Goal: Task Accomplishment & Management: Manage account settings

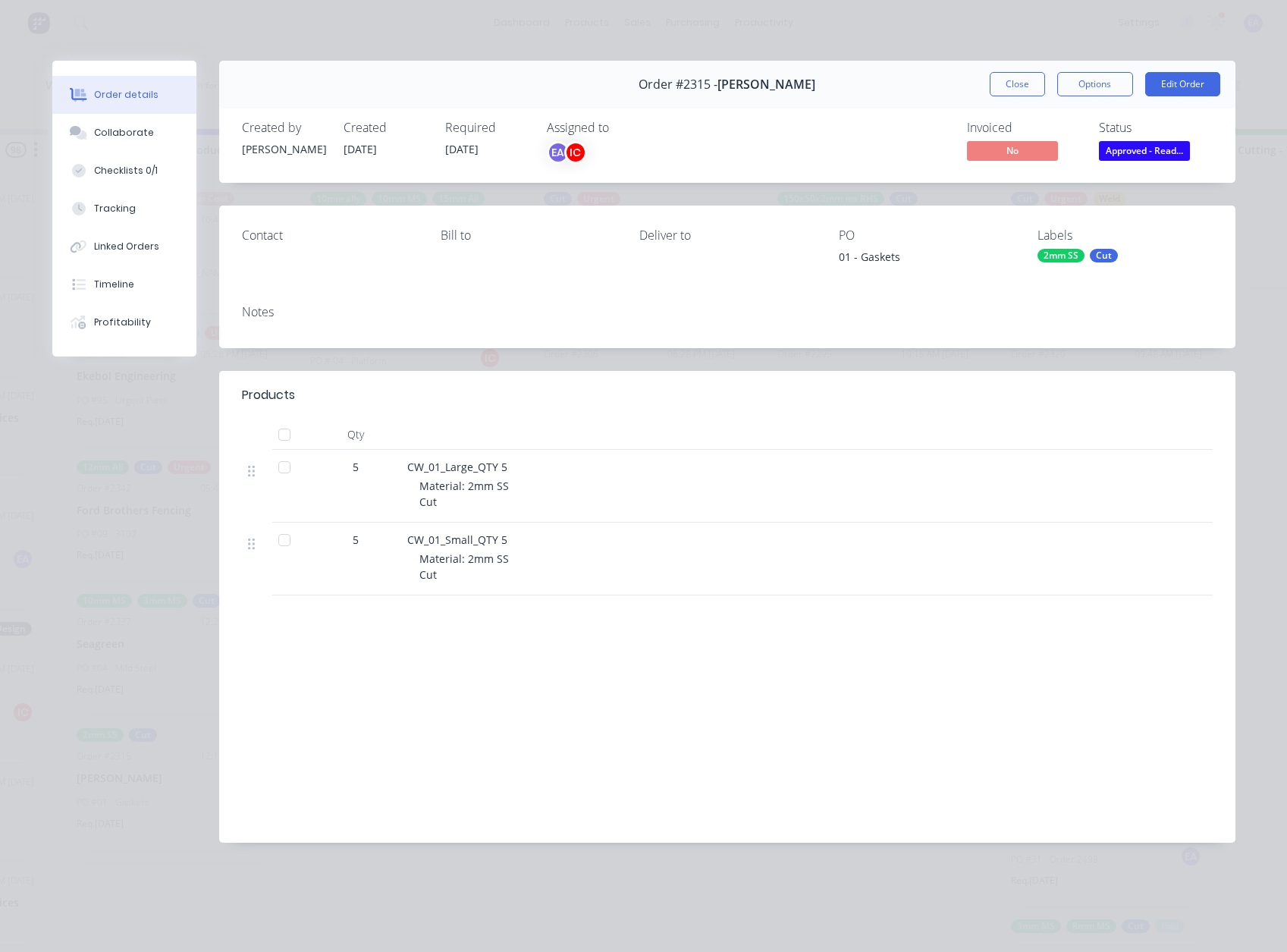
scroll to position [3, 2073]
drag, startPoint x: 1013, startPoint y: 82, endPoint x: 608, endPoint y: 328, distance: 473.9
click at [1013, 83] on button "Close" at bounding box center [1017, 84] width 56 height 24
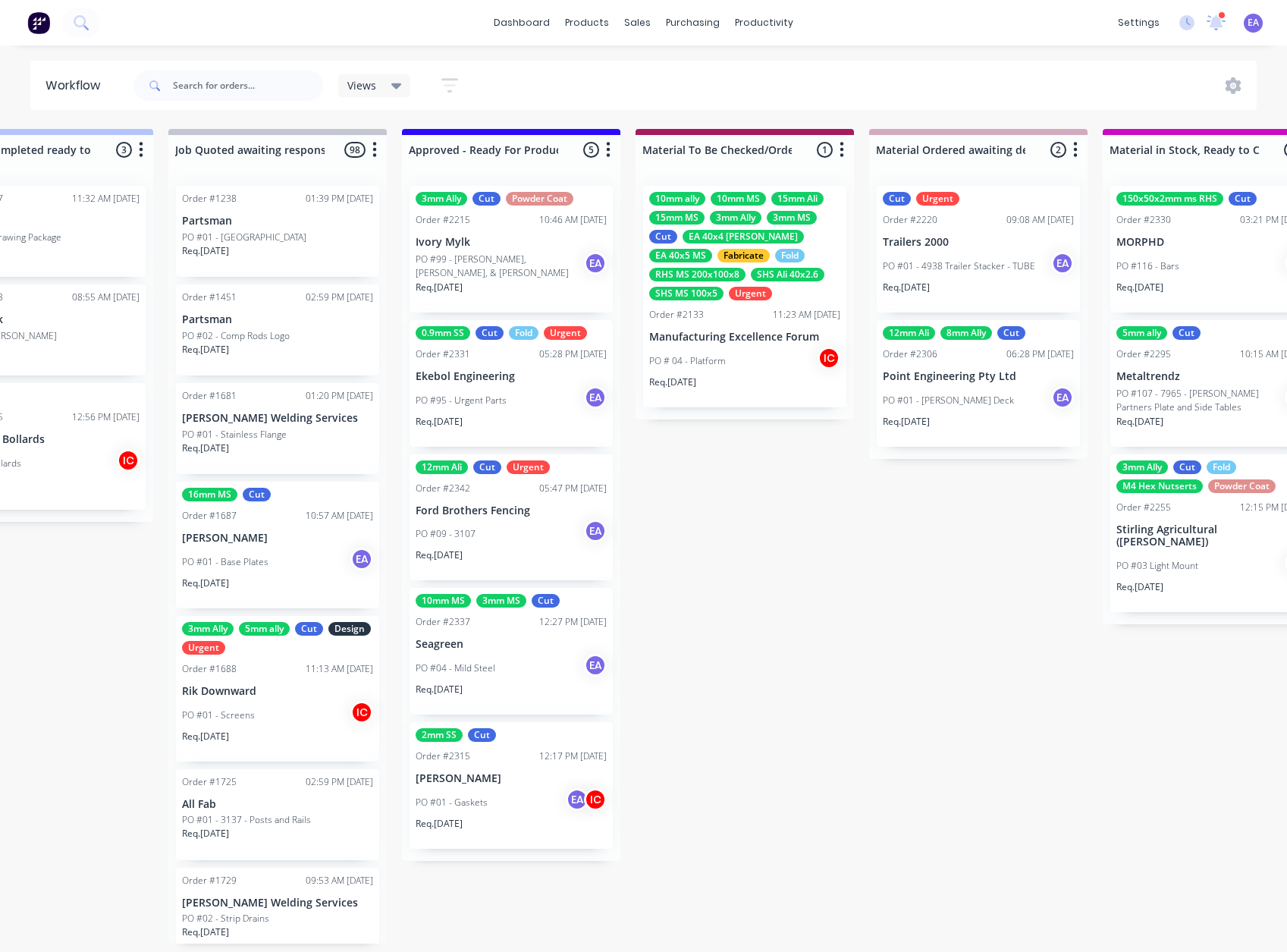
drag, startPoint x: 461, startPoint y: 547, endPoint x: 277, endPoint y: 575, distance: 186.1
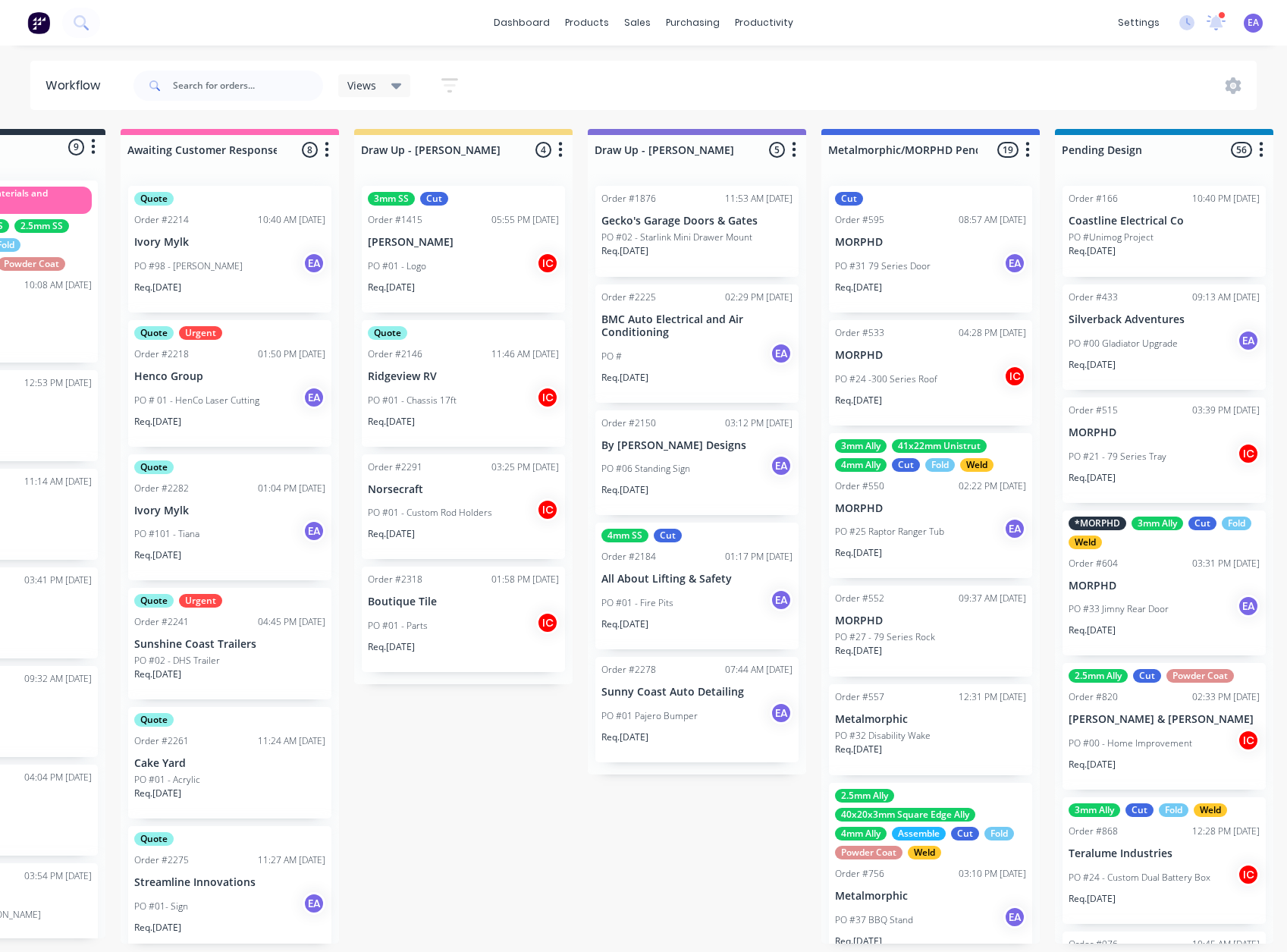
scroll to position [3, 0]
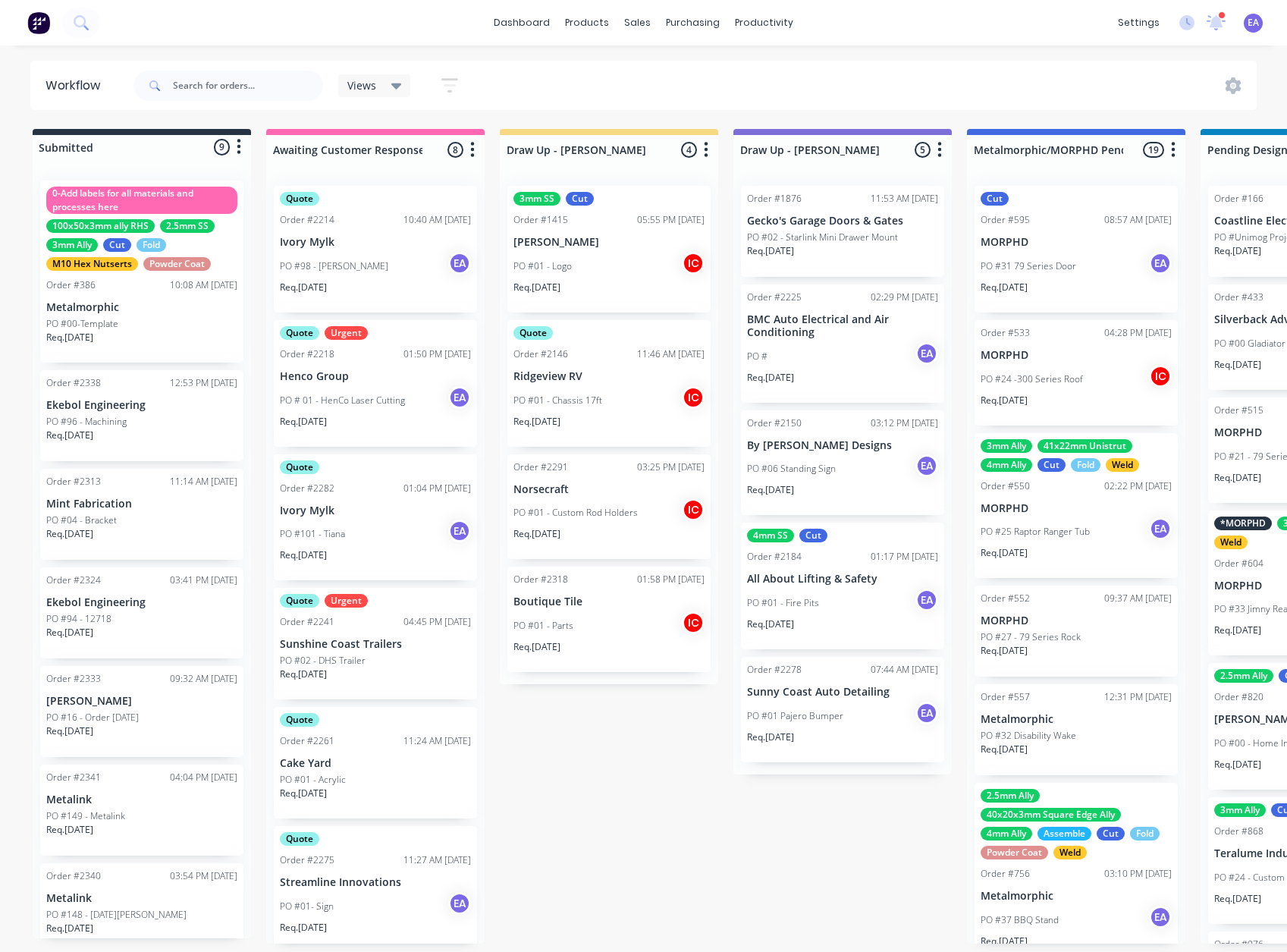
drag, startPoint x: 489, startPoint y: 822, endPoint x: 352, endPoint y: 830, distance: 137.2
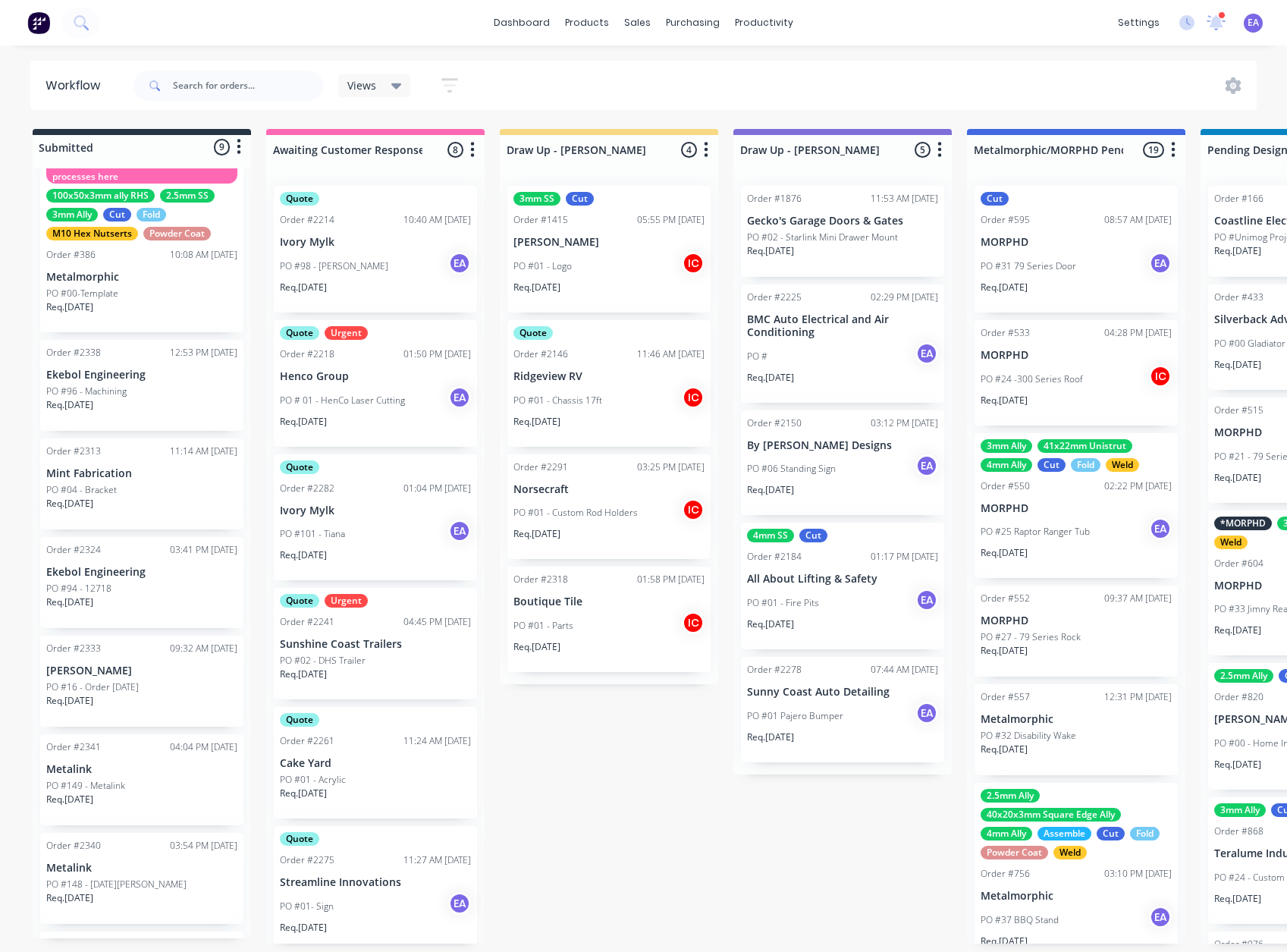
scroll to position [0, 0]
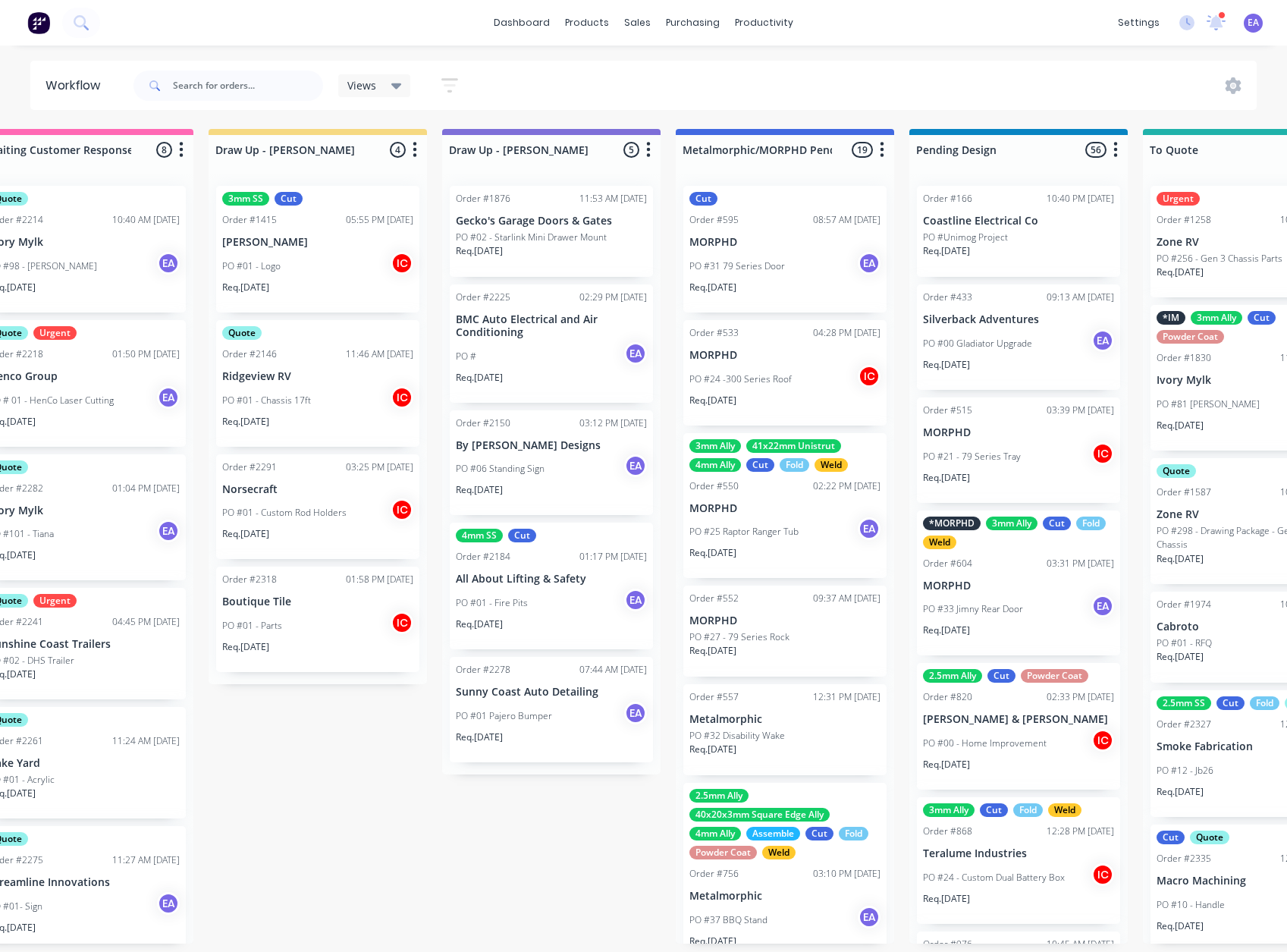
drag, startPoint x: 652, startPoint y: 816, endPoint x: 674, endPoint y: 817, distance: 22.0
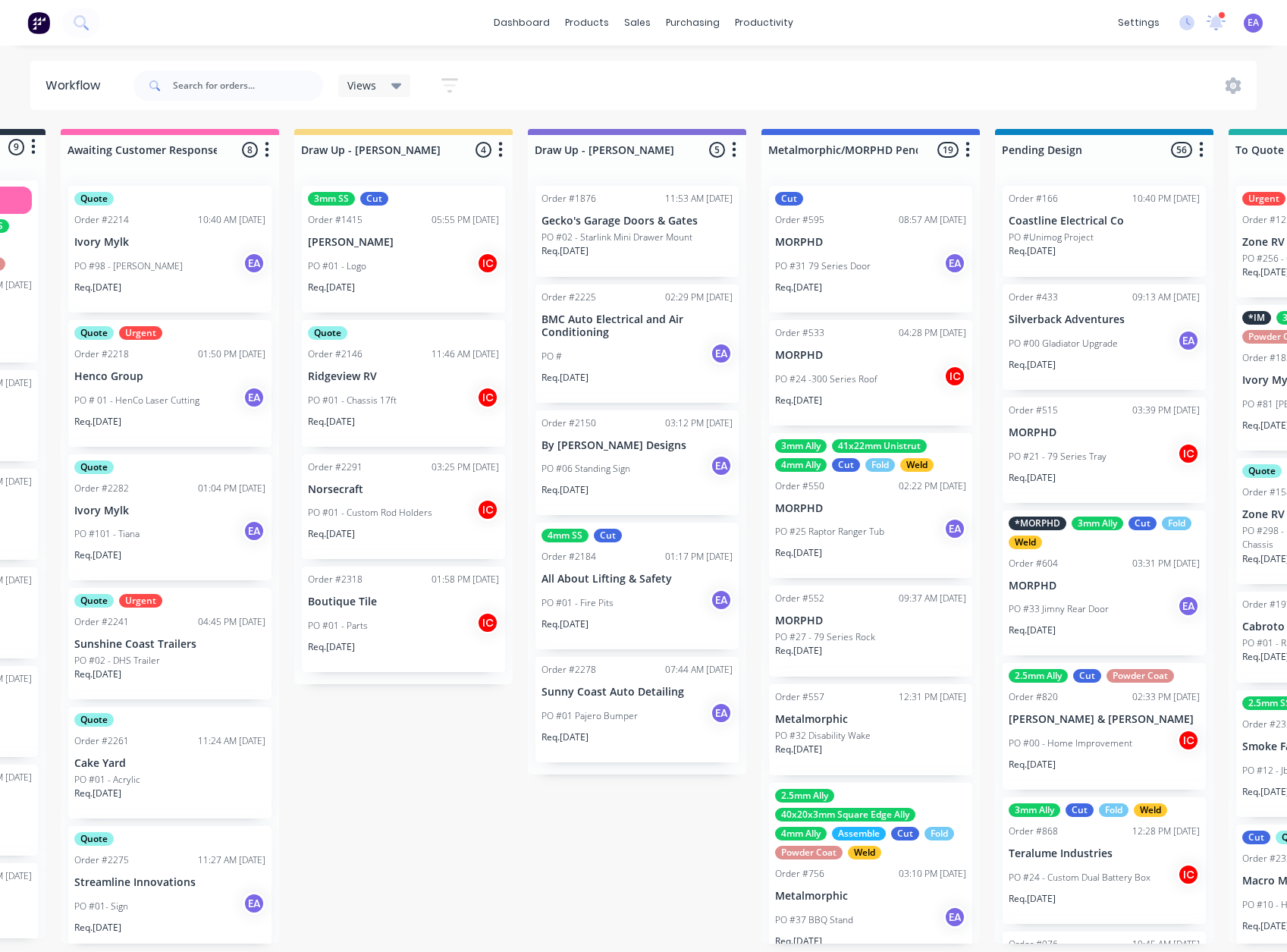
scroll to position [3, 0]
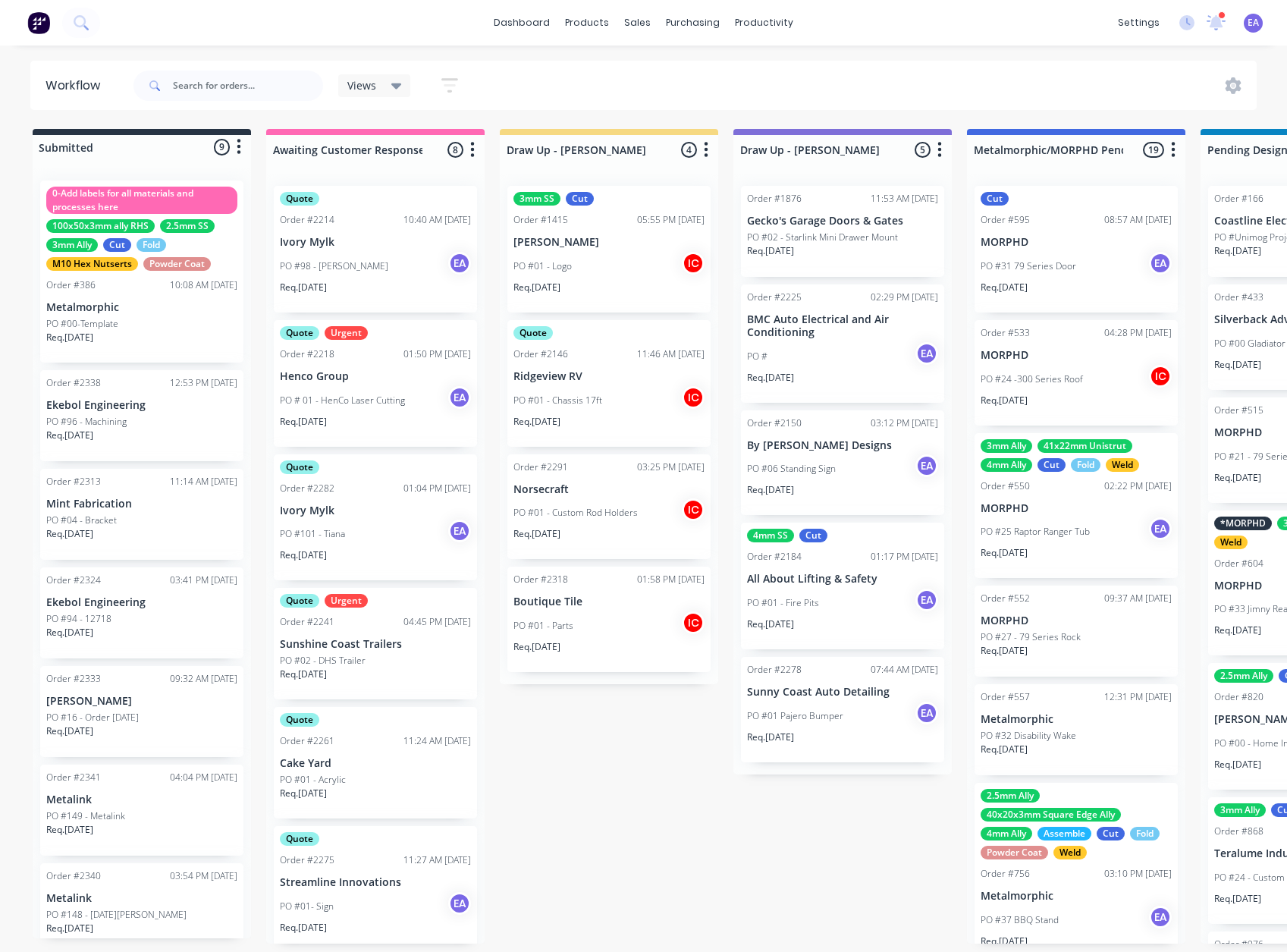
drag, startPoint x: 435, startPoint y: 853, endPoint x: 352, endPoint y: 857, distance: 83.1
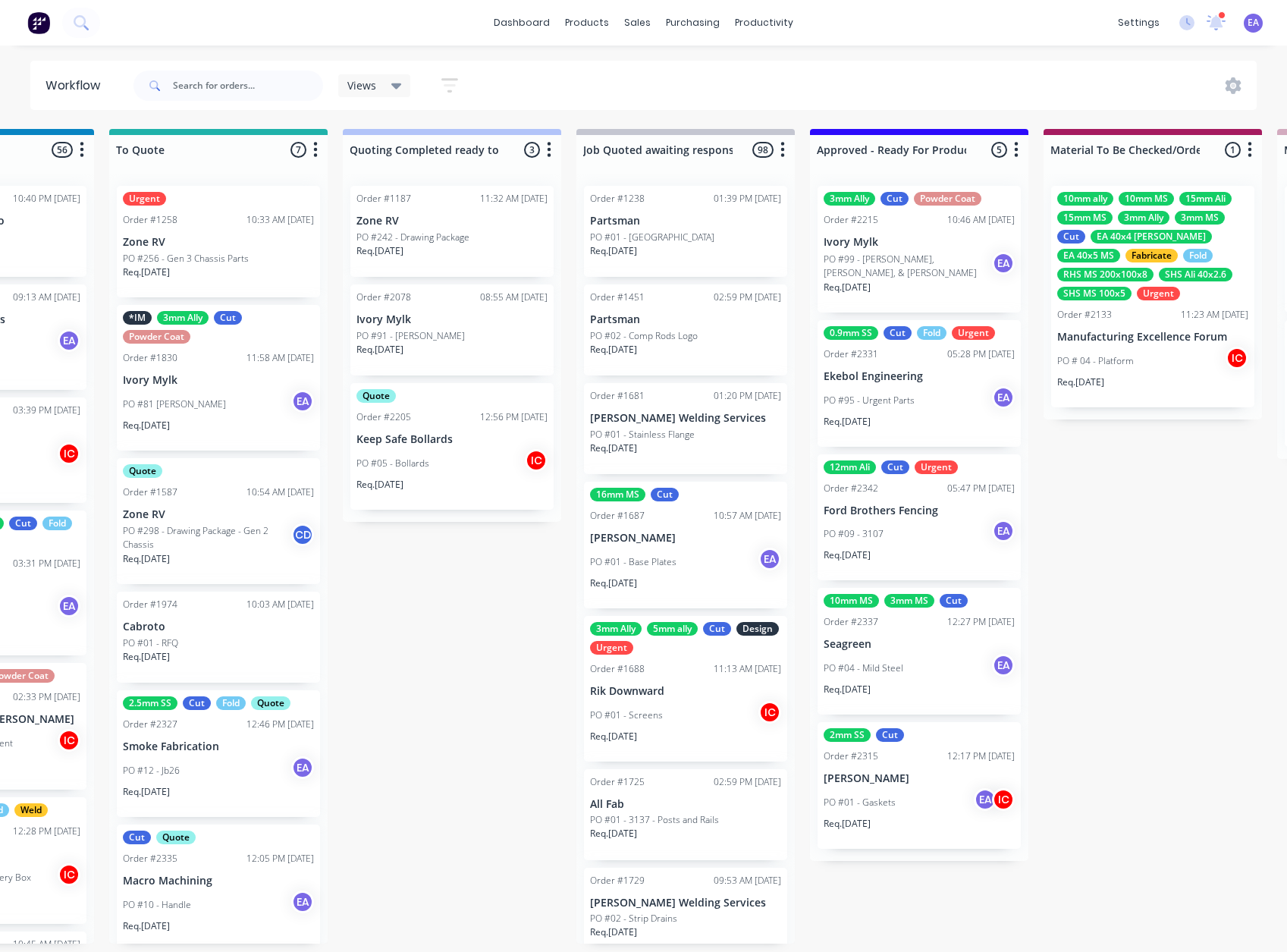
scroll to position [3, 1293]
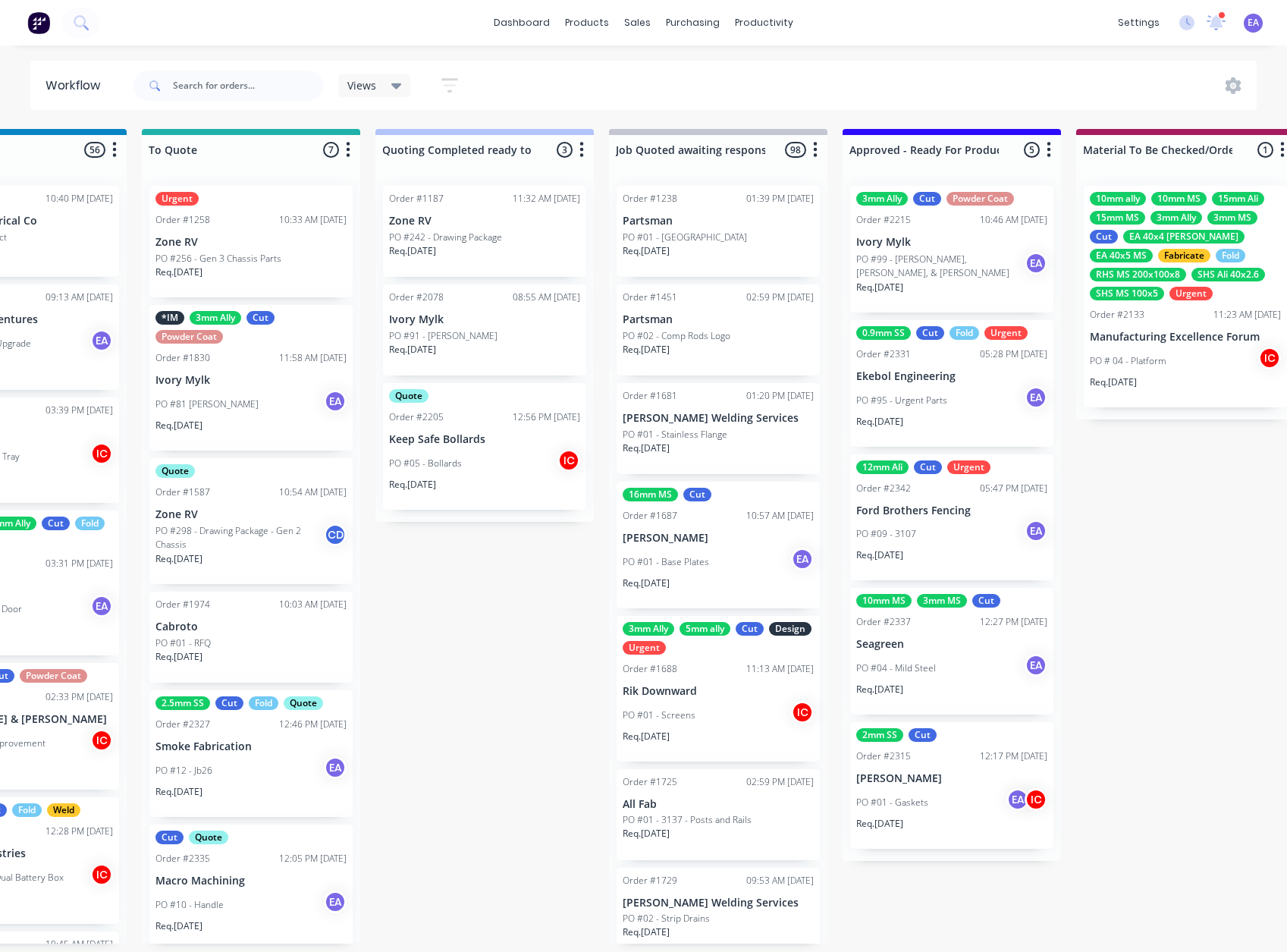
drag, startPoint x: 426, startPoint y: 826, endPoint x: 309, endPoint y: 826, distance: 117.0
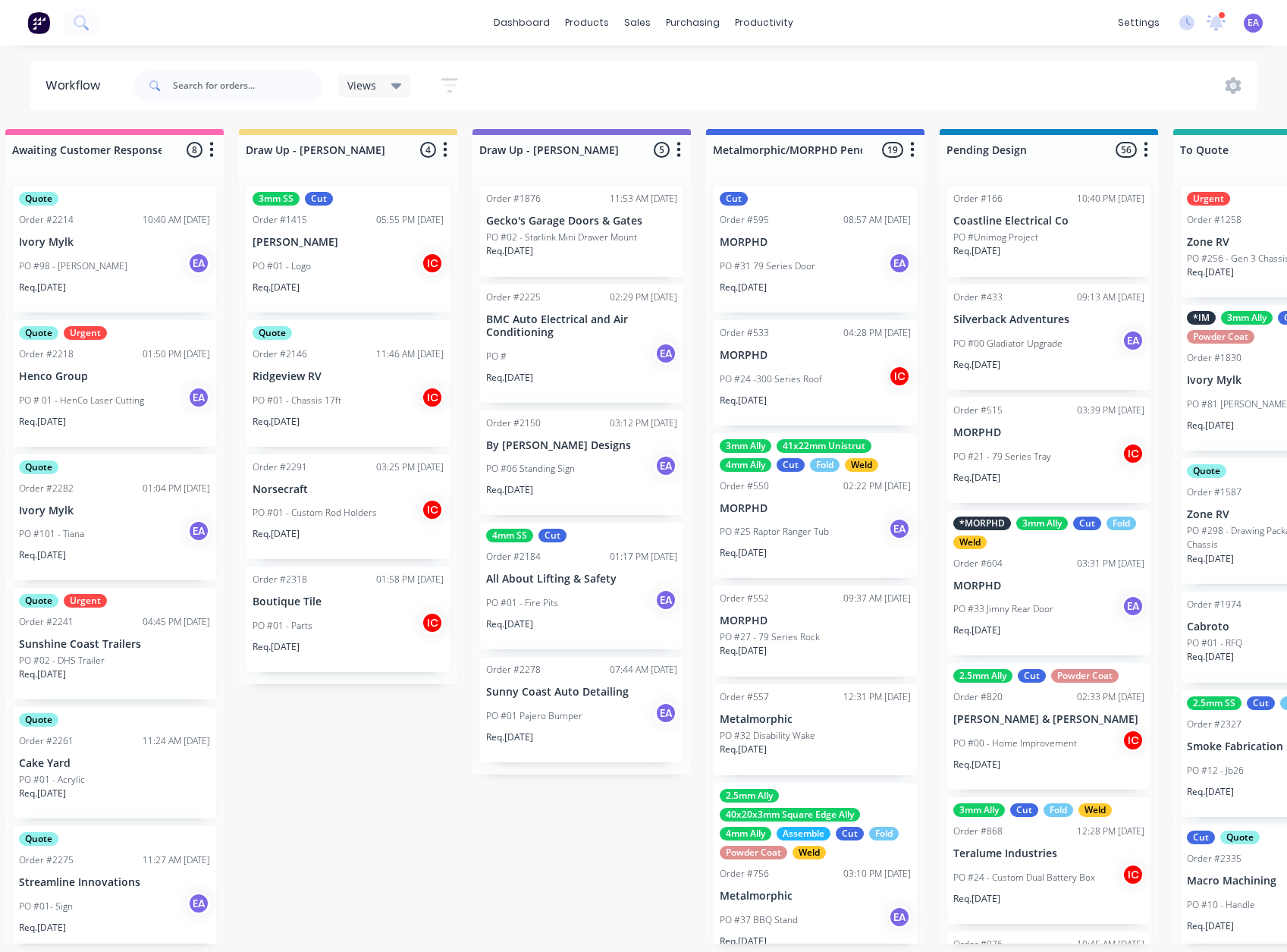
scroll to position [3, 0]
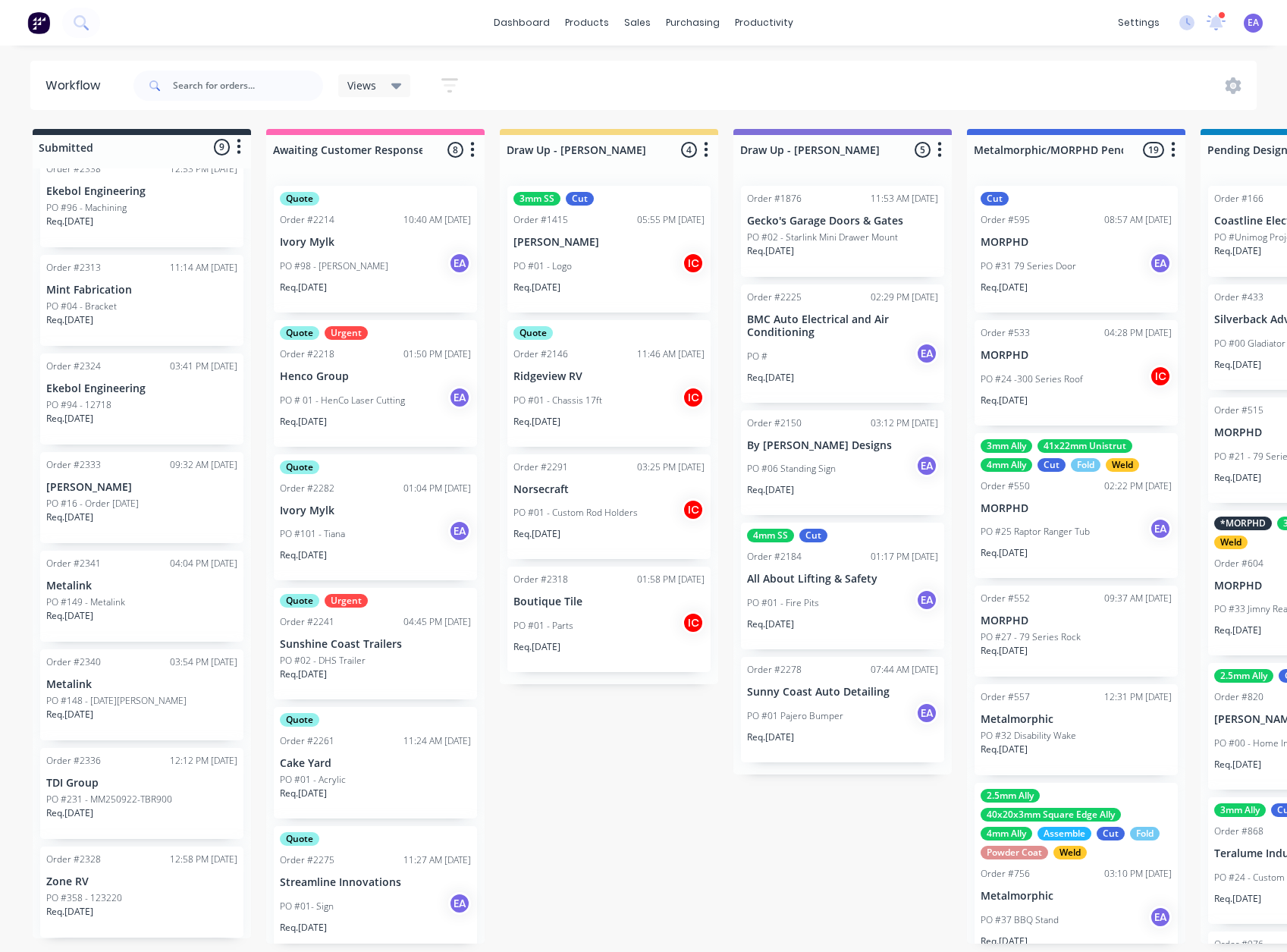
drag, startPoint x: 350, startPoint y: 756, endPoint x: 312, endPoint y: 762, distance: 38.5
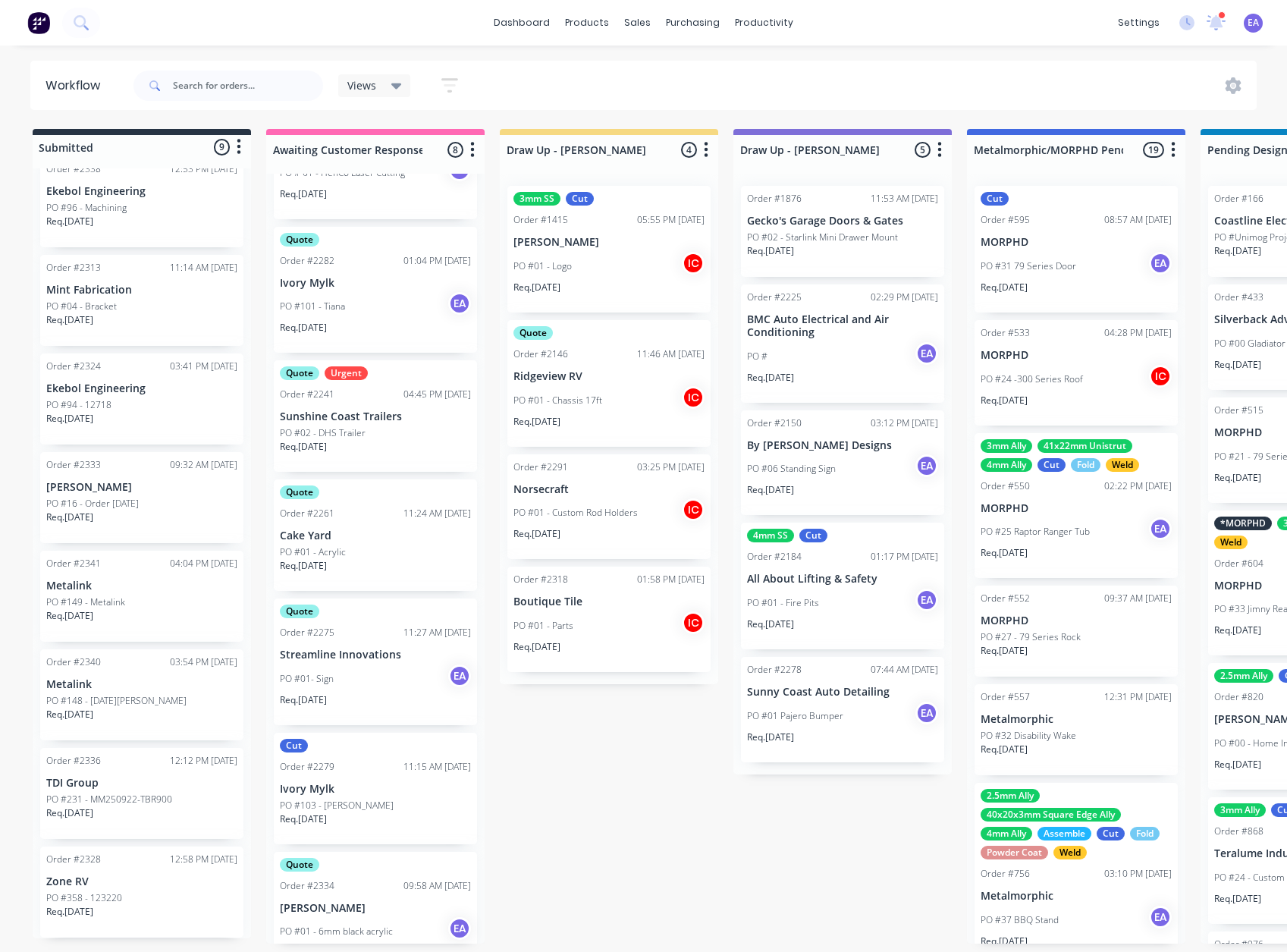
scroll to position [262, 0]
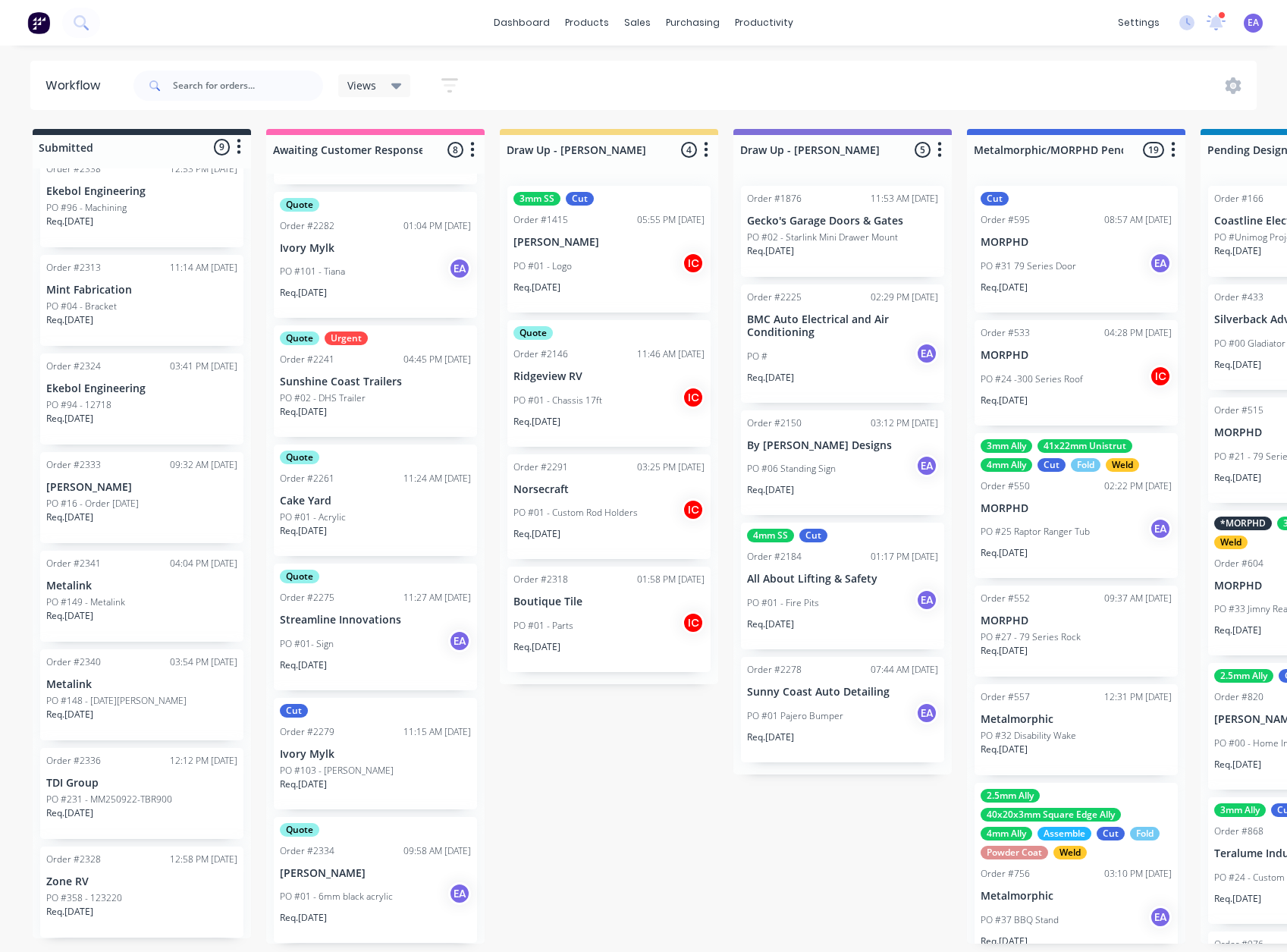
click at [349, 867] on p "[PERSON_NAME]" at bounding box center [375, 873] width 191 height 13
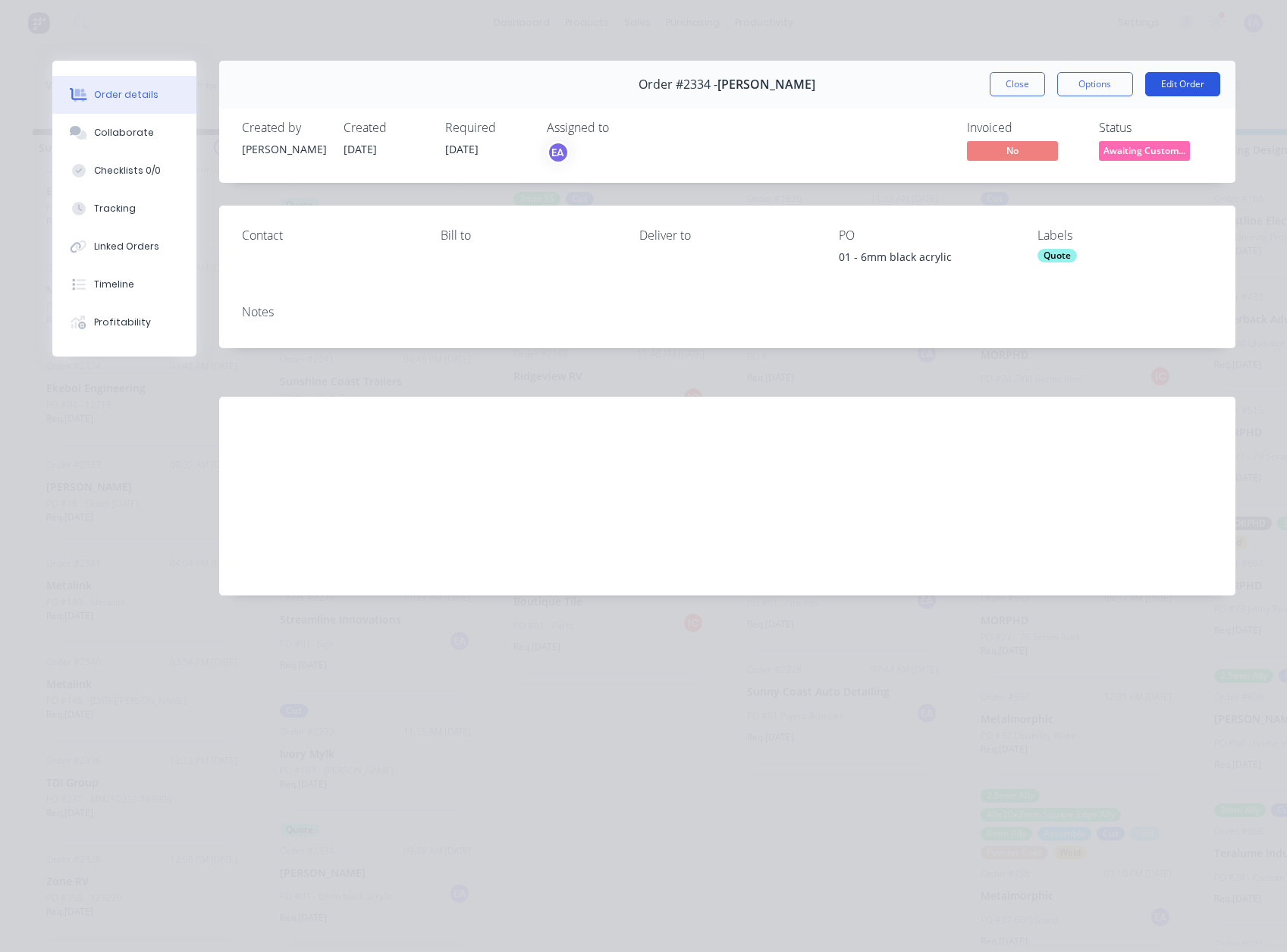
click at [1163, 91] on button "Edit Order" at bounding box center [1182, 84] width 75 height 24
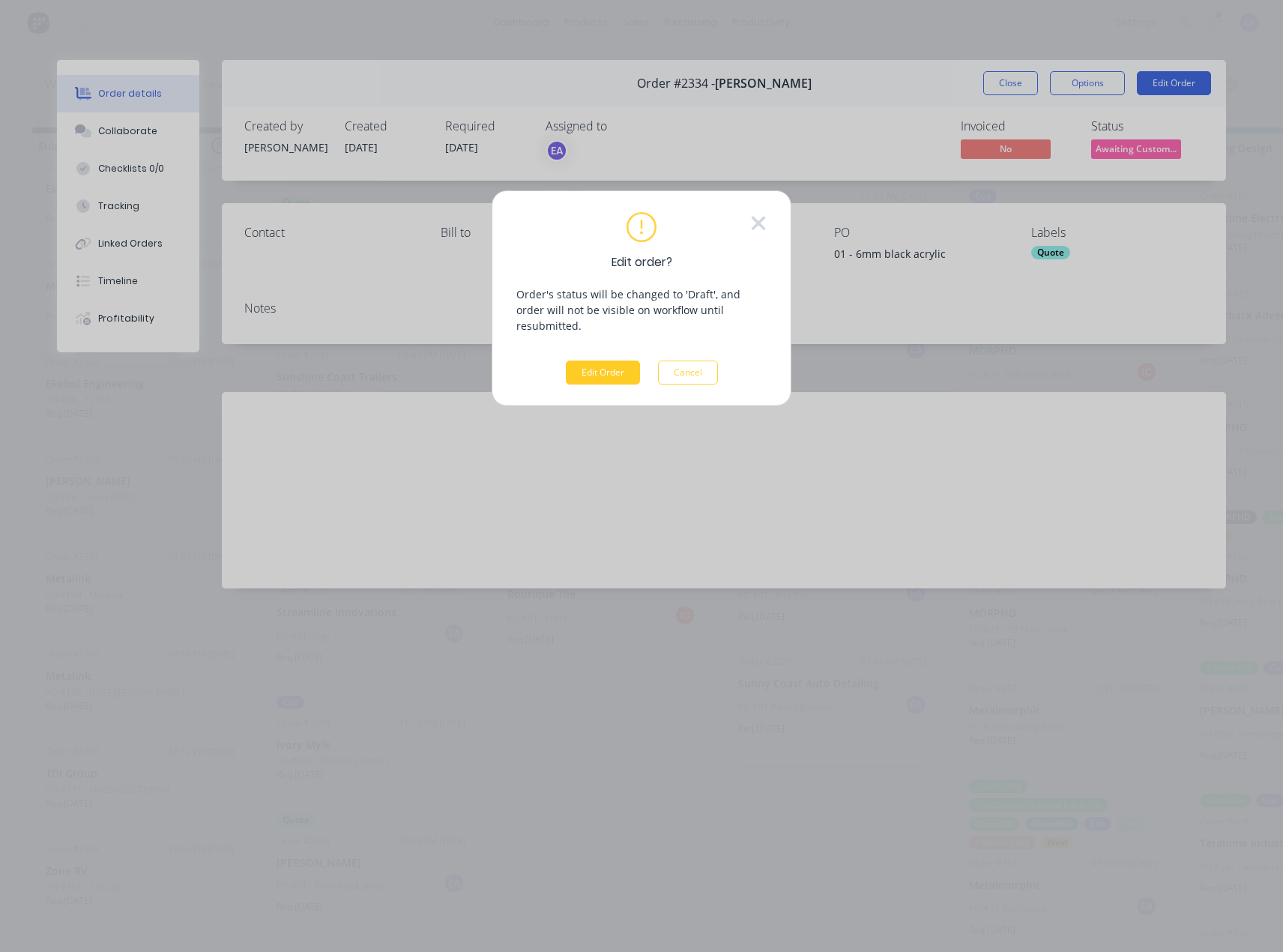
click at [570, 360] on button "Edit Order" at bounding box center [603, 372] width 74 height 24
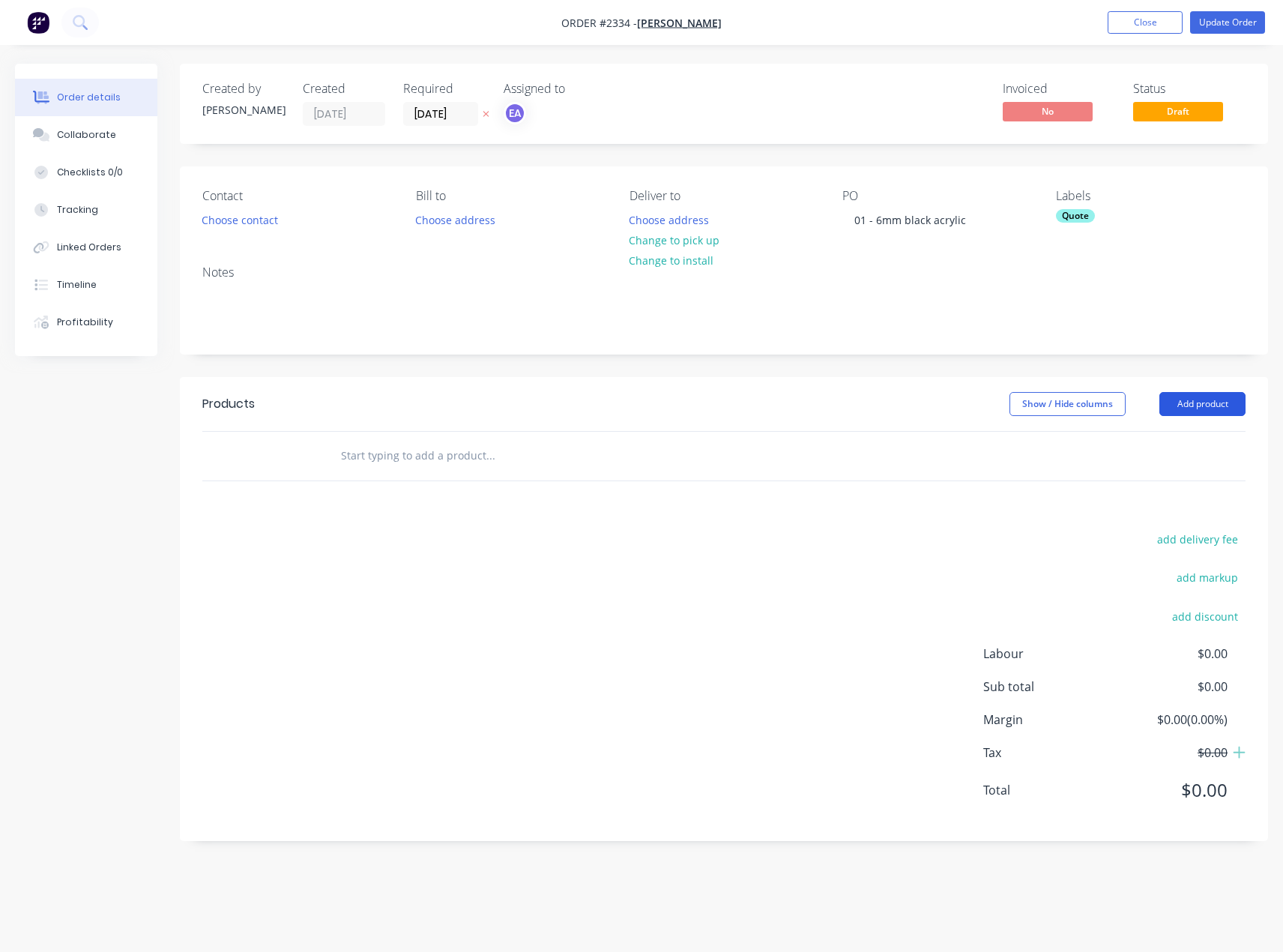
click at [1177, 409] on button "Add product" at bounding box center [1203, 404] width 86 height 24
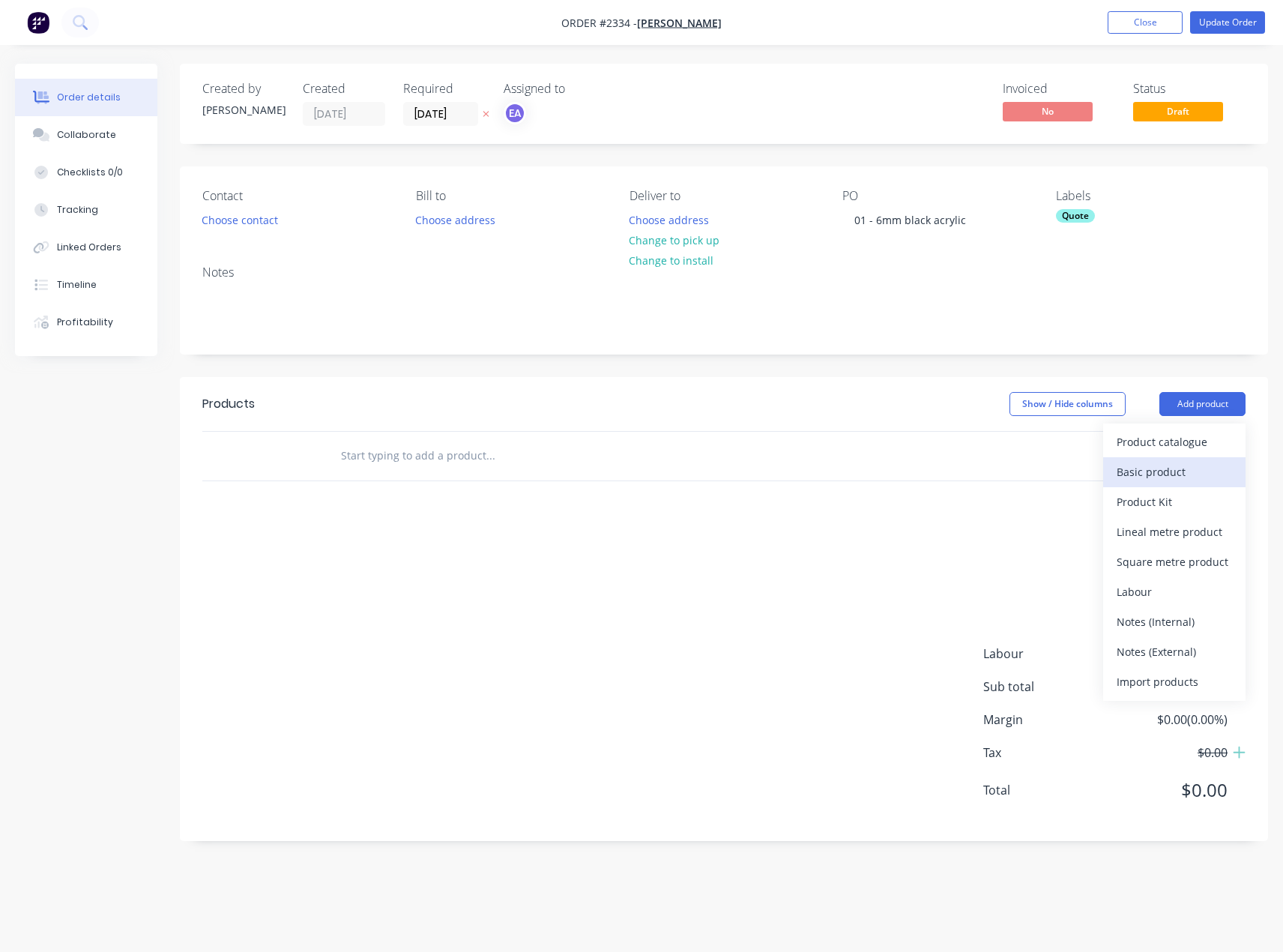
click at [1157, 473] on div "Basic product" at bounding box center [1174, 472] width 115 height 21
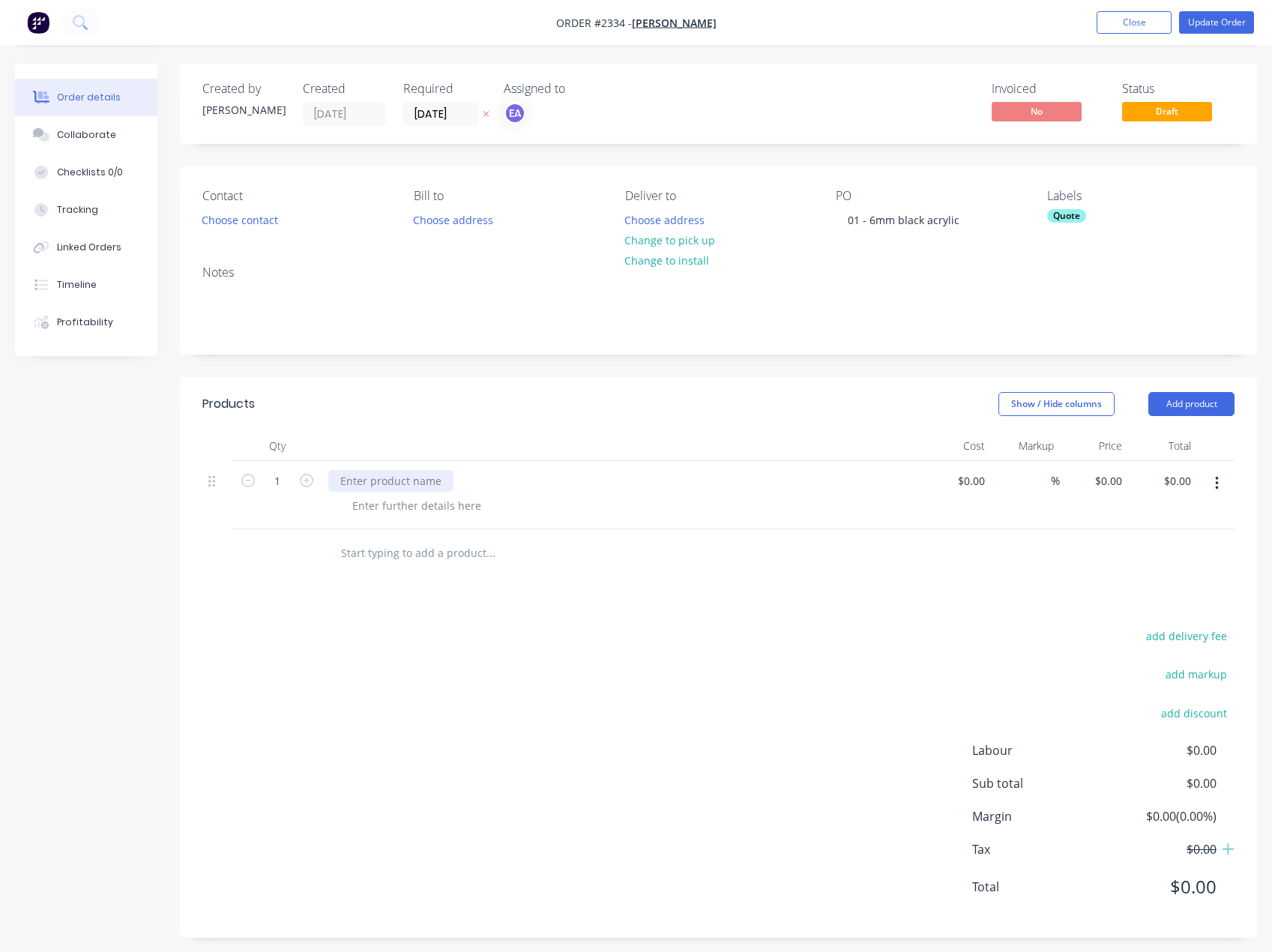
click at [360, 481] on div at bounding box center [391, 480] width 125 height 21
paste div
click at [437, 512] on div at bounding box center [417, 505] width 153 height 21
click at [78, 133] on div "Collaborate" at bounding box center [87, 134] width 59 height 14
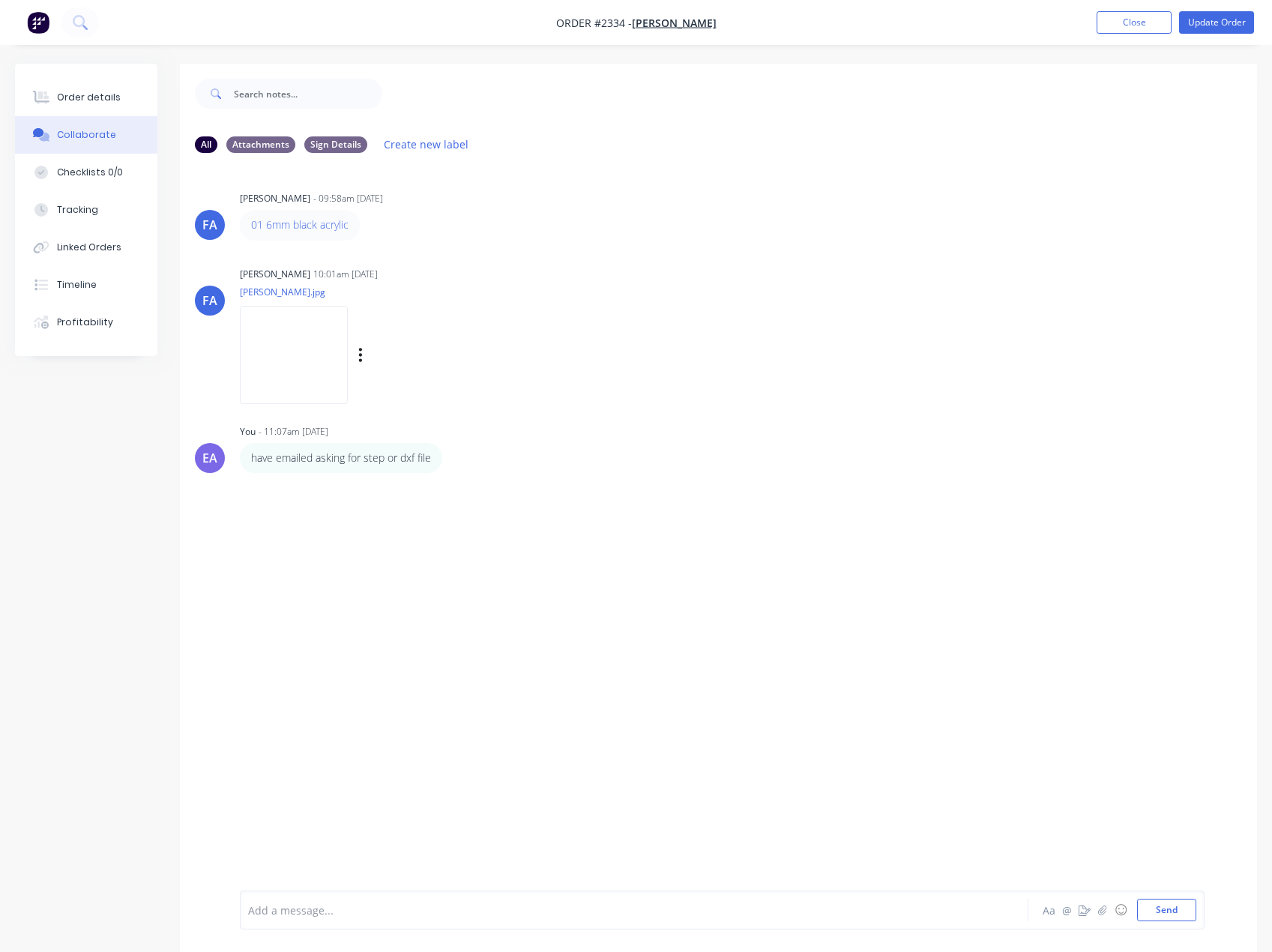
click at [320, 369] on img at bounding box center [294, 355] width 108 height 98
click at [88, 81] on button "Order details" at bounding box center [86, 97] width 142 height 37
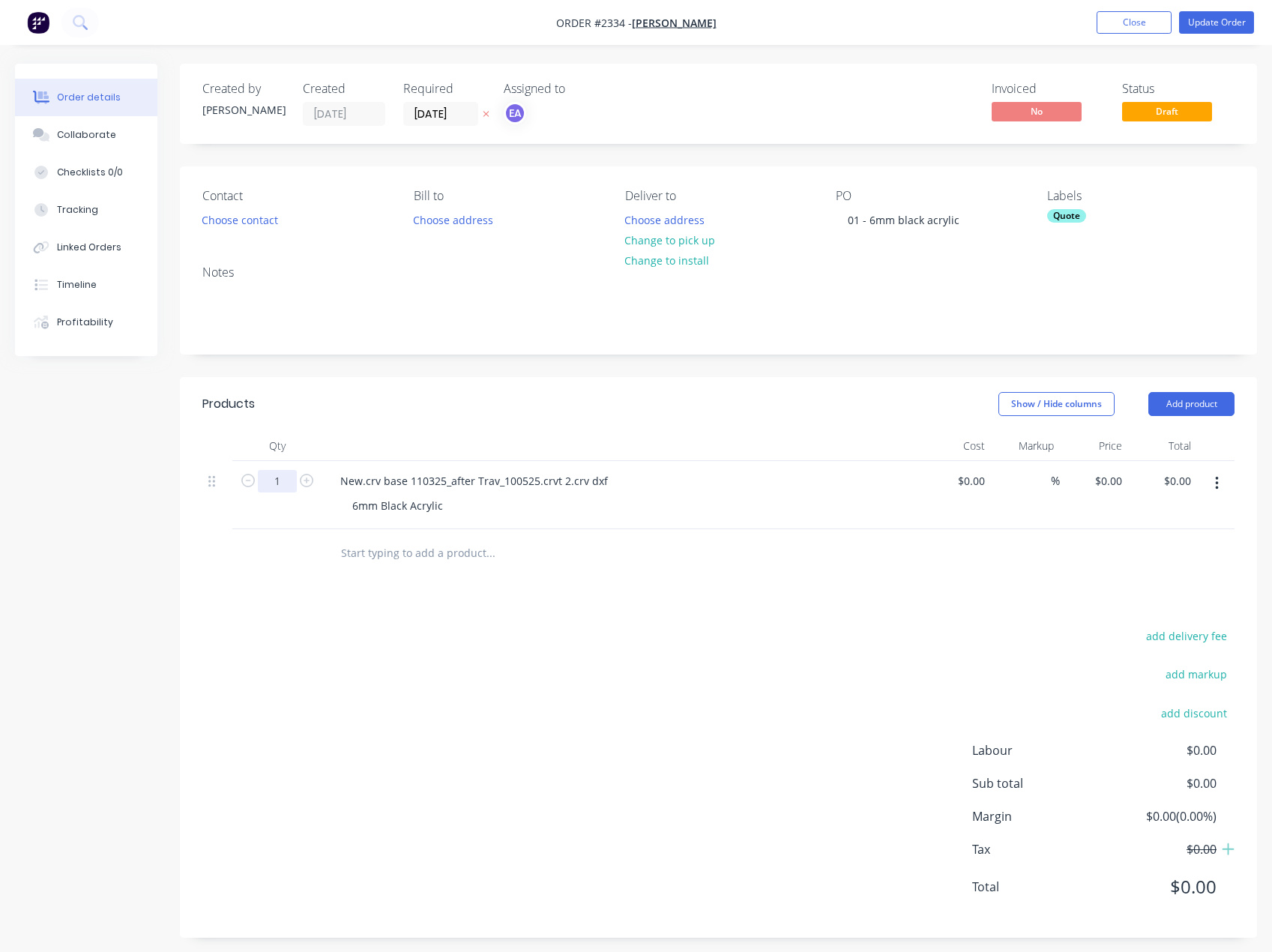
click at [285, 485] on input "1" at bounding box center [277, 481] width 39 height 22
type input "10"
click at [685, 747] on div "add delivery fee add markup add discount Labour $0.00 Sub total $0.00 Margin $0…" at bounding box center [718, 771] width 1033 height 289
click at [448, 504] on div "6mm Black Acrylic" at bounding box center [398, 505] width 115 height 21
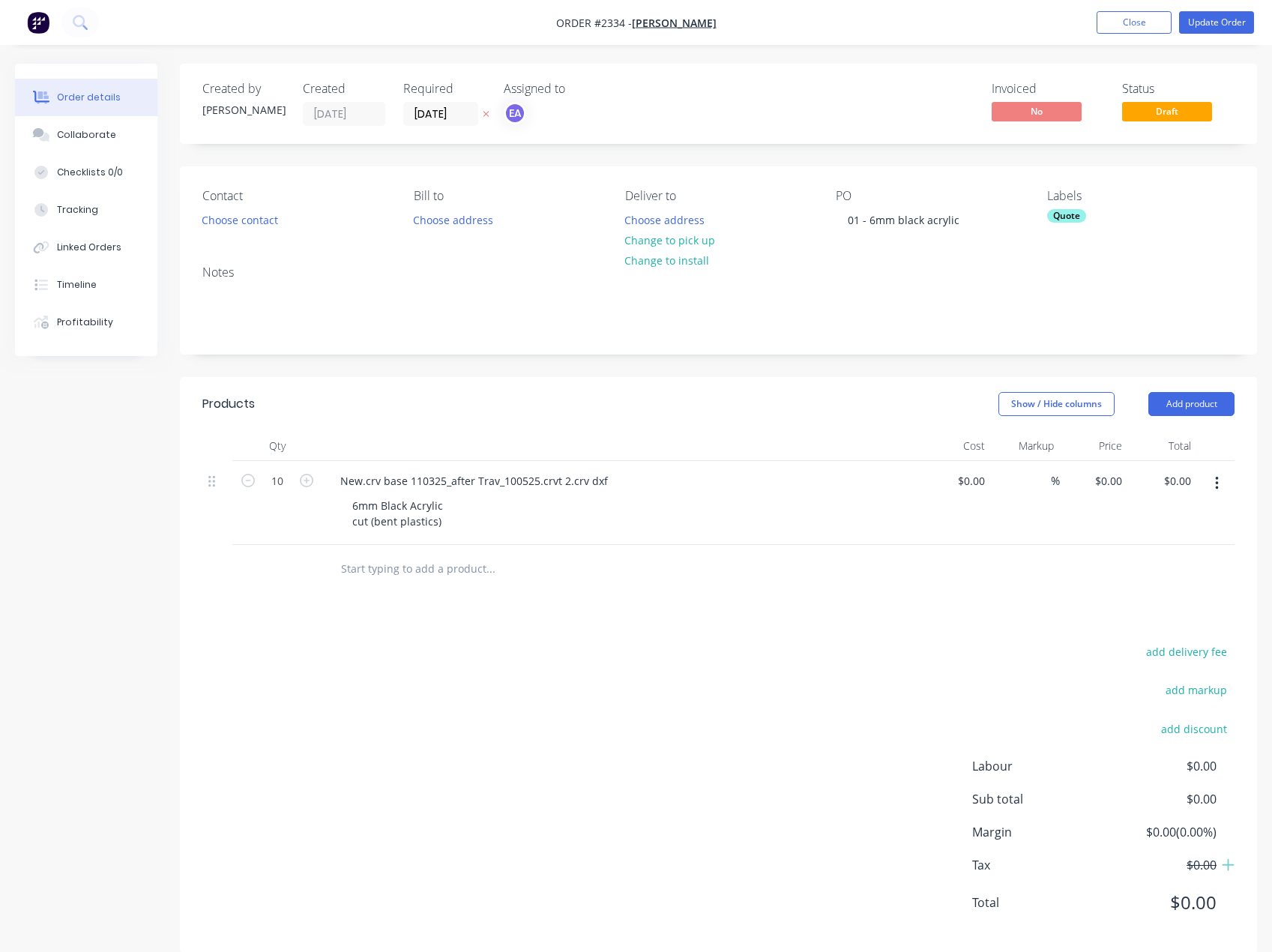
click at [548, 618] on div "Products Show / Hide columns Add product Qty Cost Markup Price Total 10 New.crv…" at bounding box center [718, 665] width 1077 height 577
click at [1063, 215] on div "Quote" at bounding box center [1067, 216] width 39 height 14
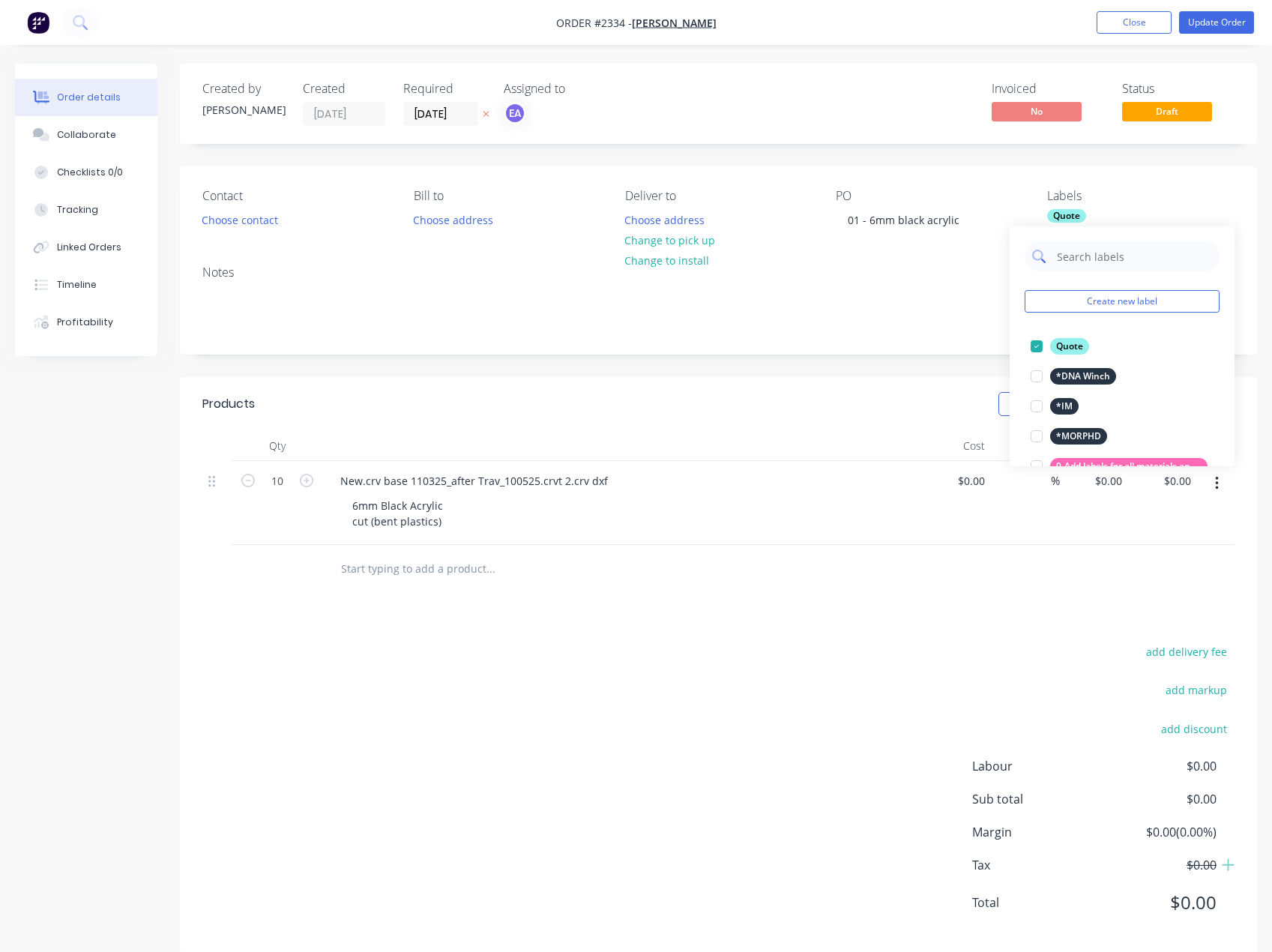
click at [1077, 259] on input "text" at bounding box center [1134, 256] width 157 height 30
type input "acry"
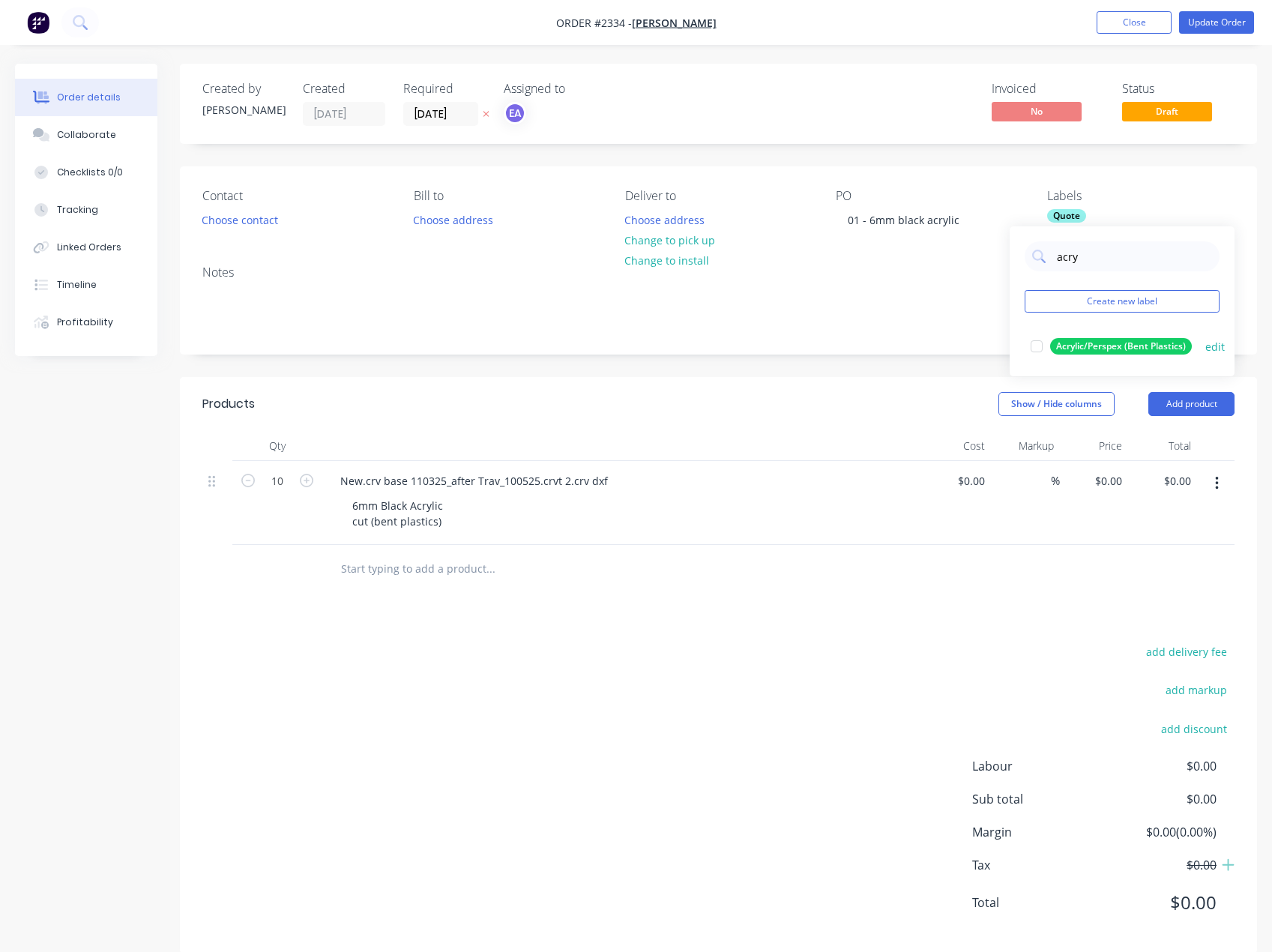
click at [1034, 346] on div at bounding box center [1037, 347] width 30 height 30
drag, startPoint x: 762, startPoint y: 706, endPoint x: 850, endPoint y: 634, distance: 113.7
click at [762, 705] on div "add delivery fee add markup add discount Labour $0.00 Sub total $0.00 Margin $0…" at bounding box center [718, 787] width 1033 height 289
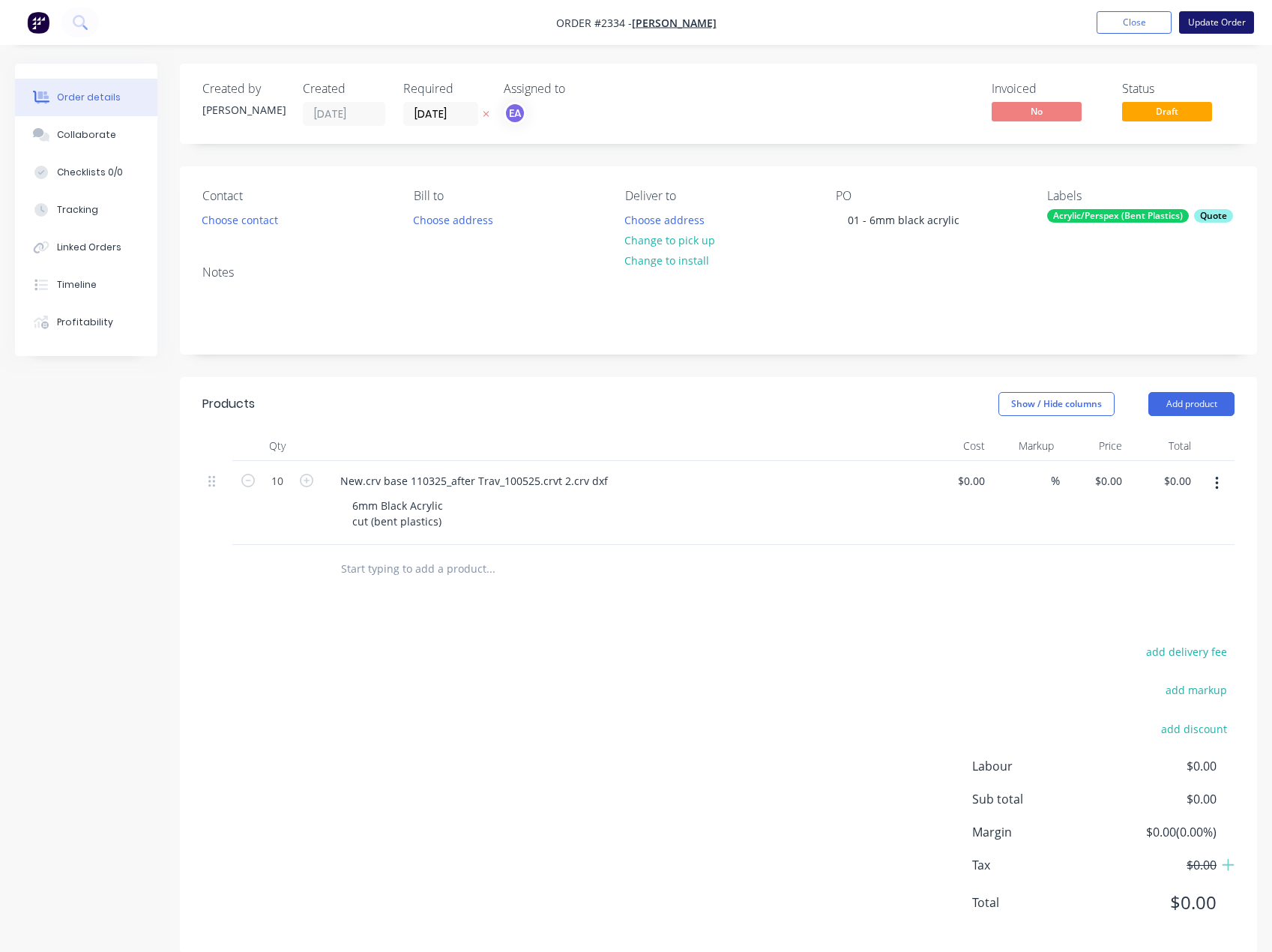
click at [1244, 22] on button "Update Order" at bounding box center [1216, 22] width 75 height 22
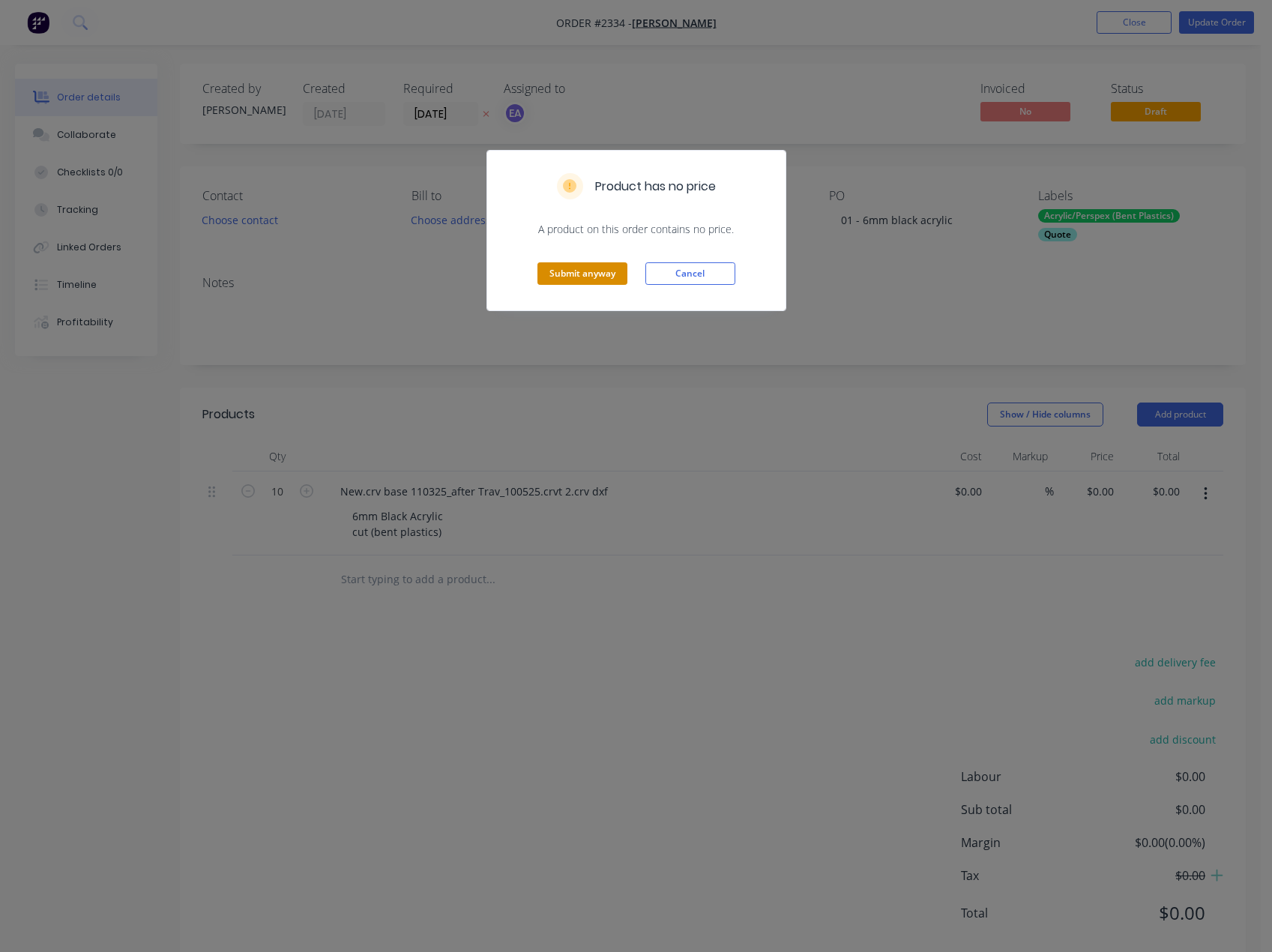
click at [557, 275] on button "Submit anyway" at bounding box center [582, 274] width 90 height 22
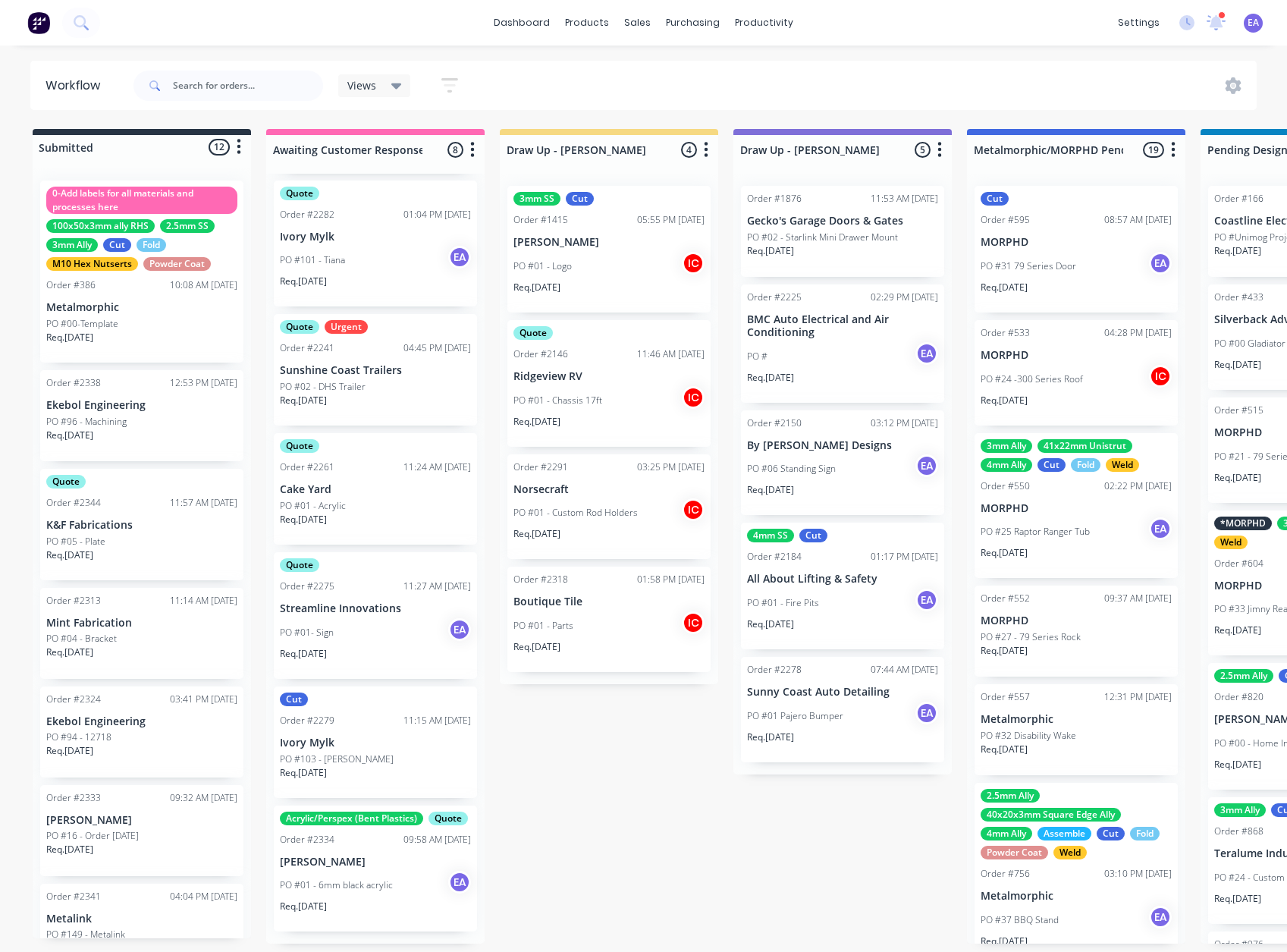
scroll to position [3, 0]
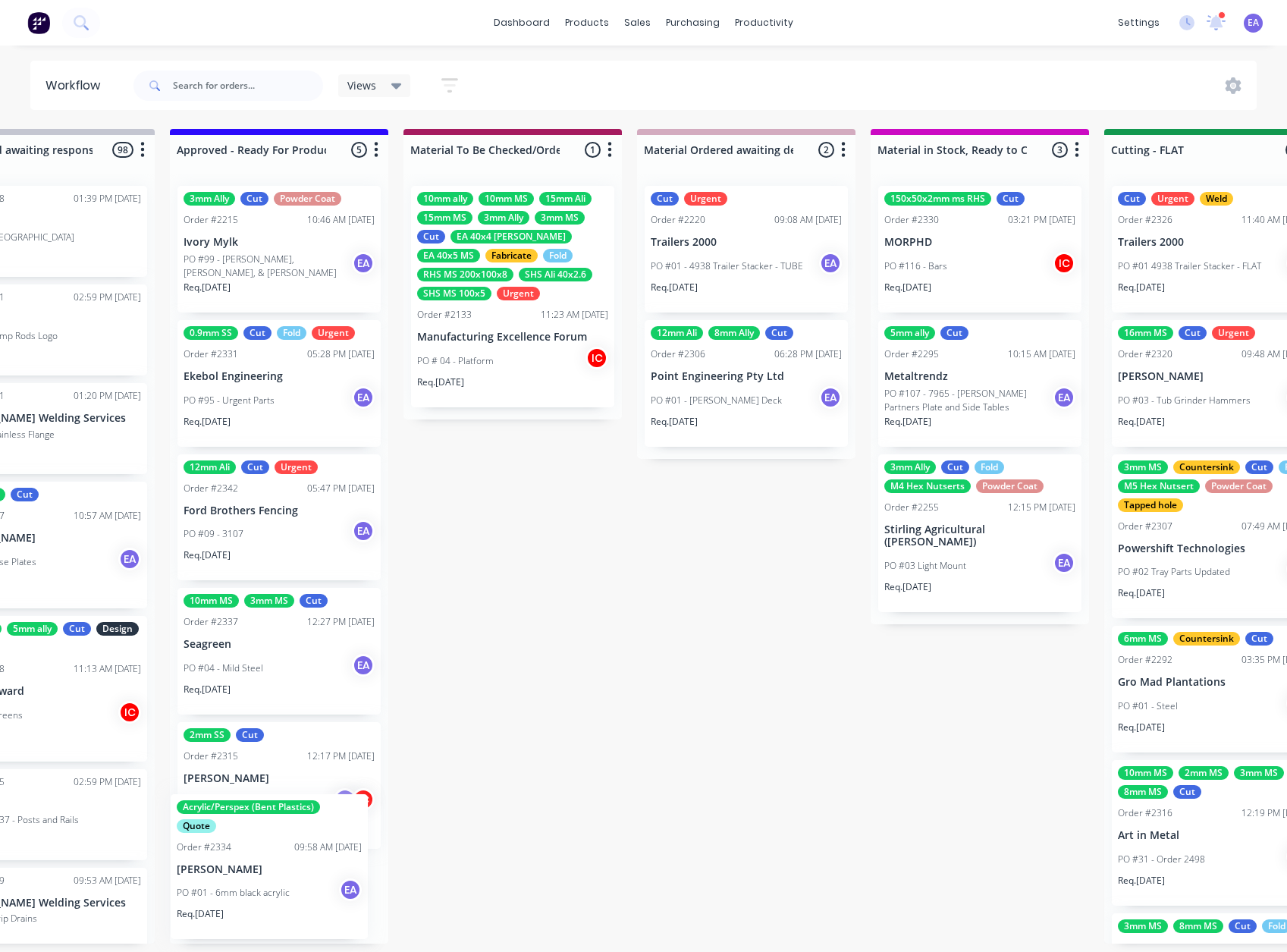
drag, startPoint x: 621, startPoint y: 849, endPoint x: 328, endPoint y: 822, distance: 294.2
click at [255, 844] on div "Submitted 12 Status colour #273444 hex #273444 Save Cancel Summaries Total orde…" at bounding box center [1157, 536] width 6269 height 814
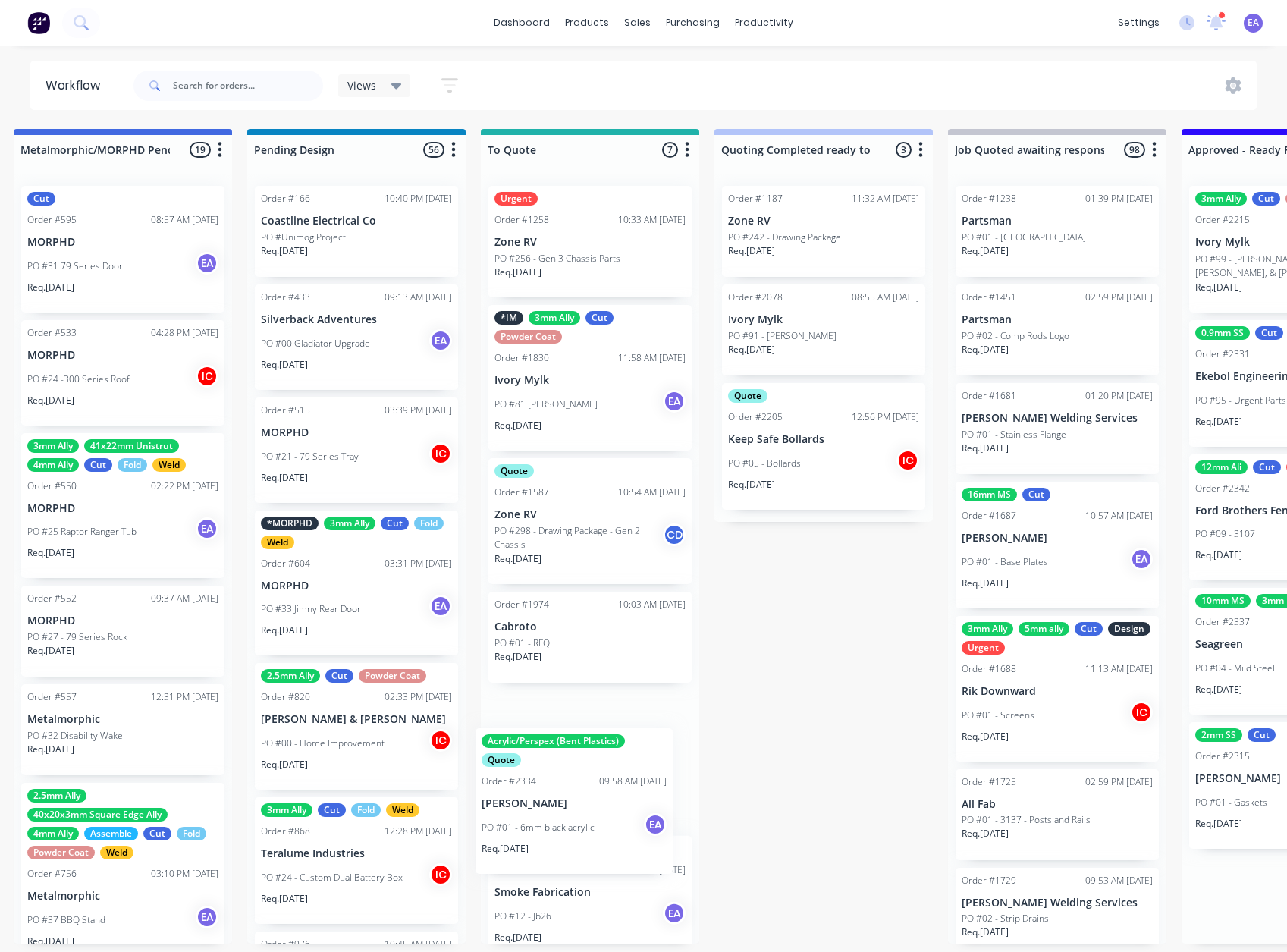
scroll to position [6, 0]
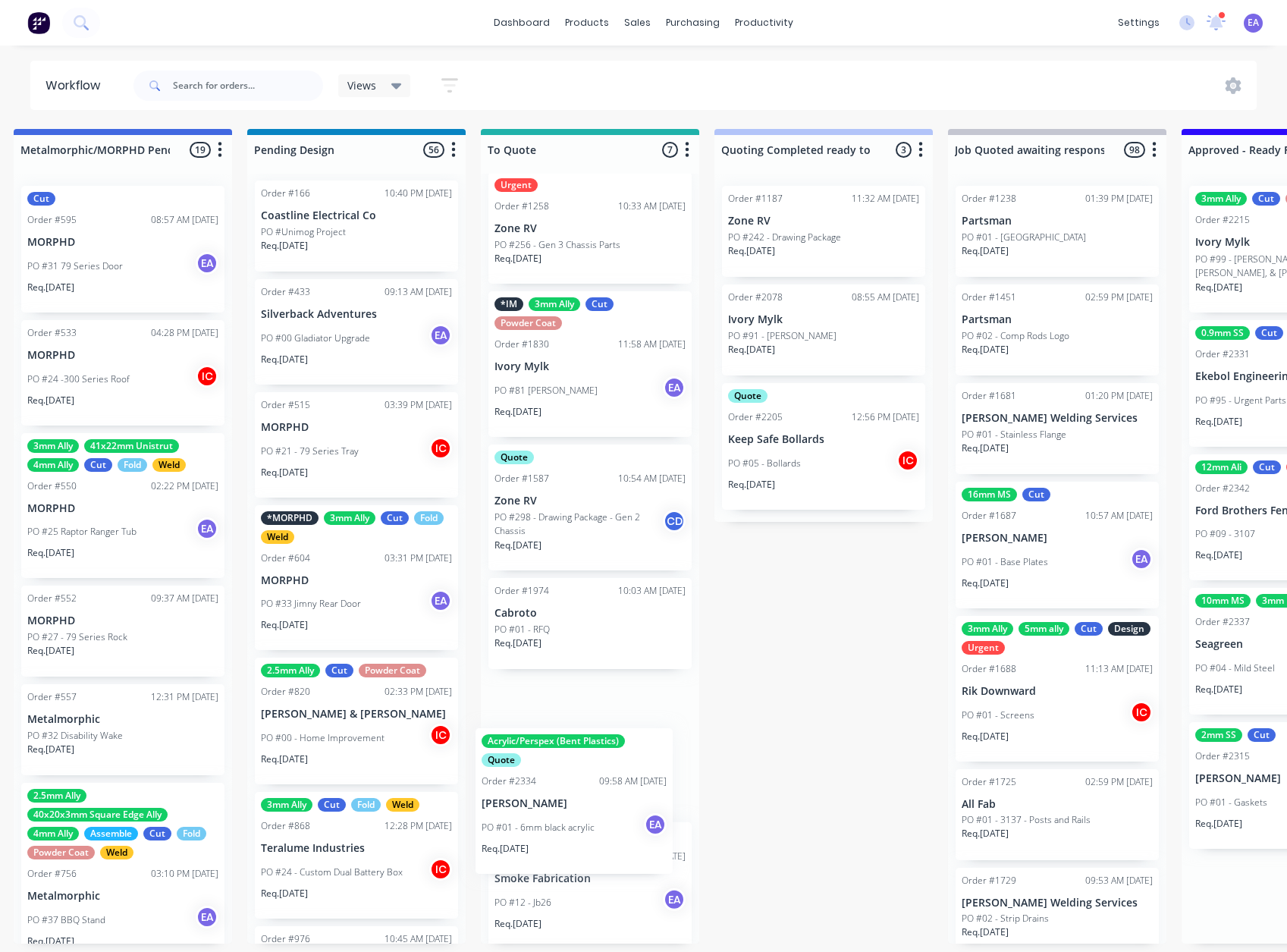
drag, startPoint x: 68, startPoint y: 894, endPoint x: 588, endPoint y: 756, distance: 538.0
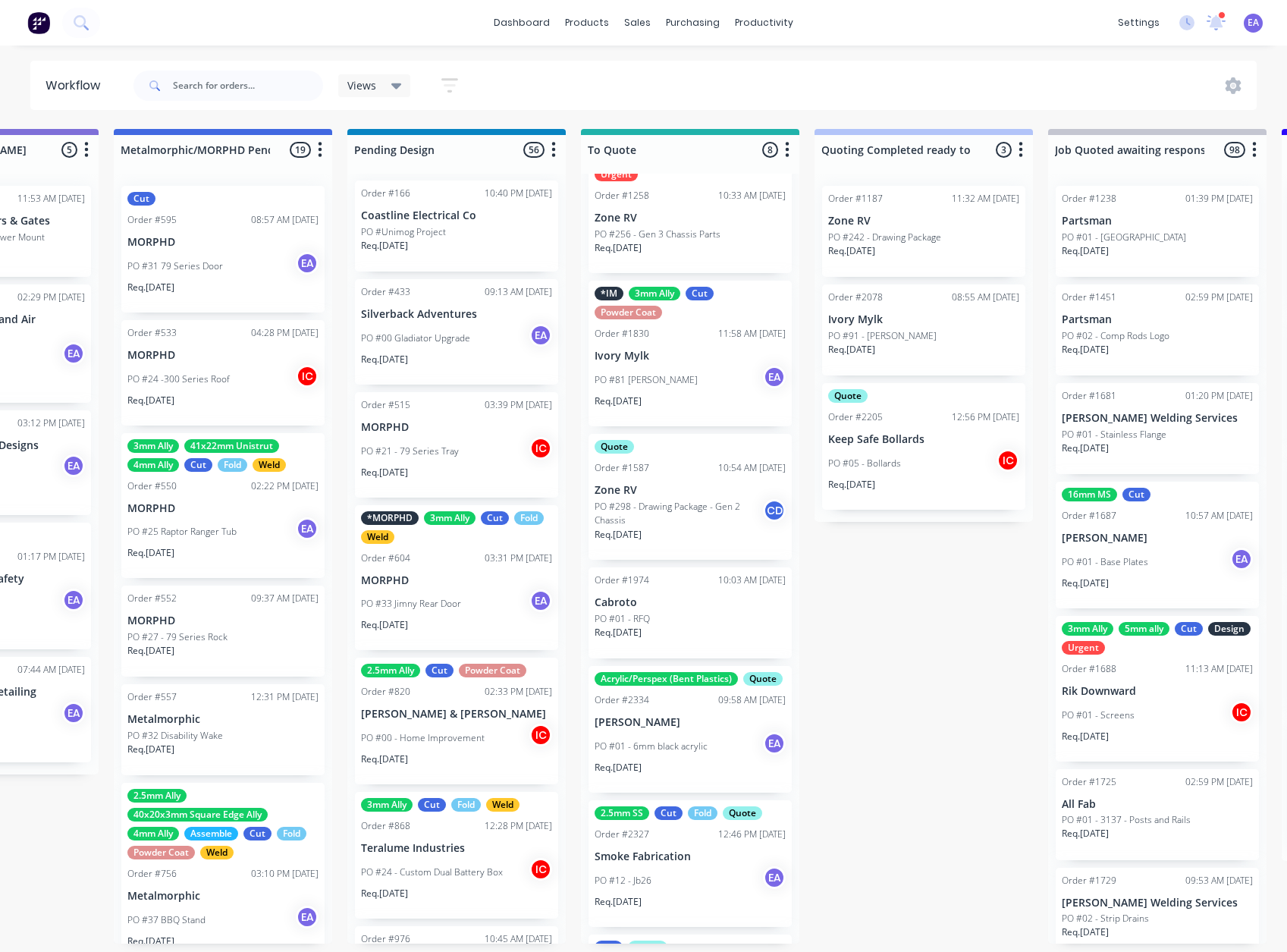
scroll to position [3, 0]
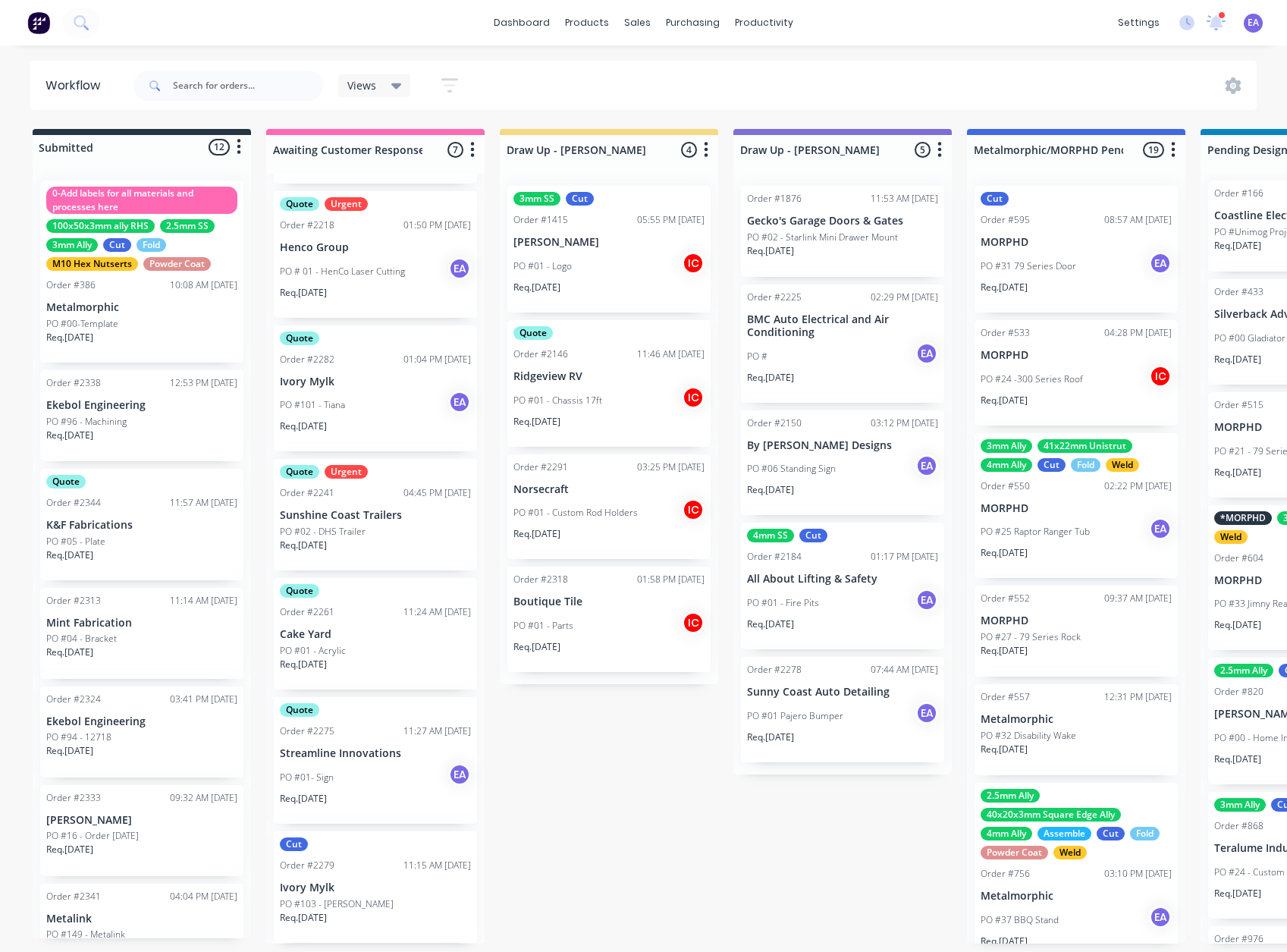
drag, startPoint x: 732, startPoint y: 764, endPoint x: 468, endPoint y: 797, distance: 266.1
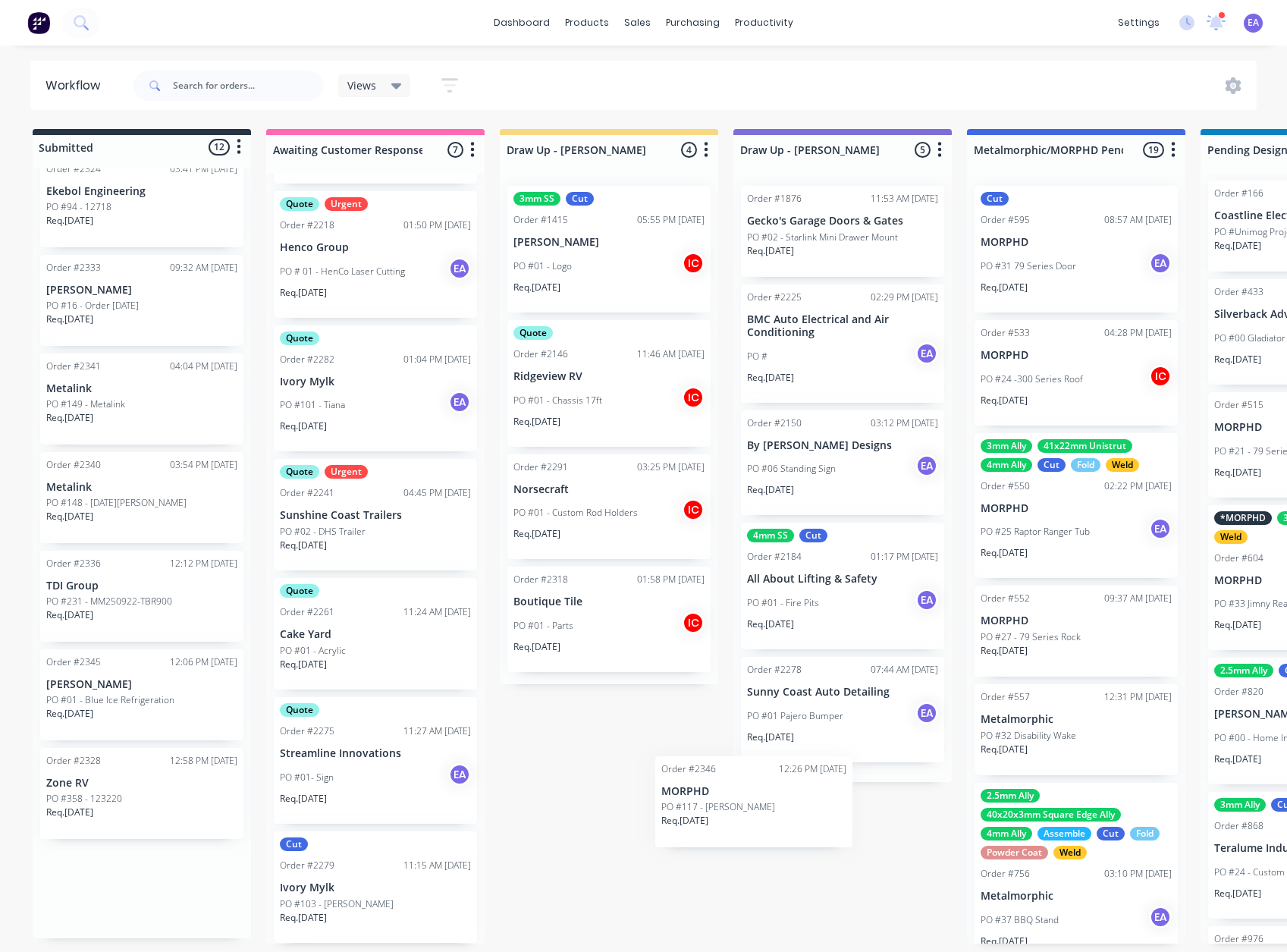
scroll to position [131, 0]
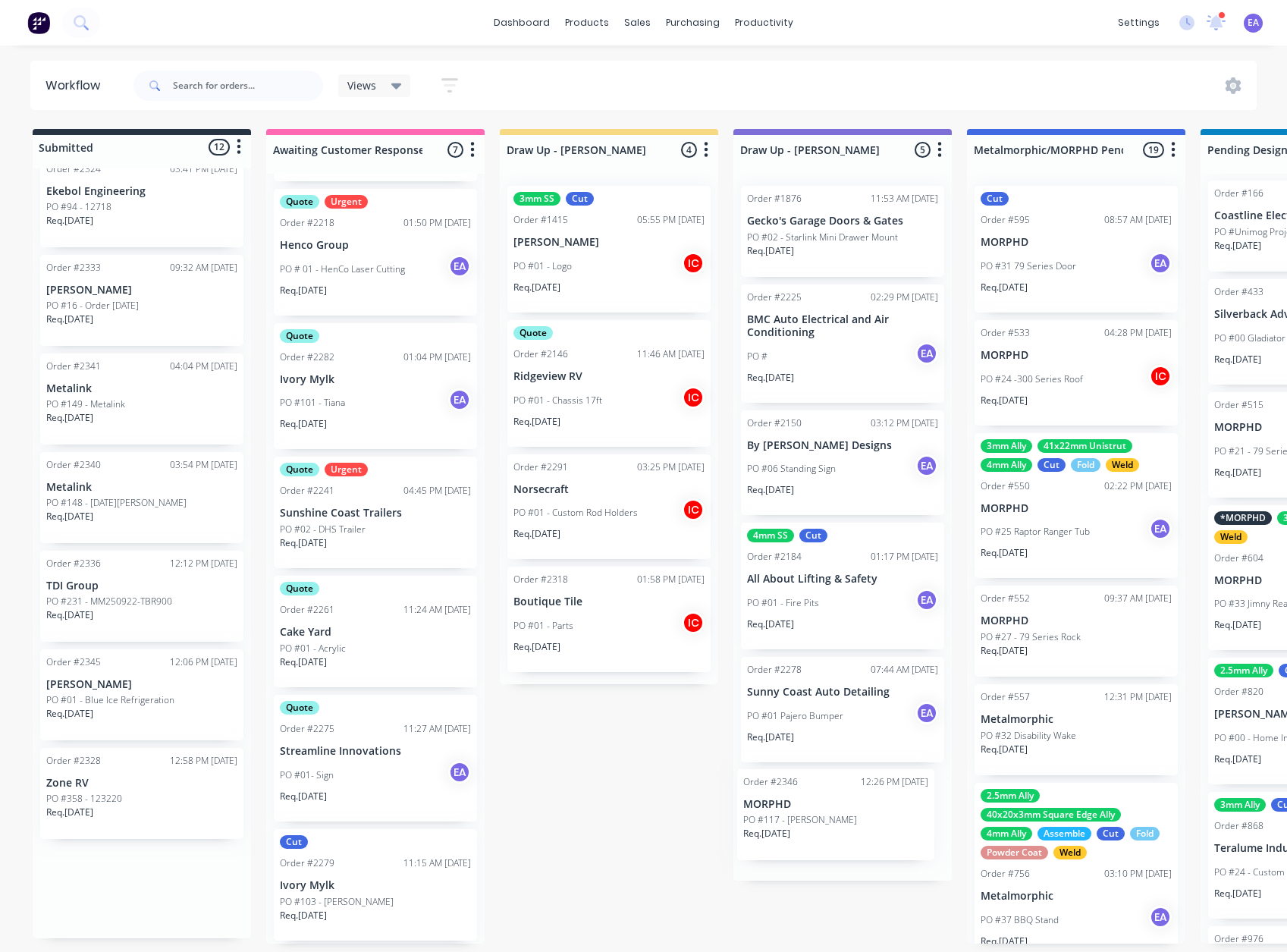
drag, startPoint x: 126, startPoint y: 808, endPoint x: 828, endPoint y: 834, distance: 702.5
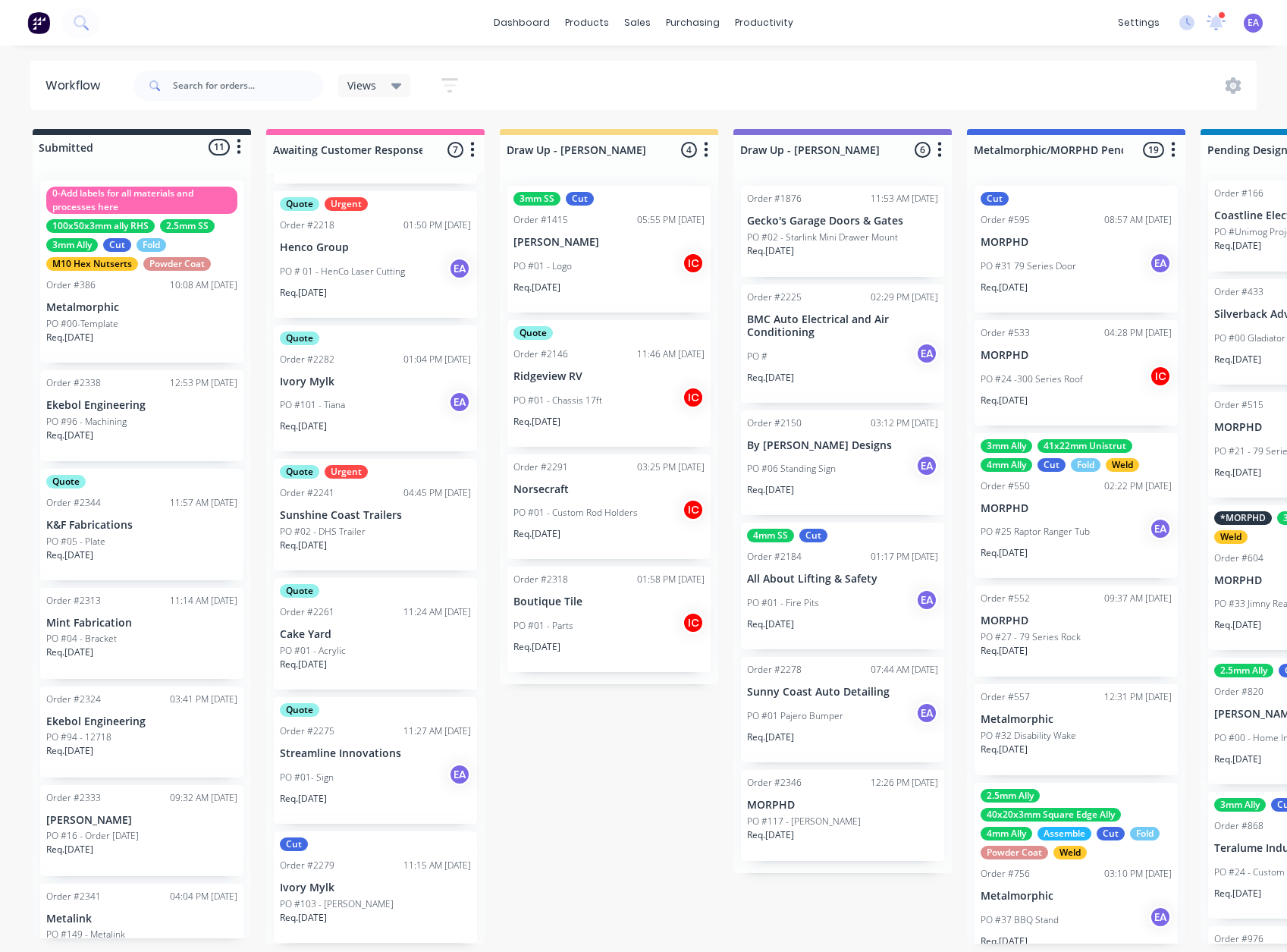
scroll to position [431, 0]
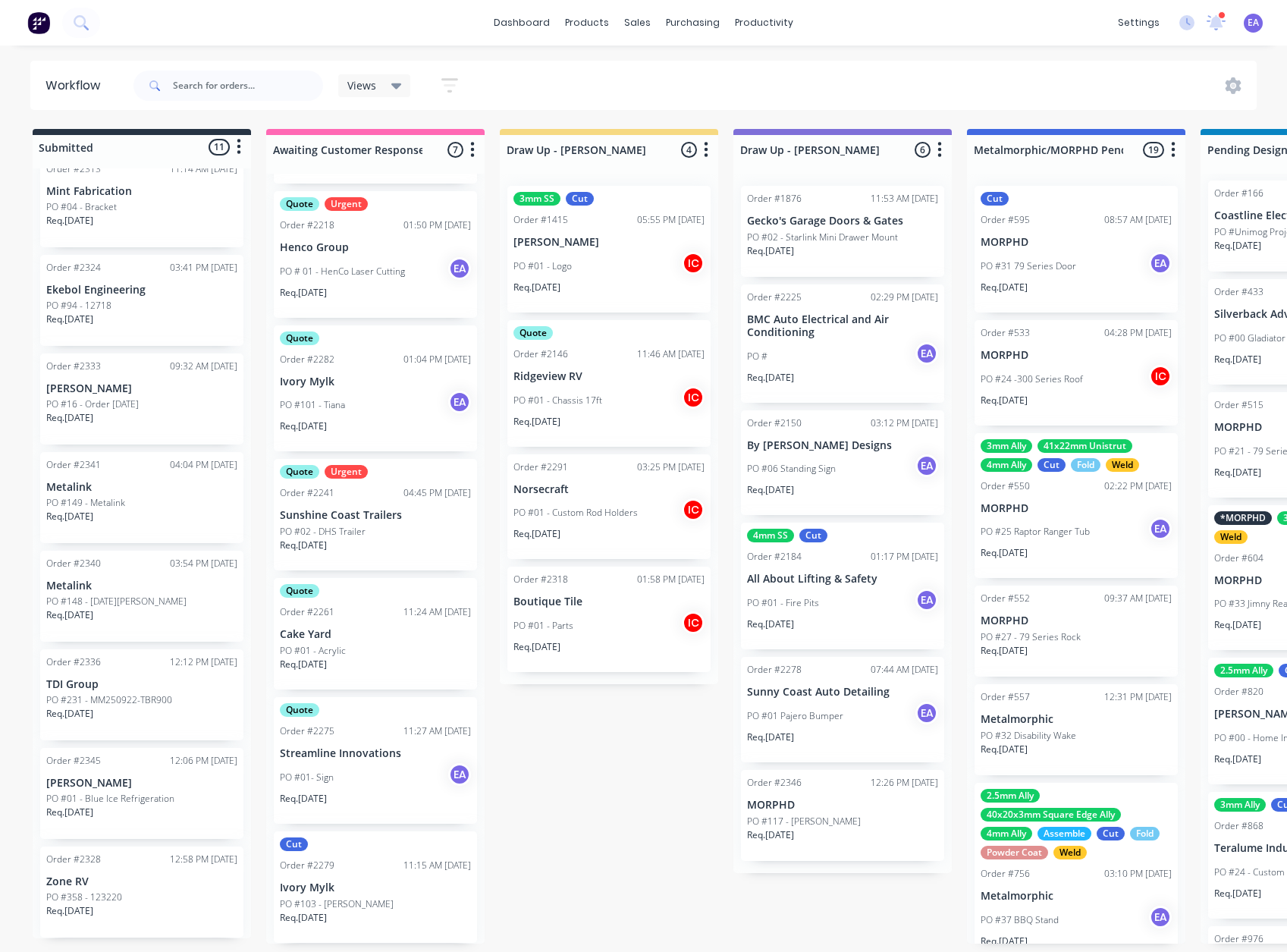
drag, startPoint x: 646, startPoint y: 826, endPoint x: 431, endPoint y: 818, distance: 215.1
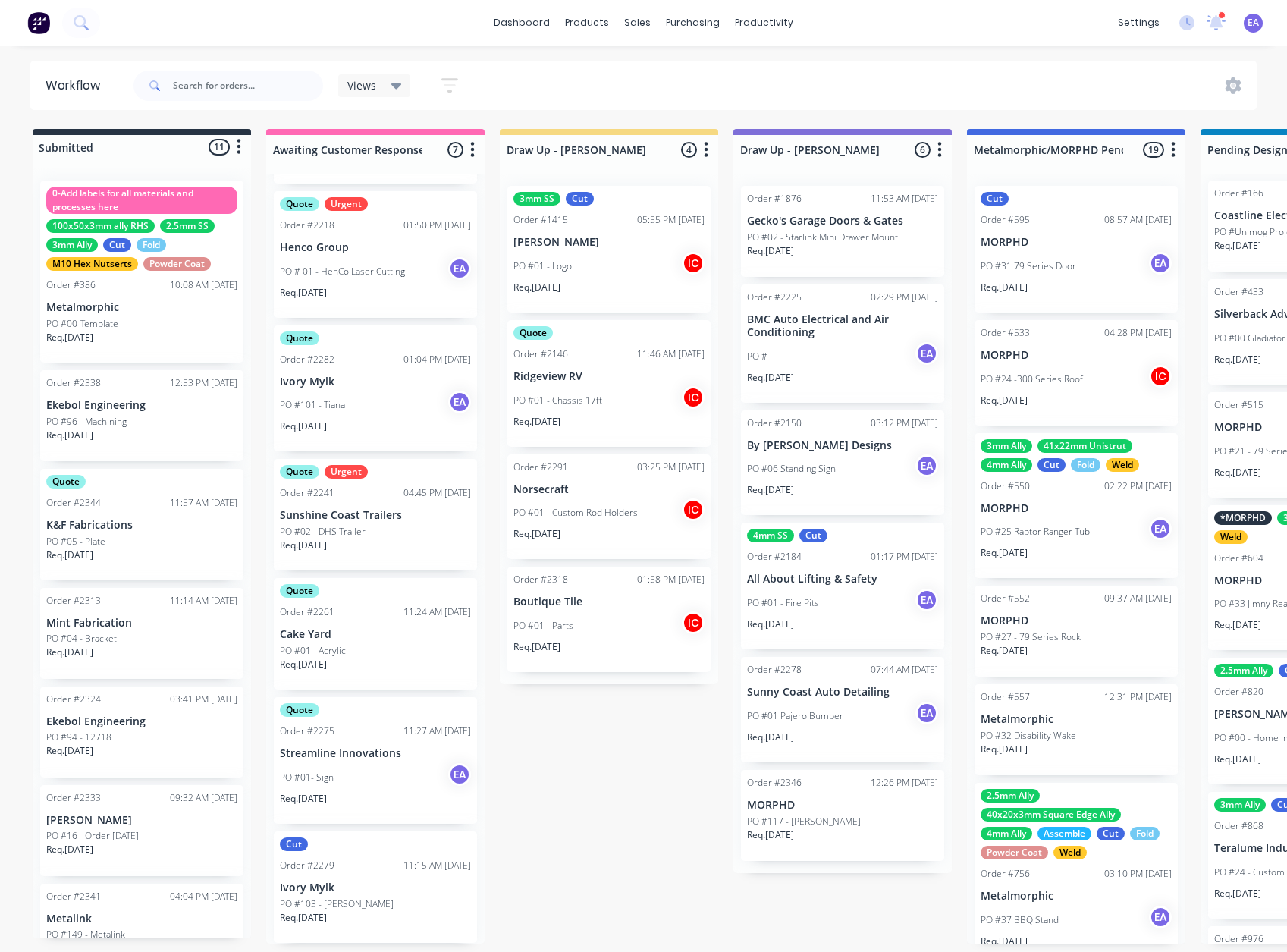
scroll to position [0, 0]
click at [623, 620] on div "PO #01 - Parts IC" at bounding box center [608, 626] width 191 height 29
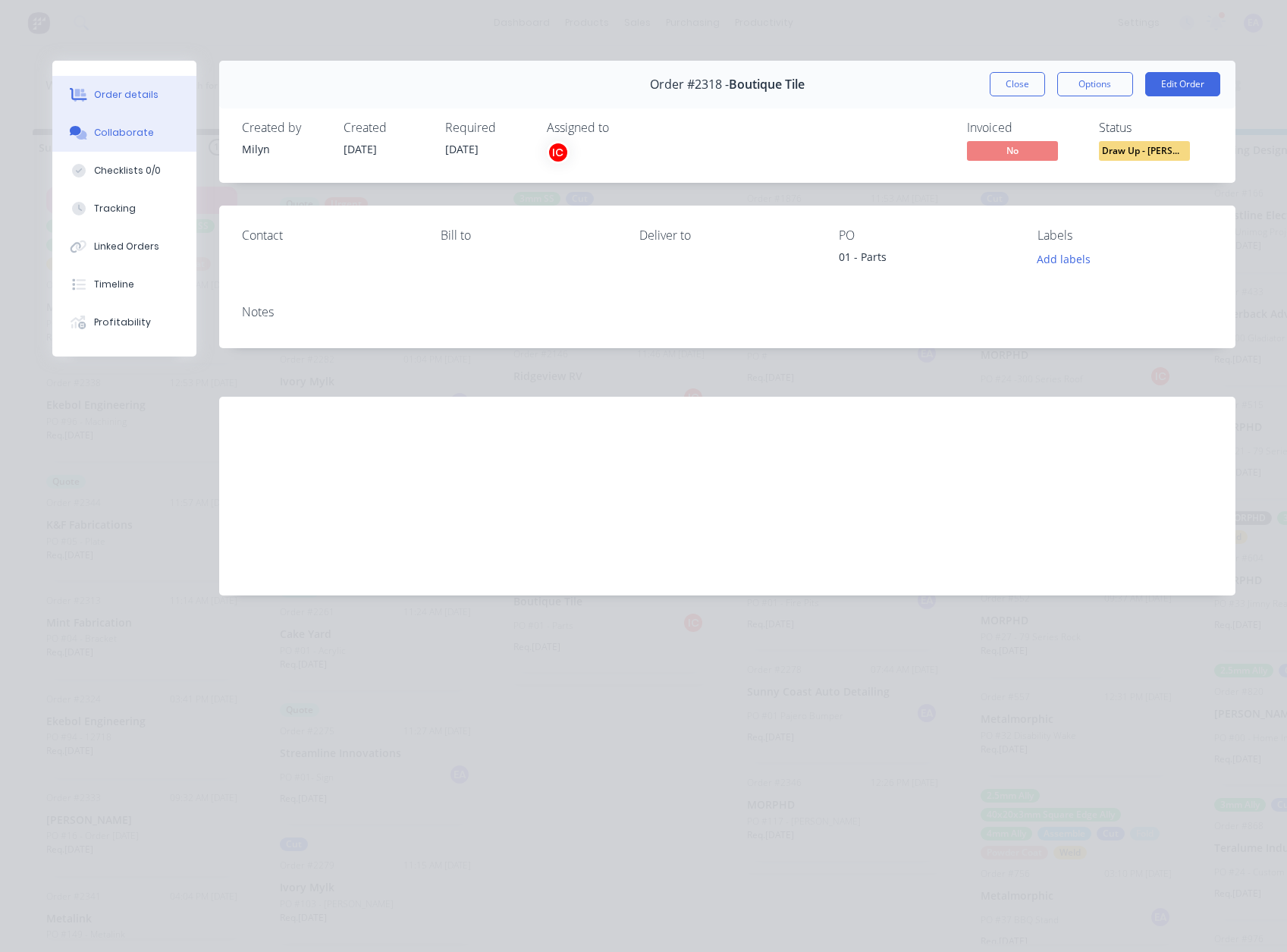
click at [109, 121] on button "Collaborate" at bounding box center [124, 132] width 144 height 38
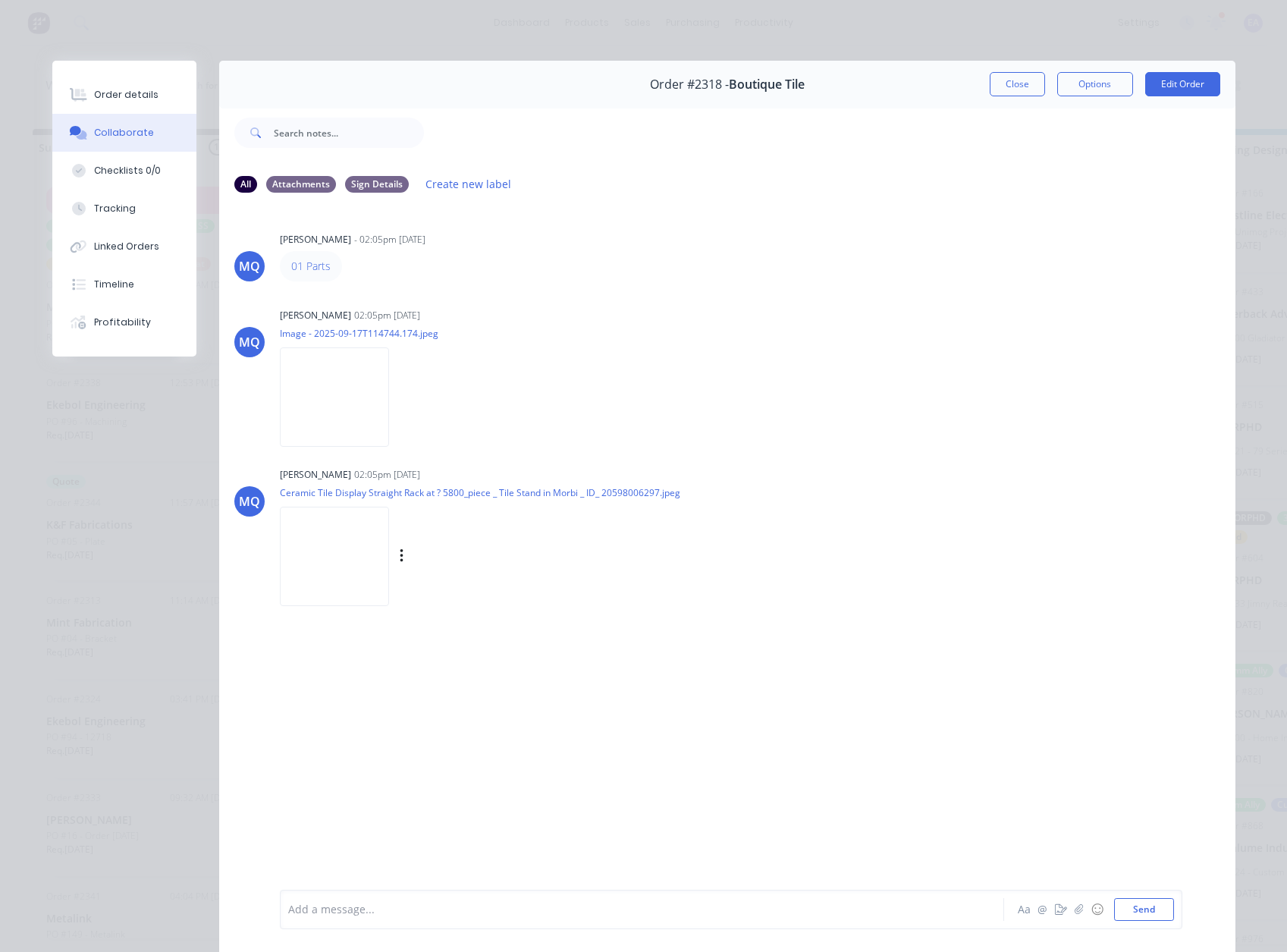
click at [365, 532] on img at bounding box center [335, 556] width 109 height 99
click at [142, 100] on div "Order details" at bounding box center [126, 94] width 64 height 14
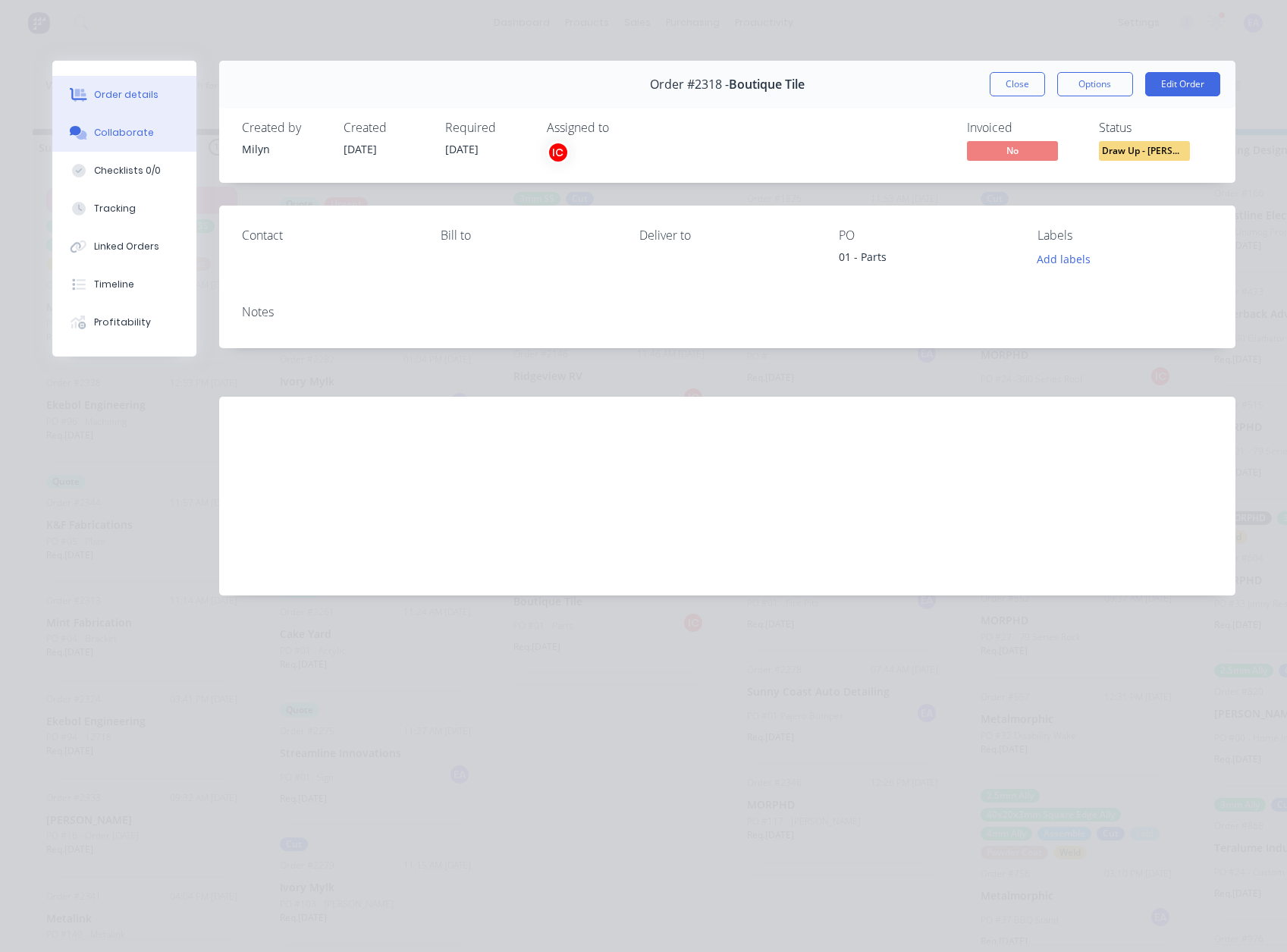
click at [112, 127] on div "Collaborate" at bounding box center [124, 132] width 60 height 14
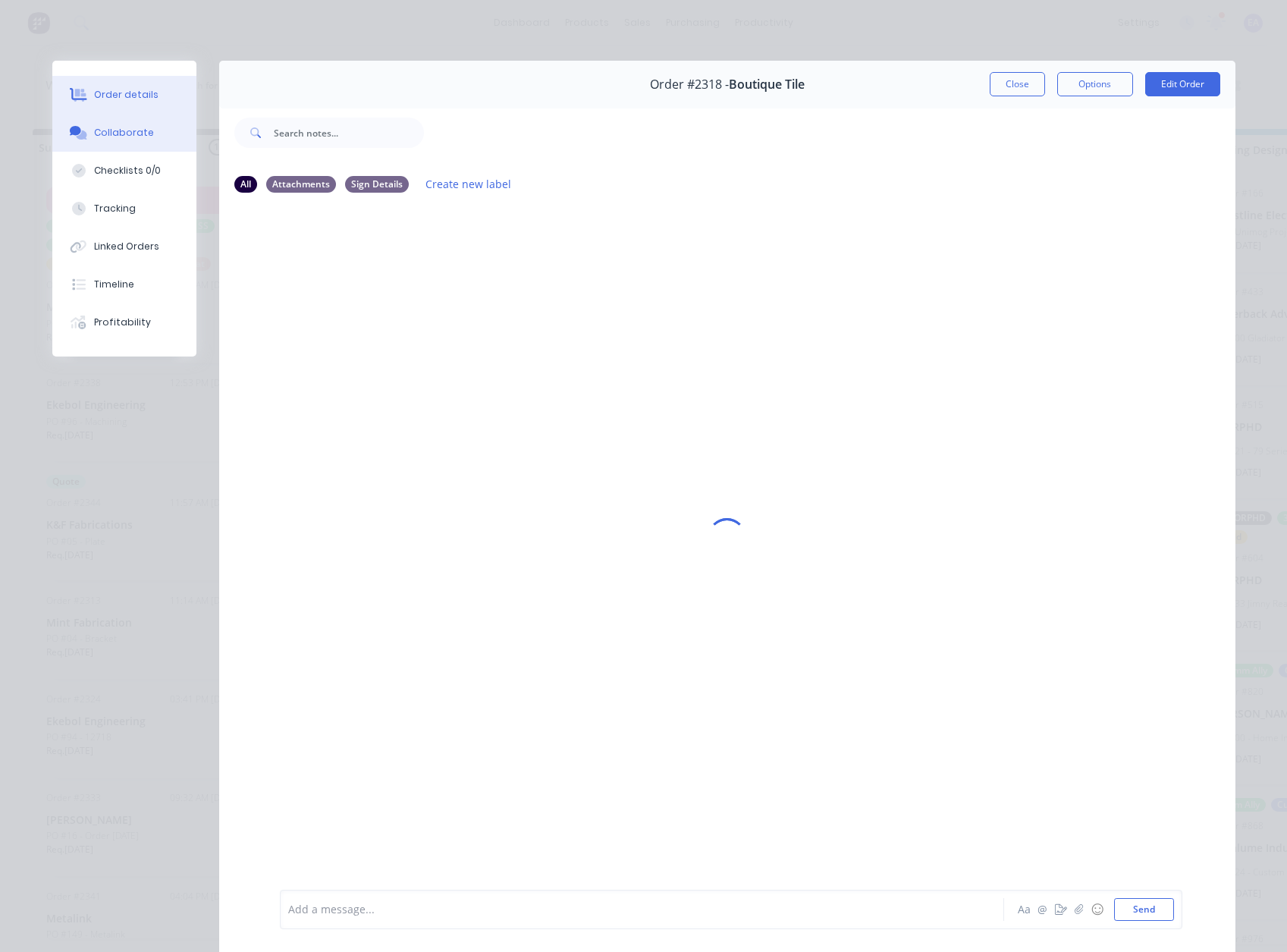
click at [119, 97] on div "Order details" at bounding box center [126, 94] width 64 height 14
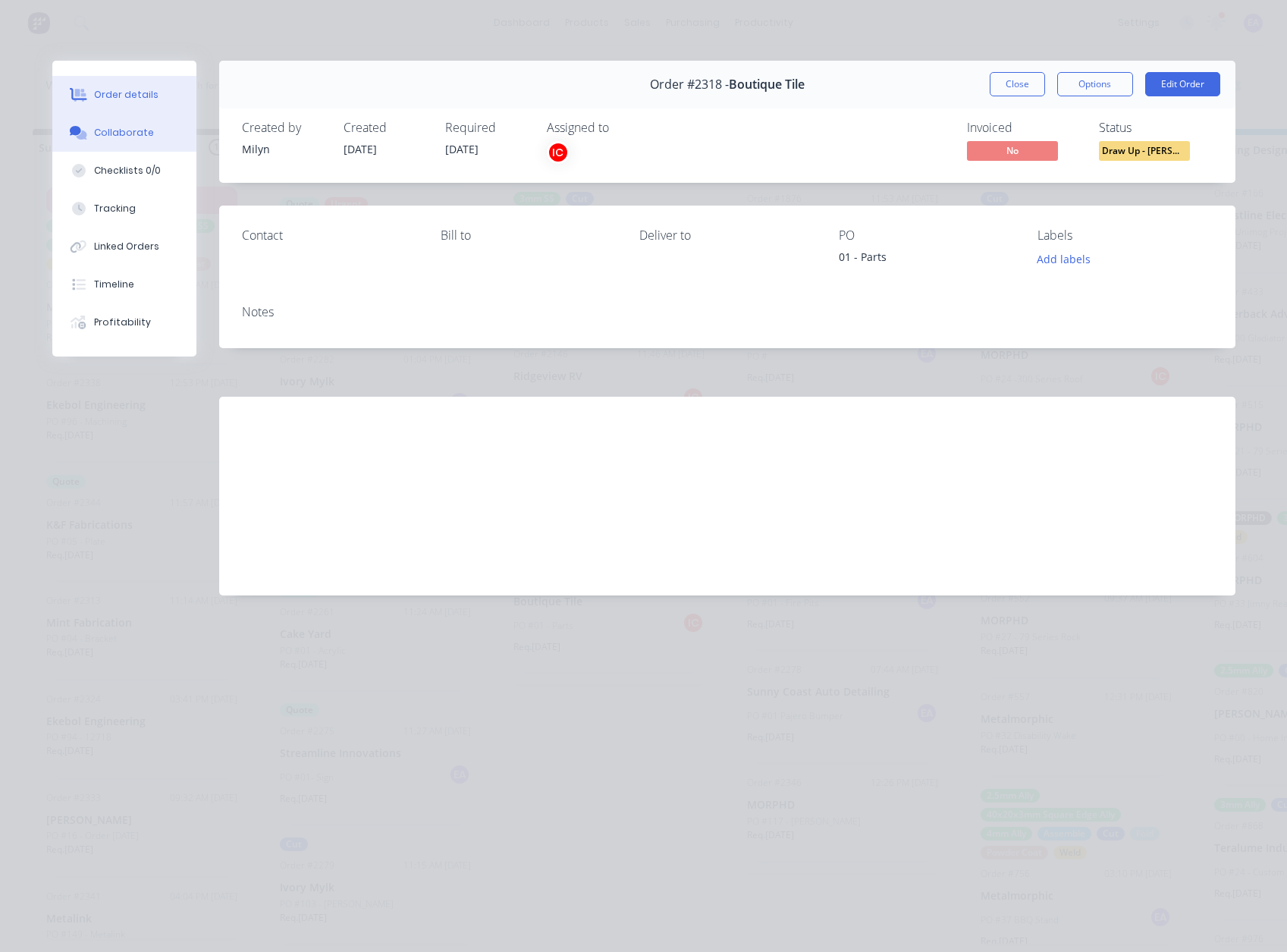
click at [109, 127] on div "Collaborate" at bounding box center [124, 132] width 60 height 14
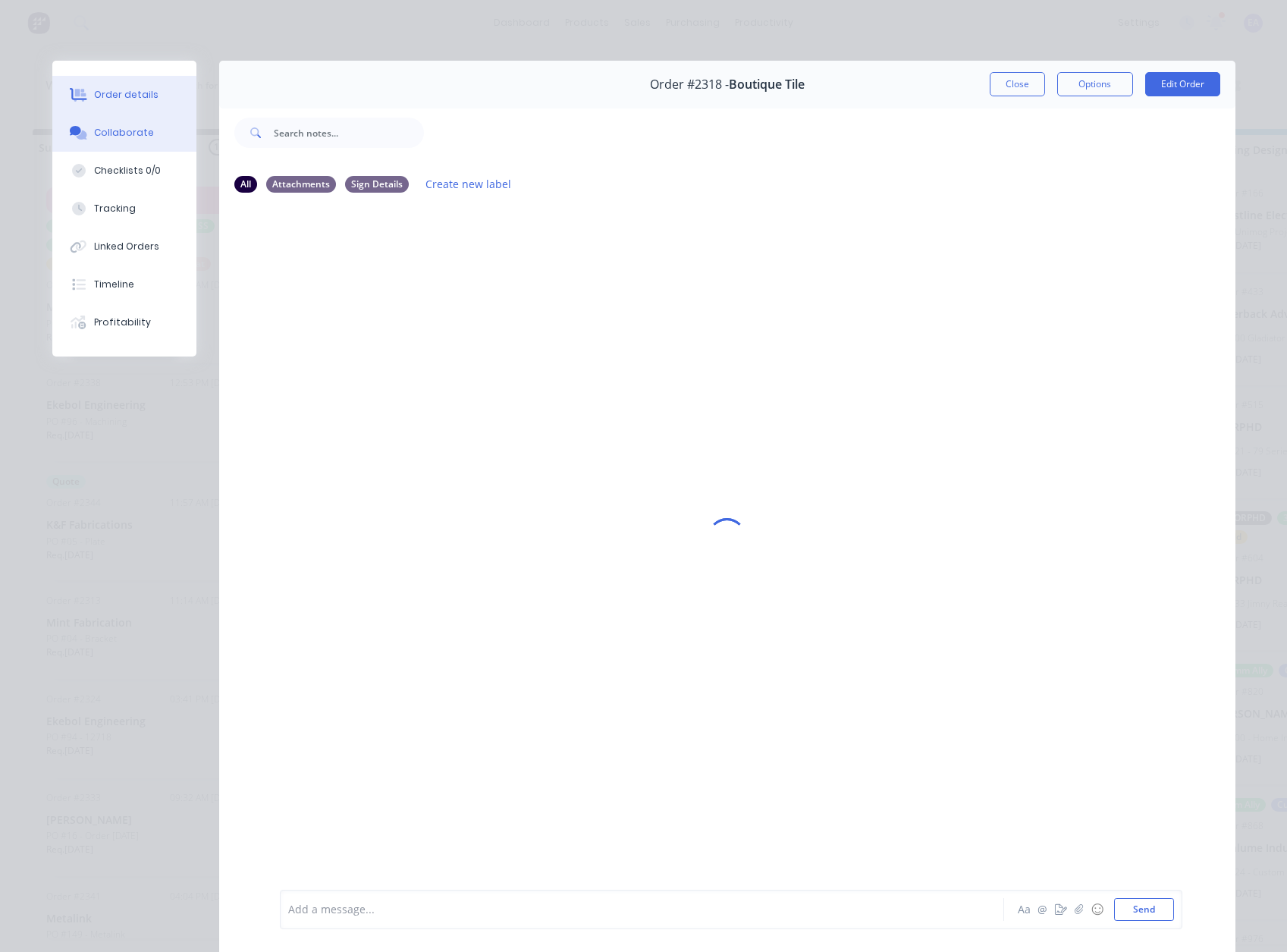
click at [128, 96] on div "Order details" at bounding box center [126, 94] width 64 height 14
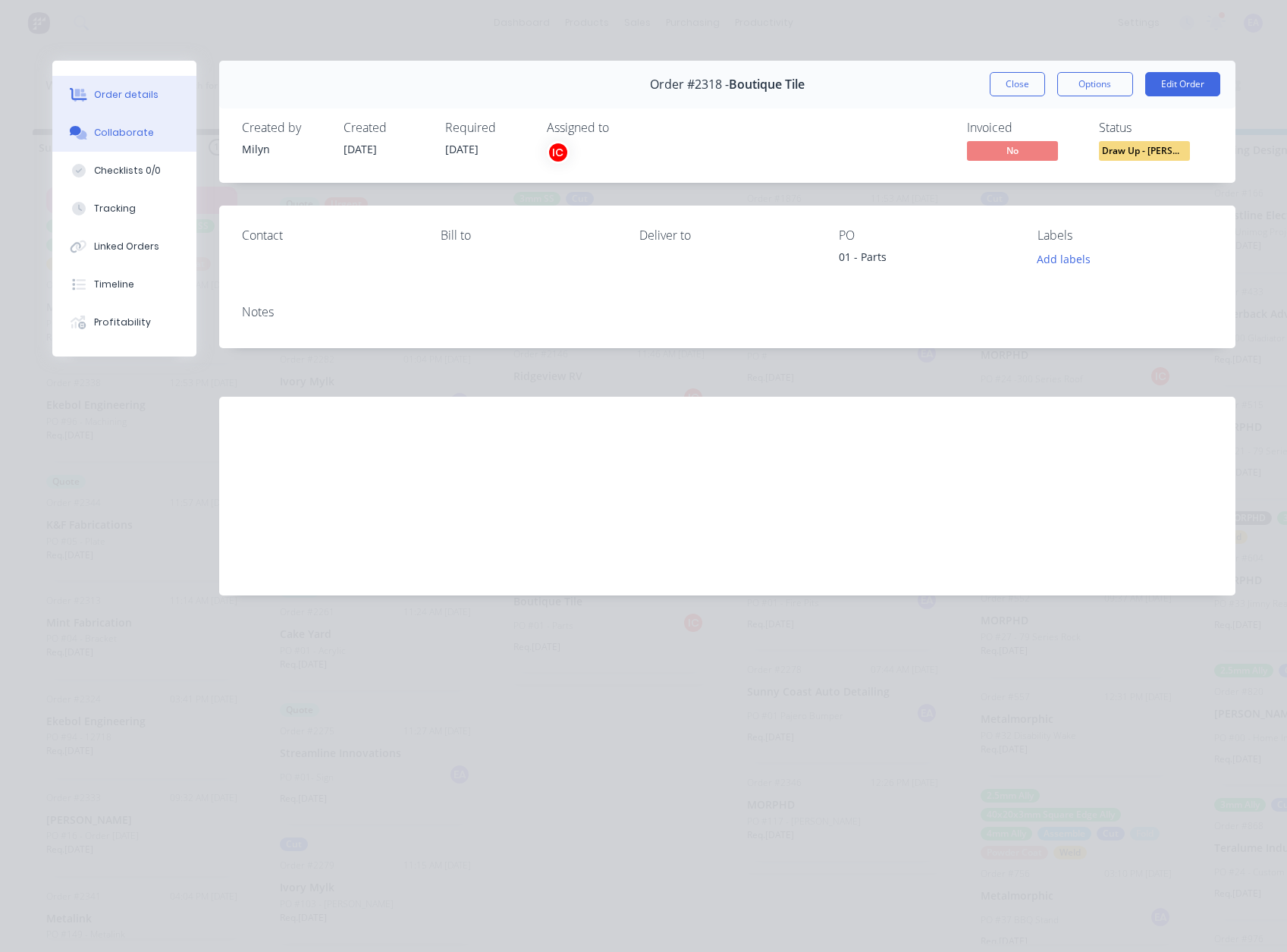
click at [133, 140] on button "Collaborate" at bounding box center [124, 132] width 144 height 38
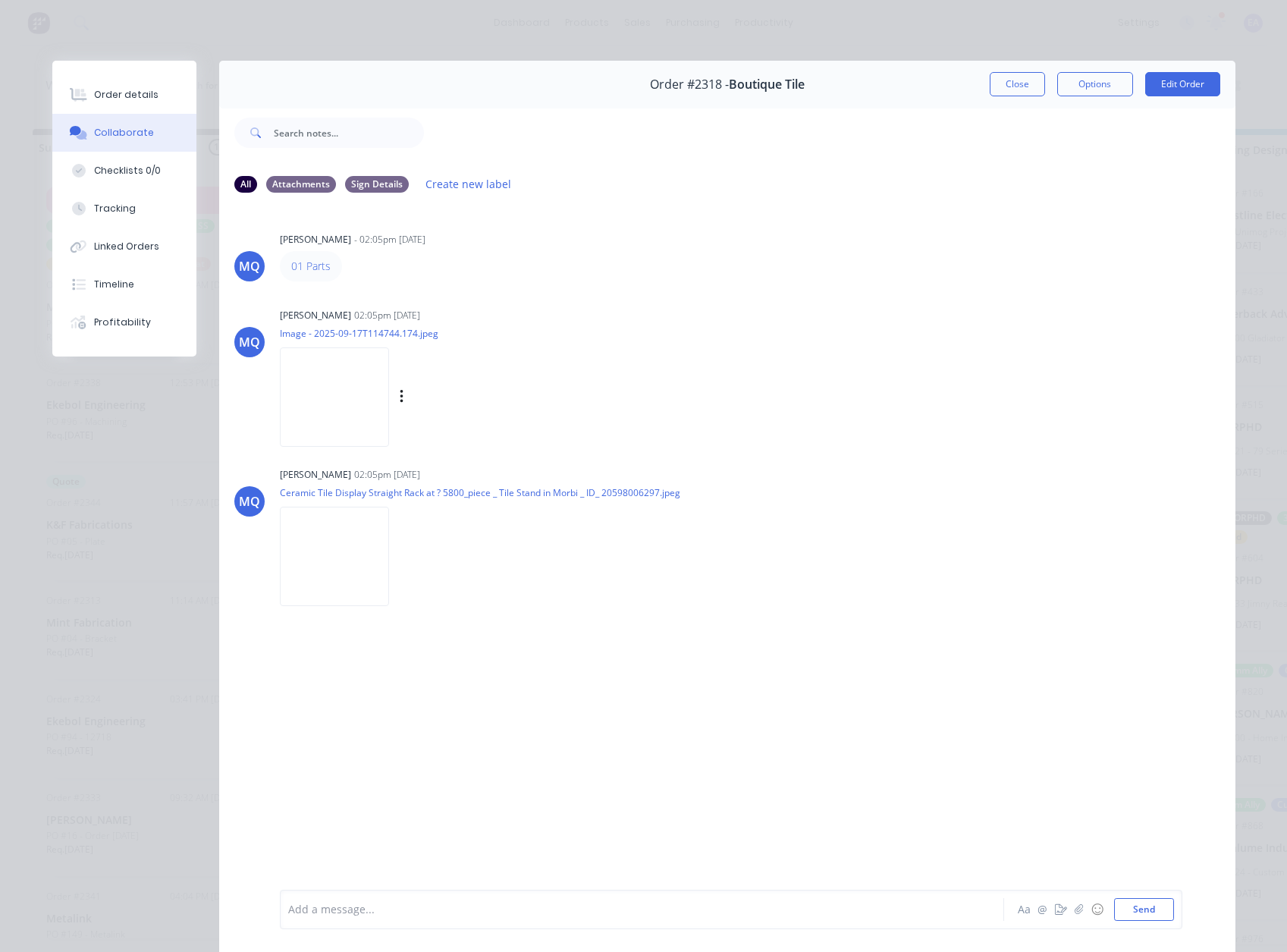
click at [543, 422] on div "Labels Download" at bounding box center [419, 397] width 278 height 113
click at [337, 402] on img at bounding box center [335, 397] width 109 height 99
click at [494, 387] on div "Labels Download" at bounding box center [481, 397] width 171 height 22
click at [477, 720] on div "MQ [PERSON_NAME] - 02:05pm [DATE] 01 Parts MQ [PERSON_NAME] 02:05pm [DATE] Imag…" at bounding box center [727, 546] width 1017 height 682
click at [310, 402] on img at bounding box center [335, 397] width 109 height 99
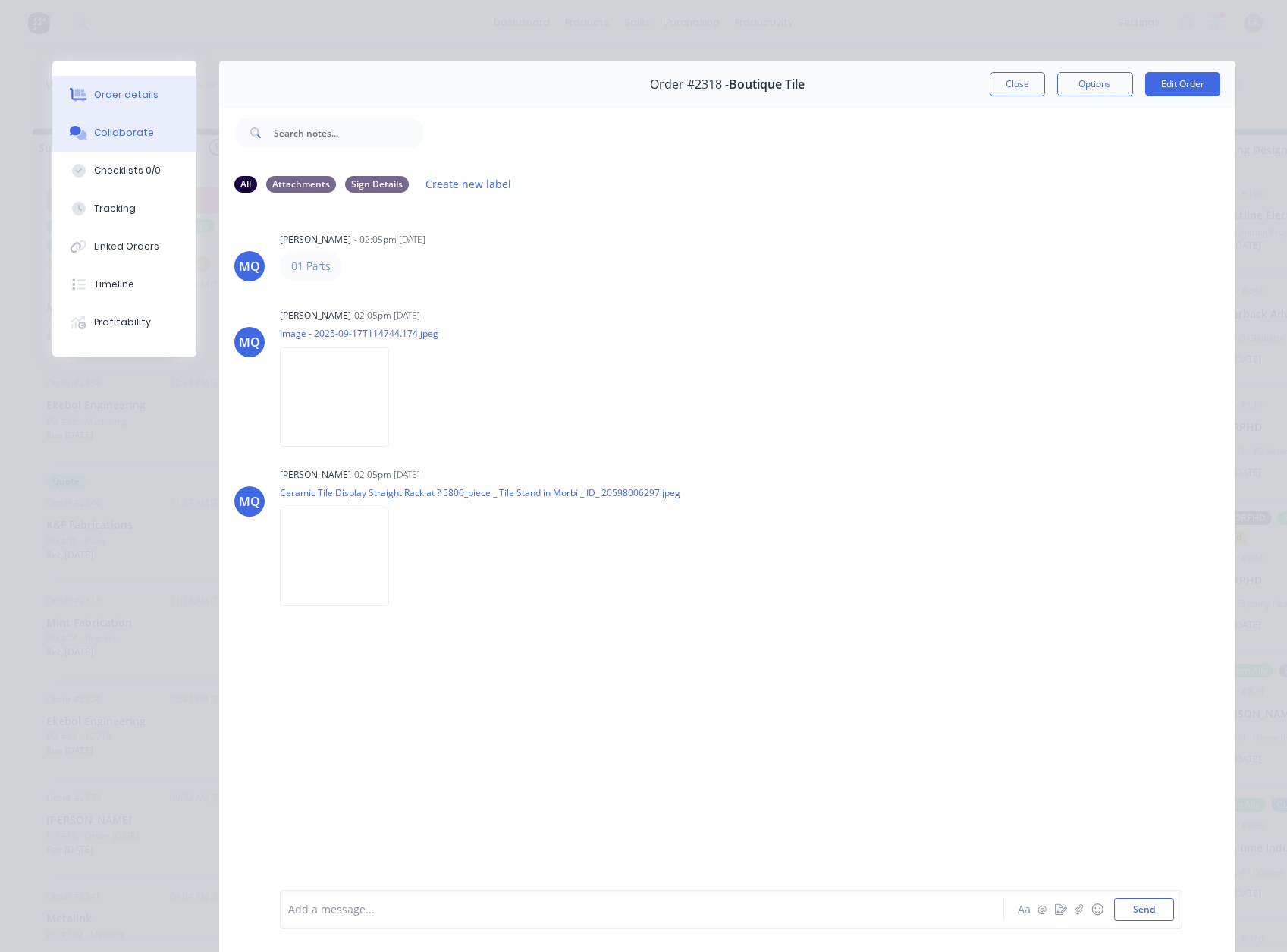
click at [127, 87] on button "Order details" at bounding box center [124, 94] width 144 height 38
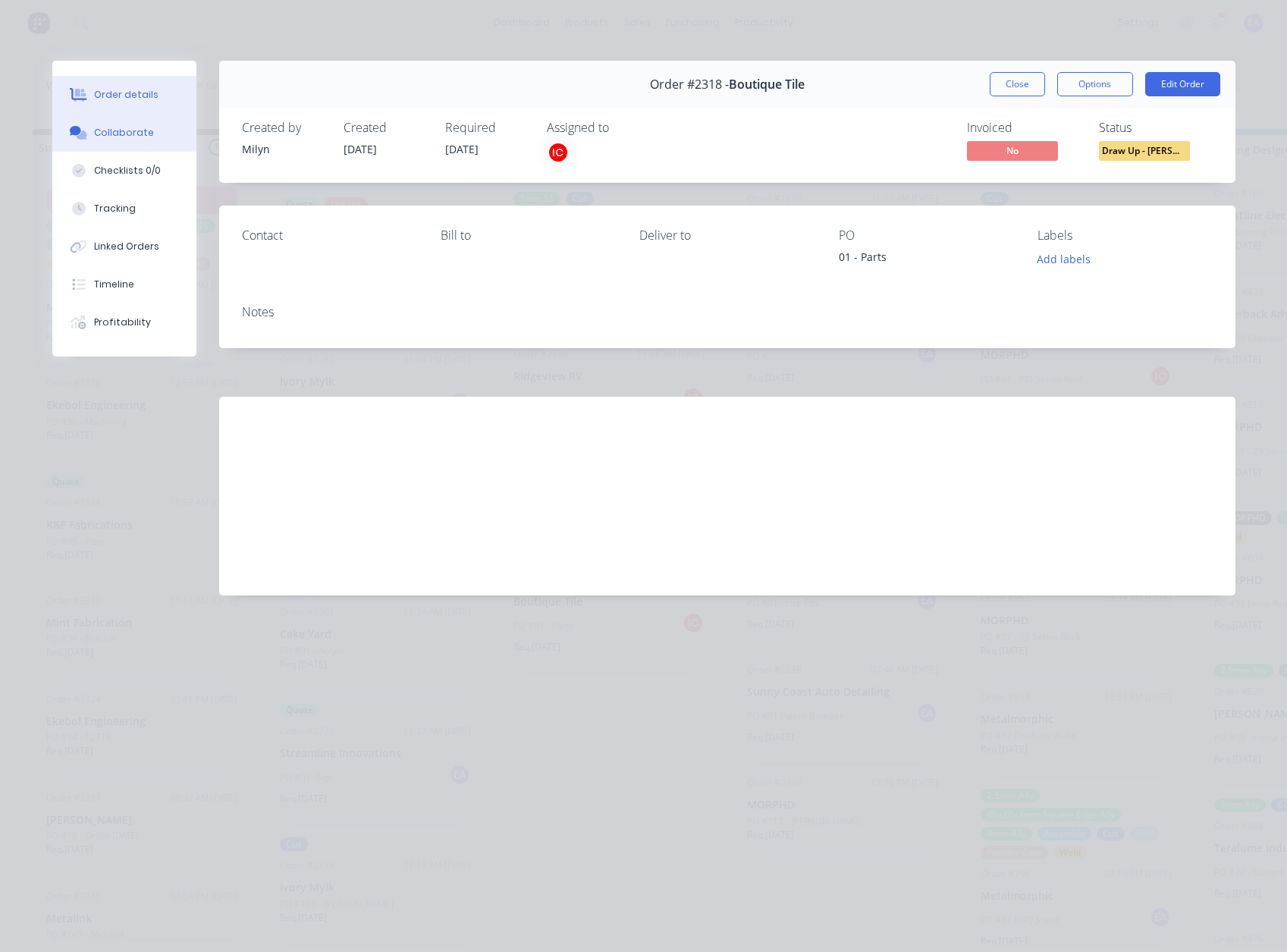
click at [100, 130] on div "Collaborate" at bounding box center [124, 132] width 60 height 14
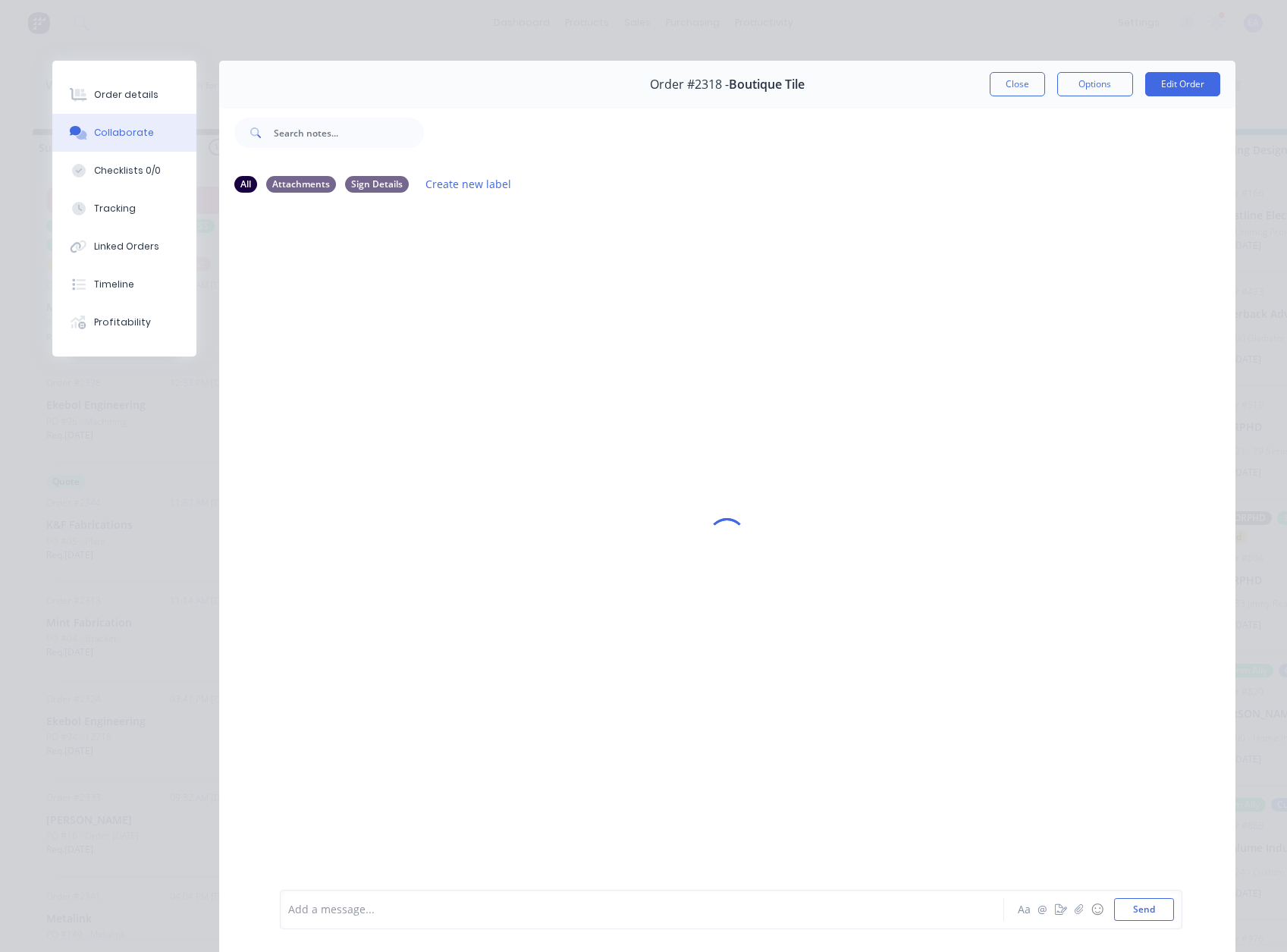
click at [280, 909] on div "Add a message... Aa @ ☺ Send" at bounding box center [732, 909] width 903 height 39
click at [310, 929] on div "Add a message... Aa @ ☺ Send" at bounding box center [732, 909] width 903 height 39
click at [321, 910] on div at bounding box center [621, 910] width 664 height 16
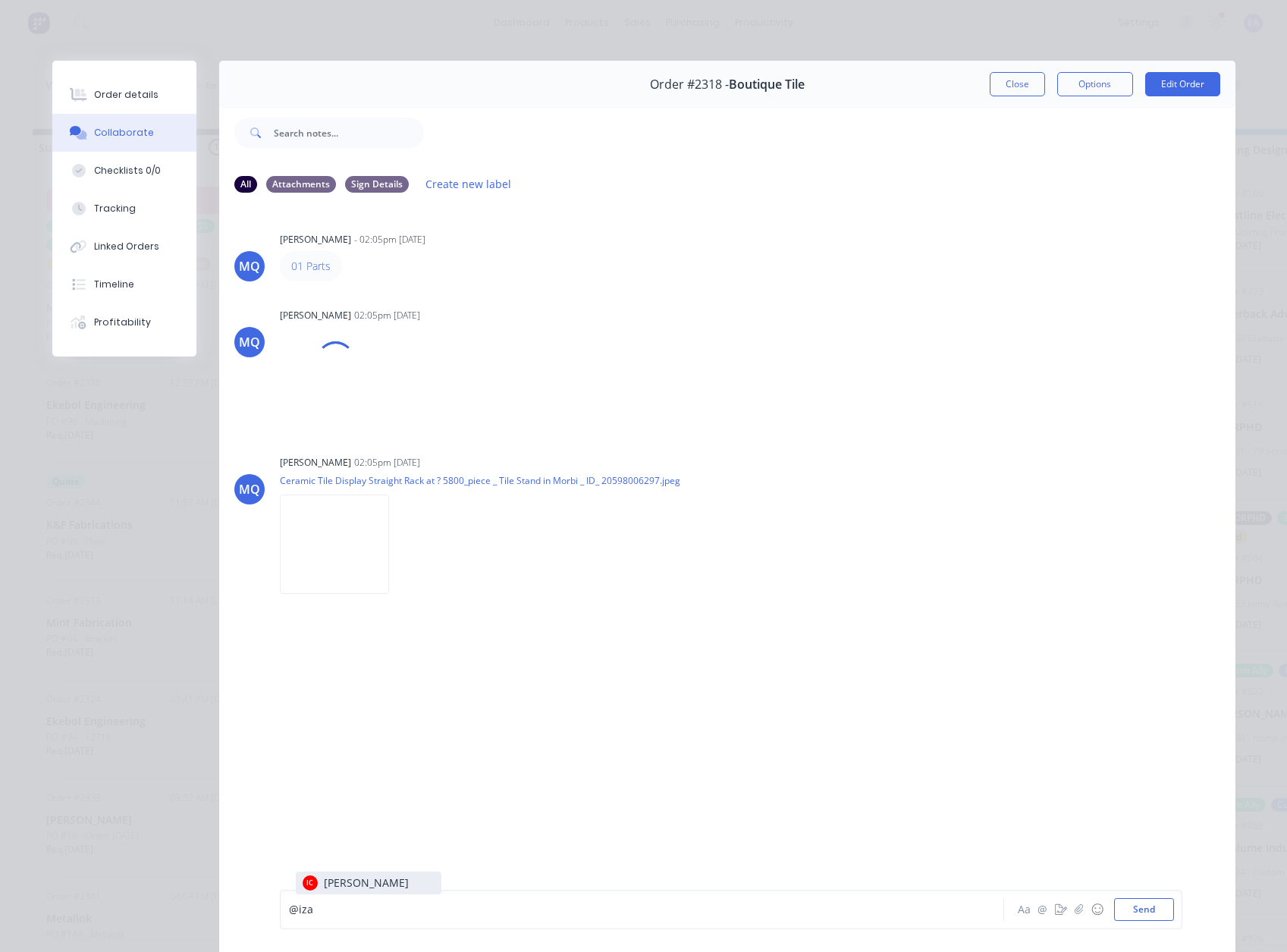
click at [323, 904] on div "@iza" at bounding box center [621, 910] width 664 height 16
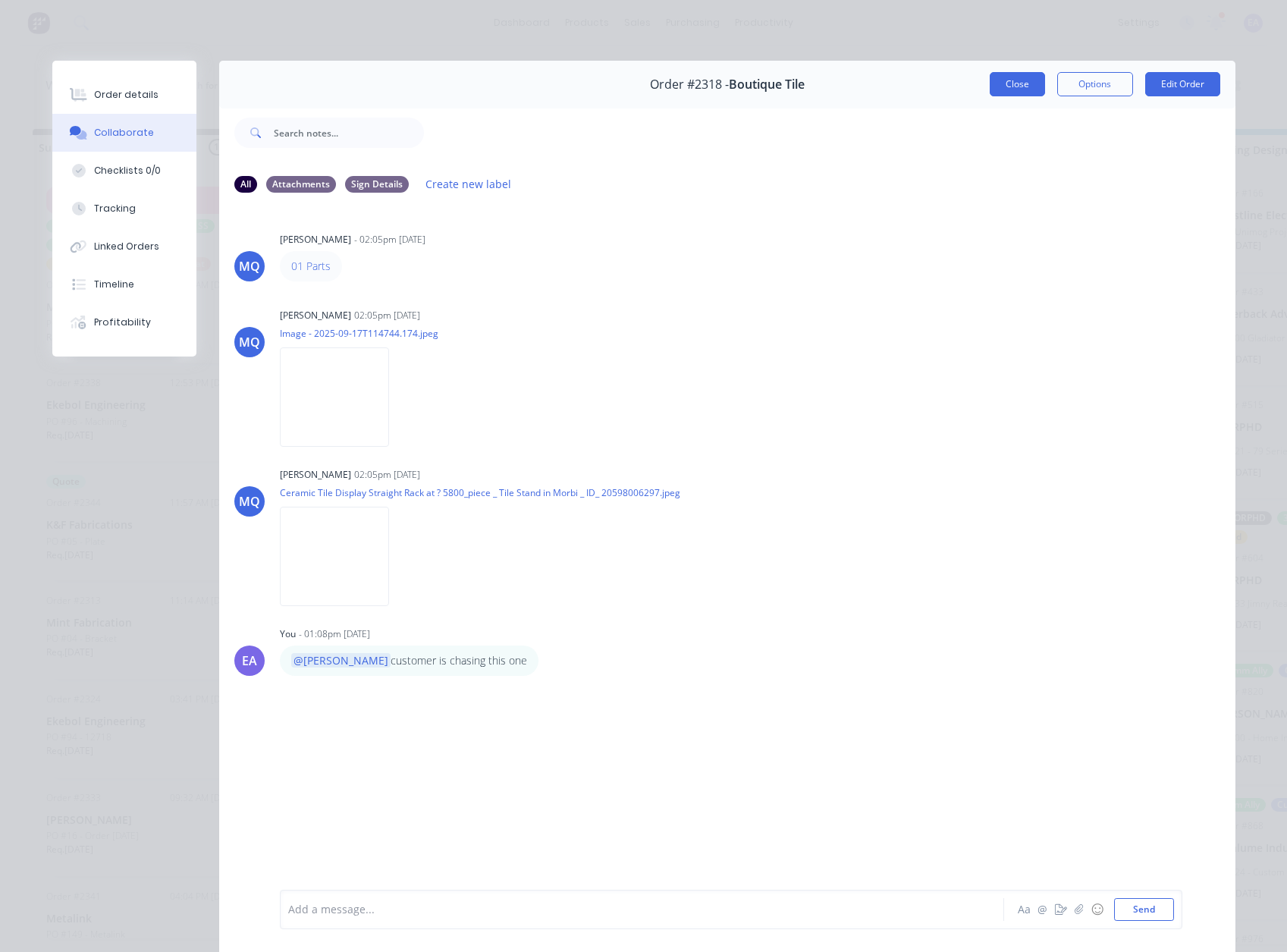
click at [1017, 85] on button "Close" at bounding box center [1017, 84] width 56 height 24
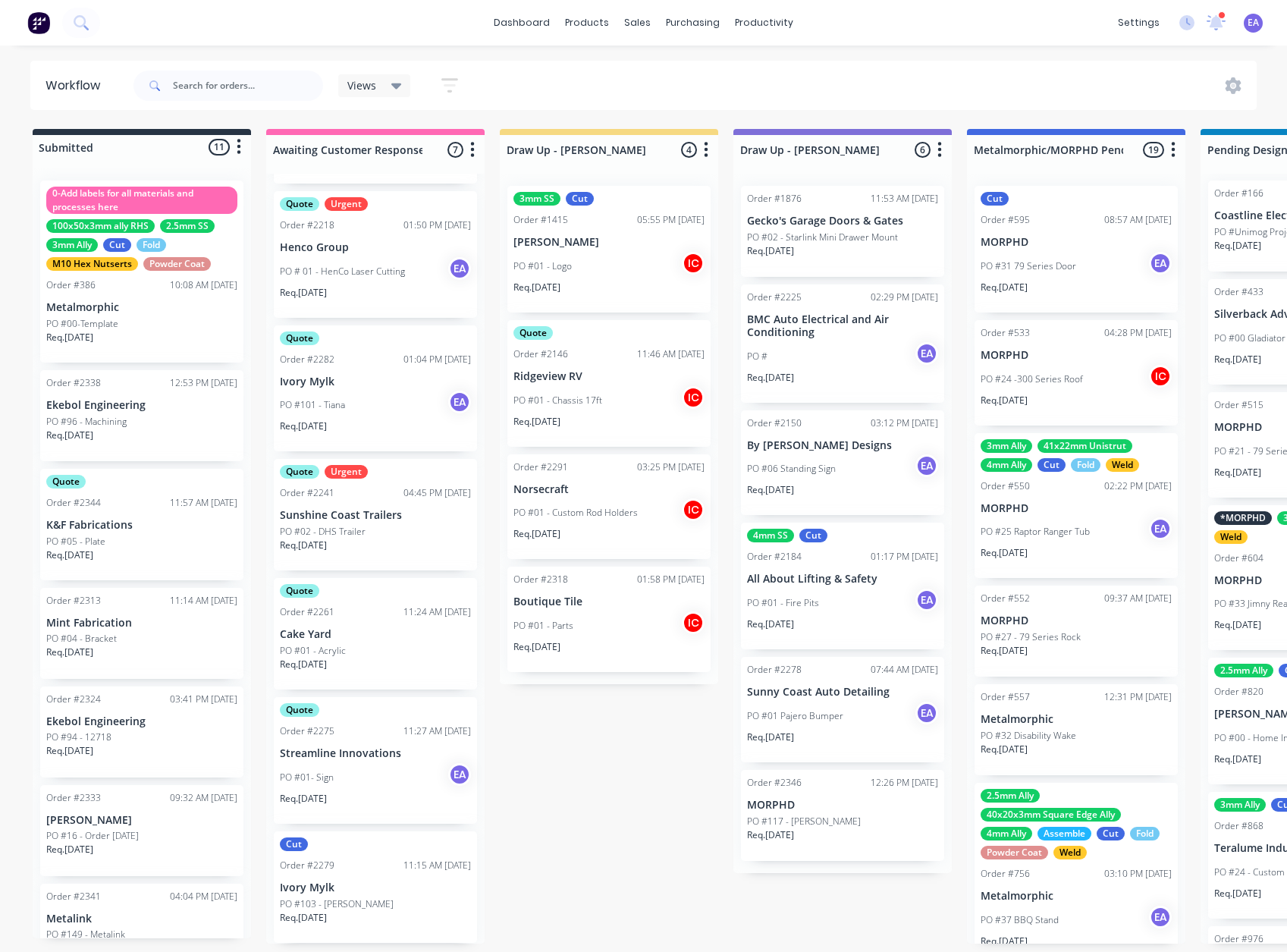
drag, startPoint x: 724, startPoint y: 837, endPoint x: 438, endPoint y: 849, distance: 286.3
click at [193, 77] on input "text" at bounding box center [248, 86] width 151 height 31
type input "kuluin"
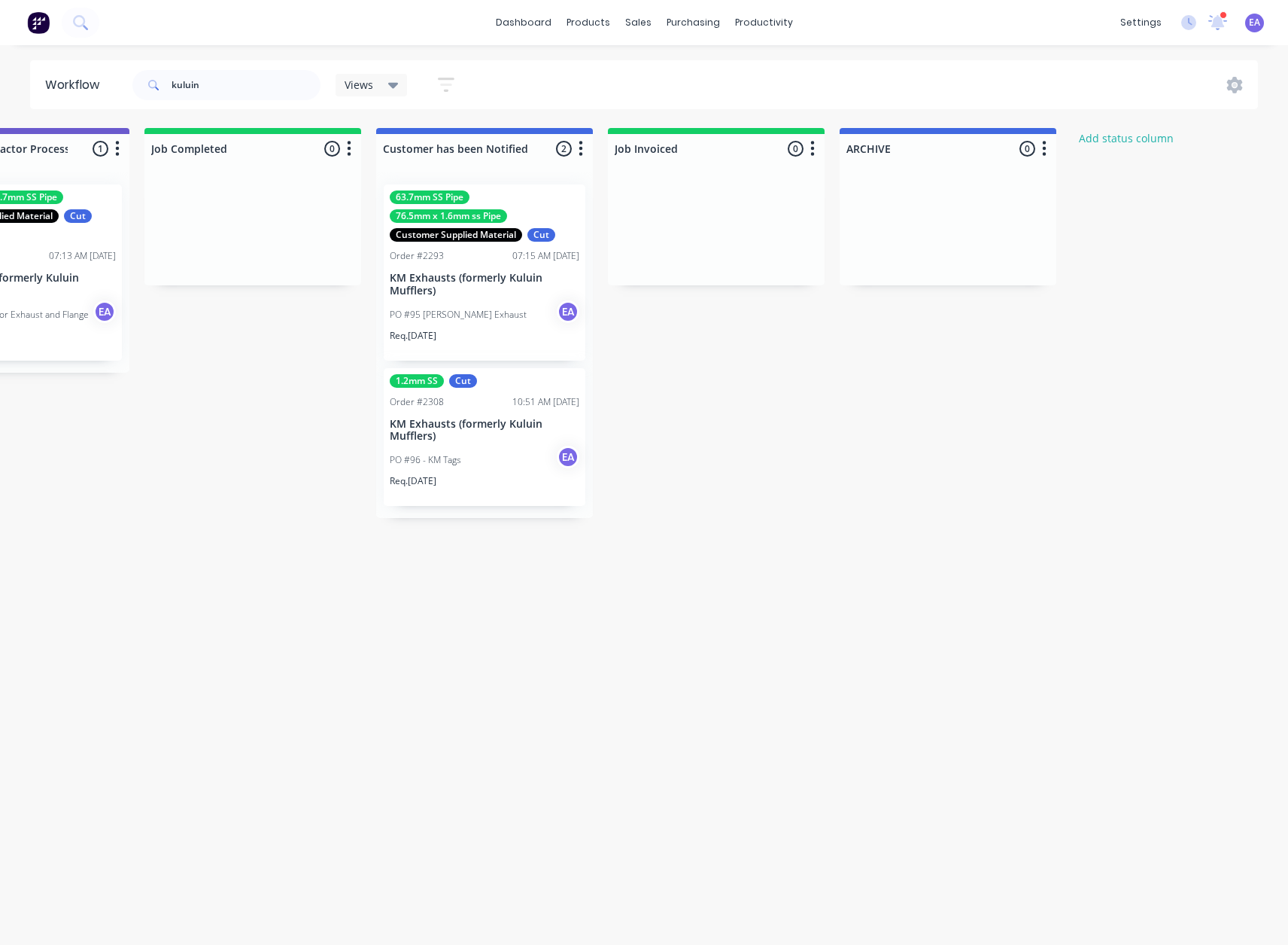
drag, startPoint x: 561, startPoint y: 423, endPoint x: 735, endPoint y: 422, distance: 174.0
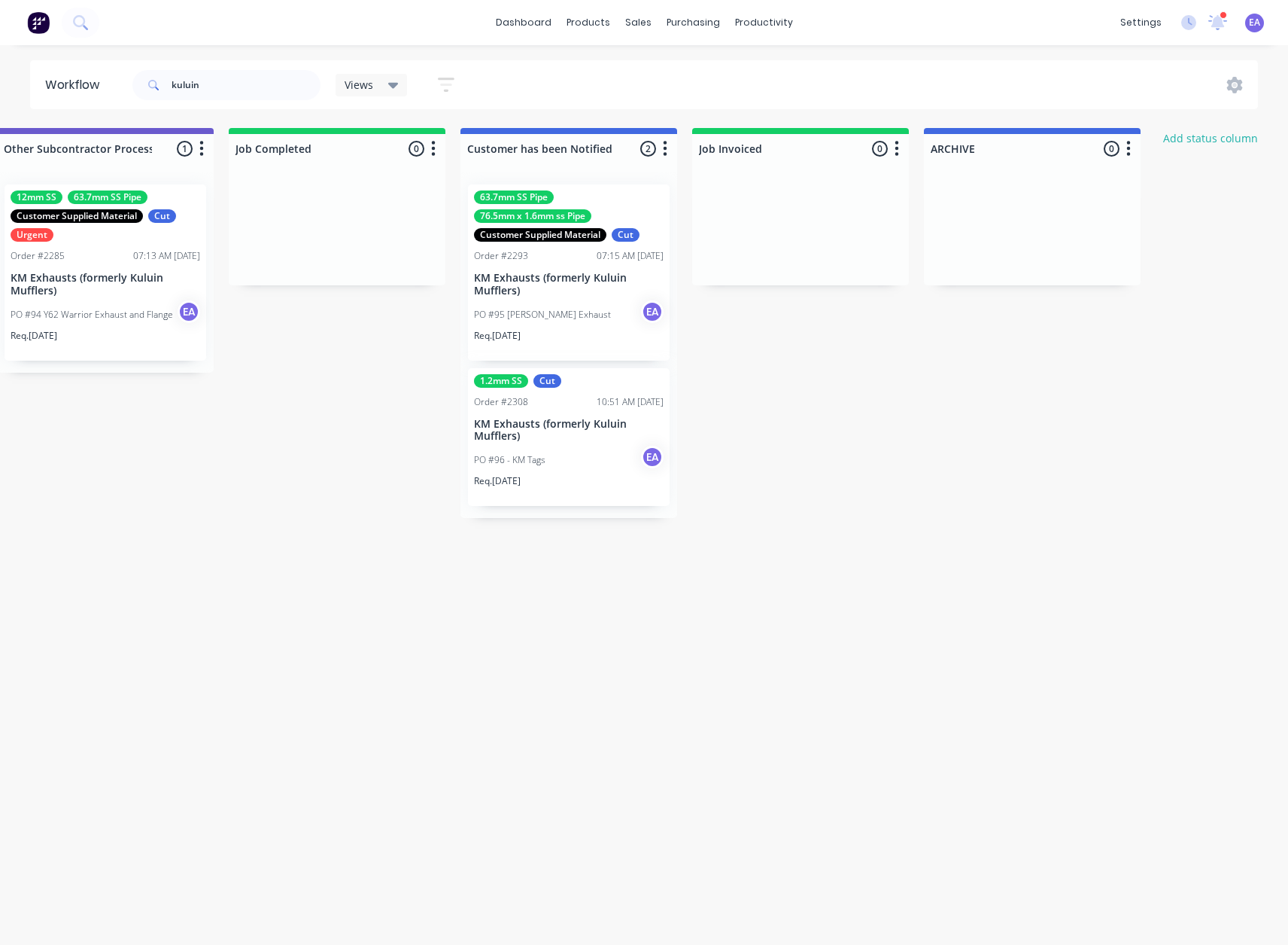
scroll to position [0, 4536]
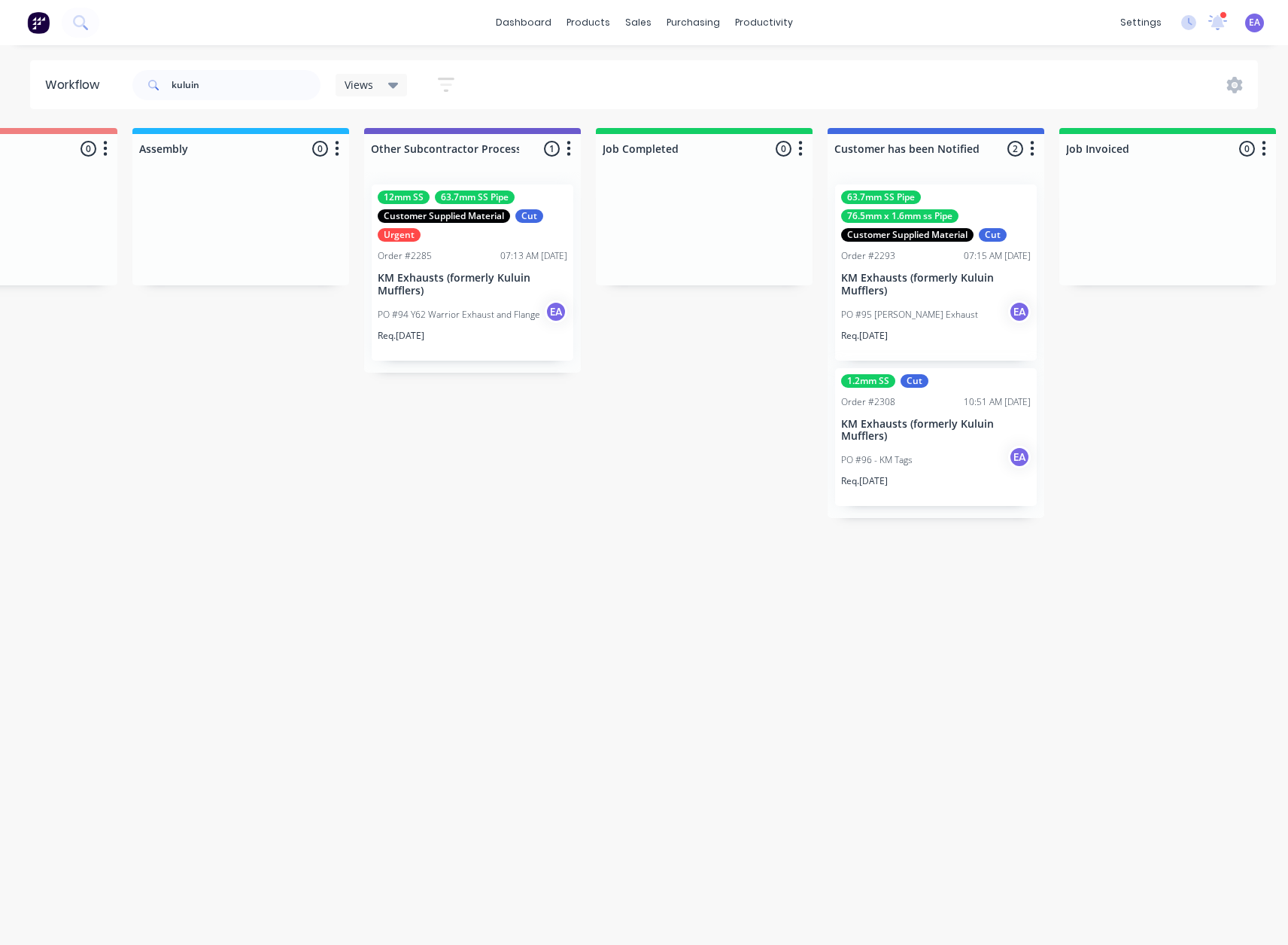
click at [489, 281] on p "KM Exhausts (formerly Kuluin Mufflers)" at bounding box center [472, 284] width 189 height 26
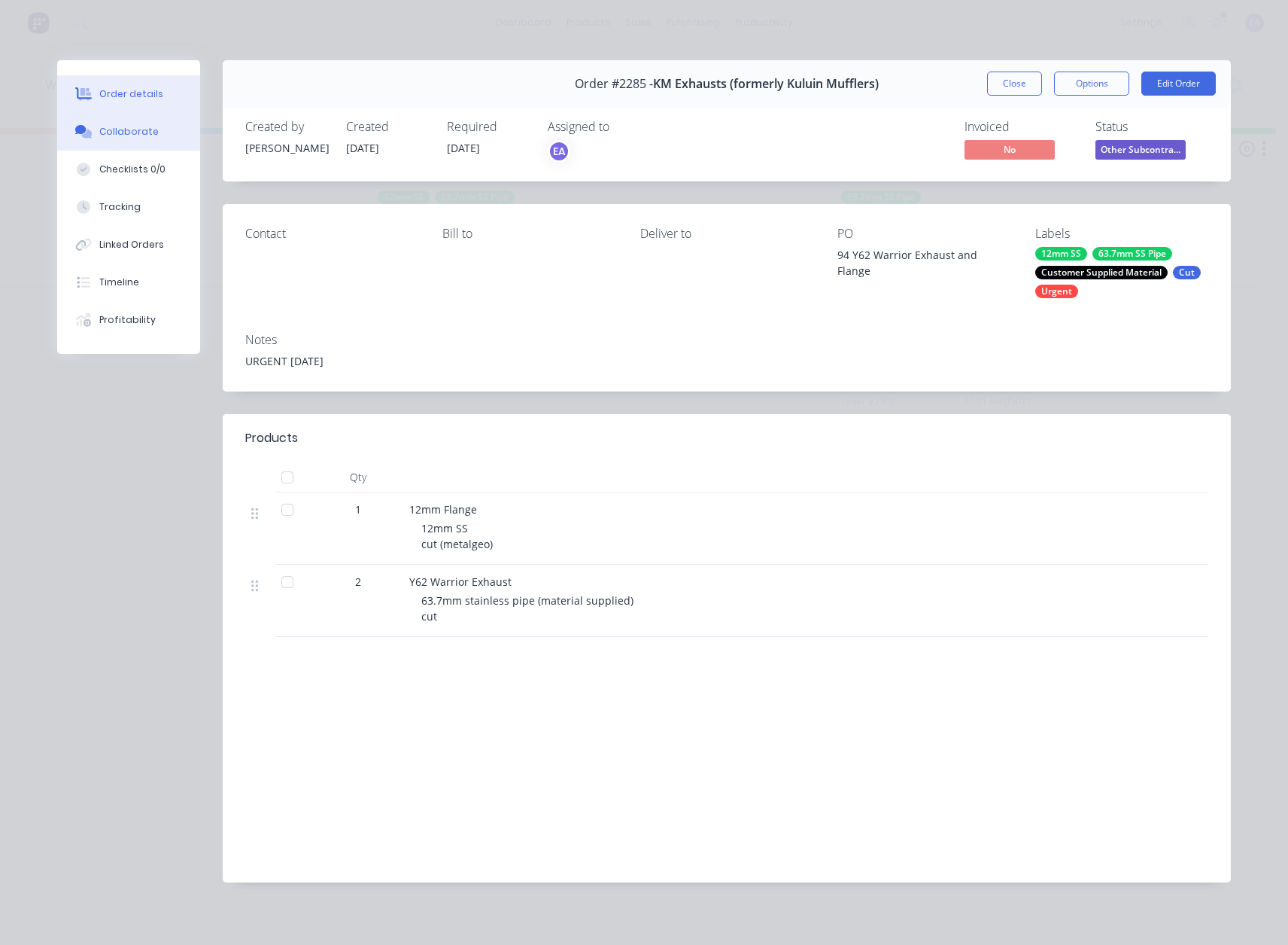
click at [122, 136] on div "Collaborate" at bounding box center [129, 131] width 59 height 14
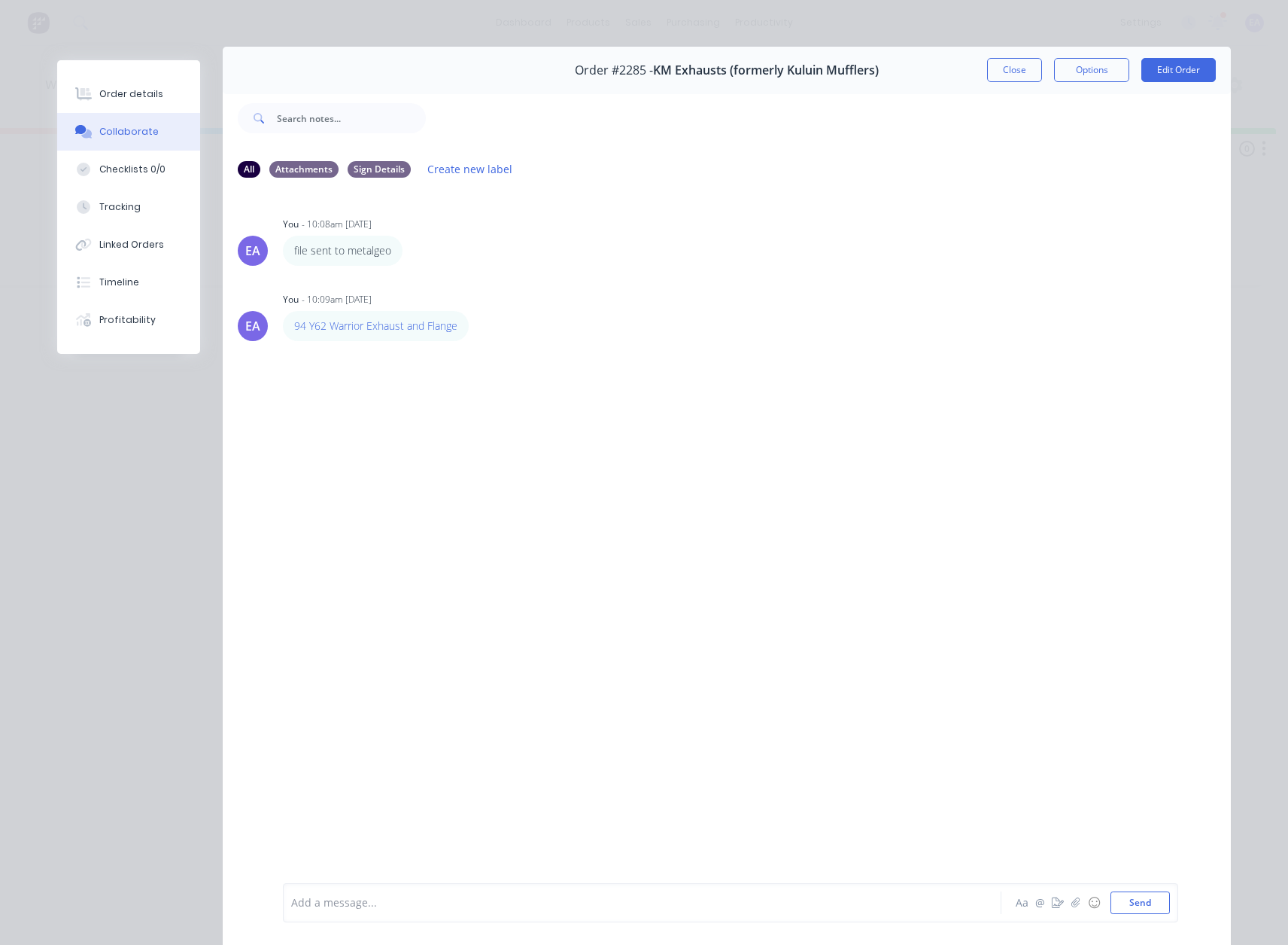
scroll to position [0, 0]
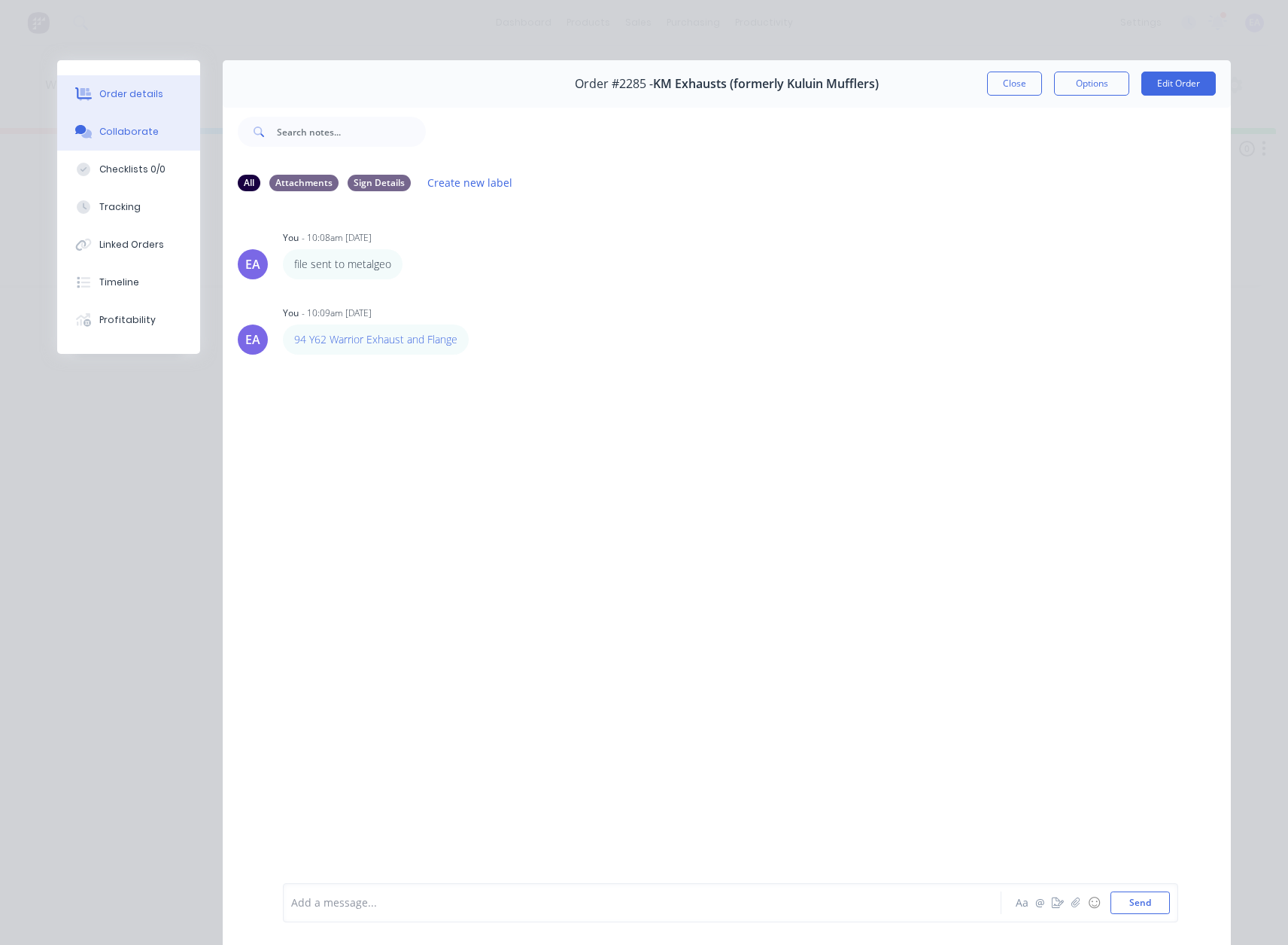
click at [126, 101] on button "Order details" at bounding box center [129, 93] width 143 height 38
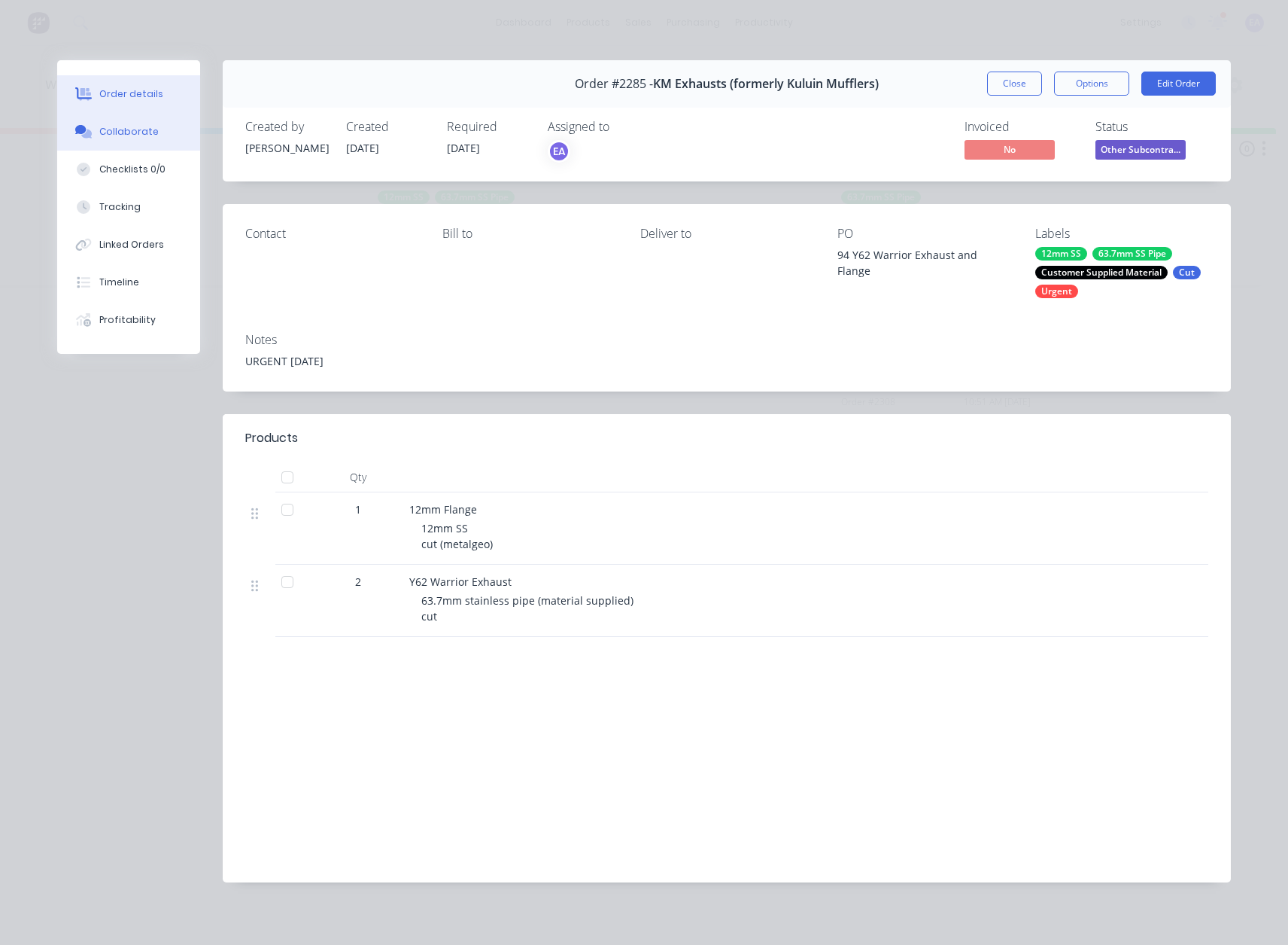
click at [122, 145] on button "Collaborate" at bounding box center [129, 131] width 143 height 38
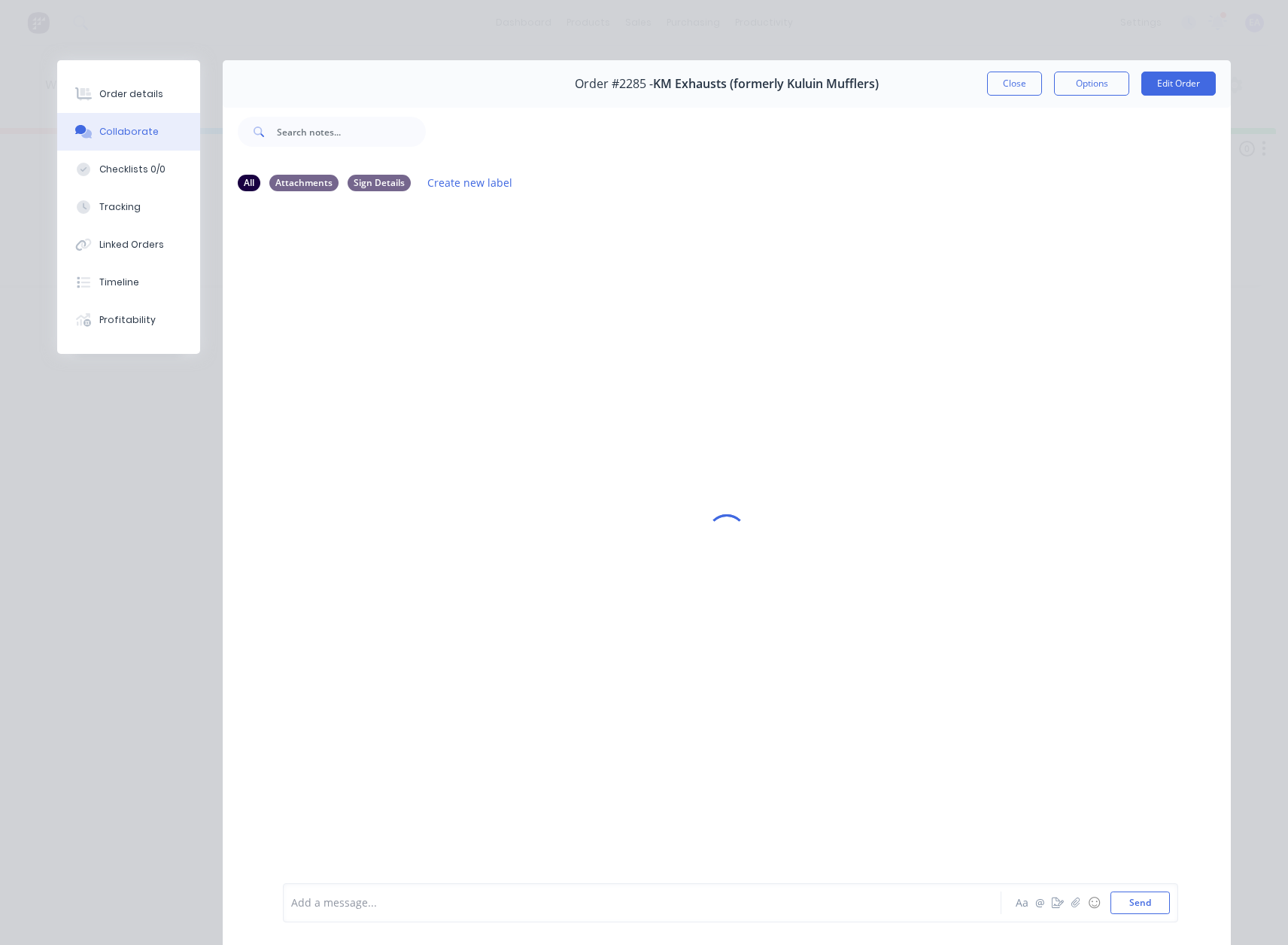
click at [348, 892] on div "Add a message..." at bounding box center [621, 903] width 660 height 22
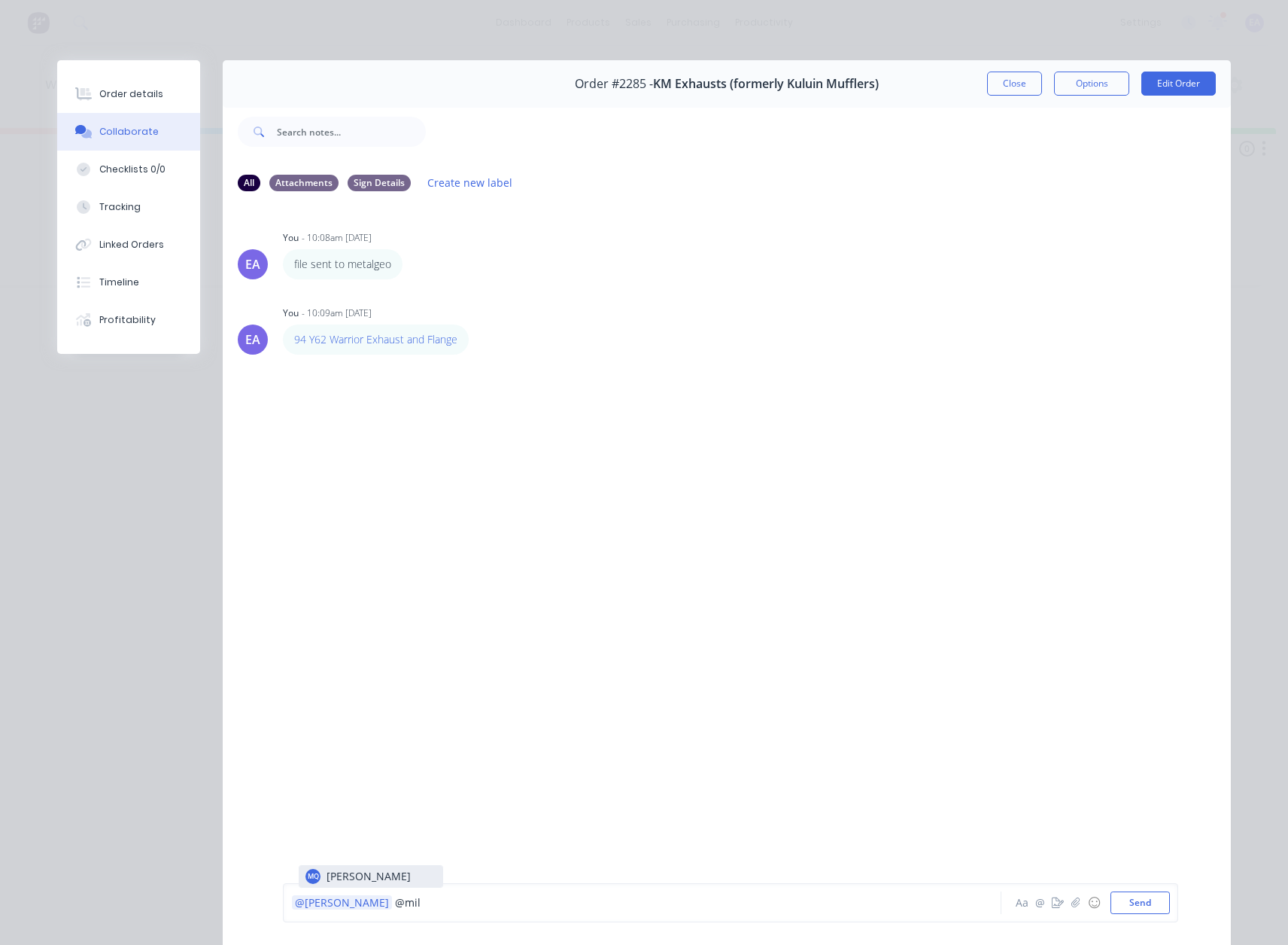
click at [351, 888] on div "@[PERSON_NAME] @mil MQ [PERSON_NAME] Aa @ ☺ Send" at bounding box center [731, 902] width 896 height 39
click at [444, 896] on div "@[PERSON_NAME] @mil" at bounding box center [621, 903] width 659 height 16
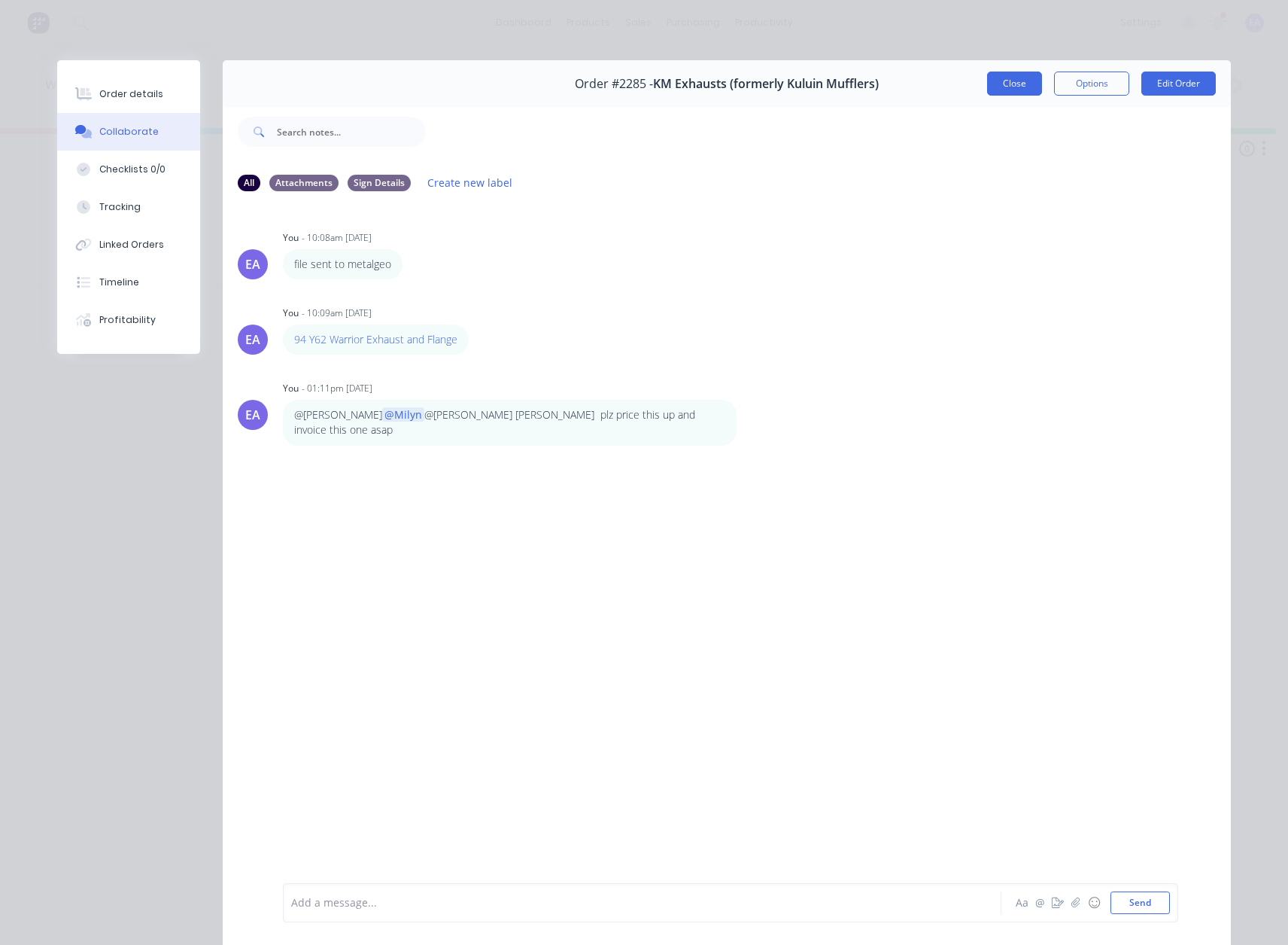
click at [1006, 85] on button "Close" at bounding box center [1014, 84] width 55 height 24
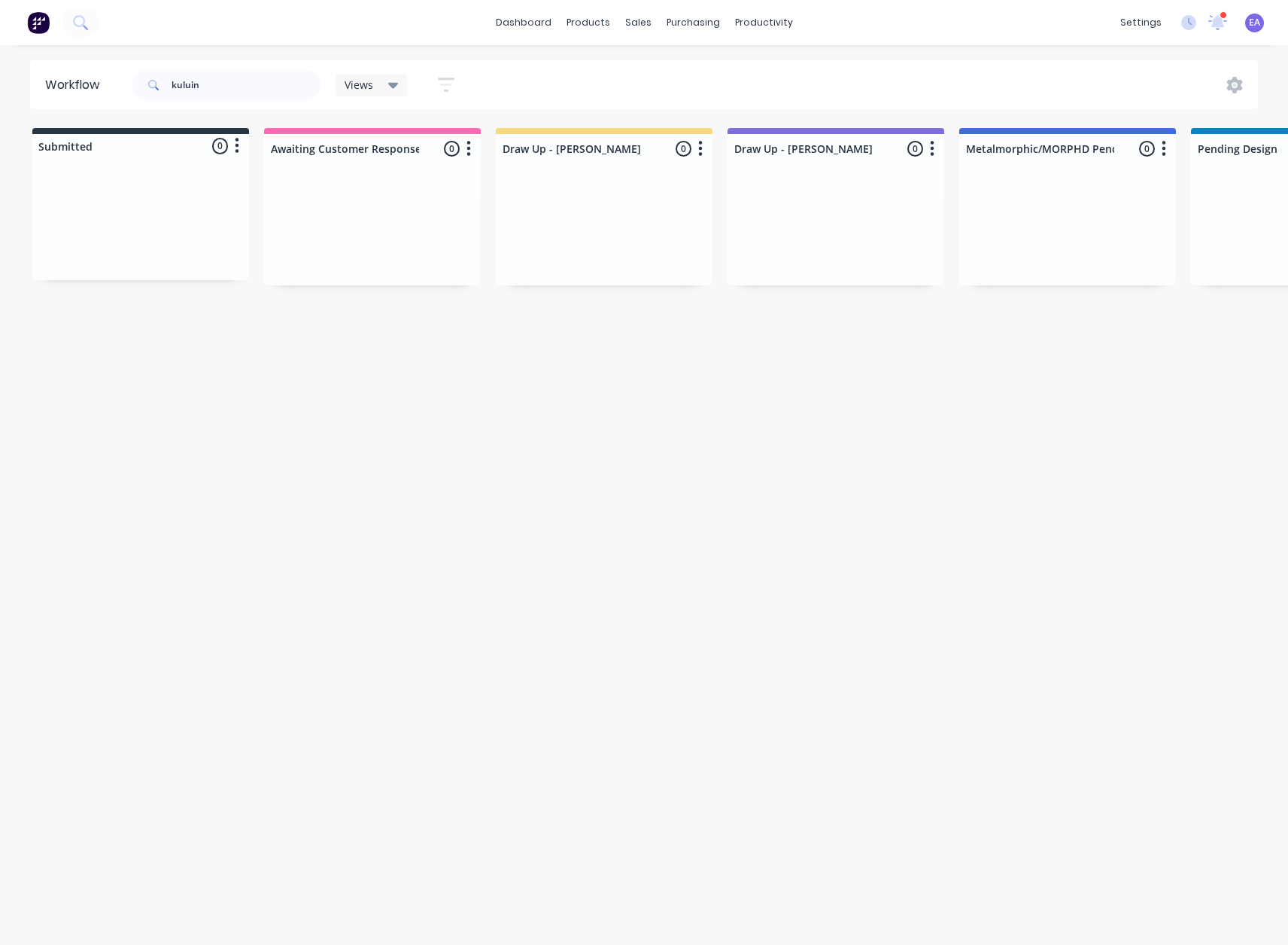
drag, startPoint x: 416, startPoint y: 800, endPoint x: 340, endPoint y: 833, distance: 82.9
drag, startPoint x: 569, startPoint y: 494, endPoint x: 407, endPoint y: 437, distance: 171.7
drag, startPoint x: 264, startPoint y: 91, endPoint x: 87, endPoint y: 97, distance: 177.1
click at [109, 95] on header "Workflow kuluin Views Save new view None (Default) edit [PERSON_NAME] edit [PER…" at bounding box center [644, 84] width 1229 height 49
type input "[PERSON_NAME]"
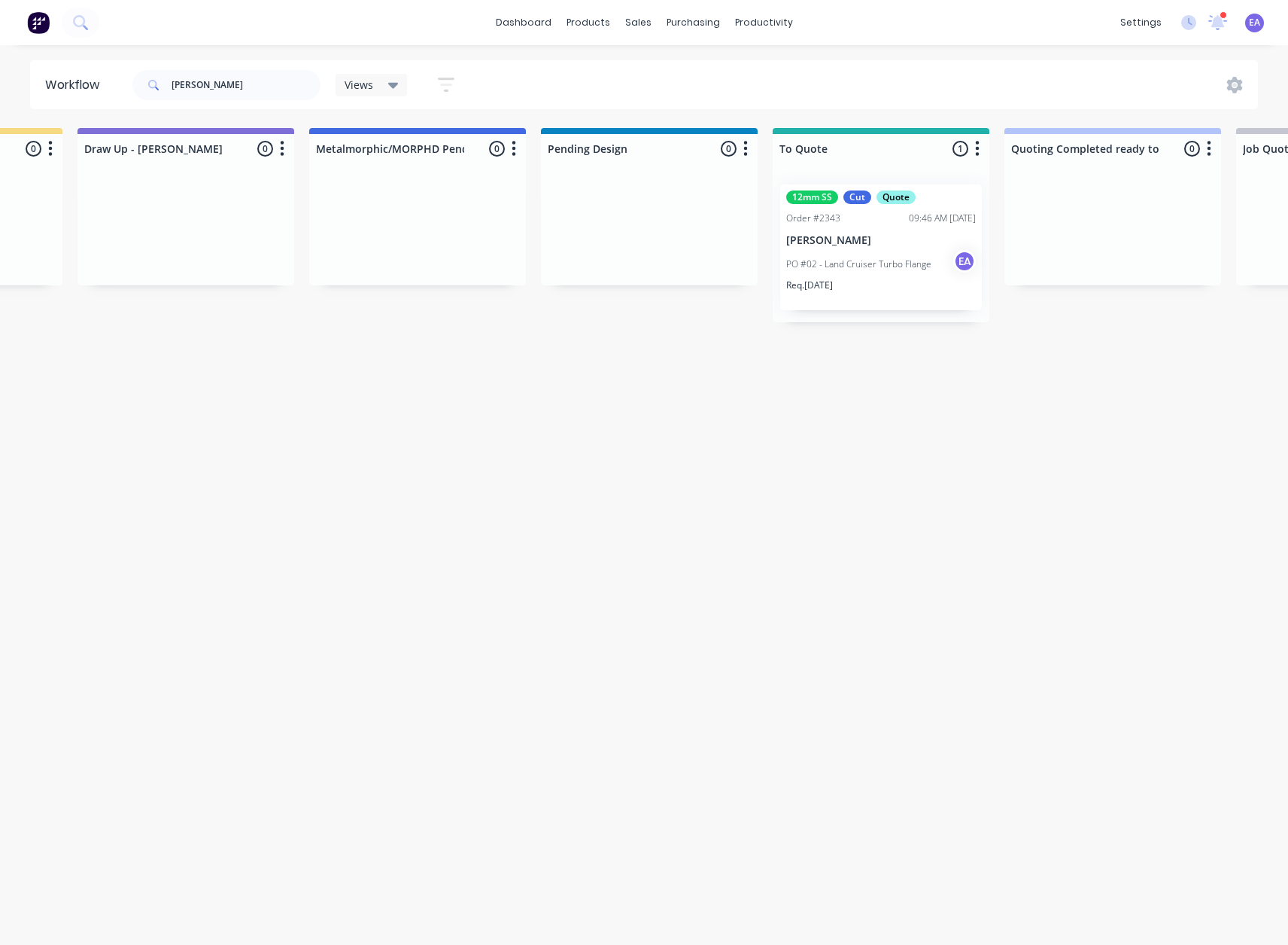
drag, startPoint x: 699, startPoint y: 379, endPoint x: 759, endPoint y: 385, distance: 60.3
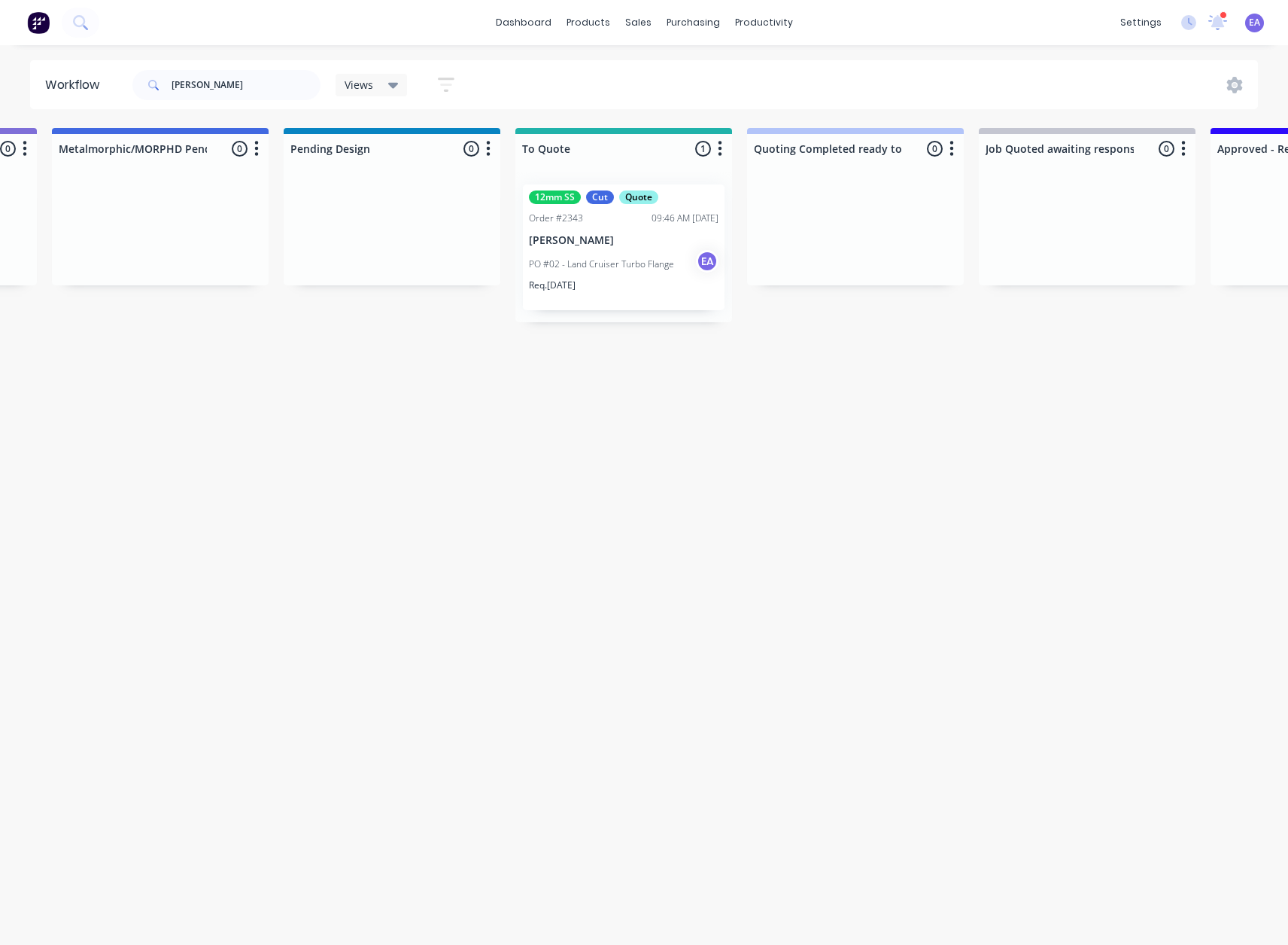
click at [620, 270] on p "PO #02 - Land Cruiser Turbo Flange" at bounding box center [602, 264] width 145 height 14
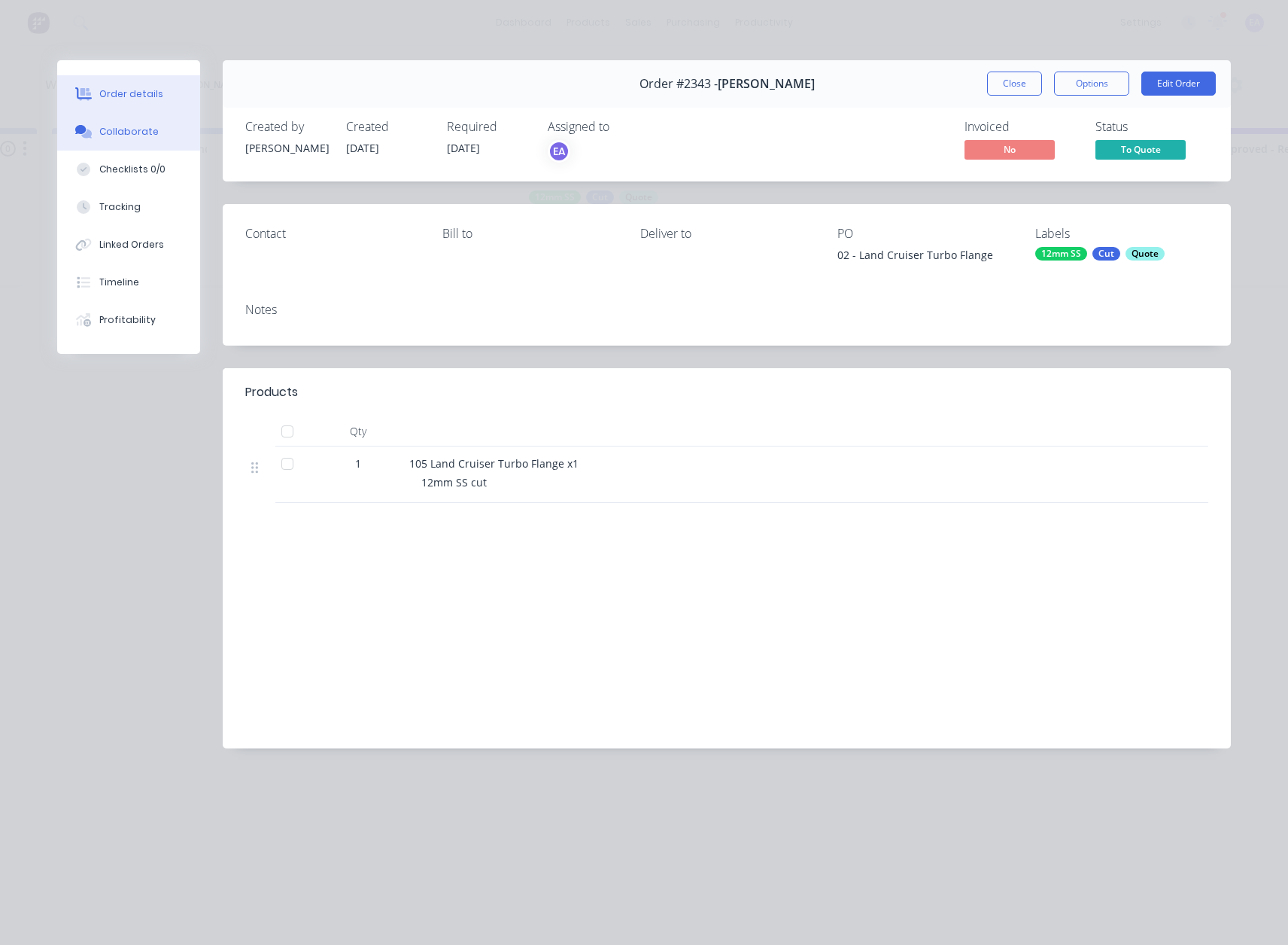
click at [121, 131] on div "Collaborate" at bounding box center [129, 131] width 59 height 14
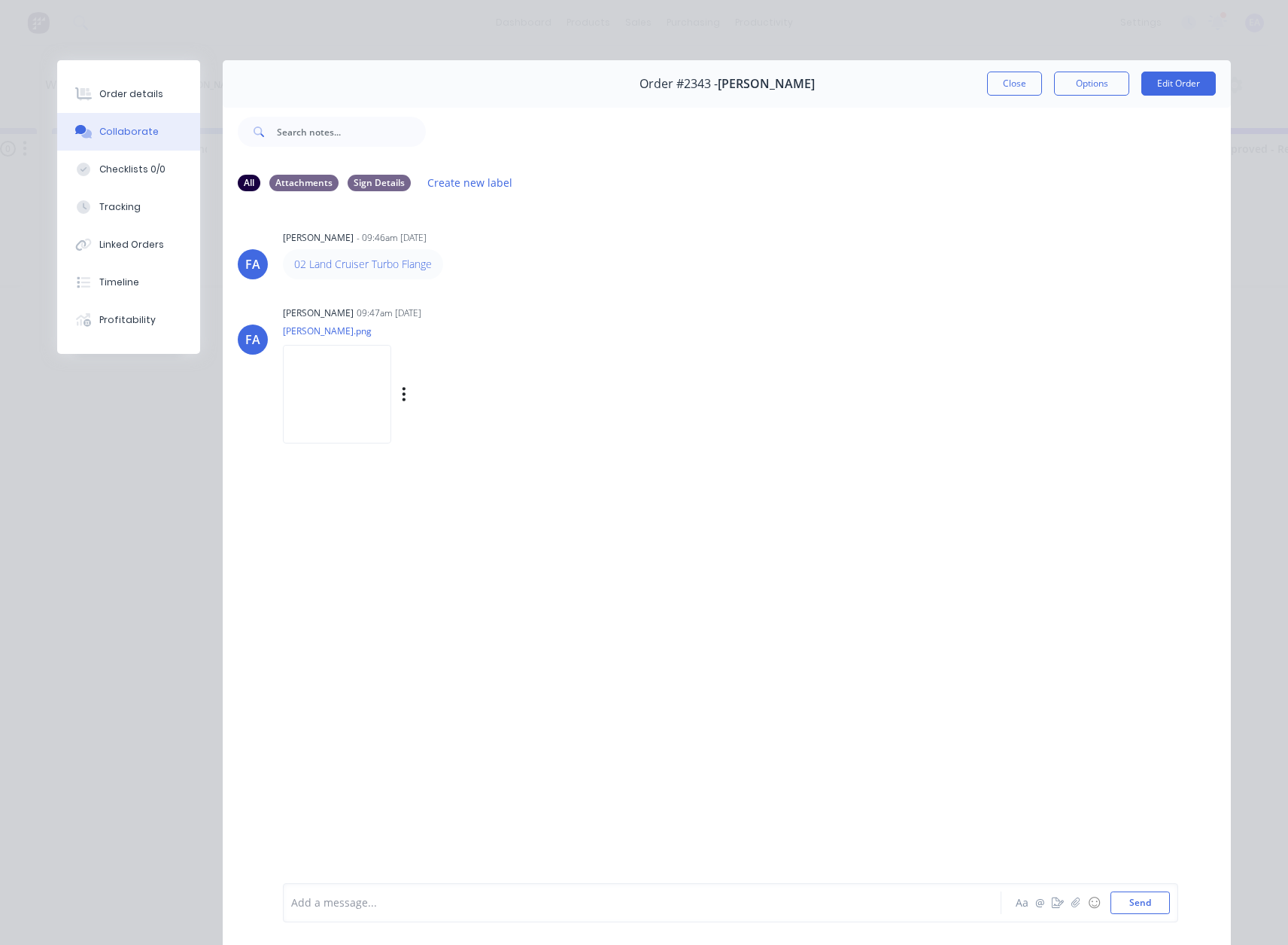
click at [391, 425] on img at bounding box center [337, 394] width 109 height 98
drag, startPoint x: 125, startPoint y: 95, endPoint x: 133, endPoint y: 125, distance: 31.0
click at [125, 94] on div "Order details" at bounding box center [131, 93] width 64 height 14
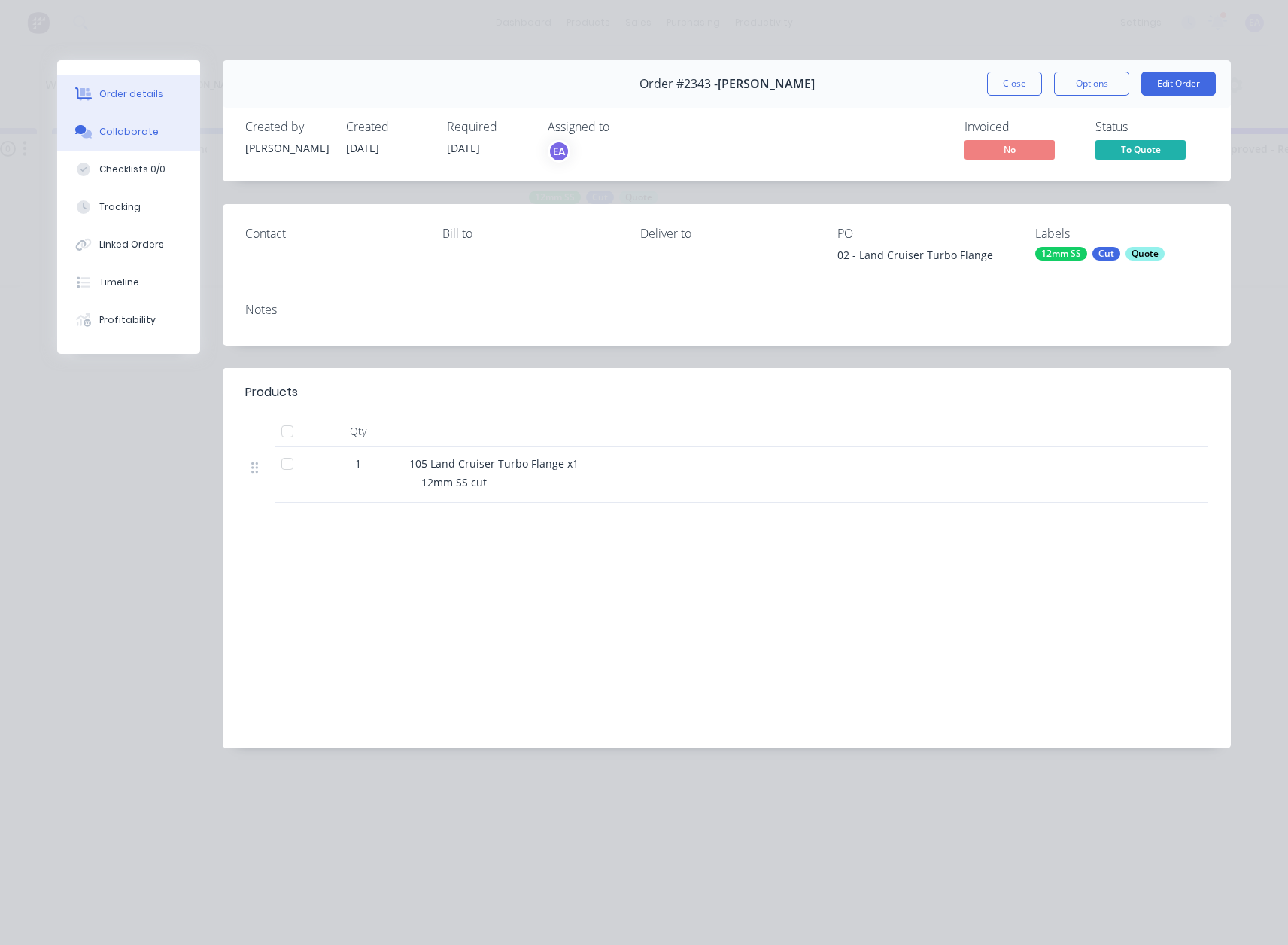
click at [164, 136] on button "Collaborate" at bounding box center [129, 131] width 143 height 38
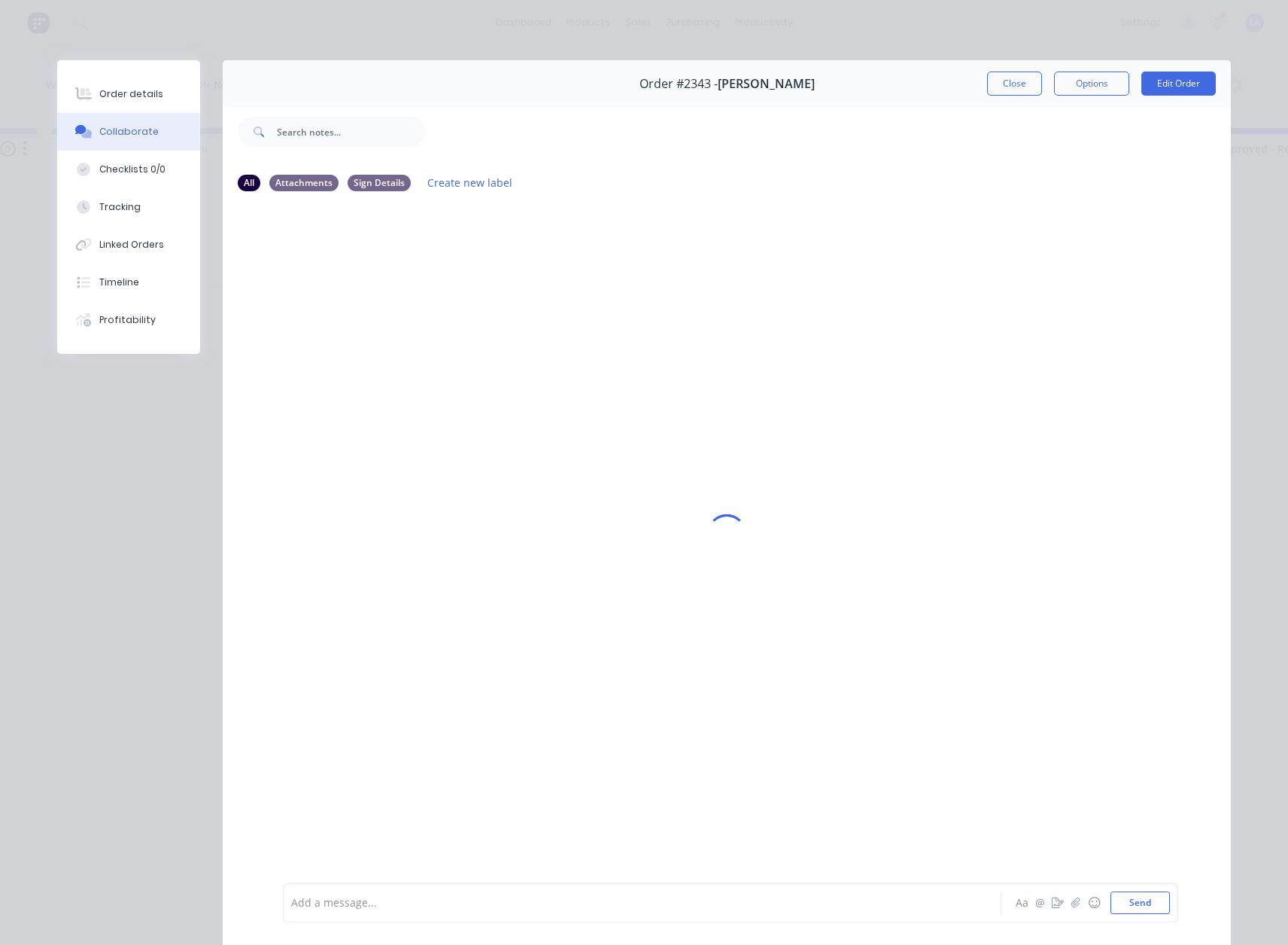
click at [350, 905] on div at bounding box center [621, 903] width 659 height 16
click at [379, 347] on img at bounding box center [337, 394] width 109 height 98
click at [123, 97] on div "Order details" at bounding box center [131, 93] width 64 height 14
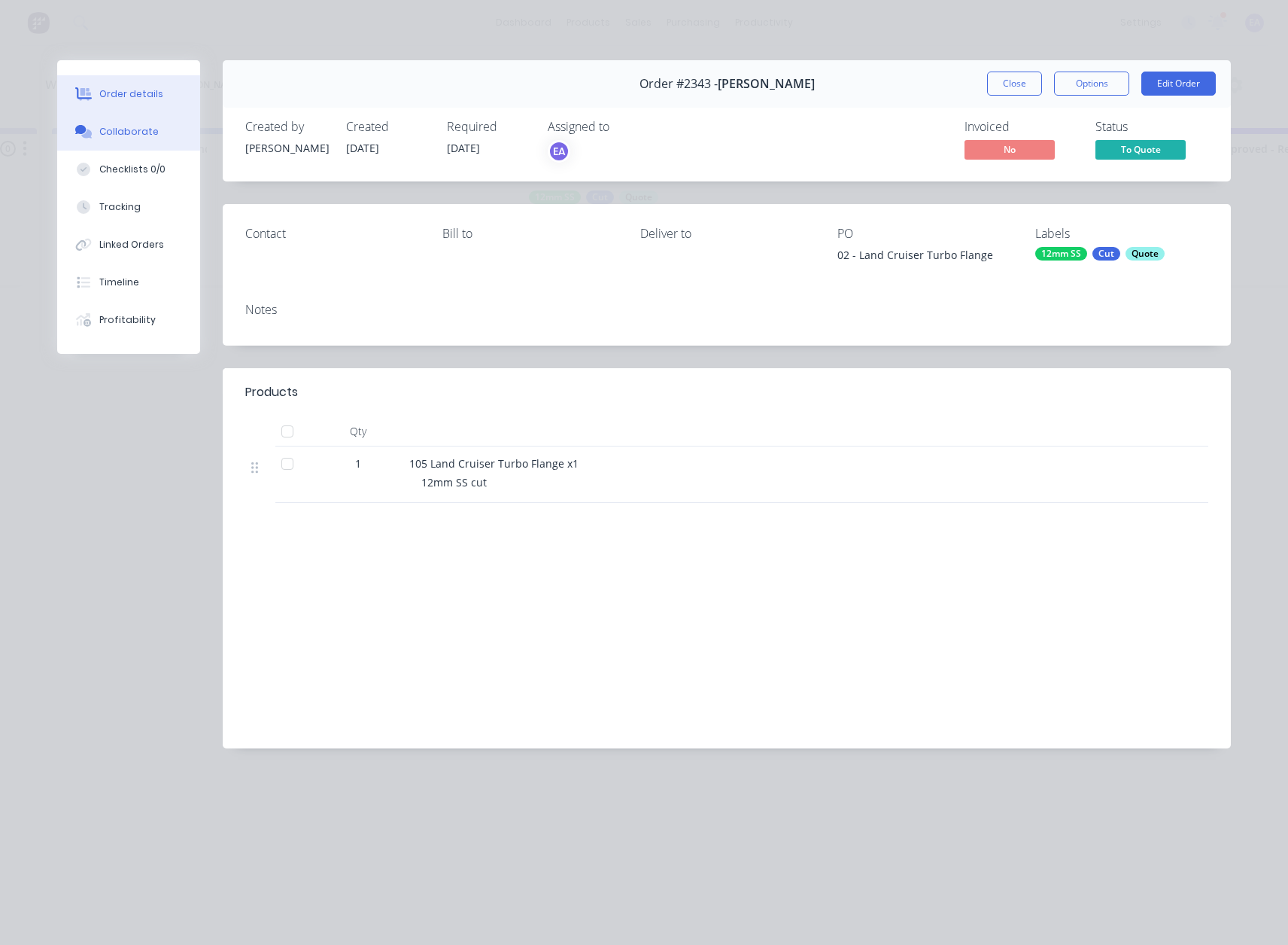
click at [122, 134] on div "Collaborate" at bounding box center [129, 131] width 59 height 14
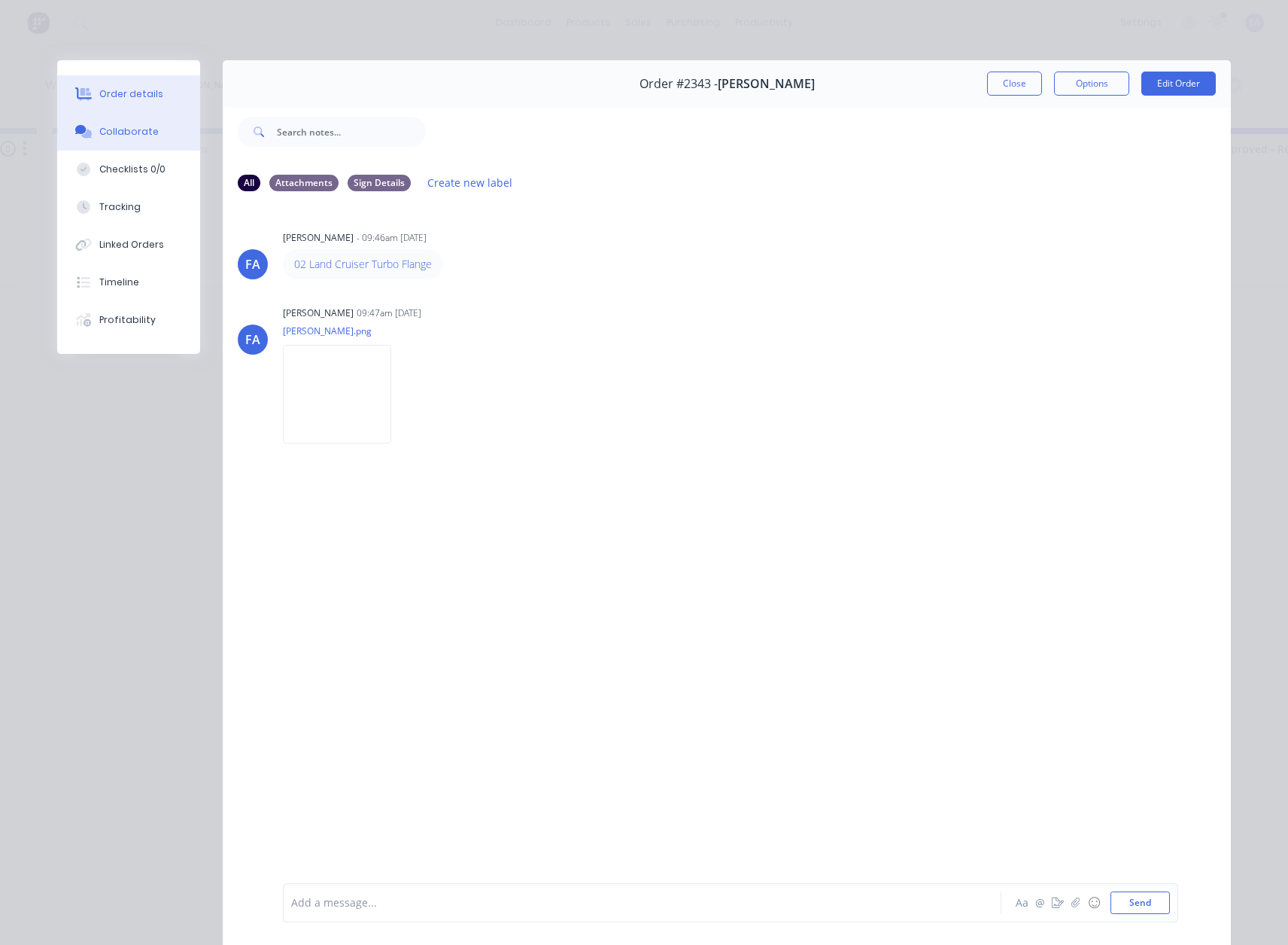
click at [118, 86] on button "Order details" at bounding box center [129, 93] width 143 height 38
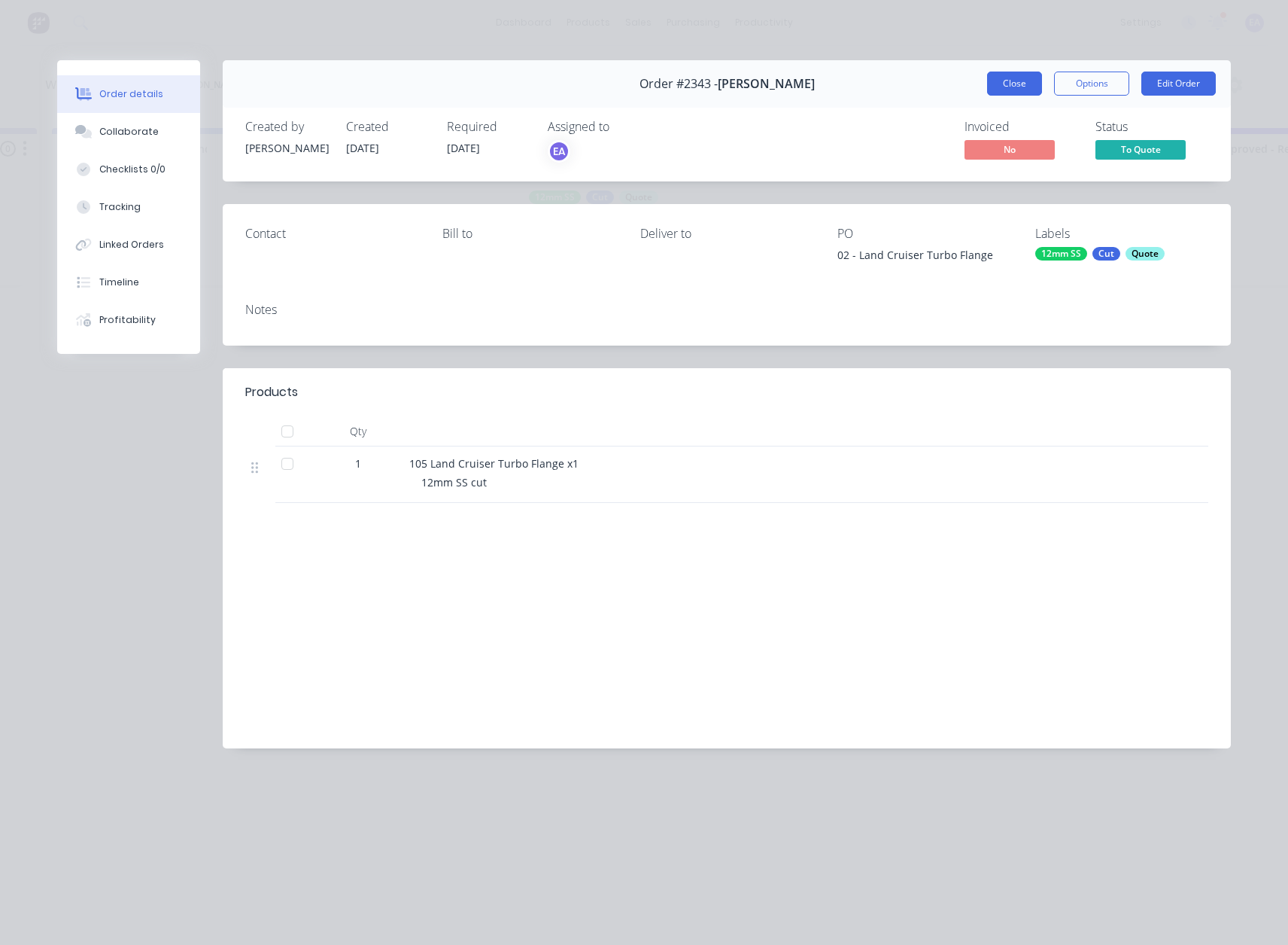
click at [1026, 76] on button "Close" at bounding box center [1014, 84] width 55 height 24
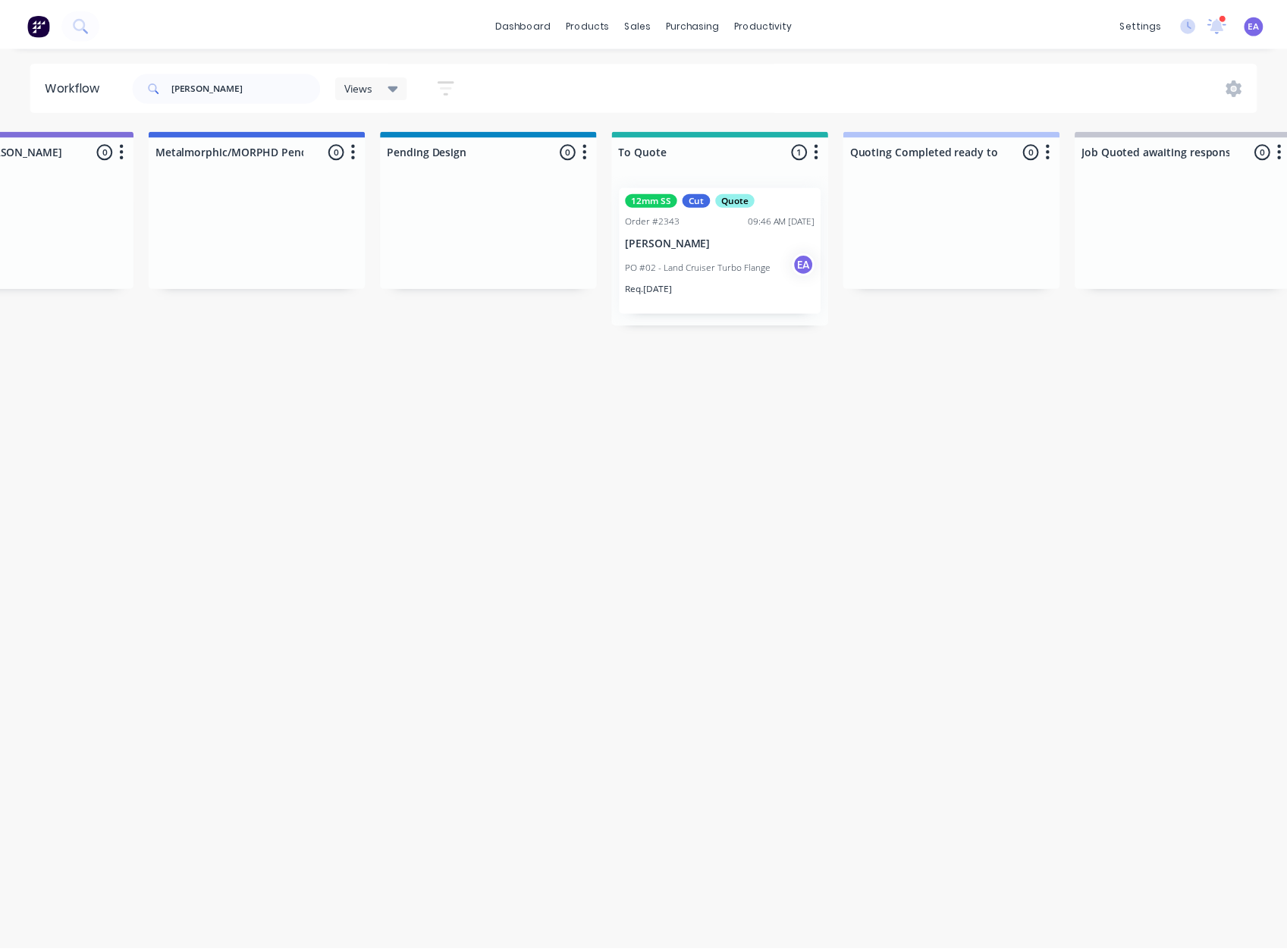
scroll to position [0, 0]
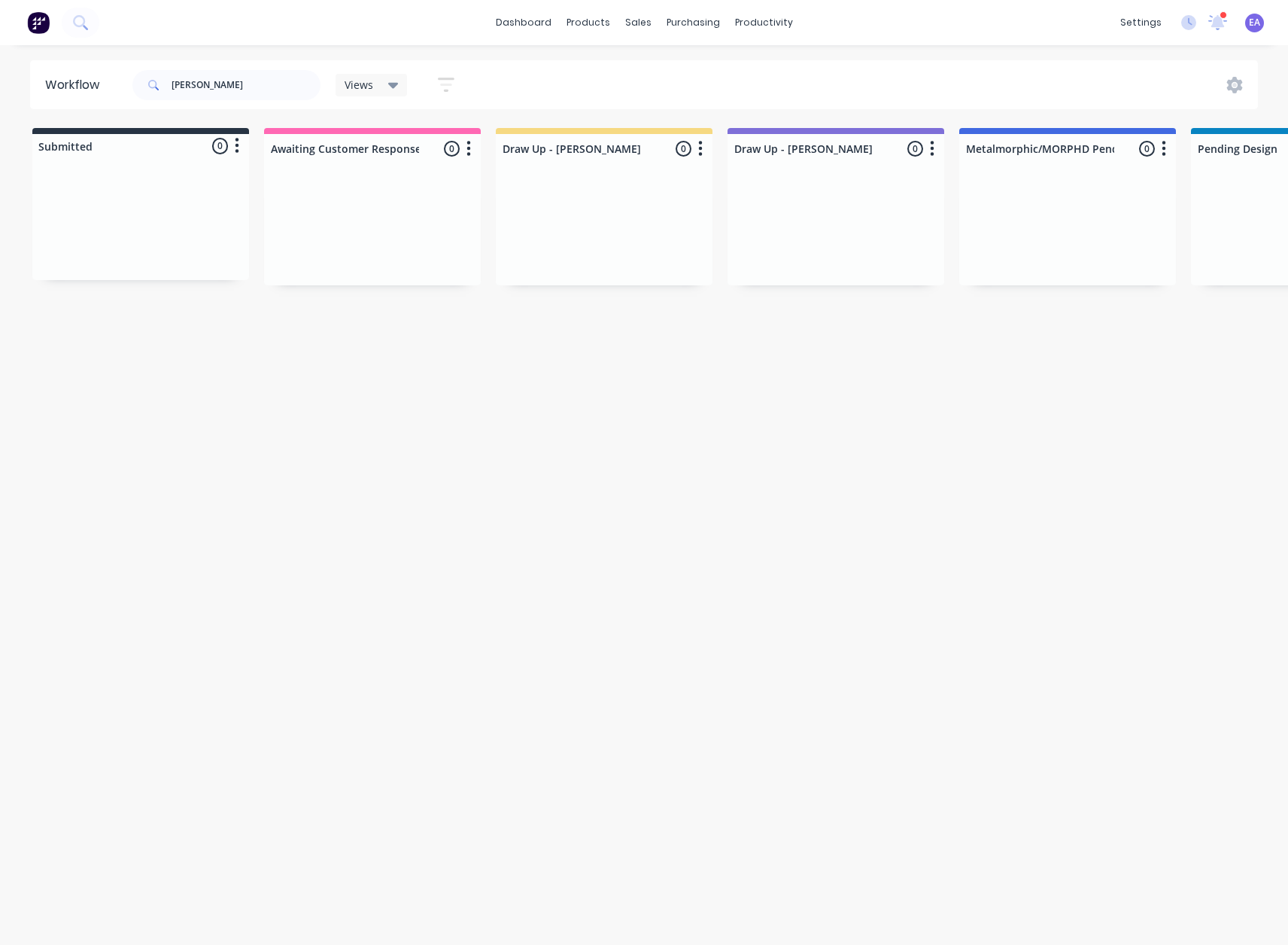
drag, startPoint x: 709, startPoint y: 471, endPoint x: 242, endPoint y: 170, distance: 555.6
drag, startPoint x: 202, startPoint y: 82, endPoint x: 150, endPoint y: 107, distance: 57.7
click at [174, 97] on input "[PERSON_NAME]" at bounding box center [246, 85] width 149 height 30
click at [325, 412] on div "Workflow Views Save new view None (Default) edit [PERSON_NAME] edit [PERSON_NAM…" at bounding box center [644, 487] width 1288 height 855
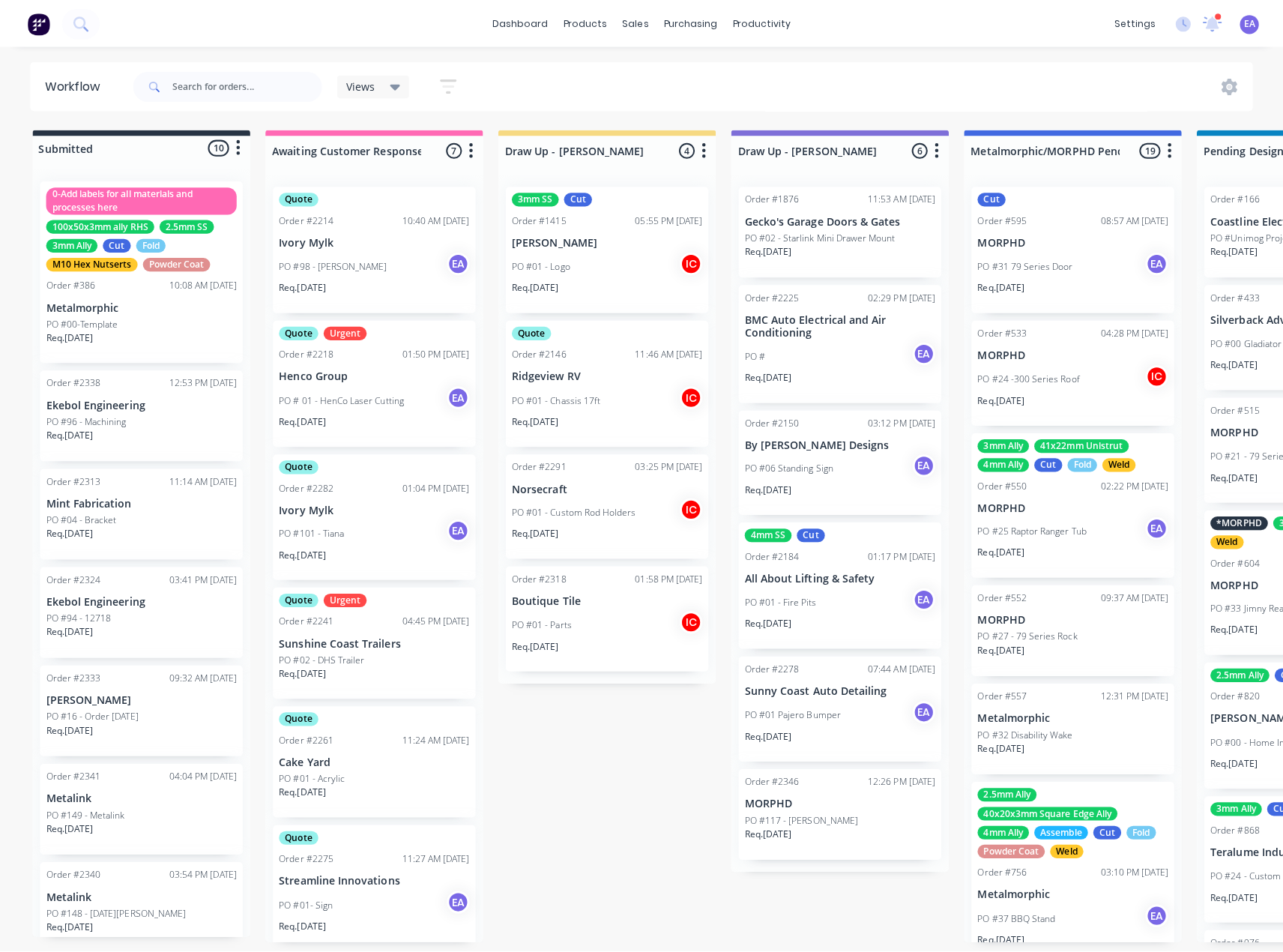
scroll to position [309, 0]
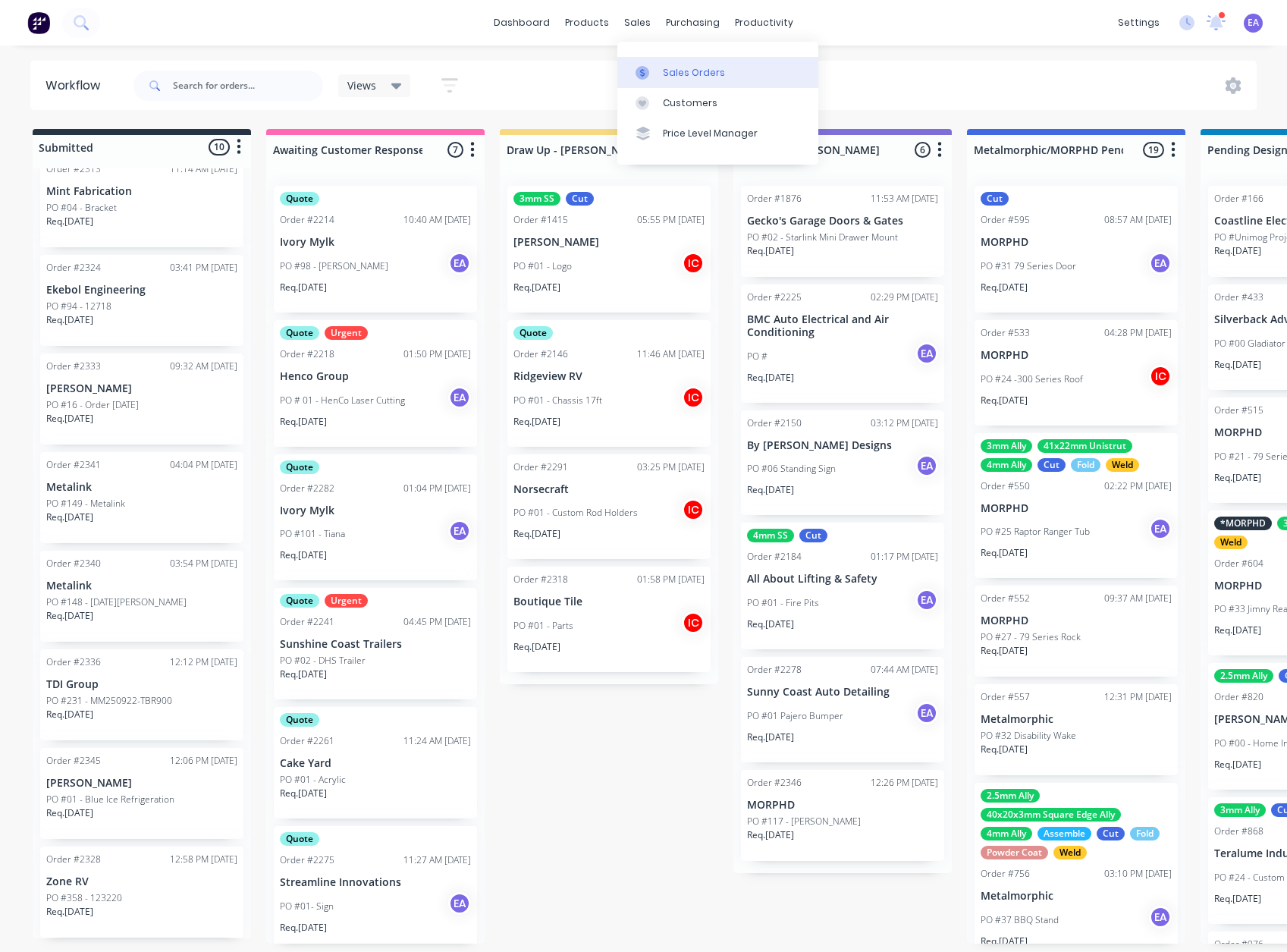
click at [666, 69] on div "Sales Orders" at bounding box center [694, 72] width 62 height 14
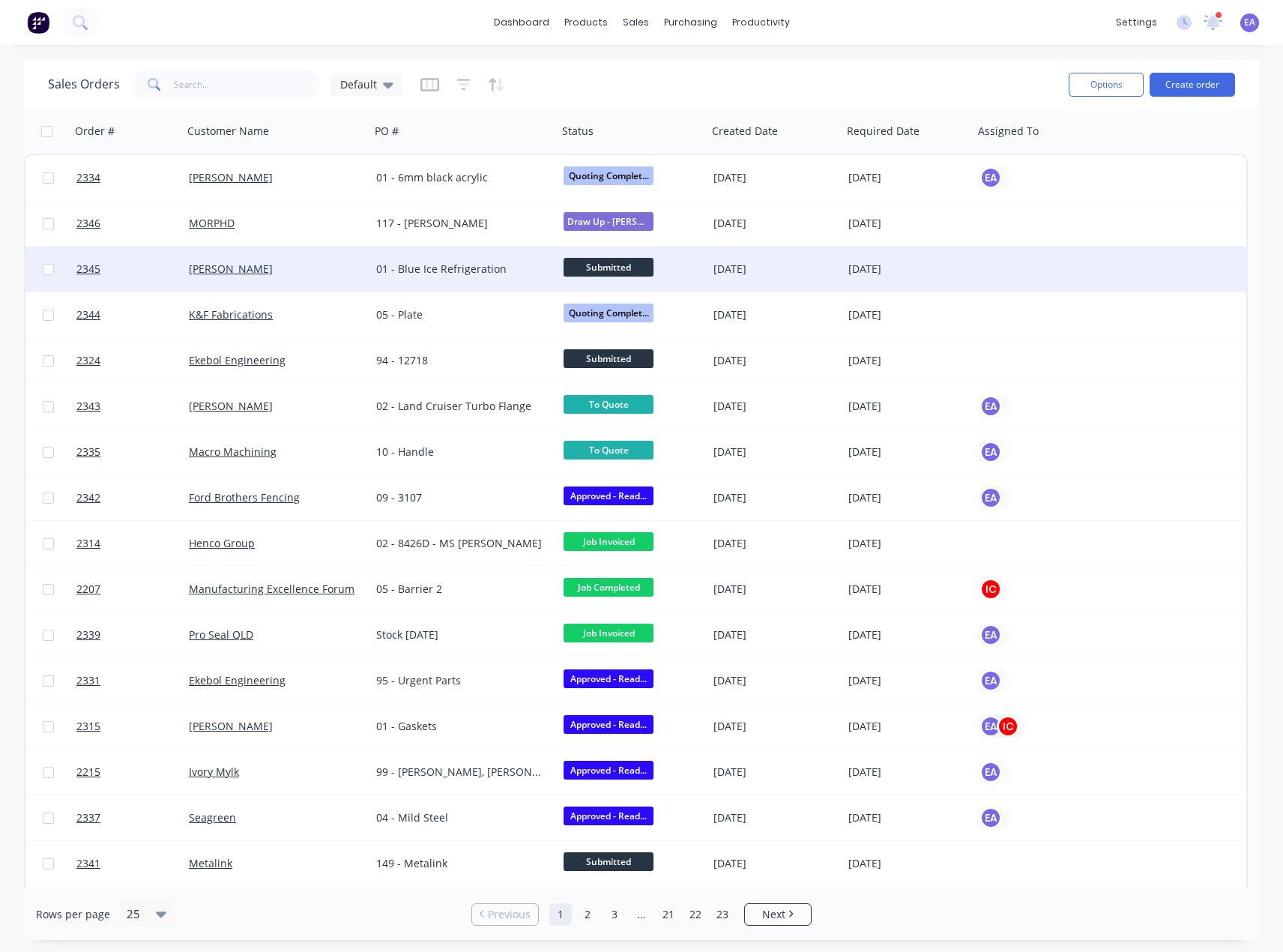
click at [325, 258] on div "[PERSON_NAME]" at bounding box center [277, 269] width 188 height 45
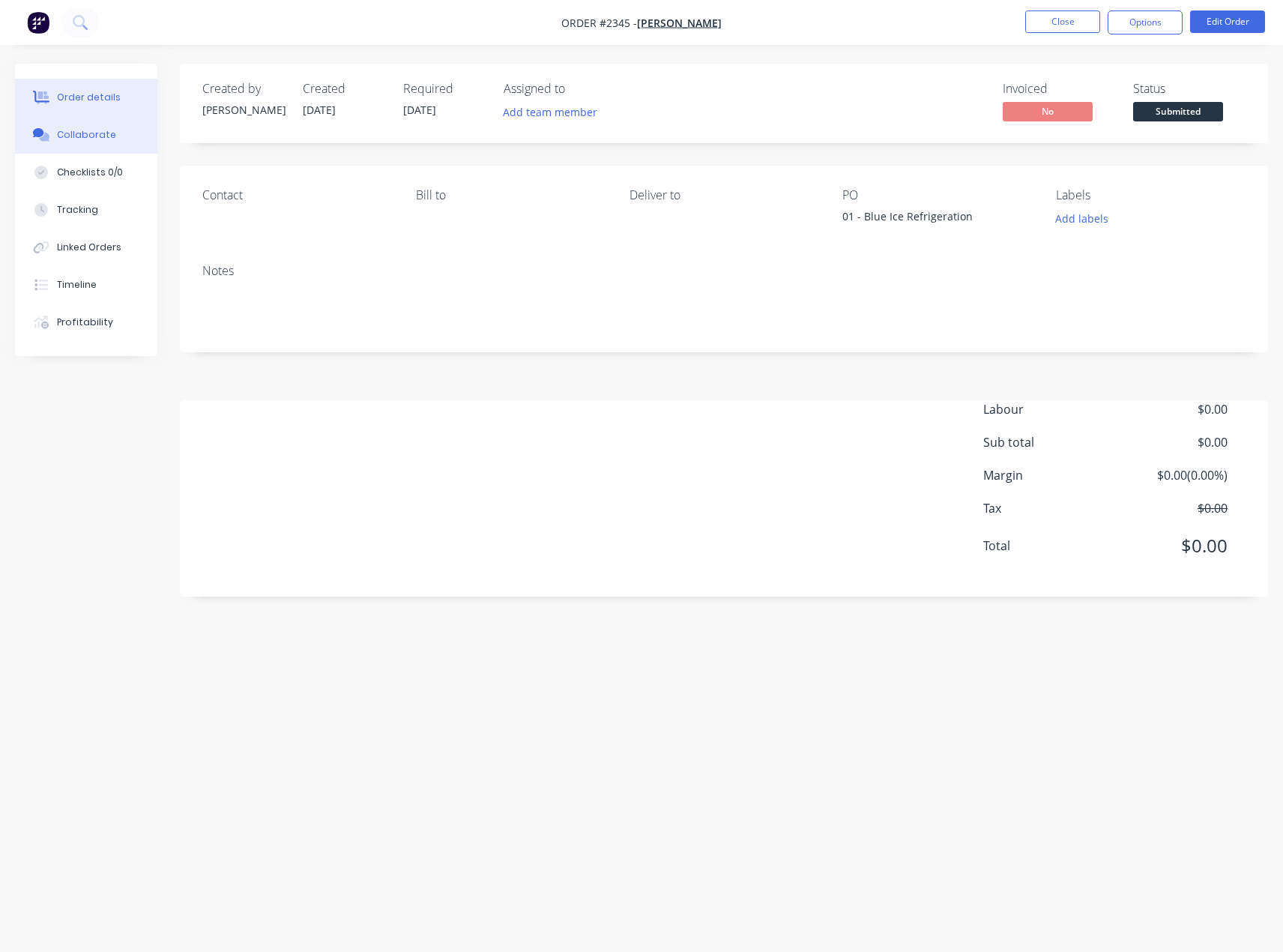
click at [109, 141] on div "Collaborate" at bounding box center [87, 134] width 59 height 14
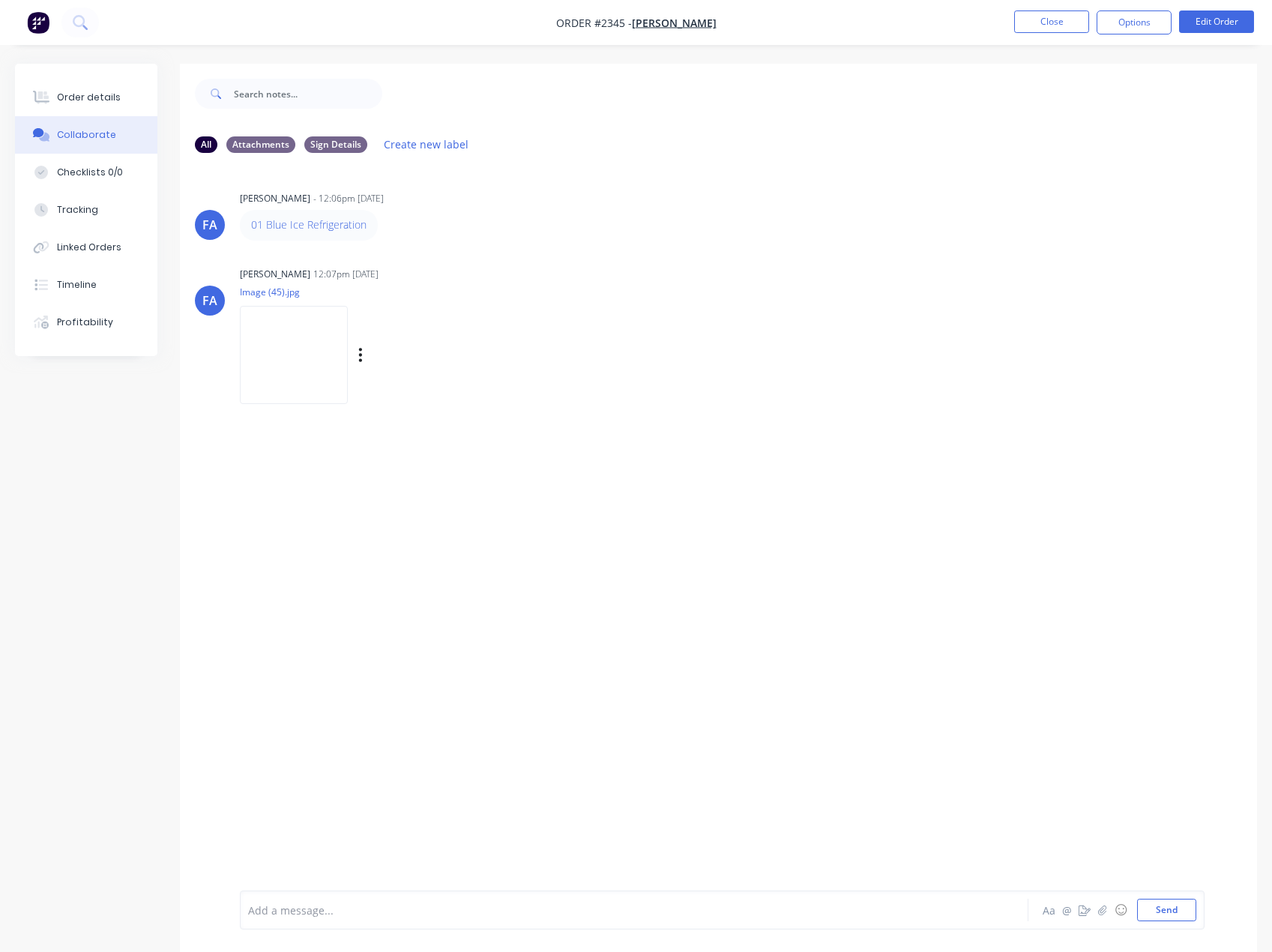
click at [334, 335] on img at bounding box center [294, 355] width 108 height 98
click at [1068, 26] on button "Close" at bounding box center [1052, 21] width 75 height 22
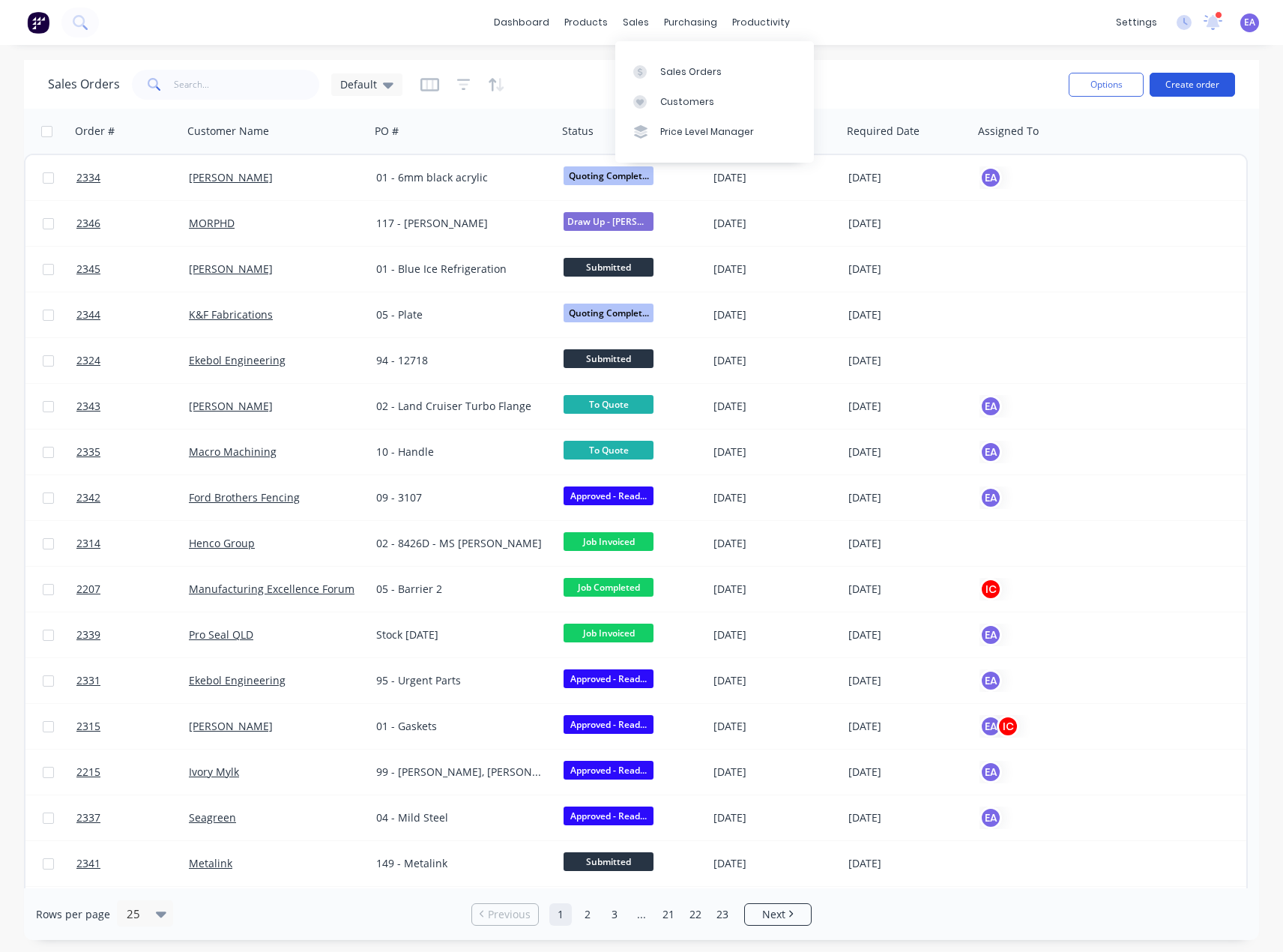
click at [1184, 86] on button "Create order" at bounding box center [1192, 84] width 85 height 24
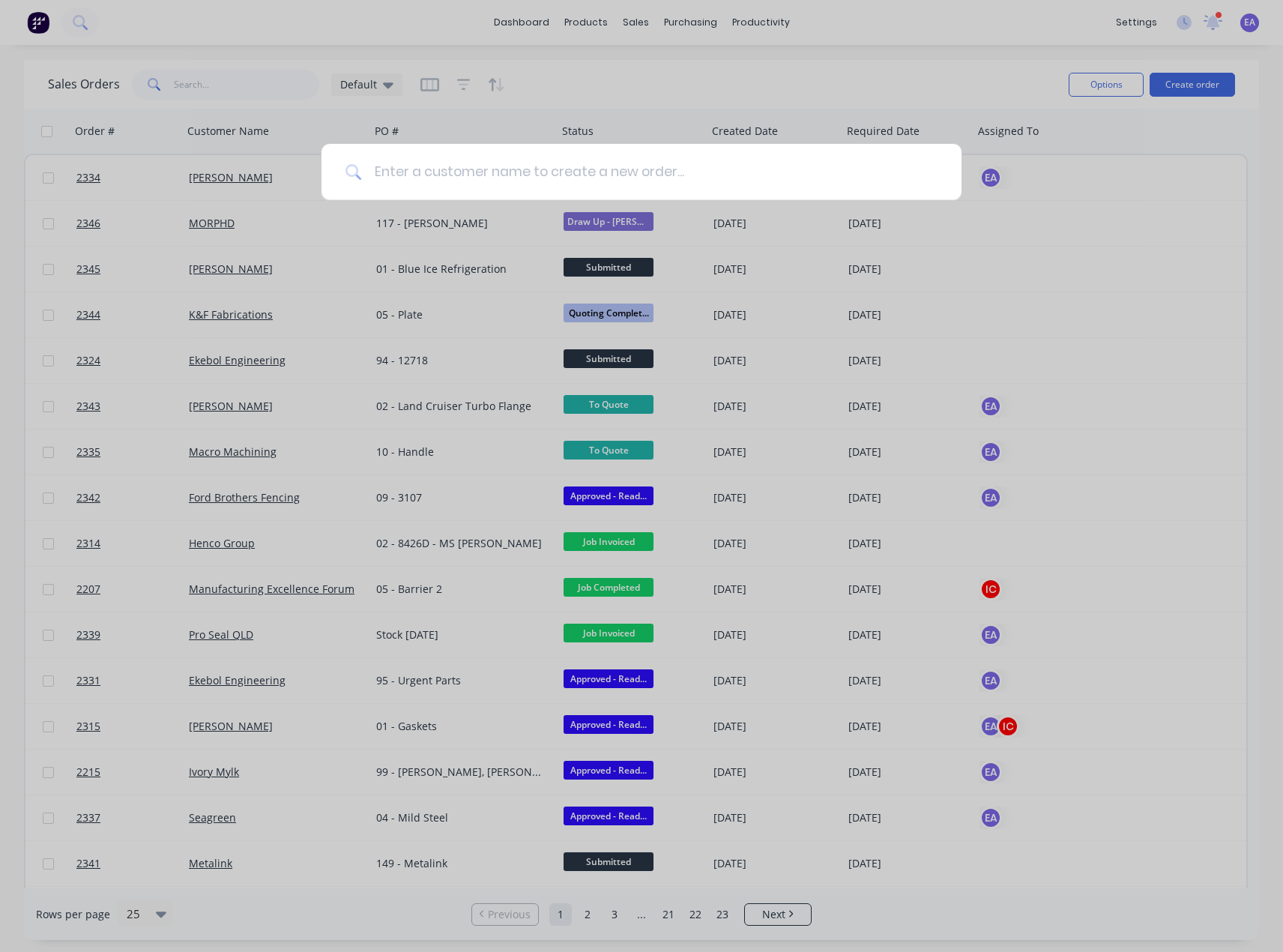
click at [449, 184] on input at bounding box center [650, 172] width 576 height 56
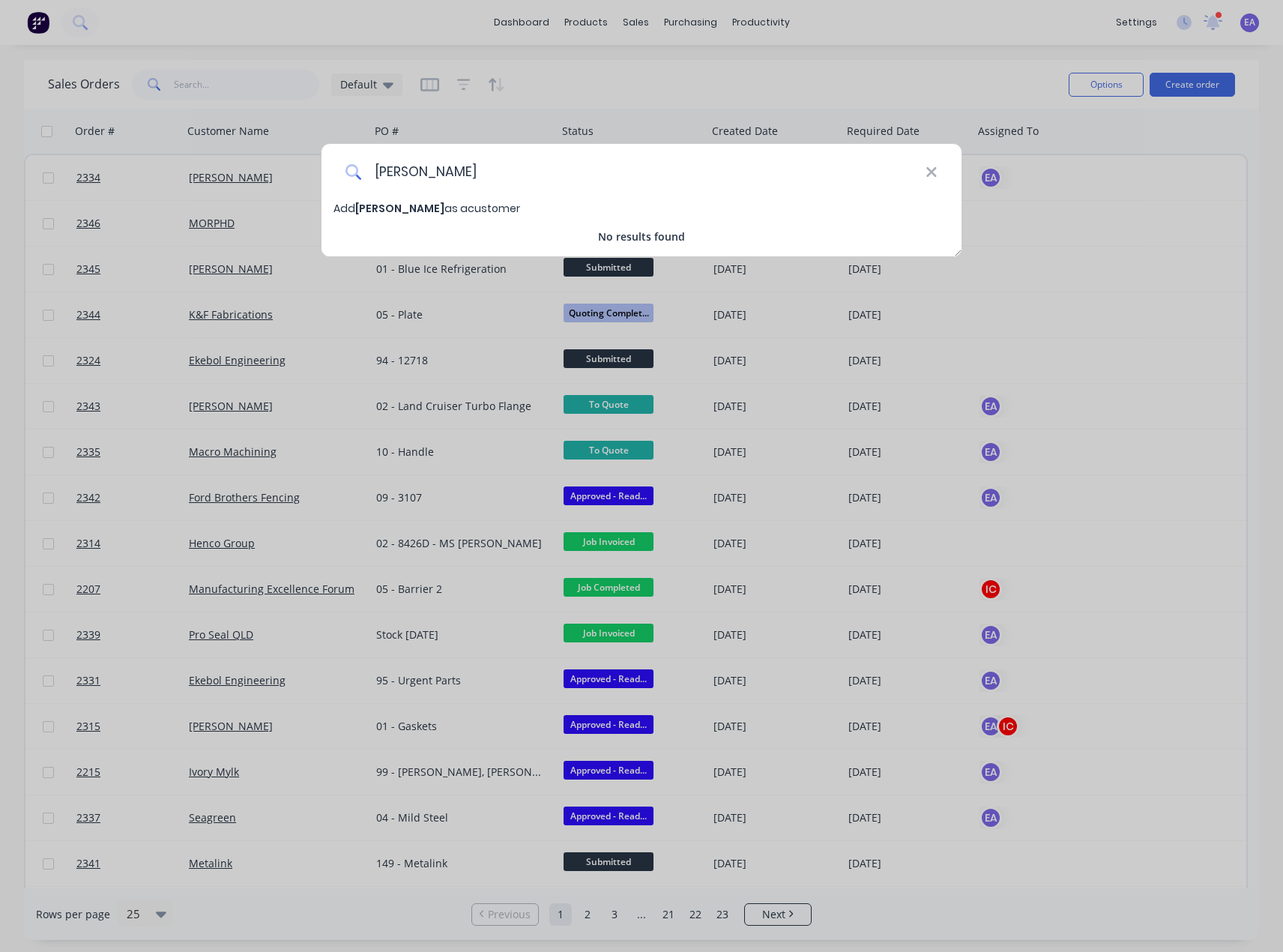
click at [432, 169] on input "[PERSON_NAME]" at bounding box center [643, 172] width 564 height 56
type input "[PERSON_NAME]"
click at [474, 164] on input "[PERSON_NAME]" at bounding box center [643, 172] width 564 height 56
click at [448, 208] on span "Add [PERSON_NAME] as a customer" at bounding box center [426, 208] width 187 height 15
select select "AU"
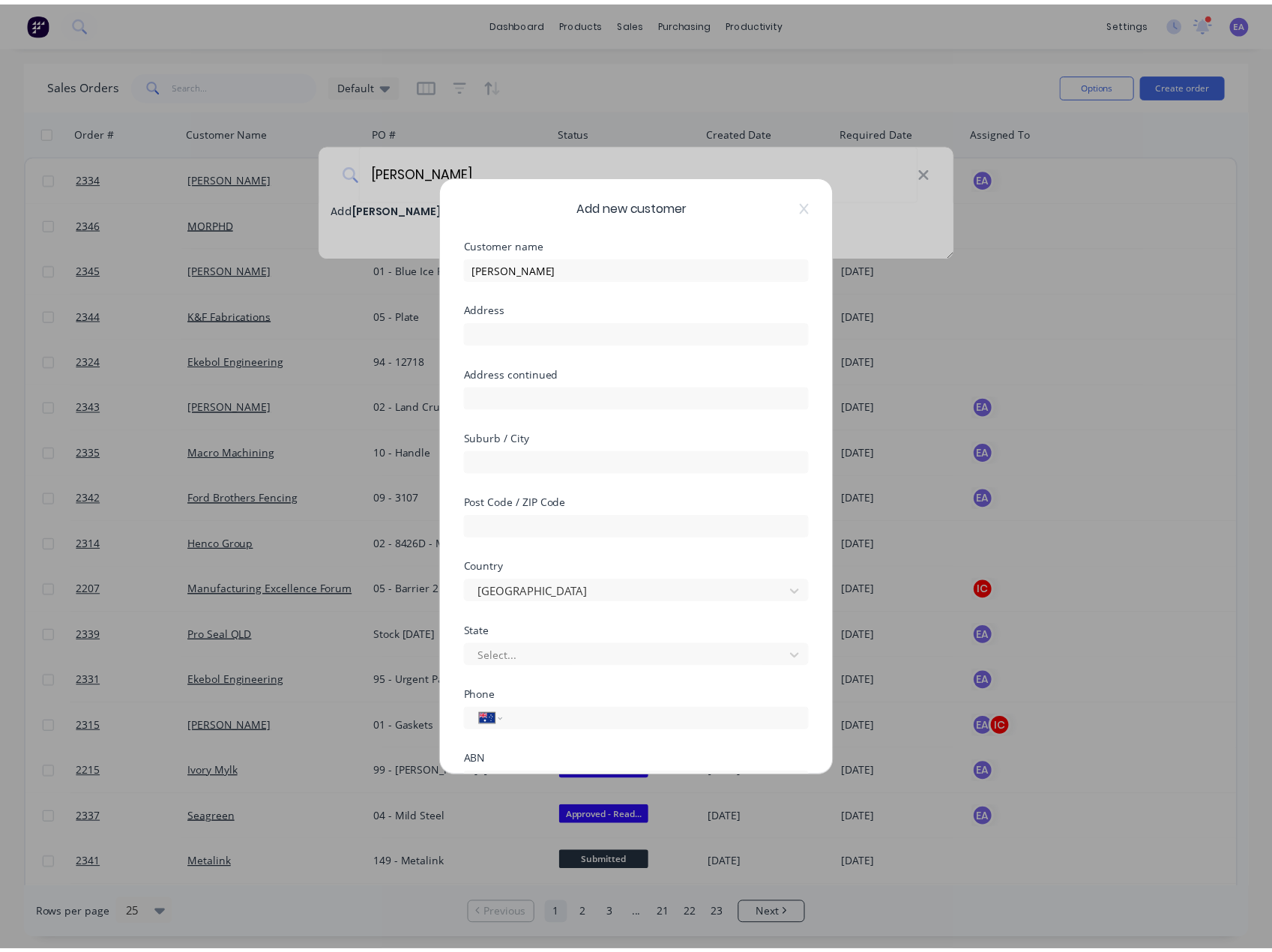
scroll to position [112, 0]
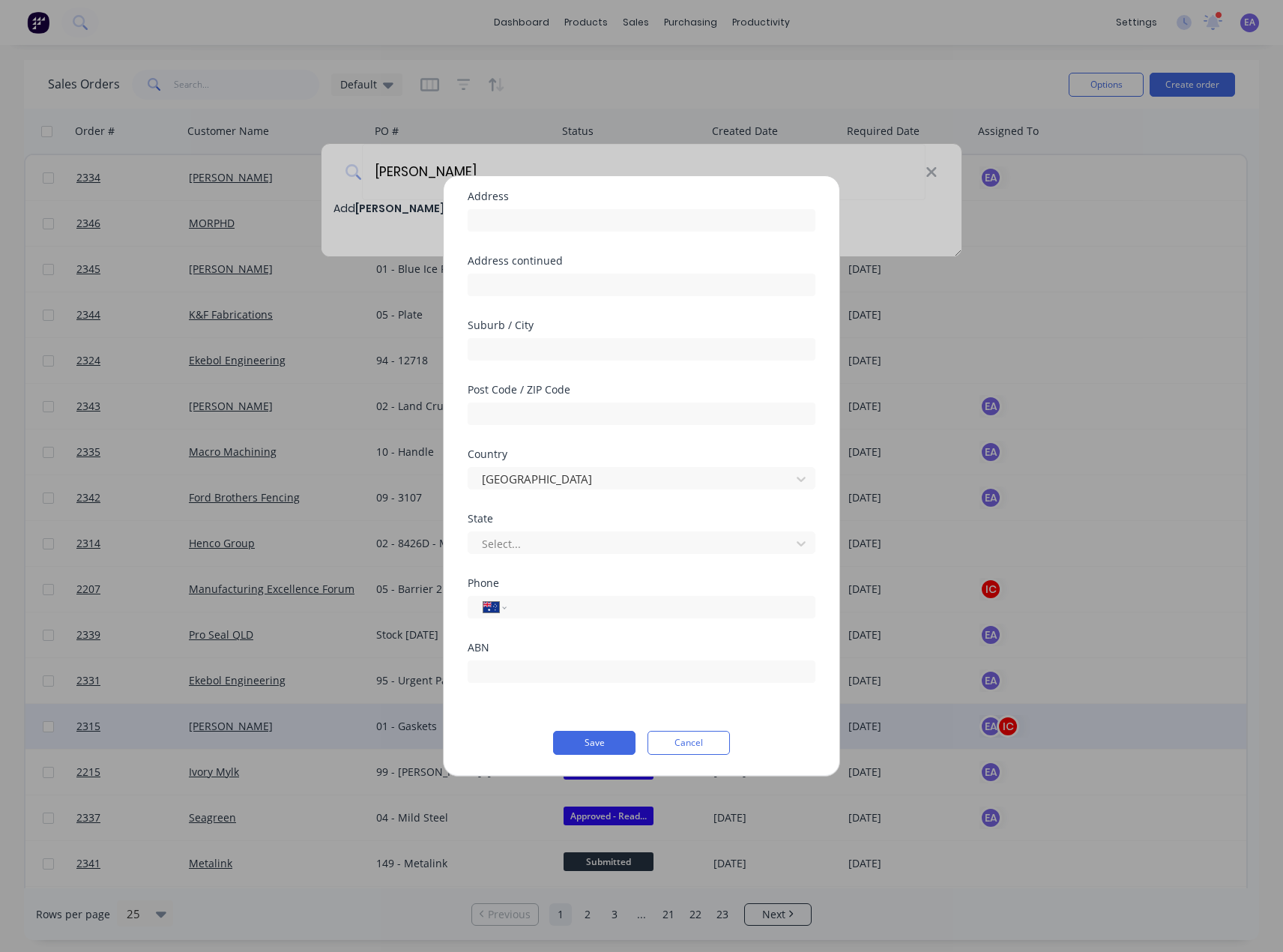
click at [587, 749] on button "Save" at bounding box center [595, 743] width 83 height 24
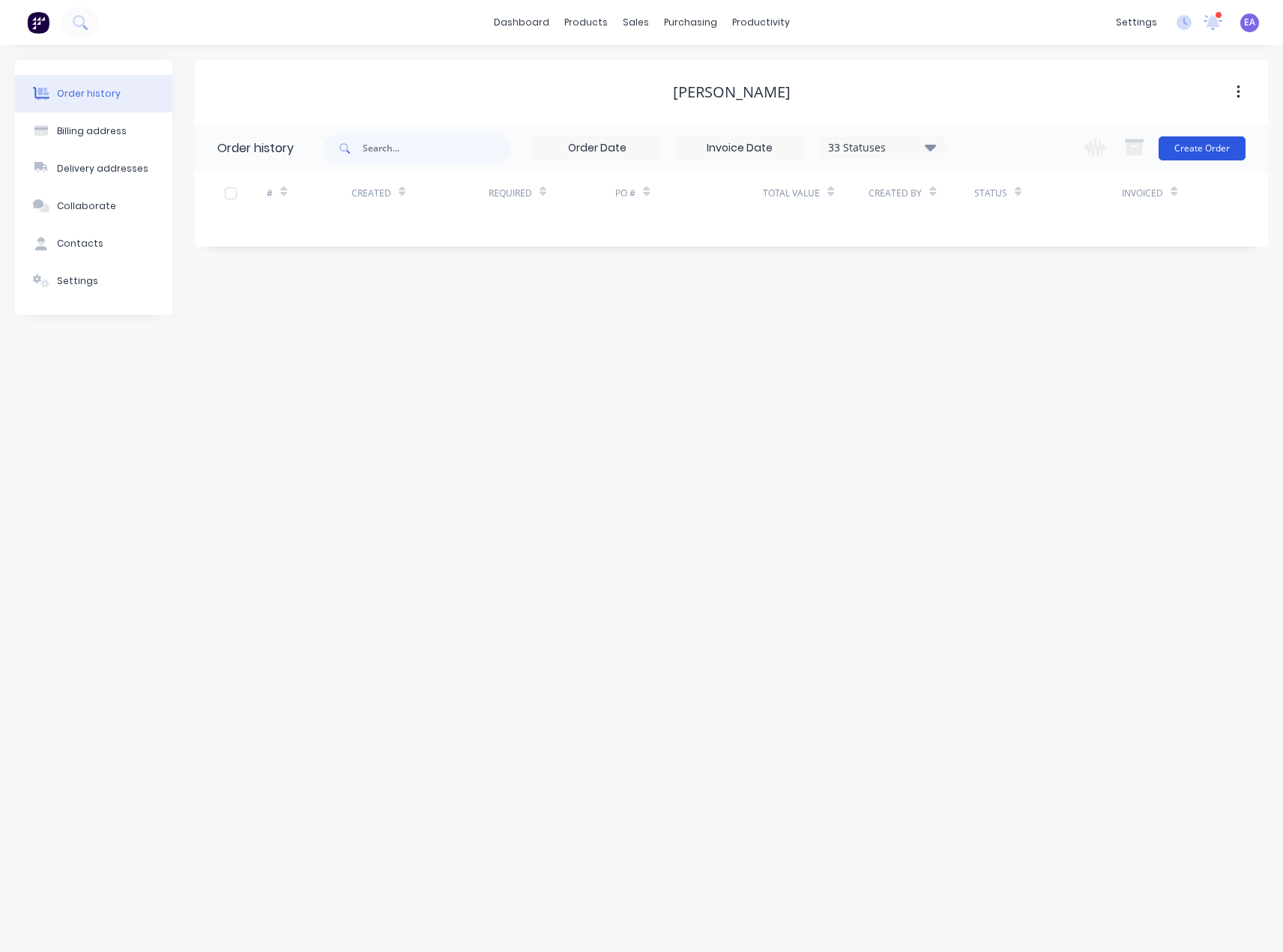
click at [1223, 151] on button "Create Order" at bounding box center [1202, 149] width 87 height 24
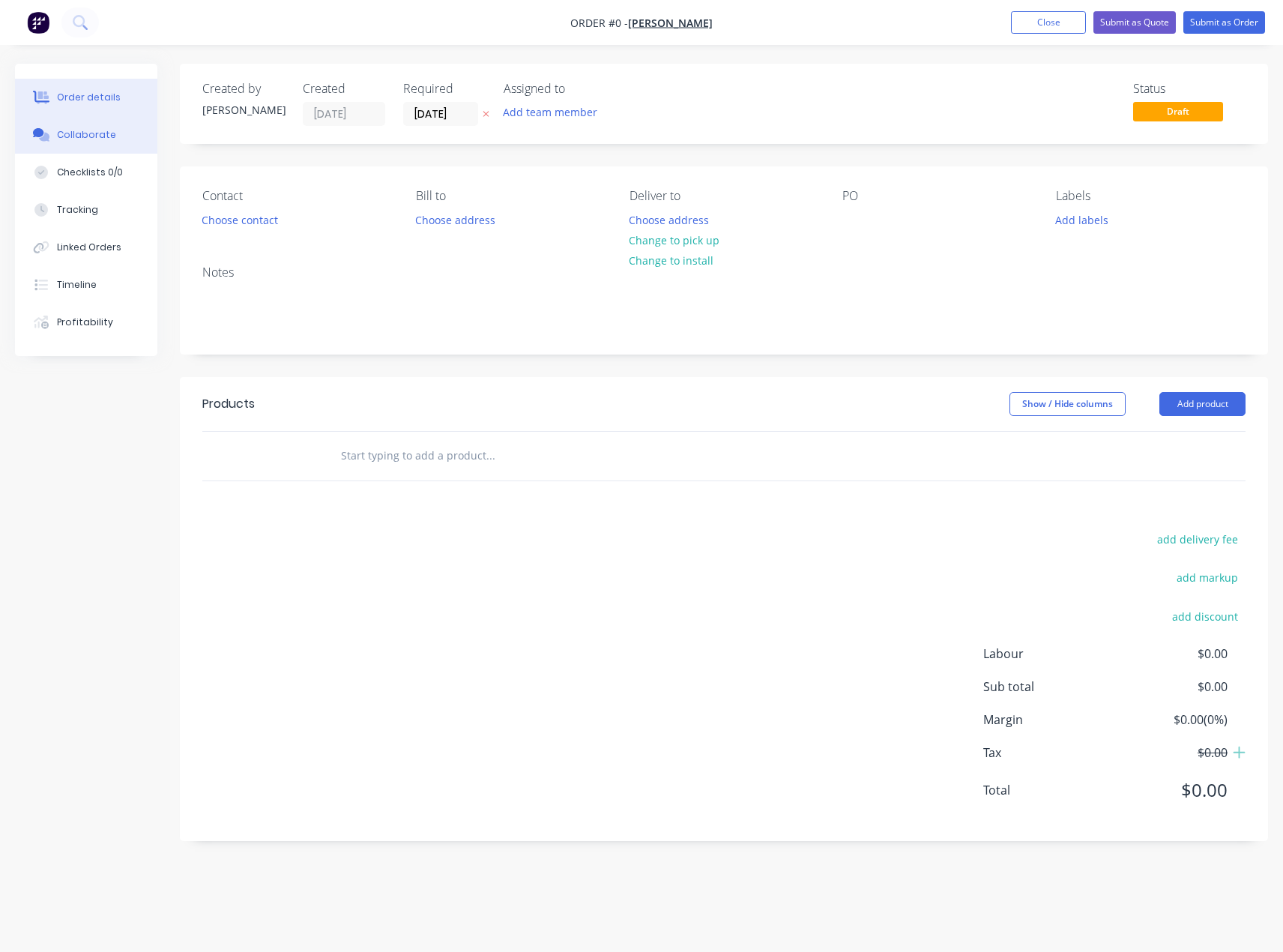
drag, startPoint x: 84, startPoint y: 131, endPoint x: 89, endPoint y: 145, distance: 14.9
click at [84, 131] on div "Collaborate" at bounding box center [87, 134] width 59 height 14
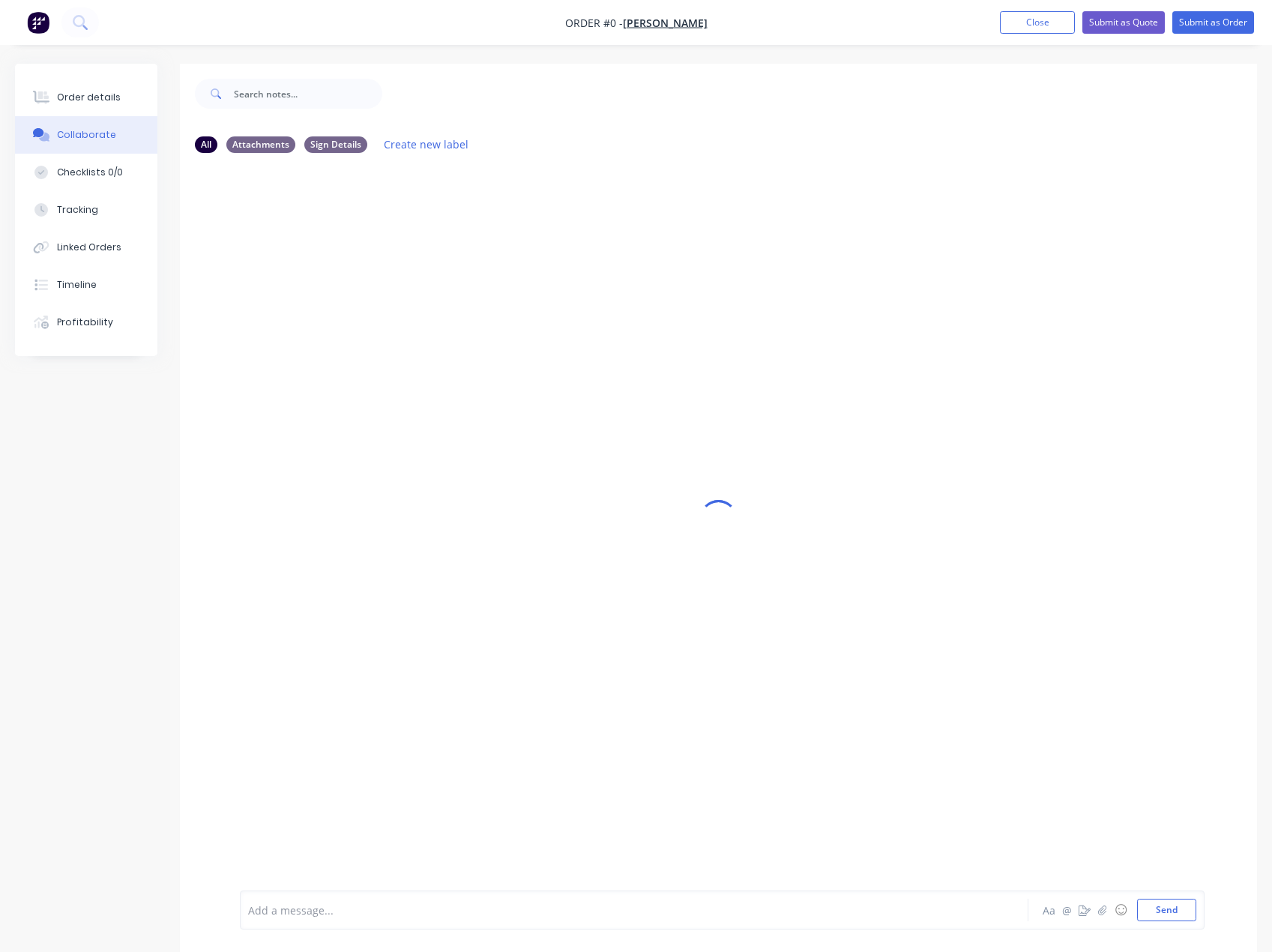
click at [287, 919] on div "Add a message..." at bounding box center [604, 910] width 711 height 22
click at [1169, 917] on button "Send" at bounding box center [1167, 910] width 59 height 22
click at [116, 96] on button "Order details" at bounding box center [86, 97] width 142 height 37
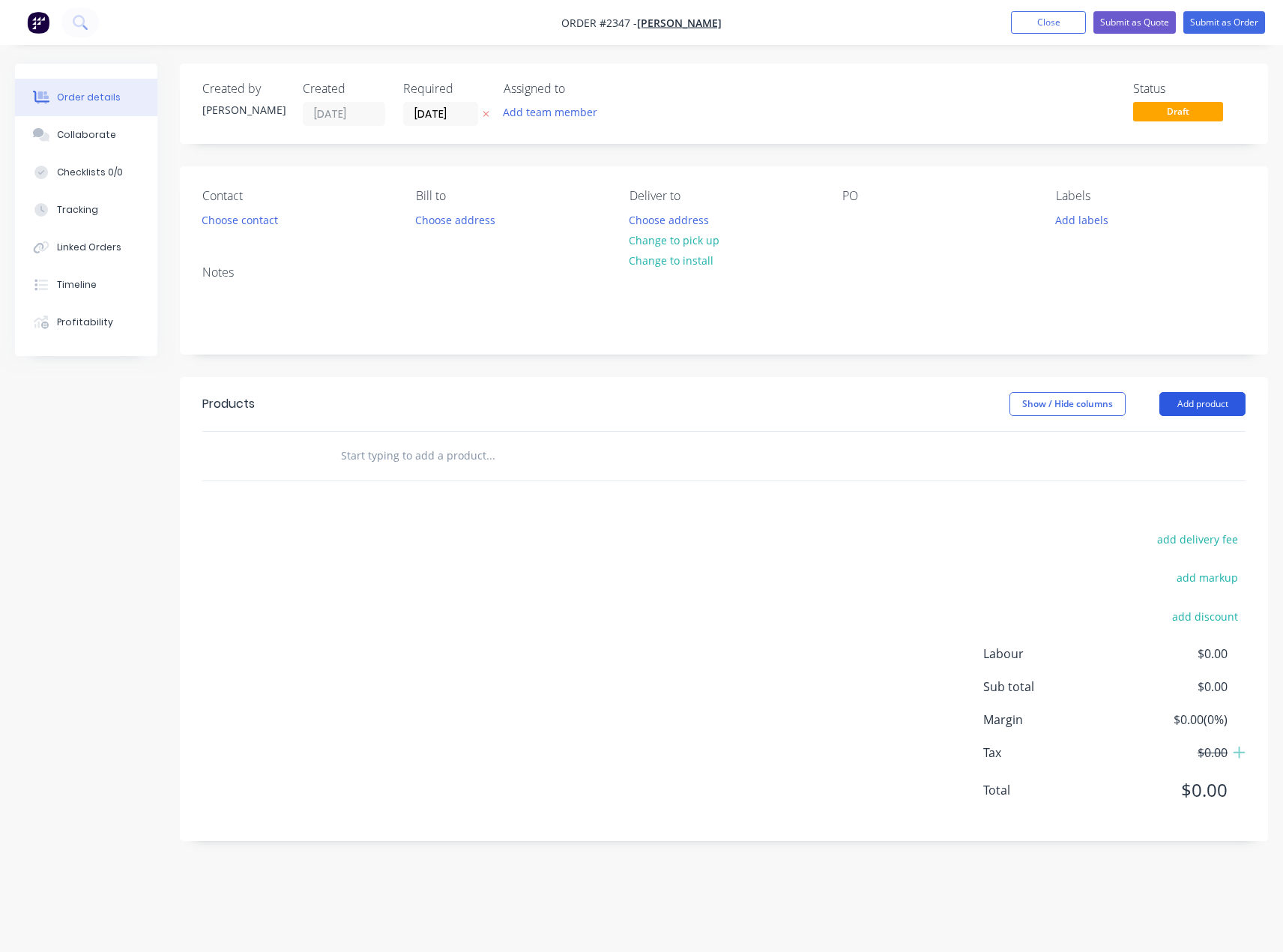
click at [1202, 400] on button "Add product" at bounding box center [1203, 404] width 86 height 24
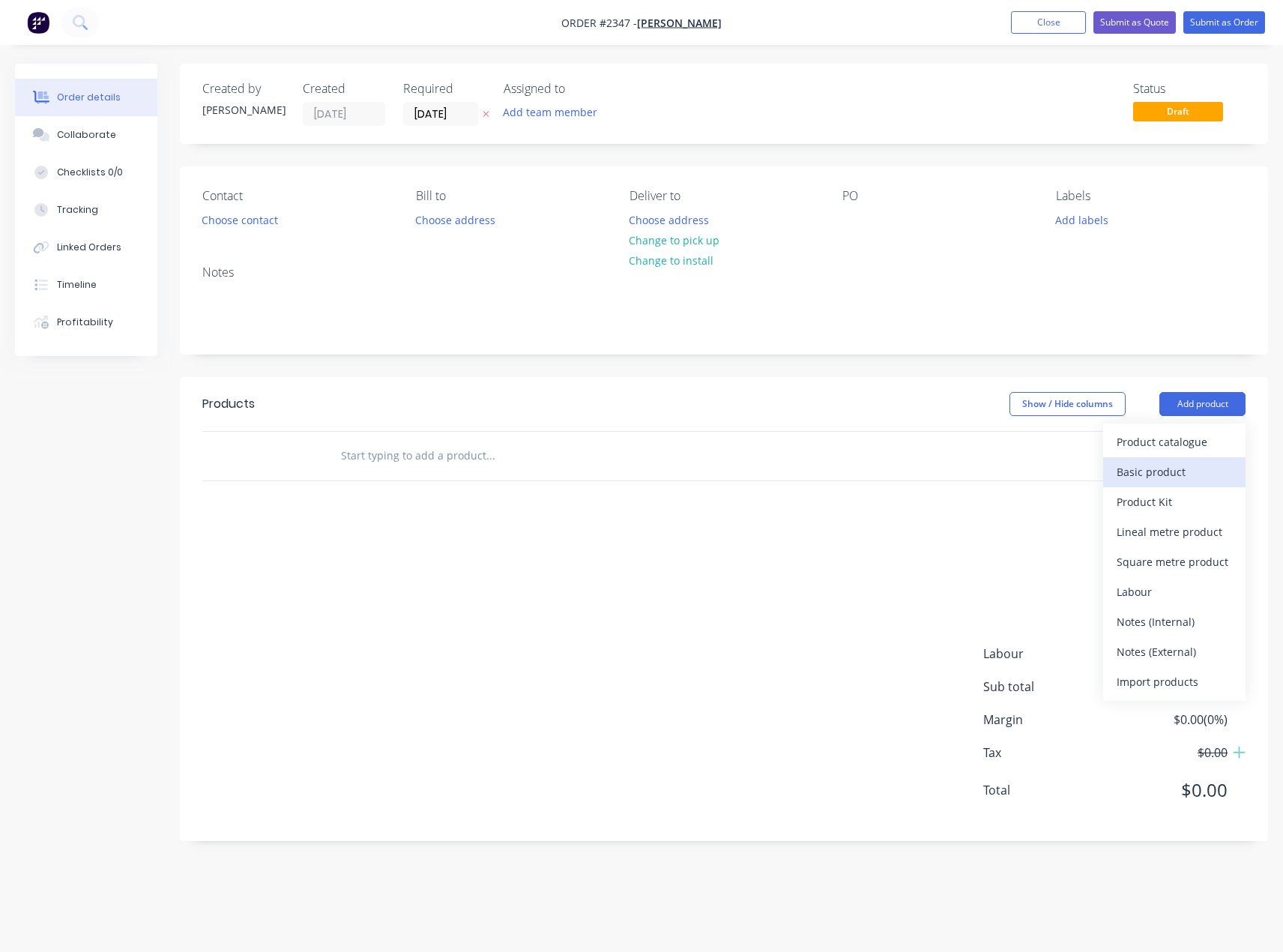
click at [1182, 462] on div "Basic product" at bounding box center [1174, 472] width 115 height 21
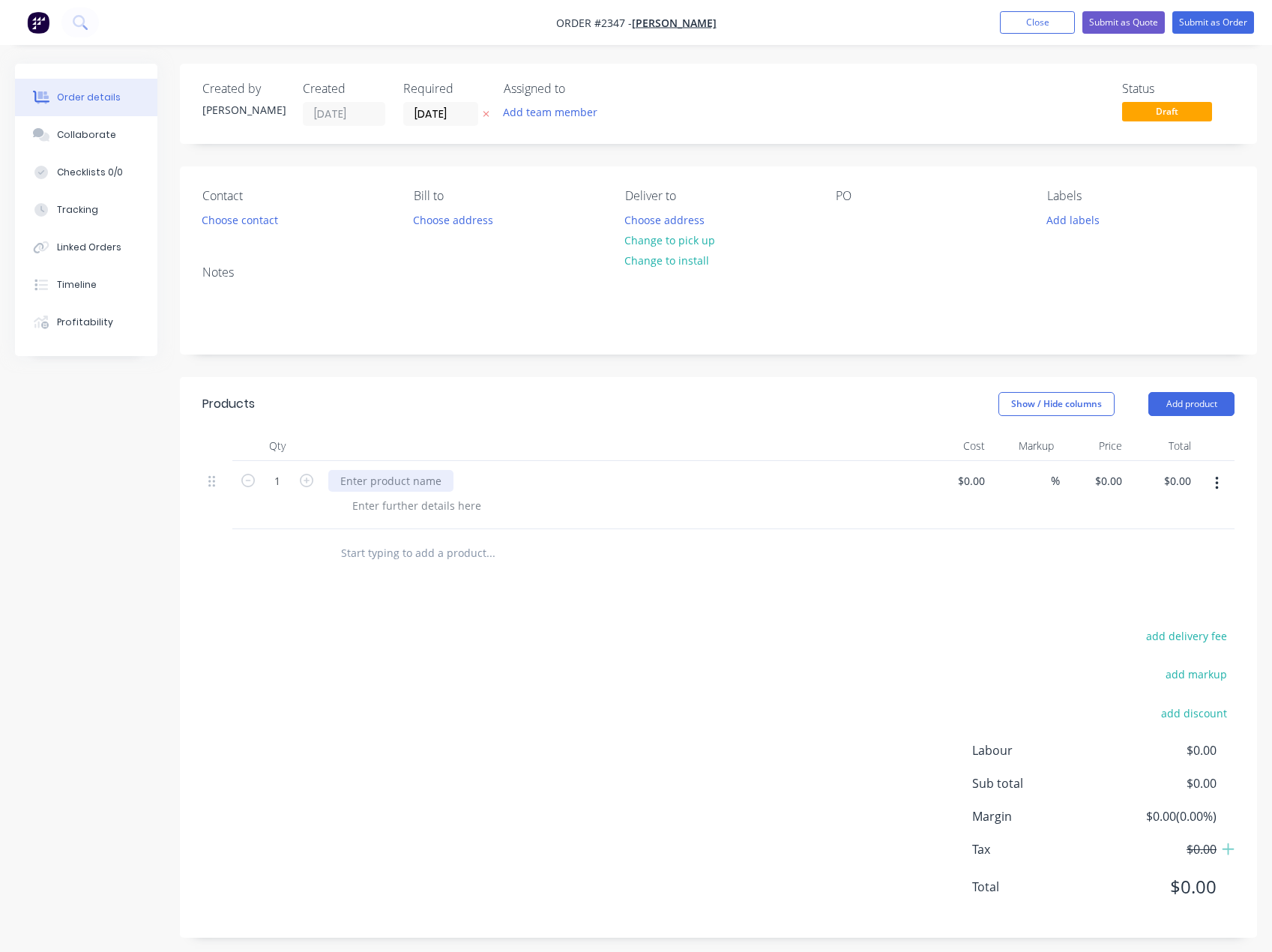
click at [399, 475] on div at bounding box center [391, 480] width 125 height 21
paste div
click at [841, 223] on div at bounding box center [848, 220] width 24 height 21
paste div
click at [544, 115] on button "Add team member" at bounding box center [550, 111] width 111 height 20
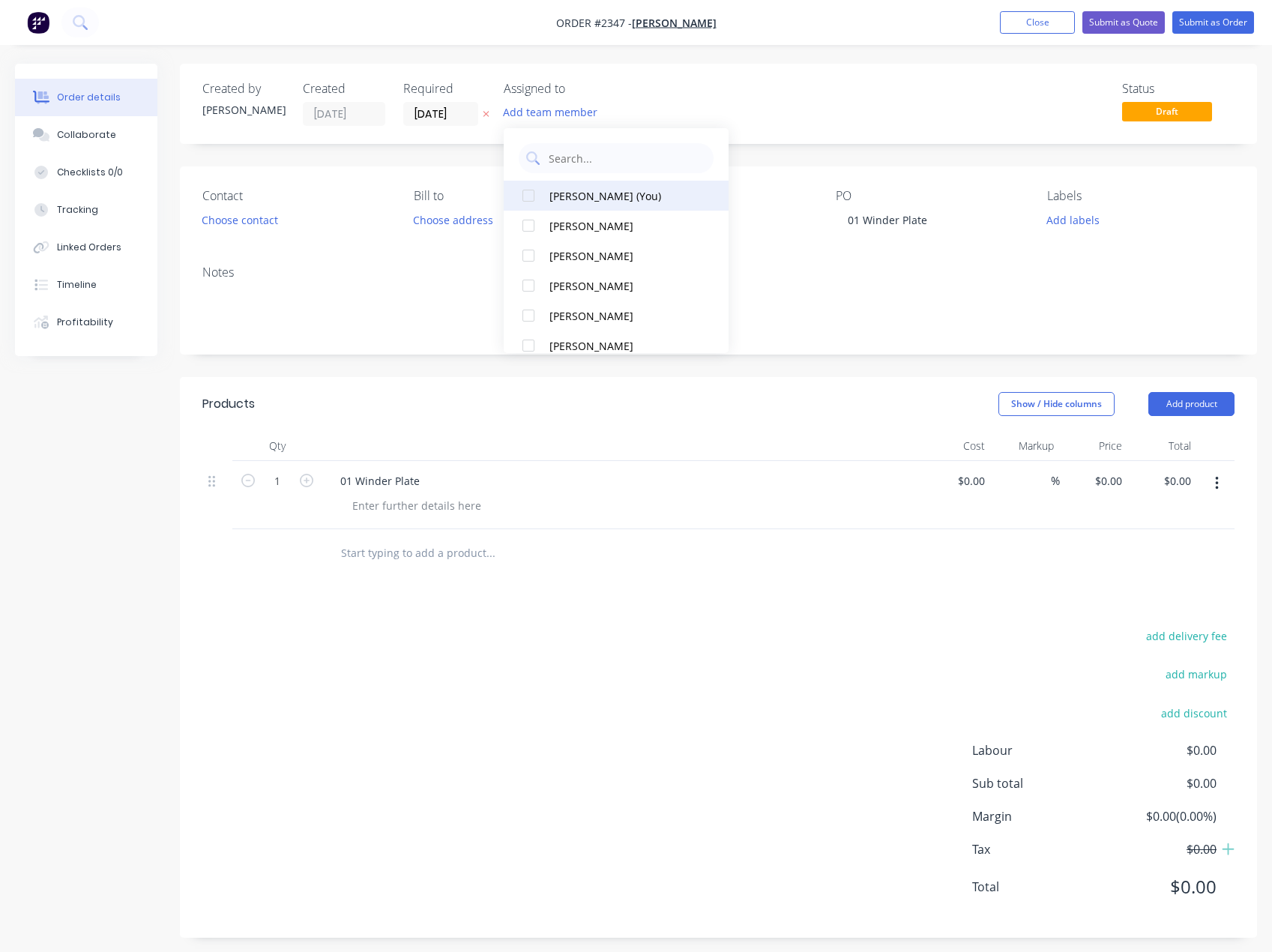
click at [593, 204] on button "[PERSON_NAME] (You)" at bounding box center [616, 196] width 225 height 30
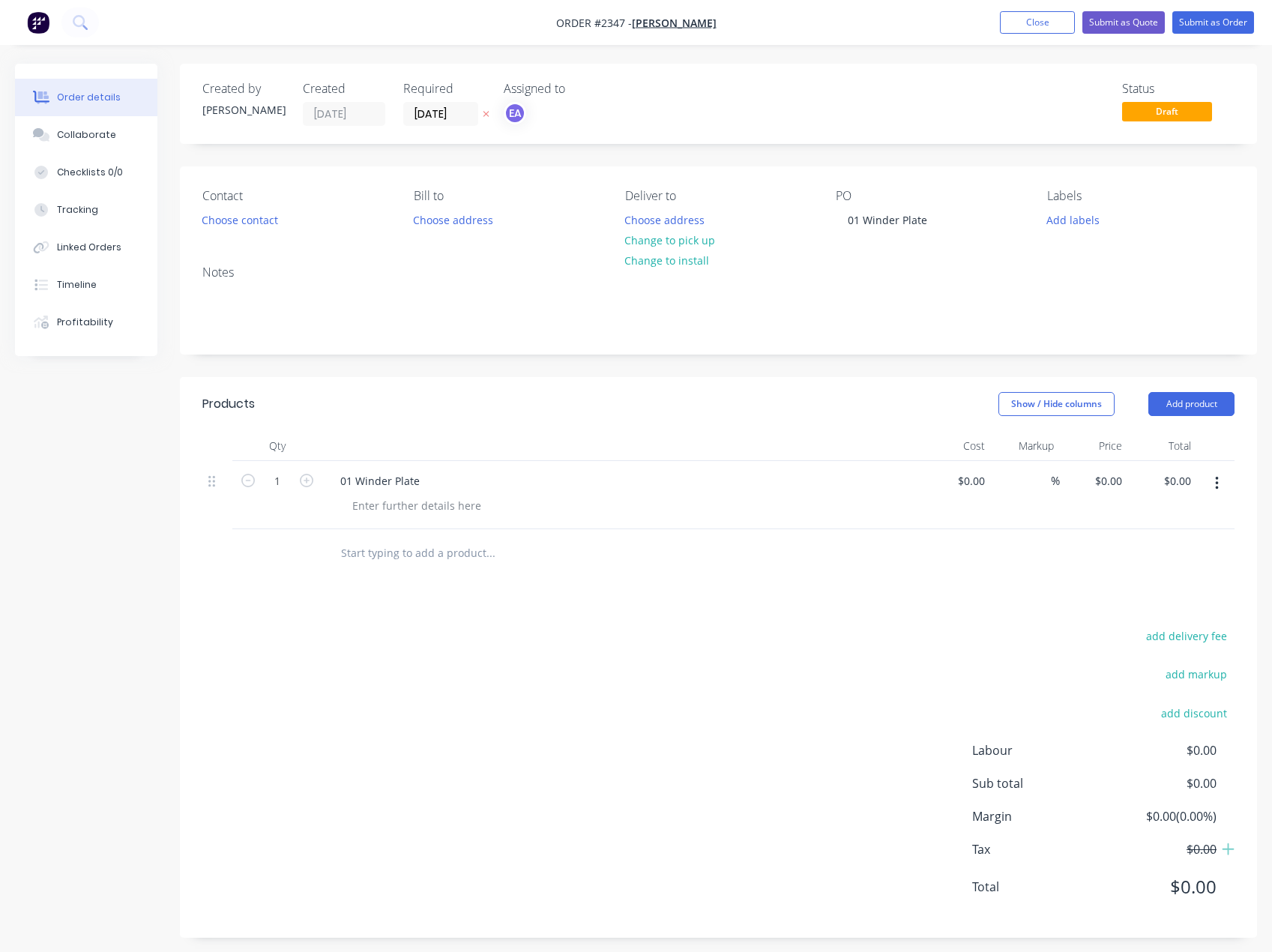
click at [403, 659] on div "add delivery fee add markup add discount Labour $0.00 Sub total $0.00 Margin $0…" at bounding box center [718, 771] width 1033 height 289
click at [310, 478] on icon "button" at bounding box center [306, 480] width 14 height 14
click at [267, 484] on input "3" at bounding box center [277, 481] width 39 height 22
type input "20"
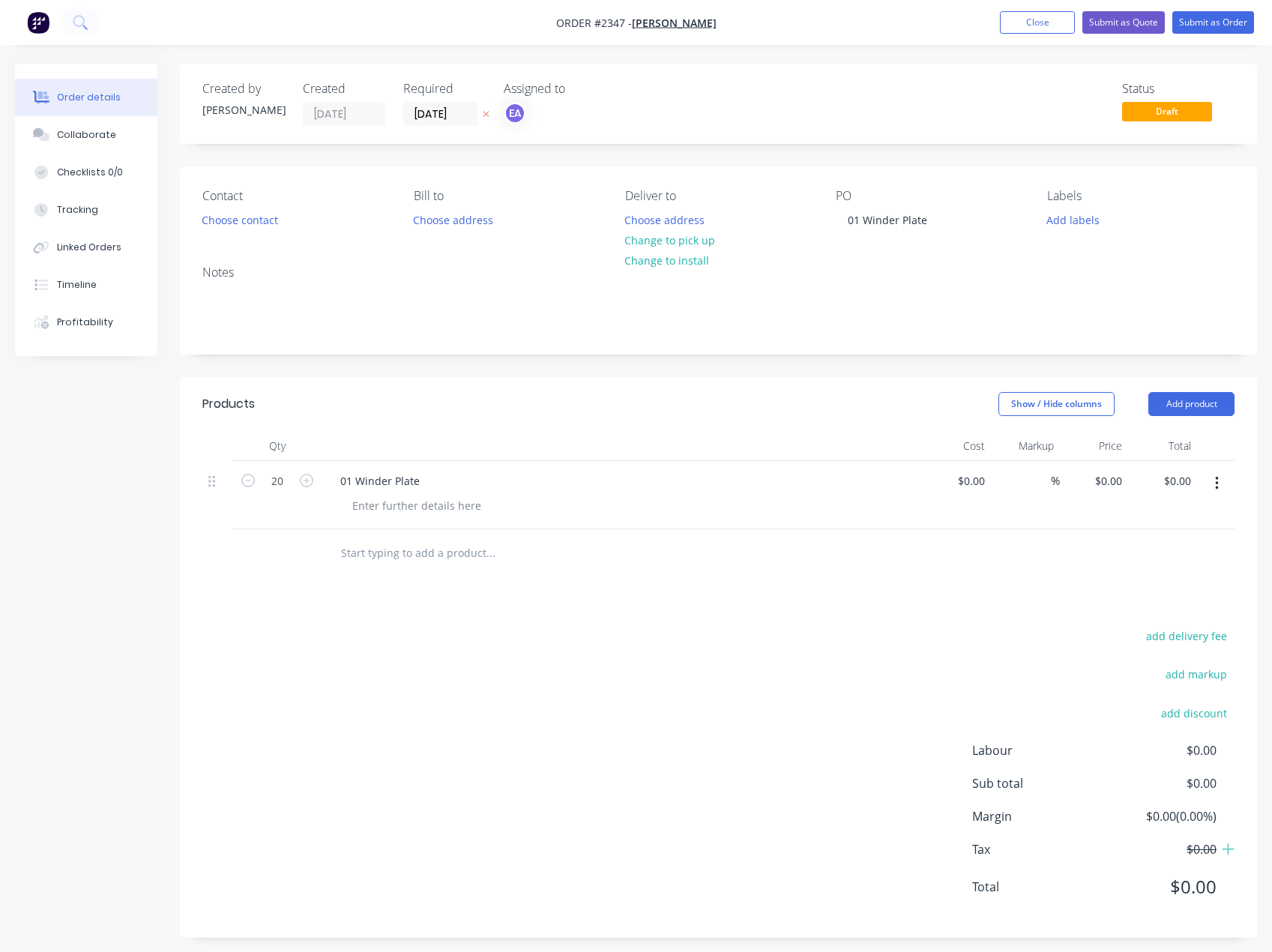
click at [308, 740] on div "add delivery fee add markup add discount Labour $0.00 Sub total $0.00 Margin $0…" at bounding box center [718, 771] width 1033 height 289
click at [386, 501] on div at bounding box center [417, 505] width 153 height 21
click at [443, 635] on div "add delivery fee add markup add discount Labour $0.00 Sub total $0.00 Margin $0…" at bounding box center [718, 771] width 1033 height 289
click at [1067, 221] on button "Add labels" at bounding box center [1073, 219] width 69 height 20
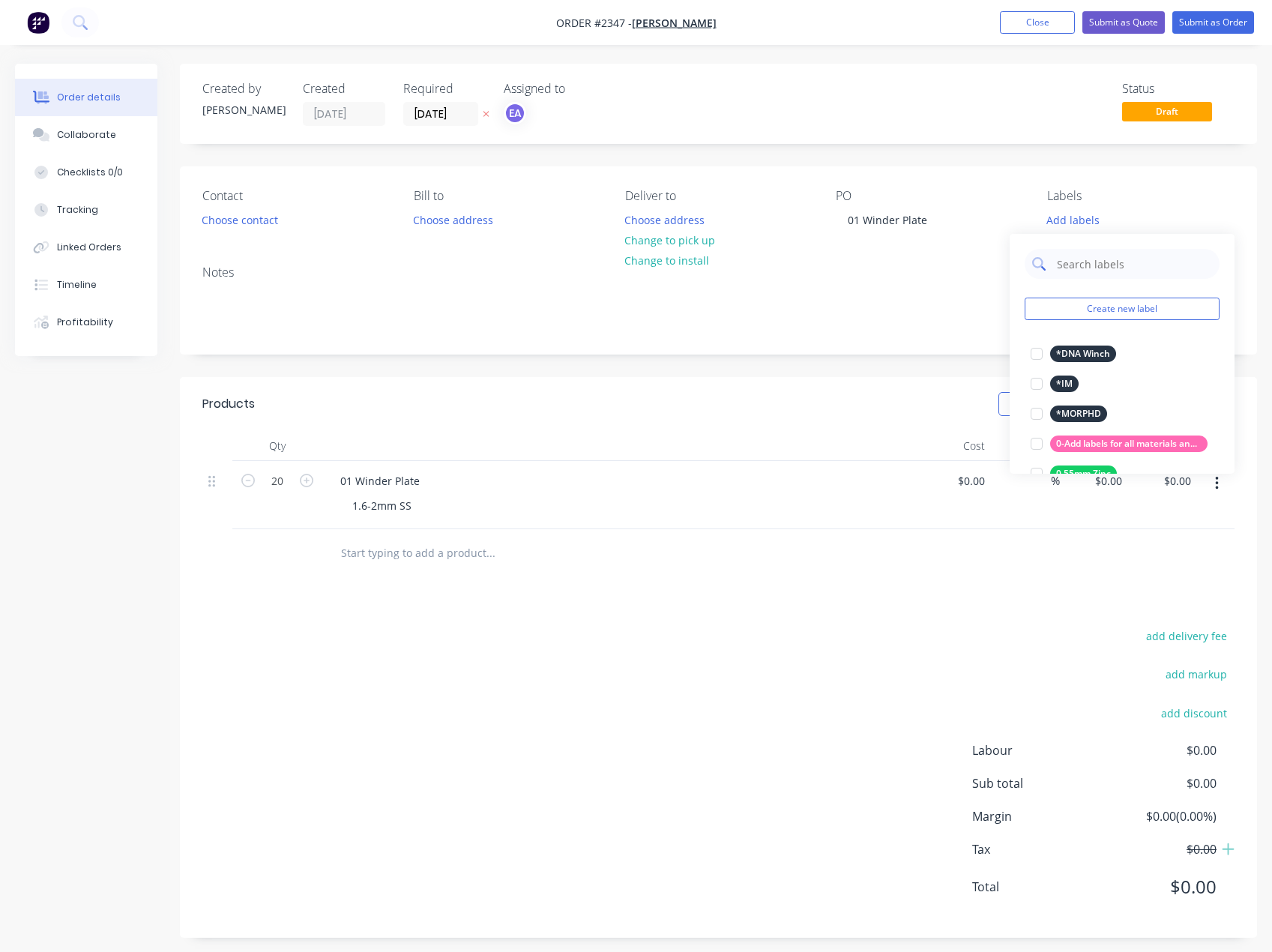
click at [1105, 262] on input "text" at bounding box center [1134, 264] width 157 height 30
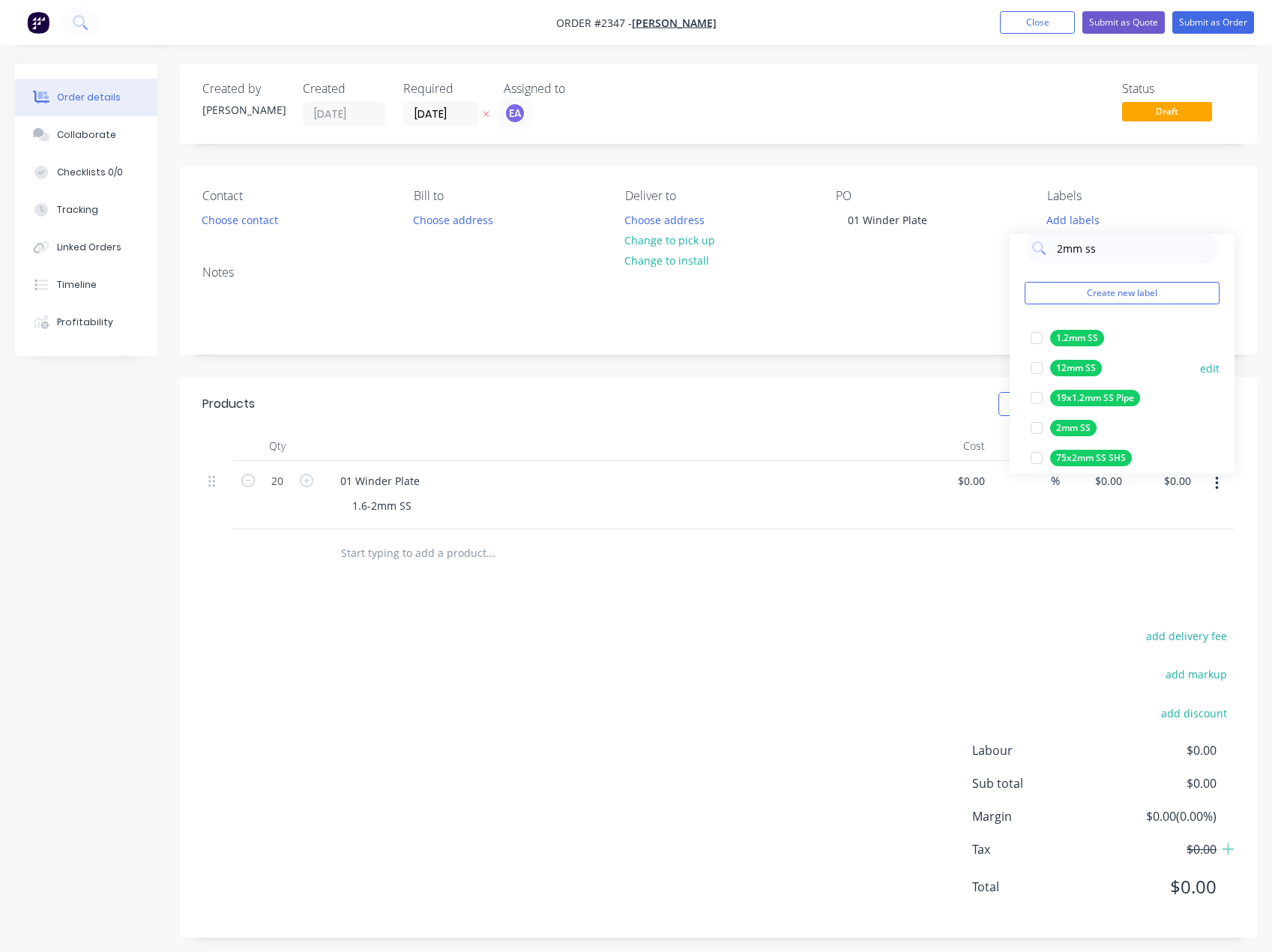
scroll to position [30, 0]
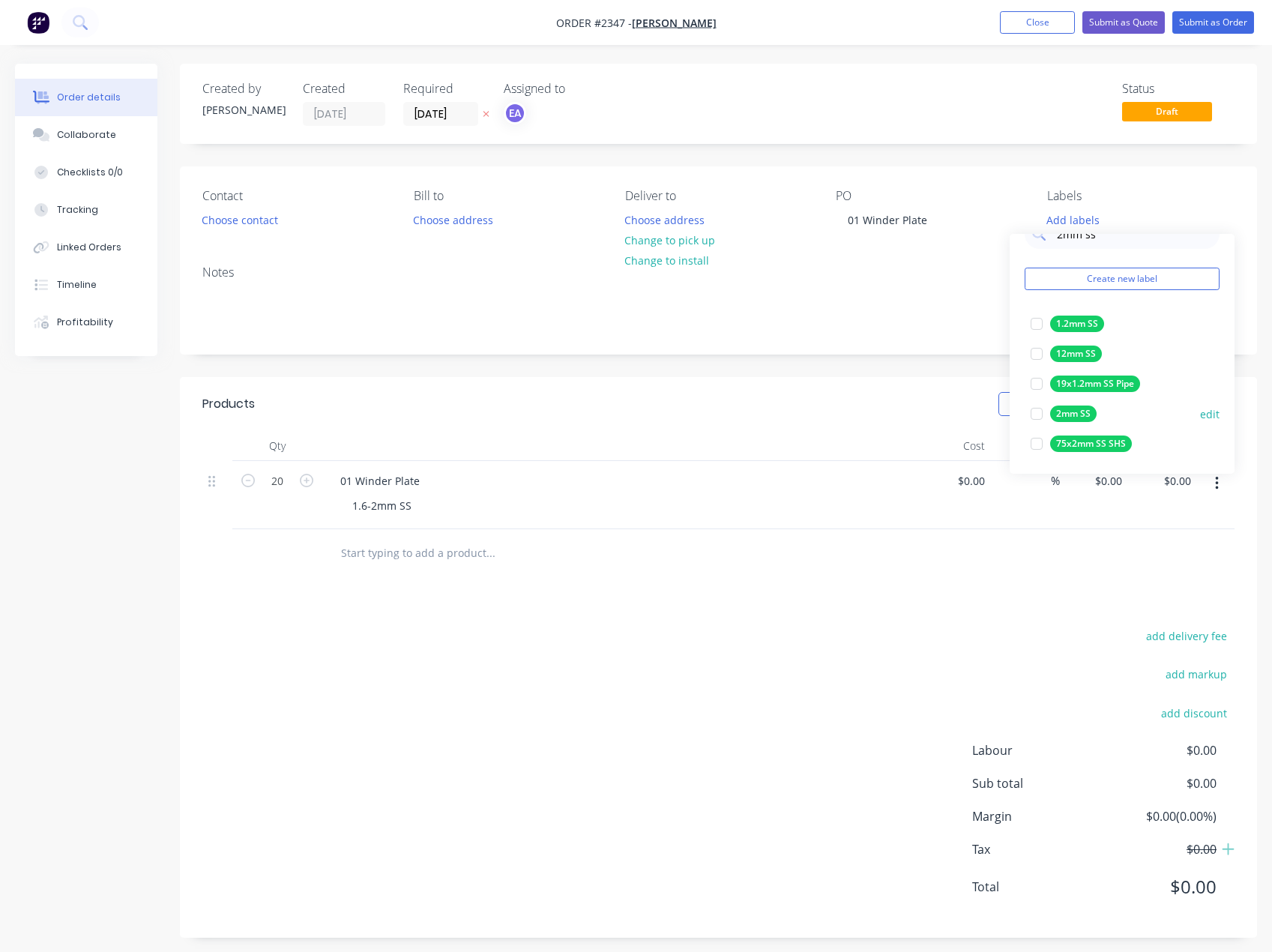
click at [1037, 411] on div at bounding box center [1037, 414] width 30 height 30
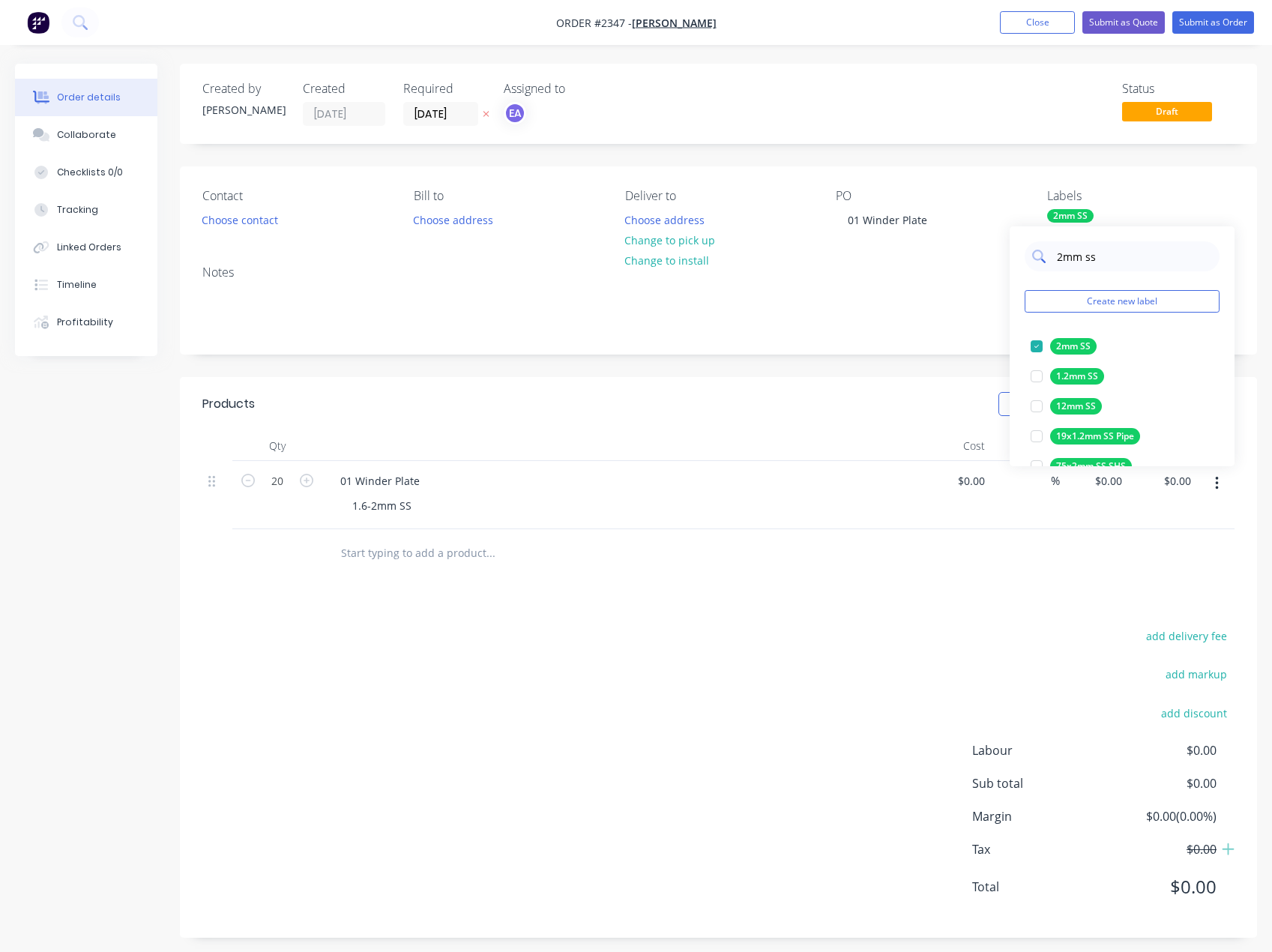
drag, startPoint x: 1108, startPoint y: 241, endPoint x: 1081, endPoint y: 246, distance: 27.5
click at [1080, 245] on div "2mm ss Create new label 2mm SS edit 1.2mm SS edit 12mm SS edit 19x1.2mm SS Pipe…" at bounding box center [1122, 347] width 225 height 240
drag, startPoint x: 1093, startPoint y: 262, endPoint x: 1041, endPoint y: 263, distance: 52.0
click at [1041, 263] on div "2mm ss" at bounding box center [1122, 256] width 195 height 30
type input "cut"
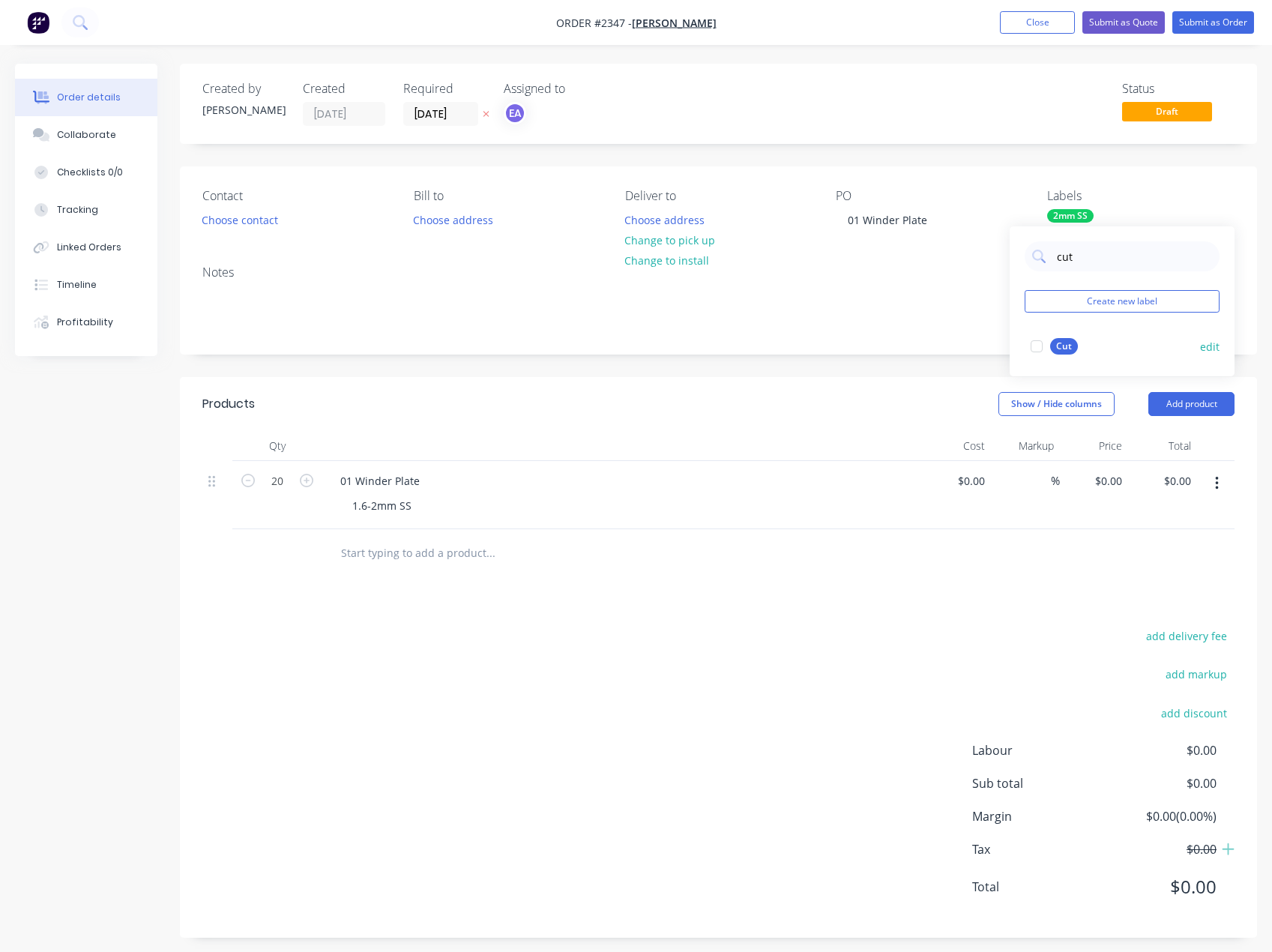
click at [1036, 348] on div at bounding box center [1037, 347] width 30 height 30
drag, startPoint x: 1078, startPoint y: 258, endPoint x: 1055, endPoint y: 265, distance: 24.0
click at [1055, 265] on div "cut" at bounding box center [1122, 256] width 195 height 30
click at [959, 336] on div "Notes" at bounding box center [718, 304] width 1077 height 100
click at [1197, 29] on button "Submit as Order" at bounding box center [1213, 22] width 82 height 22
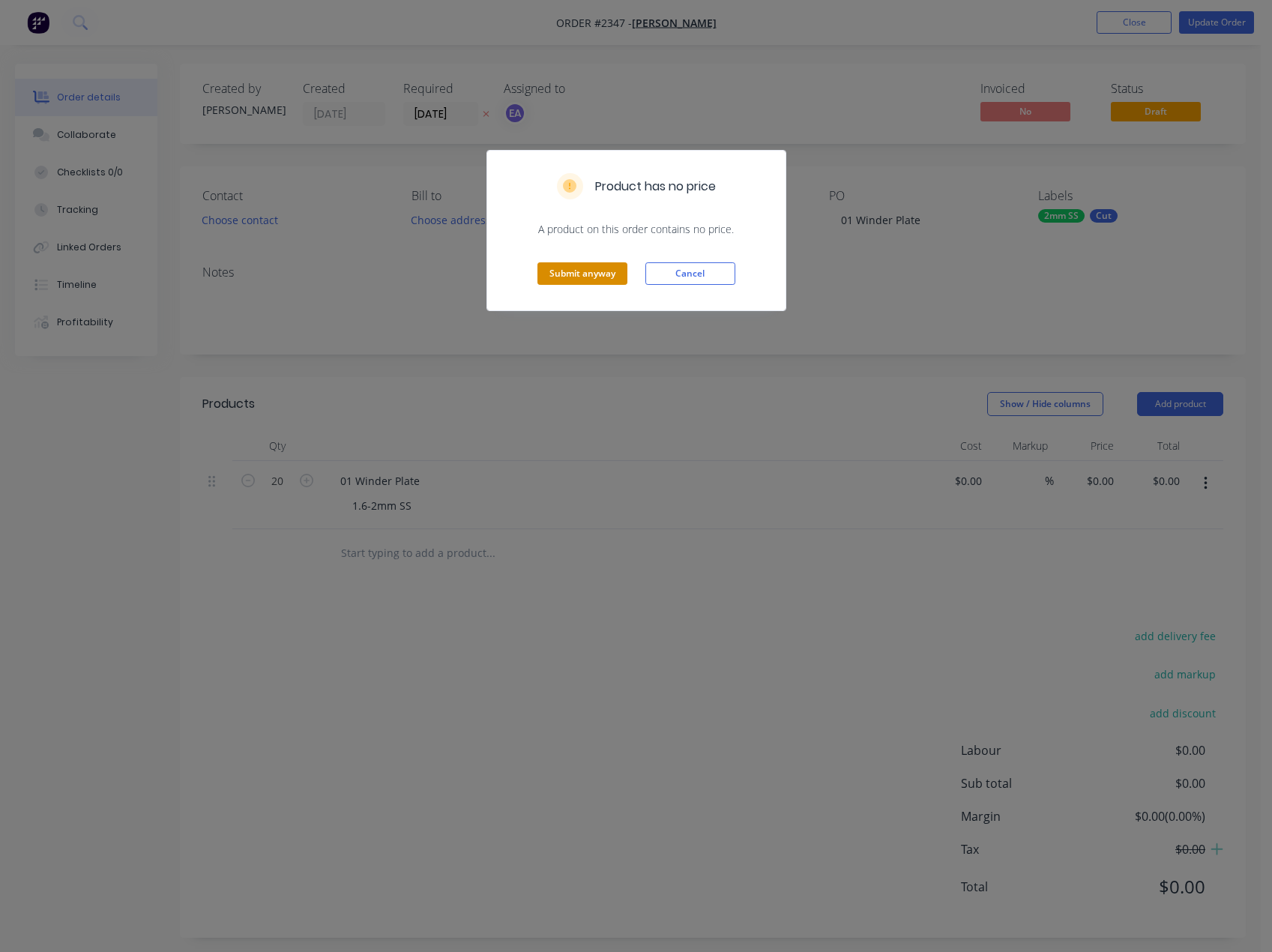
click at [603, 271] on button "Submit anyway" at bounding box center [582, 274] width 90 height 22
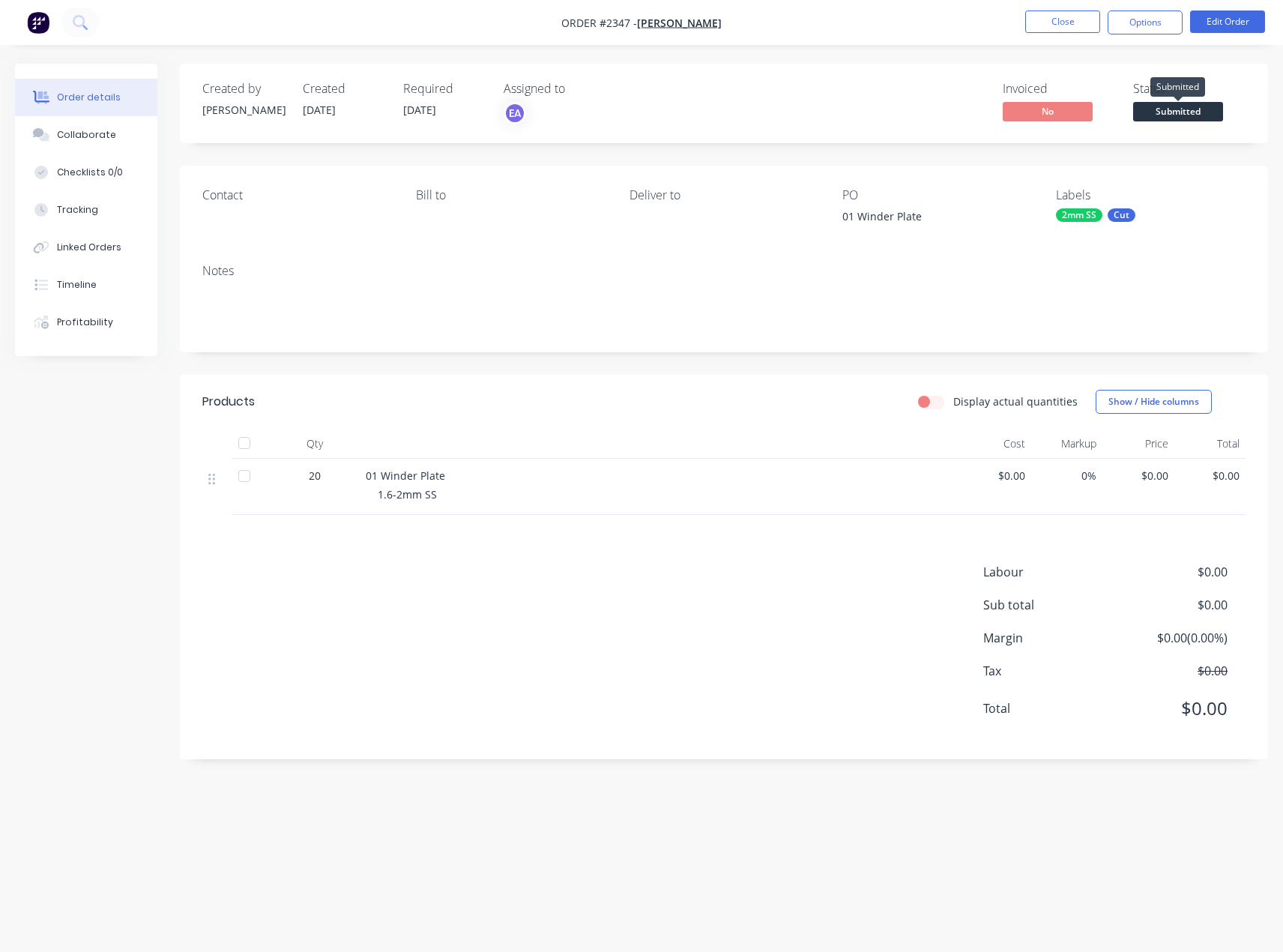
click at [1184, 111] on span "Submitted" at bounding box center [1178, 111] width 90 height 19
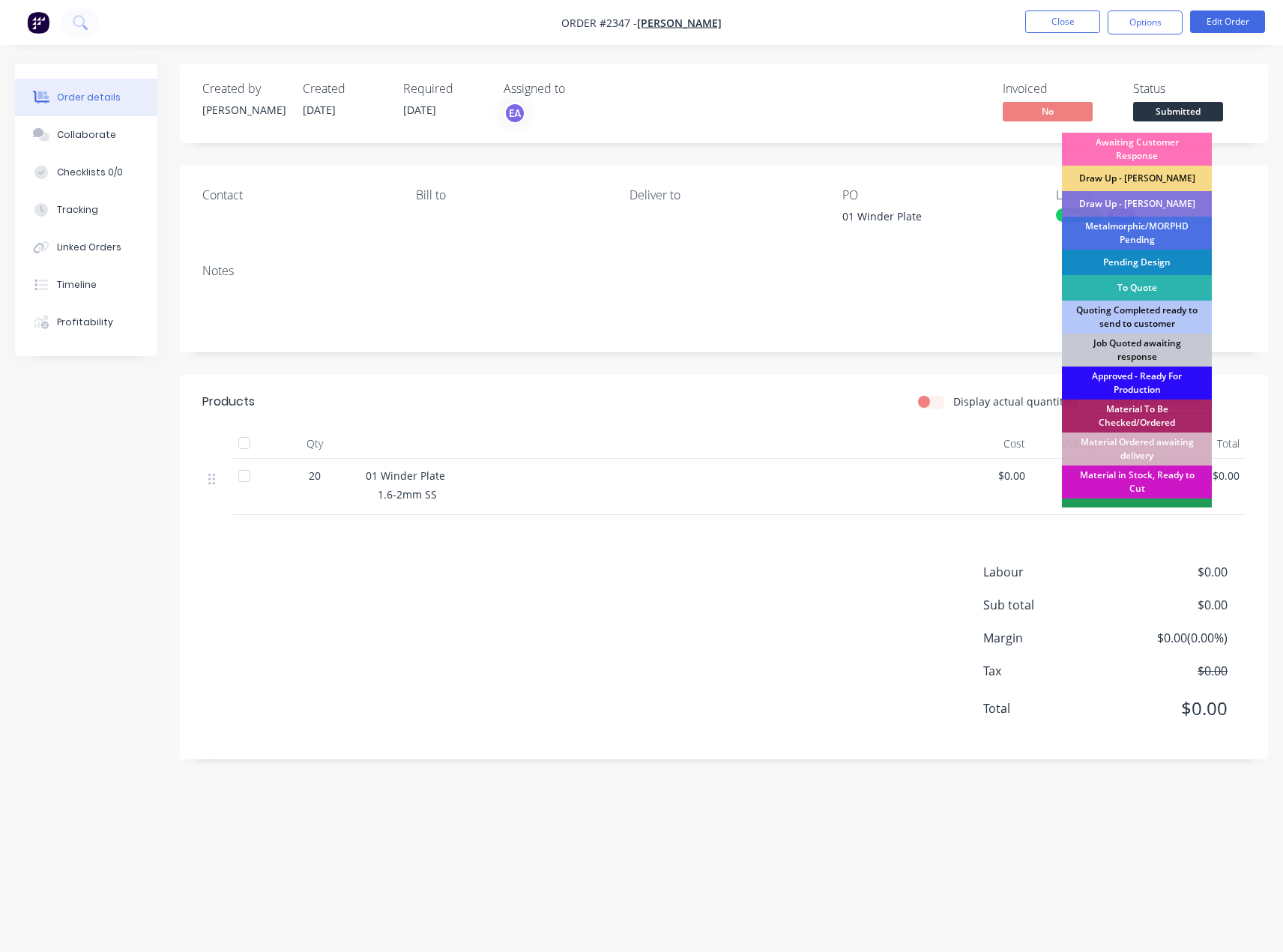
click at [1123, 375] on div "Approved - Ready For Production" at bounding box center [1137, 383] width 150 height 33
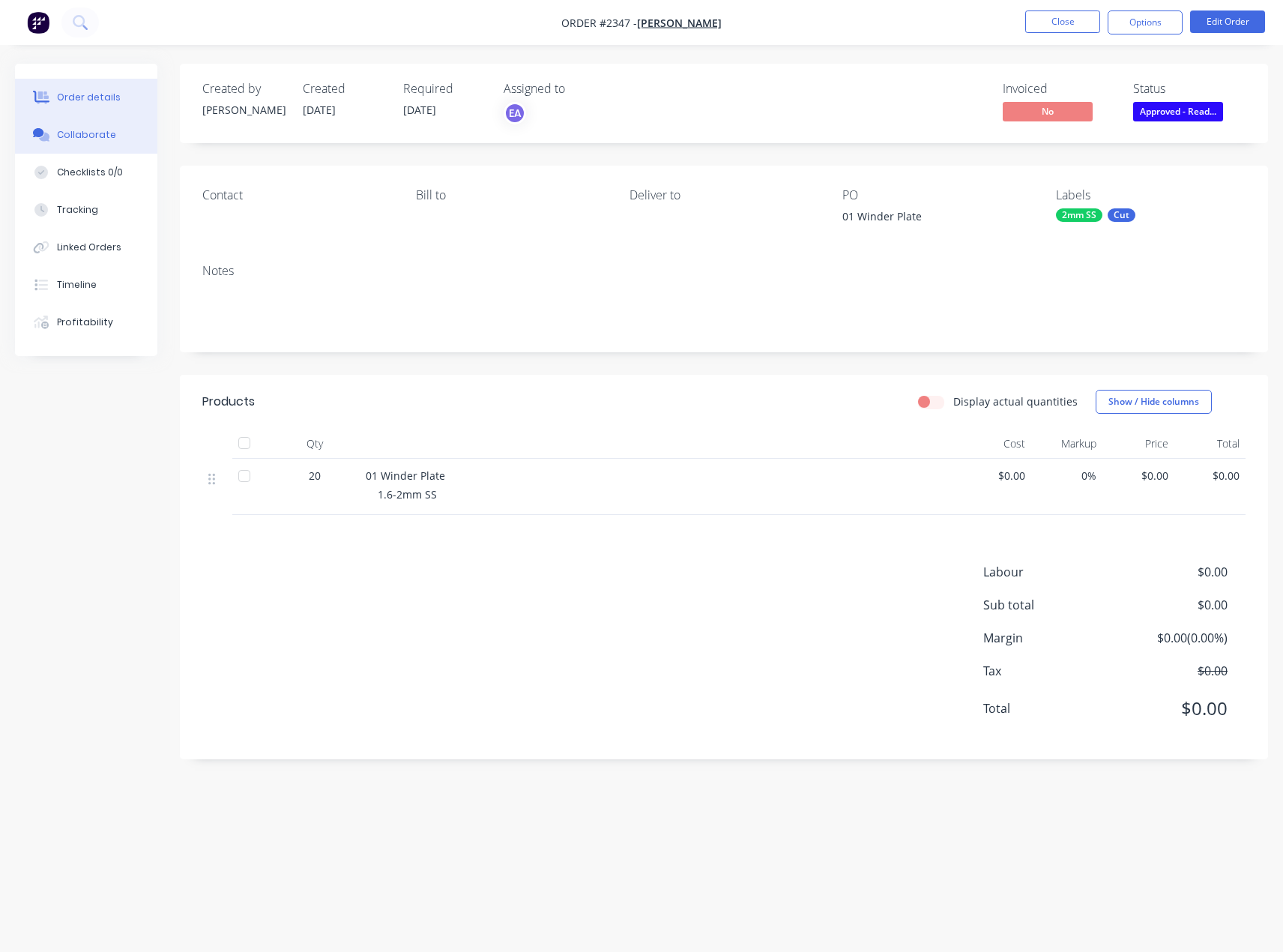
click at [52, 130] on button "Collaborate" at bounding box center [86, 134] width 142 height 37
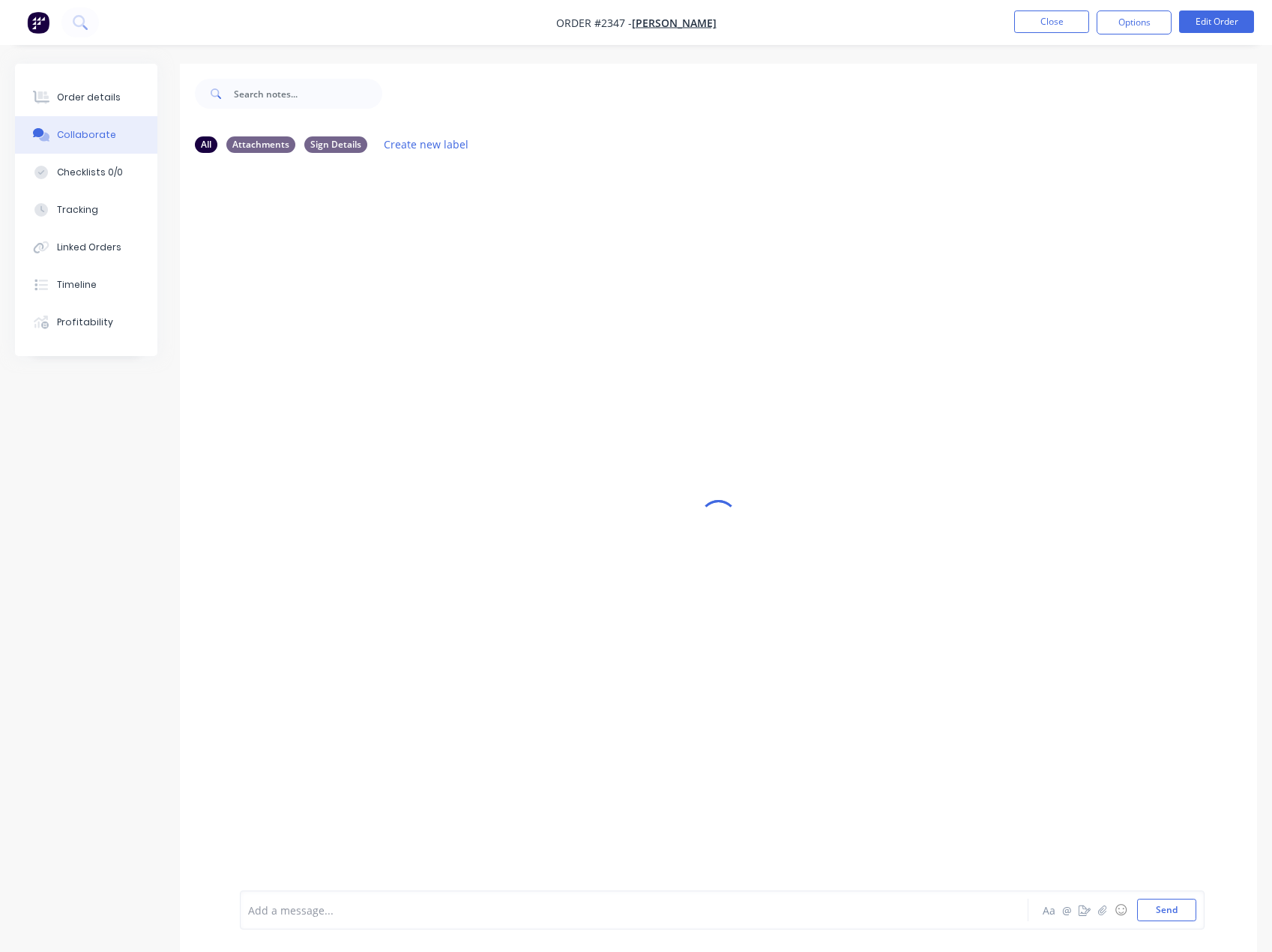
click at [298, 900] on div "Add a message..." at bounding box center [604, 910] width 711 height 22
click at [1180, 910] on button "Send" at bounding box center [1167, 910] width 59 height 22
click at [293, 916] on div at bounding box center [604, 911] width 710 height 16
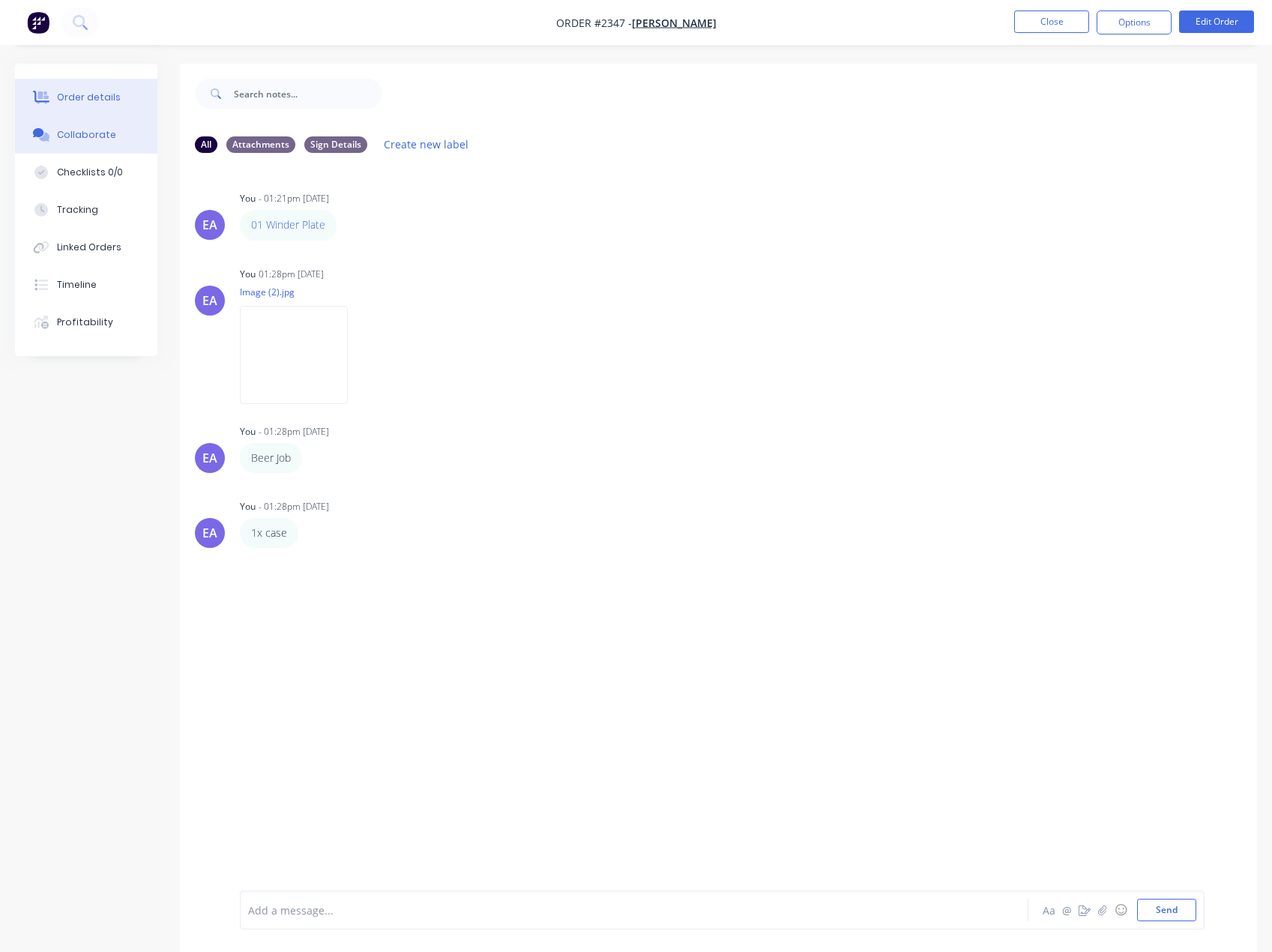
click at [102, 101] on div "Order details" at bounding box center [89, 97] width 64 height 14
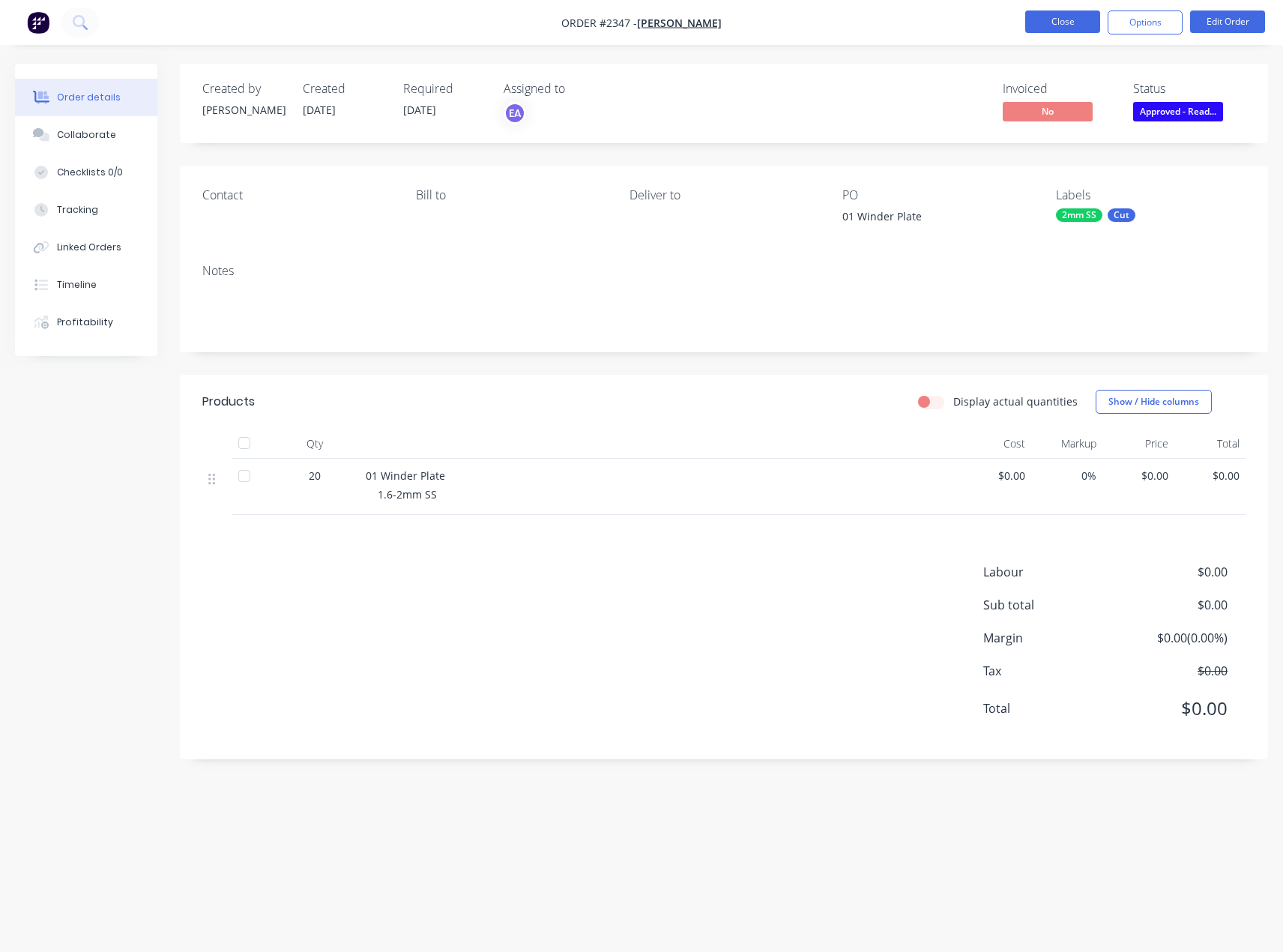
click at [1051, 21] on button "Close" at bounding box center [1063, 21] width 75 height 22
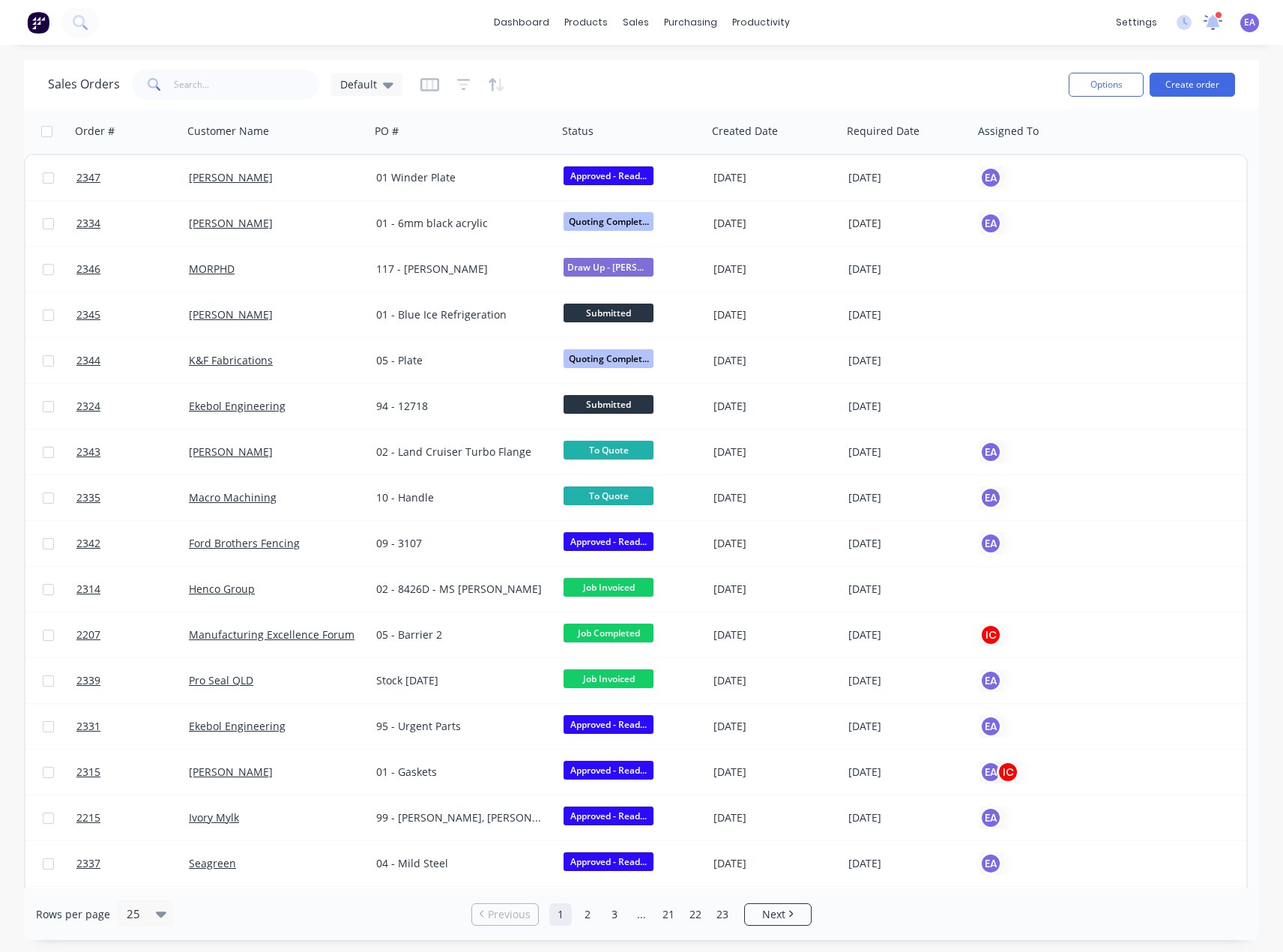
click at [1218, 23] on icon at bounding box center [1213, 21] width 14 height 13
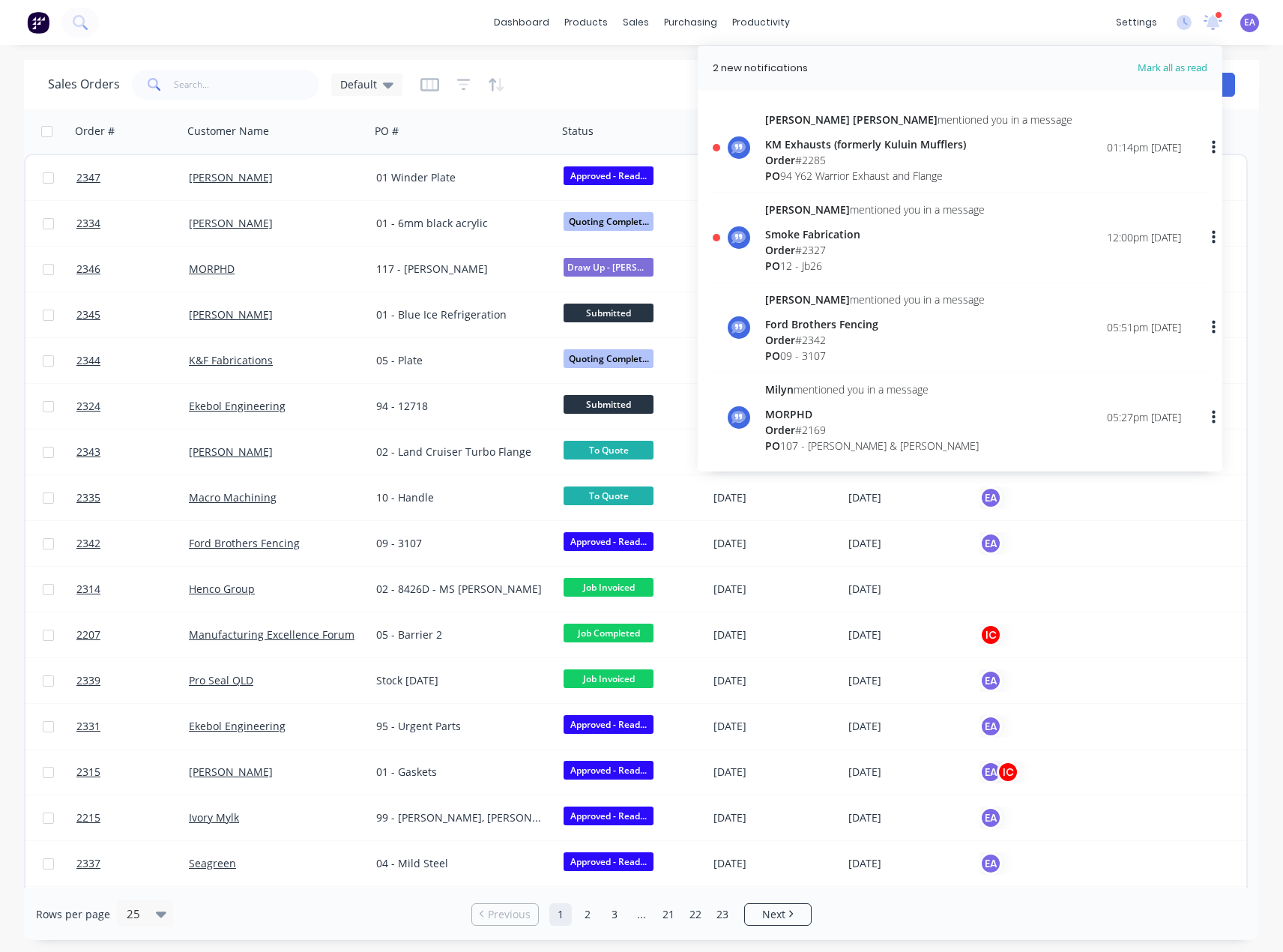
click at [857, 244] on div "Order # 2327" at bounding box center [875, 250] width 220 height 16
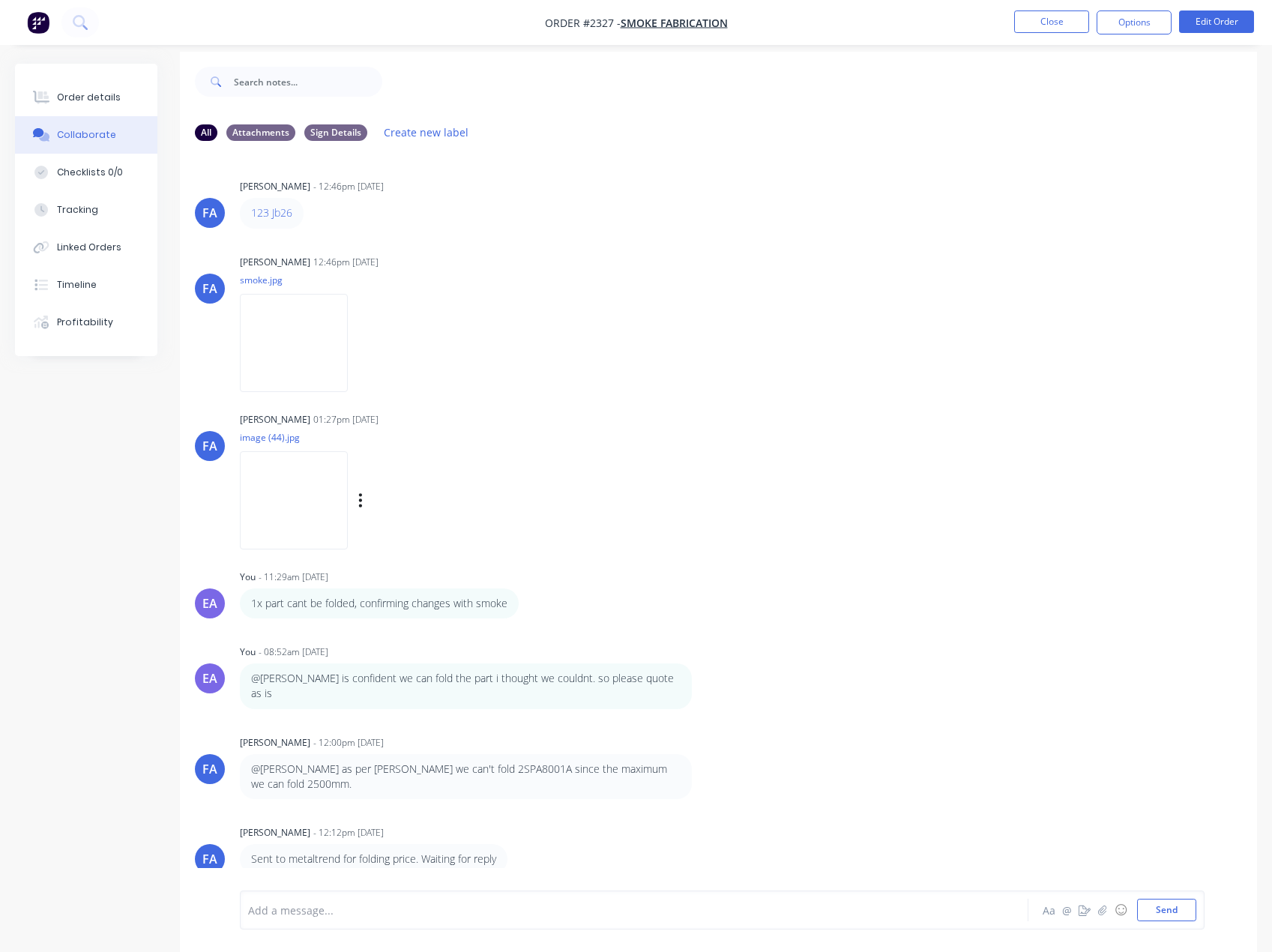
scroll to position [22, 0]
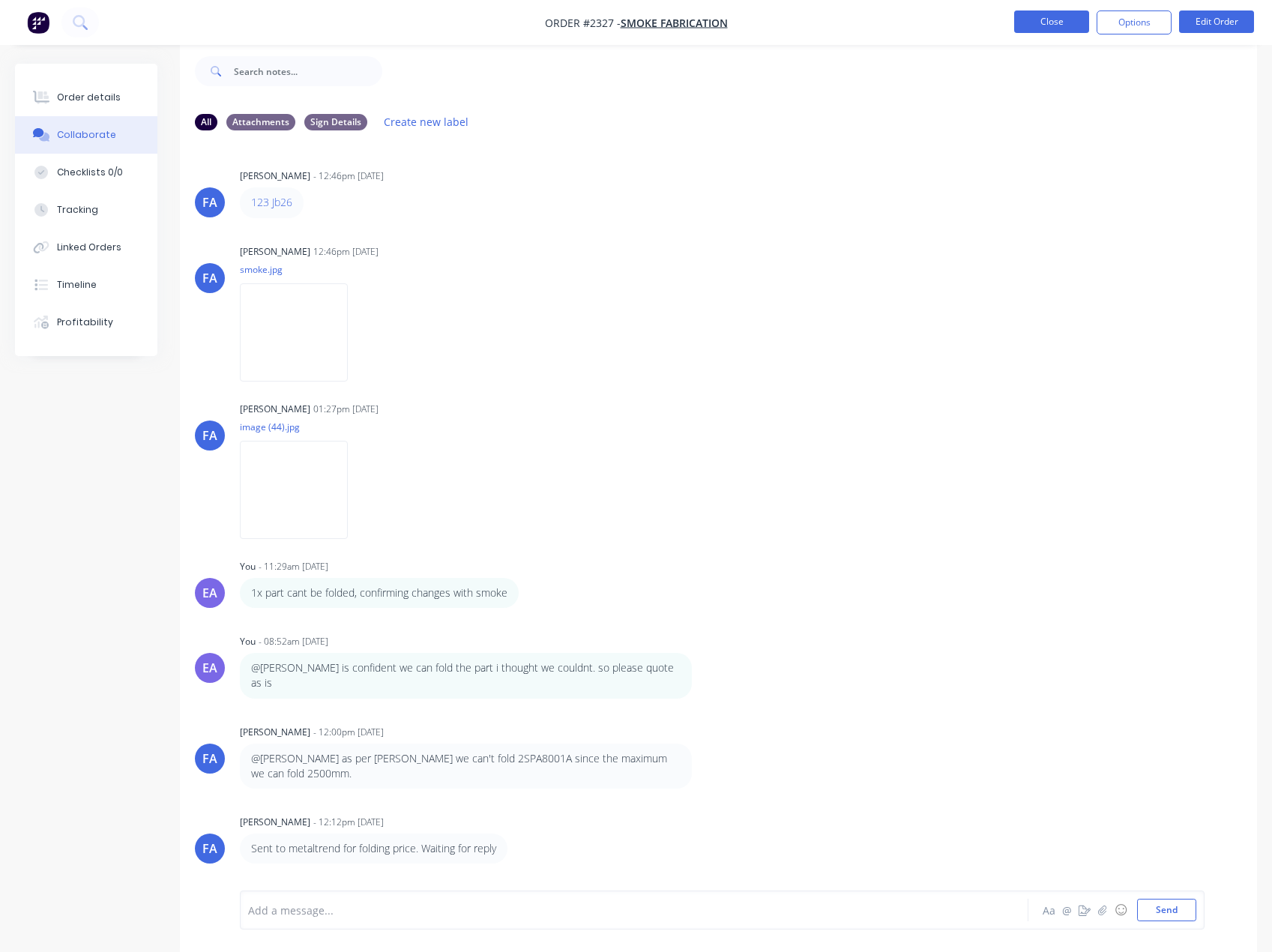
click at [1071, 29] on button "Close" at bounding box center [1052, 21] width 75 height 22
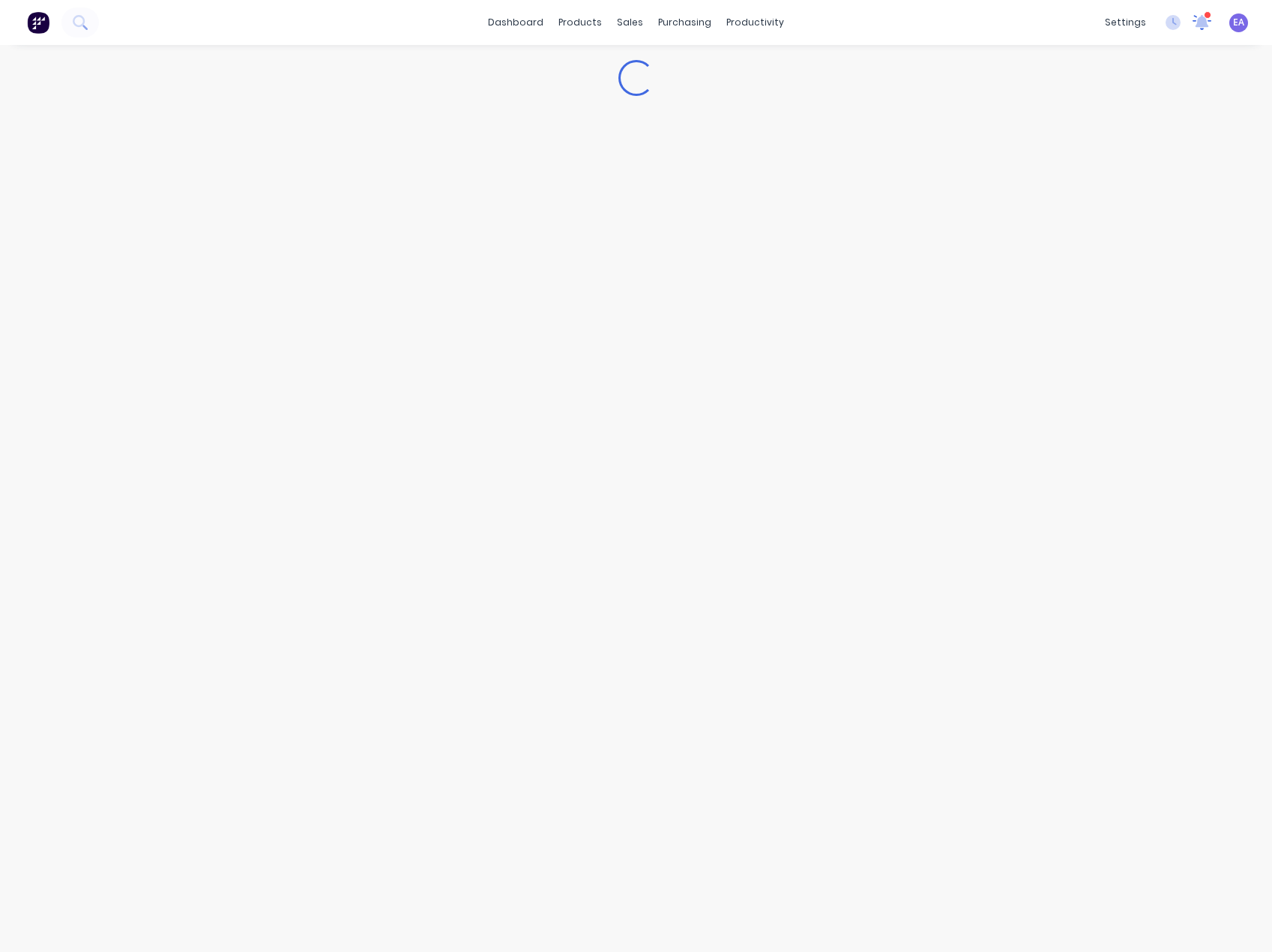
click at [1209, 23] on icon at bounding box center [1202, 21] width 14 height 14
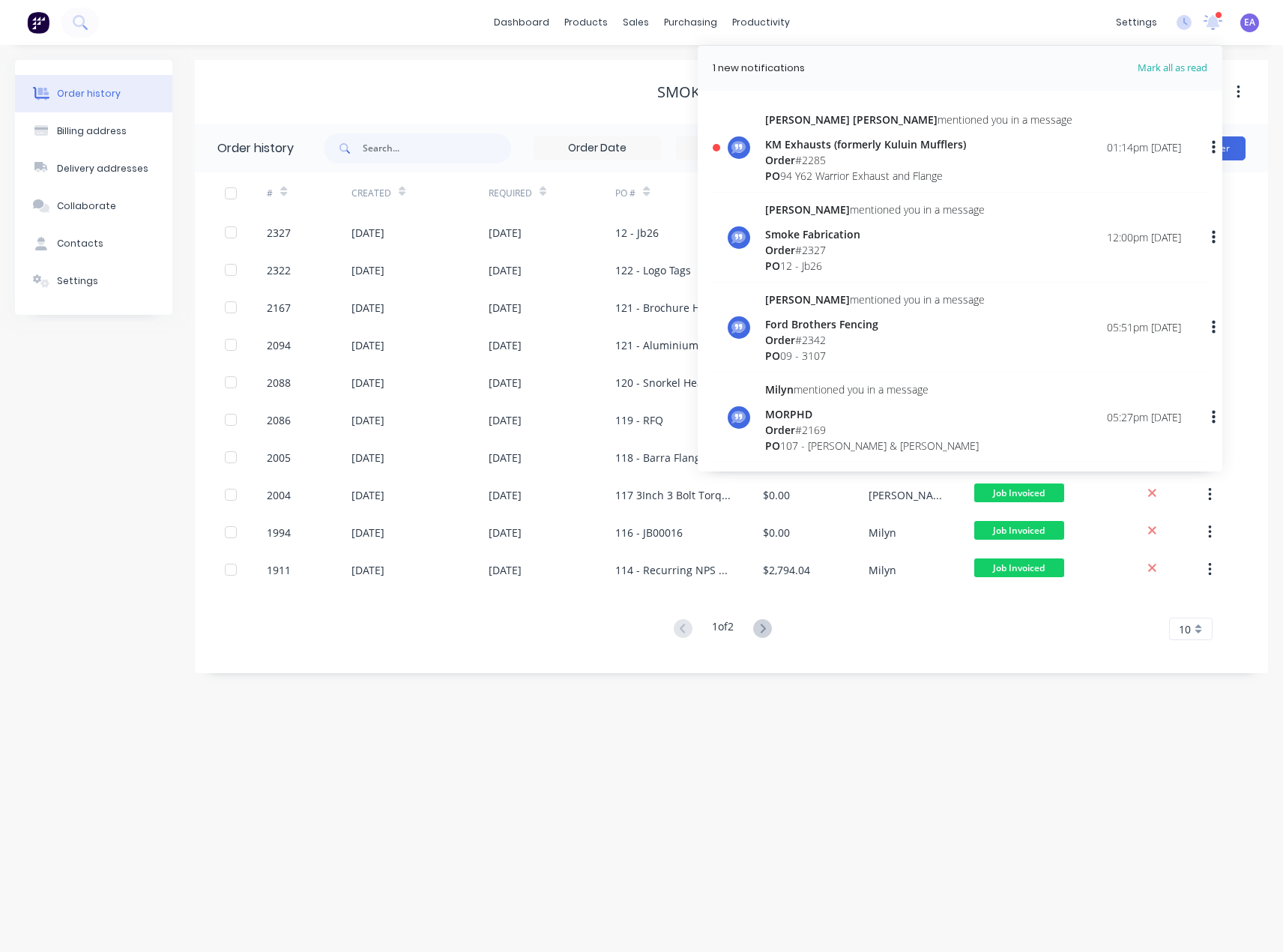
click at [883, 137] on div "KM Exhausts (formerly Kuluin Mufflers)" at bounding box center [919, 145] width 307 height 16
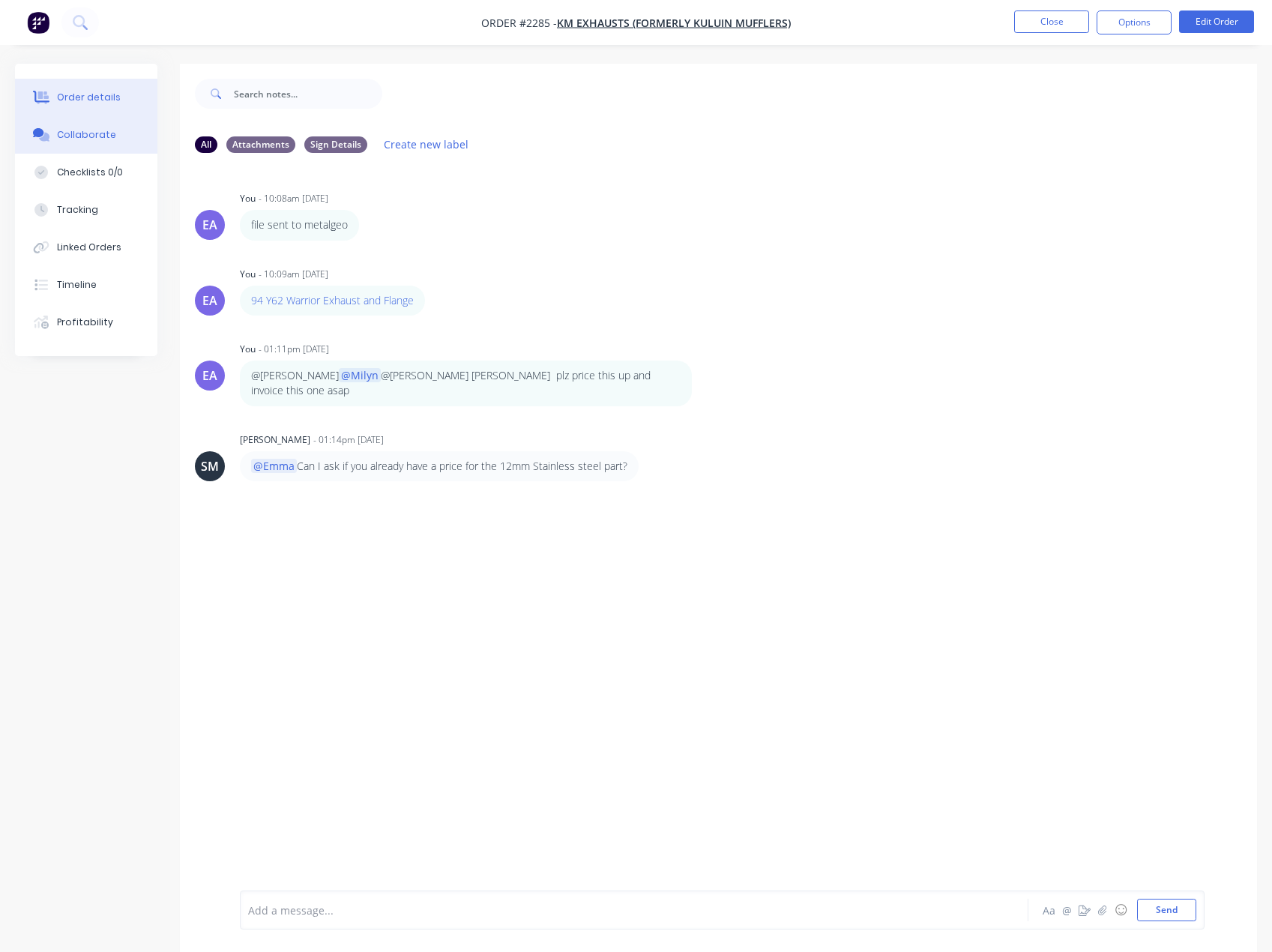
click at [103, 105] on button "Order details" at bounding box center [86, 97] width 142 height 37
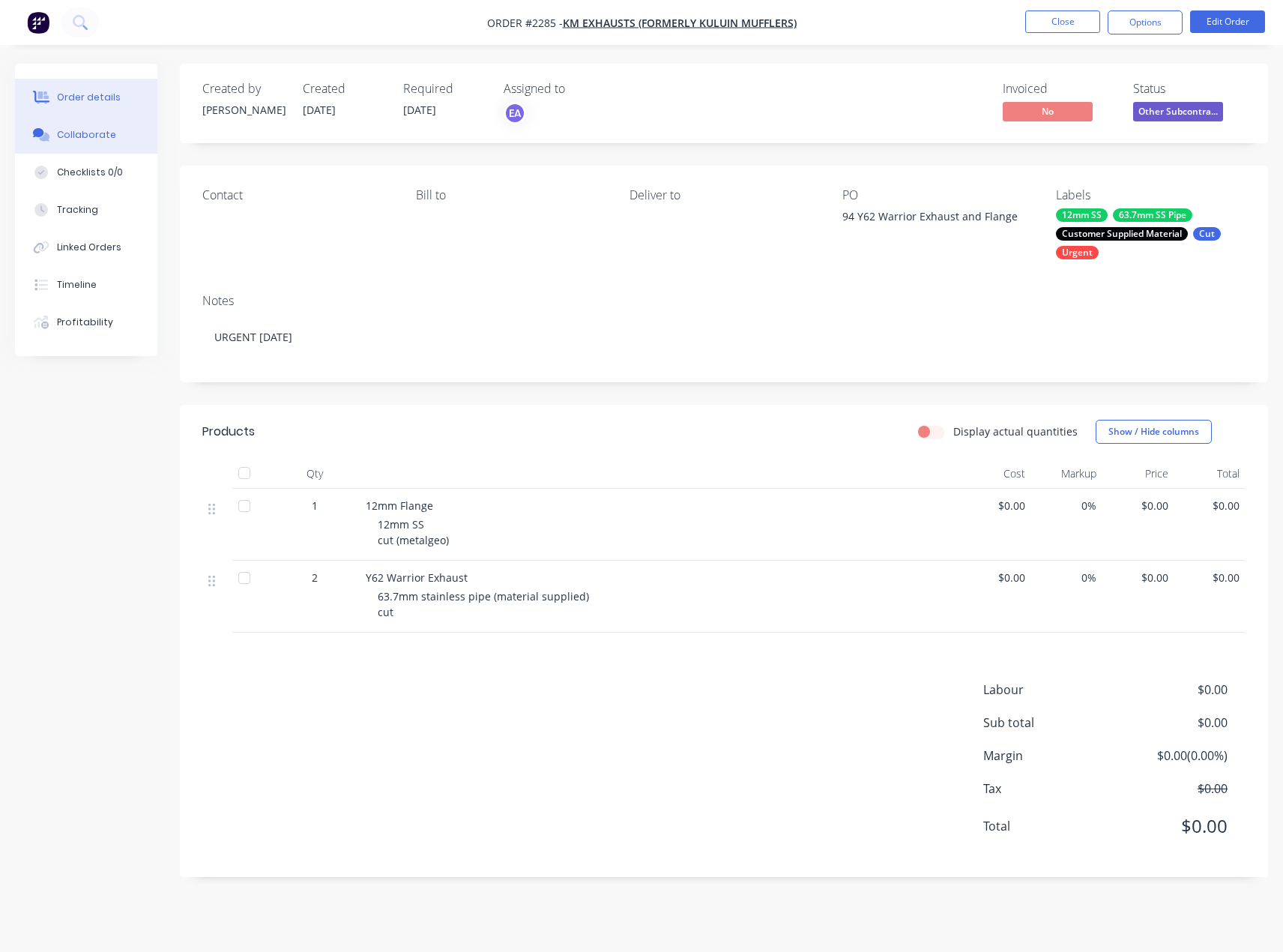
click at [98, 122] on button "Collaborate" at bounding box center [86, 134] width 142 height 37
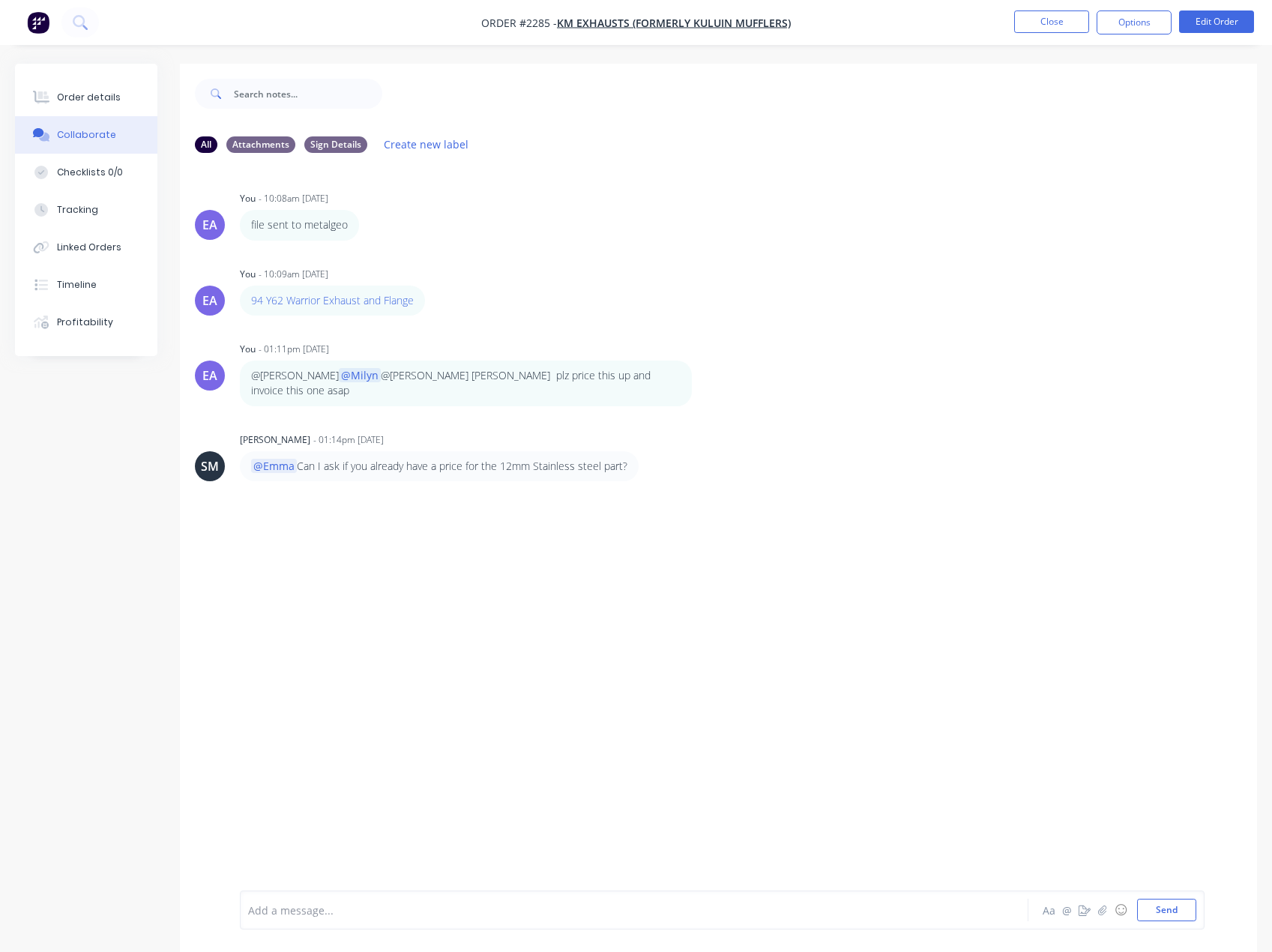
click at [309, 901] on div "Add a message..." at bounding box center [604, 910] width 711 height 22
click at [1045, 21] on button "Close" at bounding box center [1052, 21] width 75 height 22
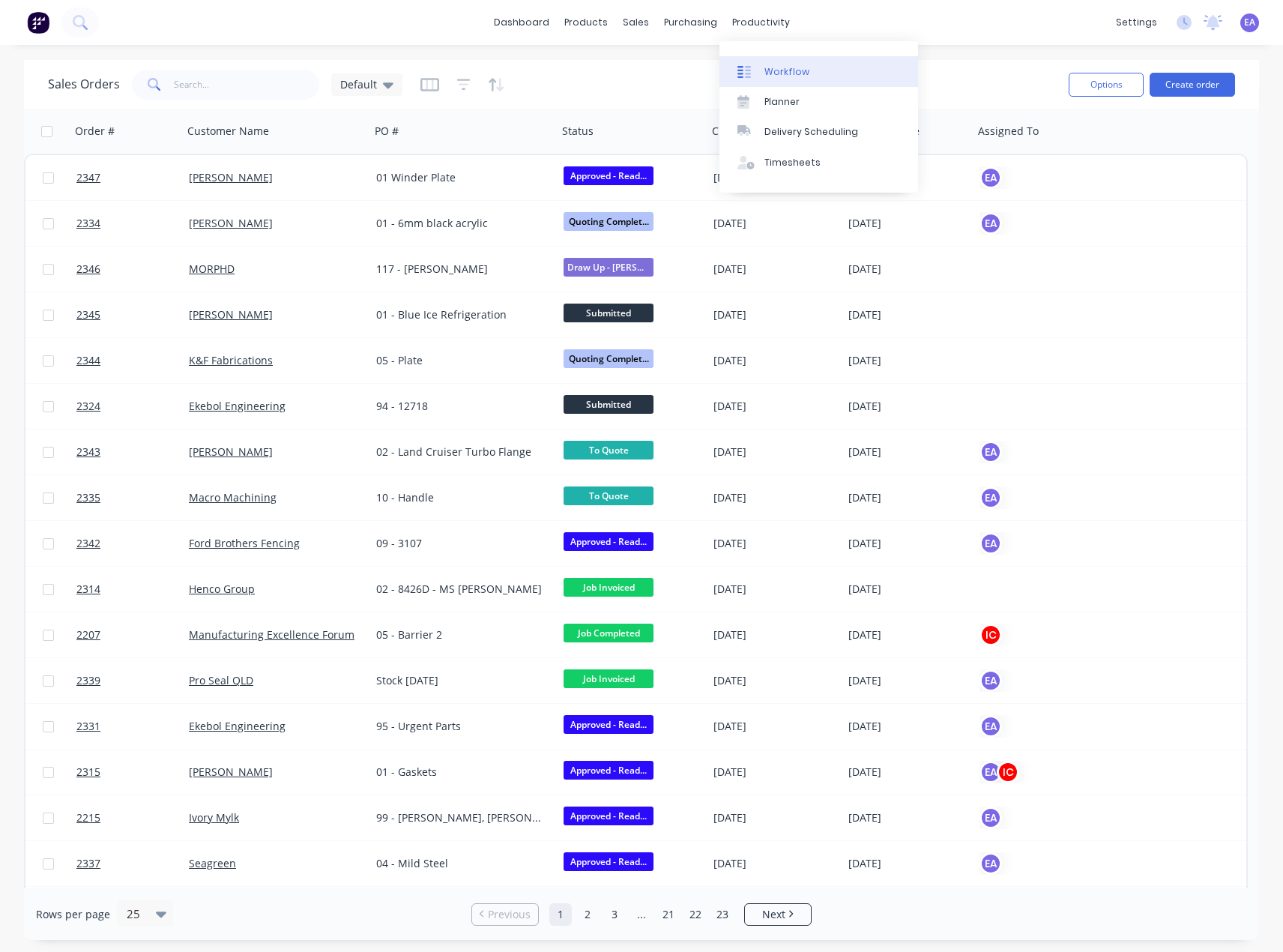
click at [769, 69] on div "Workflow" at bounding box center [787, 72] width 45 height 14
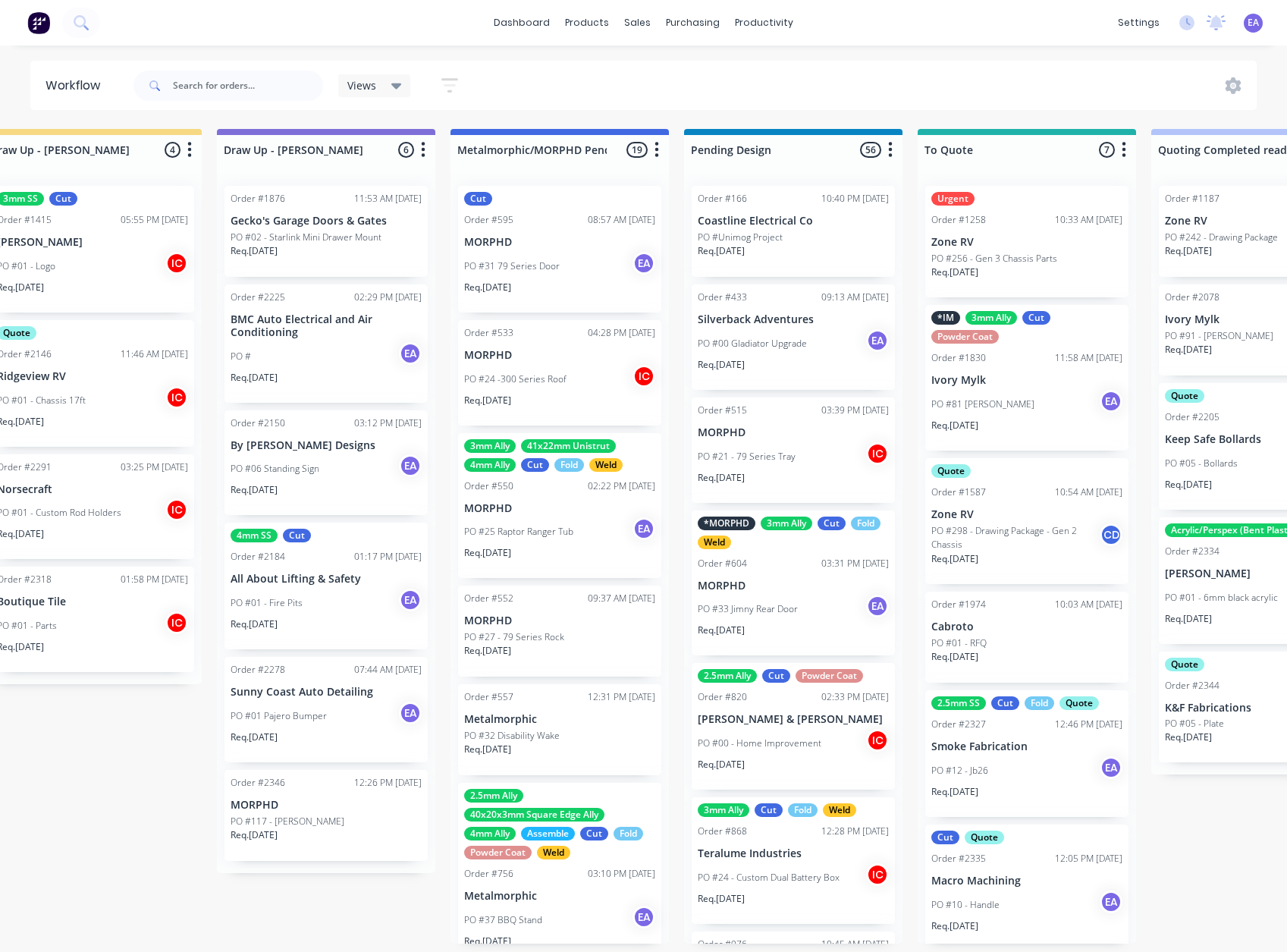
drag, startPoint x: 705, startPoint y: 802, endPoint x: 795, endPoint y: 796, distance: 90.2
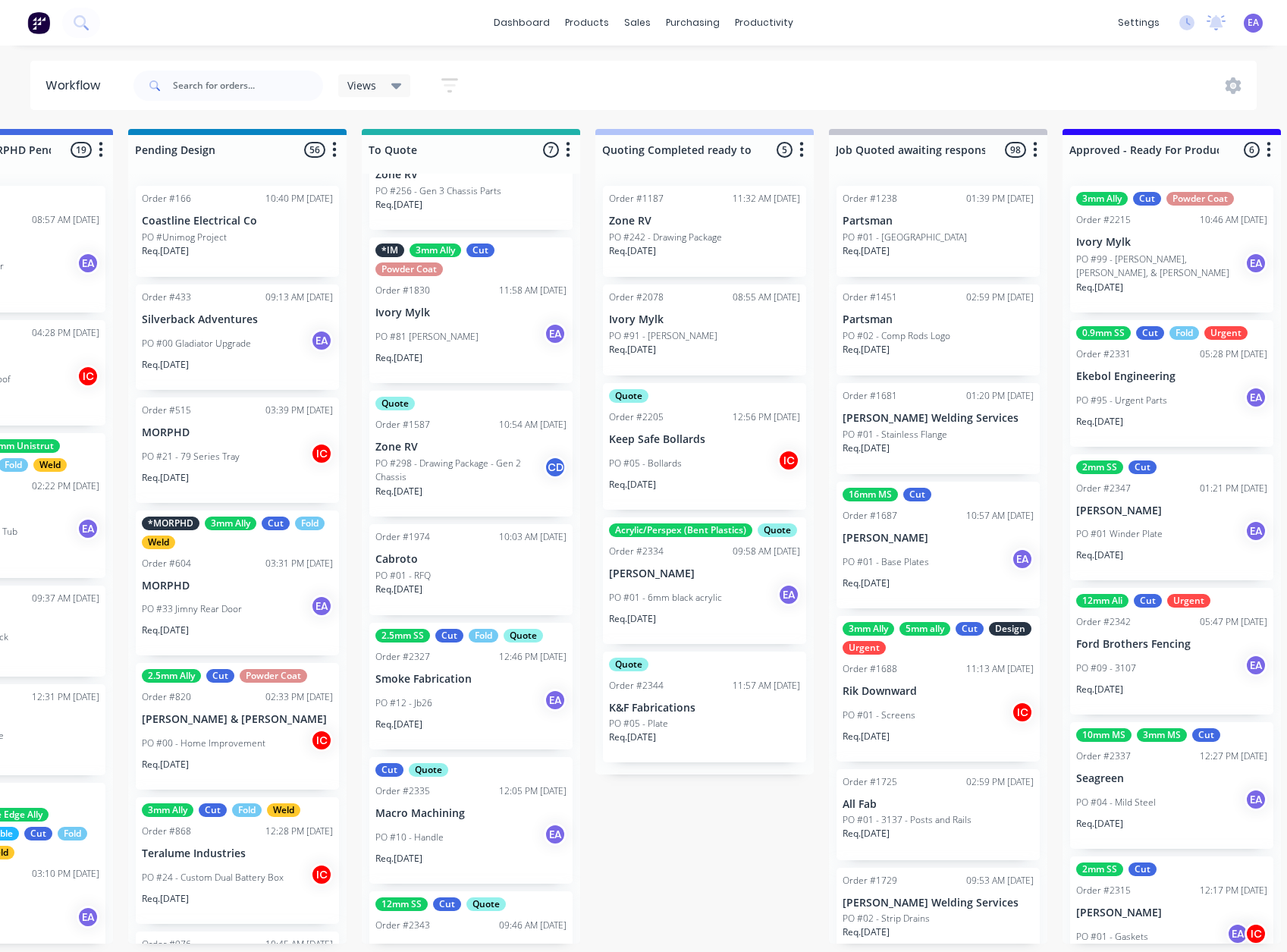
scroll to position [142, 0]
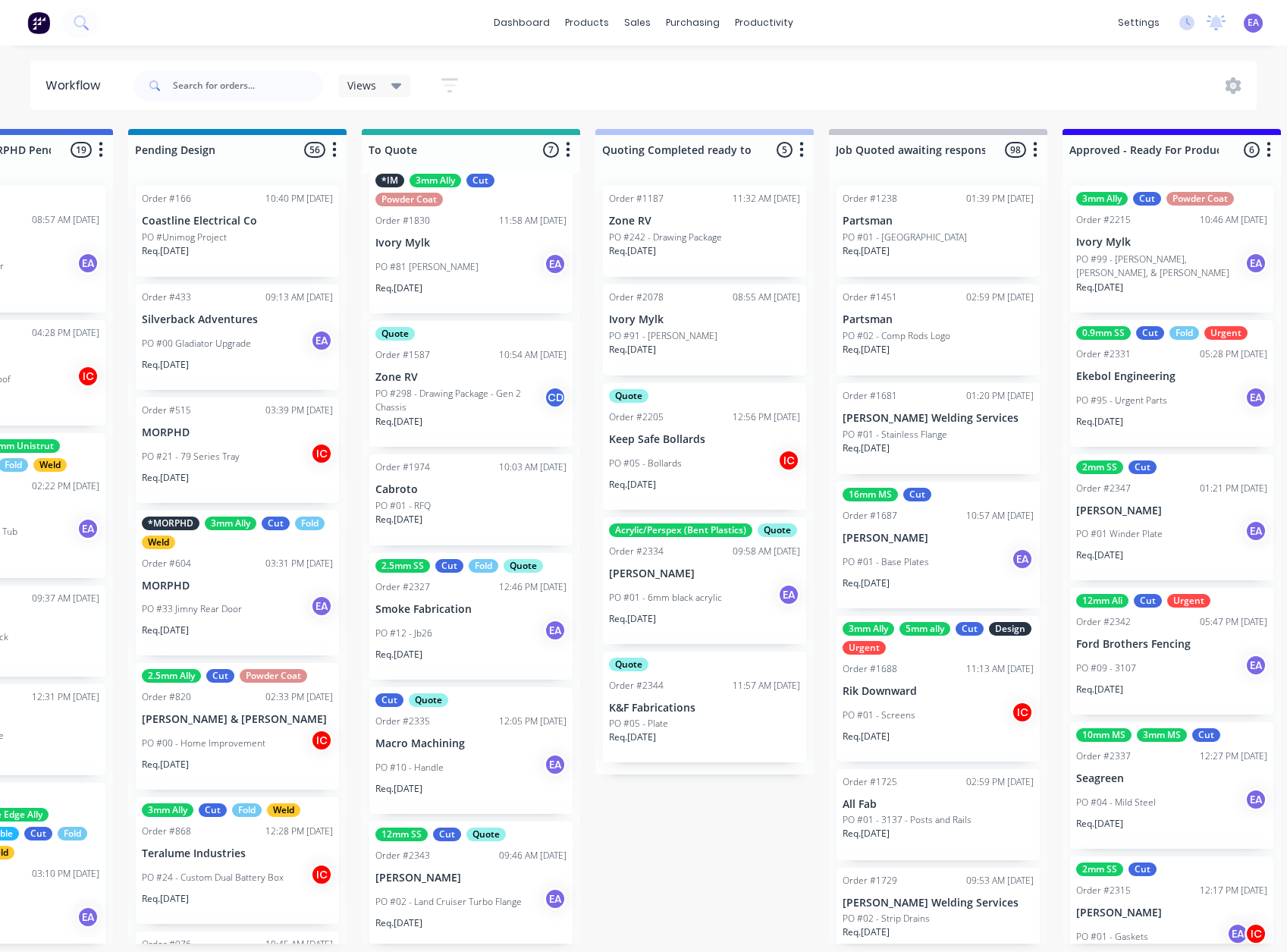
drag, startPoint x: 452, startPoint y: 716, endPoint x: 527, endPoint y: 824, distance: 131.5
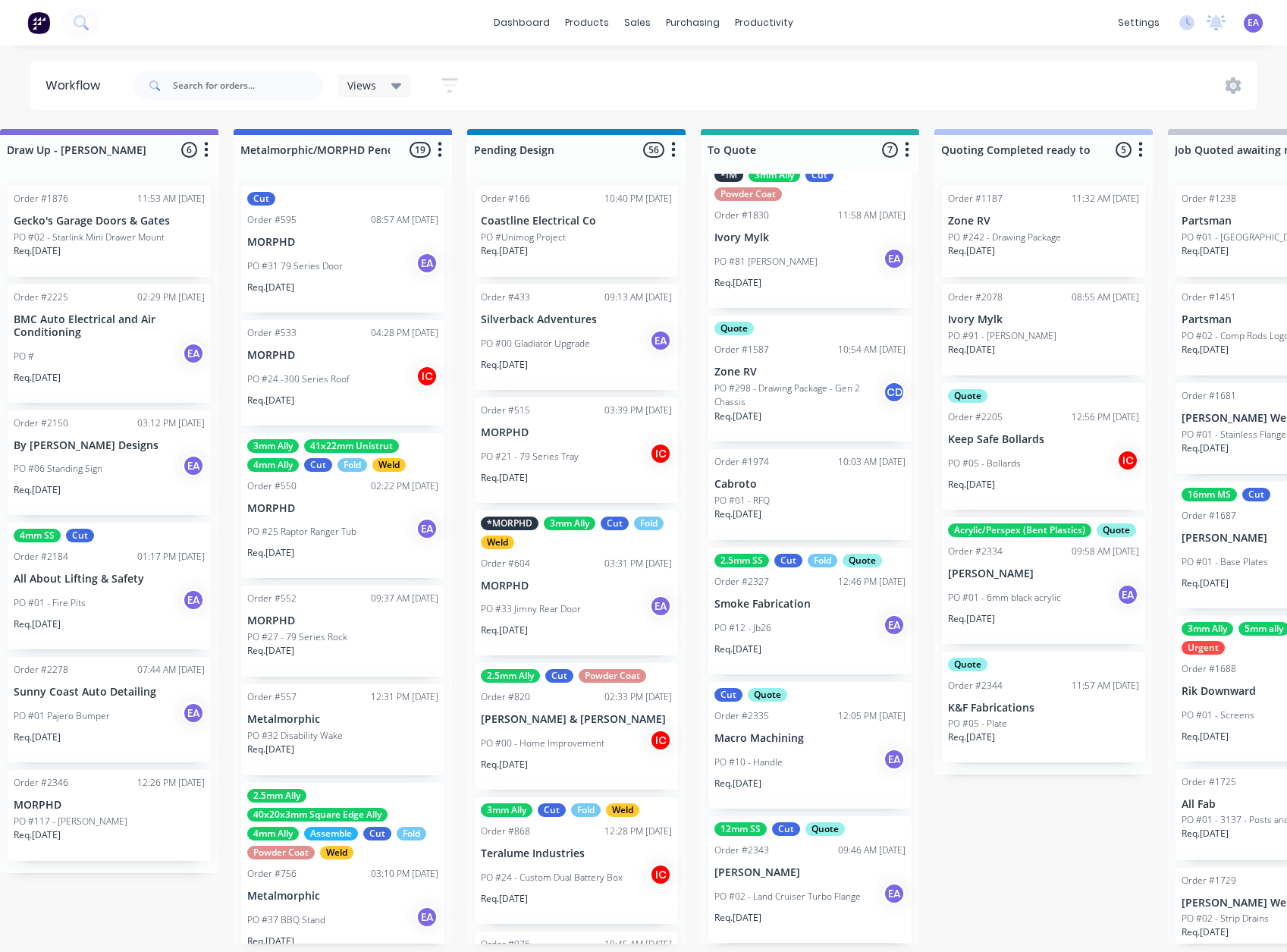
scroll to position [3, 0]
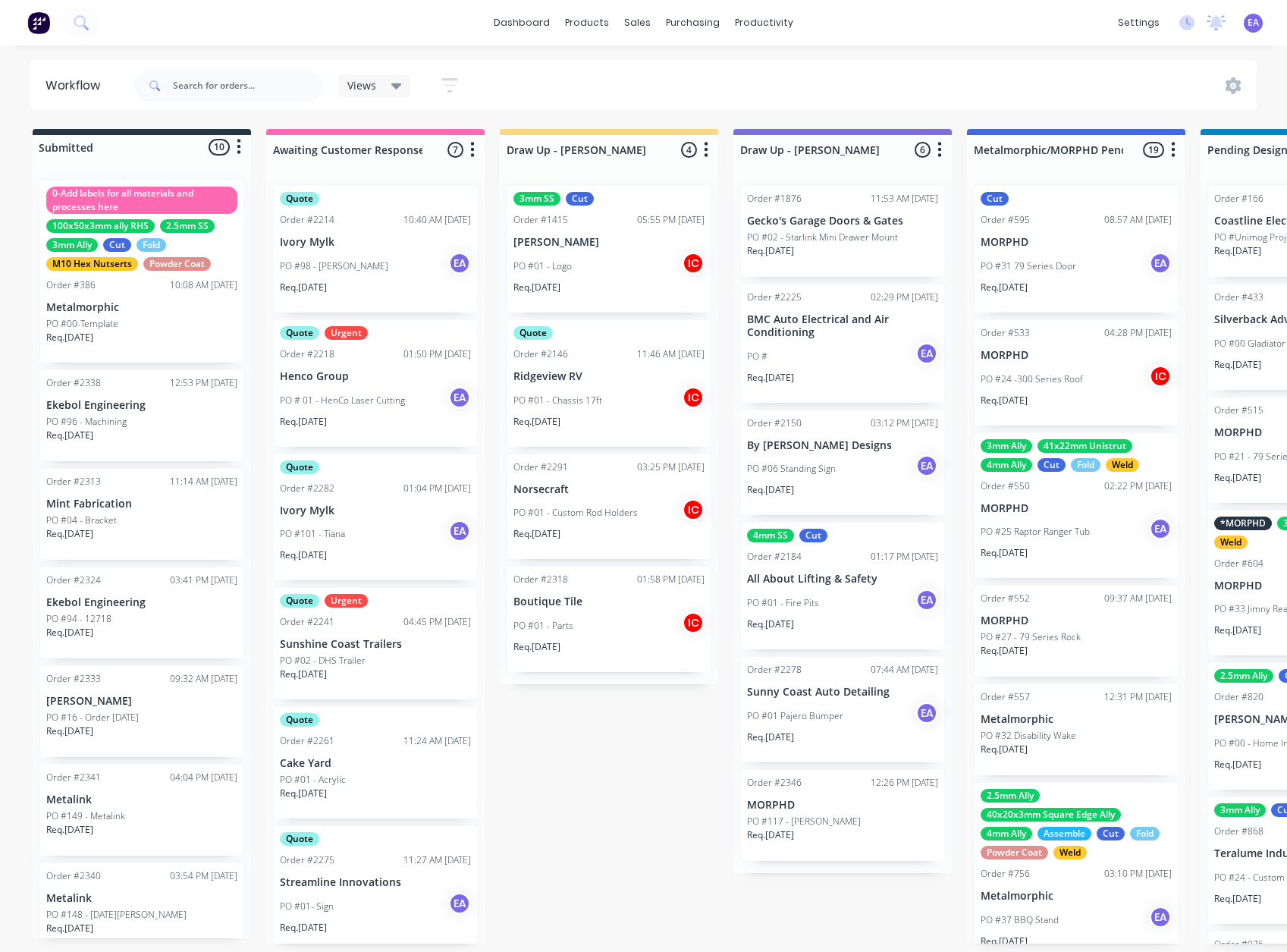
drag, startPoint x: 581, startPoint y: 847, endPoint x: 311, endPoint y: 884, distance: 272.5
drag, startPoint x: 593, startPoint y: 810, endPoint x: 340, endPoint y: 782, distance: 254.5
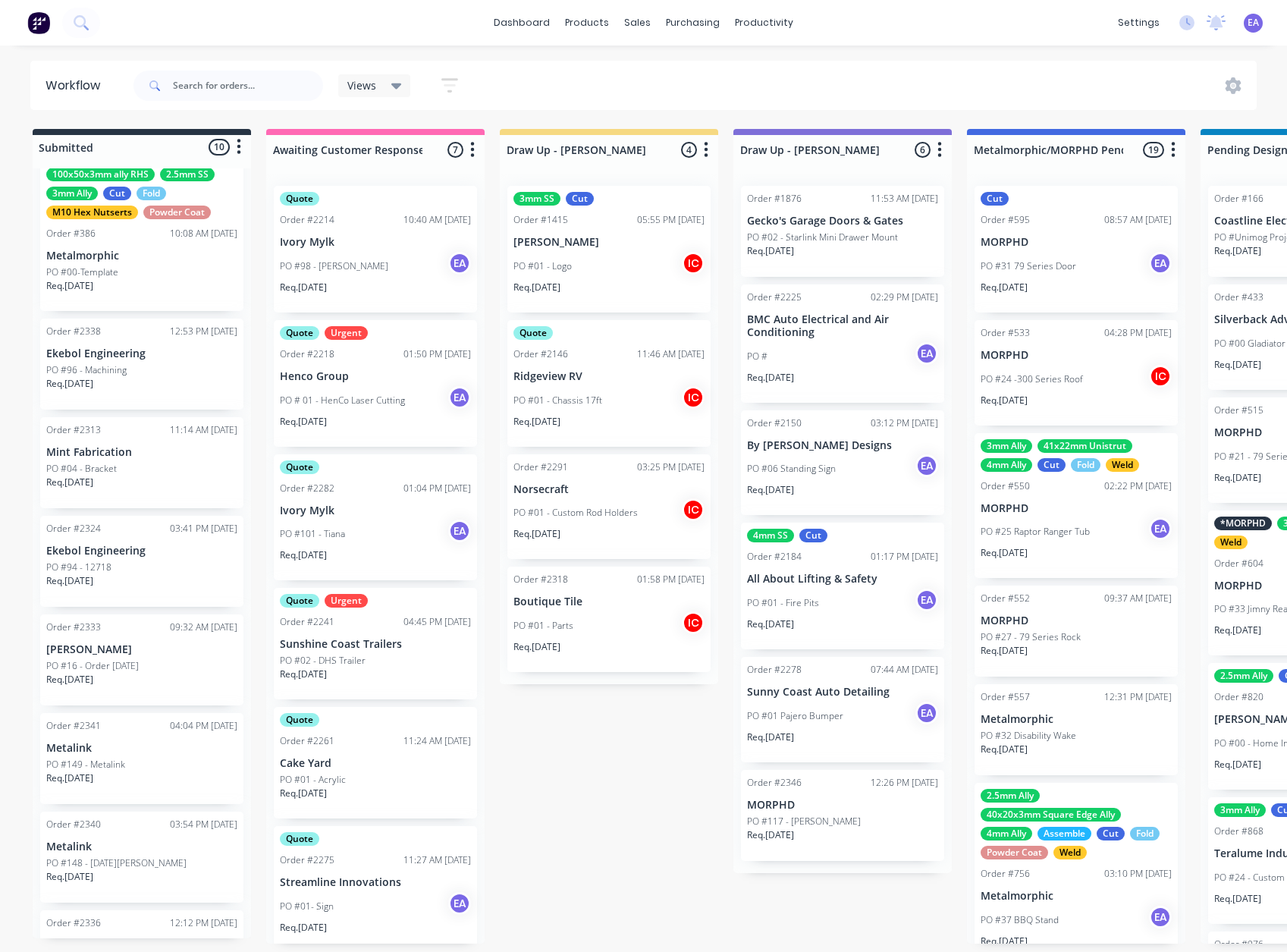
scroll to position [151, 0]
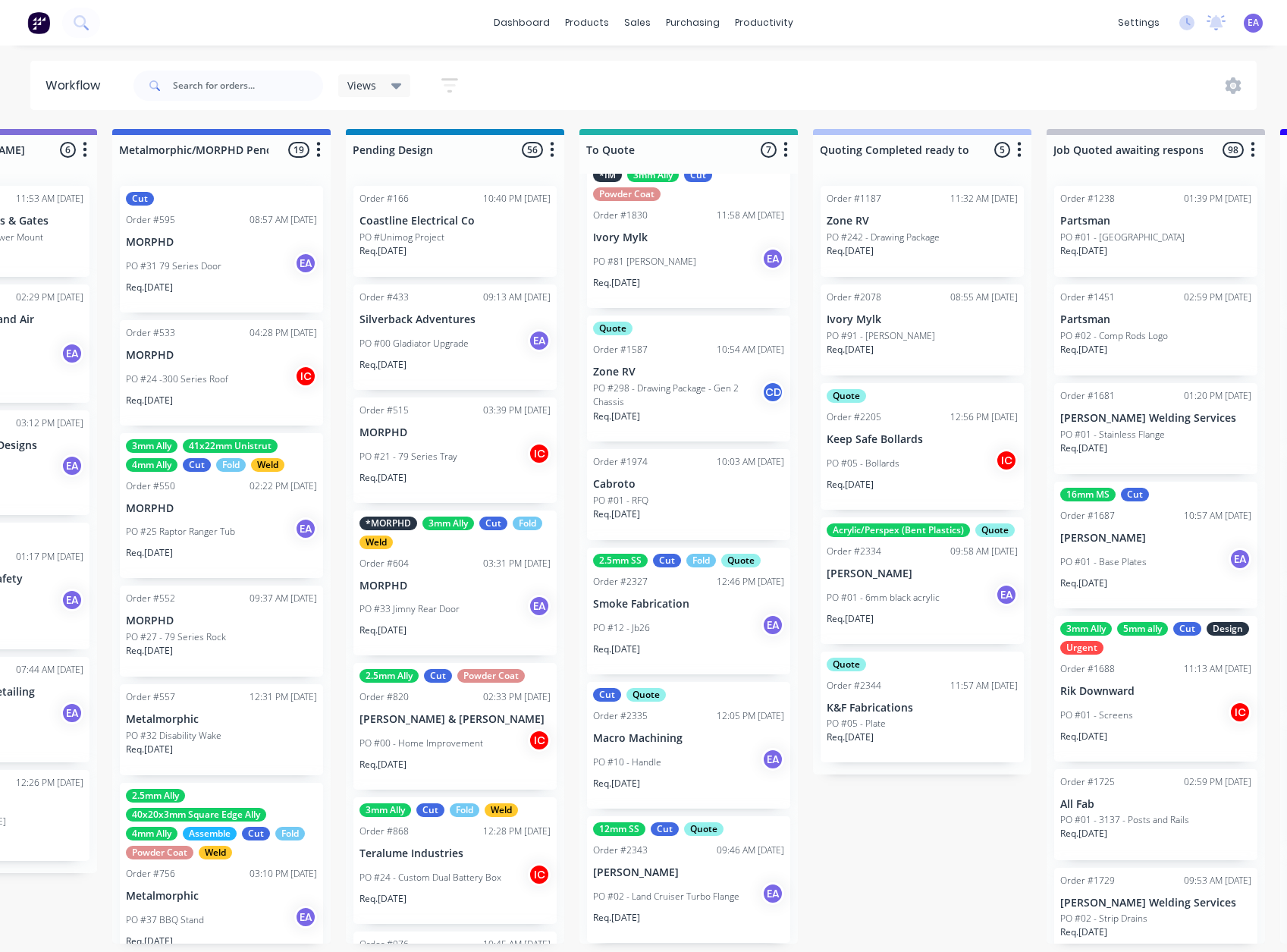
drag, startPoint x: 687, startPoint y: 770, endPoint x: 725, endPoint y: 769, distance: 38.0
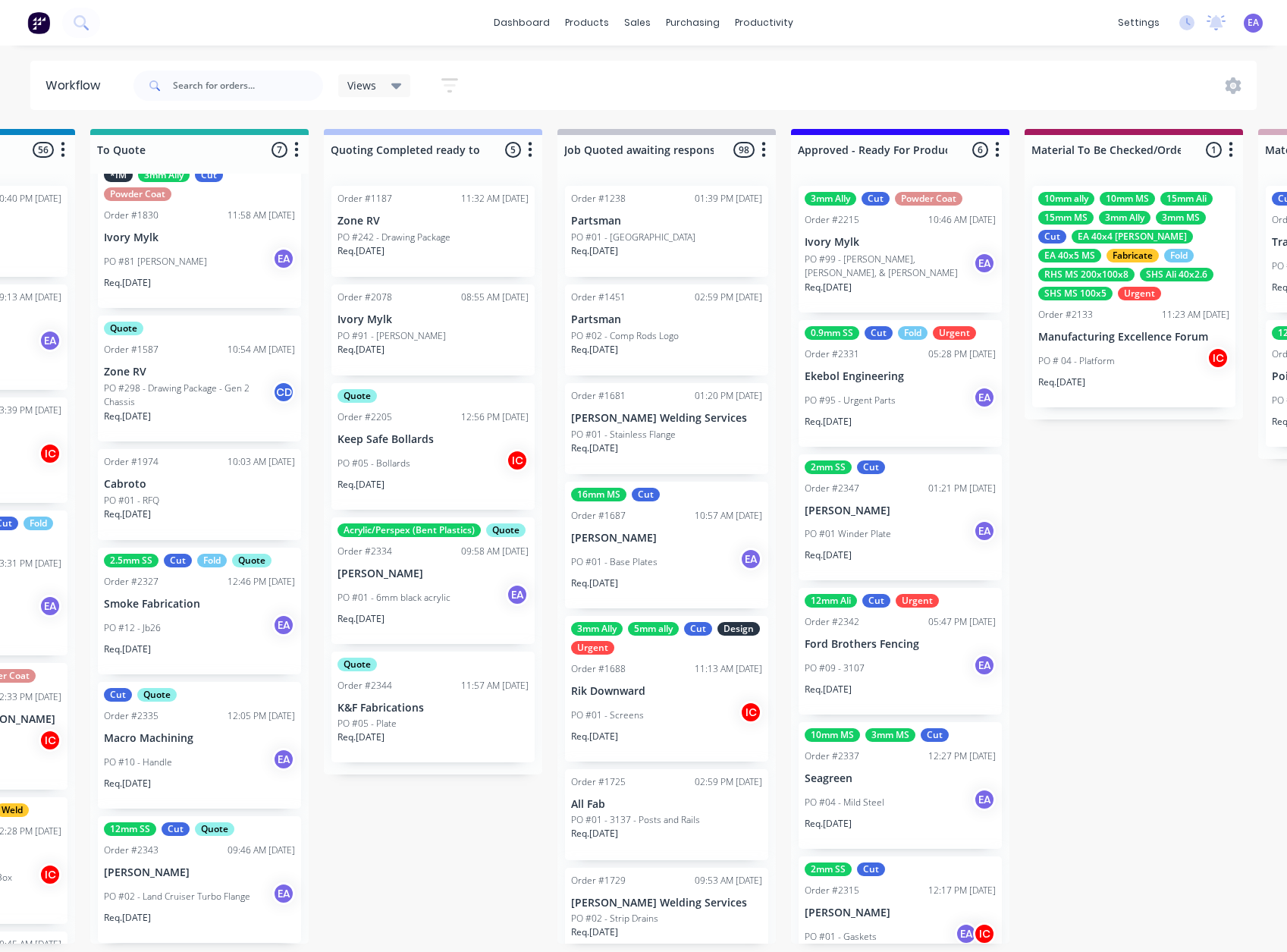
drag, startPoint x: 798, startPoint y: 784, endPoint x: 837, endPoint y: 785, distance: 39.0
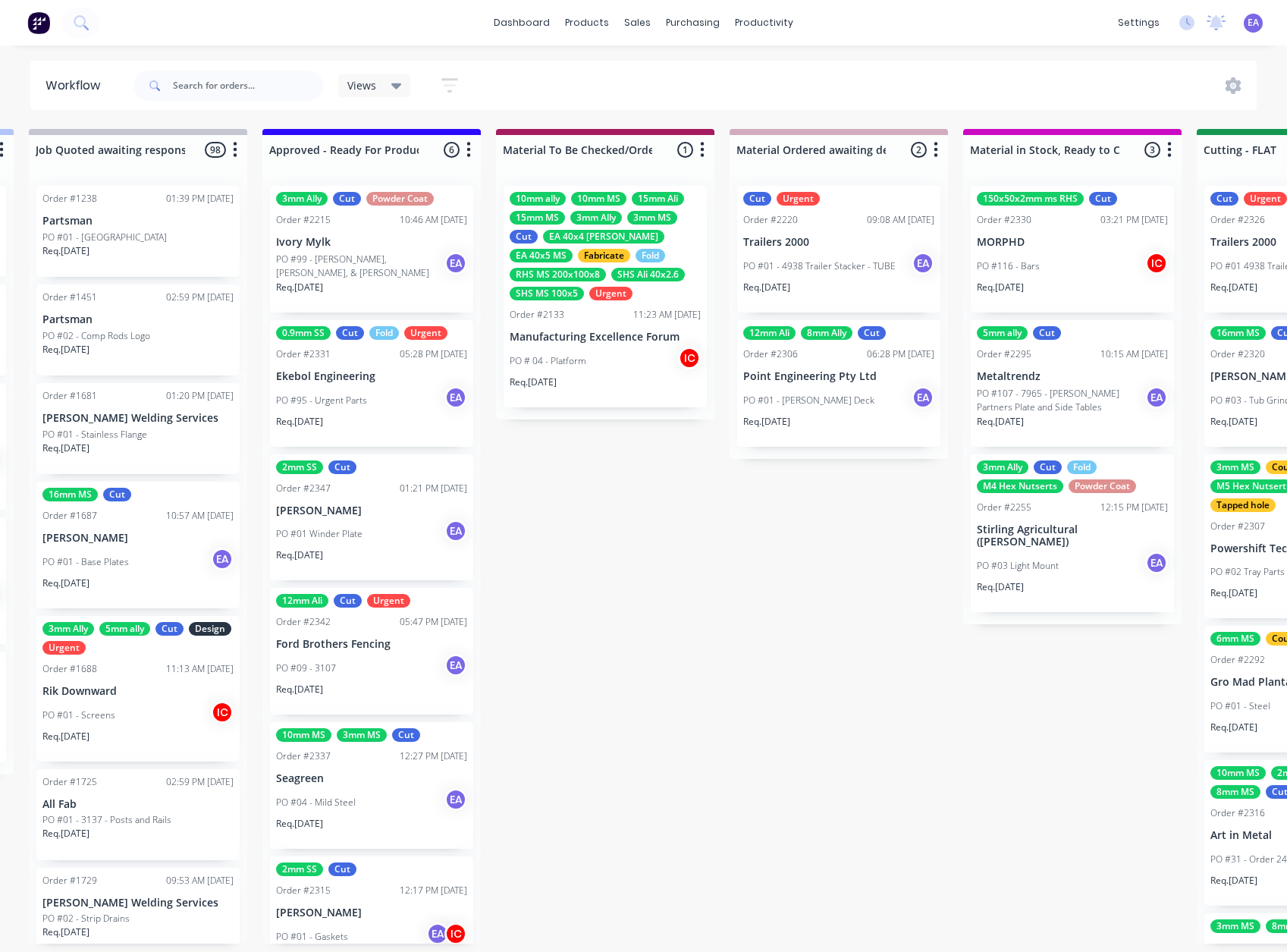
drag, startPoint x: 919, startPoint y: 764, endPoint x: 985, endPoint y: 760, distance: 66.1
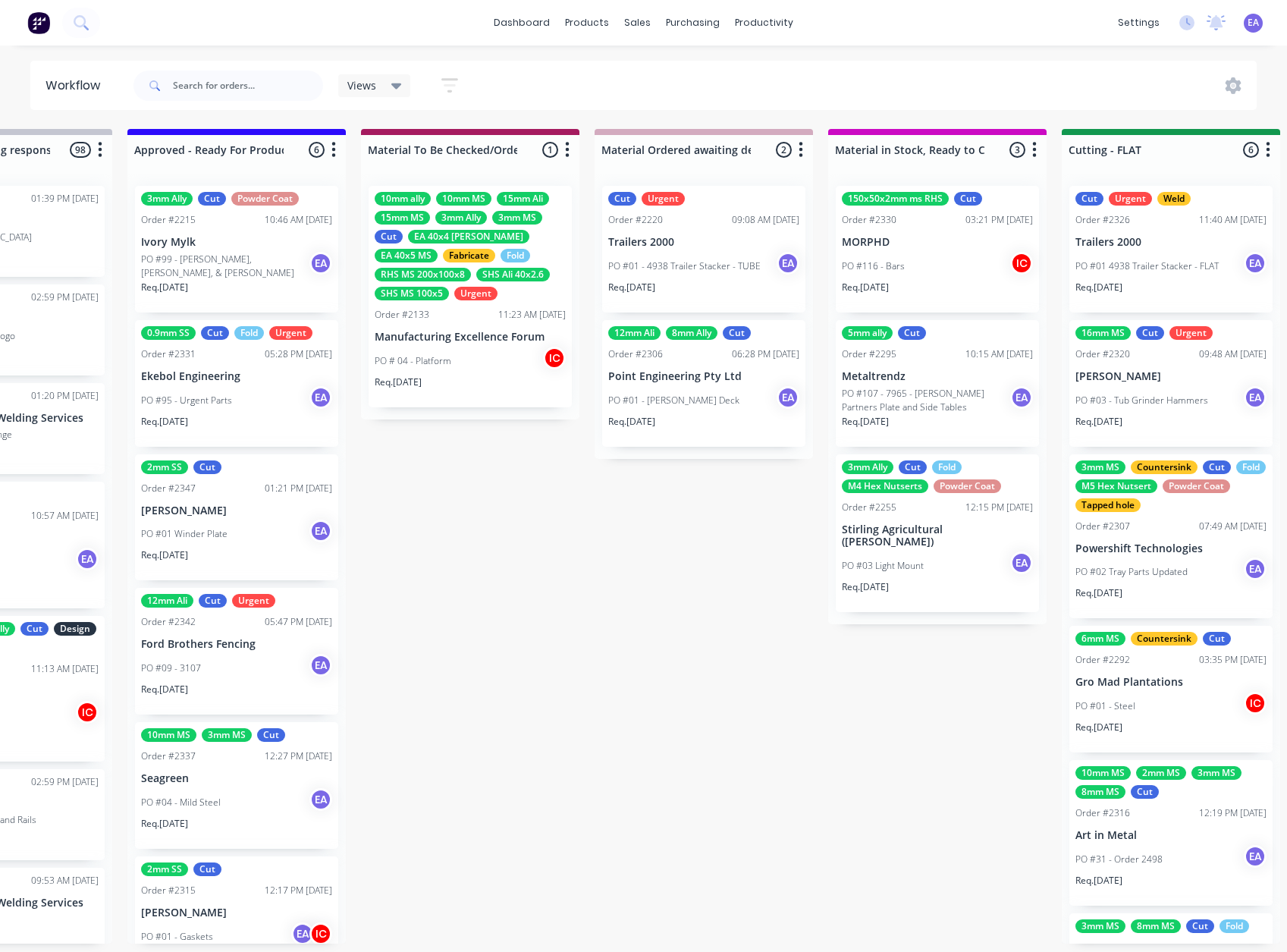
drag, startPoint x: 903, startPoint y: 769, endPoint x: 928, endPoint y: 768, distance: 25.0
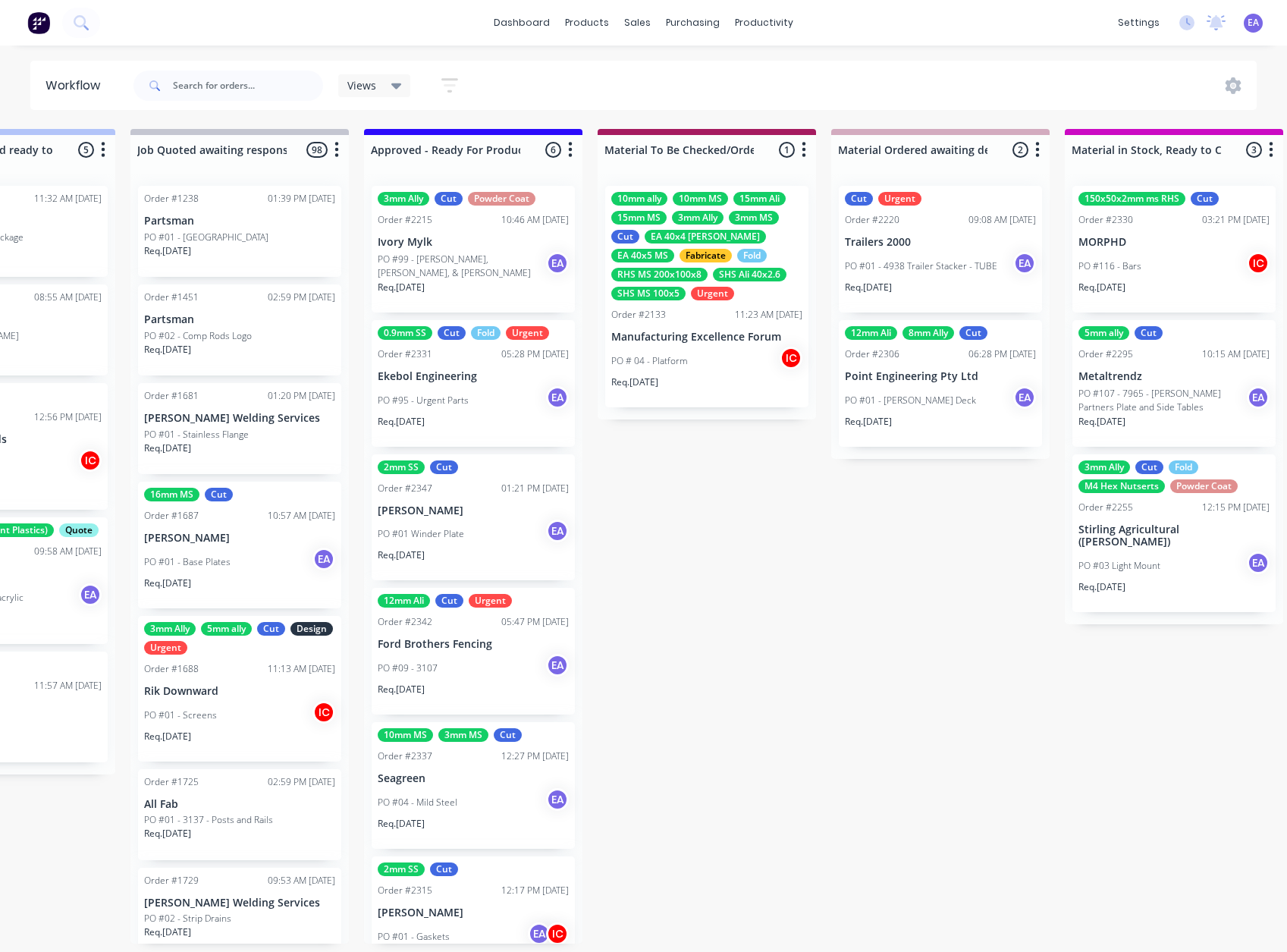
drag, startPoint x: 633, startPoint y: 786, endPoint x: 543, endPoint y: 806, distance: 92.2
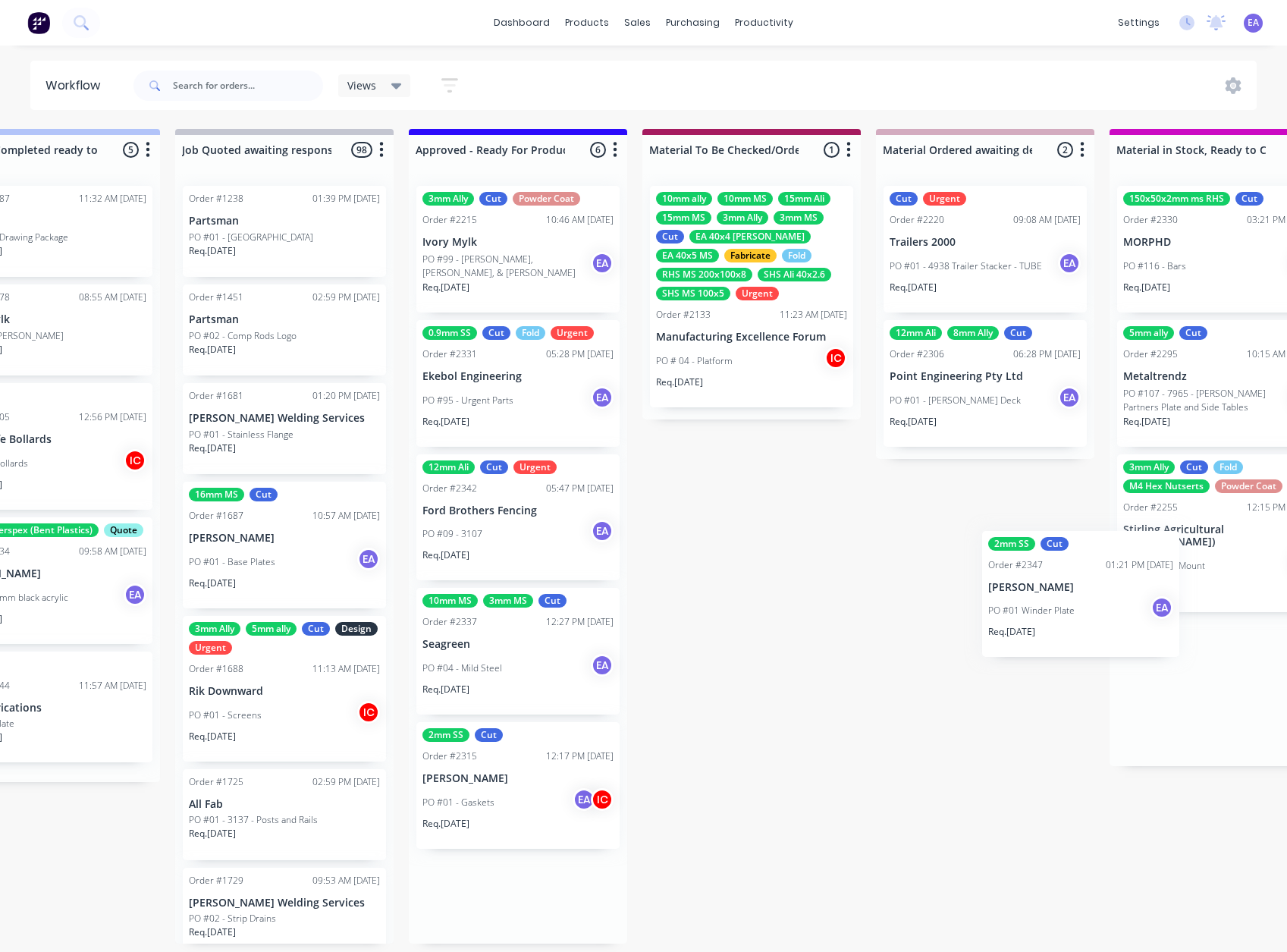
scroll to position [3, 1785]
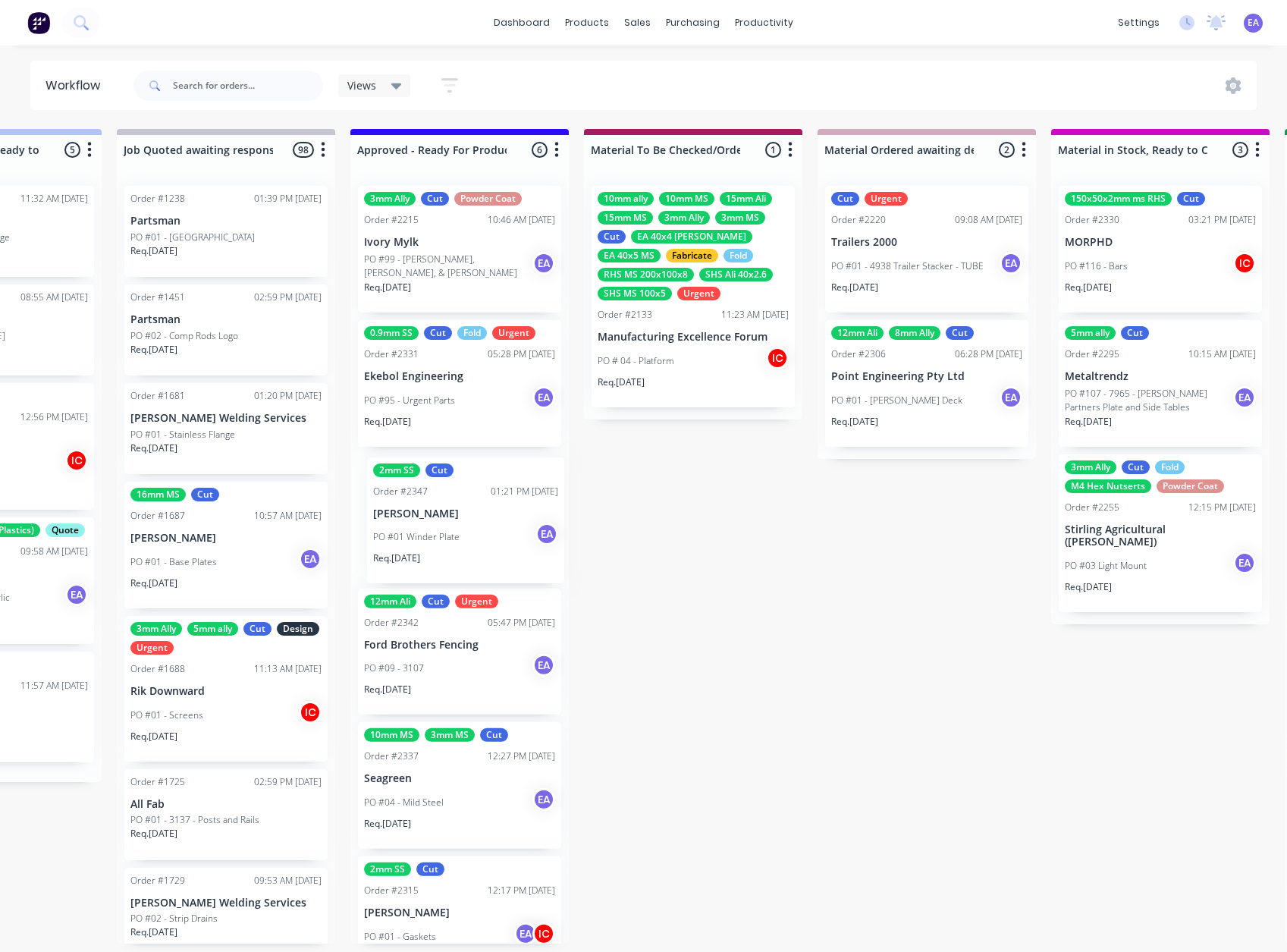
drag, startPoint x: 639, startPoint y: 519, endPoint x: 477, endPoint y: 525, distance: 162.1
click at [477, 525] on div "3mm Ally Cut Powder Coat Order #2215 10:46 AM [DATE] Ivory Mylk PO #99 - [PERSO…" at bounding box center [459, 558] width 218 height 770
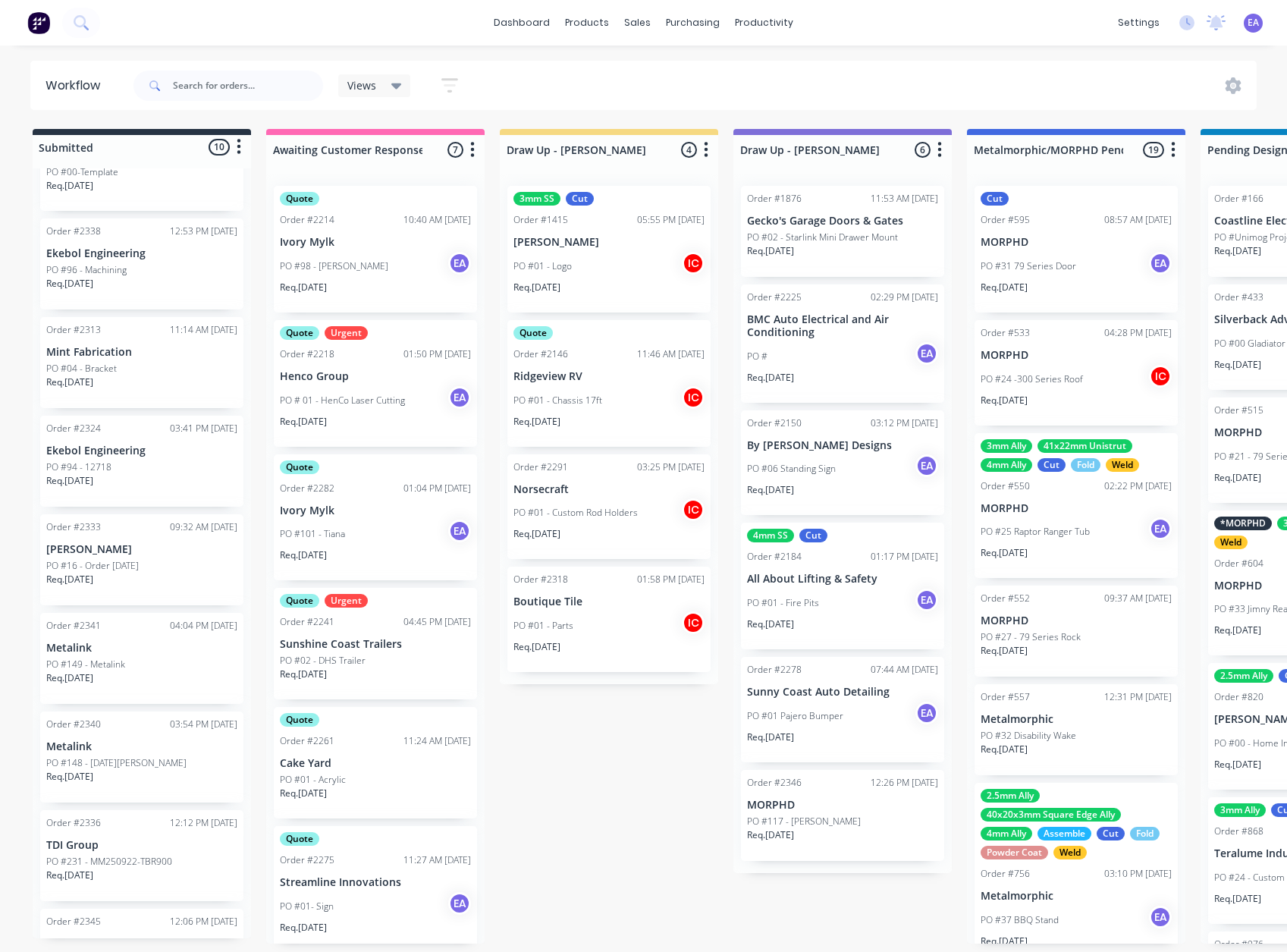
drag, startPoint x: 918, startPoint y: 727, endPoint x: 533, endPoint y: 800, distance: 391.9
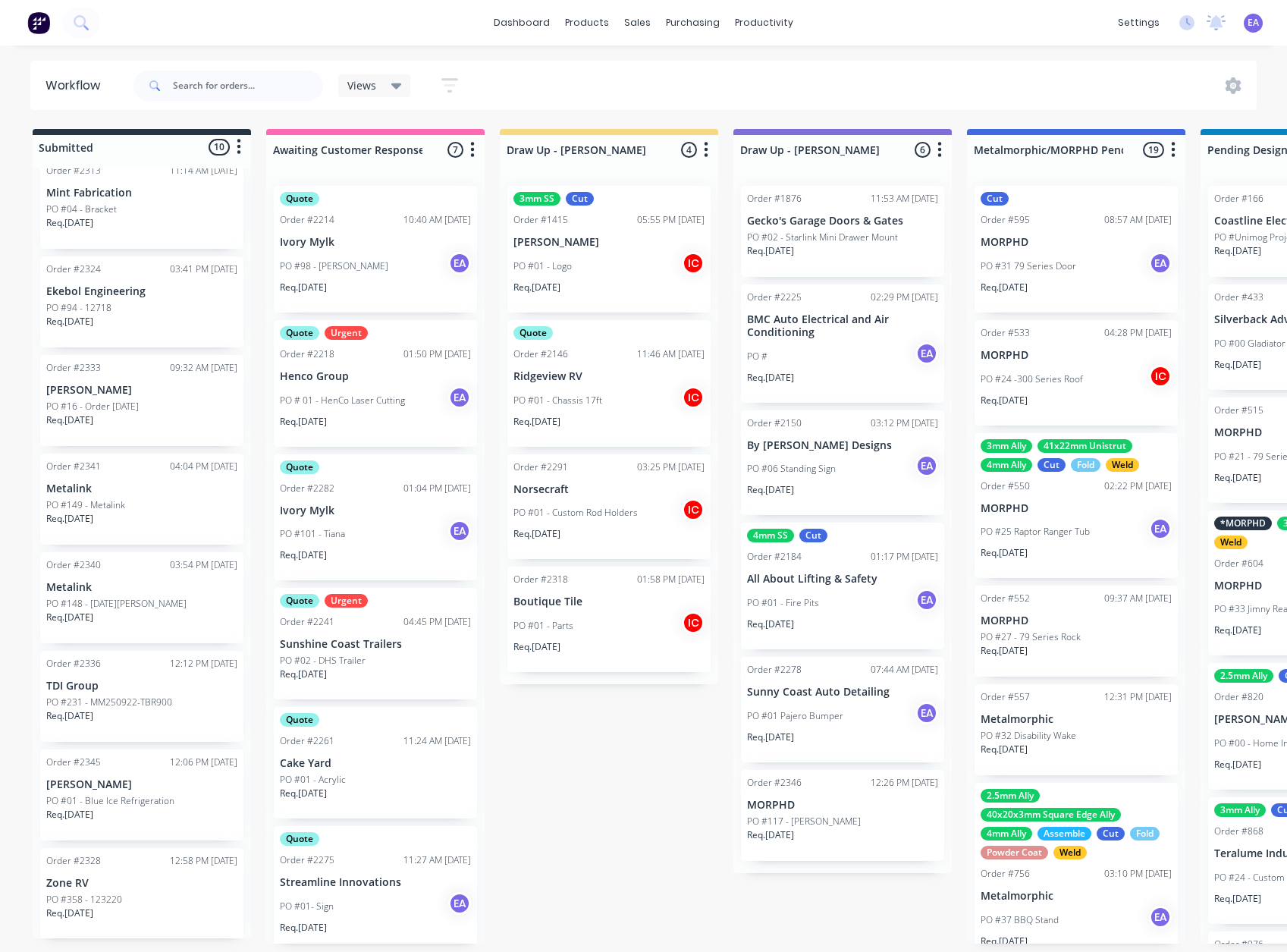
scroll to position [312, 0]
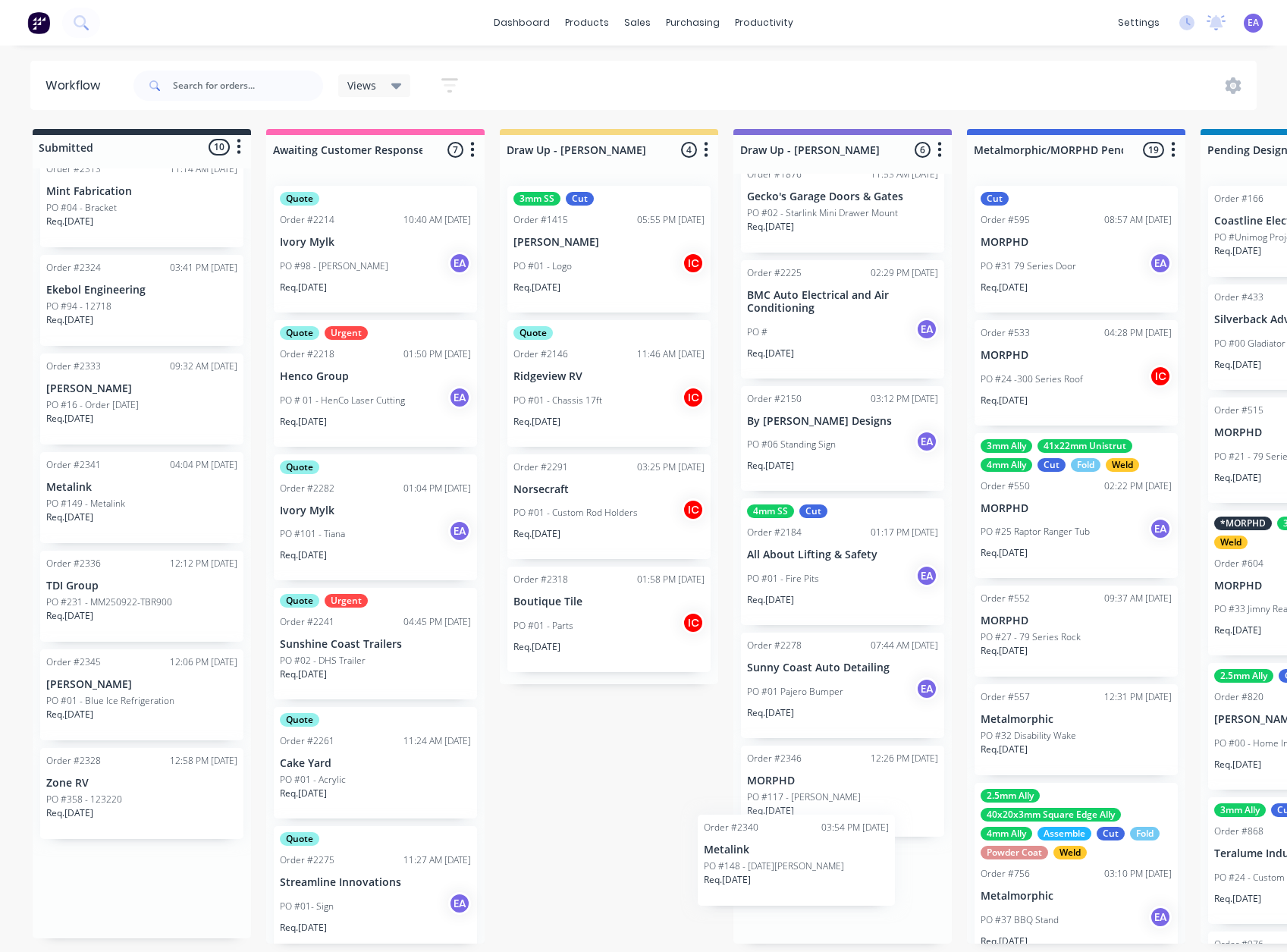
drag, startPoint x: 137, startPoint y: 604, endPoint x: 802, endPoint y: 868, distance: 715.5
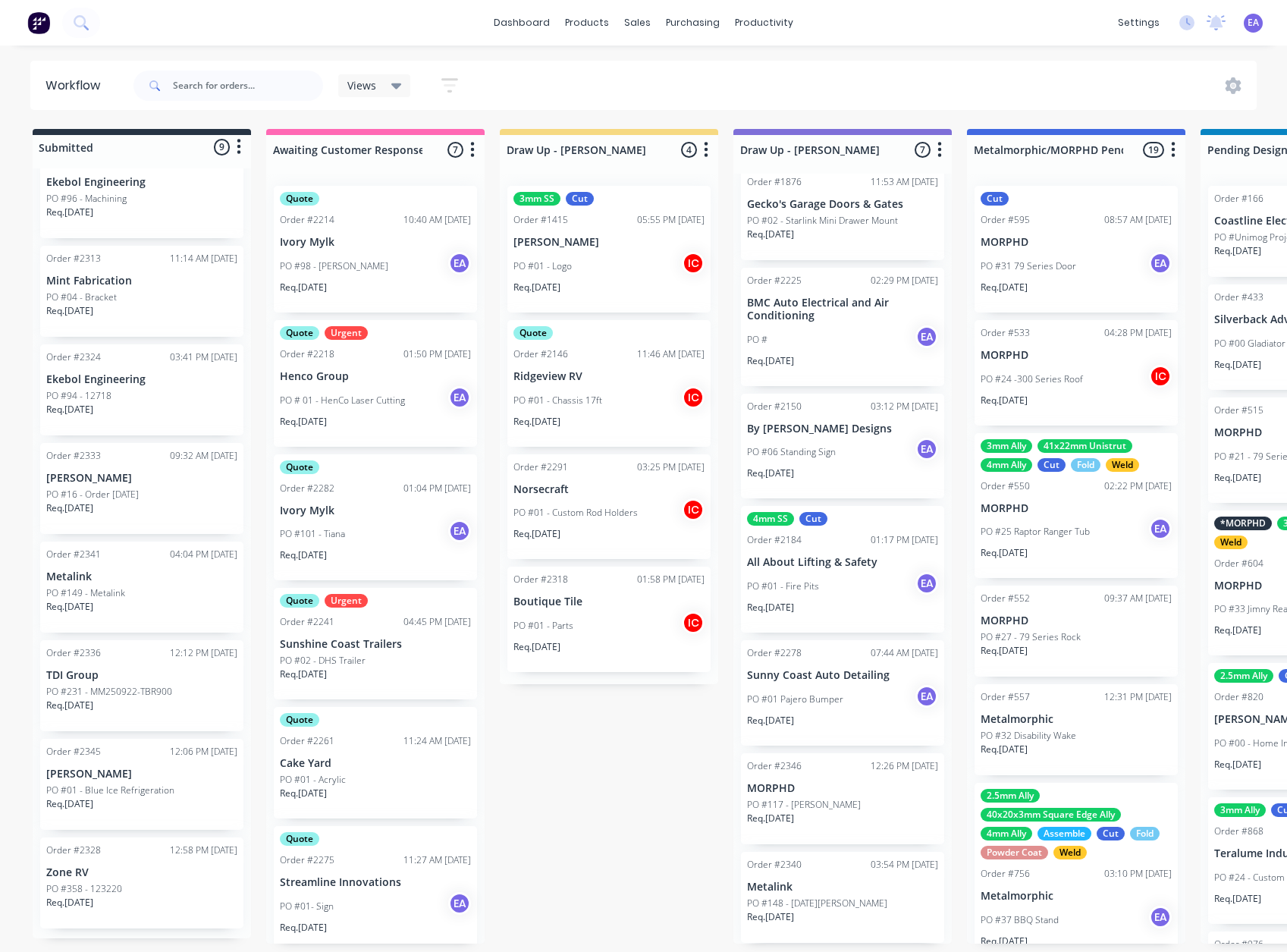
scroll to position [214, 0]
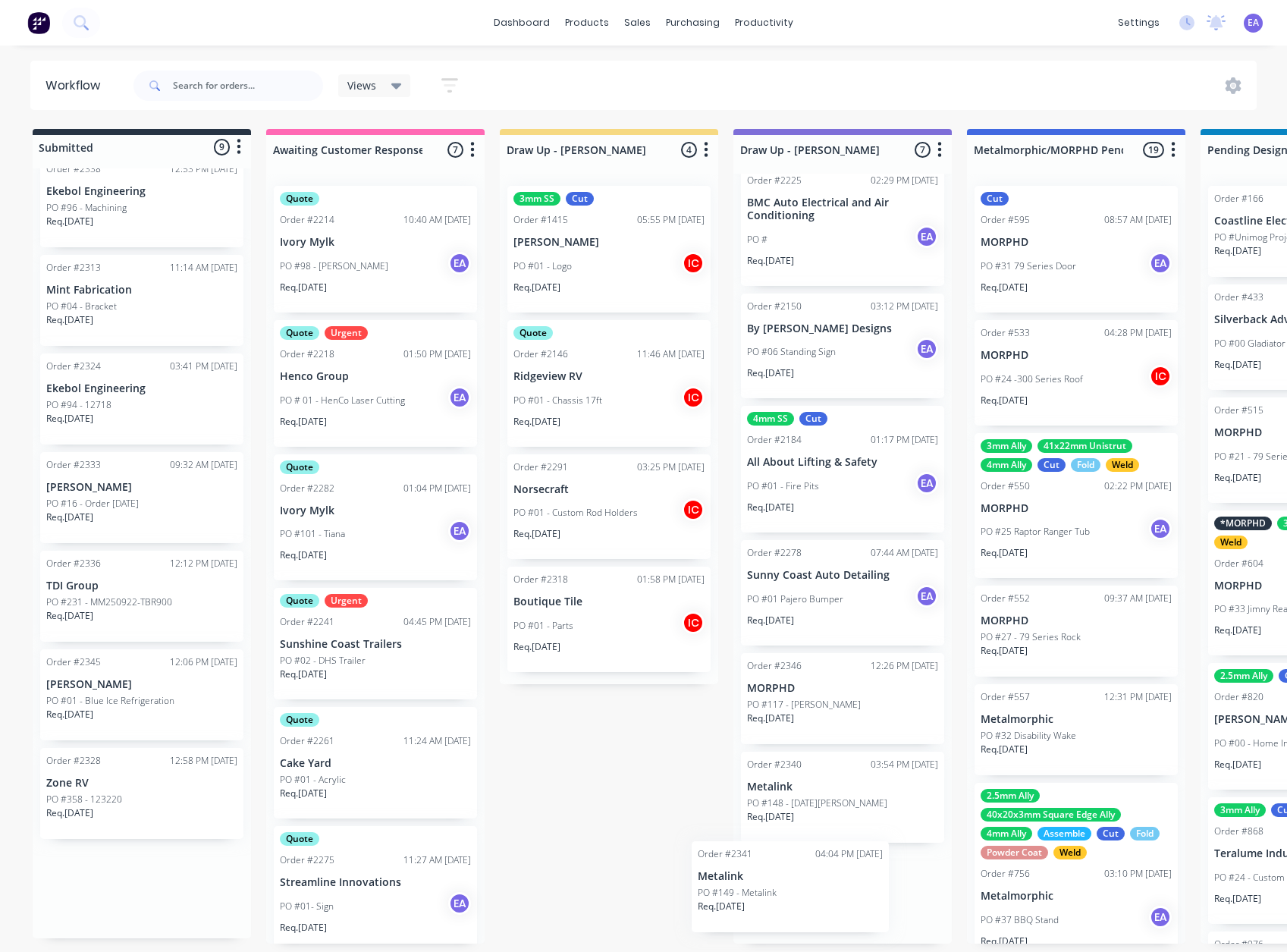
drag, startPoint x: 423, startPoint y: 727, endPoint x: 782, endPoint y: 892, distance: 395.1
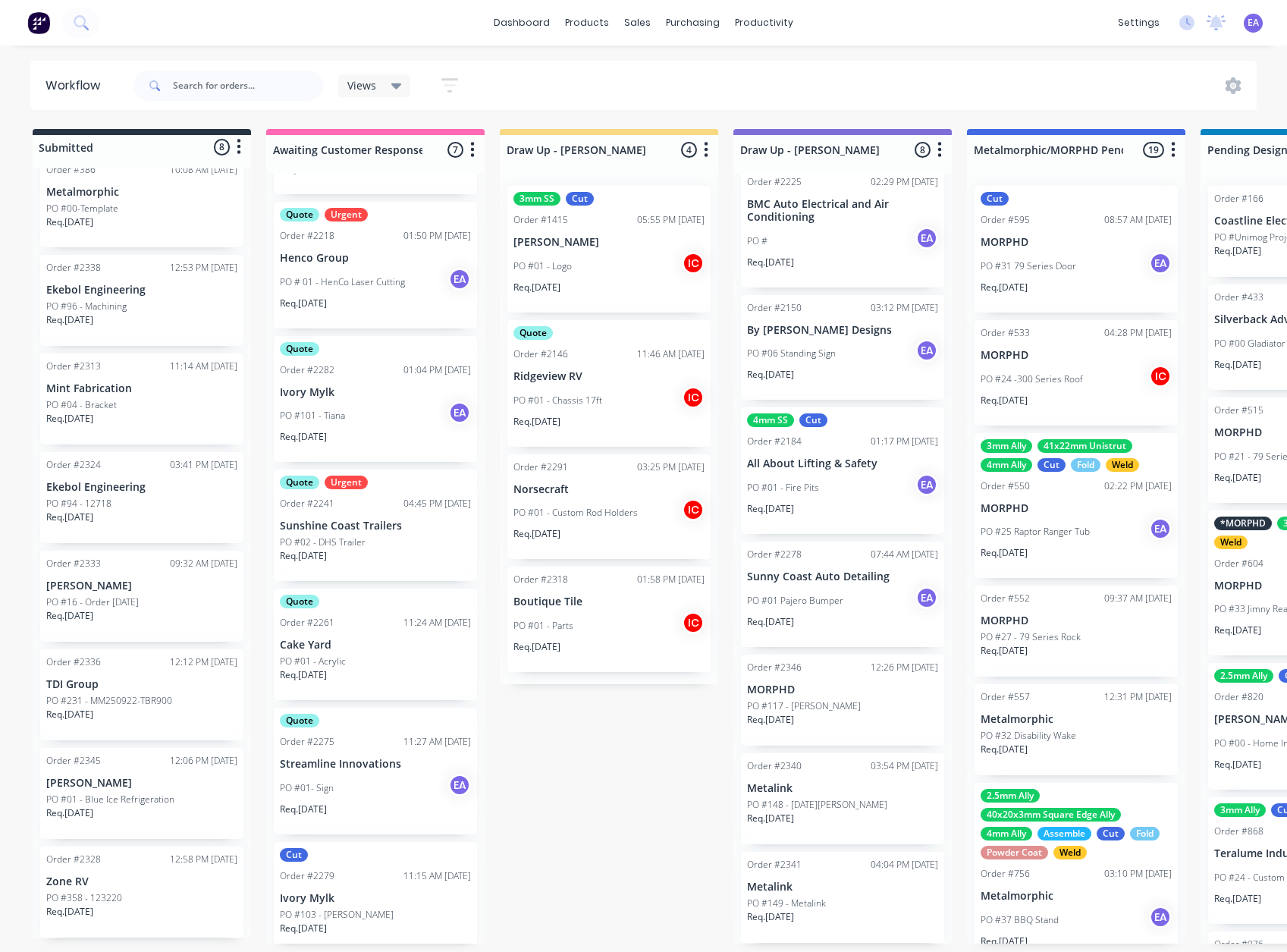
scroll to position [129, 0]
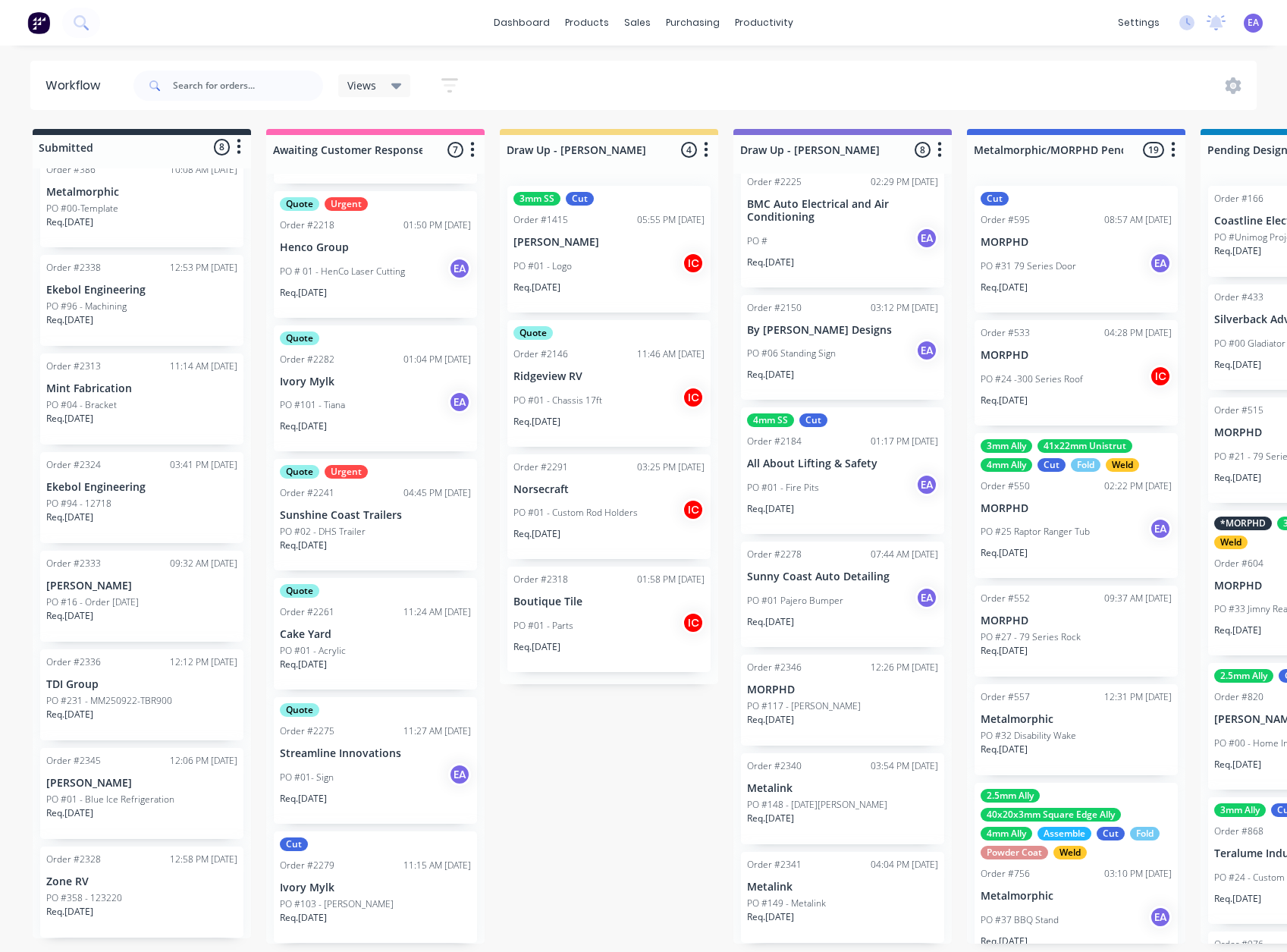
click at [860, 797] on div "PO #148 - [DATE][PERSON_NAME]" at bounding box center [842, 804] width 191 height 14
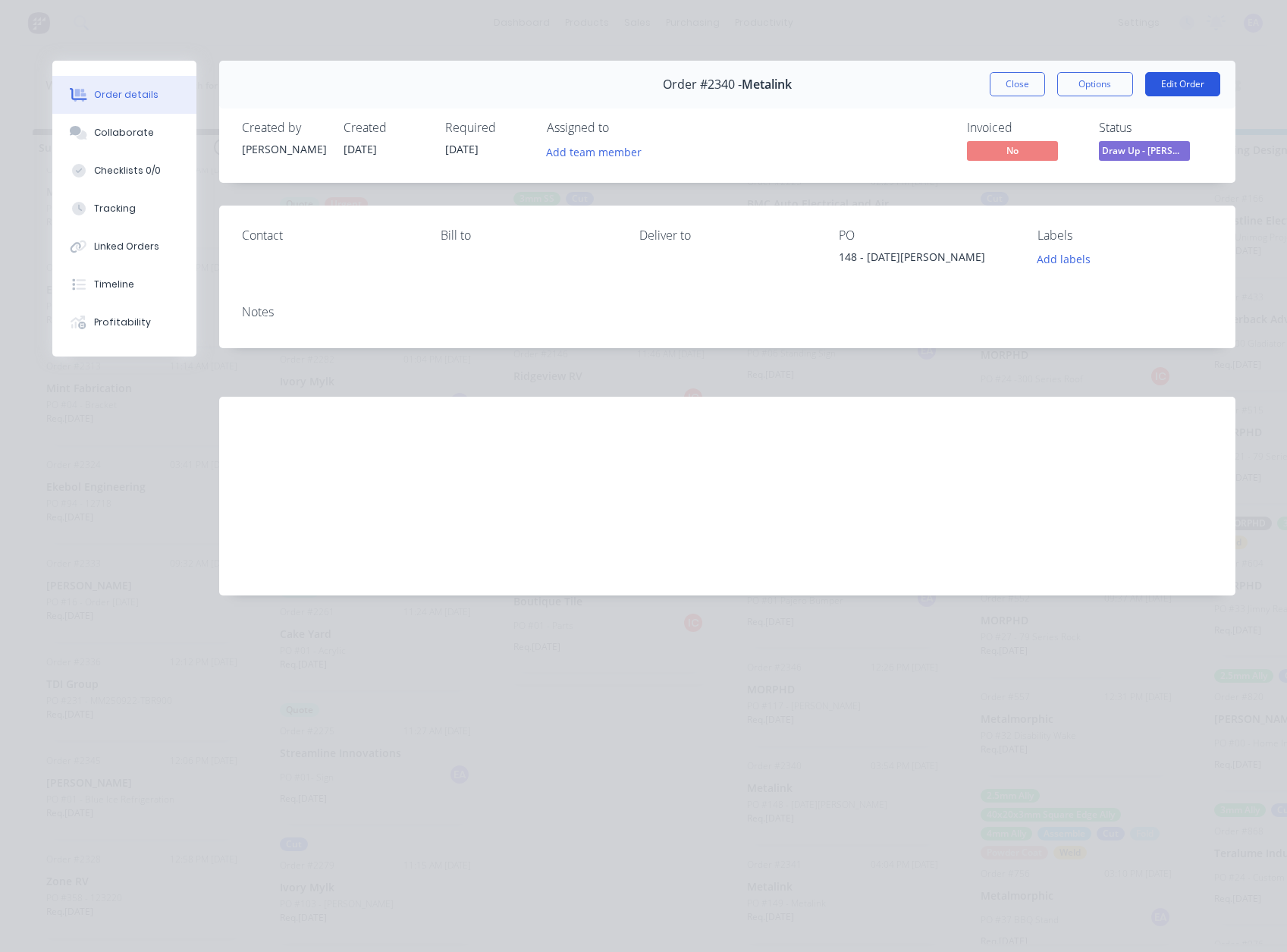
click at [1178, 80] on button "Edit Order" at bounding box center [1182, 84] width 75 height 24
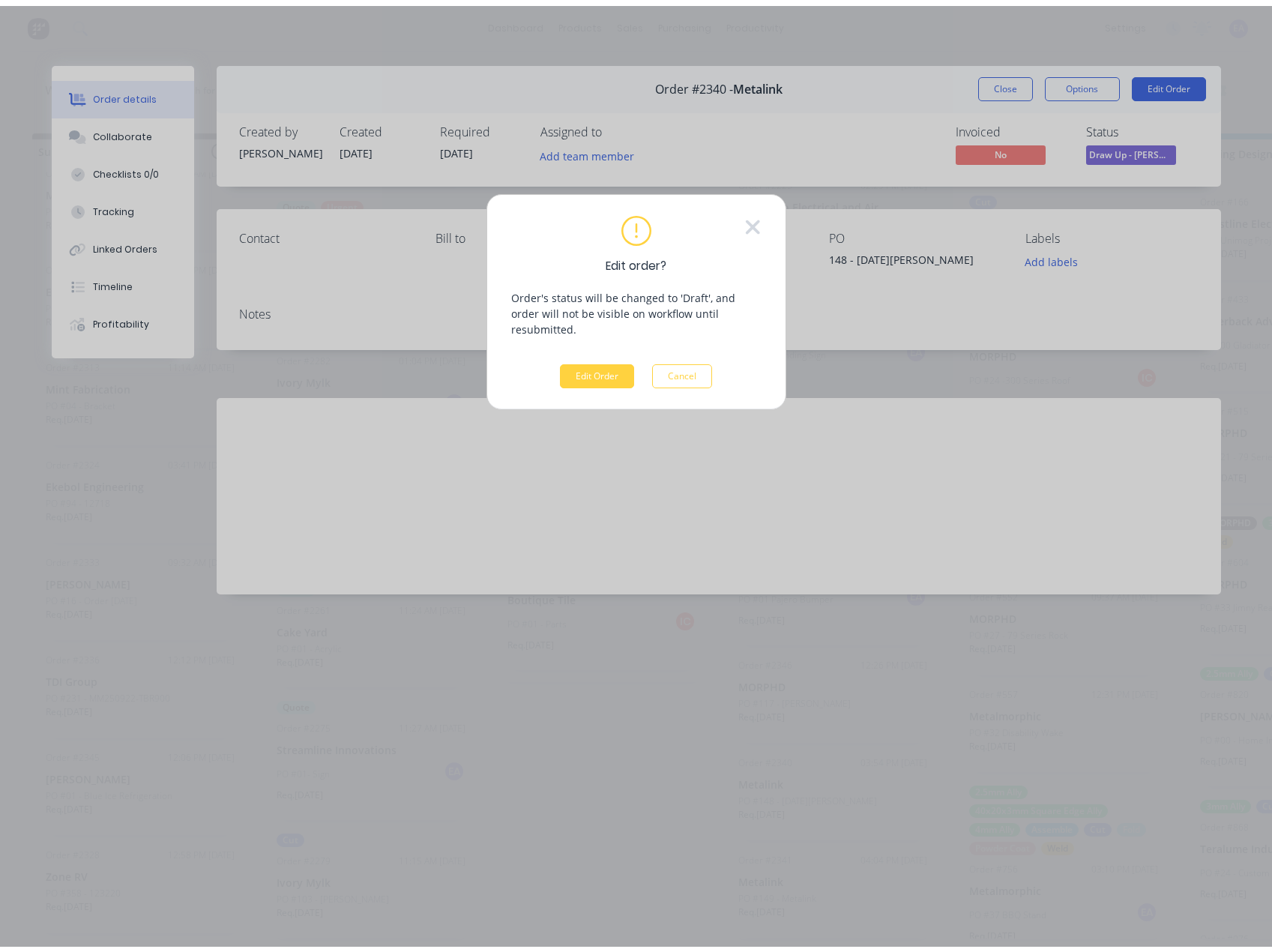
scroll to position [0, 0]
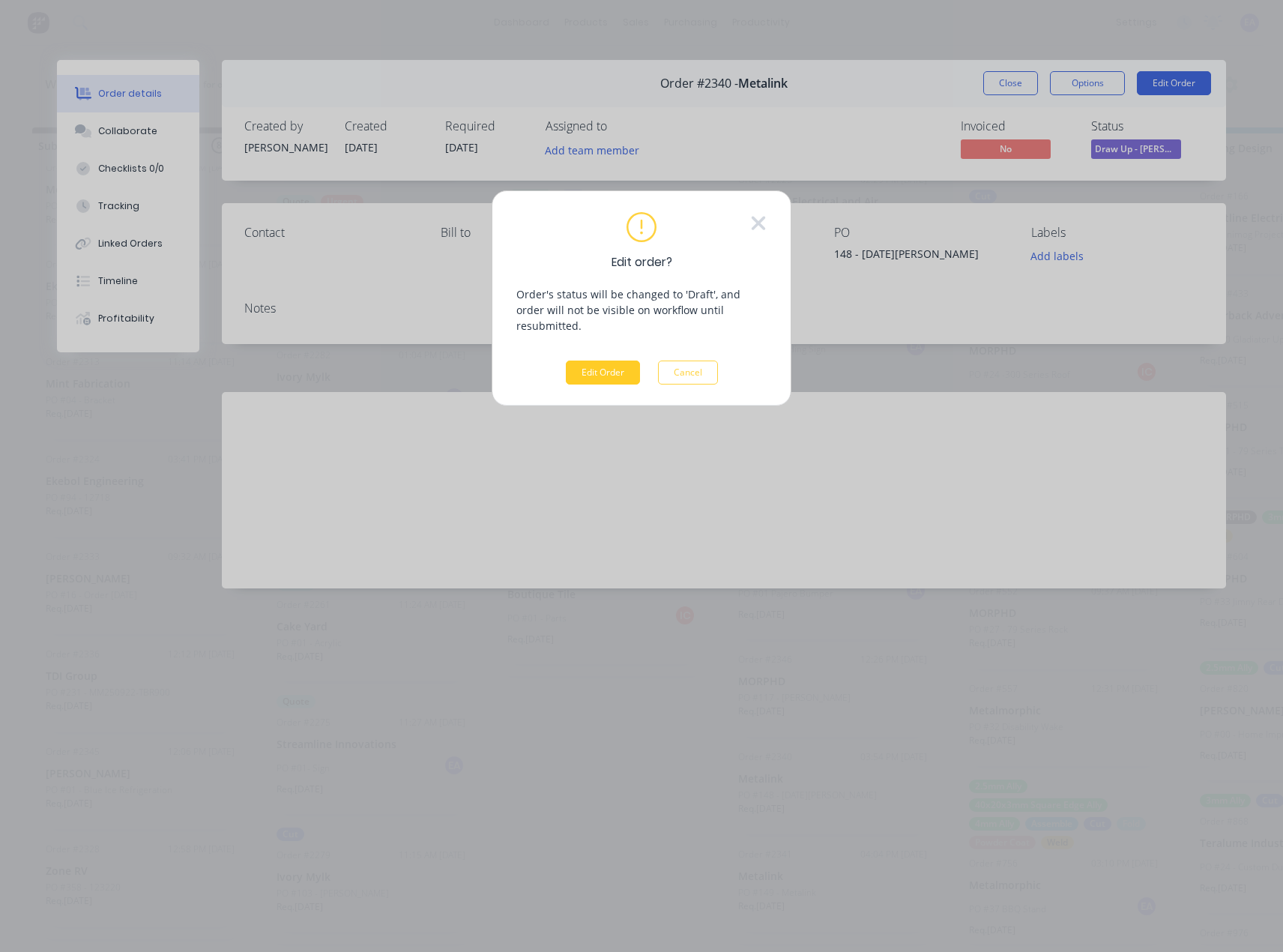
click at [617, 361] on button "Edit Order" at bounding box center [603, 372] width 74 height 24
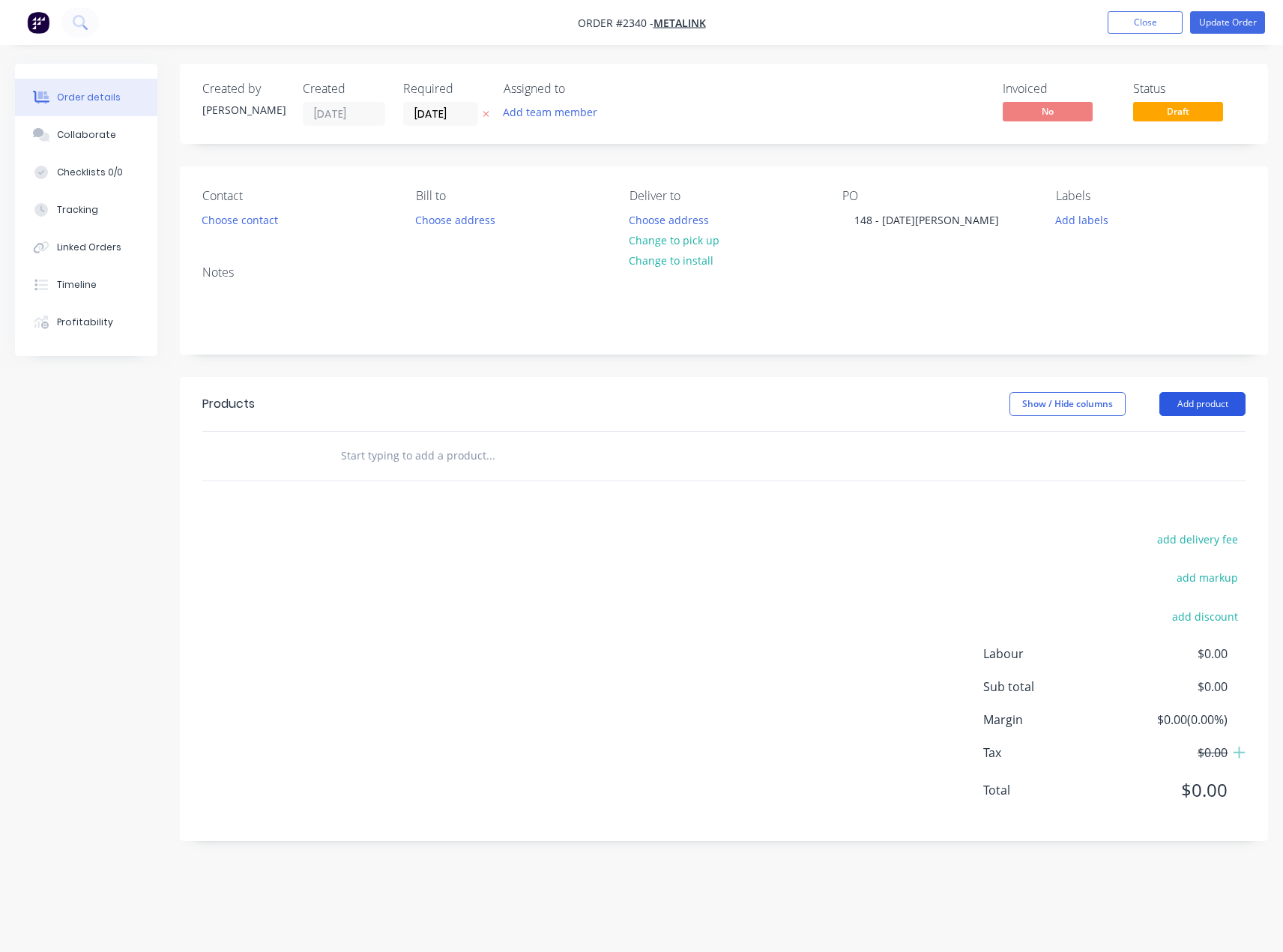
click at [1213, 405] on button "Add product" at bounding box center [1203, 404] width 86 height 24
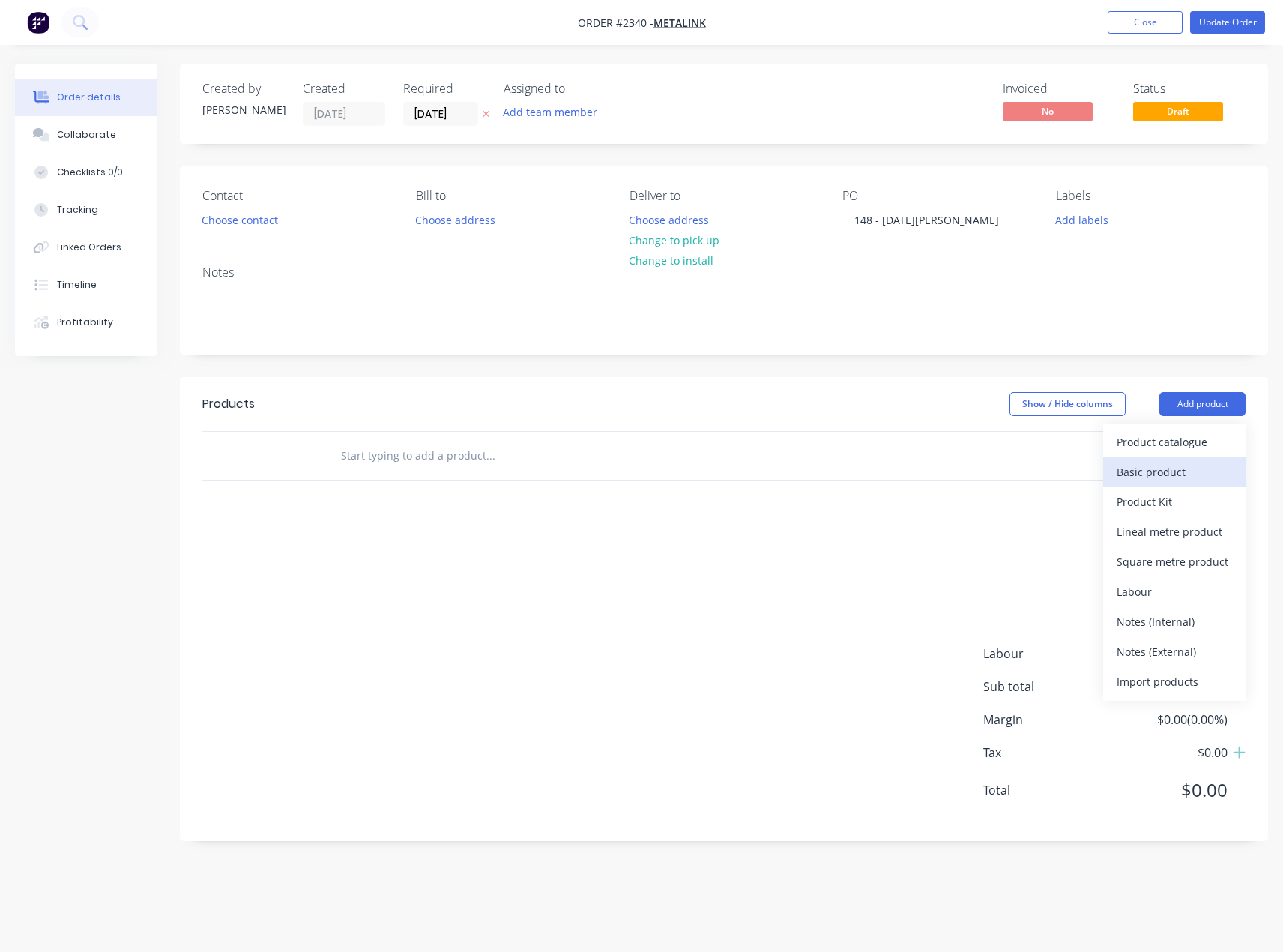
click at [1142, 483] on div "Basic product" at bounding box center [1174, 472] width 115 height 21
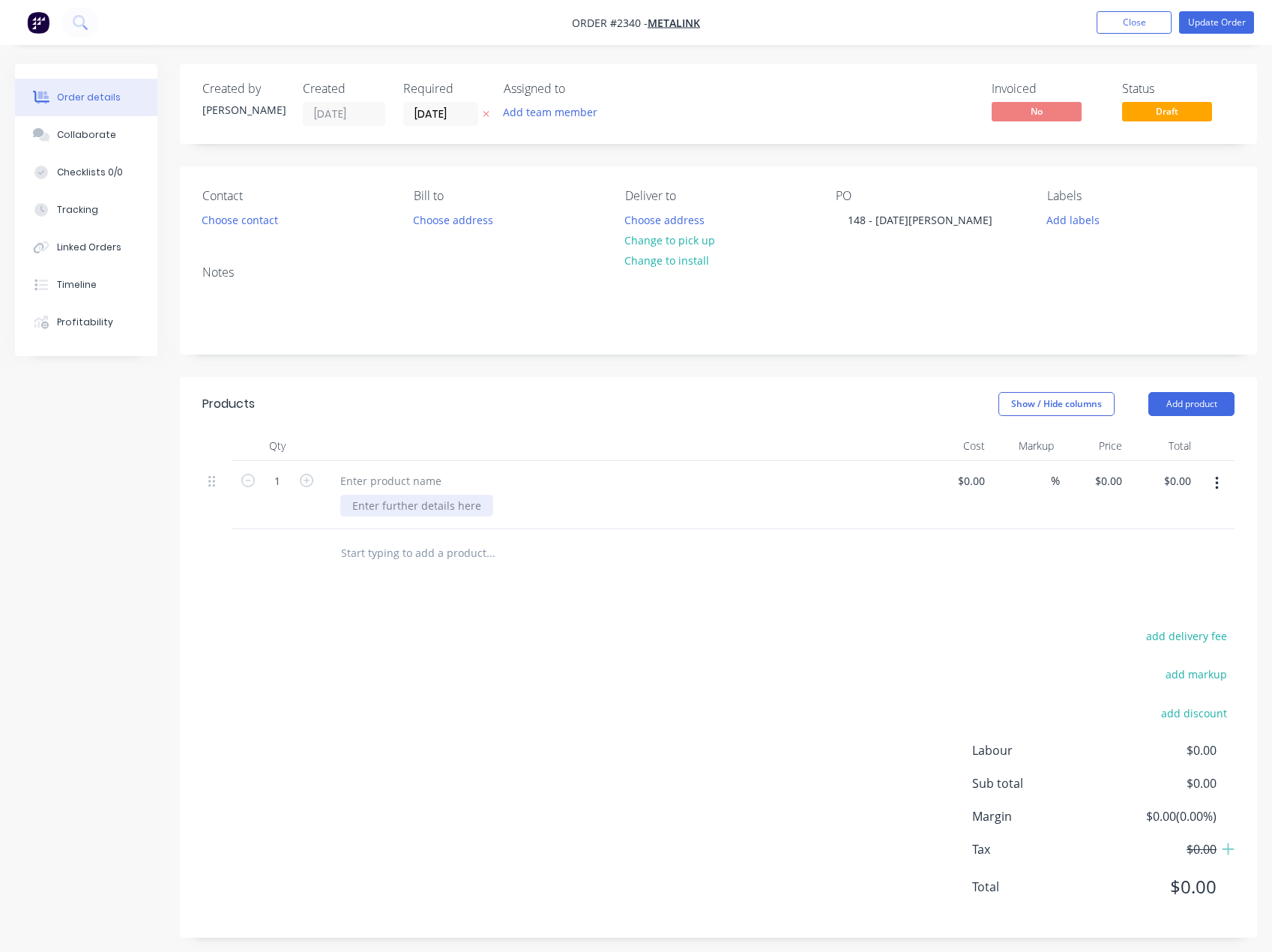
click at [381, 499] on div at bounding box center [417, 505] width 153 height 21
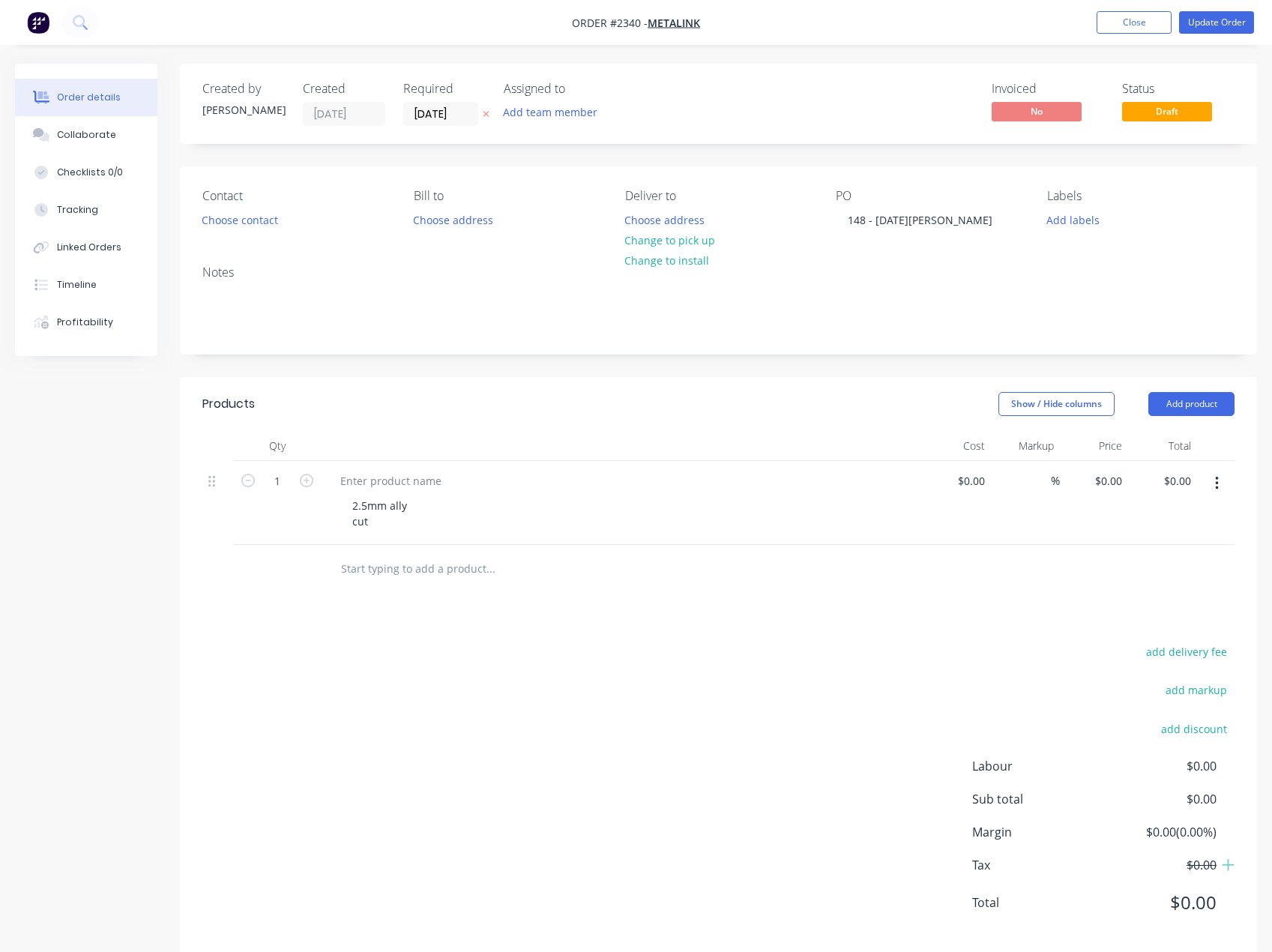
click at [1212, 490] on button "button" at bounding box center [1217, 484] width 35 height 27
click at [1158, 546] on div "Duplicate" at bounding box center [1163, 552] width 115 height 21
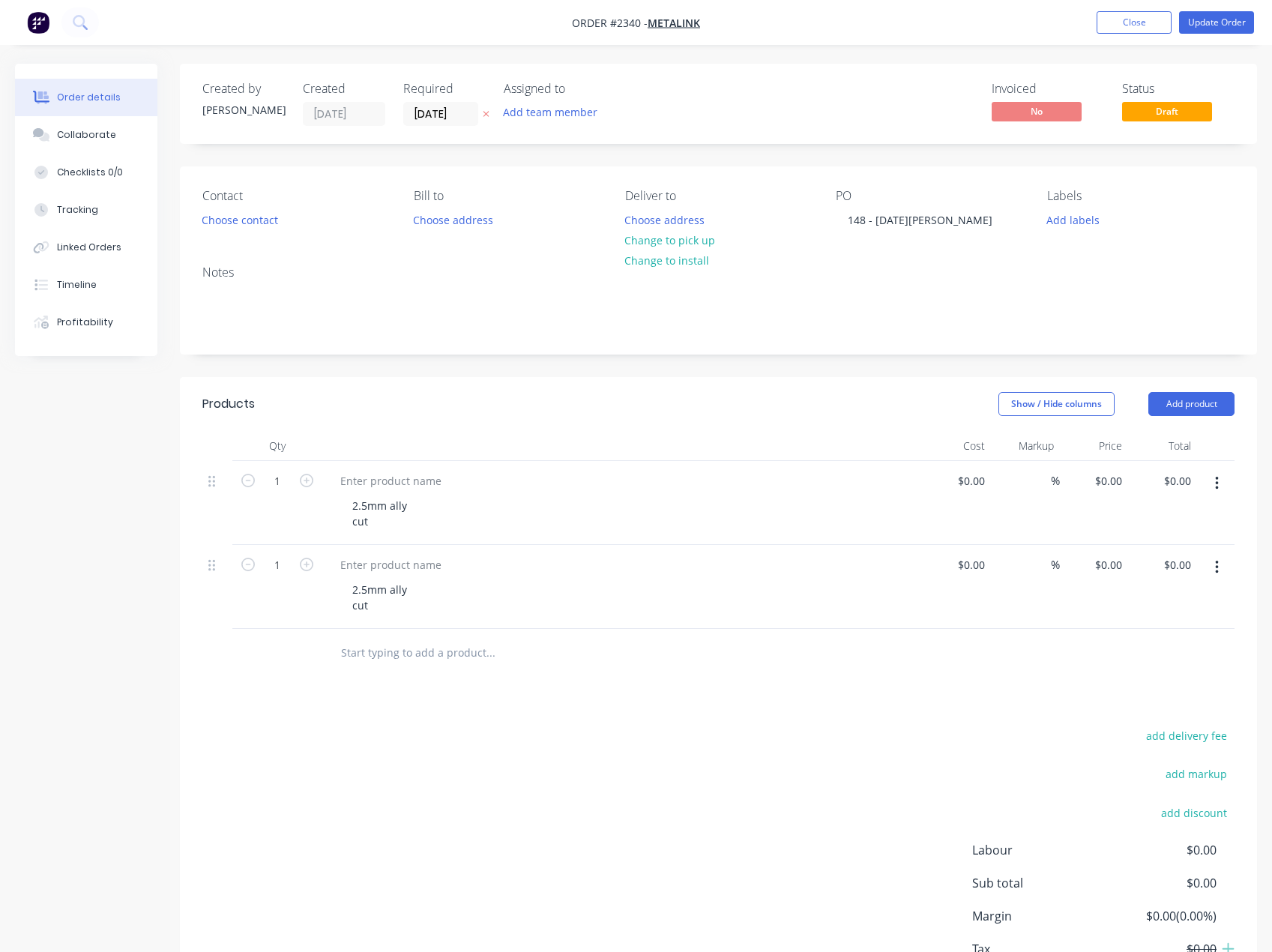
click at [1221, 484] on button "button" at bounding box center [1217, 484] width 35 height 27
drag, startPoint x: 1160, startPoint y: 562, endPoint x: 1185, endPoint y: 511, distance: 56.8
click at [1160, 562] on div "Duplicate" at bounding box center [1163, 552] width 115 height 21
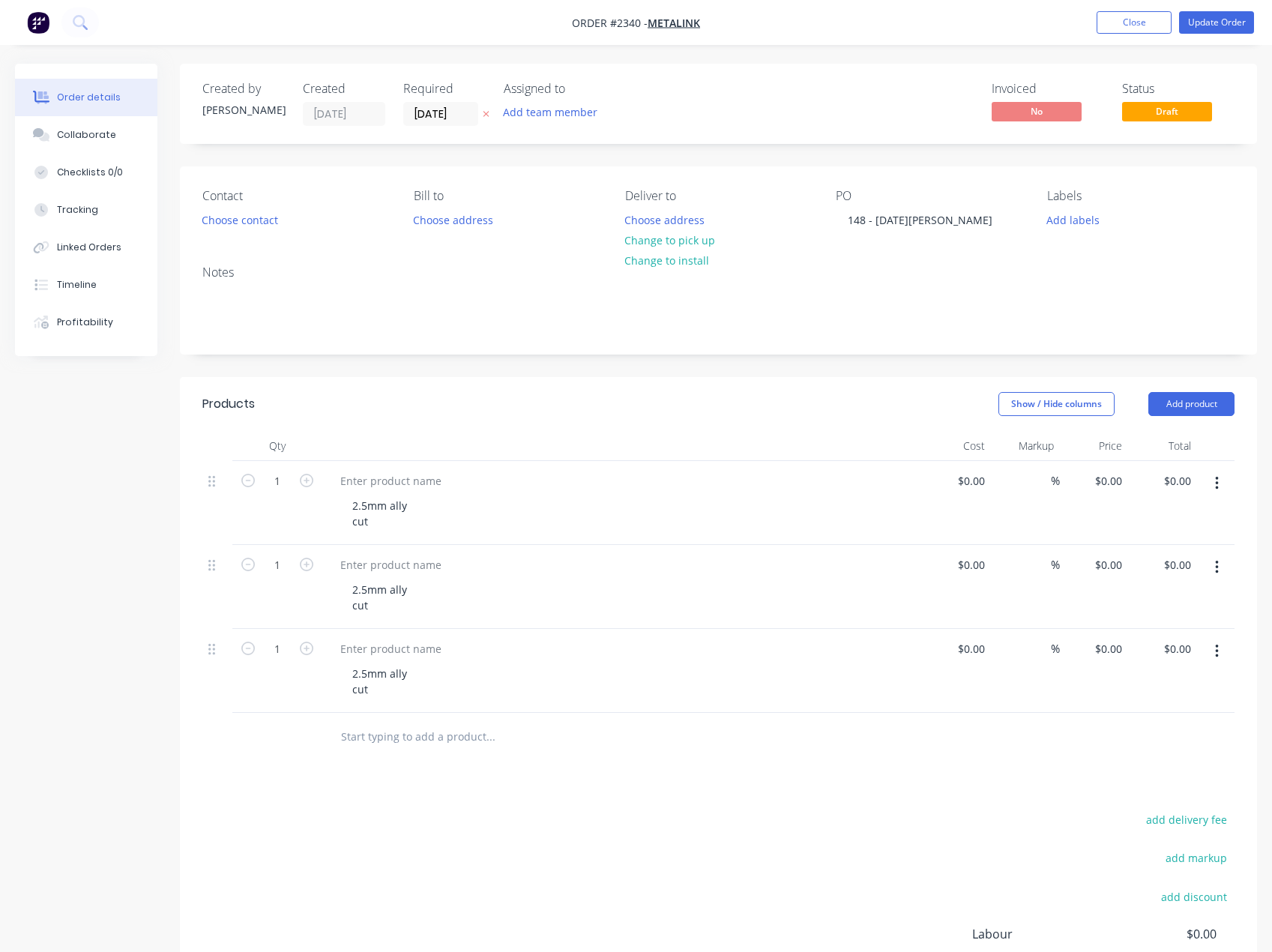
click at [1216, 488] on icon "button" at bounding box center [1217, 484] width 4 height 17
click at [1157, 548] on div "Duplicate" at bounding box center [1163, 552] width 115 height 21
click at [1216, 482] on icon "button" at bounding box center [1217, 483] width 3 height 14
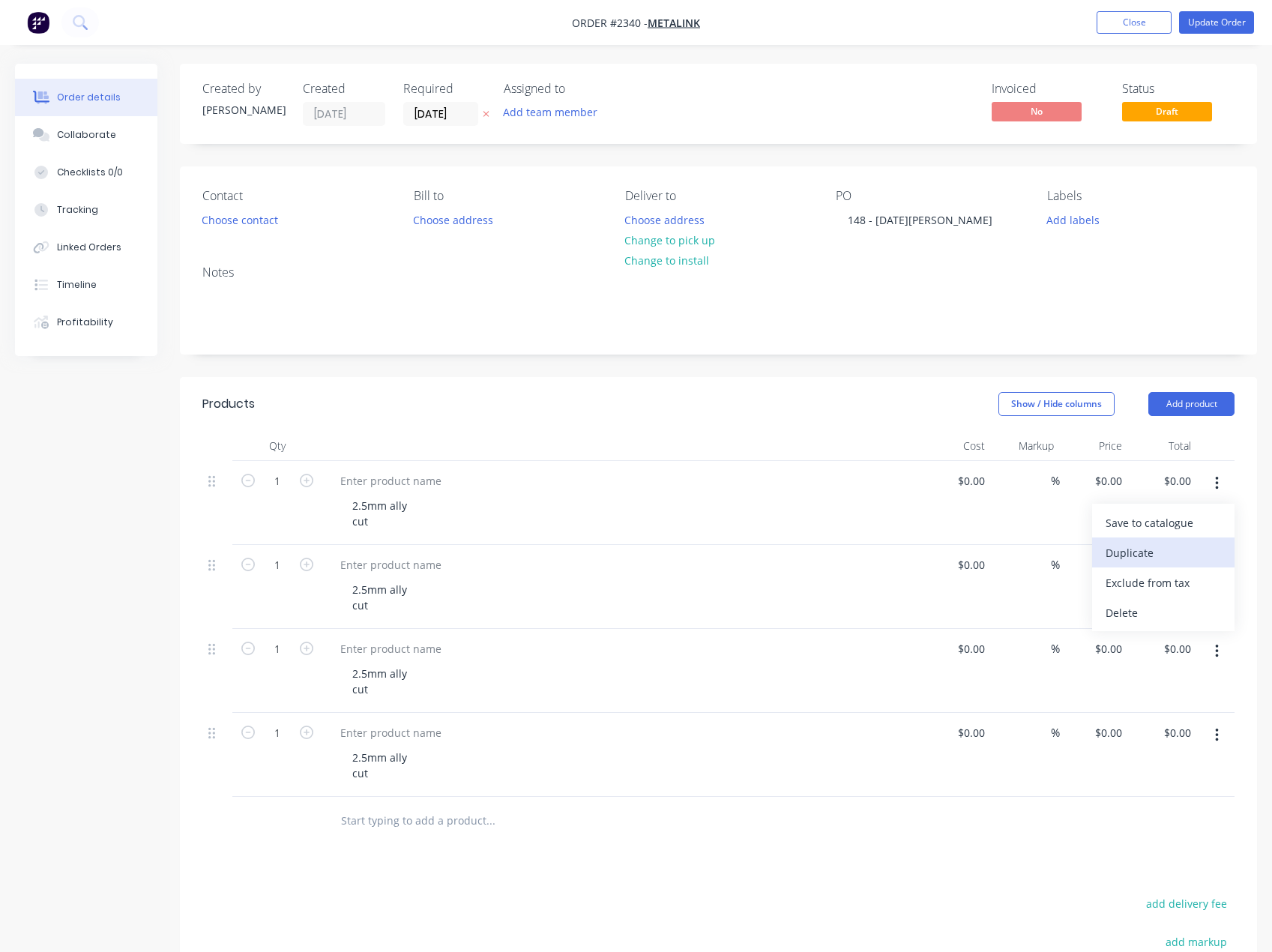
click at [1161, 546] on div "Duplicate" at bounding box center [1163, 552] width 115 height 21
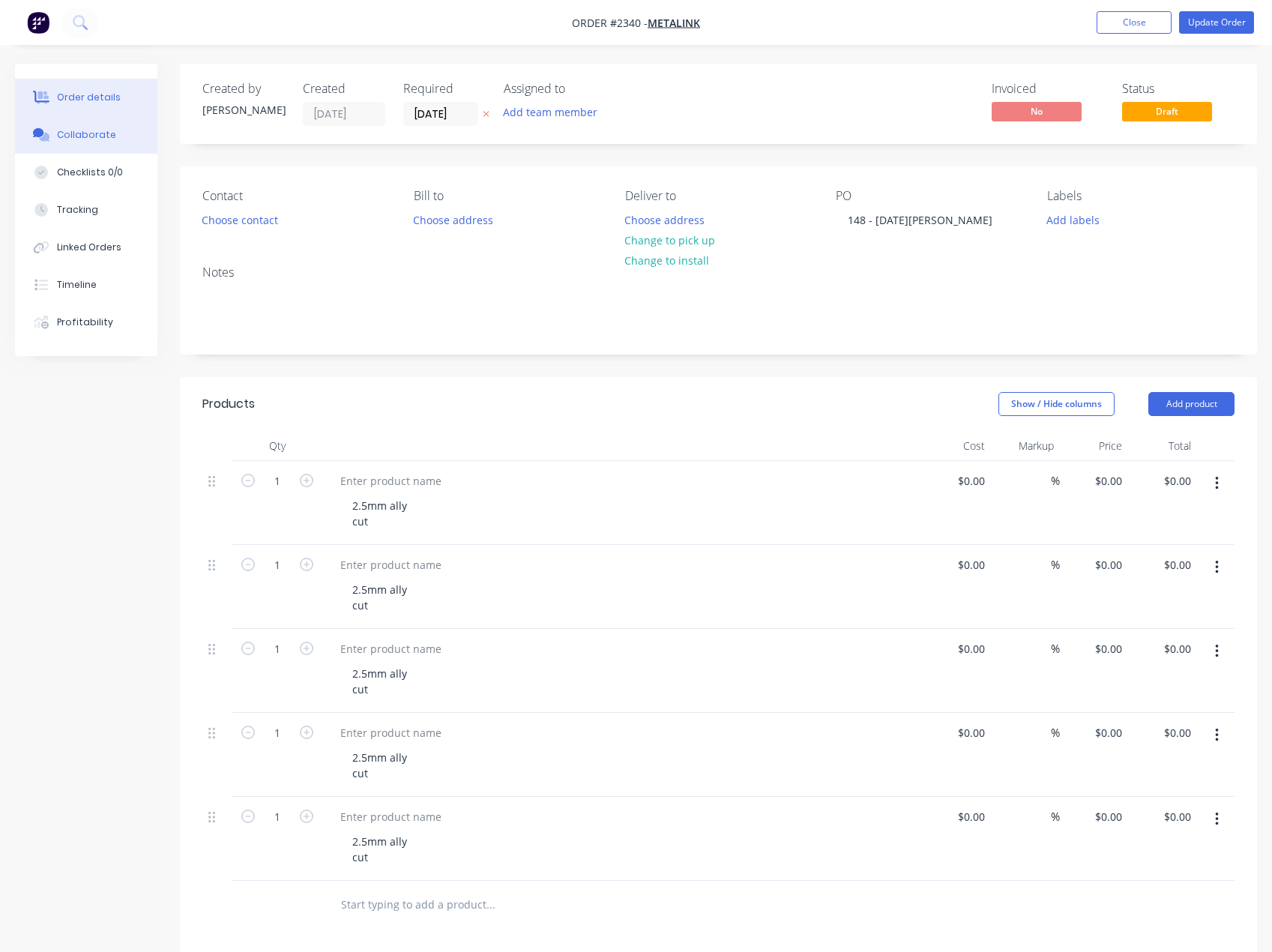
click at [88, 120] on button "Collaborate" at bounding box center [86, 134] width 142 height 37
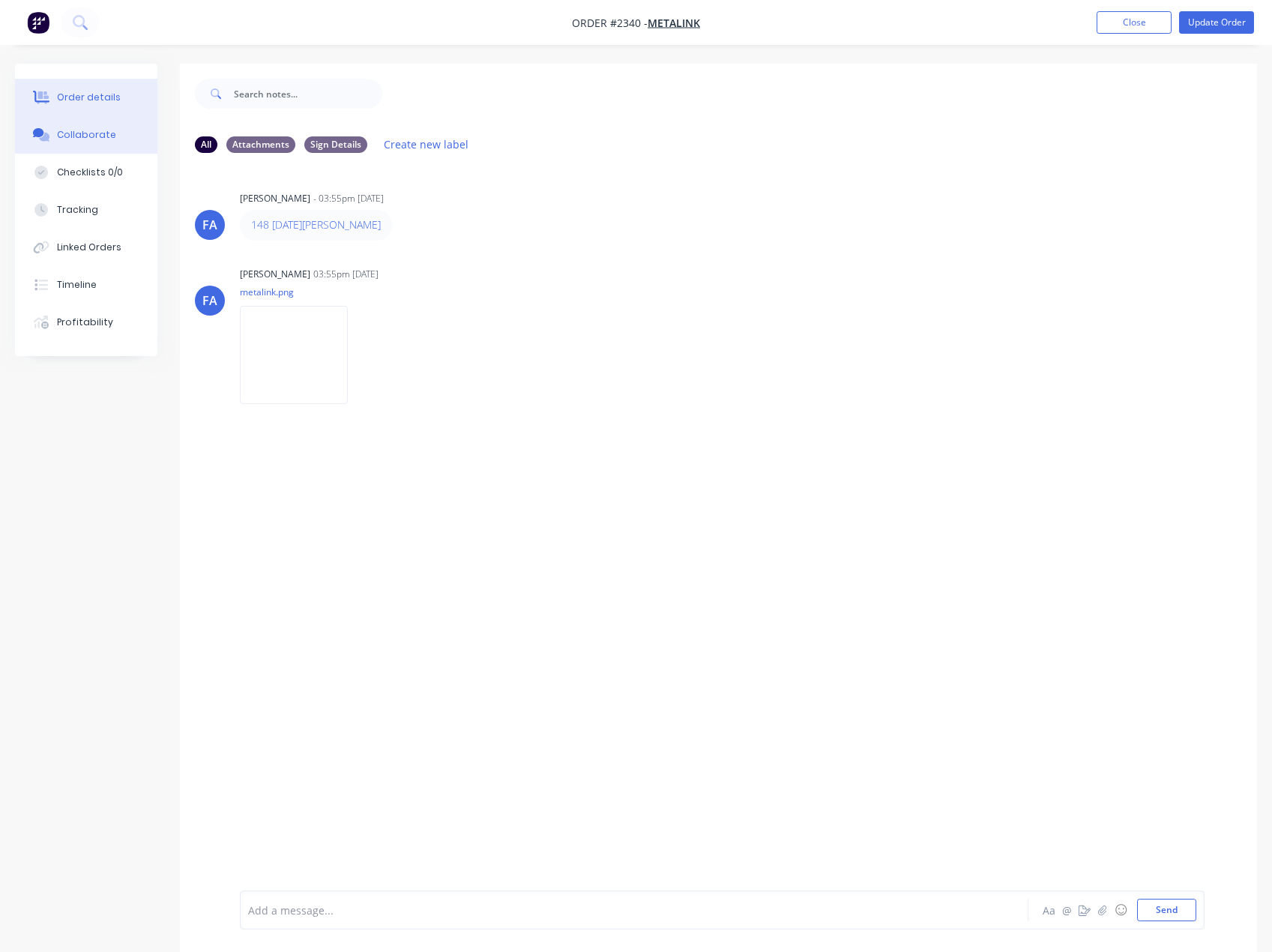
click at [71, 95] on div "Order details" at bounding box center [89, 97] width 64 height 14
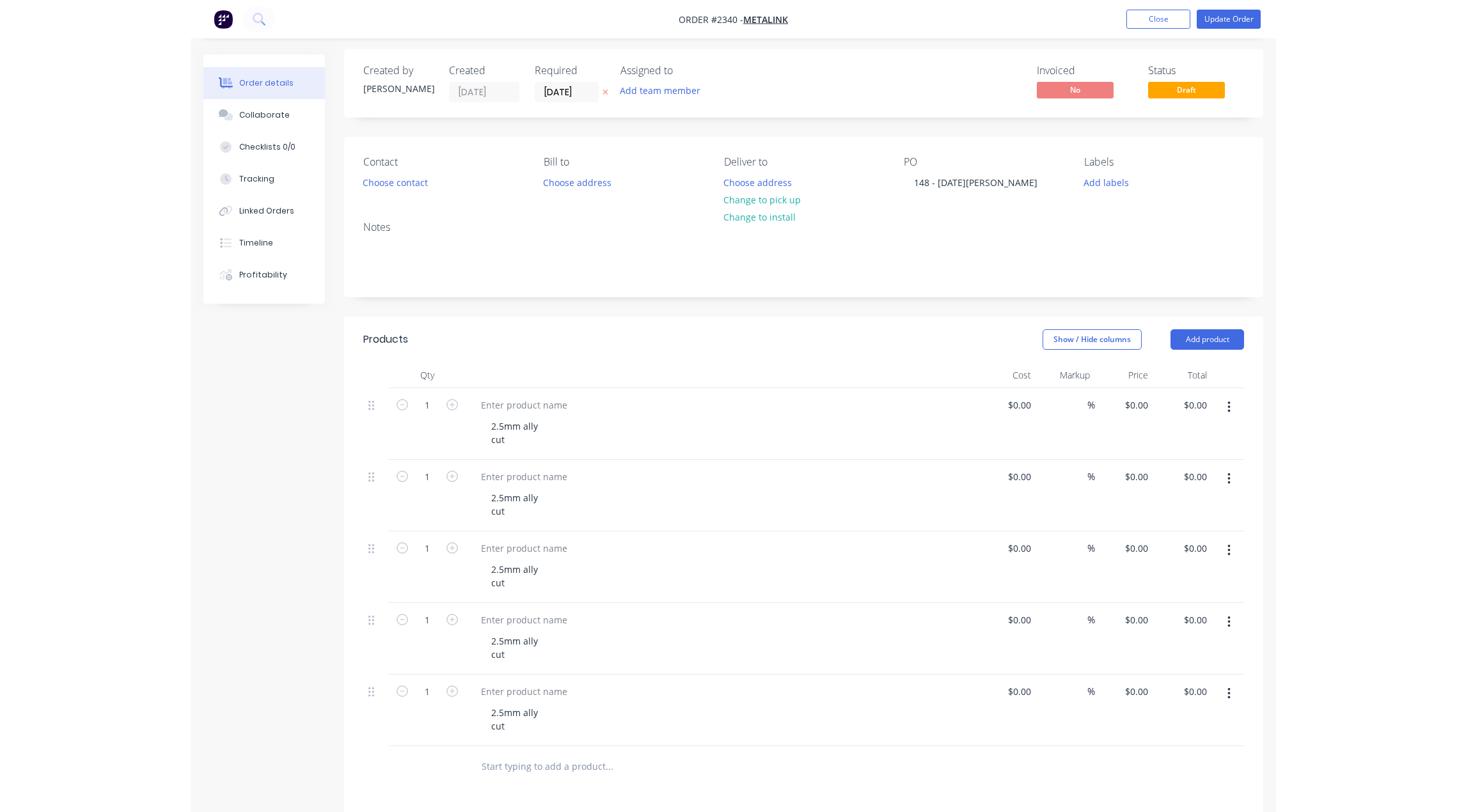
scroll to position [64, 0]
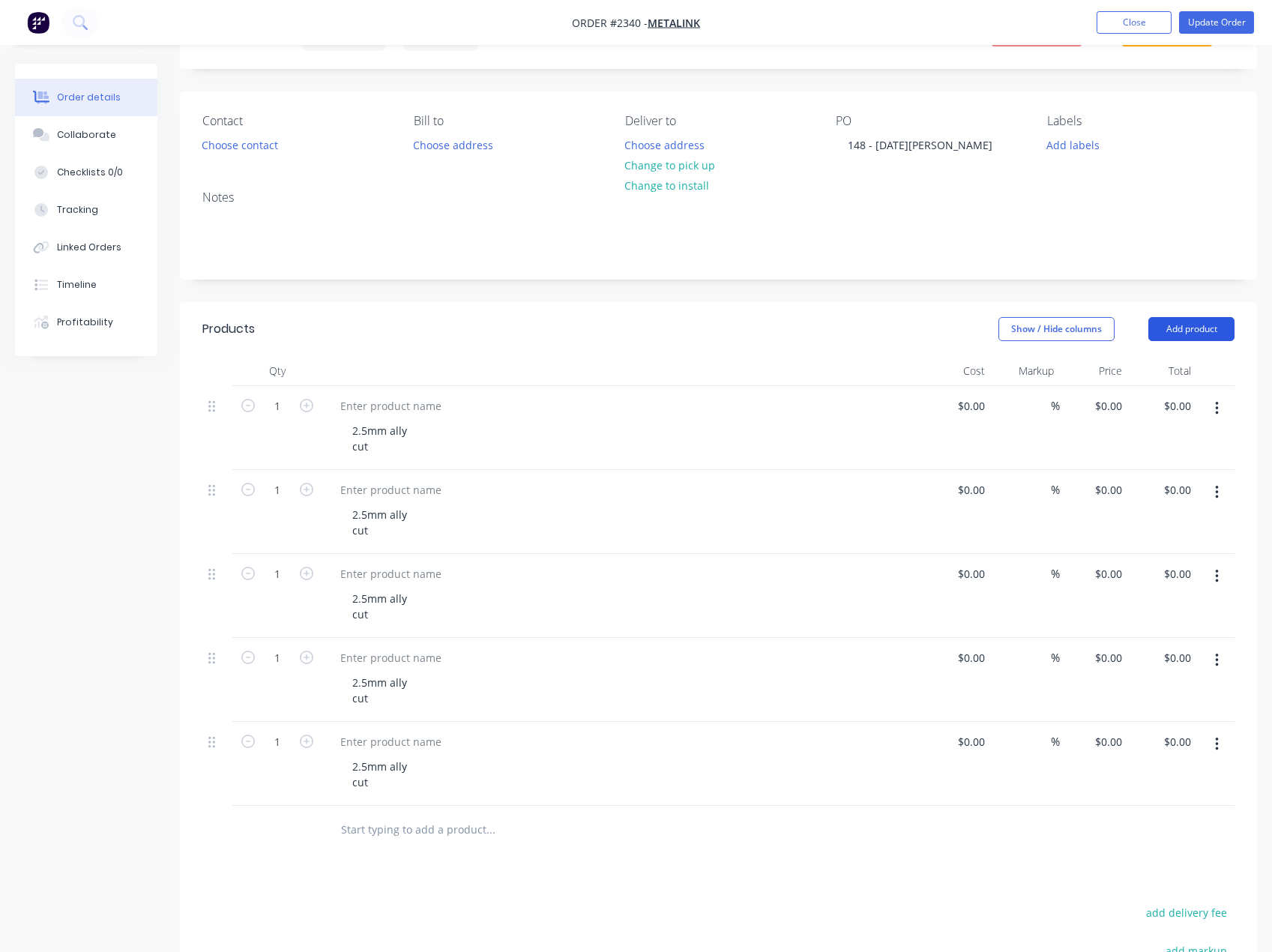
click at [1196, 332] on button "Add product" at bounding box center [1192, 329] width 86 height 24
drag, startPoint x: 881, startPoint y: 339, endPoint x: 1274, endPoint y: 393, distance: 396.7
click at [888, 340] on div "Show / Hide columns Add product Product catalogue Basic product Product Kit Lin…" at bounding box center [829, 329] width 813 height 24
click at [1213, 411] on button "button" at bounding box center [1217, 409] width 35 height 27
click at [1181, 472] on div "Duplicate" at bounding box center [1163, 477] width 115 height 21
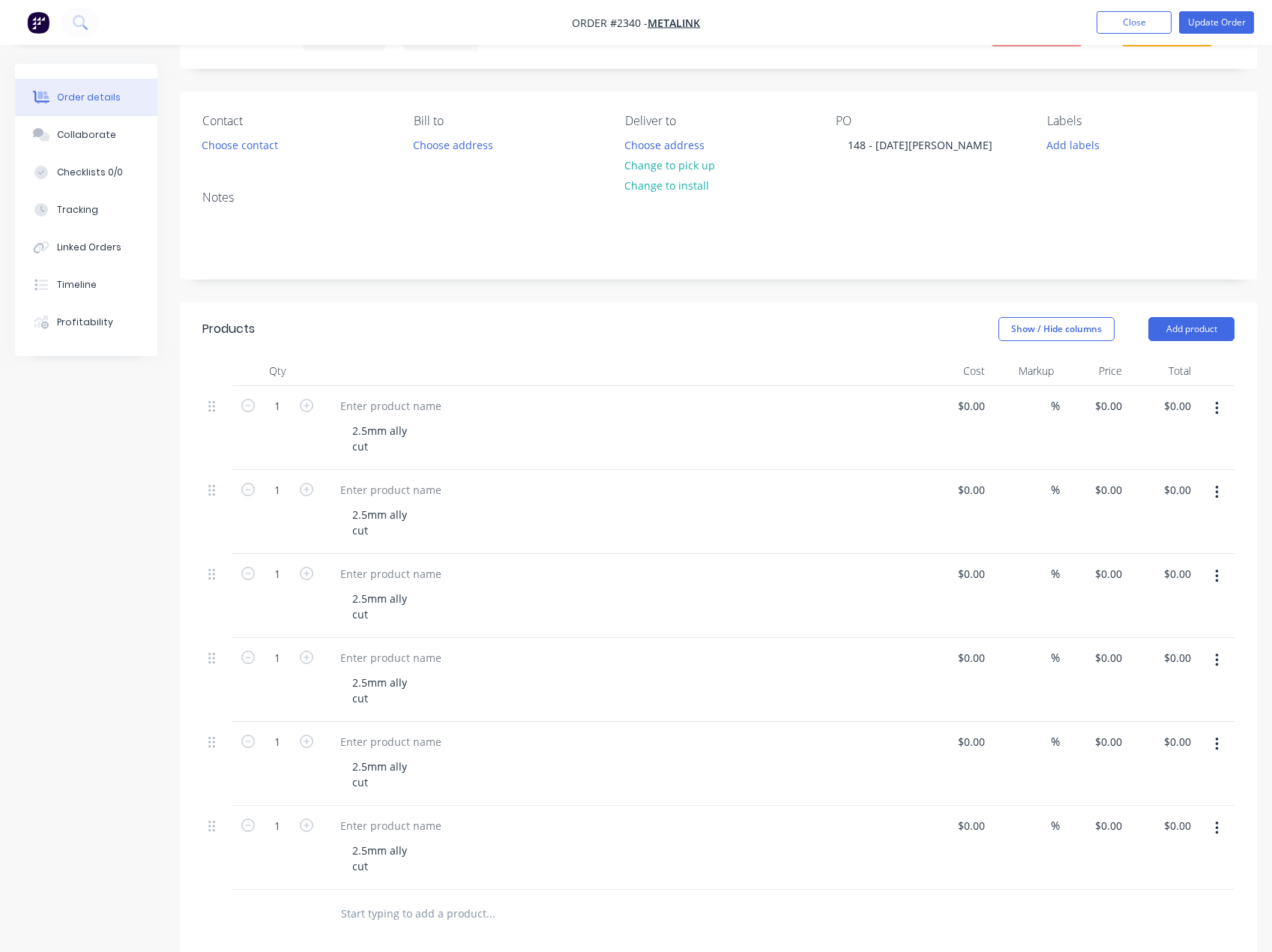
click at [1218, 409] on icon "button" at bounding box center [1217, 408] width 3 height 14
click at [1164, 465] on button "Duplicate" at bounding box center [1163, 477] width 142 height 30
click at [1219, 408] on button "button" at bounding box center [1217, 409] width 35 height 27
click at [1166, 475] on div "Duplicate" at bounding box center [1163, 477] width 115 height 21
click at [1216, 413] on icon "button" at bounding box center [1217, 408] width 4 height 17
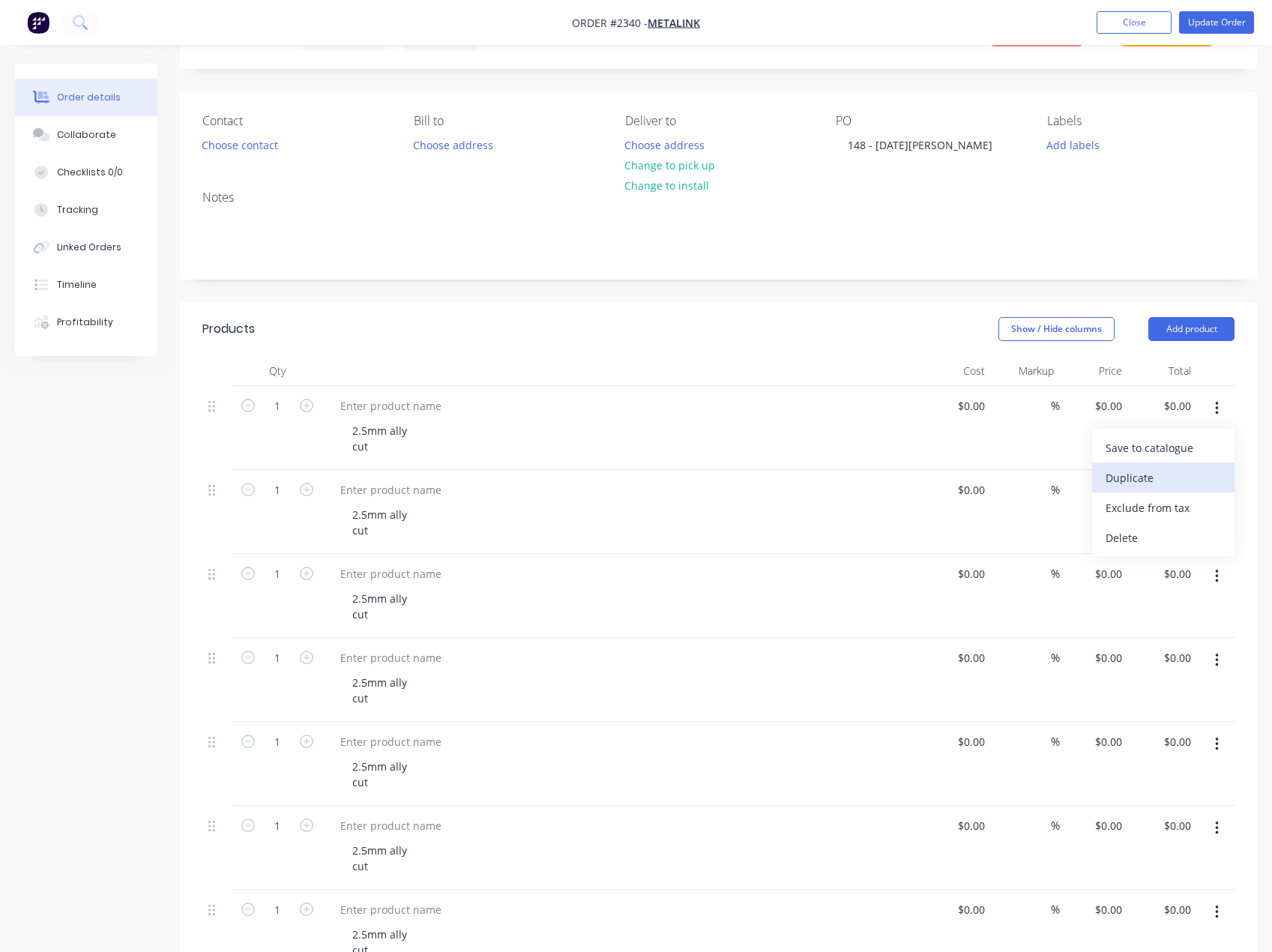
click at [1166, 479] on div "Duplicate" at bounding box center [1163, 477] width 115 height 21
click at [1221, 406] on button "button" at bounding box center [1217, 409] width 35 height 27
click at [1167, 477] on div "Duplicate" at bounding box center [1163, 477] width 115 height 21
click at [1219, 408] on button "button" at bounding box center [1217, 409] width 35 height 27
click at [1160, 478] on div "Duplicate" at bounding box center [1163, 477] width 115 height 21
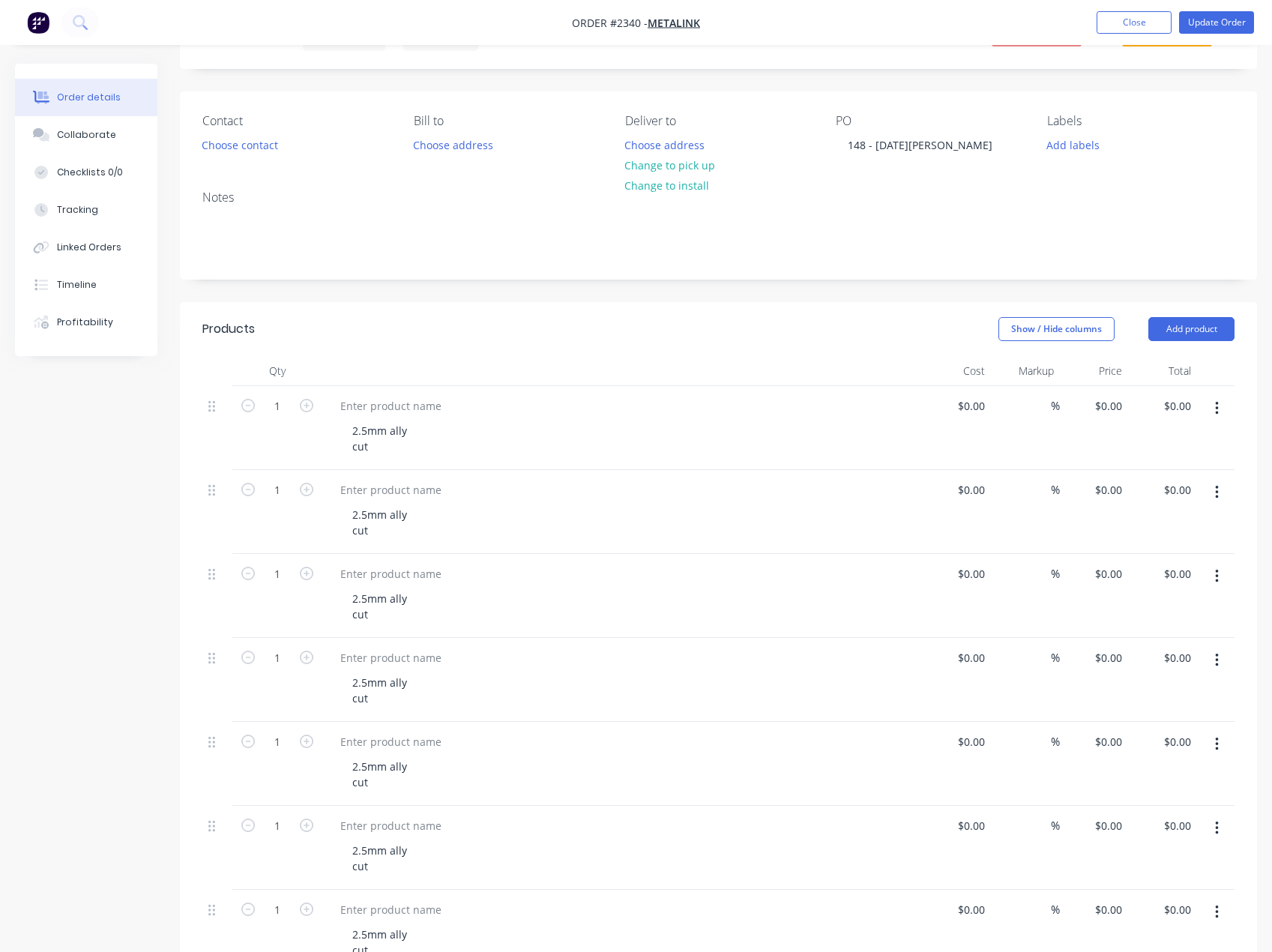
click at [1216, 411] on icon "button" at bounding box center [1217, 408] width 4 height 17
click at [1179, 476] on div "Duplicate" at bounding box center [1163, 477] width 115 height 21
drag, startPoint x: 1218, startPoint y: 410, endPoint x: 1211, endPoint y: 426, distance: 17.5
click at [1218, 410] on icon "button" at bounding box center [1217, 408] width 4 height 17
click at [1176, 473] on div "Duplicate" at bounding box center [1163, 477] width 115 height 21
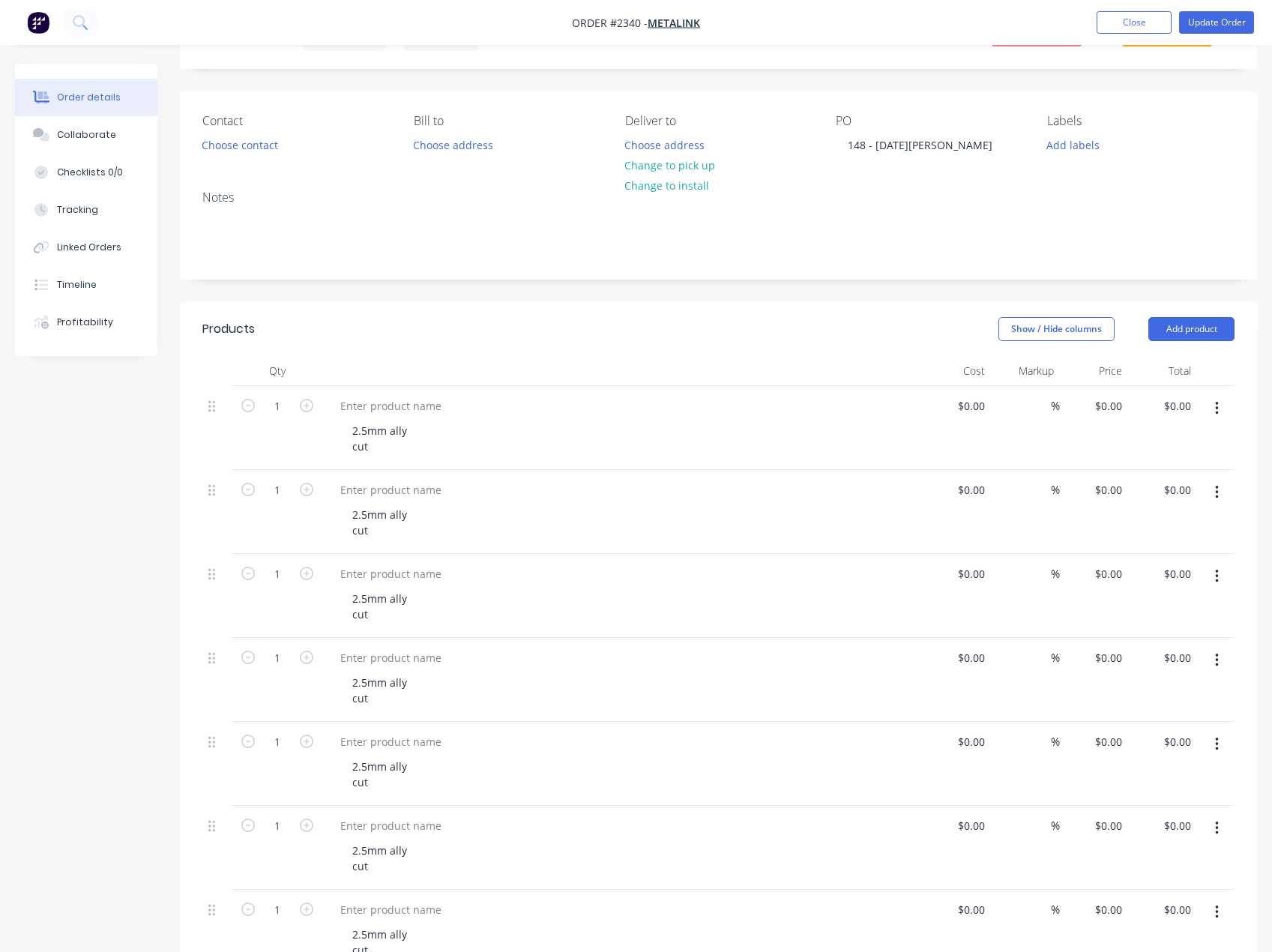
click at [1223, 408] on button "button" at bounding box center [1217, 409] width 35 height 27
click at [1144, 488] on button "Duplicate" at bounding box center [1163, 477] width 142 height 30
drag, startPoint x: 1219, startPoint y: 410, endPoint x: 1201, endPoint y: 426, distance: 24.1
click at [1219, 409] on button "button" at bounding box center [1217, 409] width 35 height 27
click at [1157, 470] on div "Duplicate" at bounding box center [1163, 477] width 115 height 21
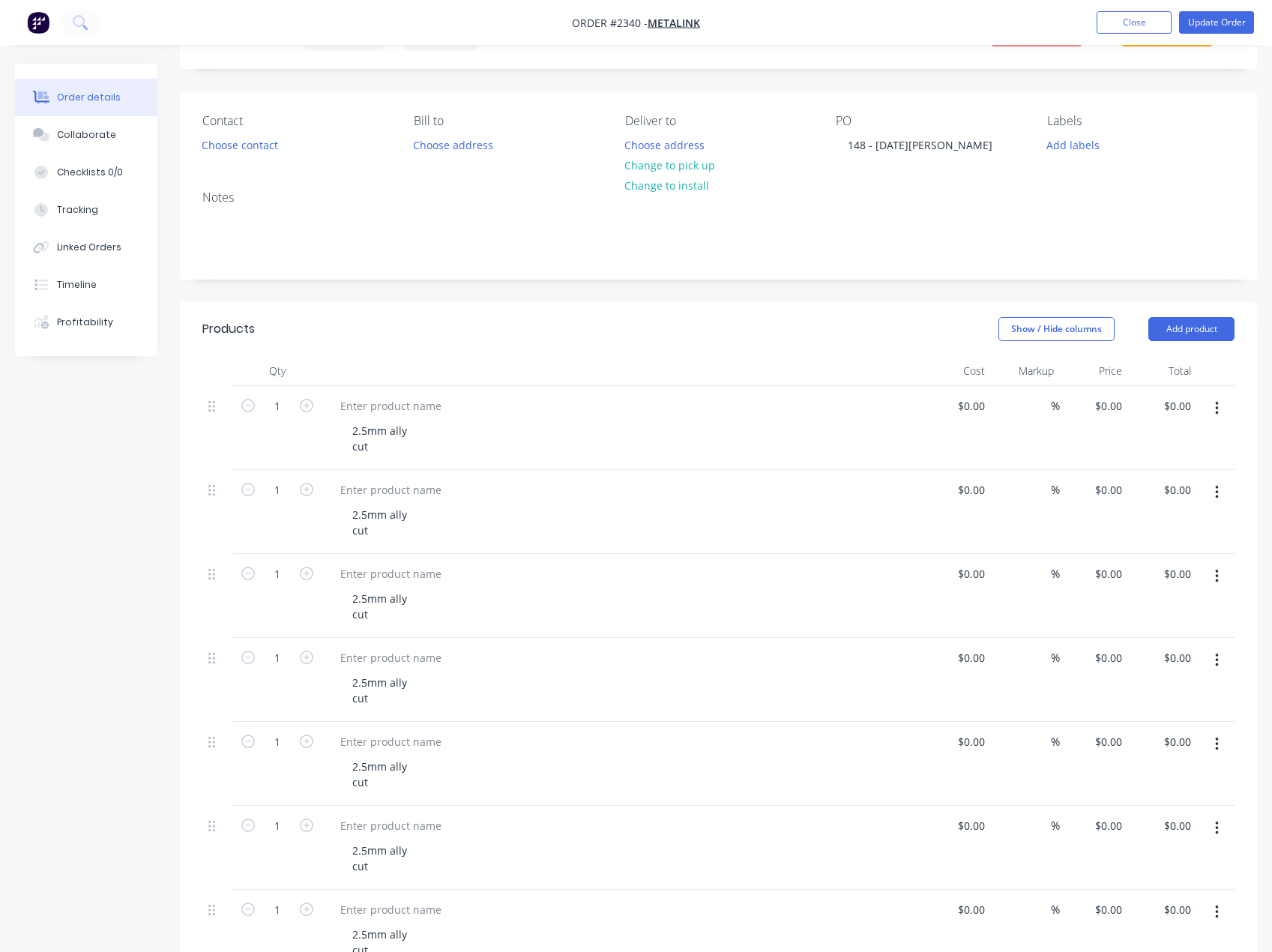
click at [1216, 406] on icon "button" at bounding box center [1217, 408] width 4 height 17
click at [1165, 468] on div "Duplicate" at bounding box center [1163, 477] width 115 height 21
click at [1220, 406] on button "button" at bounding box center [1217, 409] width 35 height 27
click at [1164, 481] on div "Duplicate" at bounding box center [1163, 477] width 115 height 21
click at [1219, 410] on button "button" at bounding box center [1217, 409] width 35 height 27
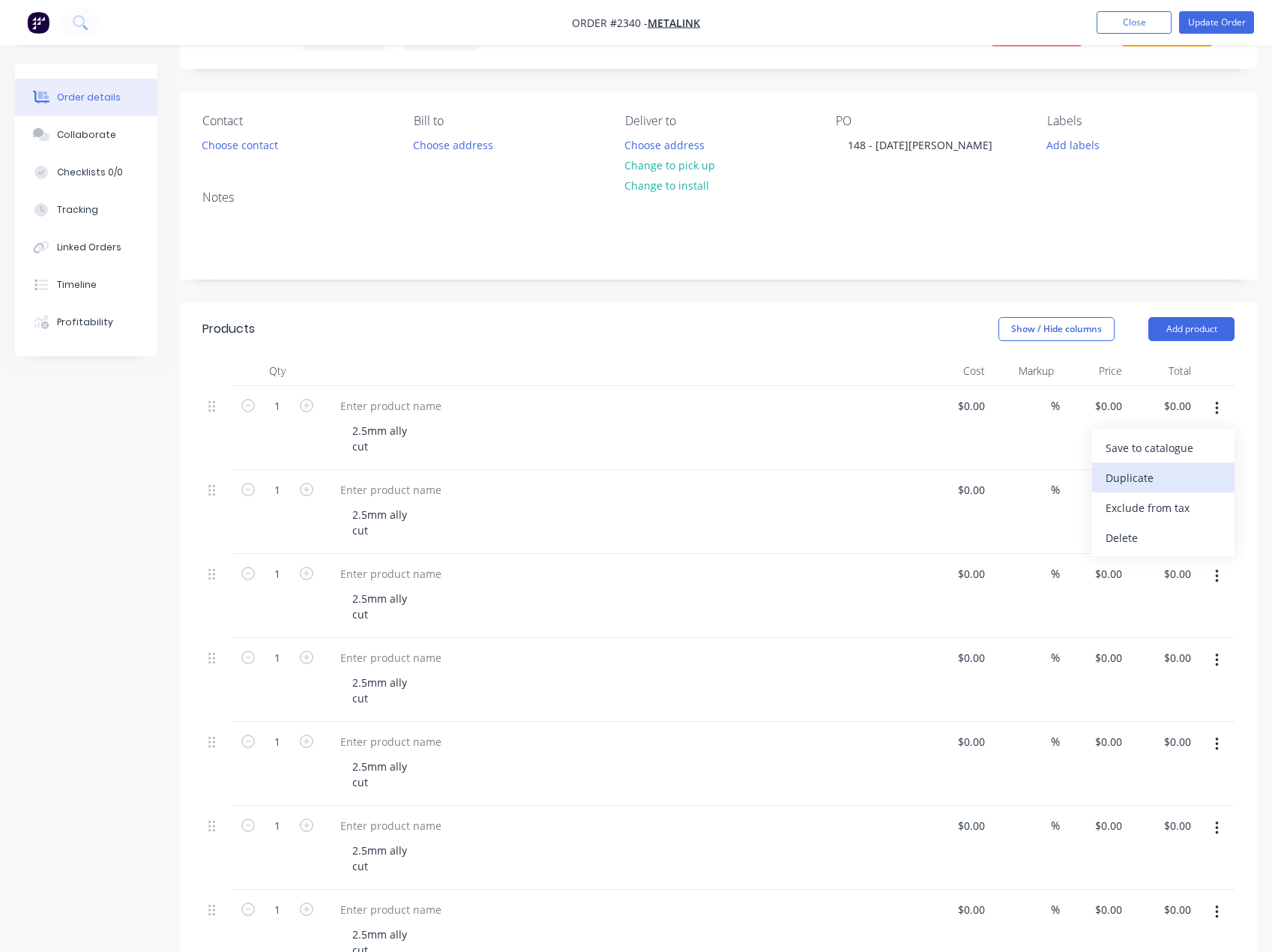
click at [1161, 472] on div "Duplicate" at bounding box center [1163, 477] width 115 height 21
click at [1216, 408] on icon "button" at bounding box center [1217, 408] width 4 height 17
click at [1163, 473] on div "Duplicate" at bounding box center [1163, 477] width 115 height 21
click at [1213, 412] on button "button" at bounding box center [1217, 409] width 35 height 27
click at [1165, 478] on div "Duplicate" at bounding box center [1163, 477] width 115 height 21
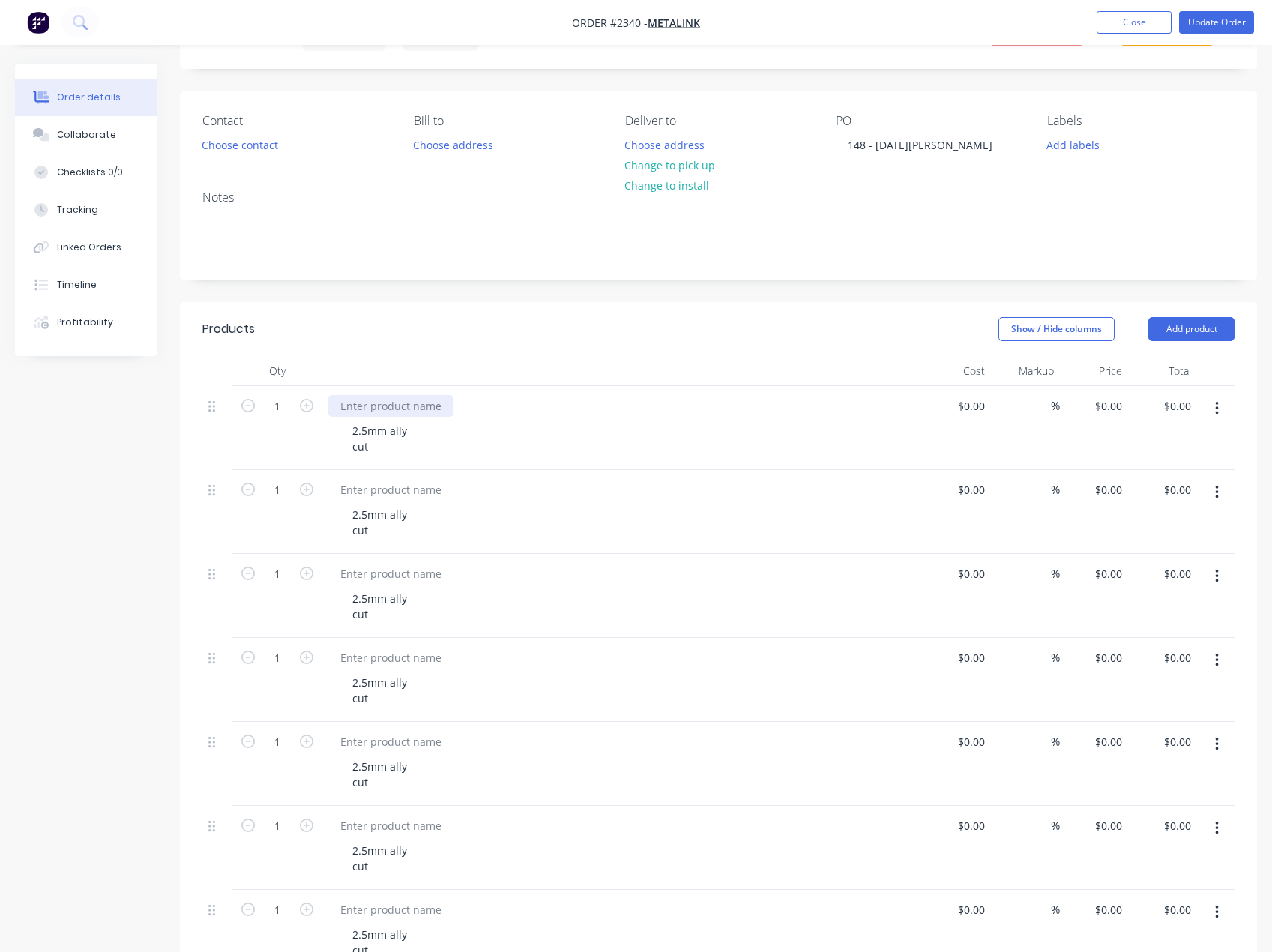
click at [396, 406] on div at bounding box center [391, 406] width 125 height 21
click at [377, 401] on div at bounding box center [391, 406] width 125 height 21
paste div
drag, startPoint x: 379, startPoint y: 492, endPoint x: 321, endPoint y: 473, distance: 61.0
click at [379, 492] on div at bounding box center [391, 489] width 125 height 21
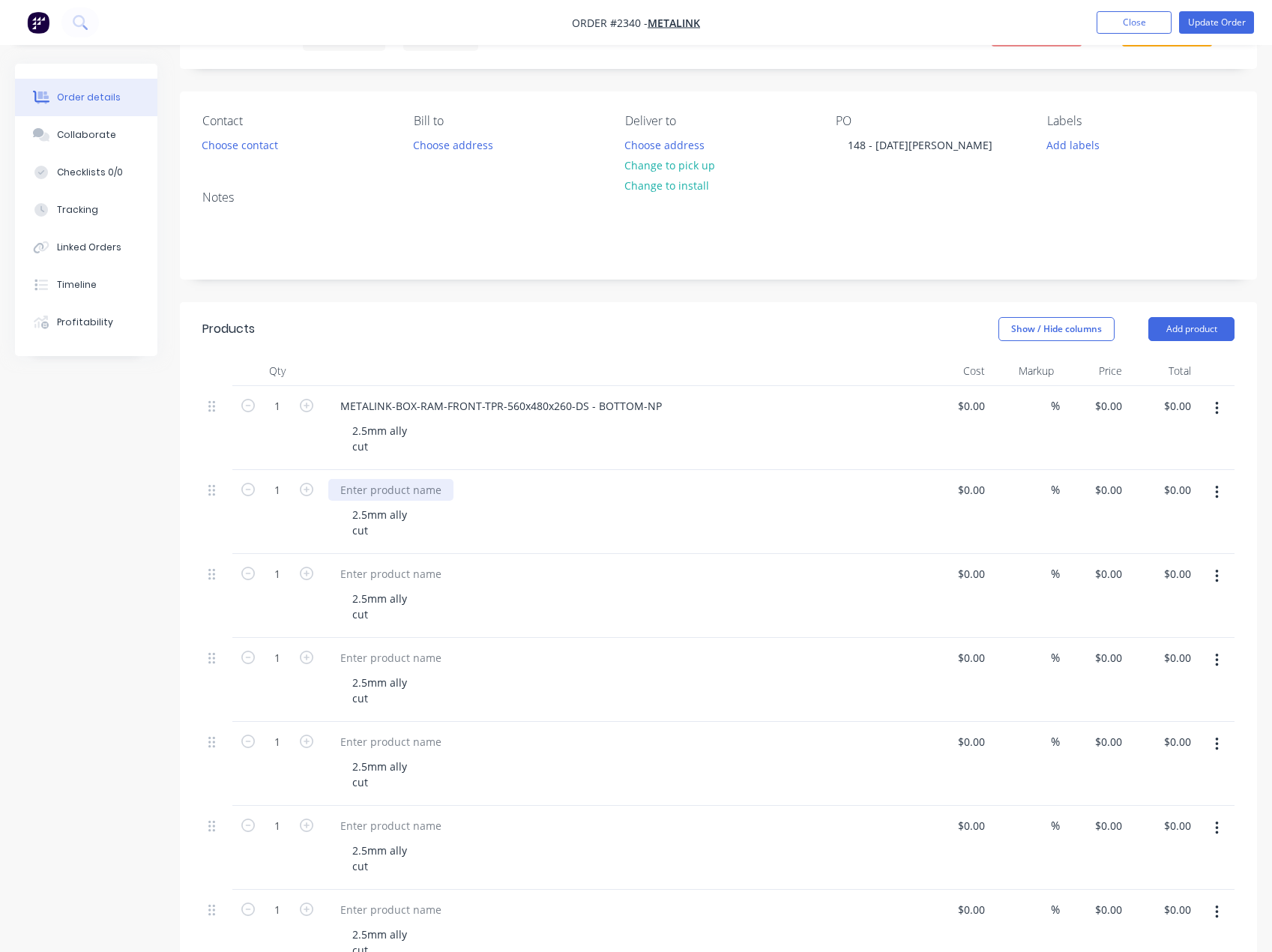
paste div
drag, startPoint x: 403, startPoint y: 580, endPoint x: 237, endPoint y: 537, distance: 171.5
click at [403, 580] on div at bounding box center [391, 573] width 125 height 21
paste div
click at [378, 659] on div at bounding box center [391, 657] width 125 height 21
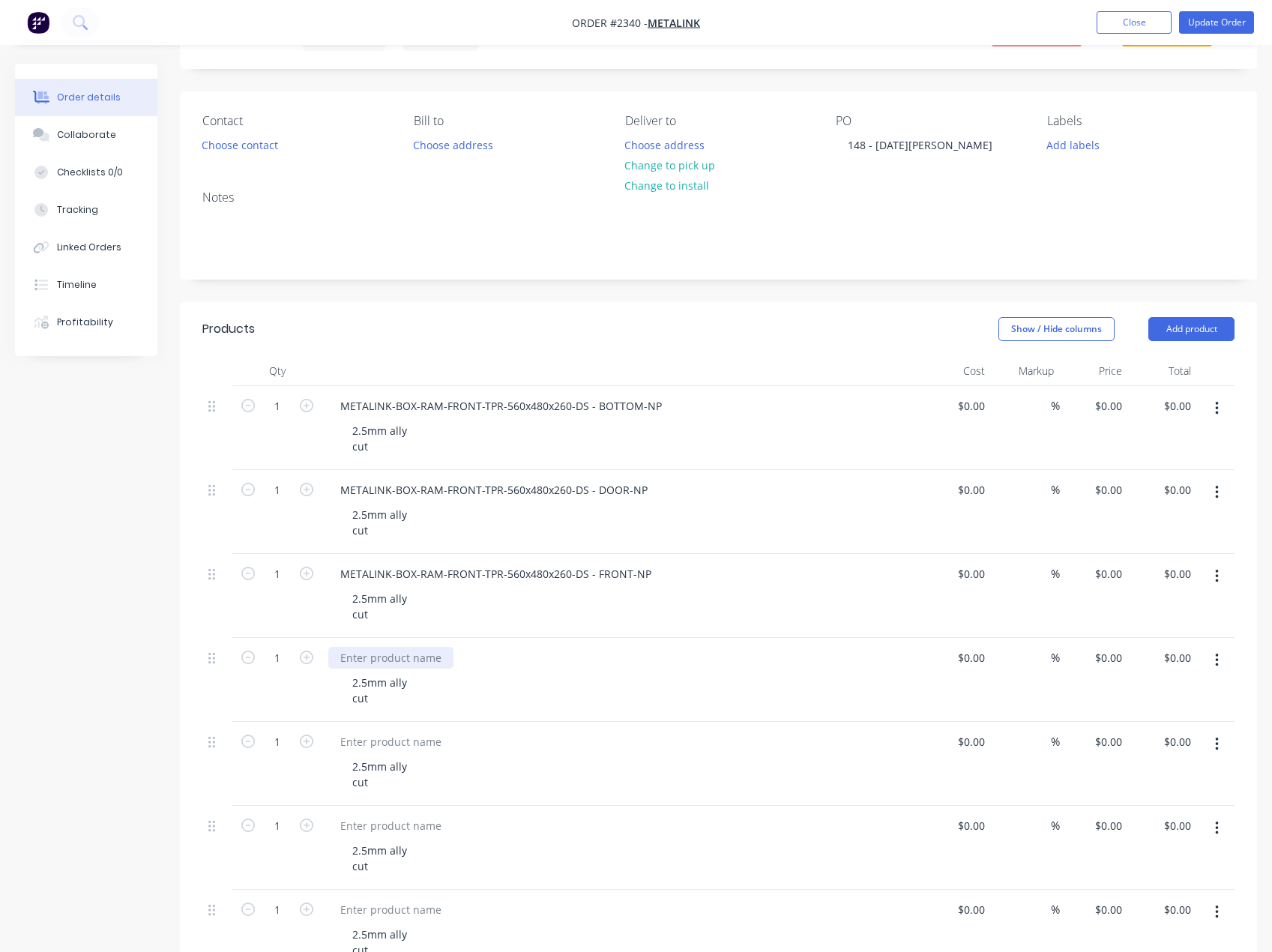
paste div
click at [405, 748] on div at bounding box center [391, 741] width 125 height 21
paste div
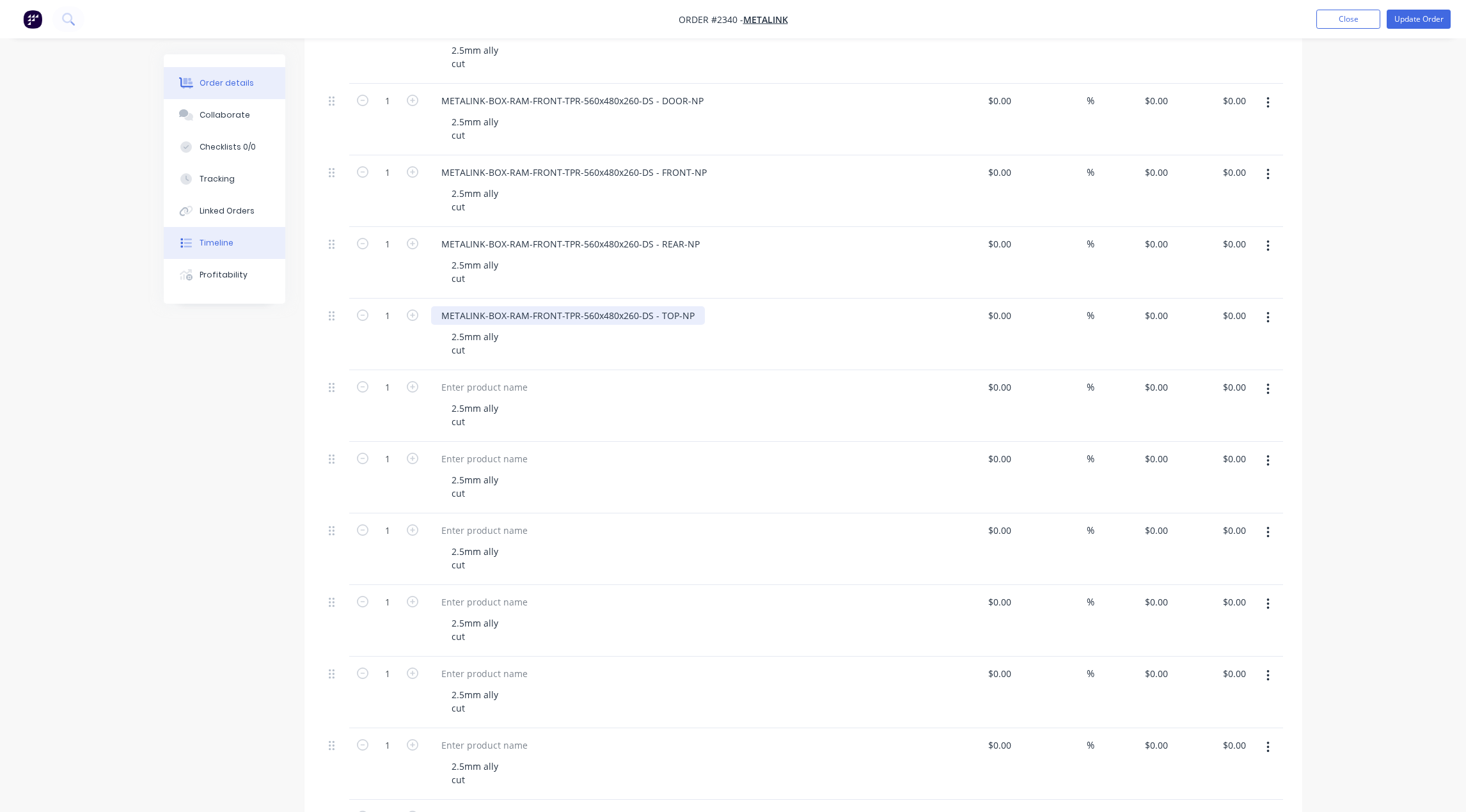
scroll to position [383, 0]
click at [483, 383] on div at bounding box center [484, 384] width 107 height 18
paste div
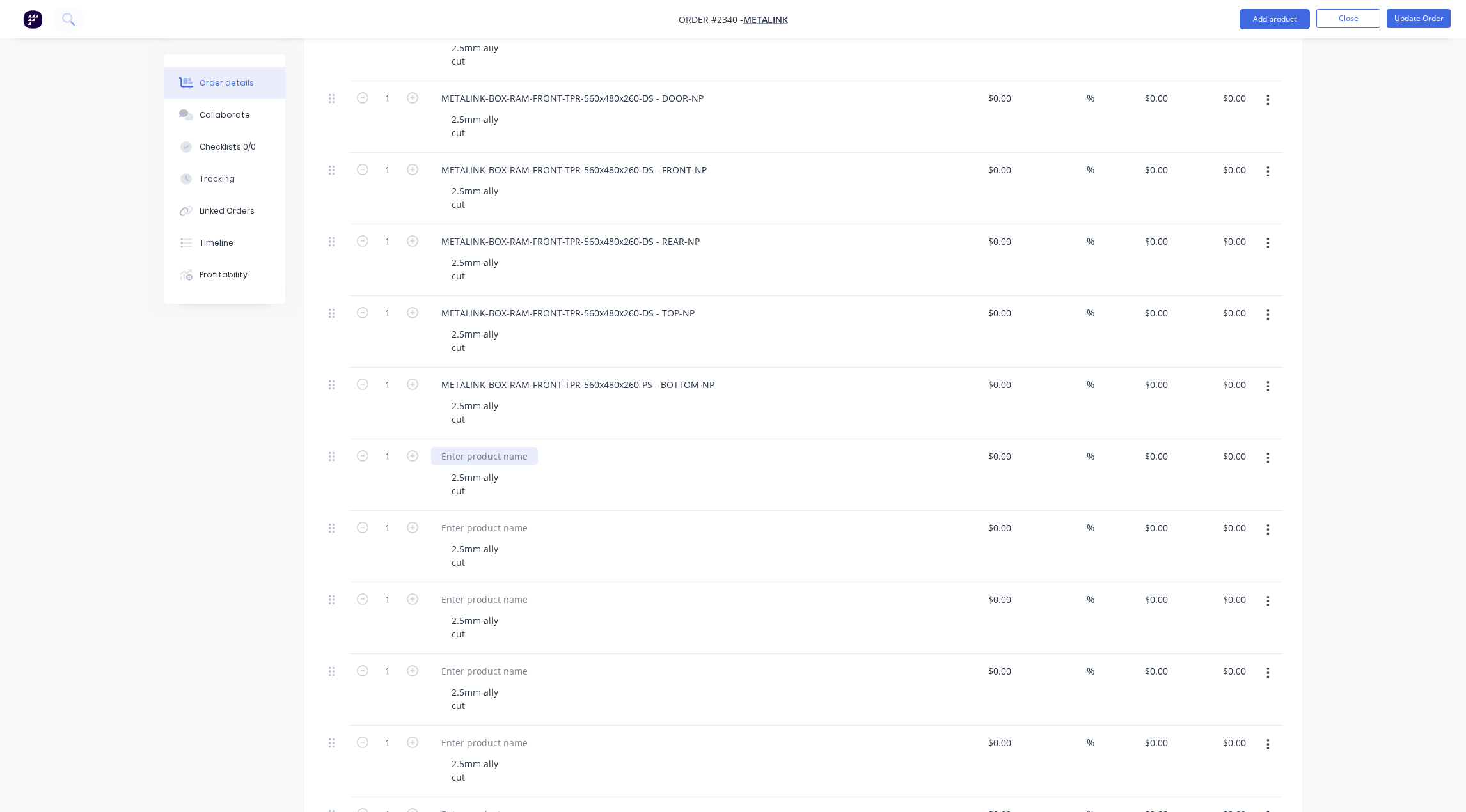
click at [483, 461] on div at bounding box center [484, 456] width 107 height 18
paste div
click at [481, 528] on div at bounding box center [484, 527] width 107 height 18
paste div
click at [485, 596] on div at bounding box center [484, 599] width 107 height 18
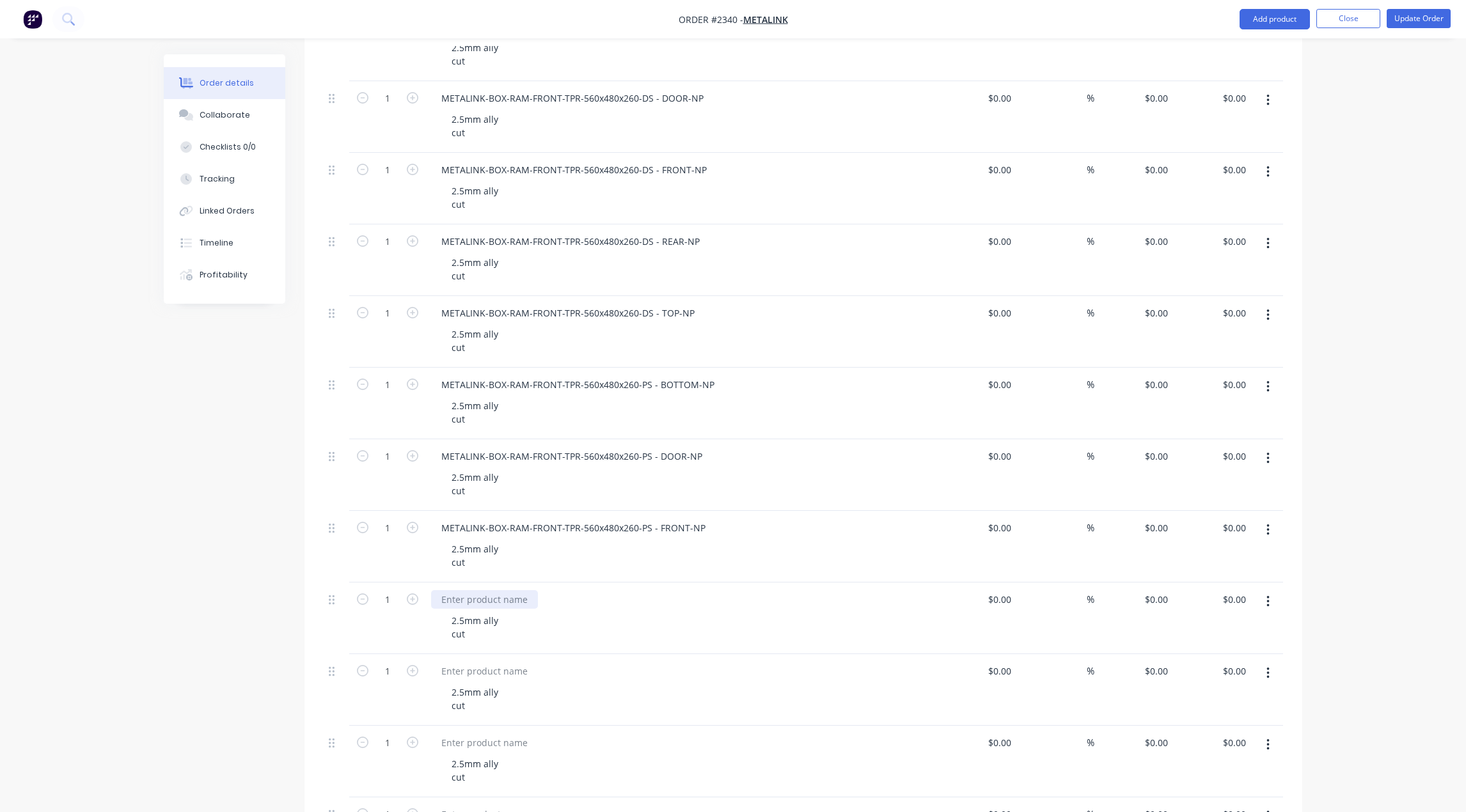
paste div
click at [499, 674] on div at bounding box center [484, 670] width 107 height 18
paste div
click at [498, 738] on div at bounding box center [484, 742] width 107 height 18
paste div
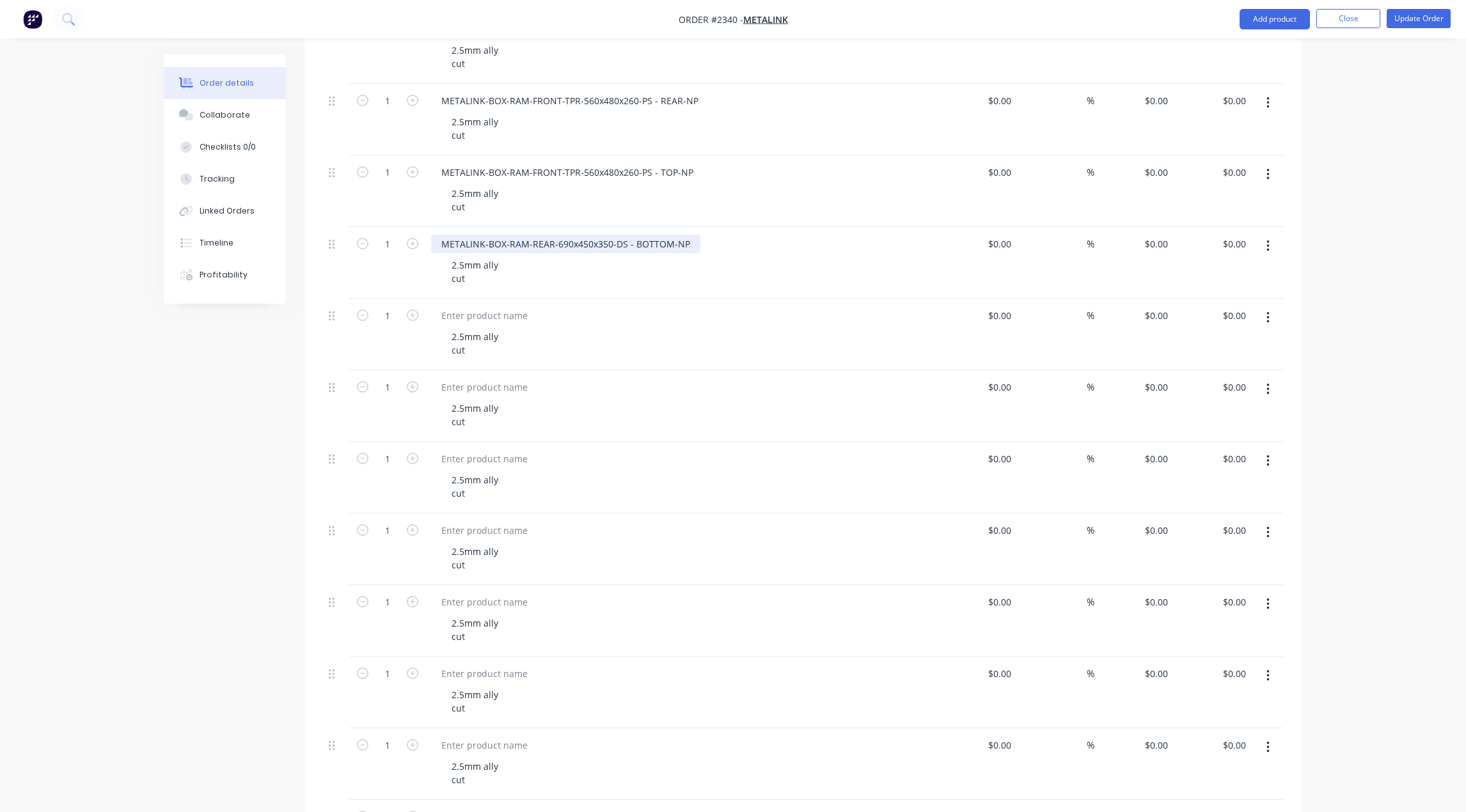
scroll to position [895, 0]
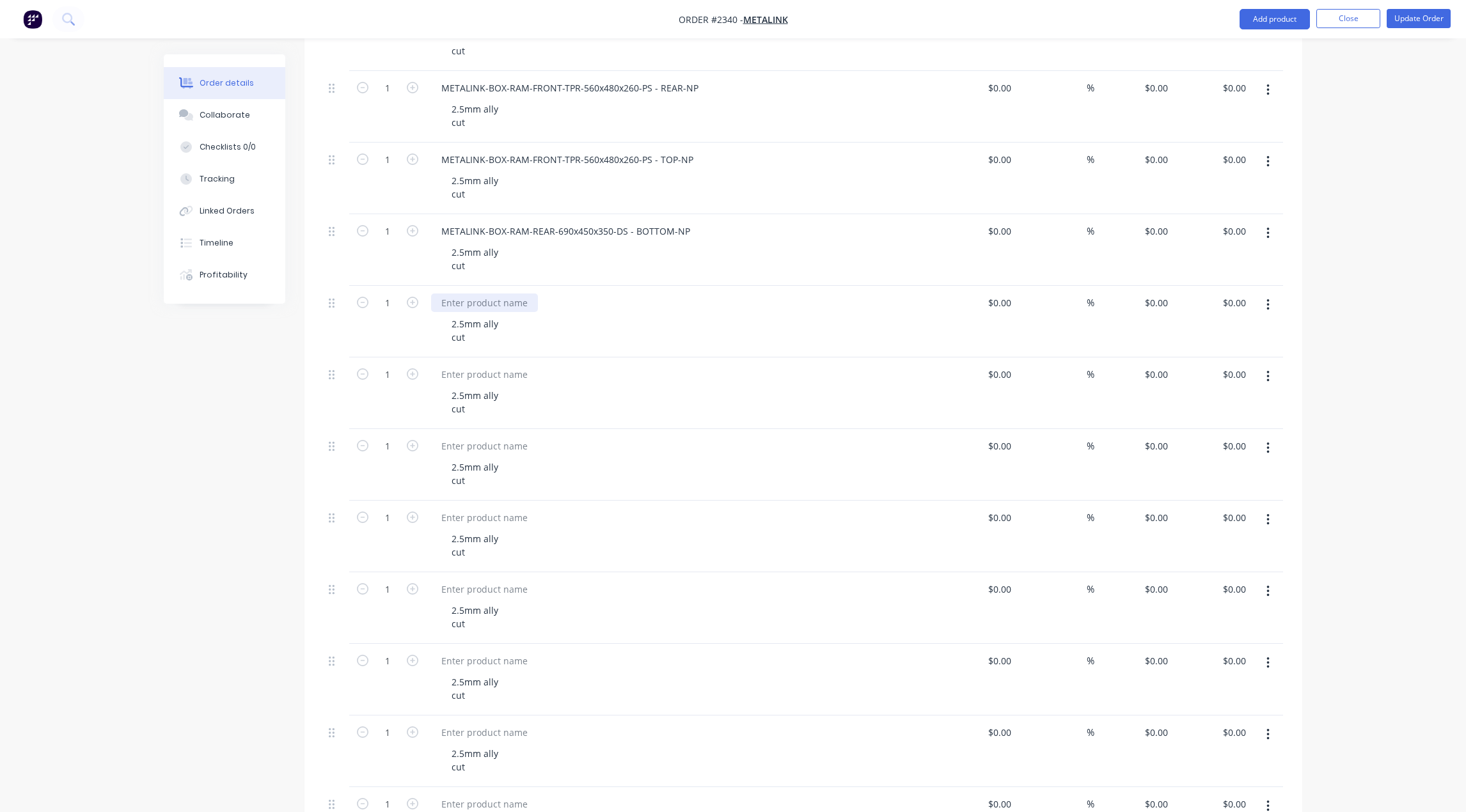
click at [483, 296] on div at bounding box center [484, 303] width 107 height 18
paste div
click at [451, 304] on div at bounding box center [484, 303] width 107 height 18
click at [472, 372] on div at bounding box center [484, 374] width 107 height 18
click at [478, 376] on div at bounding box center [484, 374] width 107 height 18
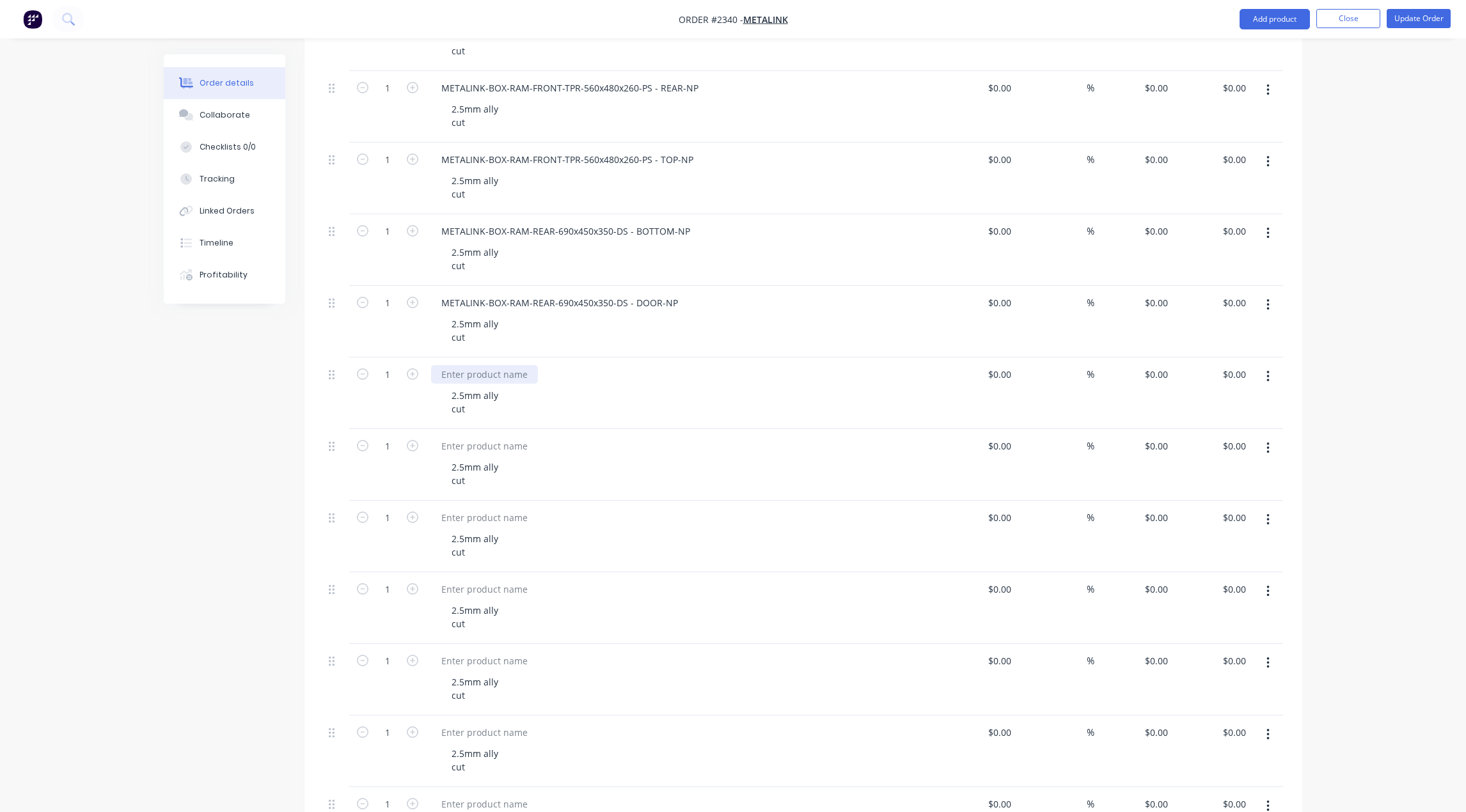
paste div
click at [483, 450] on div at bounding box center [484, 446] width 107 height 18
click at [462, 443] on div at bounding box center [484, 446] width 107 height 18
paste div
click at [476, 518] on div at bounding box center [484, 517] width 107 height 18
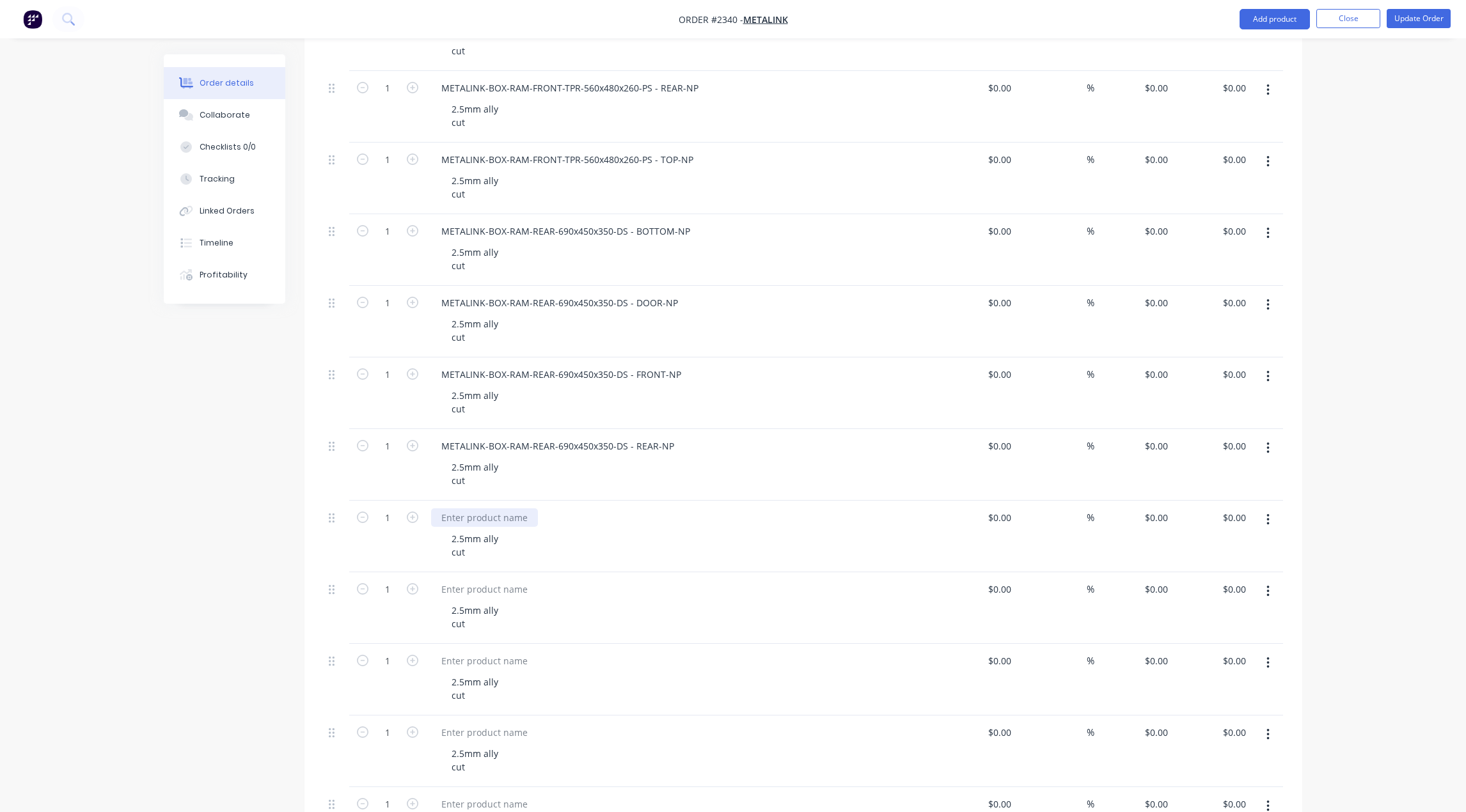
click at [470, 519] on div at bounding box center [484, 517] width 107 height 18
paste div
click at [476, 589] on div at bounding box center [484, 589] width 107 height 18
click at [476, 587] on div at bounding box center [484, 589] width 107 height 18
click at [466, 584] on div at bounding box center [484, 589] width 107 height 18
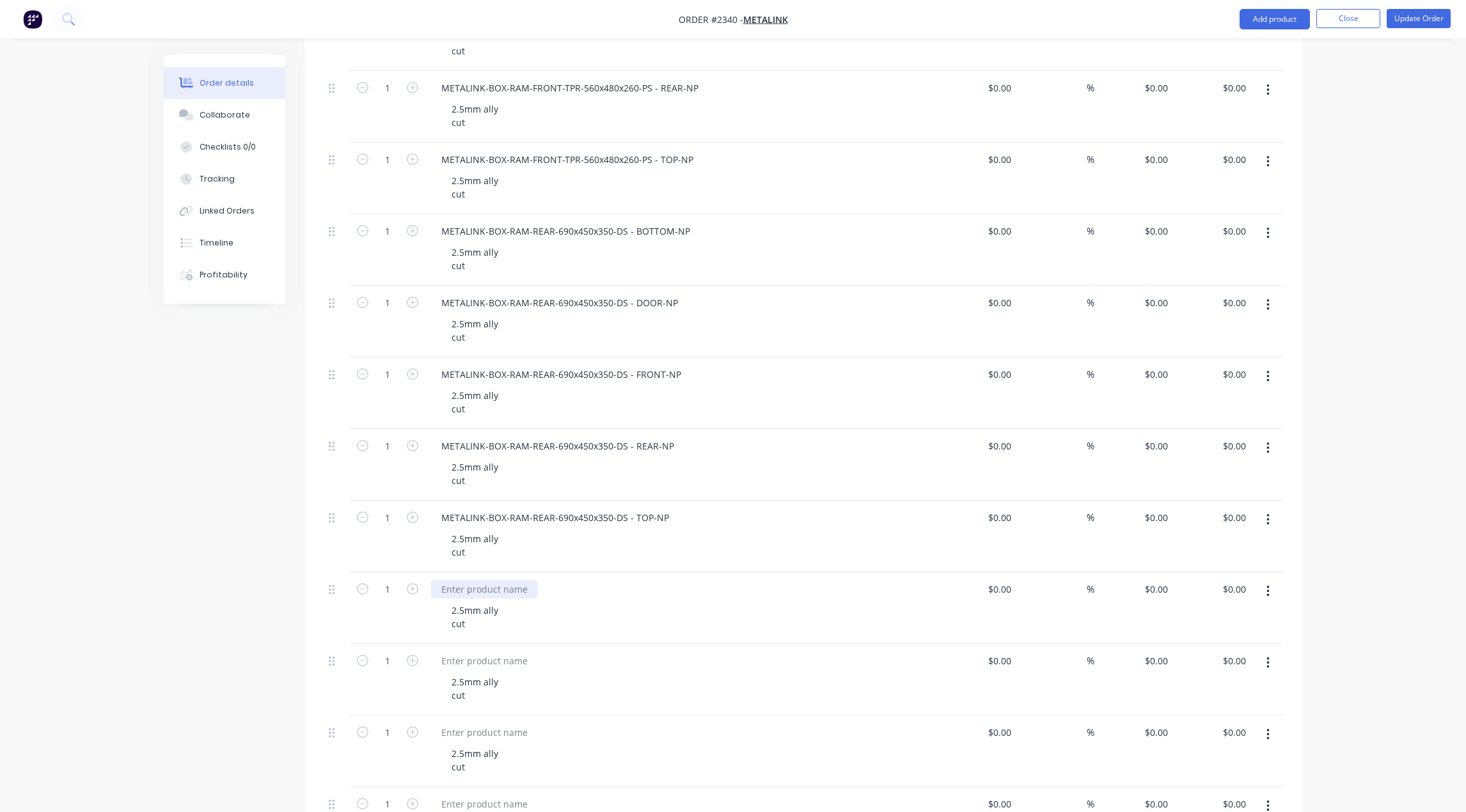
paste div
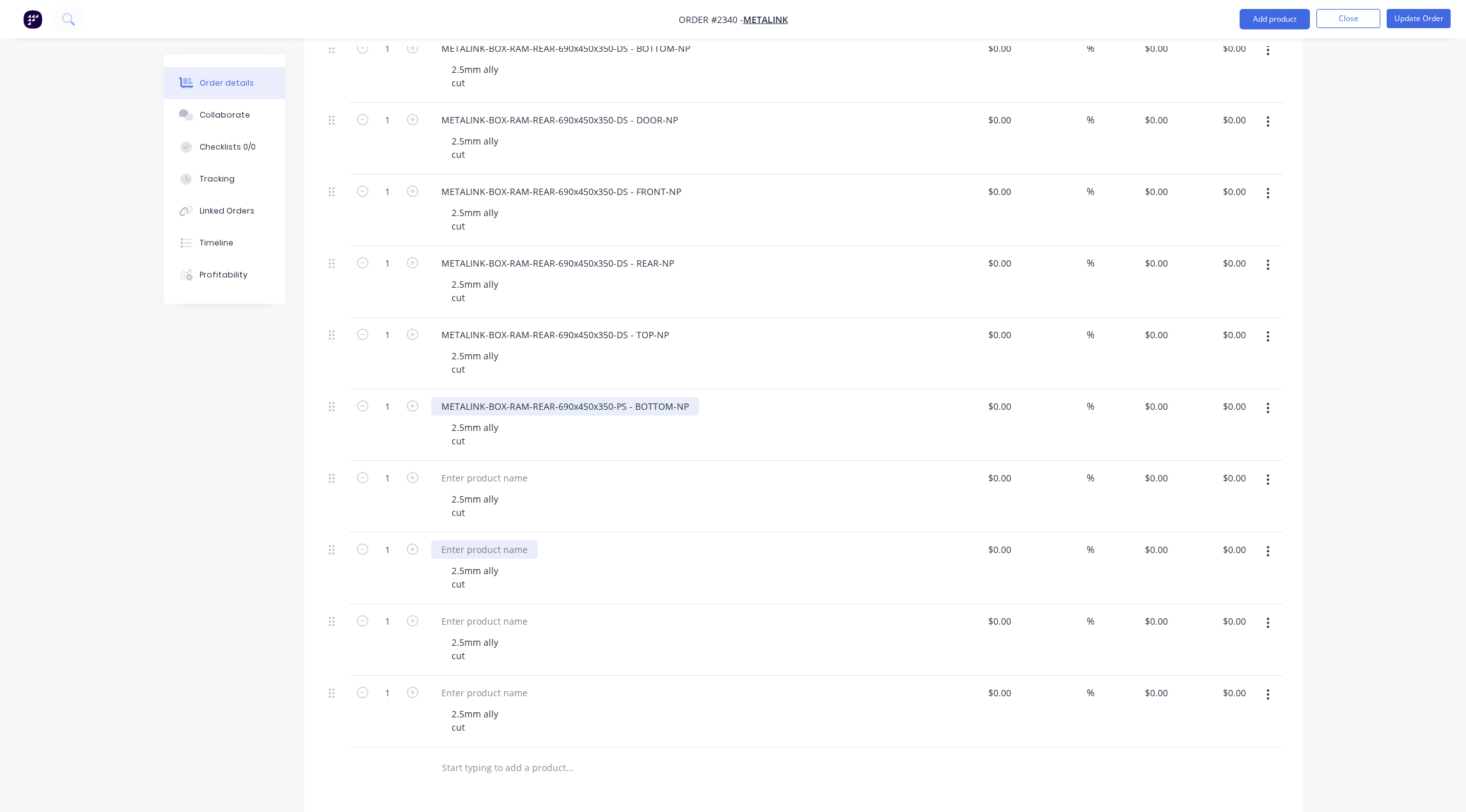
scroll to position [1151, 0]
click at [473, 410] on div at bounding box center [484, 404] width 107 height 18
click at [475, 407] on div at bounding box center [484, 404] width 107 height 18
paste div
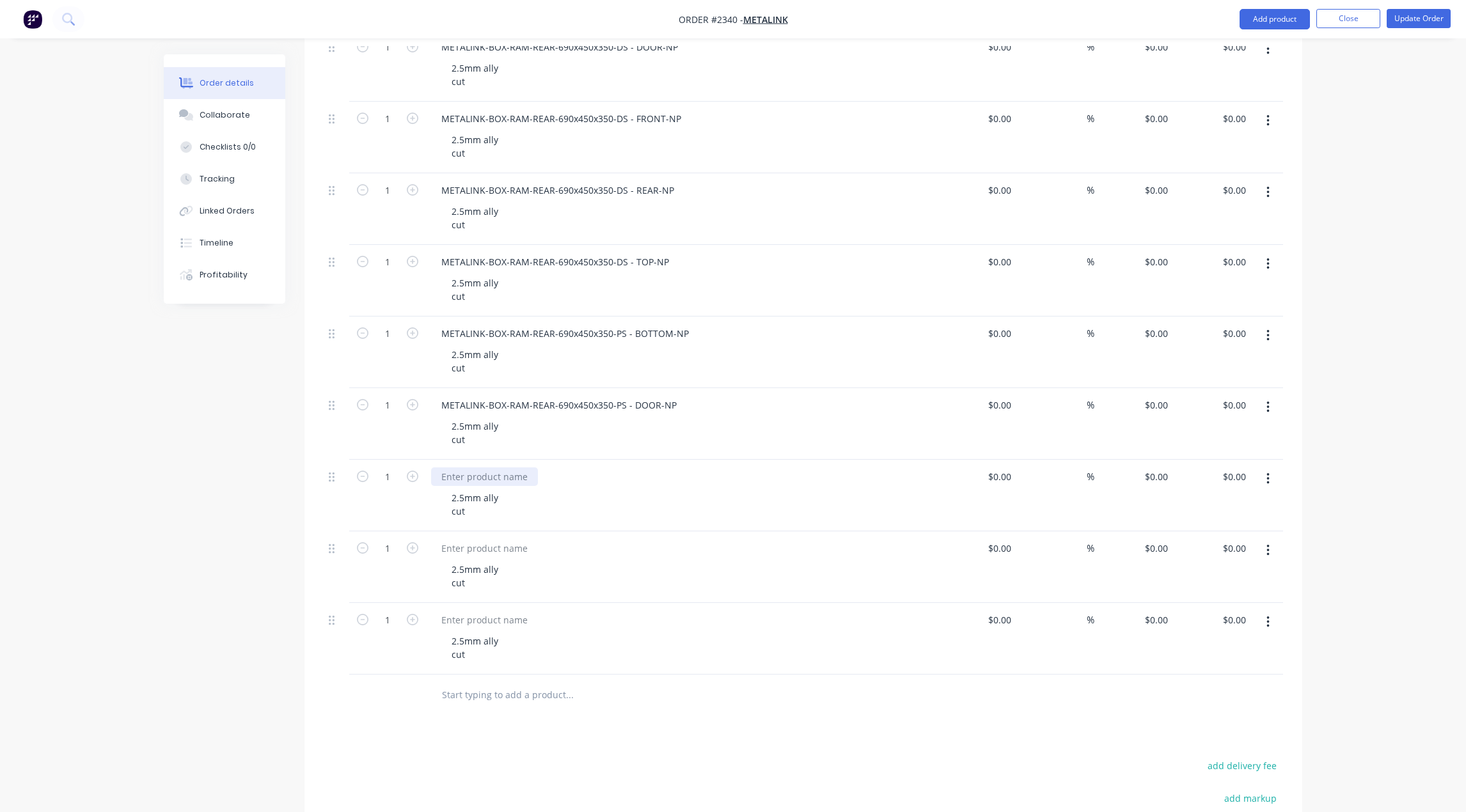
click at [483, 478] on div at bounding box center [484, 476] width 107 height 18
click at [464, 476] on div at bounding box center [484, 476] width 107 height 18
paste div
click at [487, 550] on div at bounding box center [484, 547] width 107 height 18
click at [474, 550] on div at bounding box center [484, 547] width 107 height 18
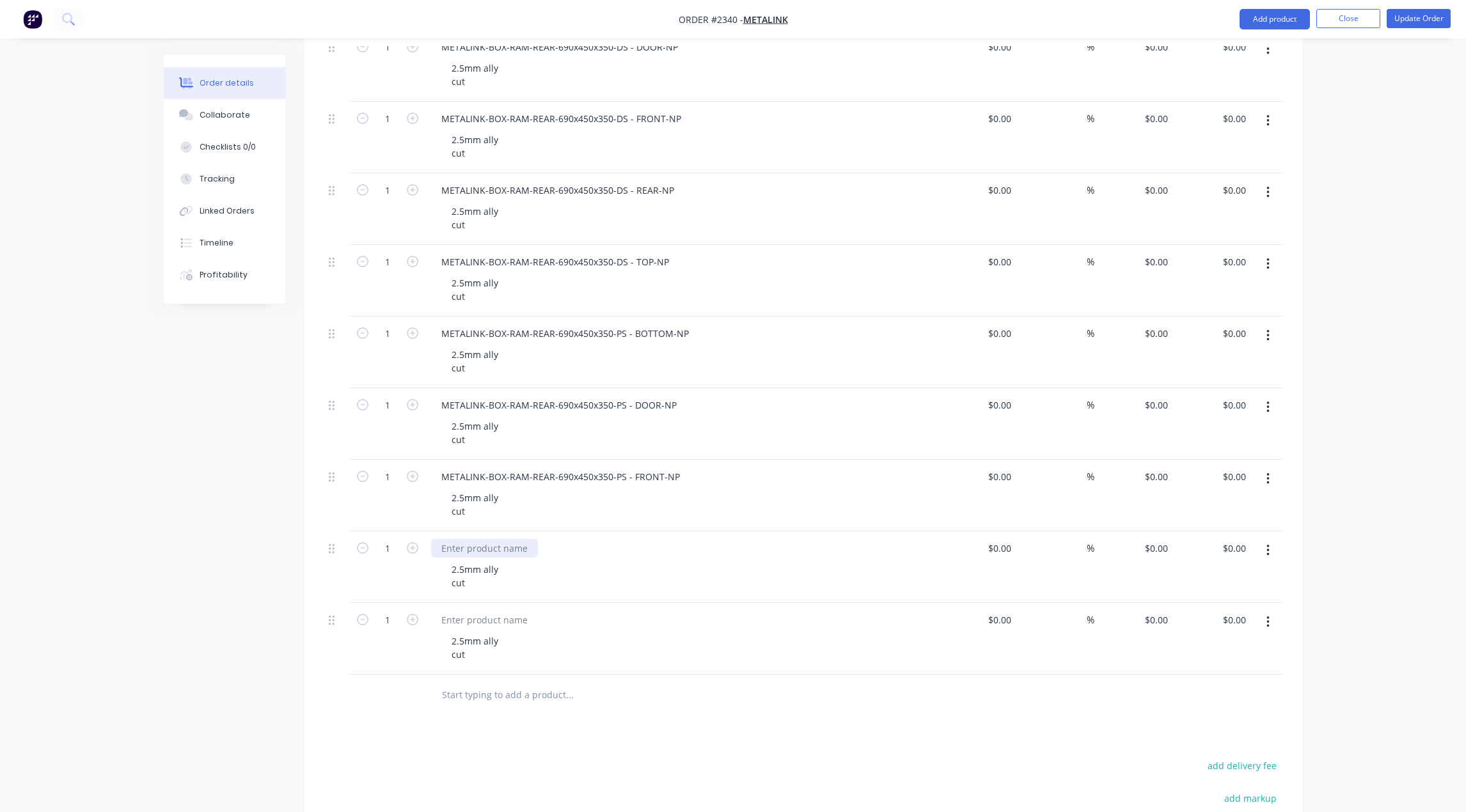
click at [476, 550] on div at bounding box center [484, 547] width 107 height 18
click at [471, 549] on div at bounding box center [484, 547] width 107 height 18
click at [457, 548] on div at bounding box center [484, 547] width 107 height 18
click at [439, 546] on div at bounding box center [484, 547] width 107 height 18
paste div
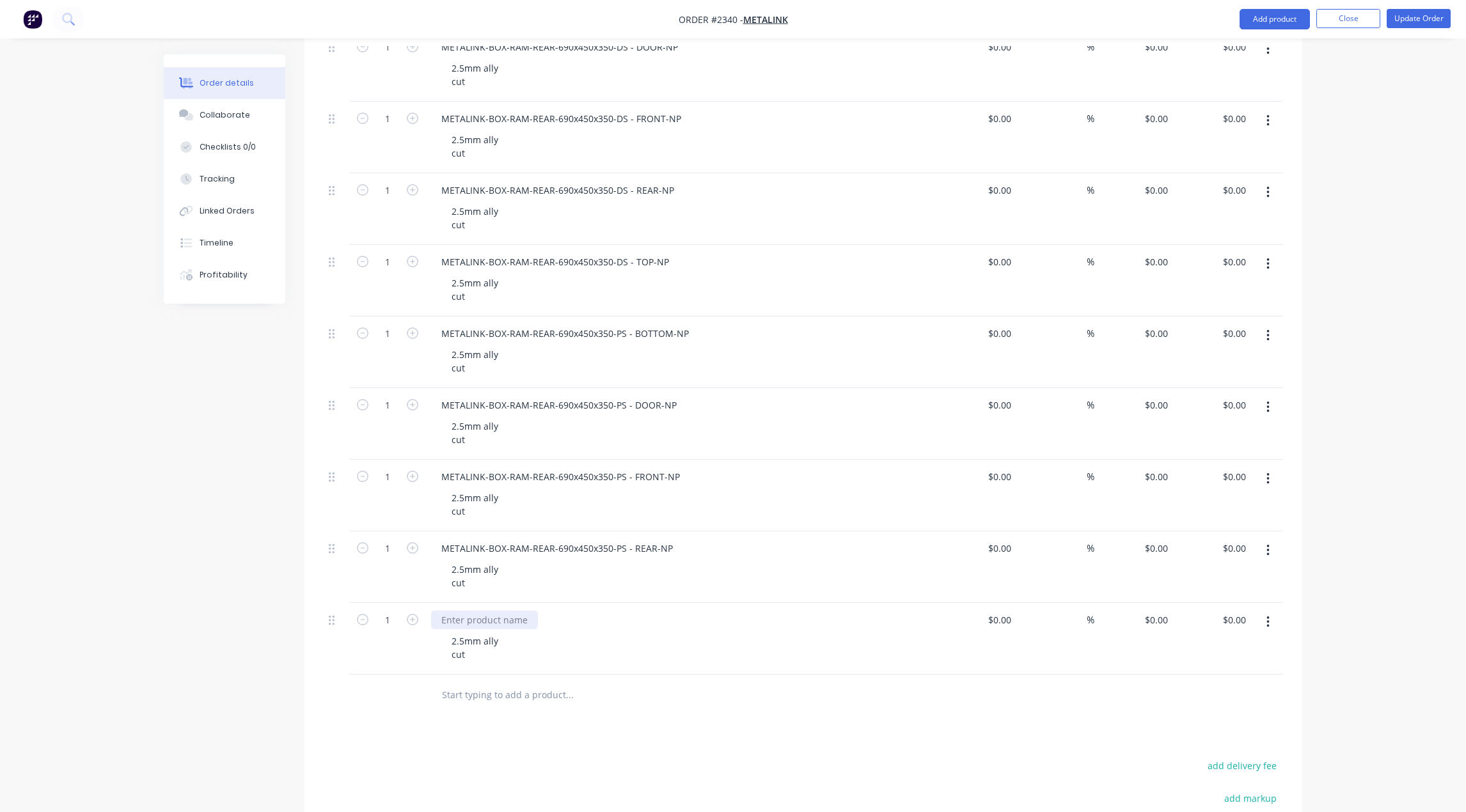
click at [465, 617] on div at bounding box center [484, 619] width 107 height 18
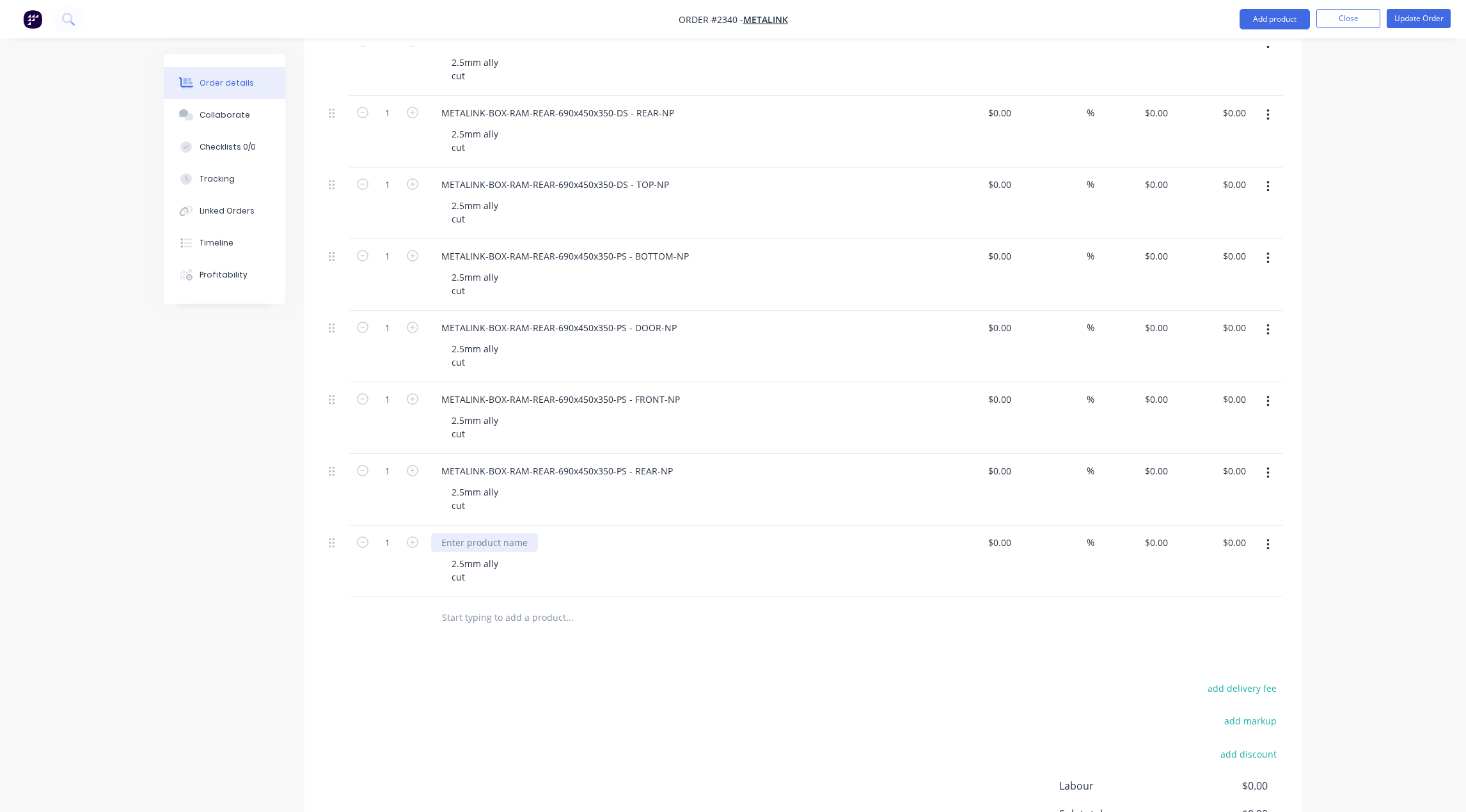
scroll to position [1215, 0]
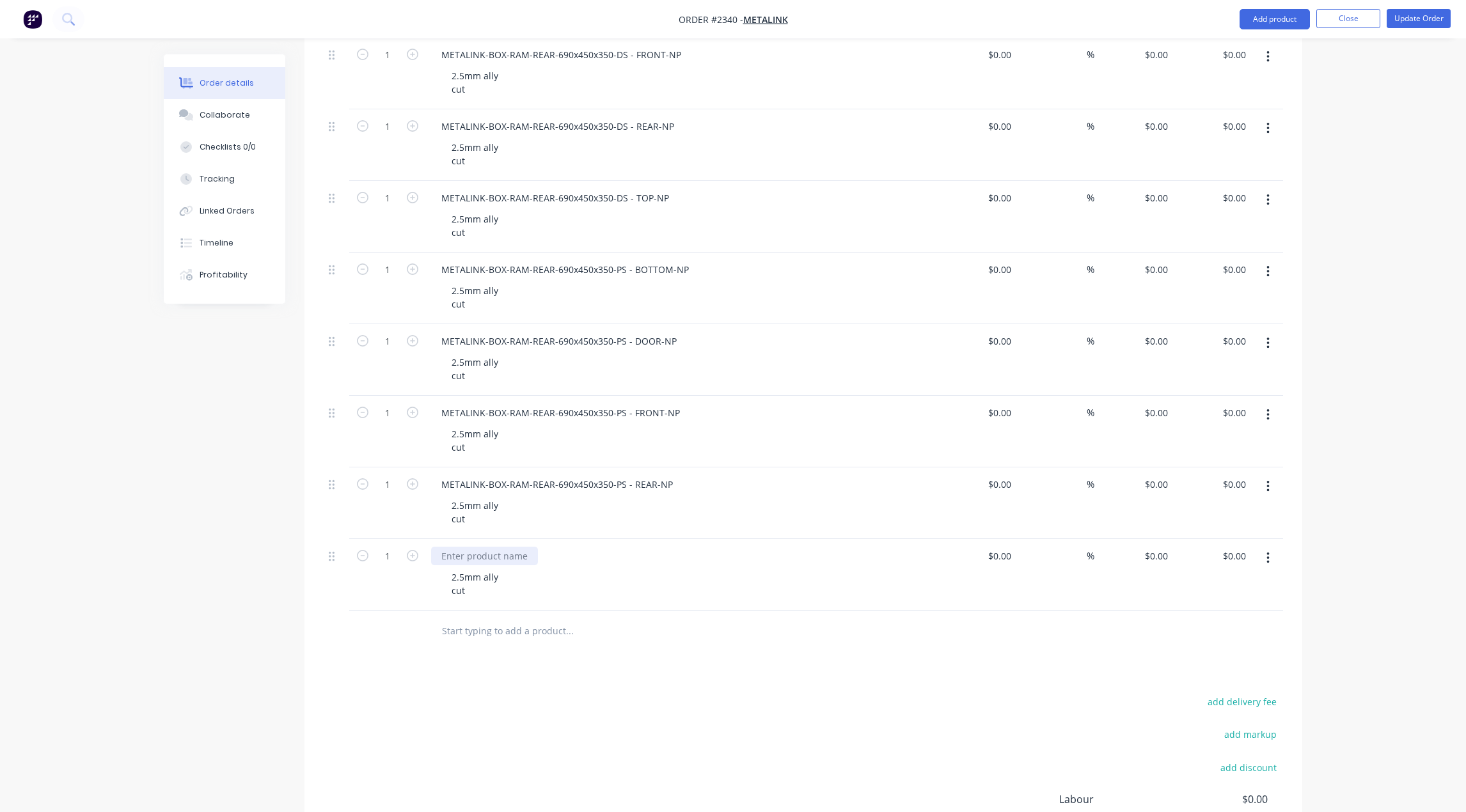
click at [464, 555] on div at bounding box center [484, 556] width 107 height 18
paste div
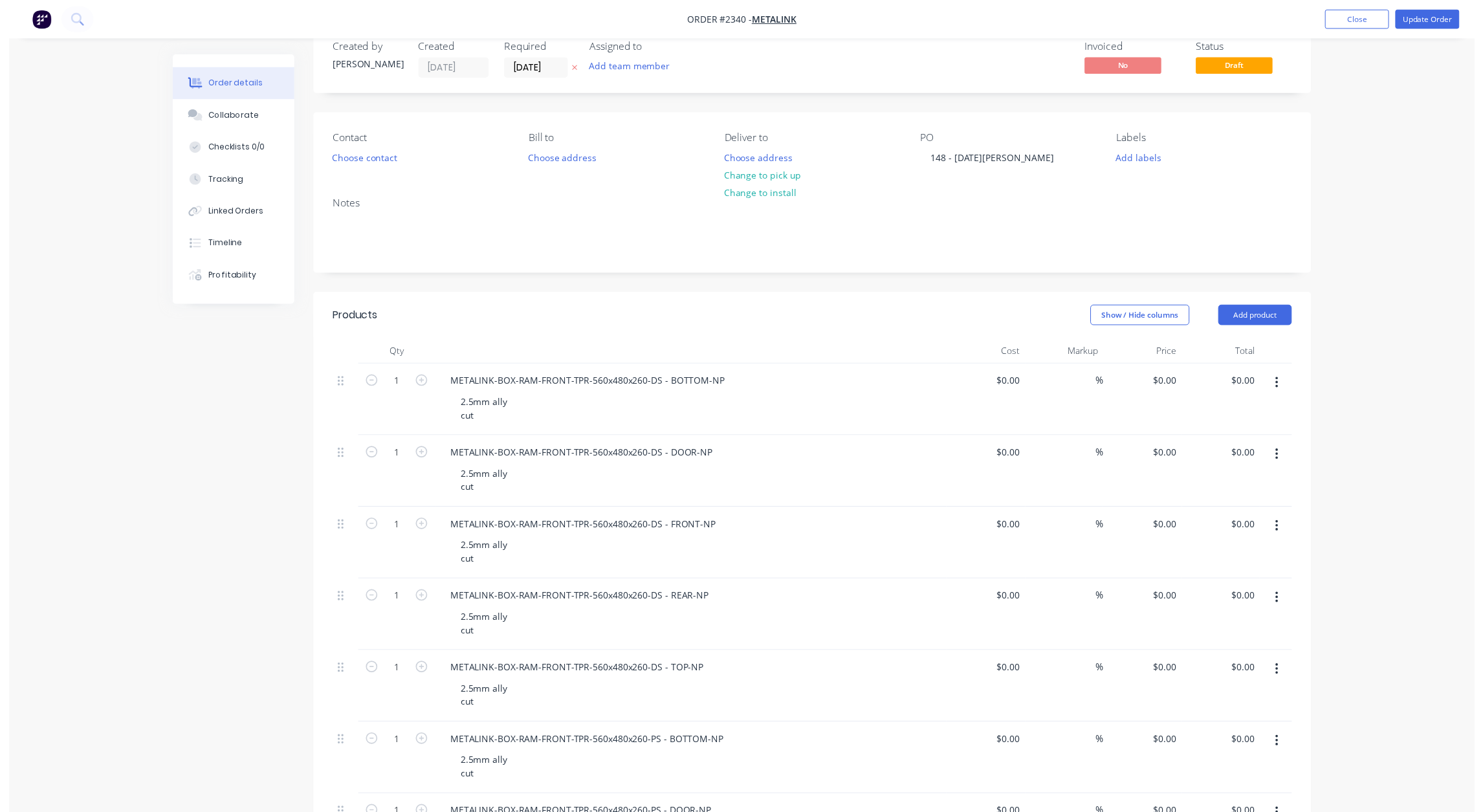
scroll to position [0, 0]
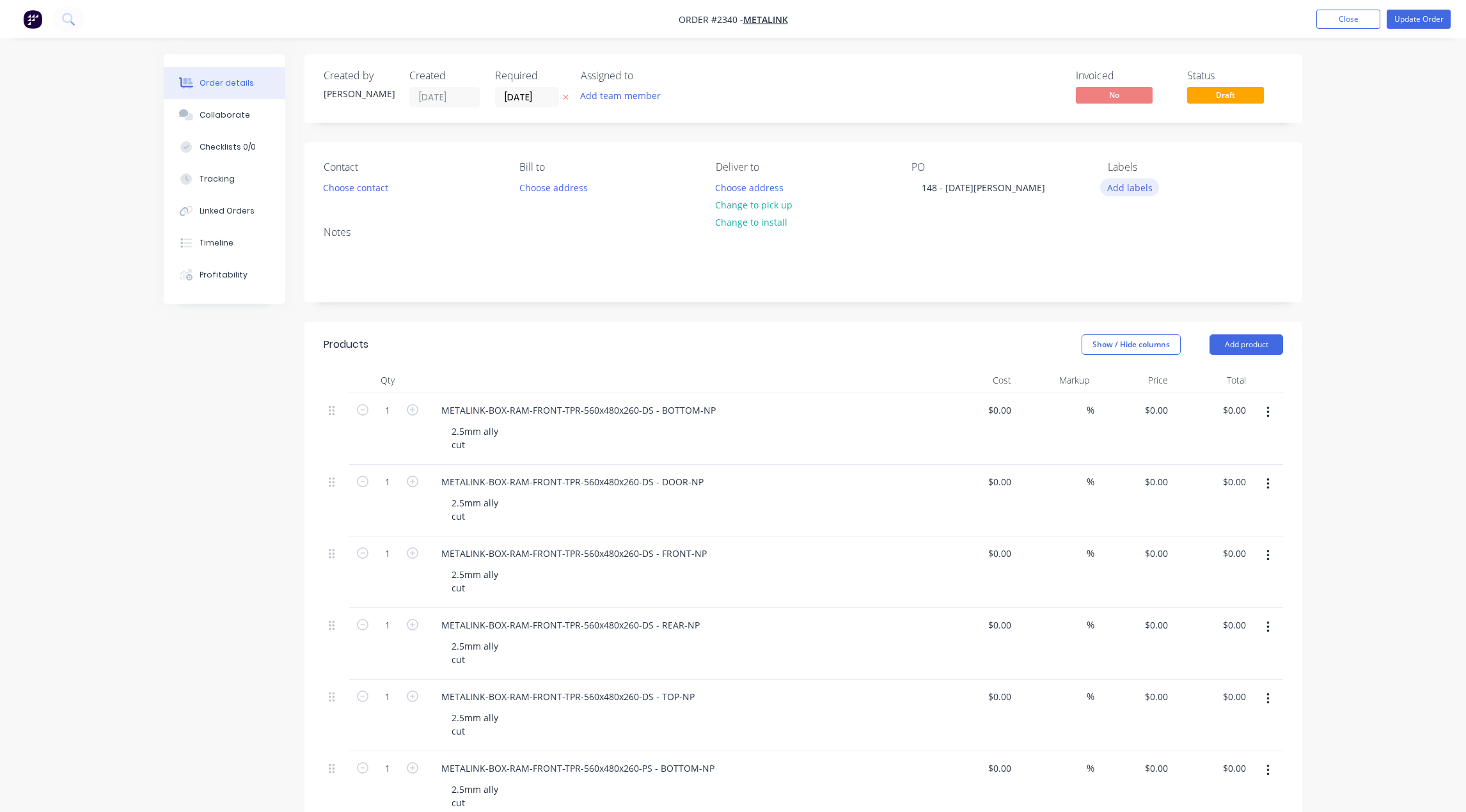
click at [1085, 182] on button "Add labels" at bounding box center [1129, 187] width 59 height 17
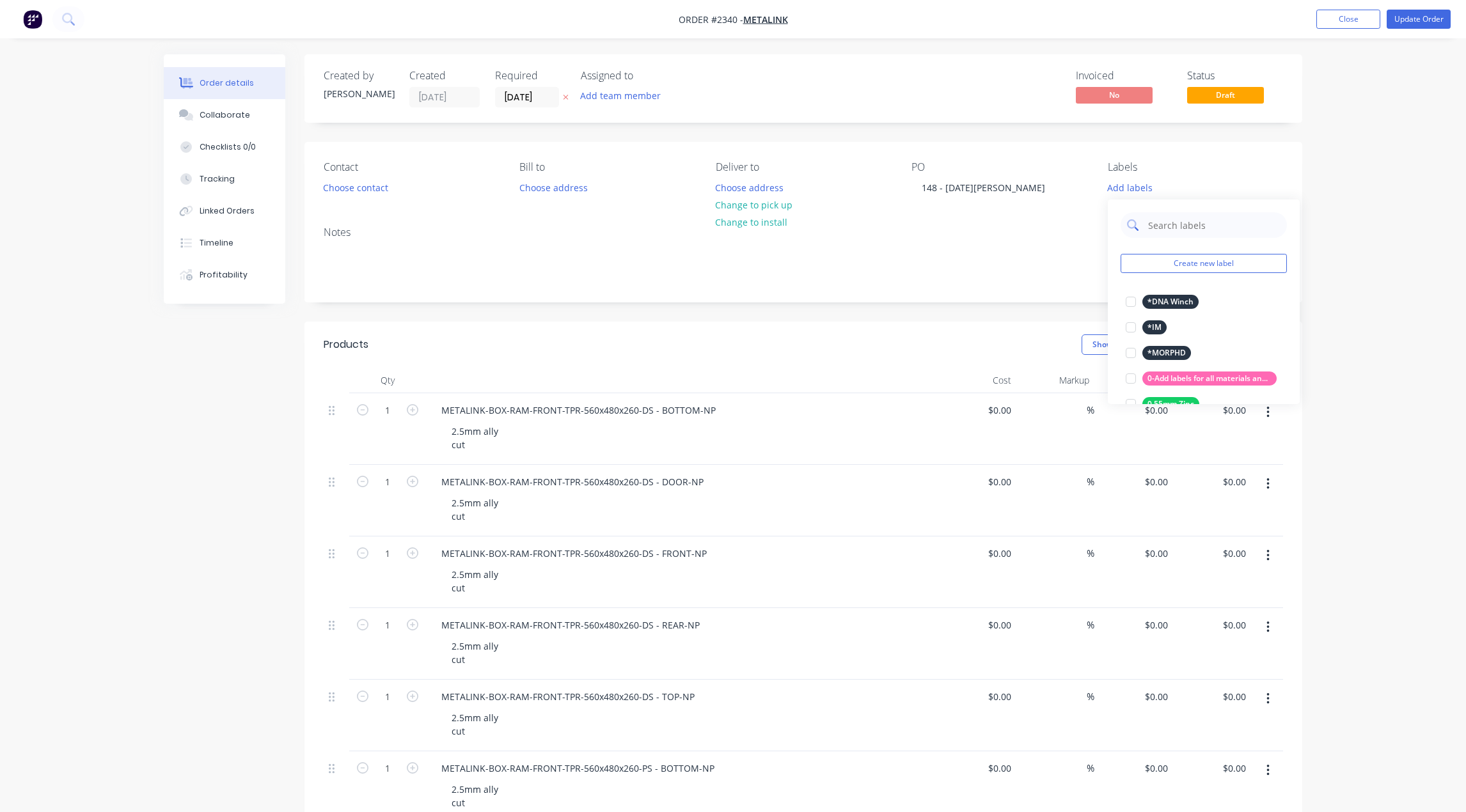
click at [1085, 224] on input "text" at bounding box center [1214, 225] width 134 height 26
click at [1085, 298] on div at bounding box center [1131, 302] width 26 height 26
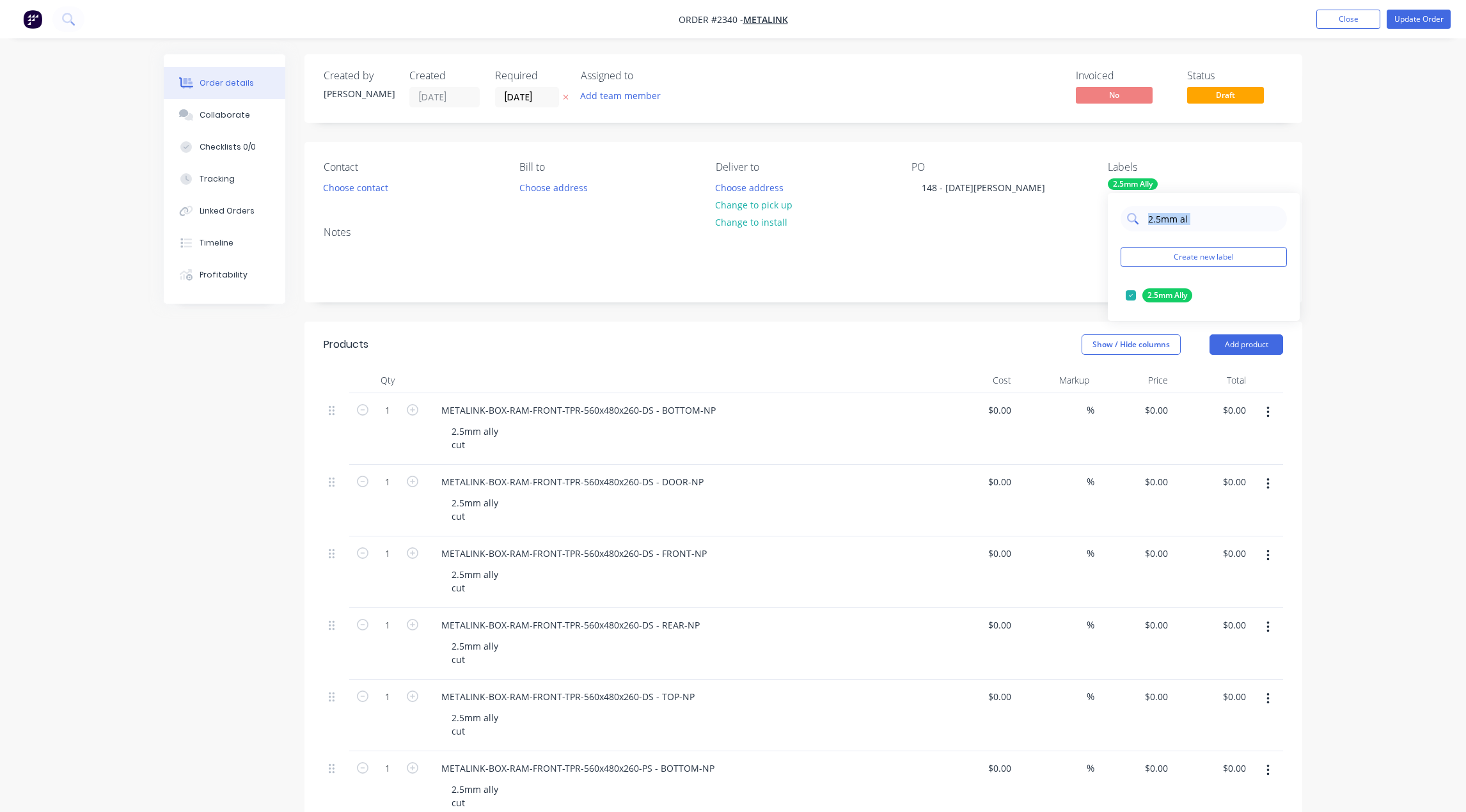
drag, startPoint x: 1210, startPoint y: 235, endPoint x: 1208, endPoint y: 215, distance: 20.1
click at [1085, 222] on div "2.5mm al Create new label 2.5mm Ally edit" at bounding box center [1203, 257] width 192 height 128
drag, startPoint x: 1208, startPoint y: 215, endPoint x: 1140, endPoint y: 216, distance: 68.0
click at [1085, 216] on div "2.5mm al" at bounding box center [1203, 218] width 166 height 26
type input "cut"
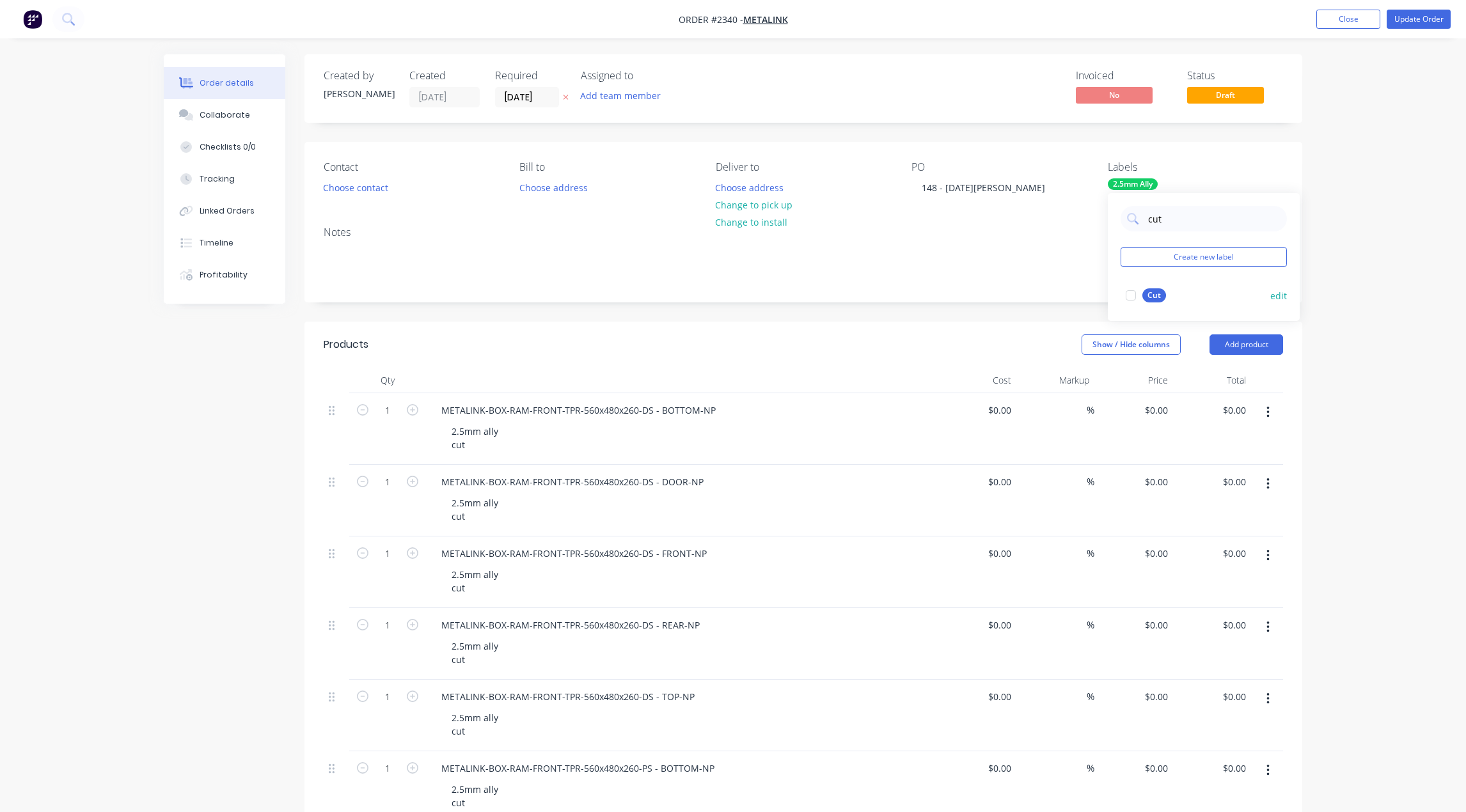
click at [1085, 294] on div at bounding box center [1131, 296] width 26 height 26
click at [637, 104] on button "Add team member" at bounding box center [620, 95] width 94 height 17
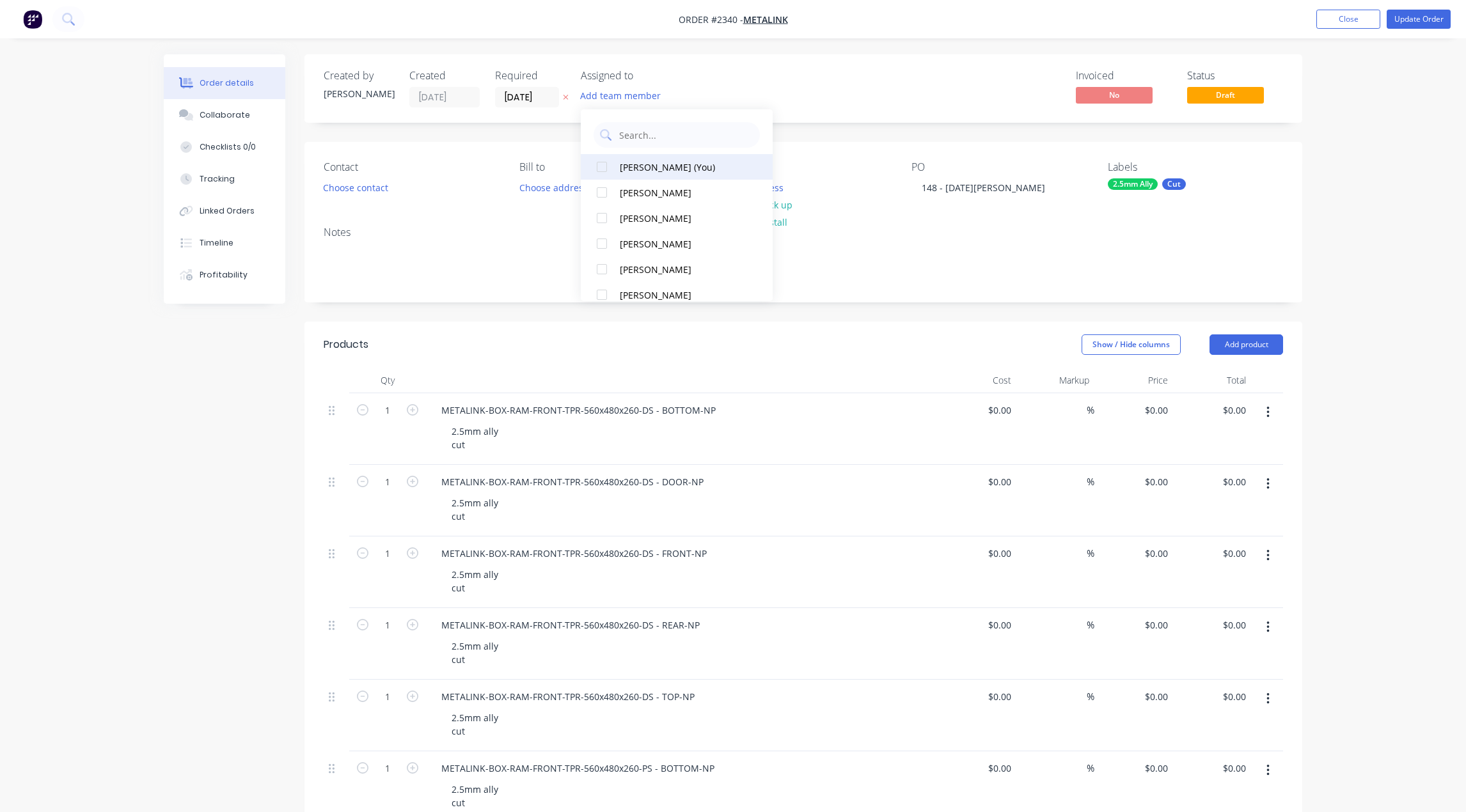
click at [657, 174] on button "[PERSON_NAME] (You)" at bounding box center [677, 167] width 192 height 26
drag, startPoint x: 821, startPoint y: 99, endPoint x: 848, endPoint y: 106, distance: 27.9
click at [826, 100] on div "Invoiced No Status Draft" at bounding box center [996, 89] width 574 height 38
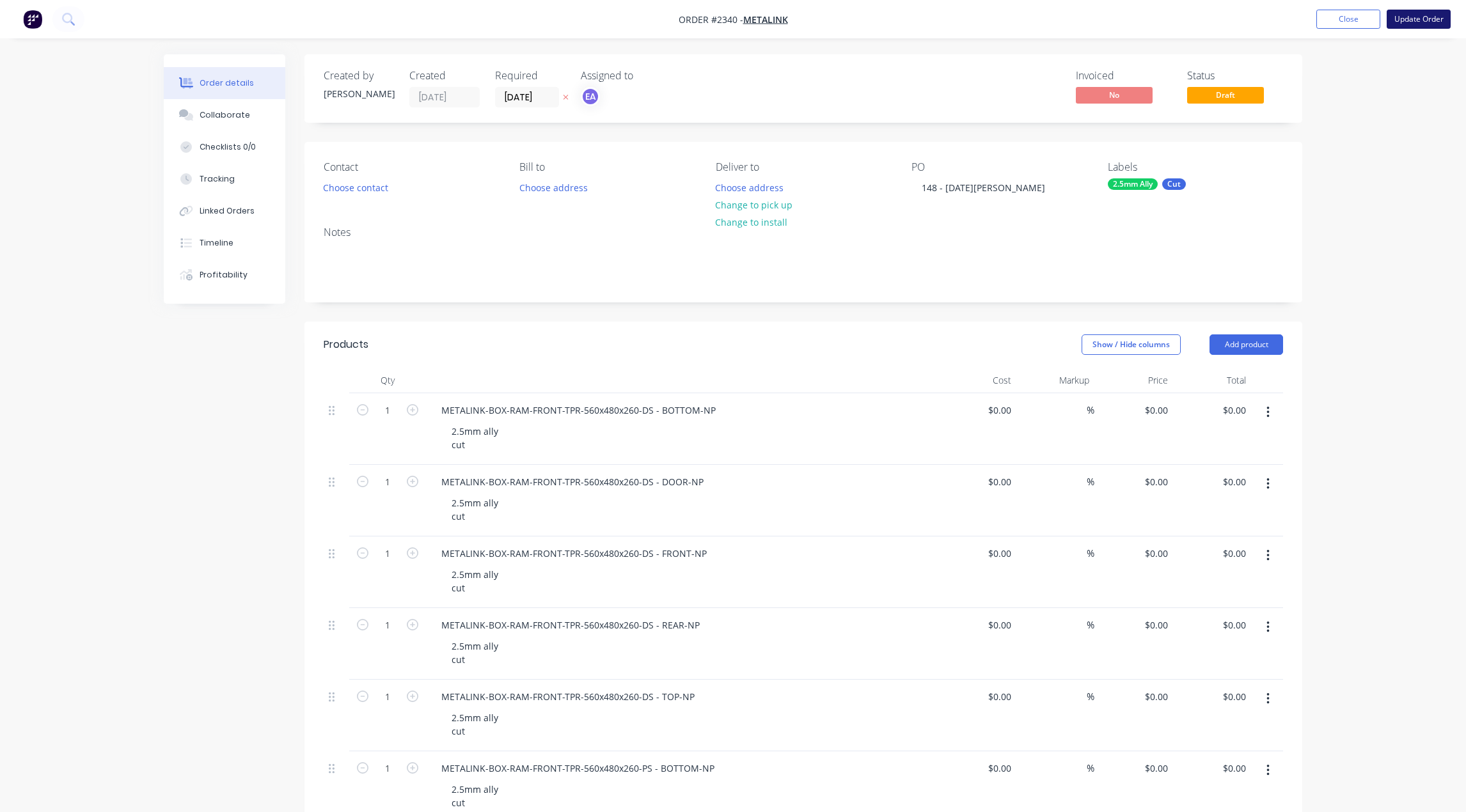
click at [1085, 24] on button "Update Order" at bounding box center [1418, 19] width 64 height 19
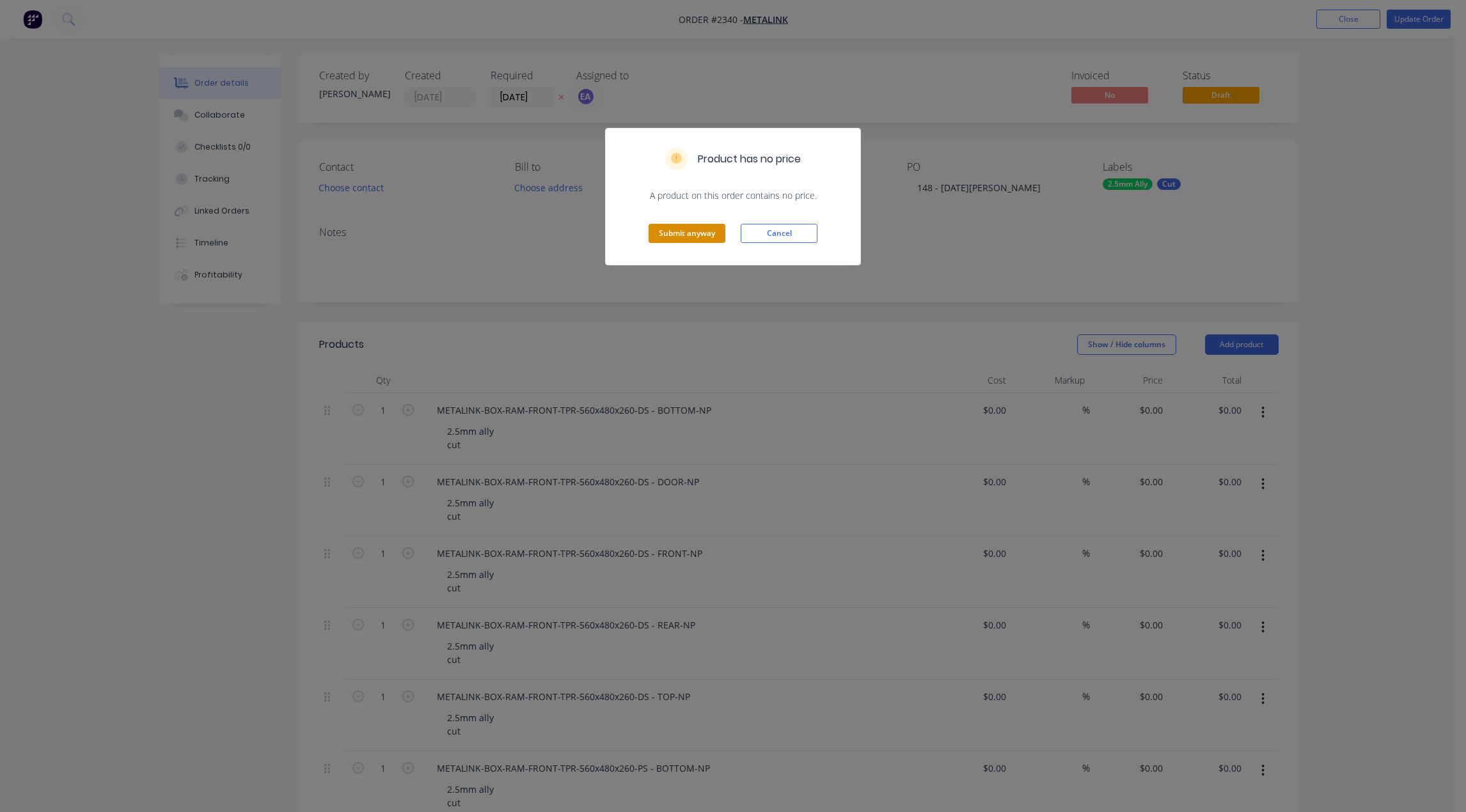
click at [696, 235] on button "Submit anyway" at bounding box center [687, 233] width 77 height 19
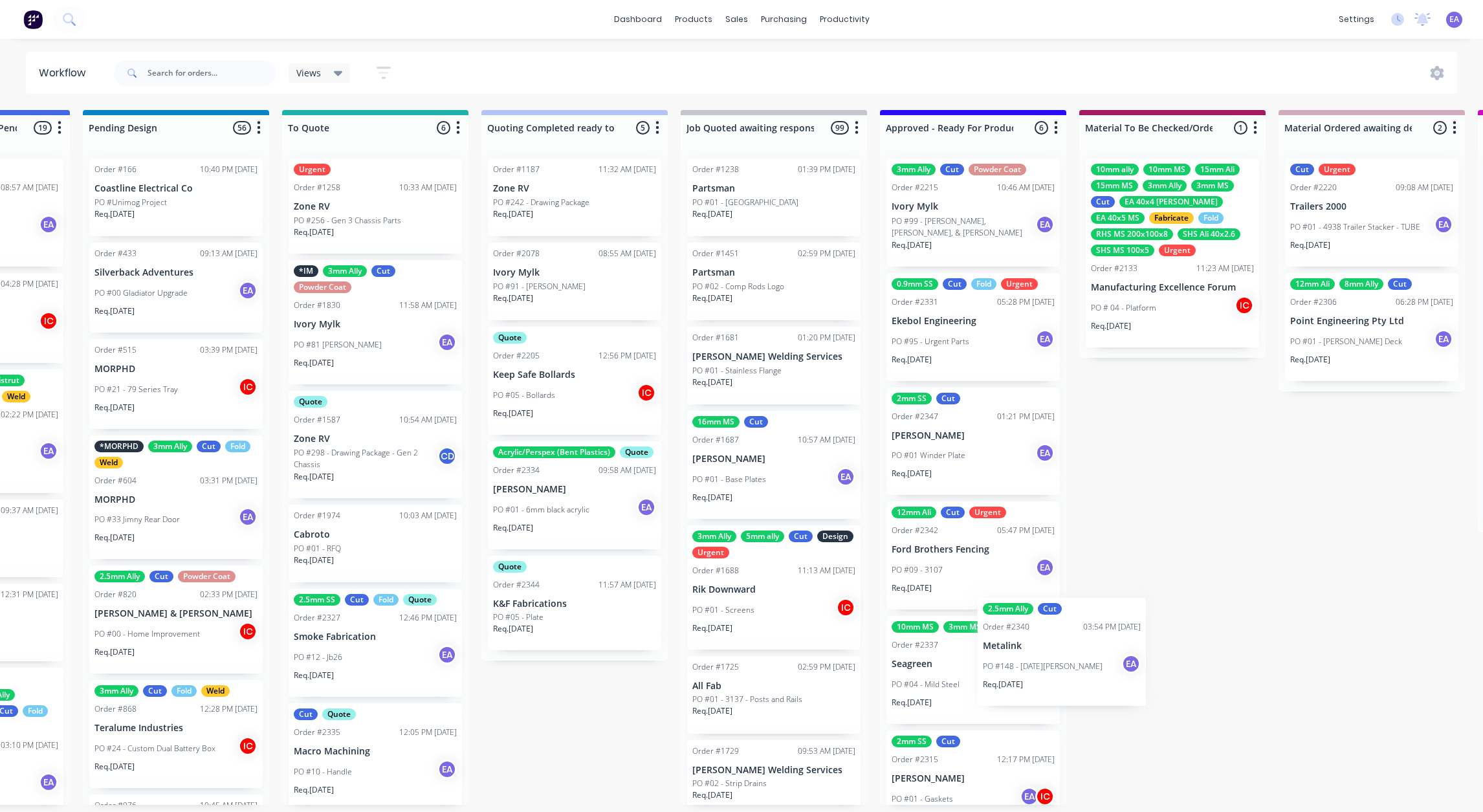
scroll to position [3, 0]
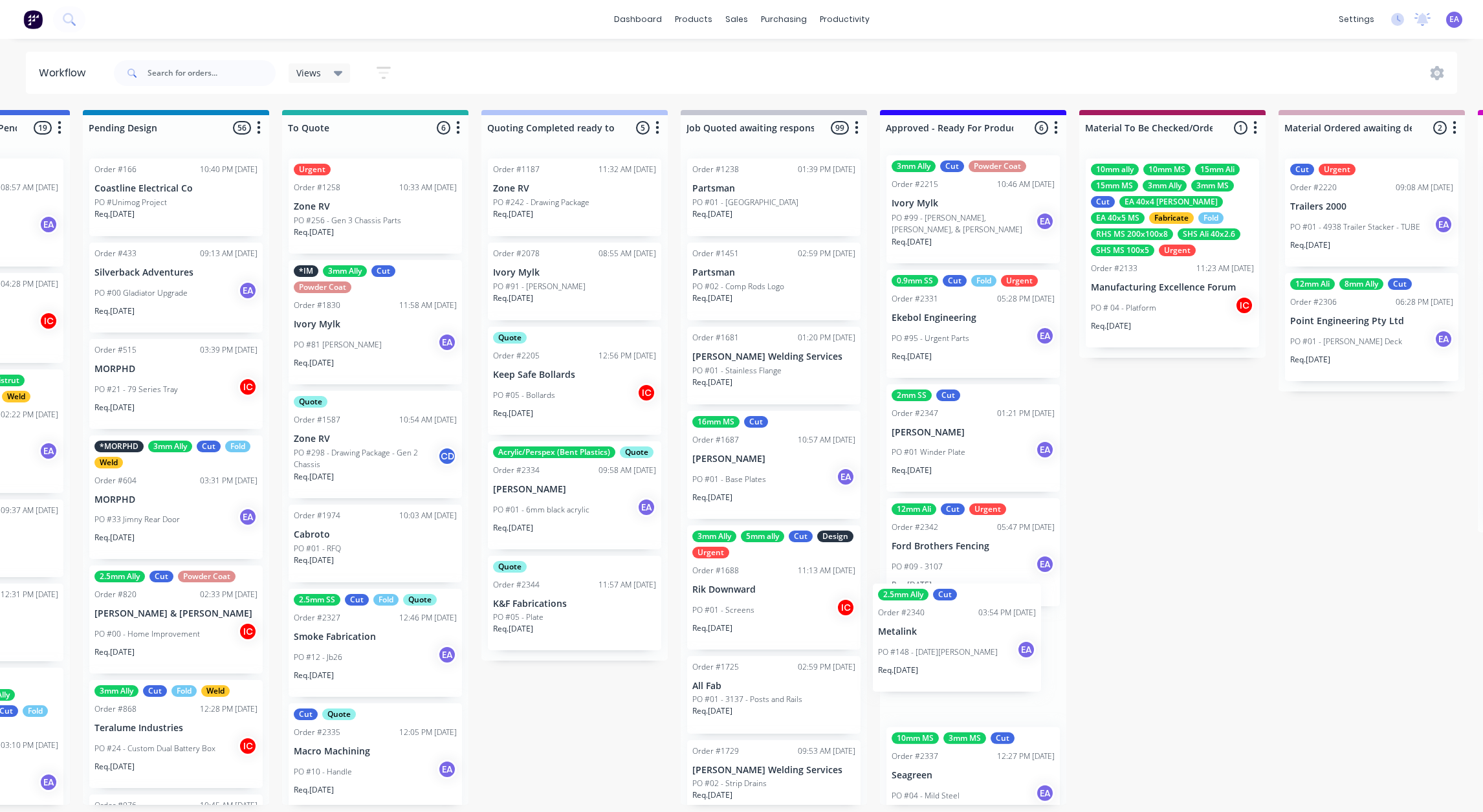
drag, startPoint x: 712, startPoint y: 673, endPoint x: 980, endPoint y: 614, distance: 274.4
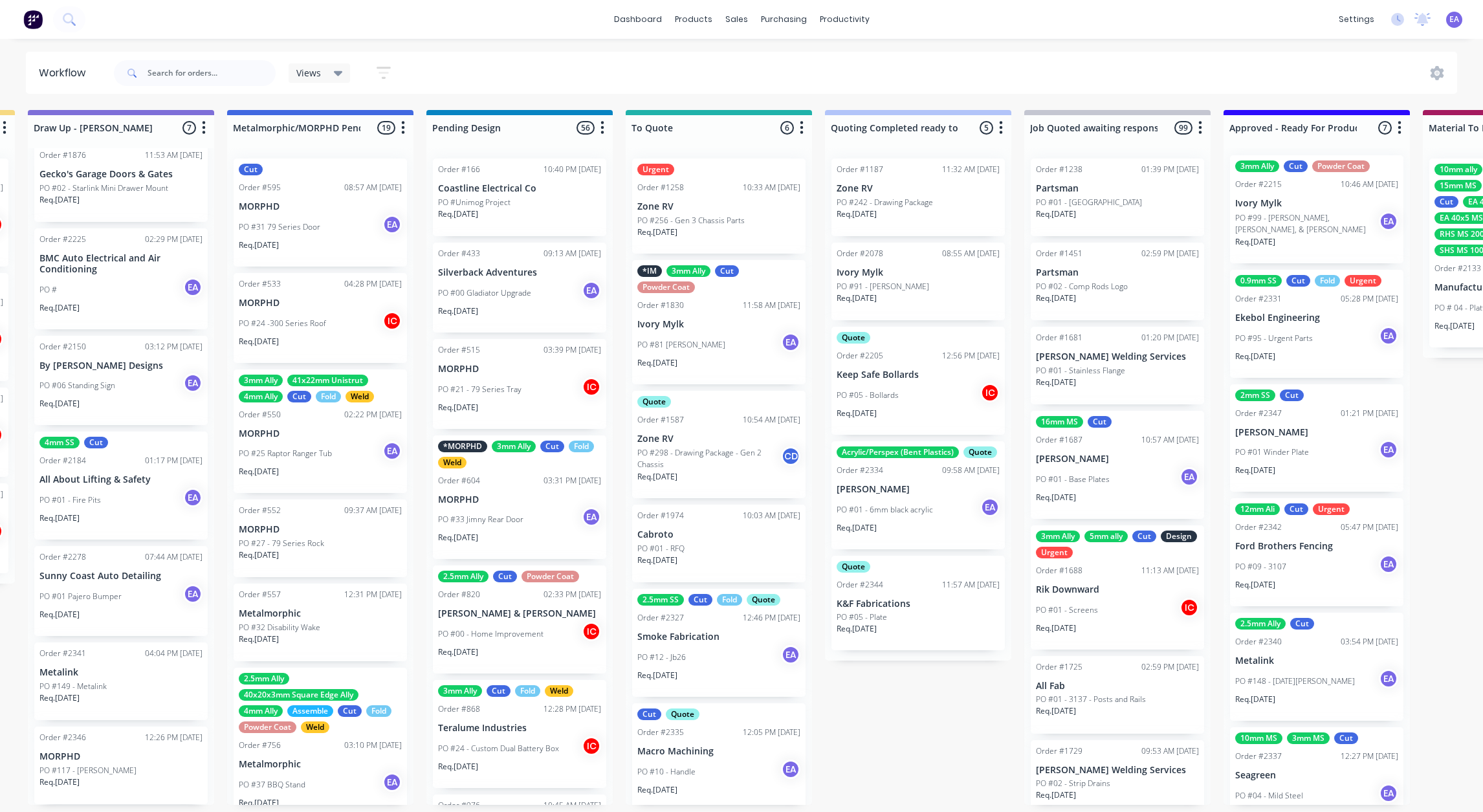
scroll to position [3, 0]
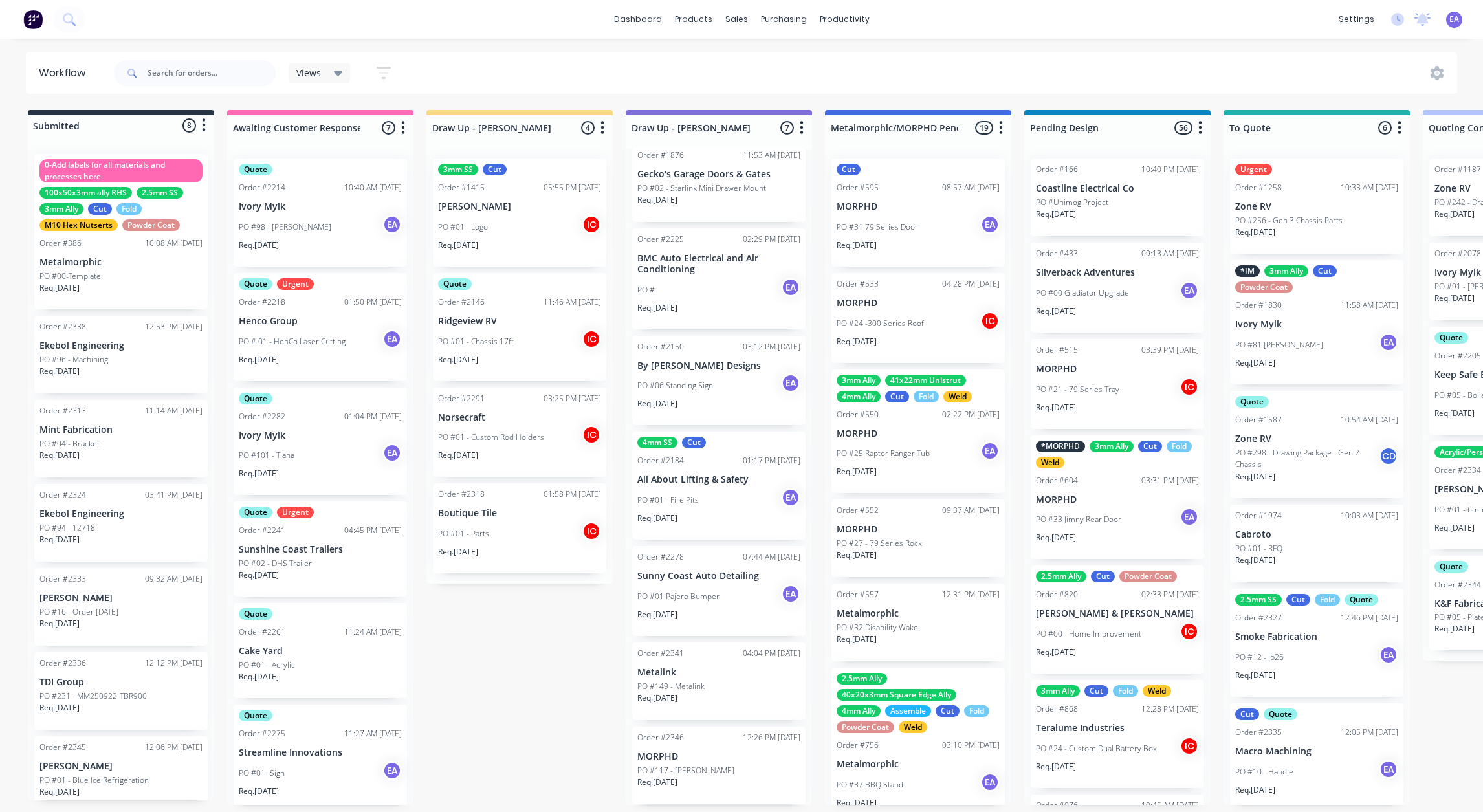
drag, startPoint x: 1186, startPoint y: 640, endPoint x: 974, endPoint y: 687, distance: 217.1
click at [717, 675] on p "Metalink" at bounding box center [718, 673] width 163 height 11
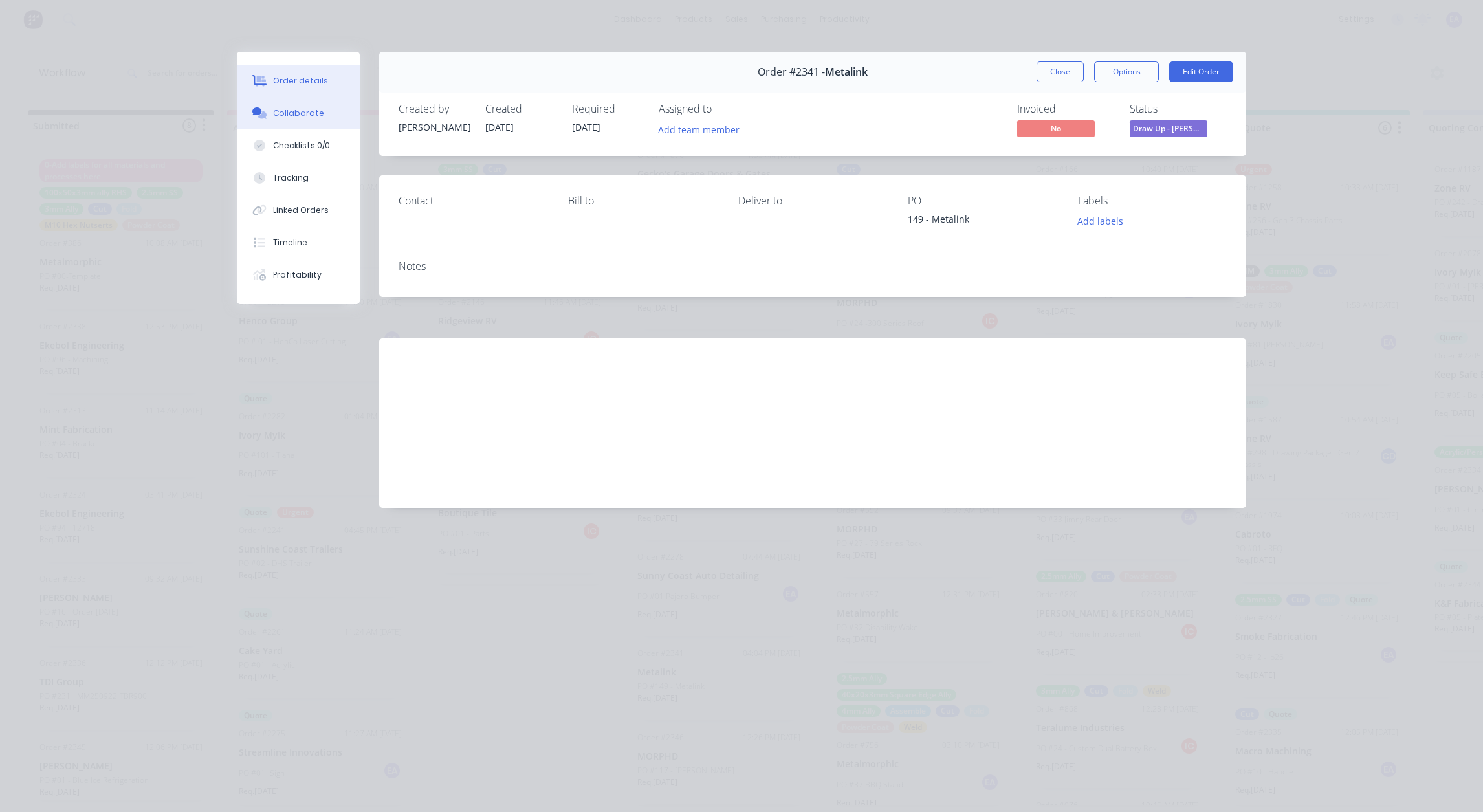
click at [285, 115] on div "Collaborate" at bounding box center [299, 113] width 51 height 12
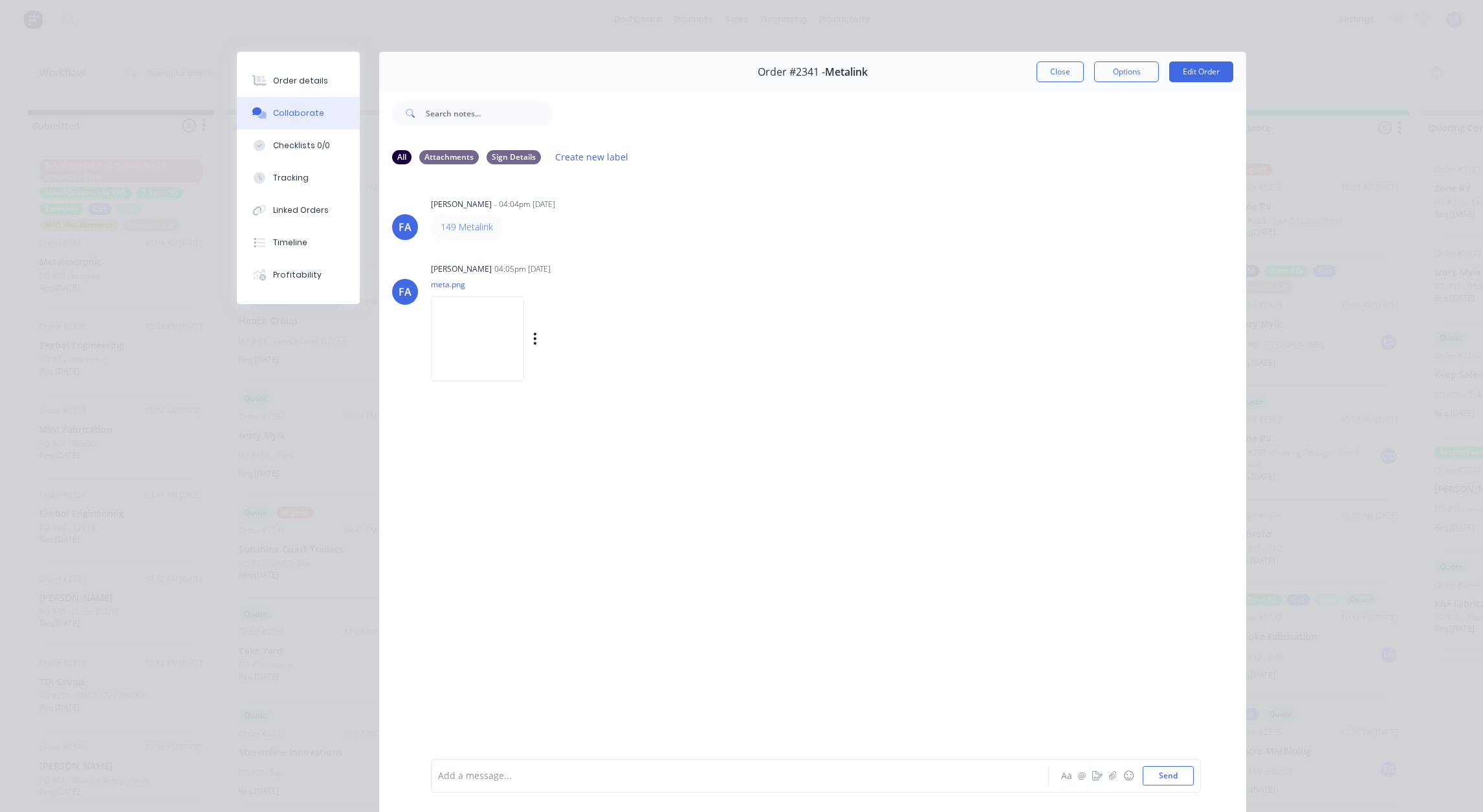
click at [496, 300] on img at bounding box center [478, 338] width 93 height 84
drag, startPoint x: 1043, startPoint y: 65, endPoint x: 812, endPoint y: 231, distance: 284.5
click at [1043, 65] on button "Close" at bounding box center [1060, 72] width 47 height 21
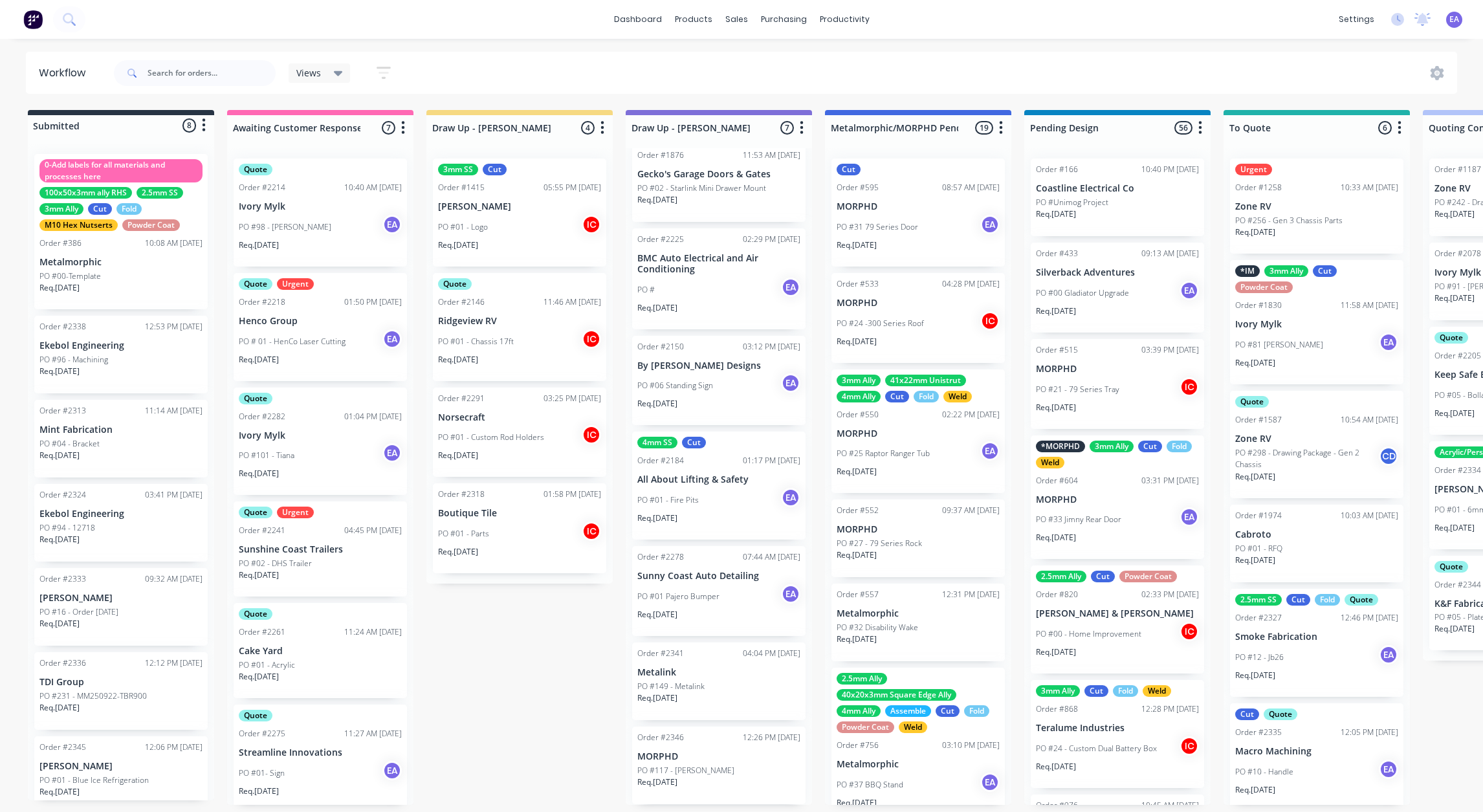
click at [714, 669] on p "Metalink" at bounding box center [718, 673] width 163 height 11
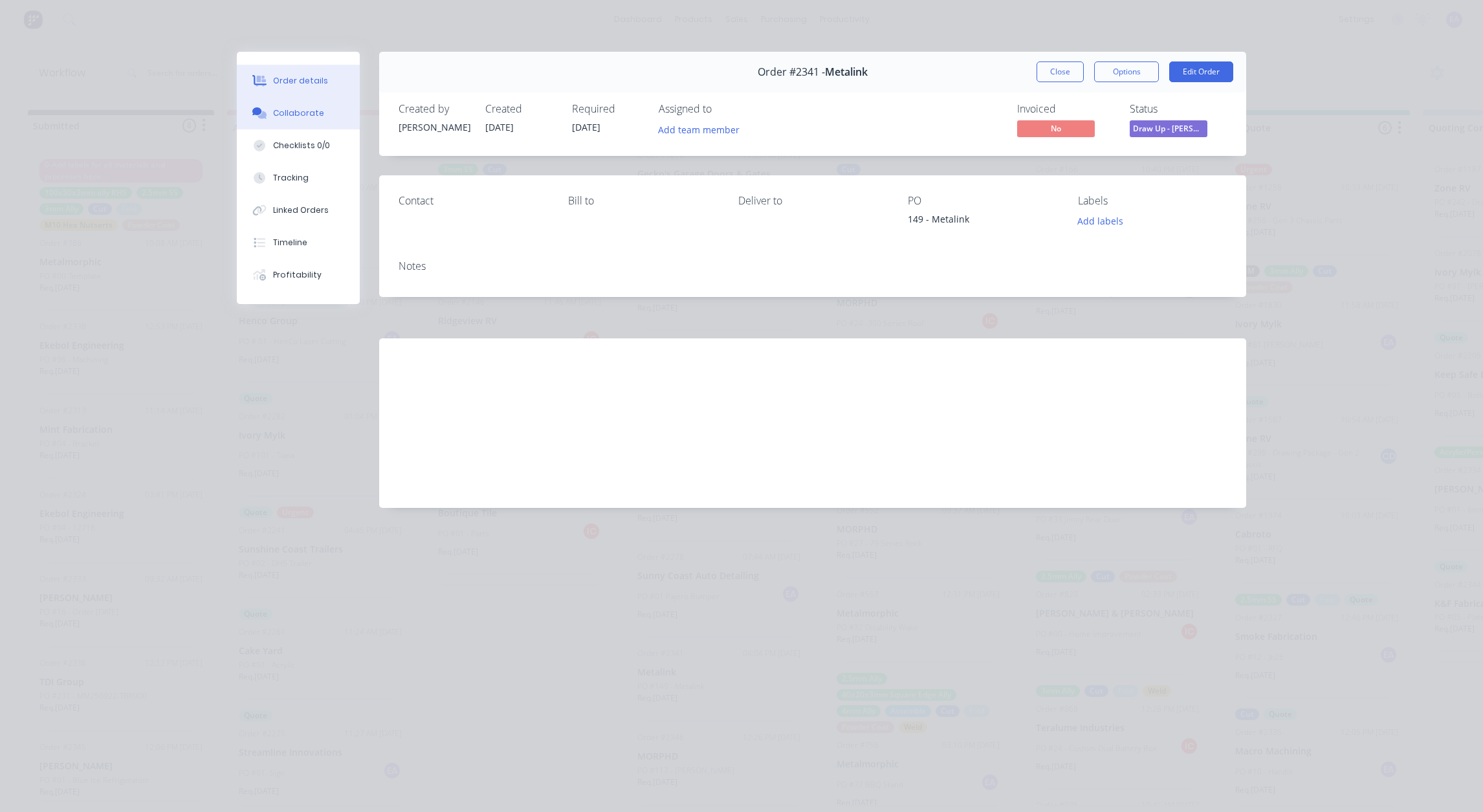
click at [290, 117] on div "Collaborate" at bounding box center [299, 113] width 51 height 12
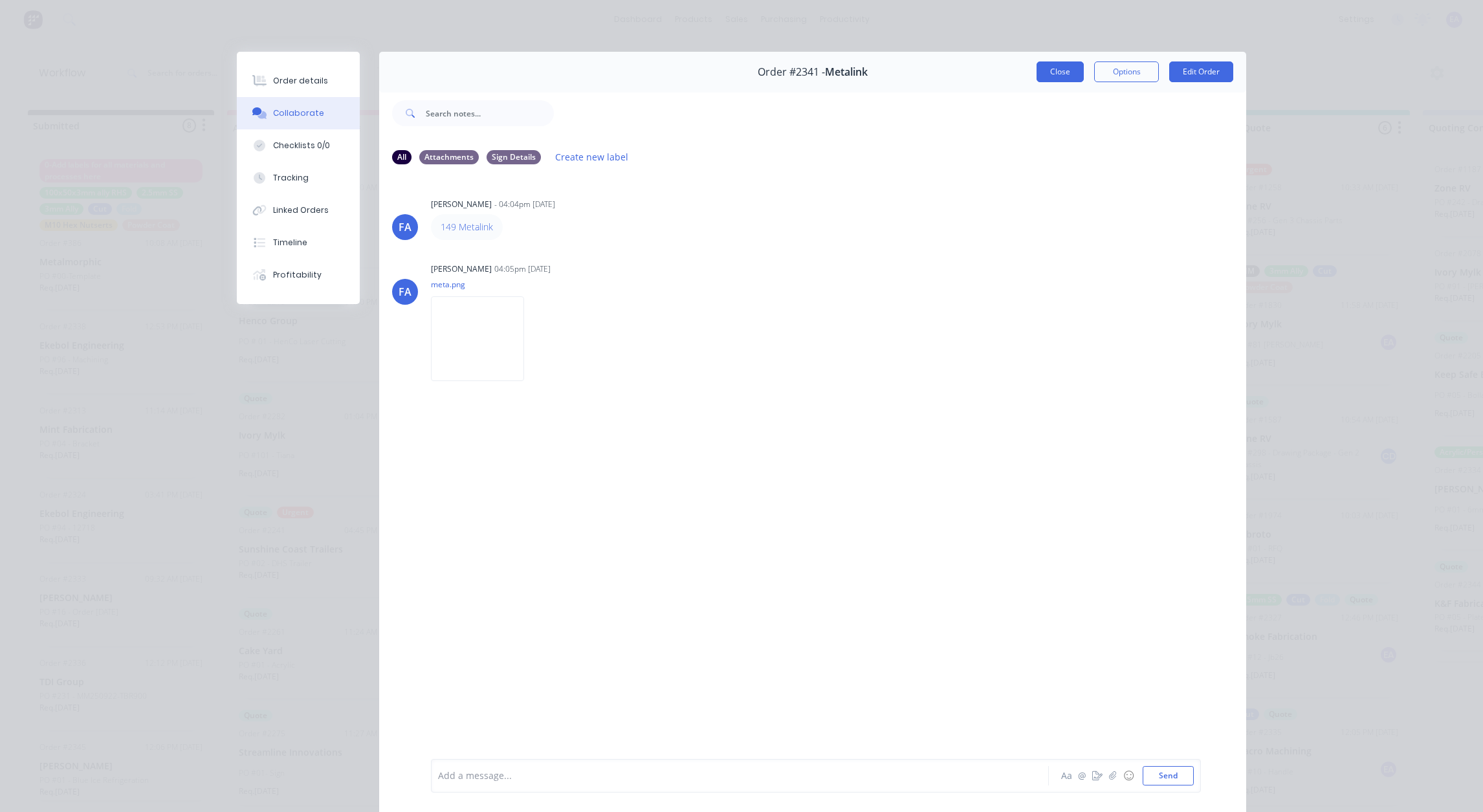
click at [1057, 80] on button "Close" at bounding box center [1060, 72] width 47 height 21
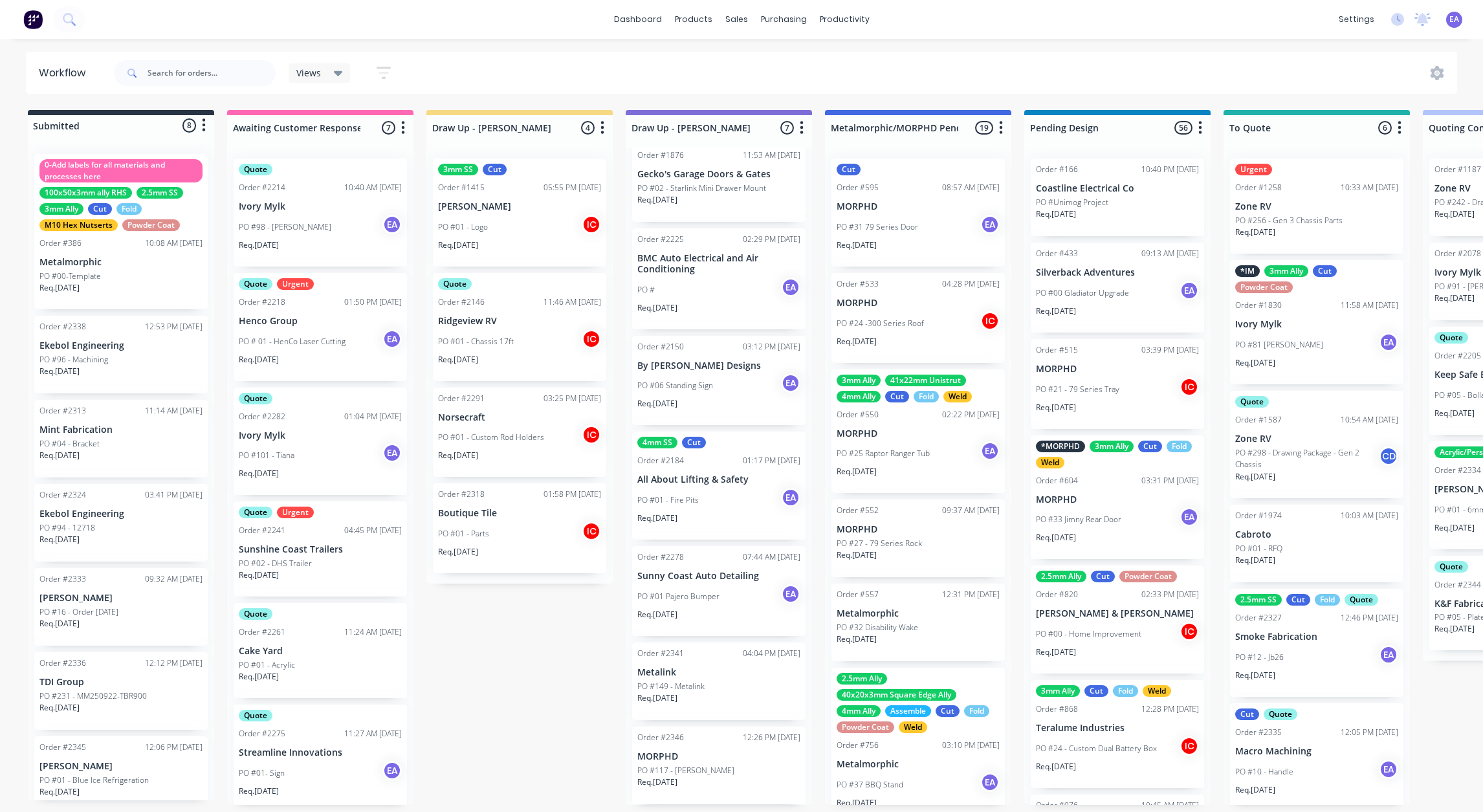
scroll to position [0, 0]
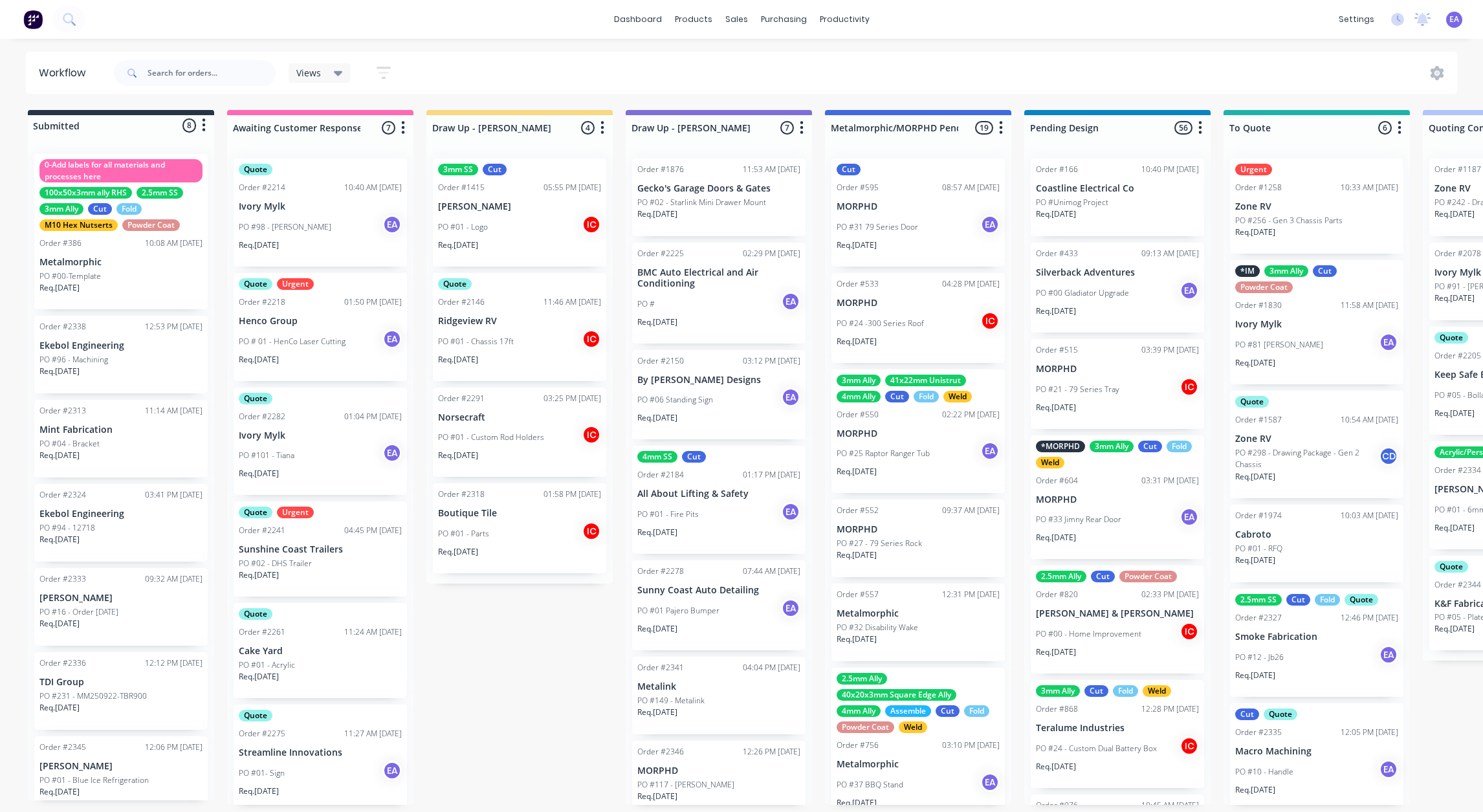
click at [87, 525] on p "PO #94 - 12718" at bounding box center [67, 528] width 56 height 12
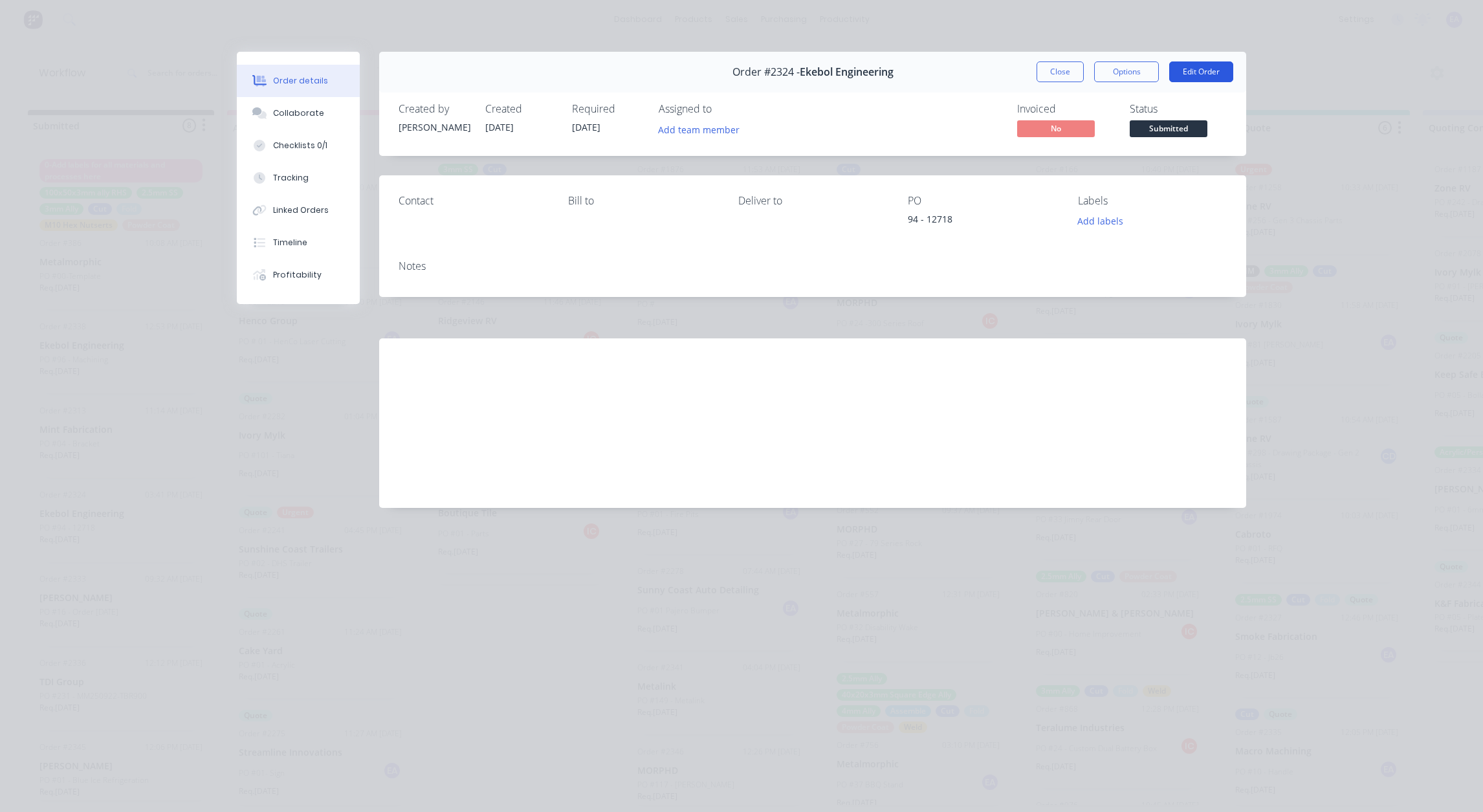
click at [1097, 67] on button "Edit Order" at bounding box center [1201, 72] width 64 height 21
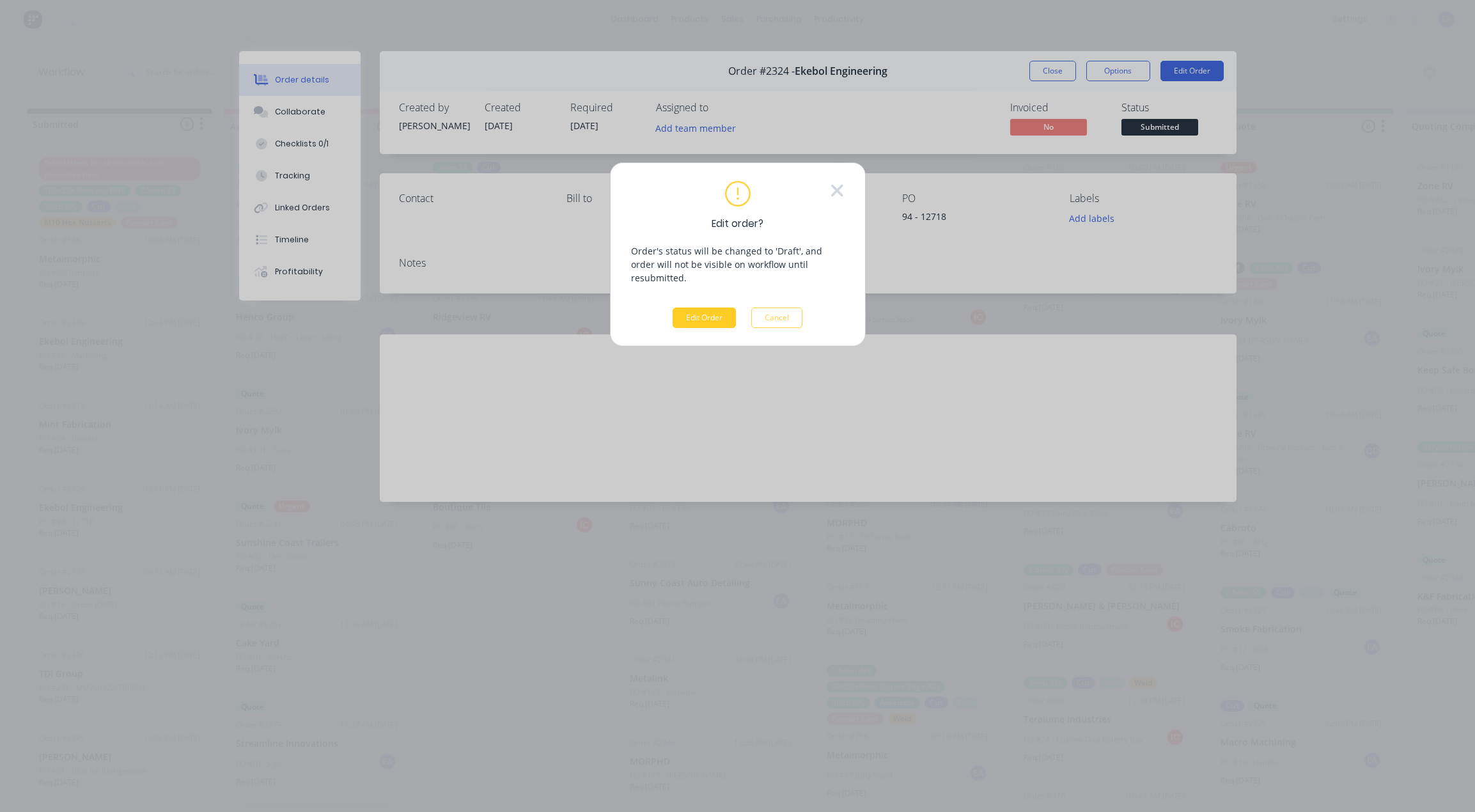
click at [705, 310] on button "Edit Order" at bounding box center [704, 317] width 63 height 20
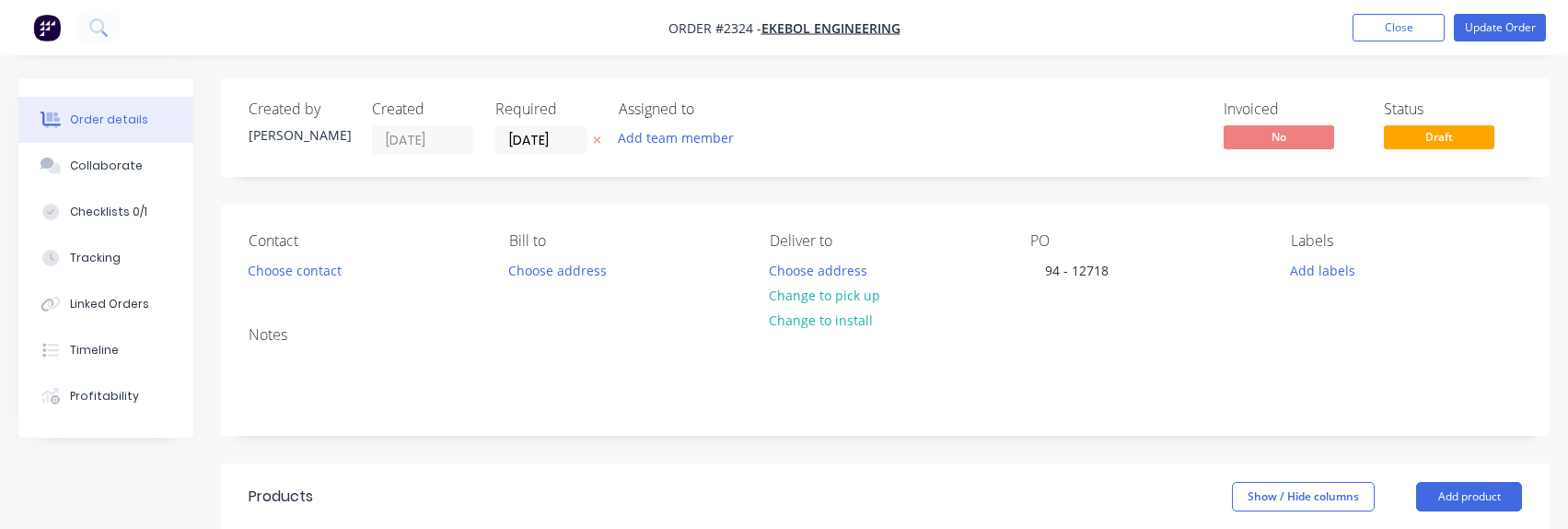
click at [824, 131] on div "Invoiced No Status Draft" at bounding box center [1163, 128] width 719 height 55
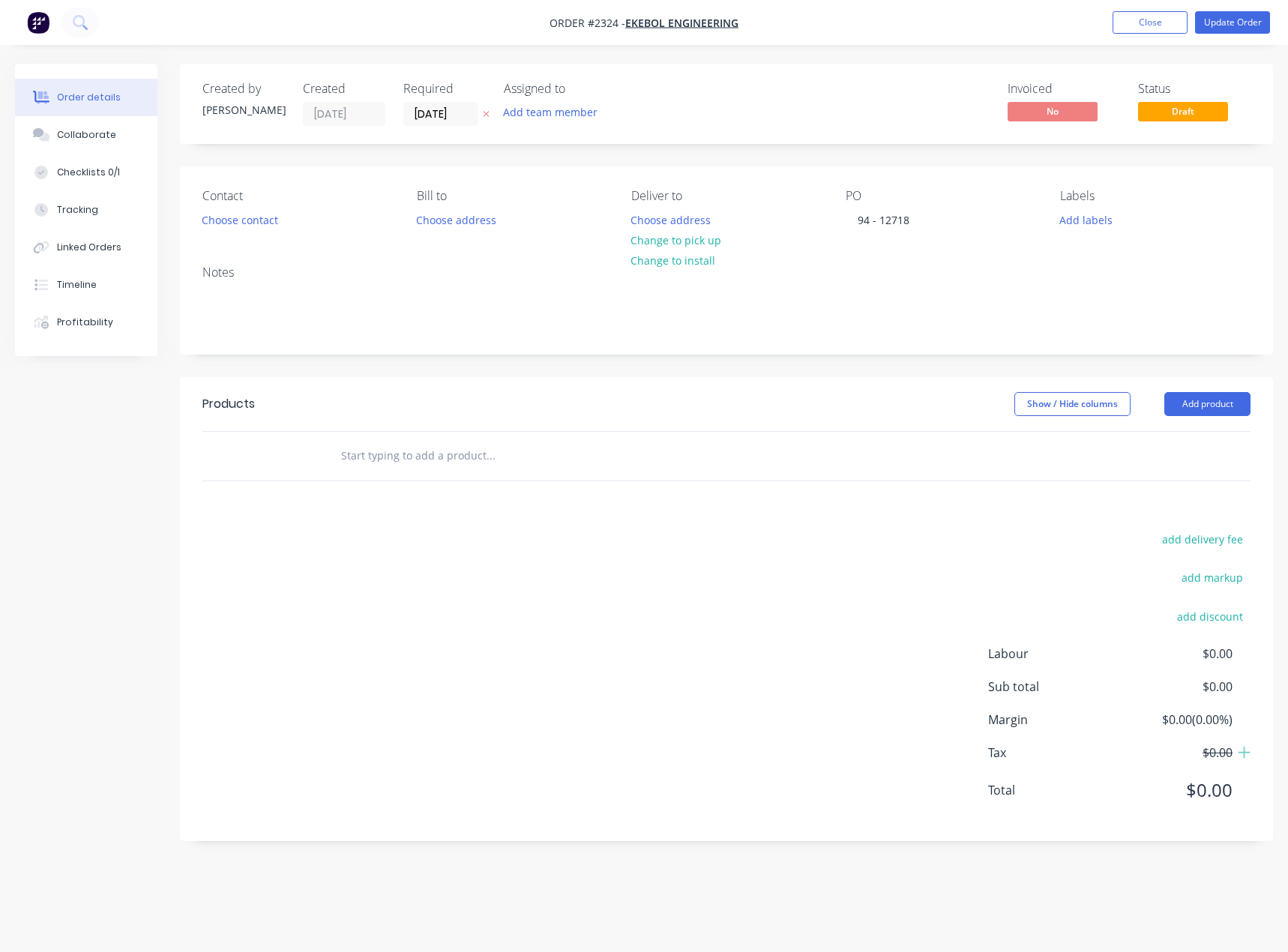
click at [835, 263] on div "Notes" at bounding box center [726, 304] width 1093 height 100
click at [1200, 410] on button "Add product" at bounding box center [1208, 404] width 86 height 24
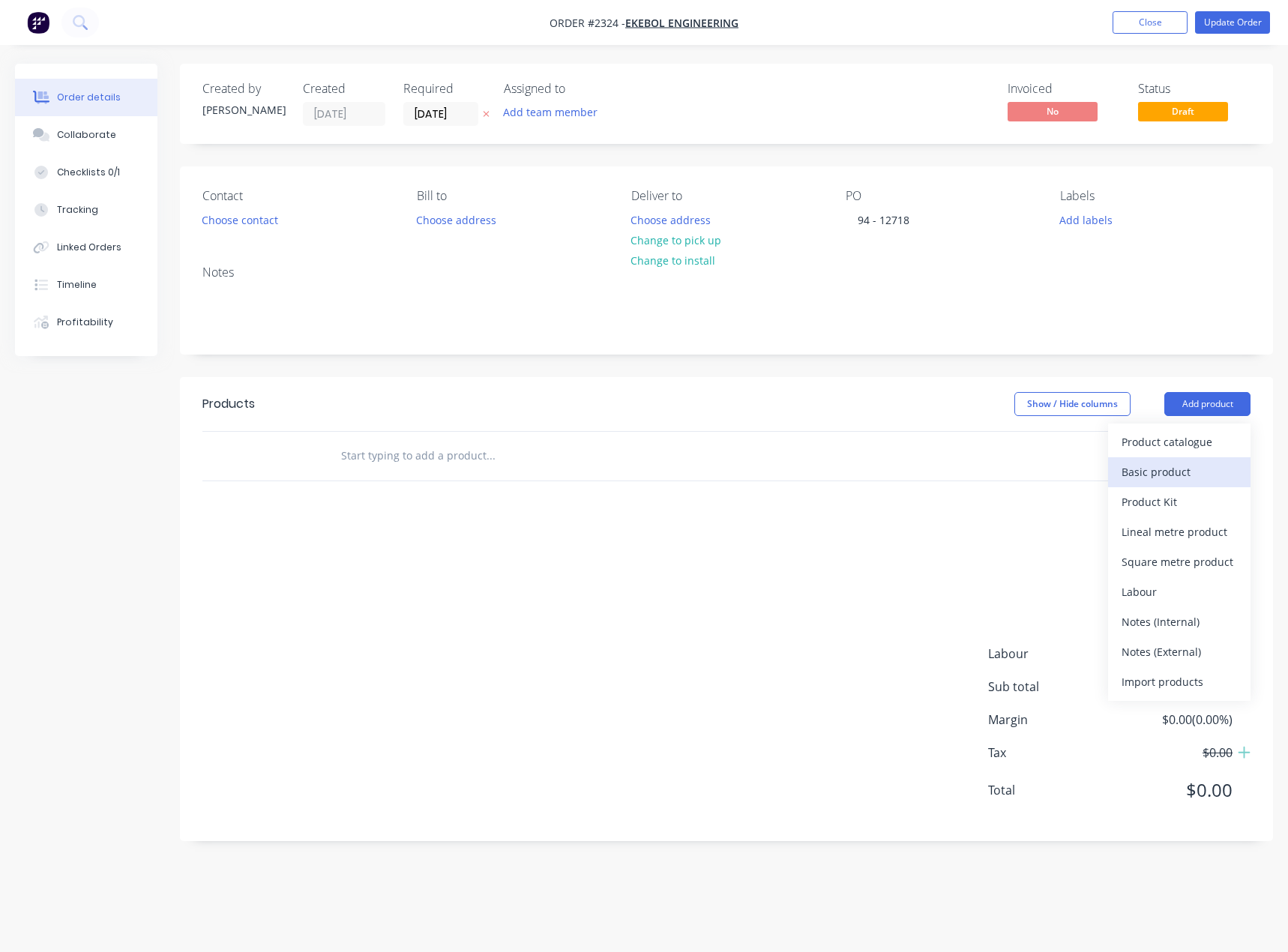
click at [1194, 463] on div "Basic product" at bounding box center [1179, 472] width 115 height 21
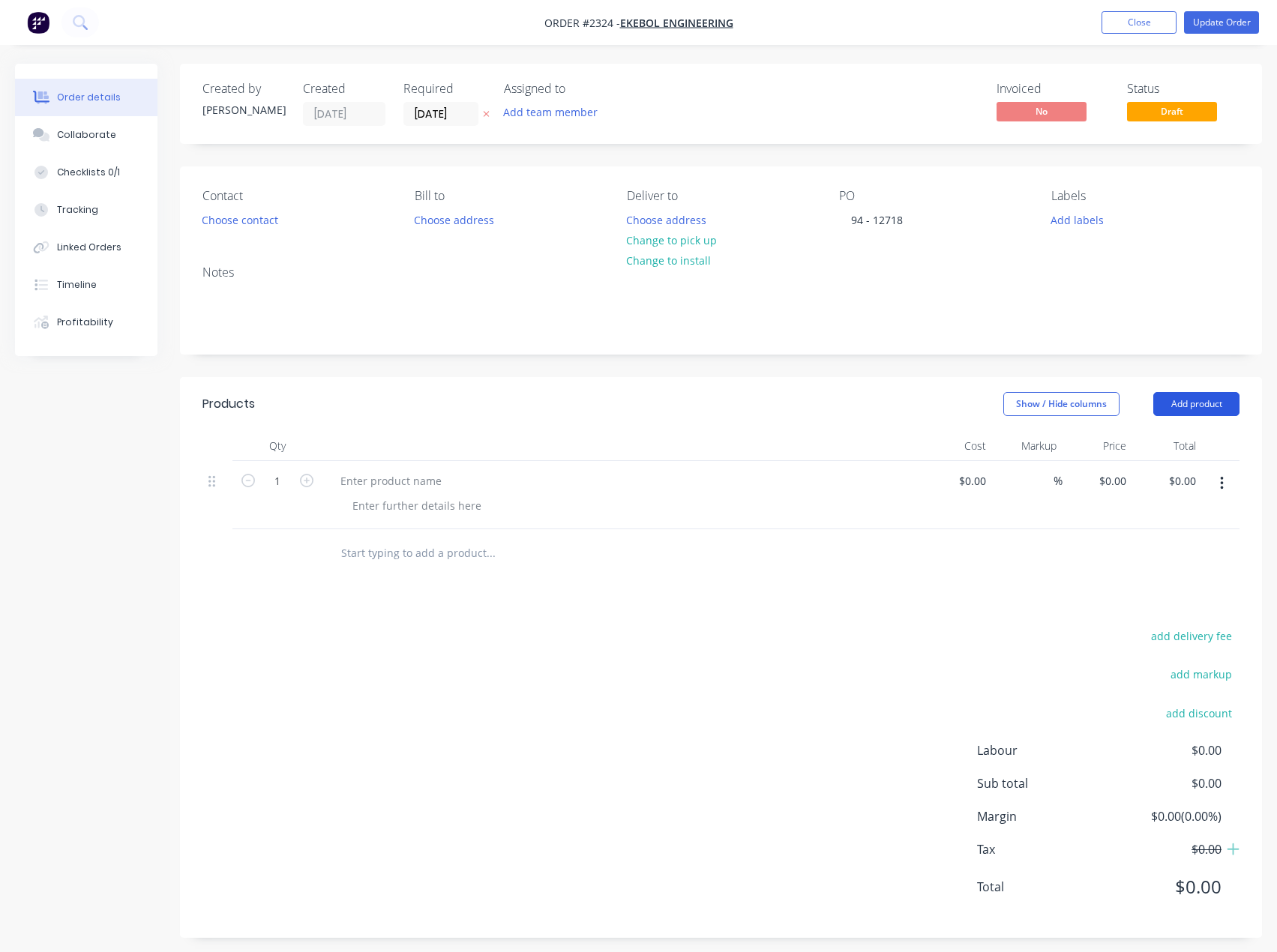
click at [1193, 397] on button "Add product" at bounding box center [1196, 404] width 86 height 24
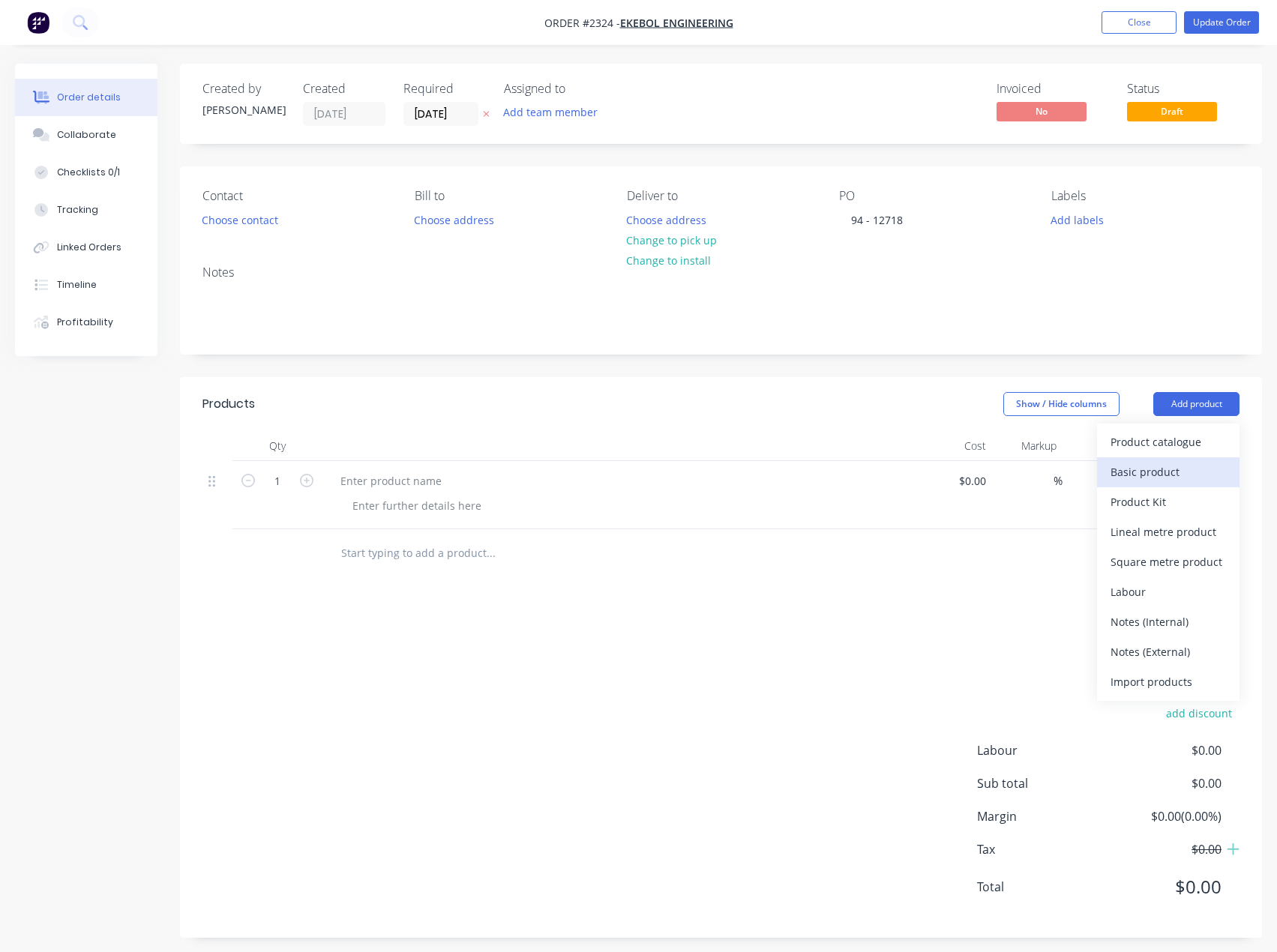
click at [1189, 469] on div "Basic product" at bounding box center [1168, 472] width 115 height 21
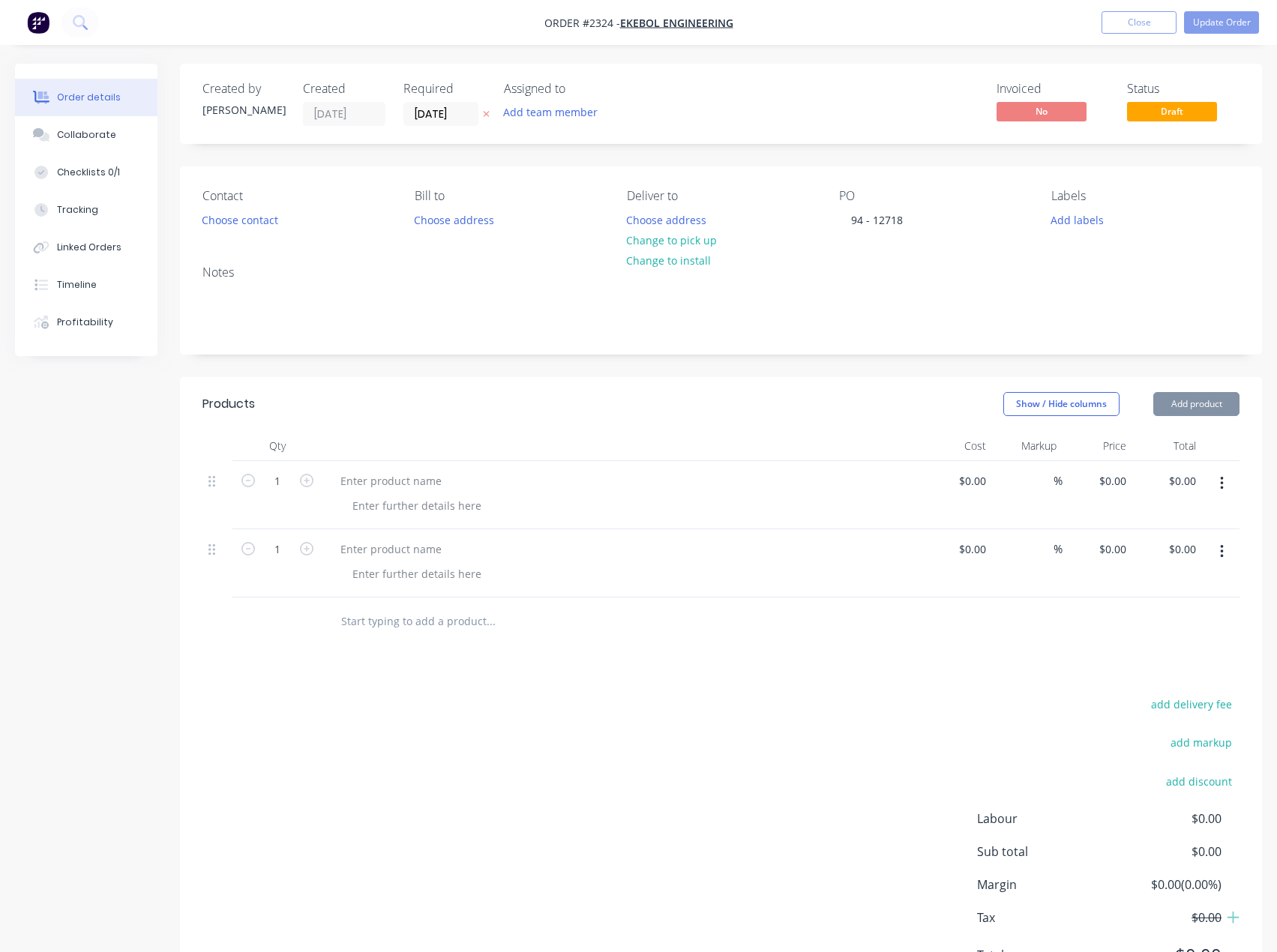
click at [1183, 410] on button "Add product" at bounding box center [1196, 404] width 86 height 24
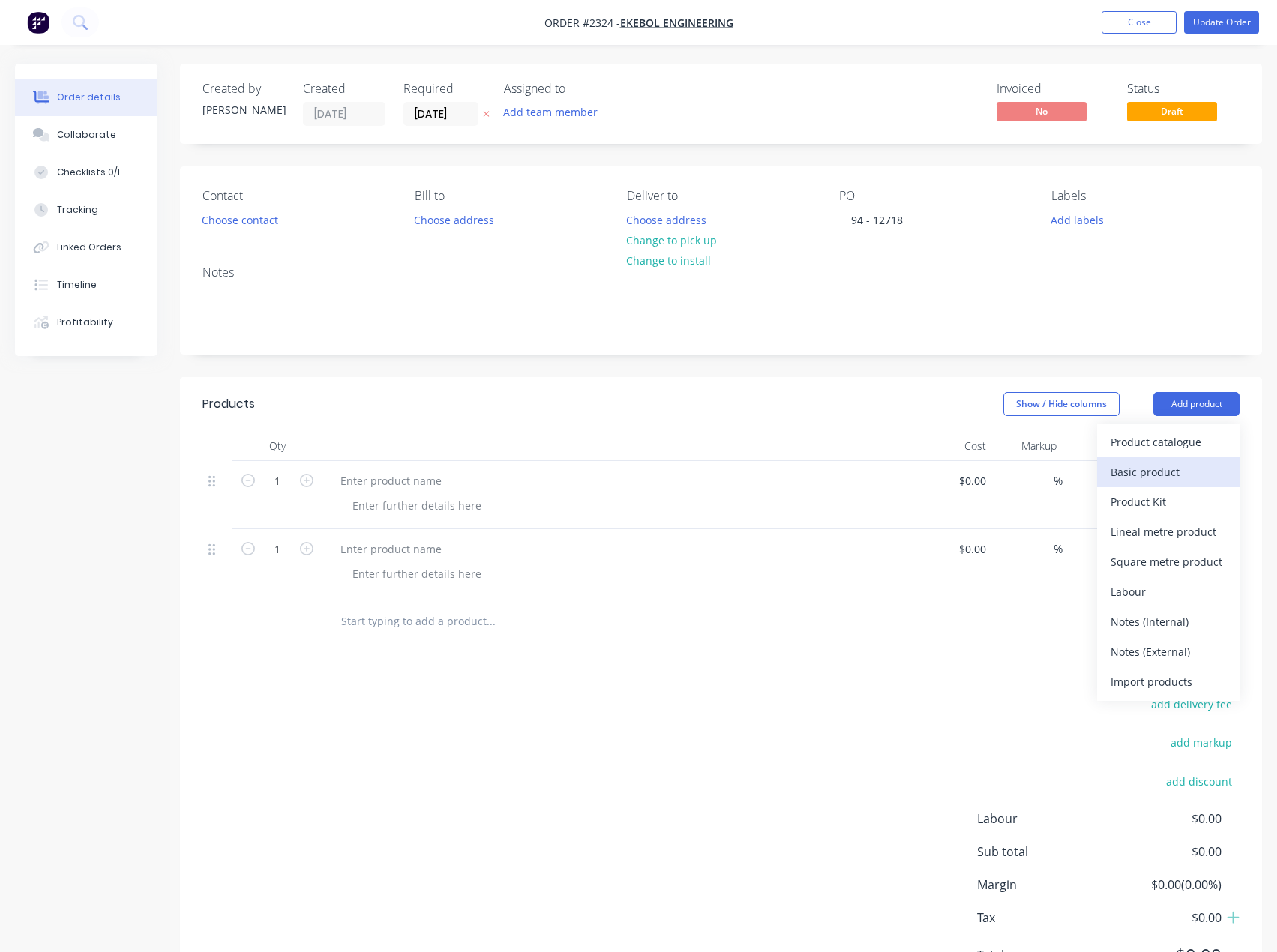
click at [1181, 462] on div "Basic product" at bounding box center [1168, 472] width 115 height 21
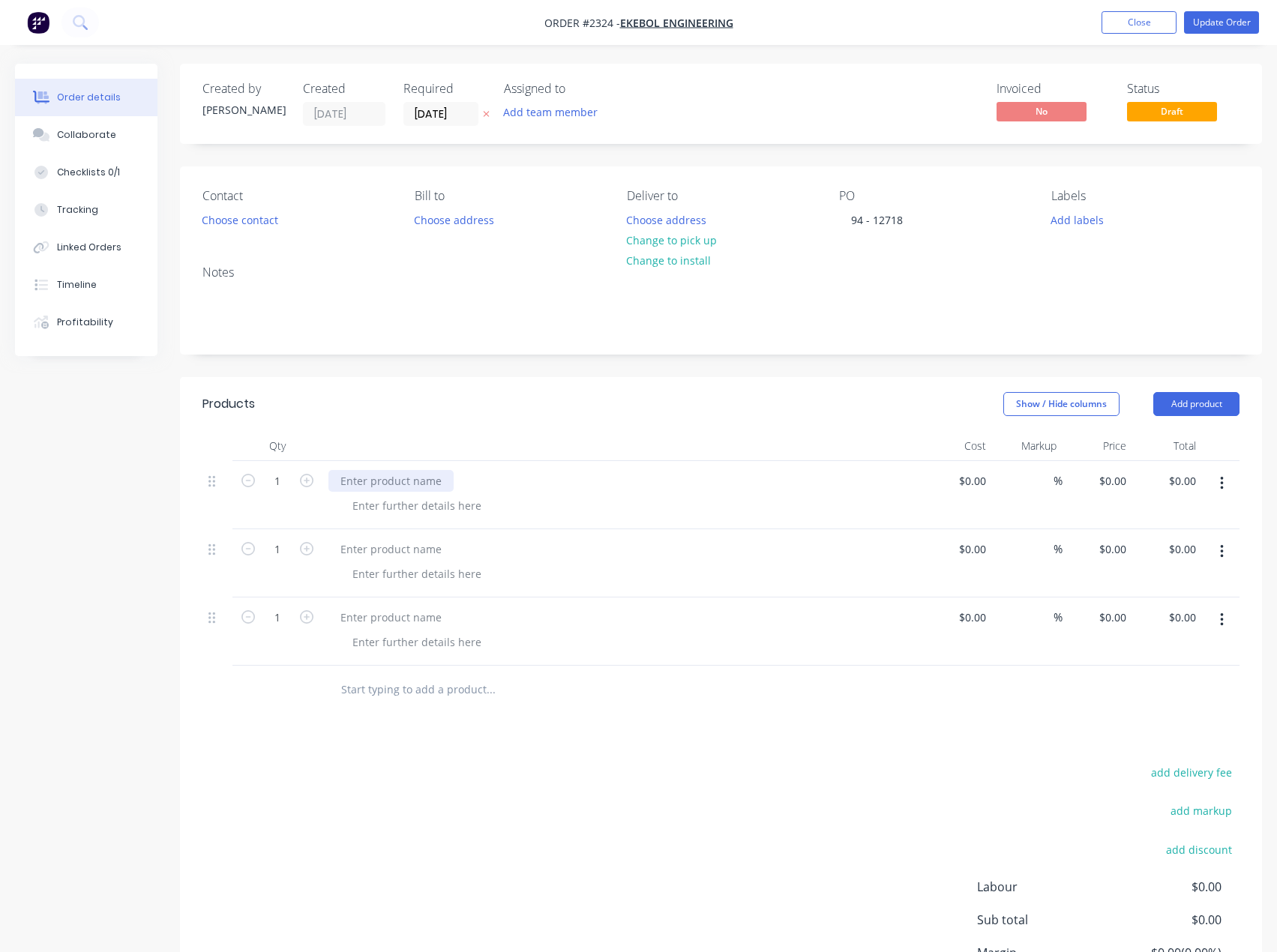
click at [418, 487] on div at bounding box center [391, 480] width 125 height 21
paste div
drag, startPoint x: 389, startPoint y: 554, endPoint x: 56, endPoint y: 485, distance: 340.1
click at [389, 554] on div at bounding box center [391, 549] width 125 height 21
paste div
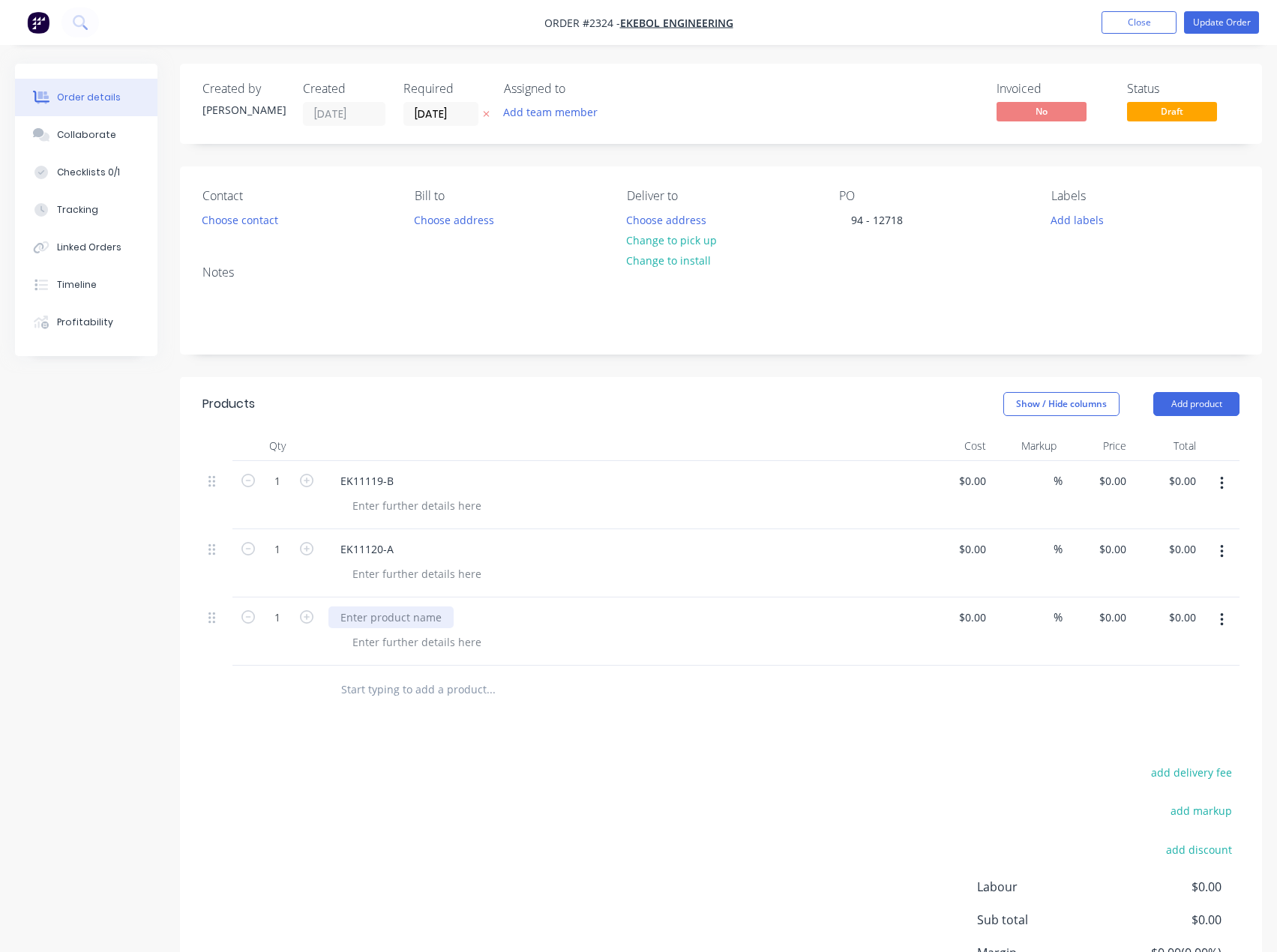
drag, startPoint x: 368, startPoint y: 608, endPoint x: 502, endPoint y: 599, distance: 134.3
click at [368, 608] on div at bounding box center [391, 616] width 125 height 21
paste div
click at [1189, 413] on button "Add product" at bounding box center [1196, 404] width 86 height 24
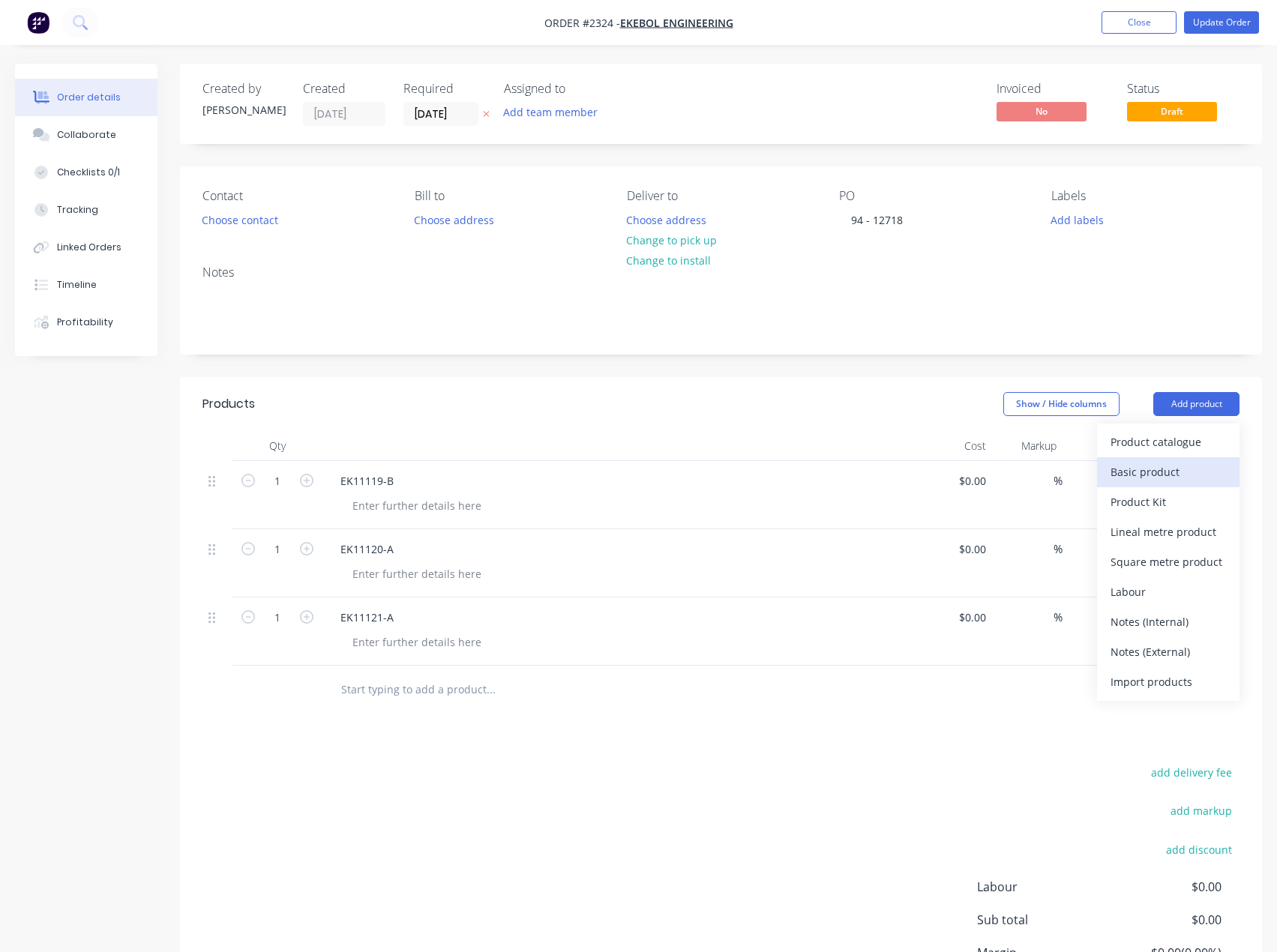
click at [1179, 464] on div "Basic product" at bounding box center [1168, 472] width 115 height 21
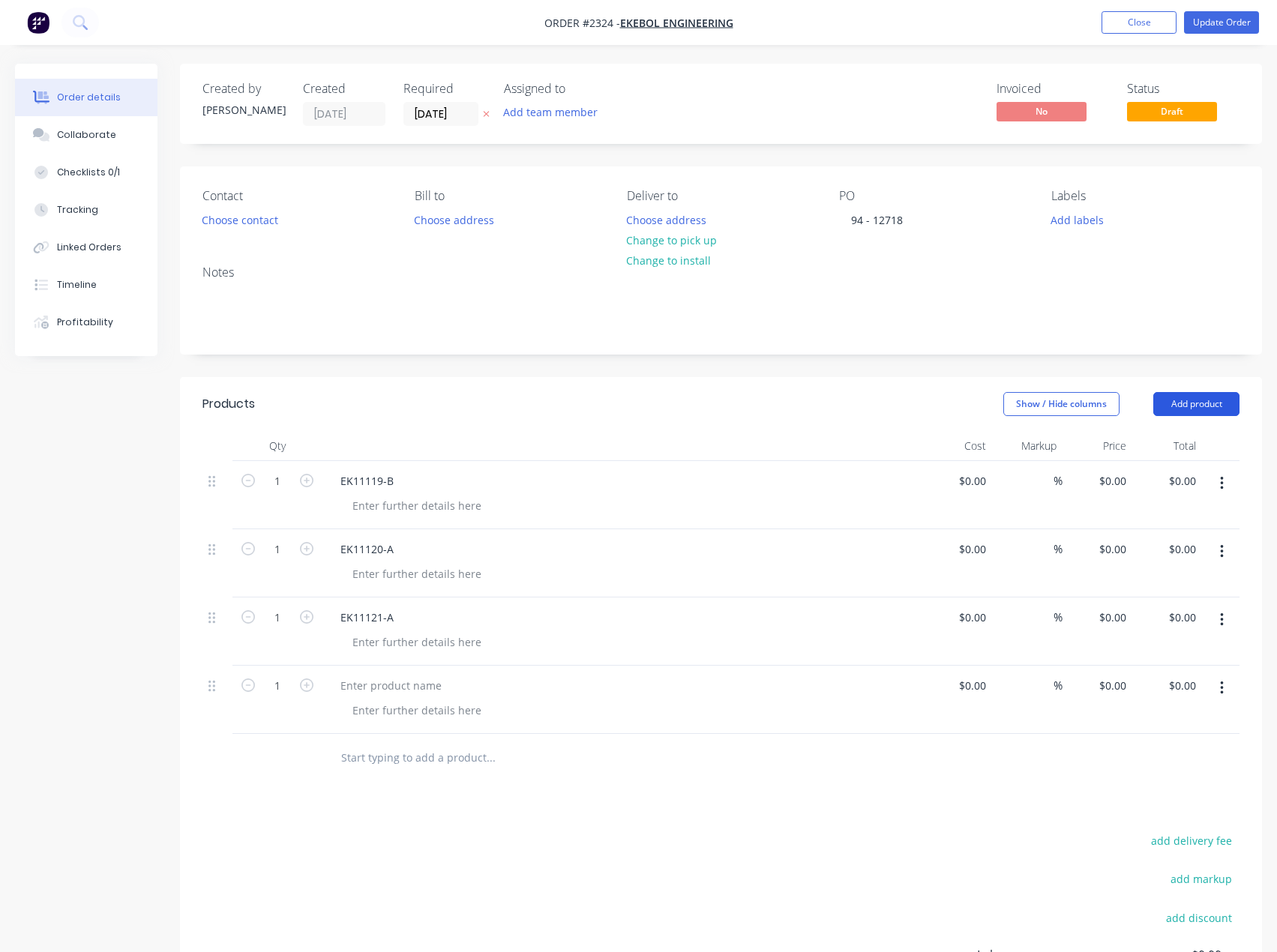
click at [1198, 410] on button "Add product" at bounding box center [1196, 404] width 86 height 24
click at [1172, 469] on div "Basic product" at bounding box center [1168, 472] width 115 height 21
click at [1197, 410] on button "Add product" at bounding box center [1196, 404] width 86 height 24
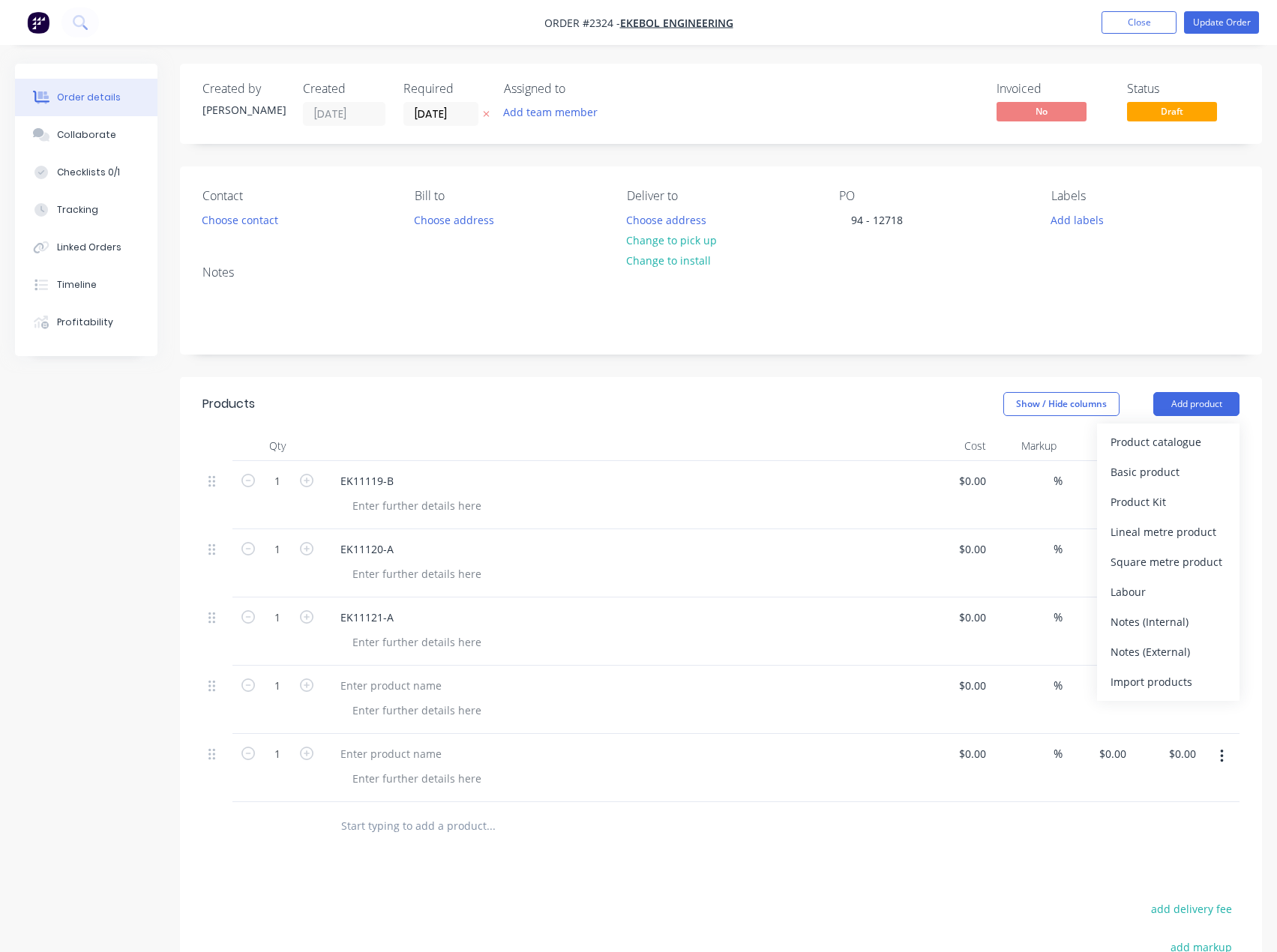
click at [1173, 476] on div "Basic product" at bounding box center [1168, 472] width 115 height 21
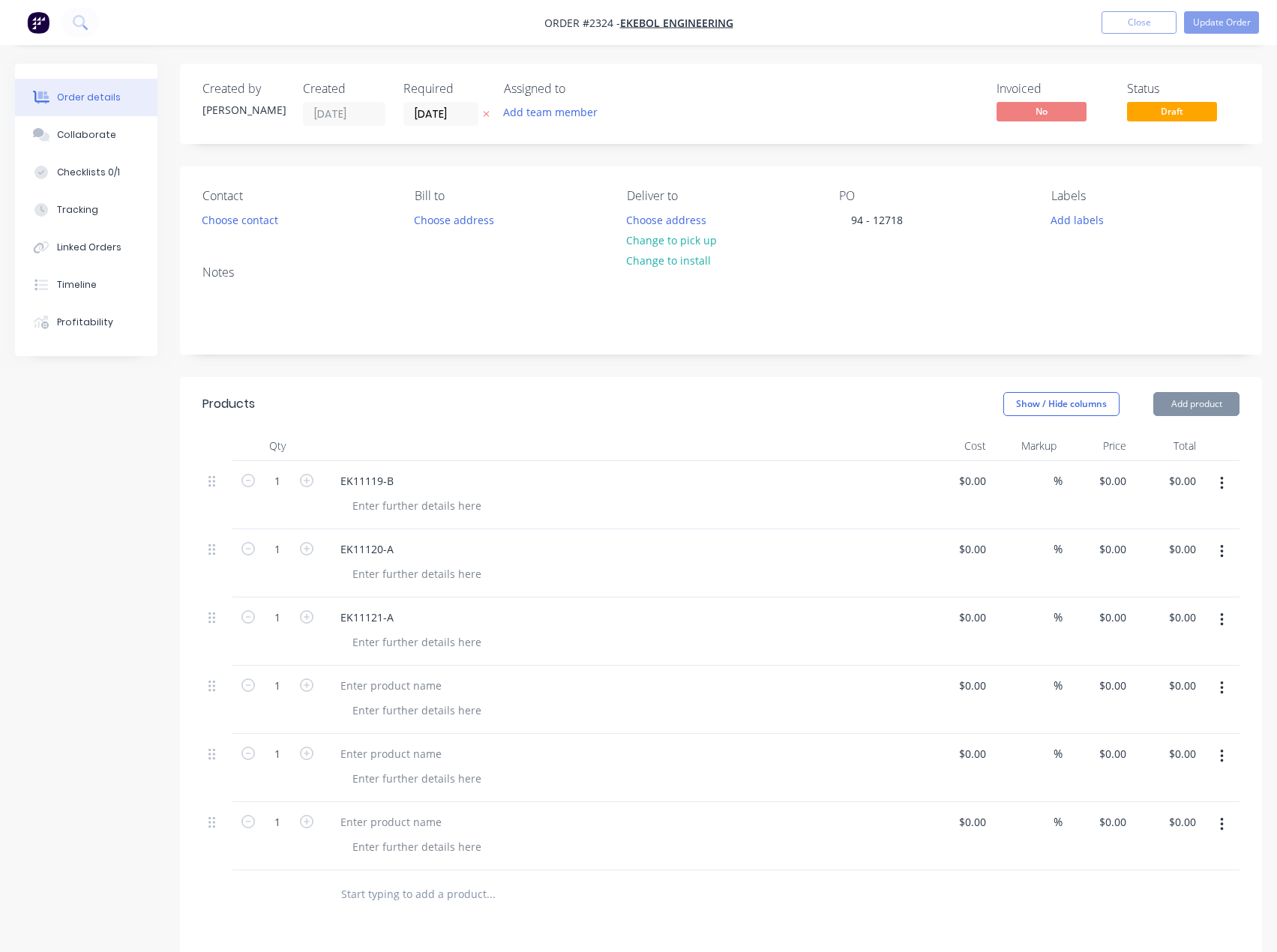
click at [1193, 415] on button "Add product" at bounding box center [1196, 404] width 86 height 24
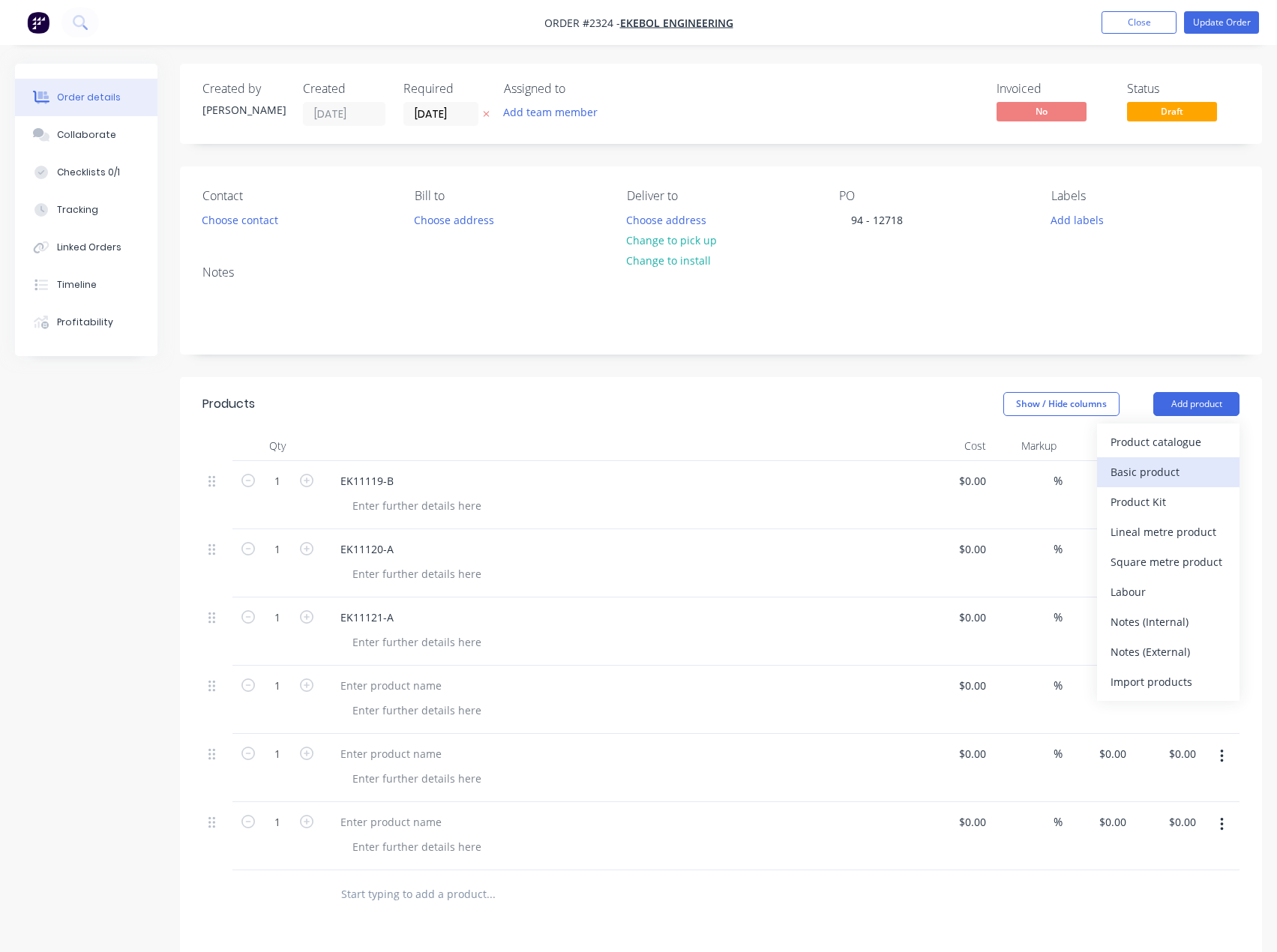
click at [1171, 473] on div "Basic product" at bounding box center [1168, 472] width 115 height 21
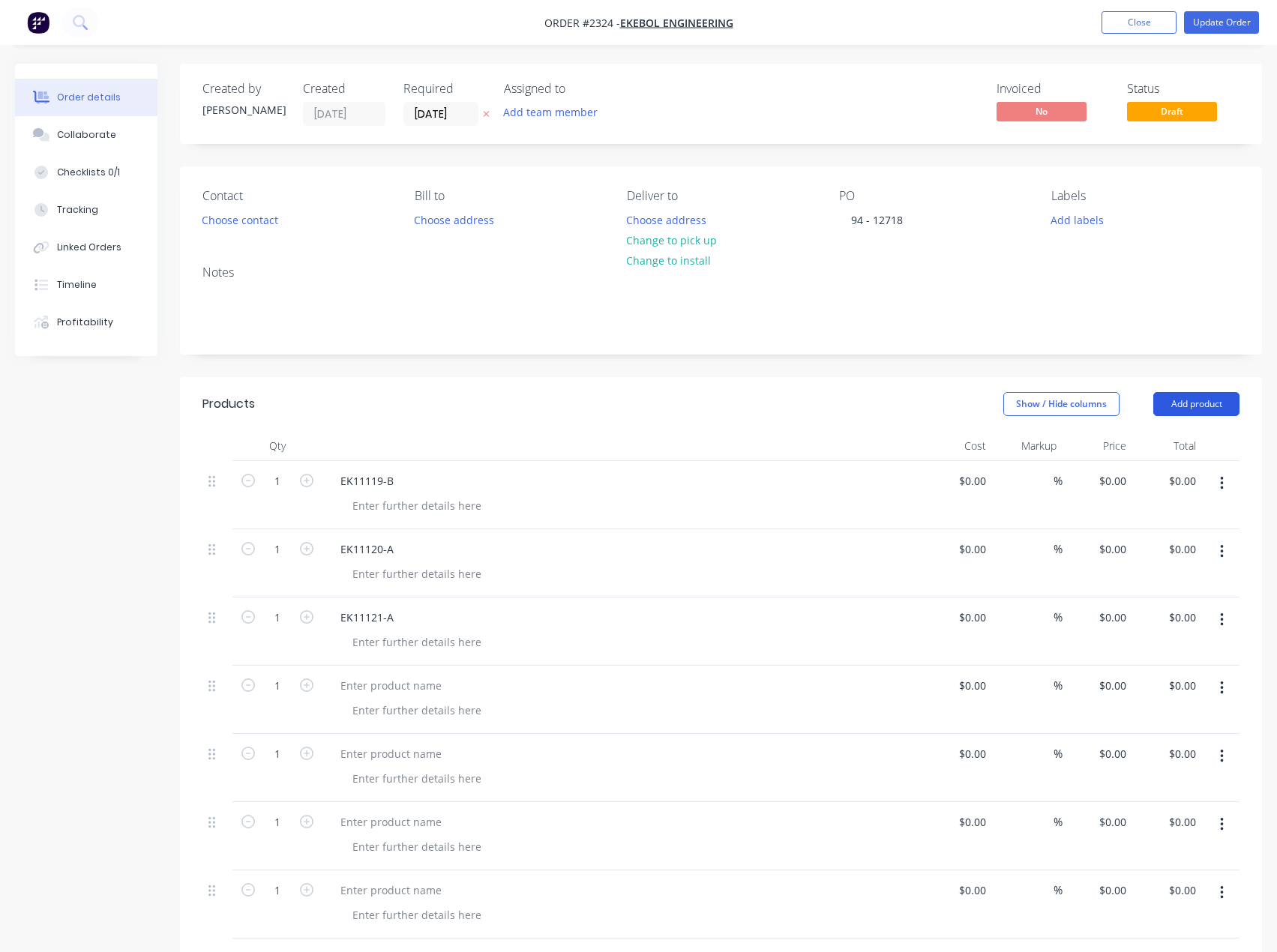
click at [1192, 414] on button "Add product" at bounding box center [1196, 404] width 86 height 24
click at [1166, 472] on div "Basic product" at bounding box center [1168, 472] width 115 height 21
click at [1199, 410] on button "Add product" at bounding box center [1196, 404] width 86 height 24
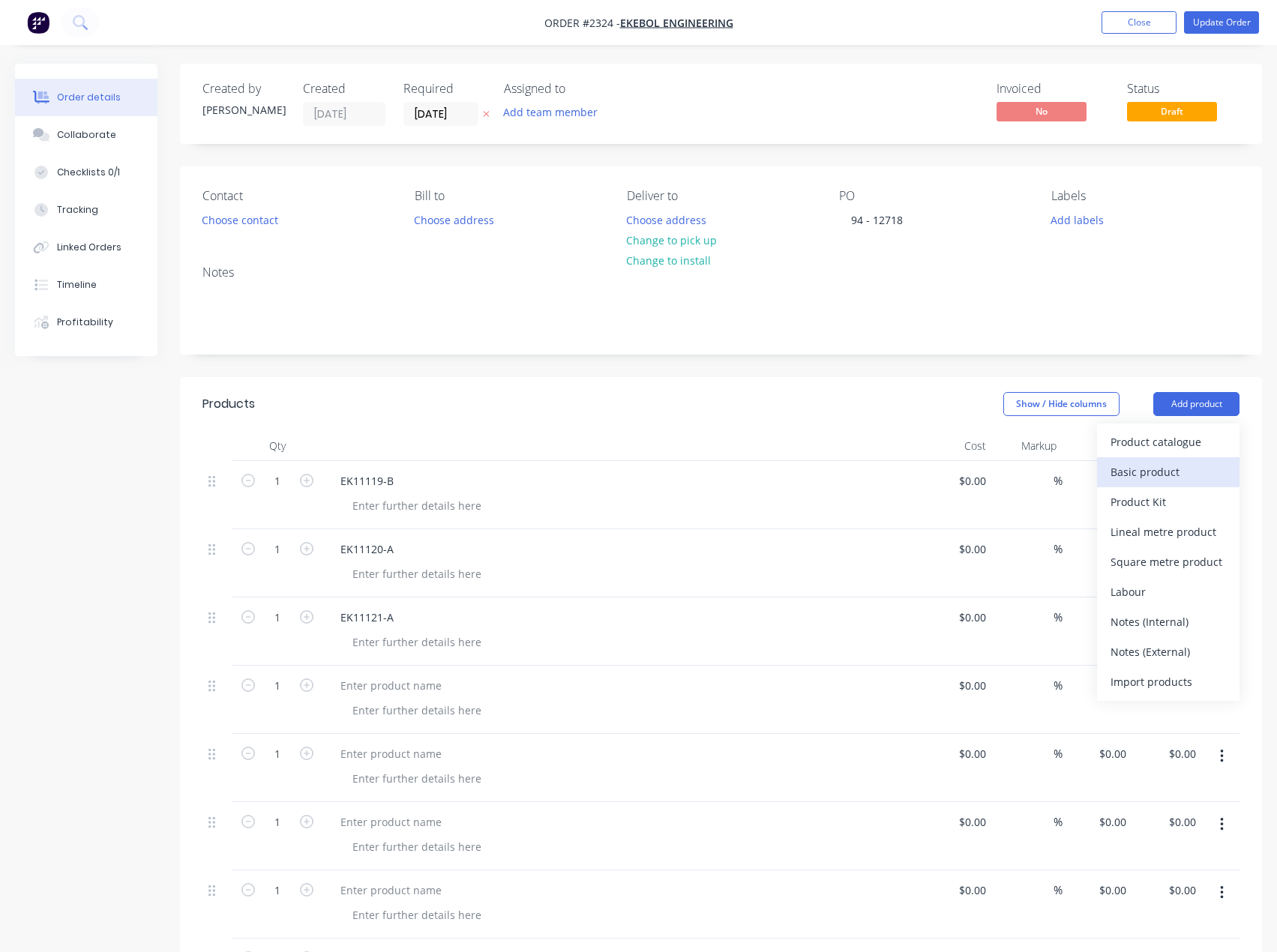
click at [1178, 464] on div "Basic product" at bounding box center [1168, 472] width 115 height 21
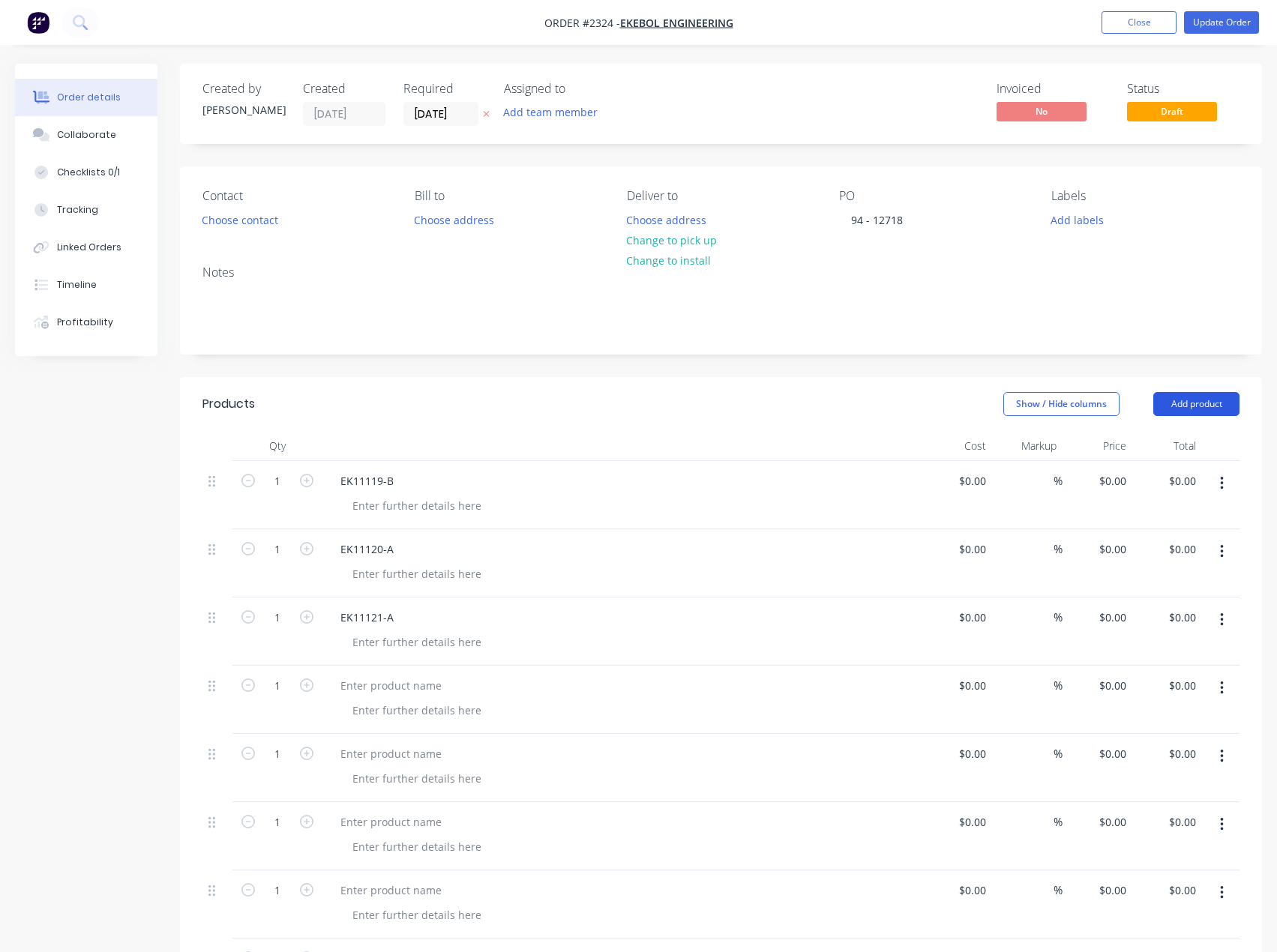
click at [1196, 407] on button "Add product" at bounding box center [1196, 404] width 86 height 24
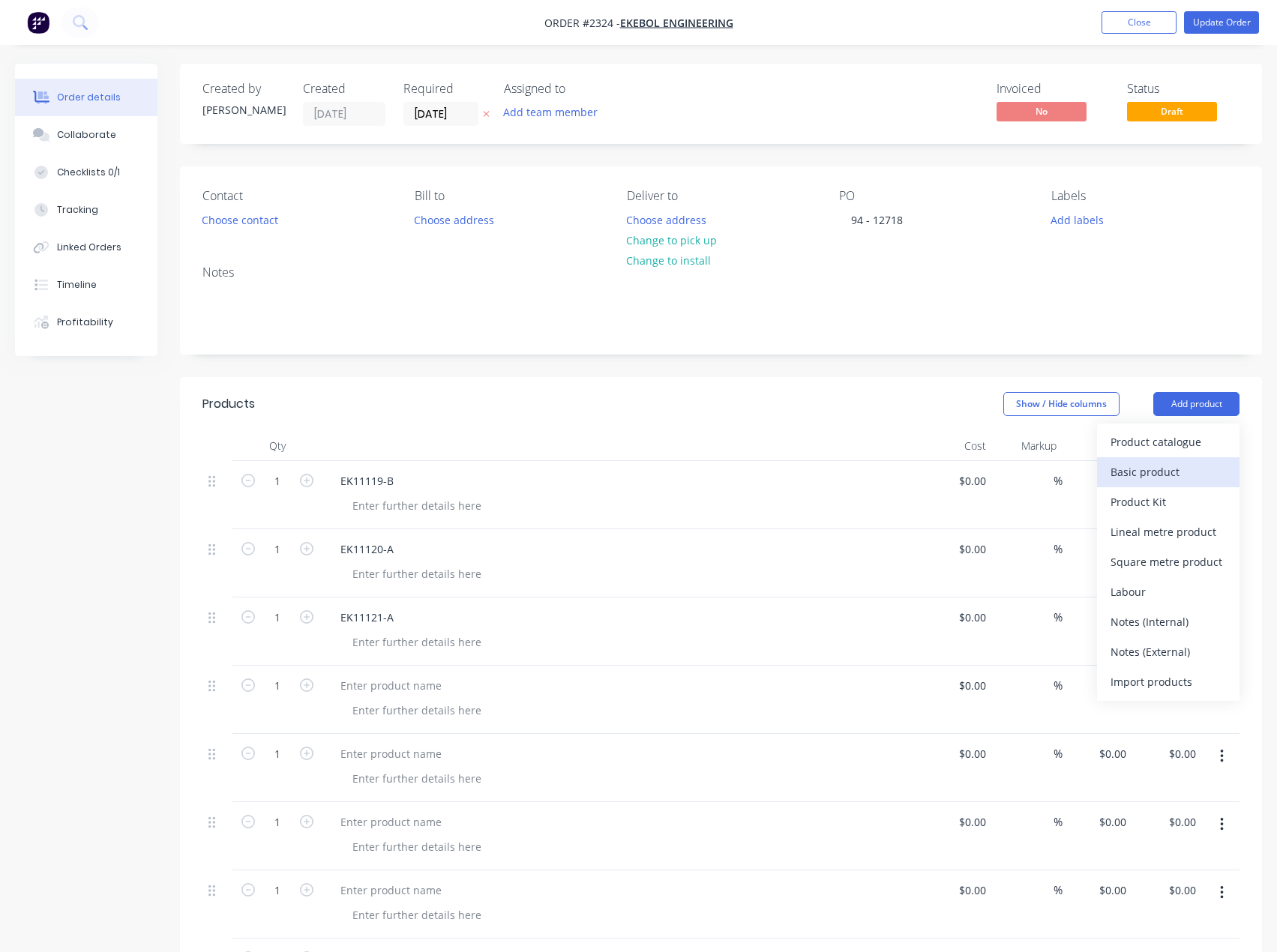
click at [1160, 476] on div "Basic product" at bounding box center [1168, 472] width 115 height 21
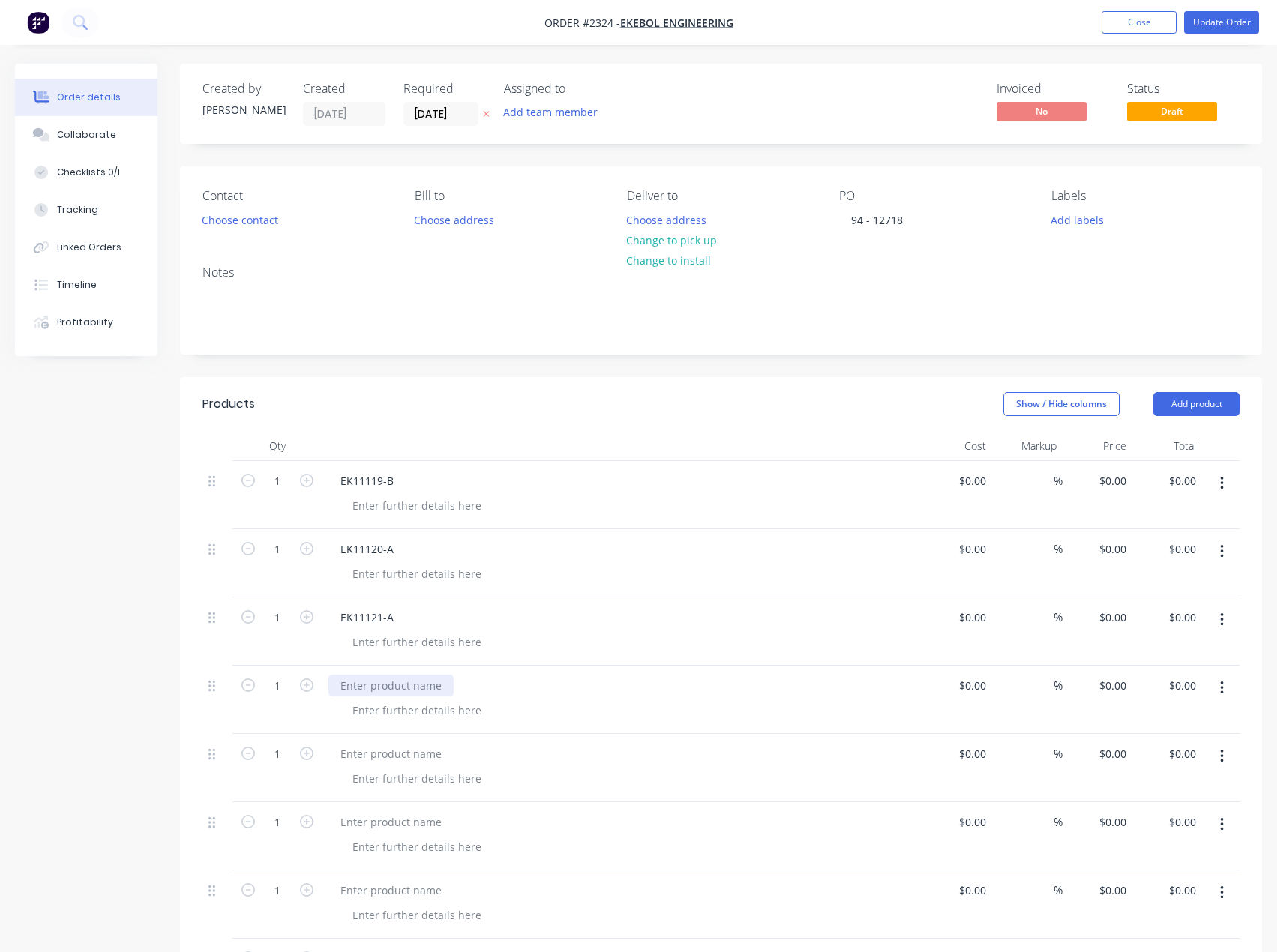
click at [387, 682] on div at bounding box center [391, 685] width 125 height 21
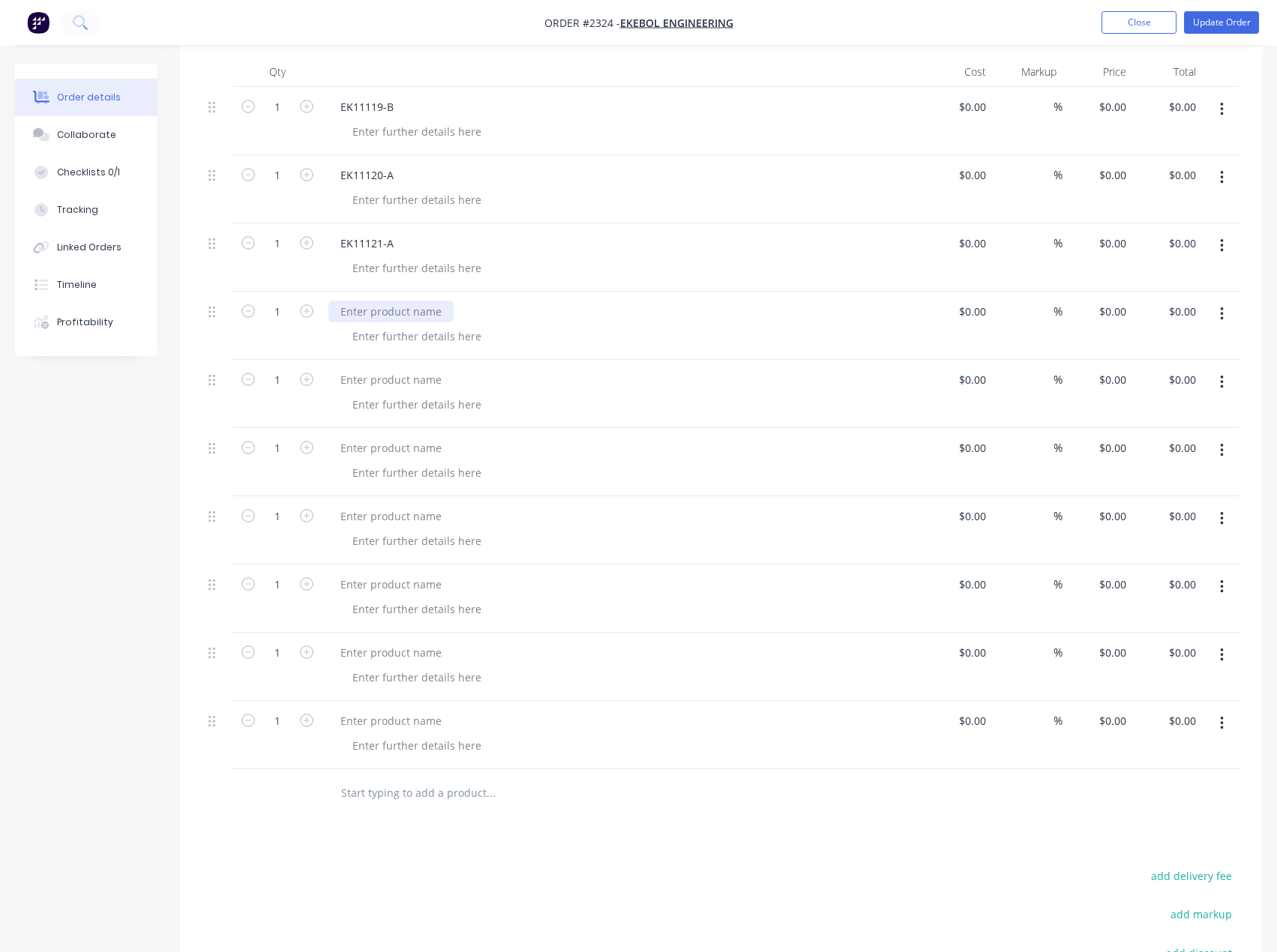
scroll to position [375, 0]
paste div
drag, startPoint x: 369, startPoint y: 375, endPoint x: 145, endPoint y: 364, distance: 224.3
click at [369, 375] on div at bounding box center [391, 379] width 125 height 21
paste div
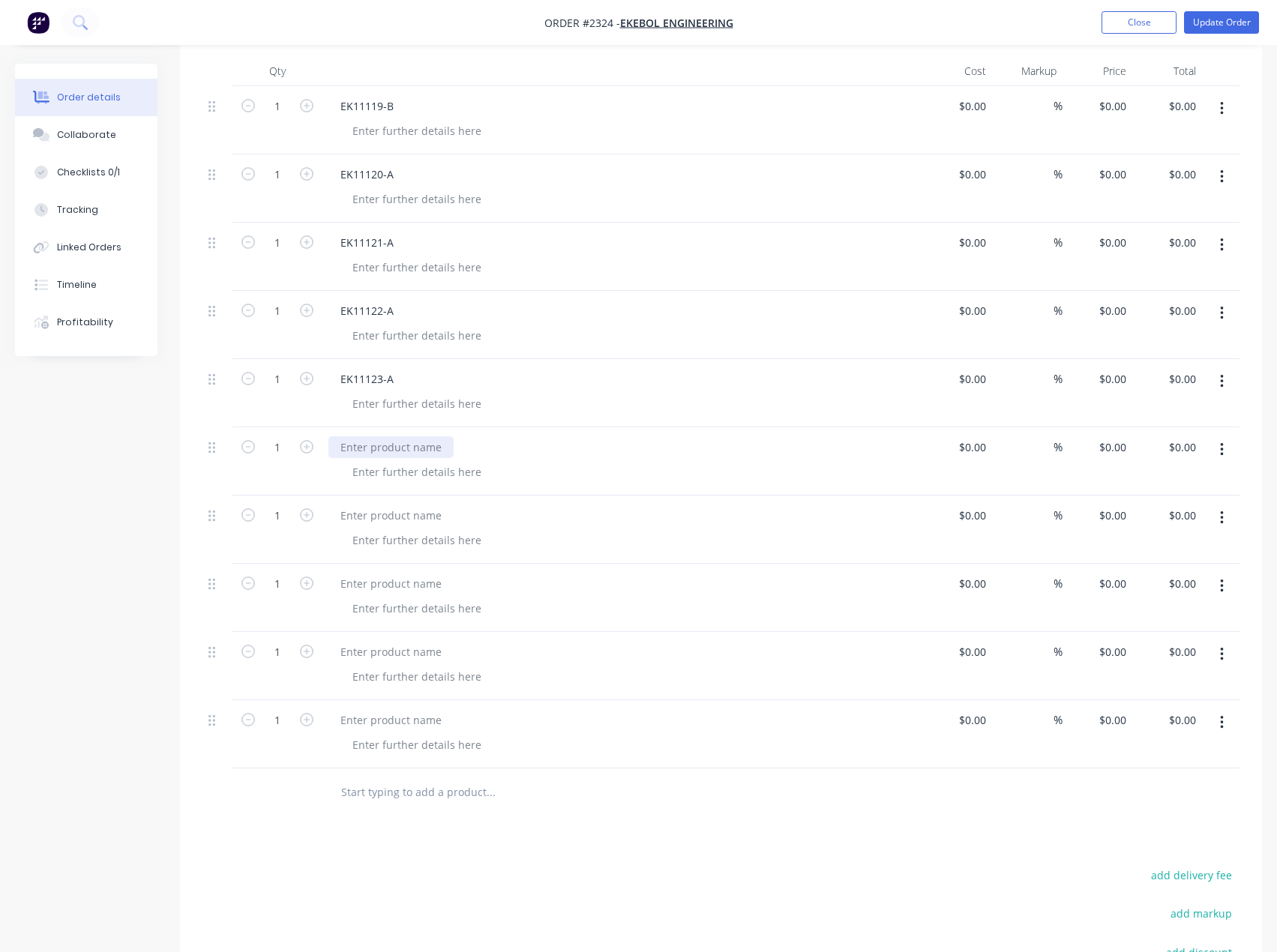
click at [383, 449] on div at bounding box center [391, 447] width 125 height 21
paste div
click at [367, 515] on div at bounding box center [391, 515] width 125 height 21
paste div
click at [375, 592] on div at bounding box center [391, 583] width 125 height 21
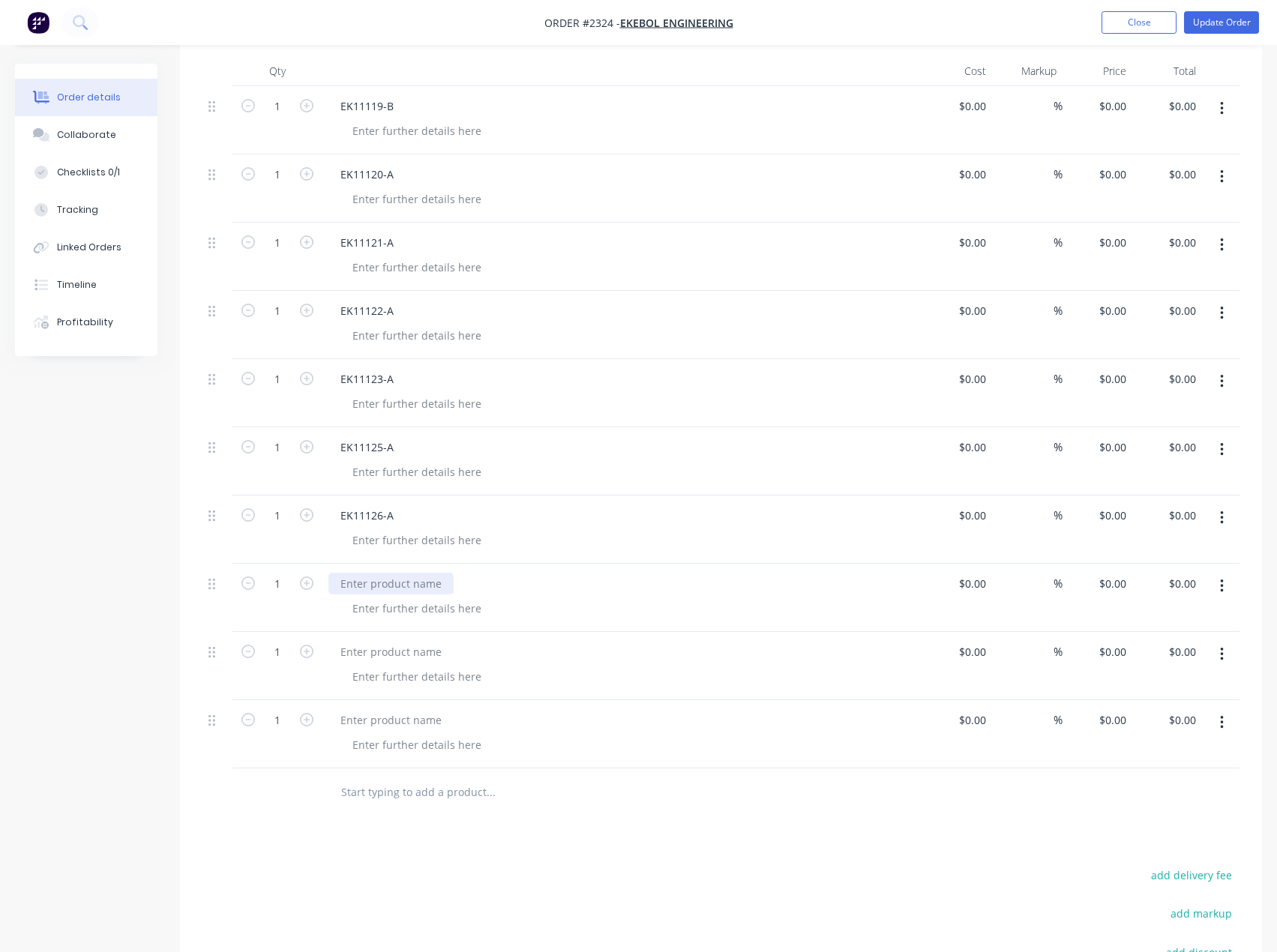
paste div
click at [380, 654] on div at bounding box center [391, 651] width 125 height 21
paste div
click at [393, 716] on div at bounding box center [391, 720] width 125 height 21
paste div
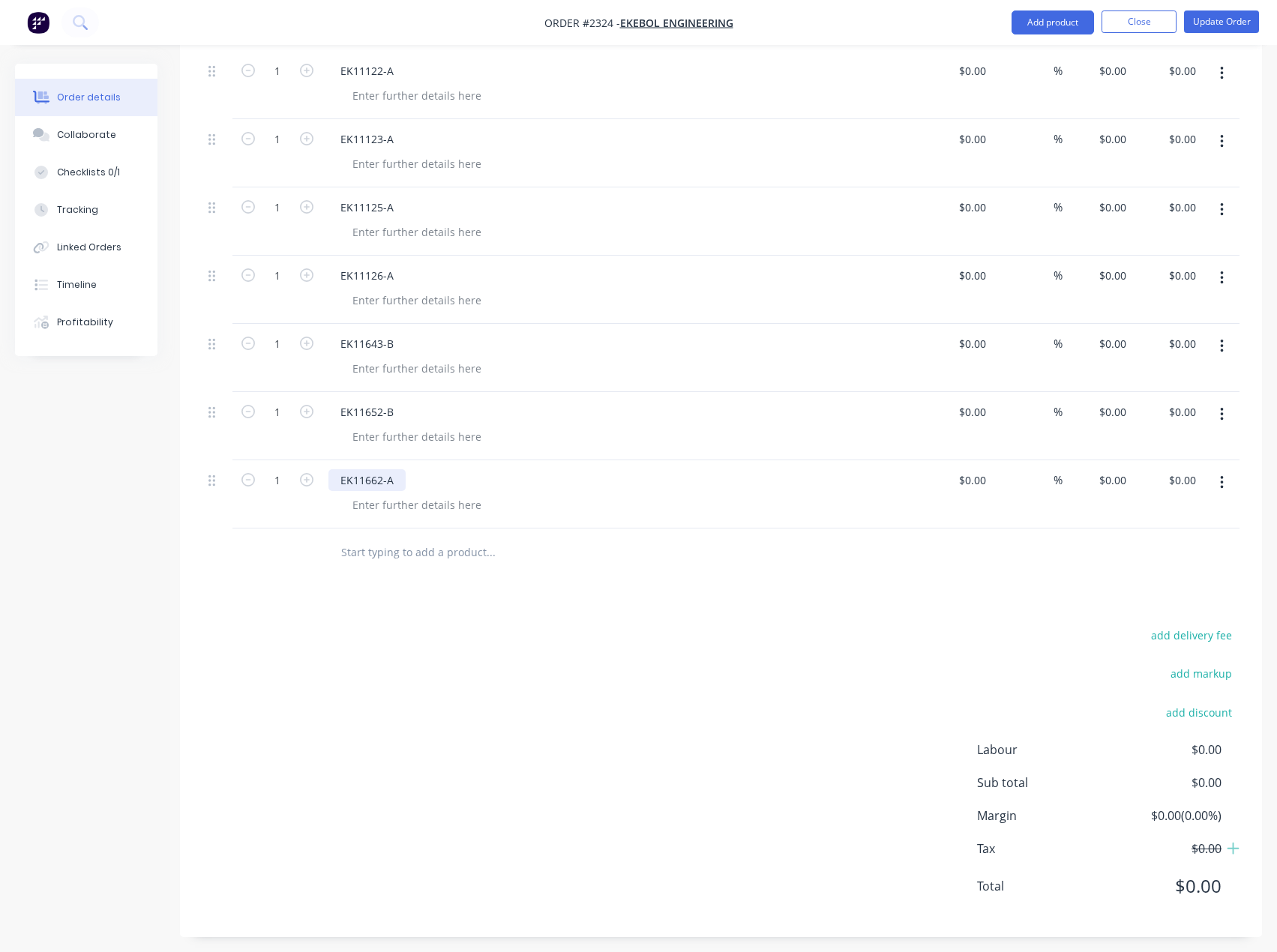
scroll to position [622, 0]
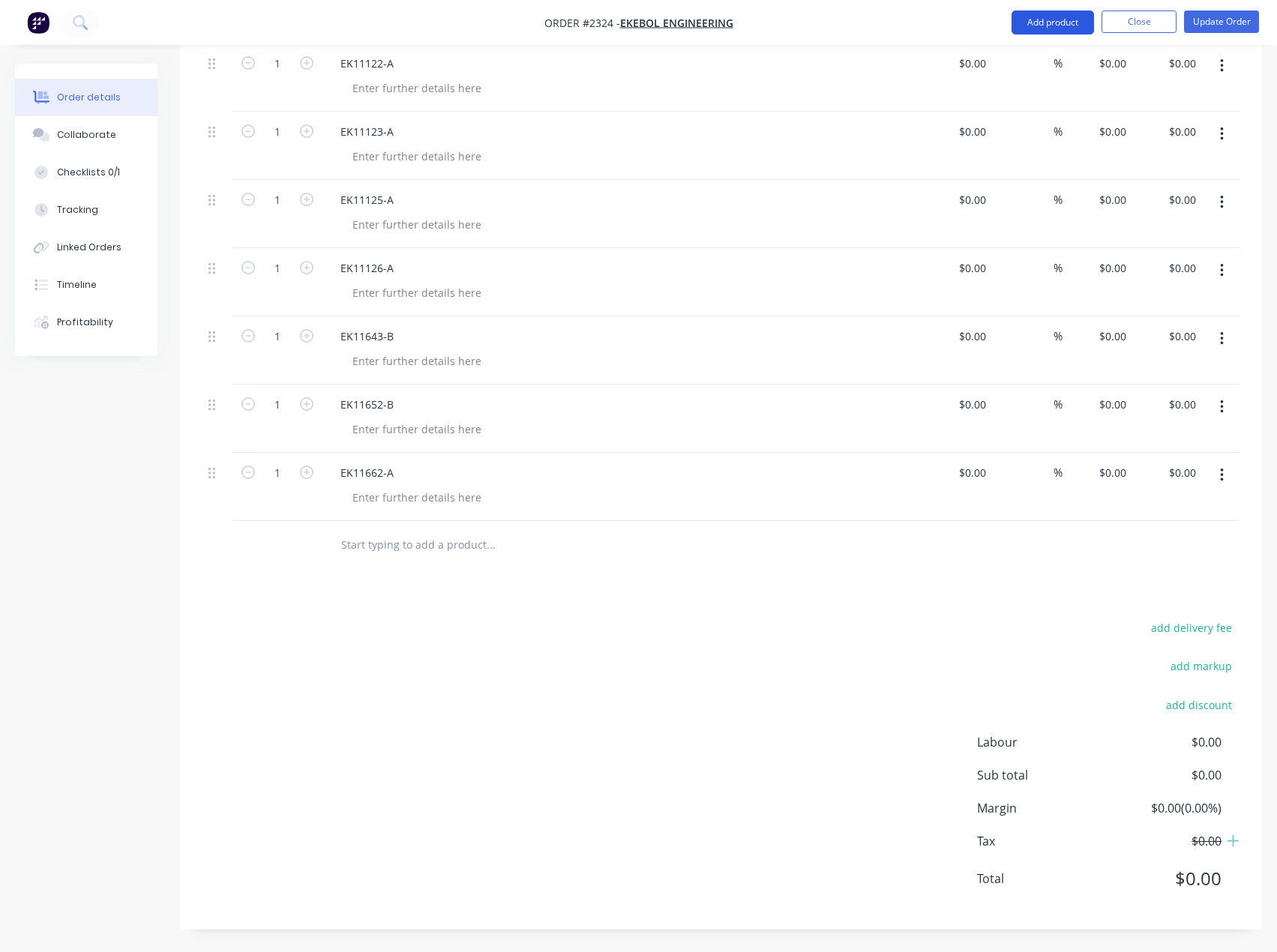
click at [1057, 18] on button "Add product" at bounding box center [1053, 22] width 83 height 24
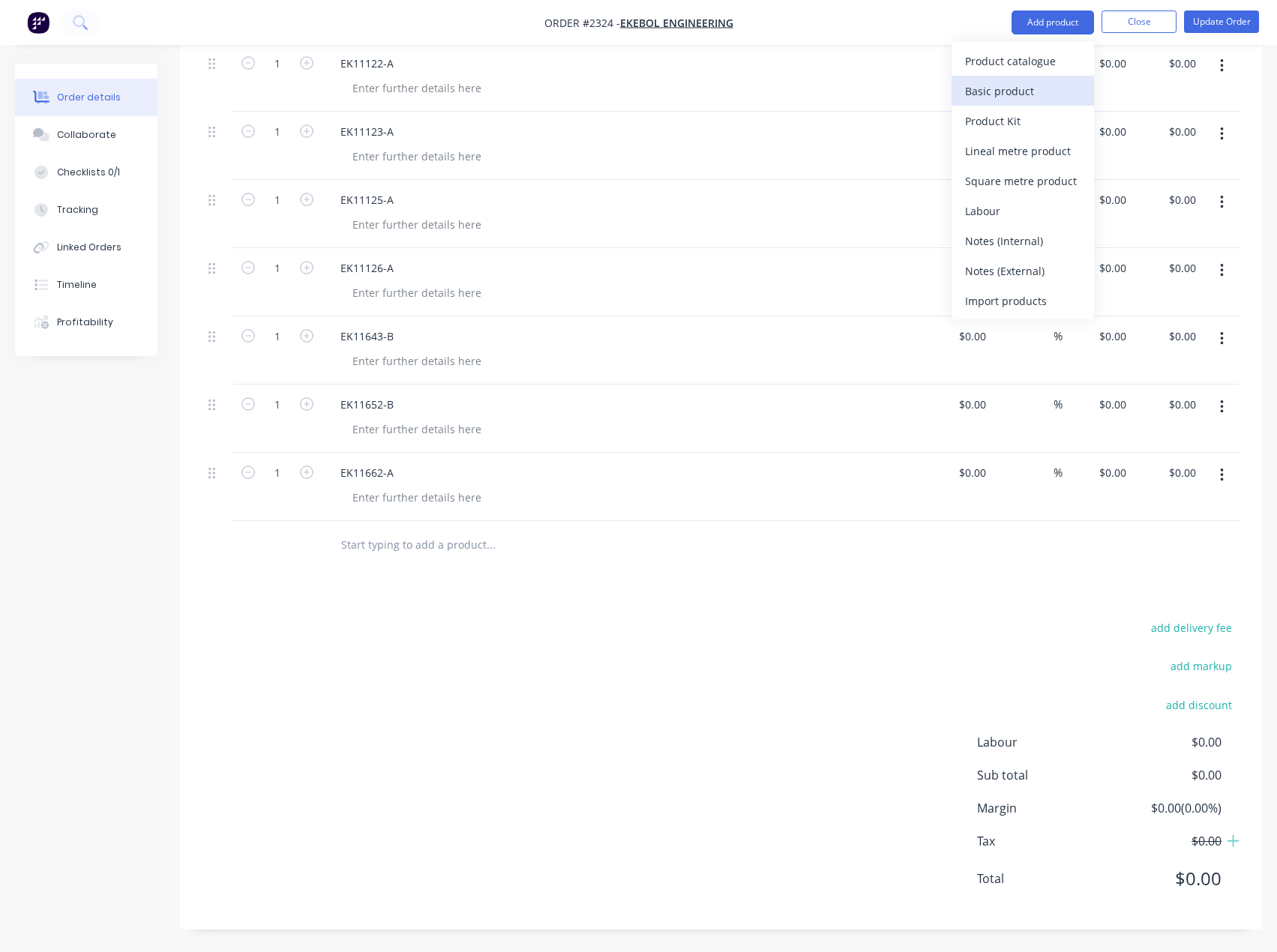
click at [1023, 84] on div "Basic product" at bounding box center [1022, 91] width 115 height 21
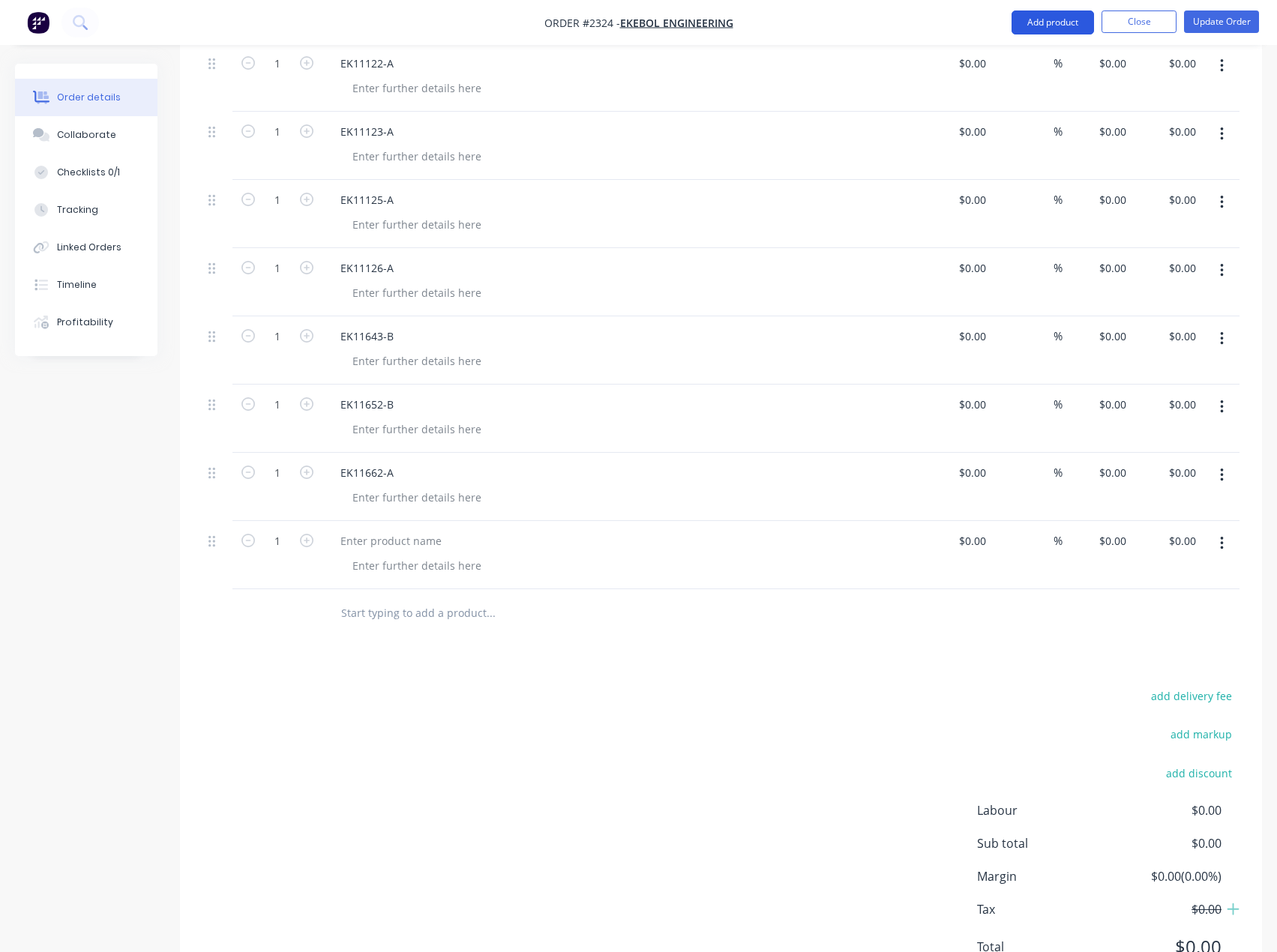
click at [1048, 30] on button "Add product" at bounding box center [1053, 22] width 83 height 24
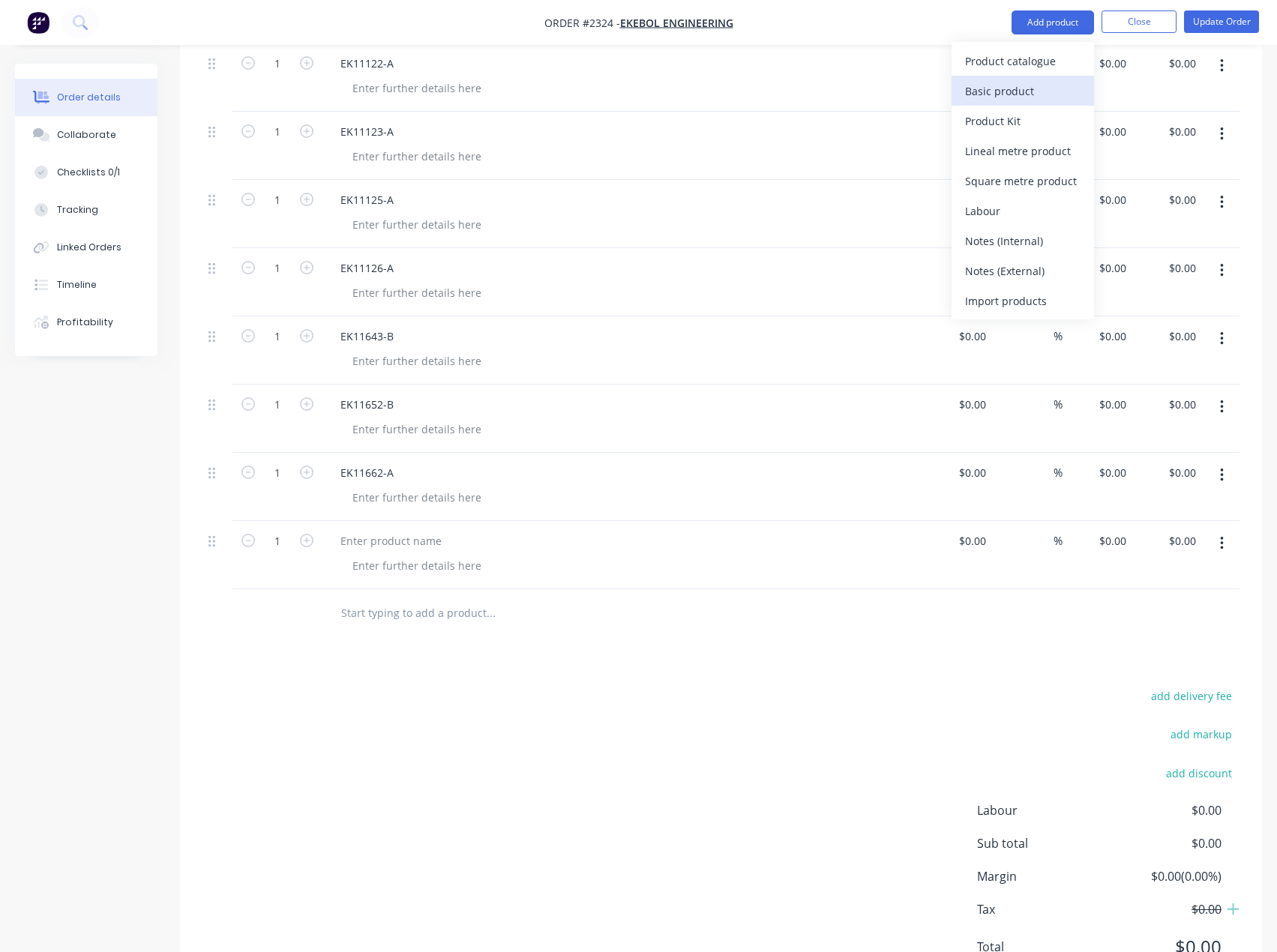
click at [1010, 98] on div "Basic product" at bounding box center [1022, 91] width 115 height 21
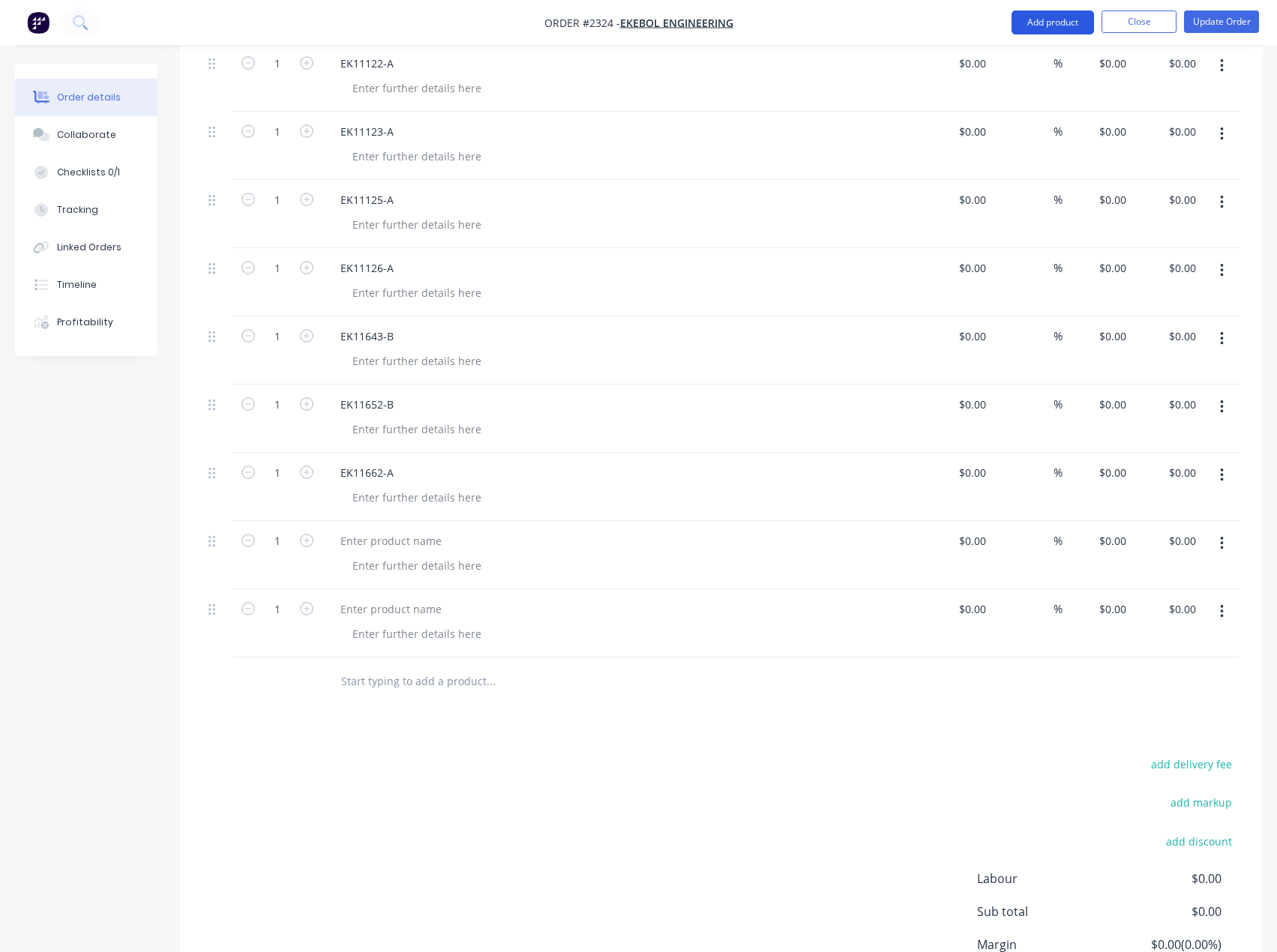
click at [1050, 29] on button "Add product" at bounding box center [1053, 22] width 83 height 24
click at [1013, 95] on div "Basic product" at bounding box center [1022, 91] width 115 height 21
click at [1043, 31] on button "Add product" at bounding box center [1053, 22] width 83 height 24
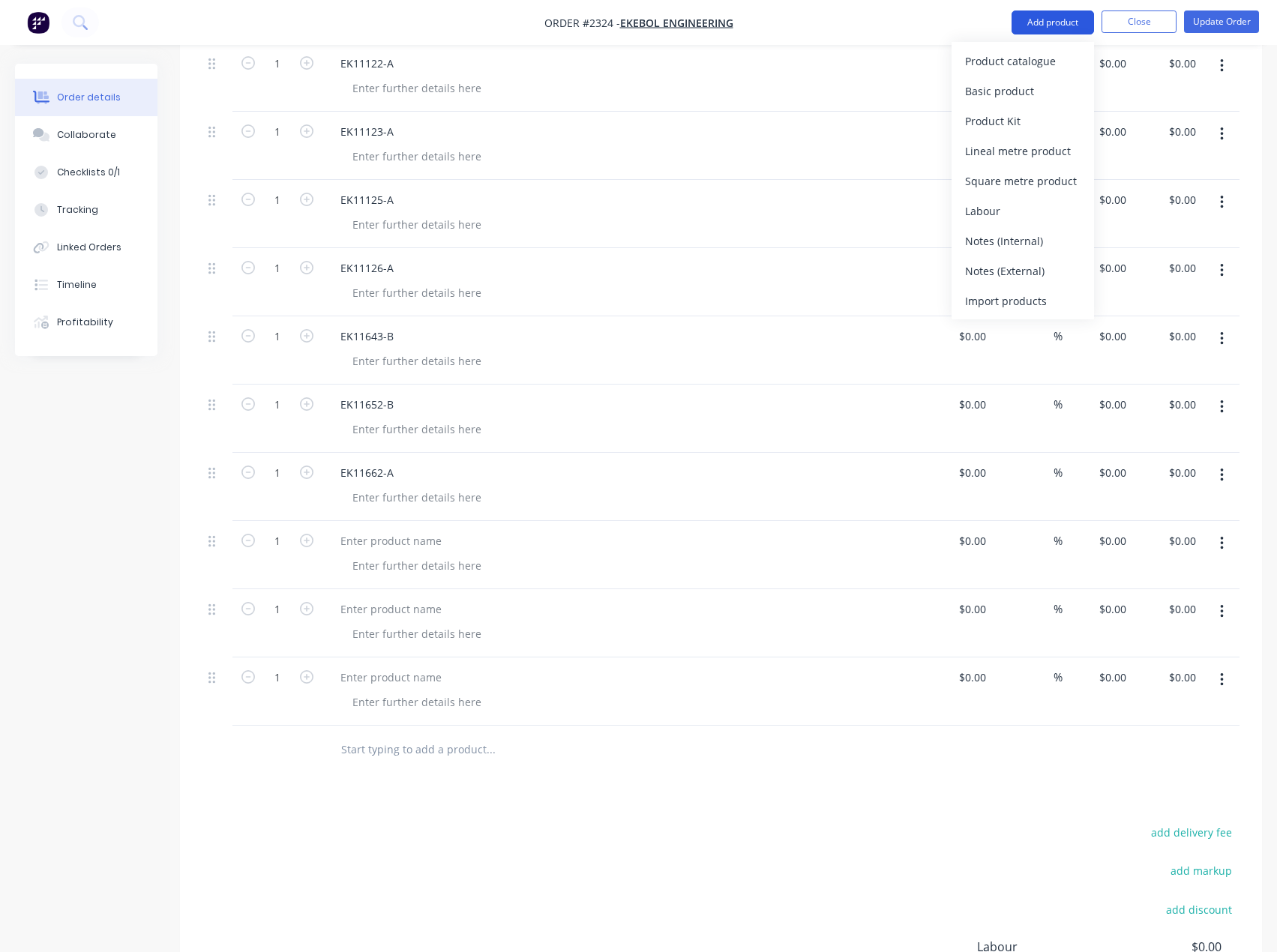
click at [1057, 21] on button "Add product" at bounding box center [1053, 22] width 83 height 24
click at [1052, 24] on button "Add product" at bounding box center [1053, 22] width 83 height 24
click at [1013, 92] on div "Basic product" at bounding box center [1022, 91] width 115 height 21
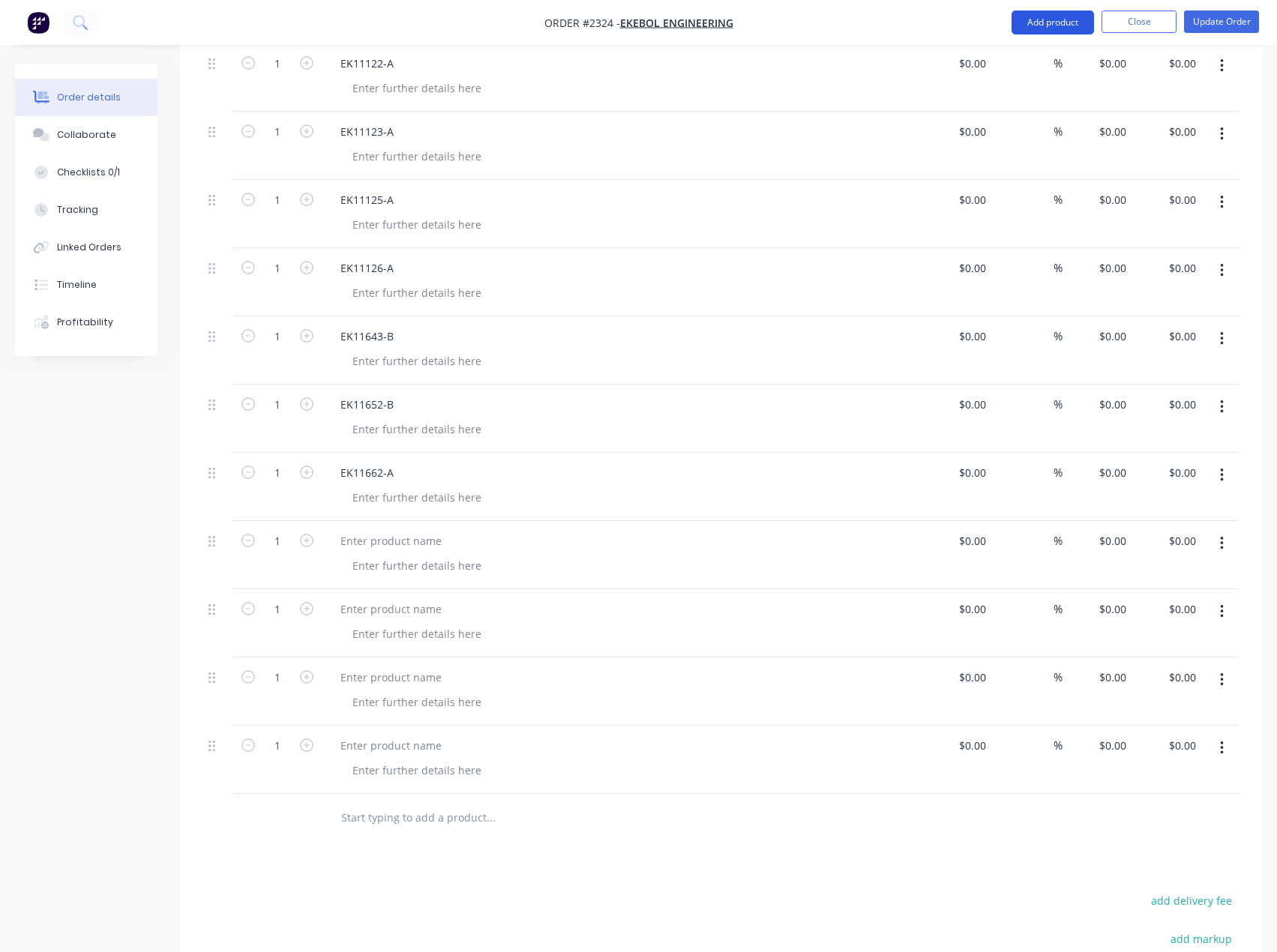
click at [1057, 19] on button "Add product" at bounding box center [1053, 22] width 83 height 24
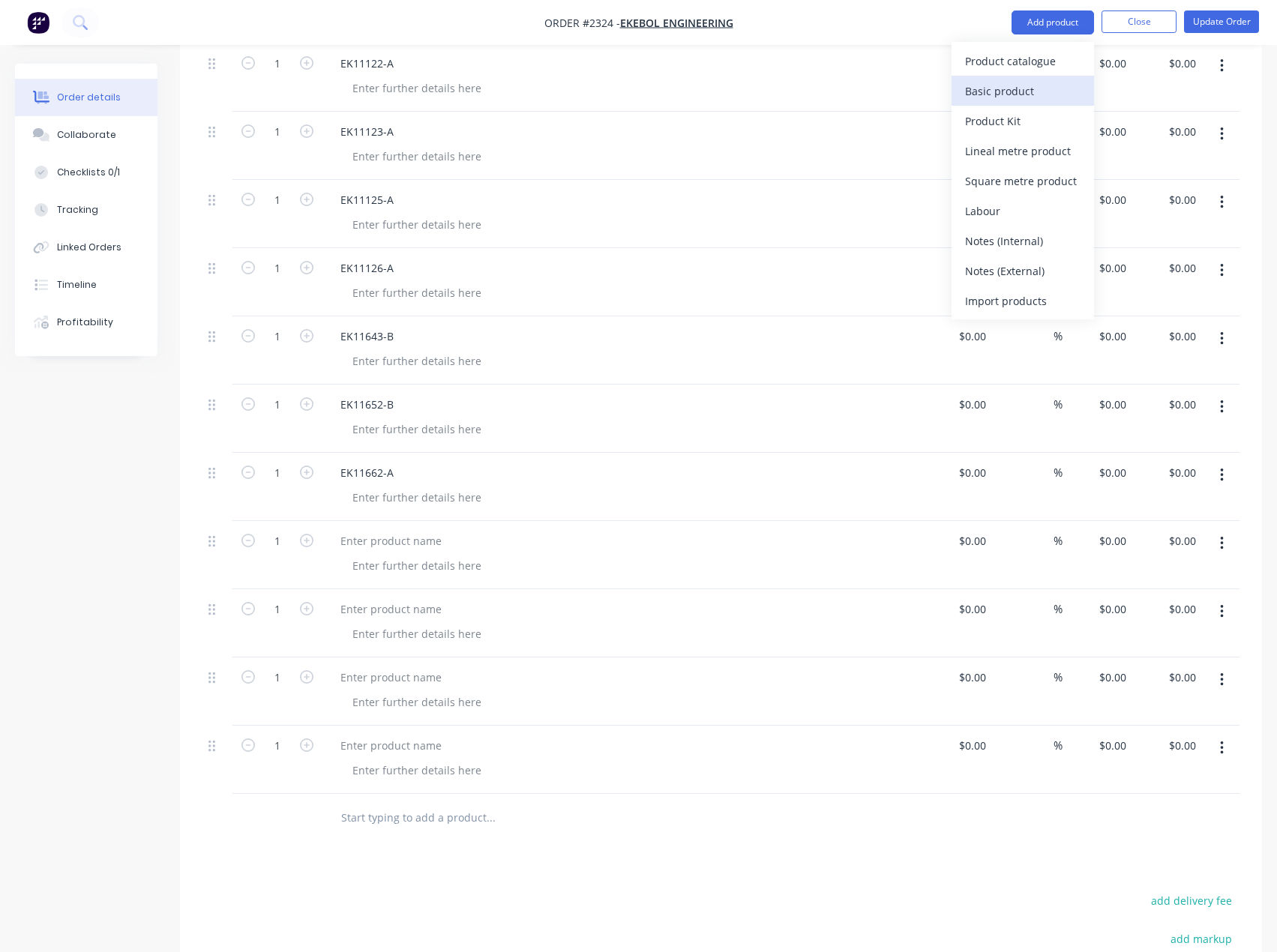
click at [1020, 91] on div "Basic product" at bounding box center [1022, 91] width 115 height 21
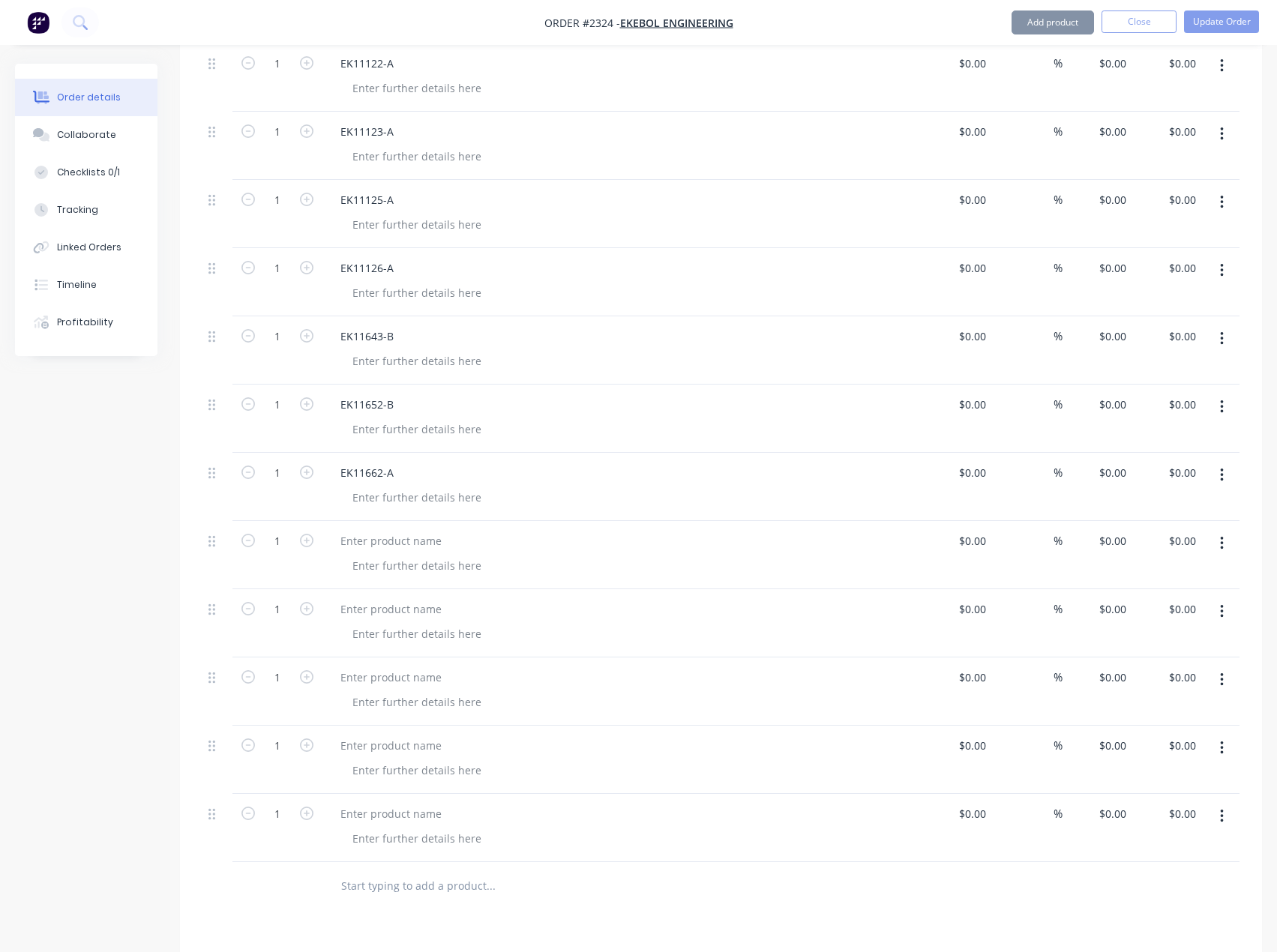
click at [1056, 18] on button "Add product" at bounding box center [1053, 22] width 83 height 24
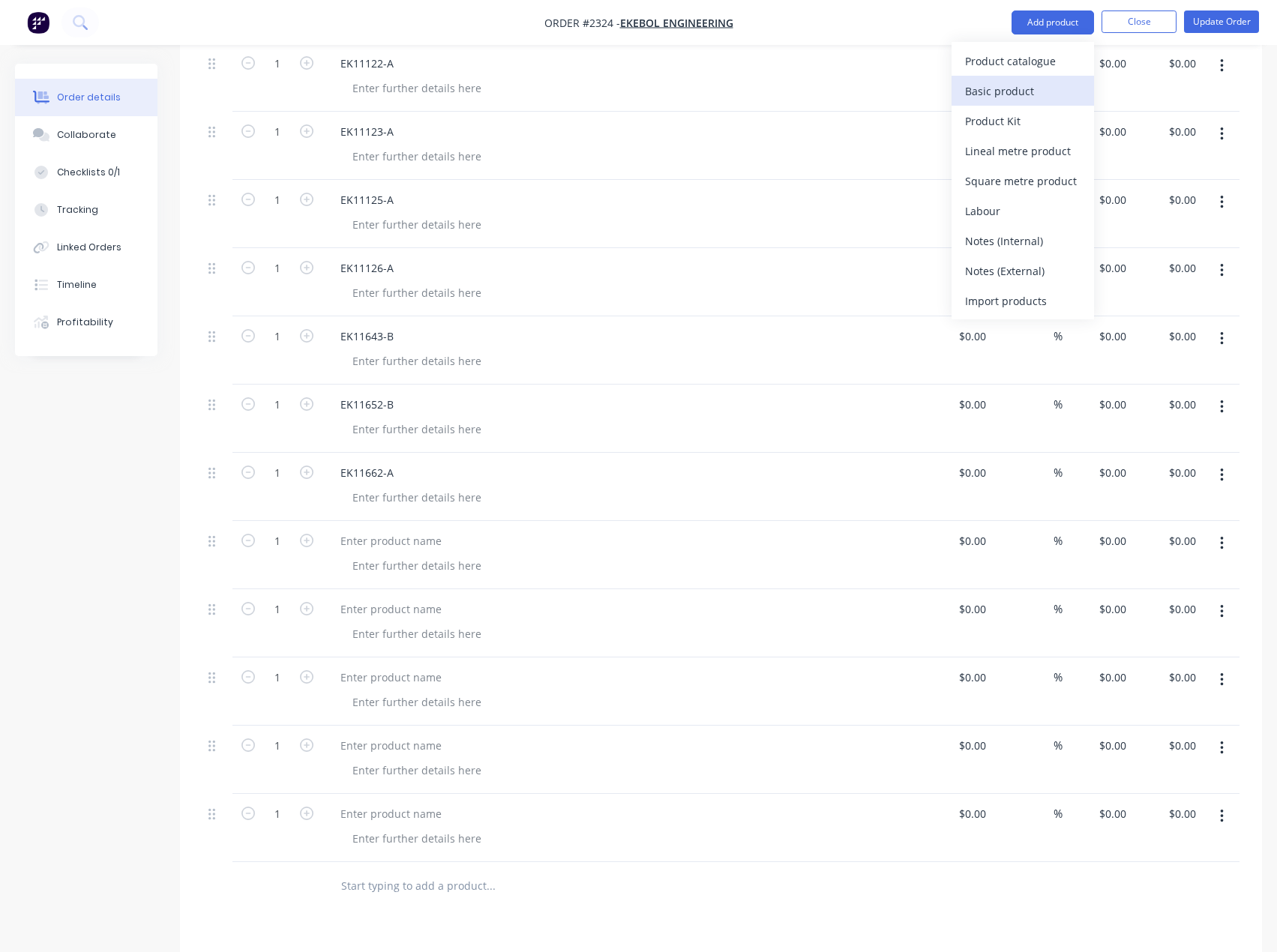
click at [1003, 92] on div "Basic product" at bounding box center [1022, 91] width 115 height 21
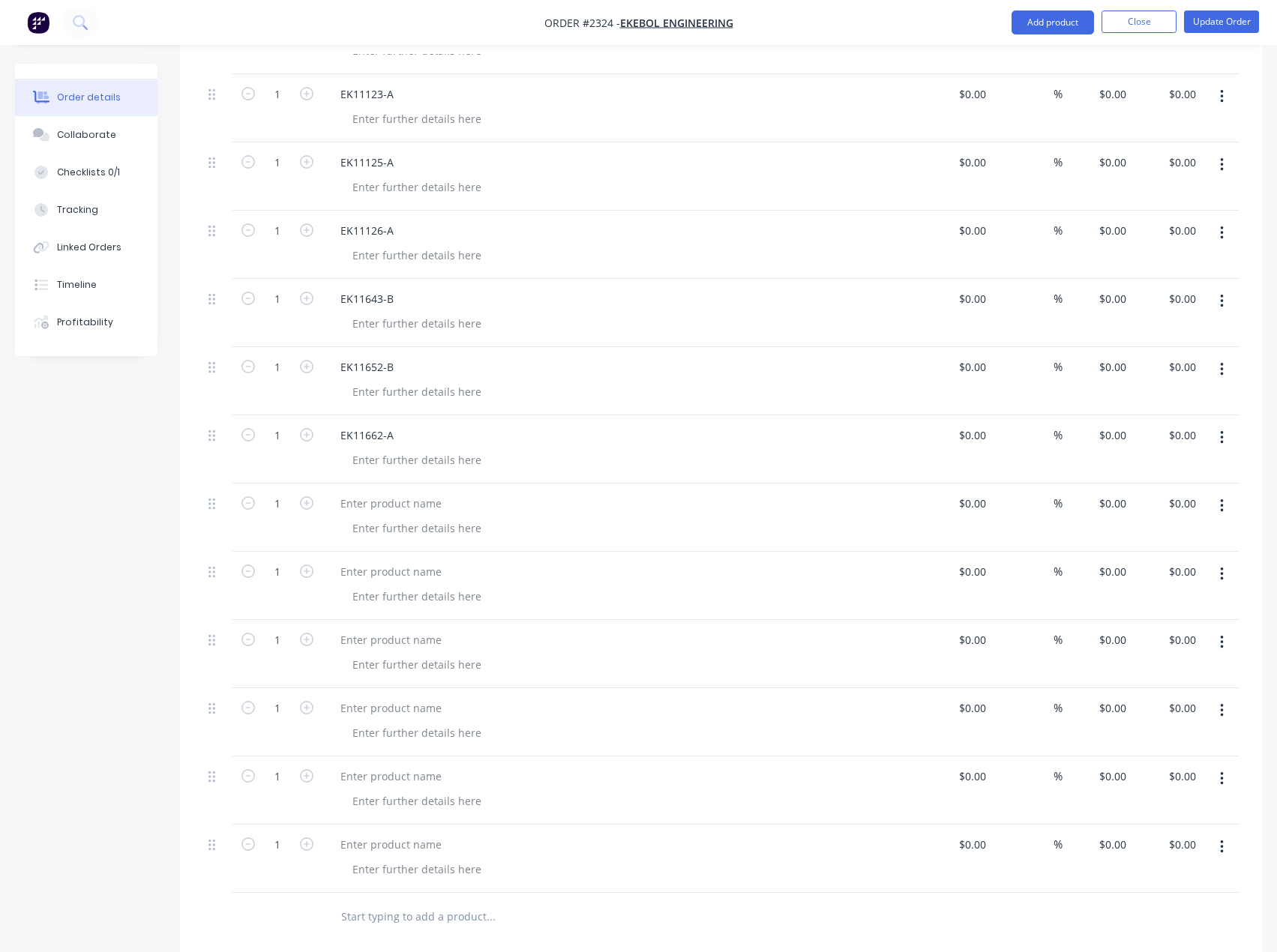
scroll to position [697, 0]
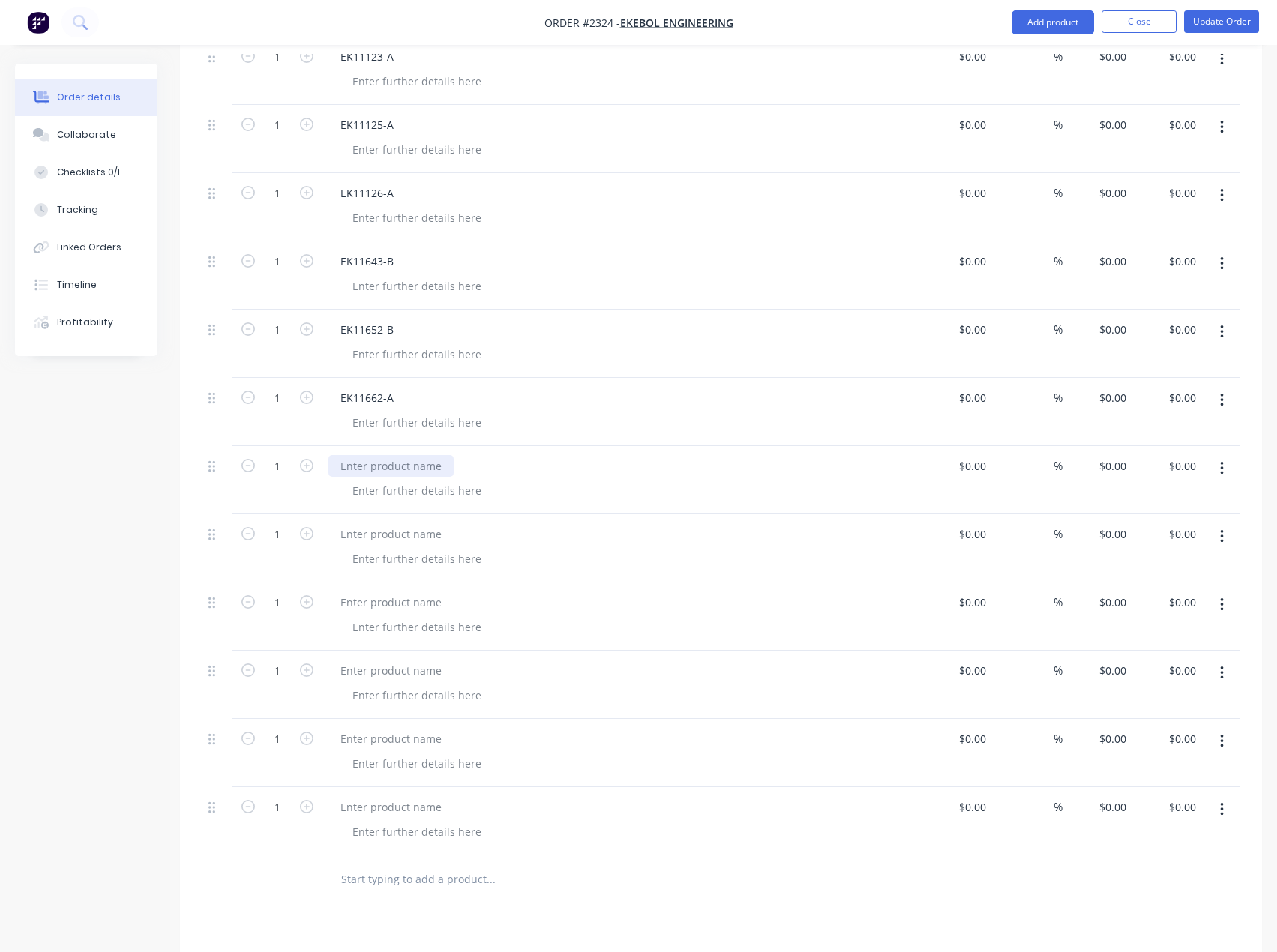
click at [383, 471] on div at bounding box center [391, 465] width 125 height 21
paste div
click at [366, 533] on div at bounding box center [391, 534] width 125 height 21
paste div
click at [371, 600] on div at bounding box center [391, 602] width 125 height 21
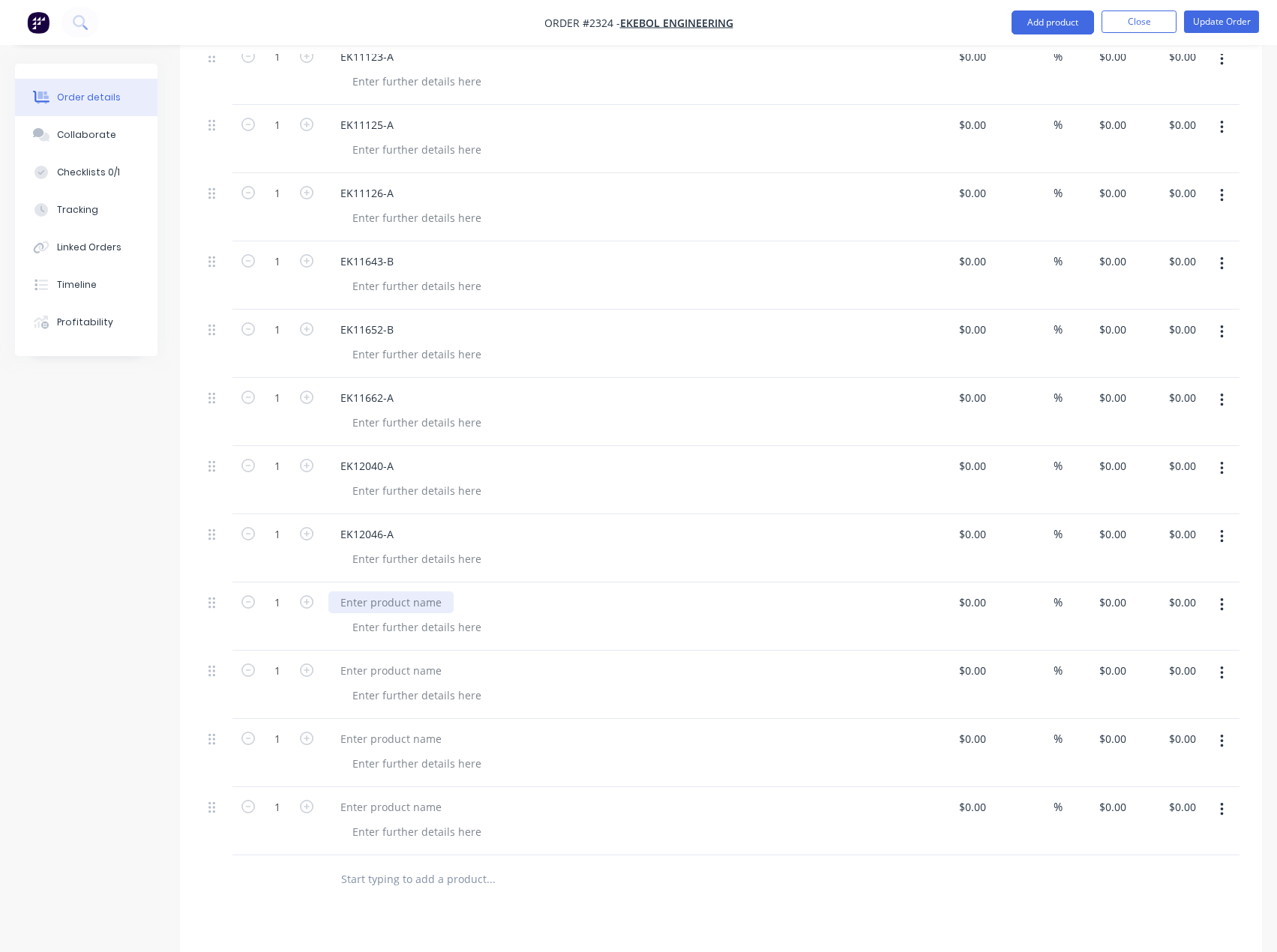
paste div
click at [403, 668] on div at bounding box center [391, 670] width 125 height 21
paste div
click at [380, 737] on div at bounding box center [391, 738] width 125 height 21
paste div
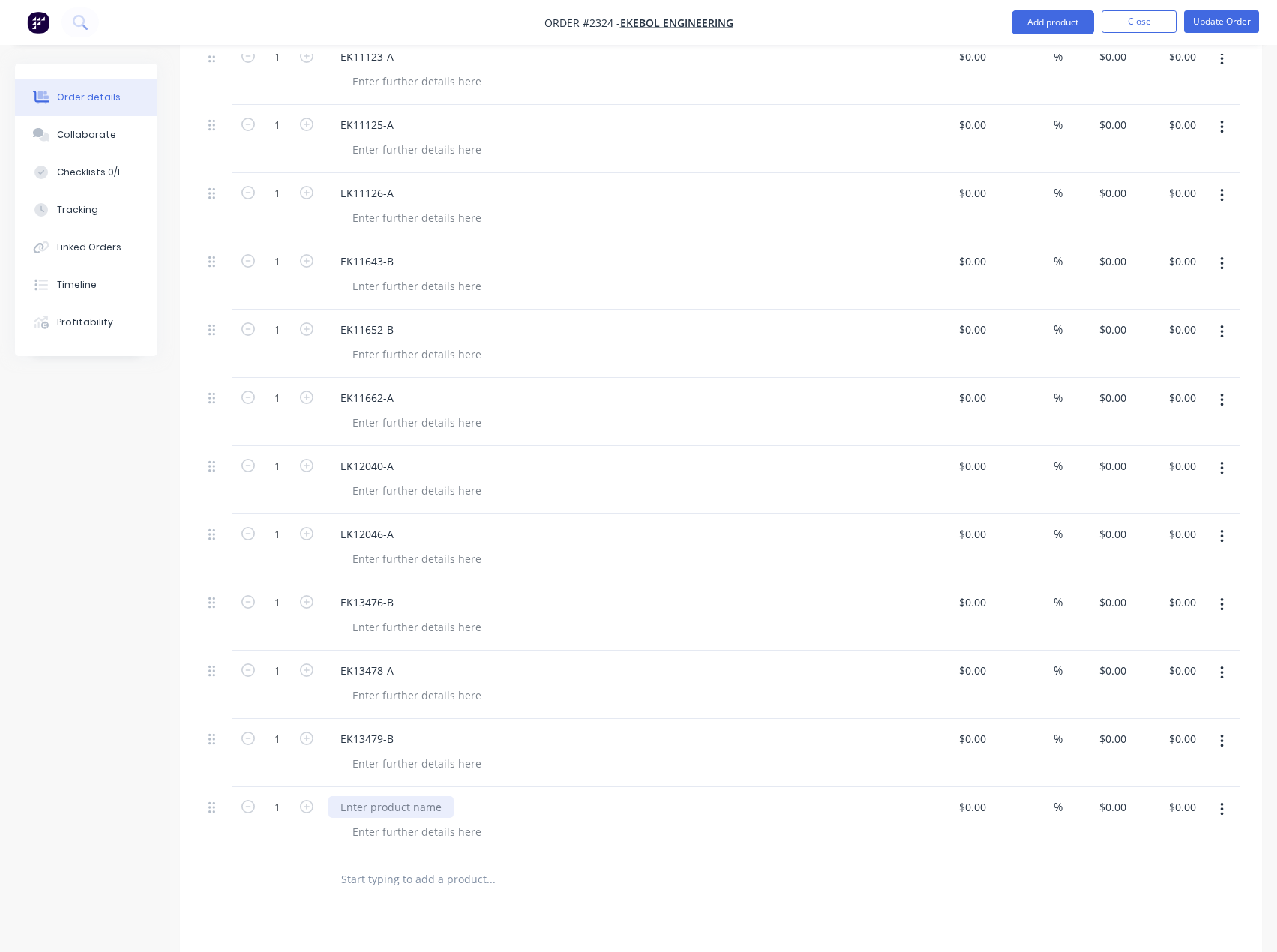
click at [410, 804] on div at bounding box center [391, 806] width 125 height 21
paste div
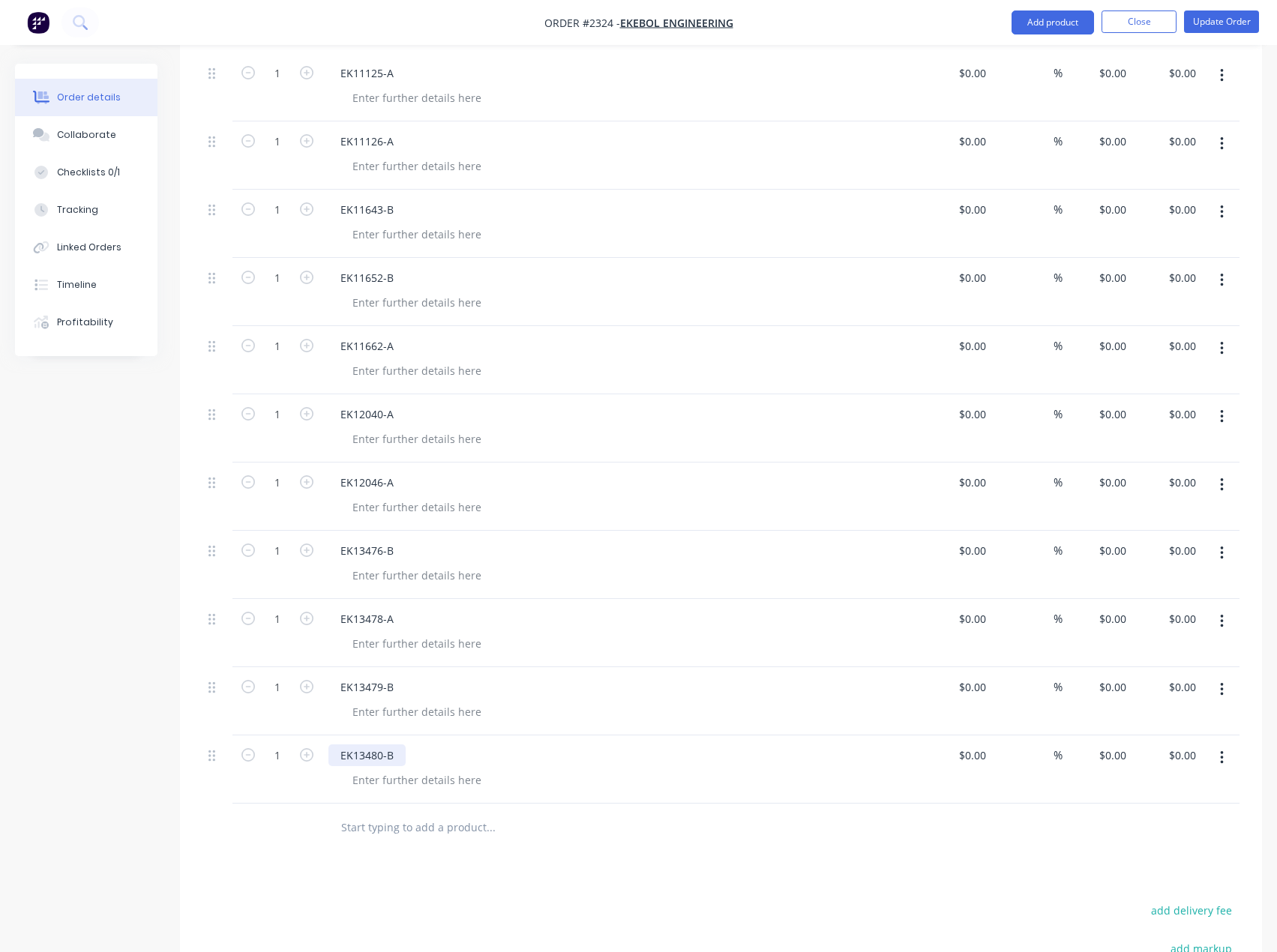
scroll to position [922, 0]
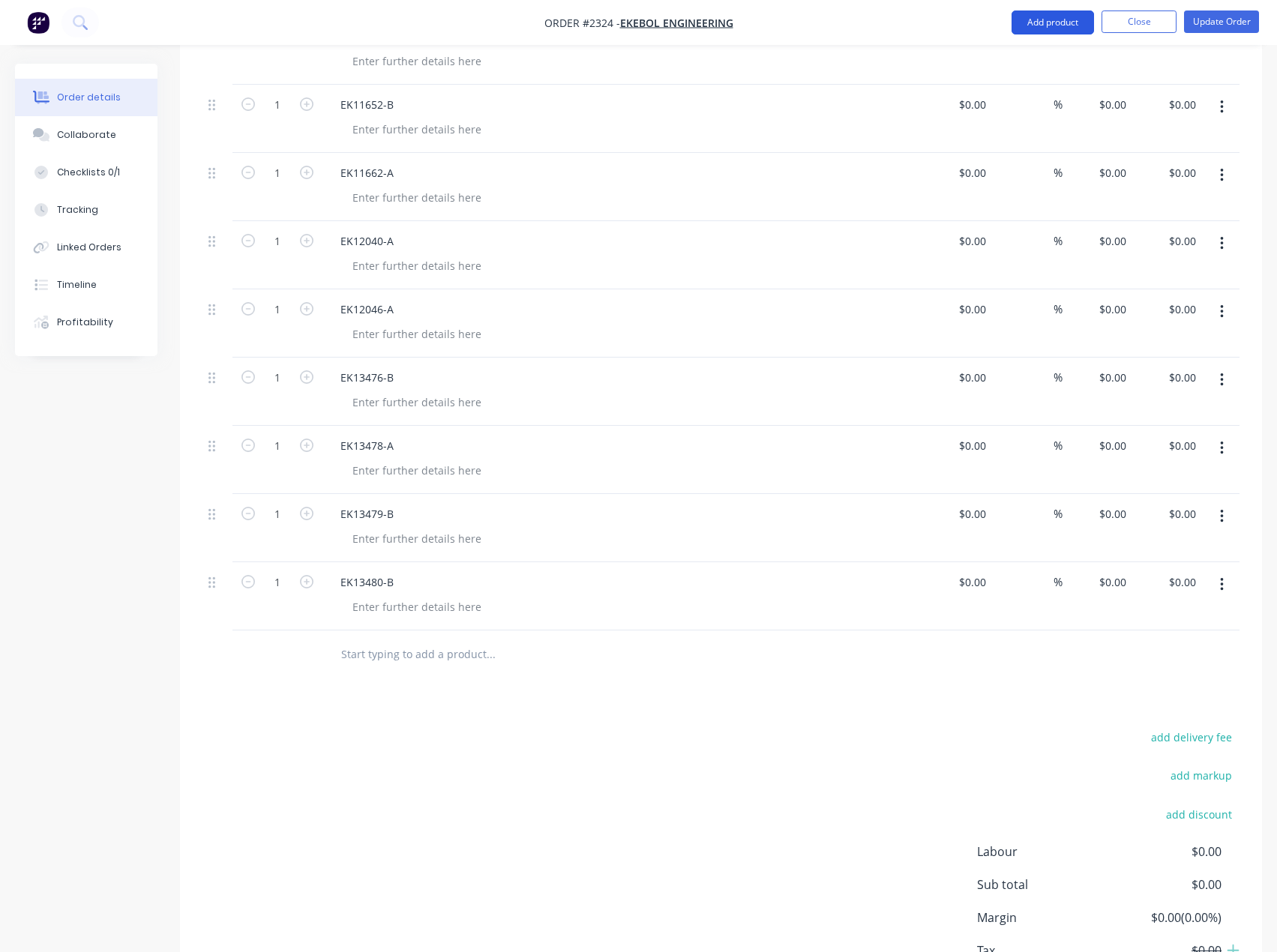
click at [1042, 25] on button "Add product" at bounding box center [1053, 22] width 83 height 24
click at [1020, 98] on div "Basic product" at bounding box center [1022, 91] width 115 height 21
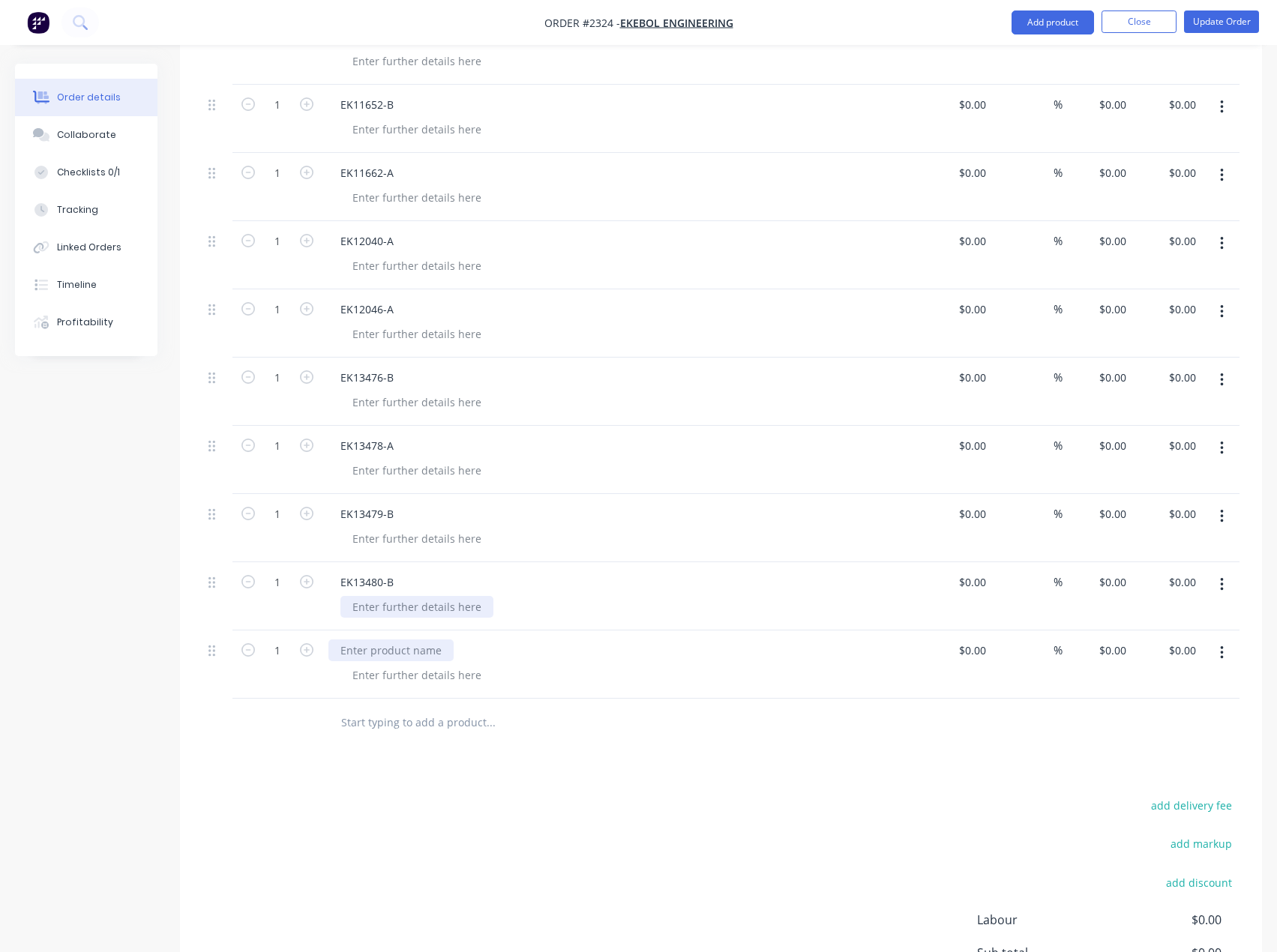
drag, startPoint x: 372, startPoint y: 645, endPoint x: 421, endPoint y: 605, distance: 63.3
click at [372, 645] on div at bounding box center [391, 650] width 125 height 21
paste div
click at [1049, 21] on button "Add product" at bounding box center [1053, 22] width 83 height 24
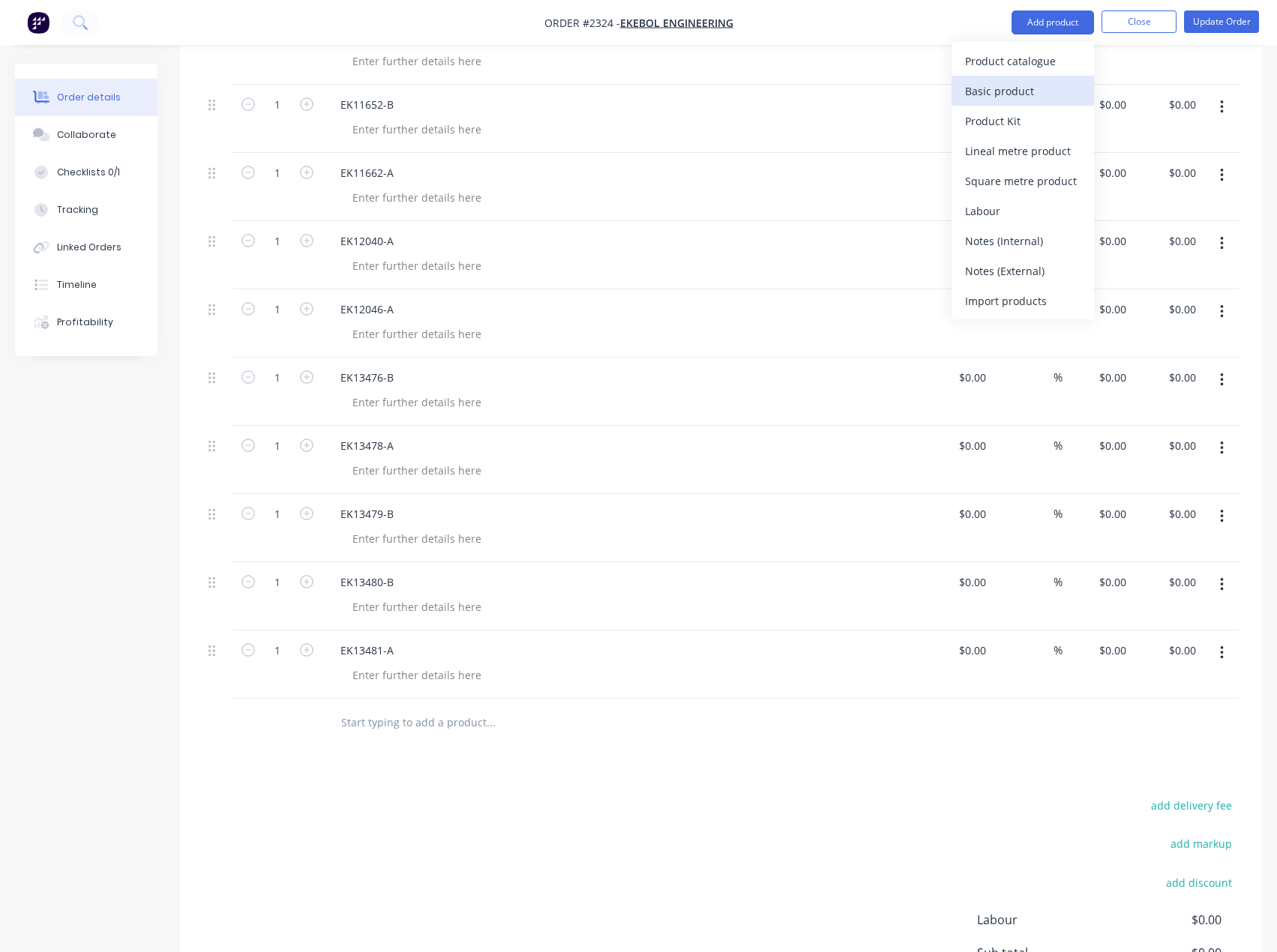
click at [1018, 94] on div "Basic product" at bounding box center [1022, 91] width 115 height 21
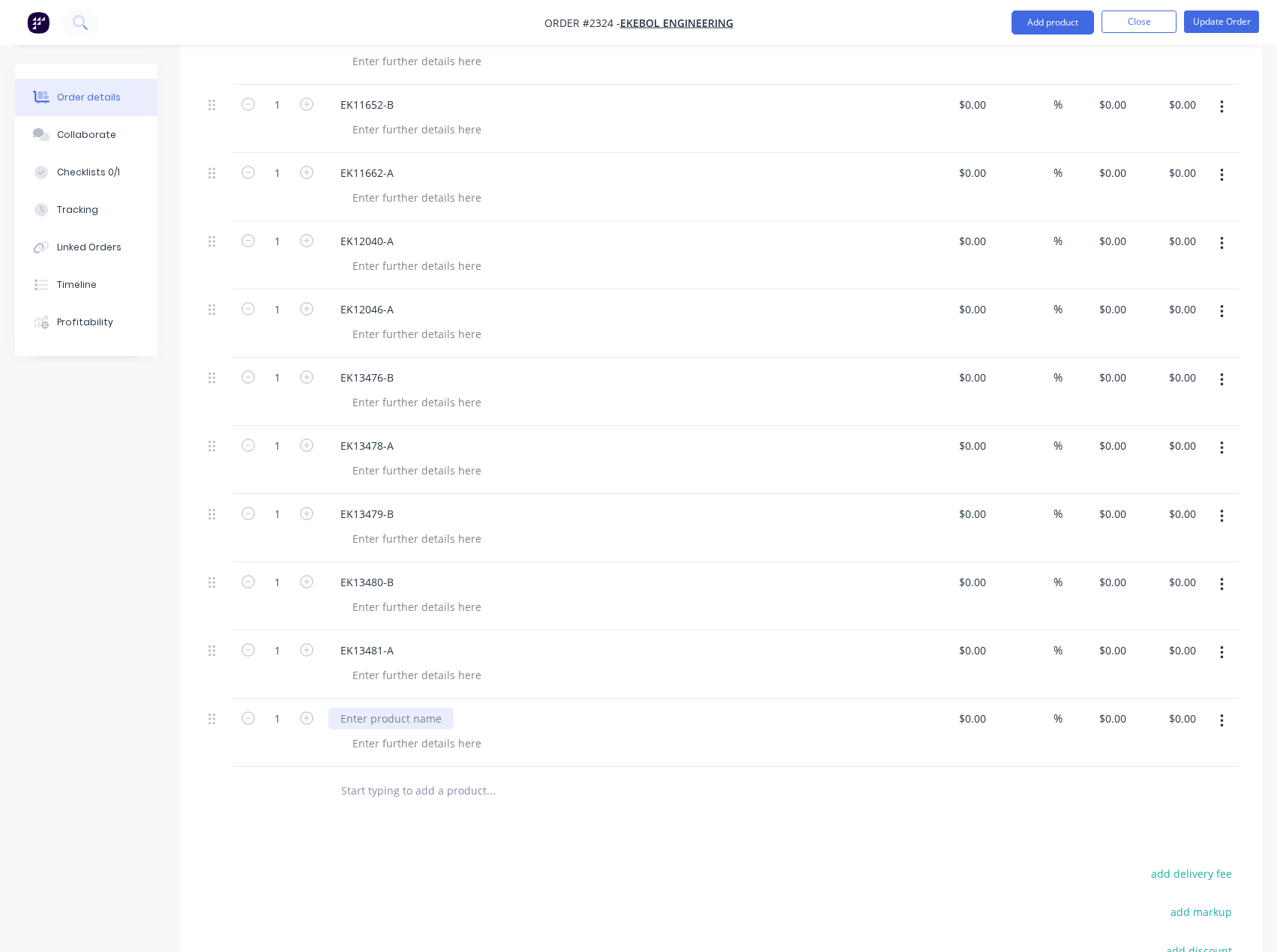
click at [387, 721] on div at bounding box center [391, 718] width 125 height 21
paste div
click at [1048, 25] on button "Add product" at bounding box center [1053, 22] width 83 height 24
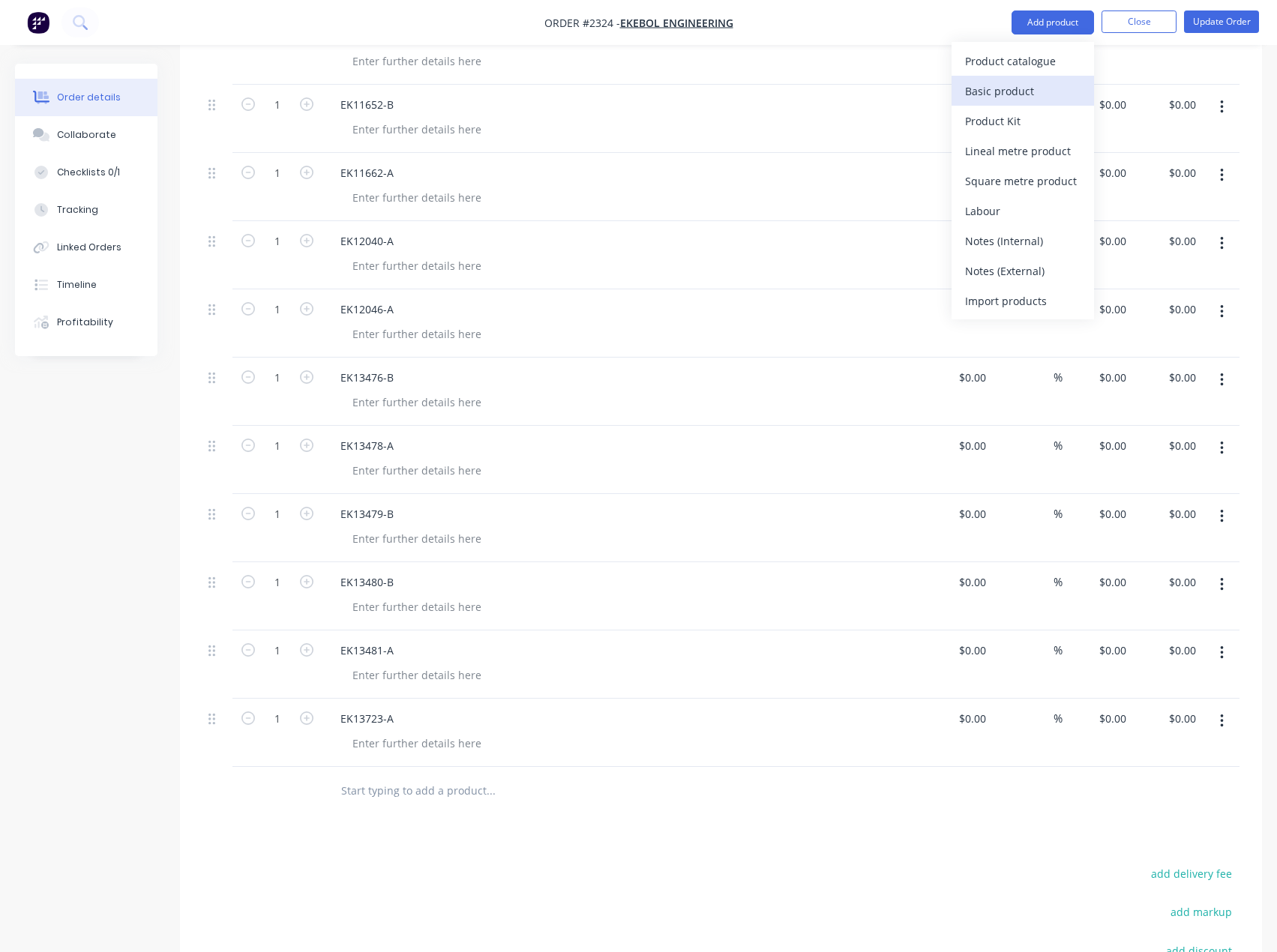
click at [1017, 81] on div "Basic product" at bounding box center [1022, 91] width 115 height 21
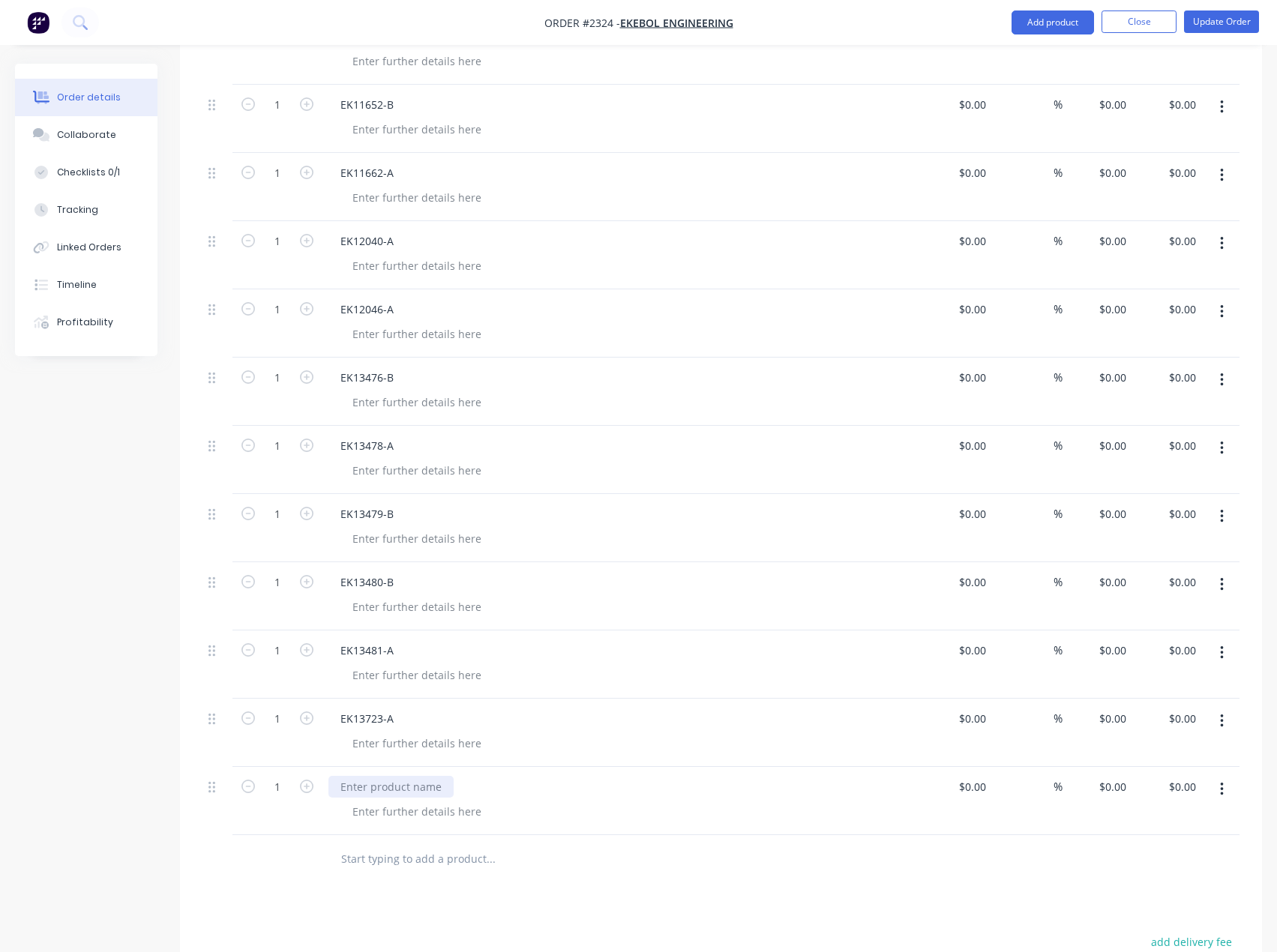
click at [379, 789] on div at bounding box center [391, 786] width 125 height 21
paste div
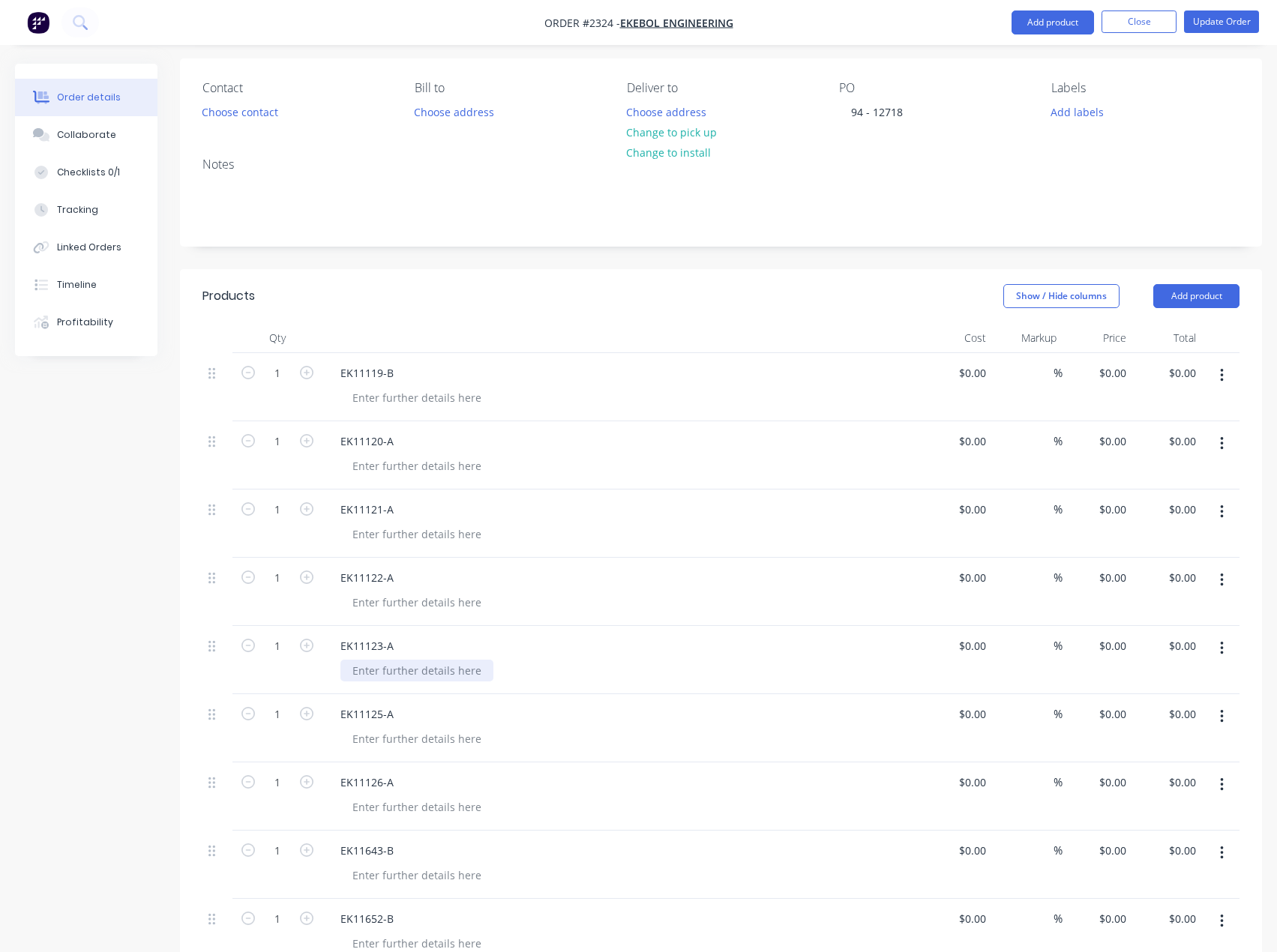
scroll to position [0, 0]
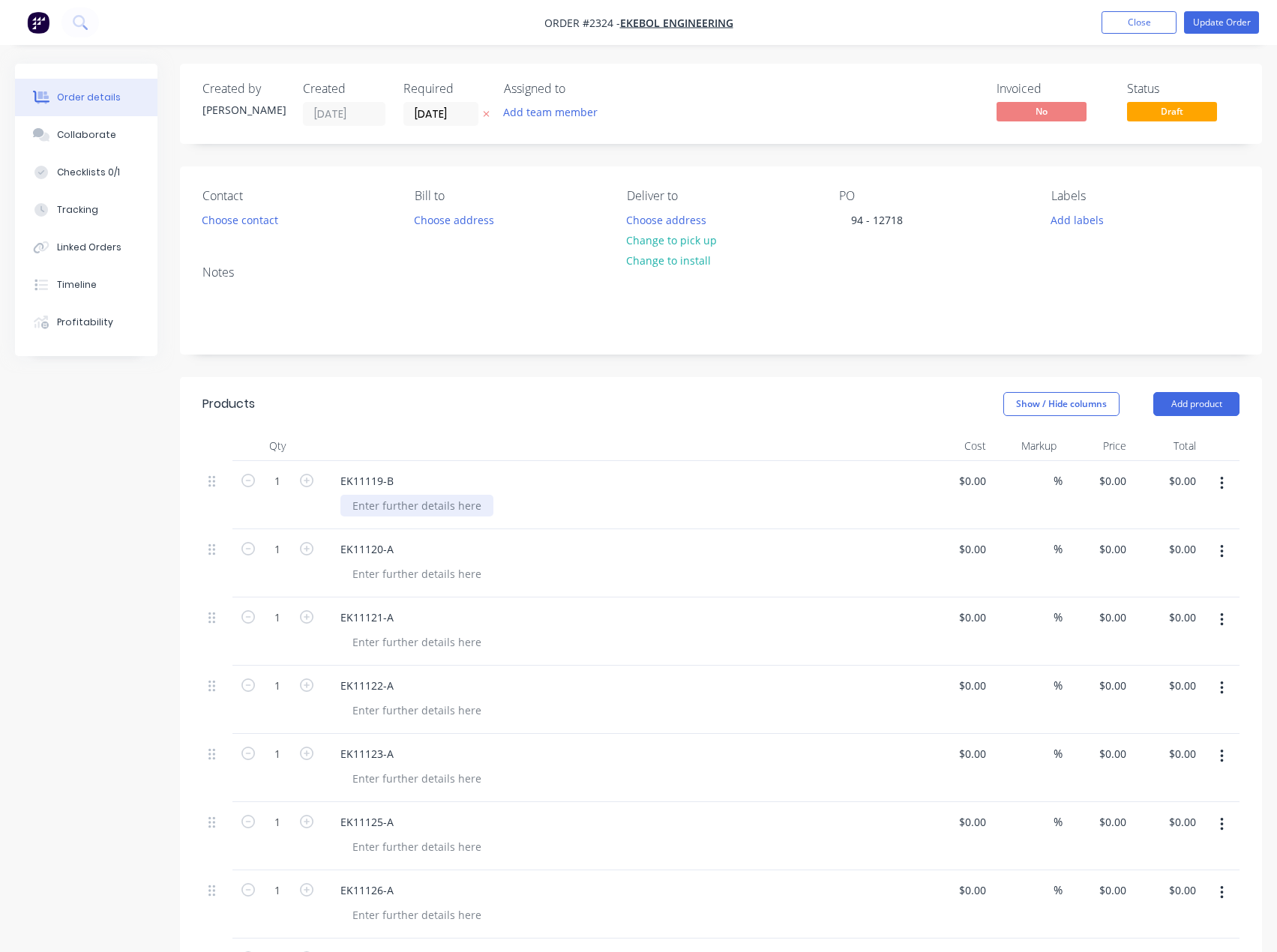
click at [390, 505] on div at bounding box center [417, 505] width 153 height 21
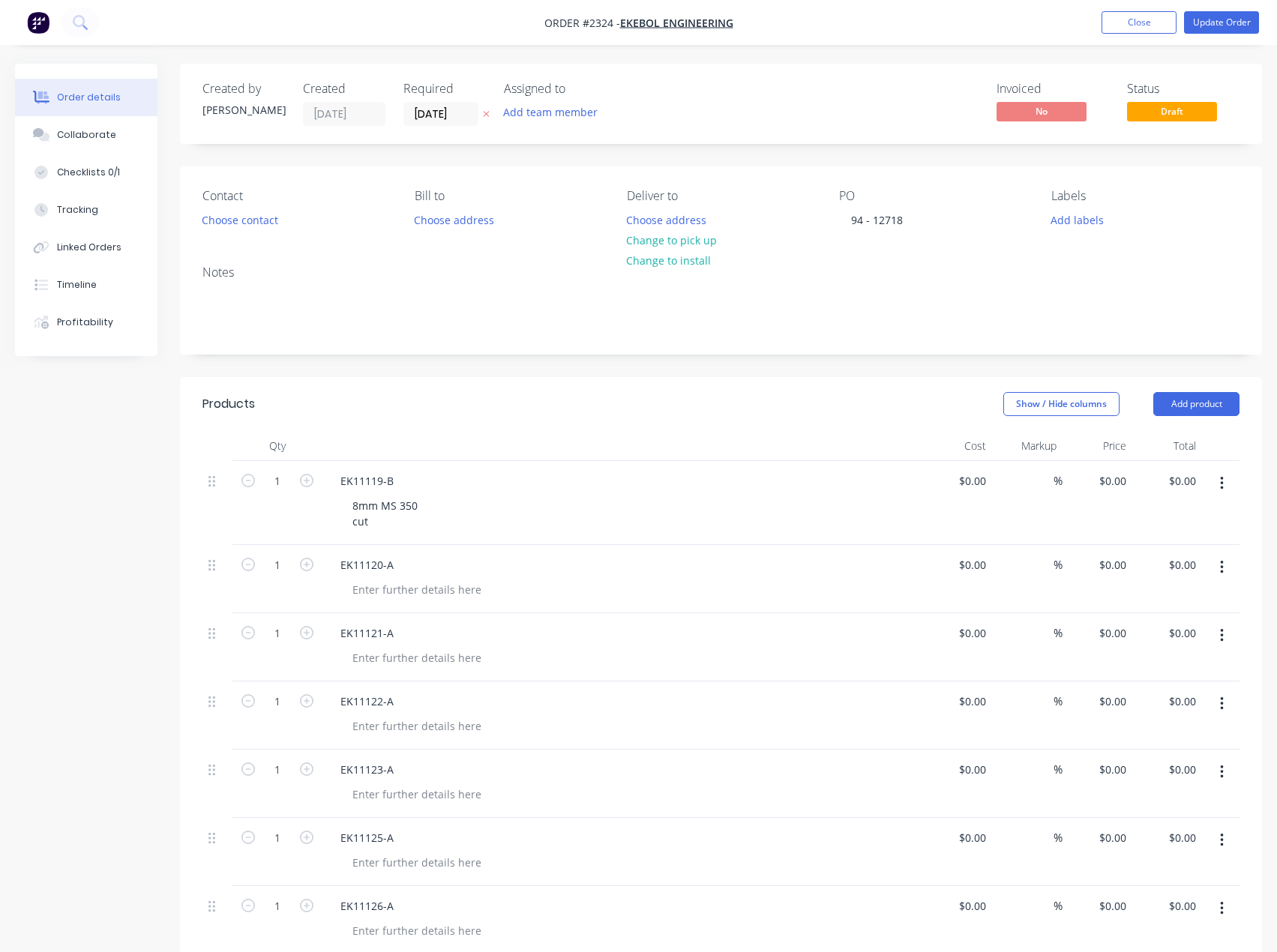
click at [316, 480] on button "button" at bounding box center [306, 480] width 20 height 16
type input "2"
click at [310, 563] on icon "button" at bounding box center [306, 564] width 14 height 14
type input "2"
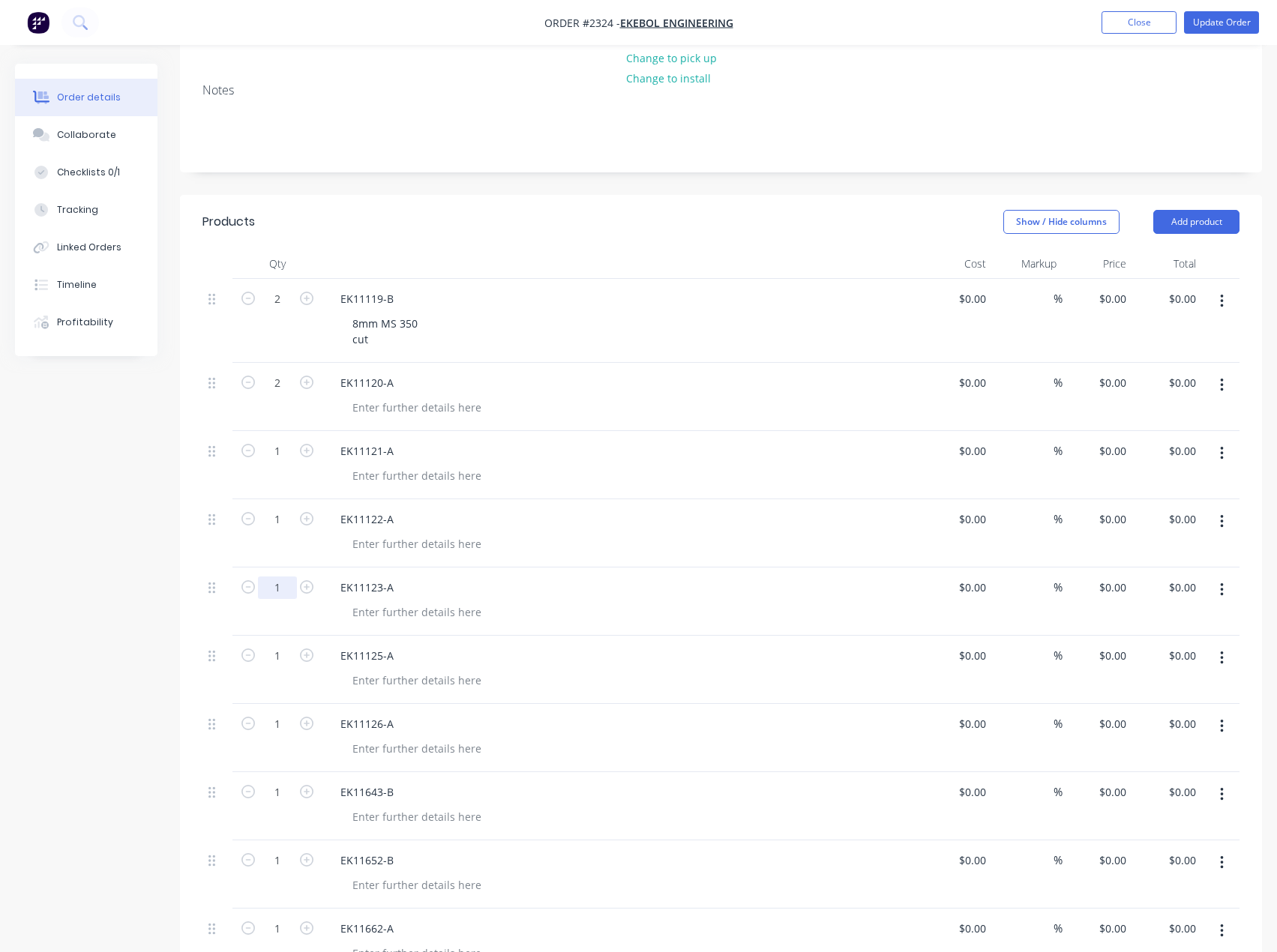
scroll to position [225, 0]
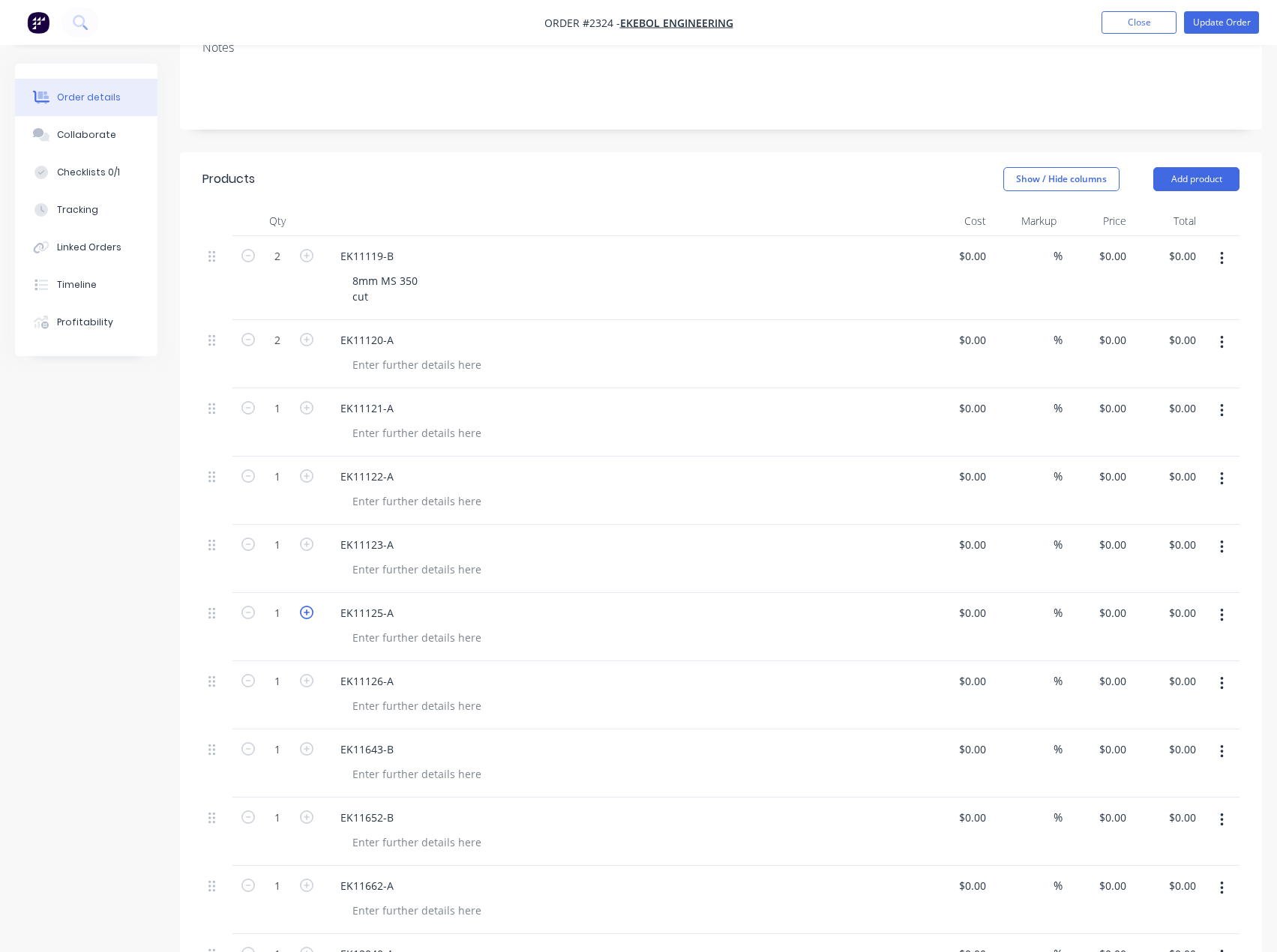
click at [309, 610] on icon "button" at bounding box center [306, 612] width 14 height 14
click at [306, 615] on icon "button" at bounding box center [306, 612] width 14 height 14
type input "4"
click at [306, 678] on icon "button" at bounding box center [306, 680] width 14 height 14
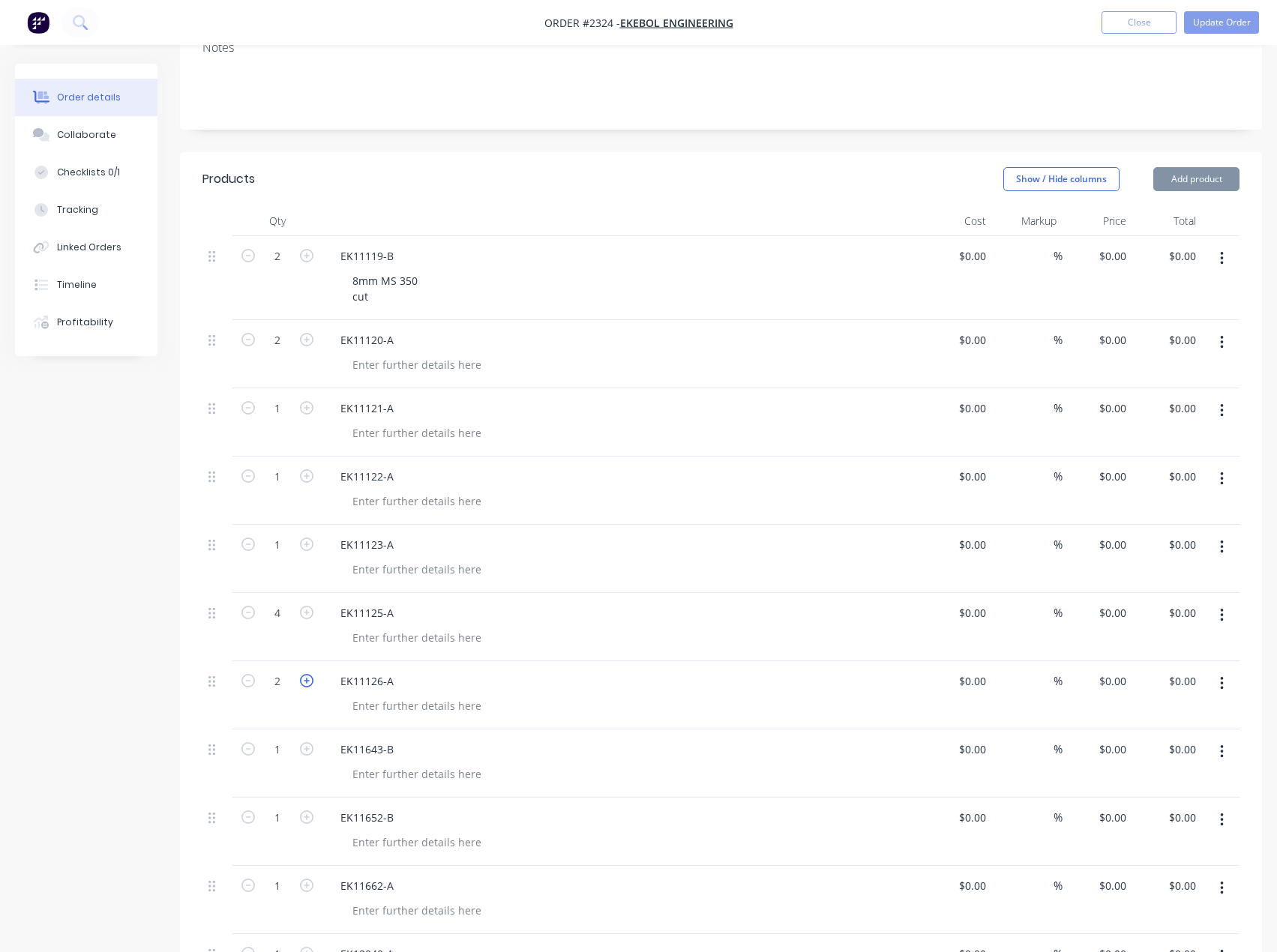
click at [310, 682] on icon "button" at bounding box center [306, 680] width 14 height 14
type input "4"
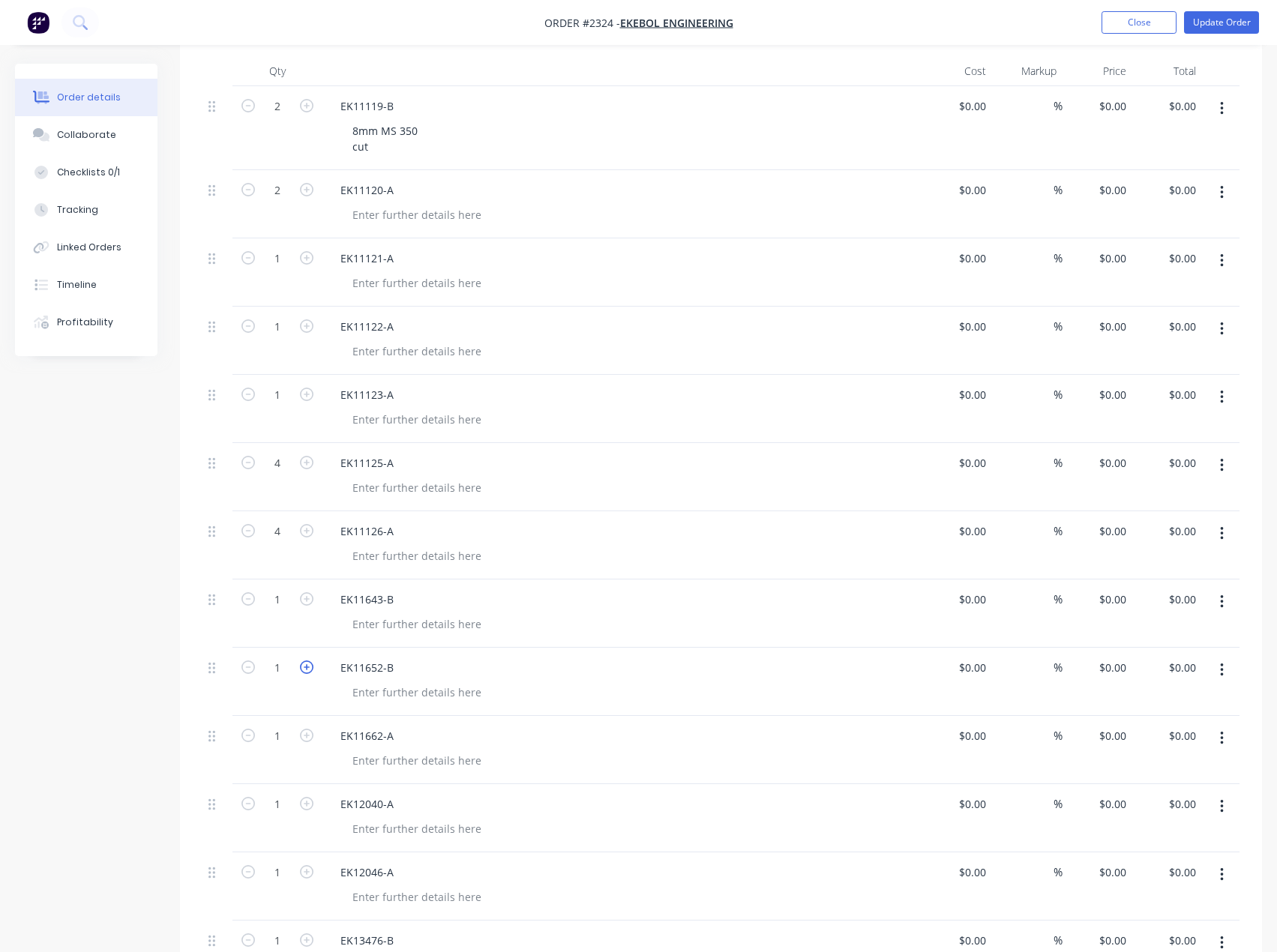
scroll to position [449, 0]
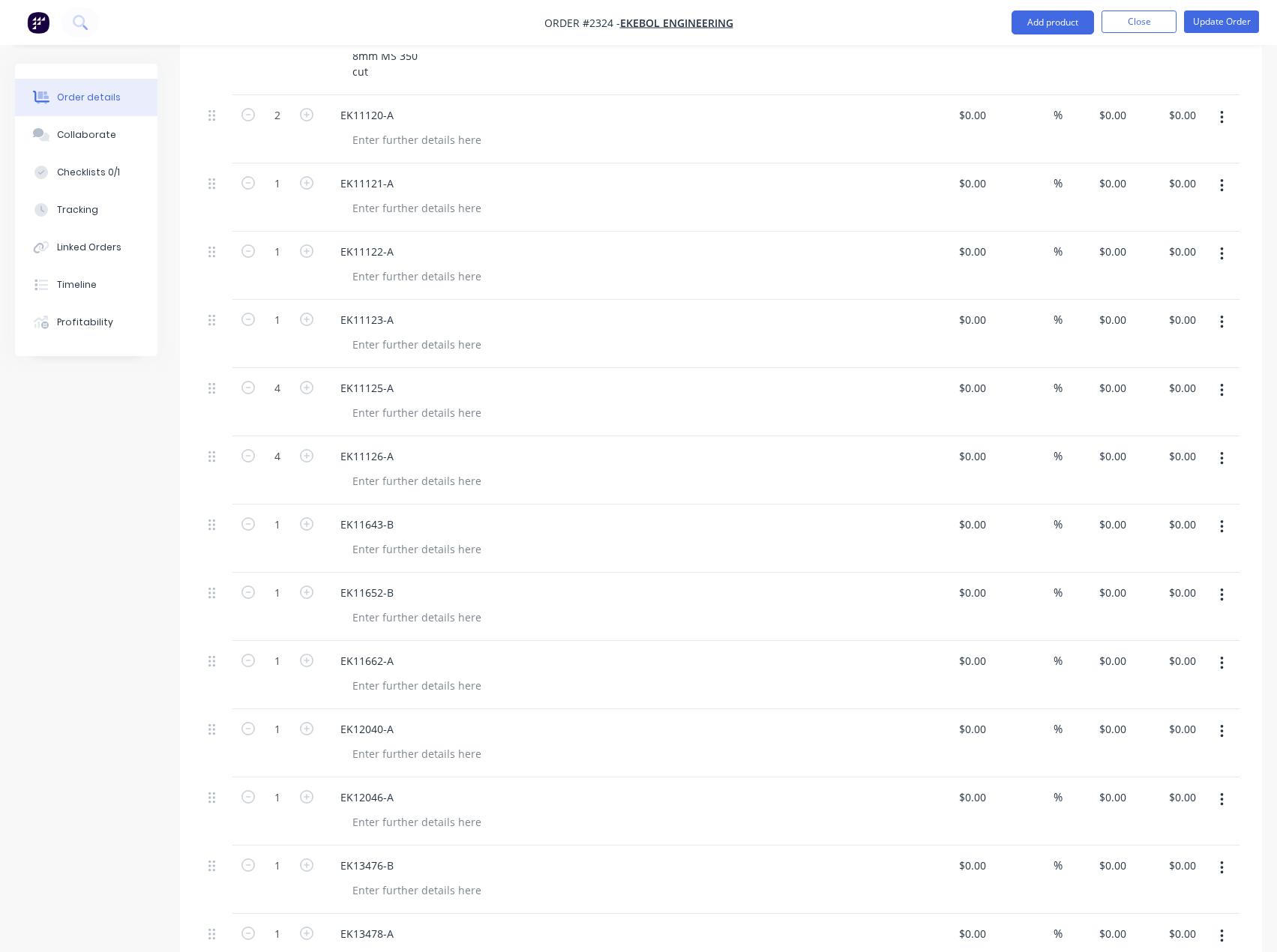
click at [303, 659] on icon "button" at bounding box center [306, 660] width 14 height 14
type input "2"
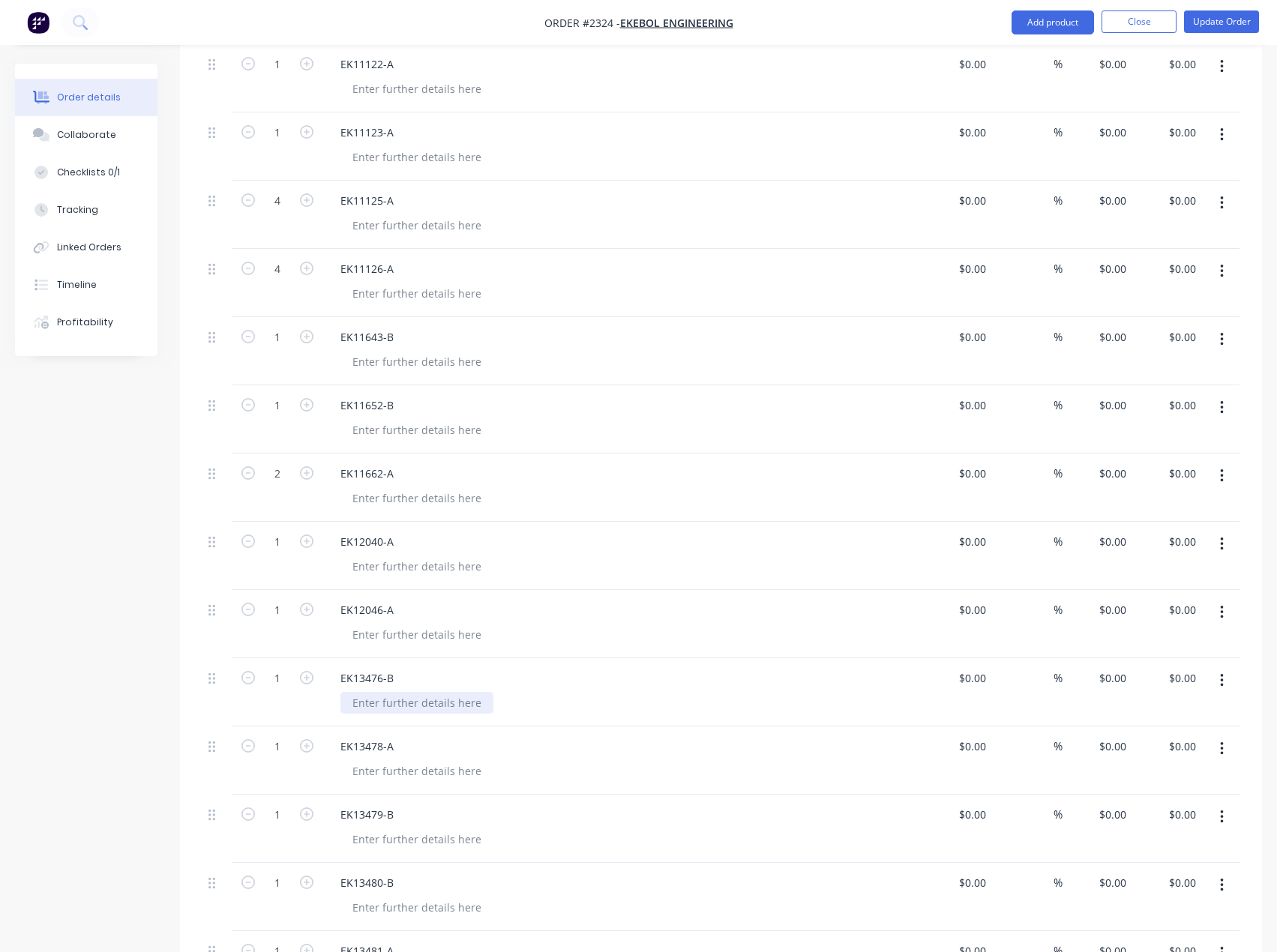
scroll to position [674, 0]
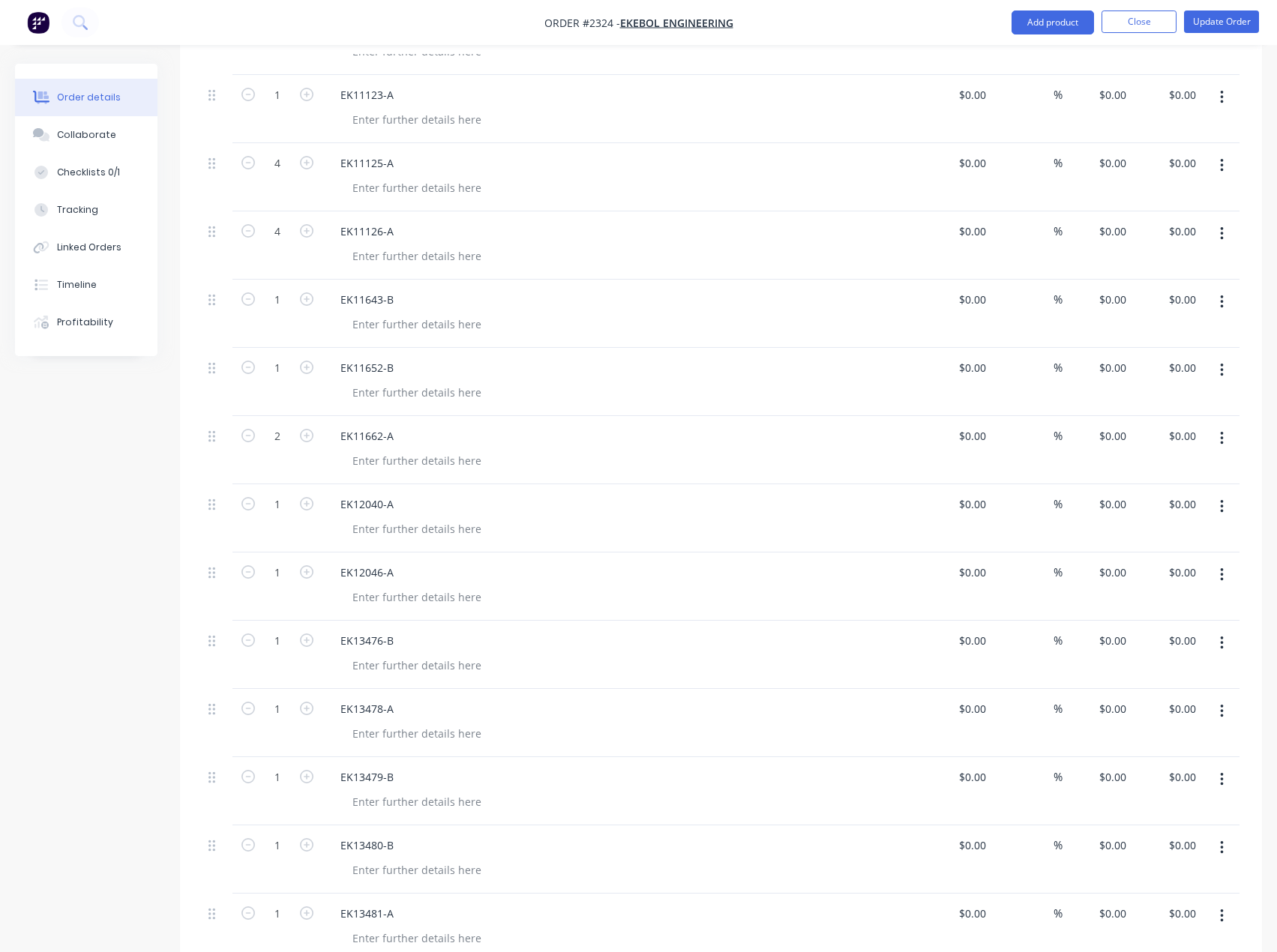
drag, startPoint x: 306, startPoint y: 709, endPoint x: 297, endPoint y: 709, distance: 9.0
click at [306, 709] on icon "button" at bounding box center [306, 708] width 14 height 14
type input "2"
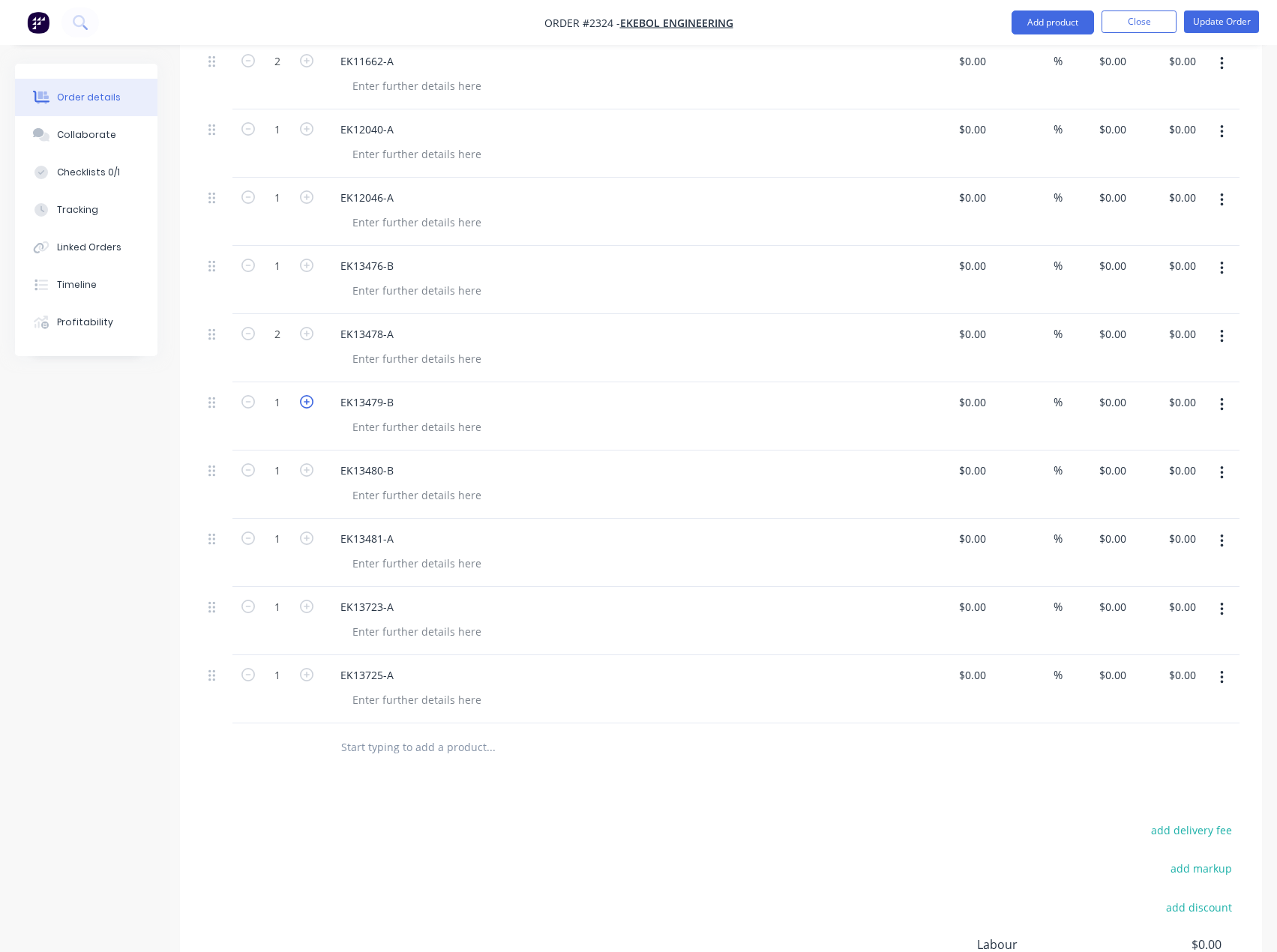
click at [305, 400] on icon "button" at bounding box center [306, 402] width 14 height 14
type input "2"
click at [302, 541] on icon "button" at bounding box center [306, 538] width 14 height 14
type input "2"
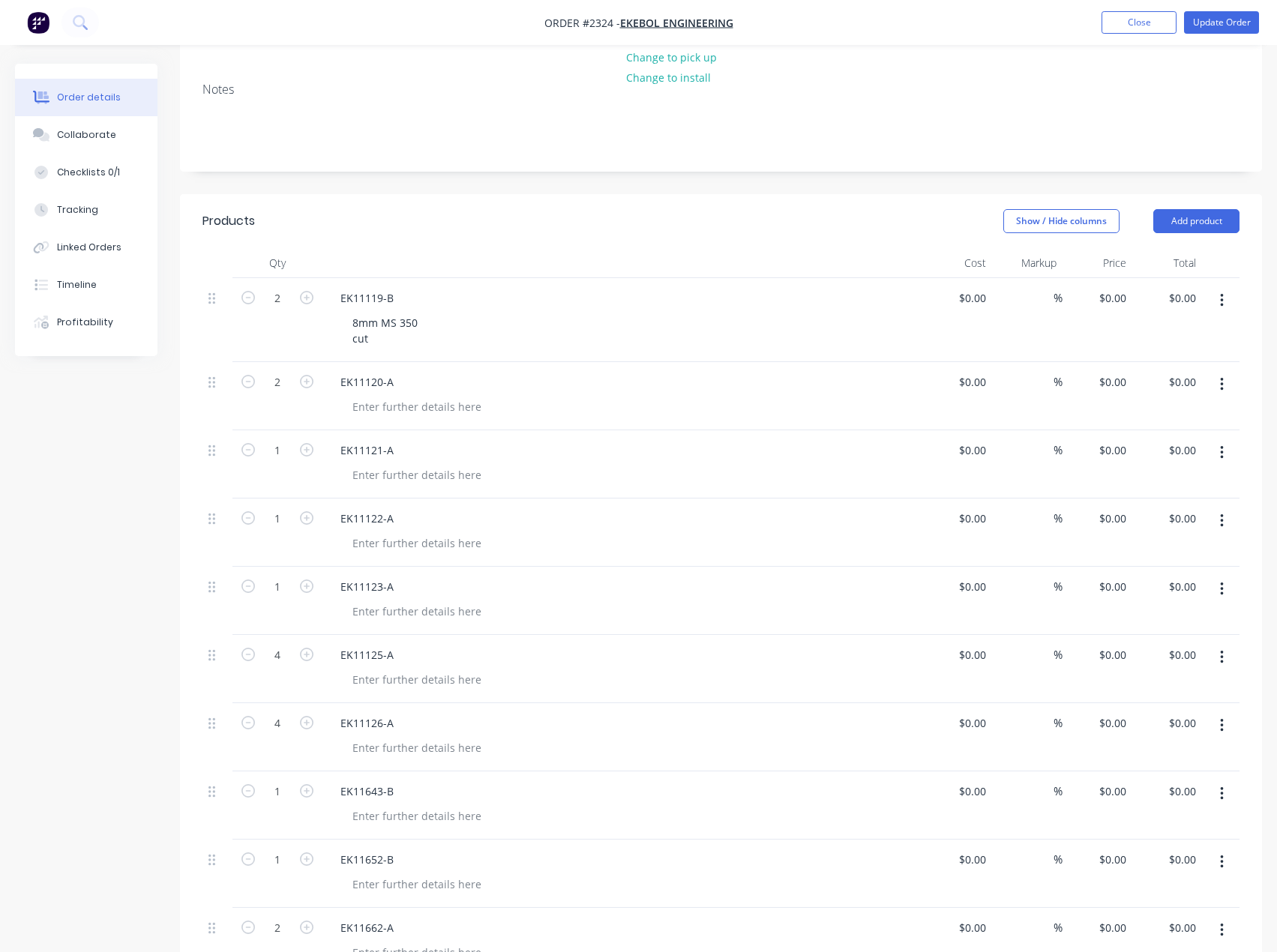
scroll to position [150, 0]
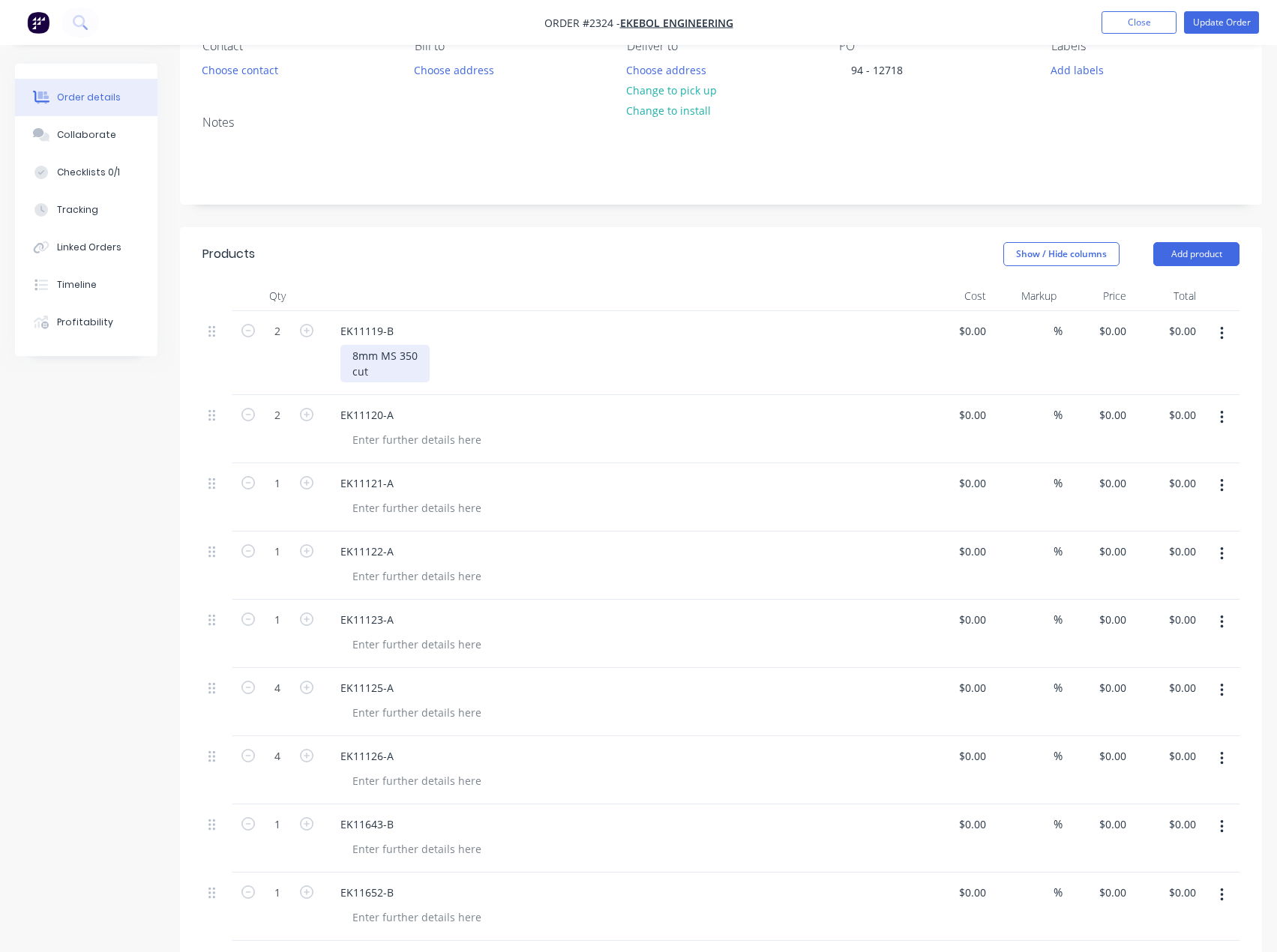
click at [395, 375] on div "8mm MS 350 cut" at bounding box center [385, 363] width 89 height 37
click at [410, 436] on div at bounding box center [417, 439] width 153 height 21
paste div
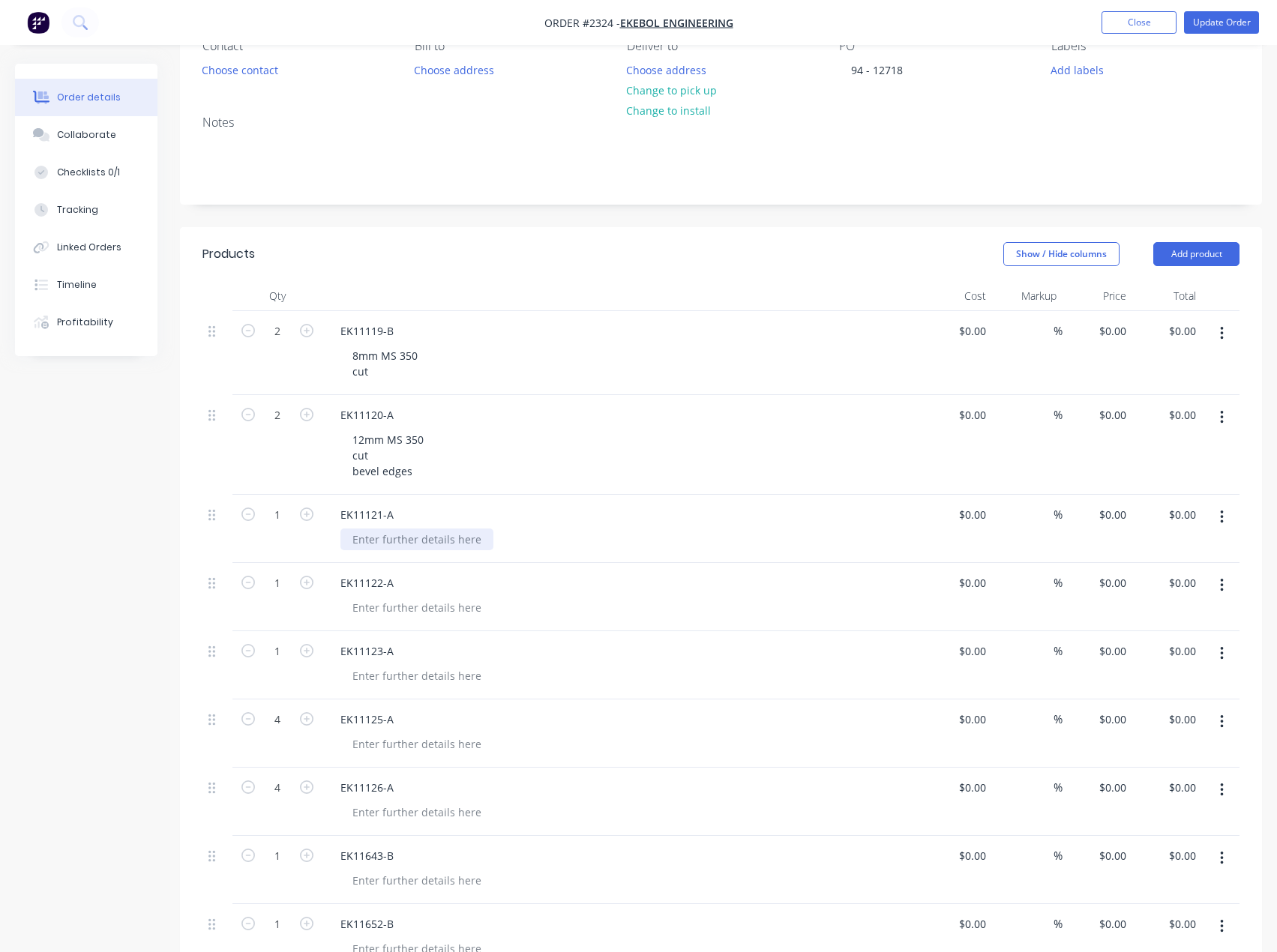
click at [372, 542] on div at bounding box center [417, 538] width 153 height 21
click at [381, 542] on div at bounding box center [417, 538] width 153 height 21
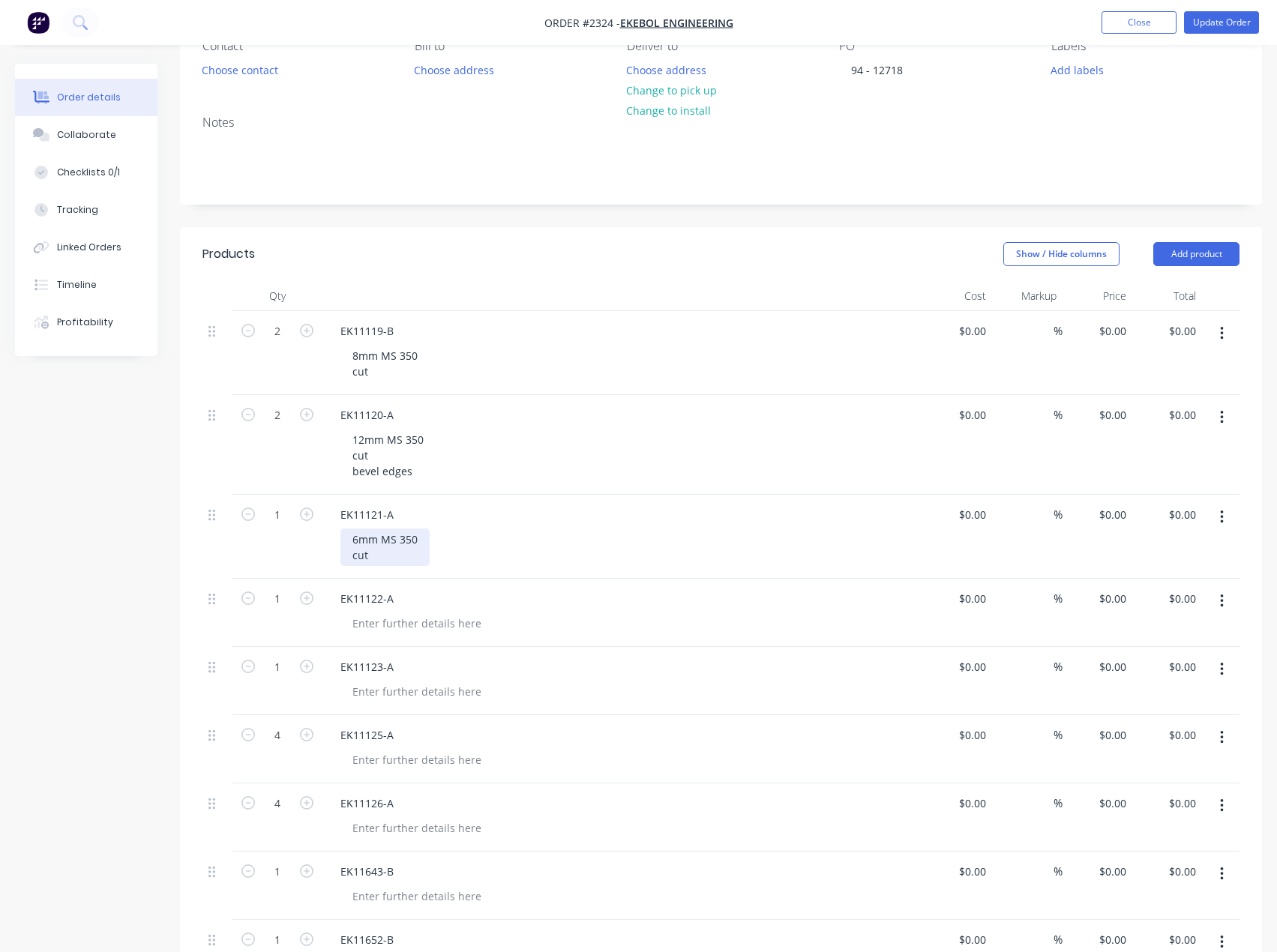
click at [383, 546] on div "6mm MS 350 cut" at bounding box center [385, 546] width 89 height 37
drag, startPoint x: 380, startPoint y: 373, endPoint x: 348, endPoint y: 349, distance: 40.0
click at [348, 349] on div "8mm MS 350 cut" at bounding box center [385, 363] width 89 height 37
copy div "8mm MS 350 cut"
click at [386, 621] on div at bounding box center [417, 623] width 153 height 21
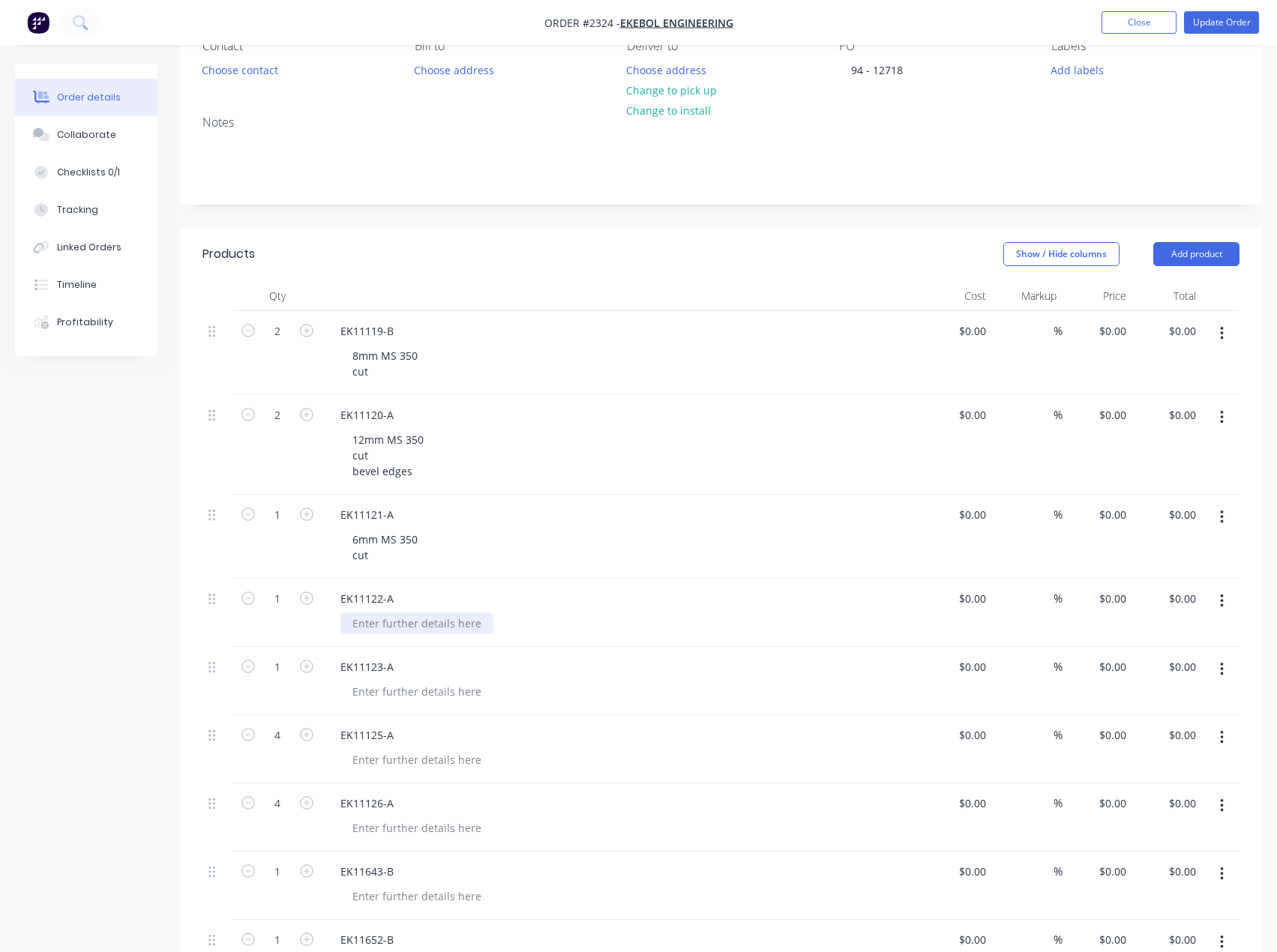
paste div
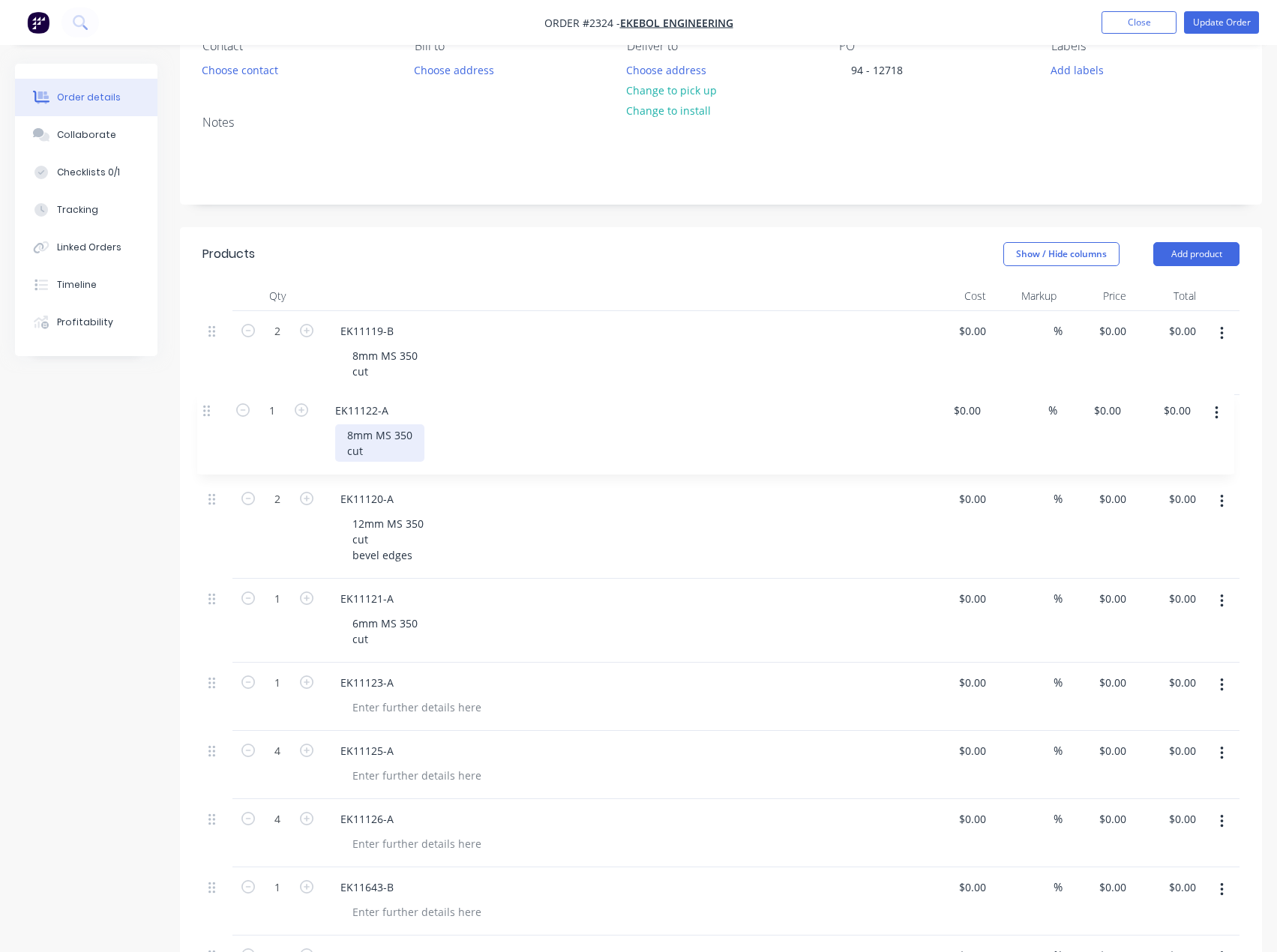
drag, startPoint x: 220, startPoint y: 597, endPoint x: 215, endPoint y: 406, distance: 191.1
drag, startPoint x: 375, startPoint y: 375, endPoint x: 339, endPoint y: 352, distance: 42.7
click at [339, 352] on div "EK11119-B 8mm MS 350 cut" at bounding box center [622, 353] width 600 height 84
copy div "8mm MS 350 cut"
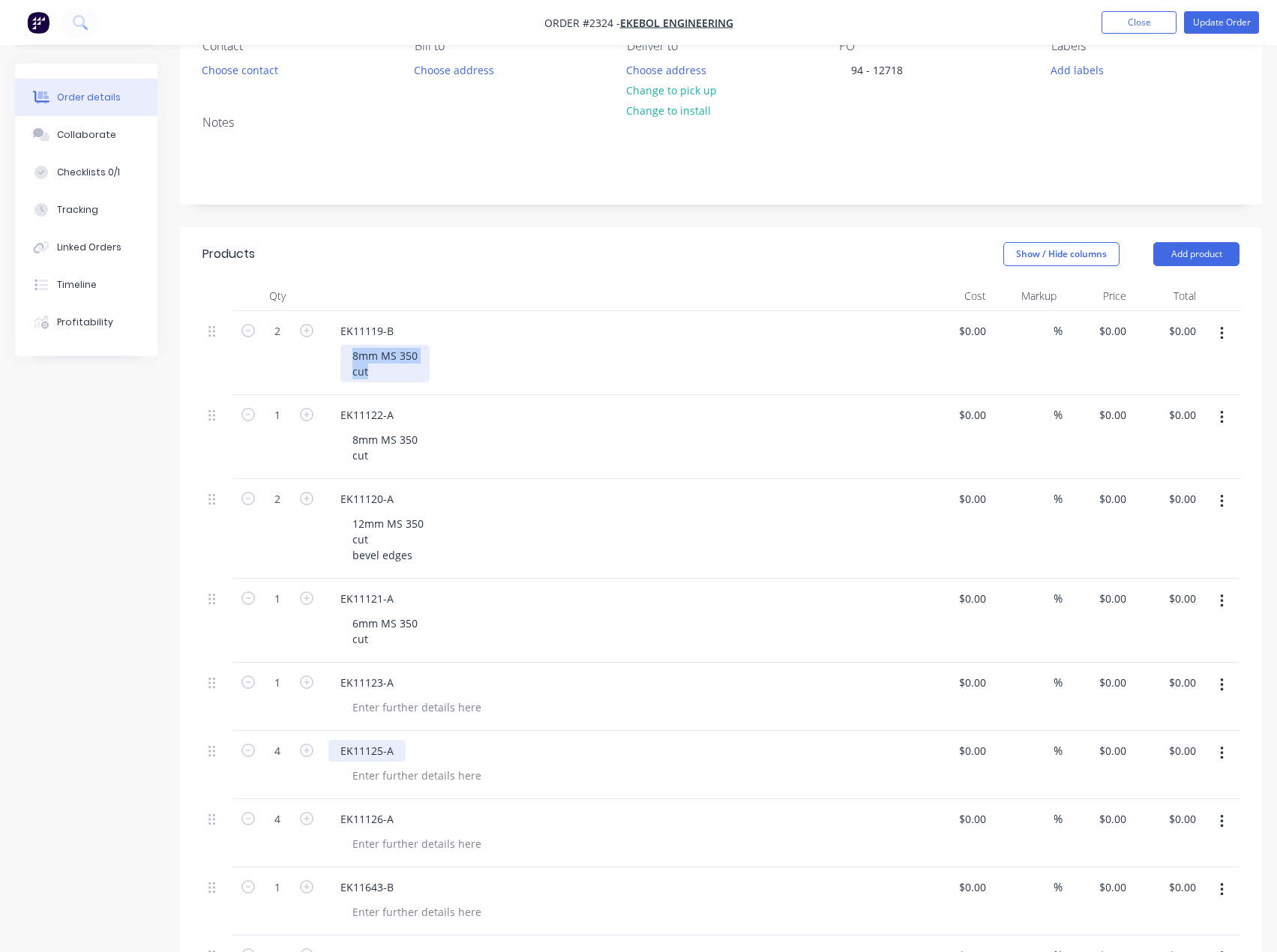
scroll to position [225, 0]
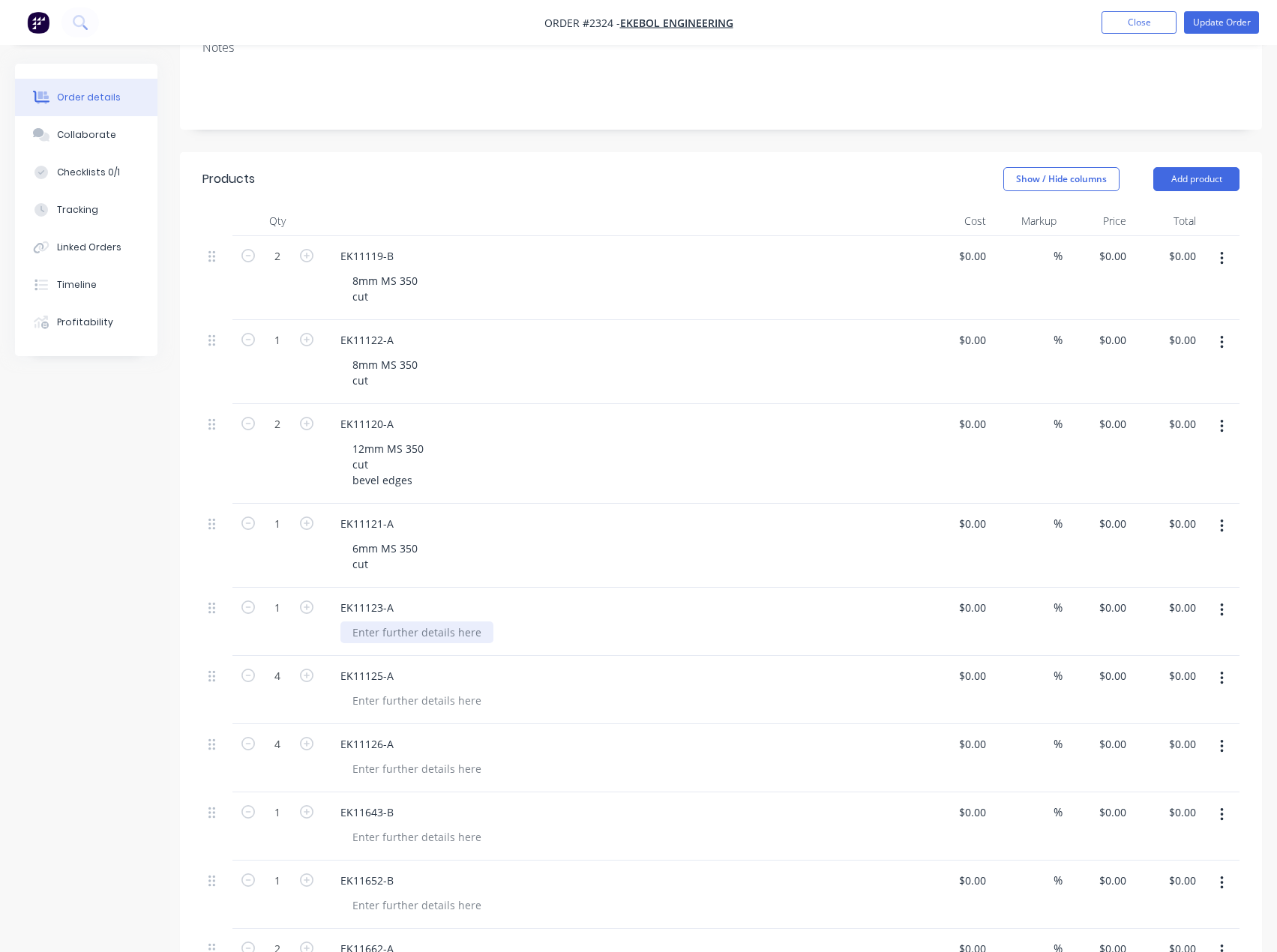
click at [407, 635] on div at bounding box center [417, 631] width 153 height 21
paste div
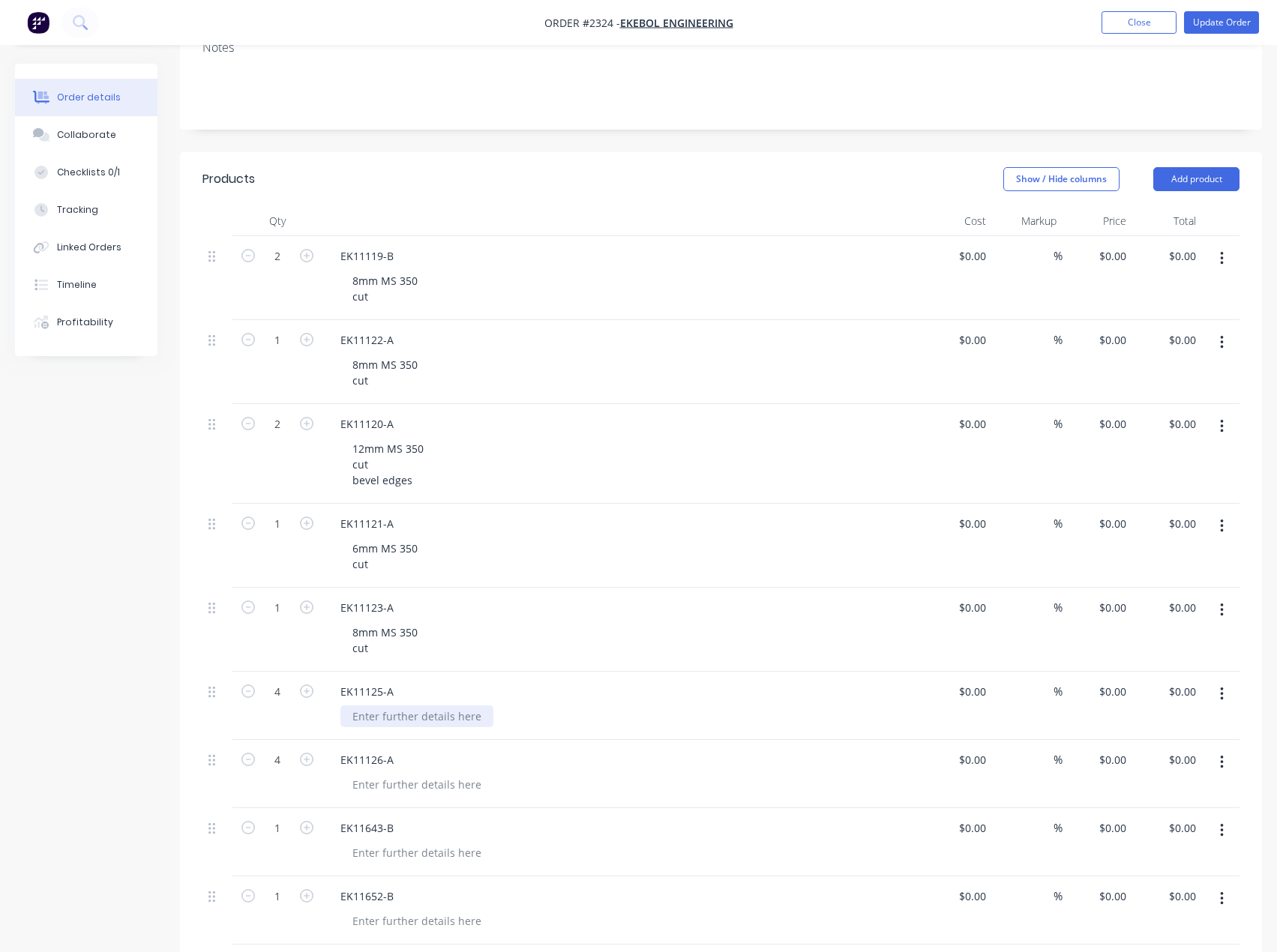
click at [403, 715] on div at bounding box center [417, 716] width 153 height 21
paste div
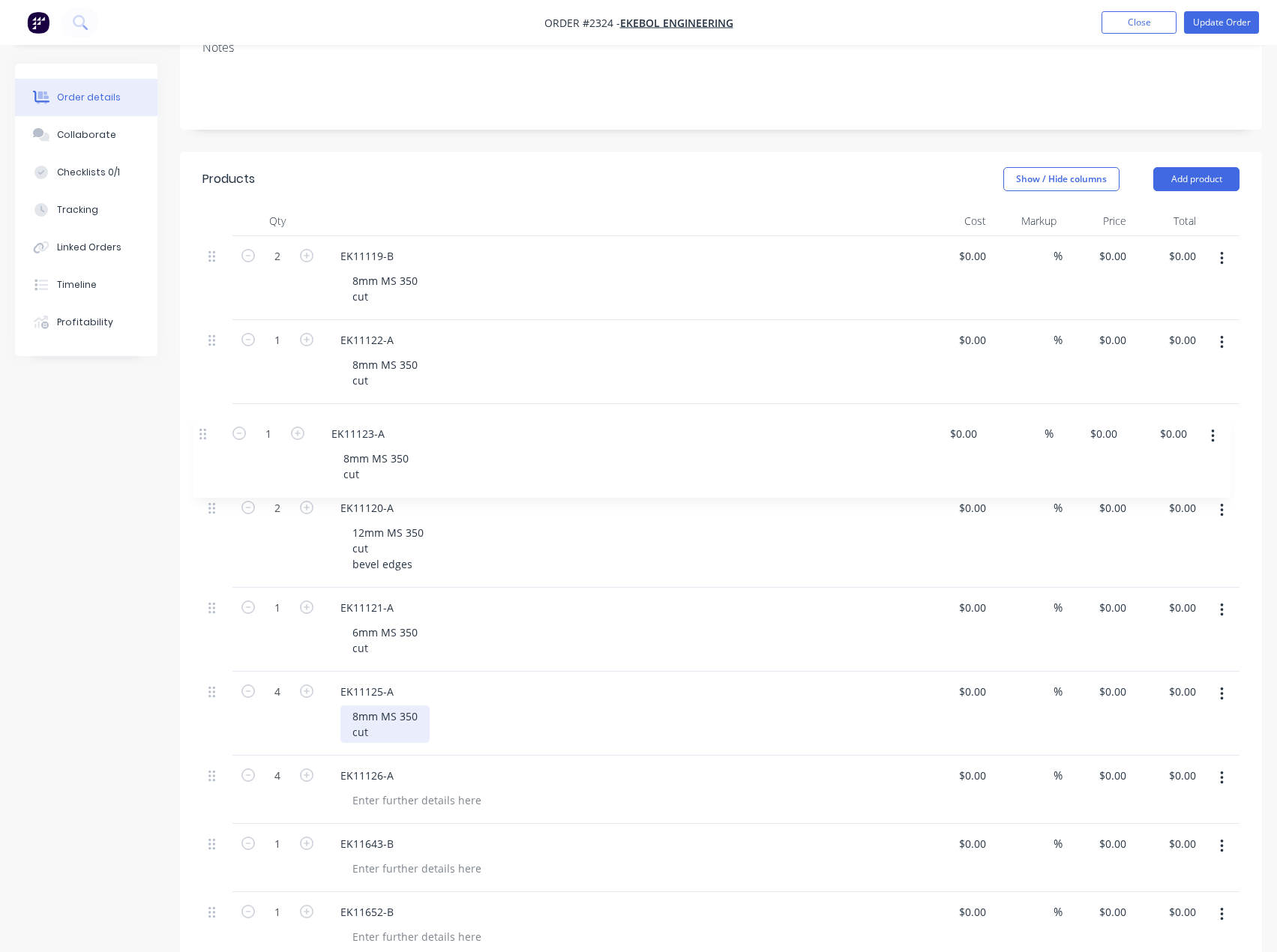
drag, startPoint x: 213, startPoint y: 610, endPoint x: 204, endPoint y: 433, distance: 177.2
click at [204, 433] on div "2 EK11119-B 8mm MS 350 cut $0.00 $0.00 % $0.00 $0.00 $0.00 $0.00 1 EK11122-A 8m…" at bounding box center [720, 939] width 1037 height 1406
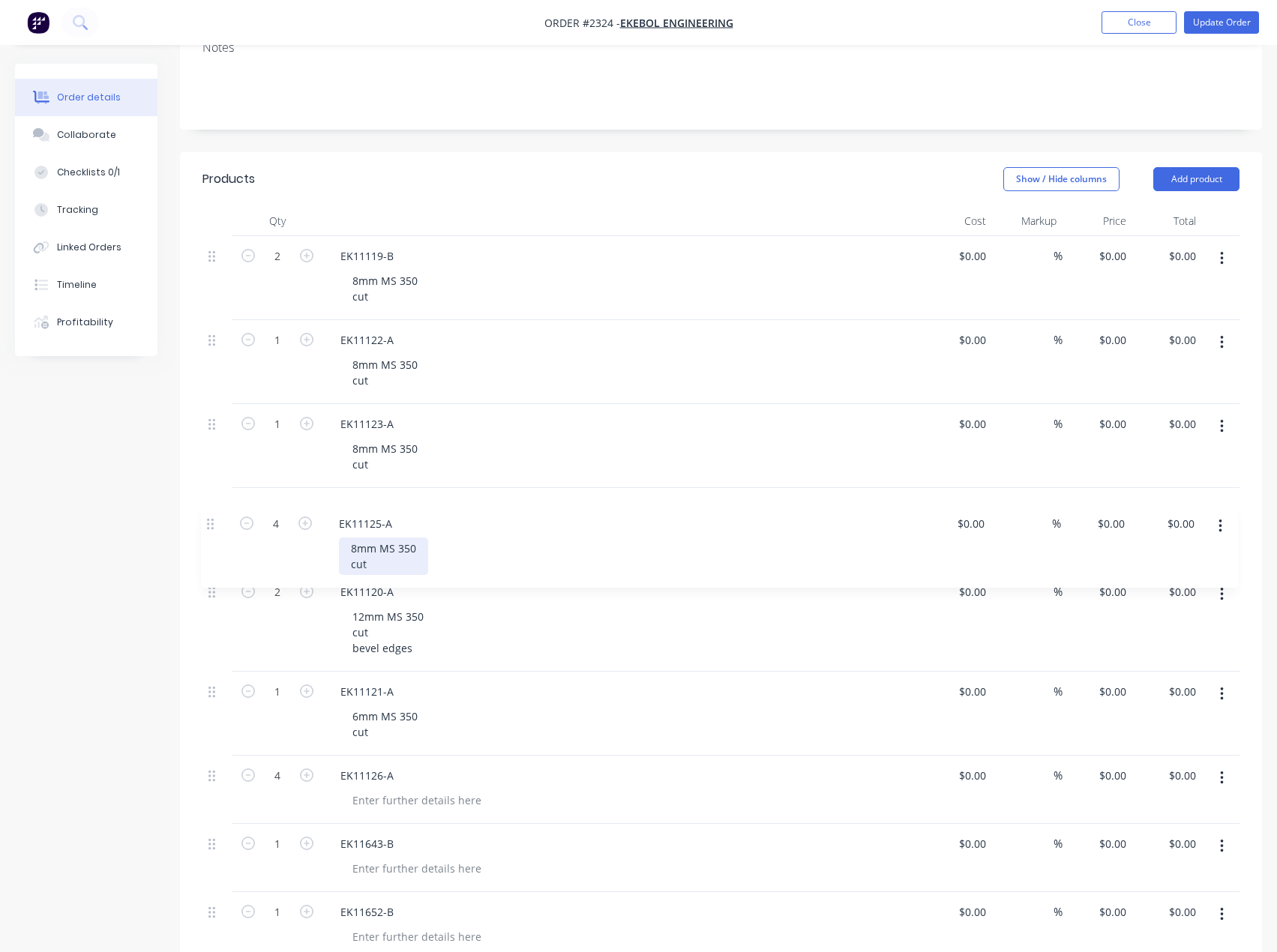
drag, startPoint x: 216, startPoint y: 696, endPoint x: 215, endPoint y: 523, distance: 173.0
click at [215, 523] on div "2 EK11119-B 8mm MS 350 cut $0.00 $0.00 % $0.00 $0.00 $0.00 $0.00 1 EK11122-A 8m…" at bounding box center [720, 939] width 1037 height 1406
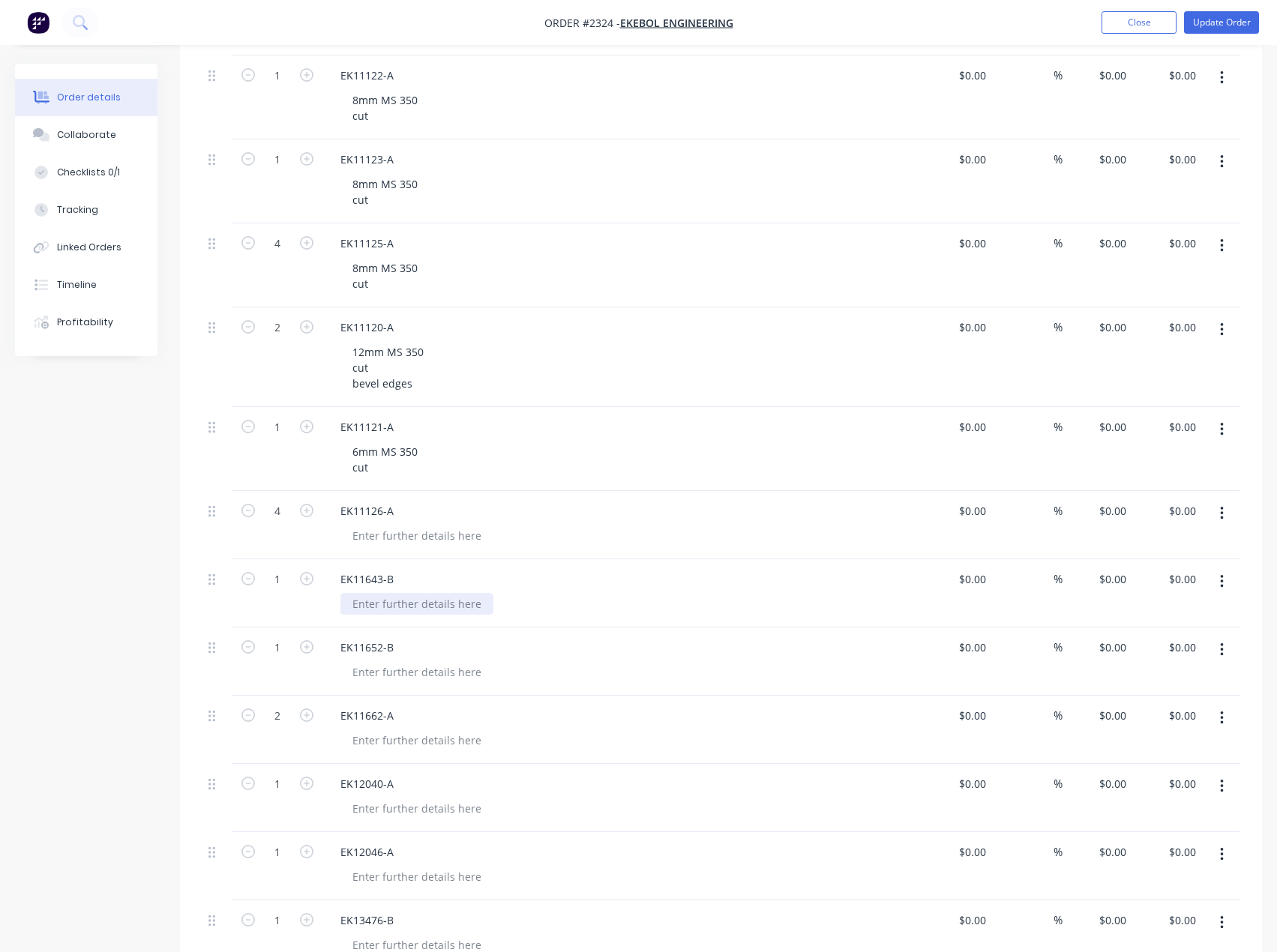
scroll to position [525, 0]
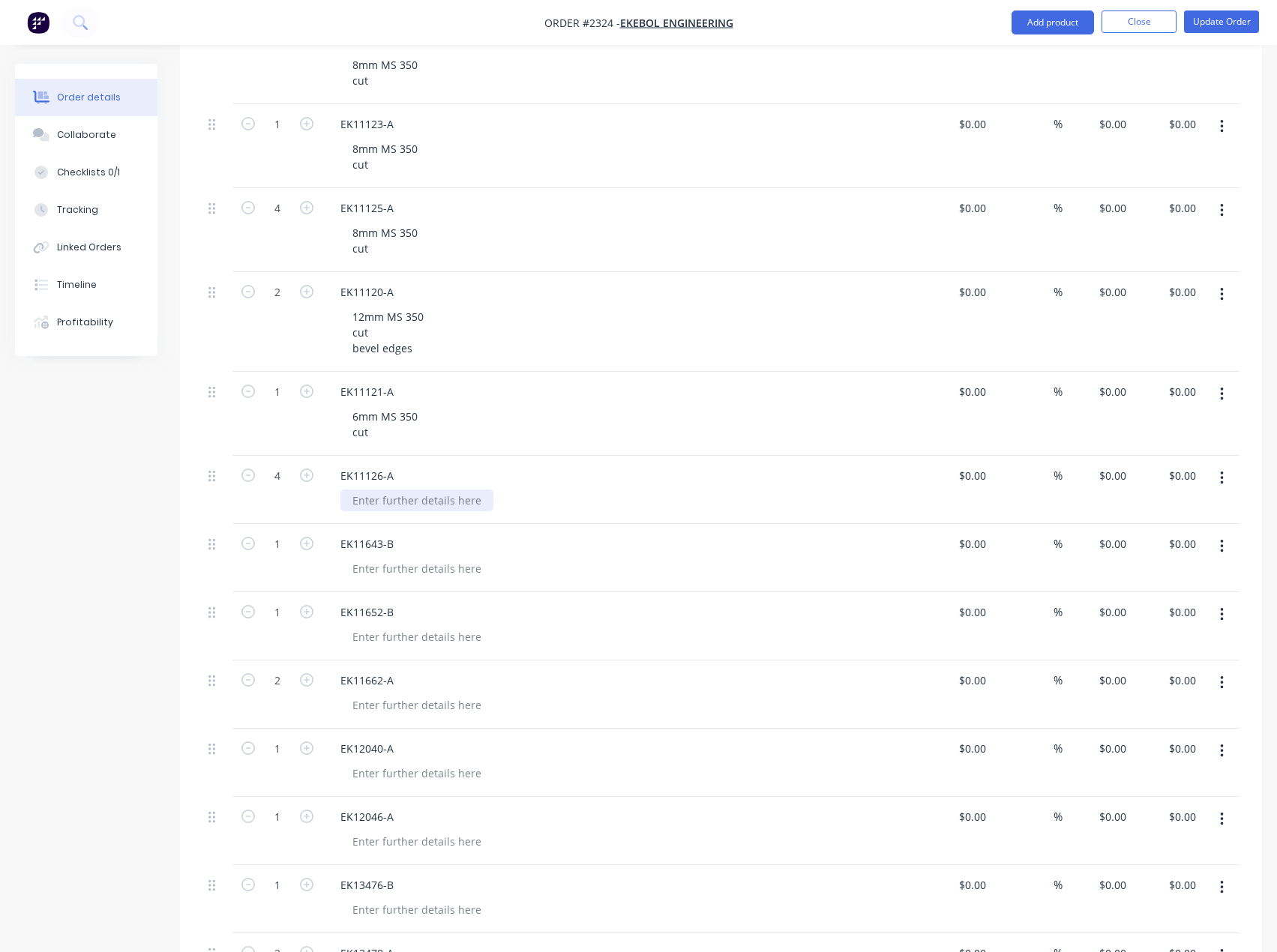
click at [415, 494] on div at bounding box center [417, 499] width 153 height 21
click at [1228, 21] on button "Update Order" at bounding box center [1221, 21] width 75 height 22
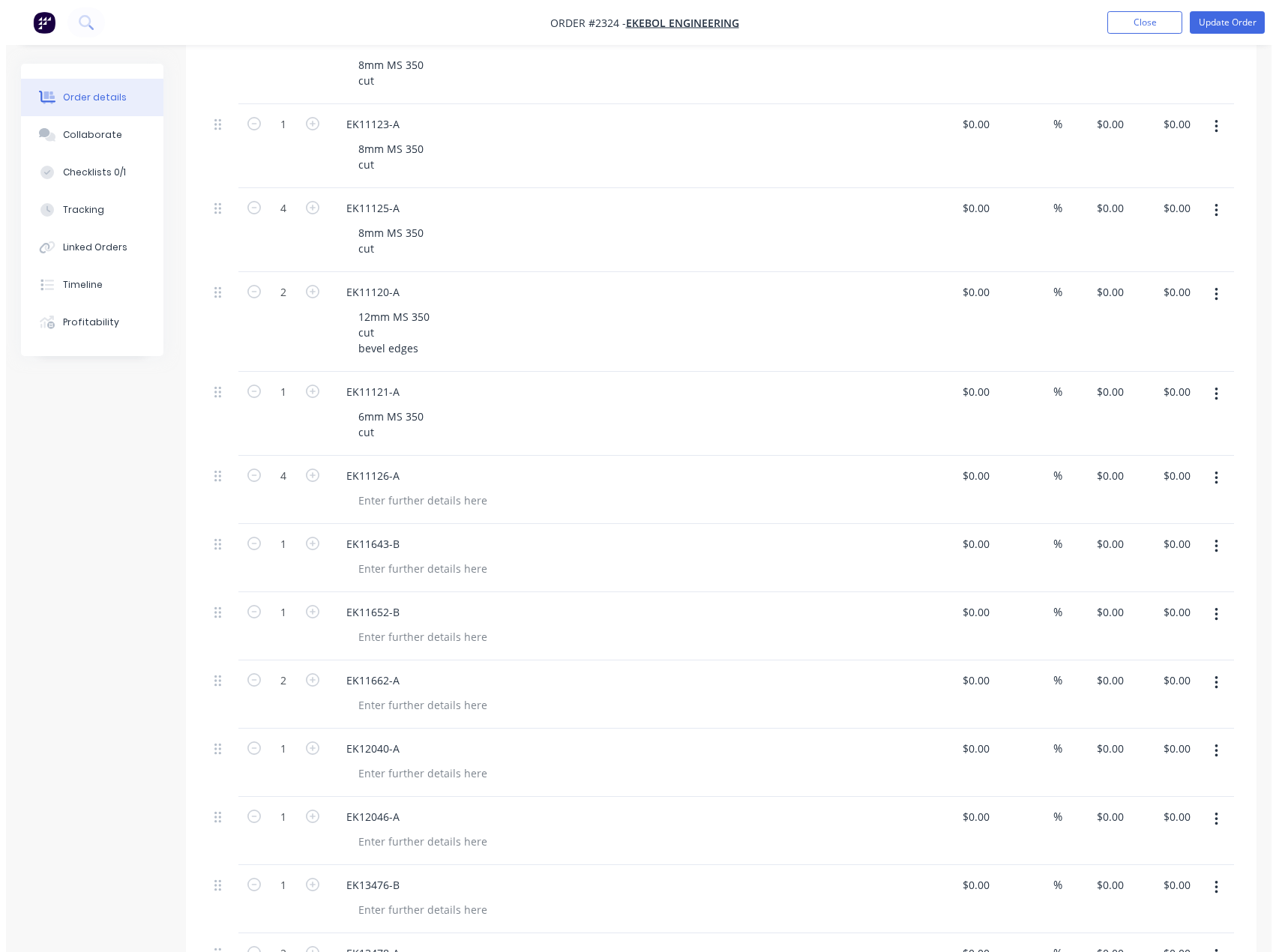
scroll to position [0, 0]
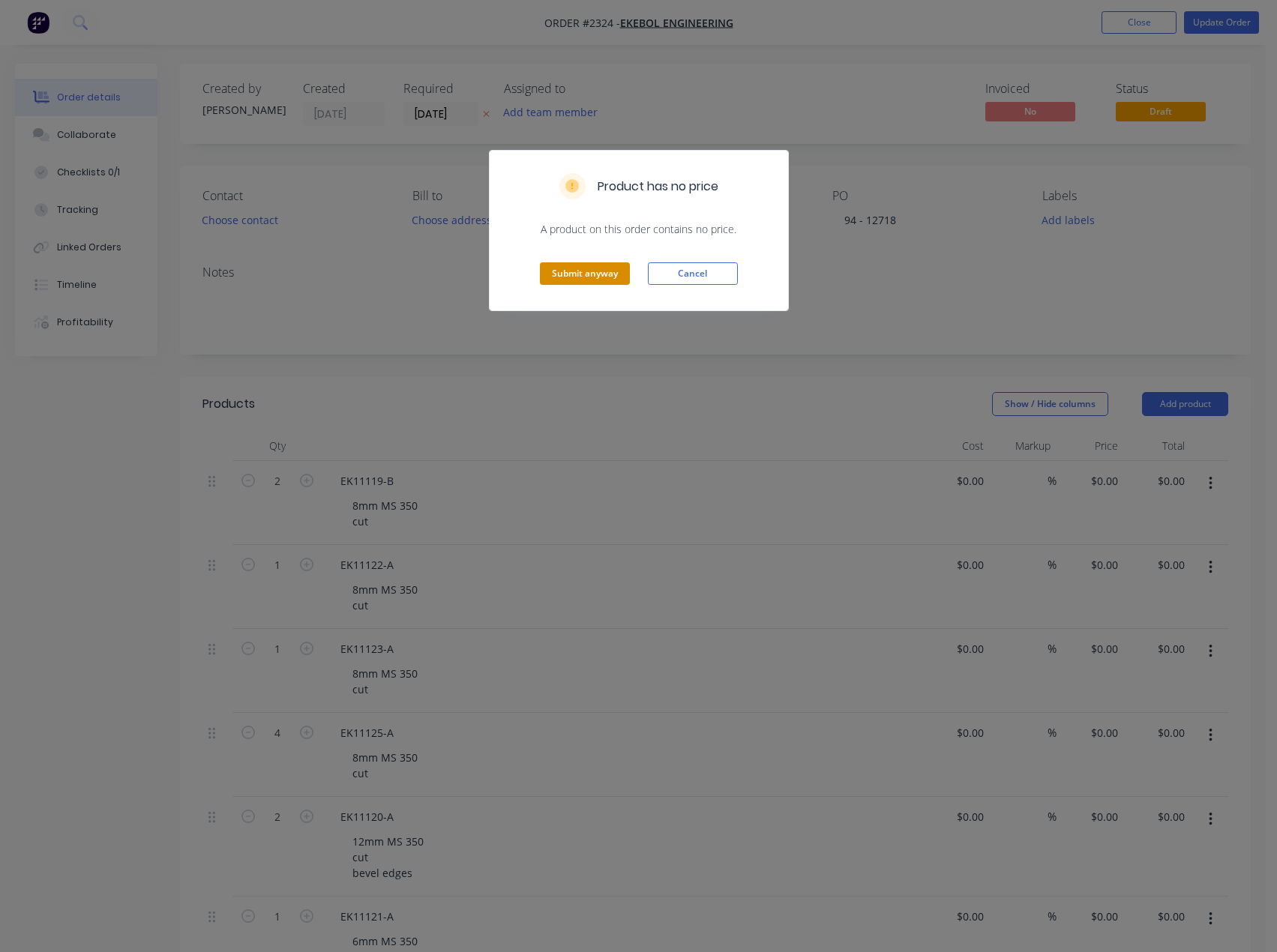
click at [579, 279] on button "Submit anyway" at bounding box center [585, 274] width 90 height 22
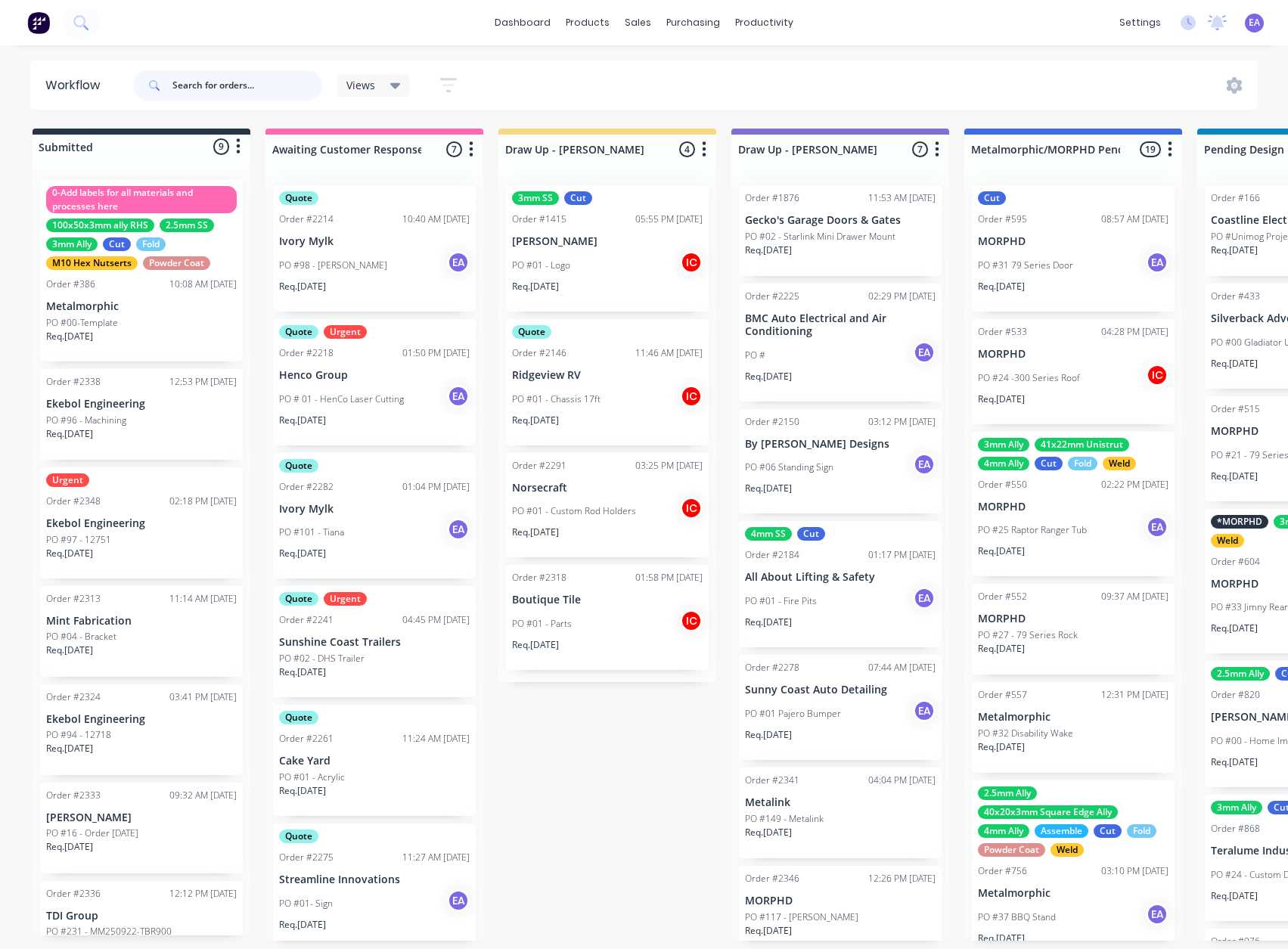
click at [246, 92] on input "text" at bounding box center [247, 86] width 150 height 30
type input "[PERSON_NAME]"
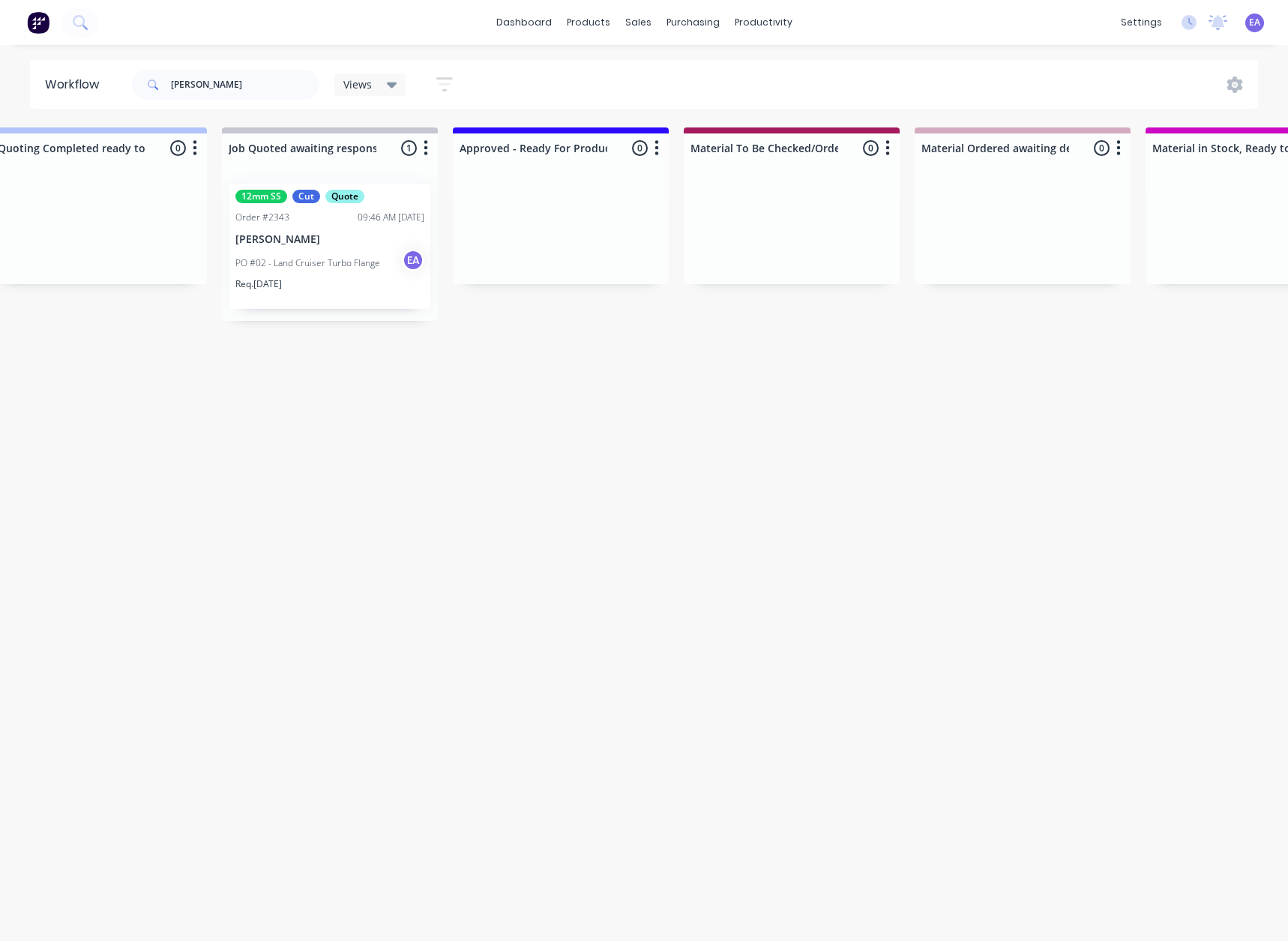
drag, startPoint x: 435, startPoint y: 570, endPoint x: 605, endPoint y: 574, distance: 170.0
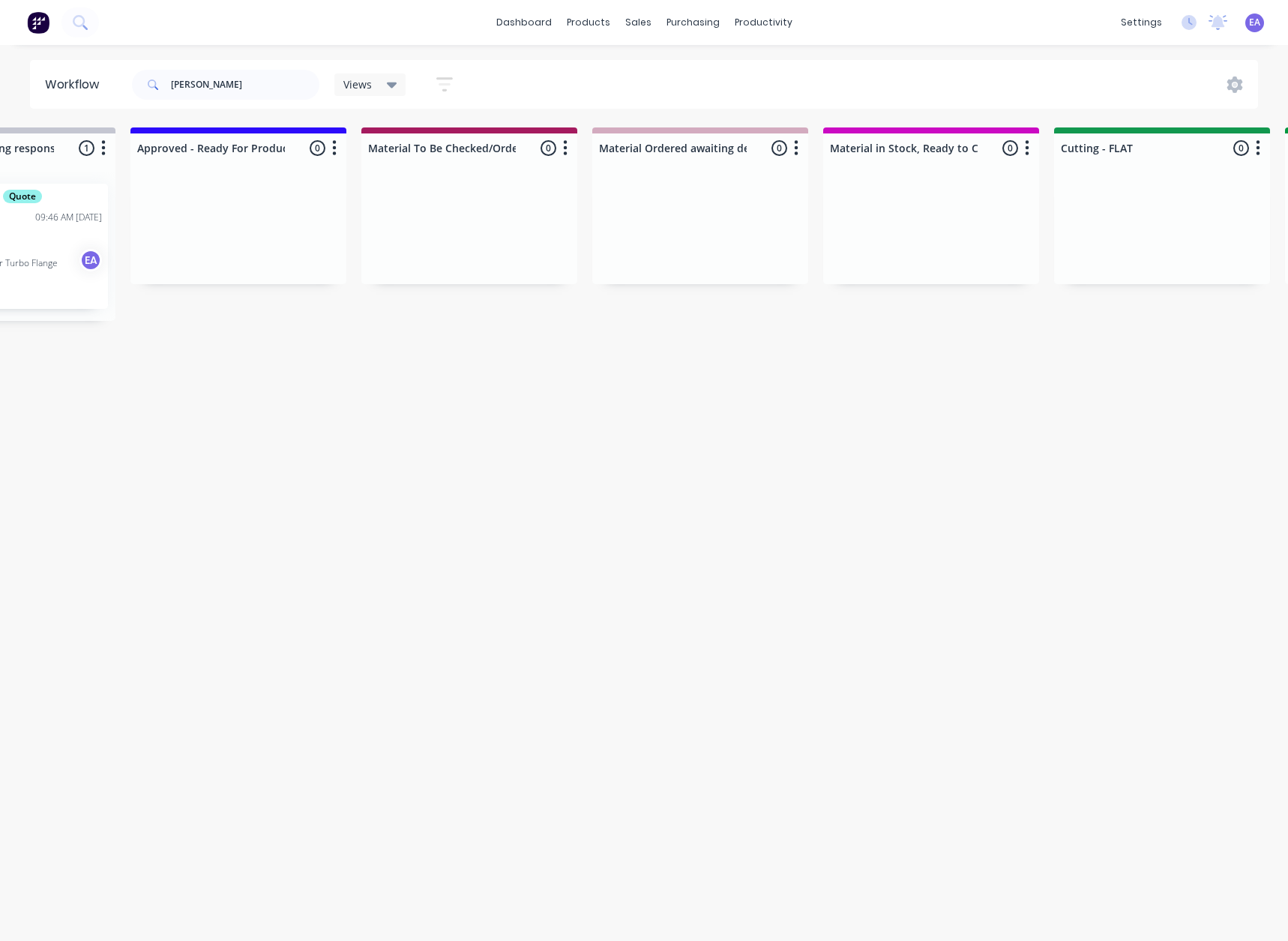
drag, startPoint x: 449, startPoint y: 573, endPoint x: 348, endPoint y: 584, distance: 101.6
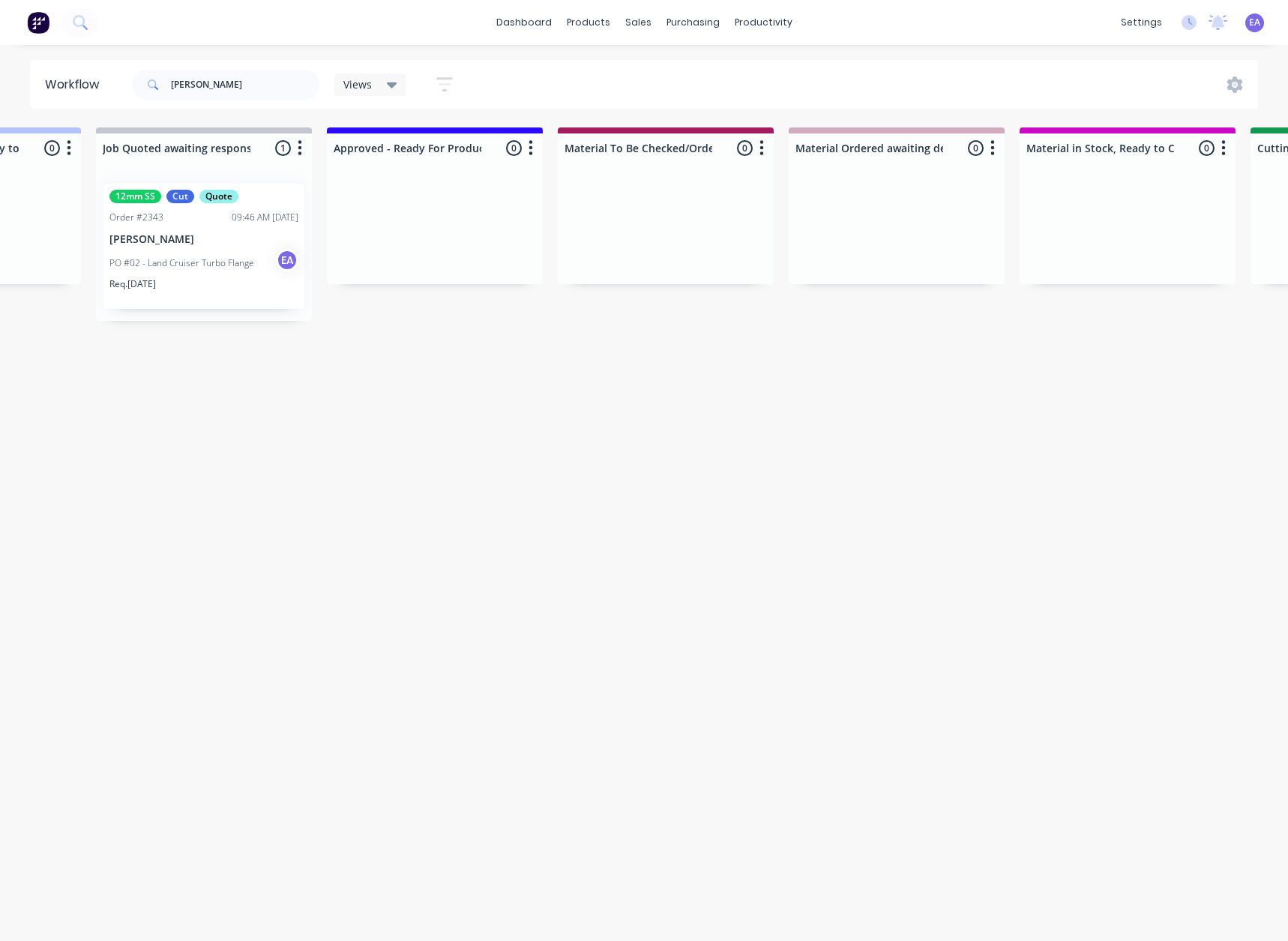
drag, startPoint x: 242, startPoint y: 582, endPoint x: 219, endPoint y: 586, distance: 23.3
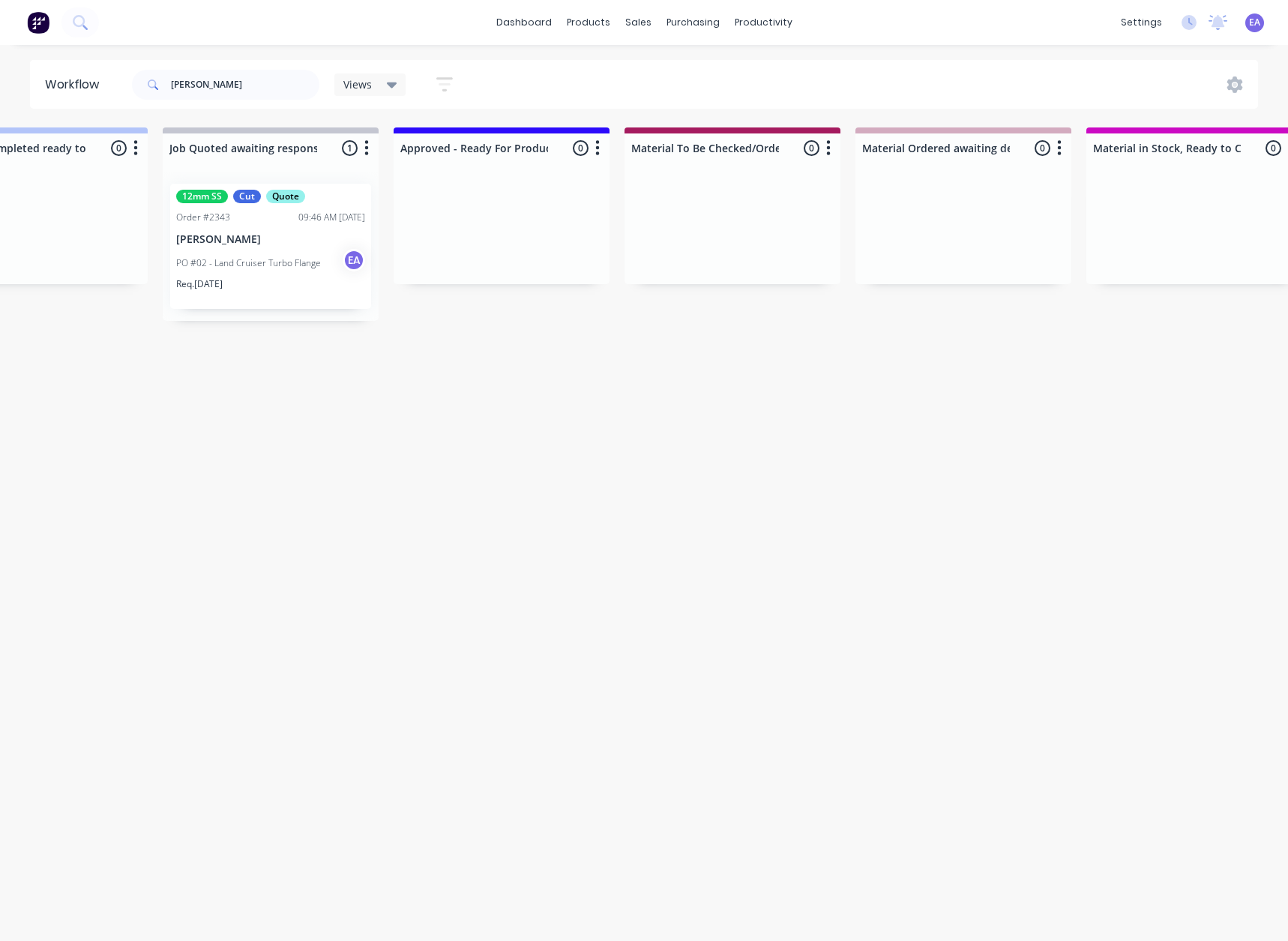
click at [296, 253] on div "PO #02 - Land Cruiser Turbo Flange EA" at bounding box center [270, 263] width 189 height 29
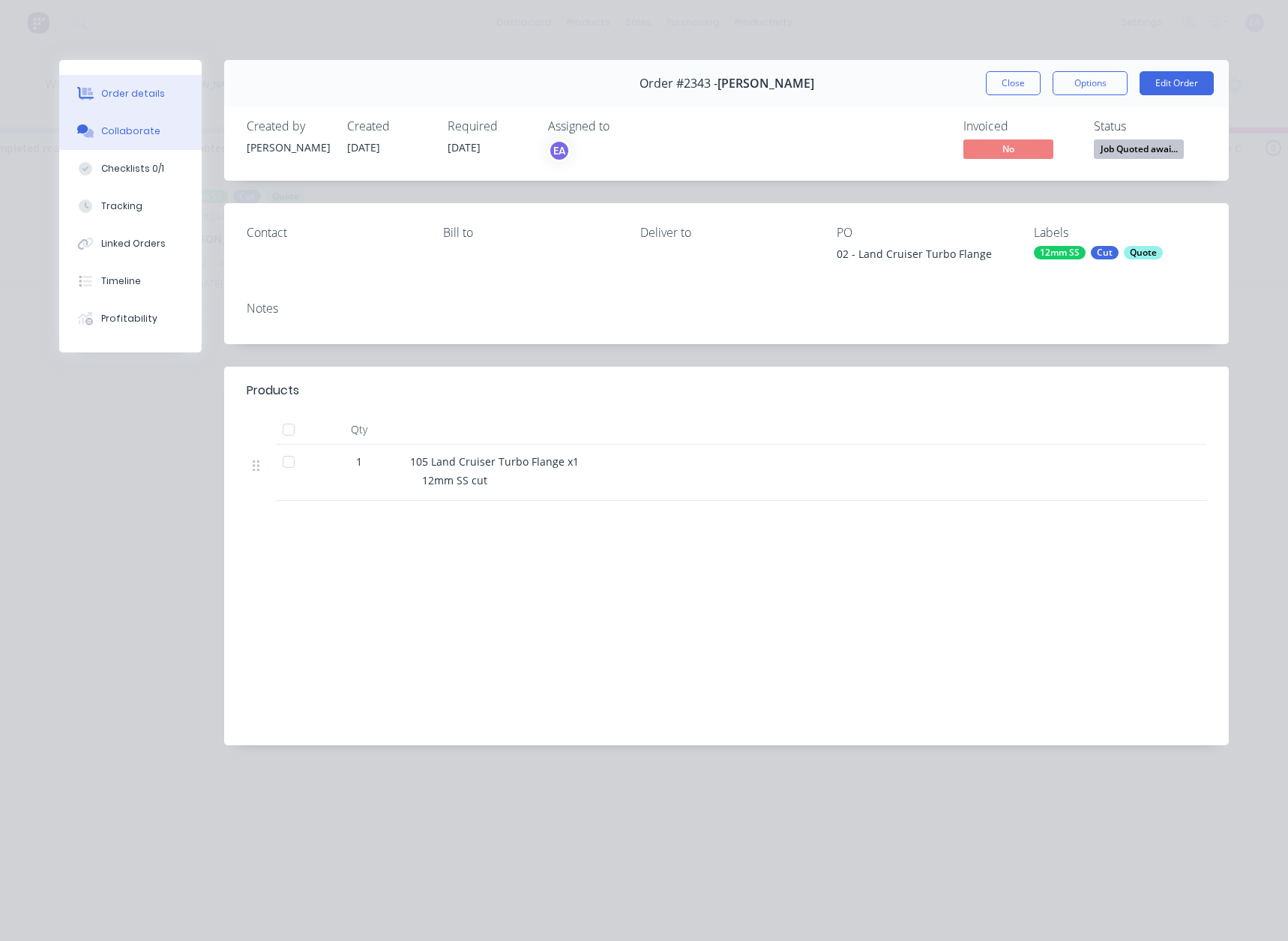
click at [131, 137] on div "Collaborate" at bounding box center [130, 130] width 59 height 14
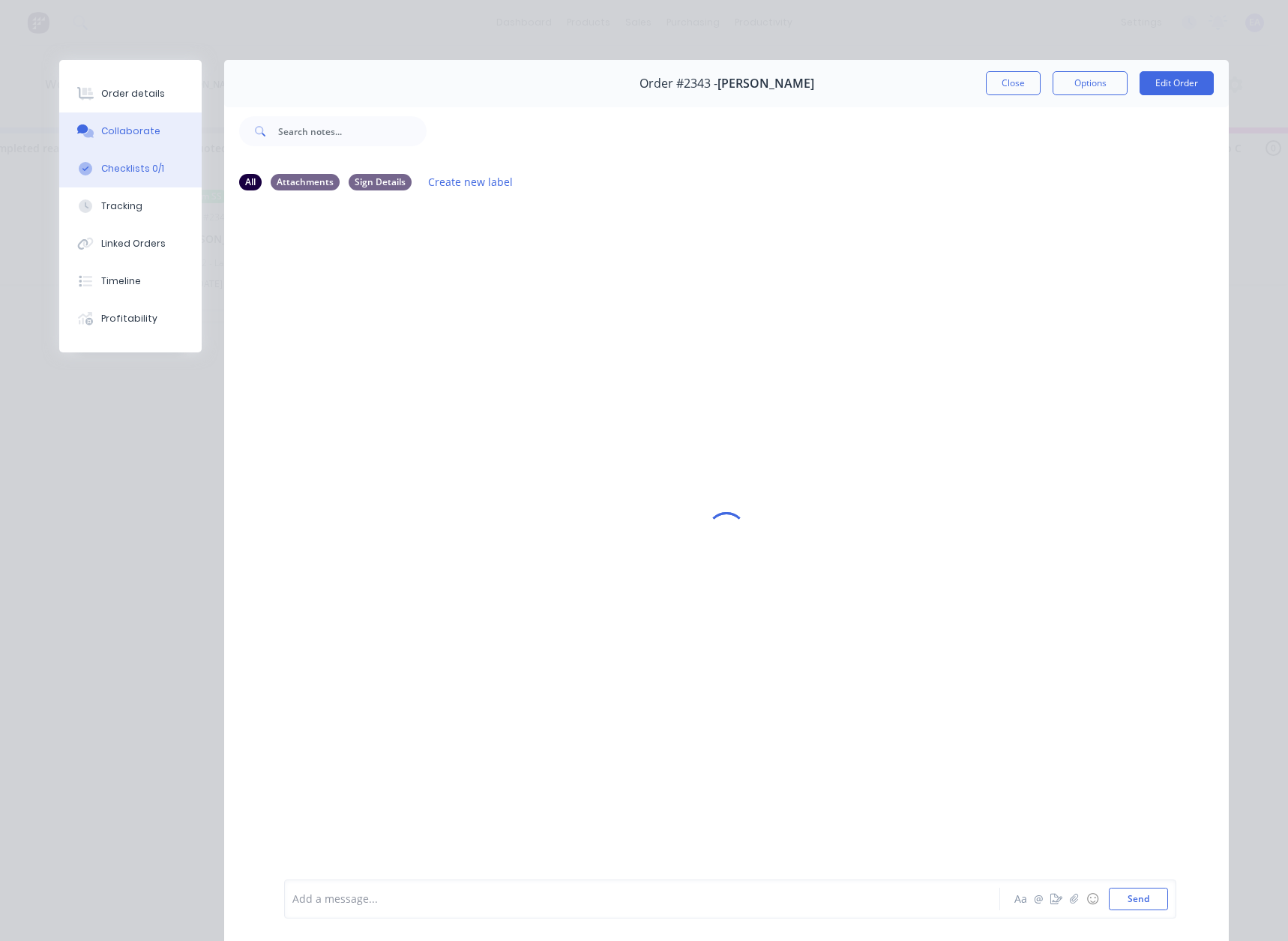
click at [115, 156] on button "Checklists 0/1" at bounding box center [130, 168] width 142 height 37
type textarea "x"
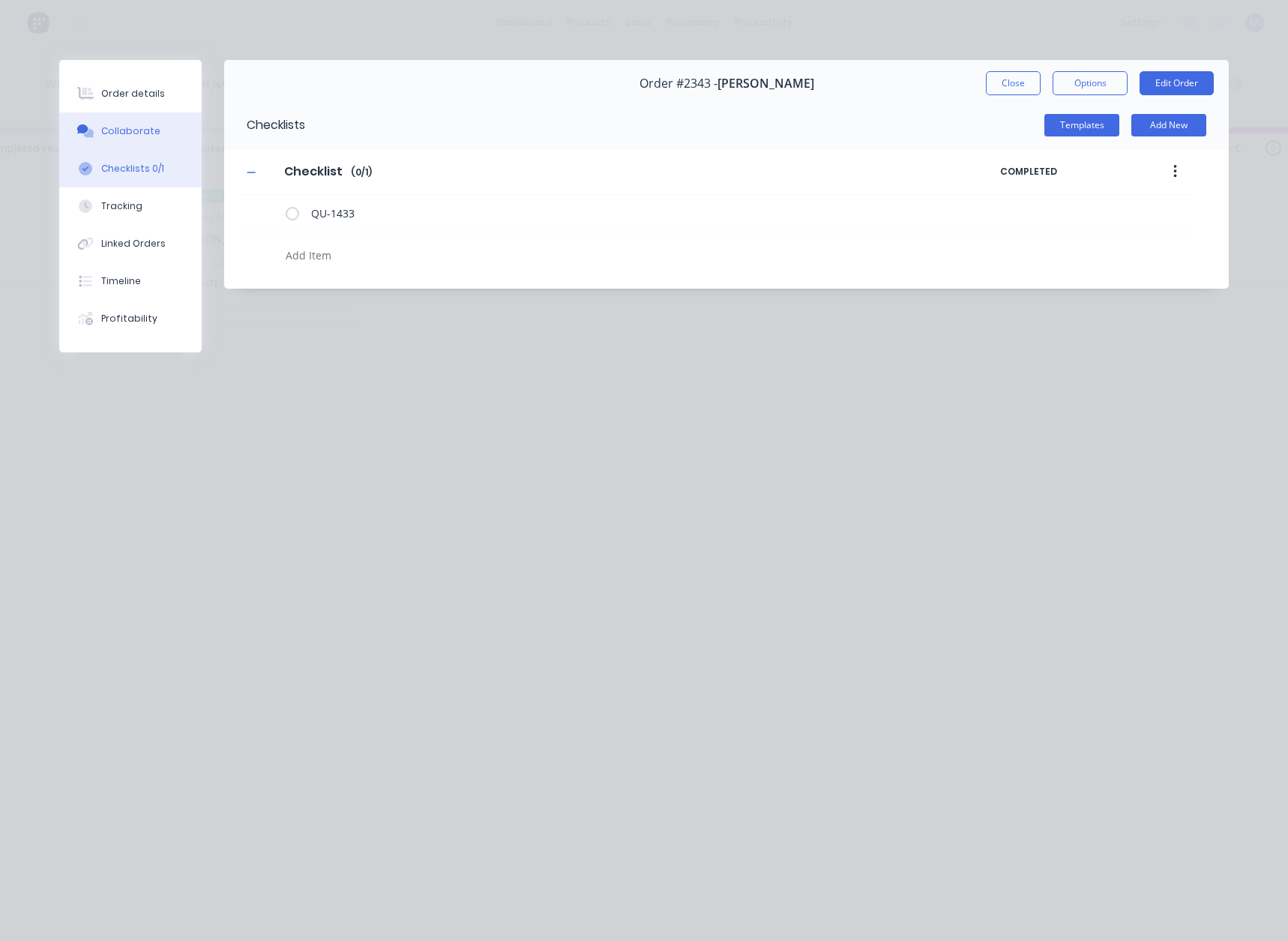
click at [121, 134] on div "Collaborate" at bounding box center [130, 130] width 59 height 14
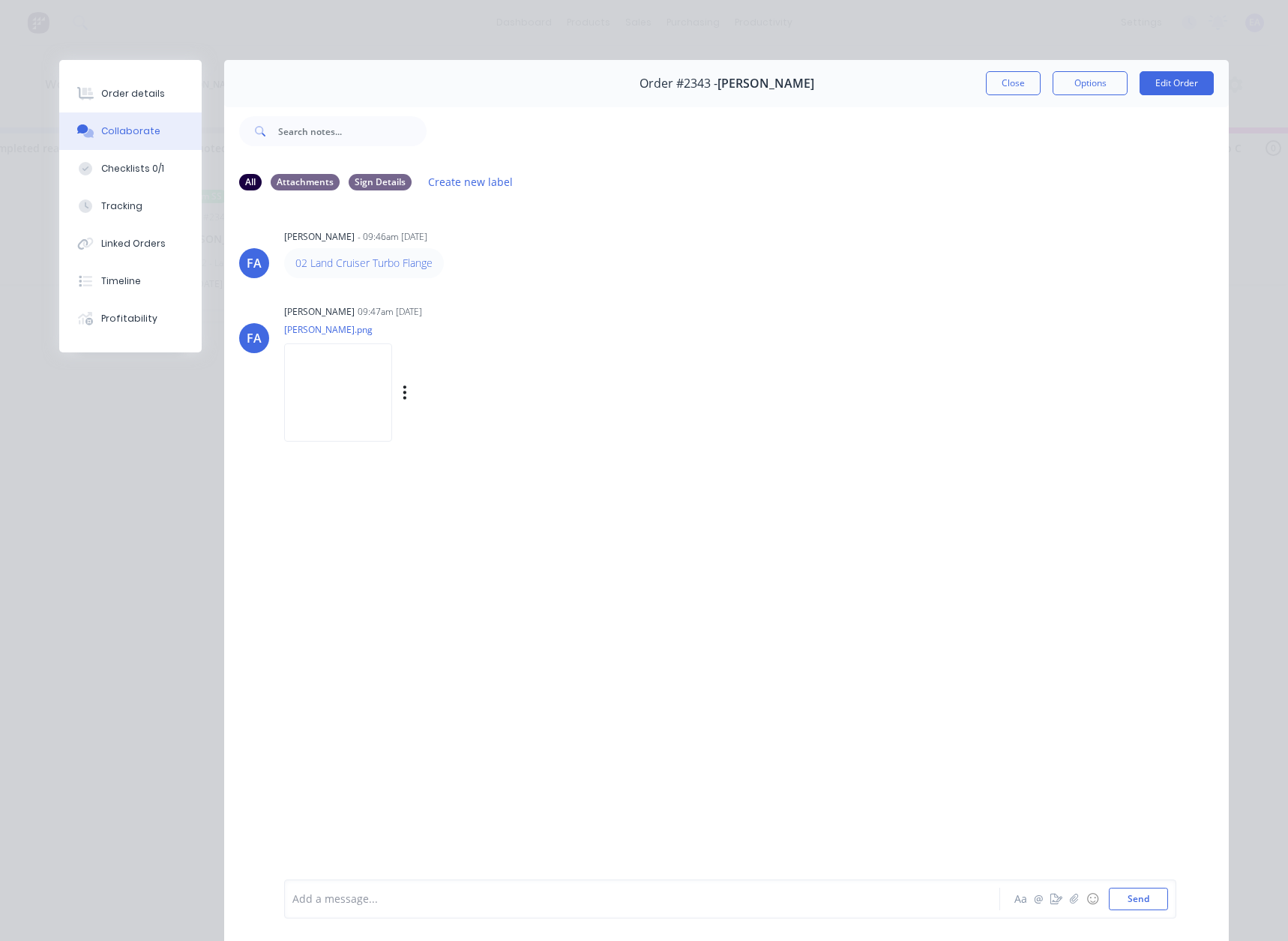
click at [392, 362] on img at bounding box center [338, 392] width 108 height 98
click at [1018, 80] on button "Close" at bounding box center [1013, 84] width 55 height 24
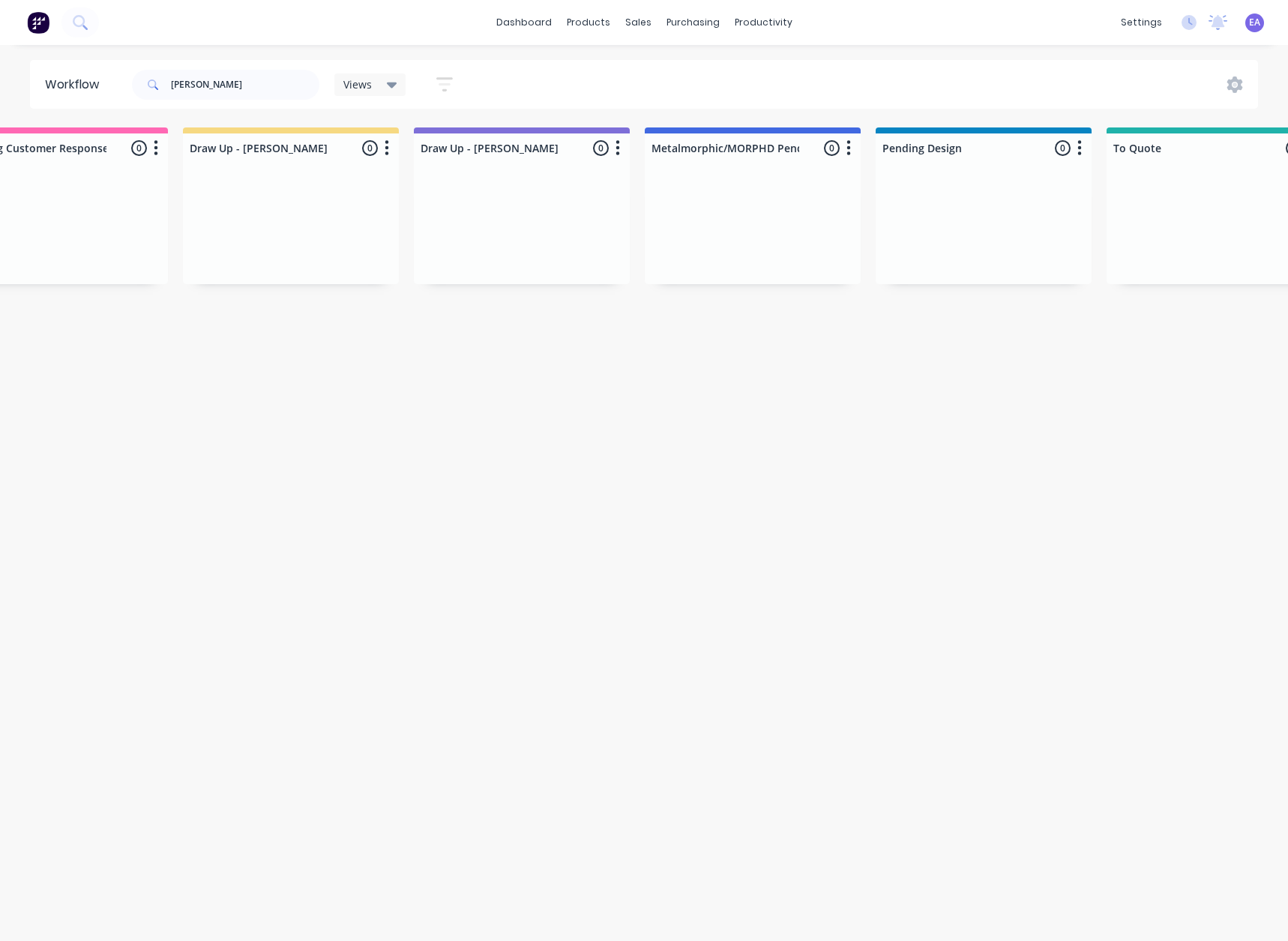
scroll to position [0, 0]
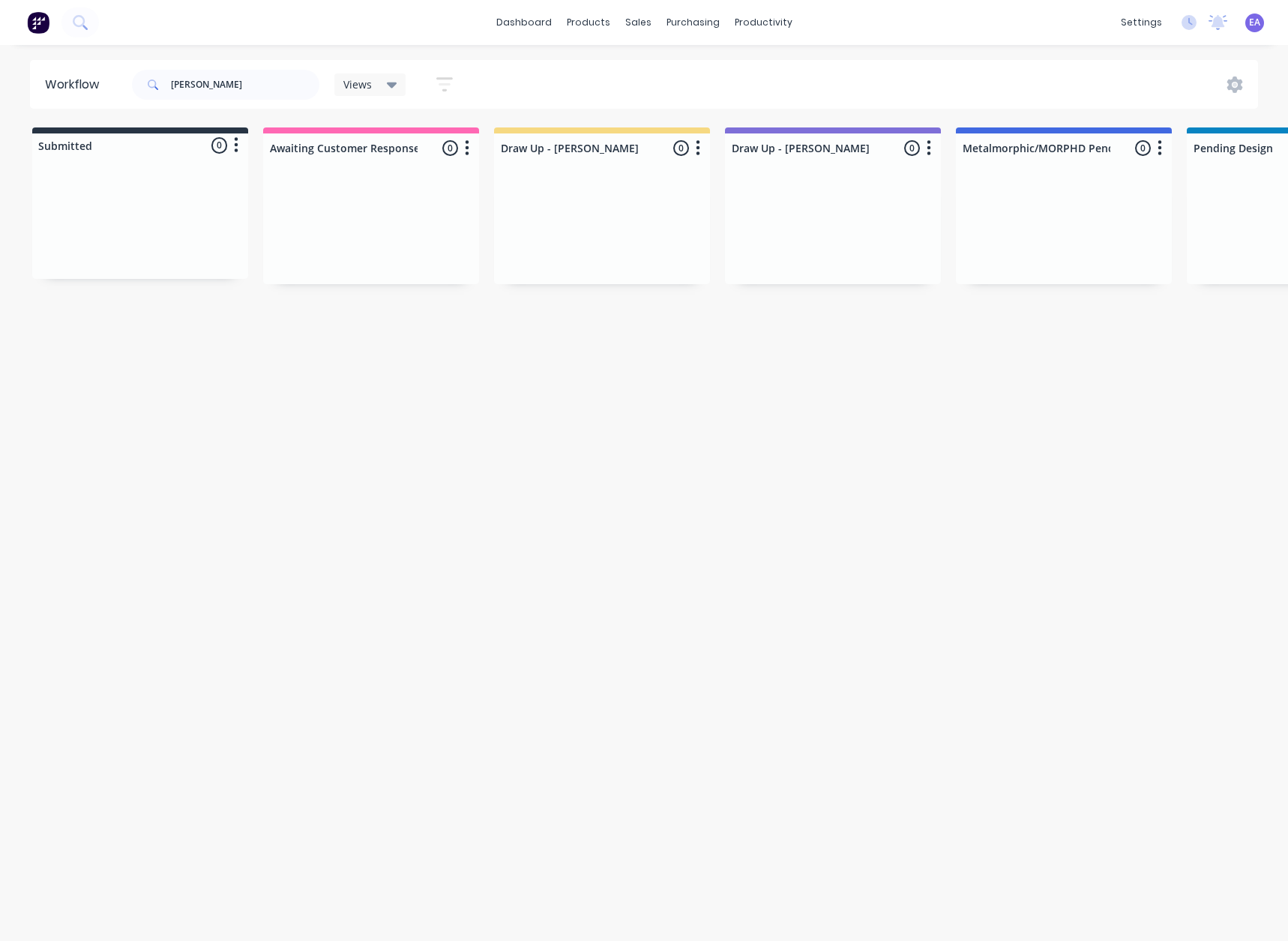
drag, startPoint x: 317, startPoint y: 557, endPoint x: 221, endPoint y: 270, distance: 302.6
click at [224, 92] on input "[PERSON_NAME]" at bounding box center [245, 85] width 149 height 30
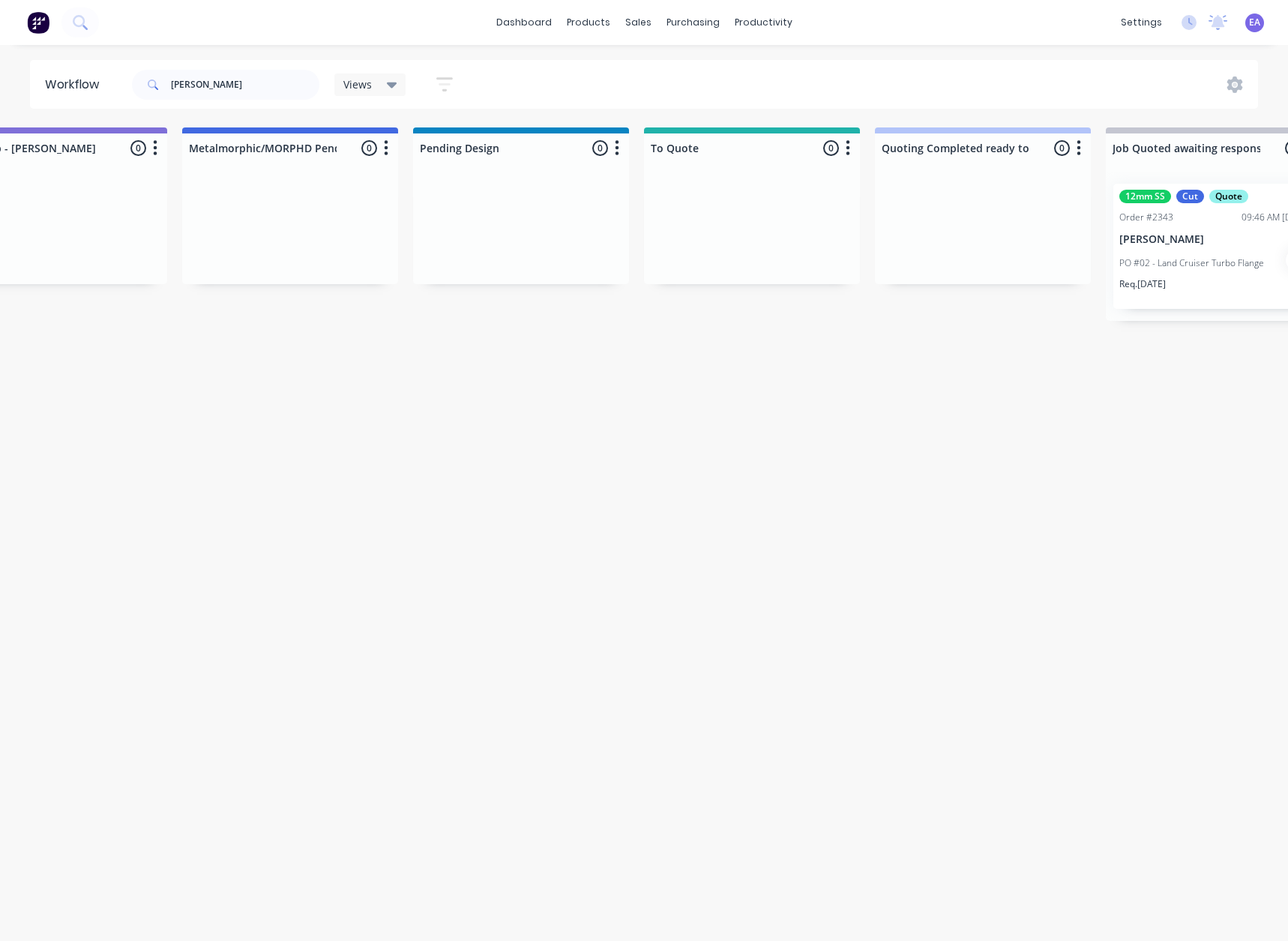
drag, startPoint x: 460, startPoint y: 401, endPoint x: 497, endPoint y: 394, distance: 37.7
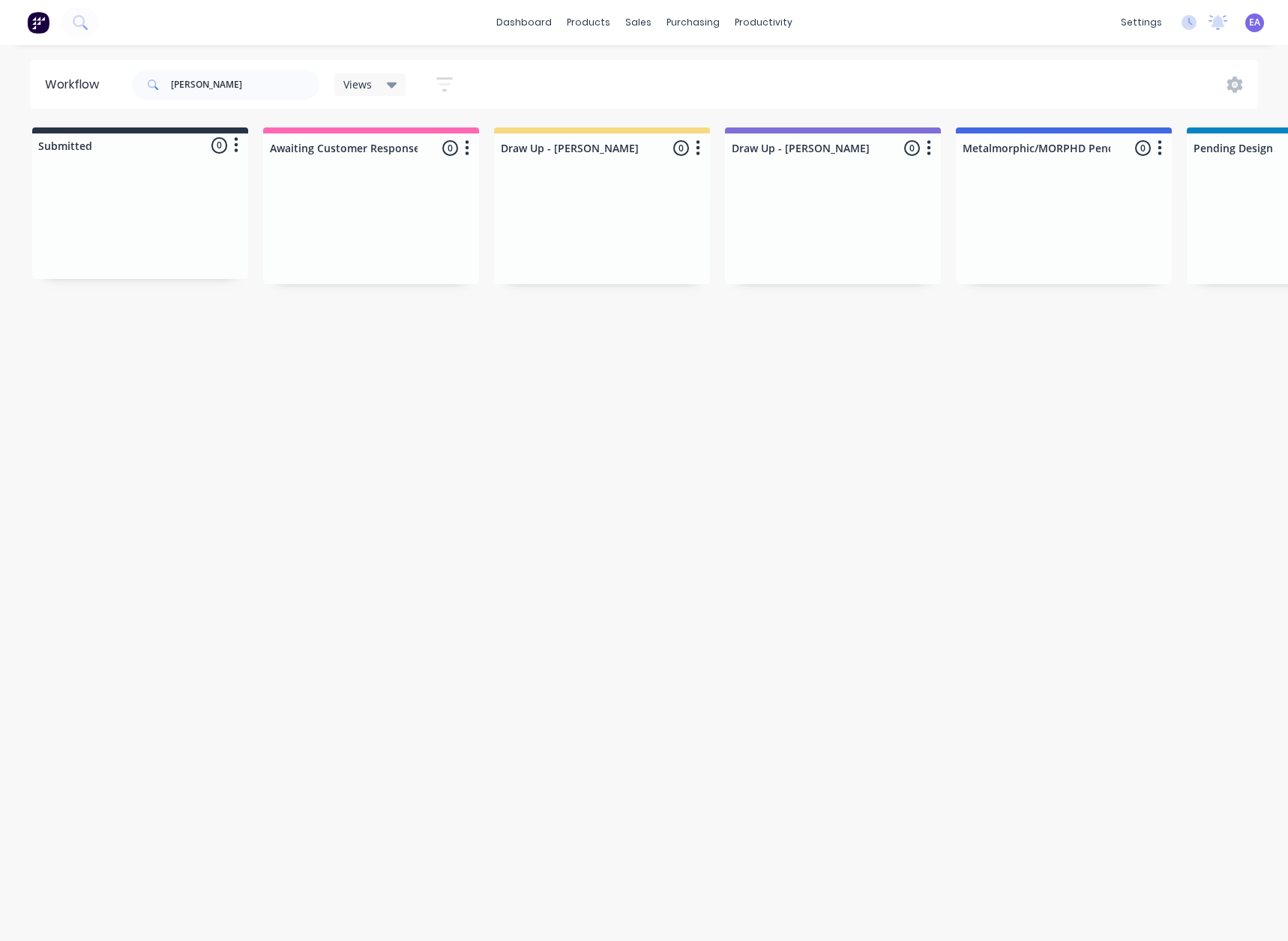
drag, startPoint x: 486, startPoint y: 398, endPoint x: 273, endPoint y: 412, distance: 213.5
drag, startPoint x: 220, startPoint y: 86, endPoint x: 153, endPoint y: 89, distance: 67.1
click at [153, 89] on div "[PERSON_NAME]" at bounding box center [226, 85] width 188 height 30
click at [373, 488] on div "Workflow Views Save new view None (Default) edit [PERSON_NAME] edit [PERSON_NAM…" at bounding box center [644, 485] width 1288 height 851
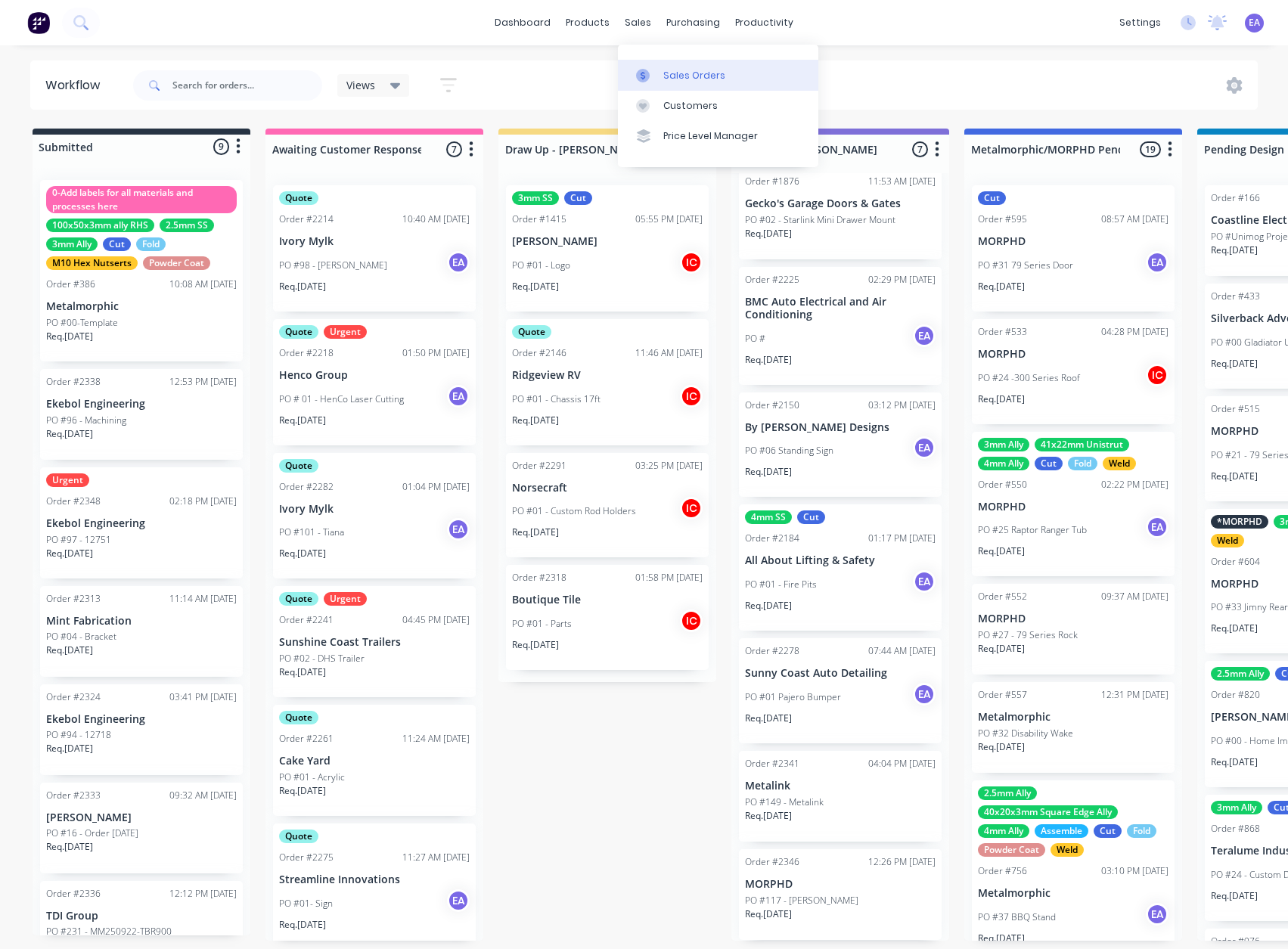
click at [652, 71] on div at bounding box center [648, 75] width 22 height 14
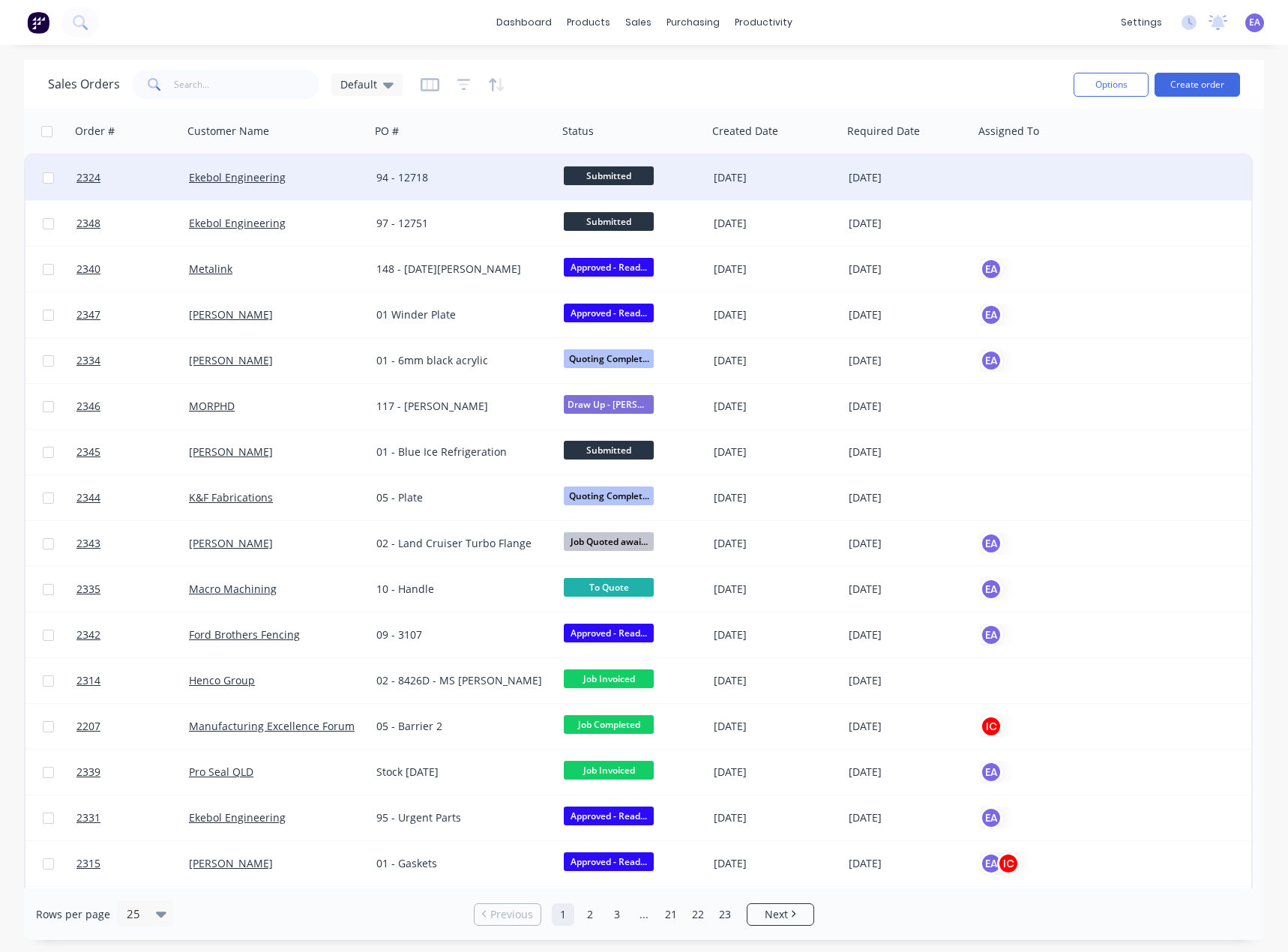
click at [473, 176] on div "94 - 12718" at bounding box center [459, 177] width 166 height 15
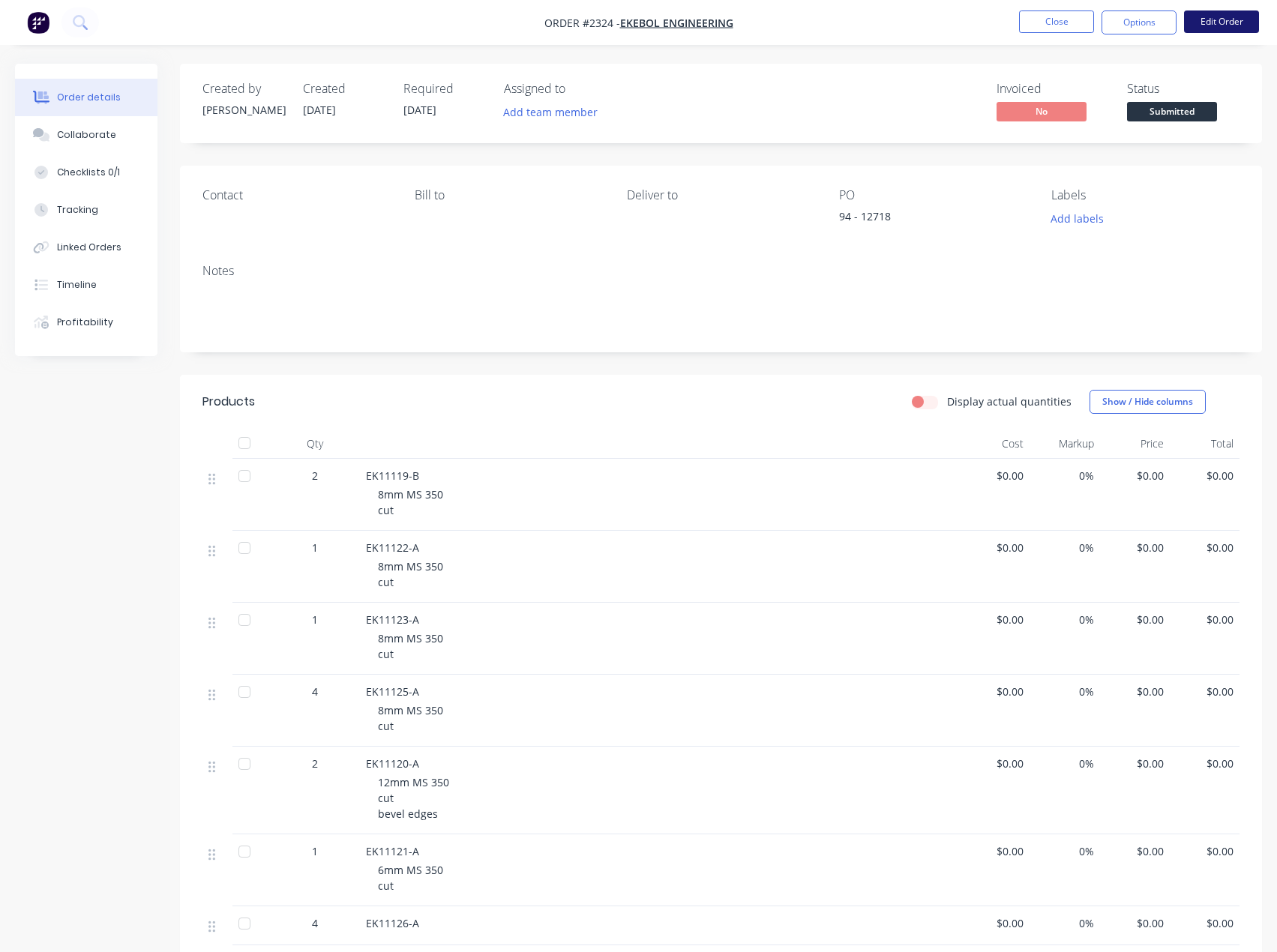
click at [1202, 15] on button "Edit Order" at bounding box center [1221, 21] width 75 height 22
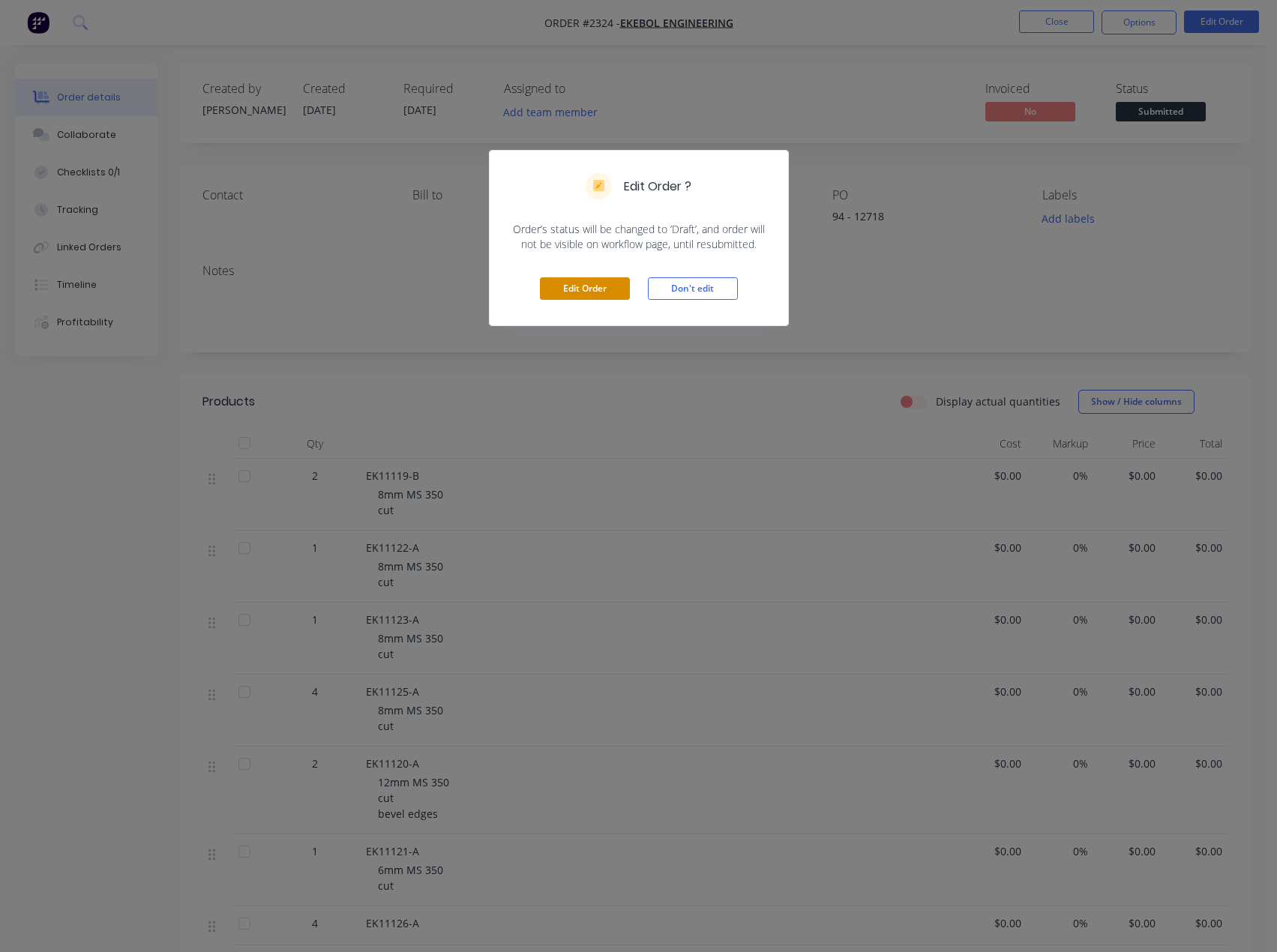
click at [577, 285] on button "Edit Order" at bounding box center [585, 289] width 90 height 22
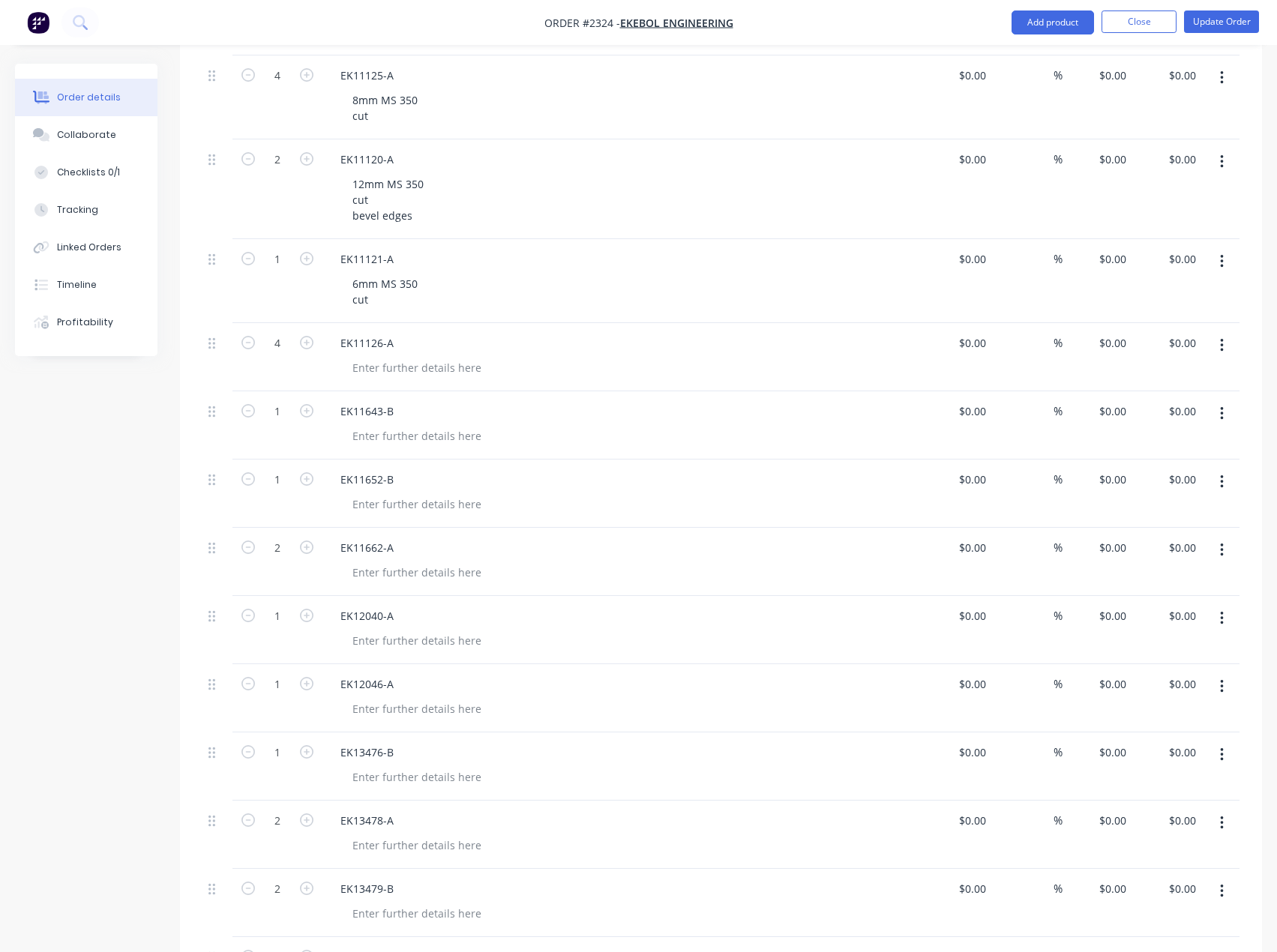
scroll to position [600, 0]
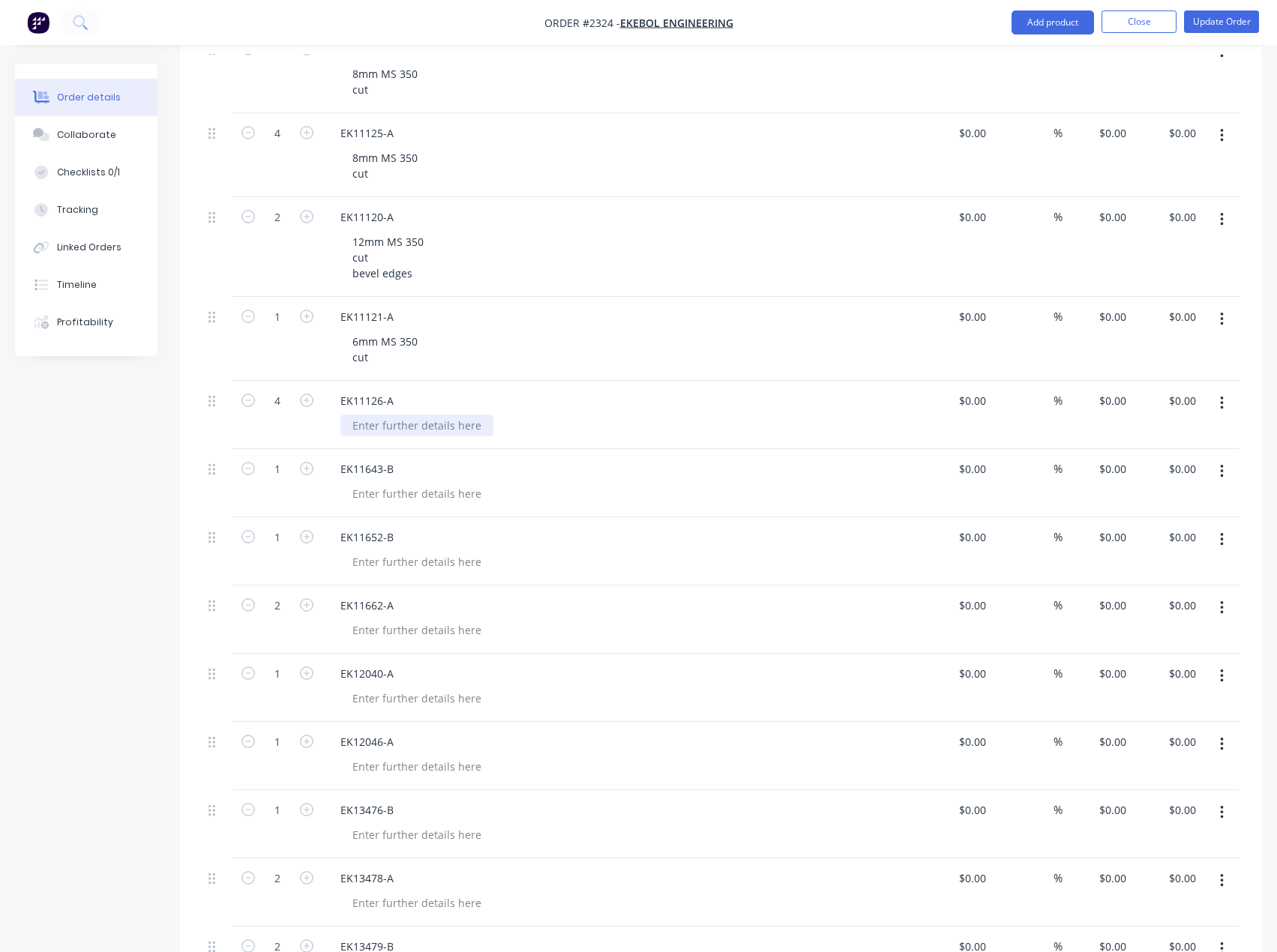
click at [411, 433] on div at bounding box center [417, 425] width 153 height 21
click at [381, 361] on div "6mm MS 350 cut" at bounding box center [385, 349] width 89 height 37
drag, startPoint x: 373, startPoint y: 358, endPoint x: 342, endPoint y: 338, distance: 36.9
click at [342, 338] on div "6mm MS 350 cut" at bounding box center [385, 349] width 89 height 37
copy div "6mm MS 350 cut"
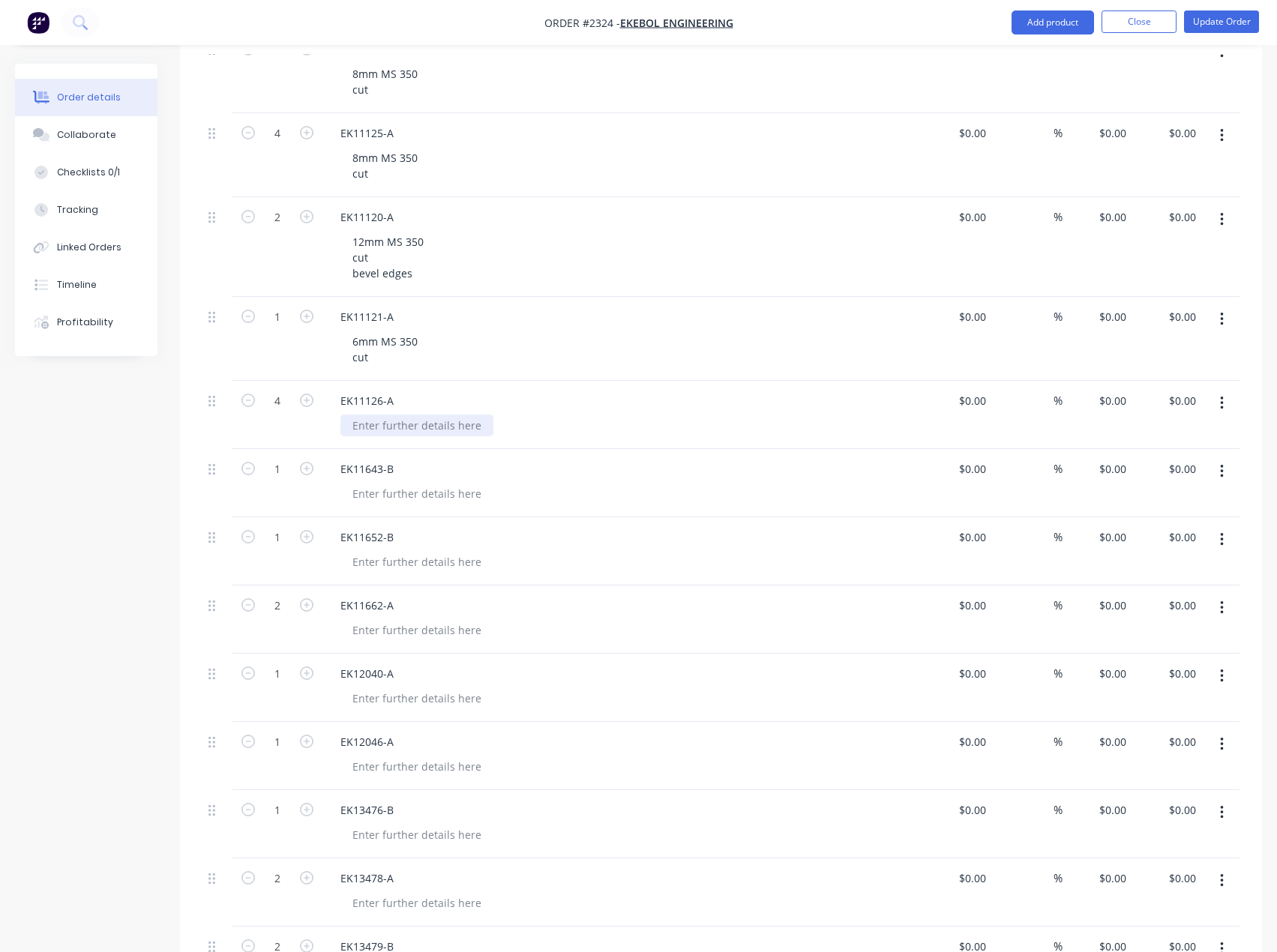
click at [386, 425] on div at bounding box center [417, 425] width 153 height 21
paste div
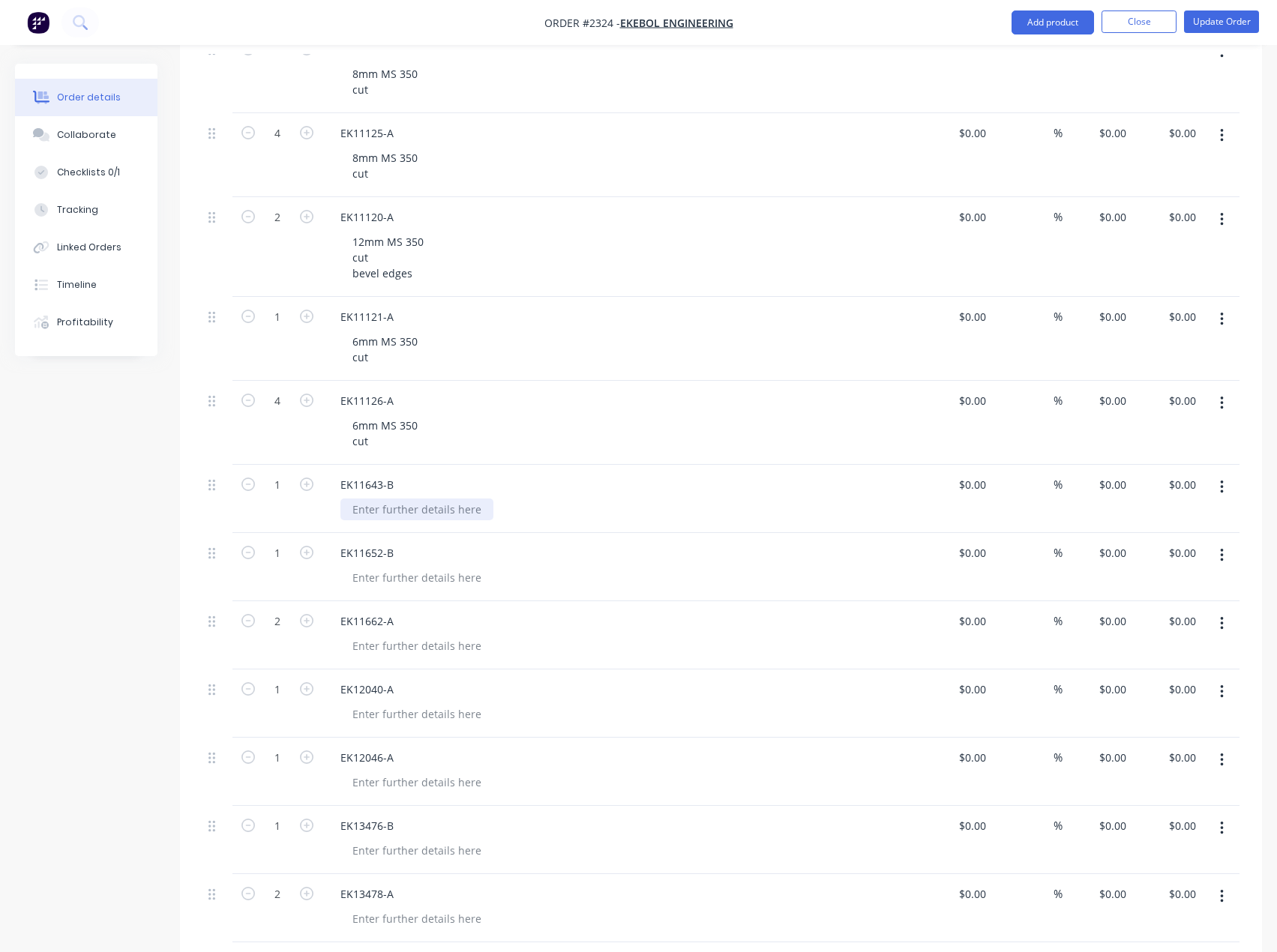
click at [391, 501] on div at bounding box center [417, 509] width 153 height 21
click at [373, 506] on div at bounding box center [417, 509] width 153 height 21
click at [414, 503] on div at bounding box center [417, 509] width 153 height 21
drag, startPoint x: 376, startPoint y: 441, endPoint x: 350, endPoint y: 419, distance: 34.1
click at [350, 419] on div "6mm MS 350 cut" at bounding box center [385, 433] width 89 height 37
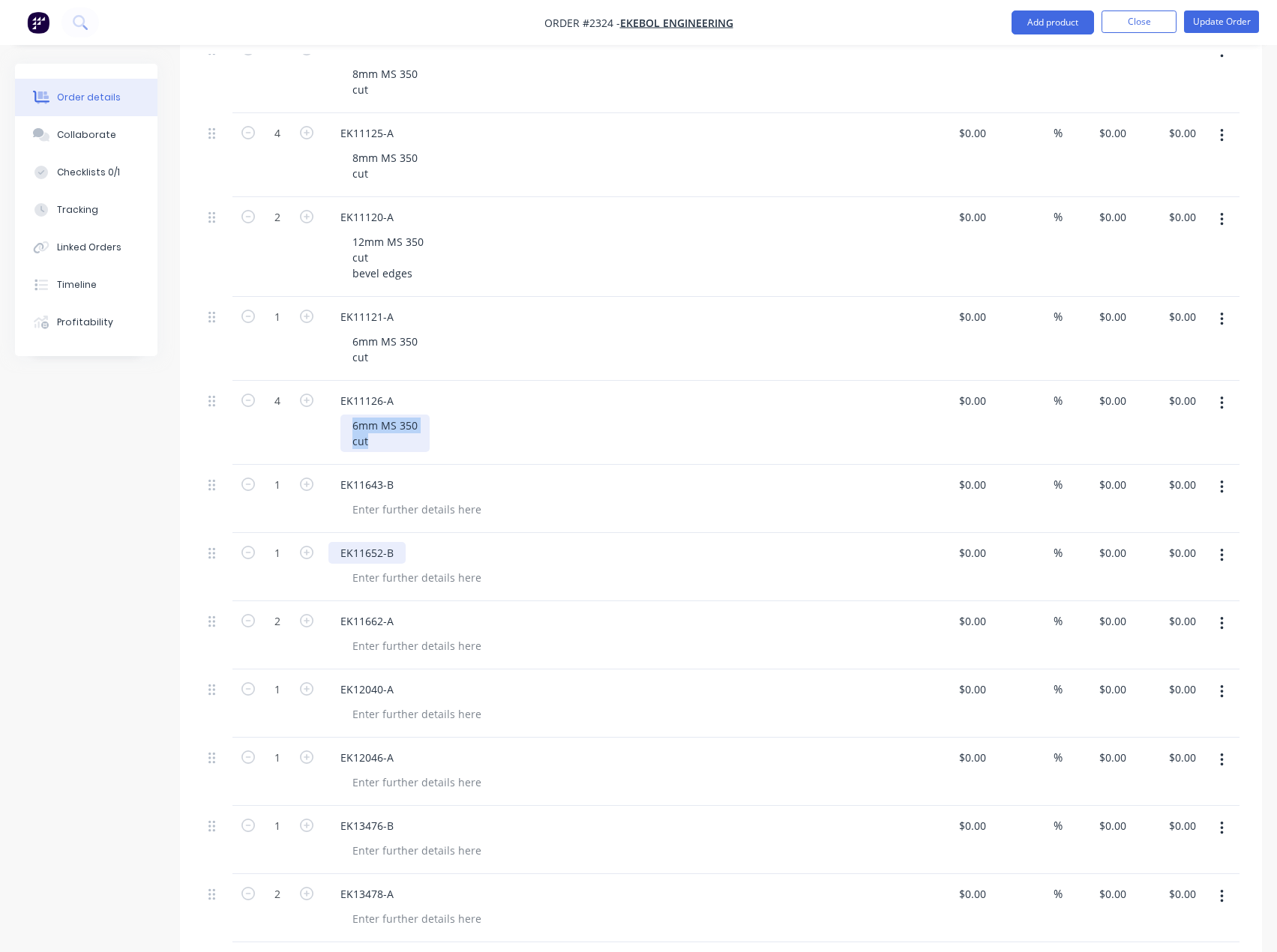
copy div "6mm MS 350 cut"
click at [376, 512] on div at bounding box center [417, 509] width 153 height 21
paste div
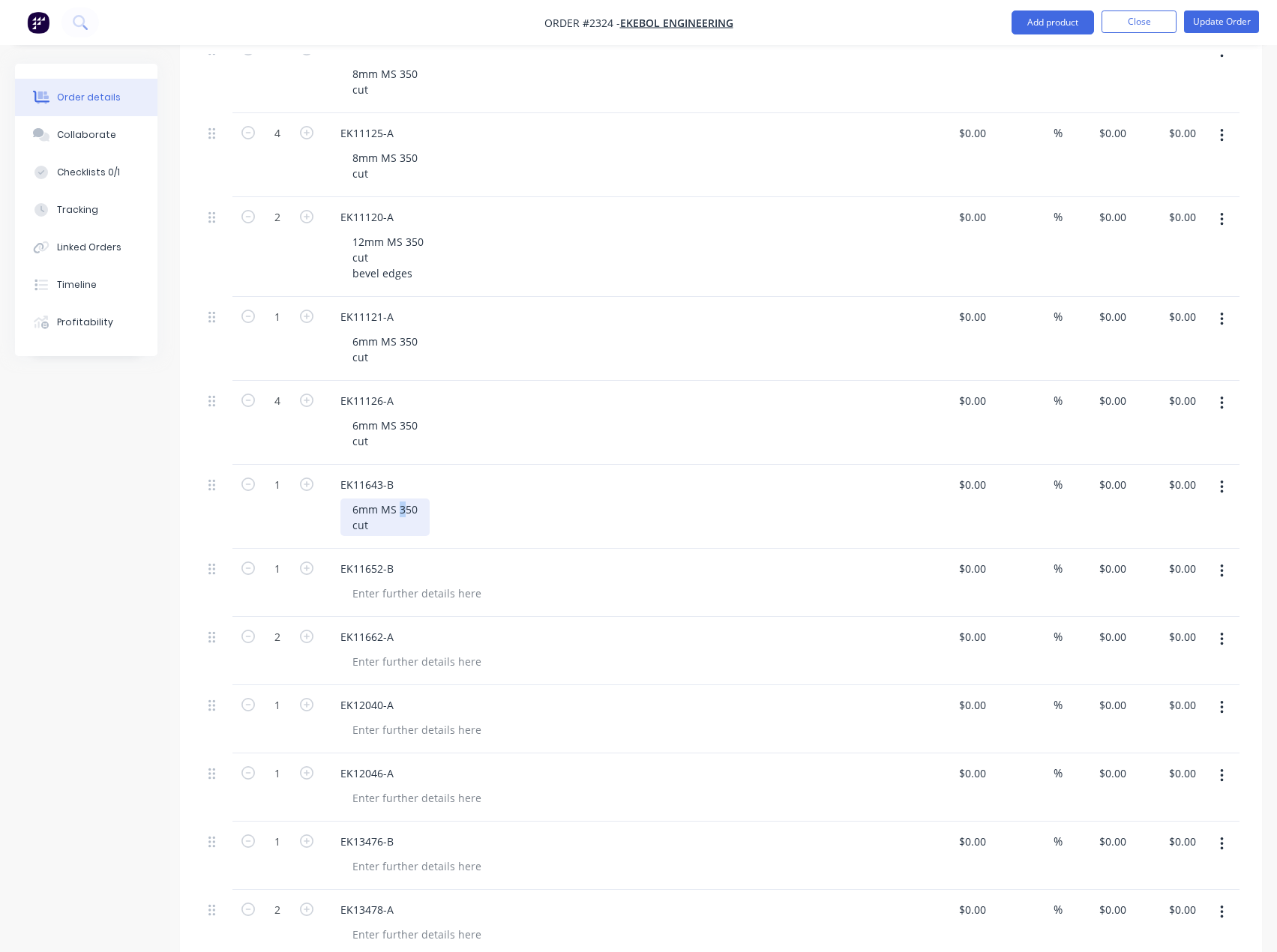
click at [399, 508] on div "6mm MS 350 cut" at bounding box center [385, 517] width 89 height 37
click at [350, 510] on div "6mm MS 250 cut" at bounding box center [385, 517] width 89 height 37
click at [405, 532] on div "8mm MS 250 cut" at bounding box center [385, 517] width 89 height 37
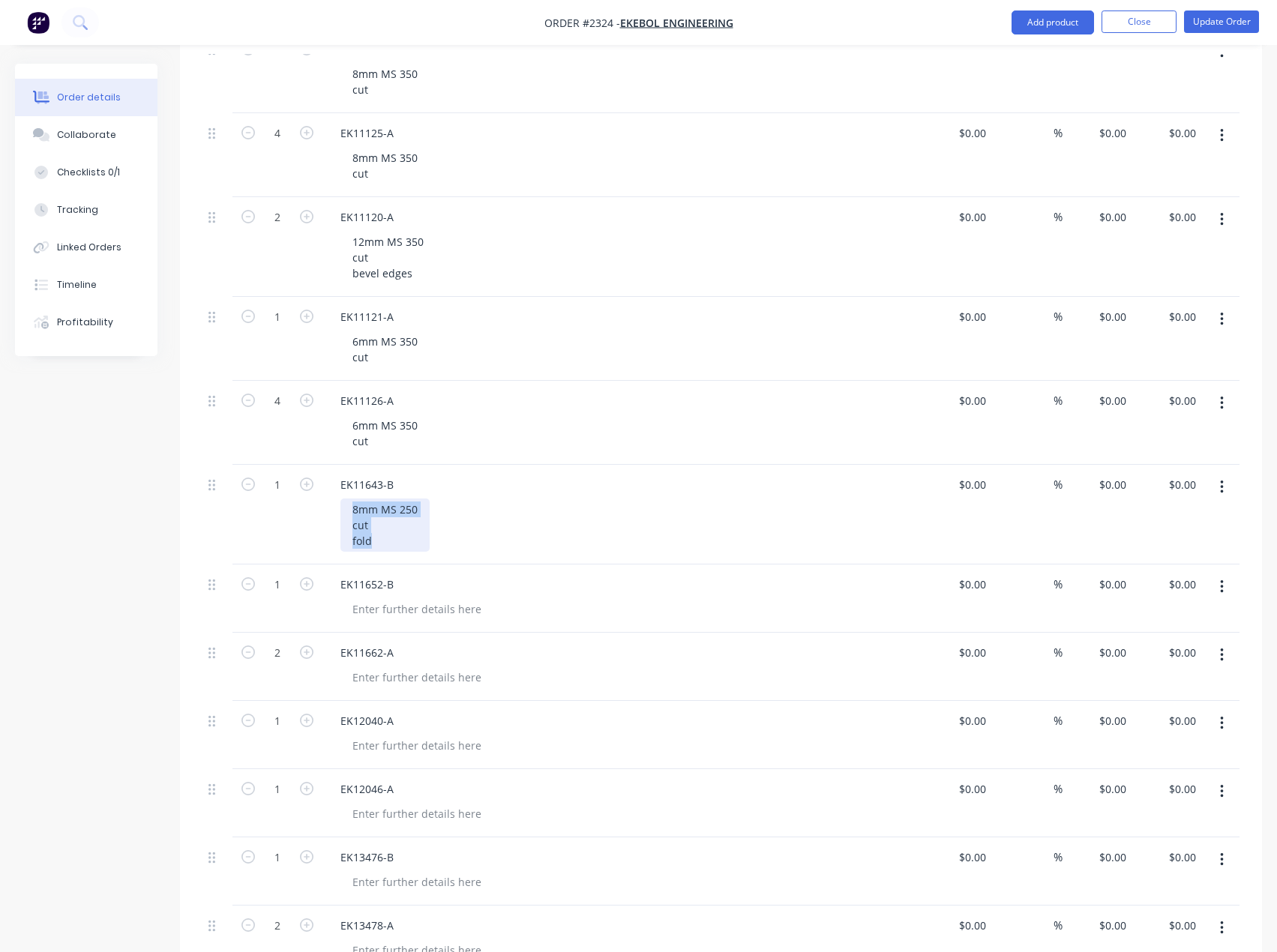
drag, startPoint x: 379, startPoint y: 533, endPoint x: 341, endPoint y: 505, distance: 47.2
click at [341, 505] on div "8mm MS 250 cut fold" at bounding box center [385, 525] width 89 height 53
copy div "8mm MS 250 cut fold"
click at [405, 608] on div at bounding box center [417, 608] width 153 height 21
paste div
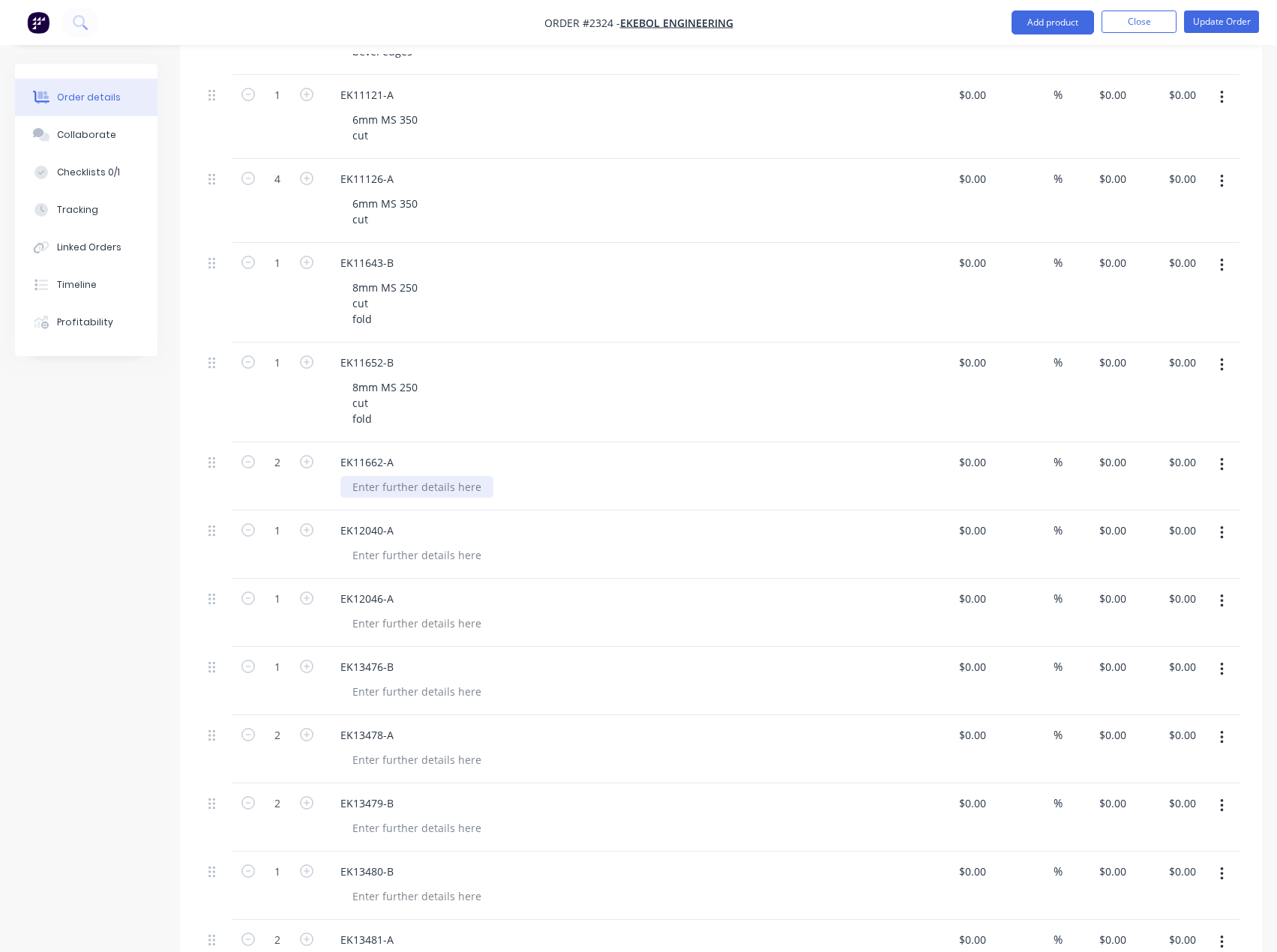
scroll to position [825, 0]
click at [394, 485] on div at bounding box center [417, 484] width 153 height 21
drag, startPoint x: 395, startPoint y: 416, endPoint x: 333, endPoint y: 371, distance: 76.6
click at [333, 371] on div "EK11652-B 8mm MS 250 cut fold" at bounding box center [622, 389] width 600 height 99
copy div "8mm MS 250 cut fold"
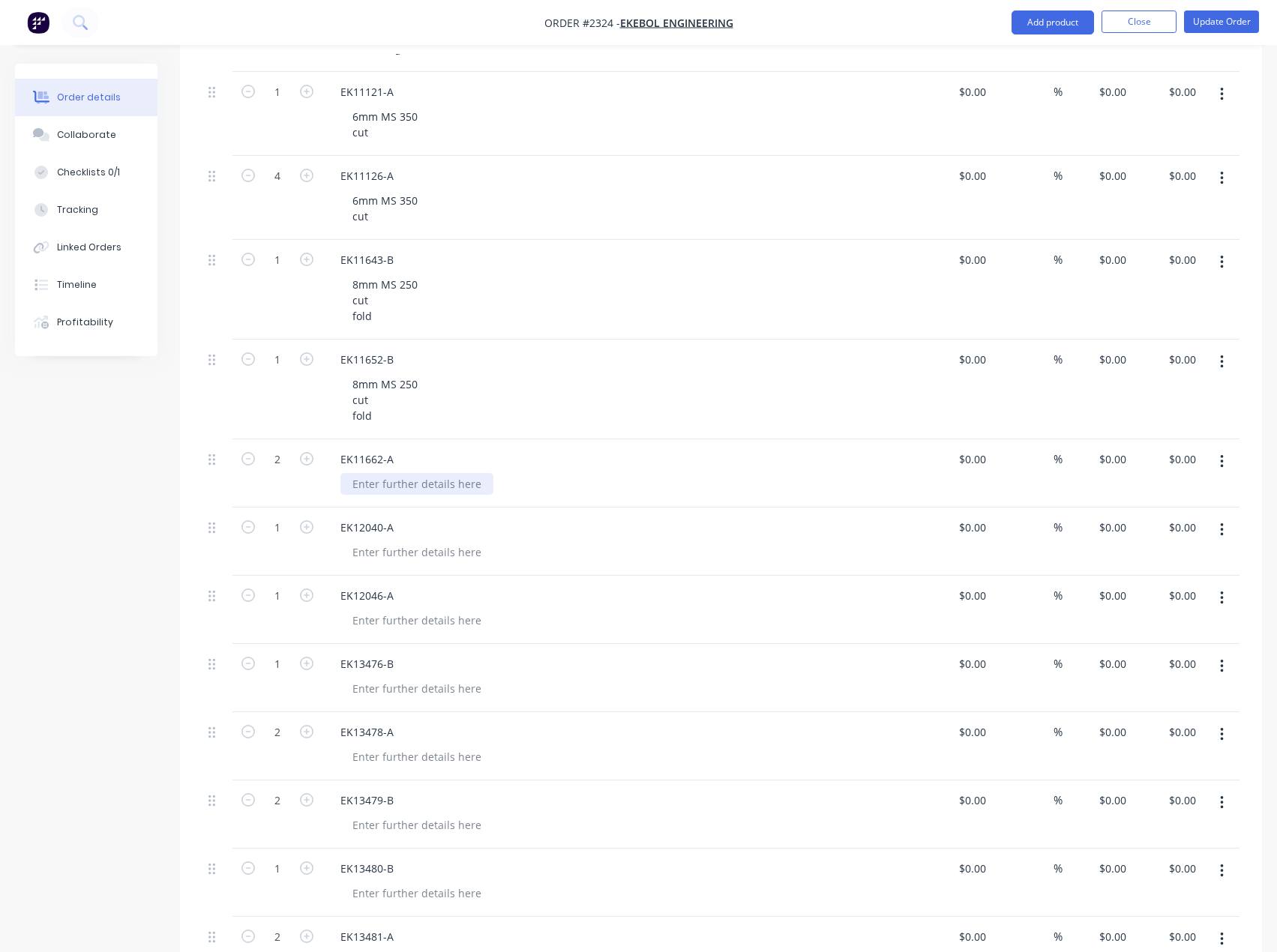
click at [390, 477] on div at bounding box center [417, 484] width 153 height 21
paste div
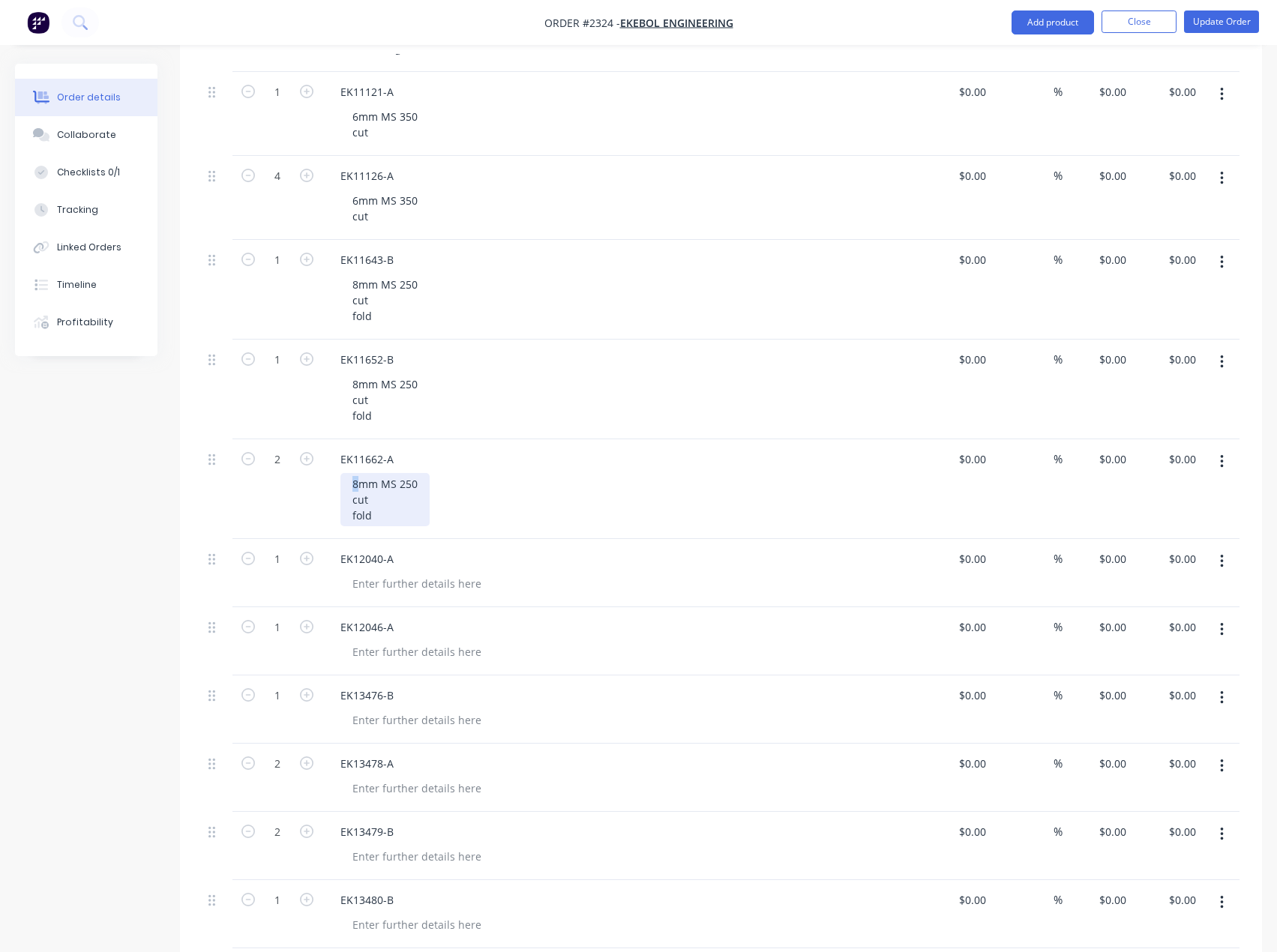
drag, startPoint x: 357, startPoint y: 482, endPoint x: 336, endPoint y: 481, distance: 21.0
click at [336, 481] on div "EK11662-A 8mm MS 250 cut fold" at bounding box center [622, 488] width 600 height 99
click at [387, 512] on div "8mm MS 250 cut fold" at bounding box center [385, 499] width 89 height 53
drag, startPoint x: 363, startPoint y: 497, endPoint x: 334, endPoint y: 469, distance: 40.3
click at [334, 469] on div "EK11662-A 3mm MS 250 cut fold" at bounding box center [622, 488] width 600 height 99
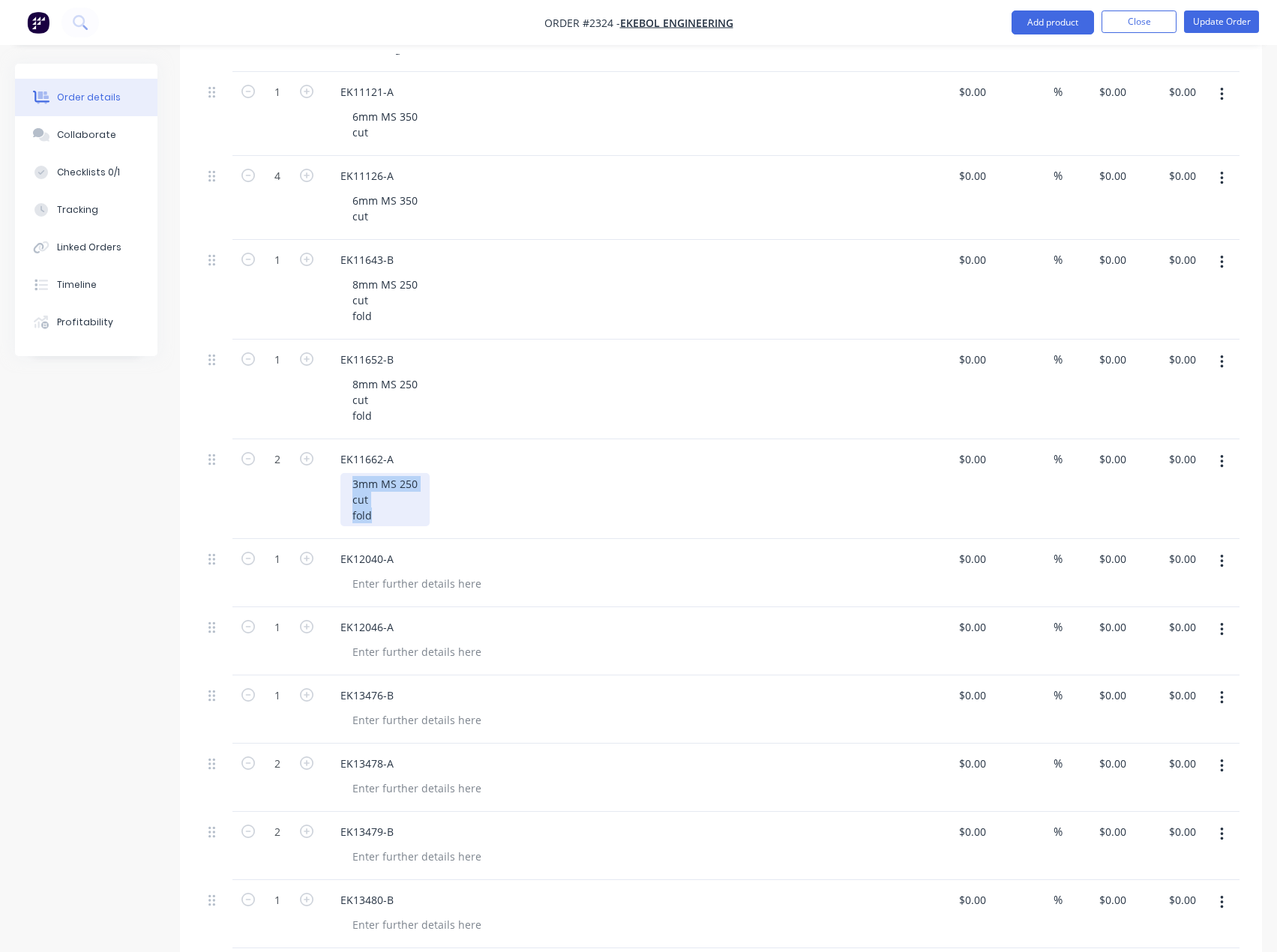
copy div "3mm MS 250 cut fold"
click at [404, 586] on div at bounding box center [417, 583] width 153 height 21
paste div
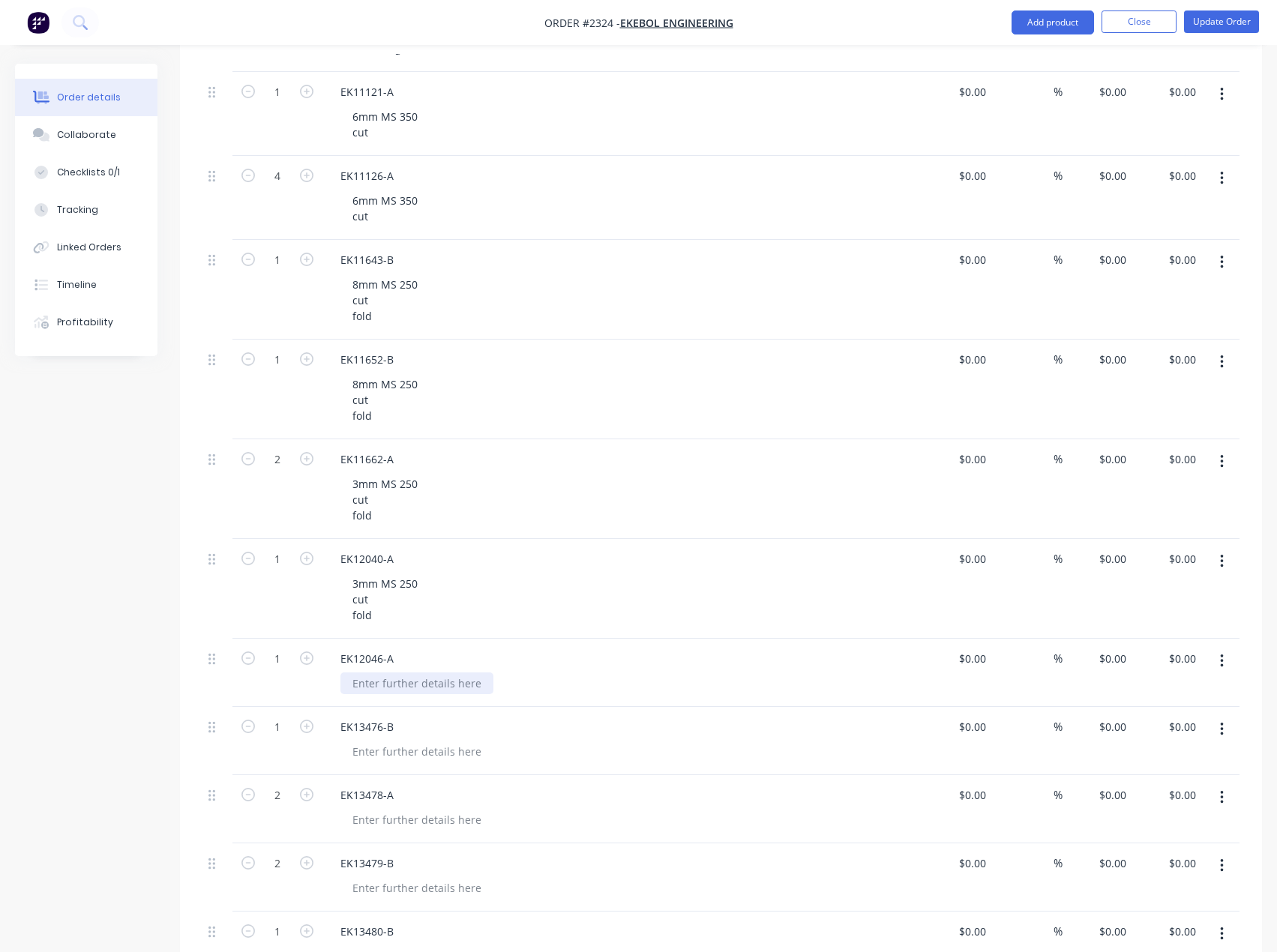
click at [412, 674] on div at bounding box center [417, 682] width 153 height 21
paste div
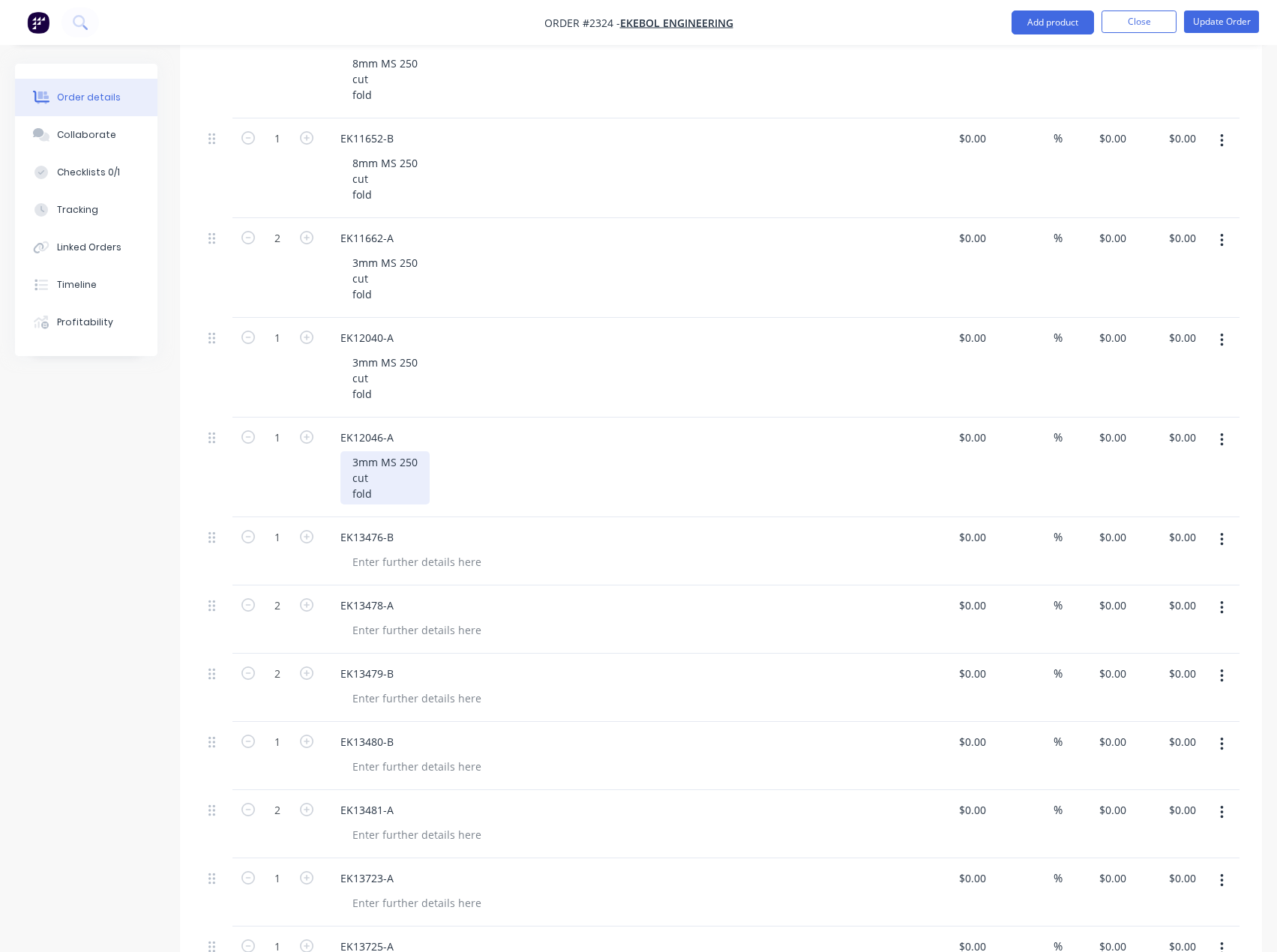
scroll to position [1049, 0]
drag, startPoint x: 389, startPoint y: 567, endPoint x: 395, endPoint y: 461, distance: 106.2
click at [390, 567] on div at bounding box center [417, 558] width 153 height 21
click at [395, 462] on div "3mm MS 250 cut fold" at bounding box center [385, 474] width 89 height 53
drag, startPoint x: 414, startPoint y: 357, endPoint x: 396, endPoint y: 353, distance: 18.4
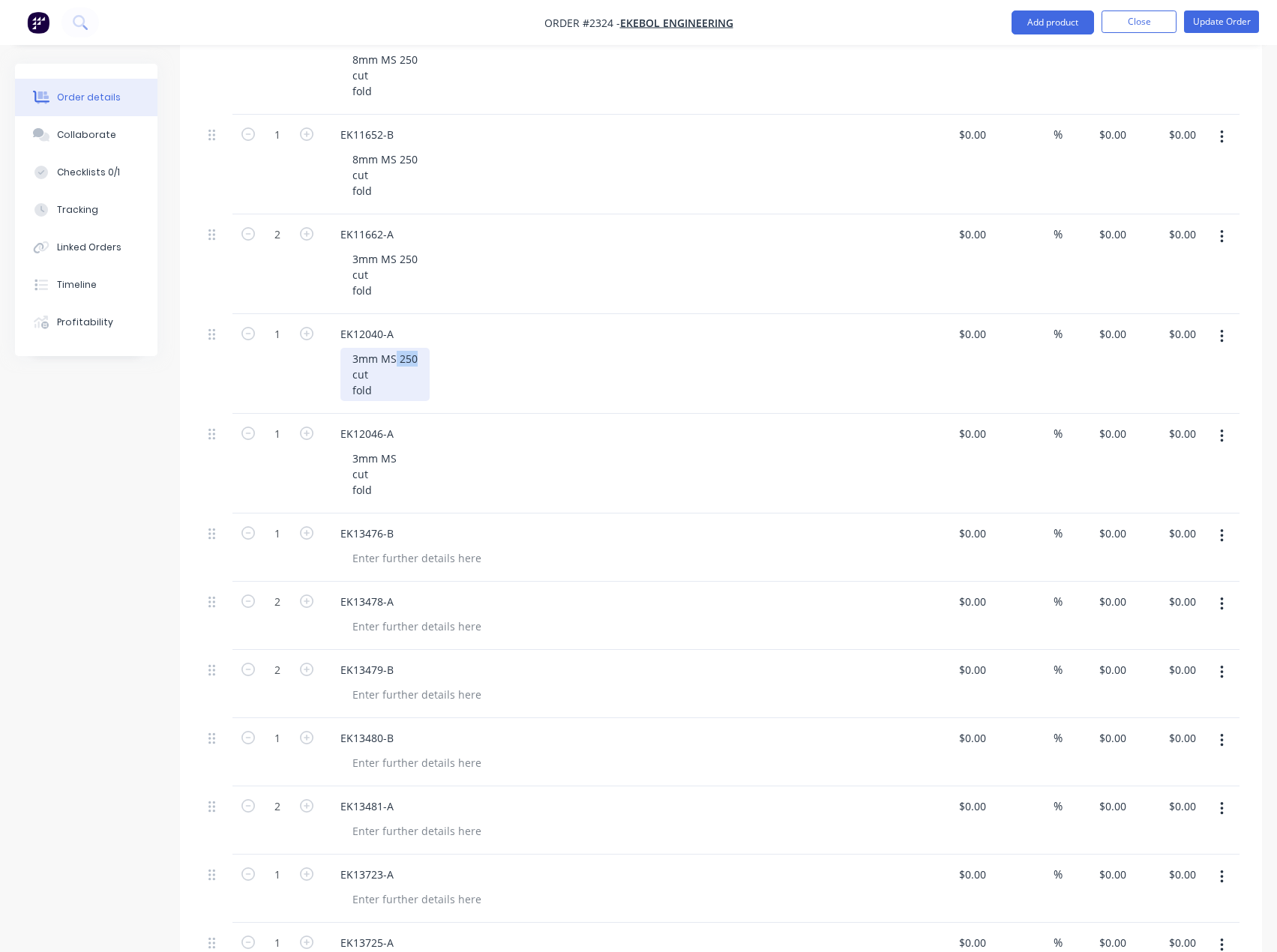
click at [396, 353] on div "3mm MS 250 cut fold" at bounding box center [385, 374] width 89 height 53
drag, startPoint x: 416, startPoint y: 256, endPoint x: 396, endPoint y: 256, distance: 20.0
click at [396, 256] on div "3mm MS 250 cut fold" at bounding box center [385, 274] width 89 height 53
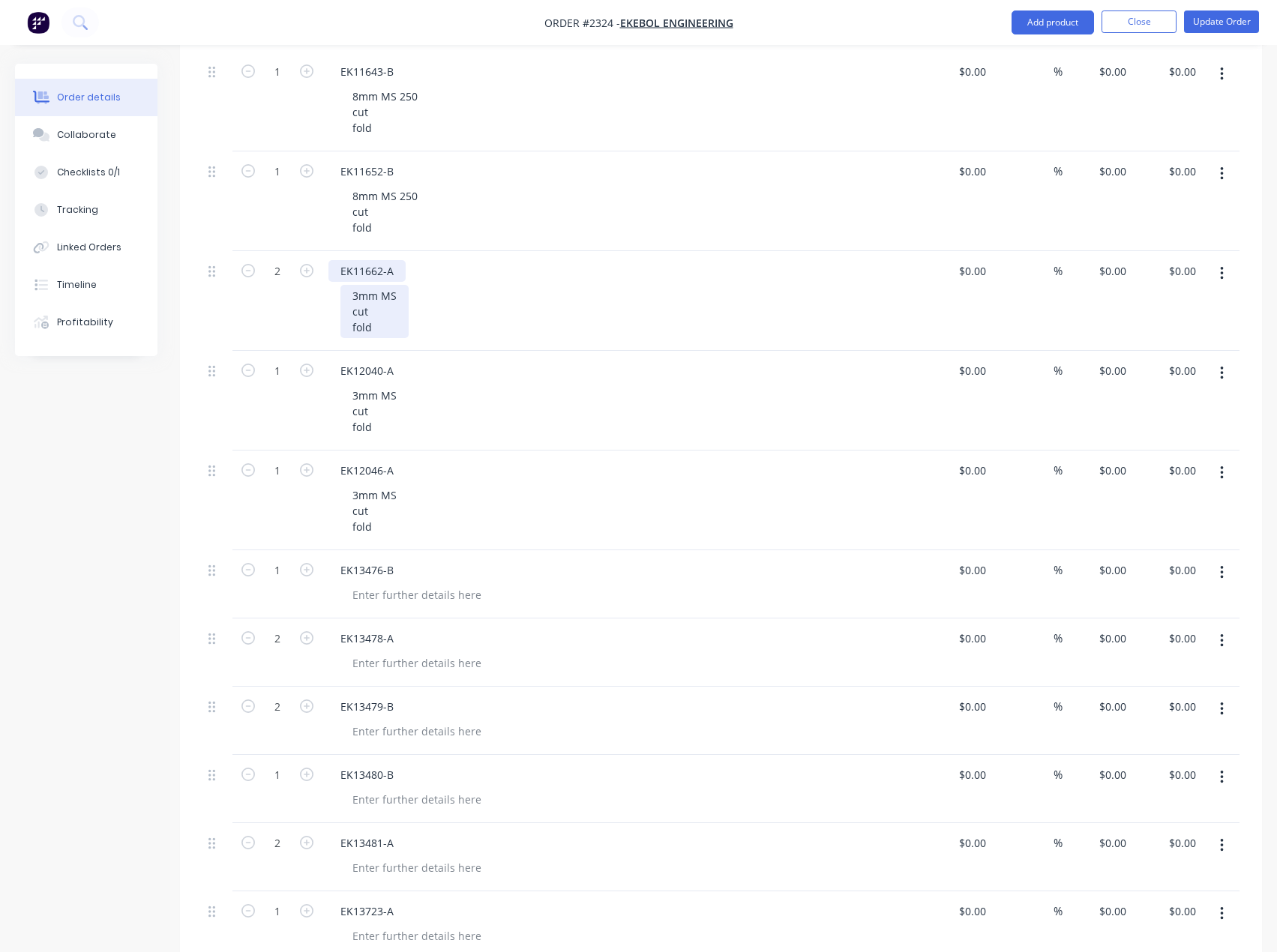
scroll to position [825, 0]
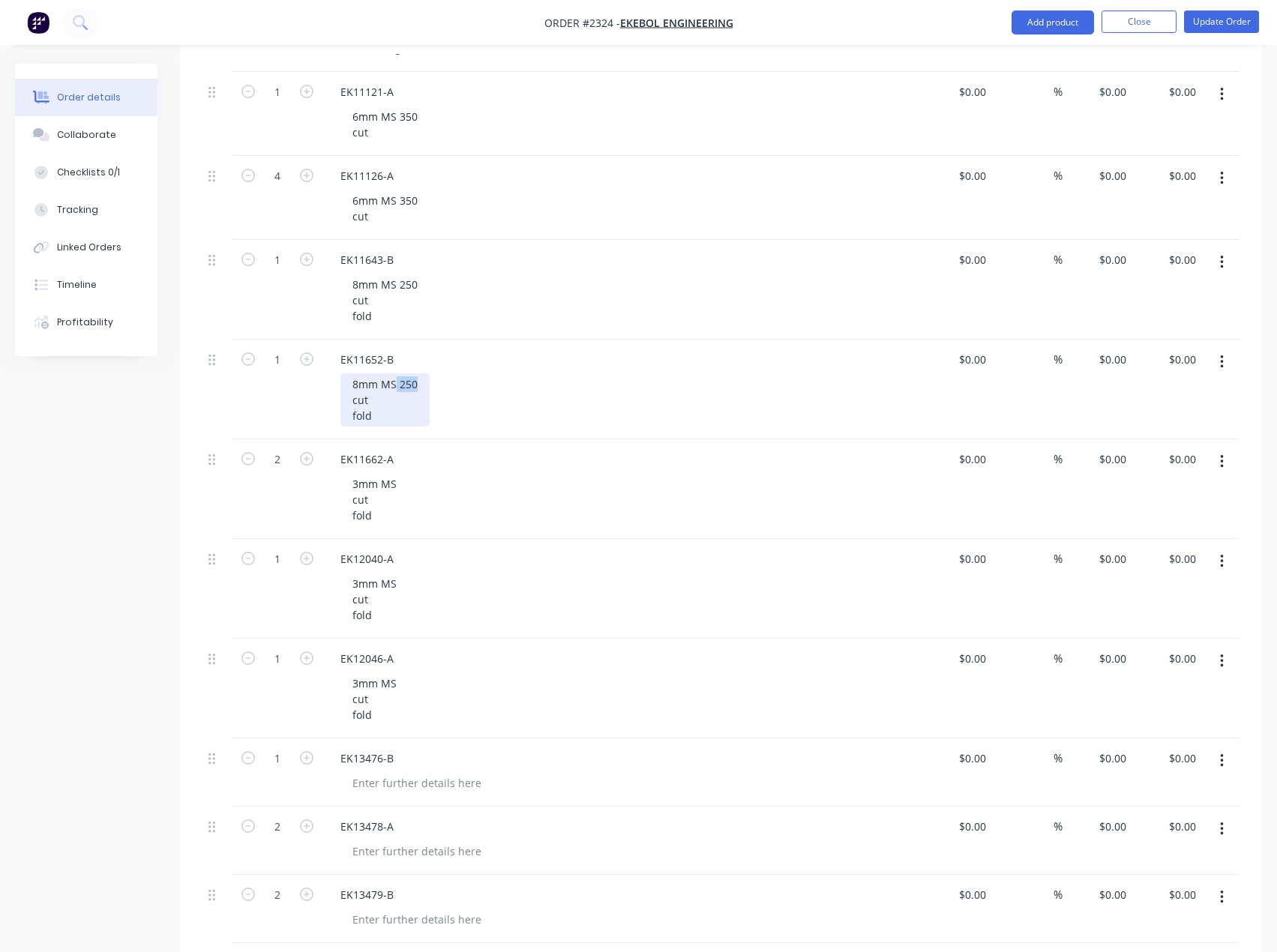
drag, startPoint x: 422, startPoint y: 376, endPoint x: 397, endPoint y: 375, distance: 25.0
click at [397, 375] on div "8mm MS 250 cut fold" at bounding box center [385, 399] width 89 height 53
drag, startPoint x: 404, startPoint y: 282, endPoint x: 395, endPoint y: 283, distance: 9.1
click at [395, 283] on div "8mm MS 250 cut fold" at bounding box center [385, 300] width 89 height 53
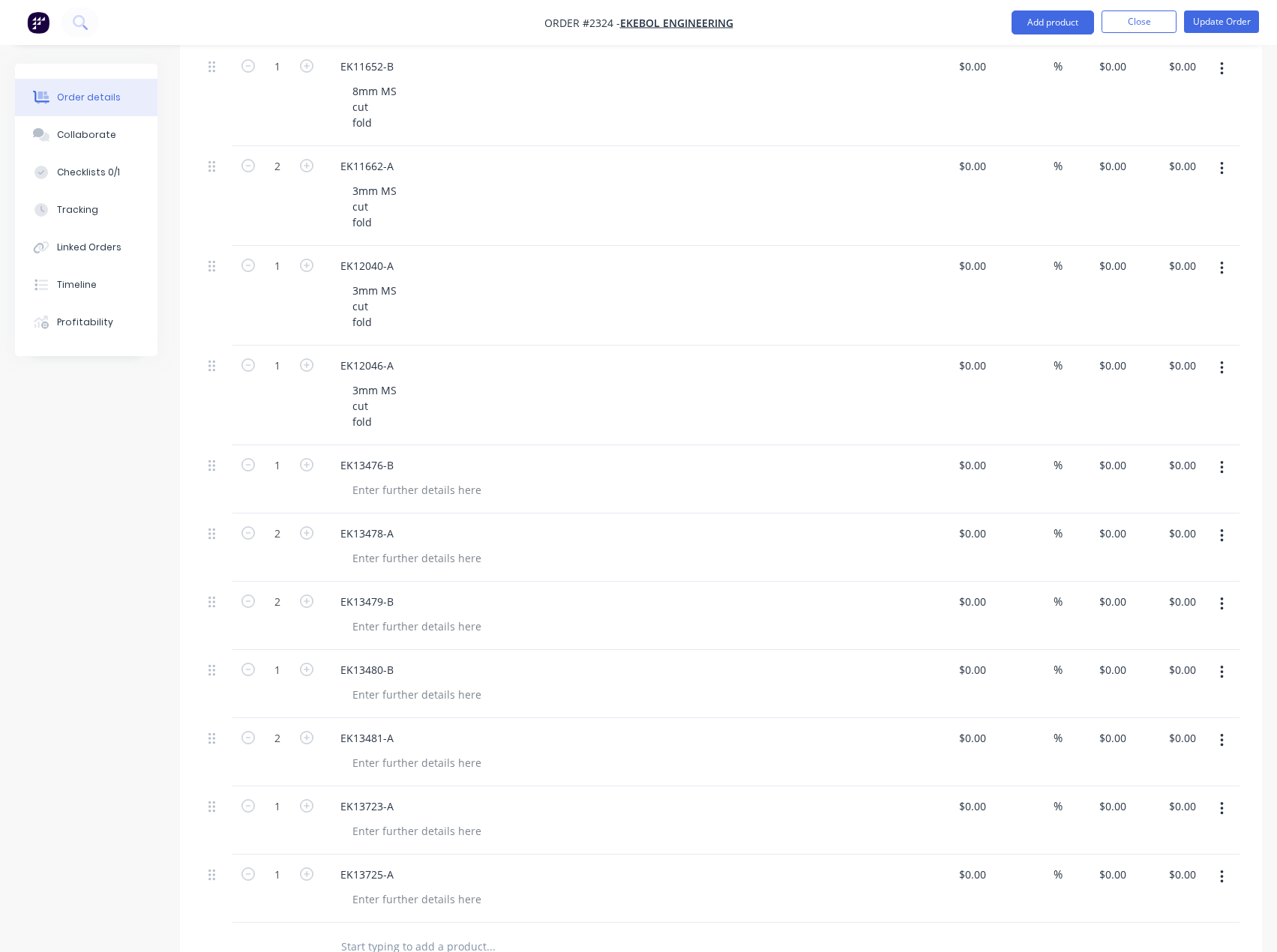
scroll to position [1125, 0]
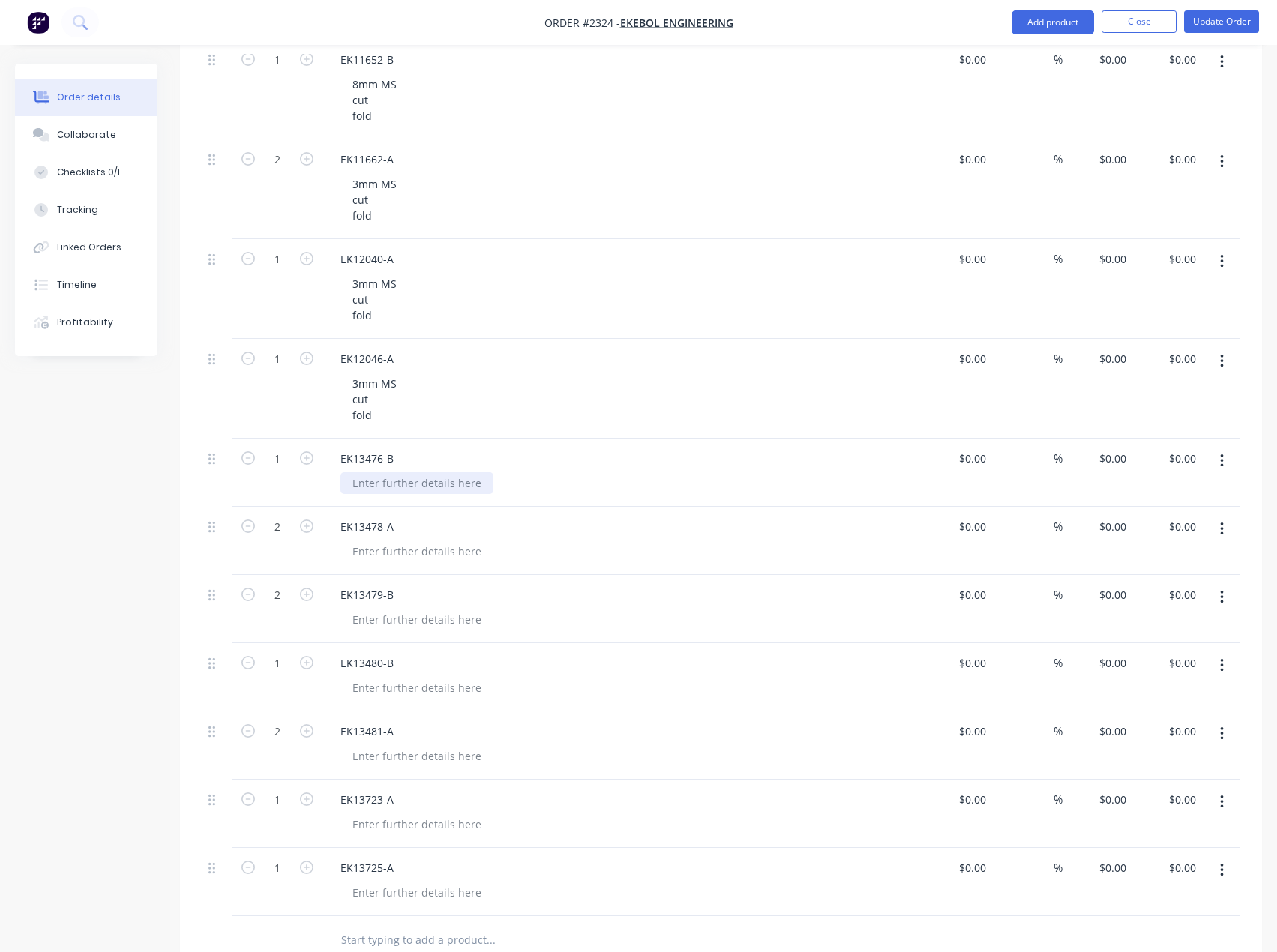
click at [372, 476] on div at bounding box center [417, 483] width 153 height 21
drag, startPoint x: 390, startPoint y: 413, endPoint x: 333, endPoint y: 364, distance: 75.2
click at [333, 364] on div "EK12046-A 3mm MS cut fold" at bounding box center [622, 388] width 600 height 99
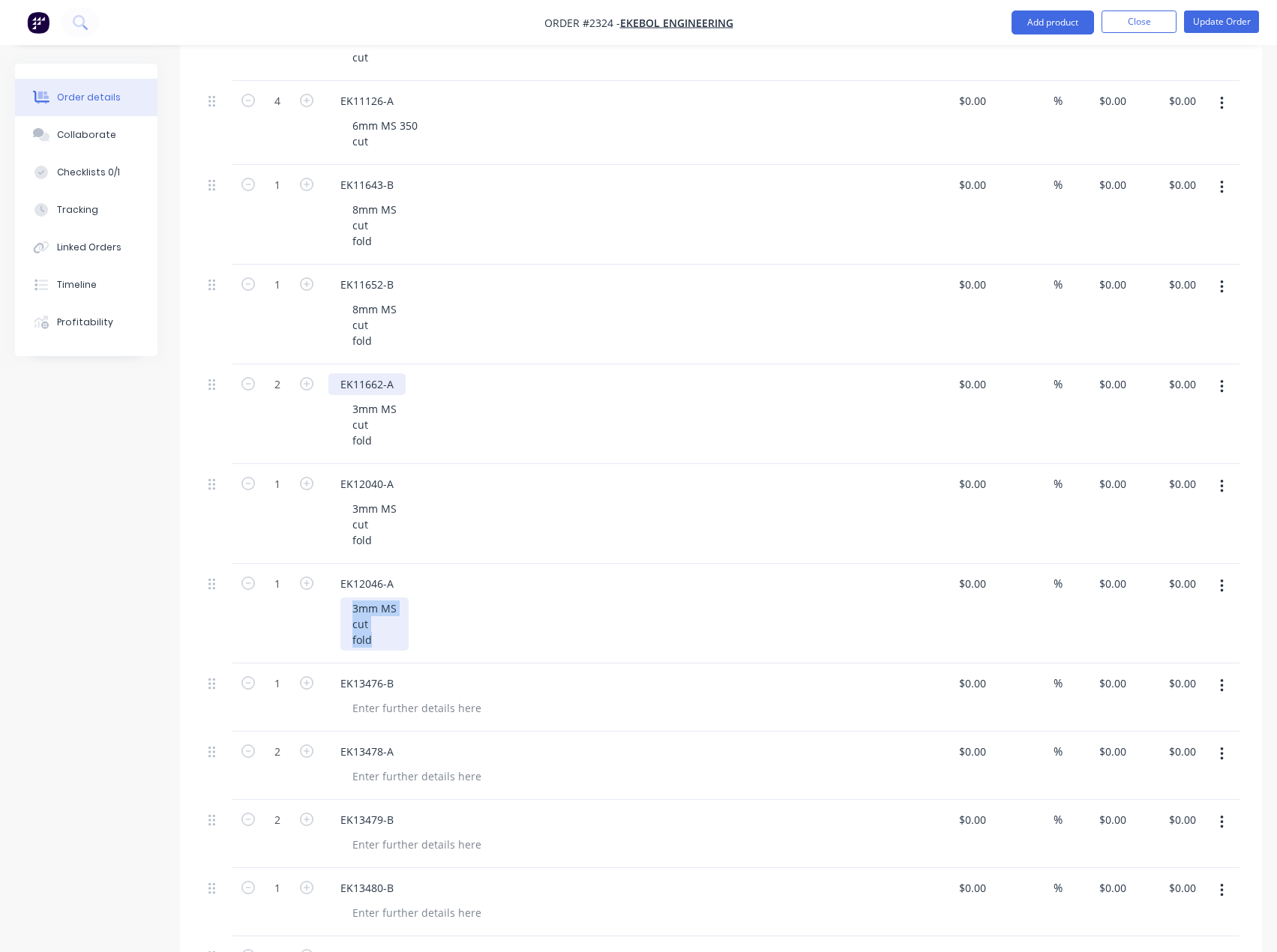
scroll to position [825, 0]
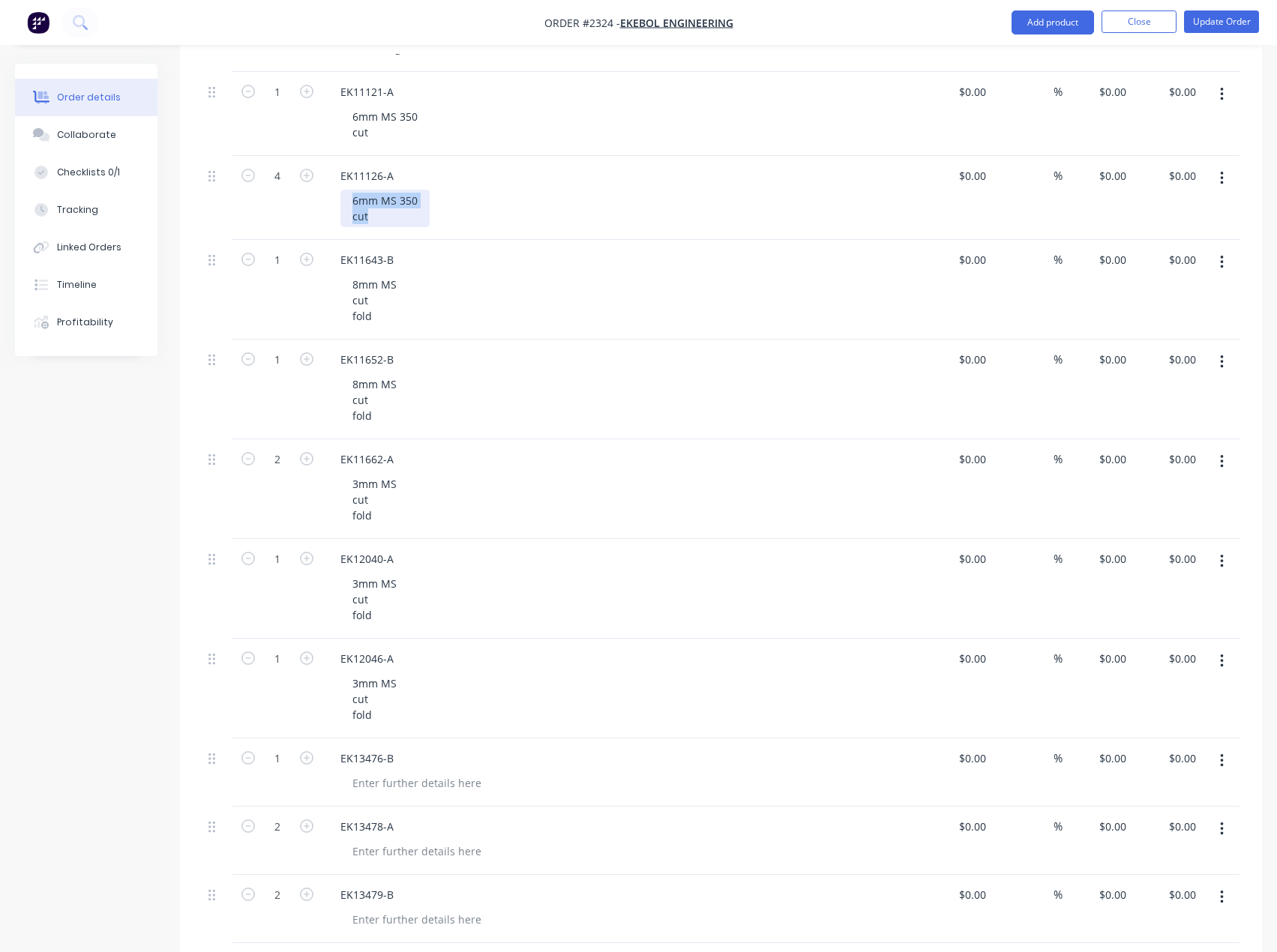
drag, startPoint x: 380, startPoint y: 225, endPoint x: 348, endPoint y: 192, distance: 46.0
click at [348, 192] on div "6mm MS 350 cut" at bounding box center [385, 208] width 89 height 37
copy div "6mm MS 350 cut"
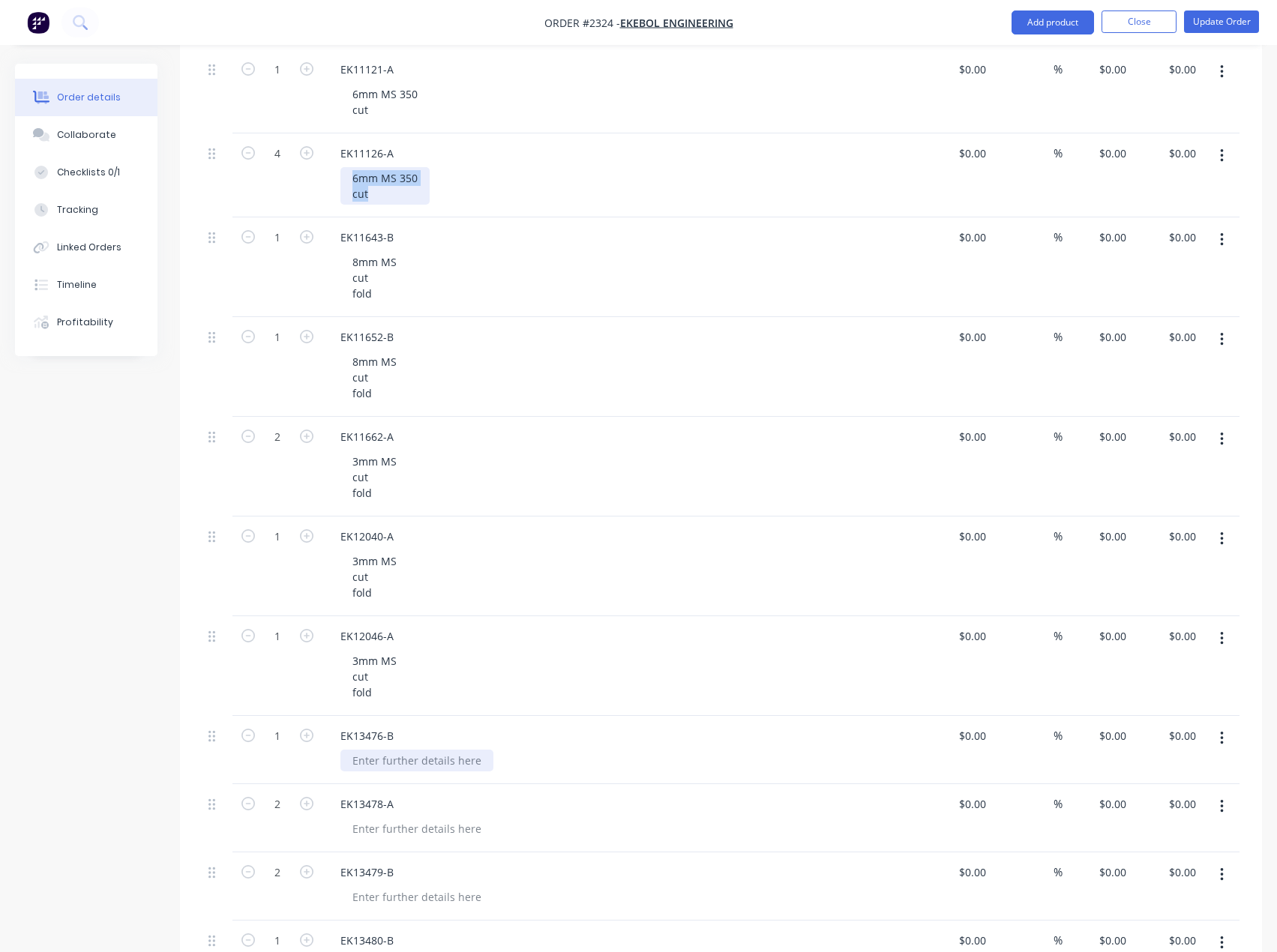
scroll to position [974, 0]
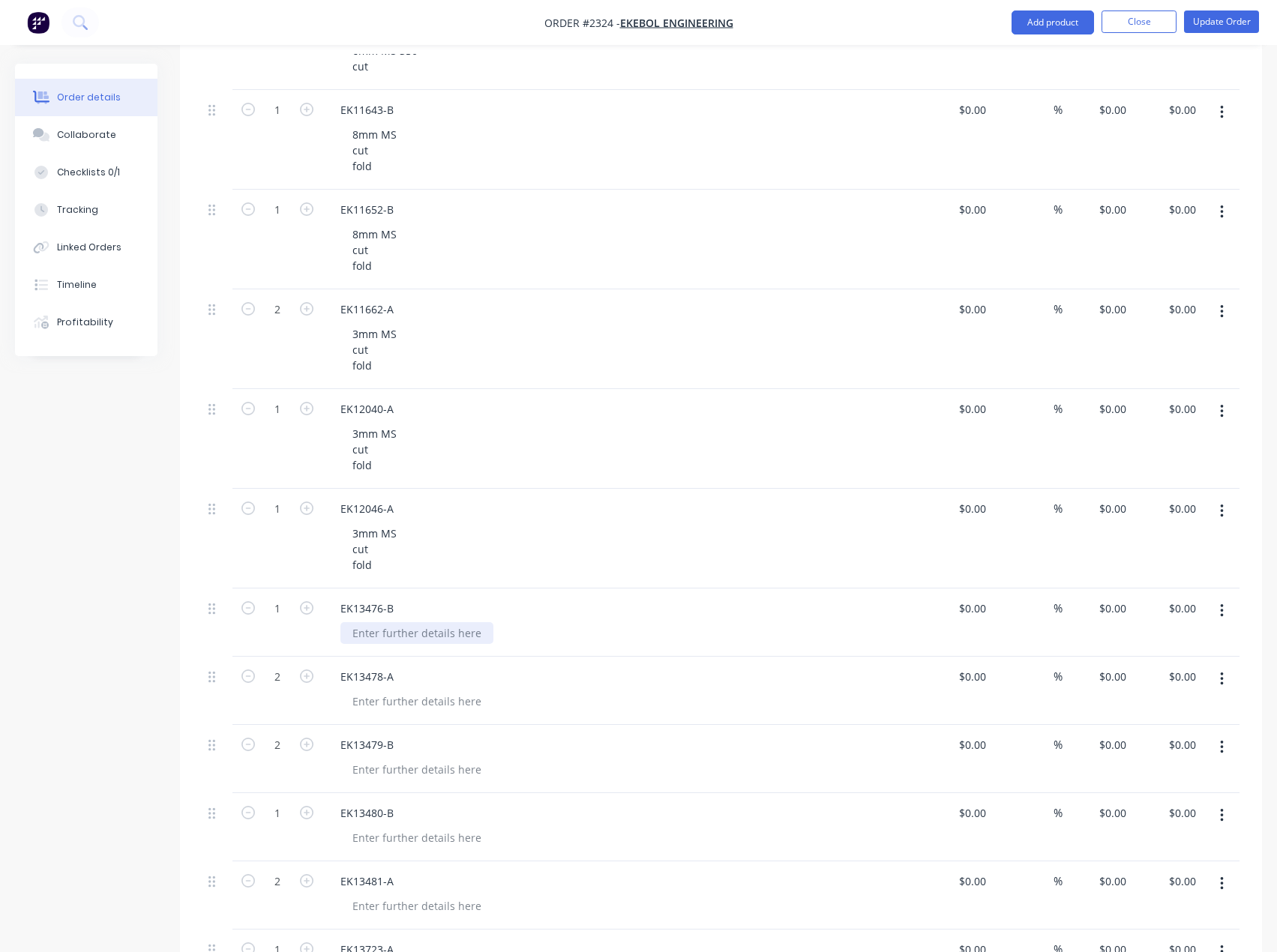
click at [397, 628] on div at bounding box center [417, 632] width 153 height 21
paste div
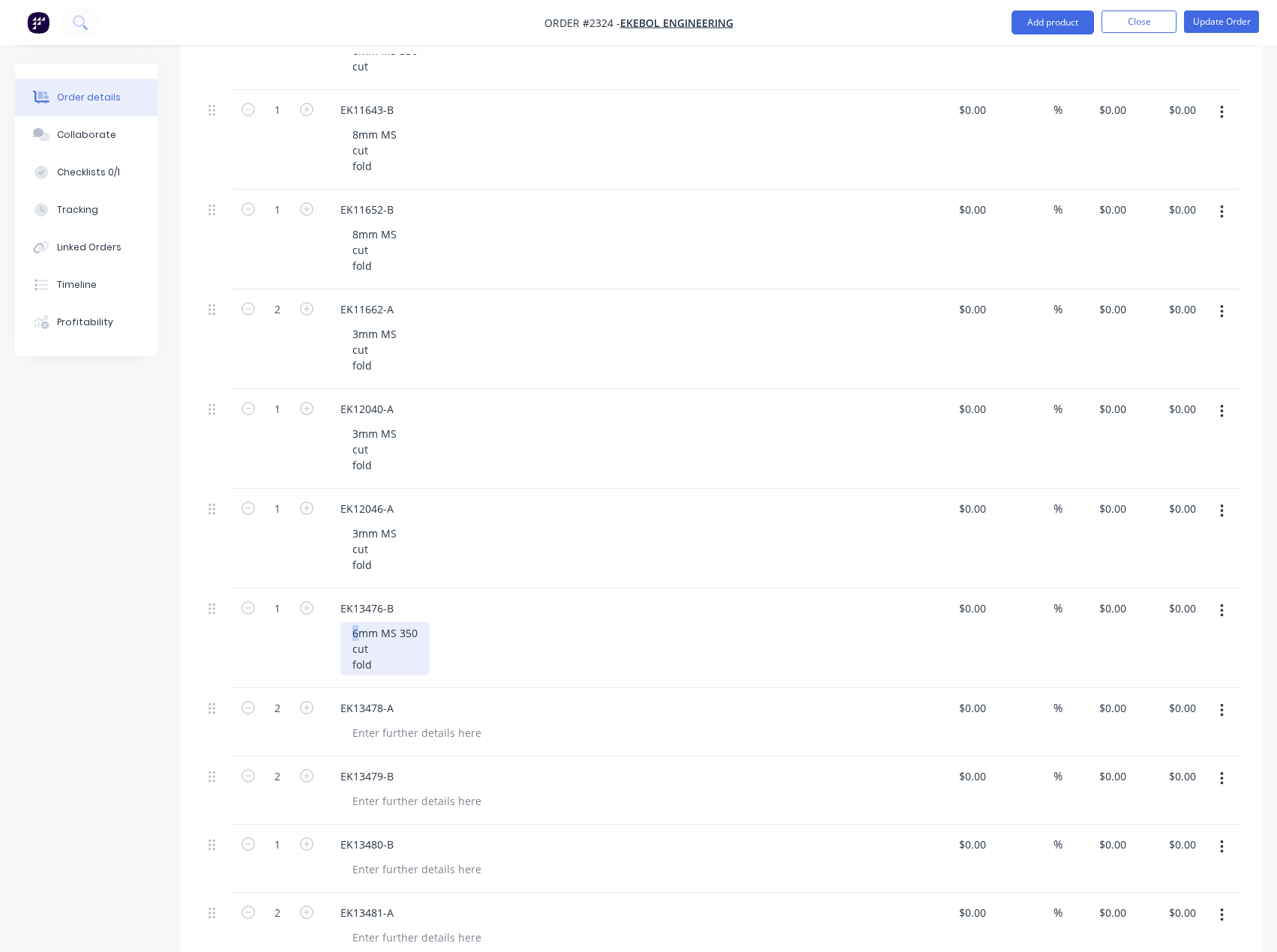
click at [345, 637] on div "6mm MS 350 cut fold" at bounding box center [385, 648] width 89 height 53
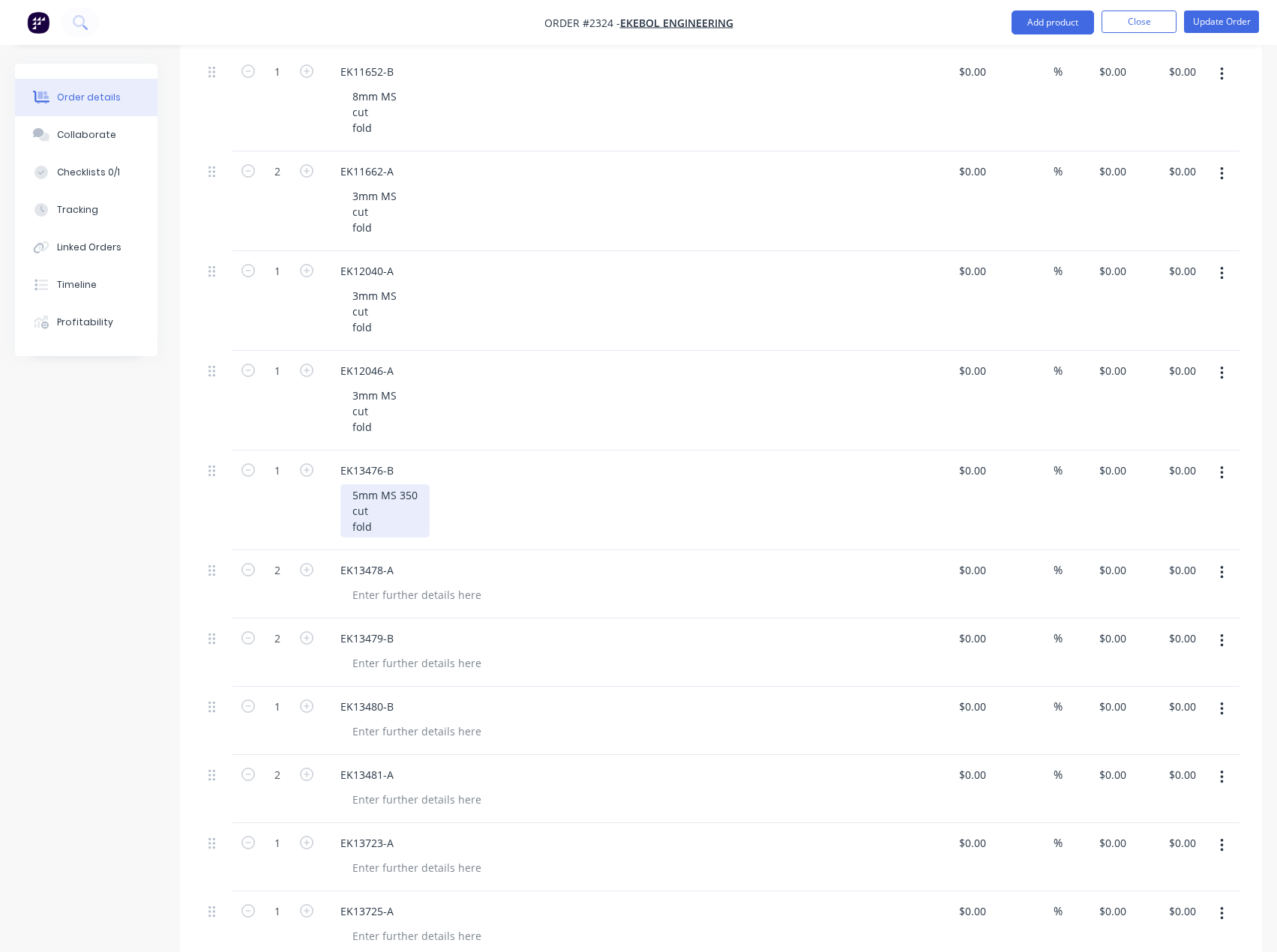
scroll to position [1125, 0]
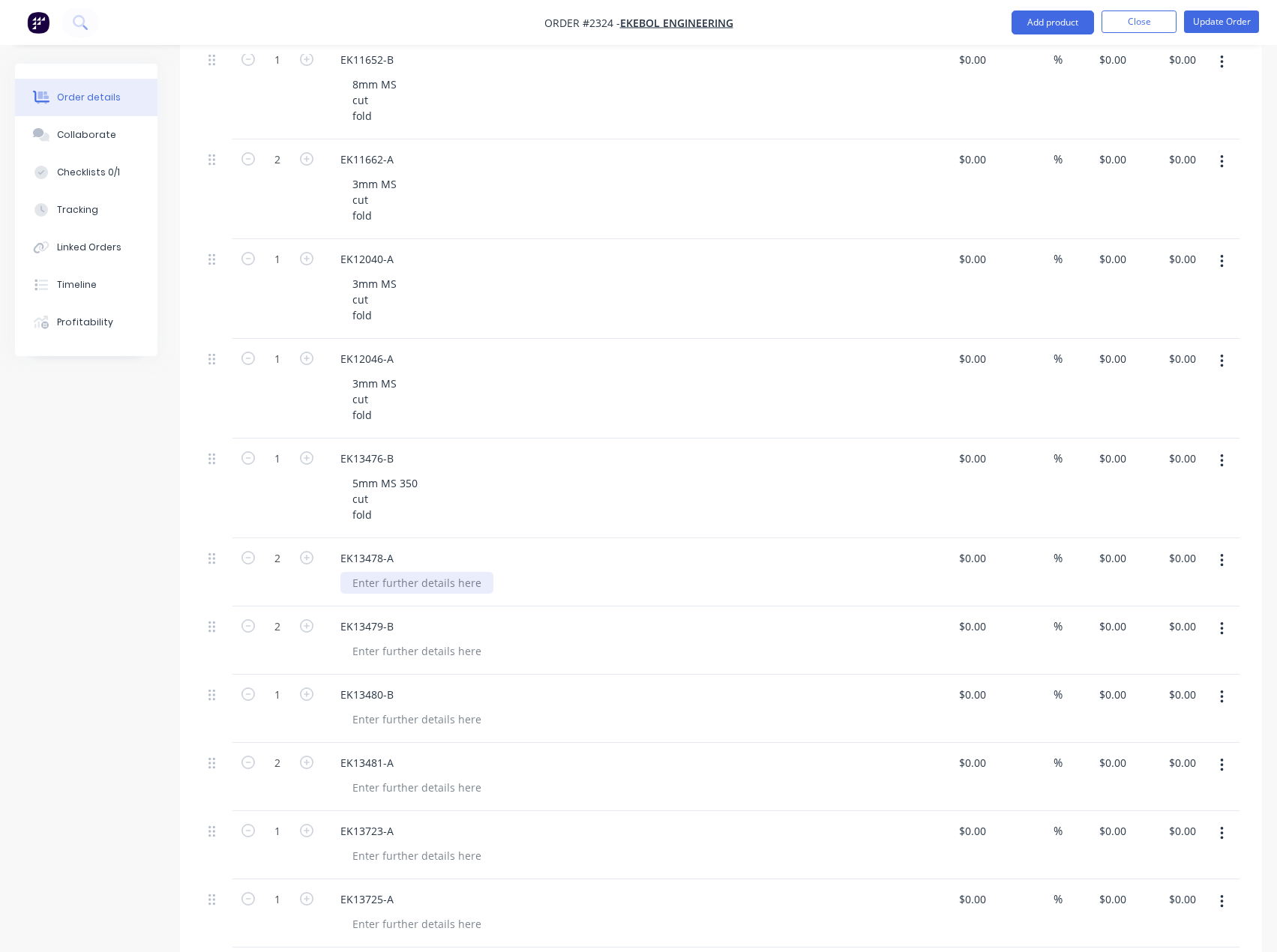
click at [387, 588] on div at bounding box center [417, 582] width 153 height 21
drag, startPoint x: 378, startPoint y: 515, endPoint x: 348, endPoint y: 485, distance: 42.4
click at [348, 485] on div "5mm MS 350 cut fold" at bounding box center [385, 499] width 89 height 53
copy div "5mm MS 350 cut fold"
click at [391, 583] on div at bounding box center [417, 582] width 153 height 21
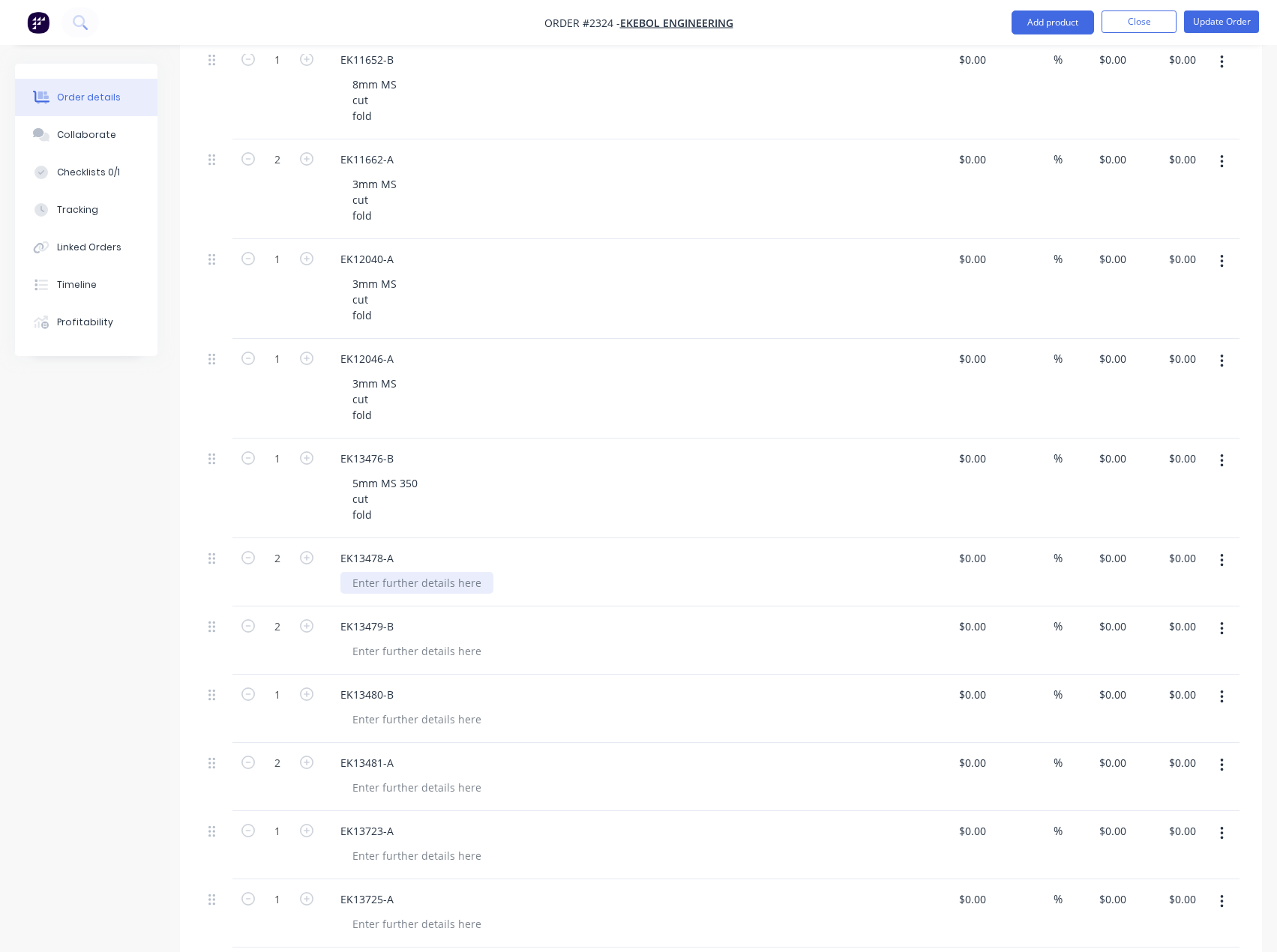
paste div
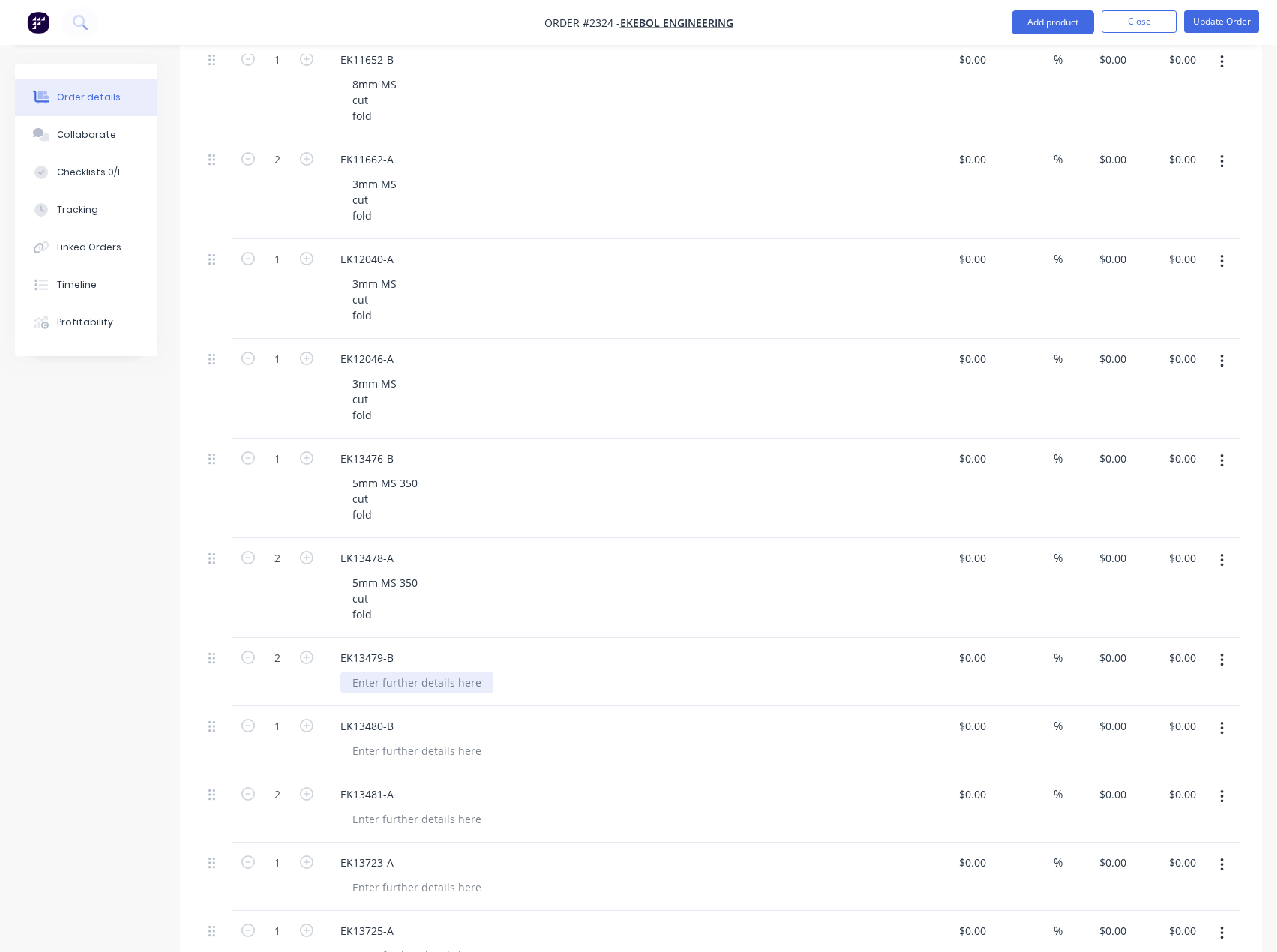
click at [384, 676] on div at bounding box center [417, 682] width 153 height 21
paste div
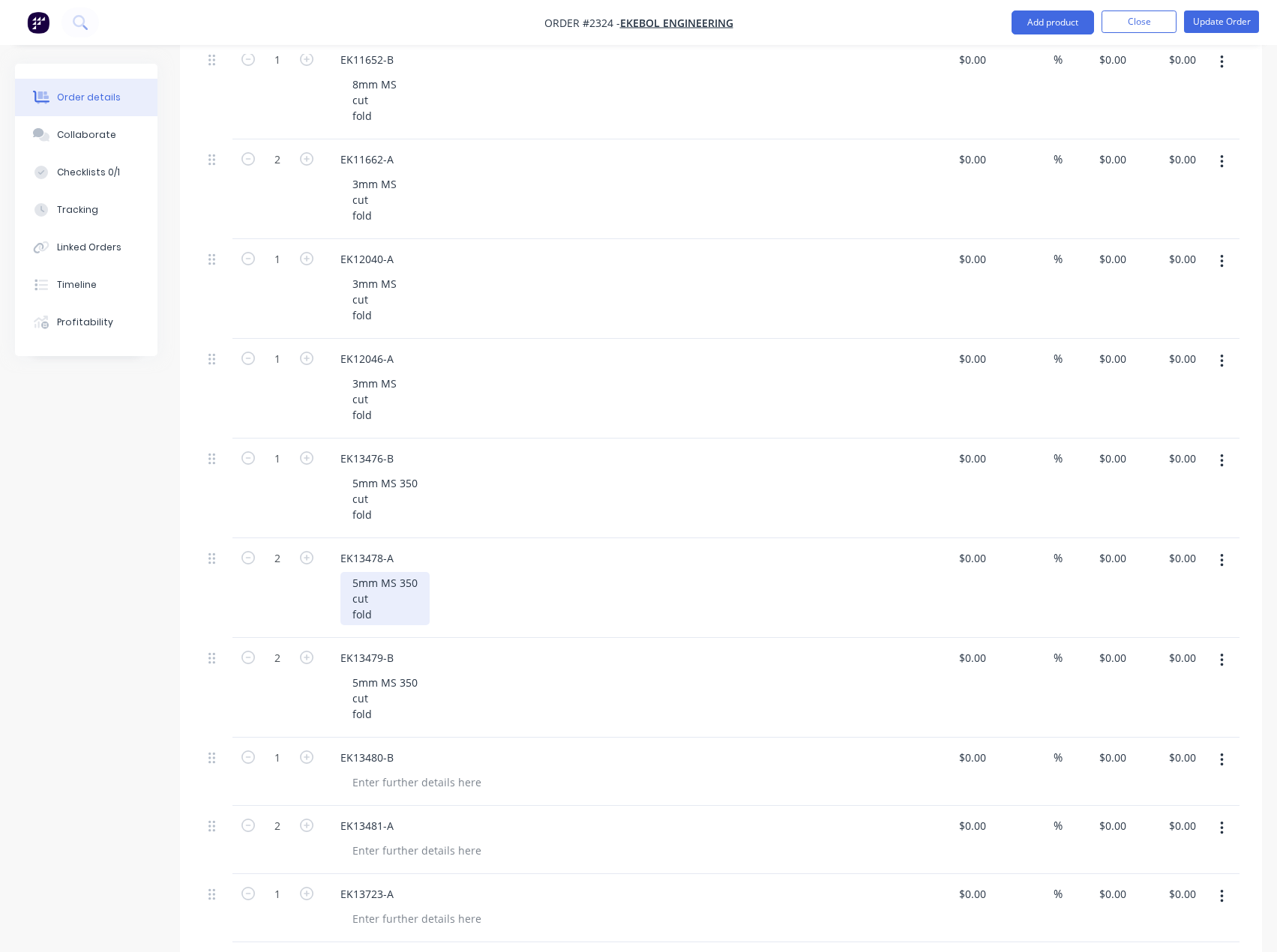
click at [378, 612] on div "5mm MS 350 cut fold" at bounding box center [385, 598] width 89 height 53
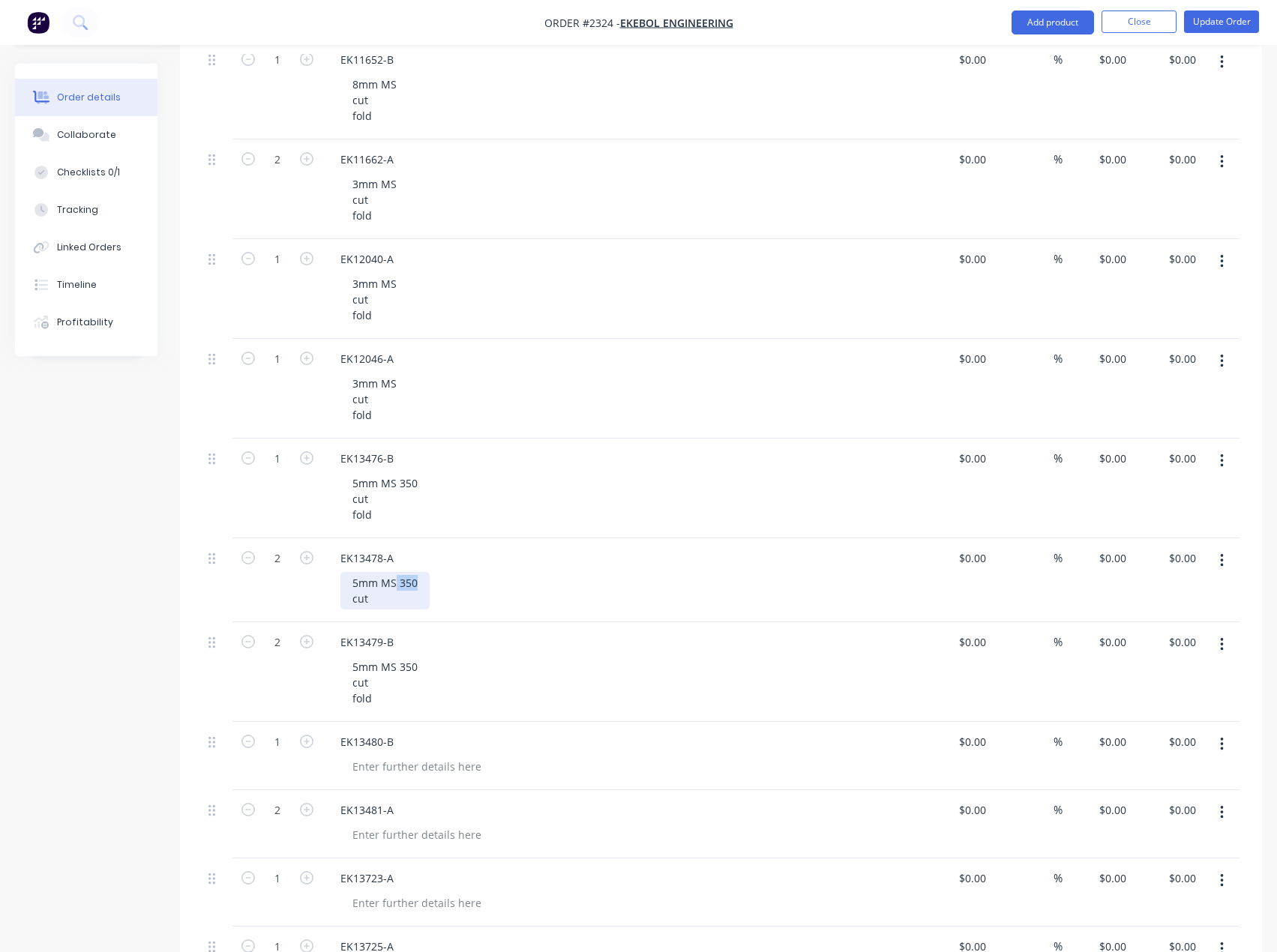
drag, startPoint x: 420, startPoint y: 584, endPoint x: 394, endPoint y: 584, distance: 26.0
click at [394, 584] on div "5mm MS 350 cut" at bounding box center [385, 590] width 89 height 37
drag, startPoint x: 420, startPoint y: 668, endPoint x: 397, endPoint y: 670, distance: 23.1
click at [397, 670] on div "5mm MS 350 cut fold" at bounding box center [385, 682] width 89 height 53
drag, startPoint x: 392, startPoint y: 518, endPoint x: 345, endPoint y: 476, distance: 63.0
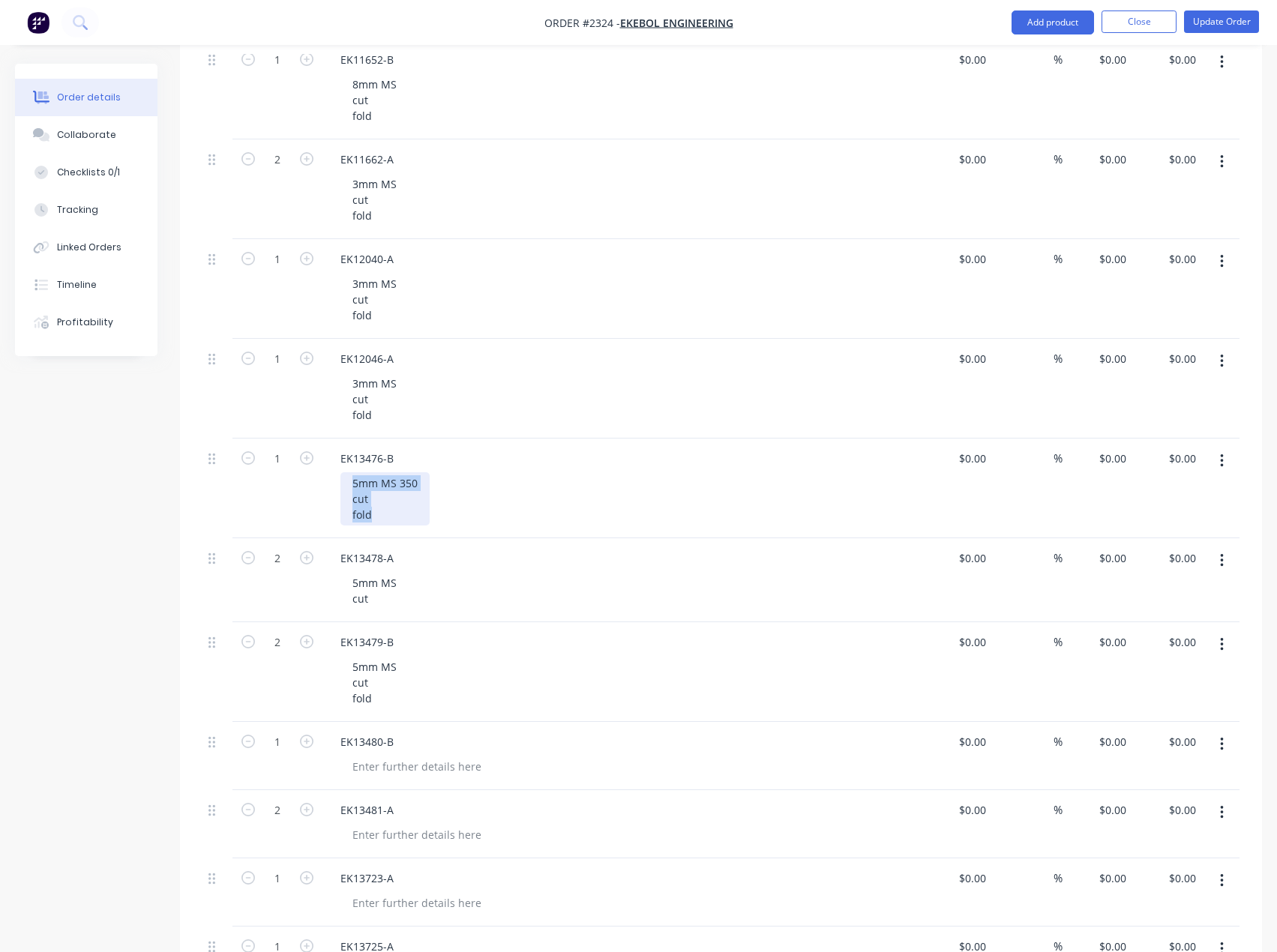
click at [345, 476] on div "5mm MS 350 cut fold" at bounding box center [385, 499] width 89 height 53
copy div "5mm MS 350 cut fold"
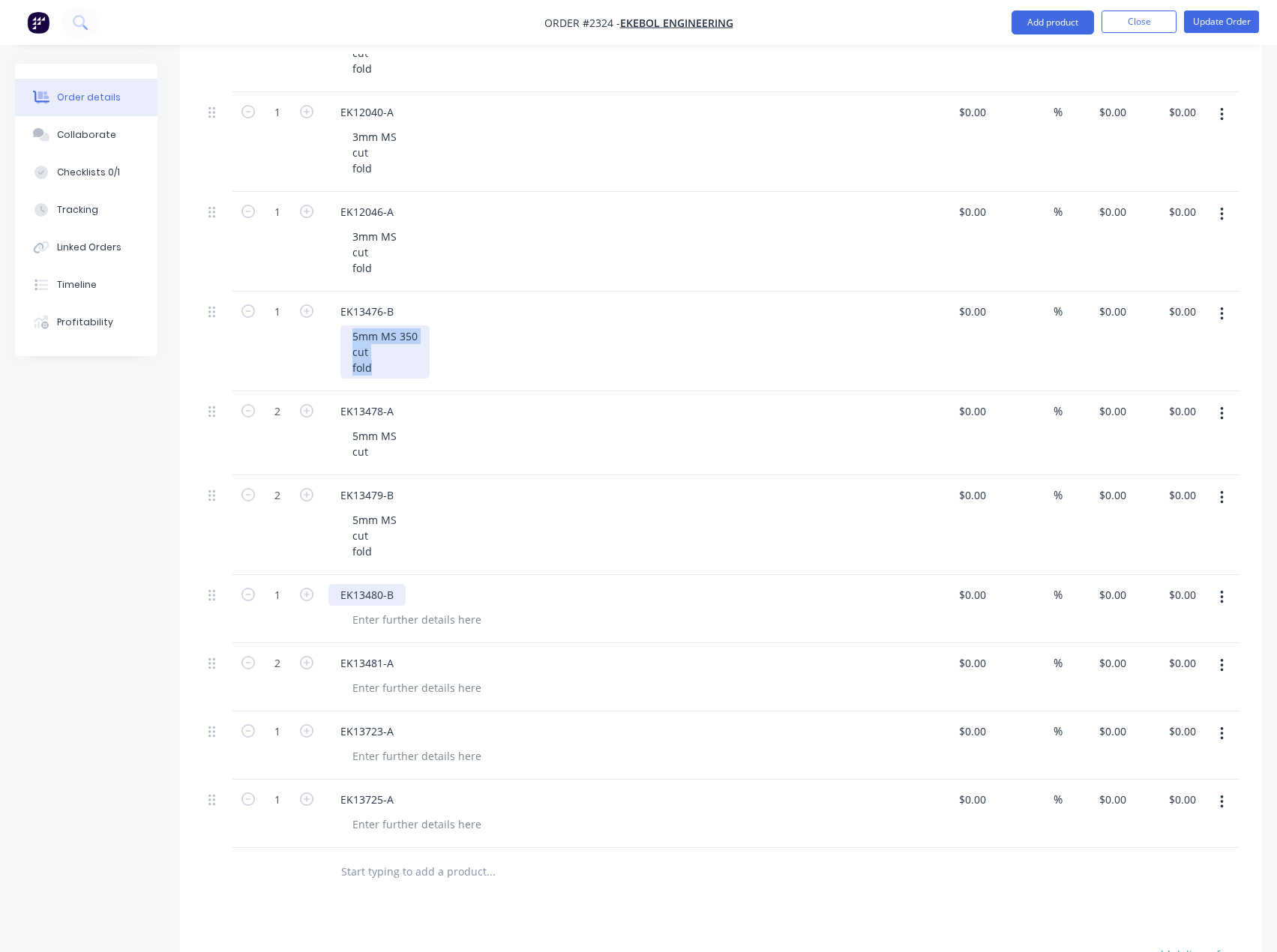
scroll to position [1274, 0]
click at [406, 616] on div at bounding box center [417, 616] width 153 height 21
paste div
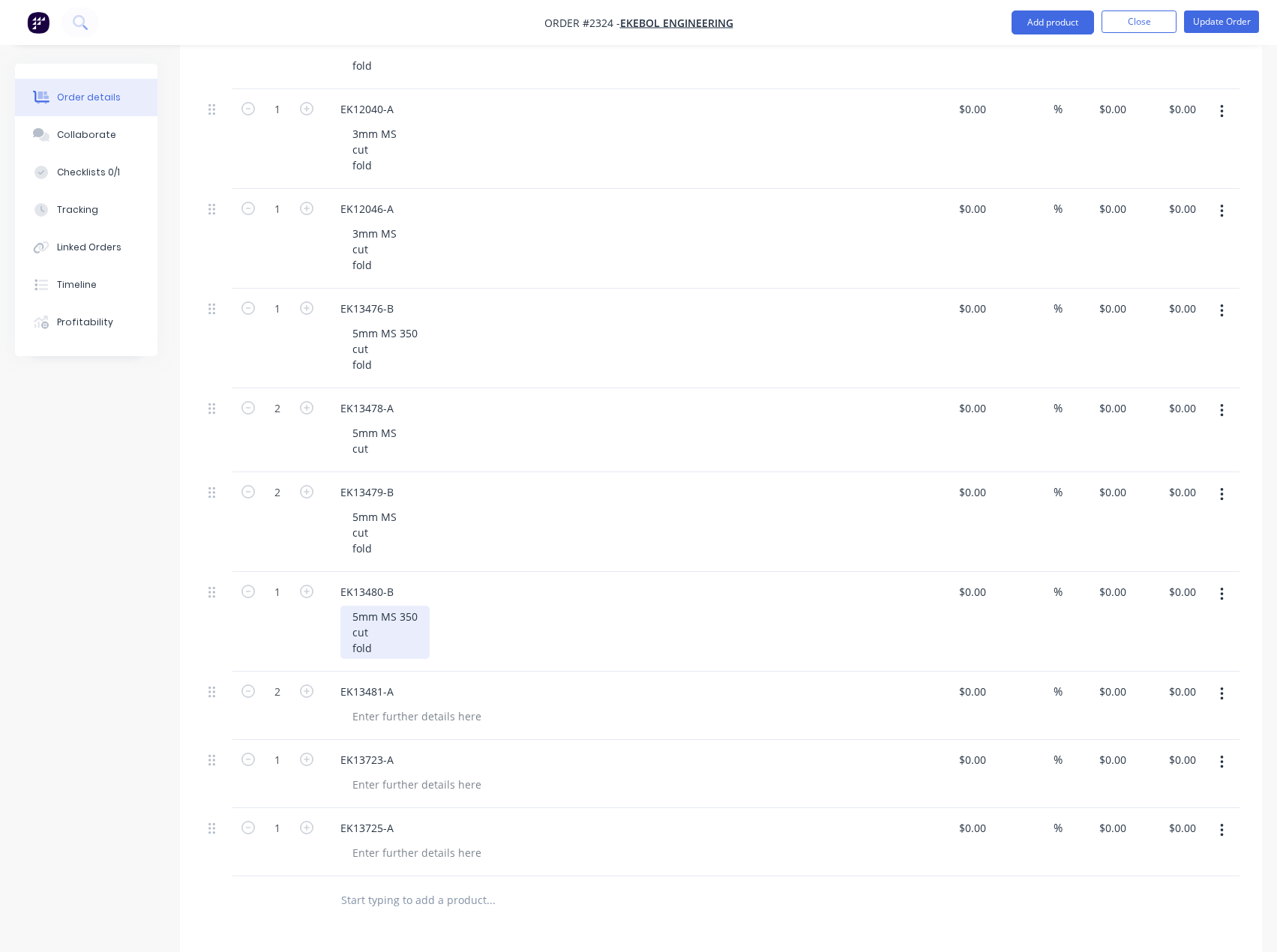
click at [356, 645] on div "5mm MS 350 cut fold" at bounding box center [385, 631] width 89 height 53
drag, startPoint x: 358, startPoint y: 625, endPoint x: 341, endPoint y: 613, distance: 20.8
click at [341, 613] on div "5mm MS 350 cut fold" at bounding box center [385, 631] width 89 height 53
copy div "5mm MS 350 cut"
click at [398, 718] on div at bounding box center [417, 716] width 153 height 21
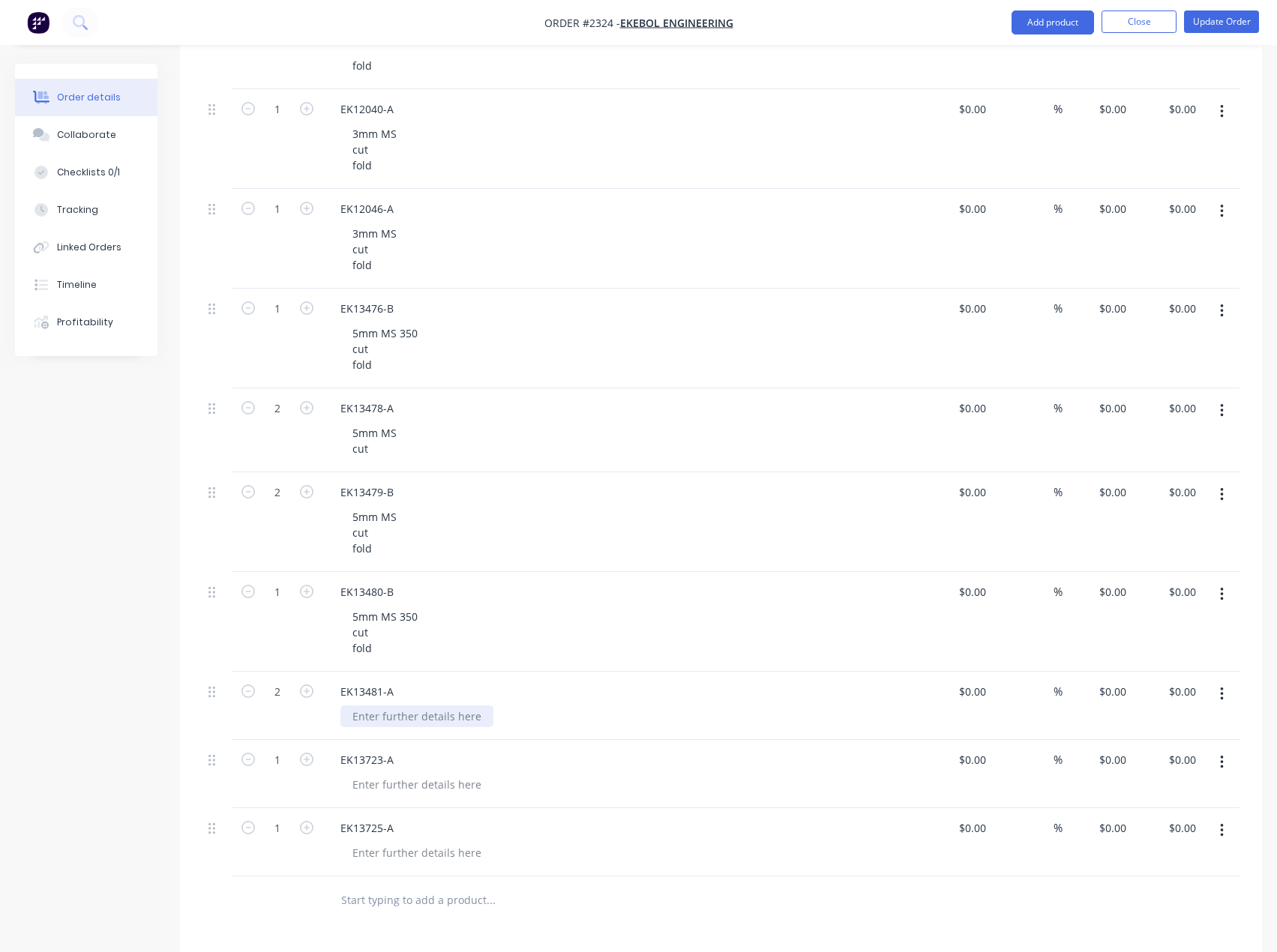
paste div
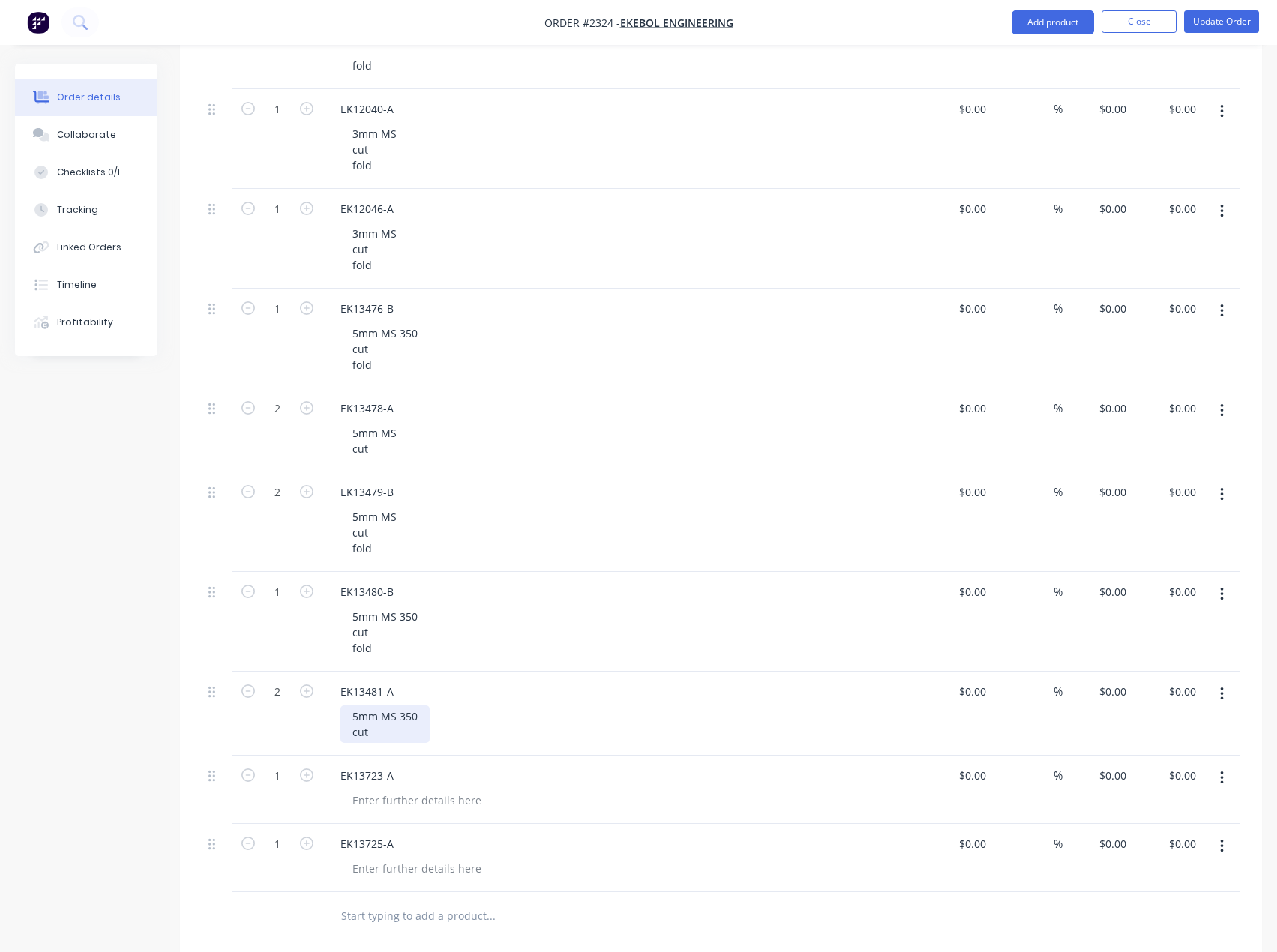
click at [349, 711] on div "5mm MS 350 cut" at bounding box center [385, 724] width 89 height 37
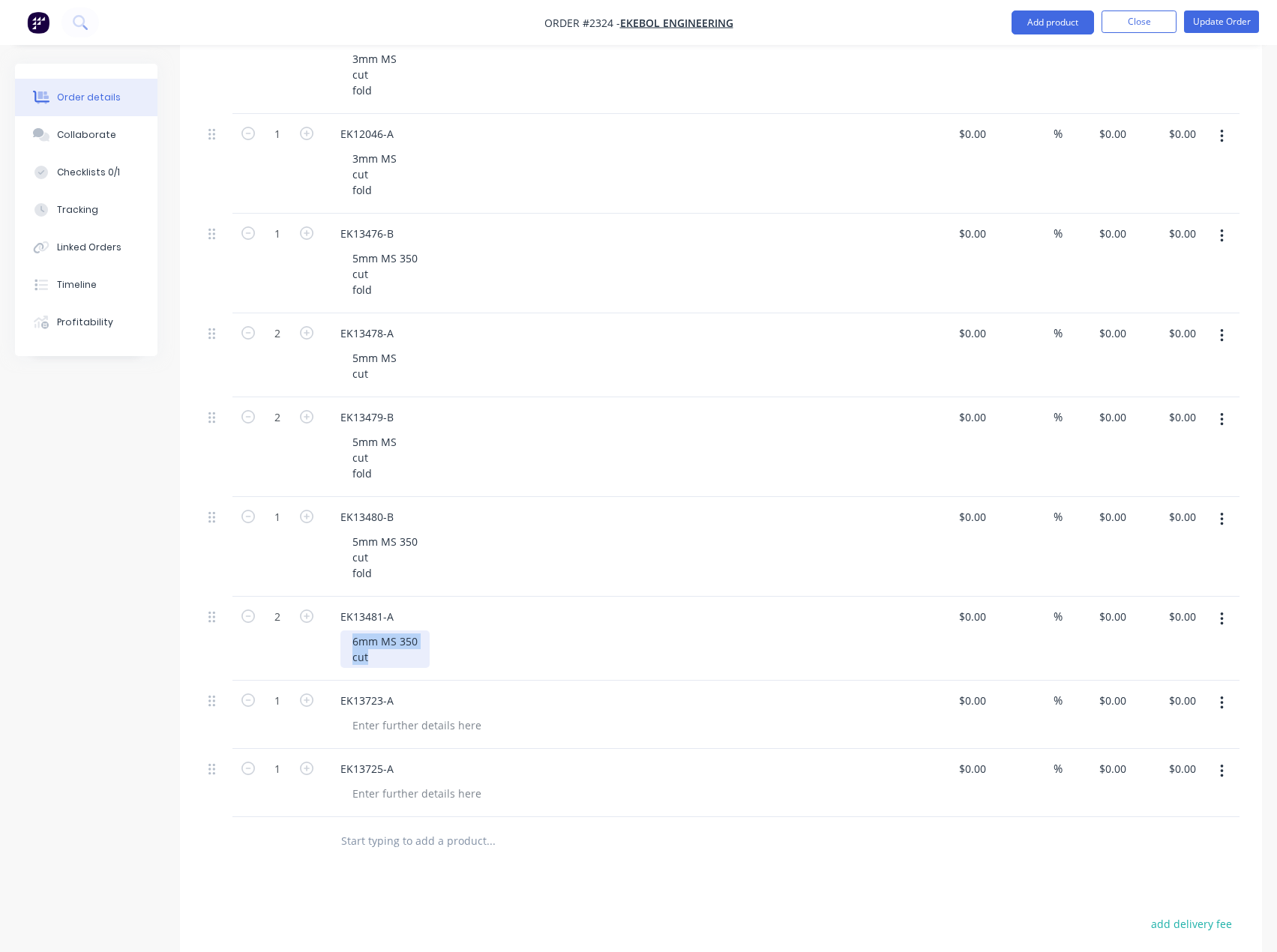
drag, startPoint x: 372, startPoint y: 659, endPoint x: 354, endPoint y: 644, distance: 23.4
click at [354, 644] on div "6mm MS 350 cut" at bounding box center [385, 649] width 89 height 37
click at [383, 477] on div "5mm MS cut fold" at bounding box center [375, 457] width 68 height 53
drag, startPoint x: 378, startPoint y: 284, endPoint x: 338, endPoint y: 253, distance: 50.6
click at [338, 253] on div "EK13476-B 5mm MS 350 cut fold" at bounding box center [622, 263] width 600 height 99
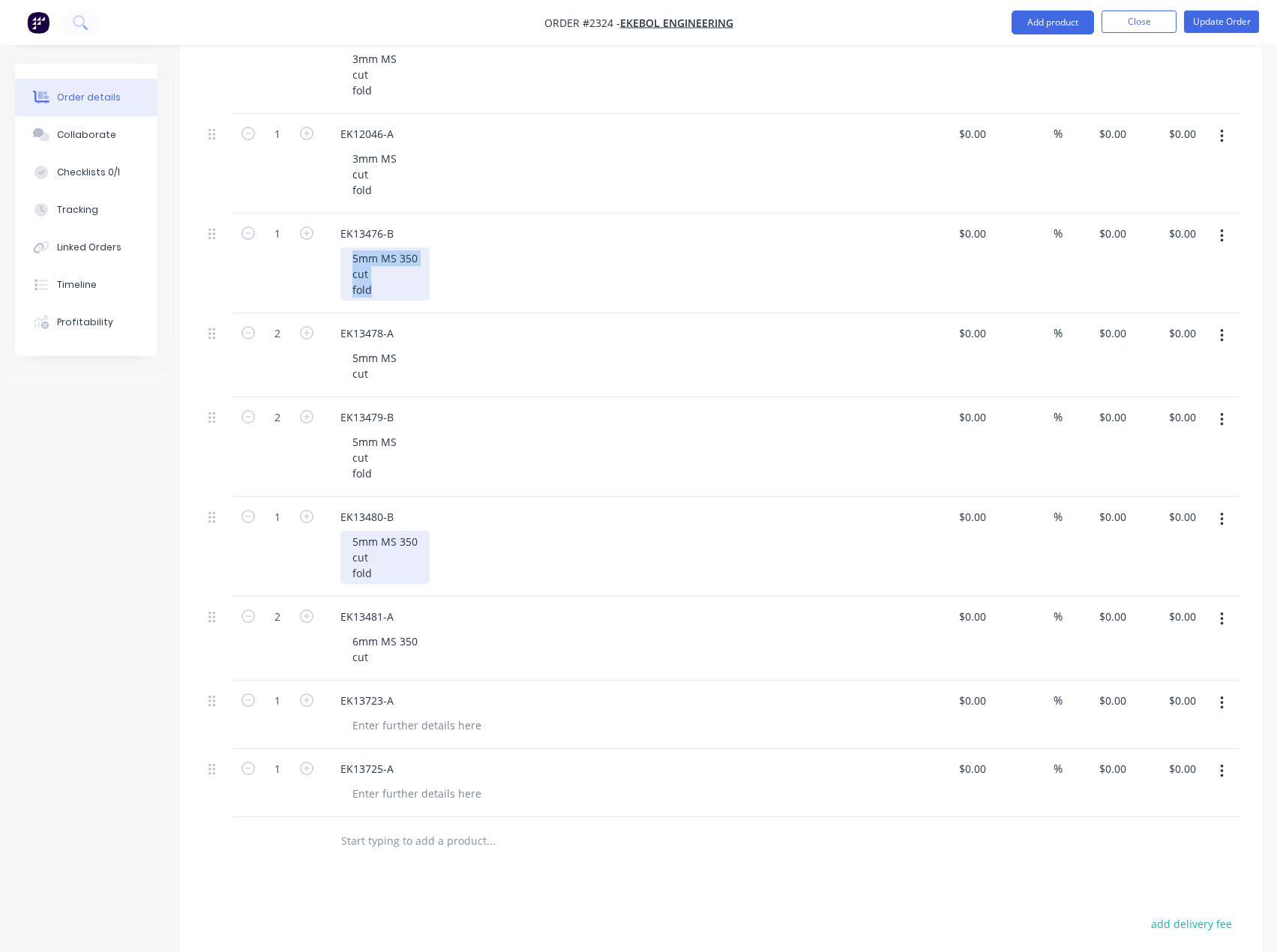
copy div "5mm MS 350 cut fold"
click at [371, 718] on div at bounding box center [417, 725] width 153 height 21
paste div
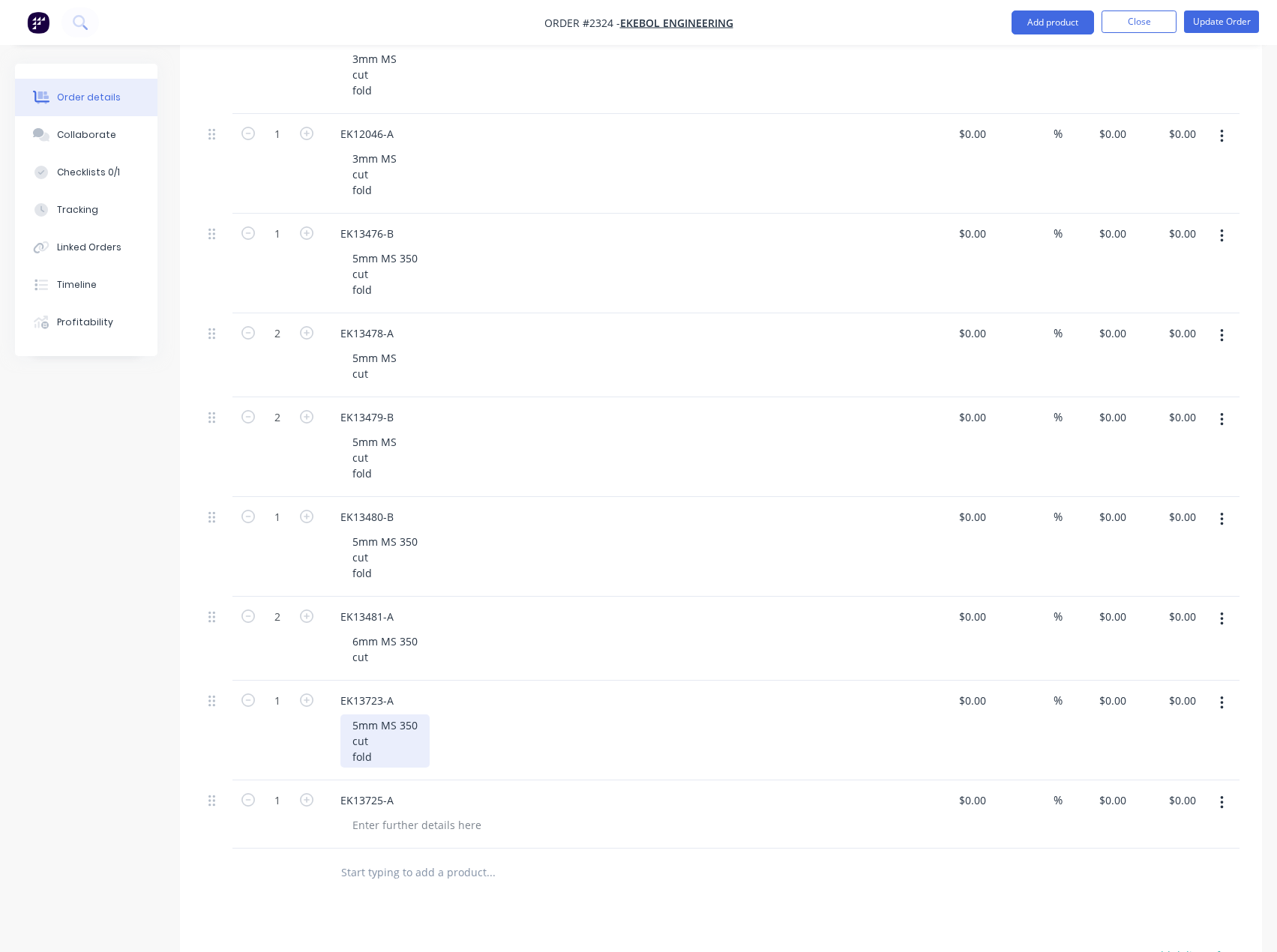
click at [345, 725] on div "5mm MS 350 cut fold" at bounding box center [385, 740] width 89 height 53
click at [404, 725] on div "2mm MS 350 cut fold" at bounding box center [385, 740] width 89 height 53
click at [383, 758] on div "2mm MS 250 cut fold" at bounding box center [385, 740] width 89 height 53
click at [400, 821] on div at bounding box center [417, 825] width 153 height 21
click at [380, 825] on div at bounding box center [417, 825] width 153 height 21
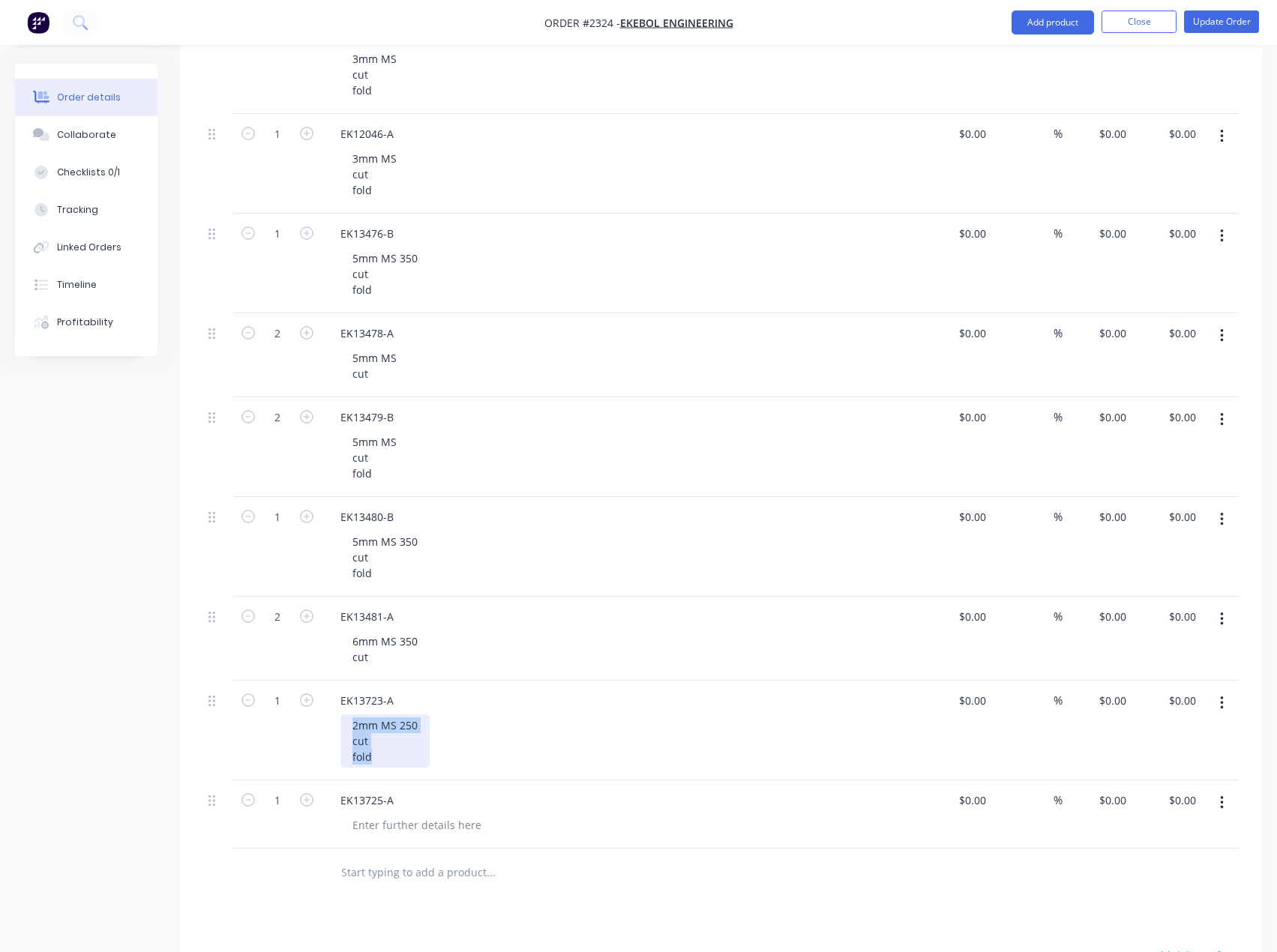
drag, startPoint x: 381, startPoint y: 762, endPoint x: 345, endPoint y: 725, distance: 51.6
click at [345, 725] on div "2mm MS 250 cut fold" at bounding box center [385, 740] width 89 height 53
click at [399, 826] on div at bounding box center [417, 825] width 153 height 21
paste div
drag, startPoint x: 358, startPoint y: 823, endPoint x: 345, endPoint y: 826, distance: 13.3
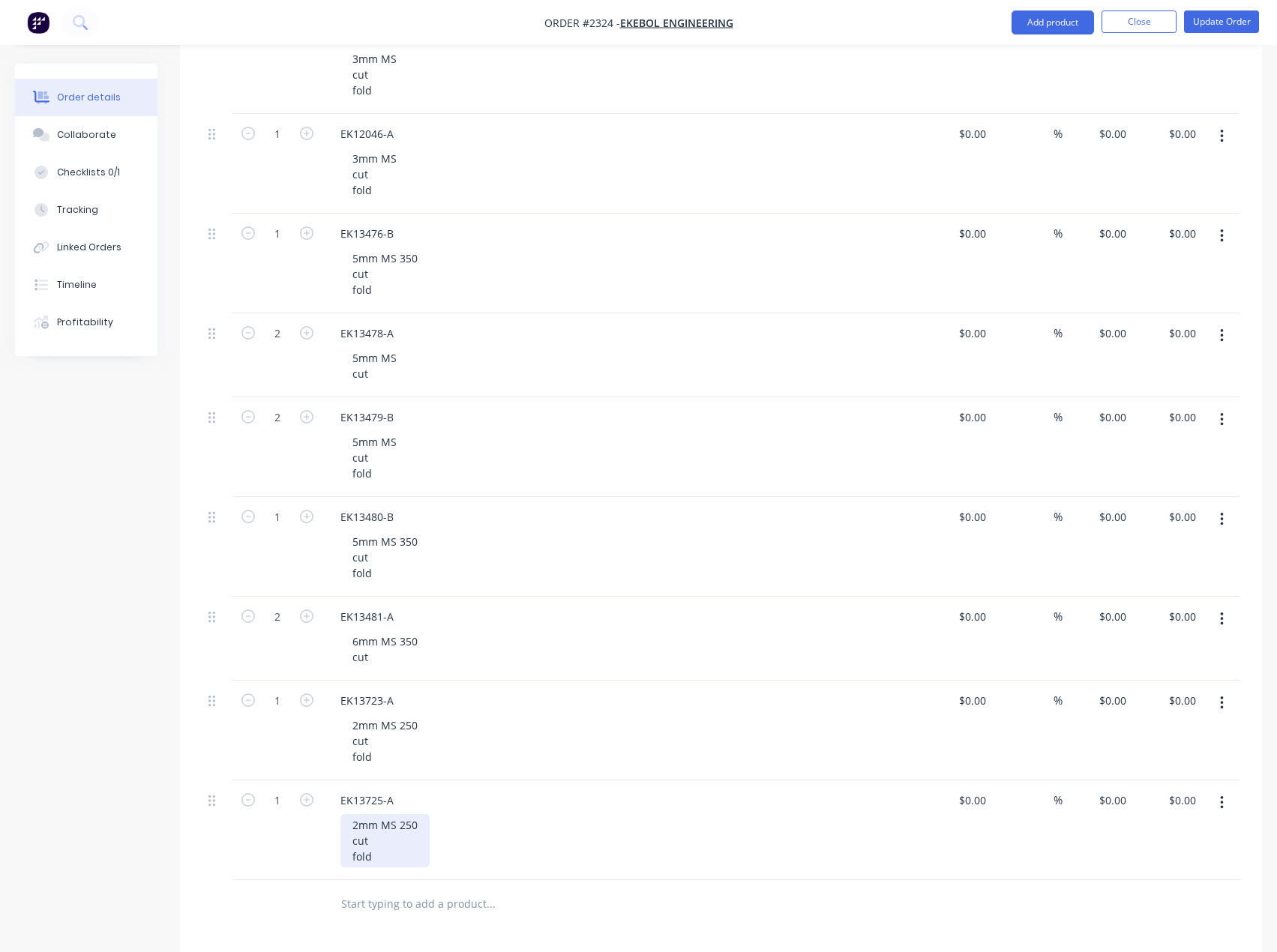
click at [345, 826] on div "2mm MS 250 cut fold" at bounding box center [385, 841] width 89 height 53
click at [399, 827] on div "3mm MS 250 cut fold" at bounding box center [385, 841] width 89 height 53
click at [98, 861] on div "Created by Francis Adrian Created 18/09/25 Required 02/10/25 Assigned to Add te…" at bounding box center [638, 13] width 1247 height 2597
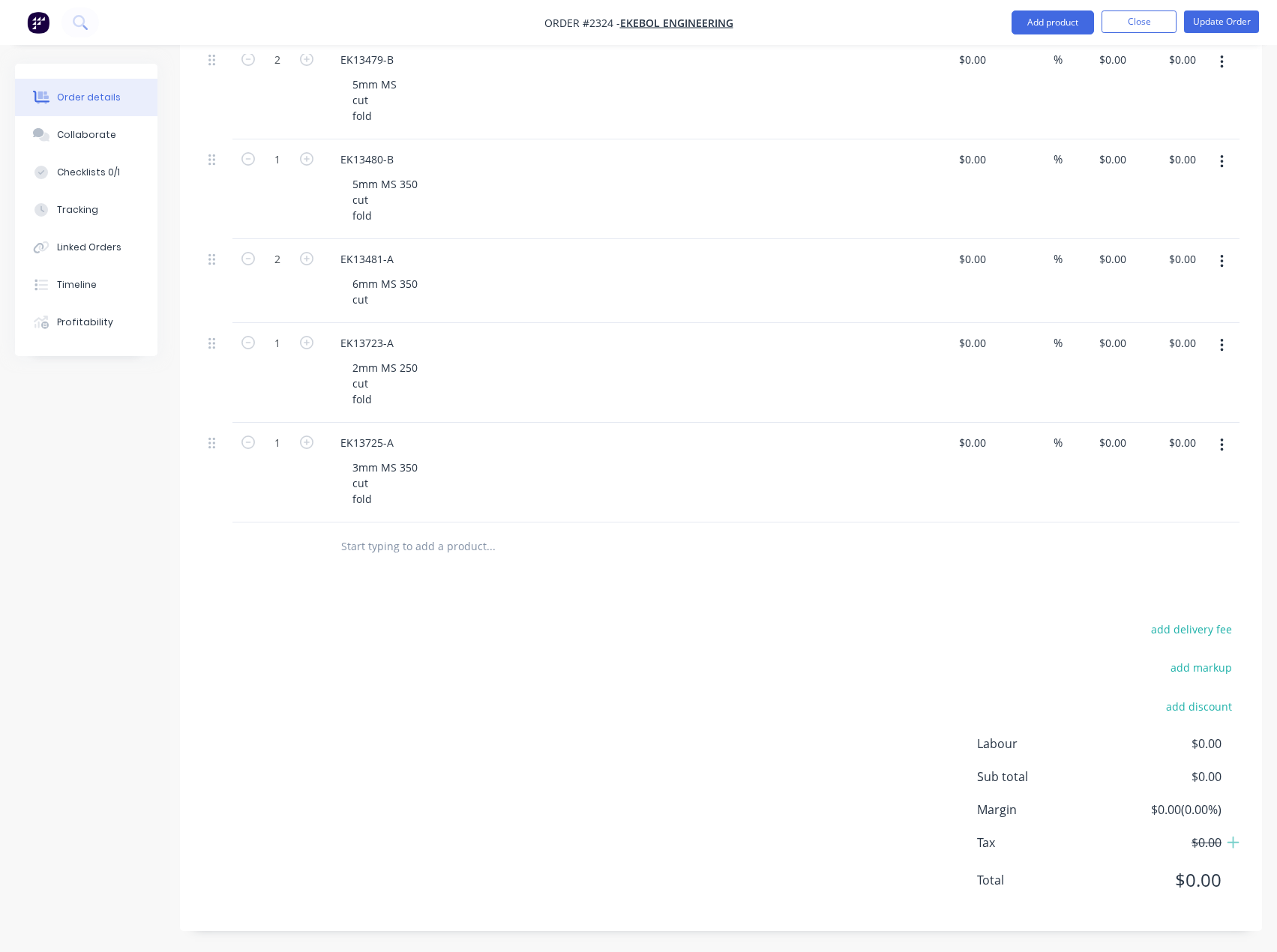
scroll to position [0, 0]
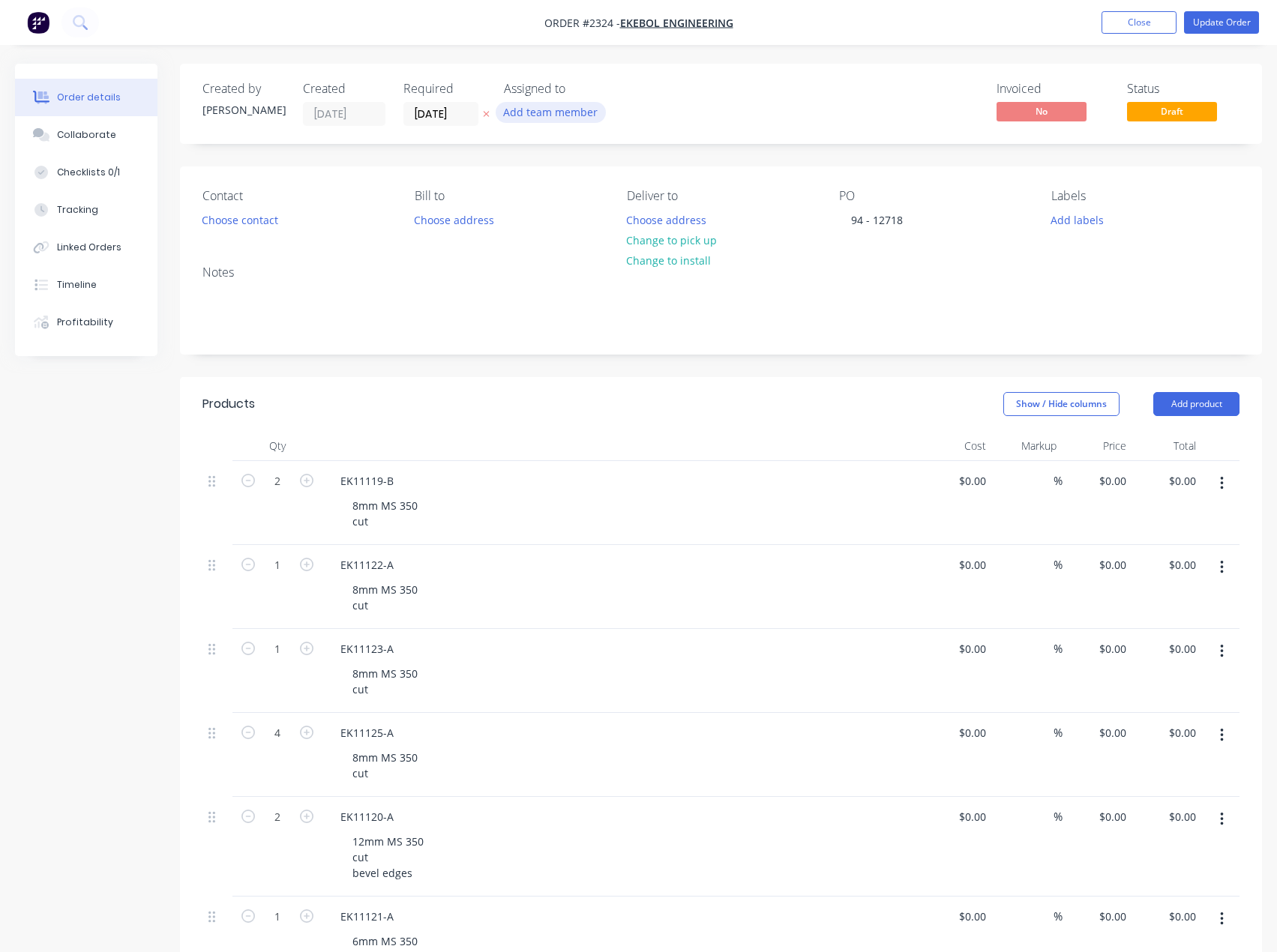
click at [534, 119] on button "Add team member" at bounding box center [551, 111] width 111 height 20
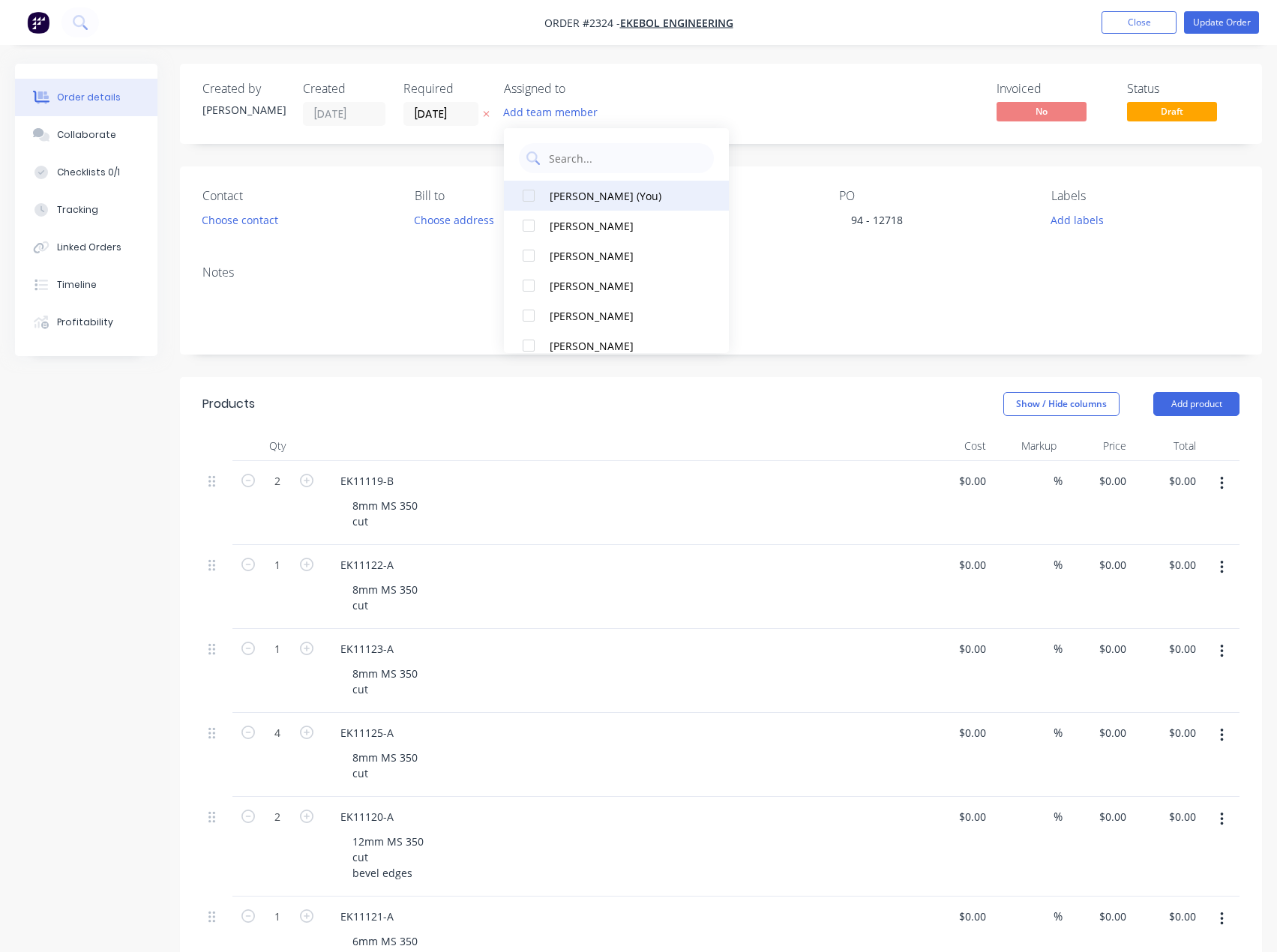
click at [599, 202] on div "[PERSON_NAME] (You)" at bounding box center [625, 196] width 150 height 16
click at [730, 72] on div "Created by Francis Adrian Created 18/09/25 Required 02/10/25 Assigned to EA Inv…" at bounding box center [721, 103] width 1082 height 80
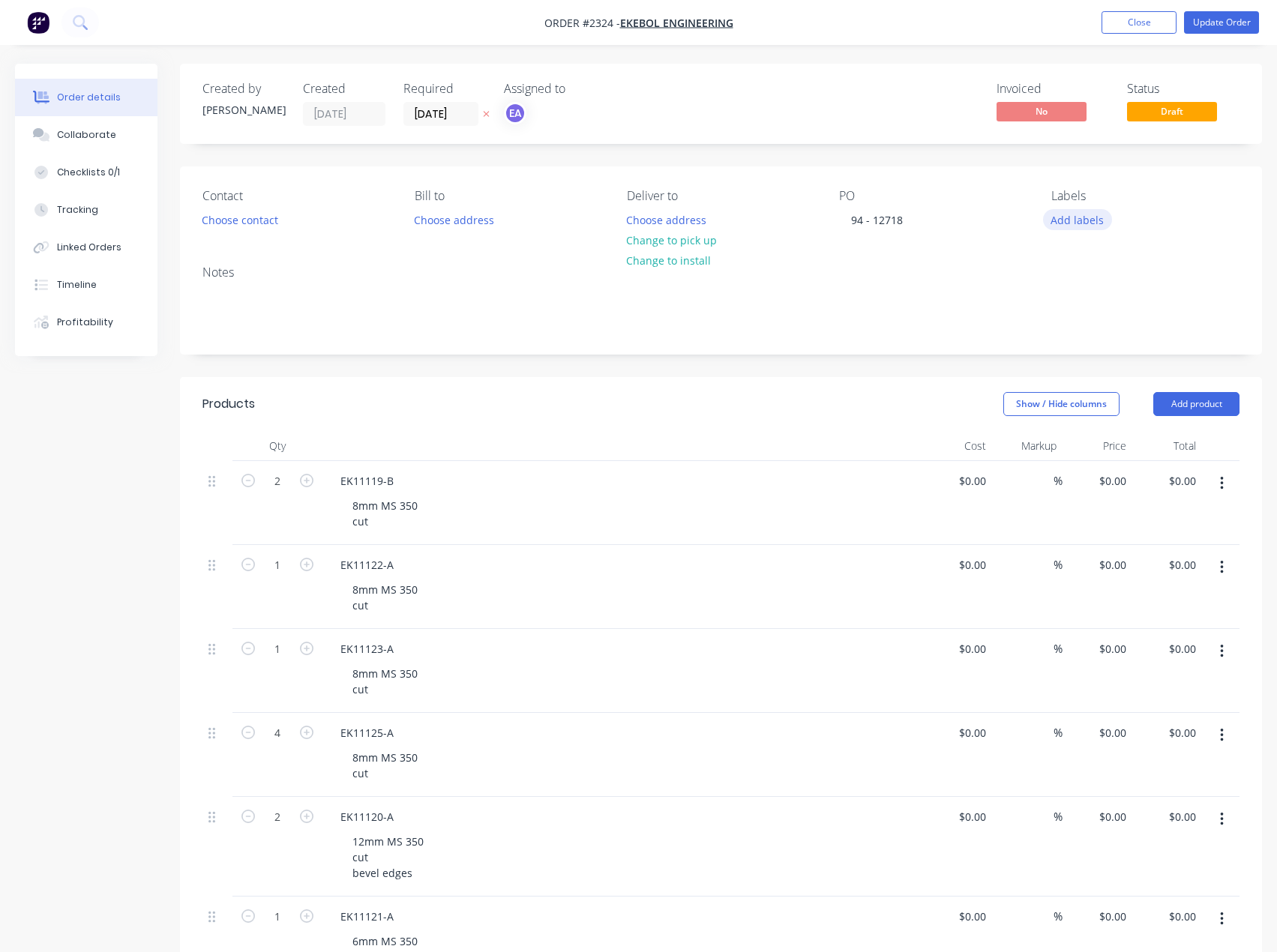
click at [1082, 226] on button "Add labels" at bounding box center [1077, 219] width 69 height 20
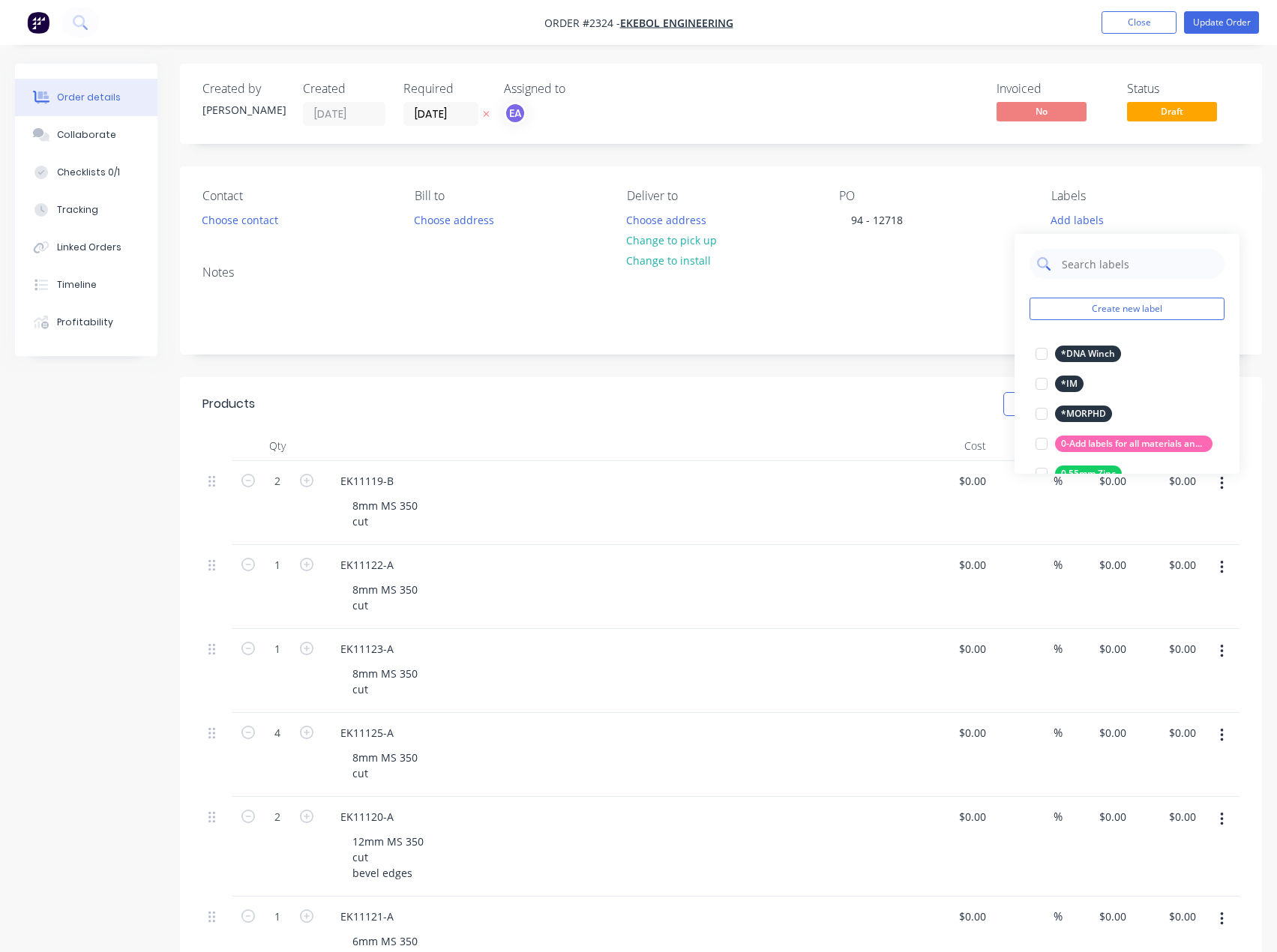
click at [1086, 254] on input "text" at bounding box center [1139, 264] width 157 height 30
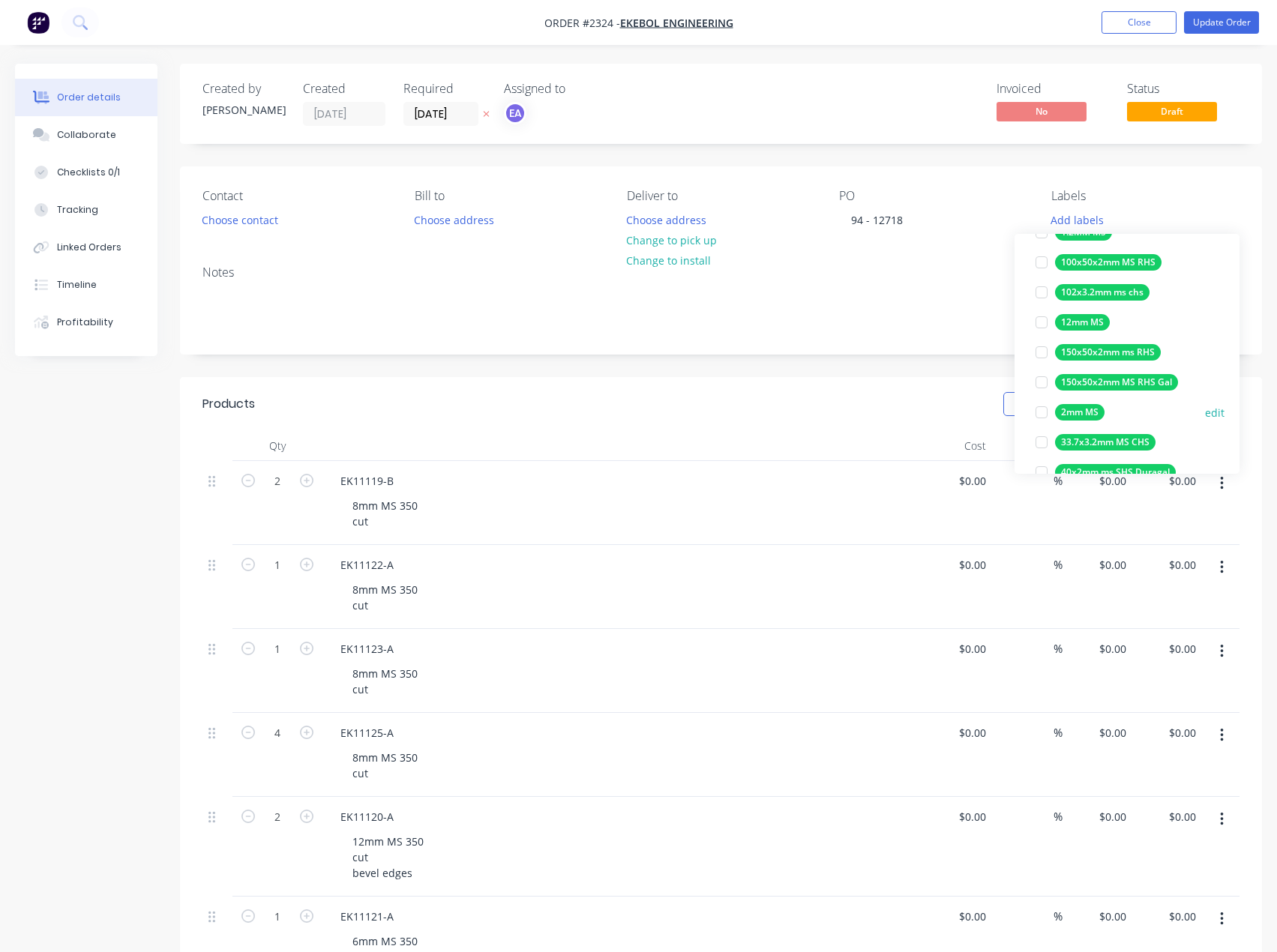
scroll to position [120, 0]
click at [1045, 411] on div at bounding box center [1041, 414] width 30 height 30
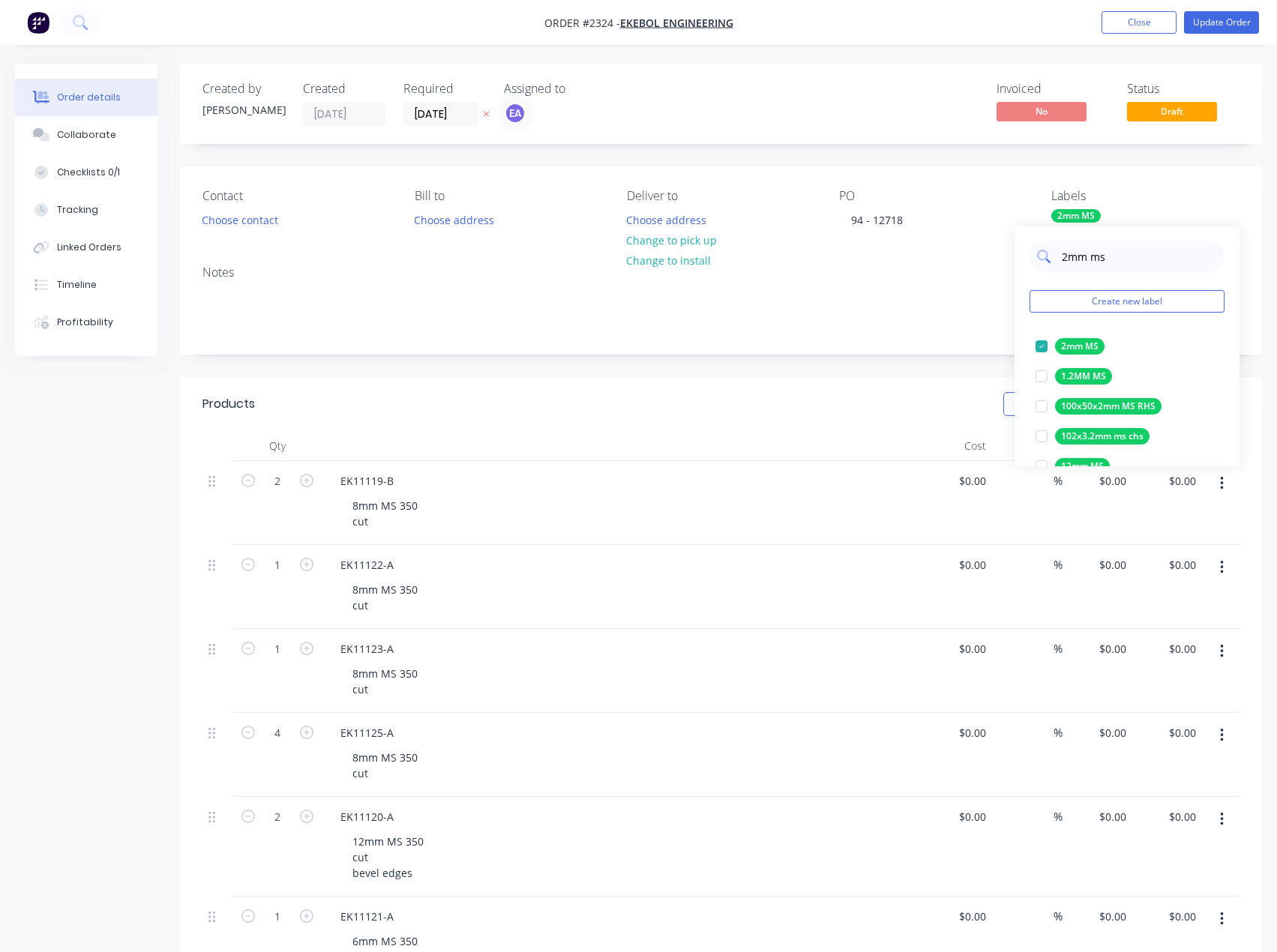
drag, startPoint x: 1122, startPoint y: 261, endPoint x: 1108, endPoint y: 258, distance: 14.3
click at [1108, 258] on input "2mm ms" at bounding box center [1139, 256] width 157 height 30
type input "2mm ms"
click at [1117, 303] on button "Create new label" at bounding box center [1127, 301] width 195 height 22
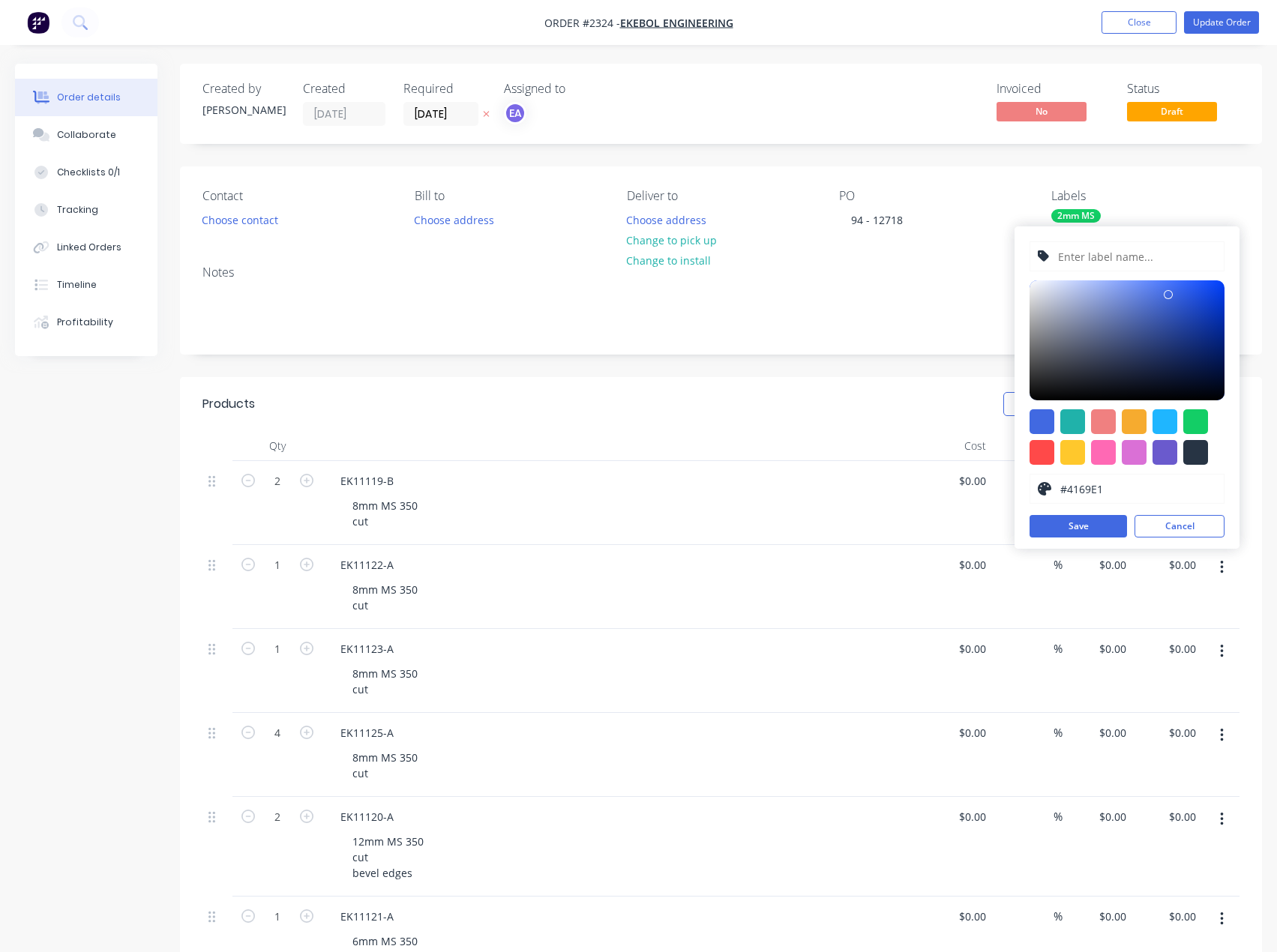
click at [1109, 253] on input "text" at bounding box center [1136, 256] width 160 height 29
type input "2mm MS Gr 350"
click at [1201, 429] on div at bounding box center [1195, 422] width 25 height 25
type input "#13CE66"
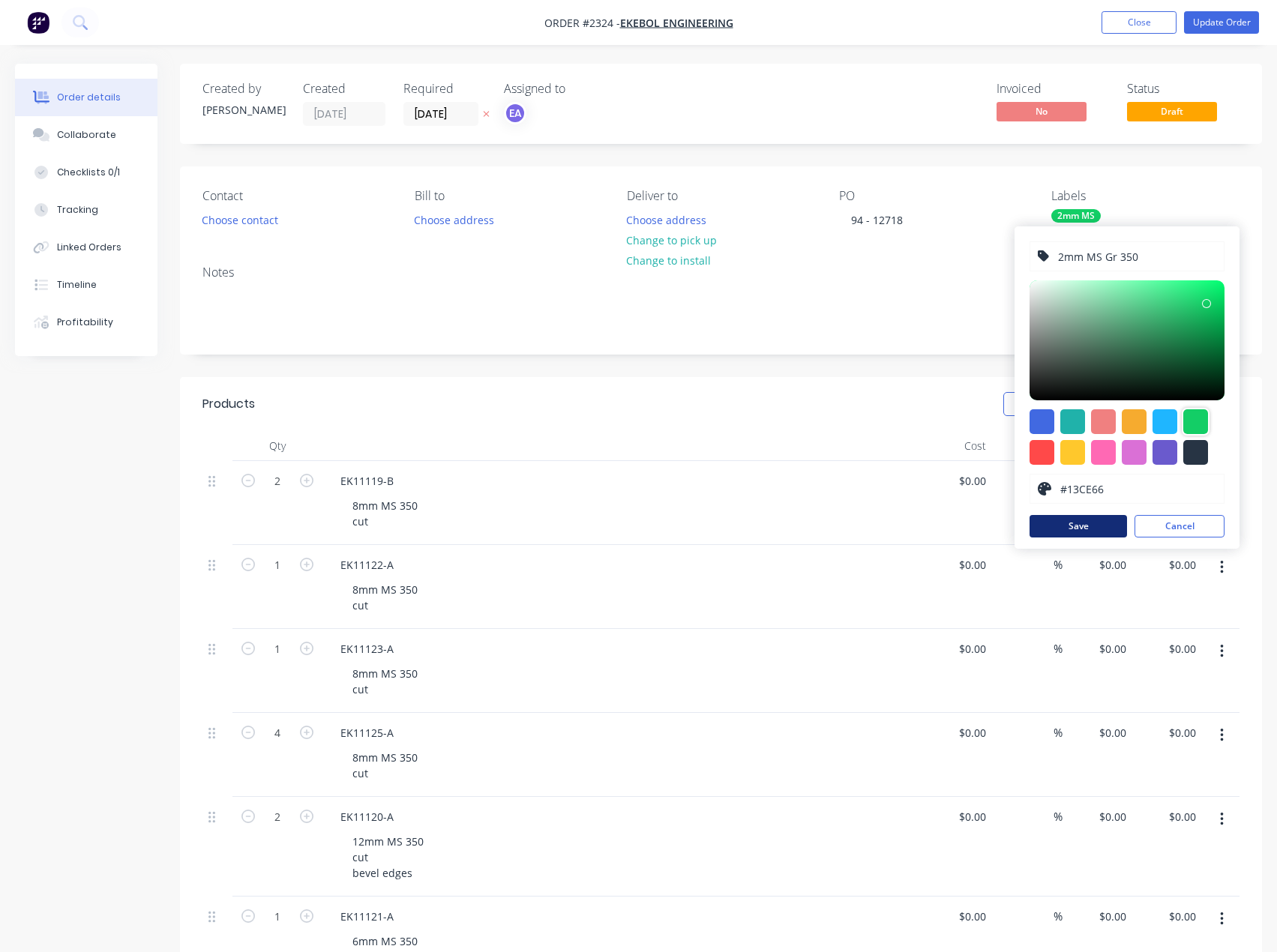
click at [1091, 532] on button "Save" at bounding box center [1078, 526] width 98 height 22
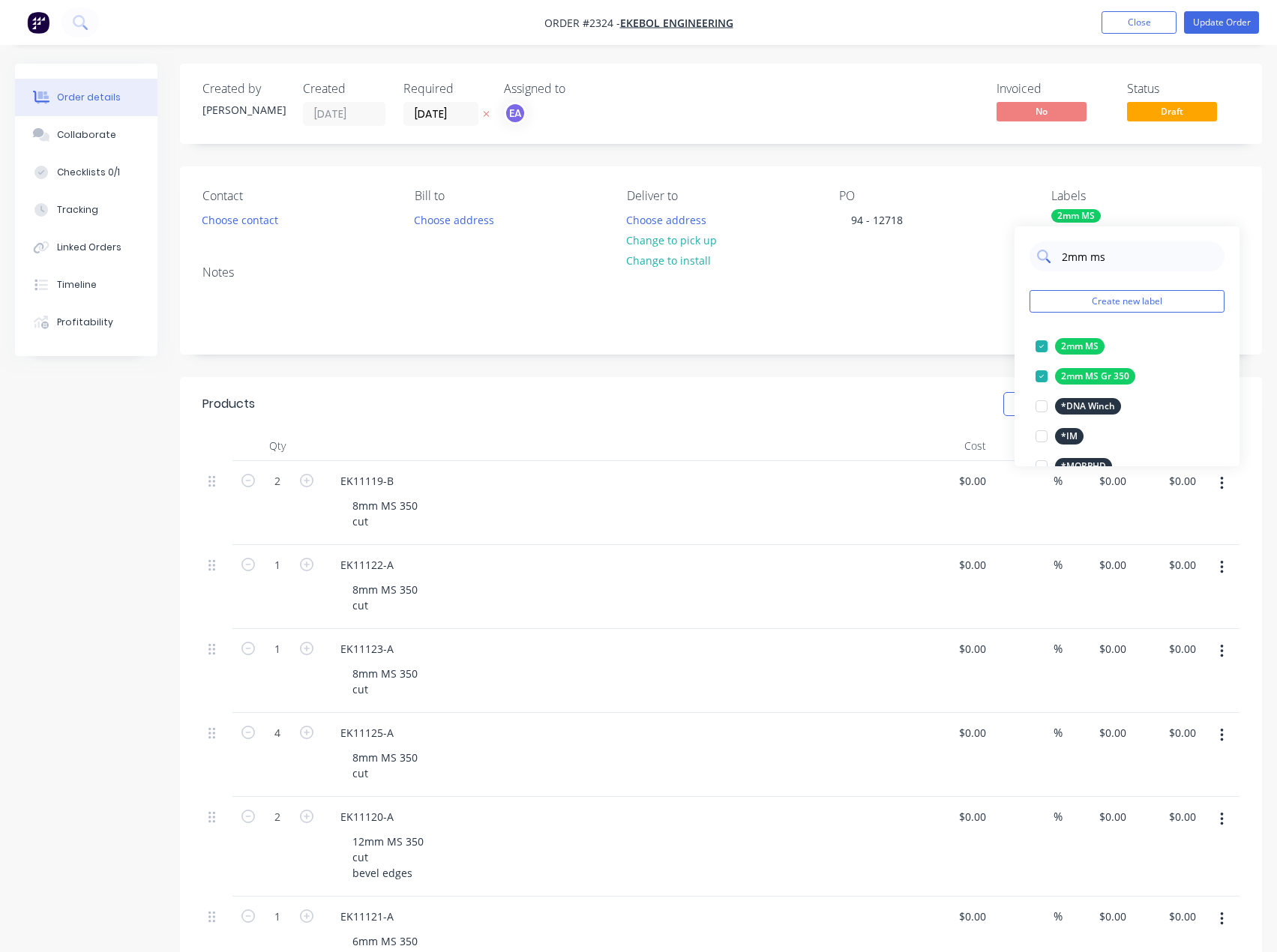
drag, startPoint x: 1100, startPoint y: 261, endPoint x: 1054, endPoint y: 267, distance: 46.4
click at [1054, 267] on div "2mm ms" at bounding box center [1127, 256] width 195 height 30
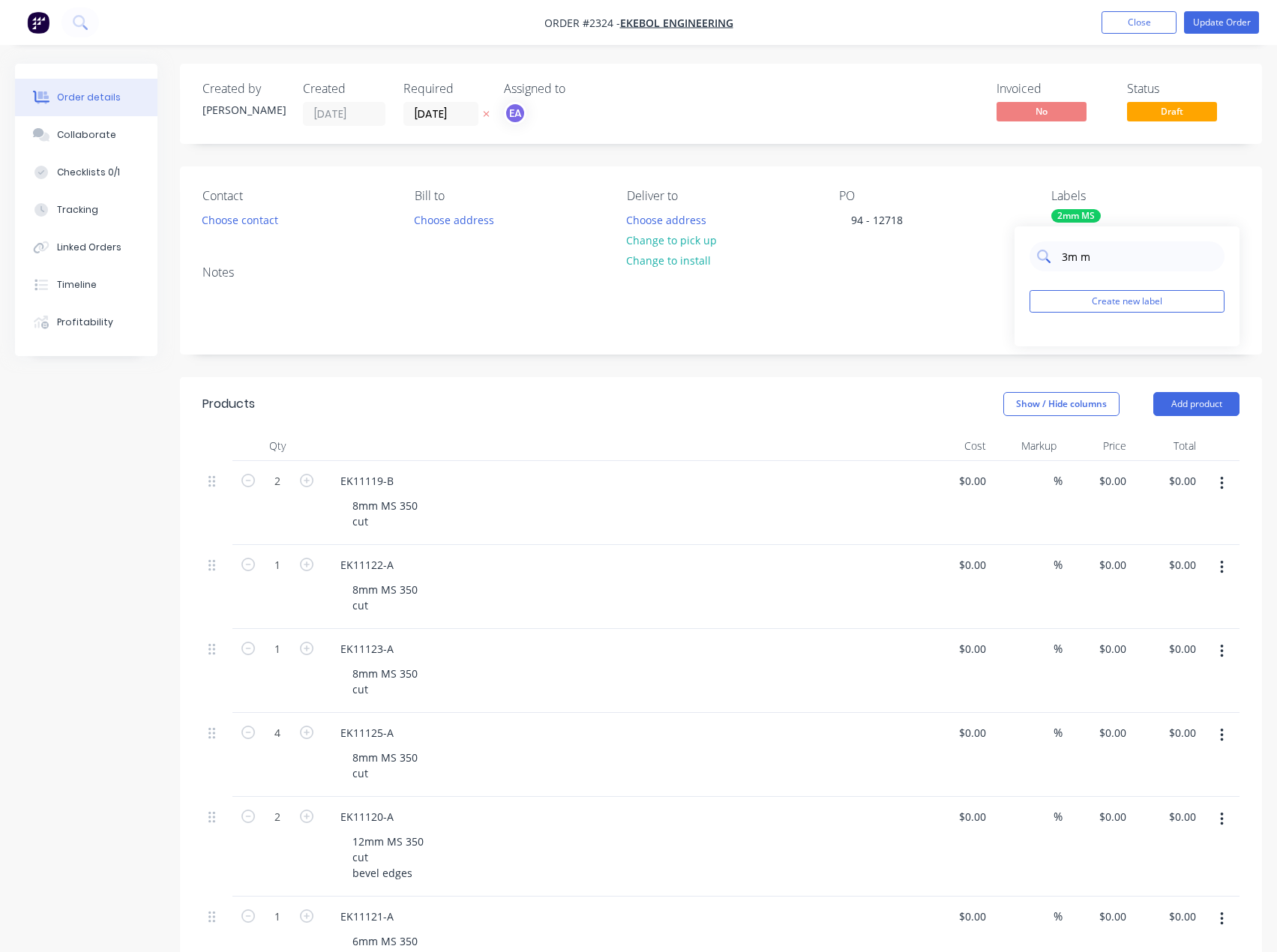
click at [1076, 258] on input "3m m" at bounding box center [1139, 256] width 157 height 30
click at [1109, 258] on input "3mm m" at bounding box center [1139, 256] width 157 height 30
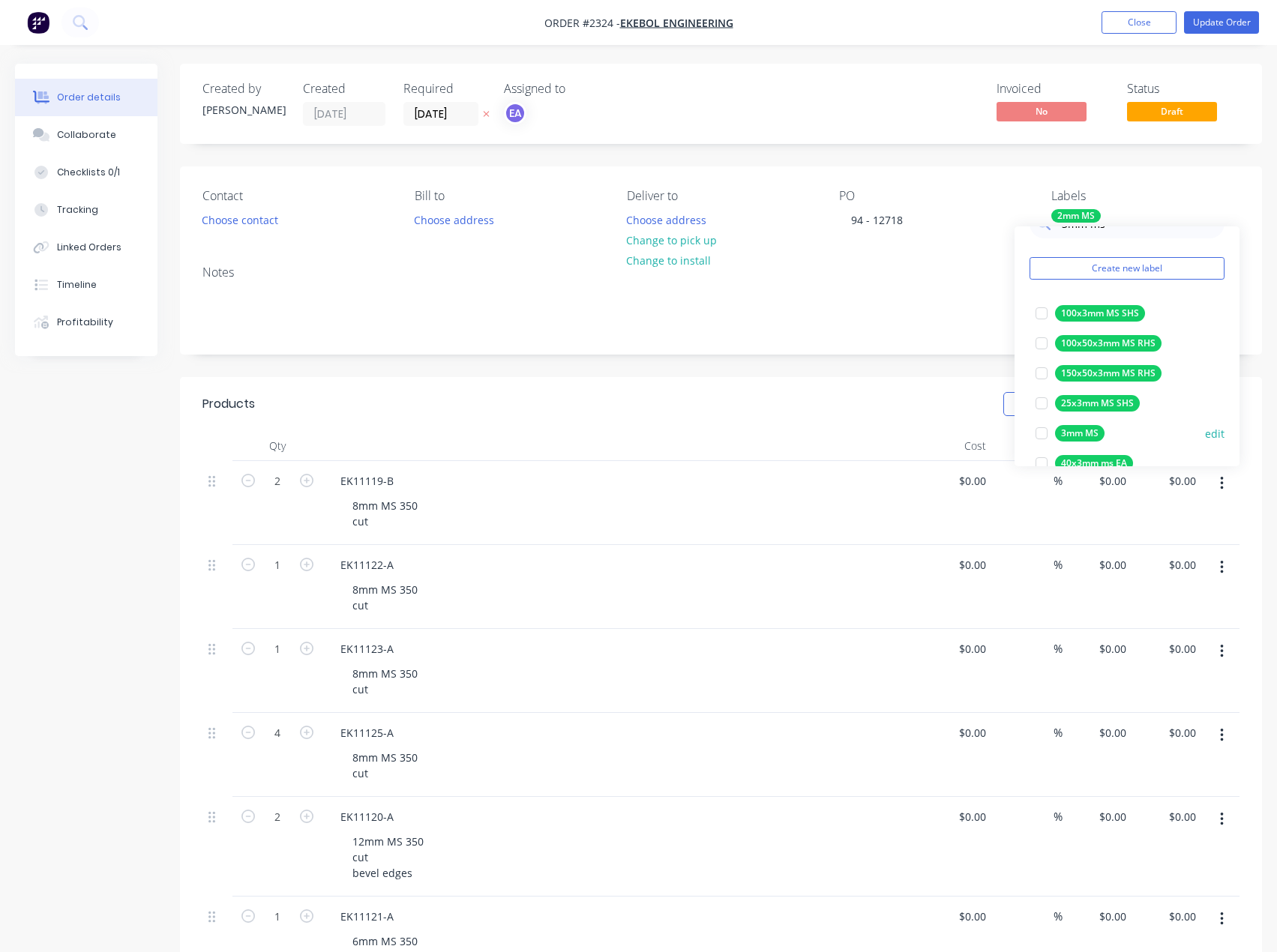
scroll to position [75, 0]
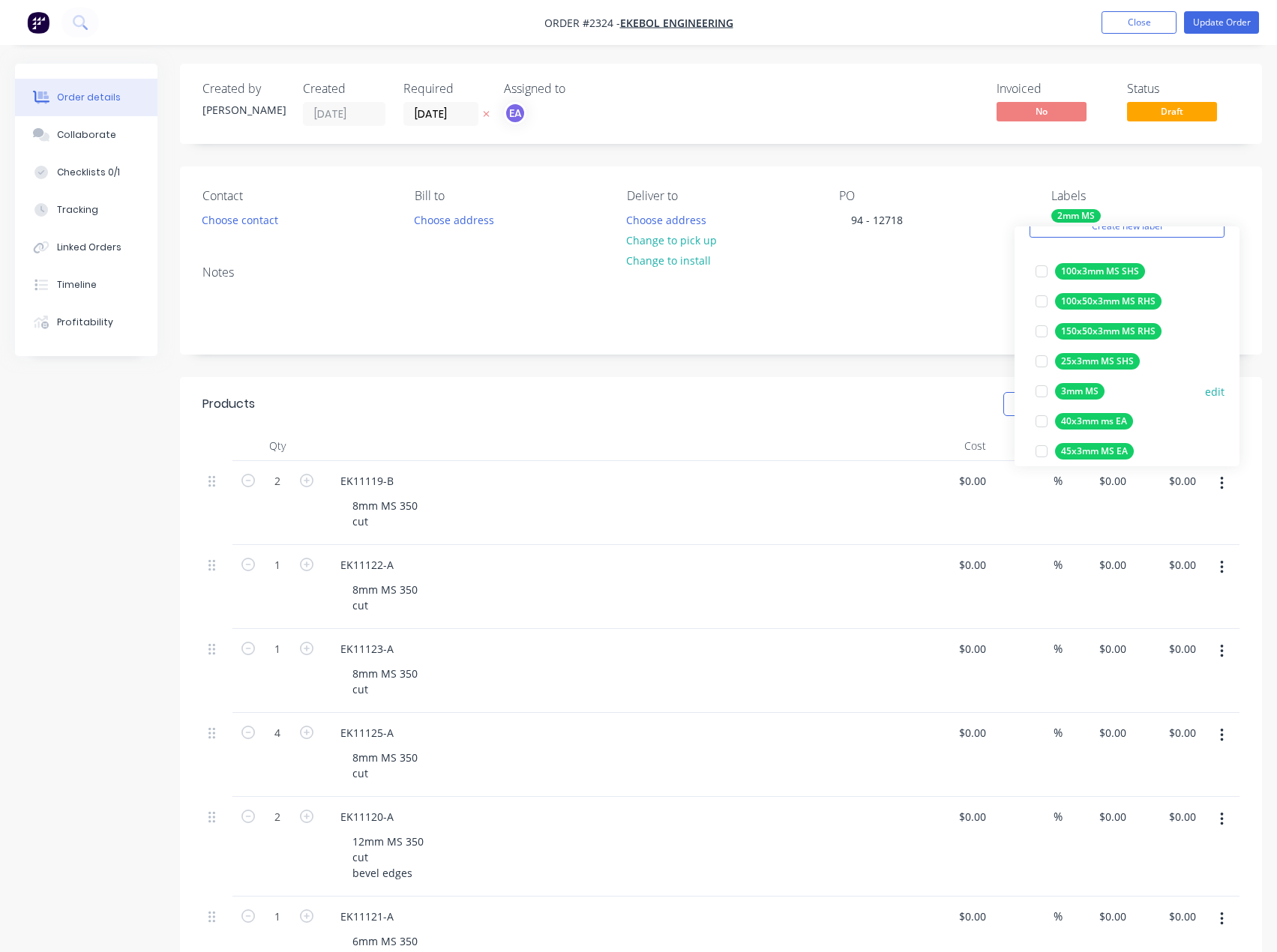
click at [1041, 391] on div at bounding box center [1041, 391] width 30 height 30
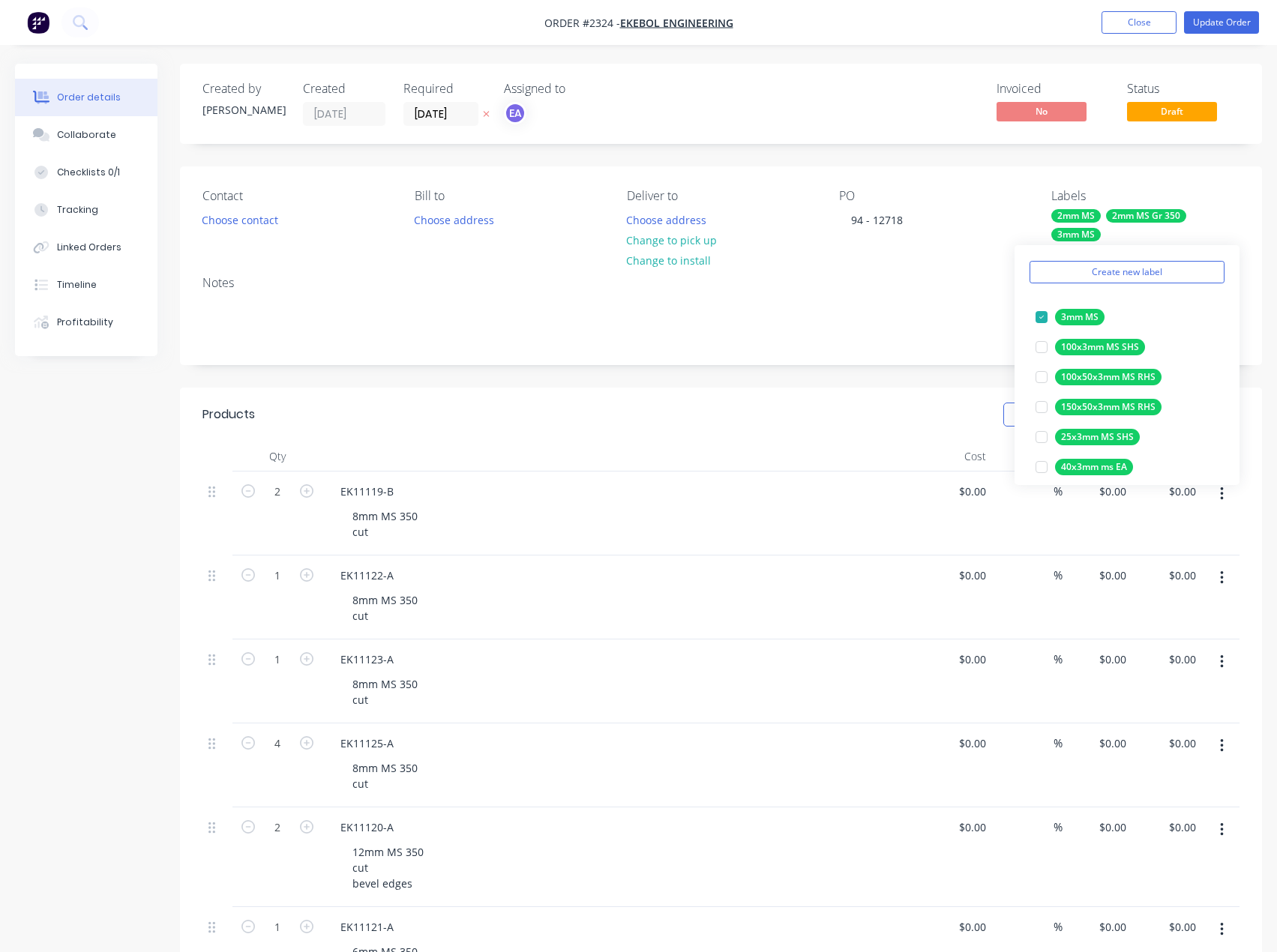
scroll to position [0, 0]
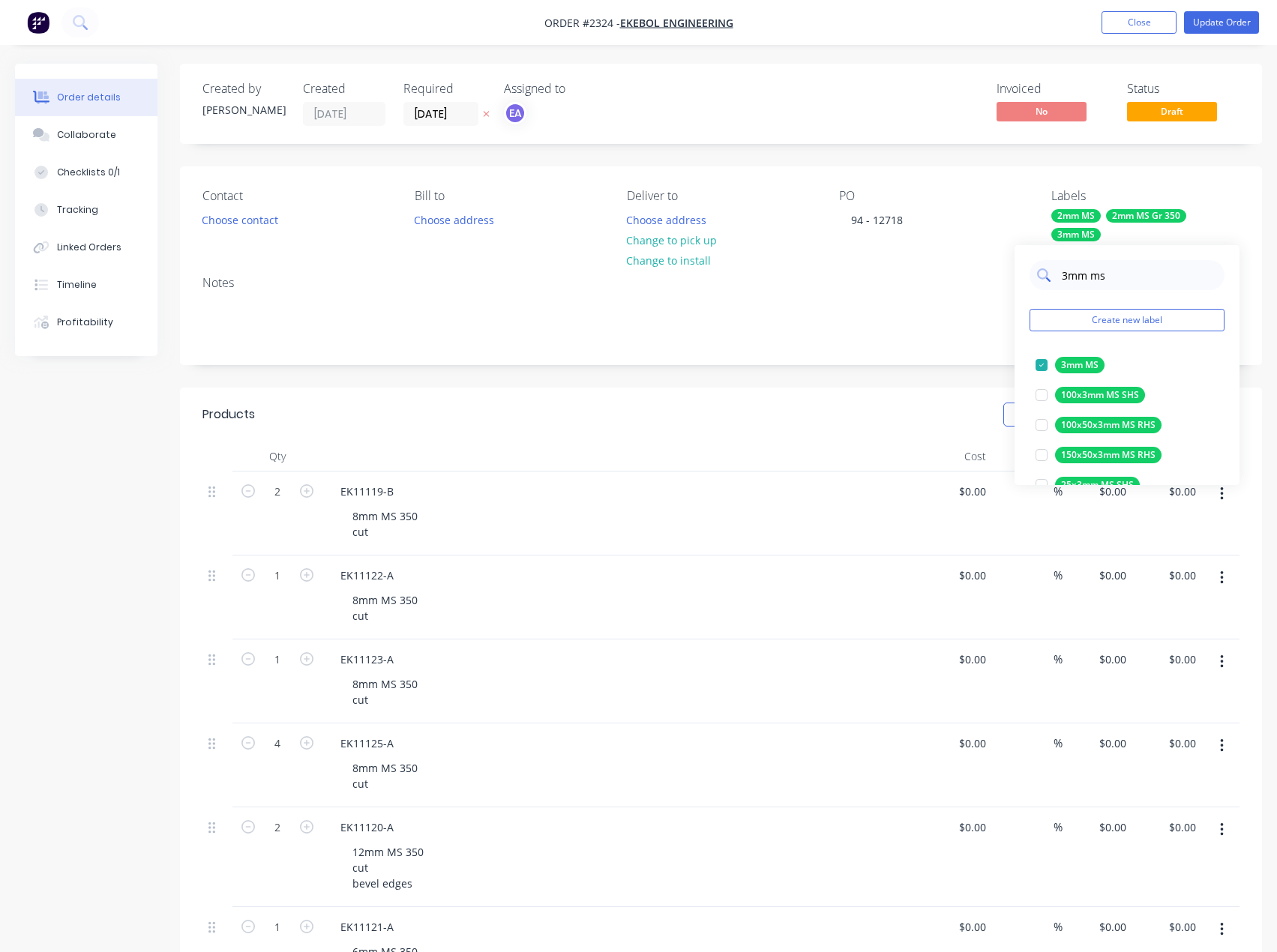
click at [1111, 278] on input "3mm ms" at bounding box center [1139, 275] width 157 height 30
type input "3mm ms"
click at [1117, 321] on button "Create new label" at bounding box center [1127, 320] width 195 height 22
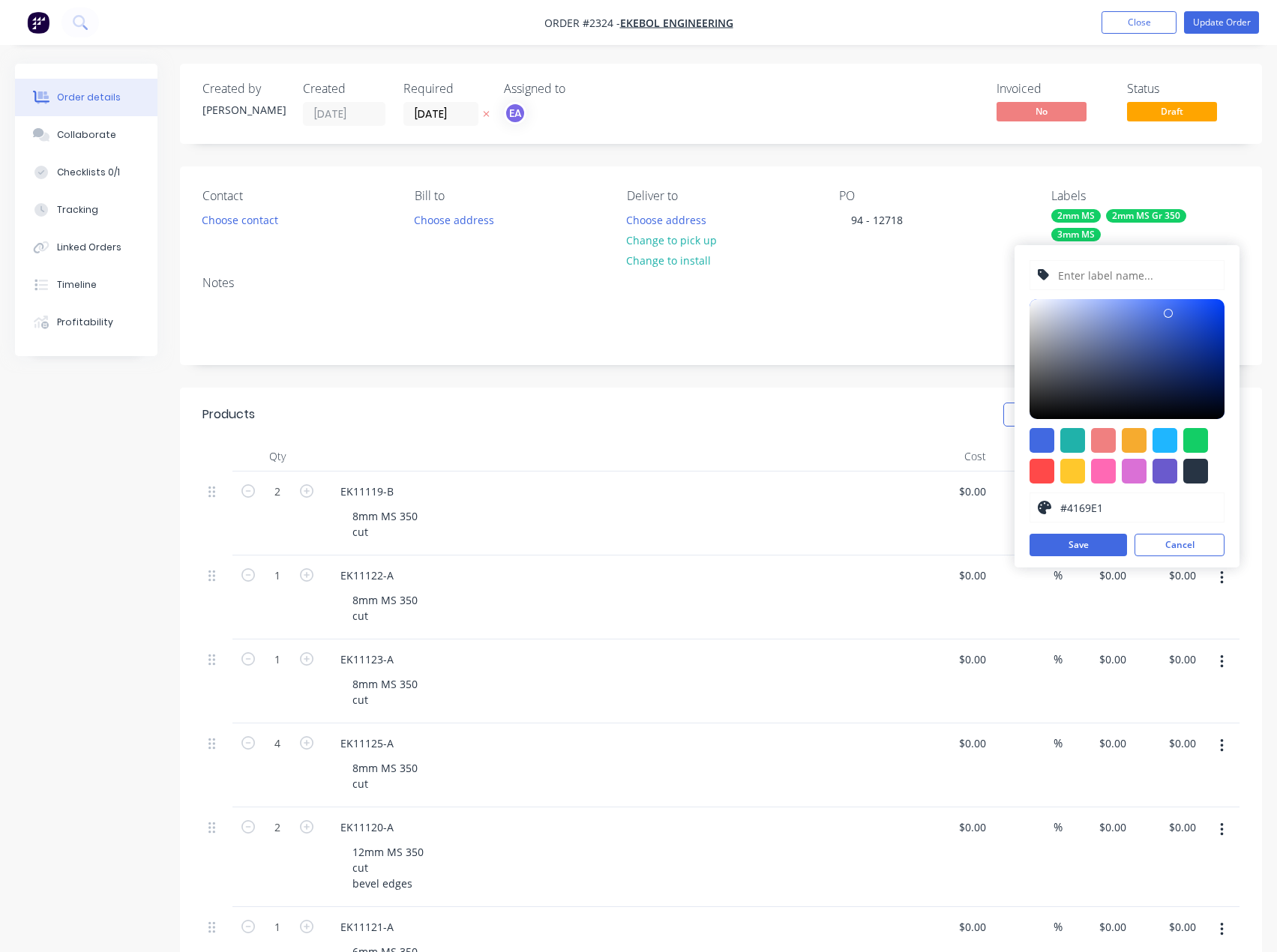
click at [1121, 279] on input "text" at bounding box center [1136, 275] width 160 height 29
type input "3mm MS Gr 350"
click at [1201, 443] on div at bounding box center [1195, 440] width 25 height 25
type input "#13CE66"
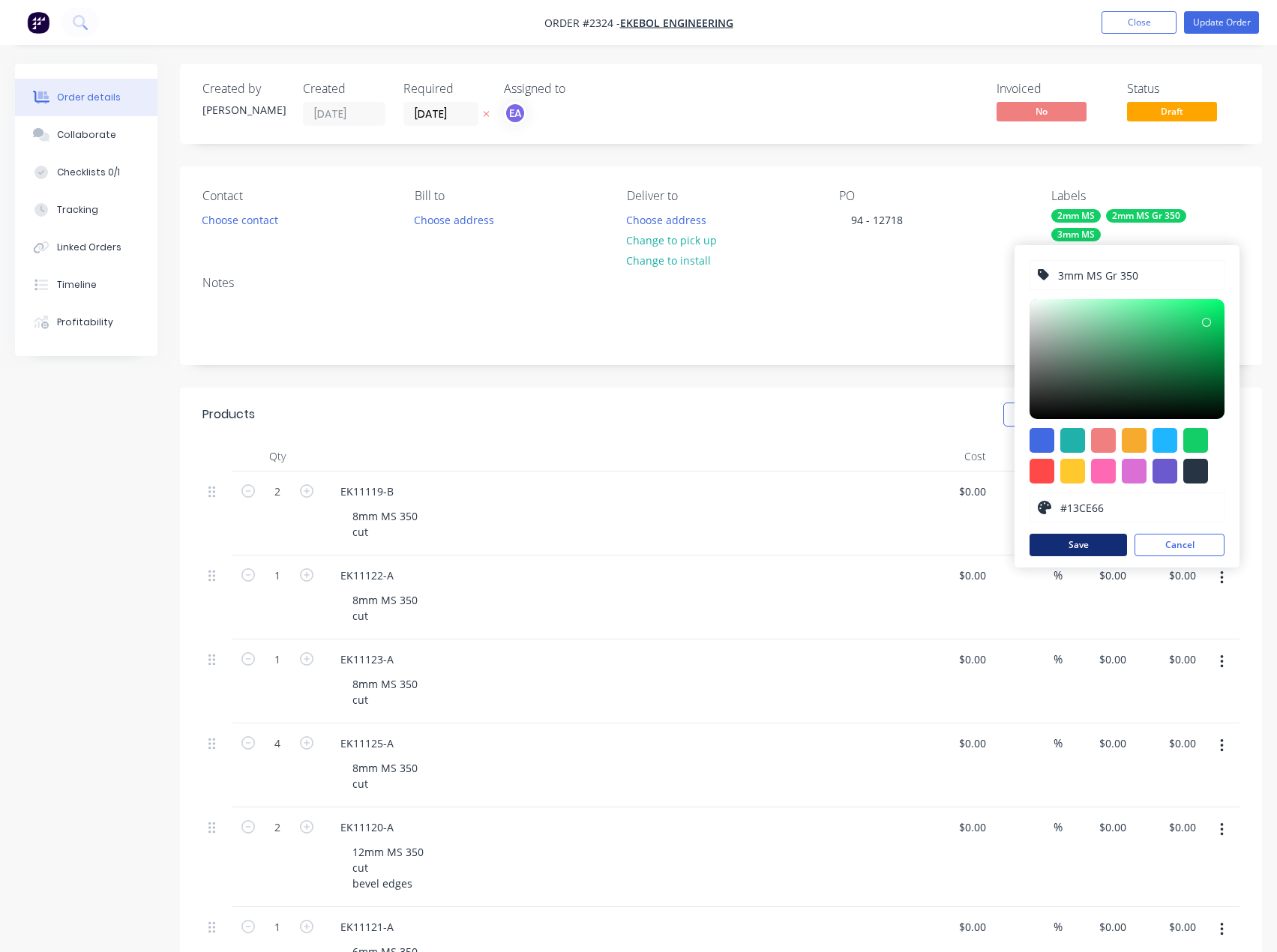
click at [1110, 544] on button "Save" at bounding box center [1078, 545] width 98 height 22
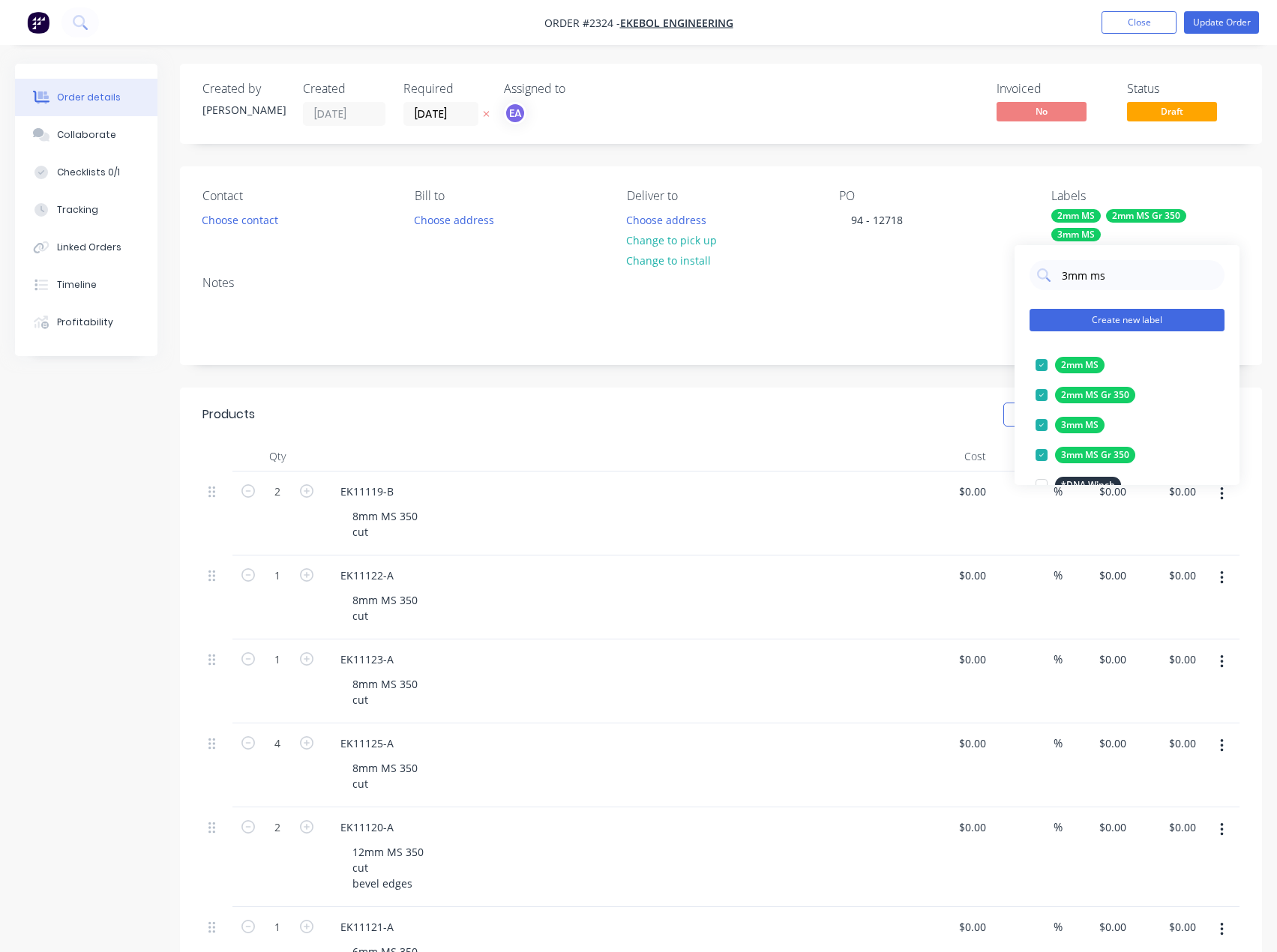
click at [1105, 316] on button "Create new label" at bounding box center [1127, 320] width 195 height 22
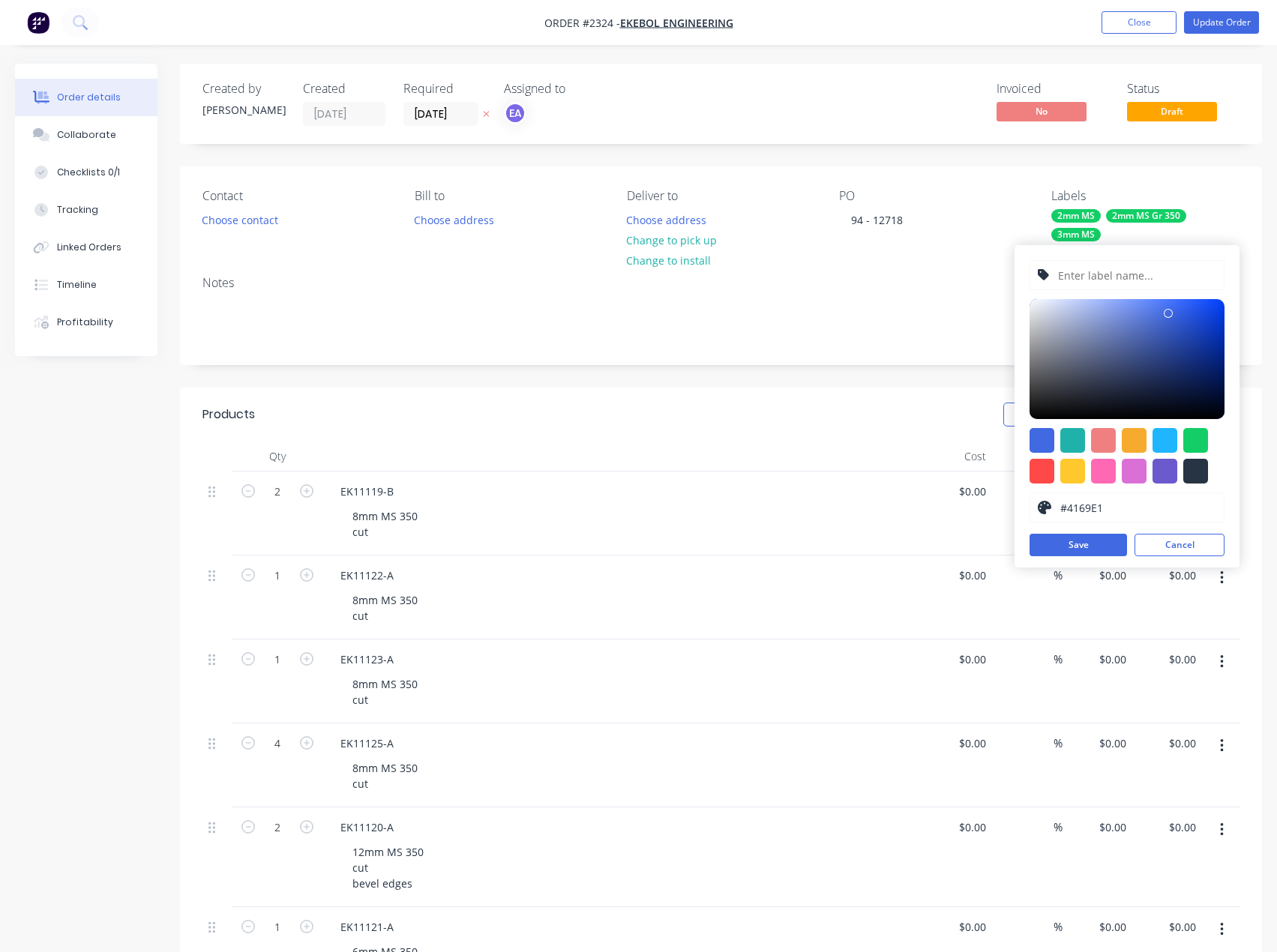
click at [1127, 278] on input "text" at bounding box center [1136, 275] width 160 height 29
type input "5mm ms"
click at [1186, 542] on button "Cancel" at bounding box center [1179, 545] width 90 height 22
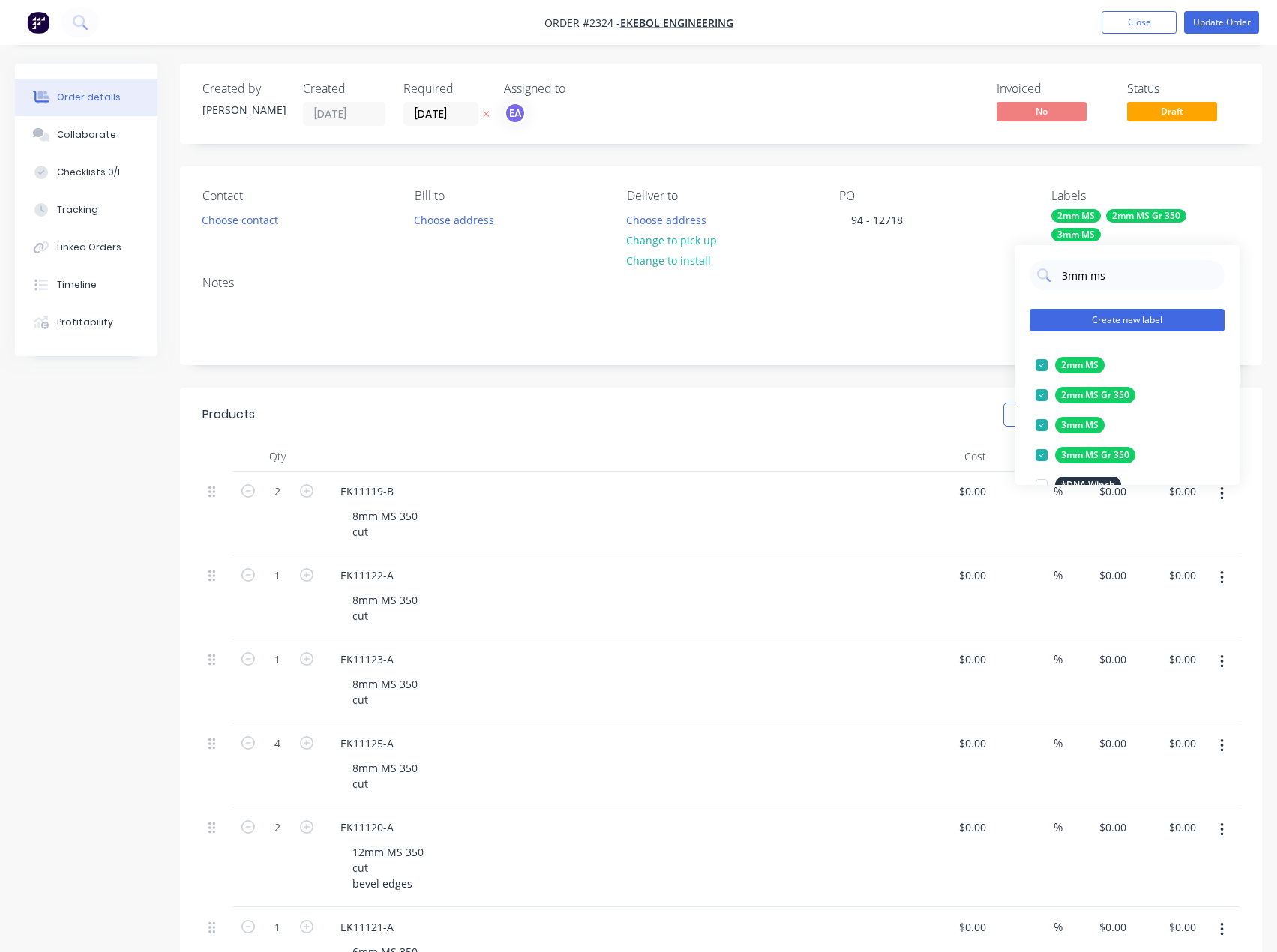
click at [1110, 324] on button "Create new label" at bounding box center [1127, 320] width 195 height 22
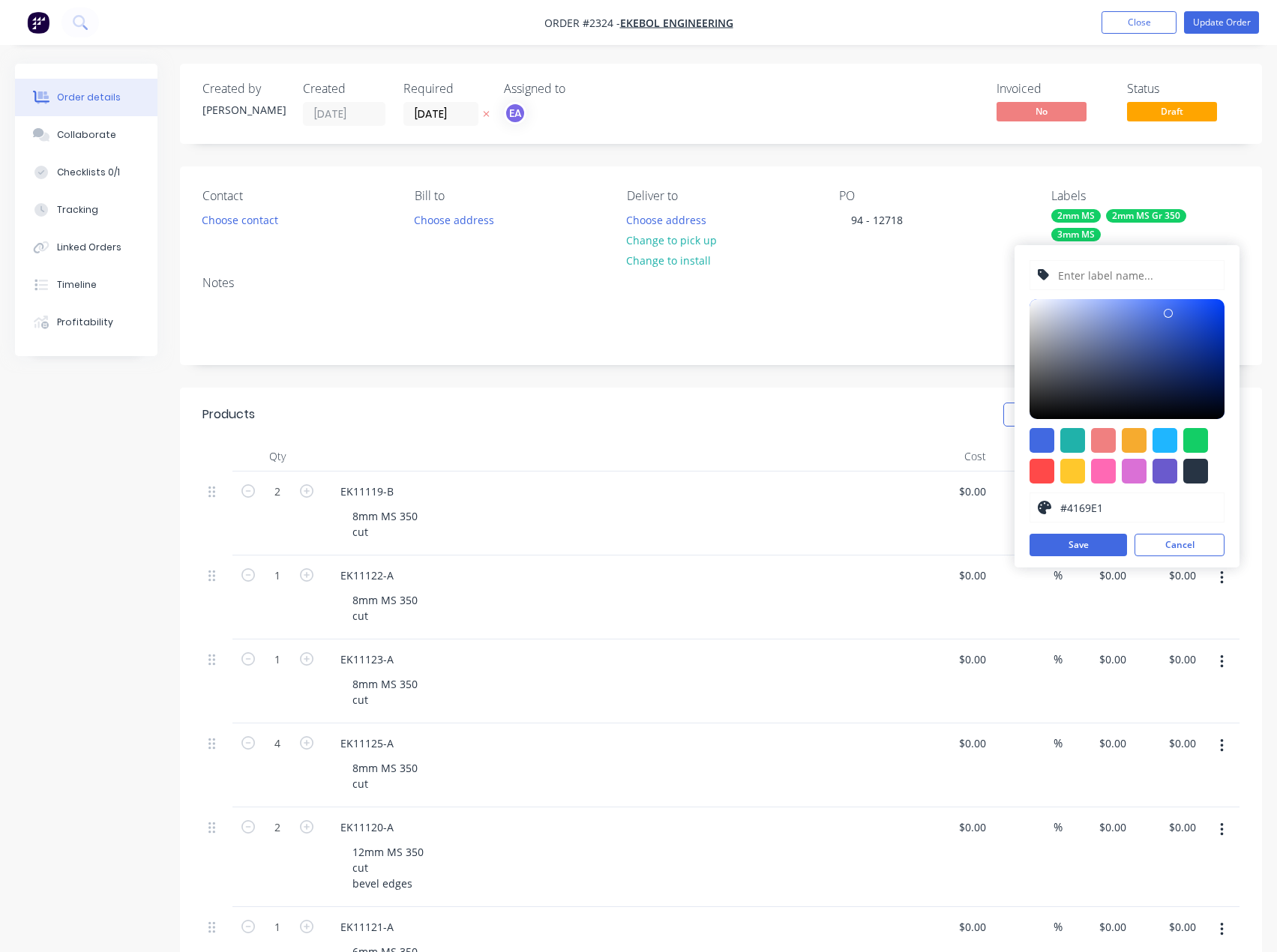
click at [1115, 271] on input "text" at bounding box center [1136, 275] width 160 height 29
type input "5mm ms"
drag, startPoint x: 1161, startPoint y: 543, endPoint x: 1153, endPoint y: 500, distance: 43.7
click at [1162, 543] on button "Cancel" at bounding box center [1179, 545] width 90 height 22
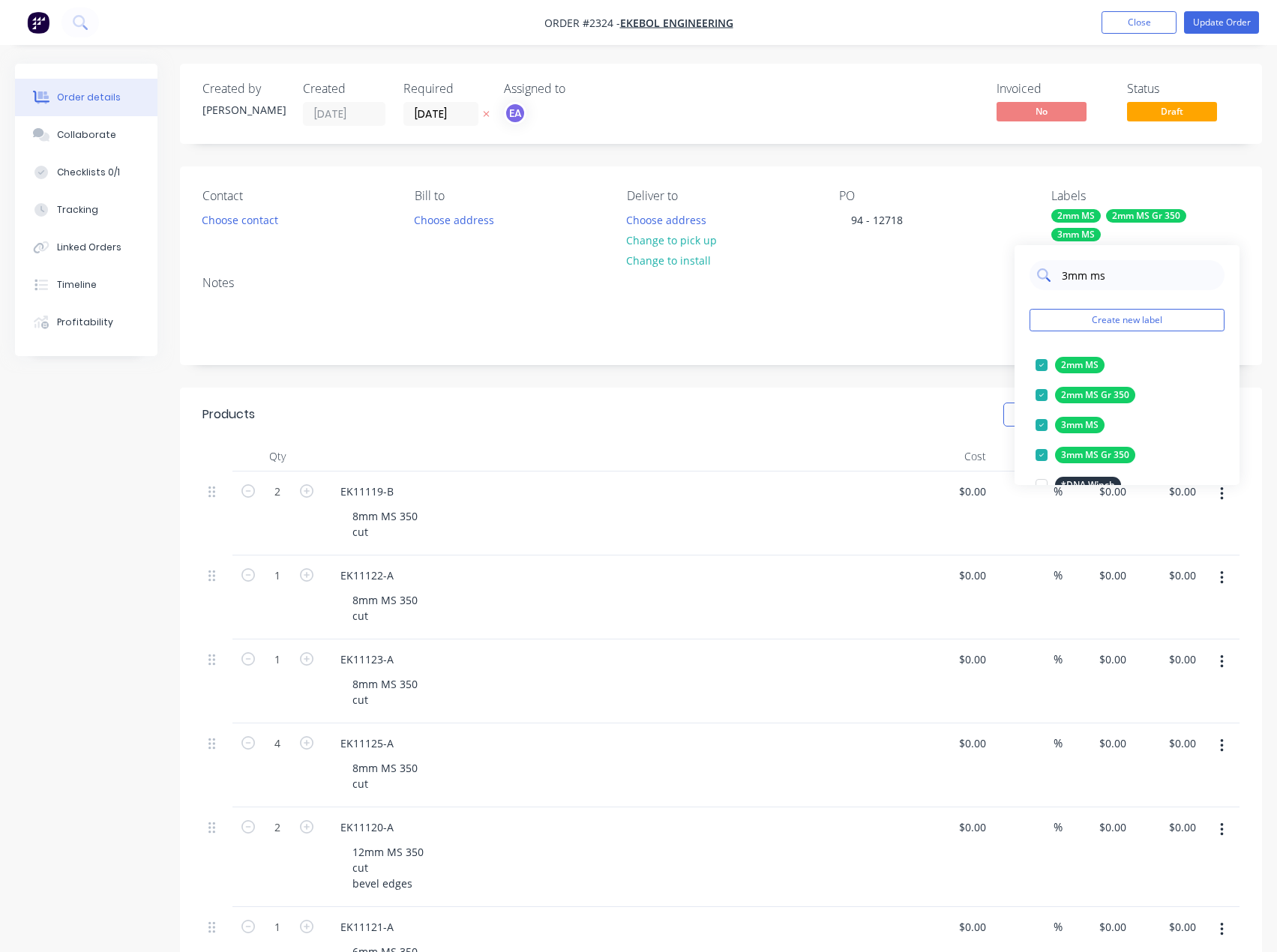
drag, startPoint x: 1113, startPoint y: 275, endPoint x: 1055, endPoint y: 274, distance: 58.0
click at [1055, 274] on div "3mm ms" at bounding box center [1127, 275] width 195 height 30
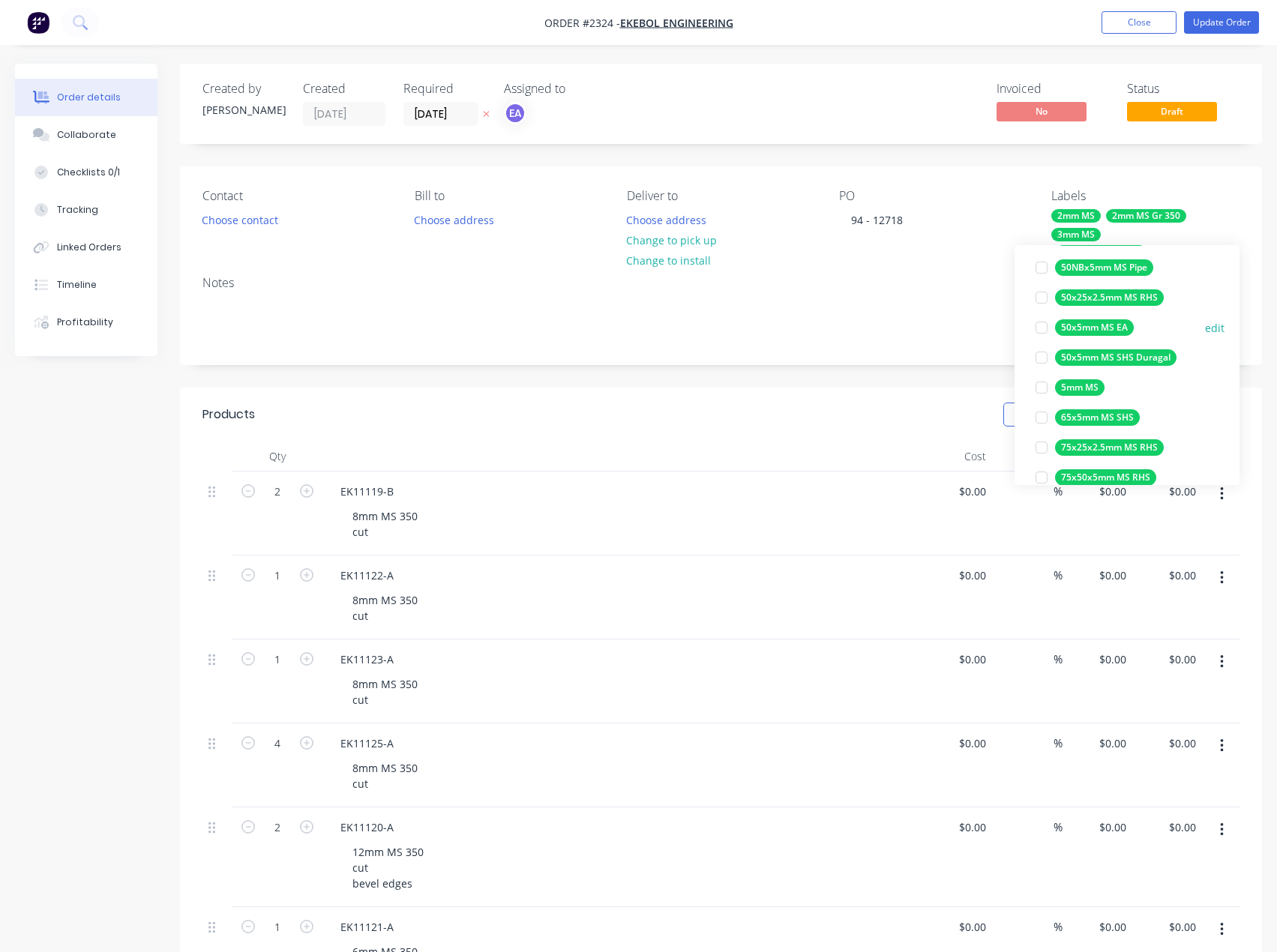
scroll to position [375, 0]
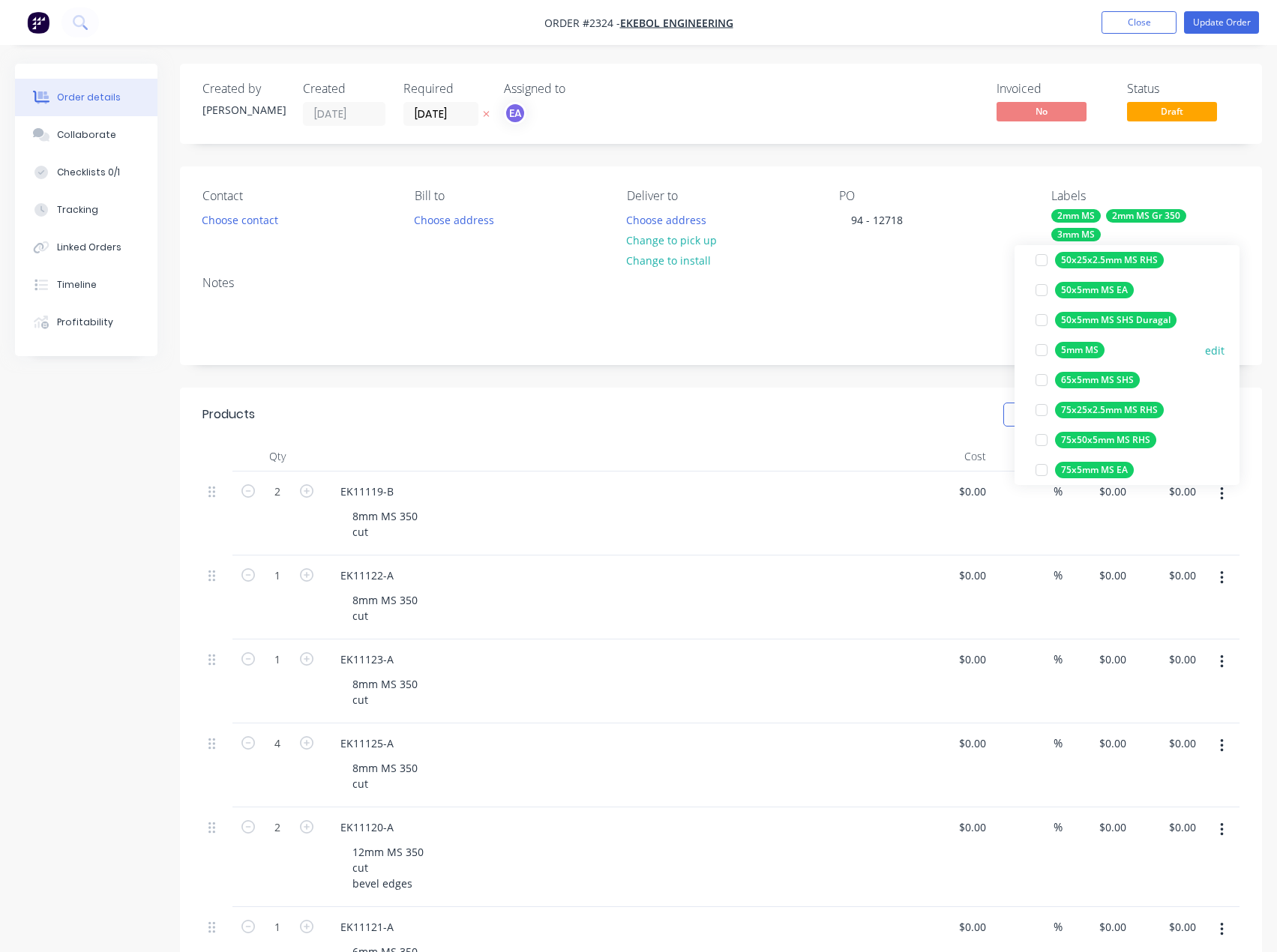
click at [1038, 350] on div at bounding box center [1041, 350] width 30 height 30
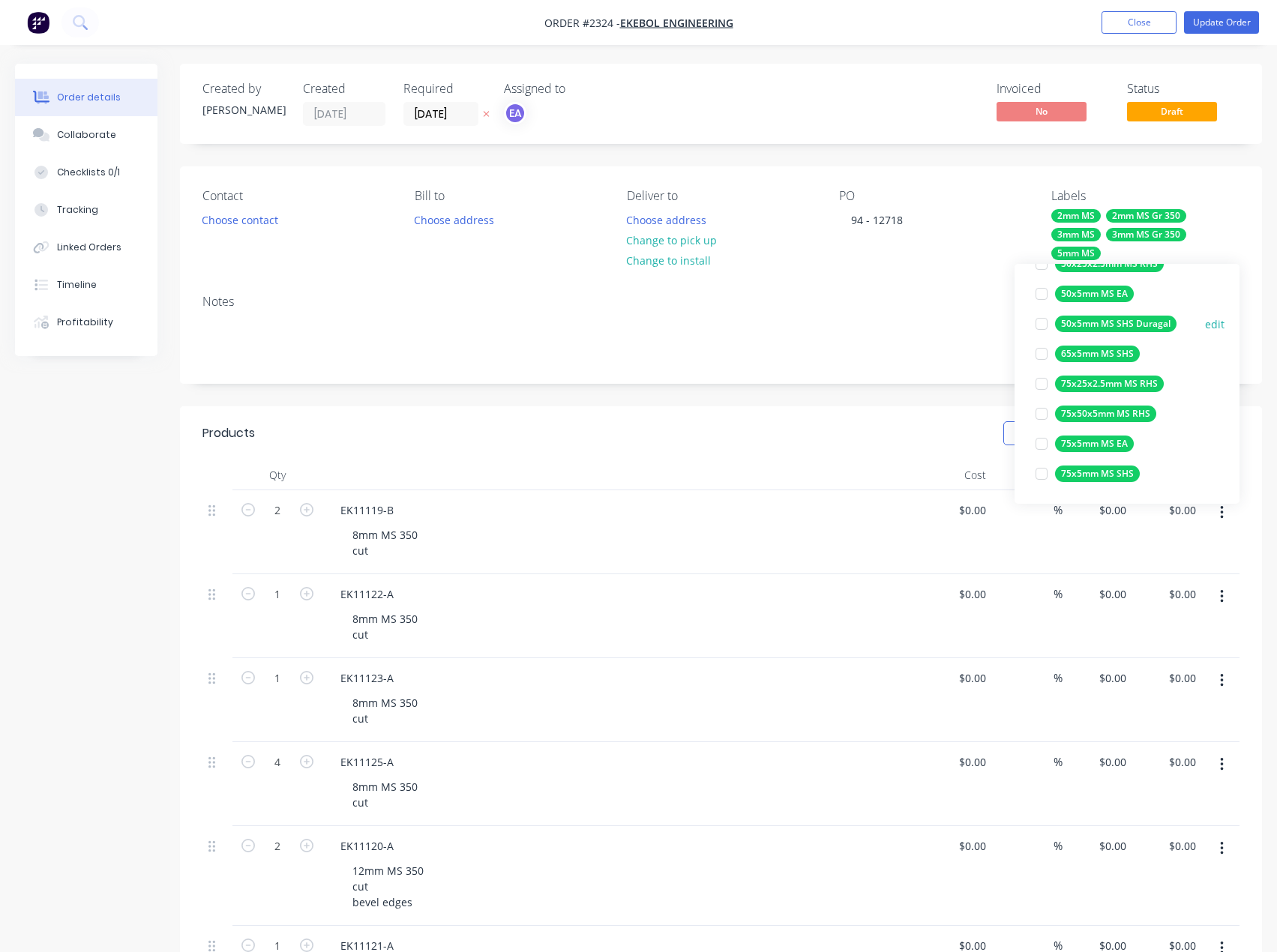
scroll to position [0, 0]
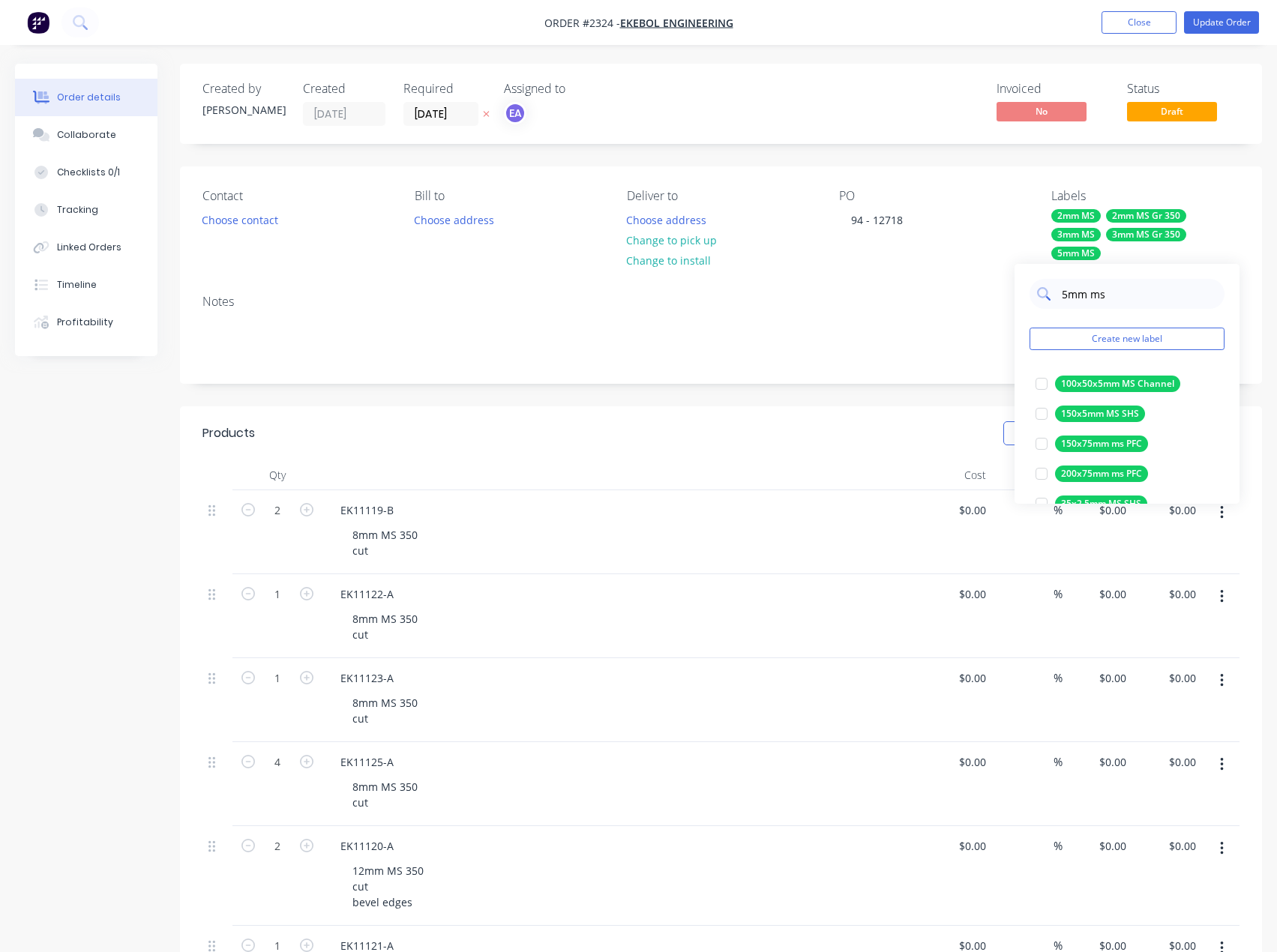
drag, startPoint x: 1112, startPoint y: 293, endPoint x: 1093, endPoint y: 294, distance: 19.0
click at [1093, 294] on input "5mm ms" at bounding box center [1139, 294] width 157 height 30
type input "5mm g"
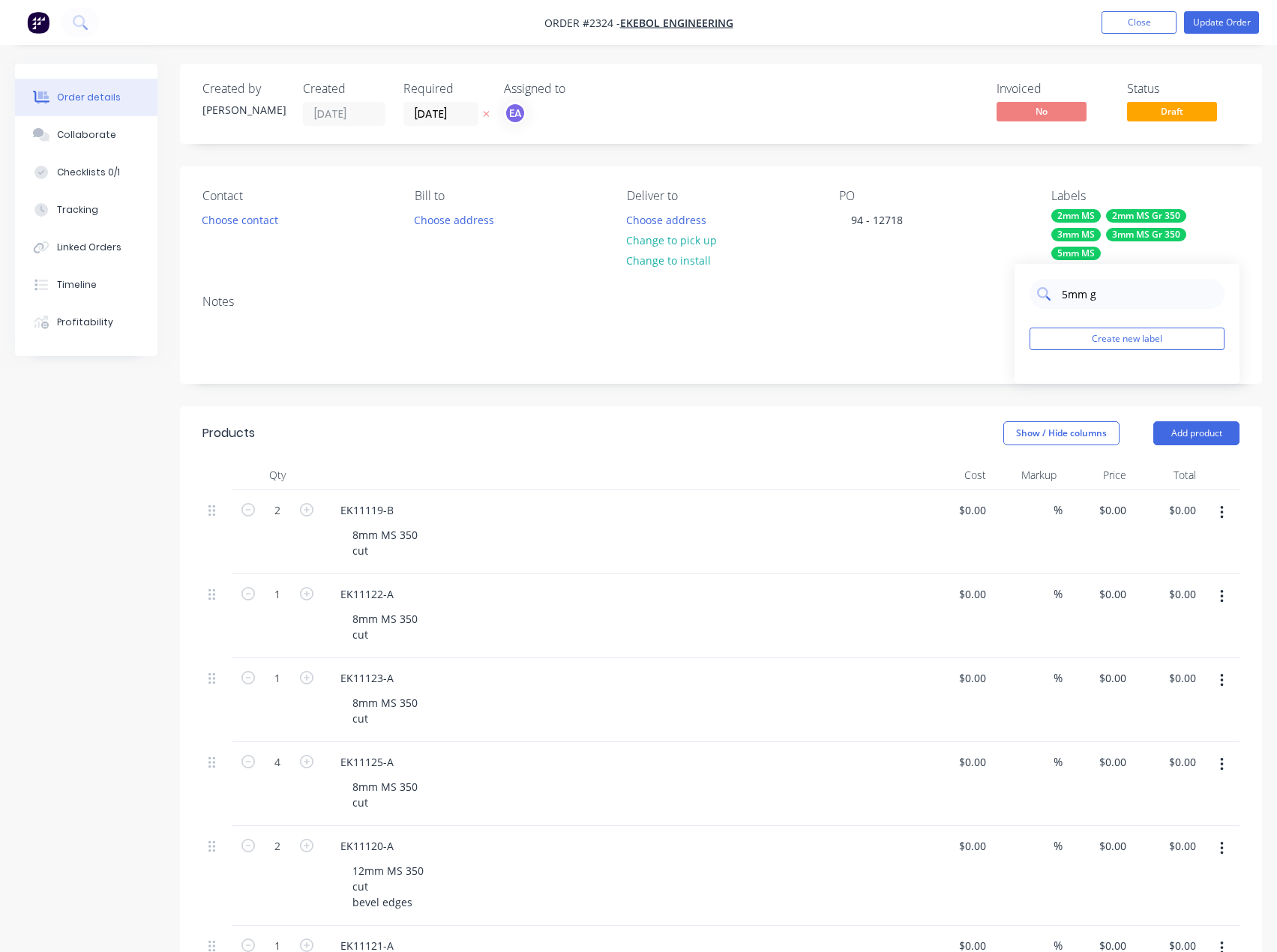
drag, startPoint x: 1101, startPoint y: 296, endPoint x: 1088, endPoint y: 297, distance: 13.0
click at [1088, 297] on input "5mm g" at bounding box center [1139, 294] width 157 height 30
click at [1106, 340] on button "Create new label" at bounding box center [1127, 339] width 195 height 22
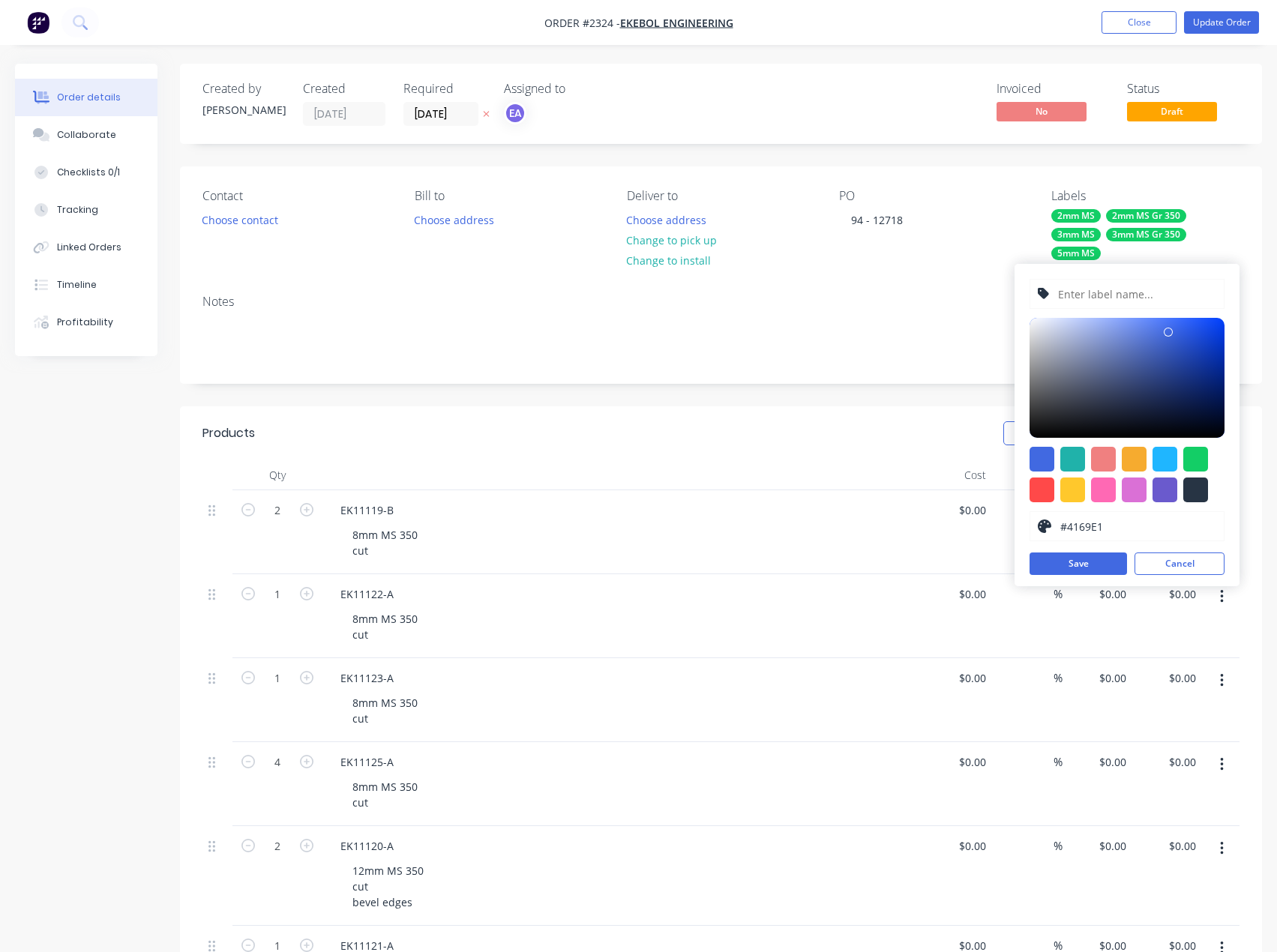
click at [1118, 296] on input "text" at bounding box center [1136, 294] width 160 height 29
type input "5mm MS Gr350"
click at [1187, 455] on div at bounding box center [1195, 459] width 25 height 25
type input "#13CE66"
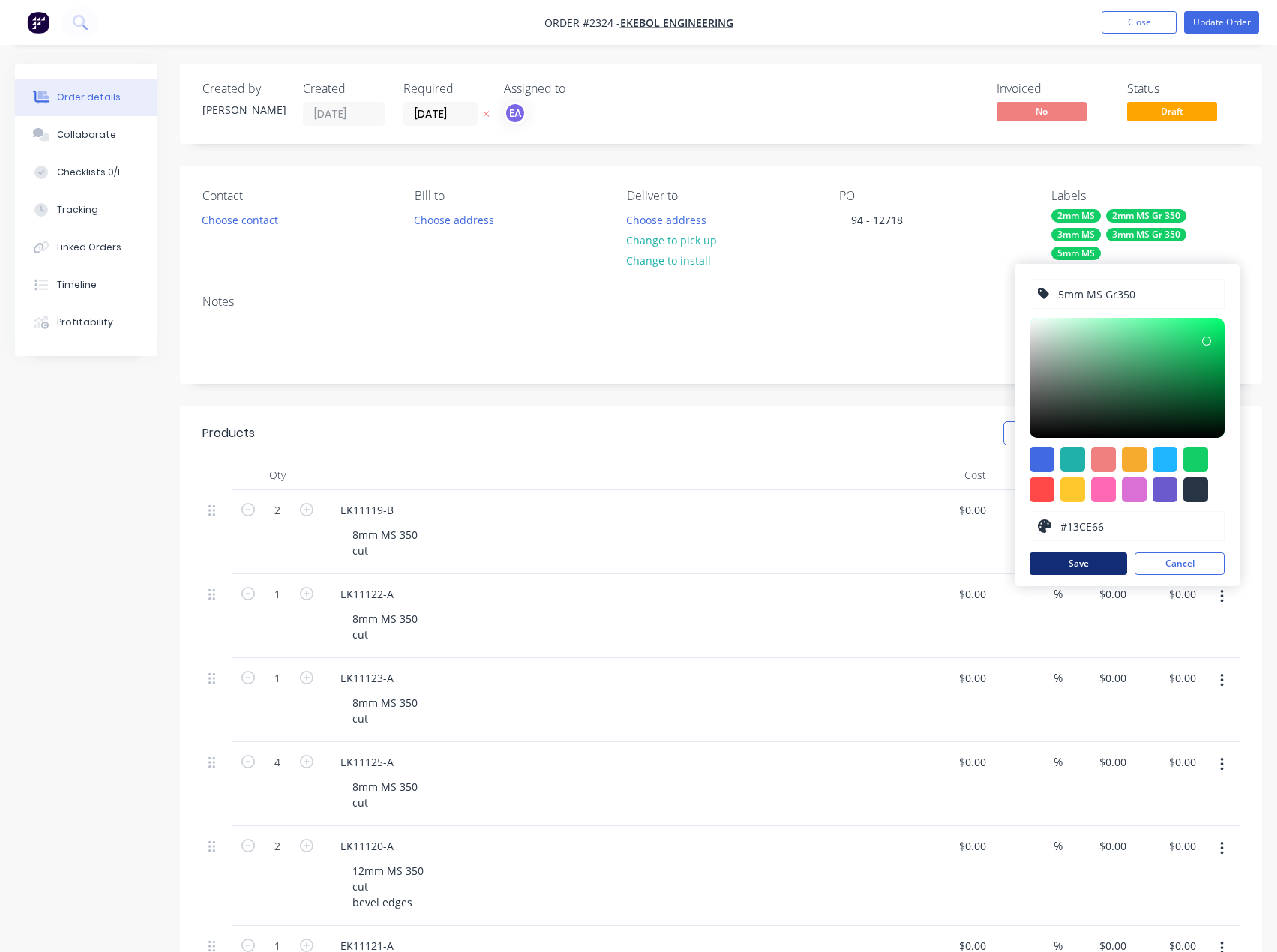
click at [1096, 554] on button "Save" at bounding box center [1078, 564] width 98 height 22
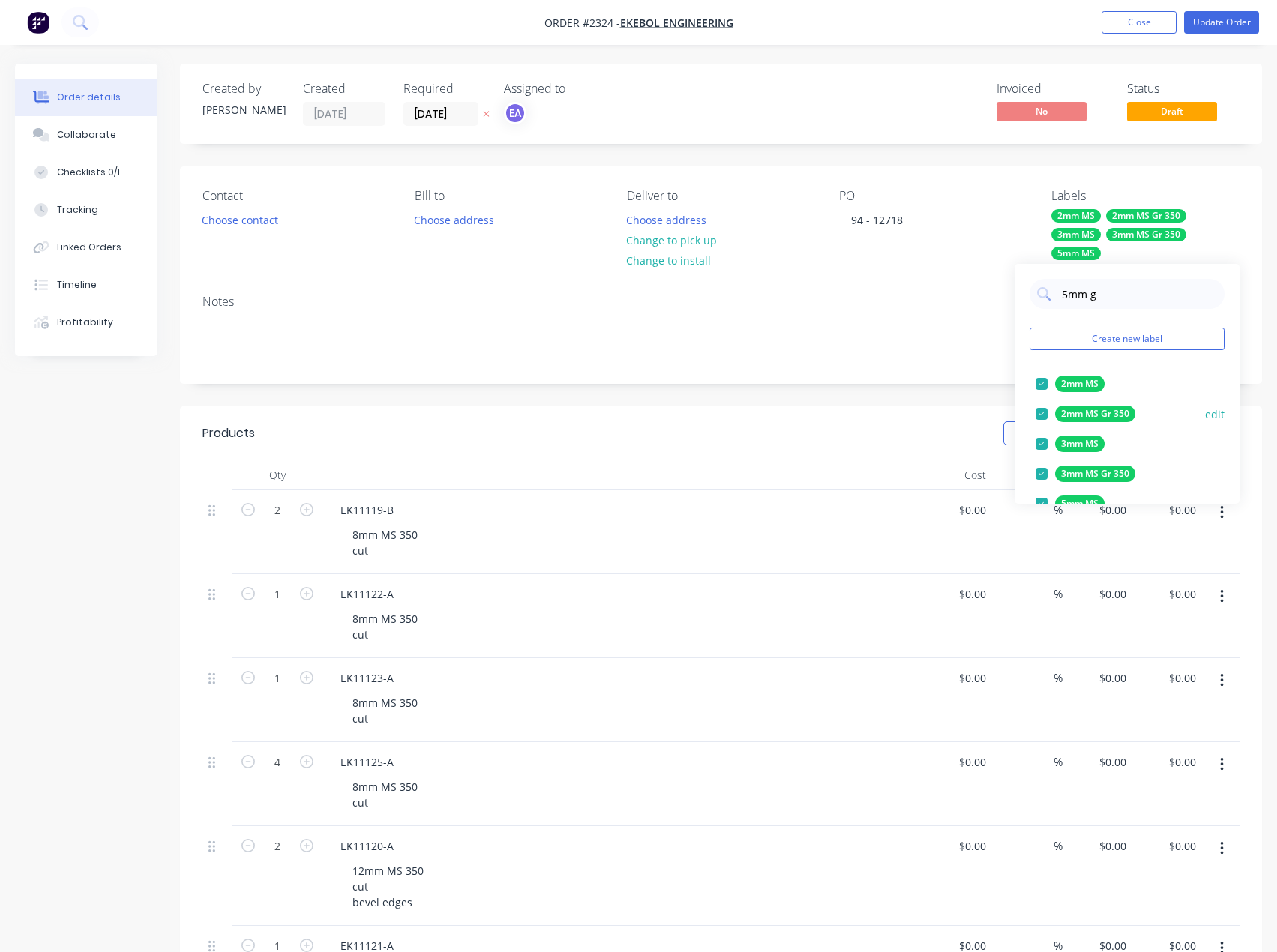
click at [1205, 411] on button "edit" at bounding box center [1215, 414] width 20 height 16
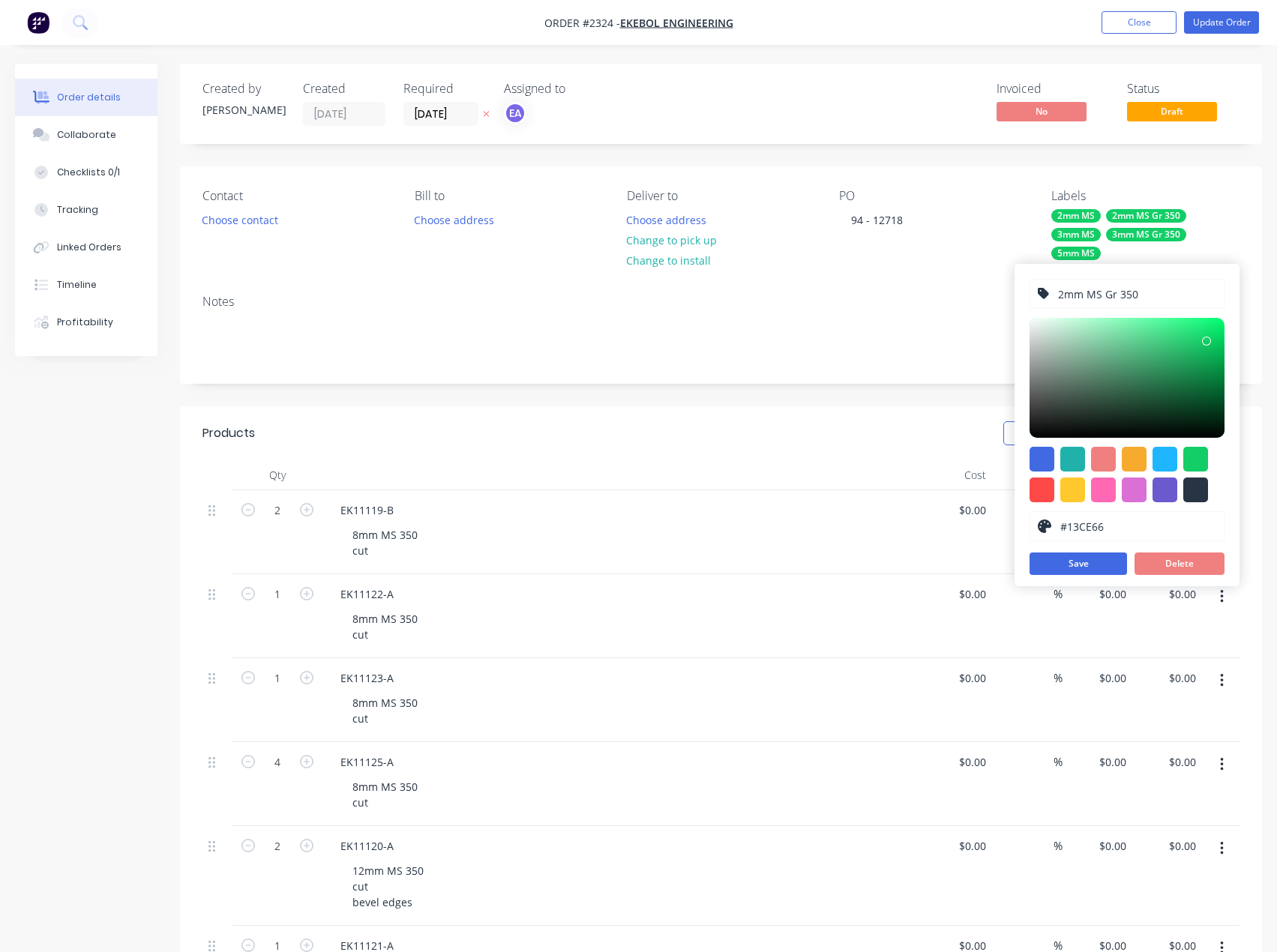
click at [1119, 292] on input "2mm MS Gr 350" at bounding box center [1136, 294] width 160 height 29
type input "2mm MS Gr350"
click at [1092, 568] on button "Save" at bounding box center [1078, 564] width 98 height 22
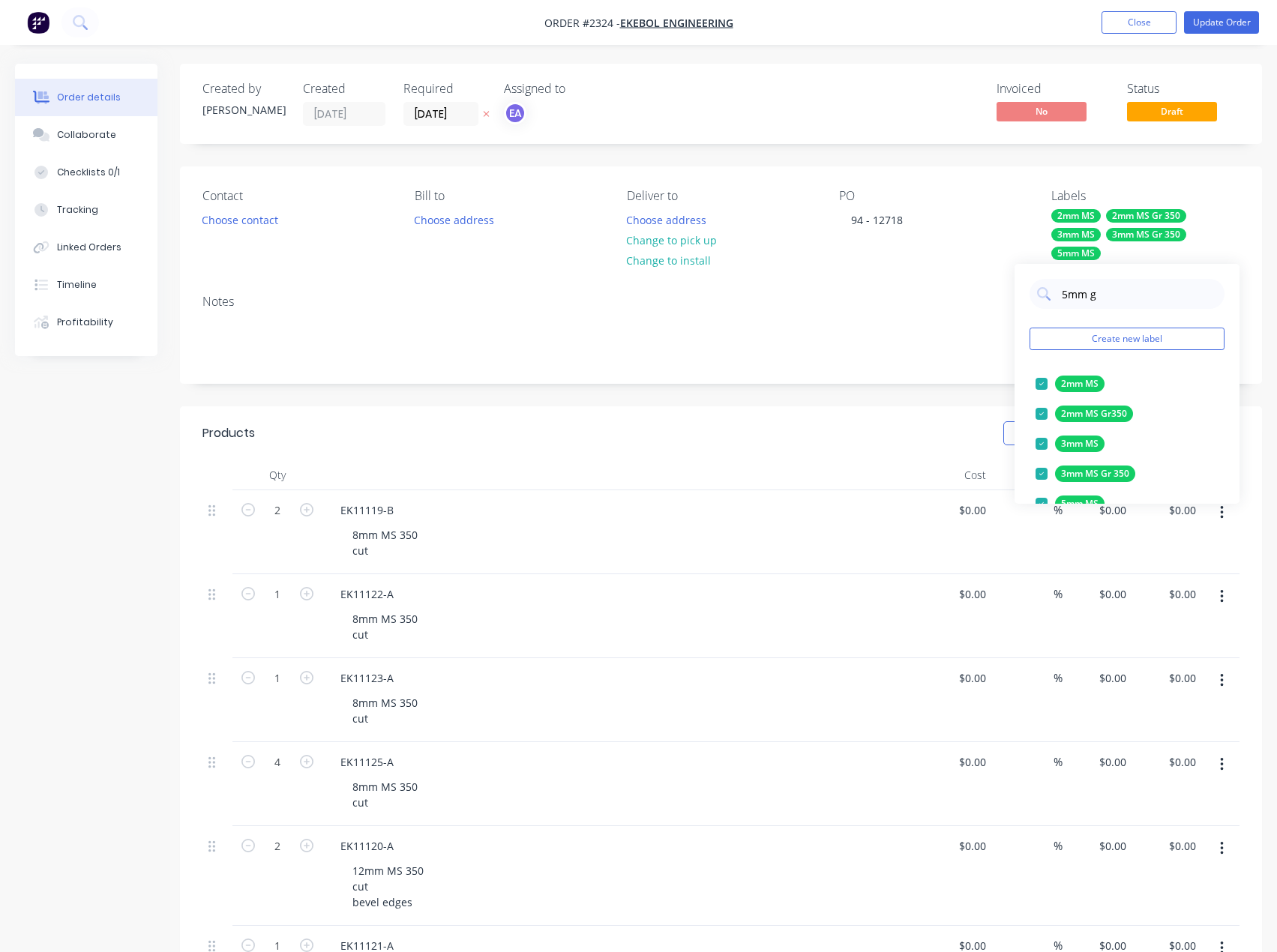
scroll to position [75, 0]
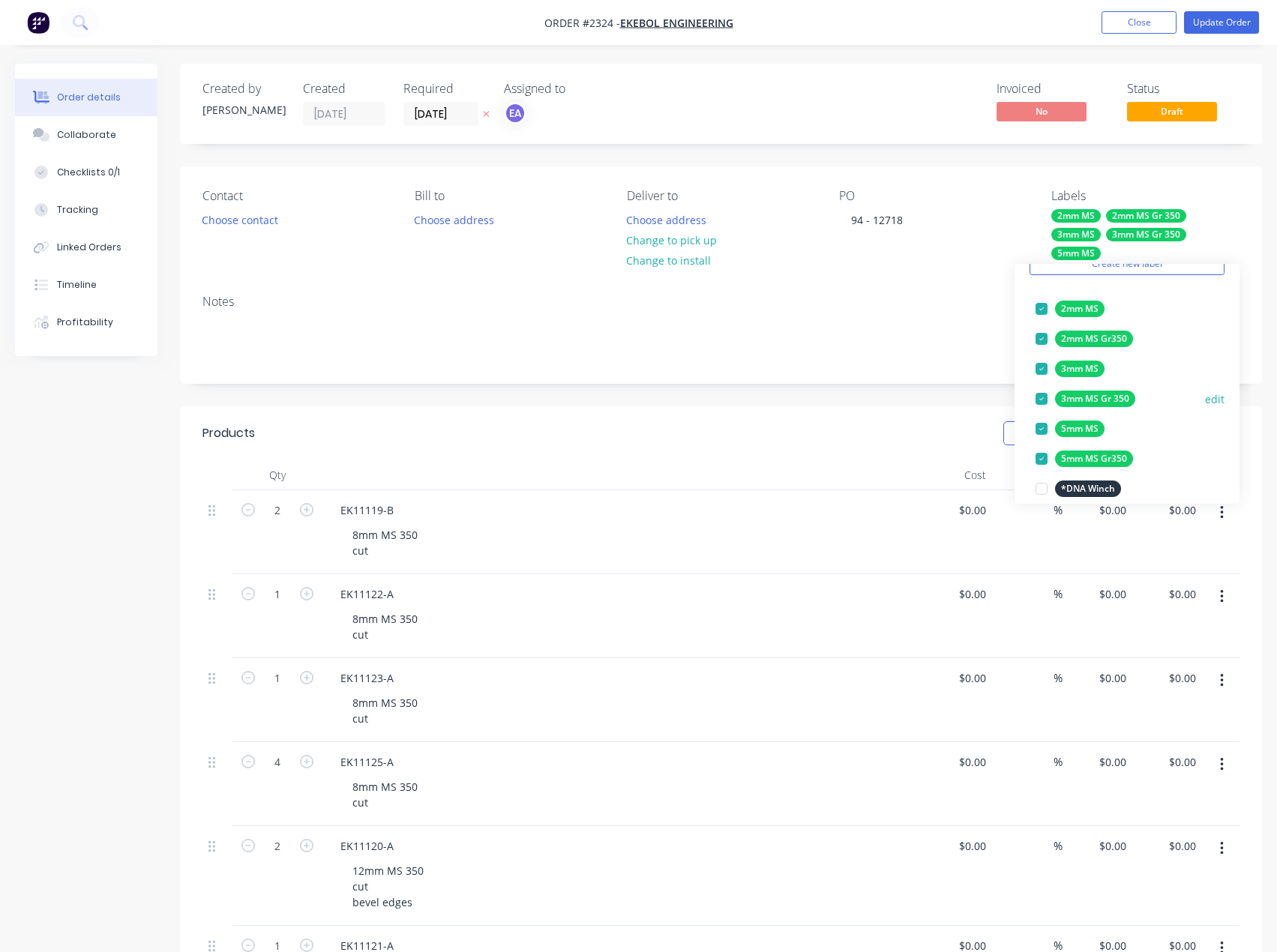
click at [1208, 398] on button "edit" at bounding box center [1215, 399] width 20 height 16
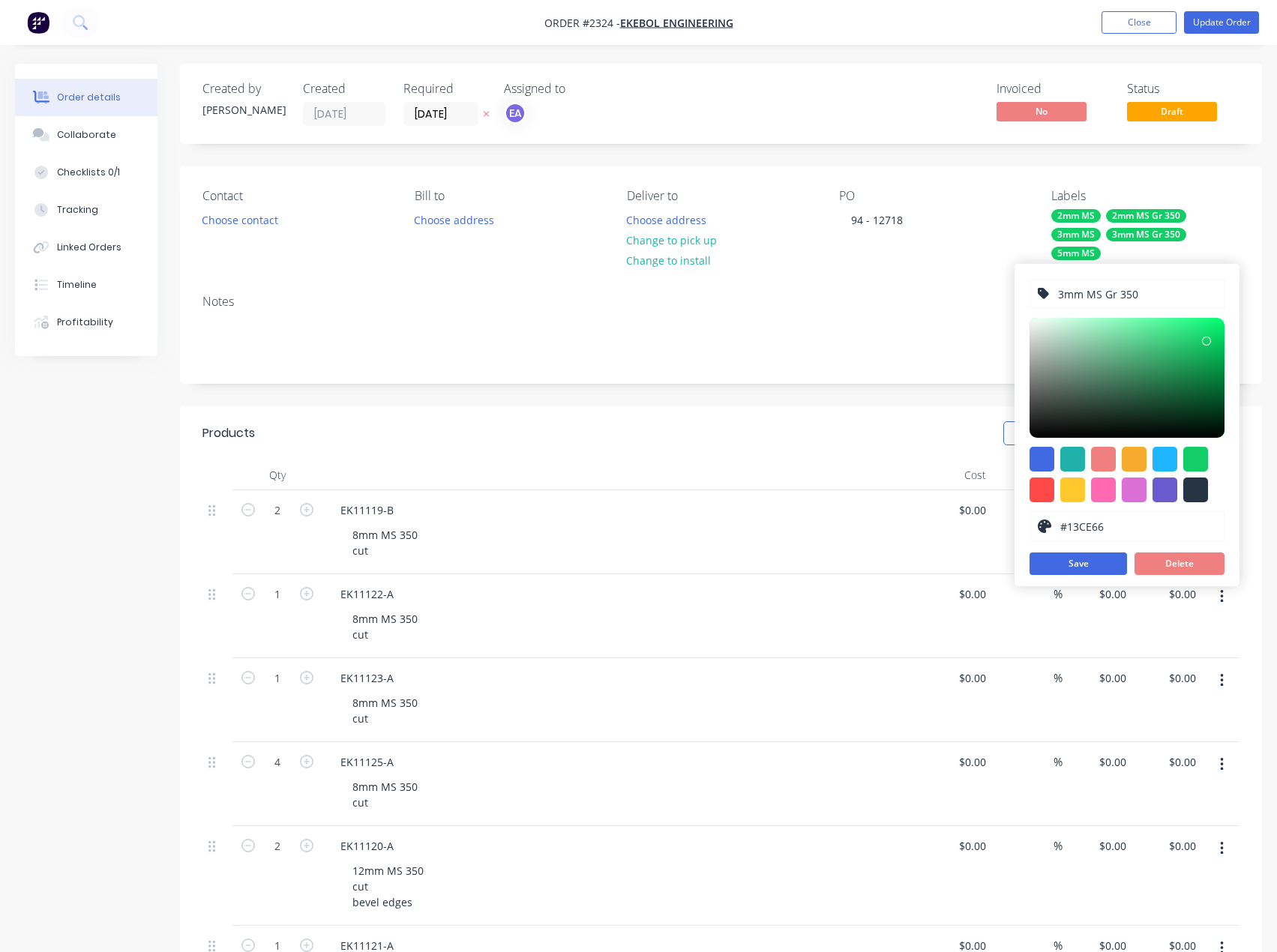
click at [1119, 291] on input "3mm MS Gr 350" at bounding box center [1136, 294] width 160 height 29
type input "3mm MS Gr350"
click at [1102, 559] on button "Save" at bounding box center [1078, 564] width 98 height 22
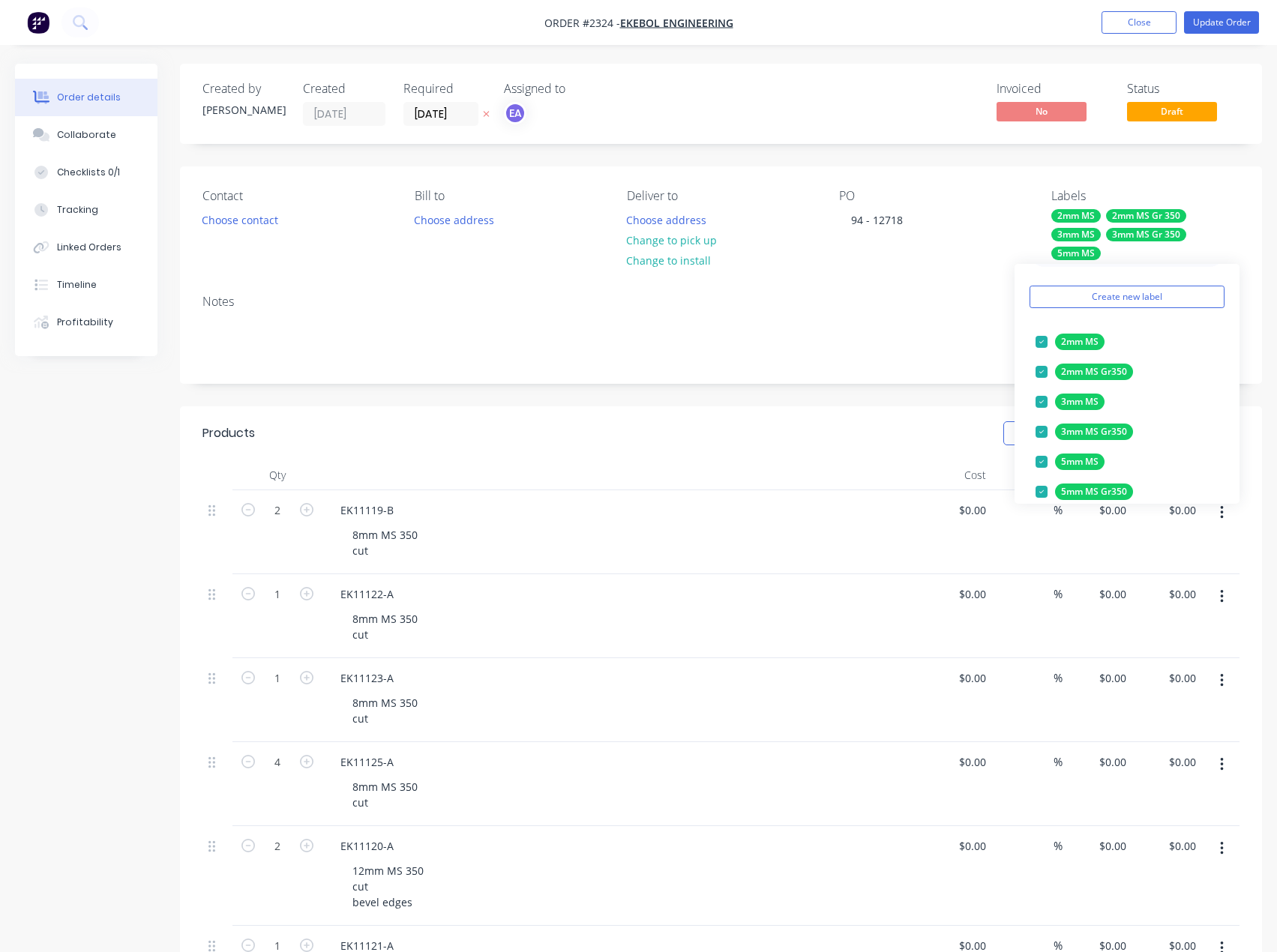
scroll to position [0, 0]
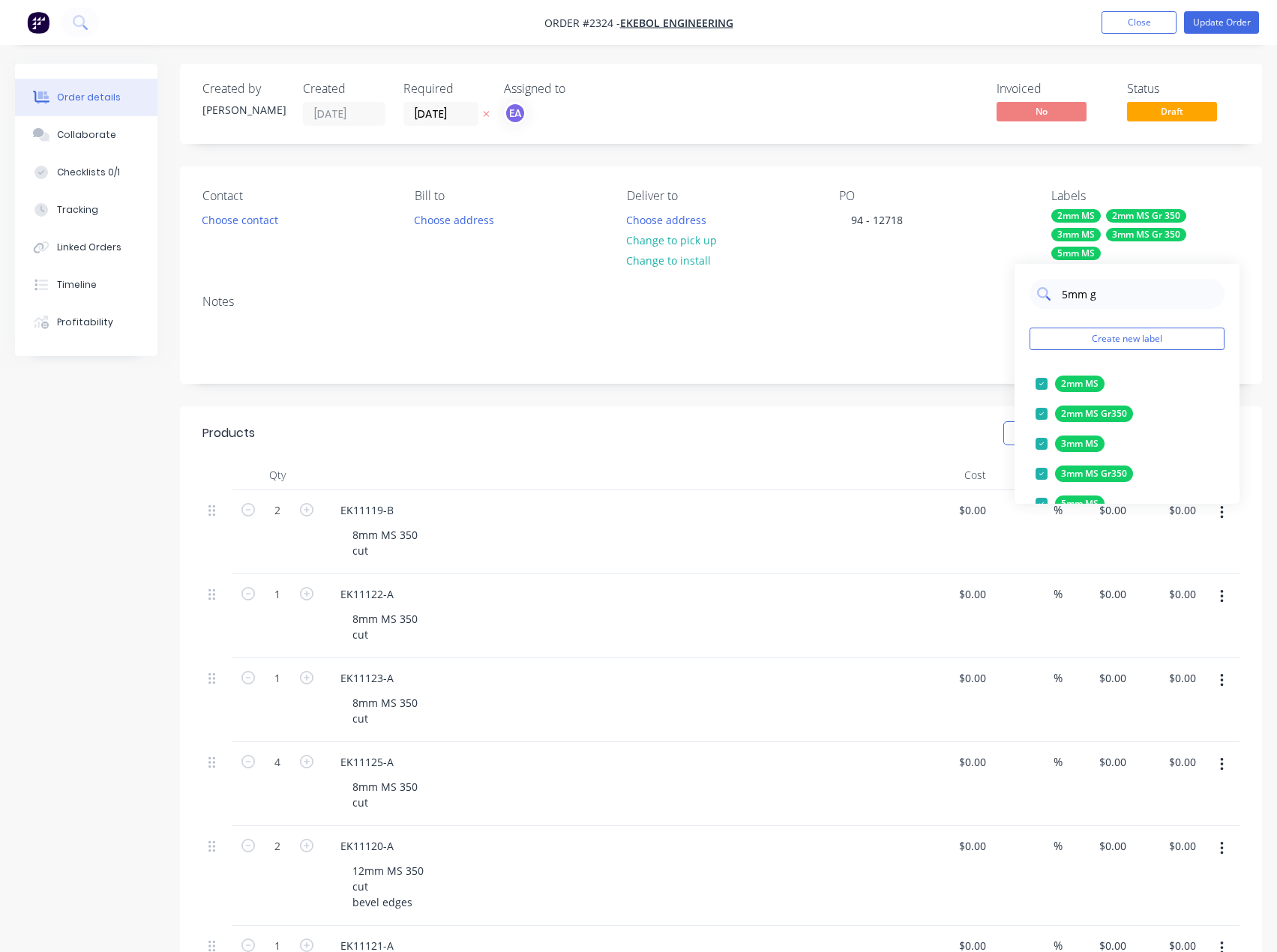
drag, startPoint x: 1108, startPoint y: 297, endPoint x: 1044, endPoint y: 297, distance: 64.0
click at [1044, 297] on div "5mm g" at bounding box center [1127, 294] width 195 height 30
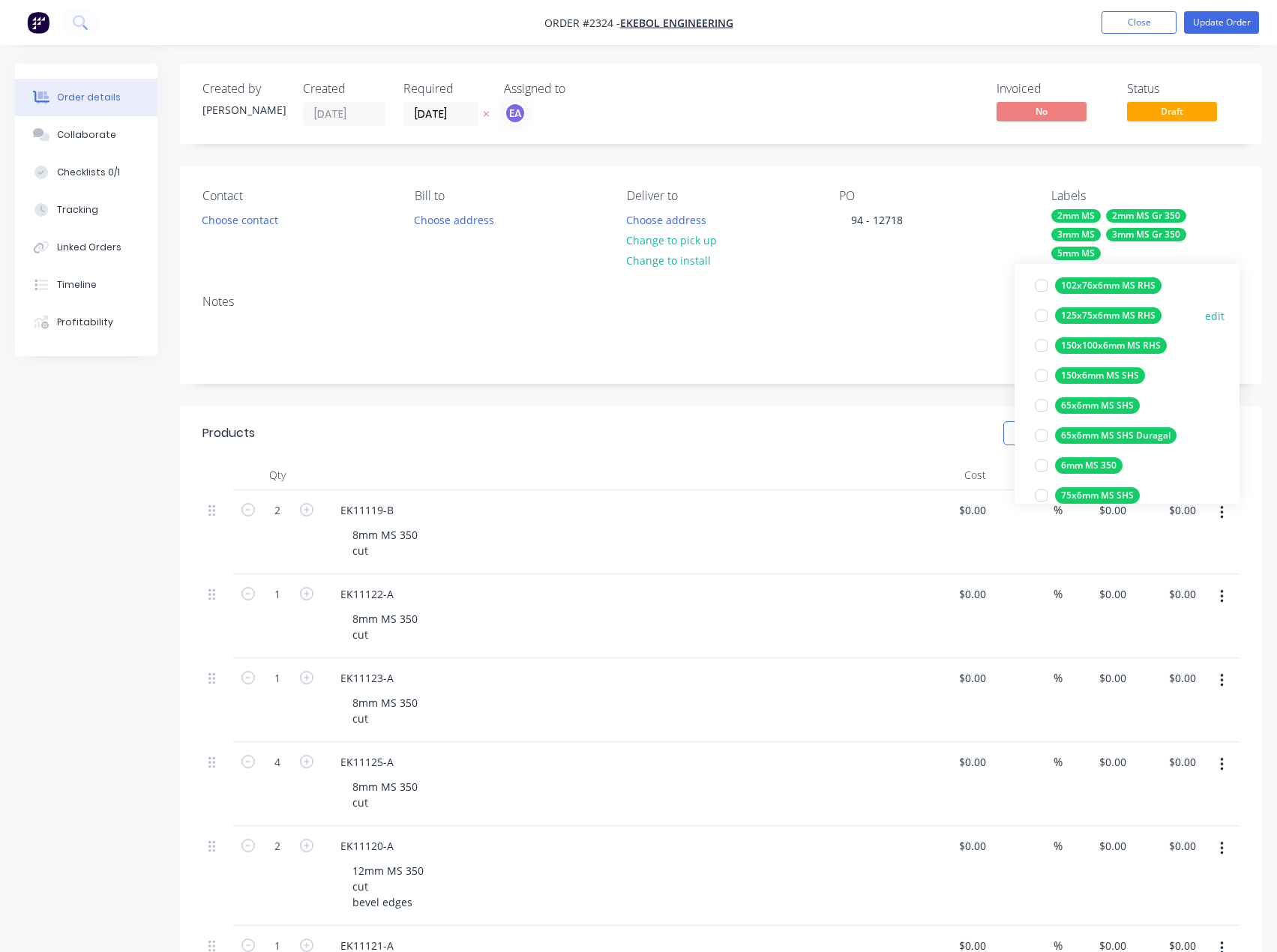
scroll to position [150, 0]
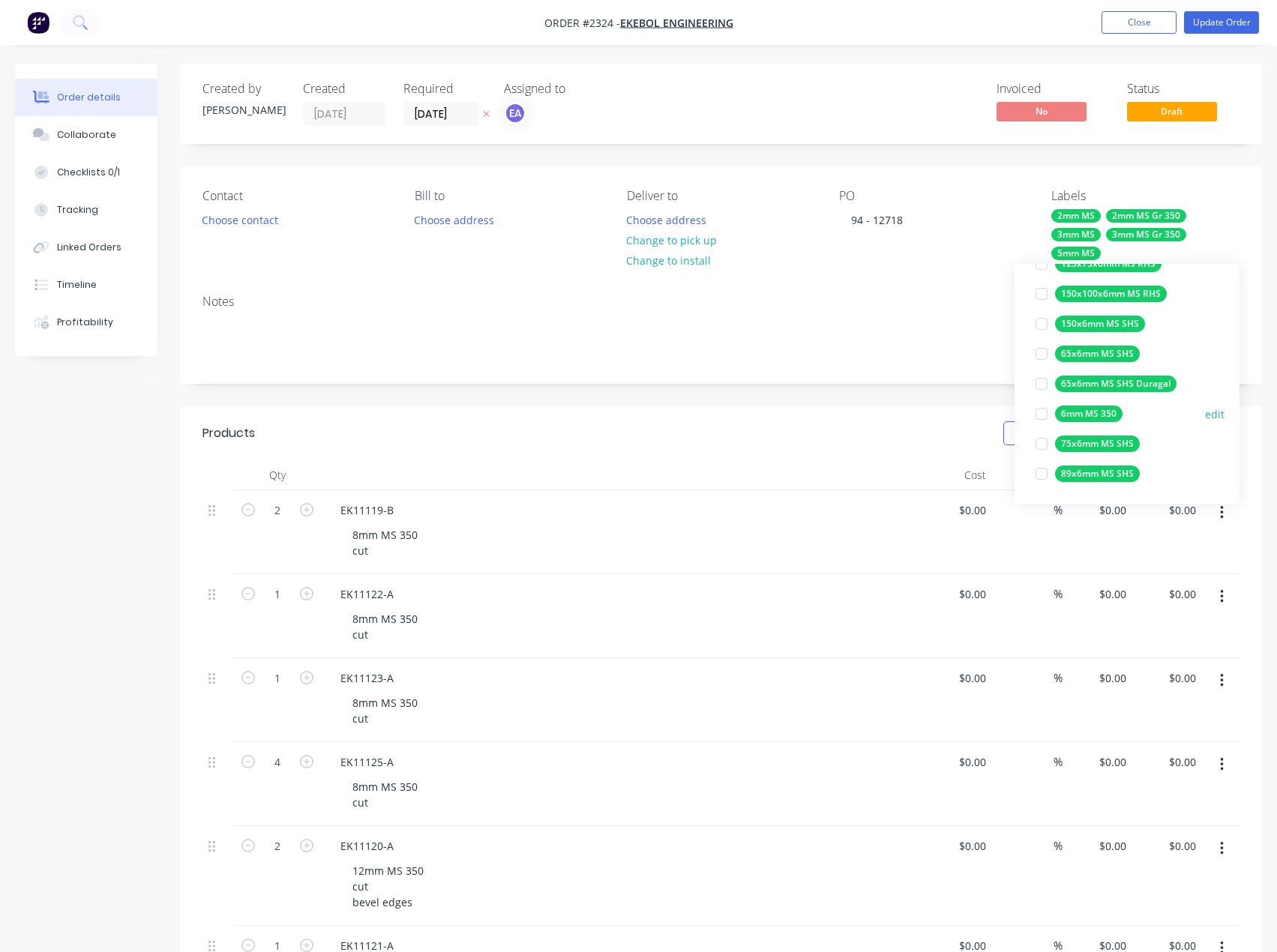
click at [1036, 414] on div at bounding box center [1041, 414] width 30 height 30
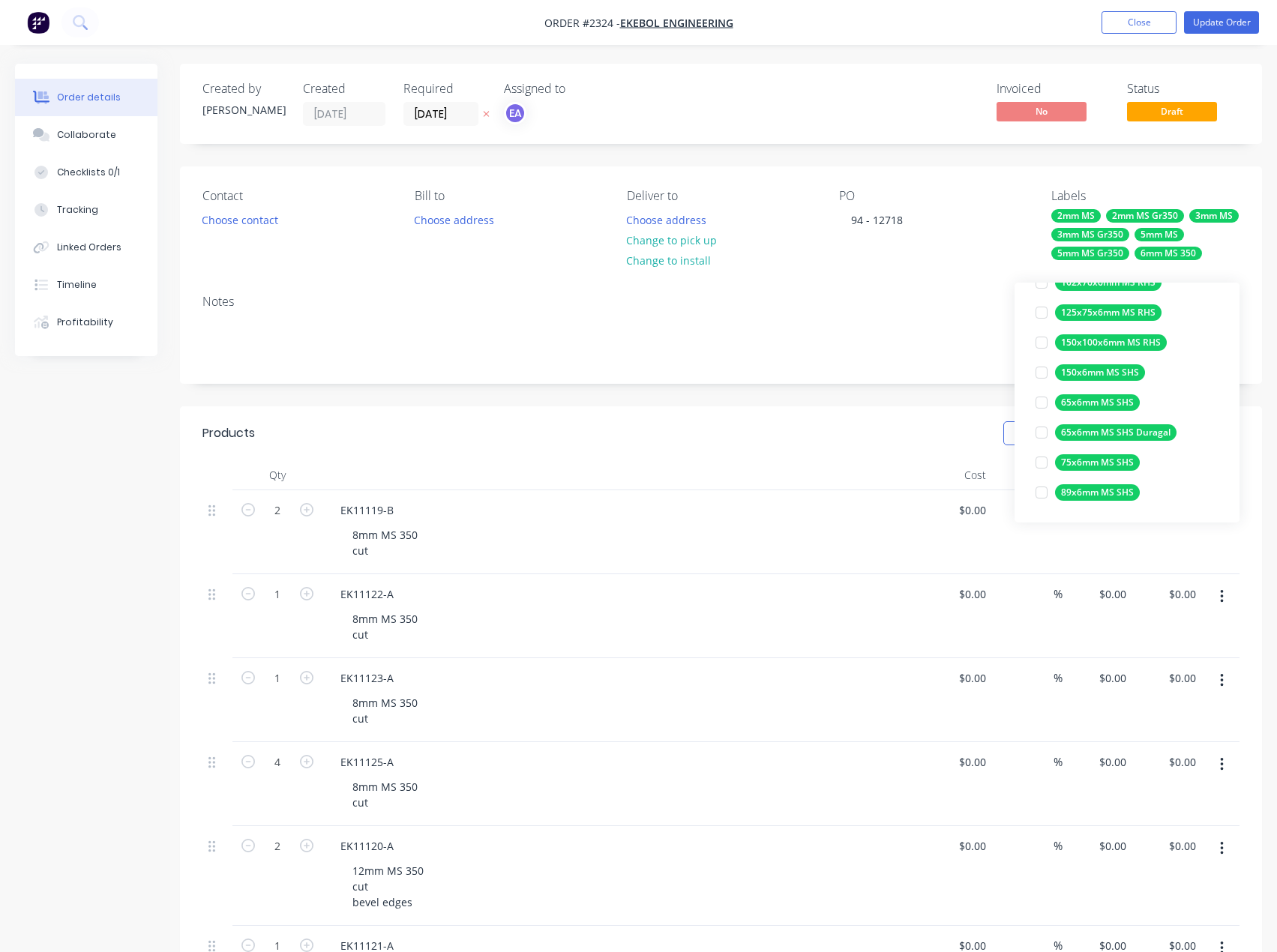
scroll to position [0, 0]
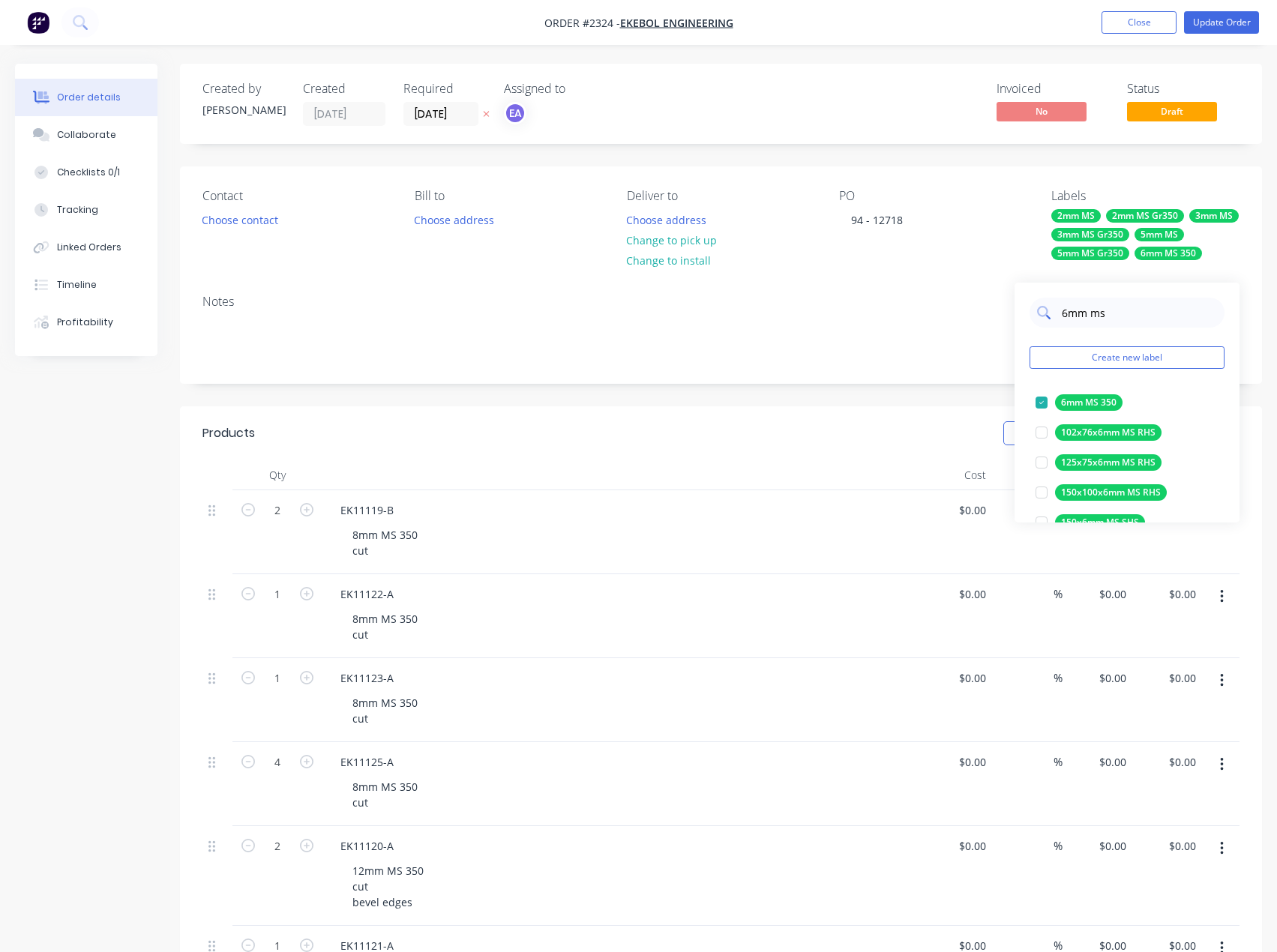
drag, startPoint x: 1109, startPoint y: 309, endPoint x: 1065, endPoint y: 313, distance: 44.2
click at [1065, 313] on input "6mm ms" at bounding box center [1139, 313] width 157 height 30
click at [1038, 464] on div at bounding box center [1041, 463] width 30 height 30
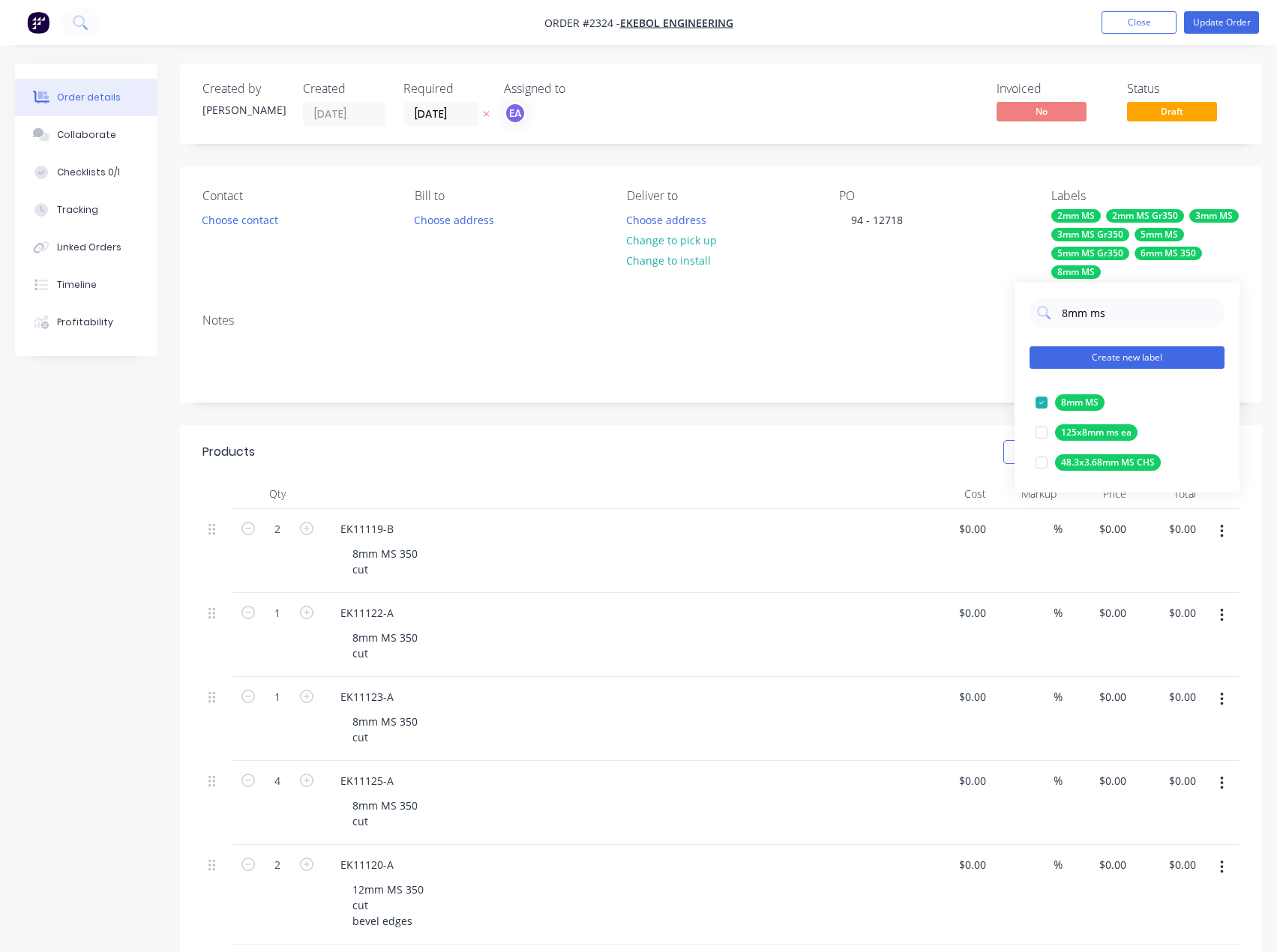
type input "8mm ms"
click at [1104, 357] on button "Create new label" at bounding box center [1127, 357] width 195 height 22
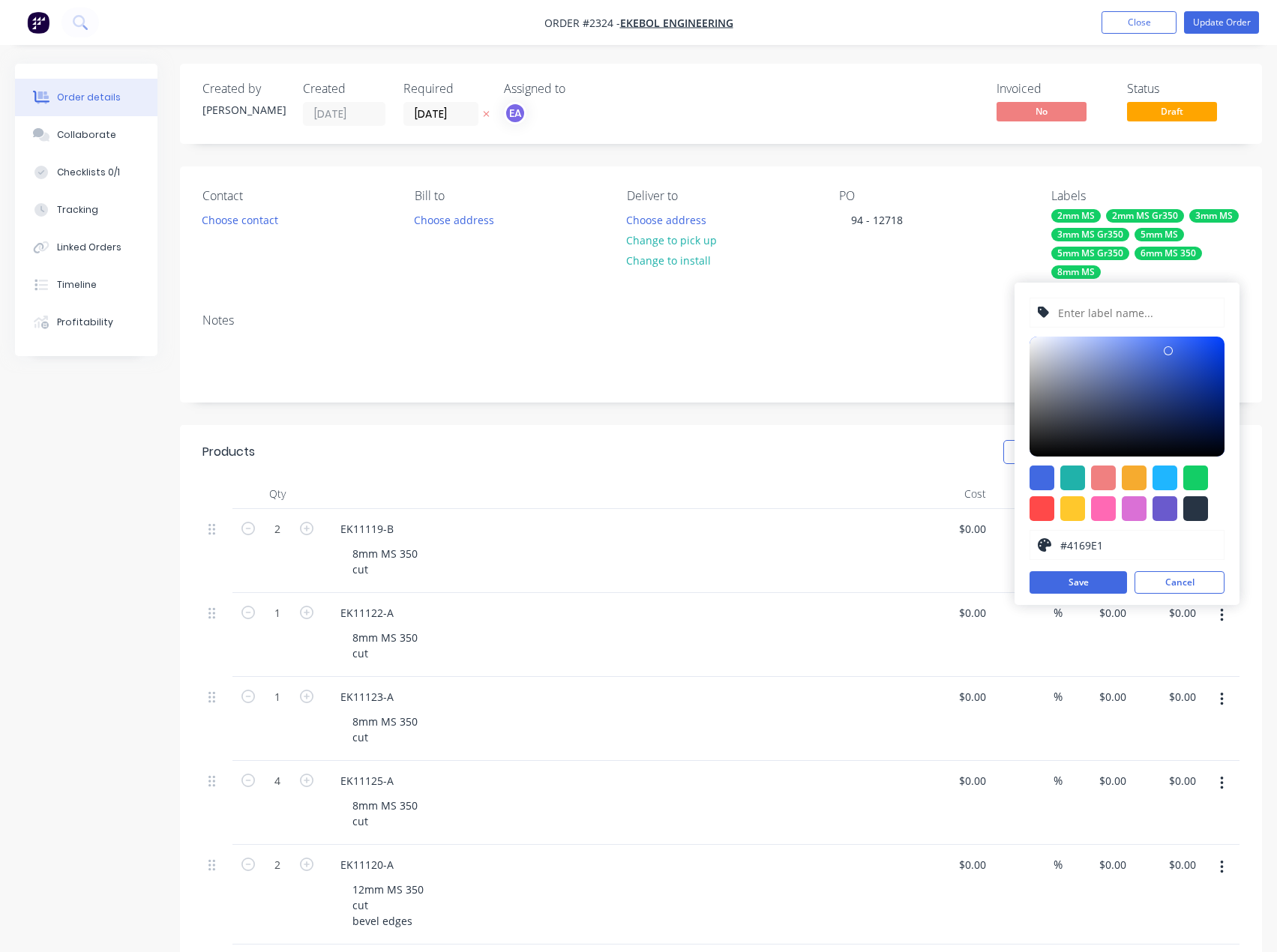
click at [1122, 312] on input "text" at bounding box center [1136, 313] width 160 height 29
type input "8mm MS Gr350"
click at [1184, 488] on div at bounding box center [1195, 477] width 25 height 25
type input "#13CE66"
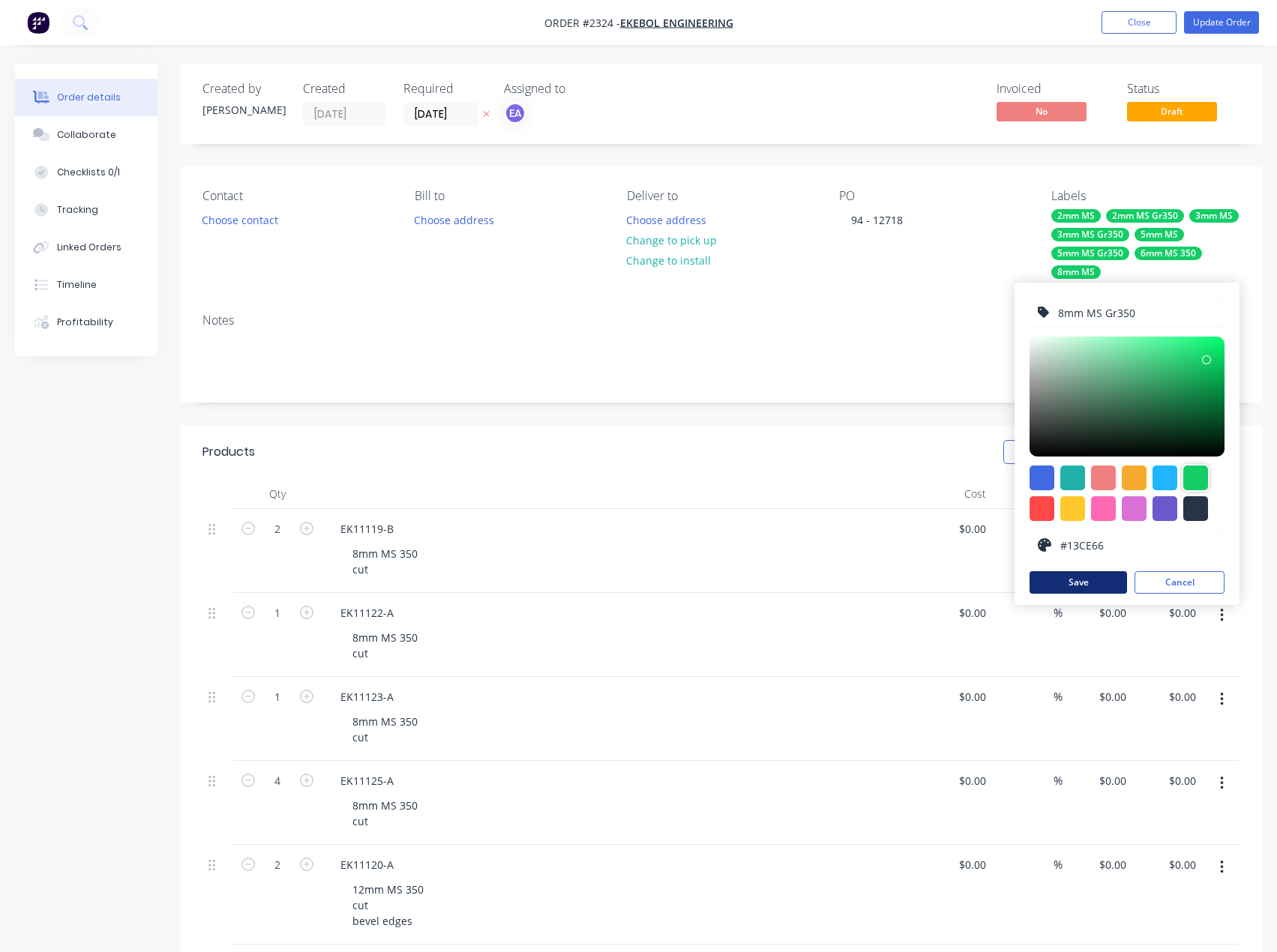
click at [1092, 583] on button "Save" at bounding box center [1078, 582] width 98 height 22
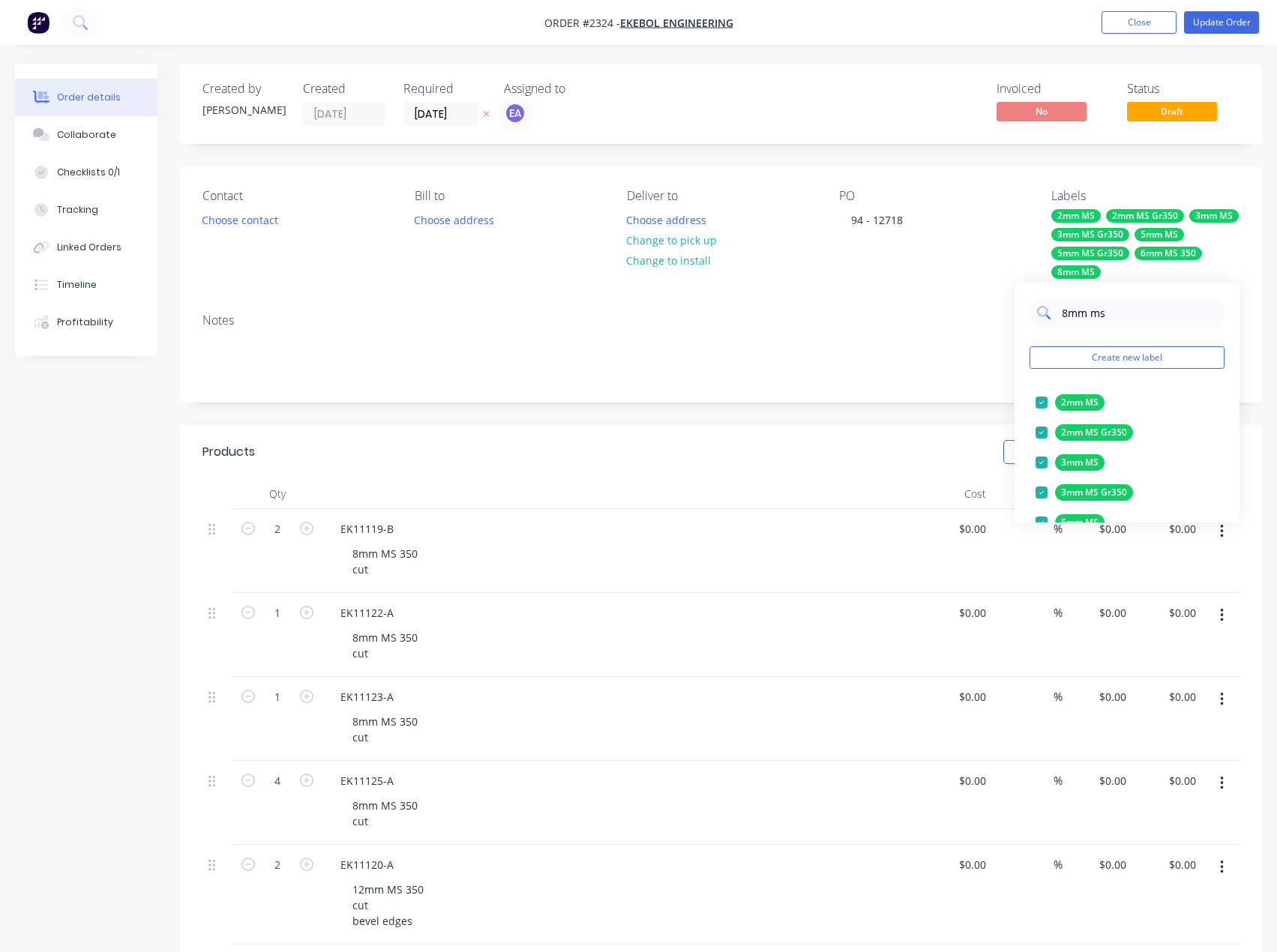
drag, startPoint x: 1121, startPoint y: 317, endPoint x: 1055, endPoint y: 317, distance: 66.0
click at [1055, 317] on div "8mm ms" at bounding box center [1127, 313] width 195 height 30
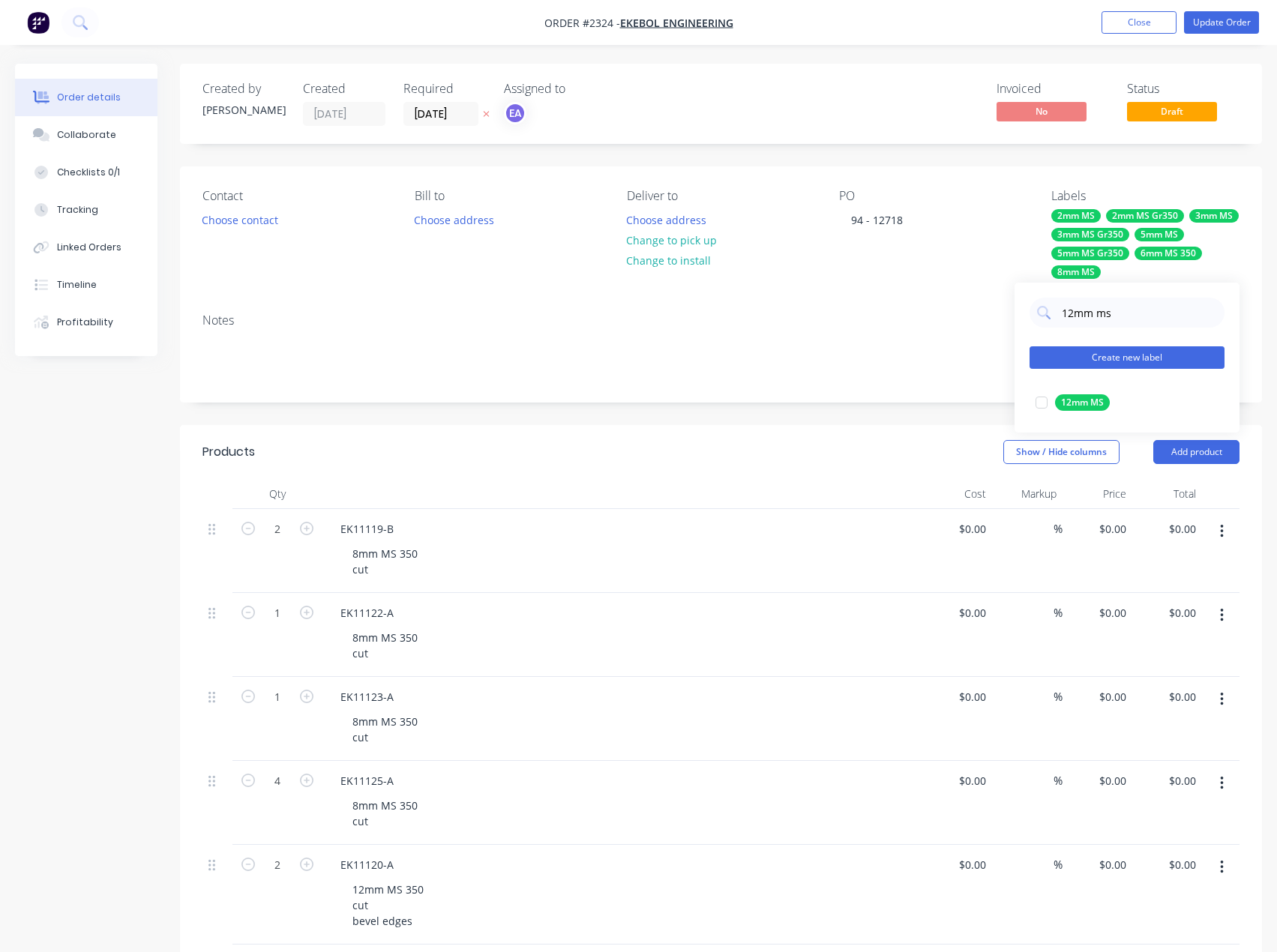
type input "12mm ms"
click at [1075, 363] on button "Create new label" at bounding box center [1127, 357] width 195 height 22
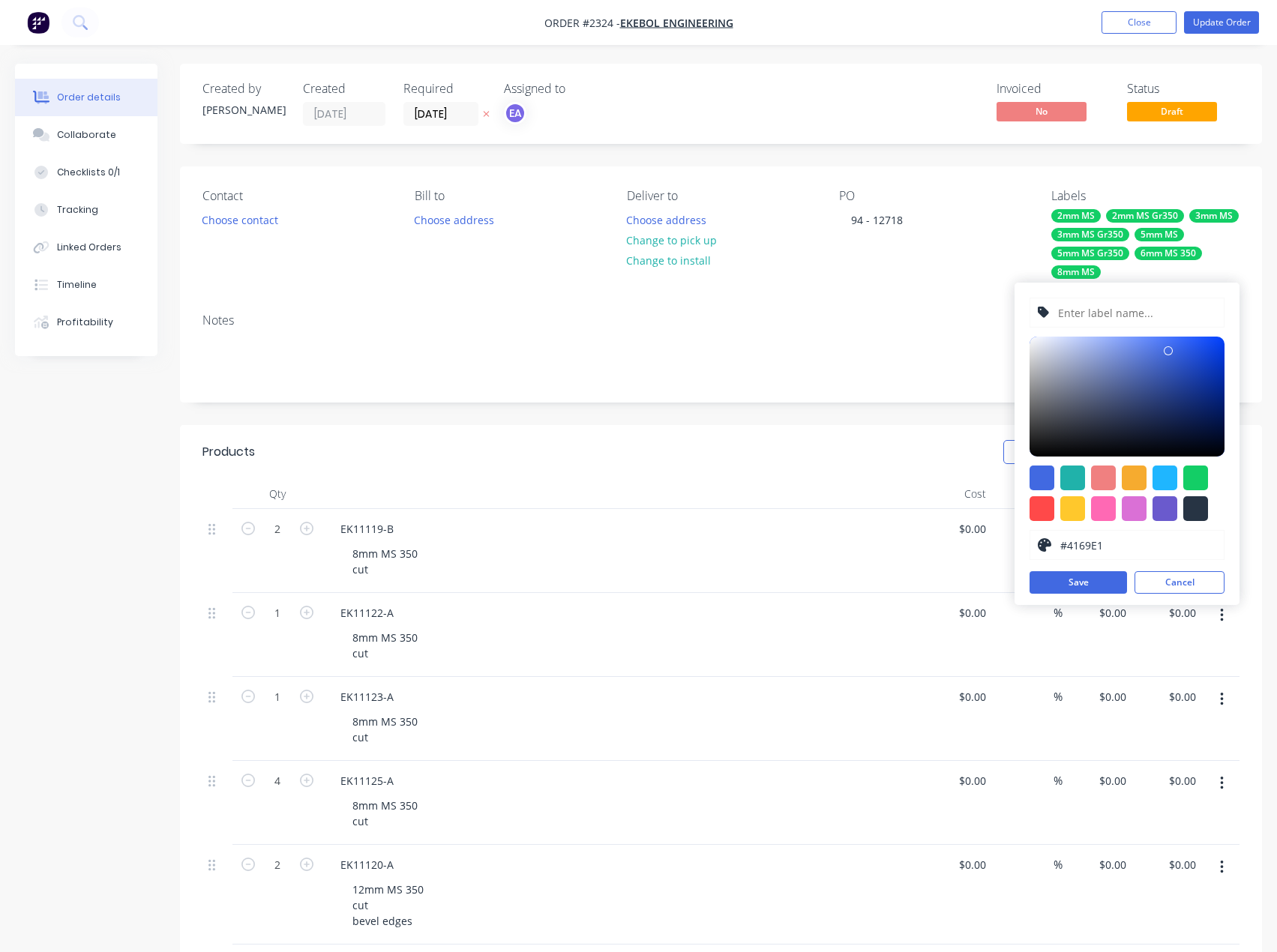
click at [1135, 318] on input "text" at bounding box center [1136, 313] width 160 height 29
type input "12mm MS Gr350"
click at [1112, 585] on button "Save" at bounding box center [1078, 582] width 98 height 22
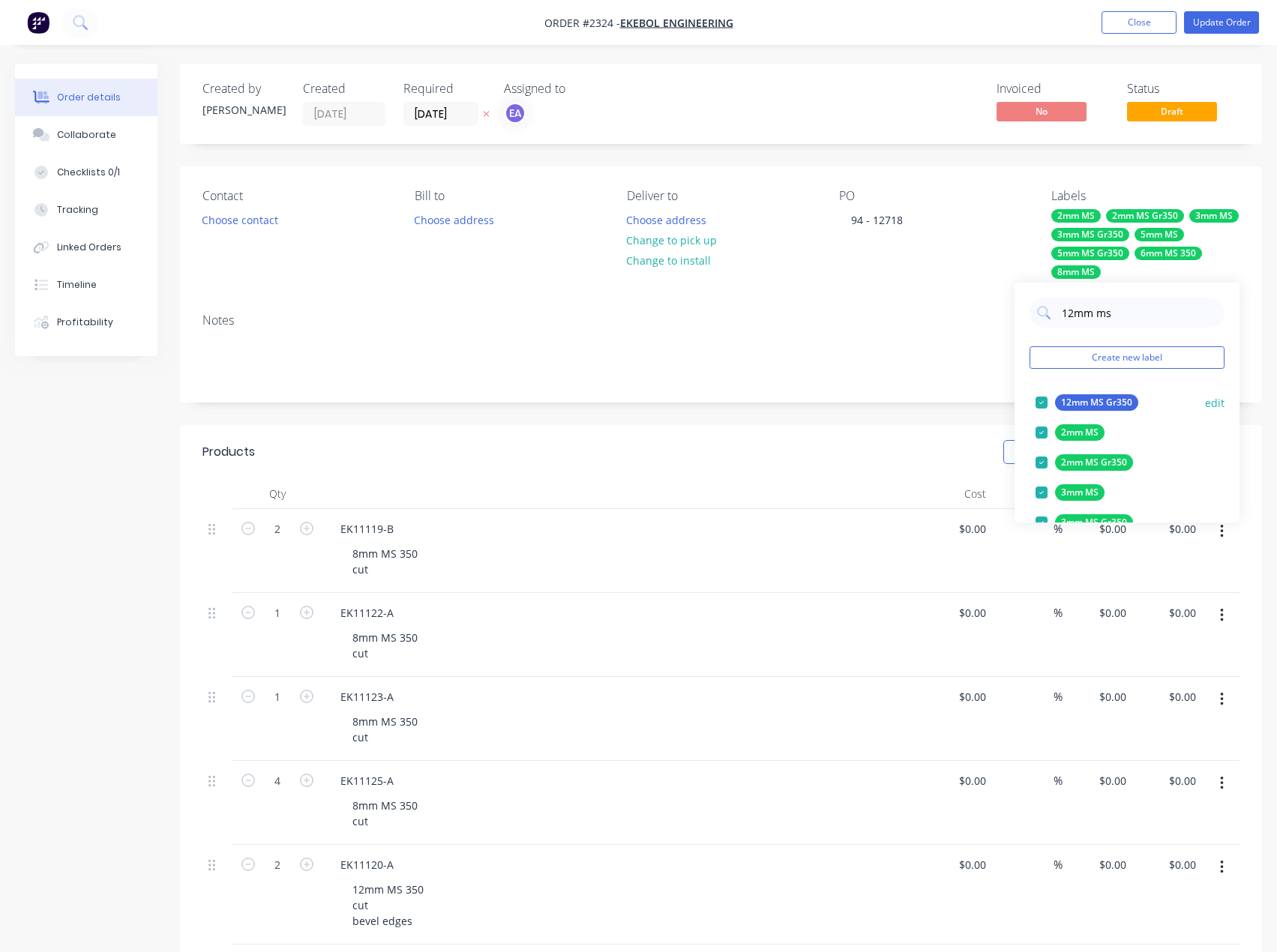
click at [1205, 404] on button "edit" at bounding box center [1215, 403] width 20 height 16
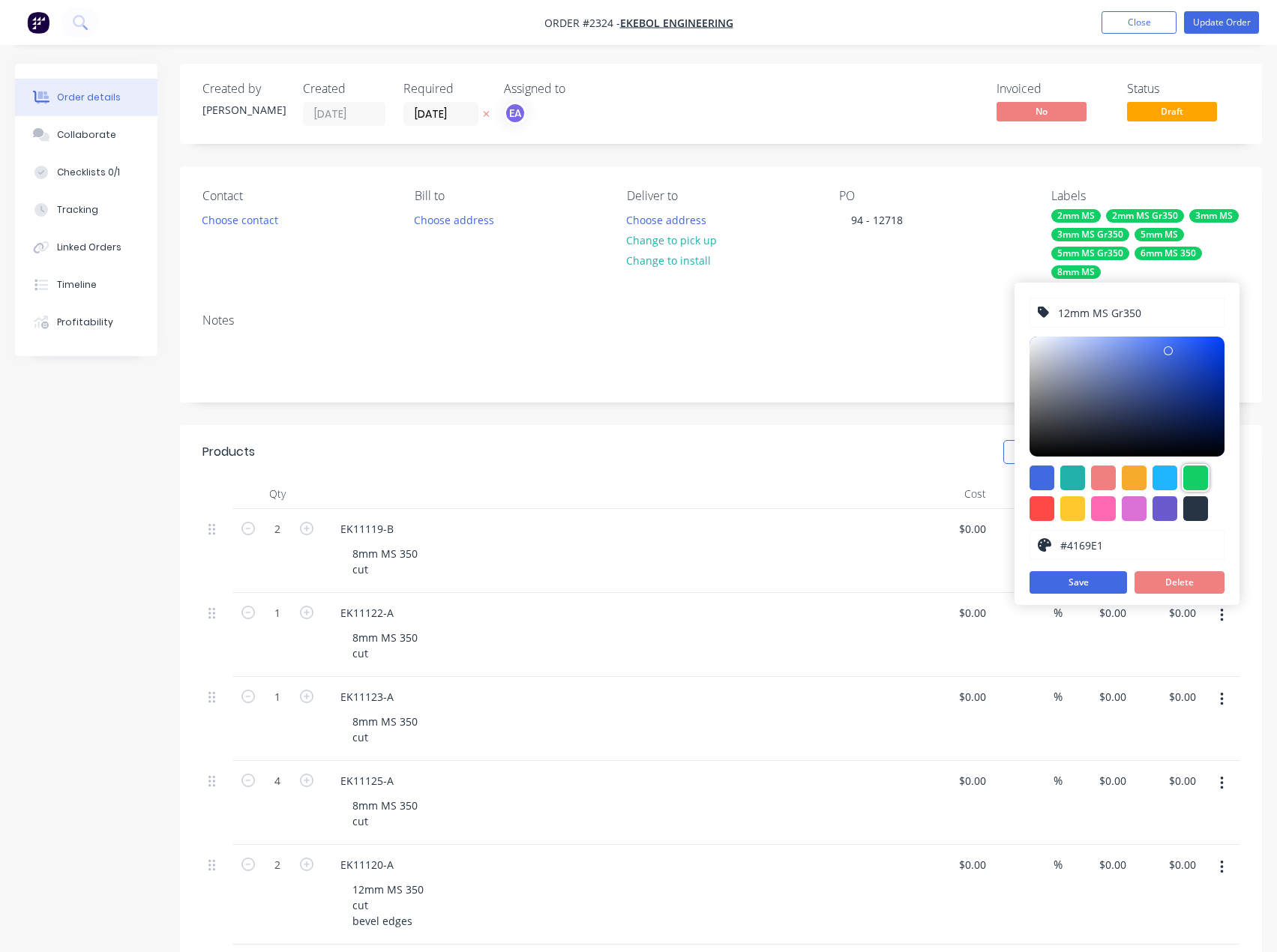
click at [1199, 476] on div at bounding box center [1195, 477] width 25 height 25
type input "#13CE66"
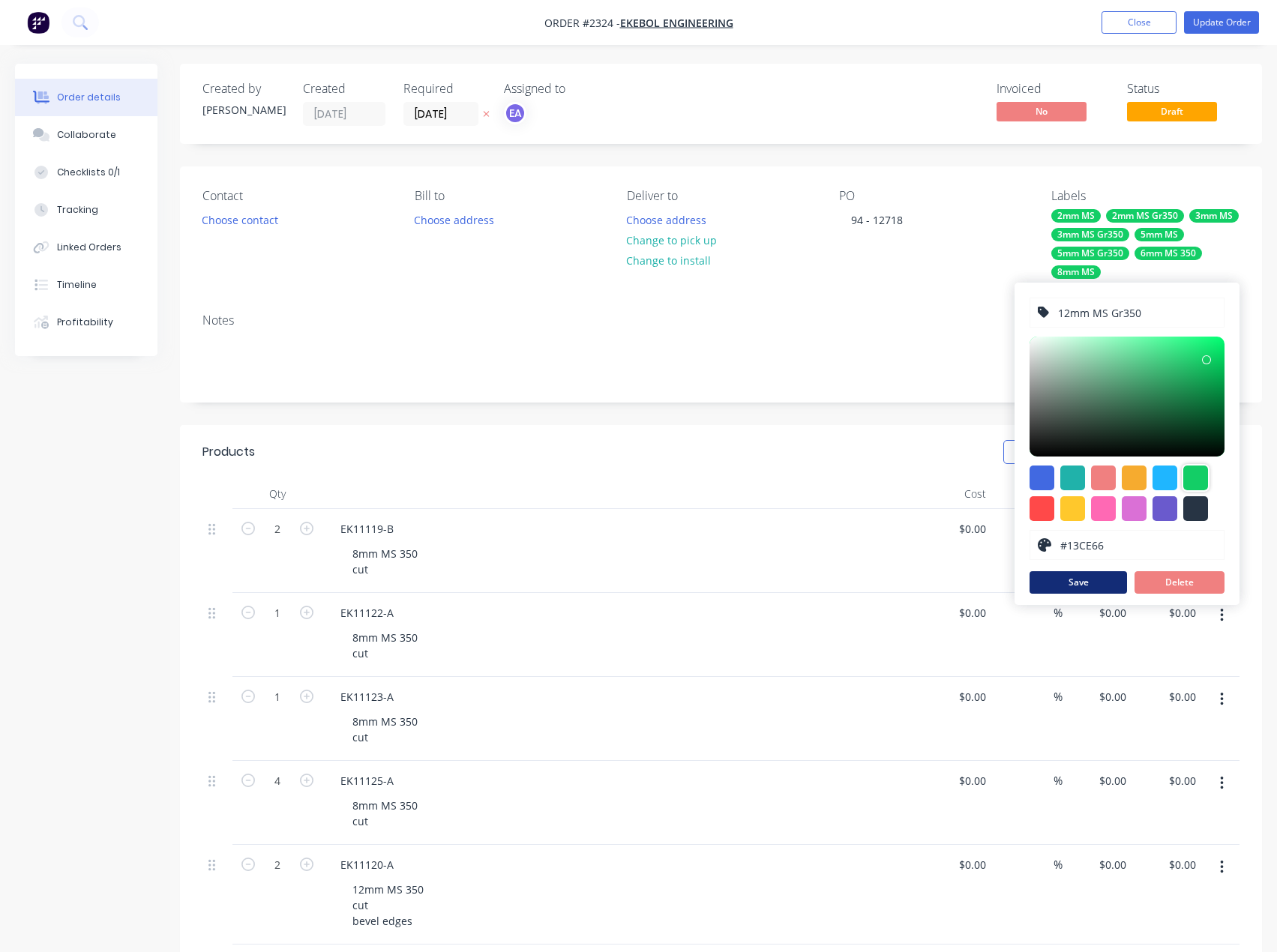
click at [1100, 577] on button "Save" at bounding box center [1078, 582] width 98 height 22
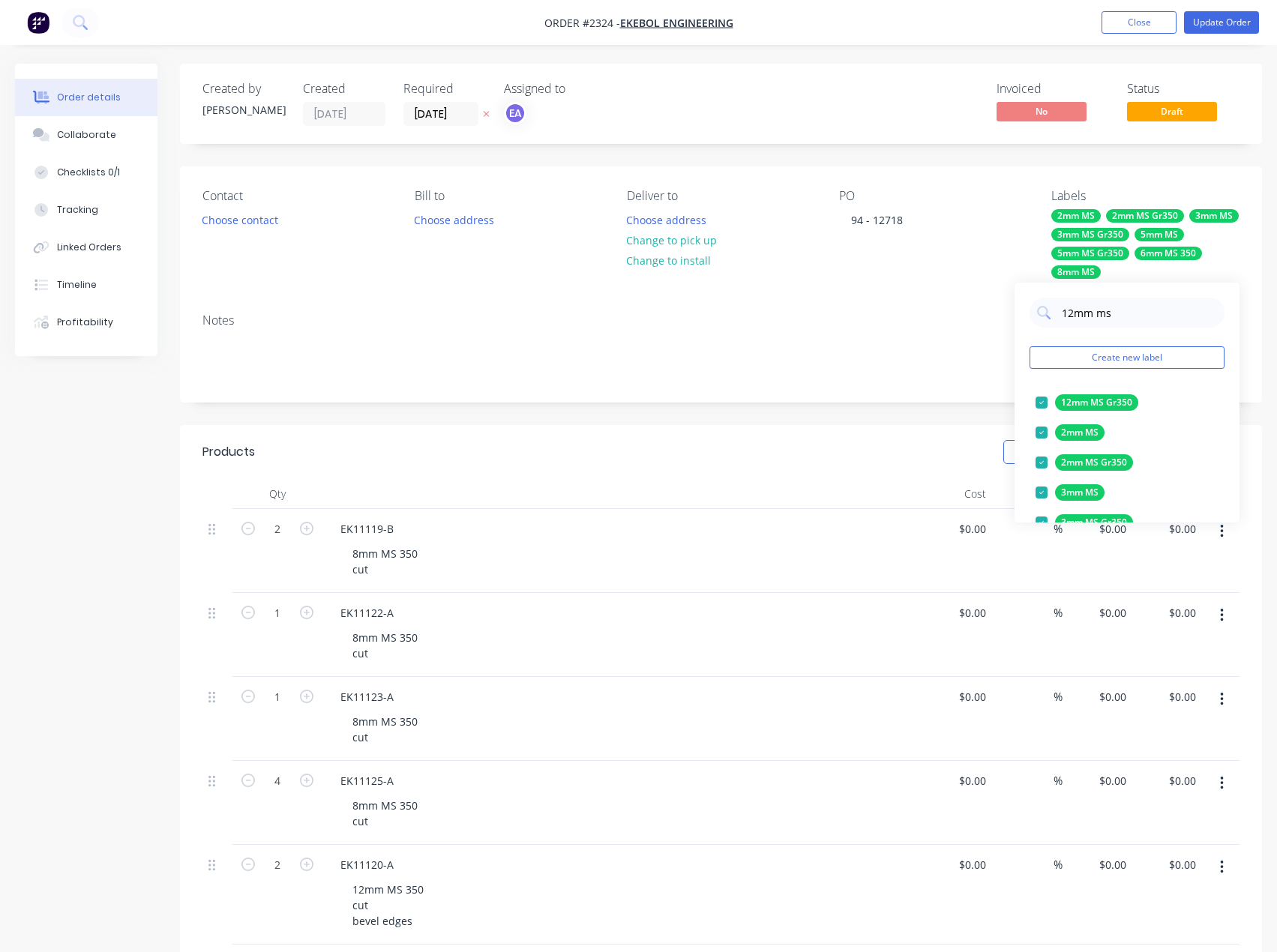
click at [971, 388] on div "Notes" at bounding box center [721, 352] width 1082 height 100
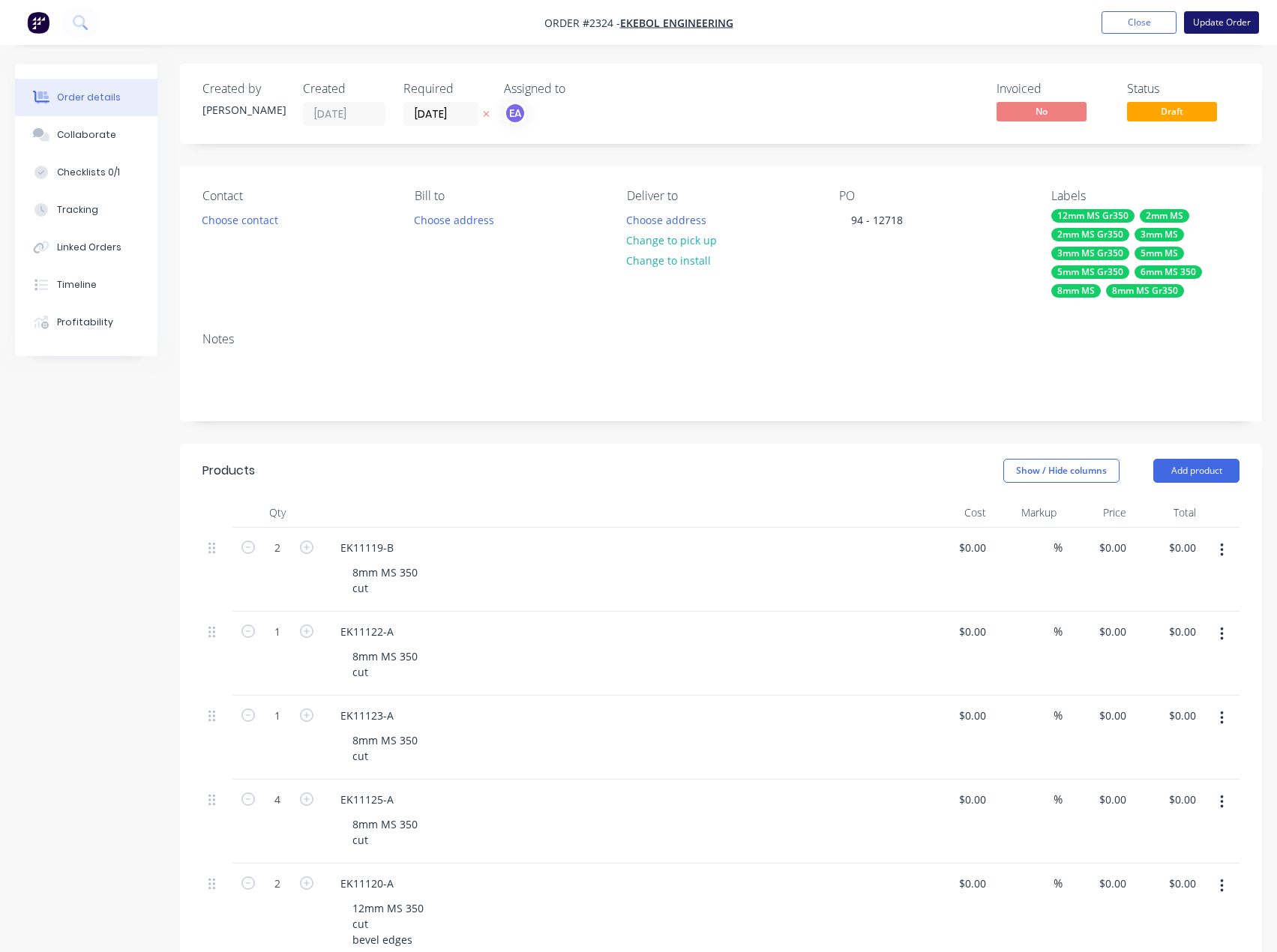
click at [1213, 29] on button "Update Order" at bounding box center [1221, 22] width 75 height 22
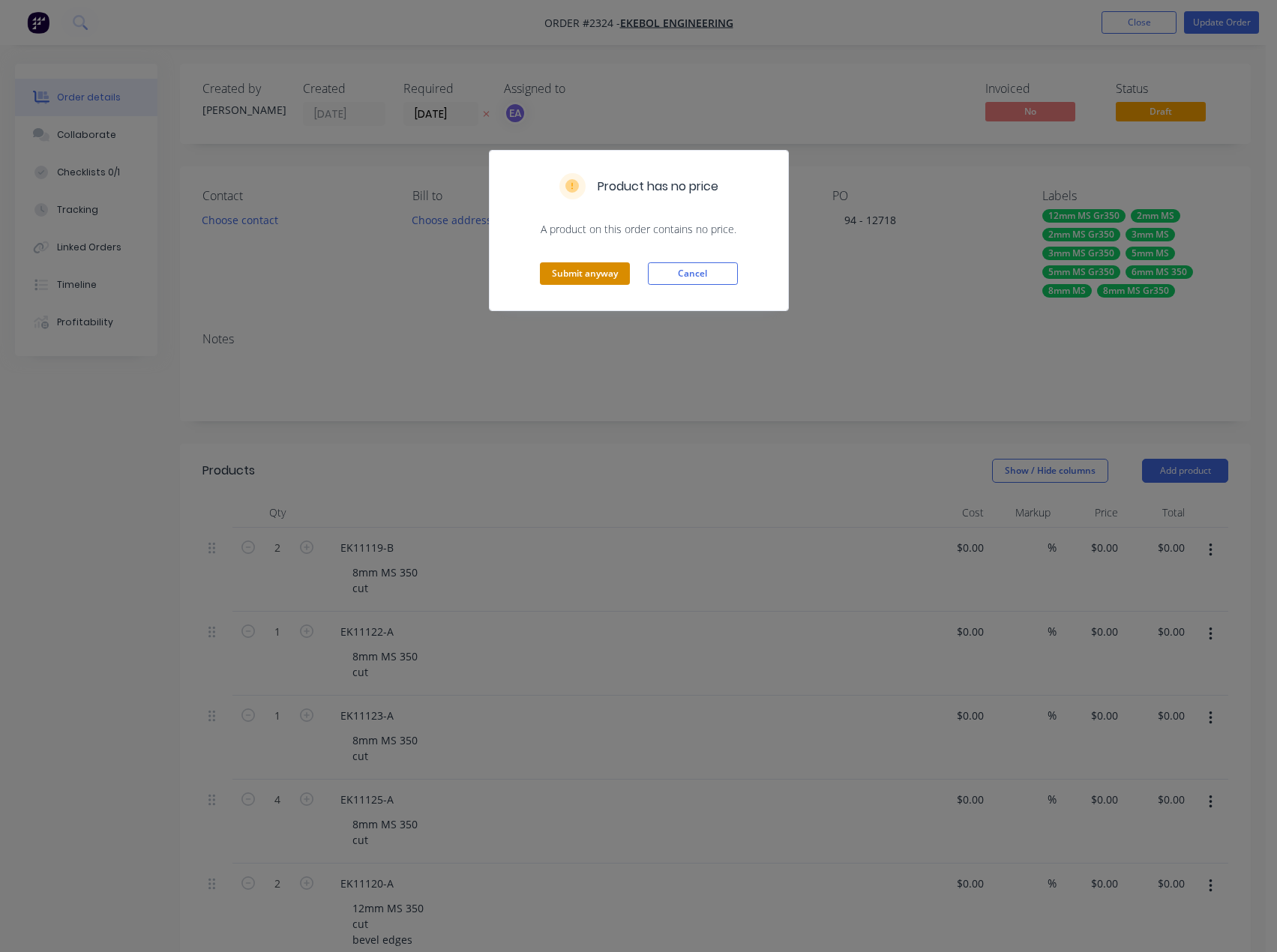
click at [593, 273] on button "Submit anyway" at bounding box center [585, 274] width 90 height 22
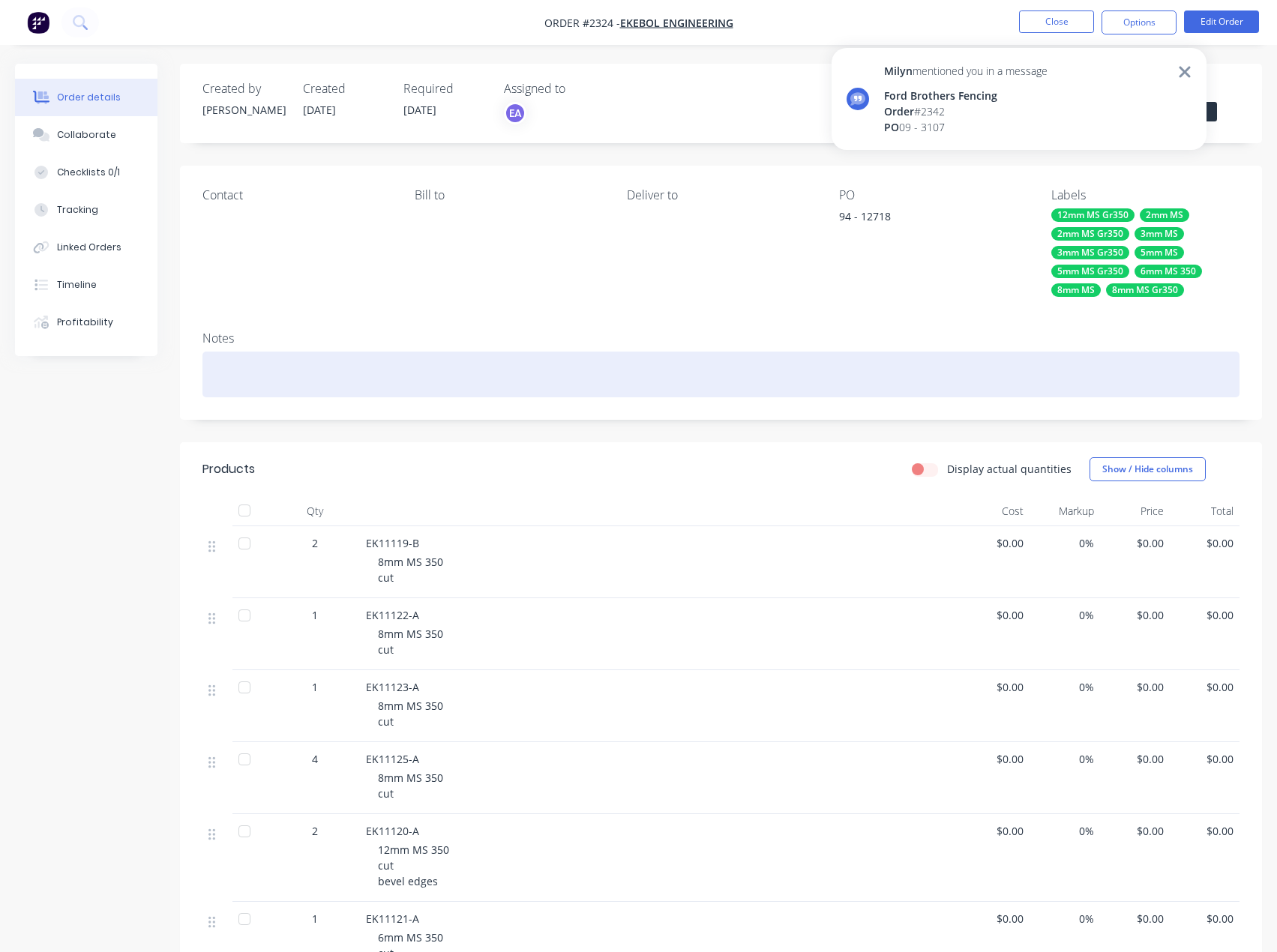
click at [763, 376] on div at bounding box center [720, 374] width 1037 height 45
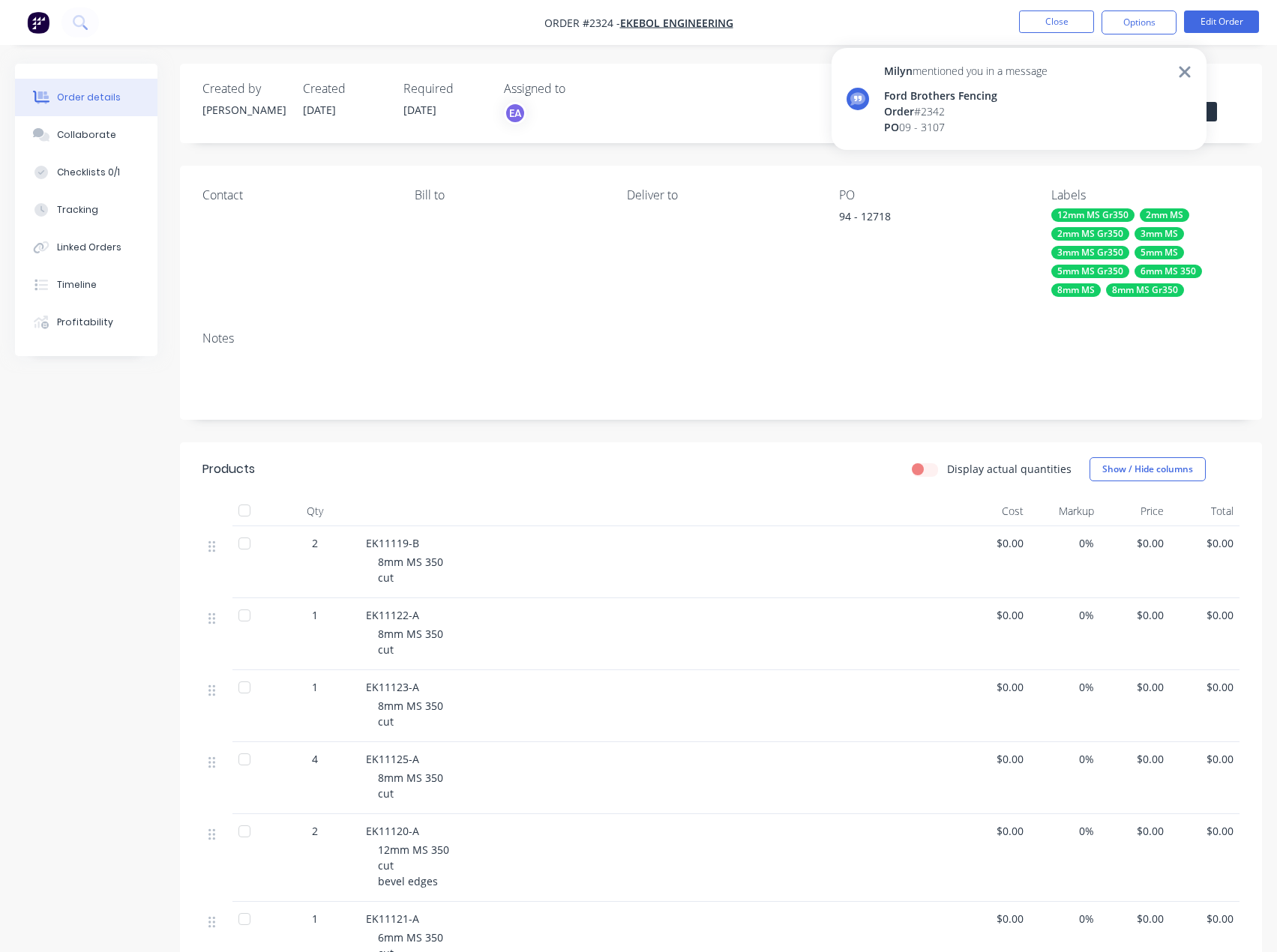
drag, startPoint x: 1185, startPoint y: 75, endPoint x: 1192, endPoint y: 60, distance: 16.6
click at [1185, 73] on icon at bounding box center [1185, 72] width 14 height 18
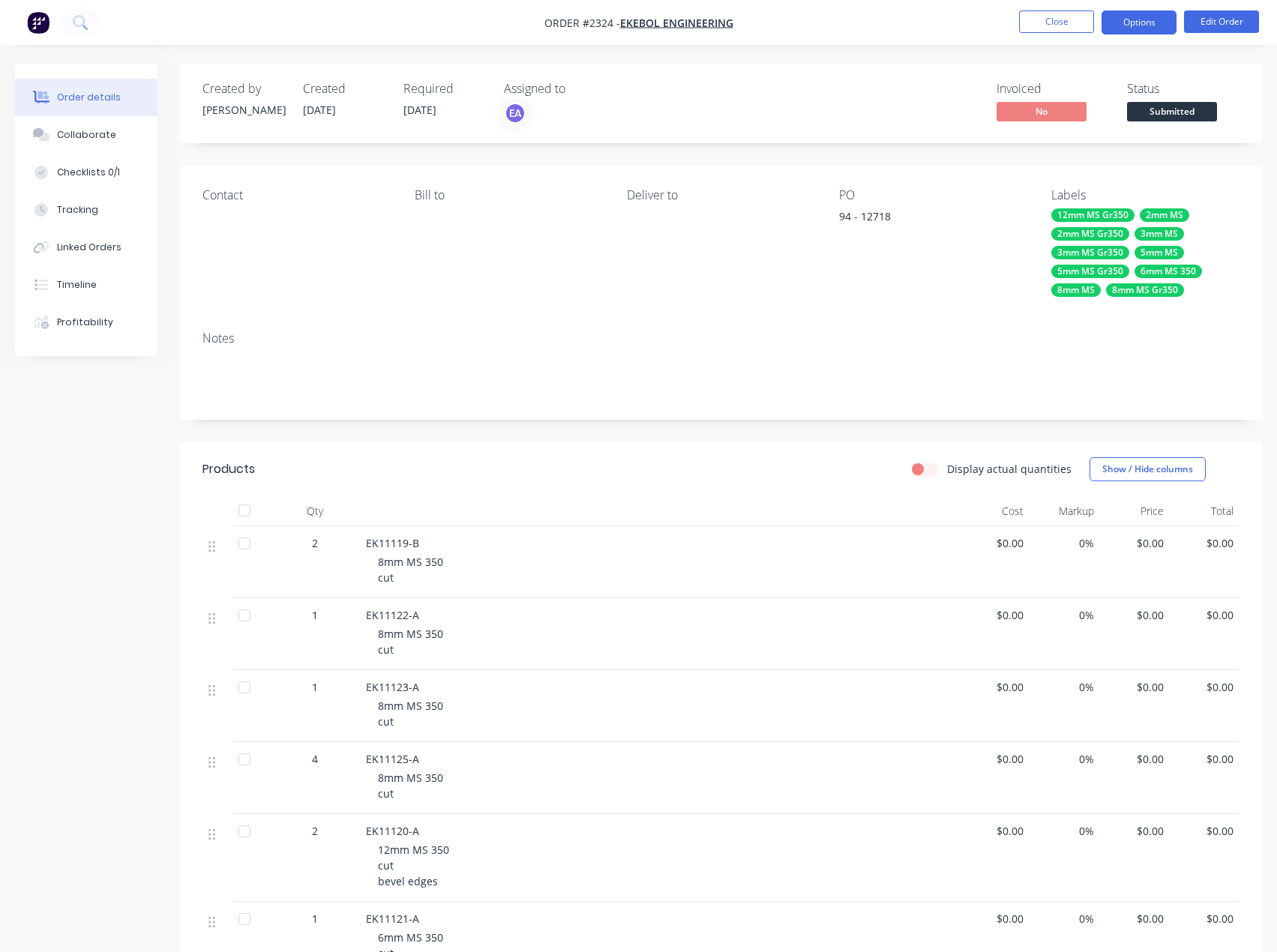
click at [1146, 21] on button "Options" at bounding box center [1139, 22] width 75 height 24
click at [1208, 27] on button "Edit Order" at bounding box center [1221, 21] width 75 height 22
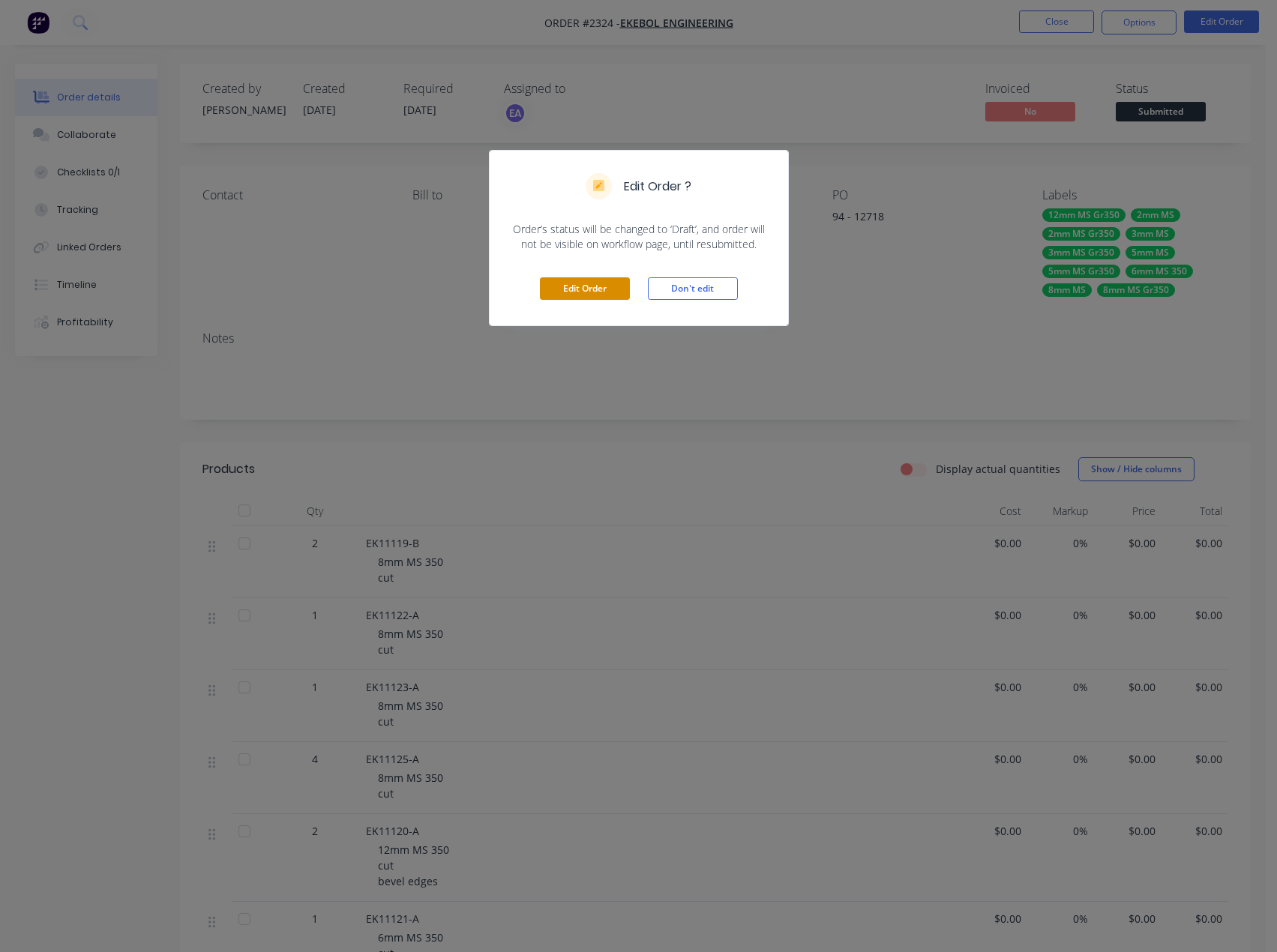
click at [598, 288] on button "Edit Order" at bounding box center [585, 289] width 90 height 22
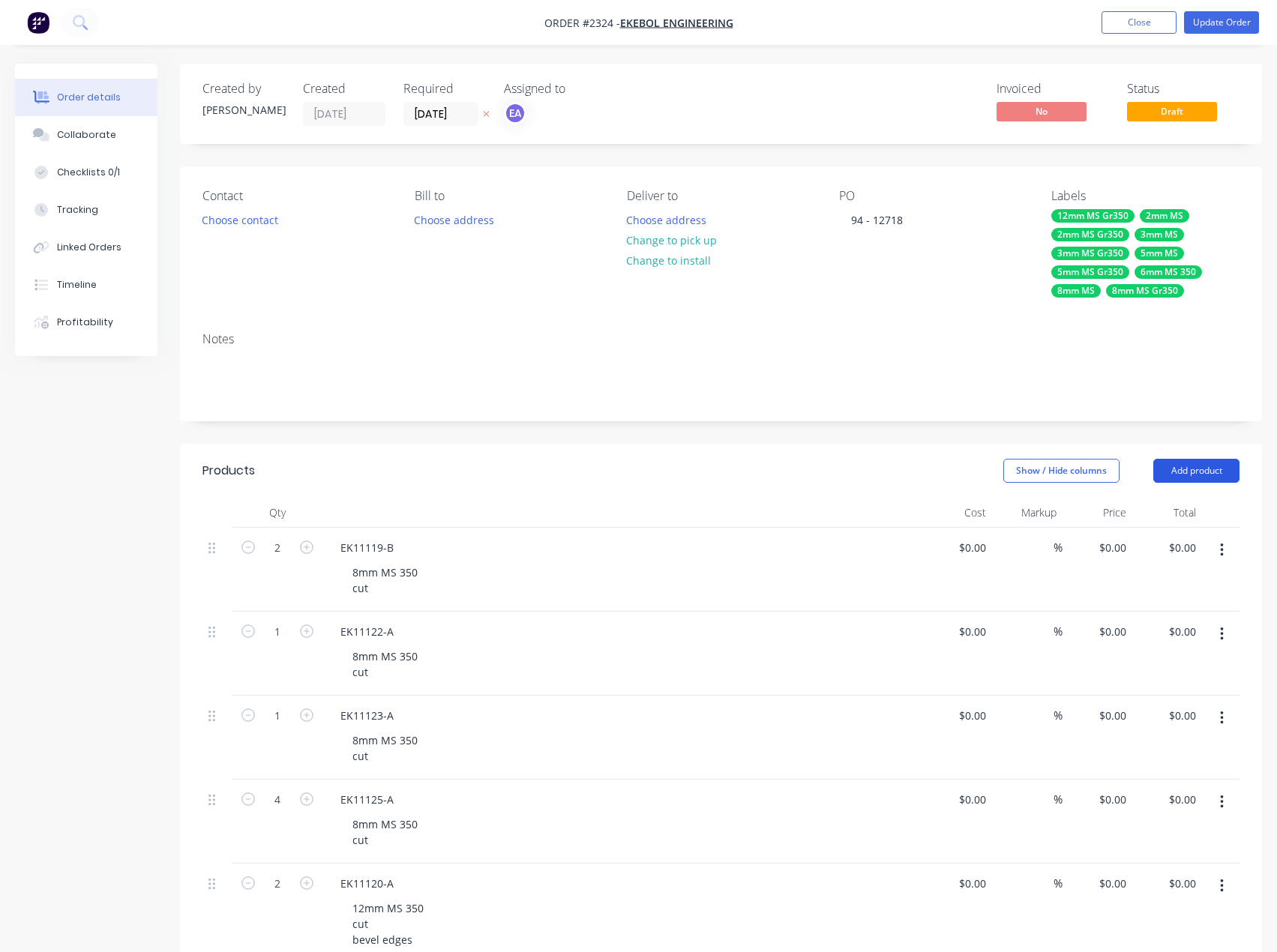
click at [1227, 470] on button "Add product" at bounding box center [1196, 471] width 86 height 24
click at [1154, 695] on div "Notes (Internal)" at bounding box center [1168, 688] width 115 height 21
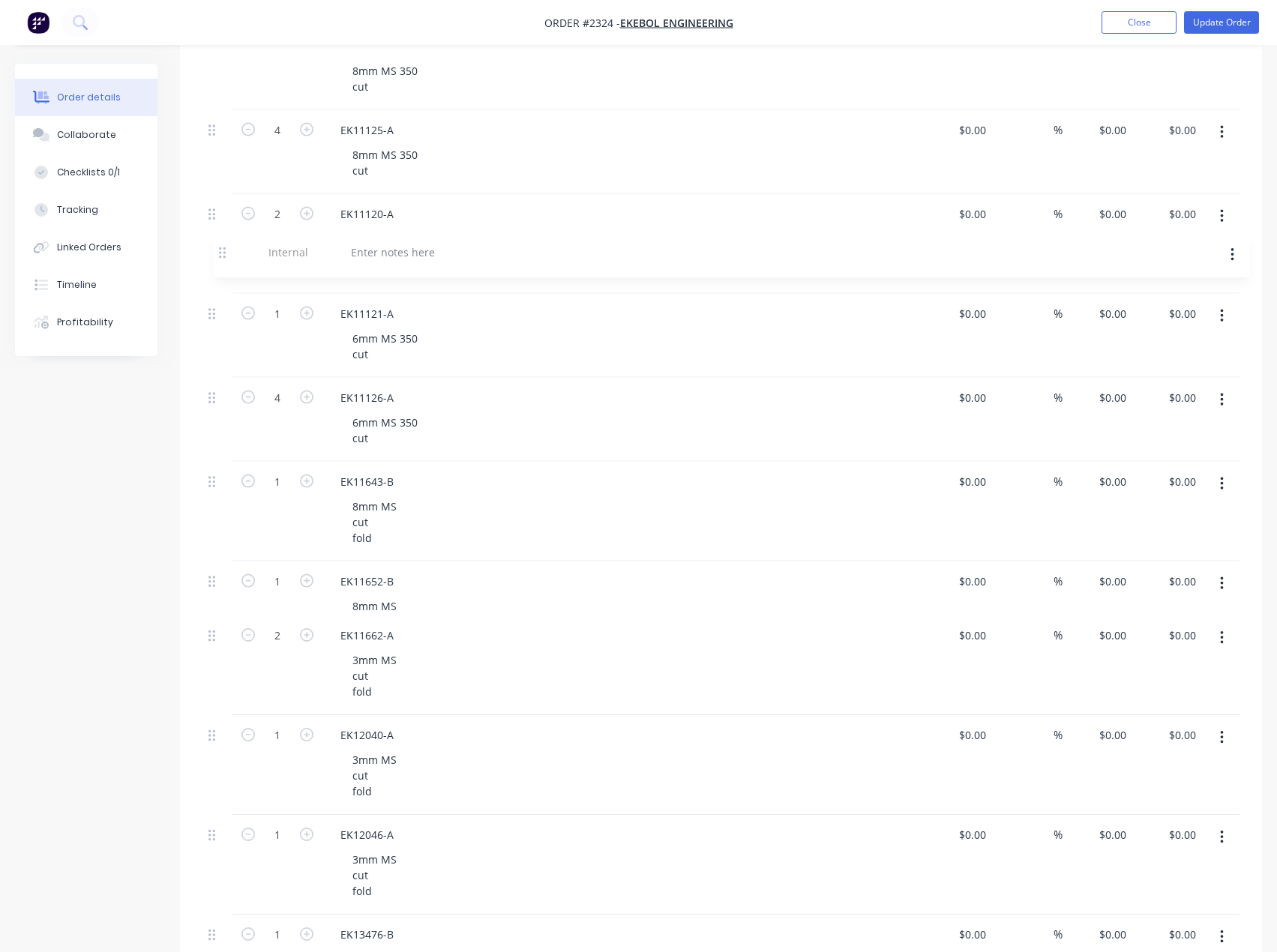
scroll to position [311, 0]
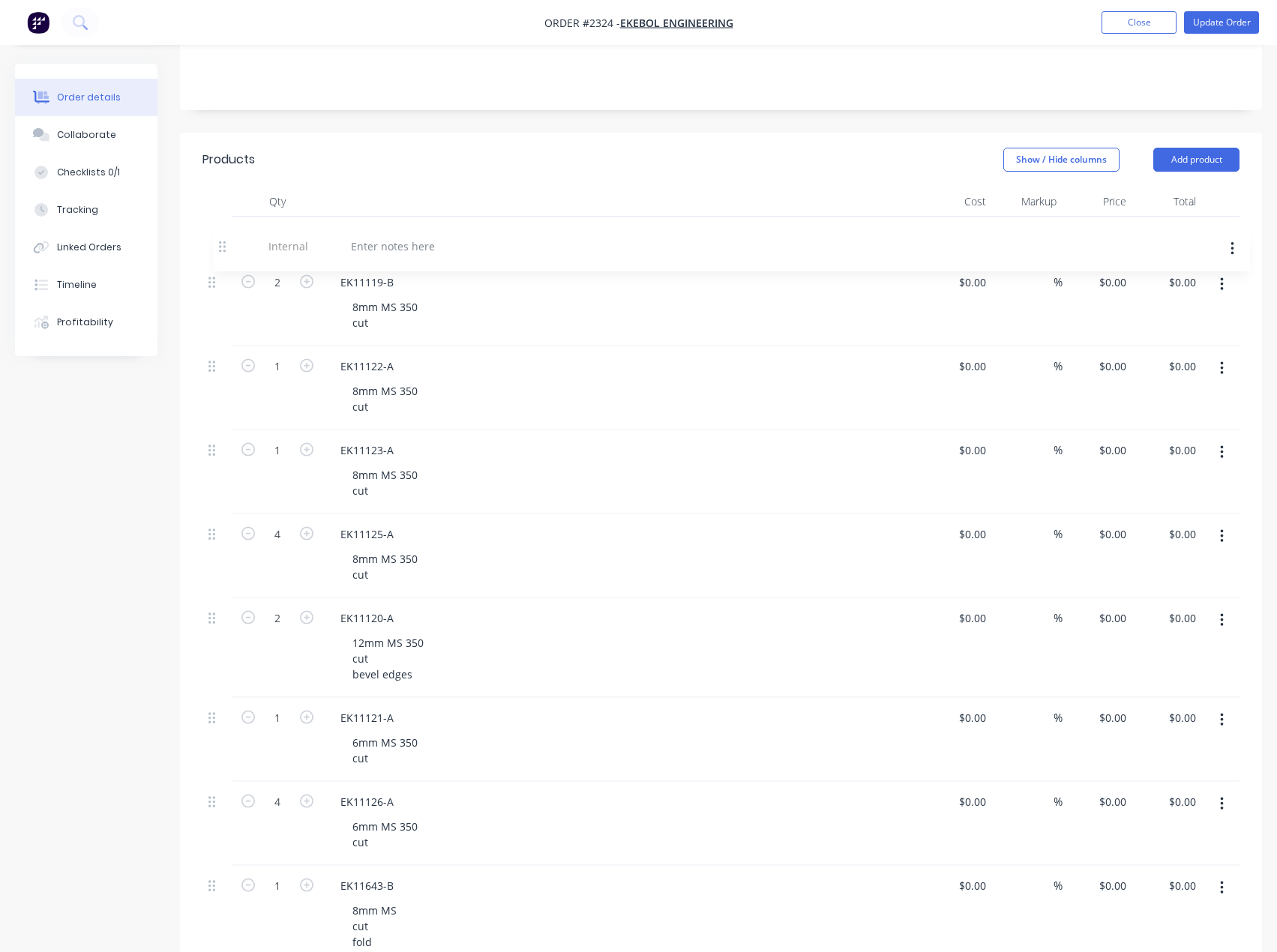
drag, startPoint x: 212, startPoint y: 495, endPoint x: 232, endPoint y: 244, distance: 251.8
click at [358, 241] on div at bounding box center [383, 236] width 108 height 21
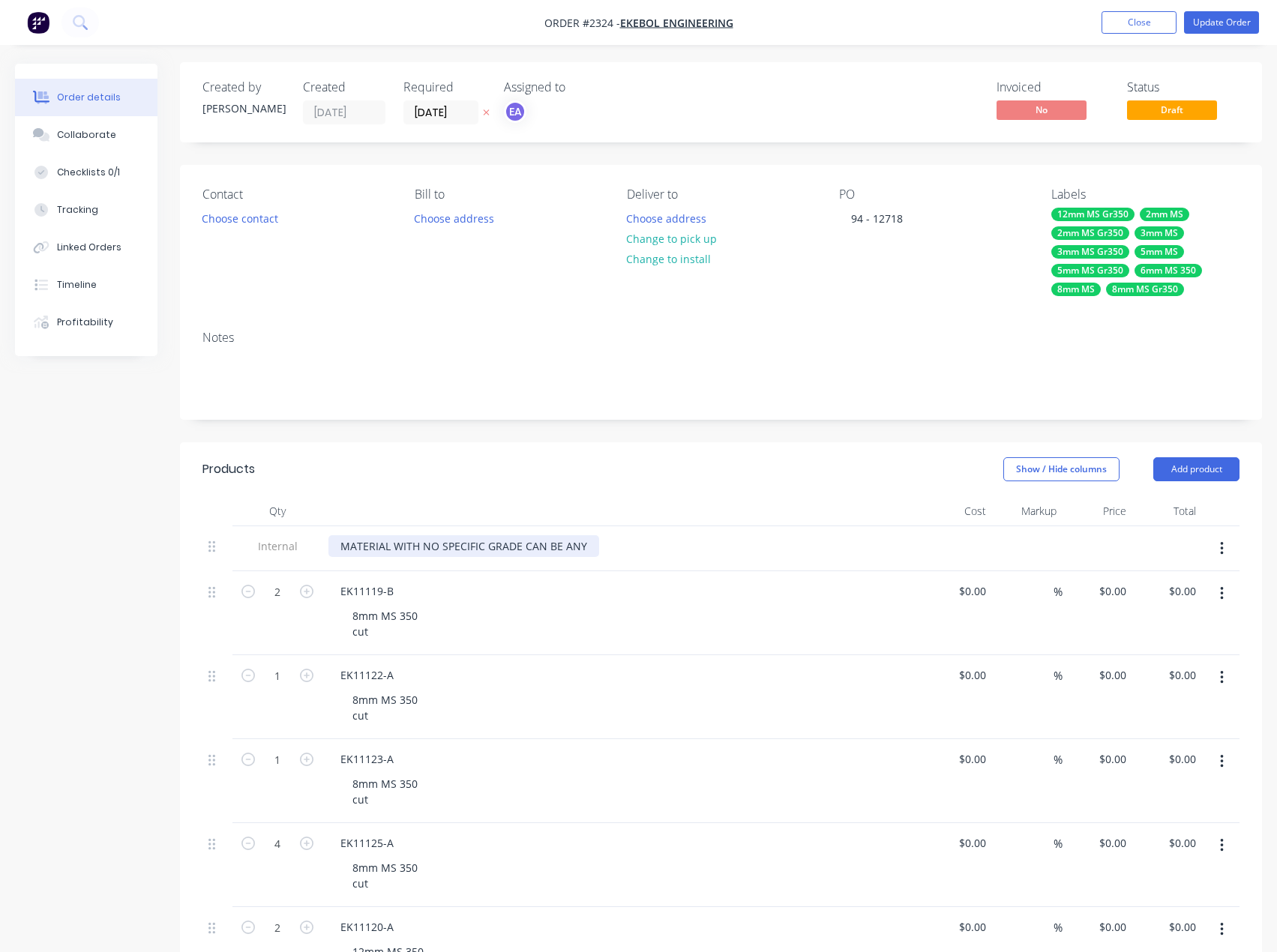
scroll to position [0, 0]
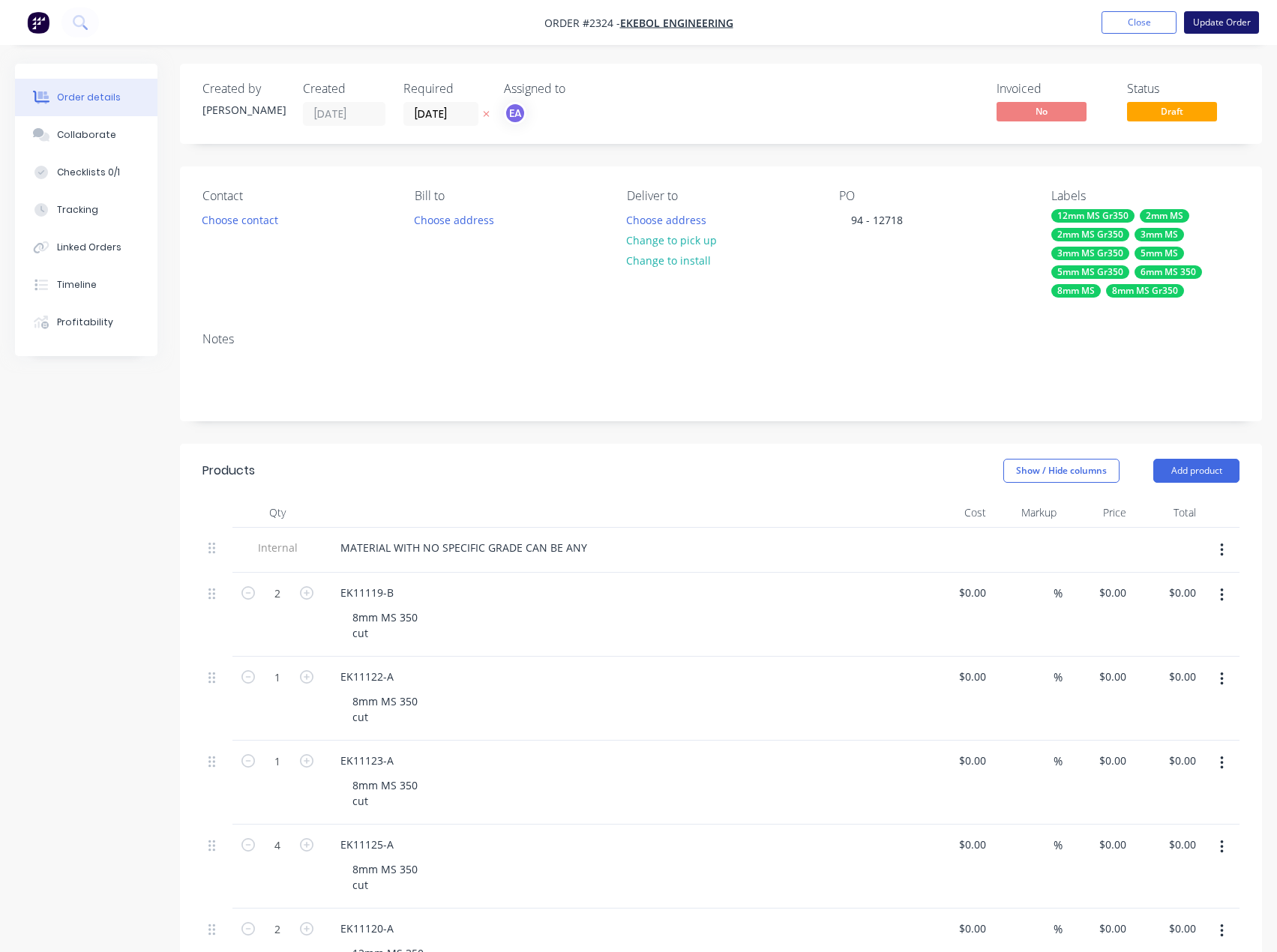
click at [1232, 20] on button "Update Order" at bounding box center [1221, 22] width 75 height 22
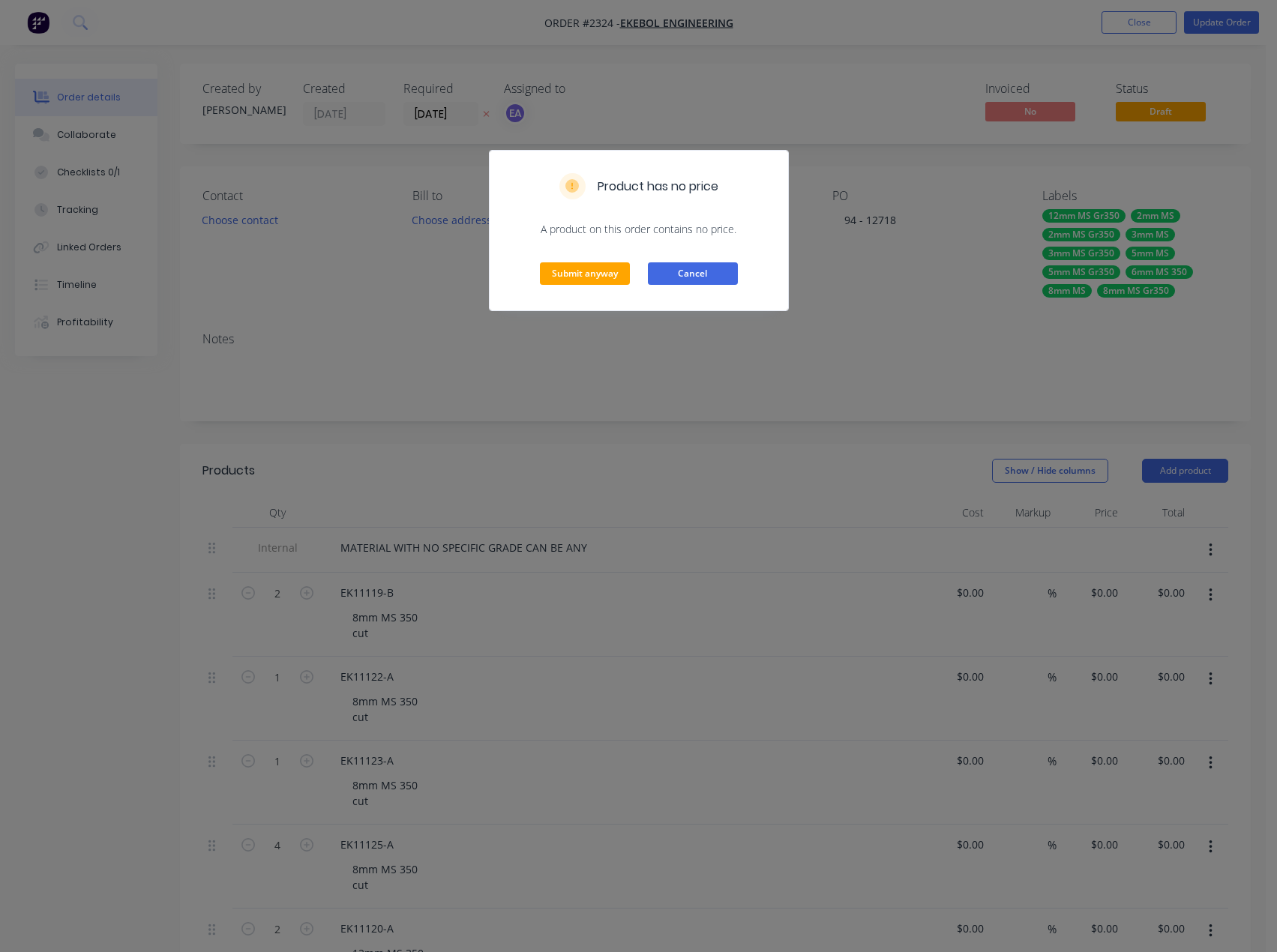
click at [697, 267] on button "Cancel" at bounding box center [692, 274] width 90 height 22
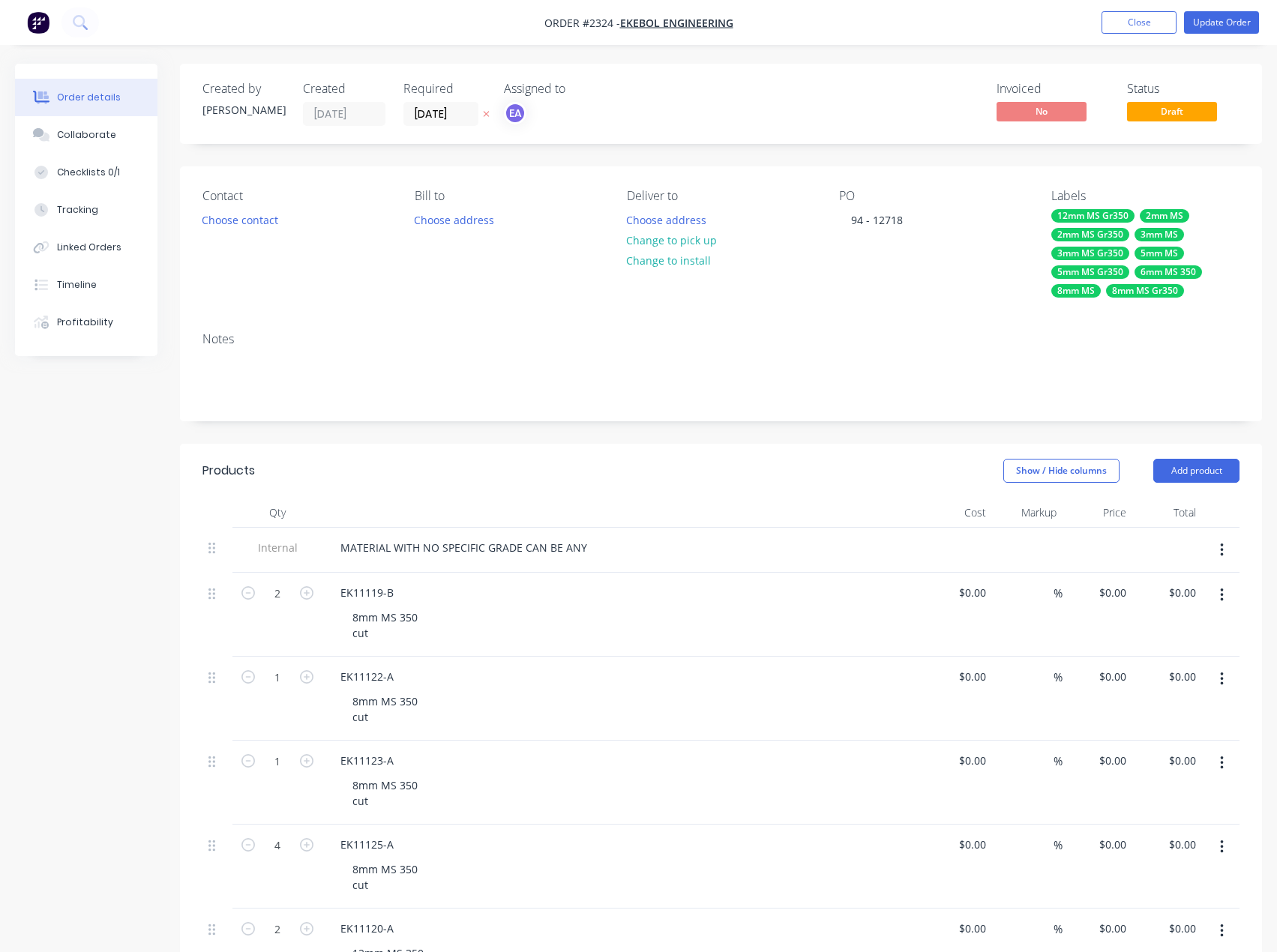
click at [1096, 286] on div "8mm MS" at bounding box center [1076, 290] width 49 height 14
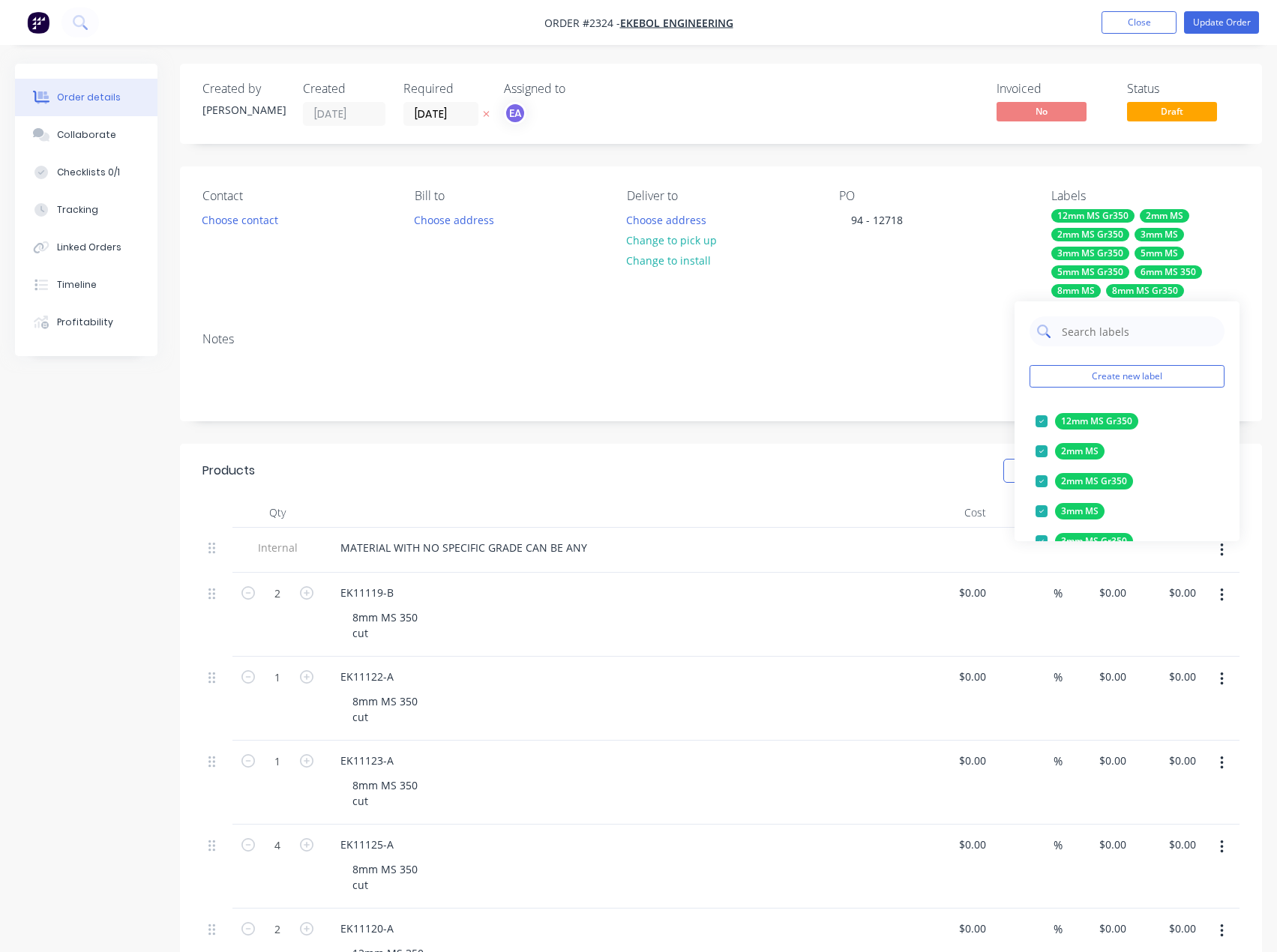
click at [1114, 335] on input "text" at bounding box center [1139, 332] width 157 height 30
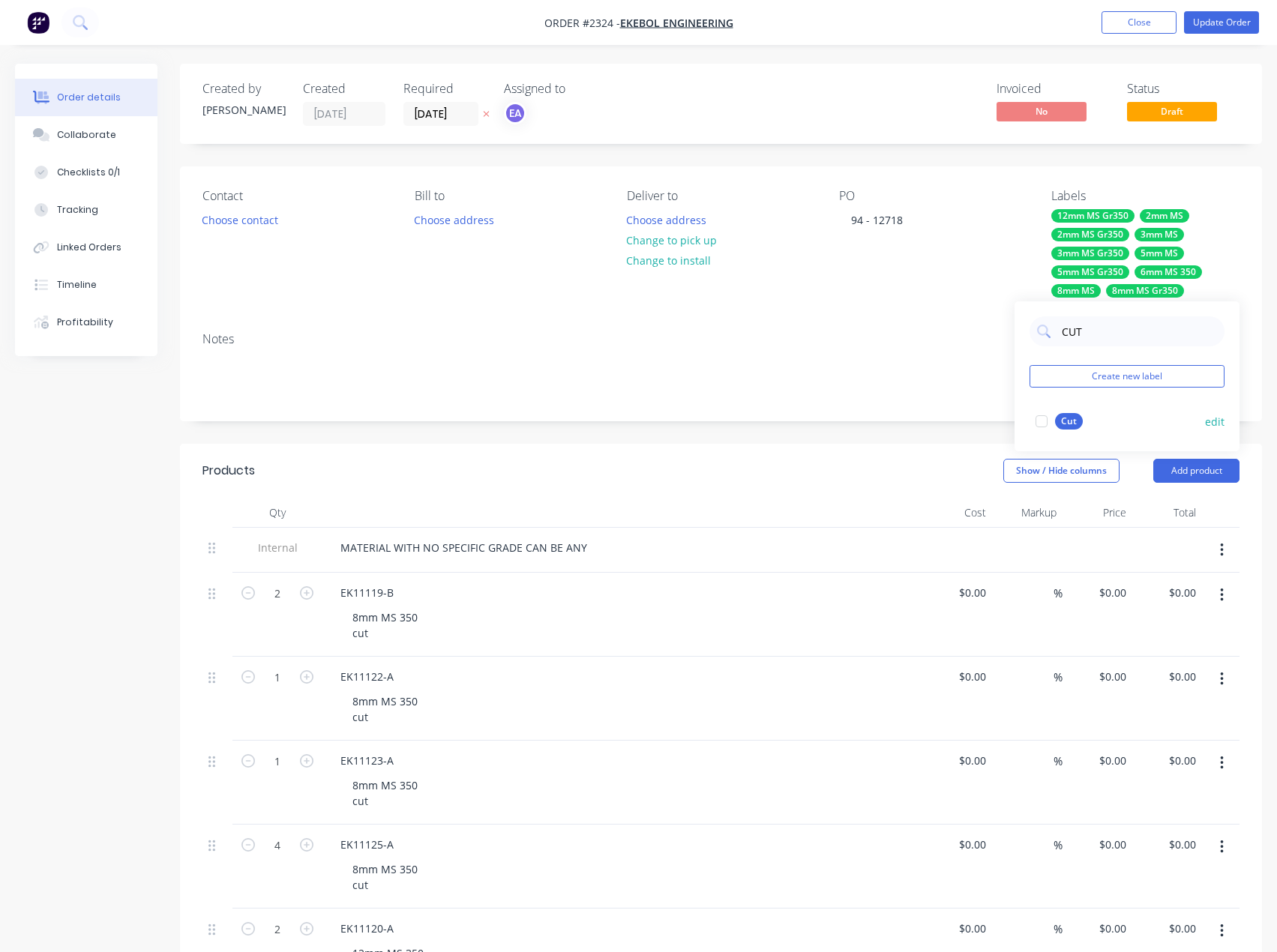
click at [1040, 421] on div at bounding box center [1041, 422] width 30 height 30
drag, startPoint x: 1077, startPoint y: 330, endPoint x: 1067, endPoint y: 331, distance: 10.0
click at [1067, 331] on input "CUT" at bounding box center [1139, 332] width 157 height 30
click at [1095, 328] on input "CUT" at bounding box center [1139, 332] width 157 height 30
drag, startPoint x: 1062, startPoint y: 336, endPoint x: 1051, endPoint y: 337, distance: 11.0
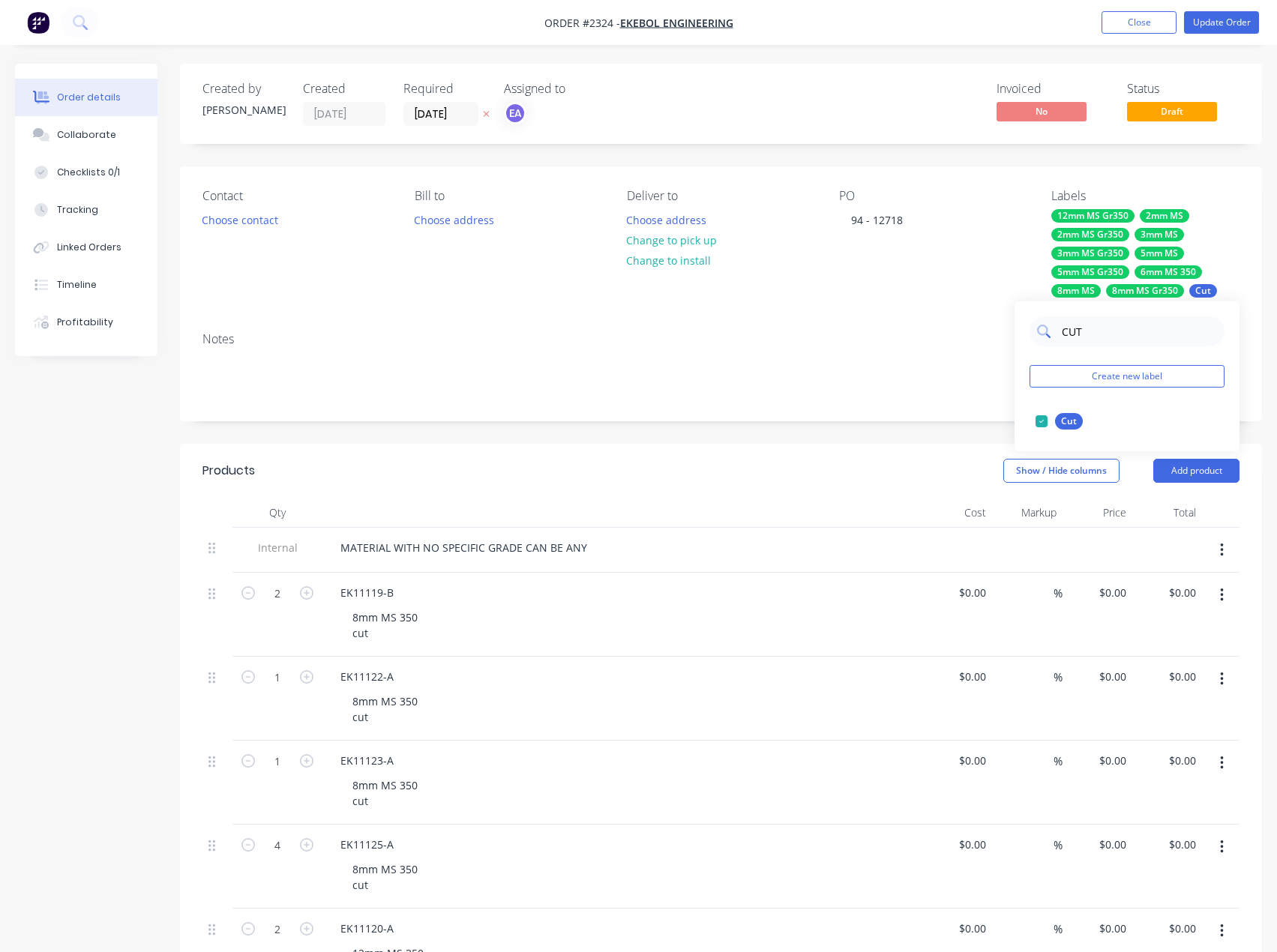
click at [1051, 337] on div "CUT" at bounding box center [1127, 332] width 195 height 30
type input "FOLD"
click at [1036, 422] on div at bounding box center [1041, 422] width 30 height 30
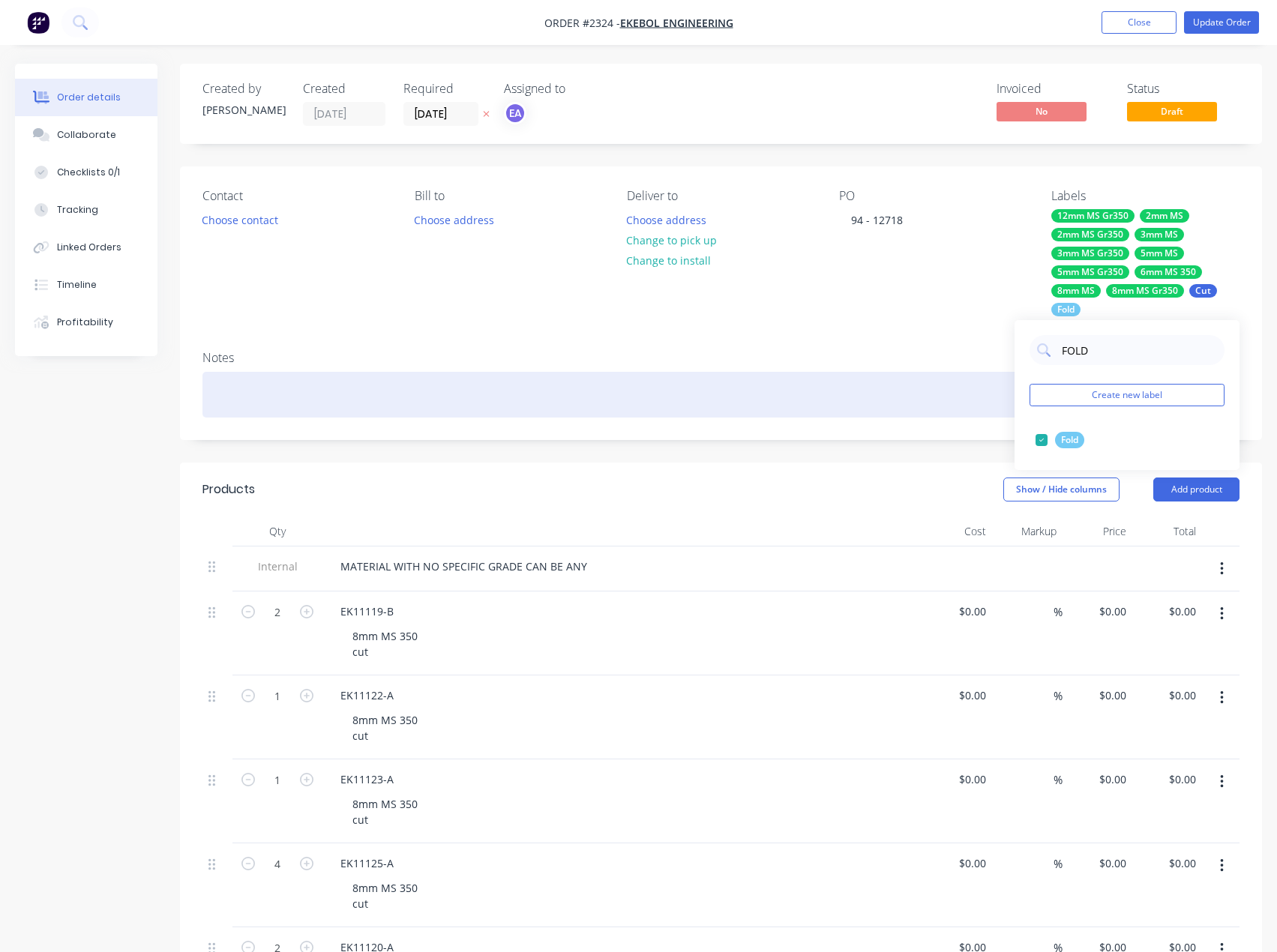
drag, startPoint x: 956, startPoint y: 434, endPoint x: 971, endPoint y: 410, distance: 28.3
click at [956, 434] on div "Notes" at bounding box center [721, 389] width 1082 height 100
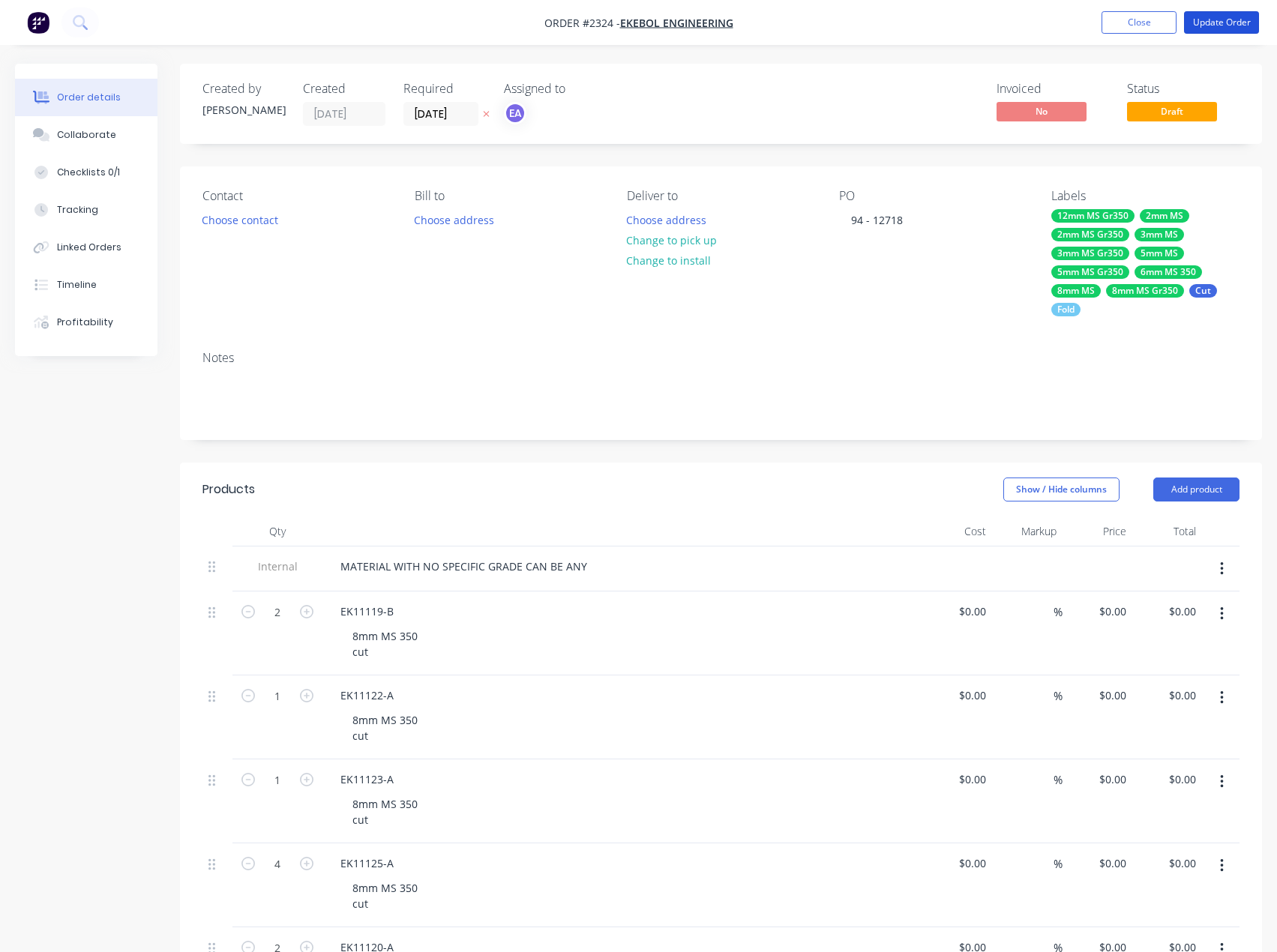
drag, startPoint x: 1218, startPoint y: 23, endPoint x: 1098, endPoint y: 111, distance: 148.8
click at [1218, 22] on button "Update Order" at bounding box center [1221, 22] width 75 height 22
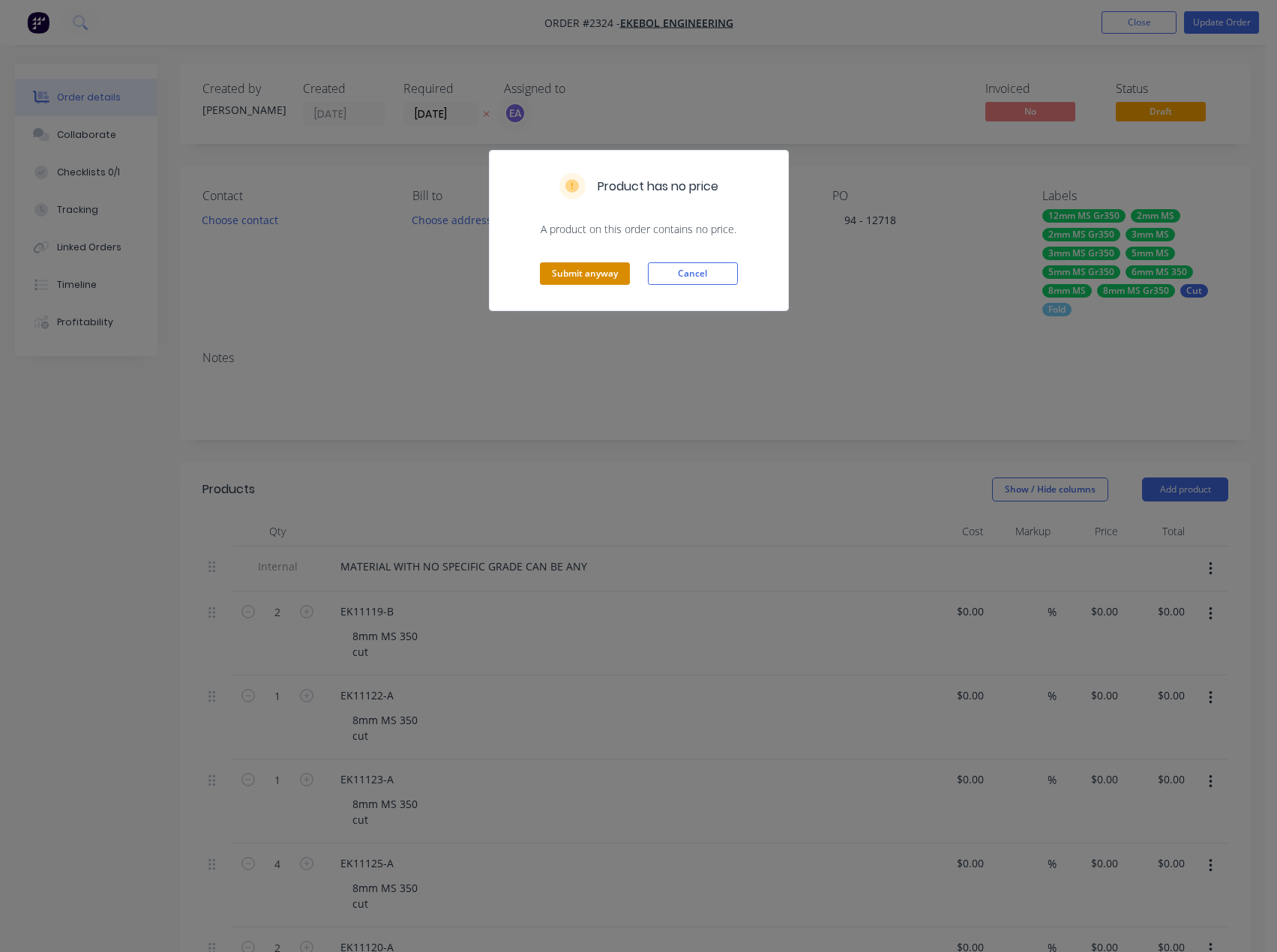
click at [591, 273] on button "Submit anyway" at bounding box center [585, 274] width 90 height 22
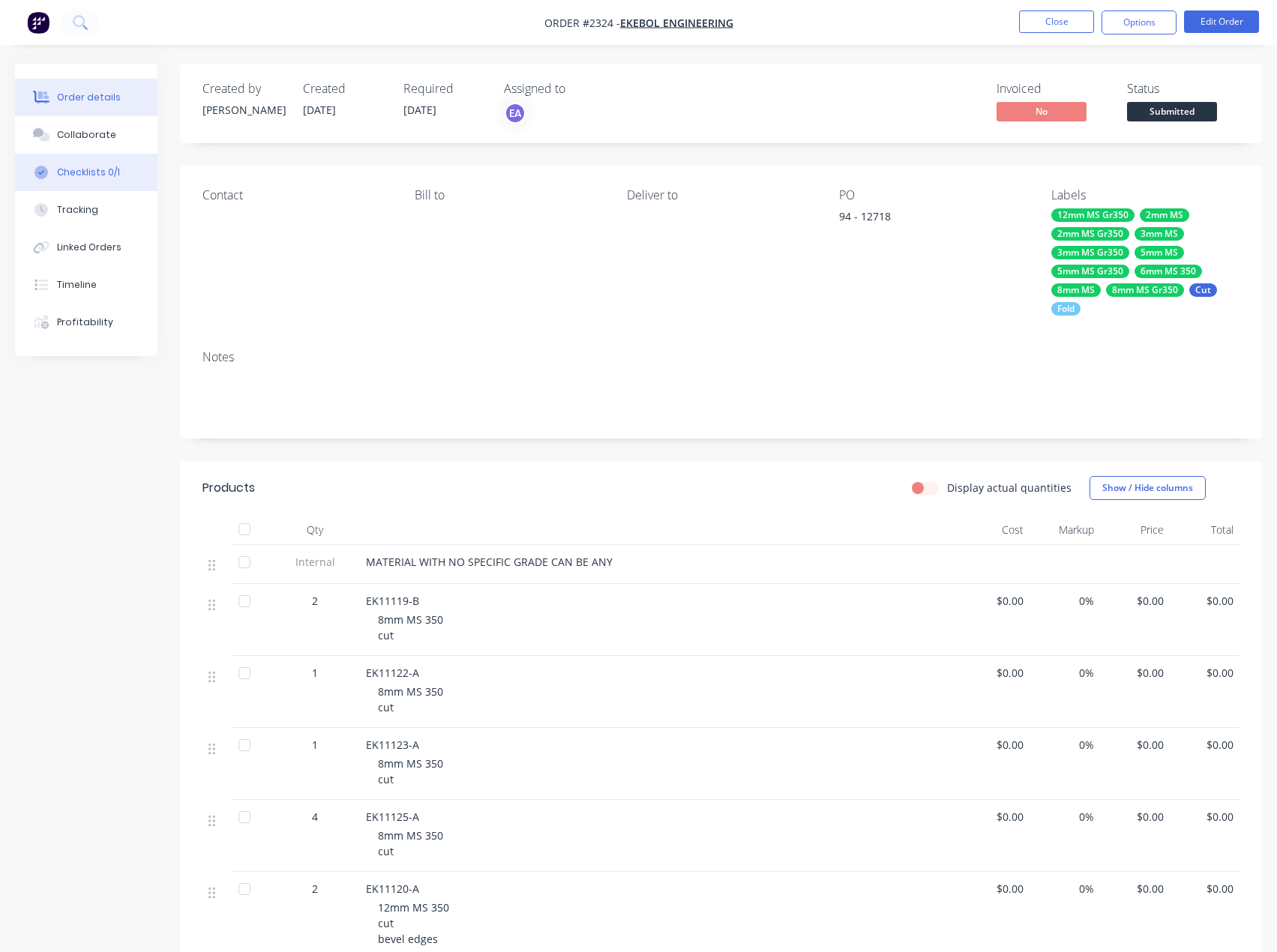
click at [94, 176] on div "Checklists 0/1" at bounding box center [88, 172] width 63 height 14
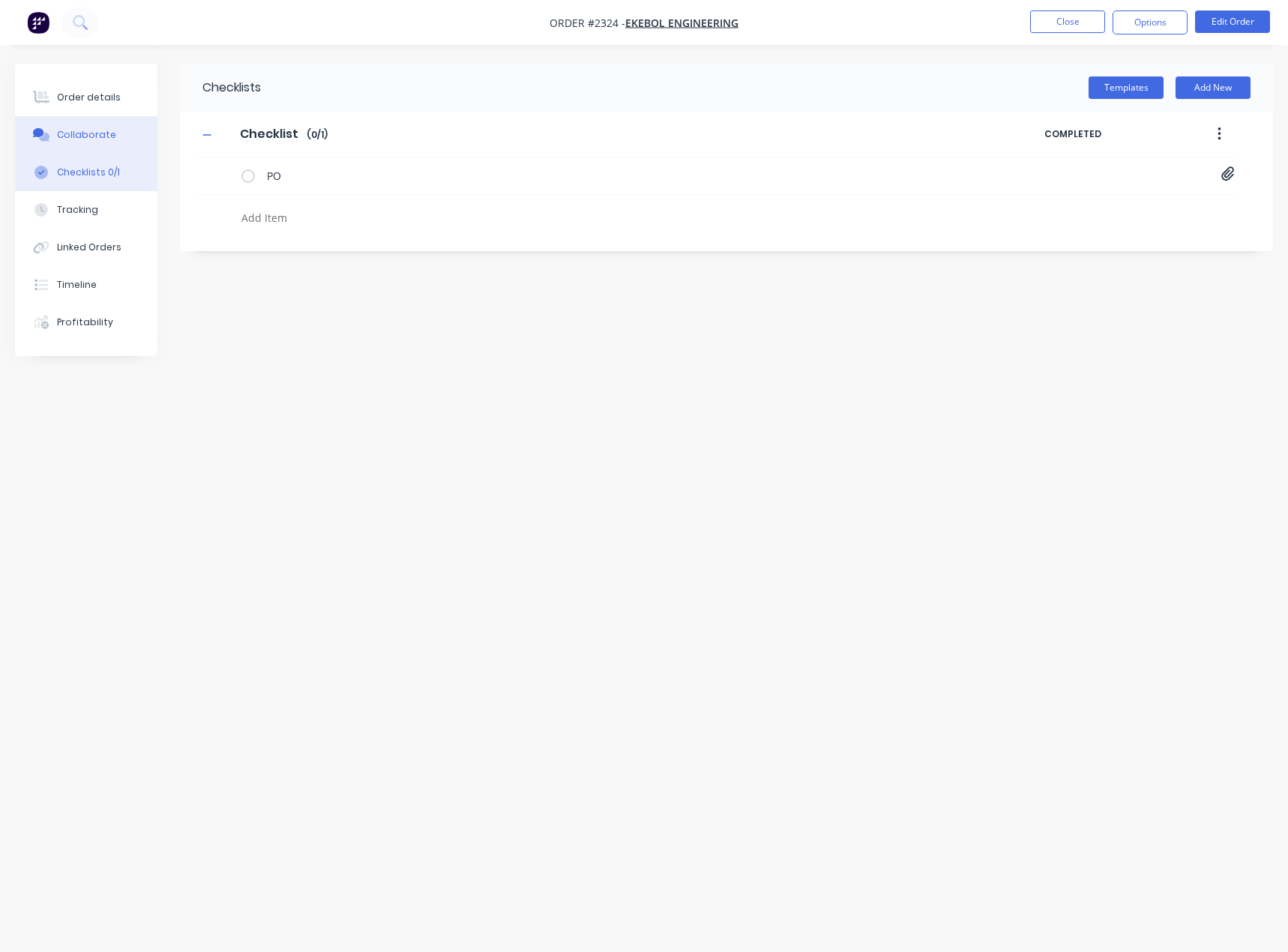
click at [95, 138] on div "Collaborate" at bounding box center [87, 134] width 59 height 14
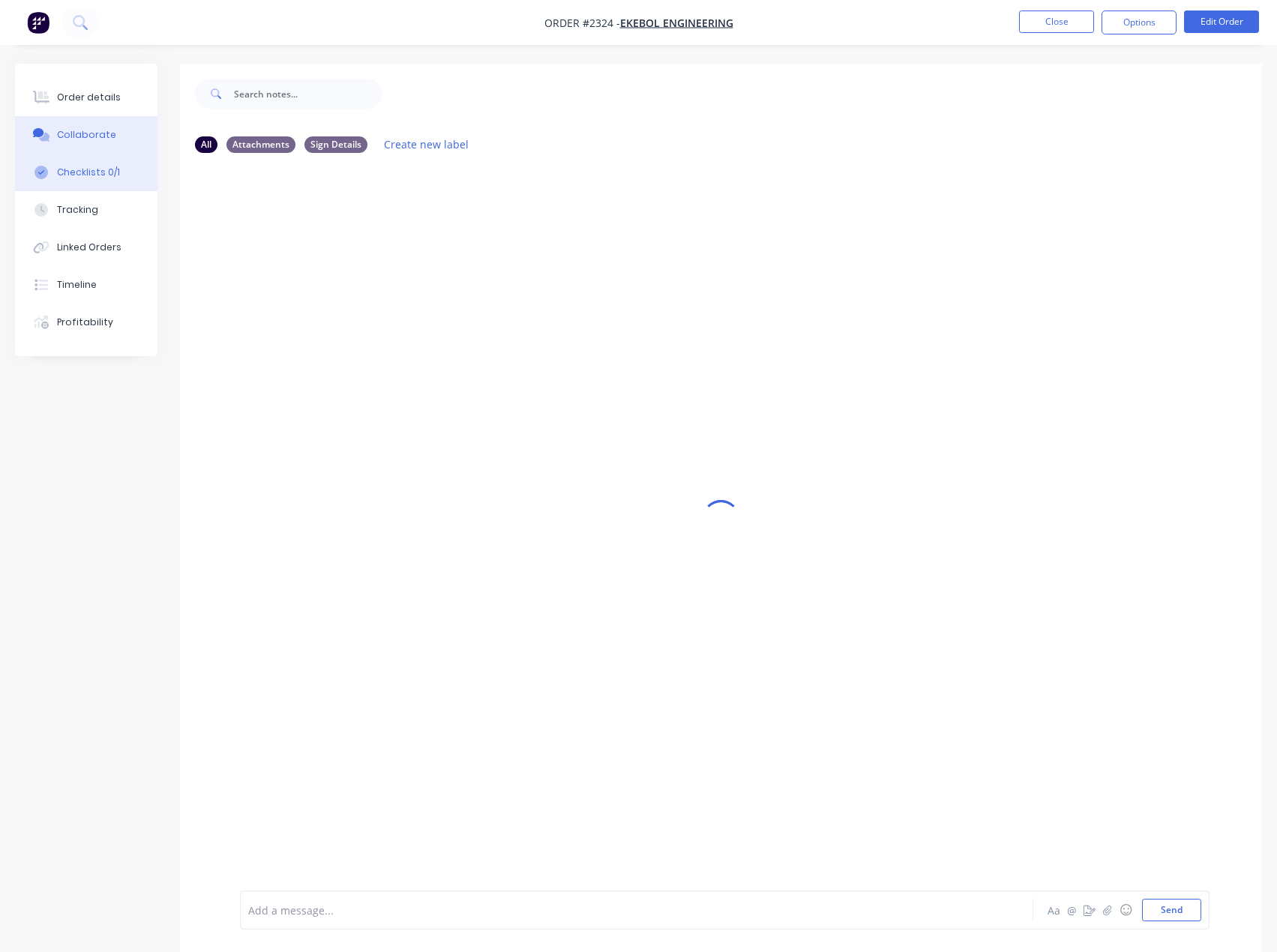
click at [96, 170] on div "Checklists 0/1" at bounding box center [88, 172] width 63 height 14
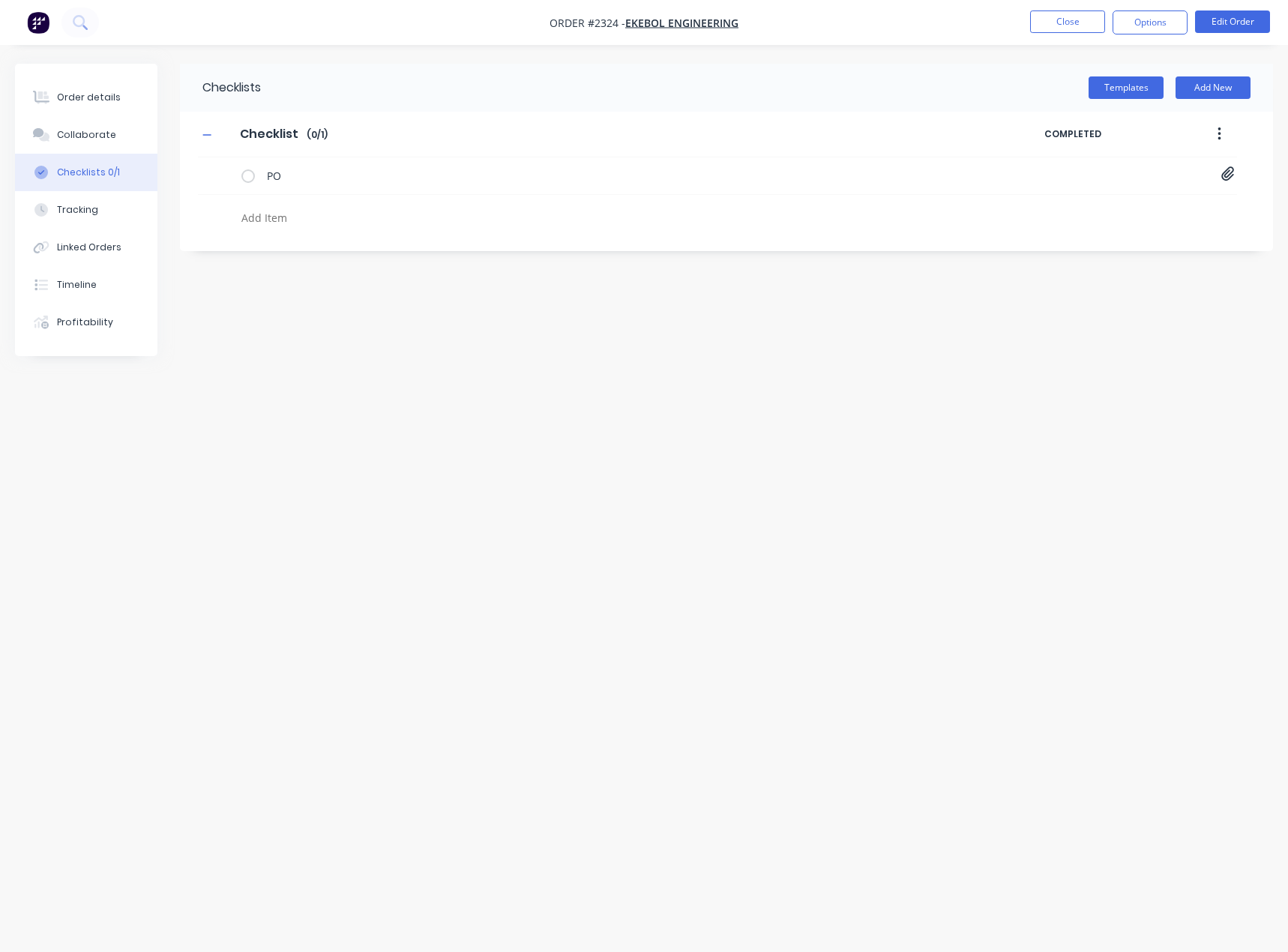
click at [278, 223] on textarea at bounding box center [570, 217] width 668 height 21
type textarea "x"
type textarea "c"
type textarea "x"
type textarea "cut"
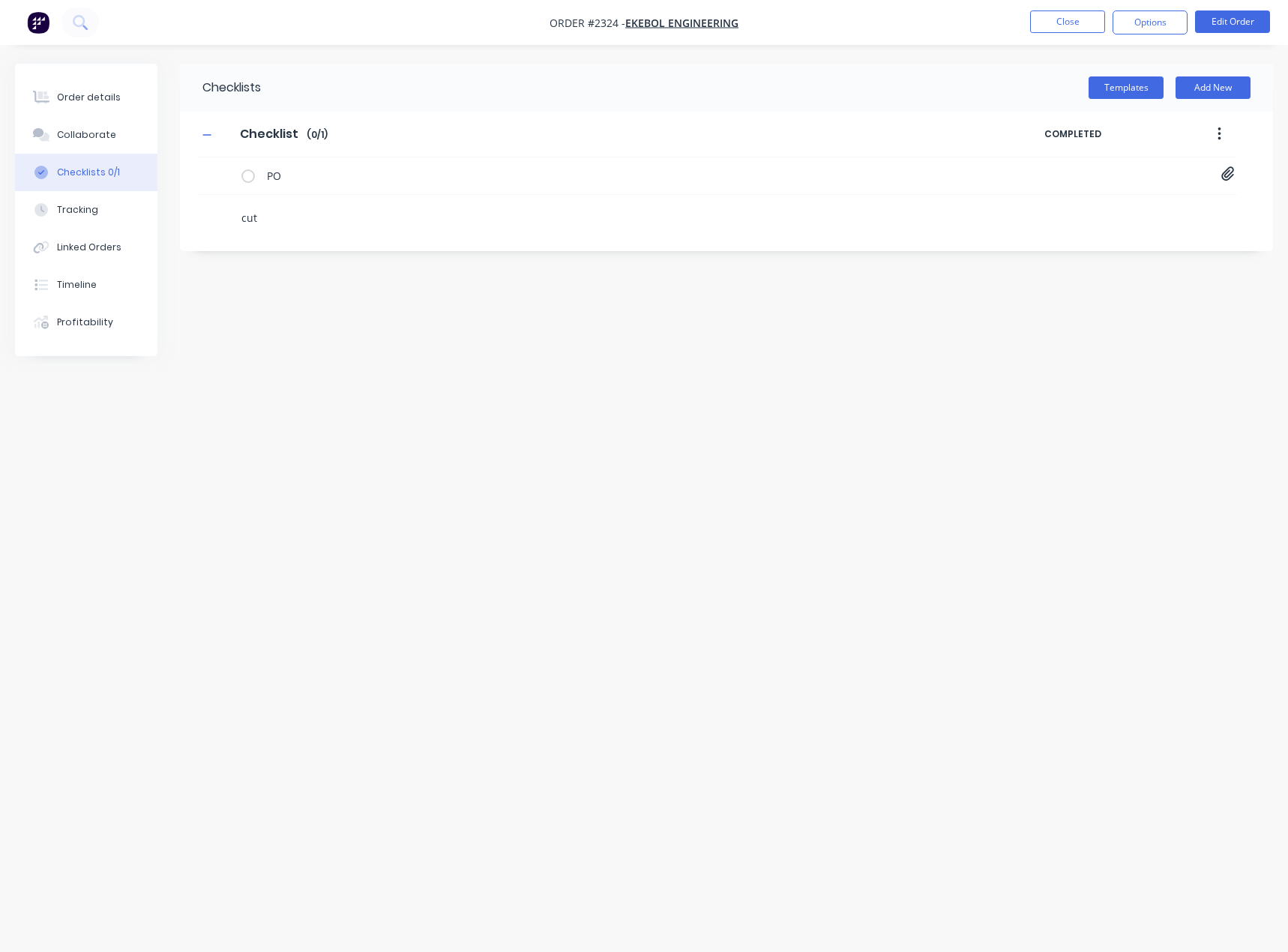
type textarea "x"
type textarea "f"
type textarea "x"
type textarea "fo"
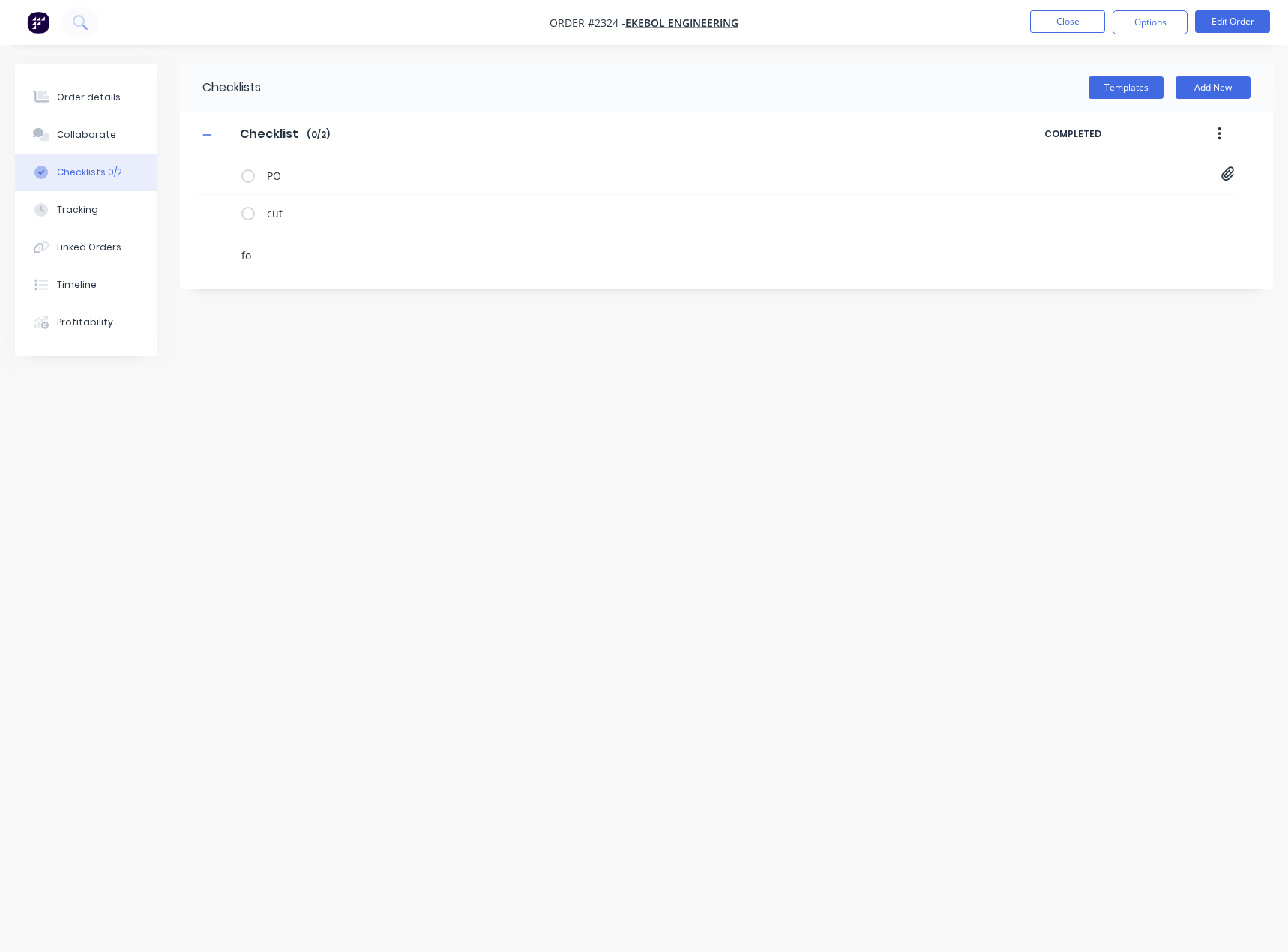
type textarea "x"
type textarea "fol"
type textarea "x"
type textarea "fold"
type textarea "x"
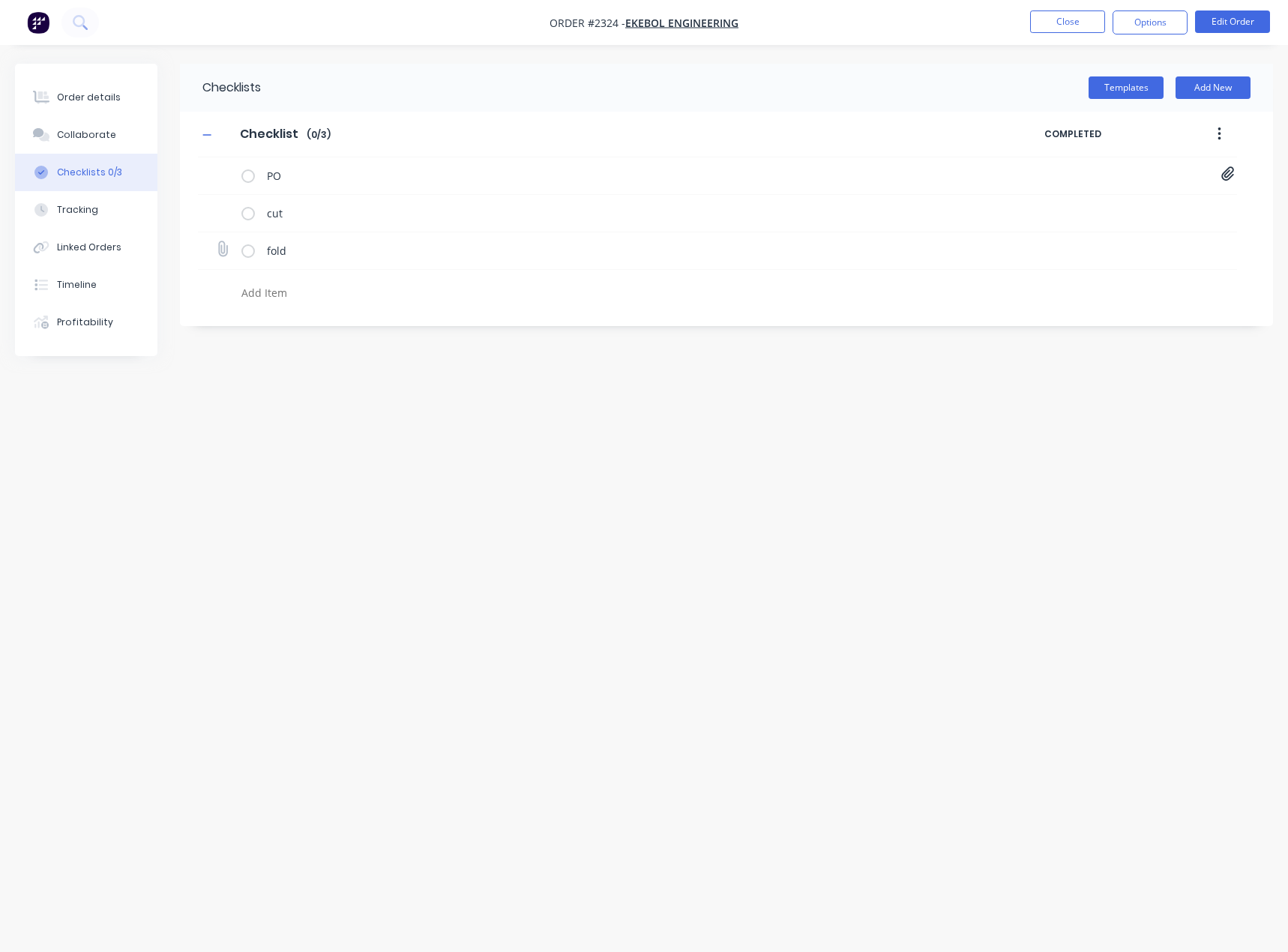
type textarea "x"
click at [220, 251] on icon at bounding box center [222, 249] width 20 height 20
click at [216, 241] on input "file" at bounding box center [216, 241] width 0 height 0
type input "C:\fakepath\EK11643-B.pdf"
type textarea "x"
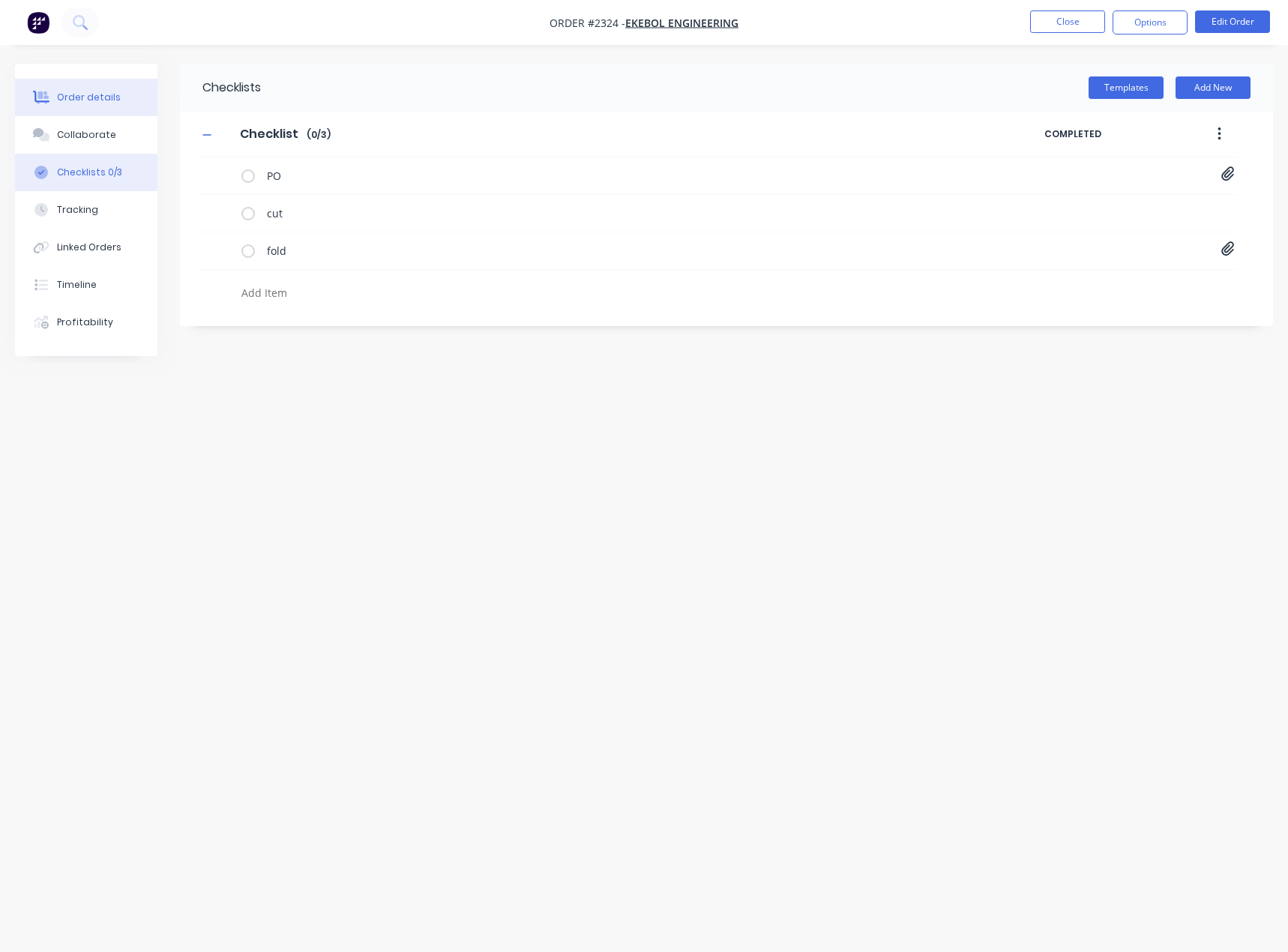
click at [83, 96] on div "Order details" at bounding box center [89, 97] width 64 height 14
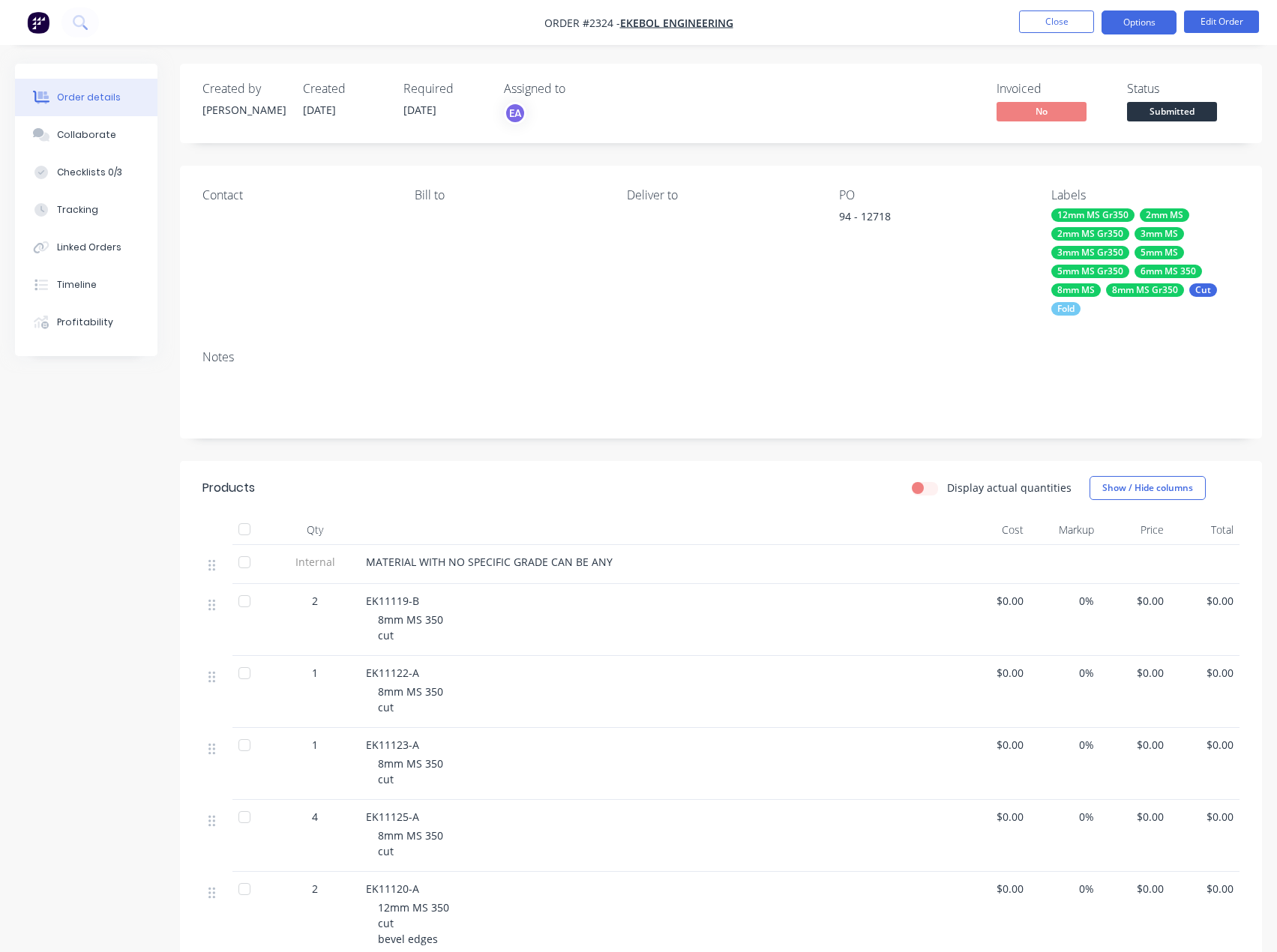
click at [1151, 21] on button "Options" at bounding box center [1139, 22] width 75 height 24
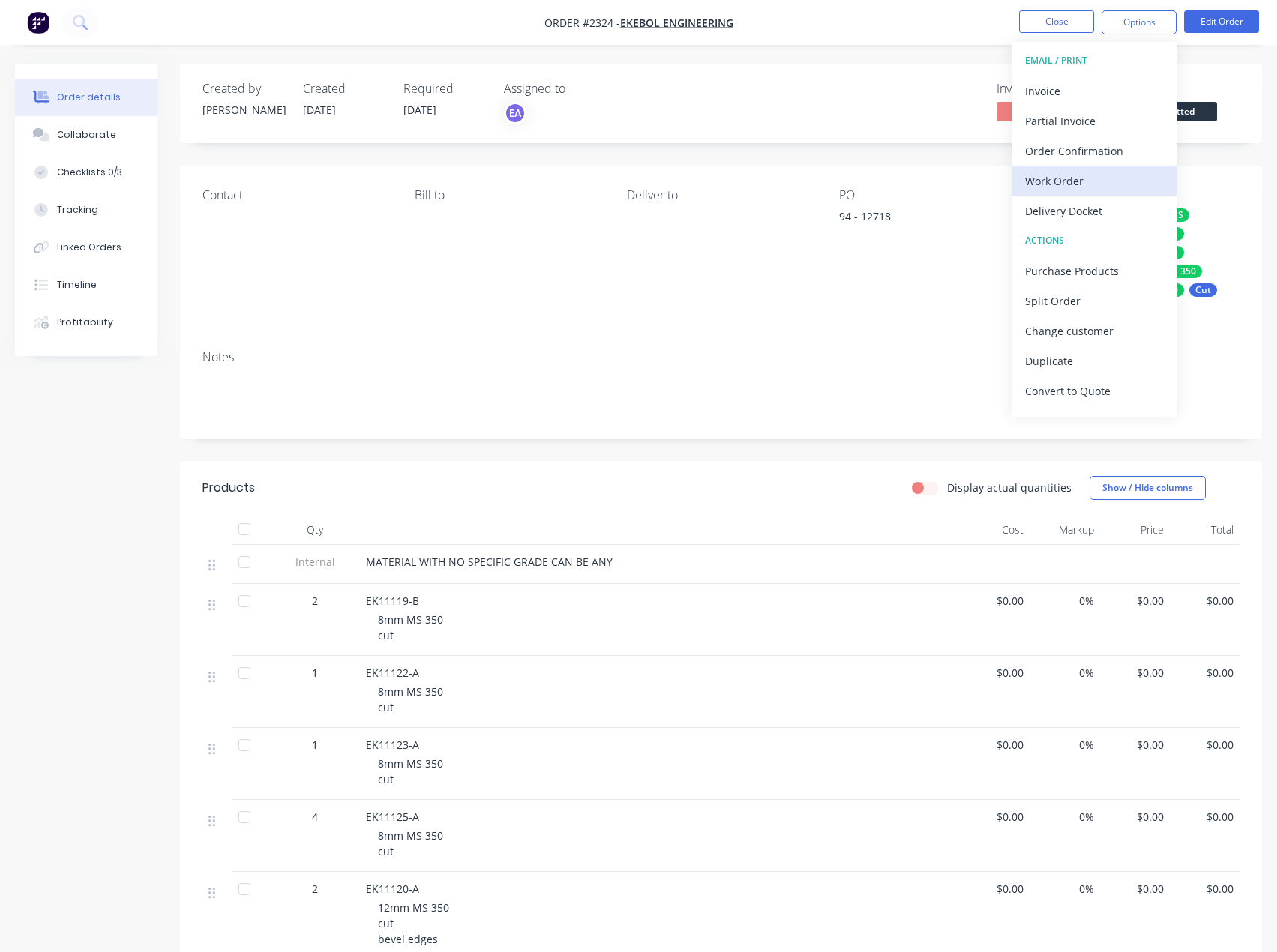
click at [1071, 173] on div "Work Order" at bounding box center [1093, 181] width 138 height 21
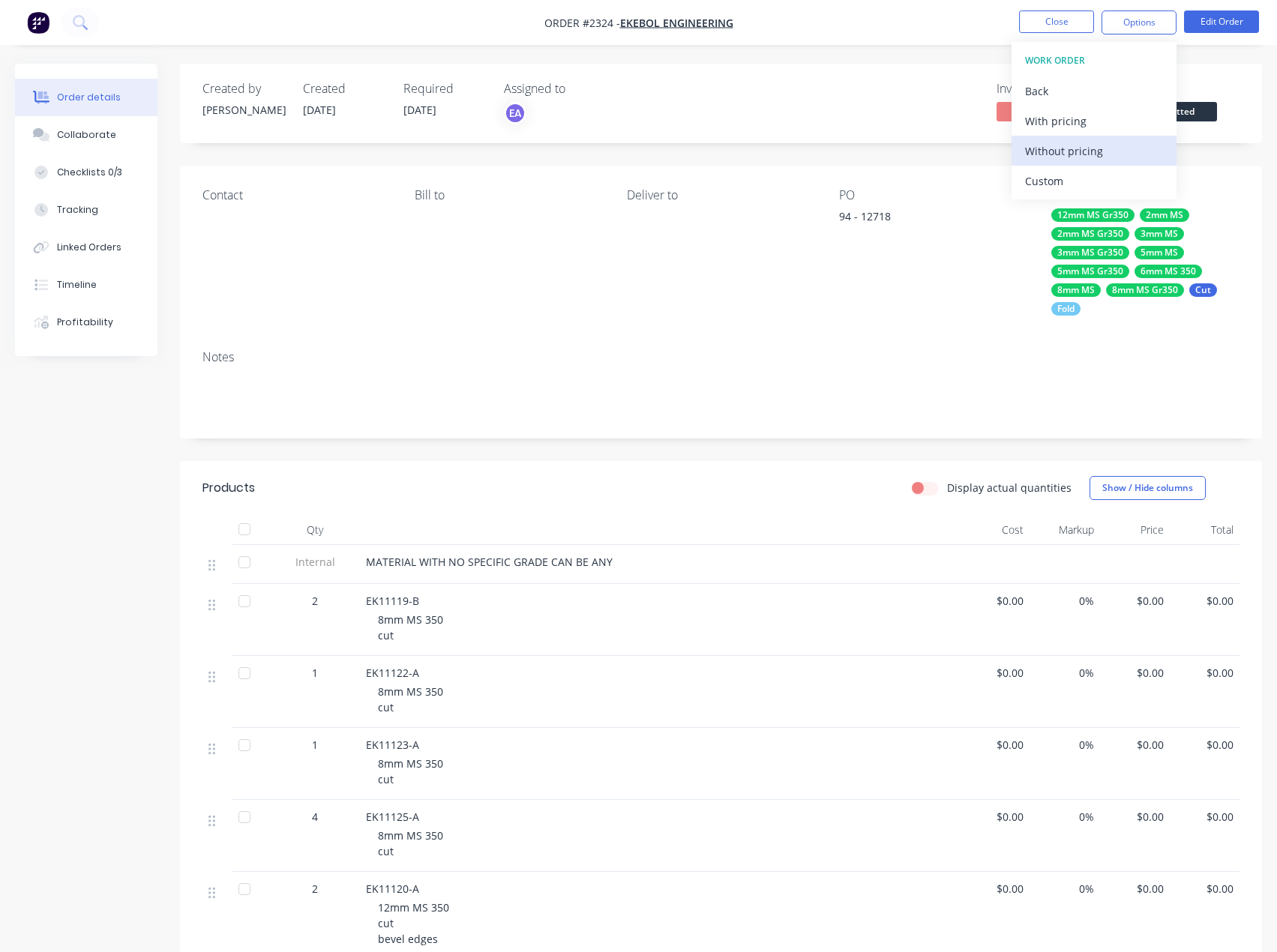
click at [1059, 152] on div "Without pricing" at bounding box center [1093, 150] width 138 height 21
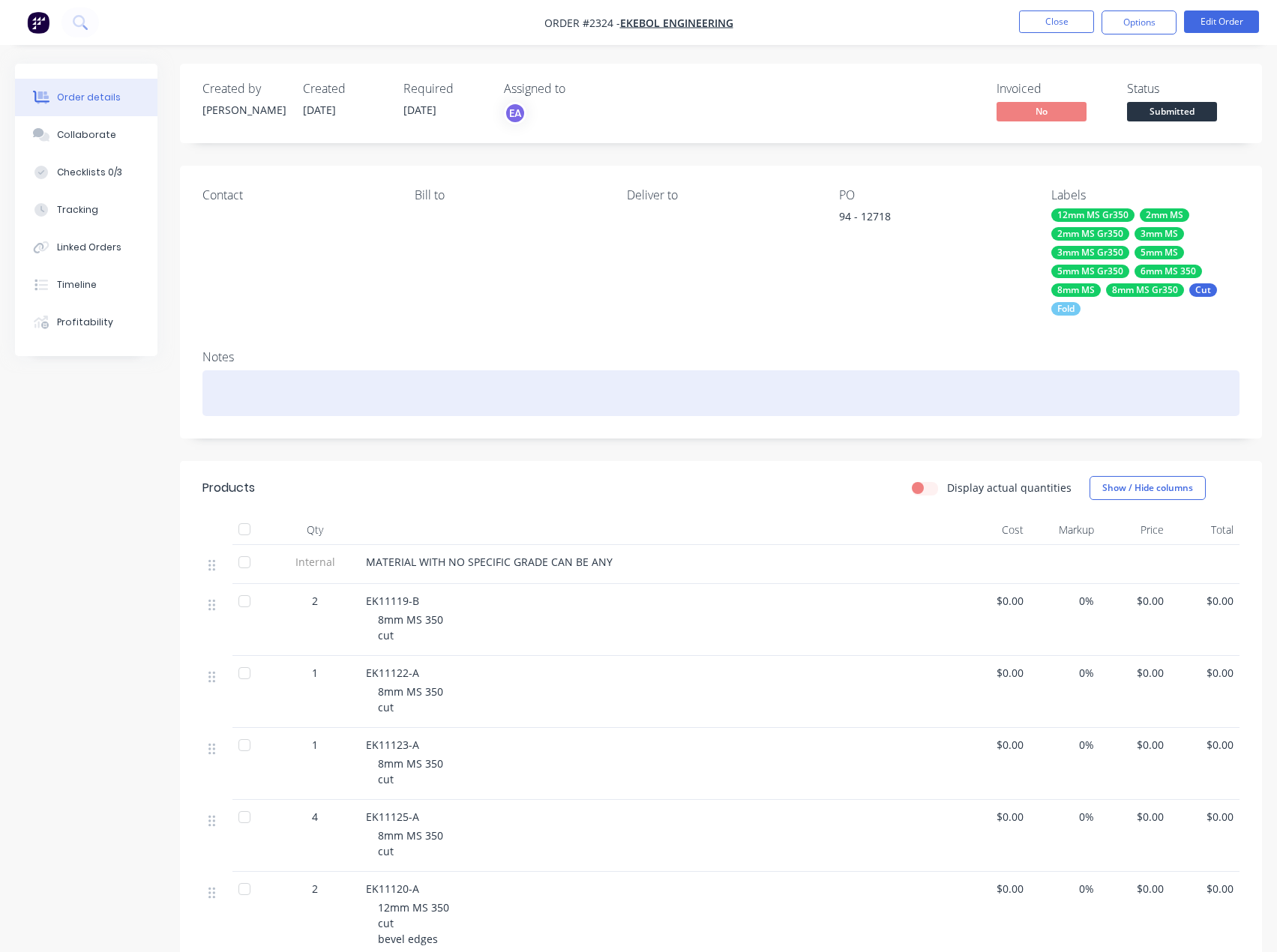
click at [758, 405] on div at bounding box center [720, 393] width 1037 height 45
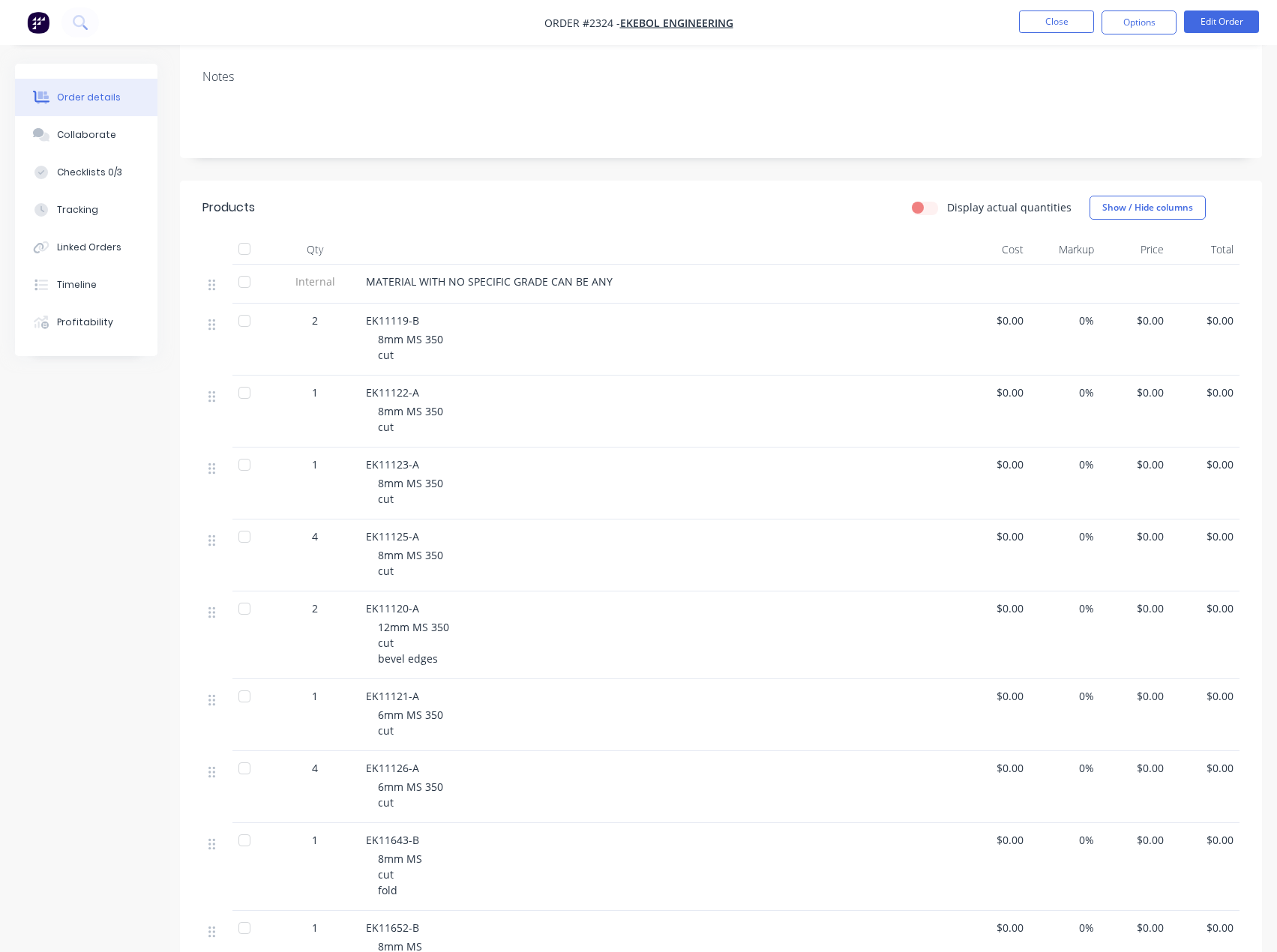
scroll to position [300, 0]
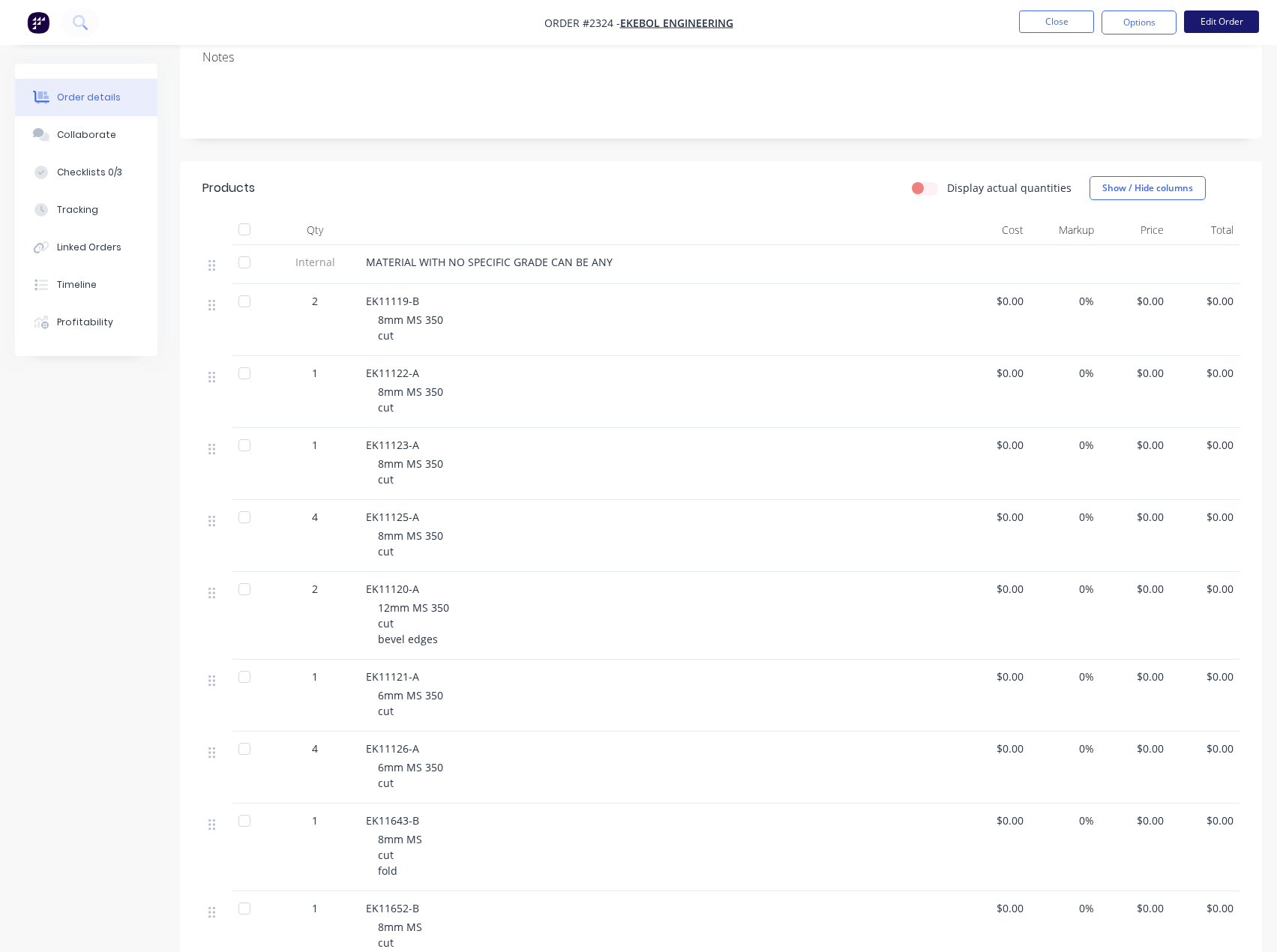
click at [1224, 17] on button "Edit Order" at bounding box center [1221, 21] width 75 height 22
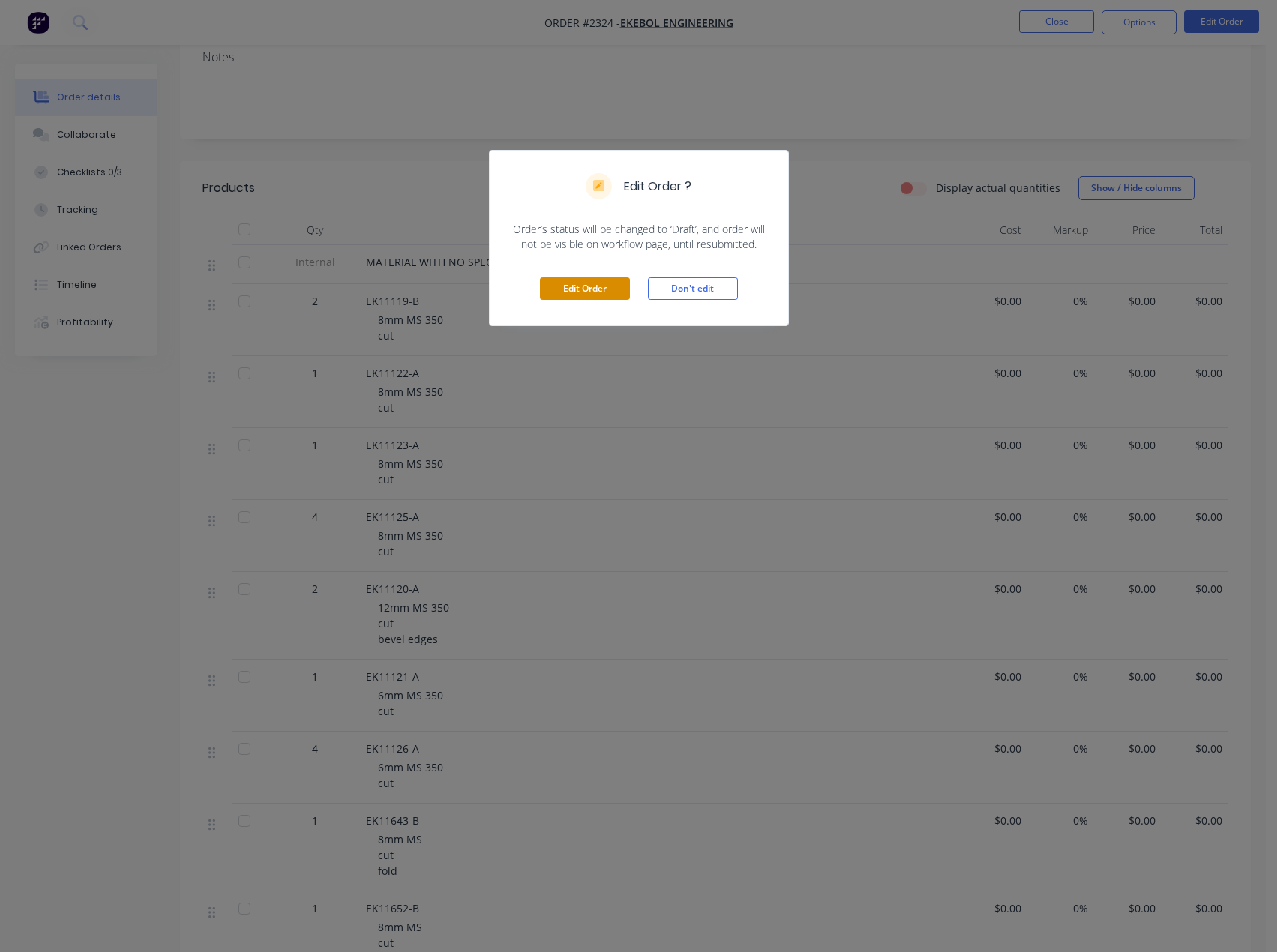
click at [574, 289] on button "Edit Order" at bounding box center [585, 289] width 90 height 22
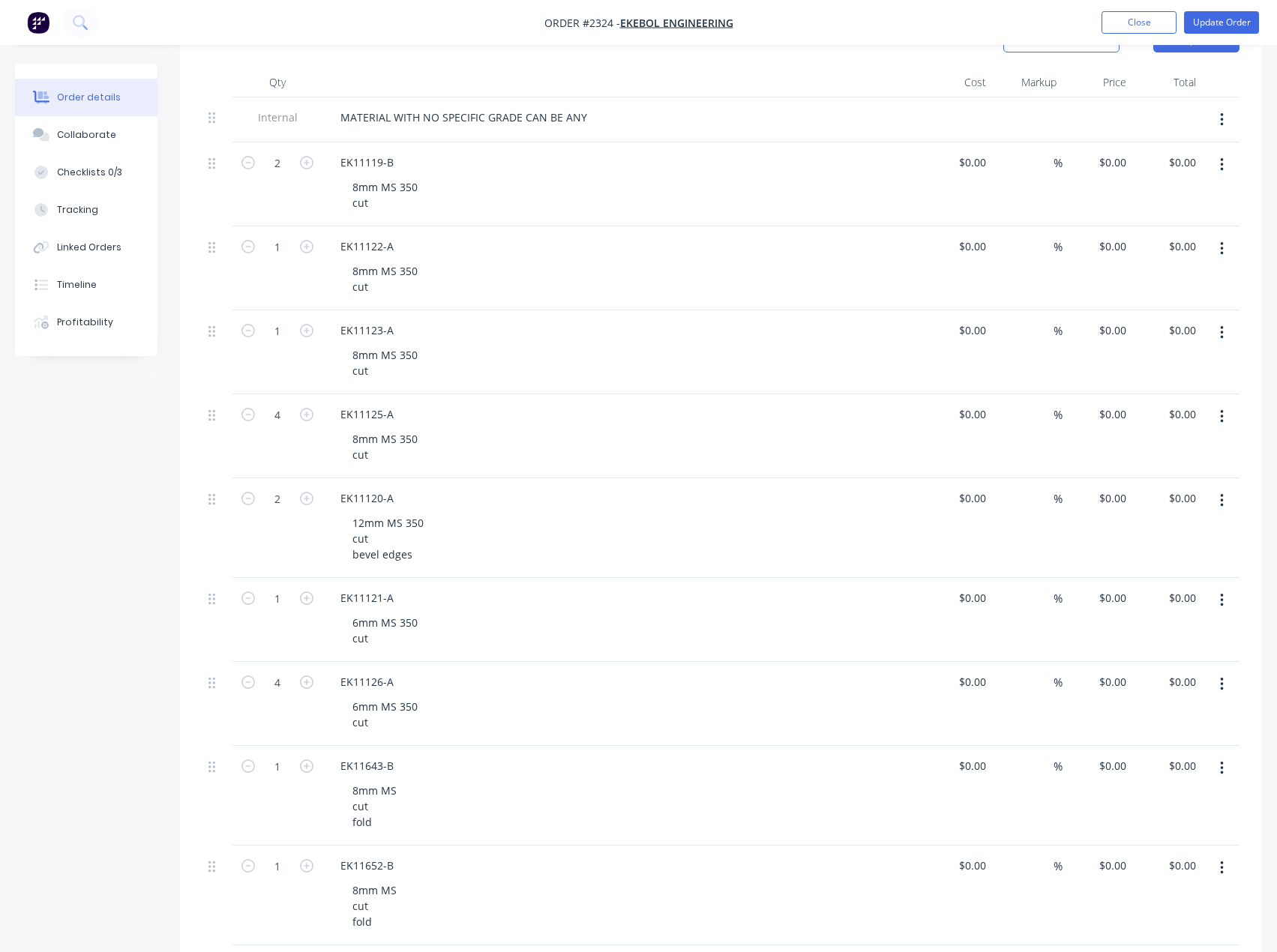
scroll to position [449, 0]
drag, startPoint x: 413, startPoint y: 563, endPoint x: 338, endPoint y: 563, distance: 75.0
click at [338, 563] on div "EK11120-A 12mm MS 350 cut bevel edges" at bounding box center [622, 527] width 600 height 99
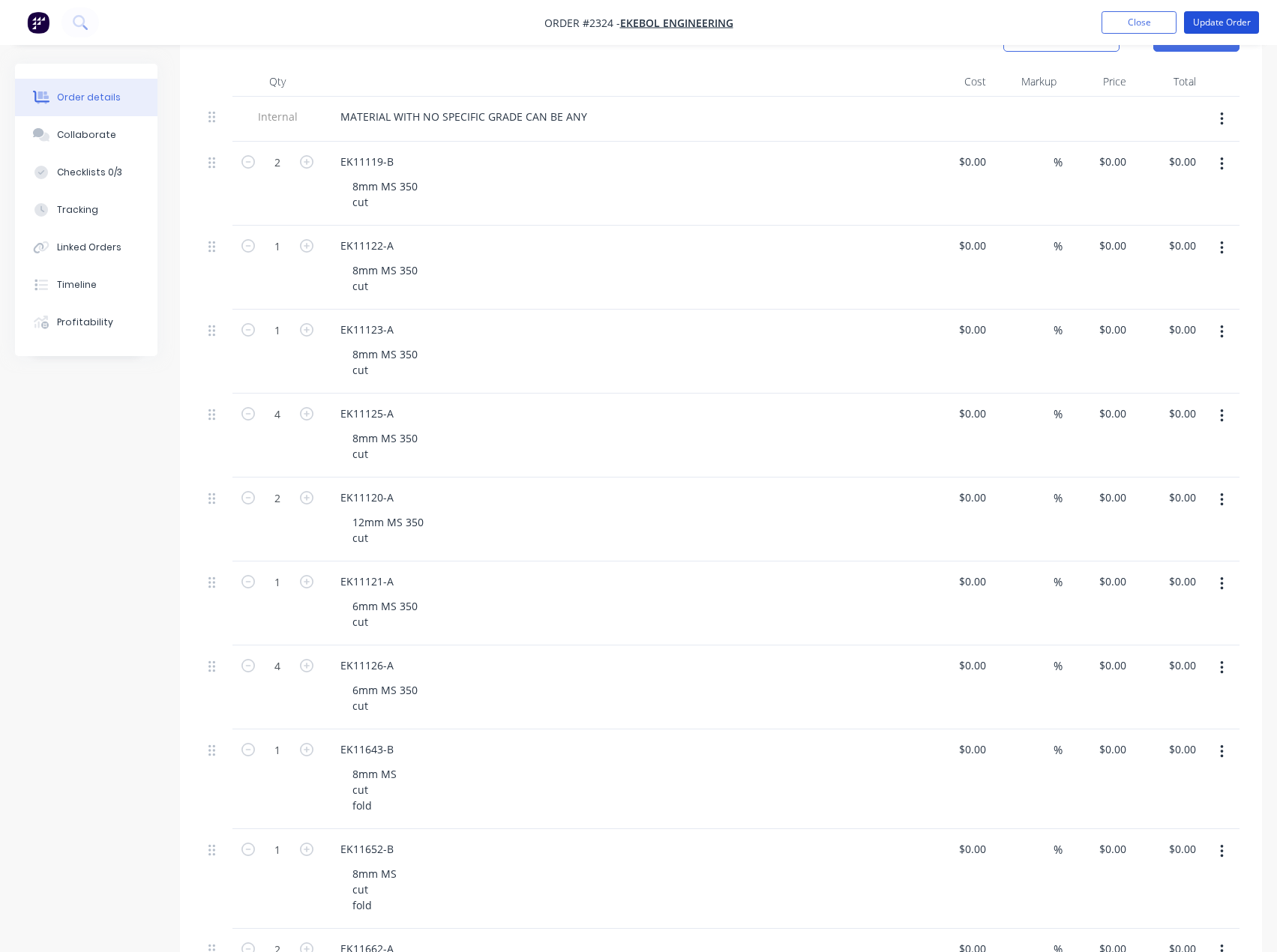
click at [1232, 20] on button "Update Order" at bounding box center [1221, 22] width 75 height 22
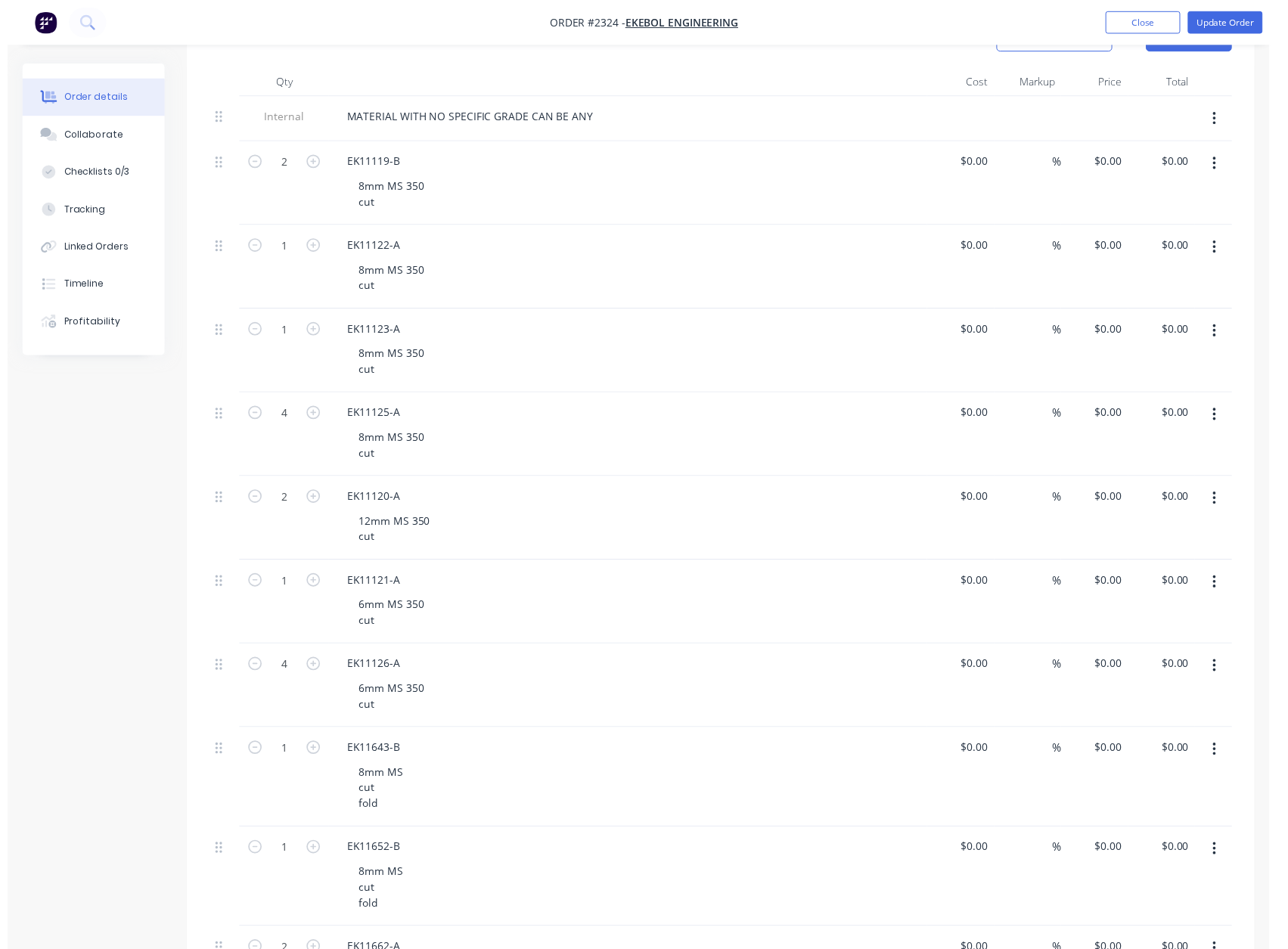
scroll to position [0, 0]
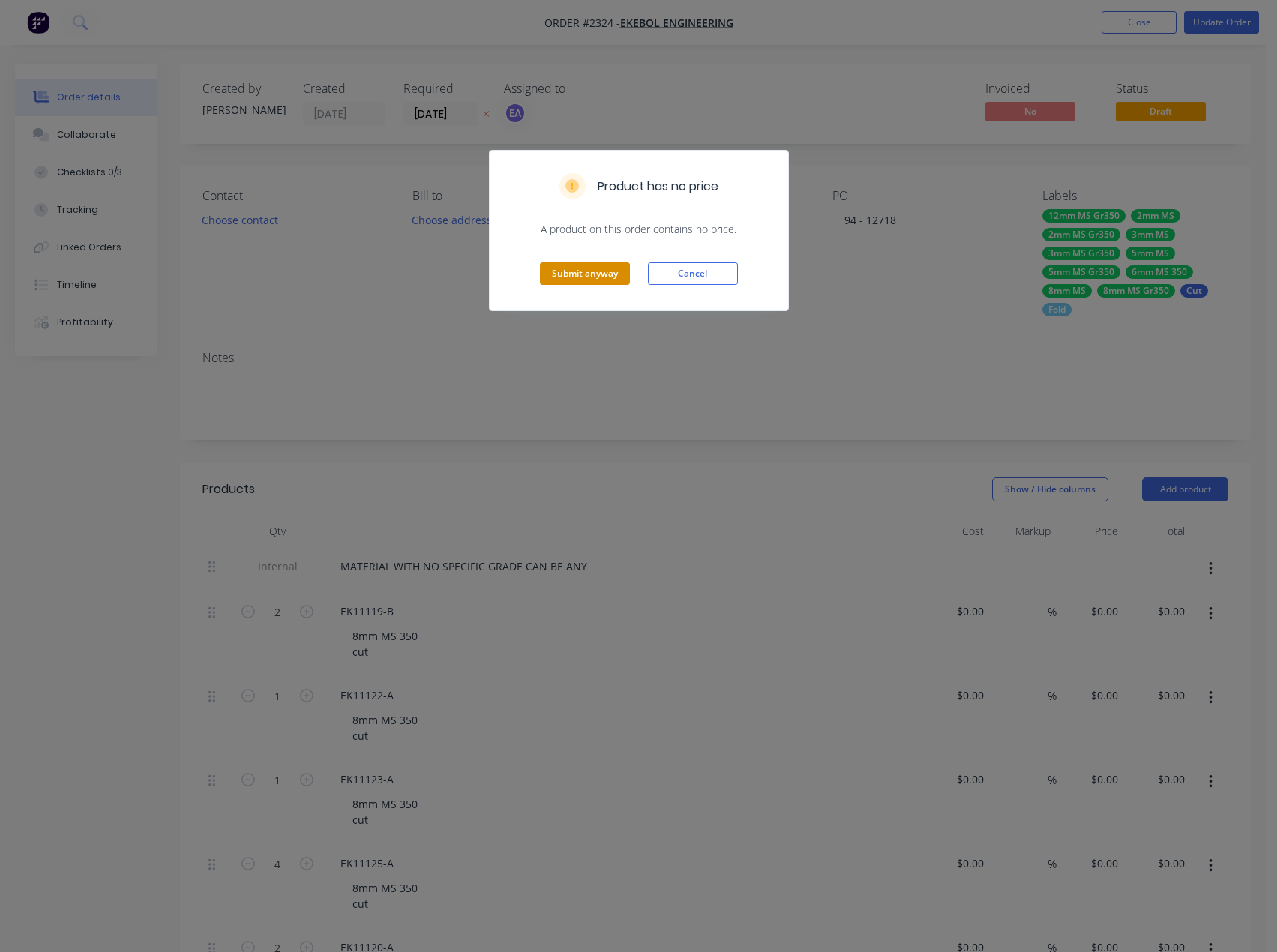
click at [549, 273] on button "Submit anyway" at bounding box center [585, 274] width 90 height 22
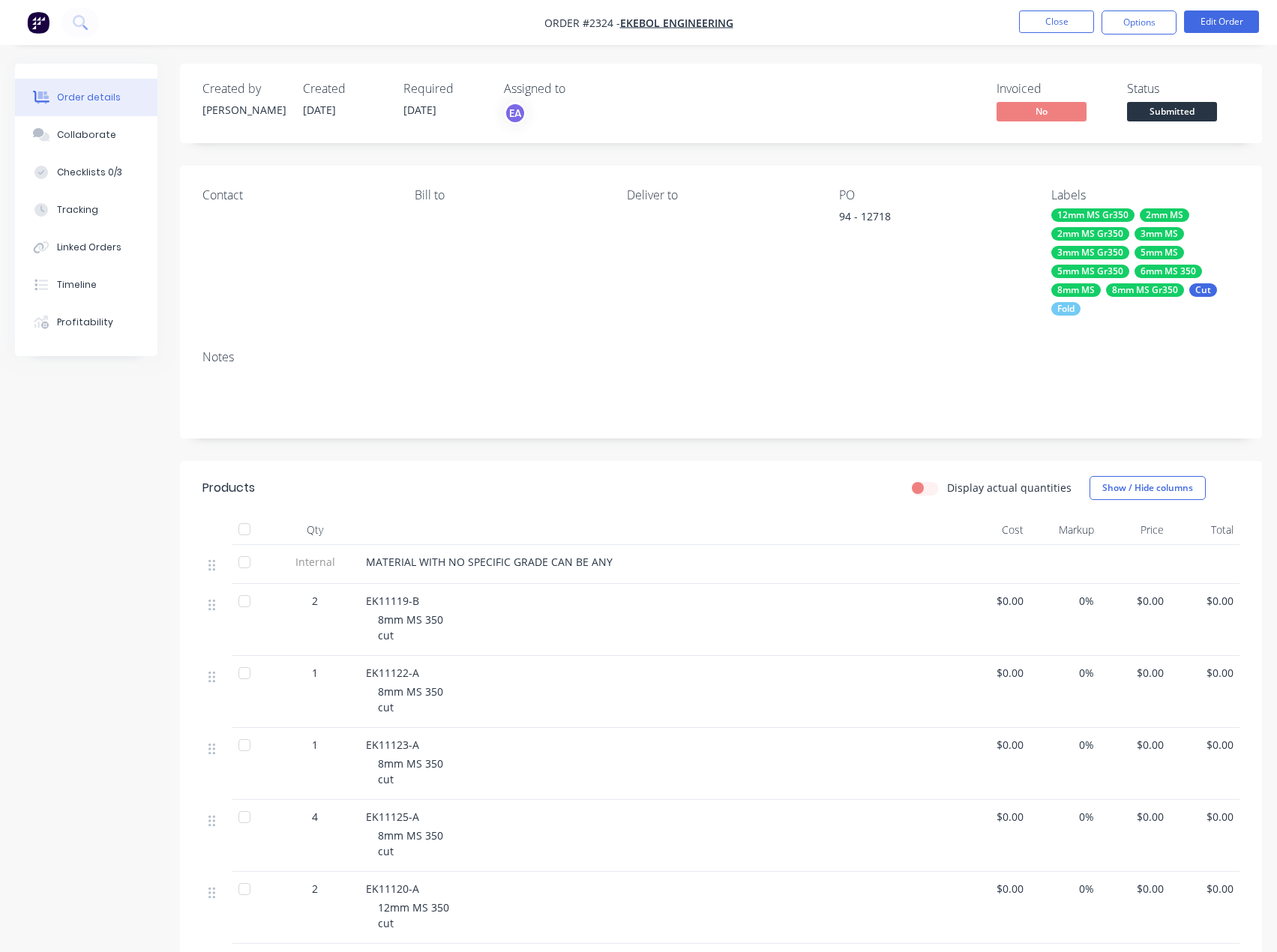
click at [1170, 109] on span "Submitted" at bounding box center [1172, 111] width 90 height 19
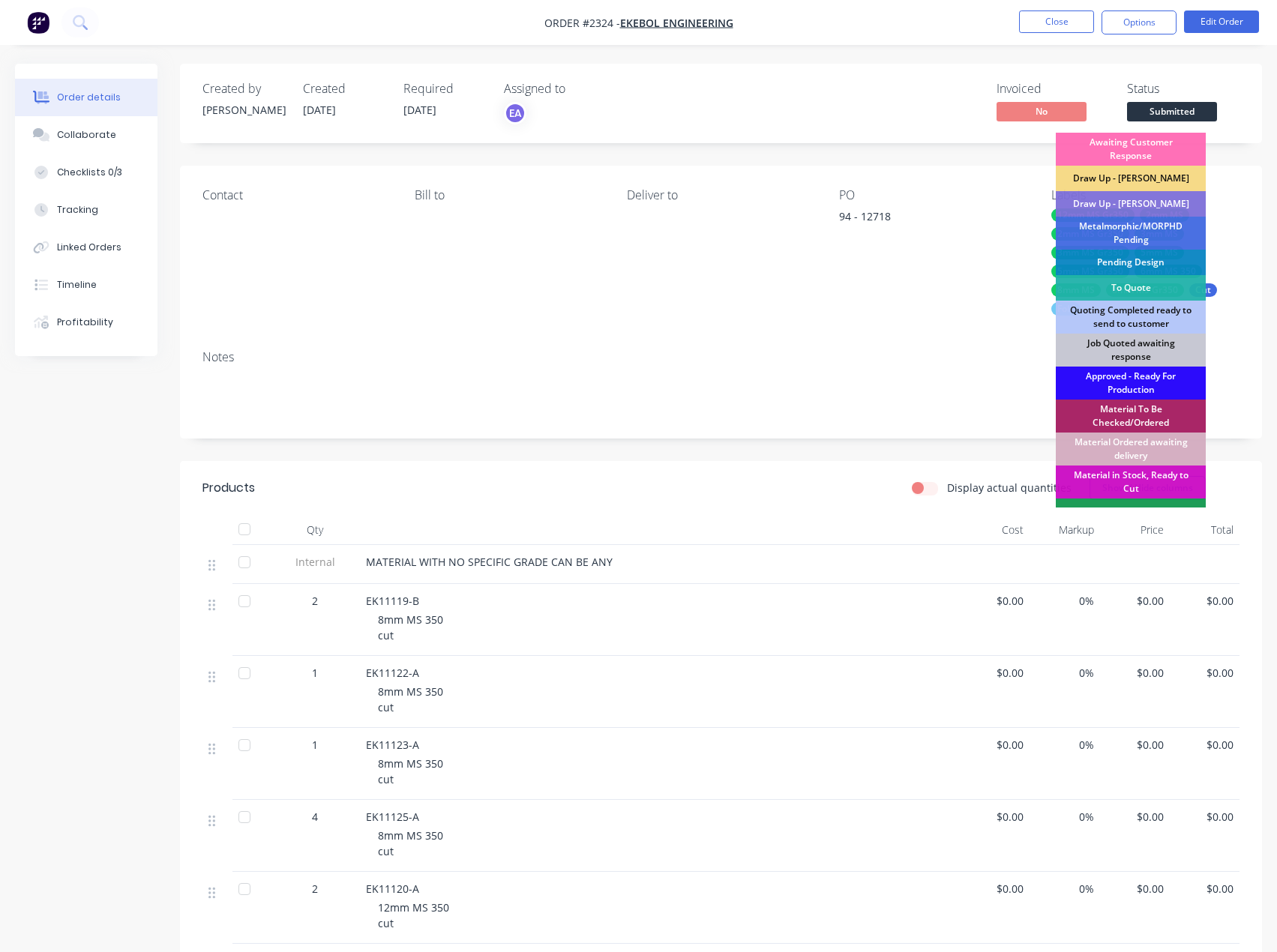
click at [1128, 379] on div "Approved - Ready For Production" at bounding box center [1131, 383] width 150 height 33
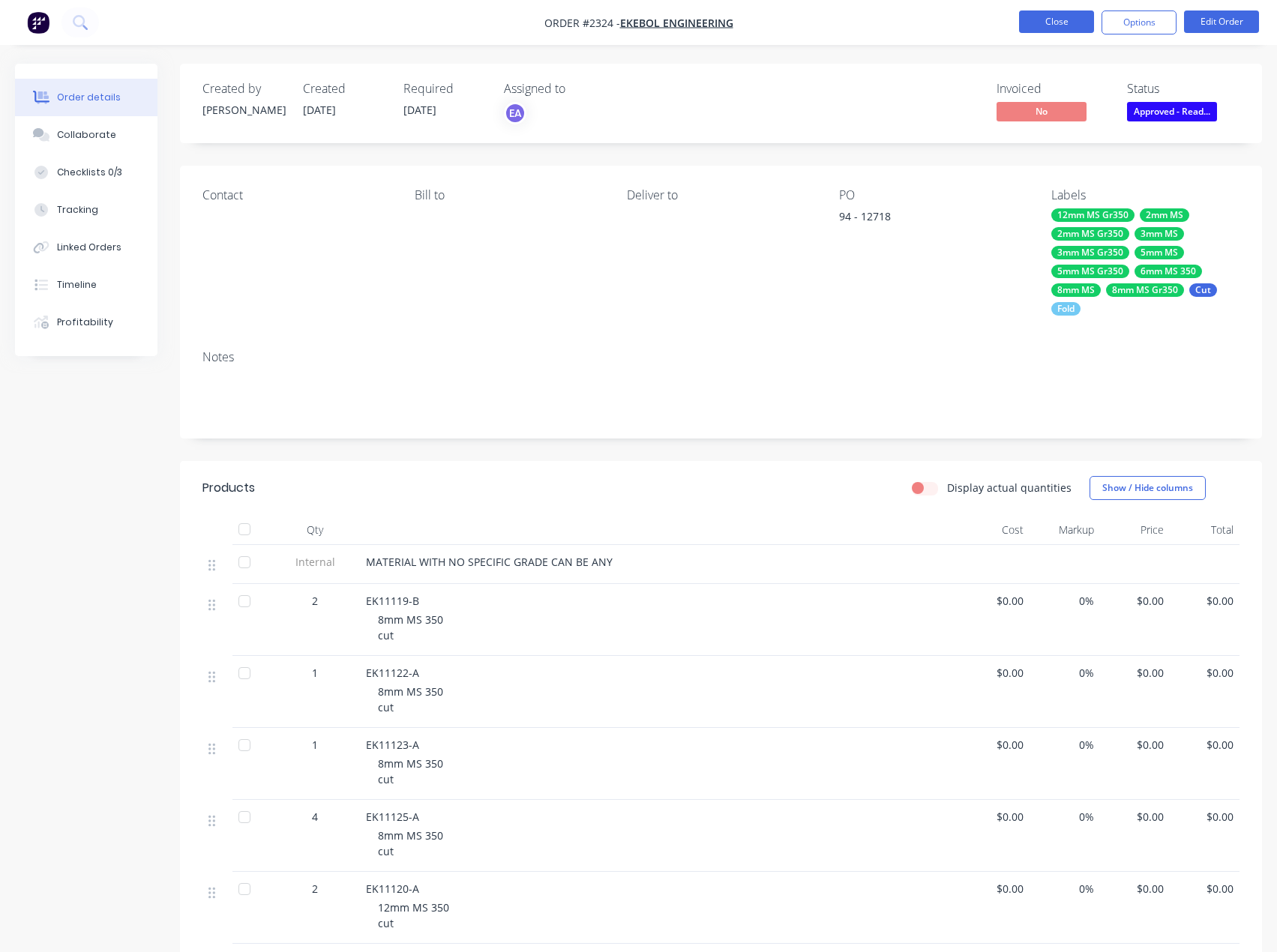
click at [1053, 23] on button "Close" at bounding box center [1057, 21] width 75 height 22
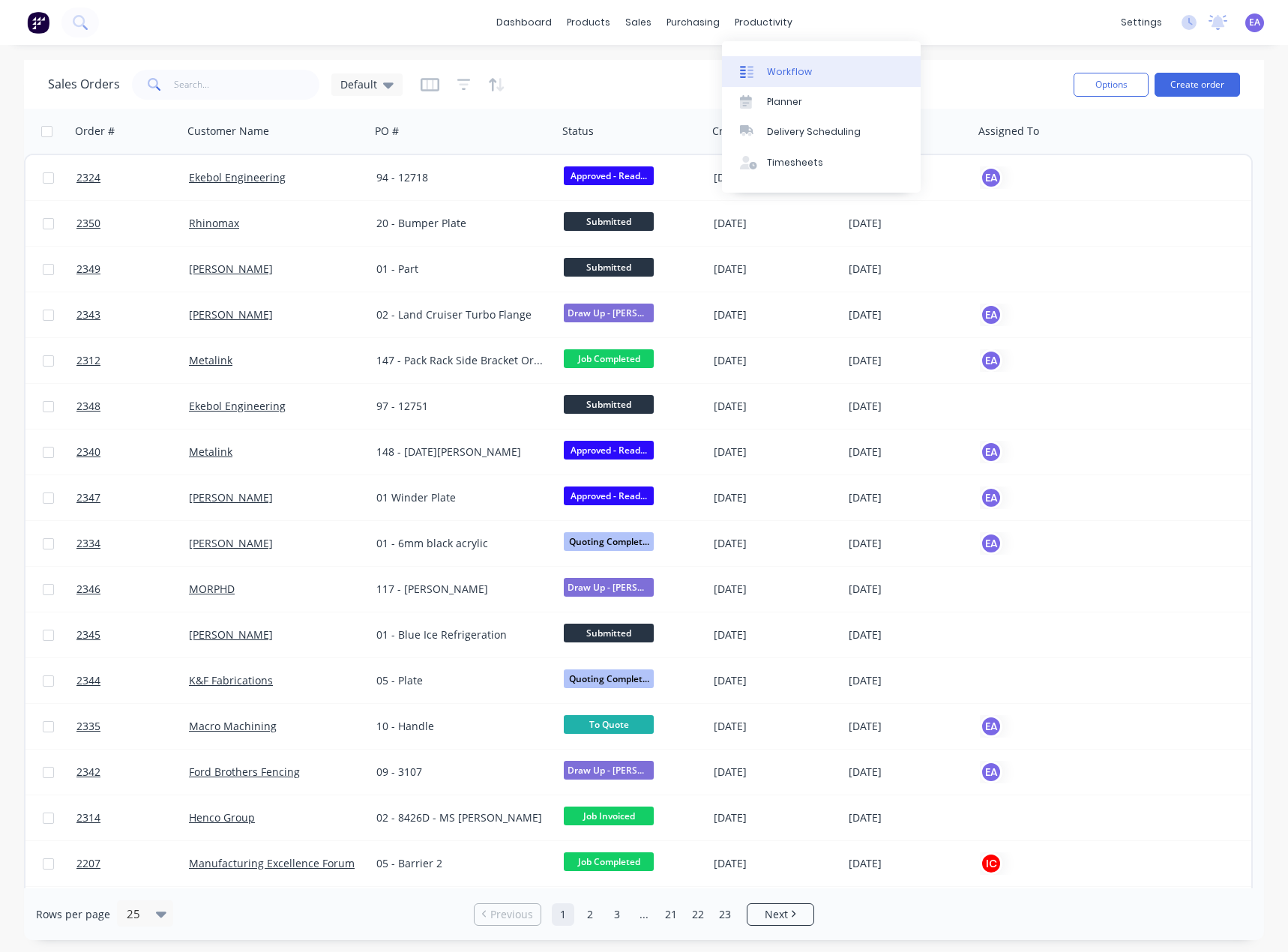
click at [780, 60] on link "Workflow" at bounding box center [822, 72] width 199 height 30
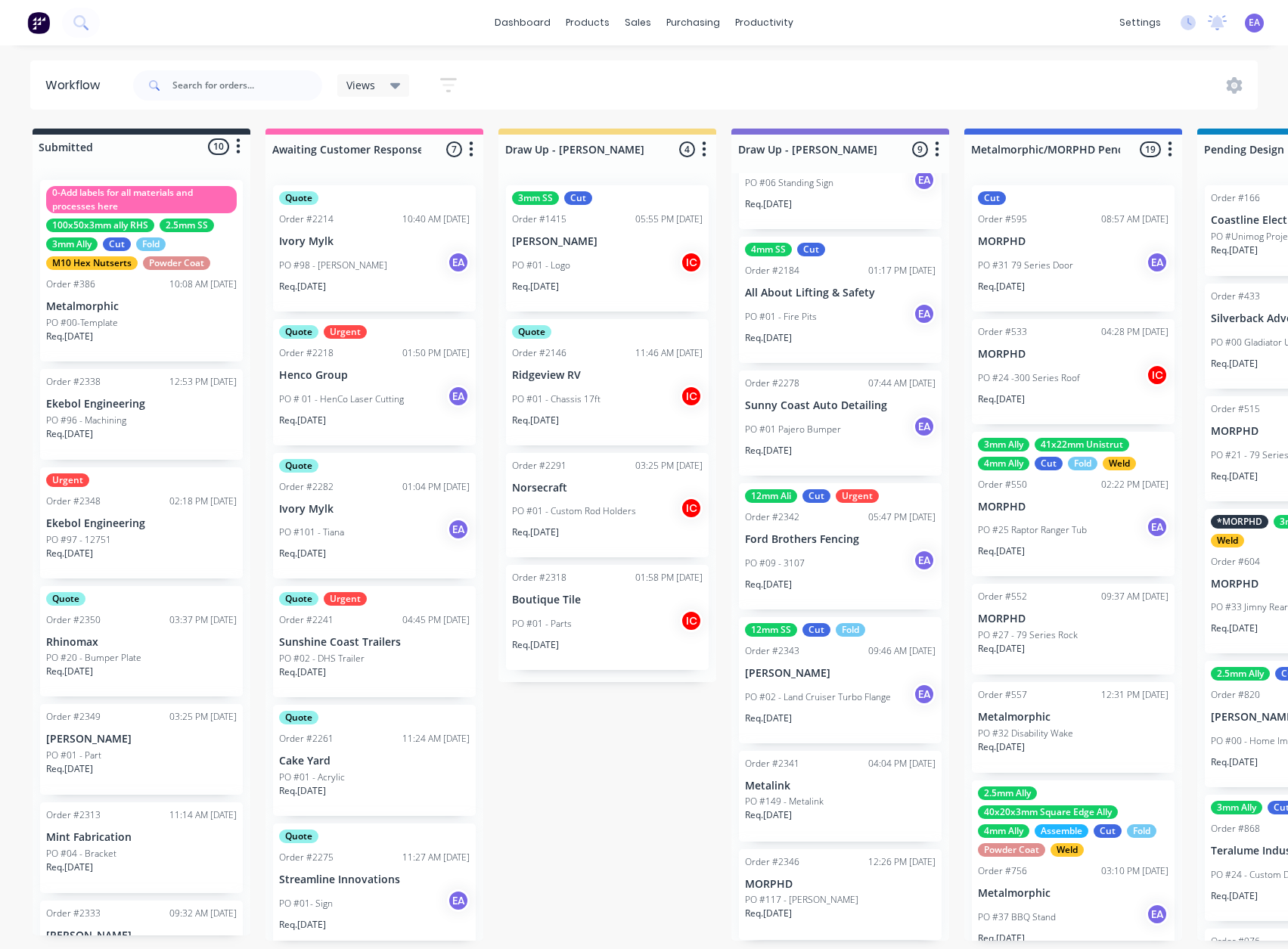
click at [848, 684] on div "PO #02 - Land Cruiser Turbo Flange EA" at bounding box center [839, 697] width 190 height 29
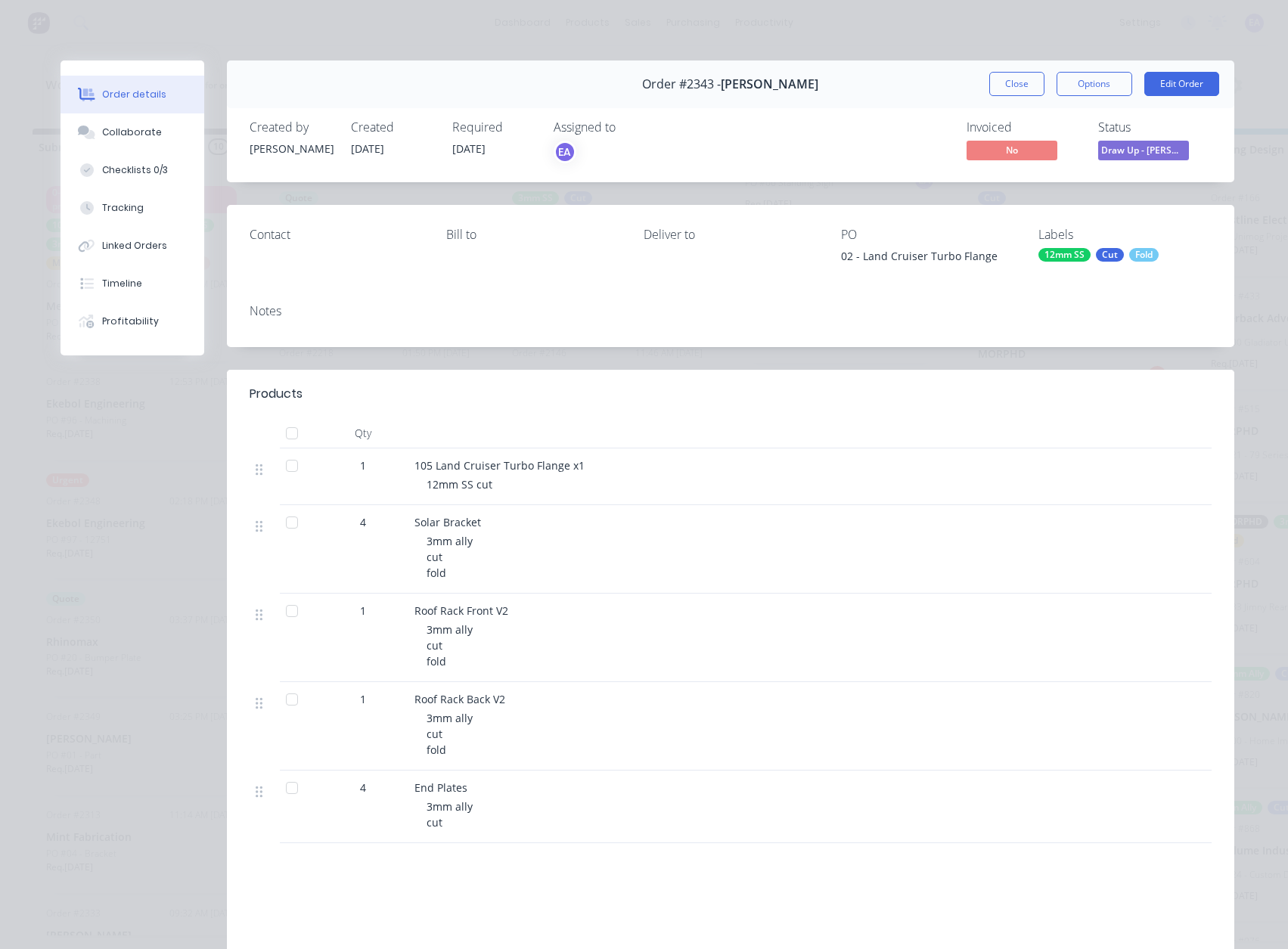
click at [1075, 255] on div "12mm SS" at bounding box center [1064, 254] width 52 height 14
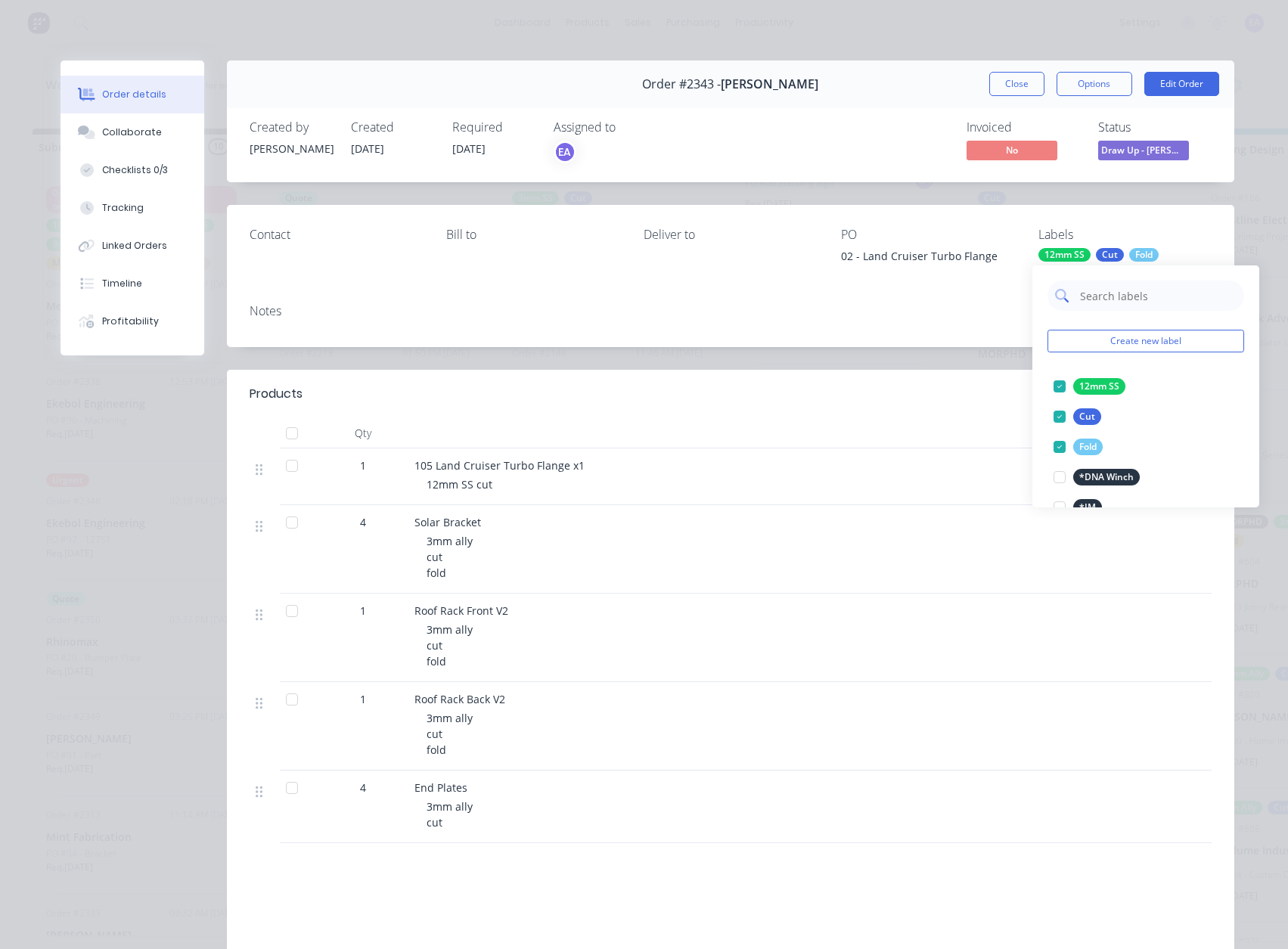
click at [1092, 298] on input "text" at bounding box center [1157, 296] width 158 height 30
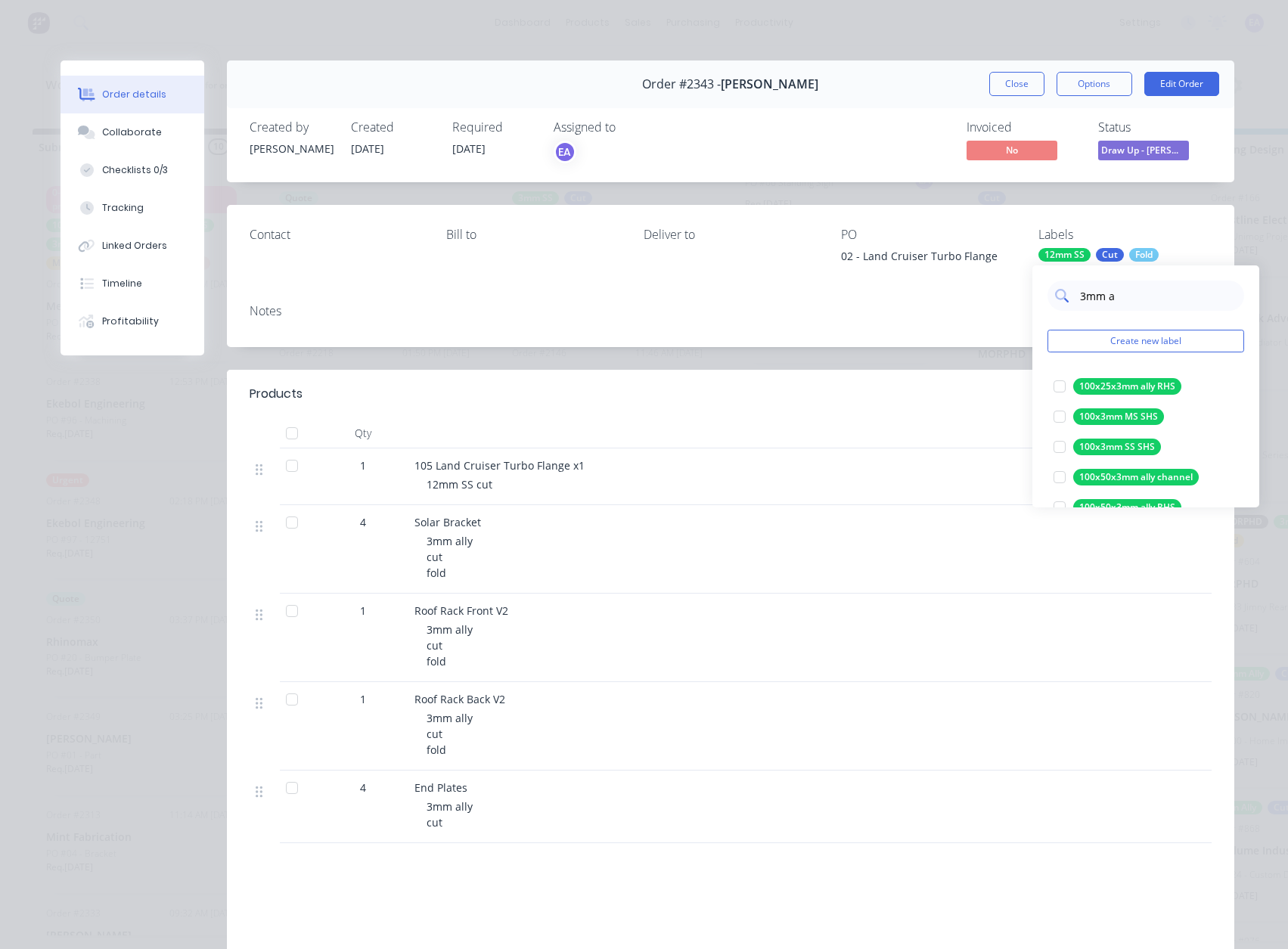
type input "3mm al"
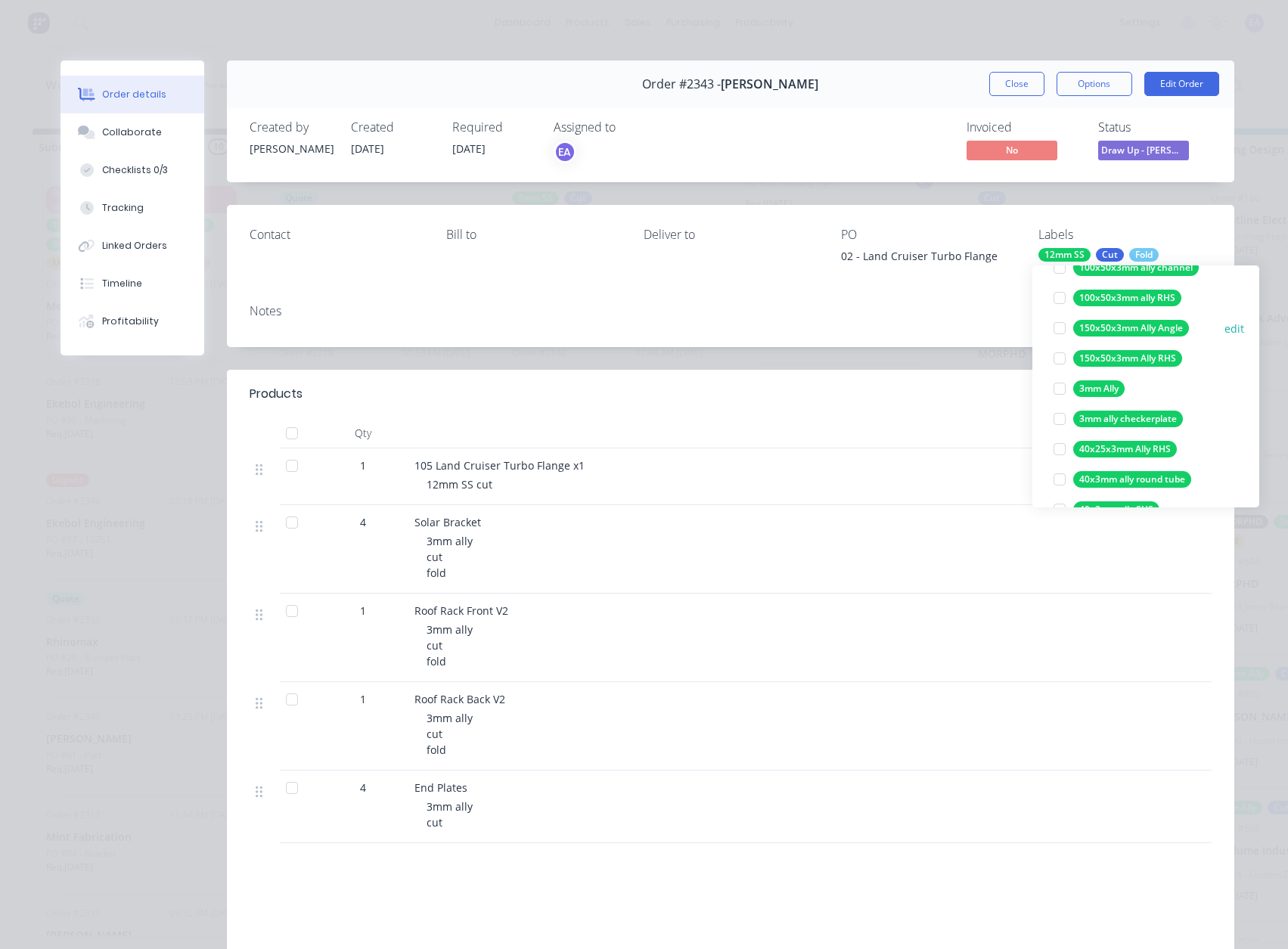
scroll to position [151, 0]
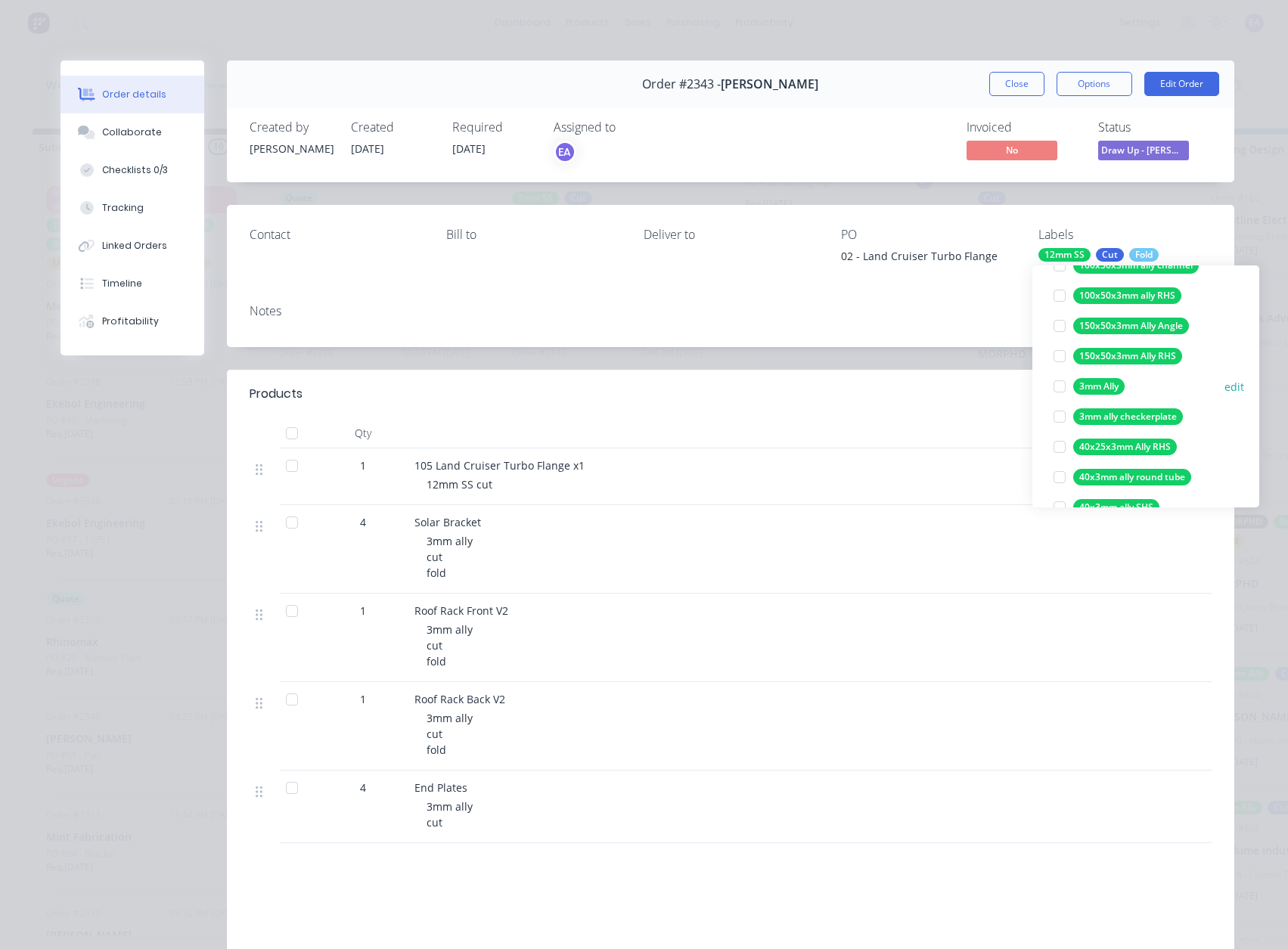
click at [1059, 384] on div at bounding box center [1060, 387] width 30 height 30
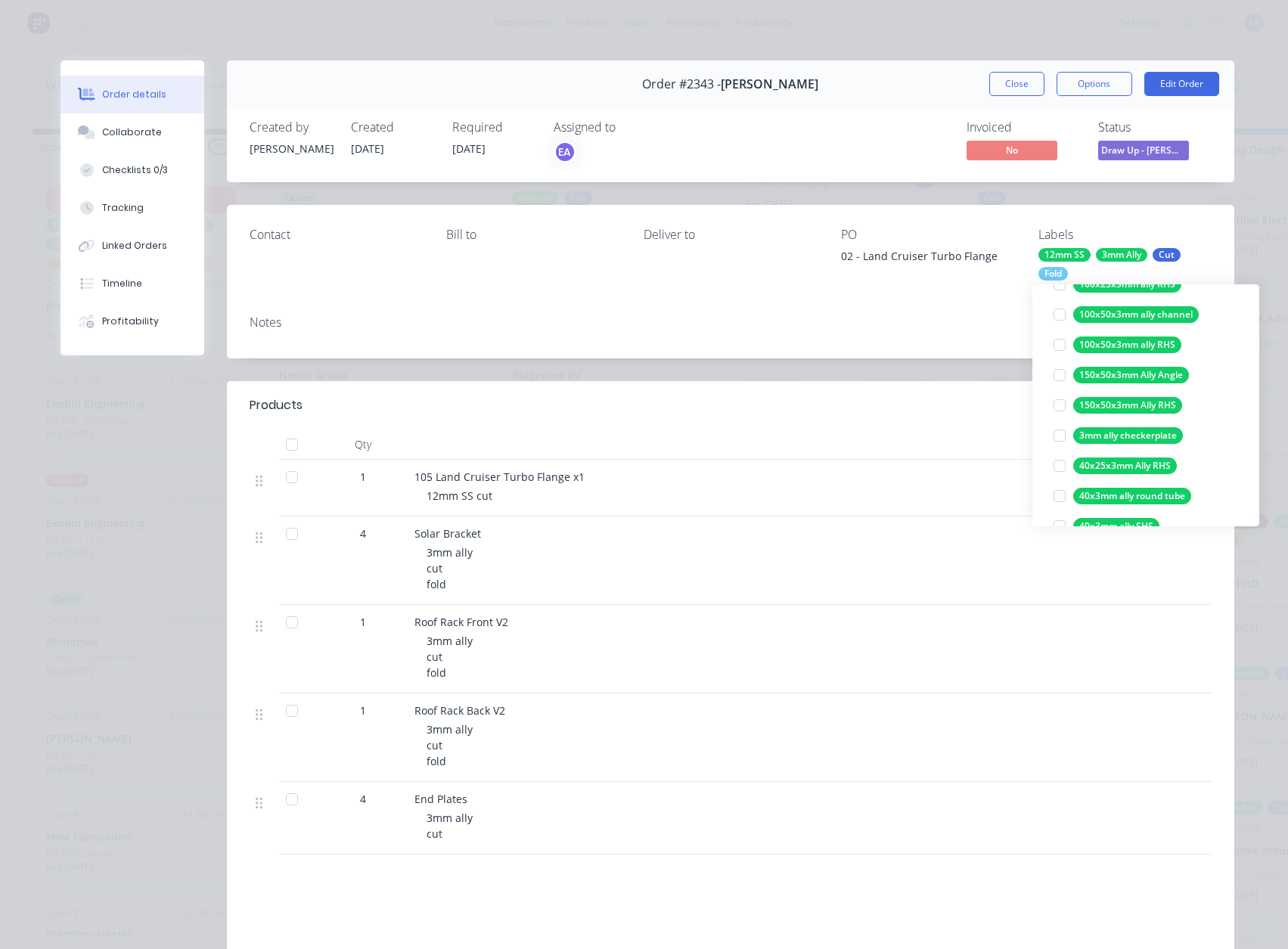
scroll to position [0, 0]
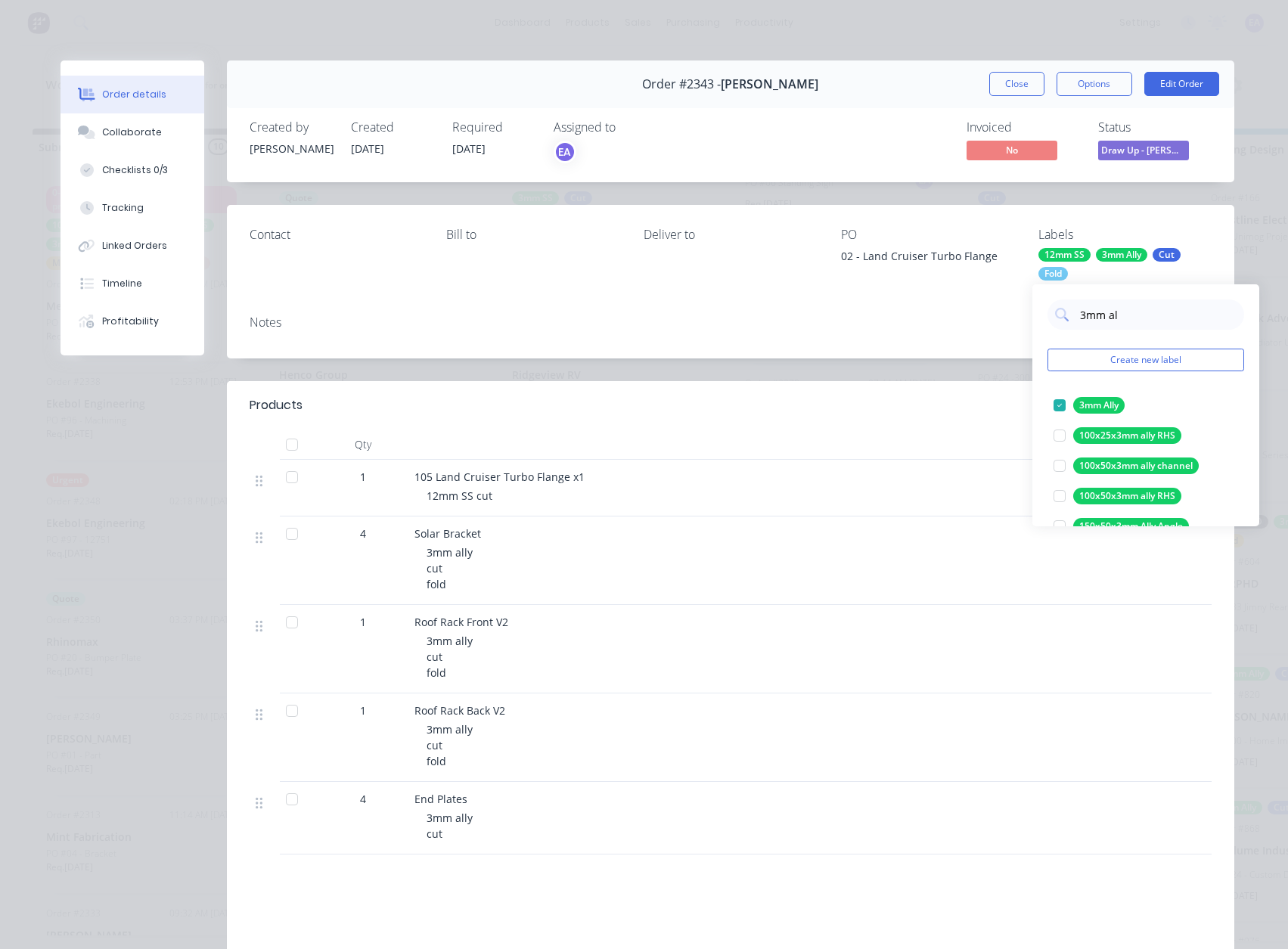
click at [562, 869] on div "Products Qty 1 105 Land Cruiser Turbo Flange x1 12mm SS cut 4 Solar Bracket 3mm…" at bounding box center [730, 740] width 1007 height 720
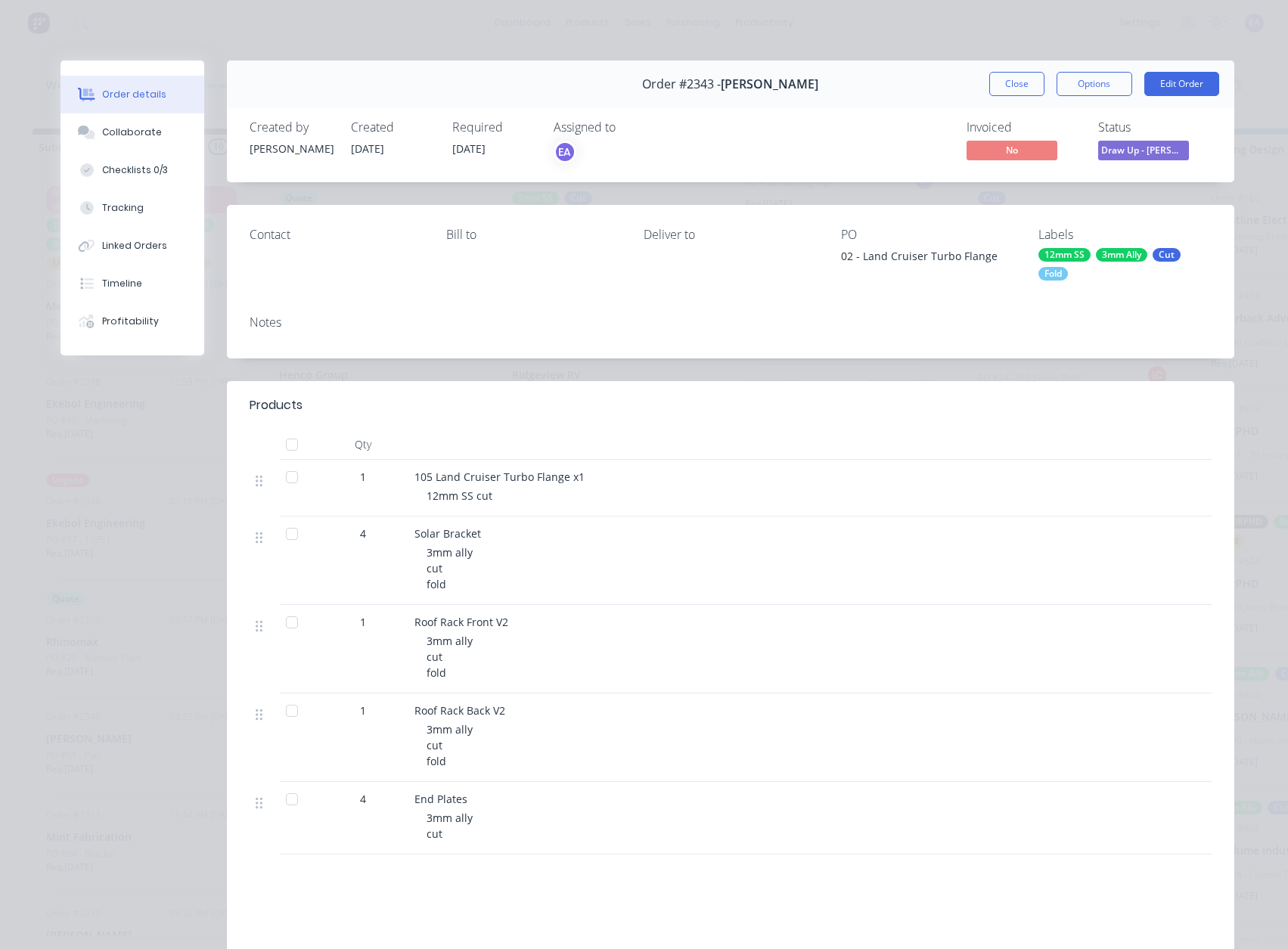
click at [280, 477] on div at bounding box center [292, 477] width 30 height 30
drag, startPoint x: 1002, startPoint y: 78, endPoint x: 319, endPoint y: 620, distance: 871.9
click at [1002, 78] on button "Close" at bounding box center [1017, 84] width 55 height 24
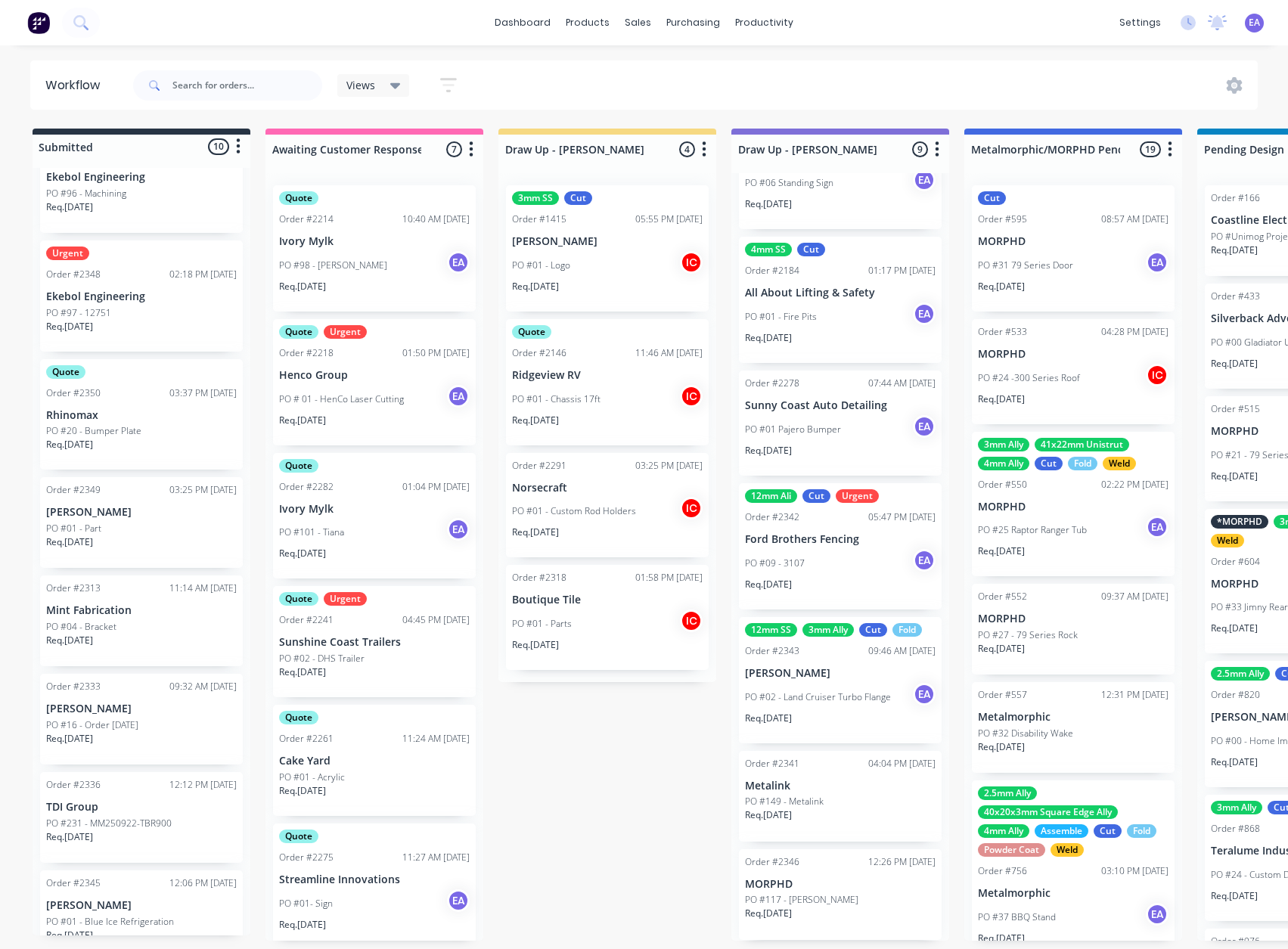
scroll to position [3, 0]
click at [843, 561] on div "PO #09 - 3107 EA" at bounding box center [839, 563] width 190 height 29
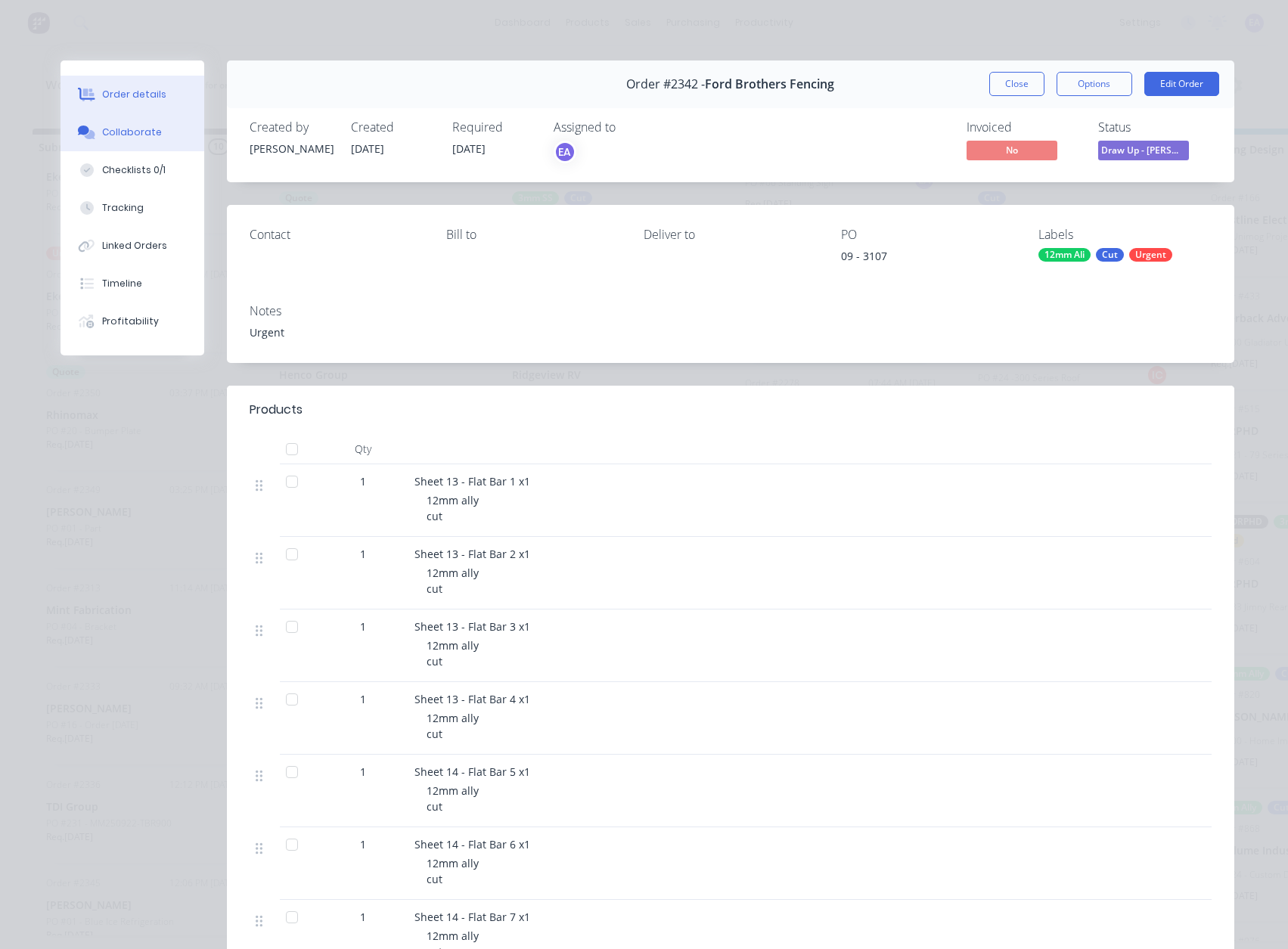
click at [126, 138] on div "Collaborate" at bounding box center [132, 132] width 59 height 14
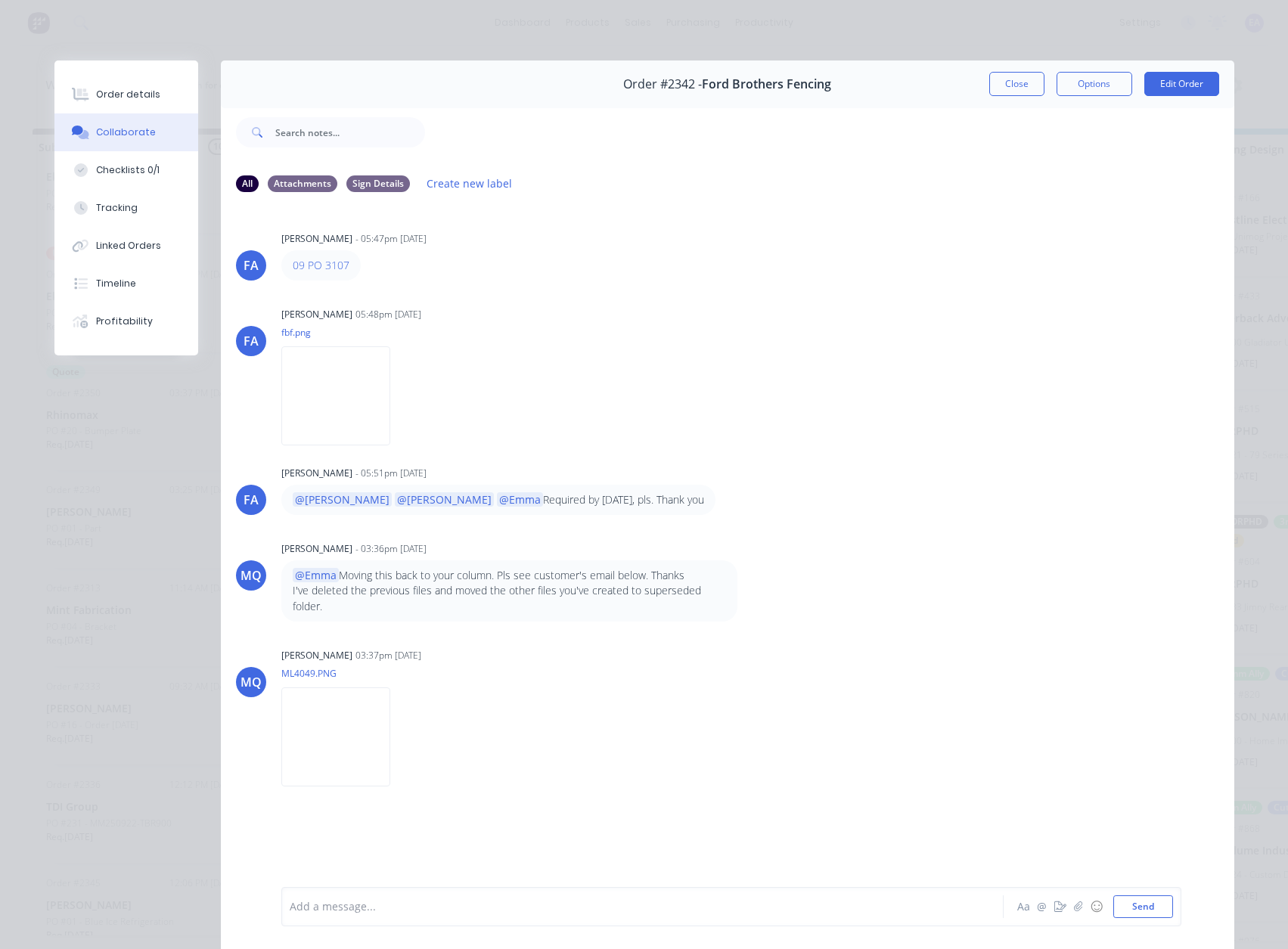
click at [1018, 84] on button "Close" at bounding box center [1017, 84] width 55 height 24
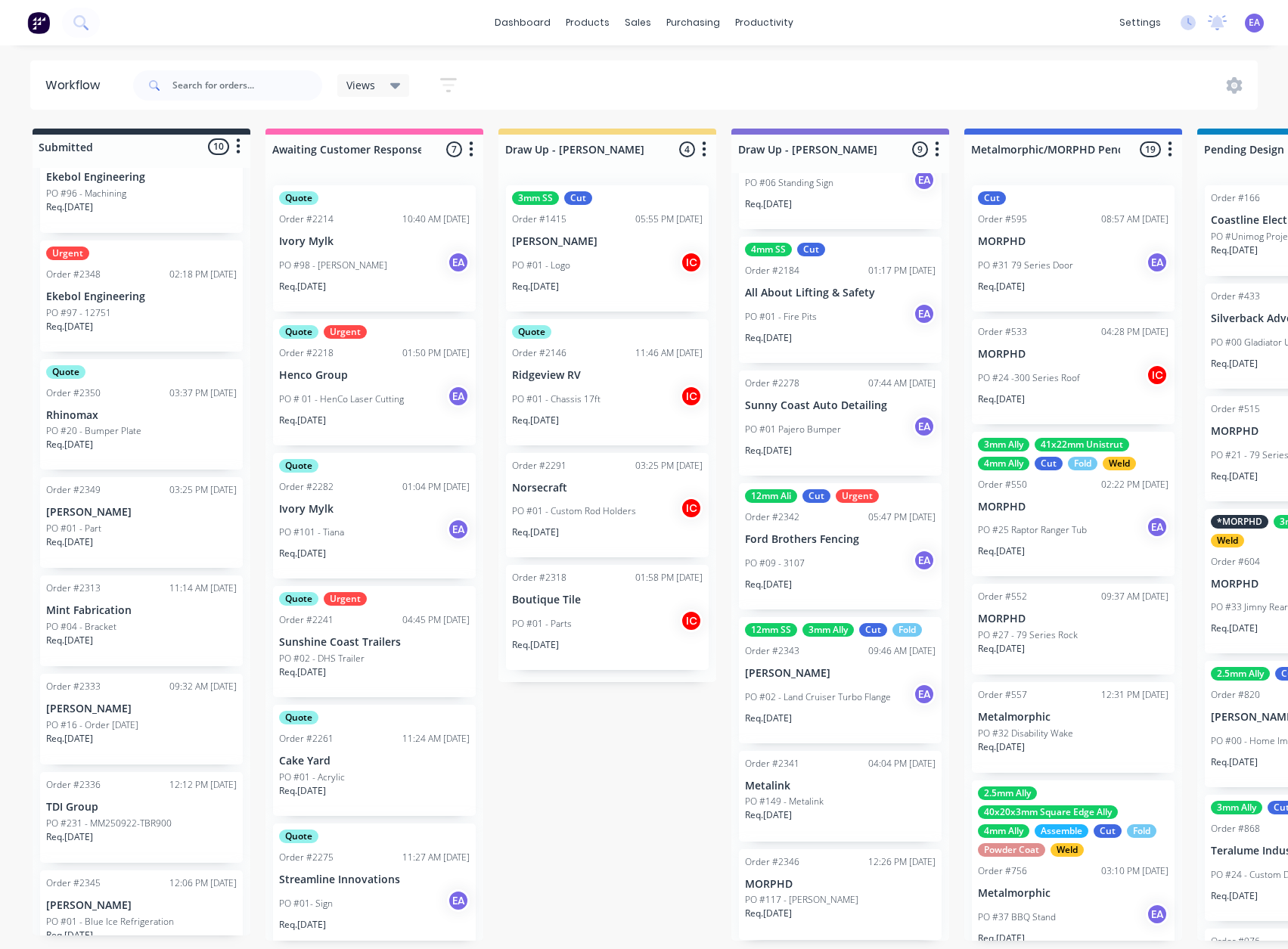
click at [829, 697] on p "PO #02 - Land Cruiser Turbo Flange" at bounding box center [818, 696] width 146 height 14
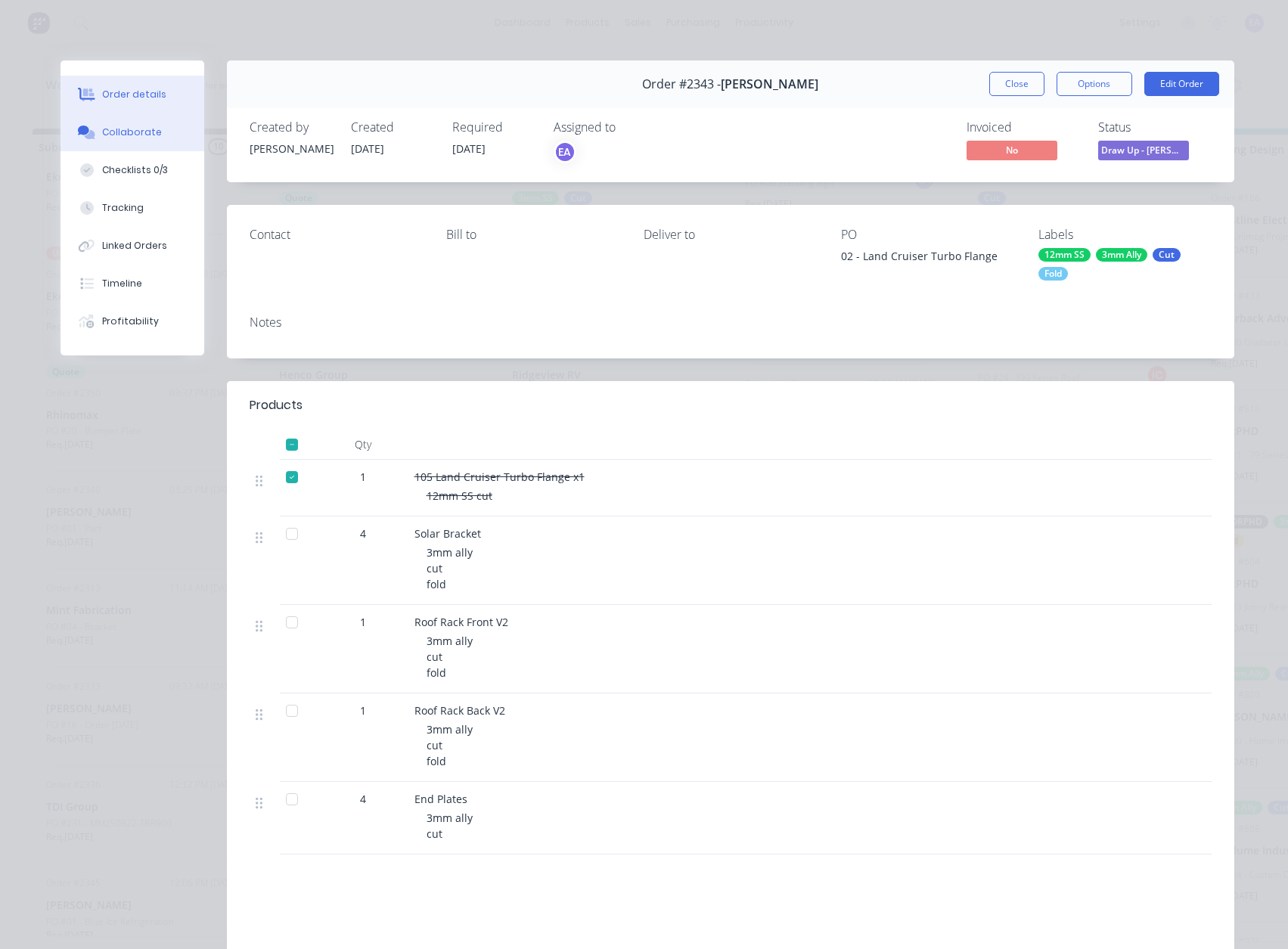
click at [132, 139] on button "Collaborate" at bounding box center [132, 132] width 144 height 38
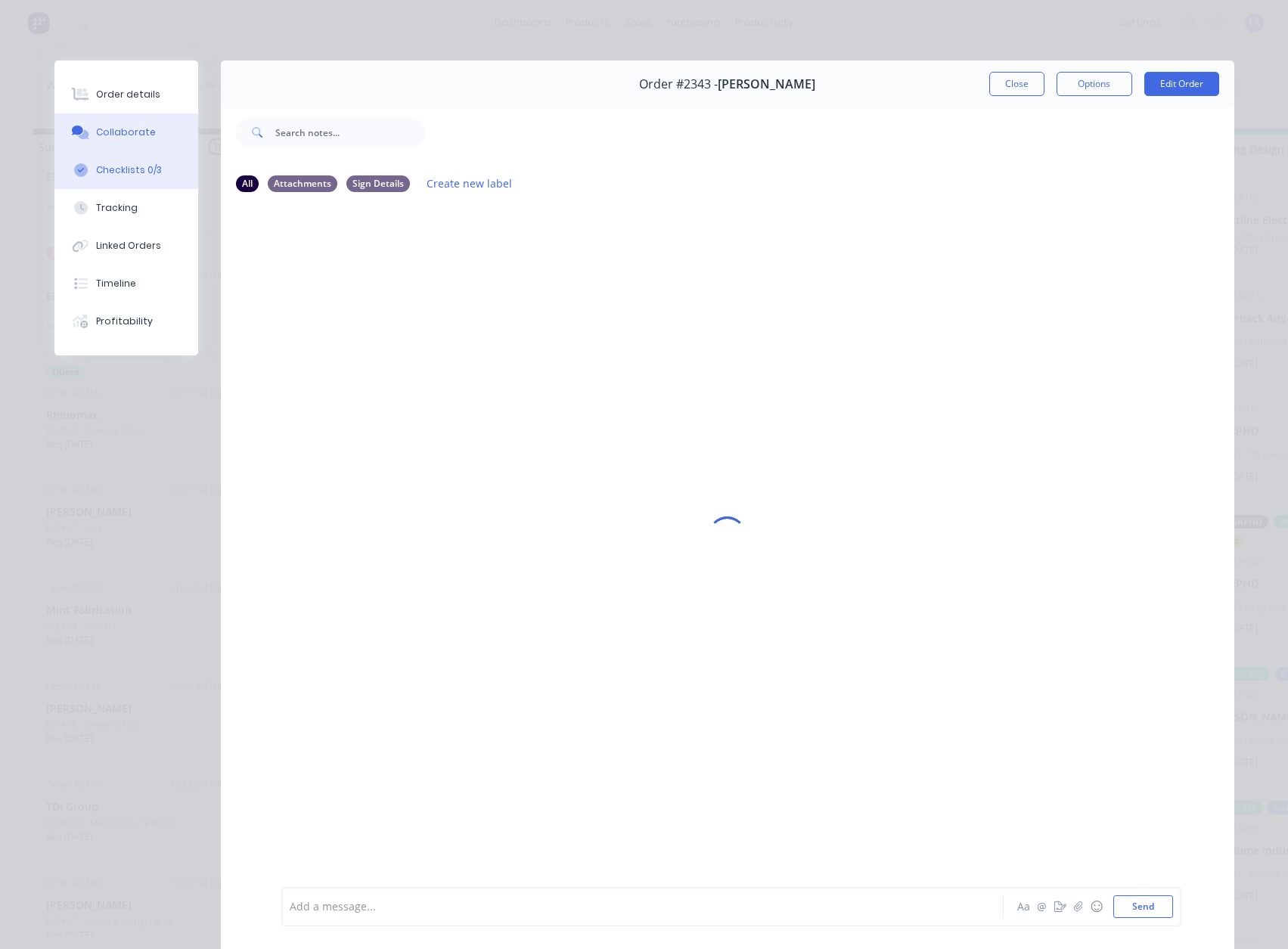
click at [130, 175] on div "Checklists 0/3" at bounding box center [129, 170] width 66 height 14
type textarea "x"
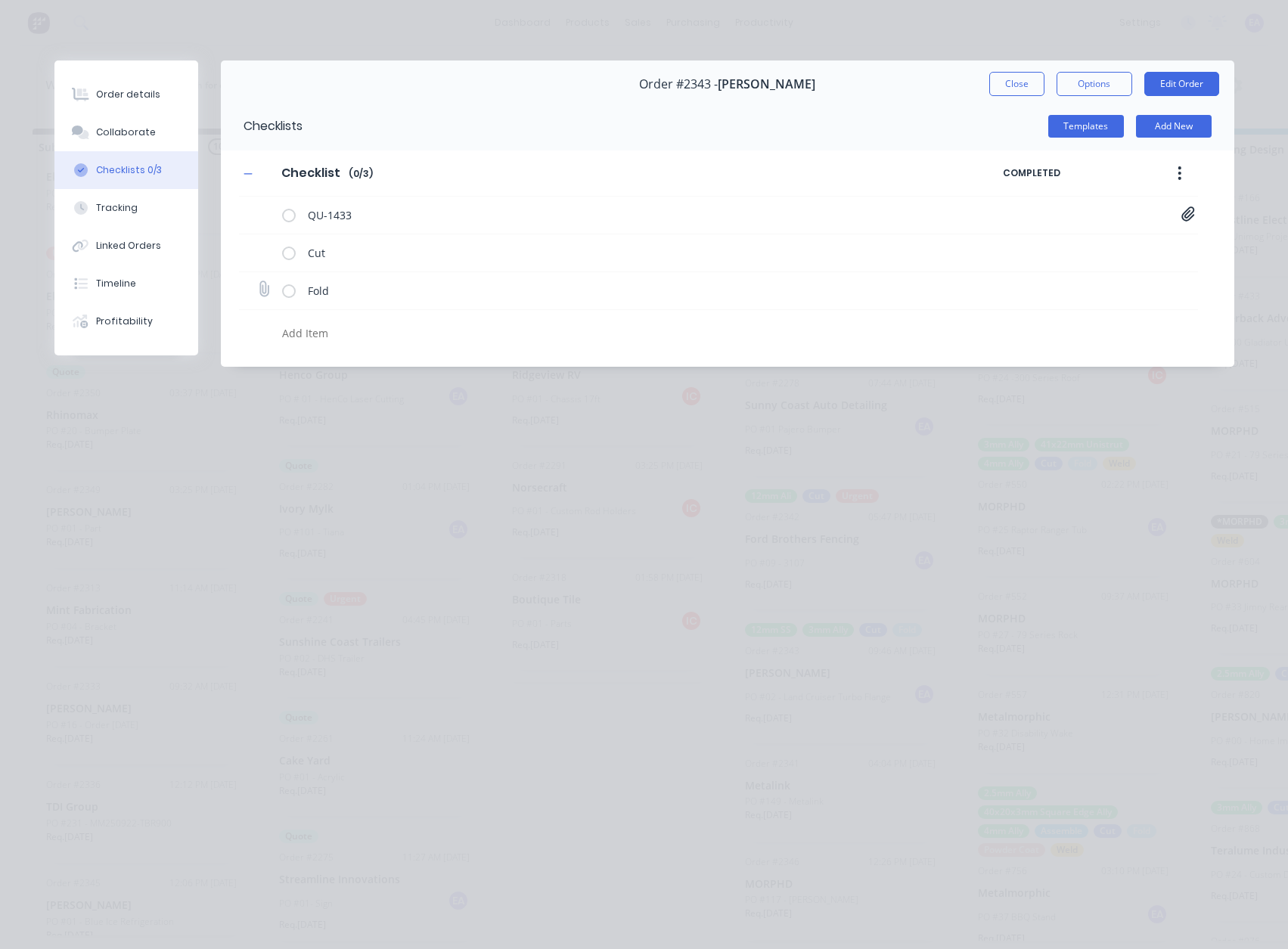
click at [257, 282] on label at bounding box center [263, 291] width 14 height 18
click at [257, 282] on input "file" at bounding box center [257, 282] width 0 height 0
type input "C:\fakepath\Front Rack 2 part 3 mm aluminium[A].PDF"
type textarea "x"
click at [118, 94] on div "Order details" at bounding box center [128, 94] width 64 height 14
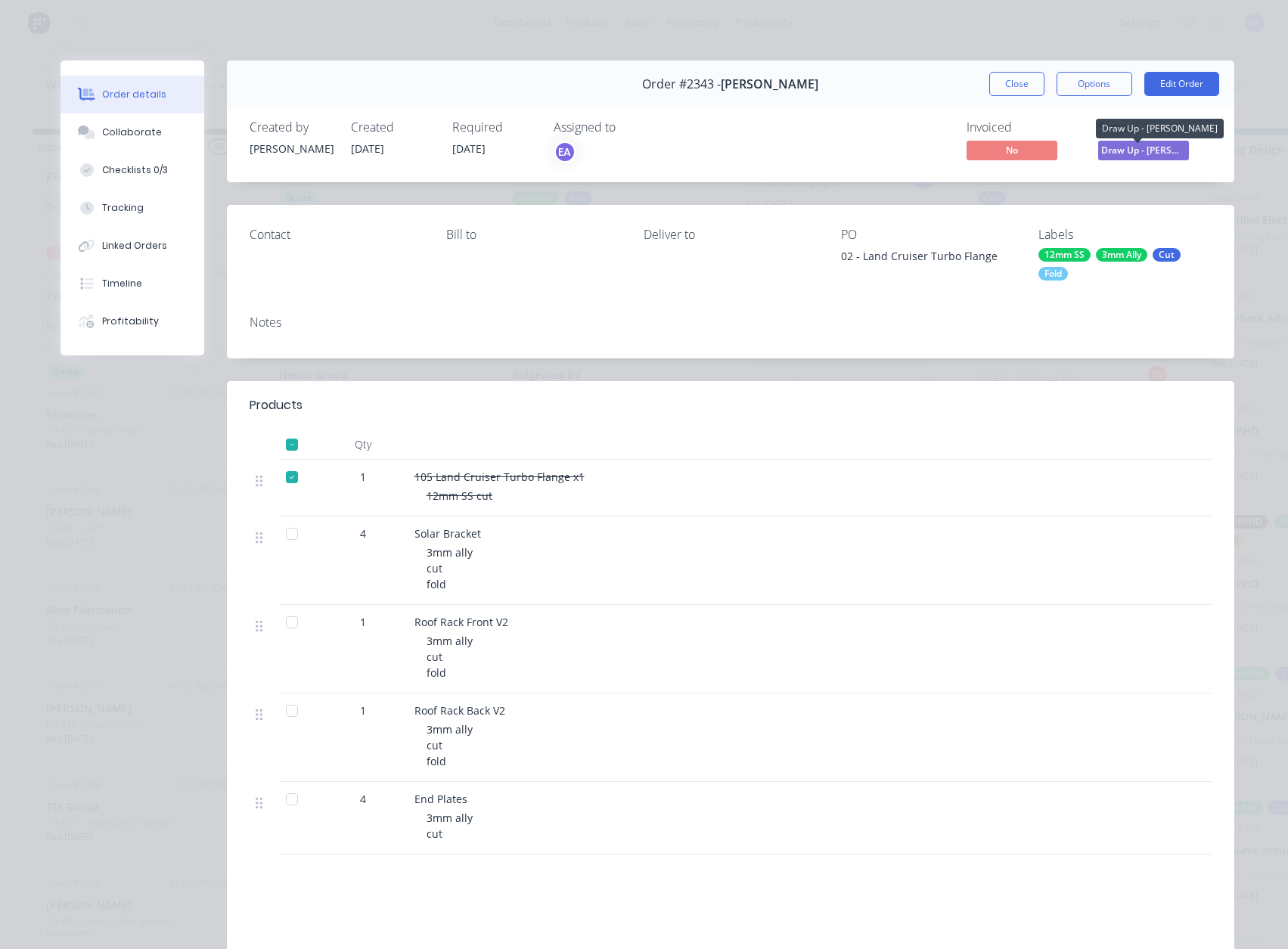
click at [1144, 141] on span "Draw Up - [PERSON_NAME]" at bounding box center [1143, 150] width 91 height 19
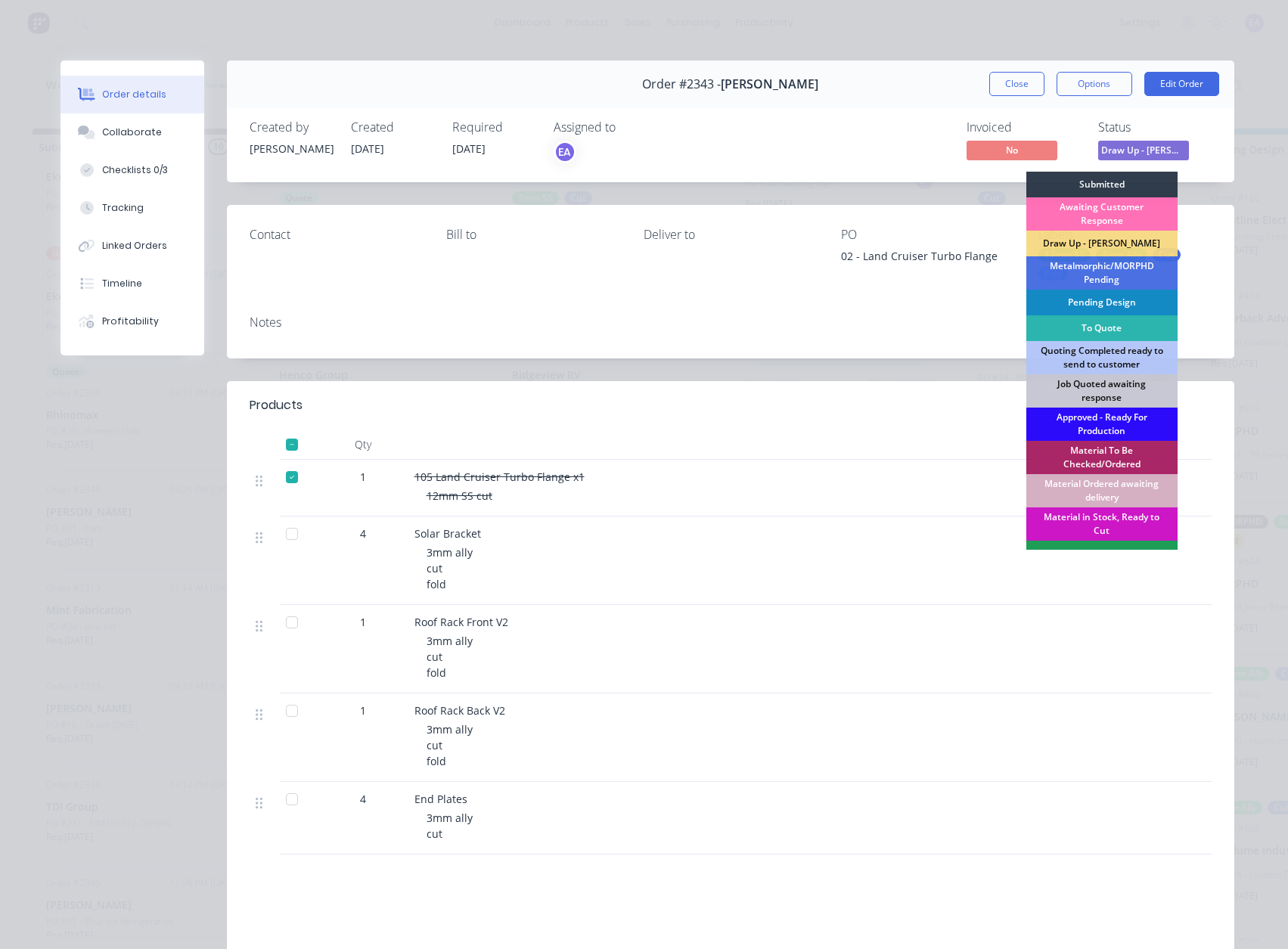
click at [1095, 418] on div "Approved - Ready For Production" at bounding box center [1102, 424] width 151 height 33
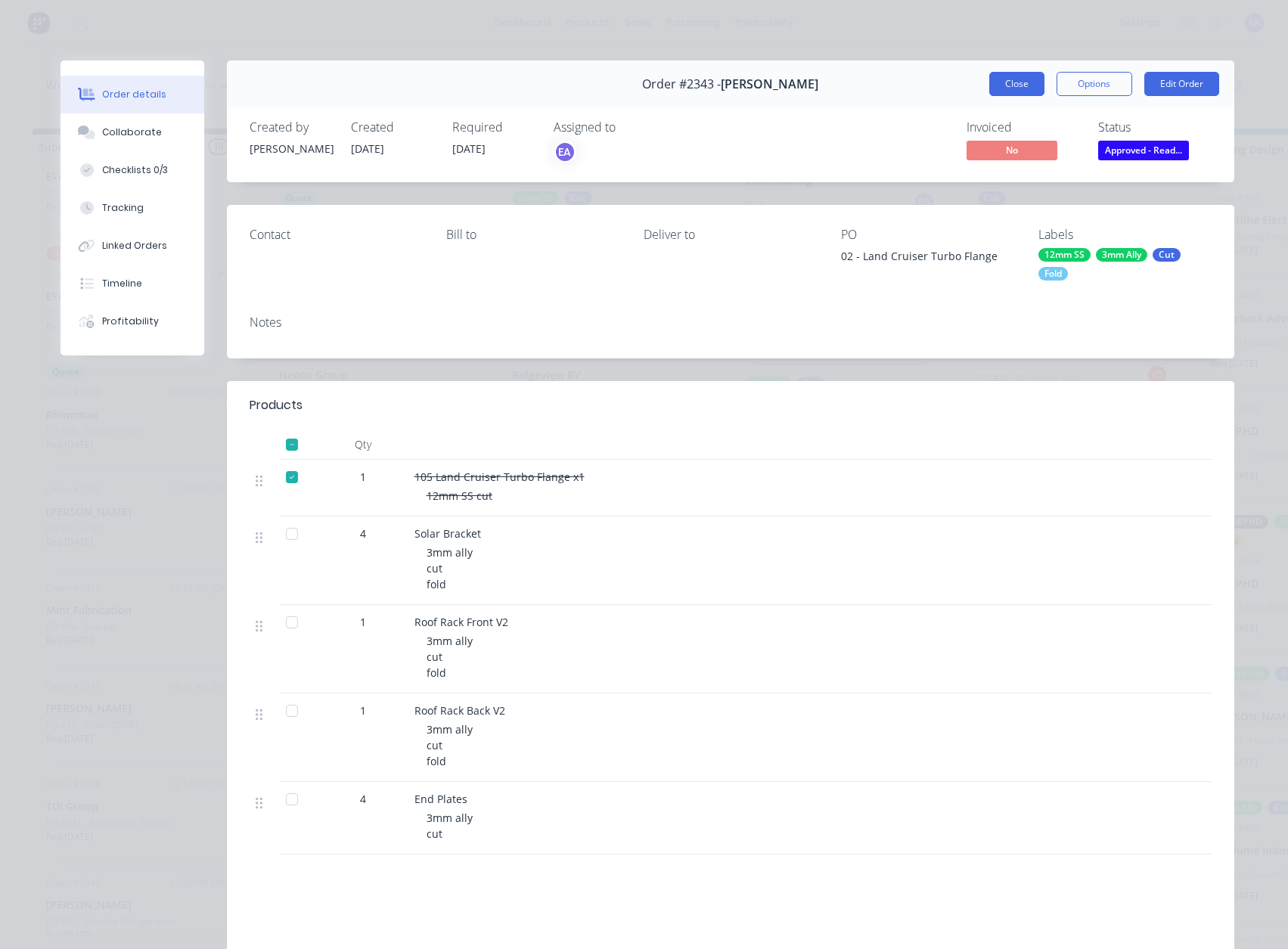
click at [1018, 72] on button "Close" at bounding box center [1017, 84] width 55 height 24
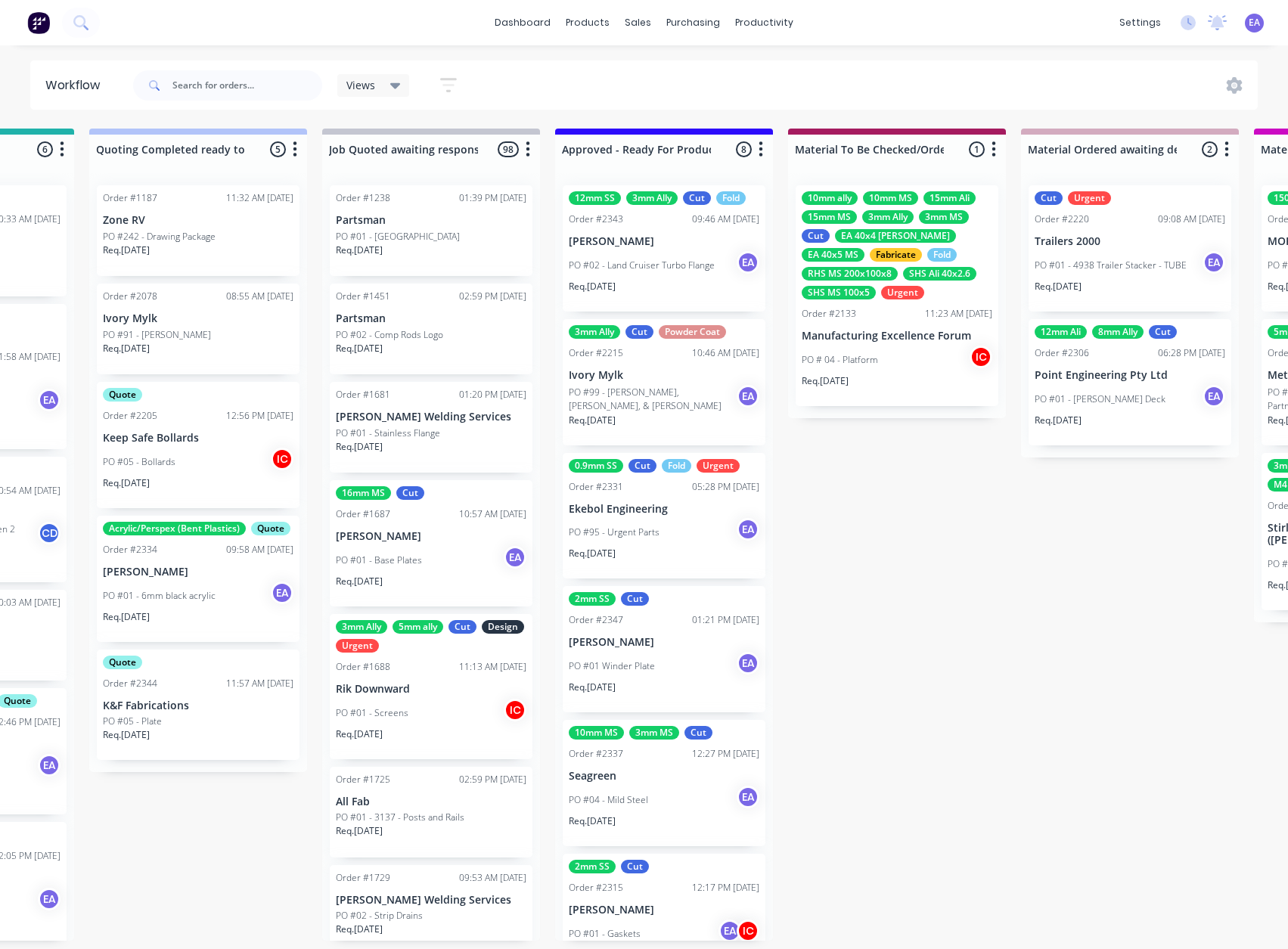
scroll to position [3, 1909]
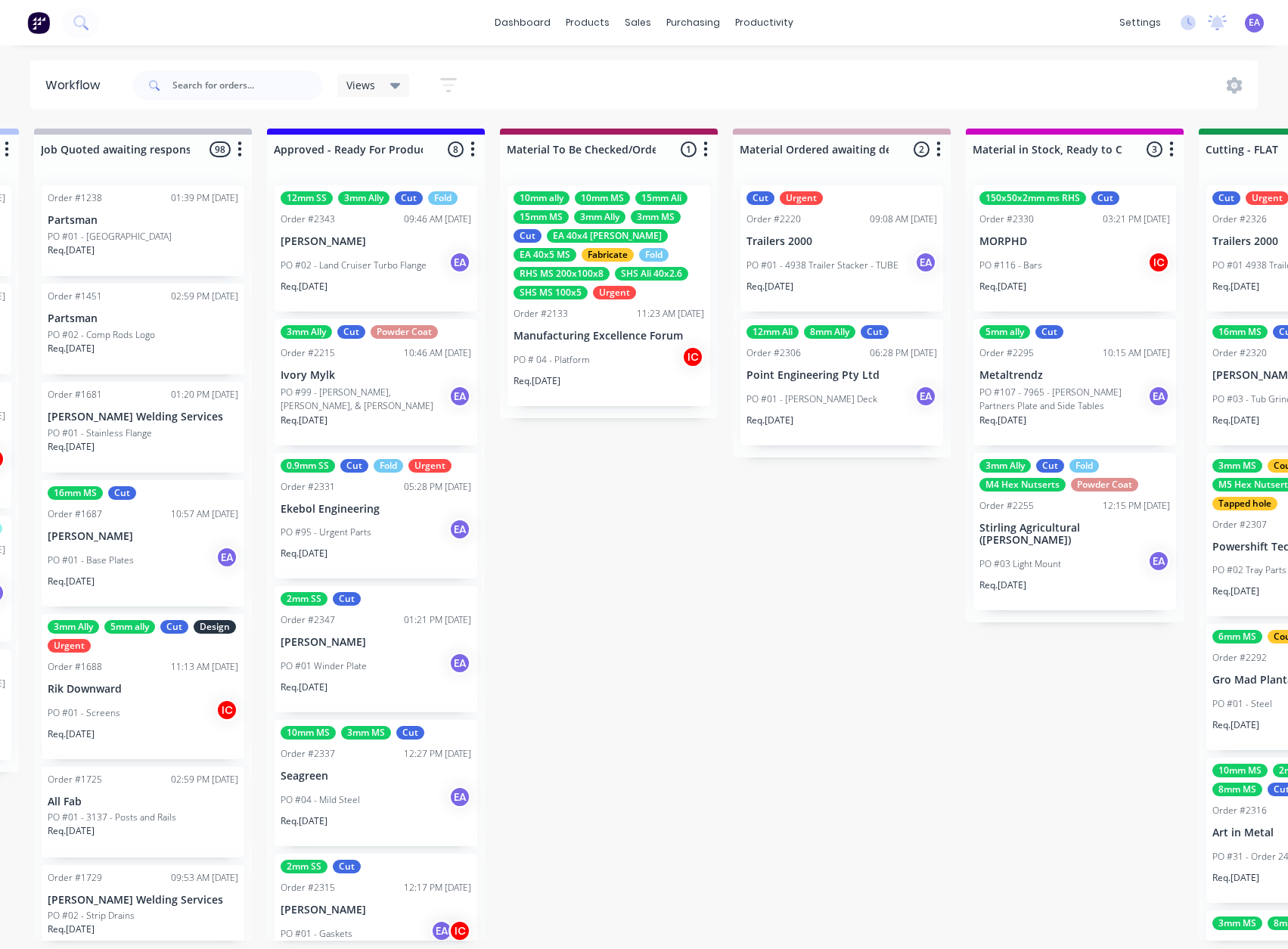
drag, startPoint x: 636, startPoint y: 733, endPoint x: 752, endPoint y: 729, distance: 116.1
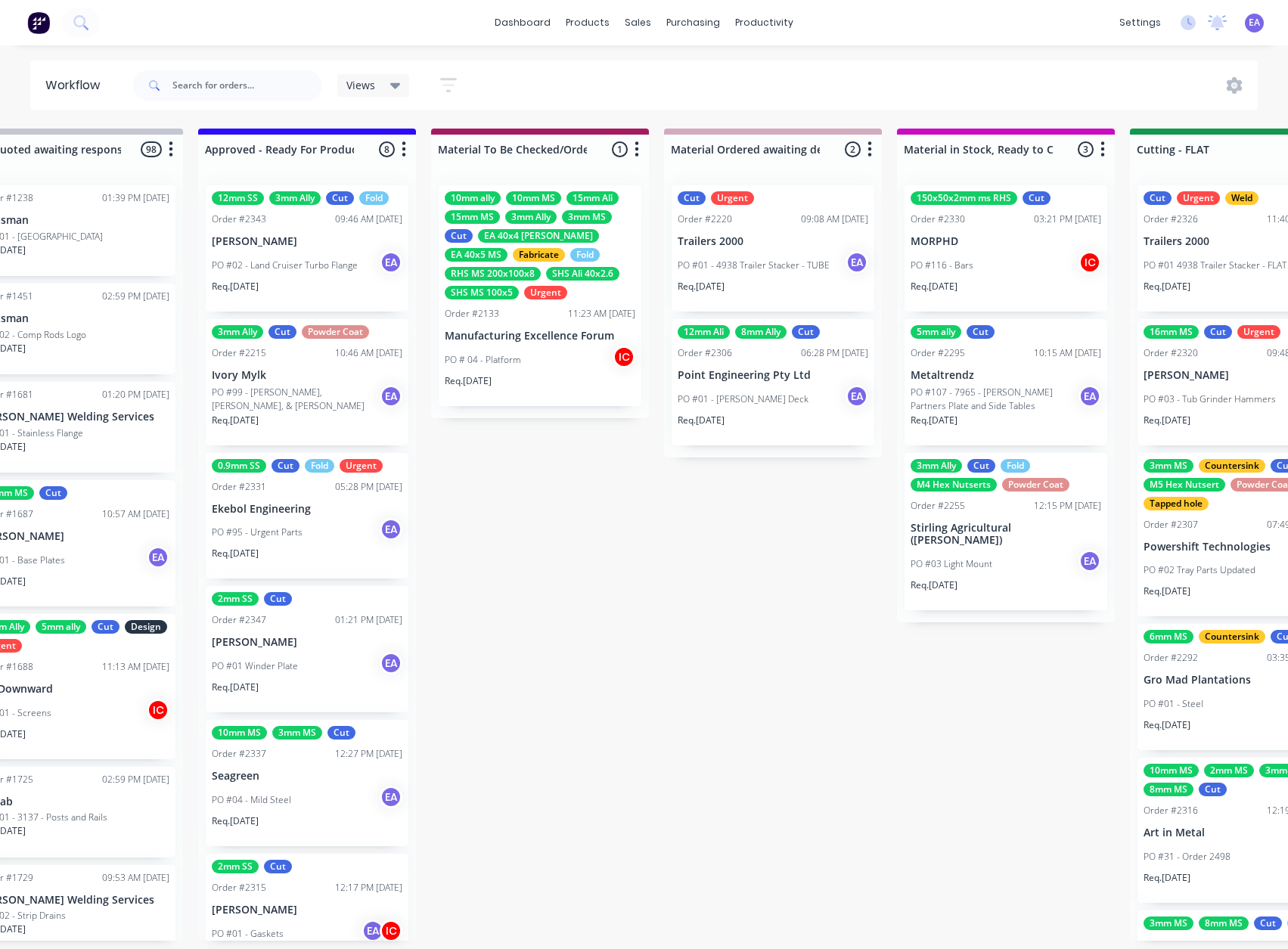
scroll to position [0, 2017]
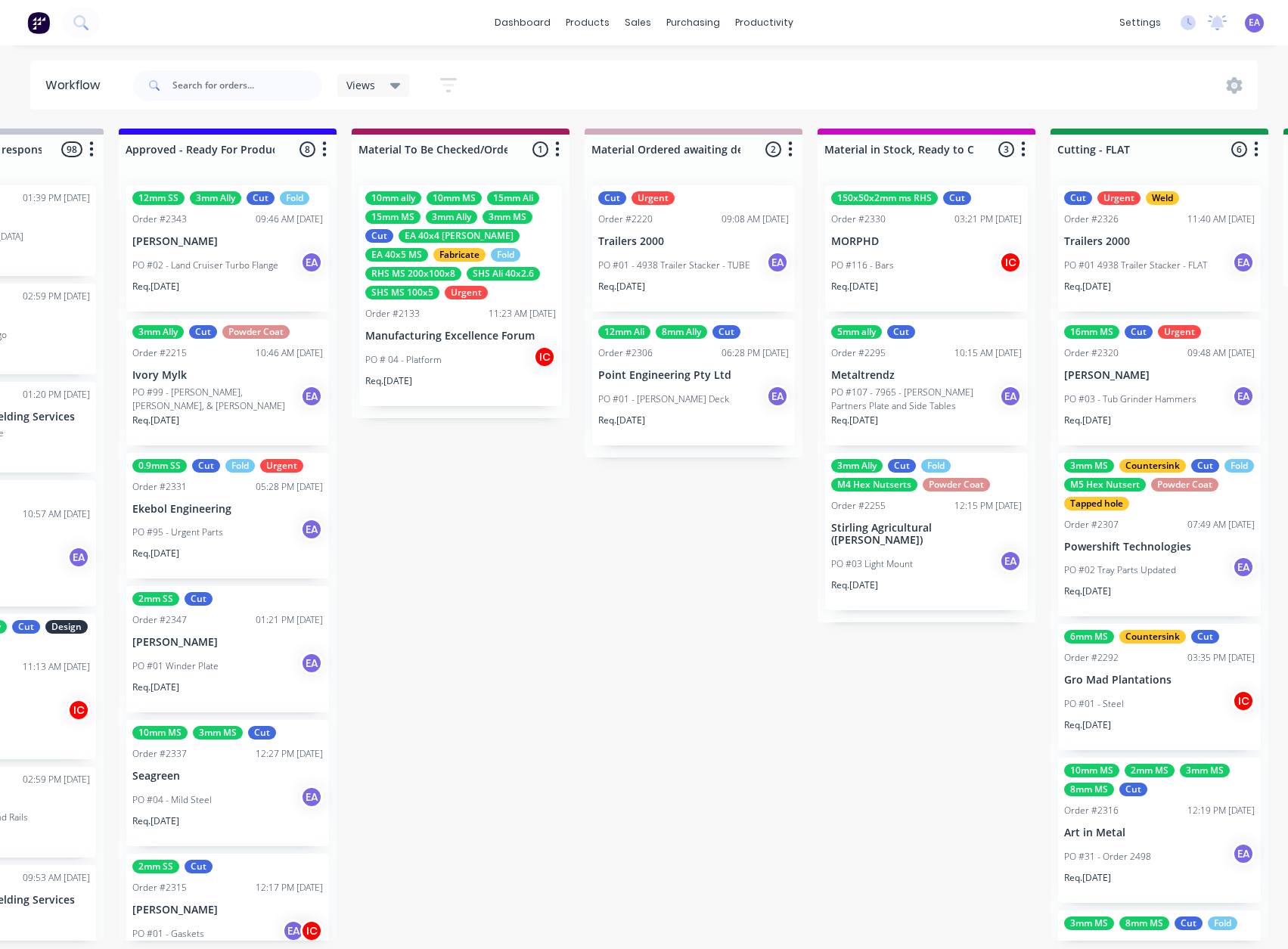
drag, startPoint x: 608, startPoint y: 678, endPoint x: 656, endPoint y: 684, distance: 48.4
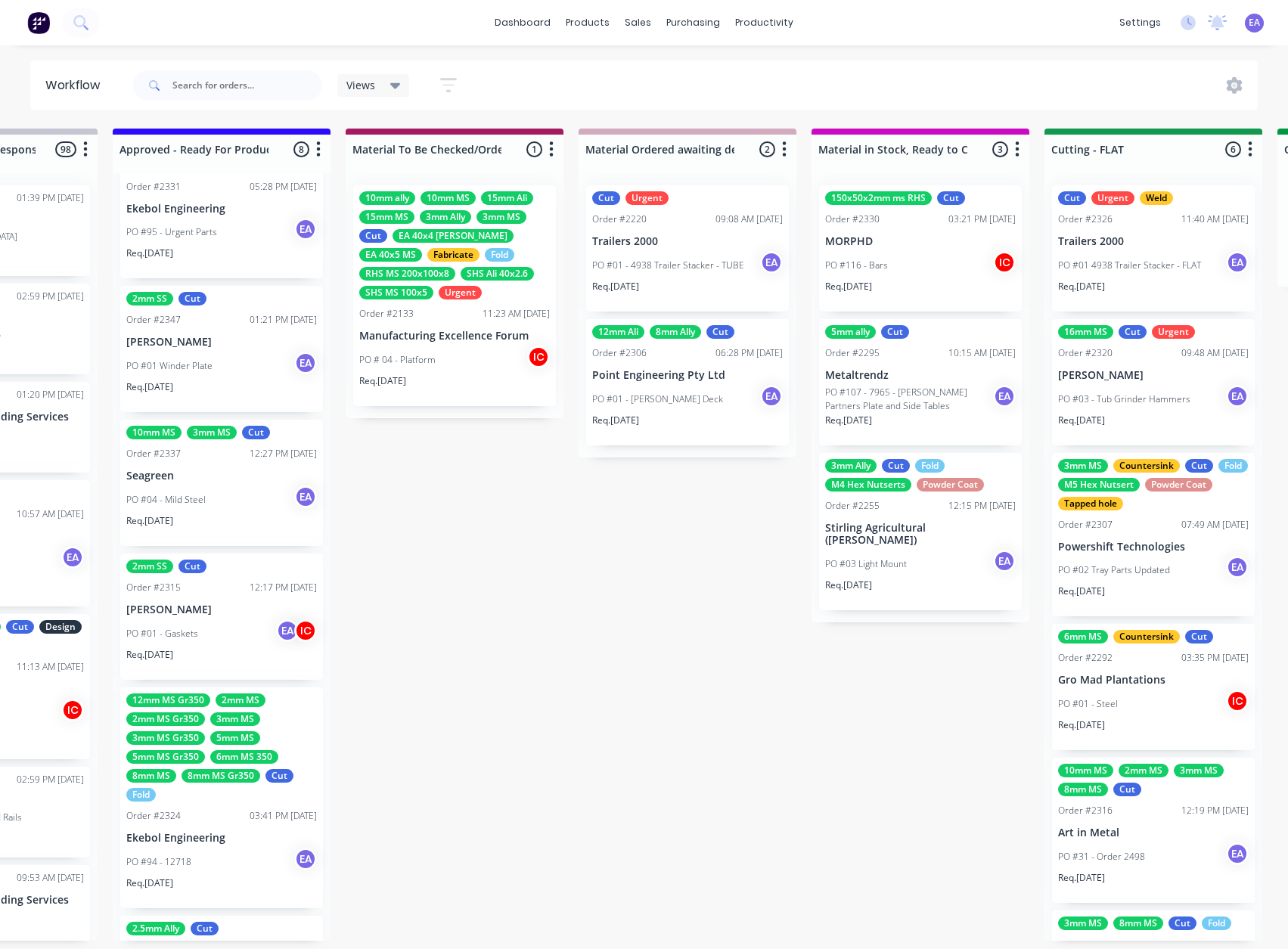
scroll to position [0, 0]
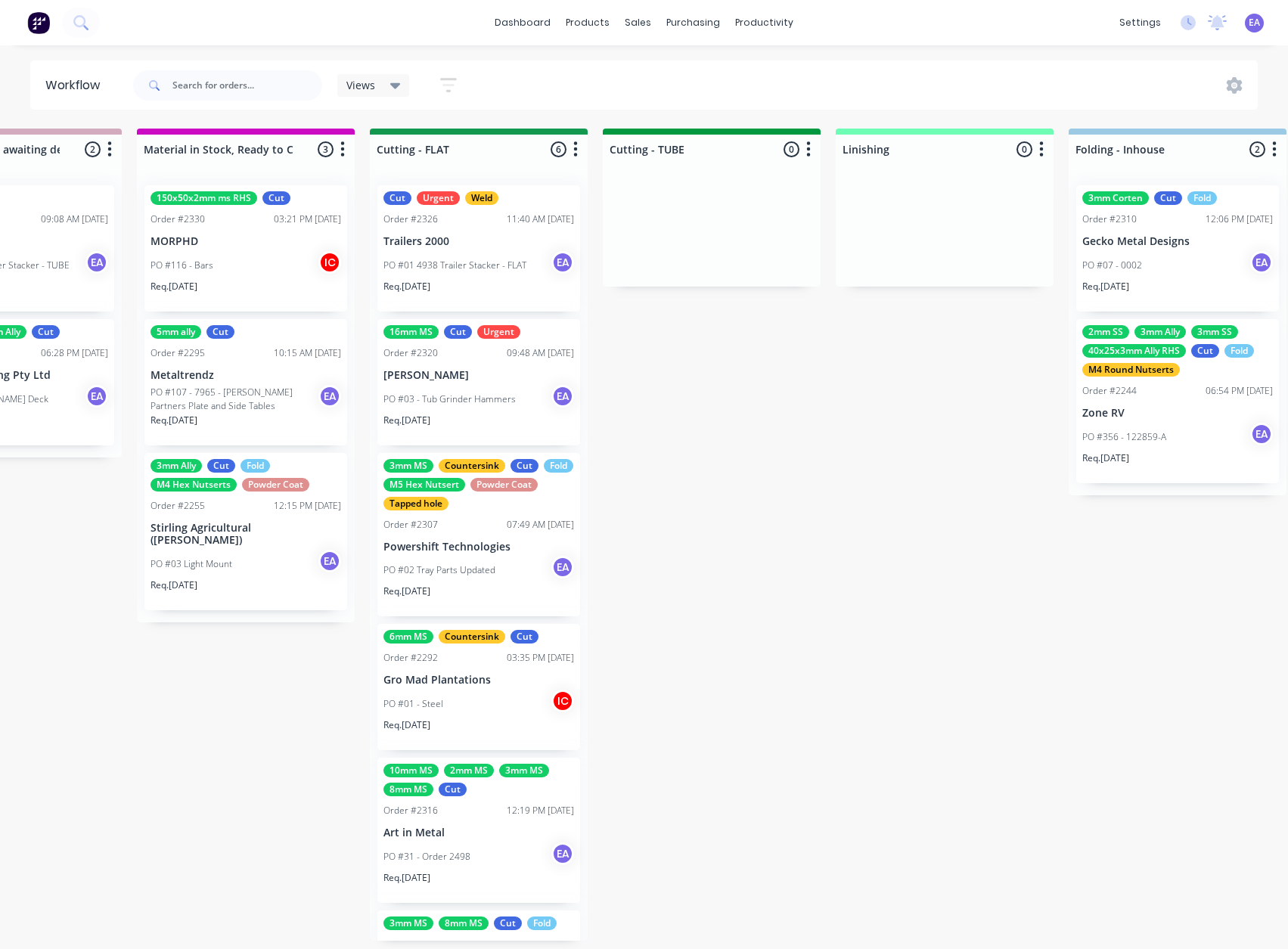
drag, startPoint x: 618, startPoint y: 690, endPoint x: 639, endPoint y: 691, distance: 21.0
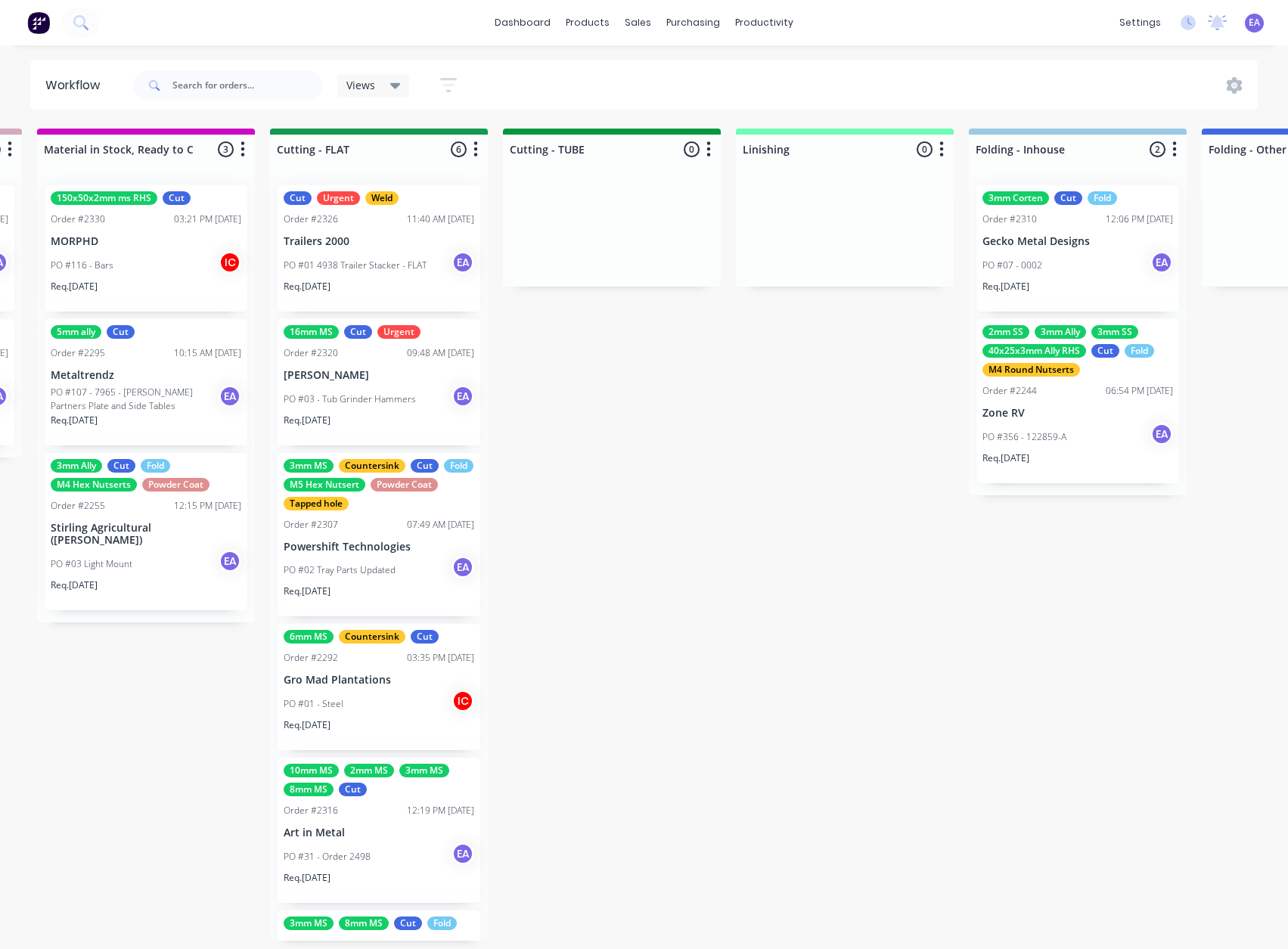
drag, startPoint x: 677, startPoint y: 689, endPoint x: 793, endPoint y: 687, distance: 116.0
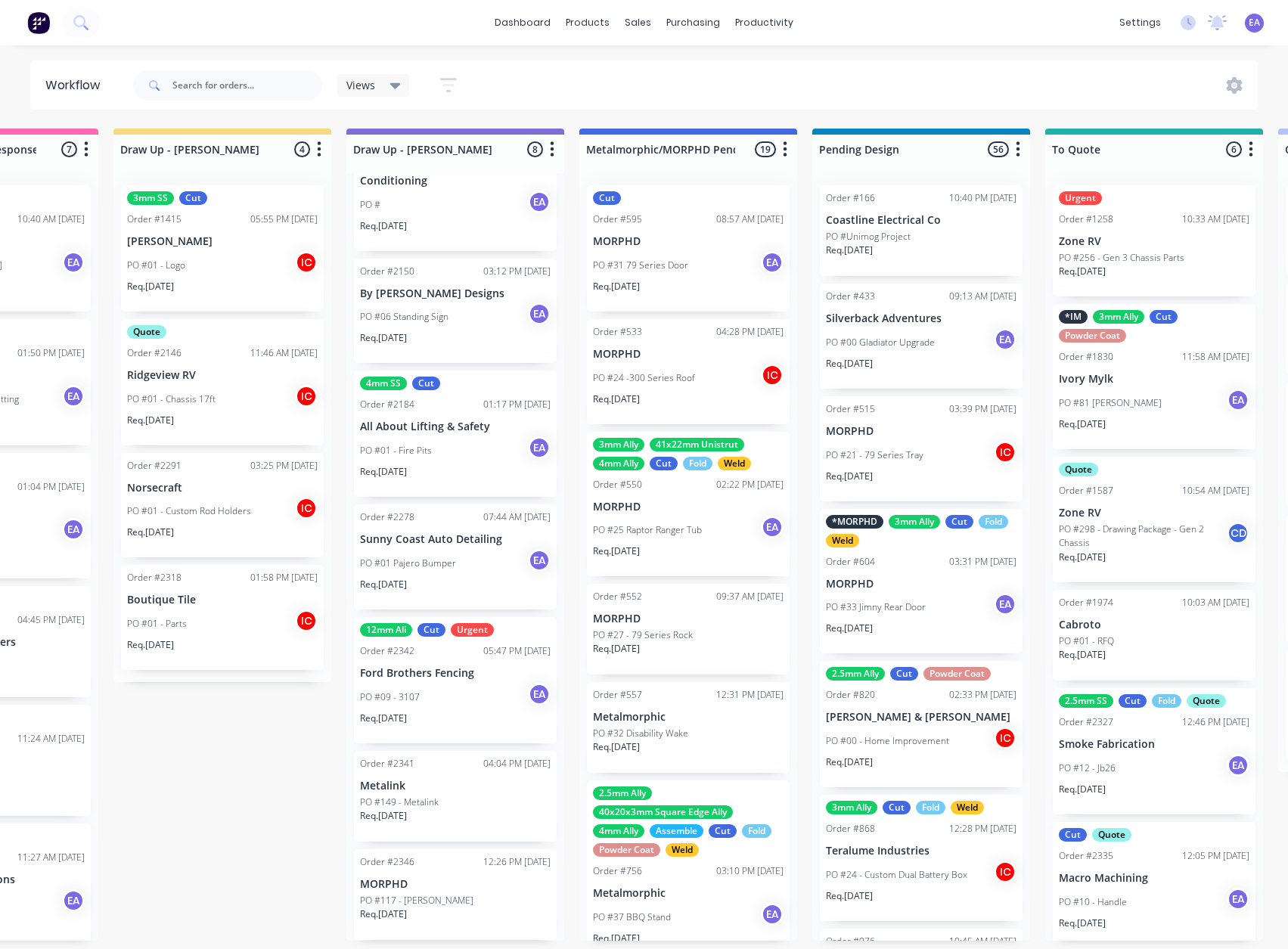
scroll to position [3, 0]
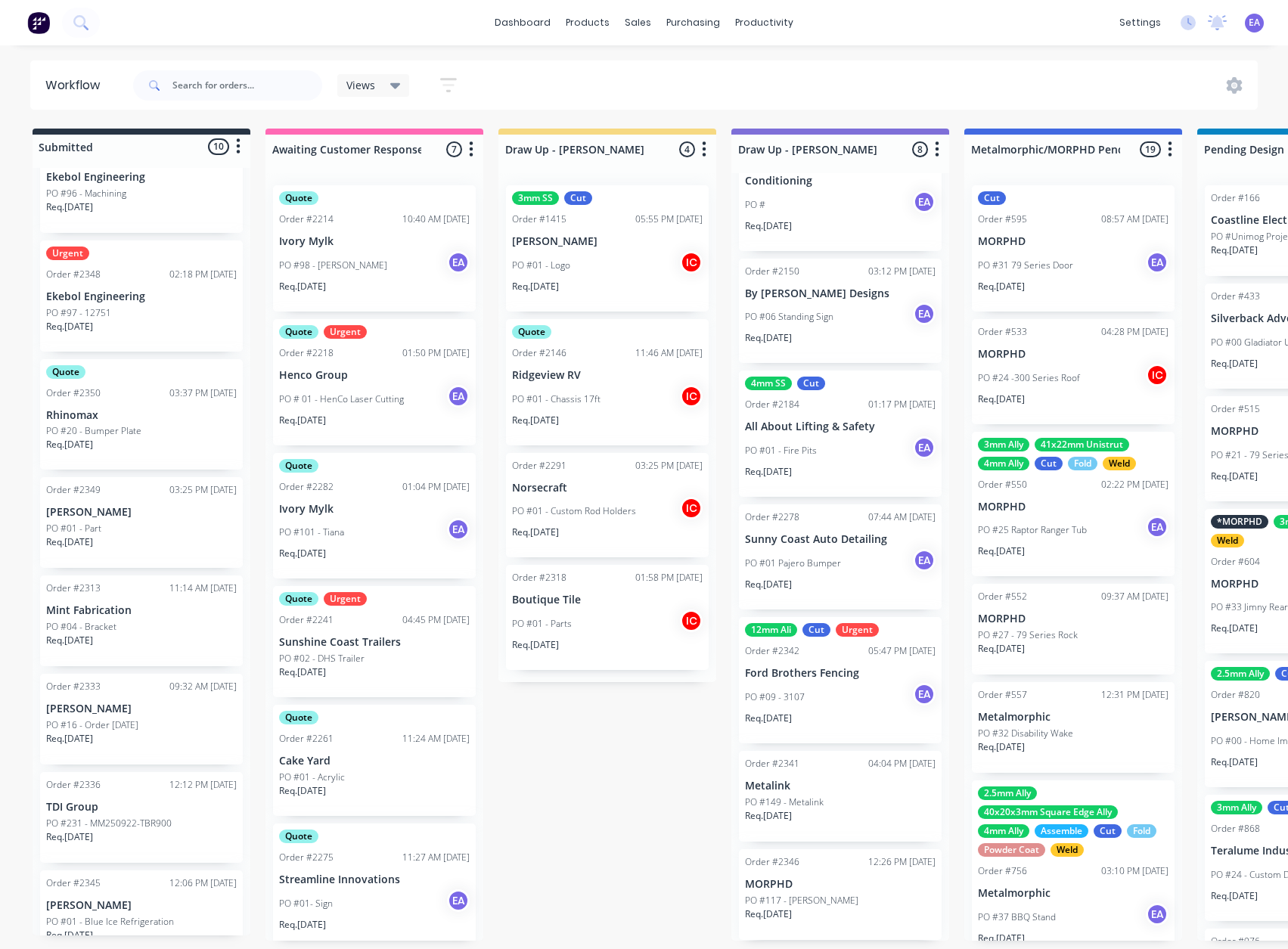
drag, startPoint x: 773, startPoint y: 699, endPoint x: 631, endPoint y: 718, distance: 143.3
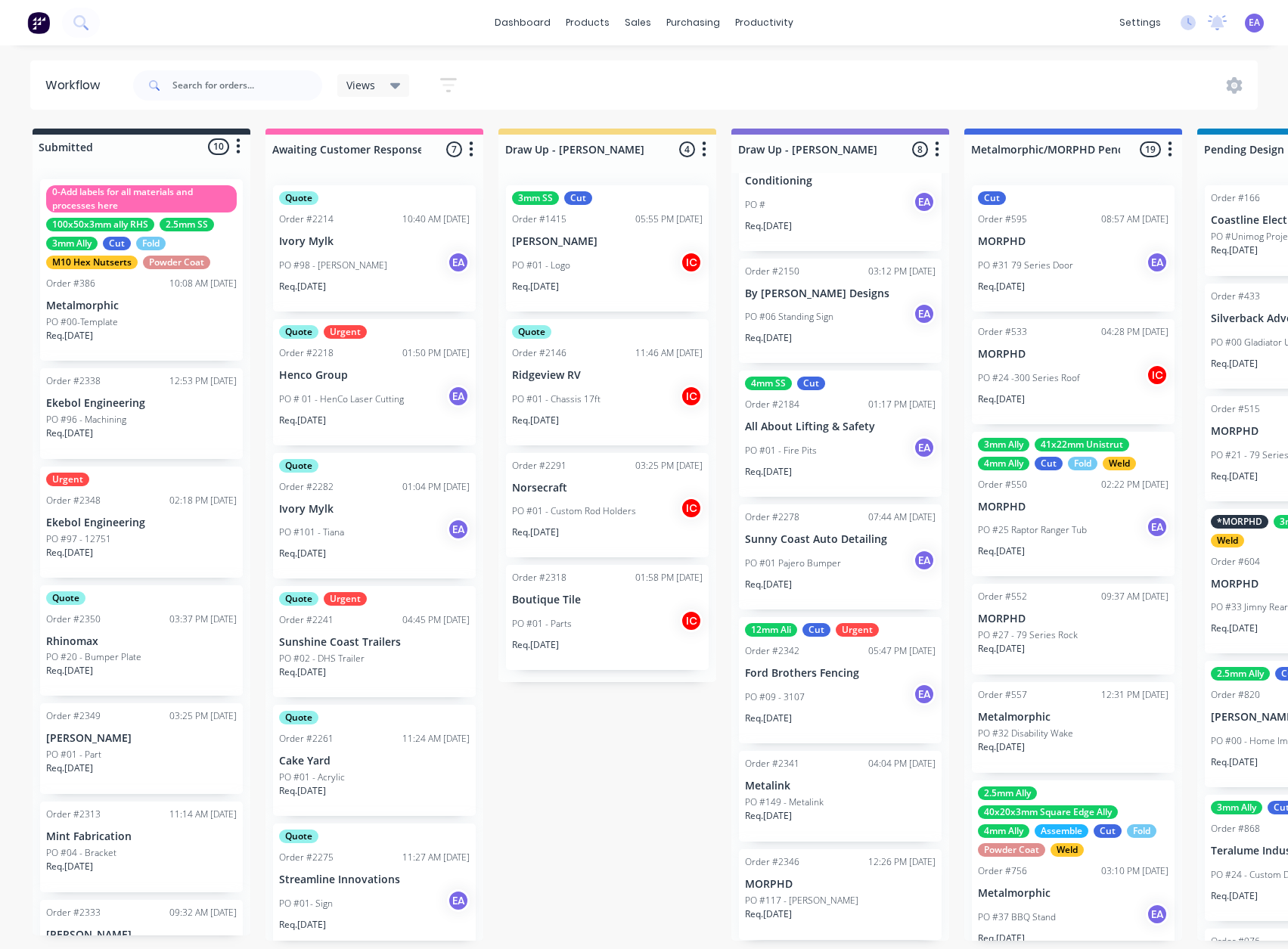
scroll to position [0, 0]
click at [848, 688] on div "PO #09 - 3107 EA" at bounding box center [839, 697] width 190 height 29
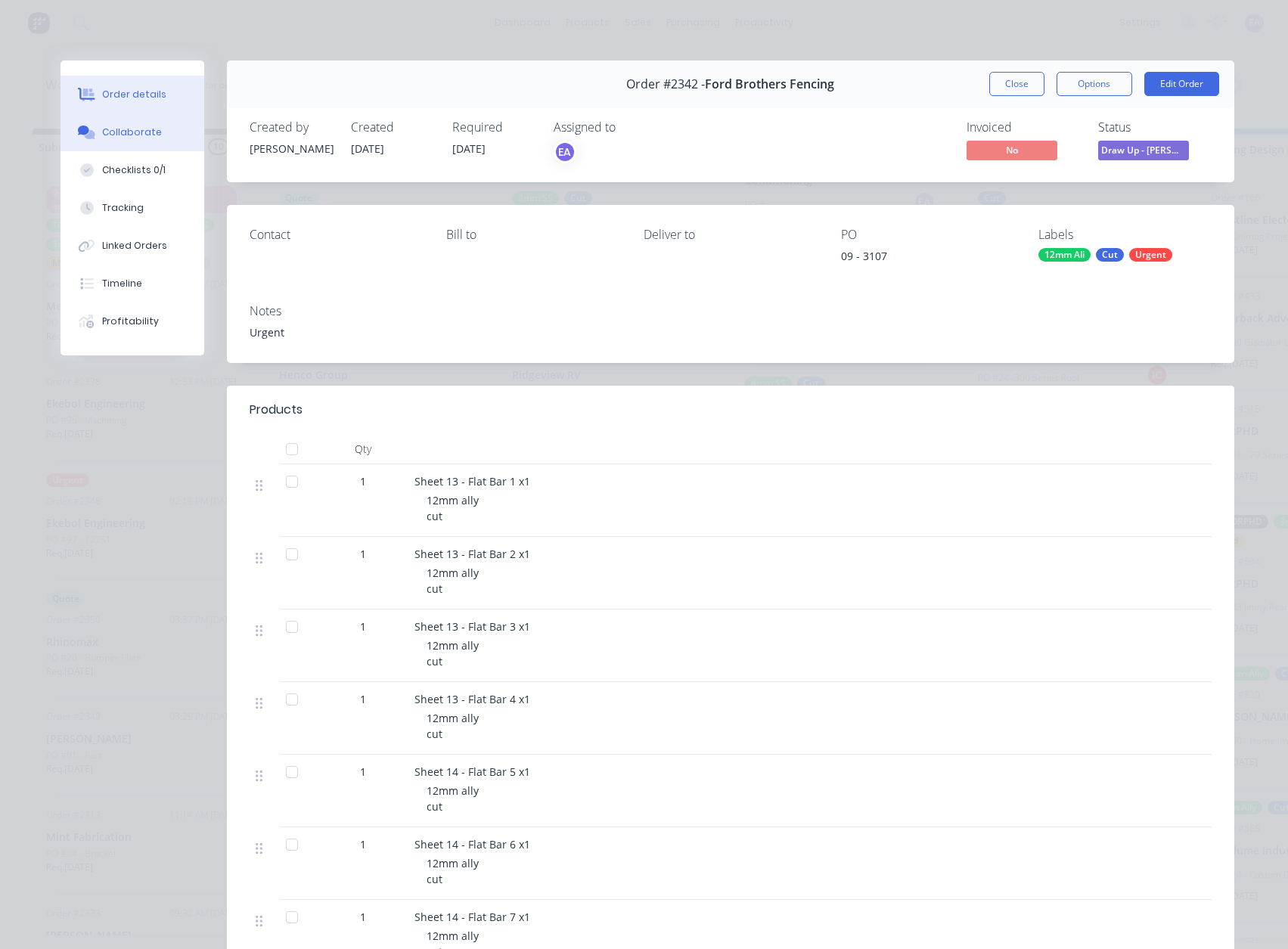
click at [144, 139] on button "Collaborate" at bounding box center [132, 132] width 144 height 38
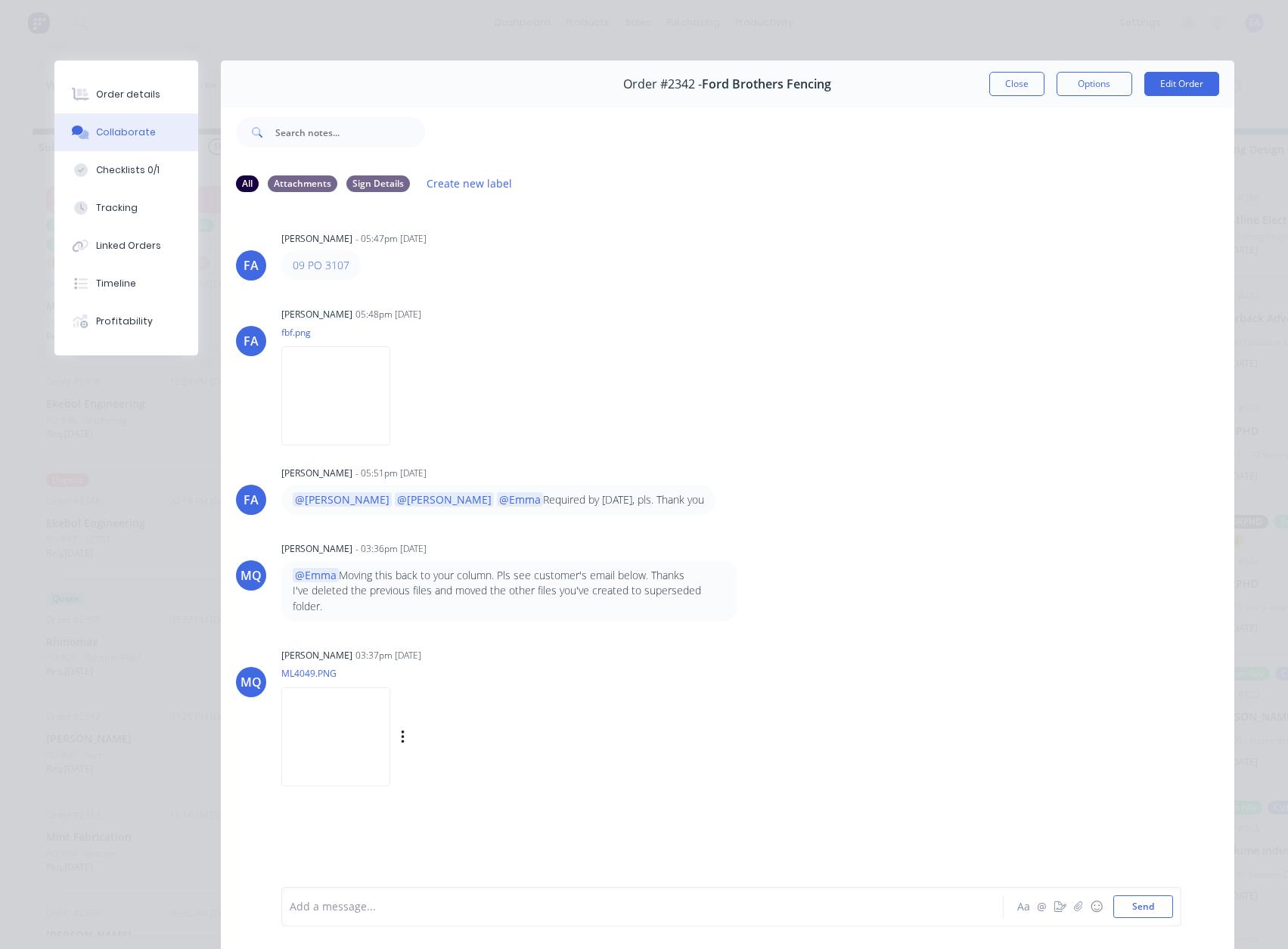
click at [370, 736] on img at bounding box center [336, 736] width 109 height 99
click at [117, 271] on button "Timeline" at bounding box center [126, 283] width 144 height 38
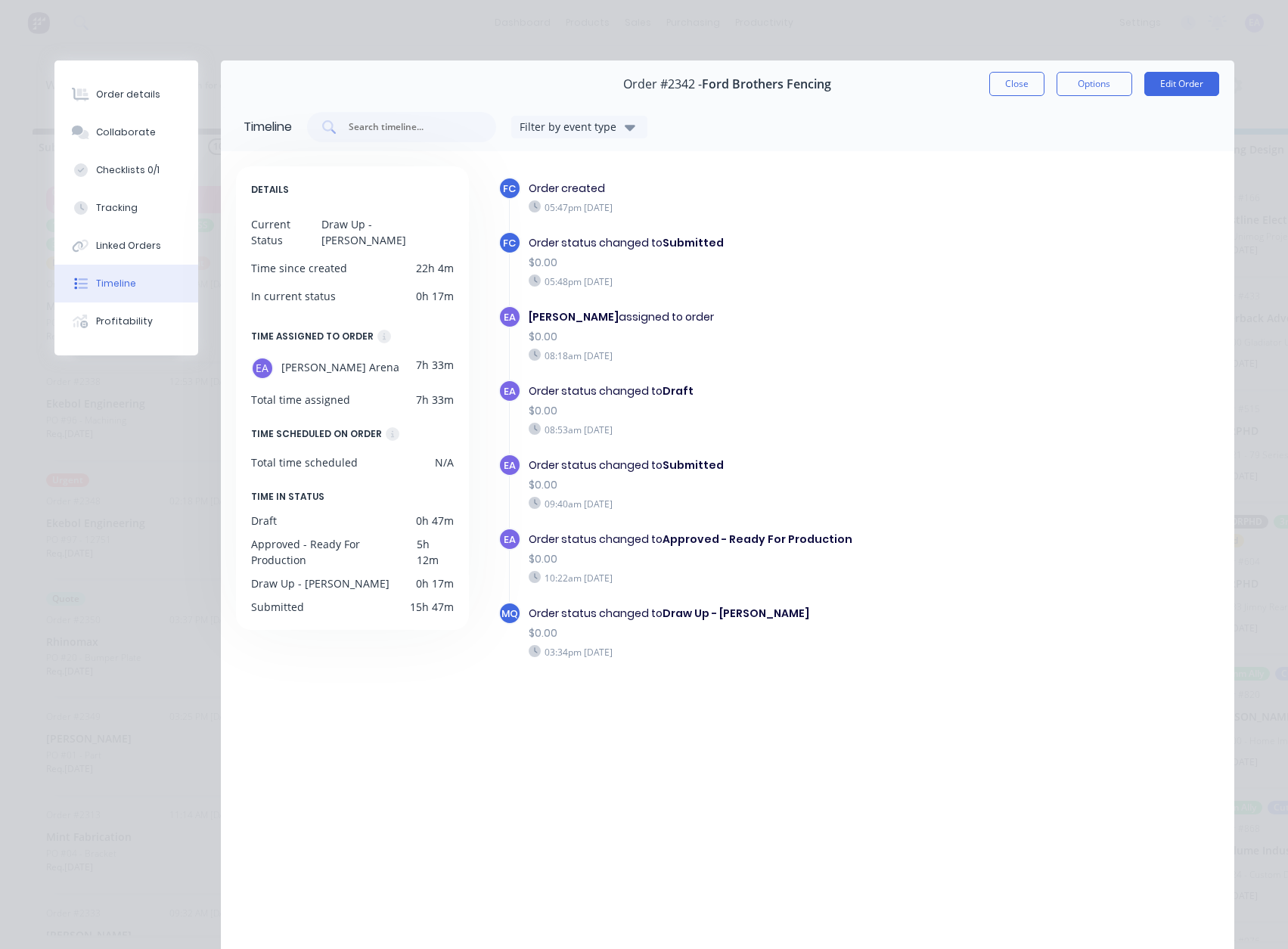
click at [989, 86] on button "Close" at bounding box center [1017, 84] width 55 height 24
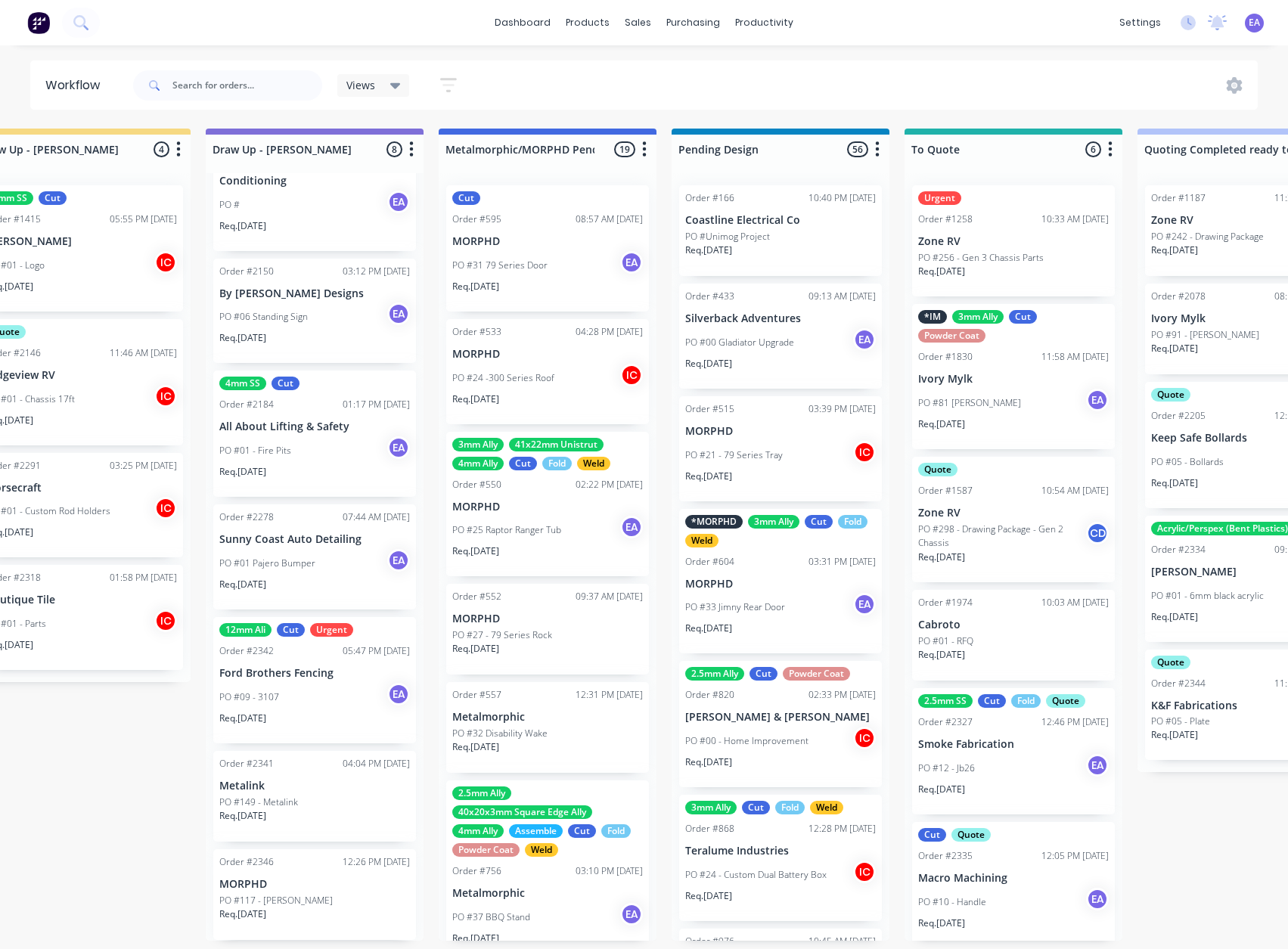
drag, startPoint x: 843, startPoint y: 585, endPoint x: 861, endPoint y: 585, distance: 18.0
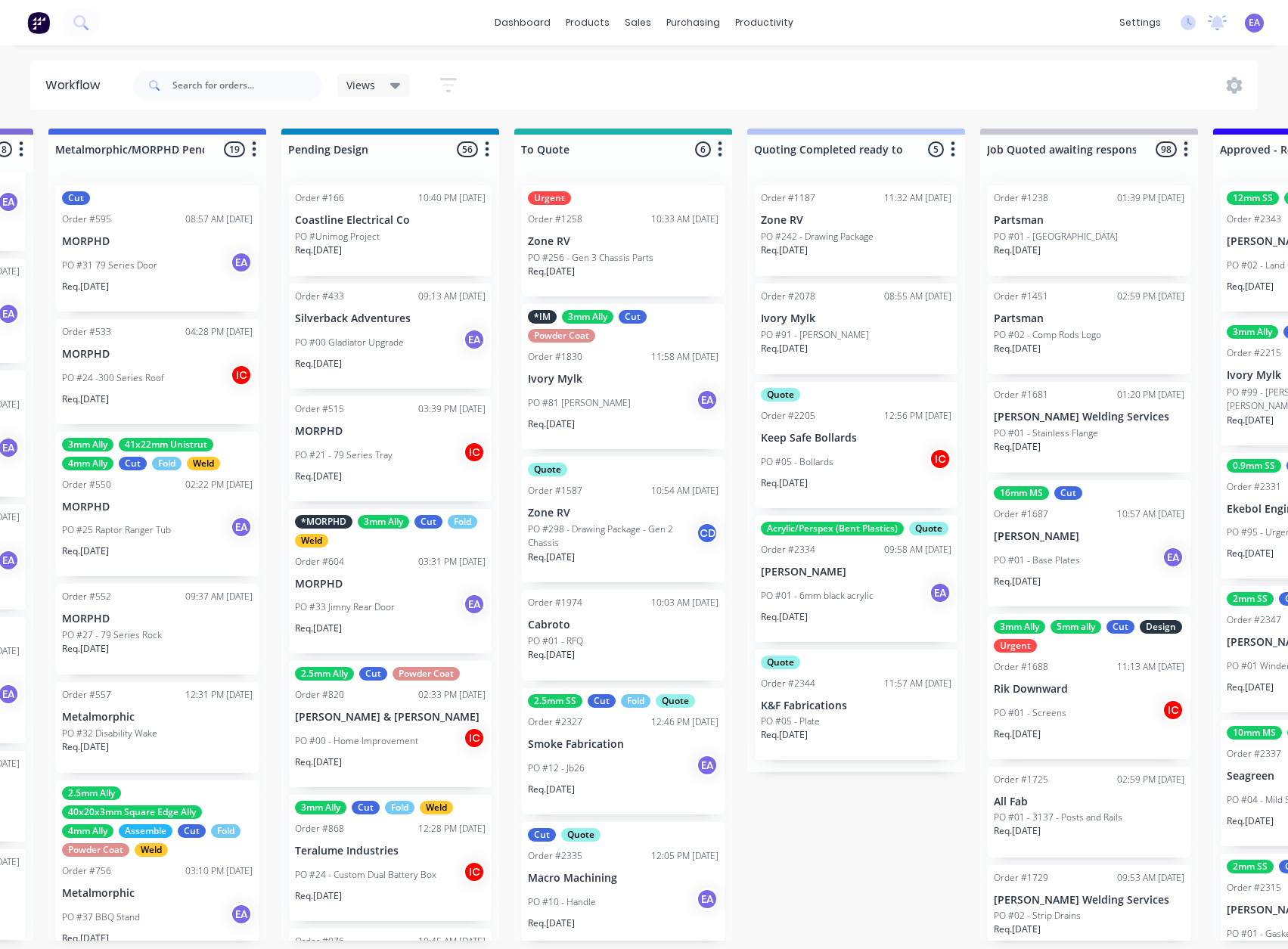
drag, startPoint x: 949, startPoint y: 588, endPoint x: 995, endPoint y: 594, distance: 46.4
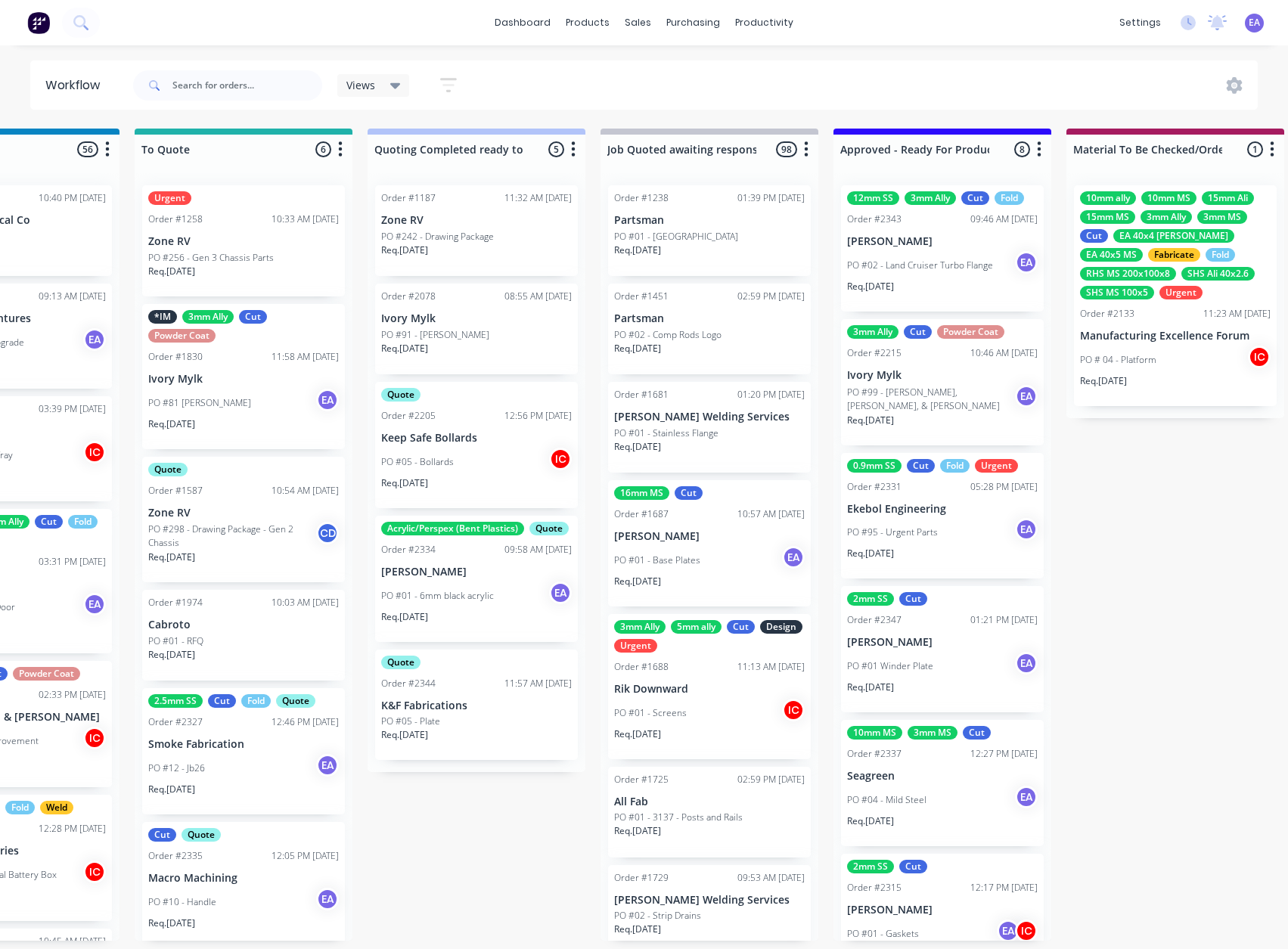
click at [953, 251] on div "PO #02 - Land Cruiser Turbo Flange EA" at bounding box center [942, 266] width 190 height 29
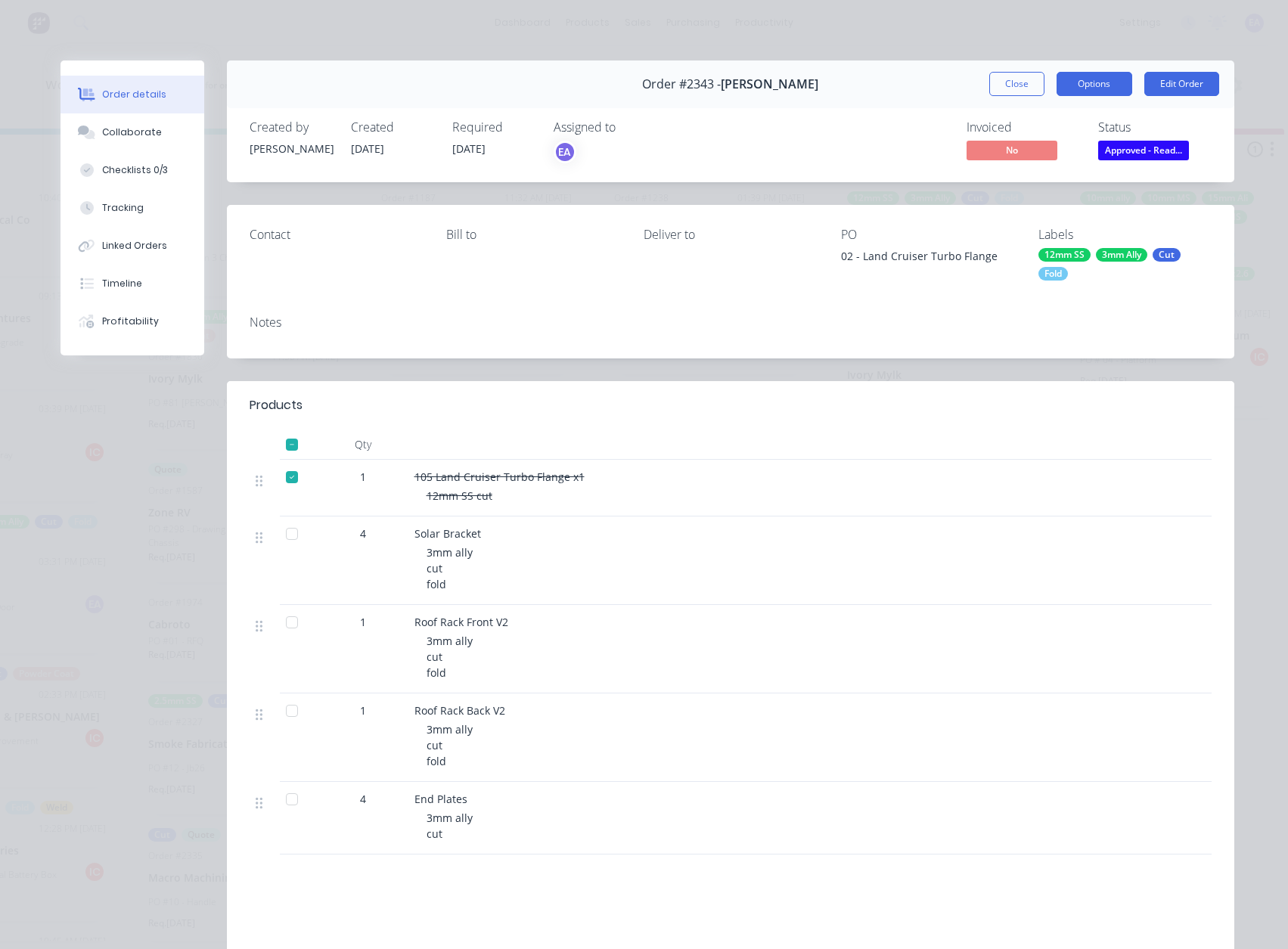
click at [1104, 84] on button "Options" at bounding box center [1095, 84] width 75 height 24
click at [1067, 151] on div "Work Order" at bounding box center [1053, 152] width 132 height 22
click at [1048, 183] on div "Standard" at bounding box center [1053, 183] width 132 height 22
click at [151, 133] on button "Collaborate" at bounding box center [132, 132] width 144 height 38
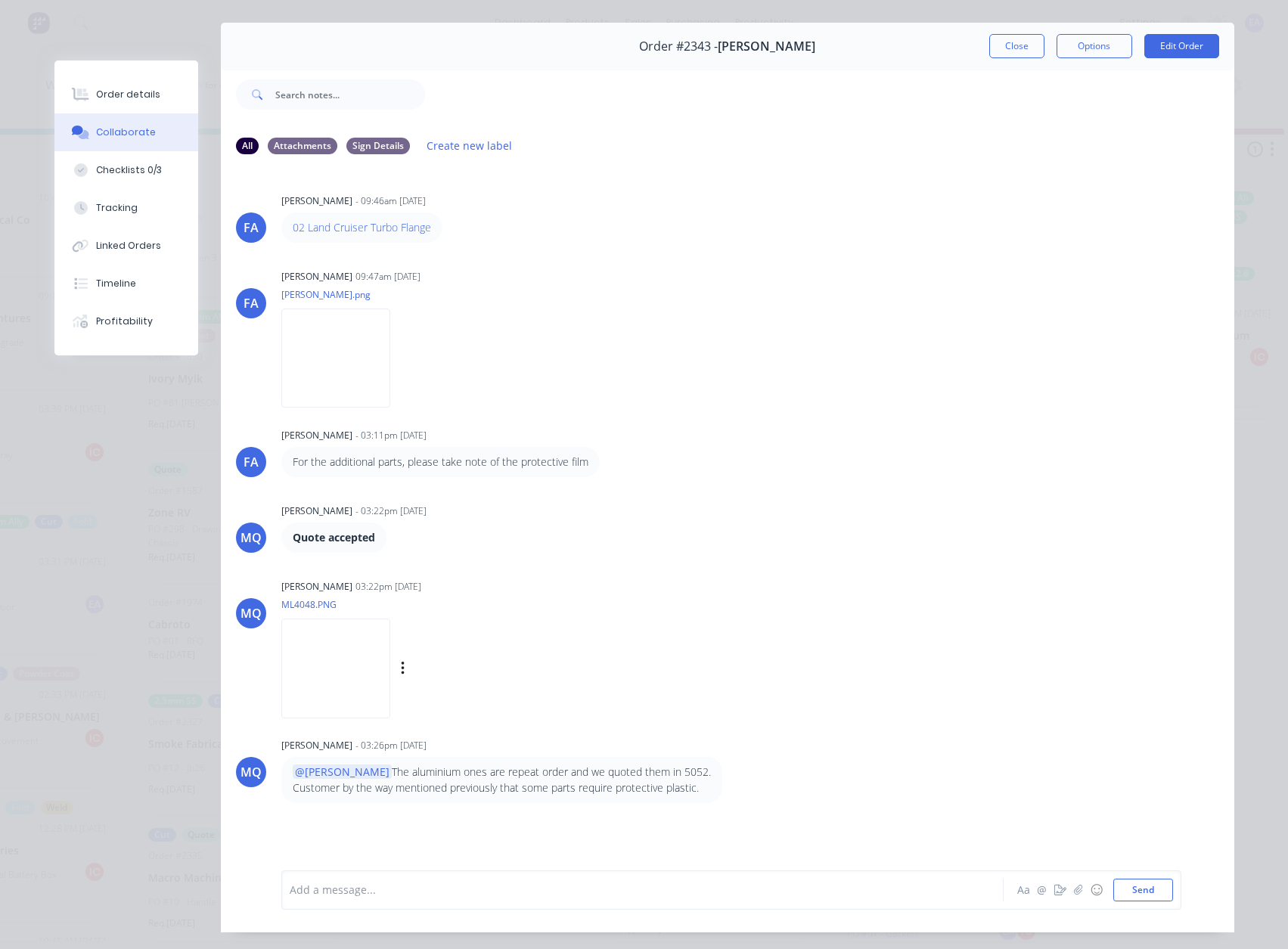
scroll to position [80, 0]
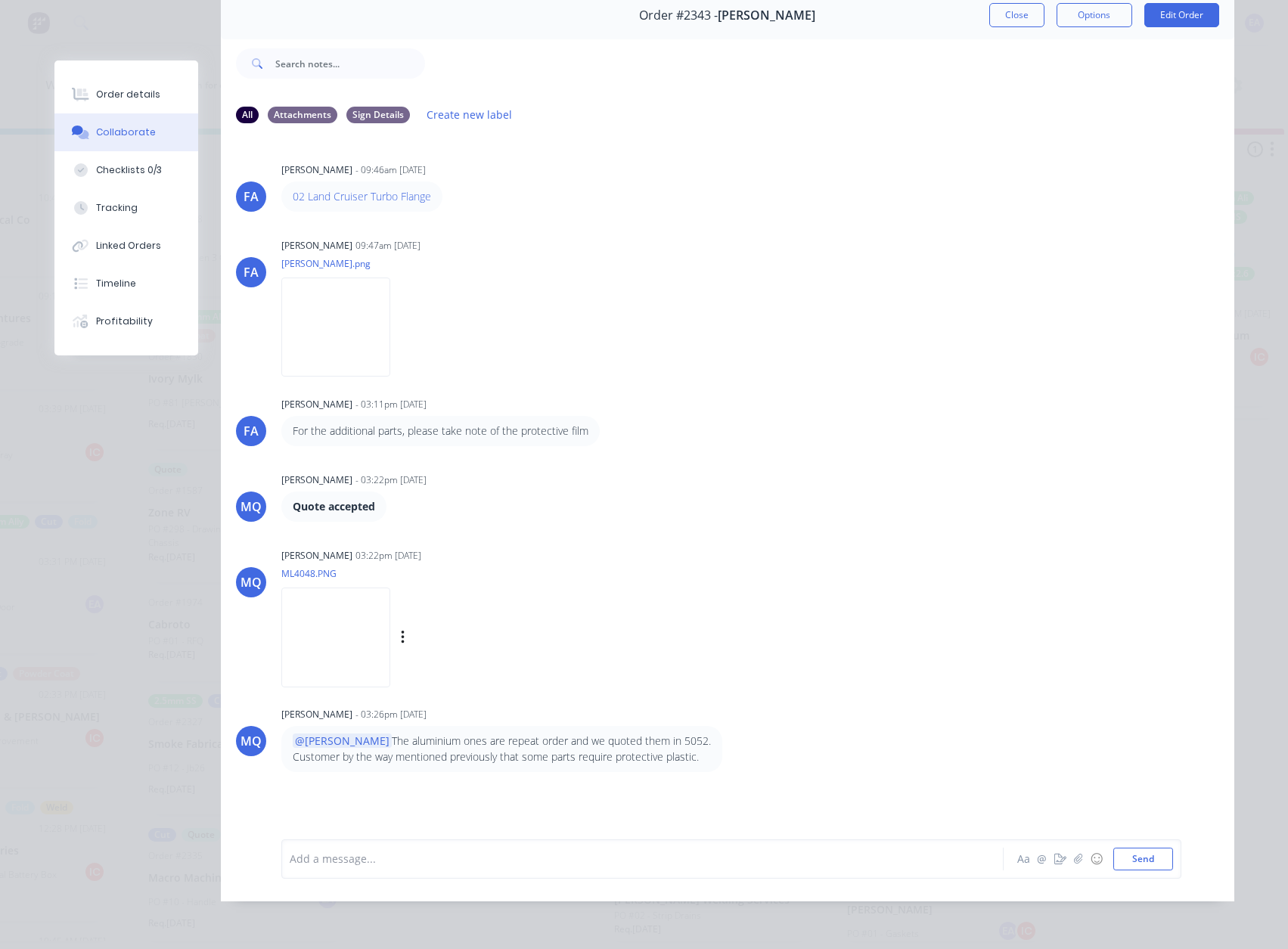
click at [390, 635] on img at bounding box center [336, 636] width 109 height 99
click at [100, 92] on div "Order details" at bounding box center [128, 94] width 64 height 14
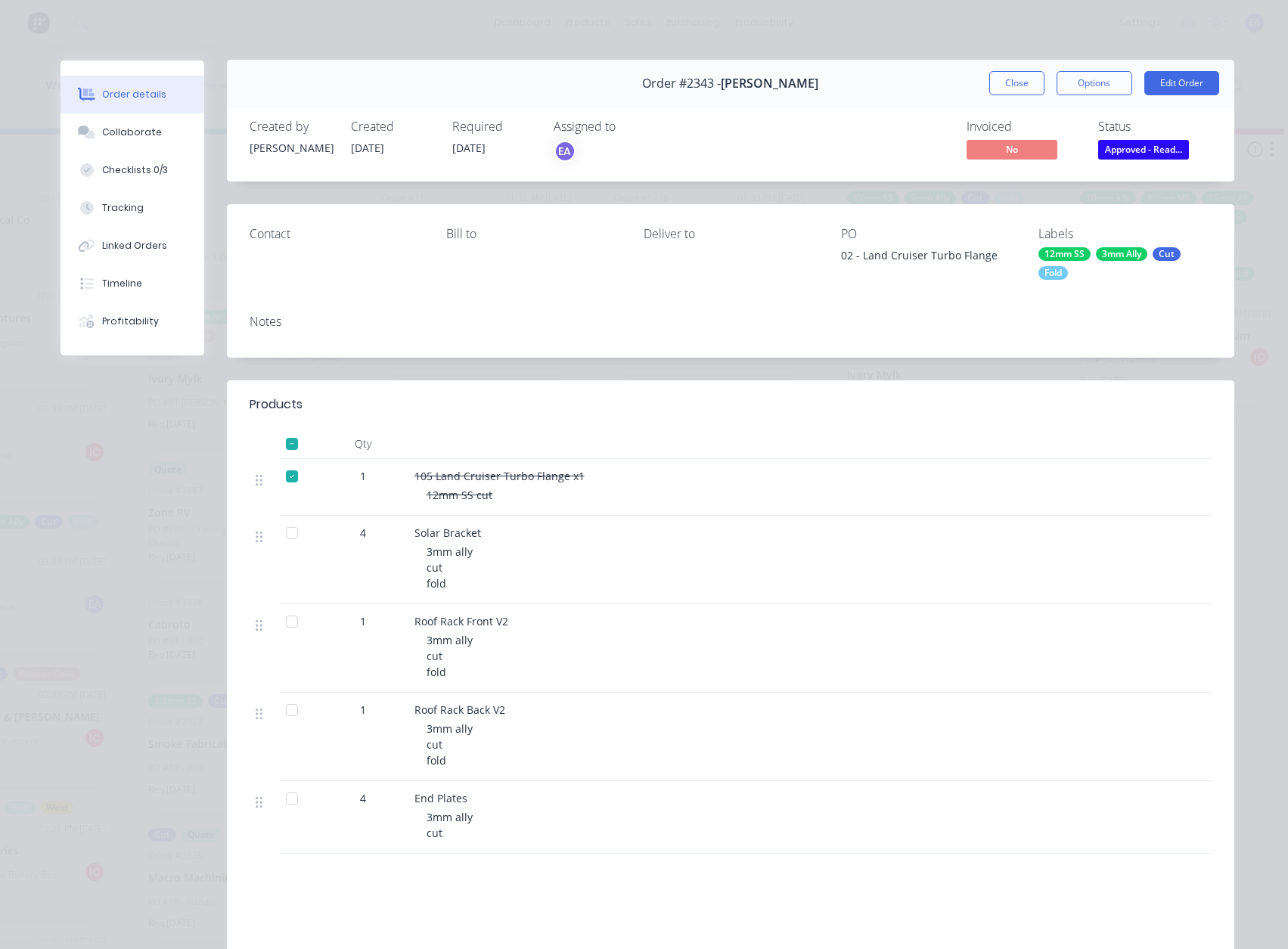
scroll to position [0, 0]
click at [1188, 90] on button "Edit Order" at bounding box center [1181, 84] width 75 height 24
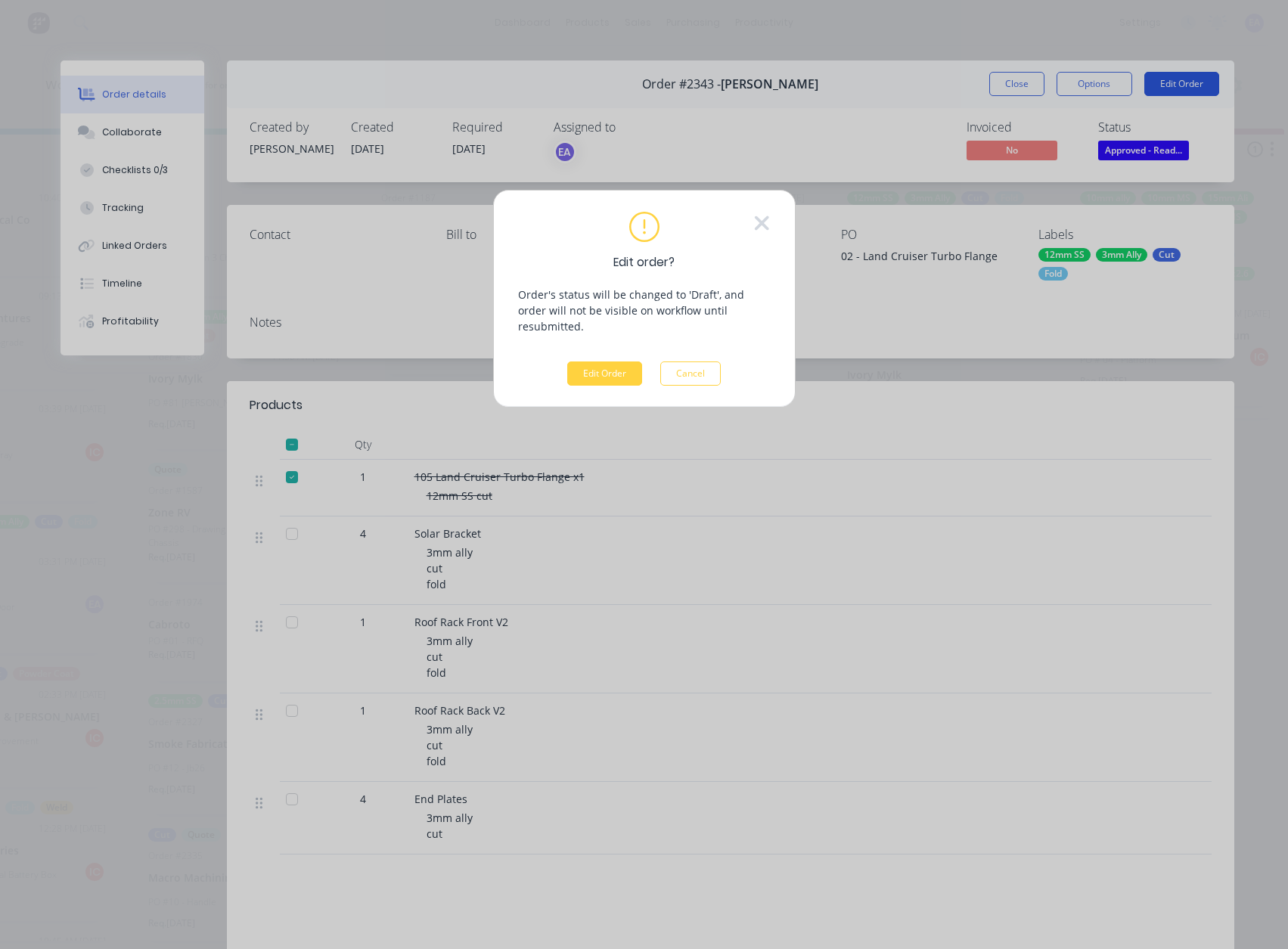
scroll to position [0, 1295]
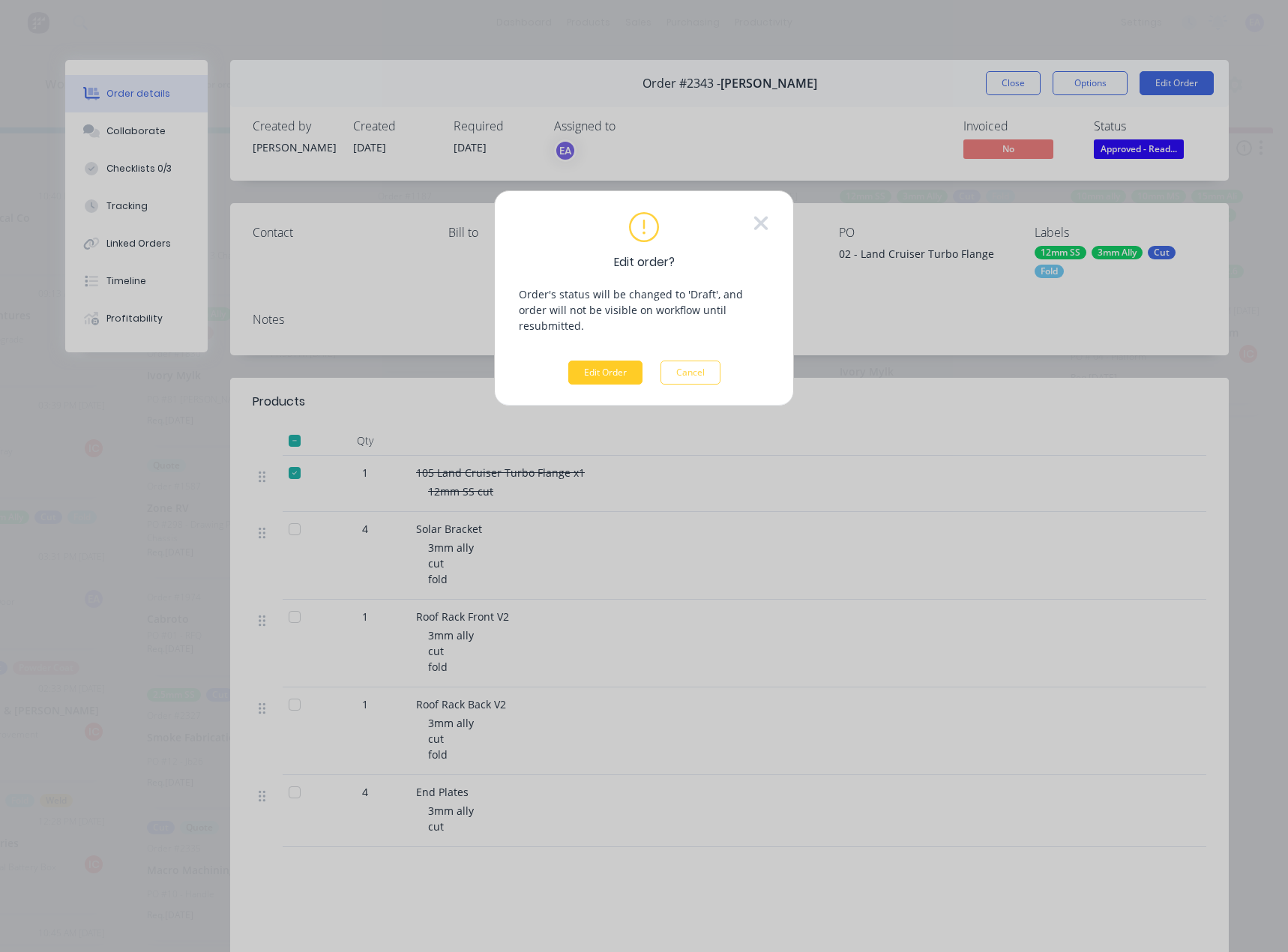
click at [599, 360] on button "Edit Order" at bounding box center [605, 372] width 74 height 24
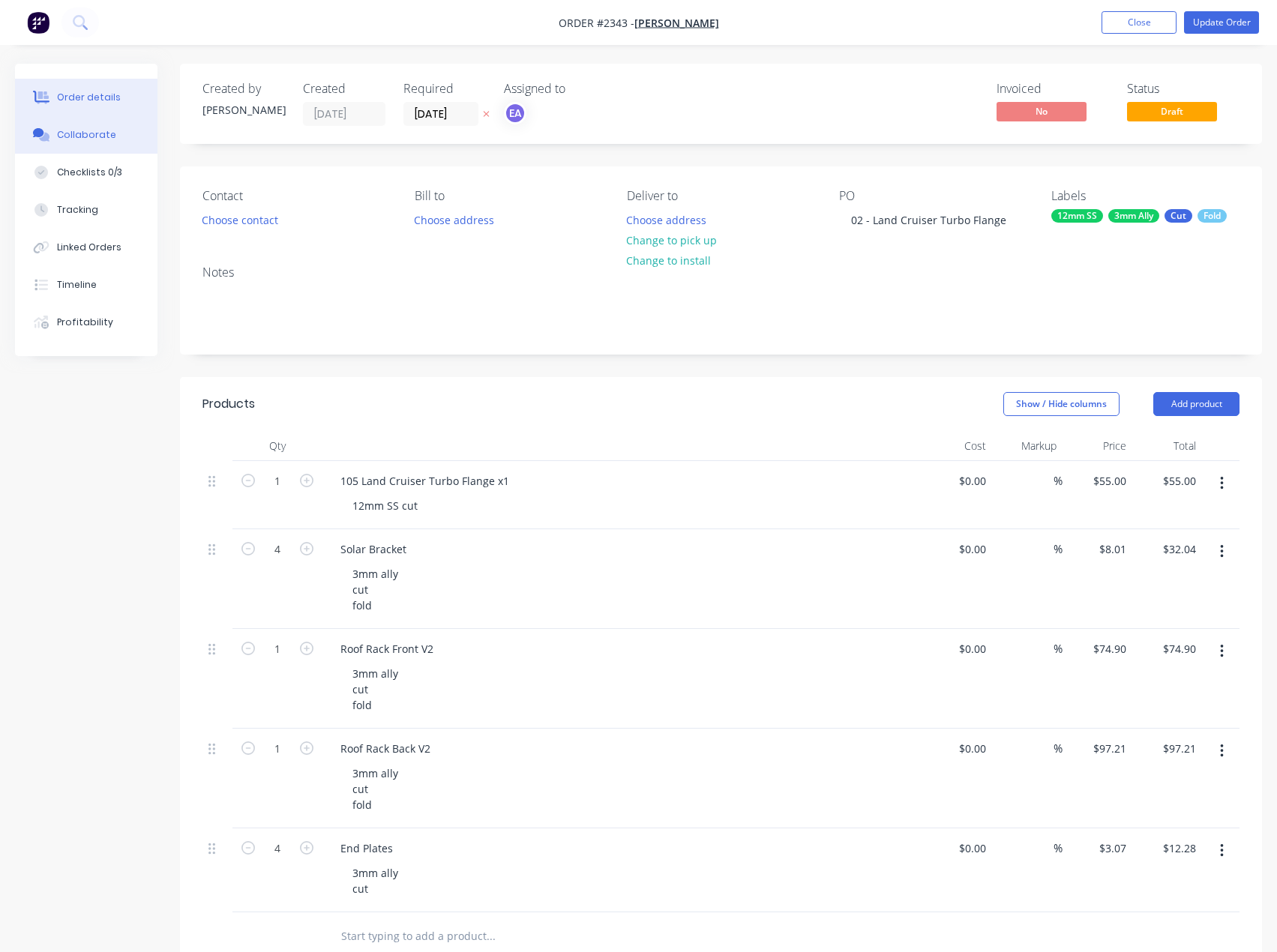
click at [106, 141] on div "Collaborate" at bounding box center [87, 134] width 59 height 14
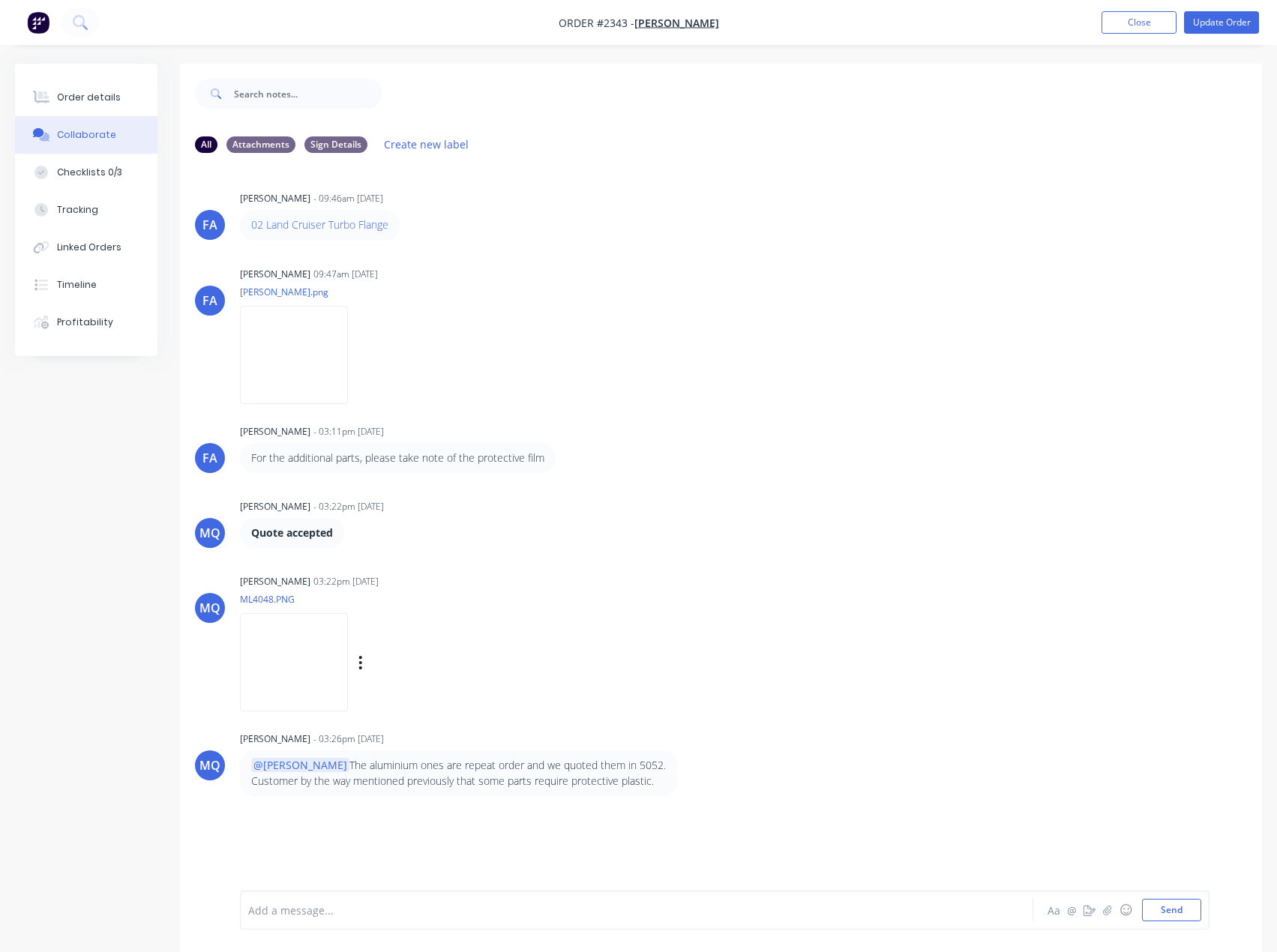
click at [348, 682] on img at bounding box center [294, 662] width 108 height 98
click at [72, 97] on div "Order details" at bounding box center [89, 97] width 64 height 14
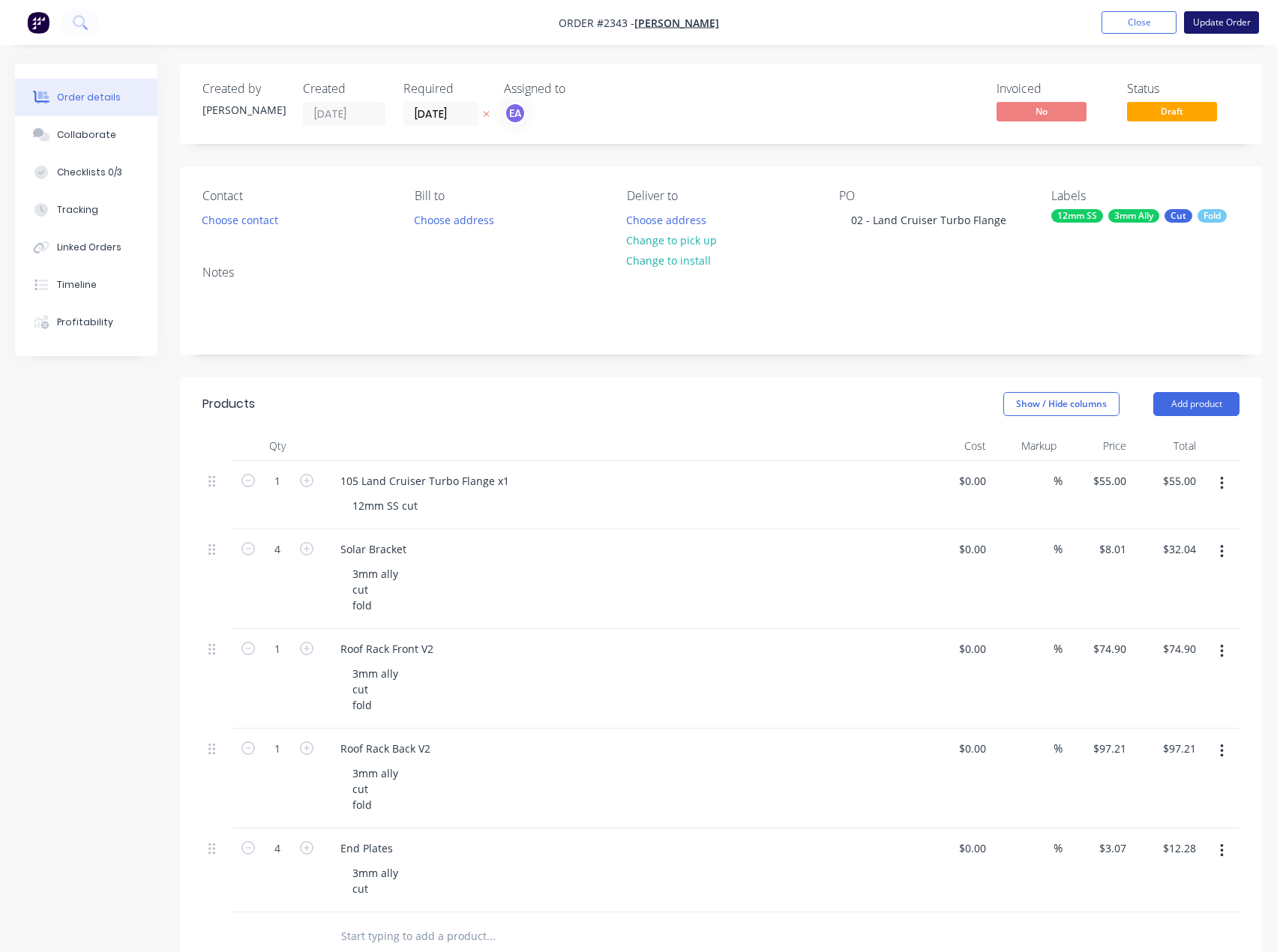
click at [1211, 23] on button "Update Order" at bounding box center [1221, 22] width 75 height 22
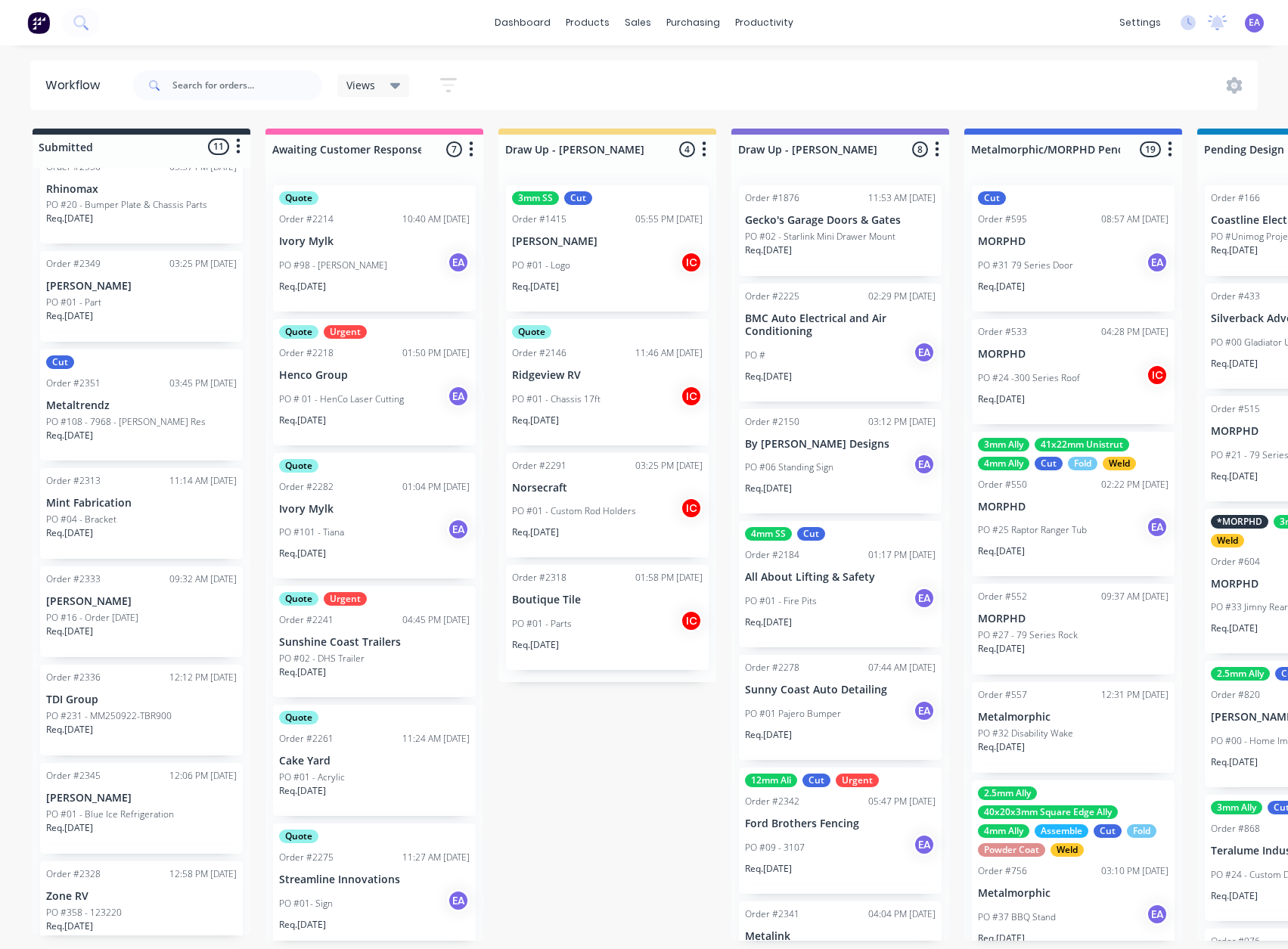
scroll to position [453, 0]
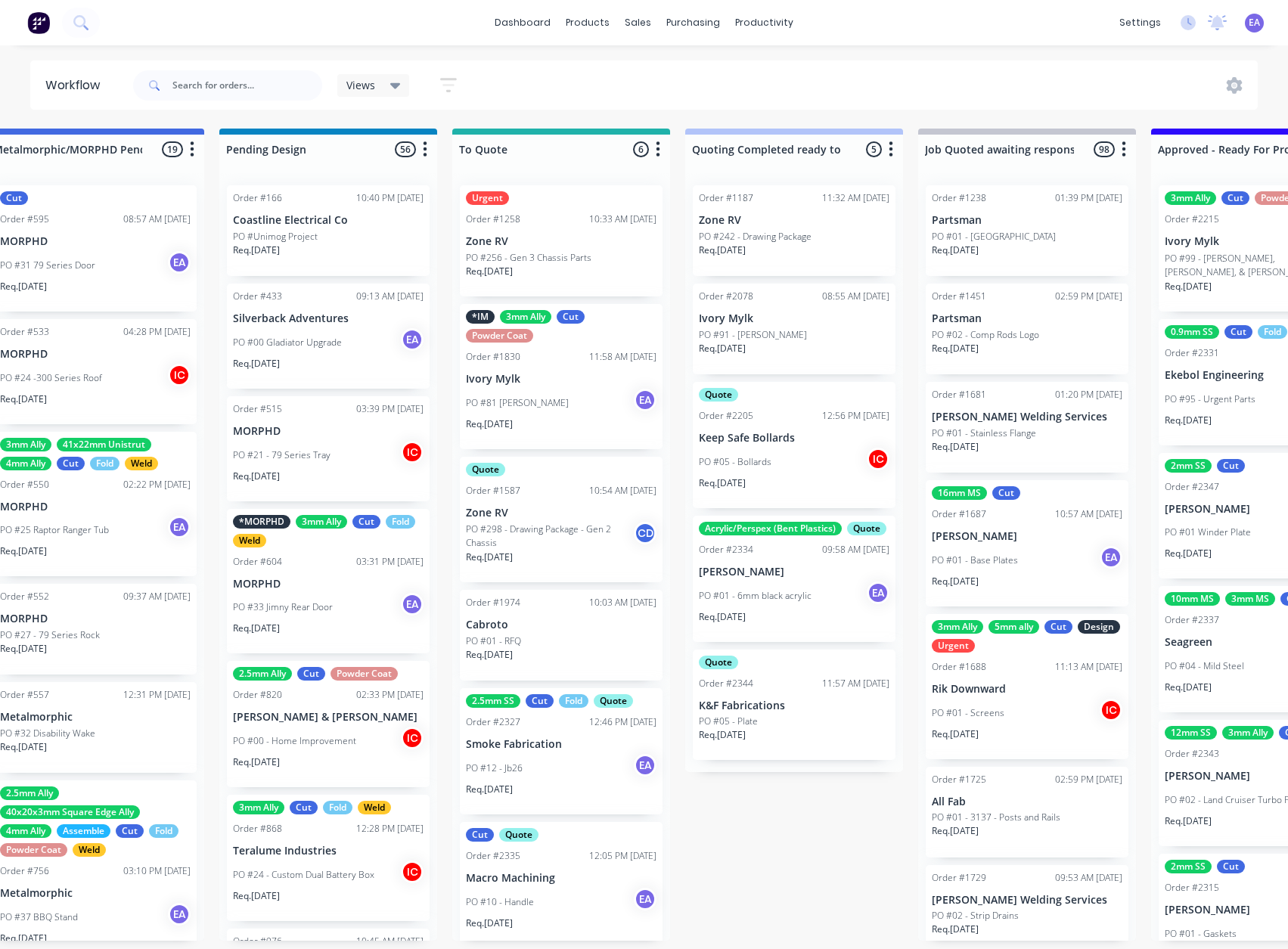
drag, startPoint x: 831, startPoint y: 643, endPoint x: 860, endPoint y: 643, distance: 29.0
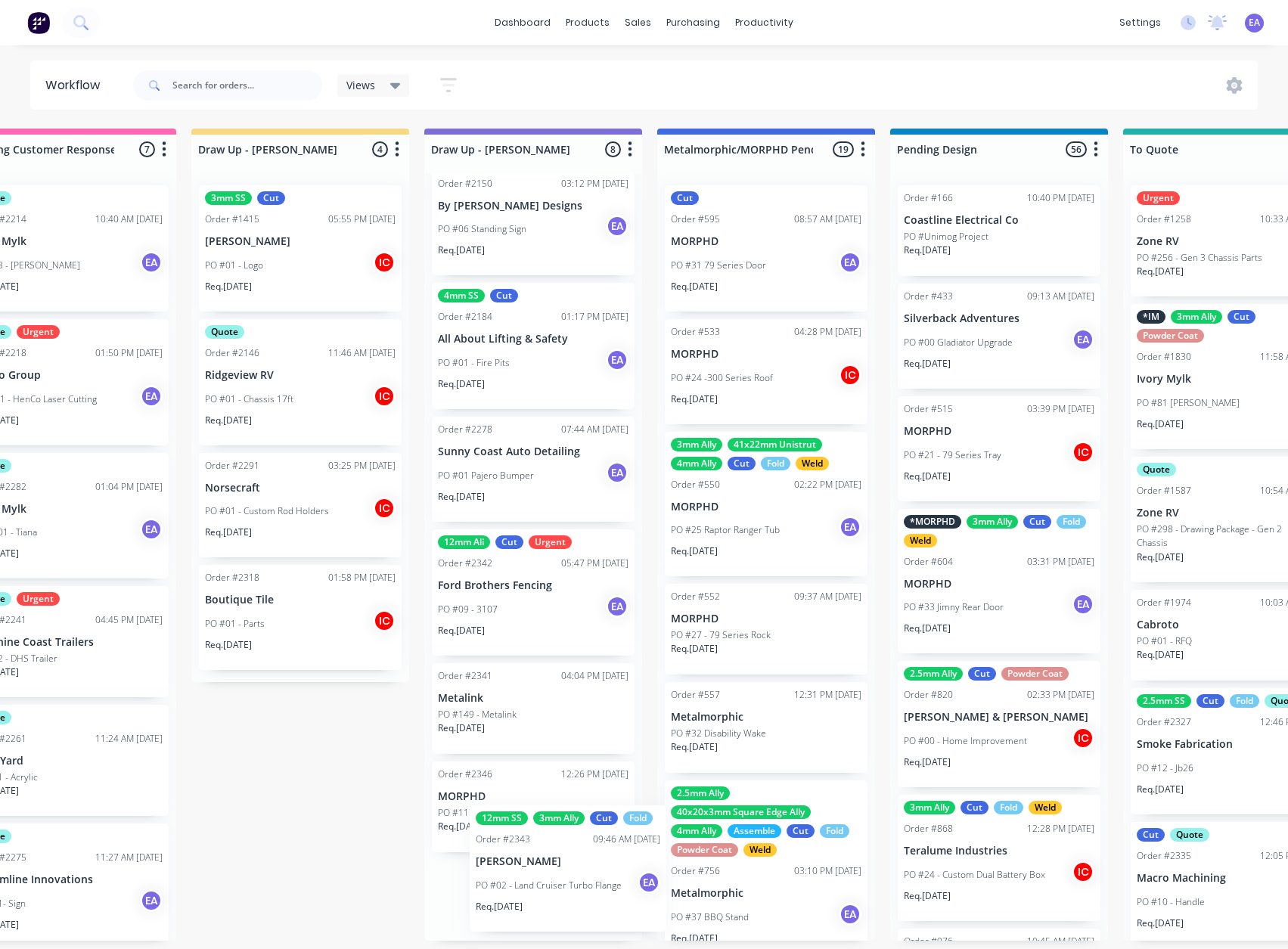
scroll to position [292, 0]
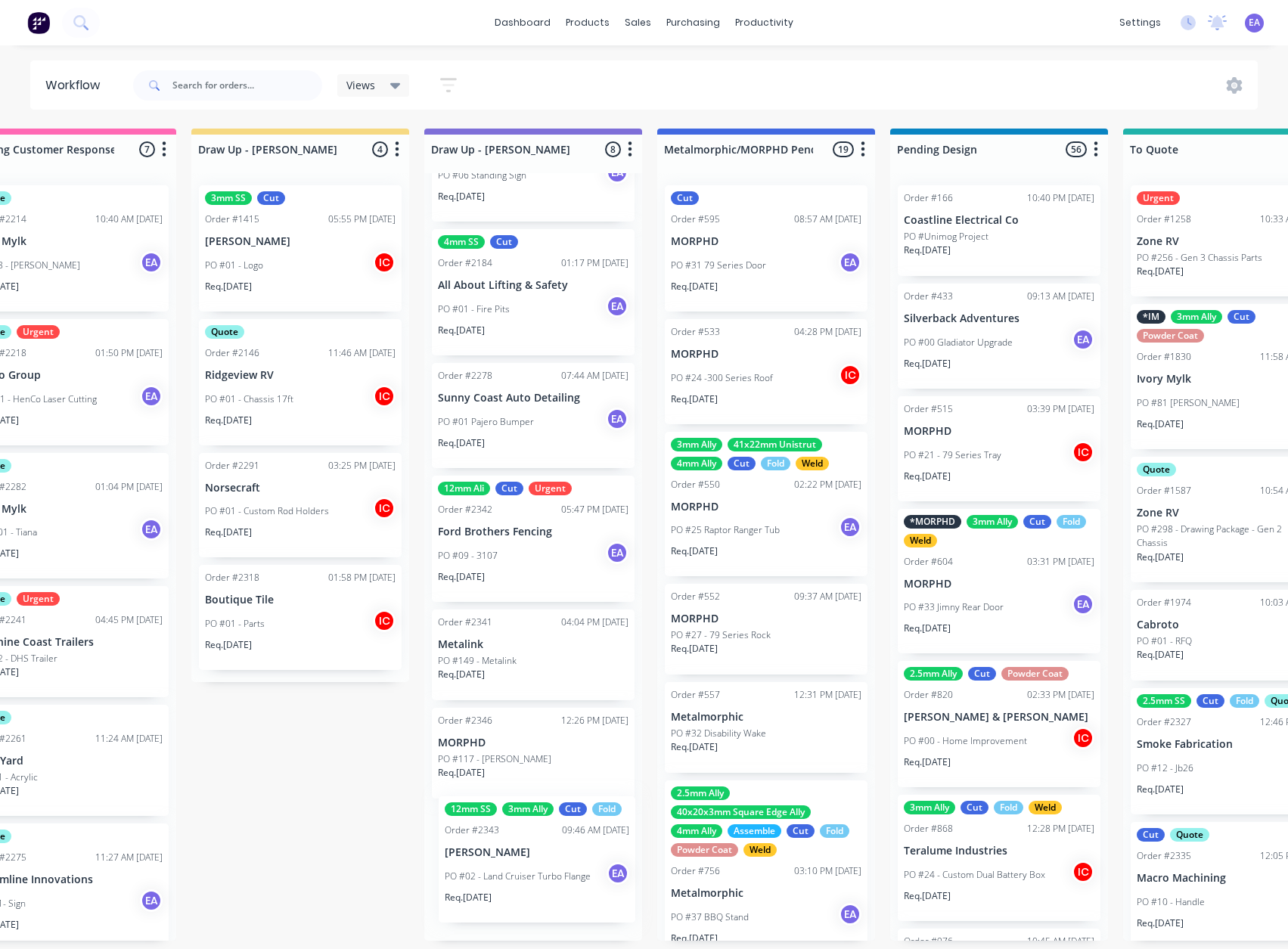
drag, startPoint x: 822, startPoint y: 395, endPoint x: 534, endPoint y: 875, distance: 559.8
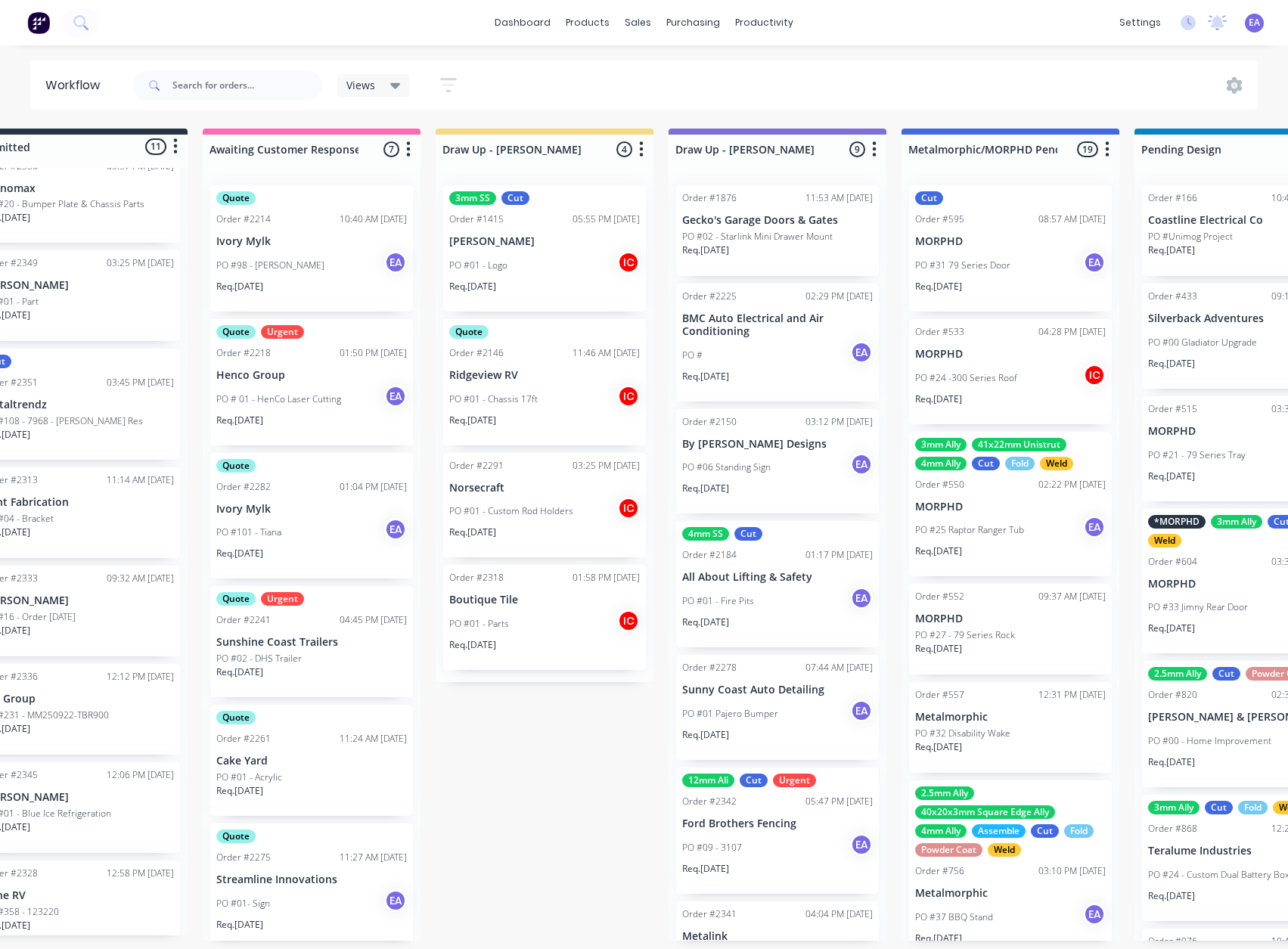
scroll to position [3, 0]
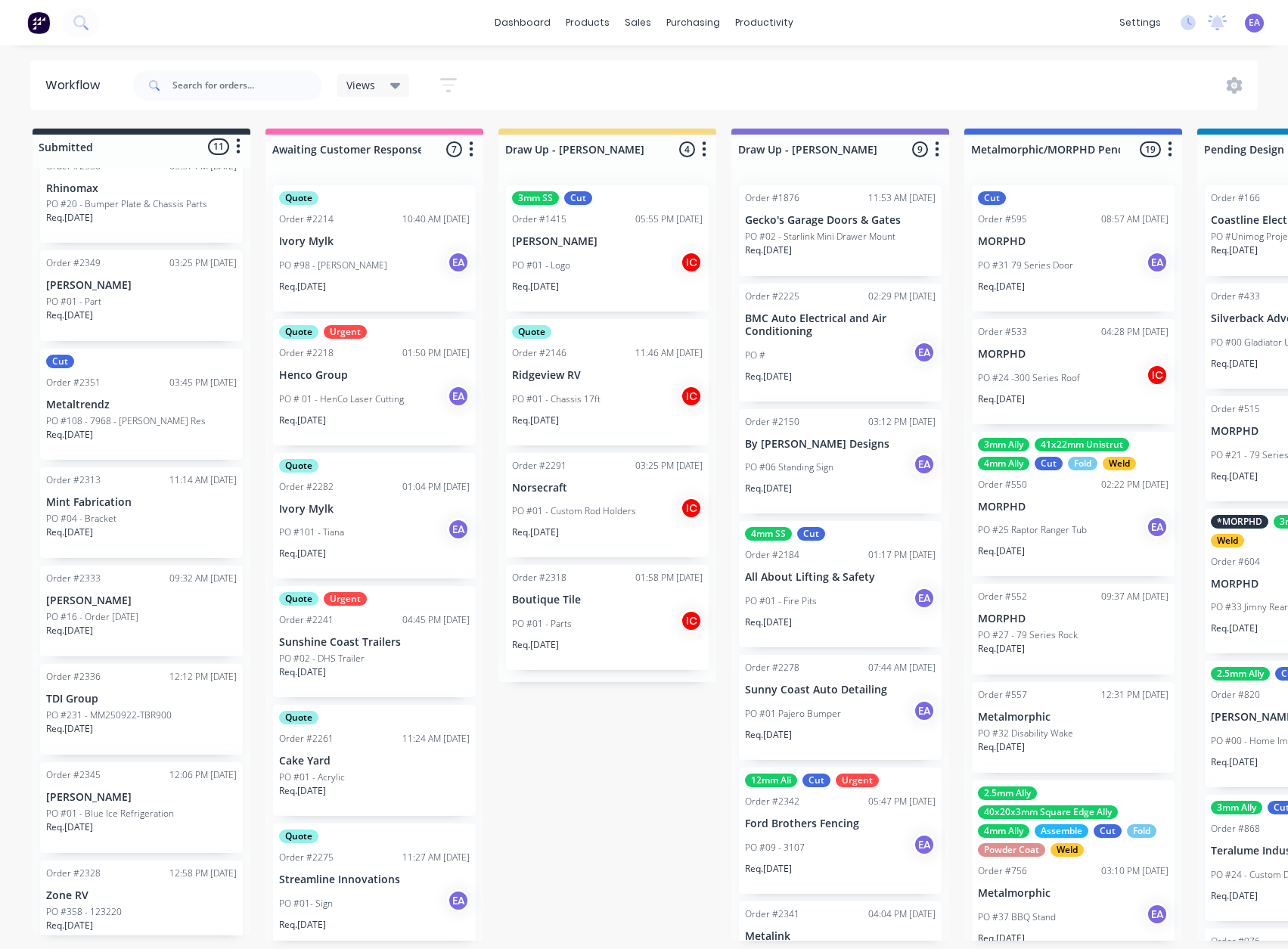
drag, startPoint x: 429, startPoint y: 846, endPoint x: 374, endPoint y: 854, distance: 55.6
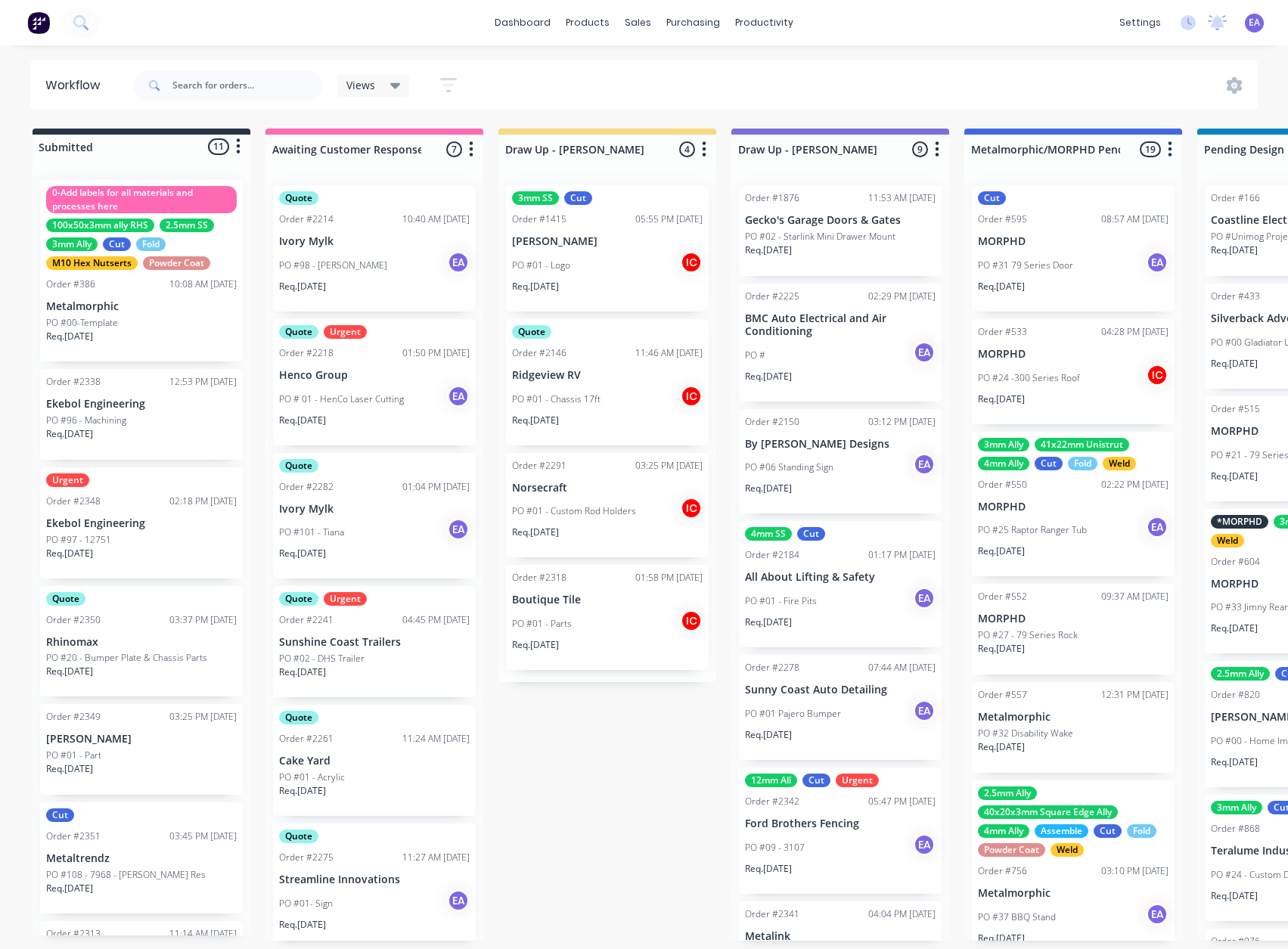
scroll to position [0, 1]
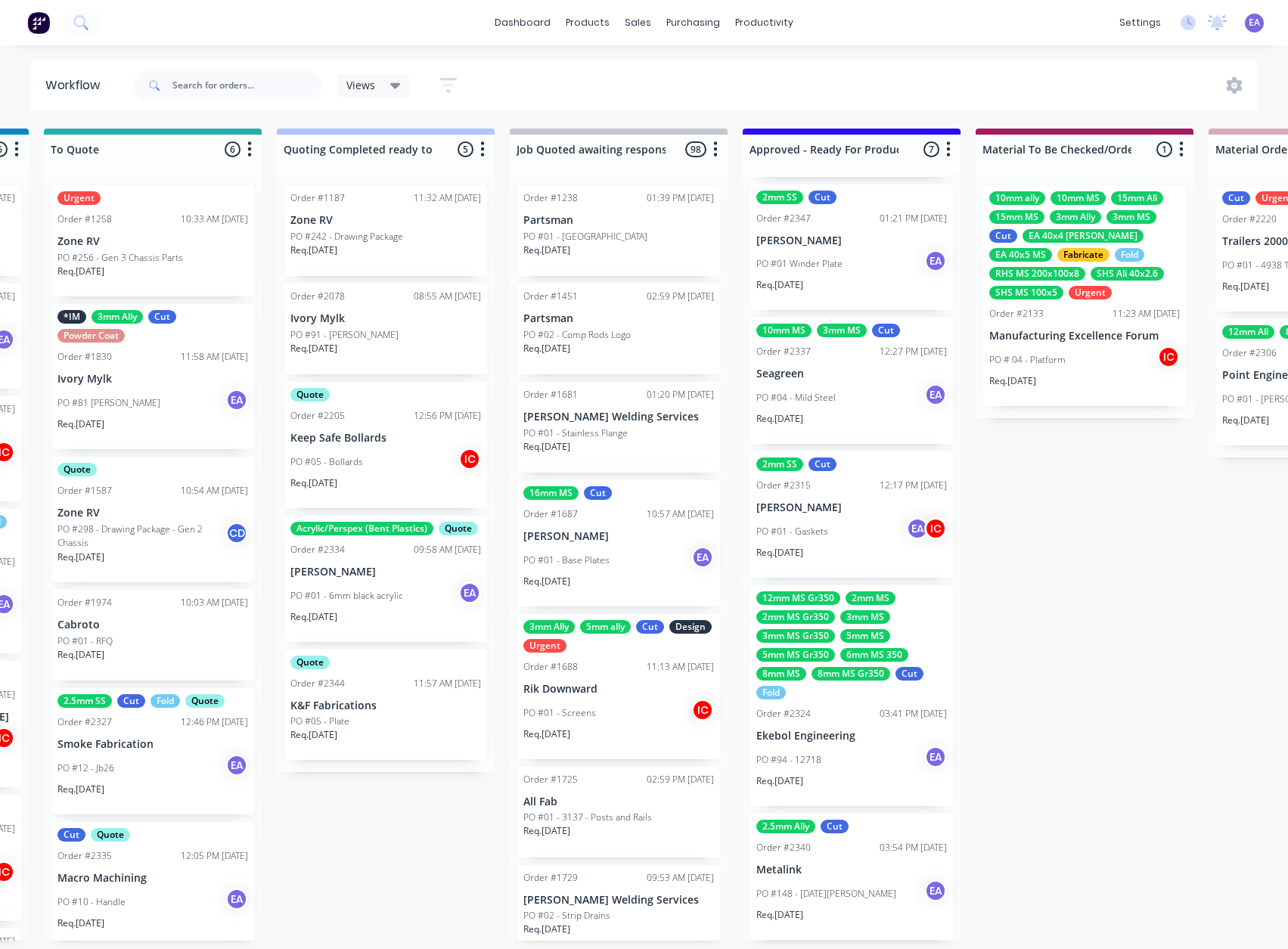
drag, startPoint x: 585, startPoint y: 747, endPoint x: 731, endPoint y: 769, distance: 147.6
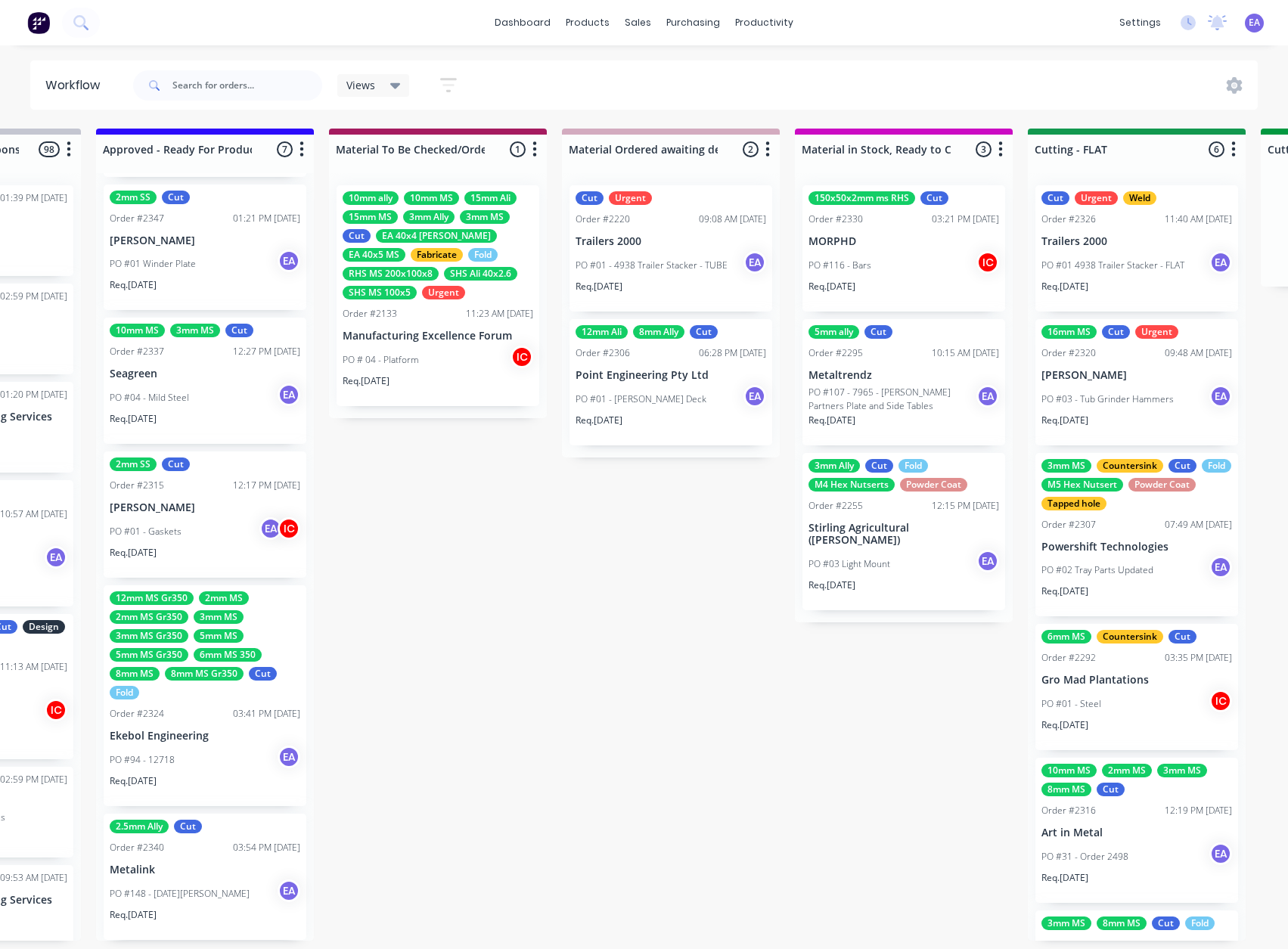
drag, startPoint x: 943, startPoint y: 759, endPoint x: 989, endPoint y: 766, distance: 46.5
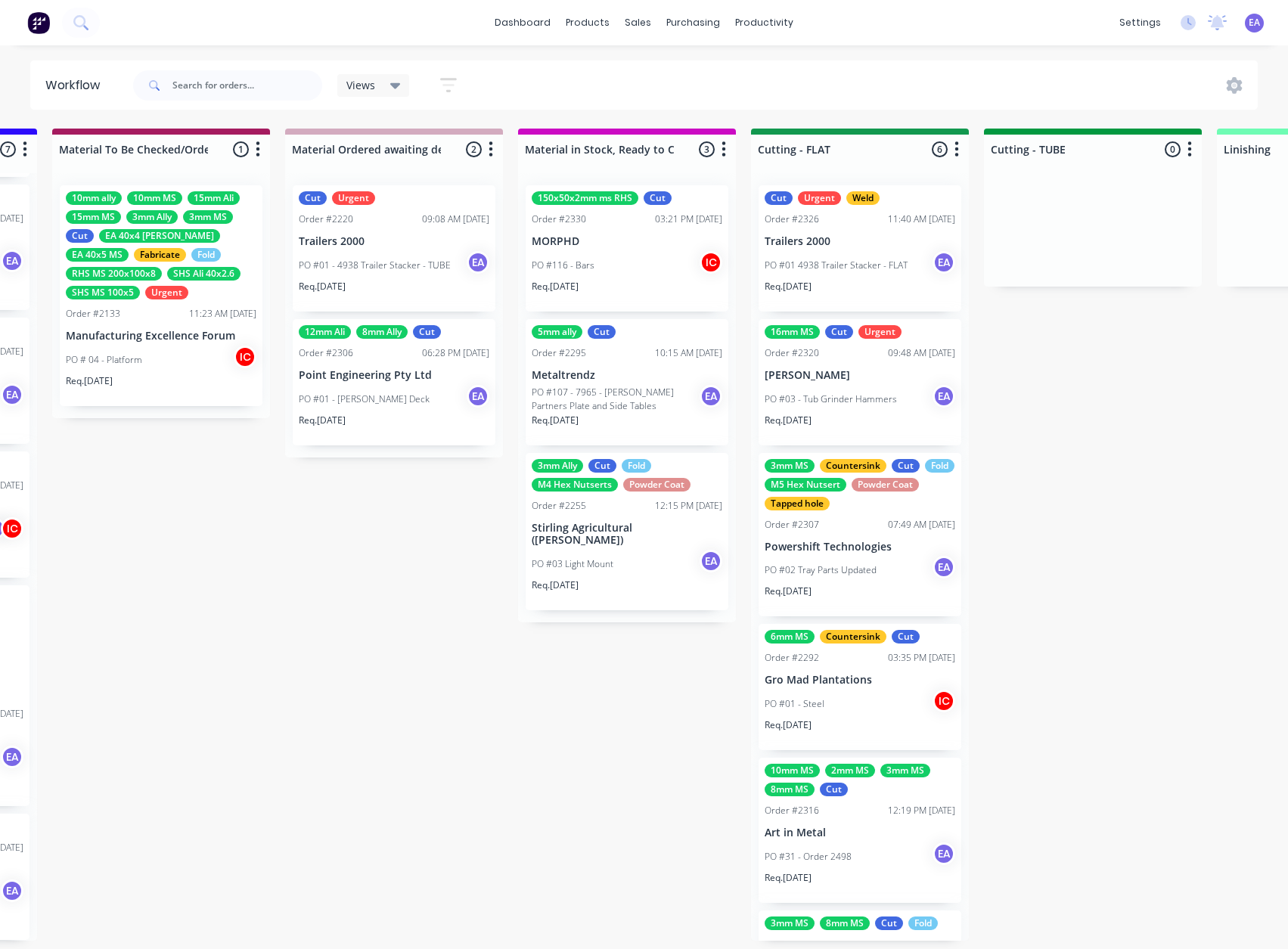
drag, startPoint x: 742, startPoint y: 752, endPoint x: 763, endPoint y: 755, distance: 21.2
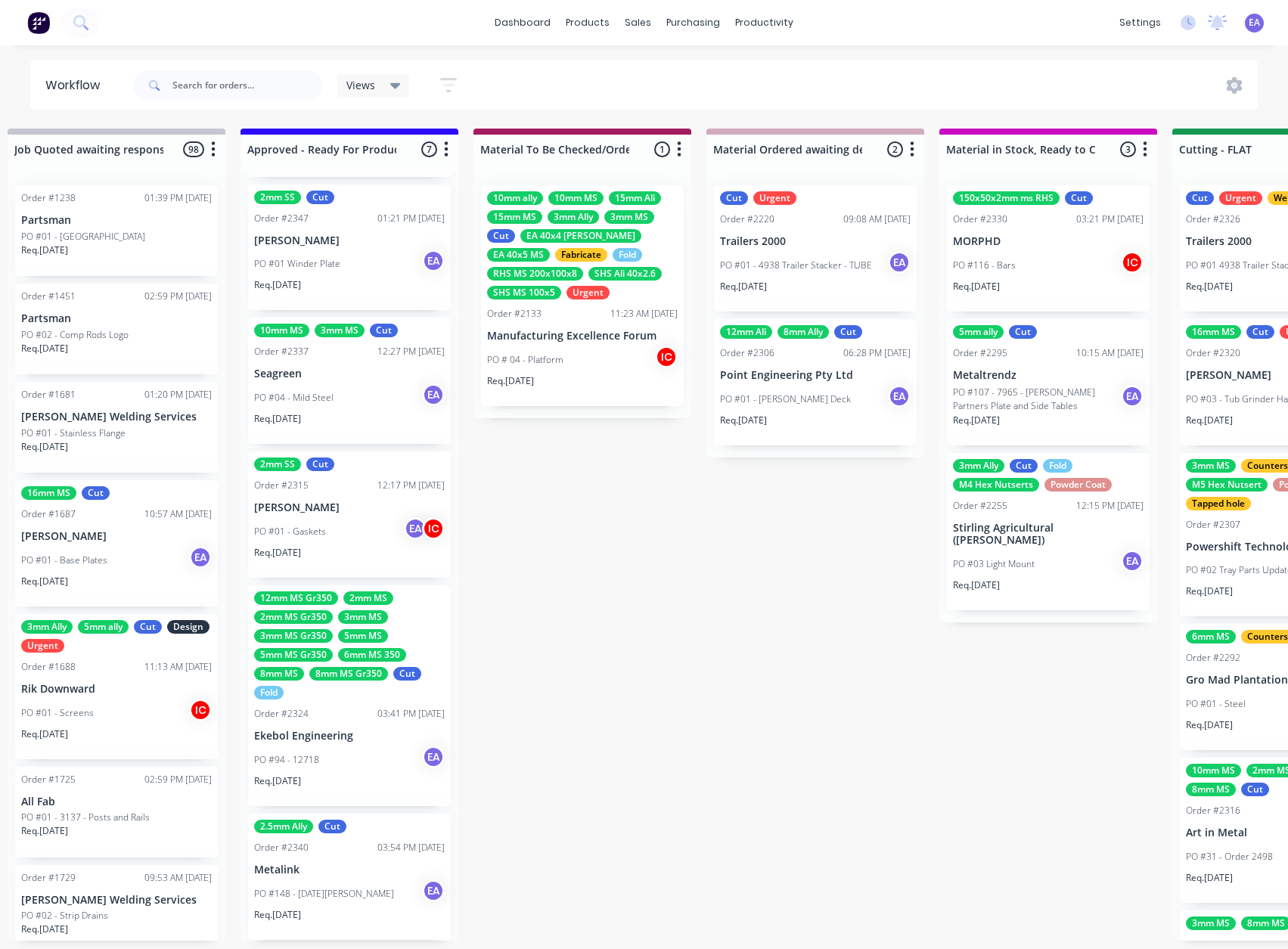
scroll to position [3, 1749]
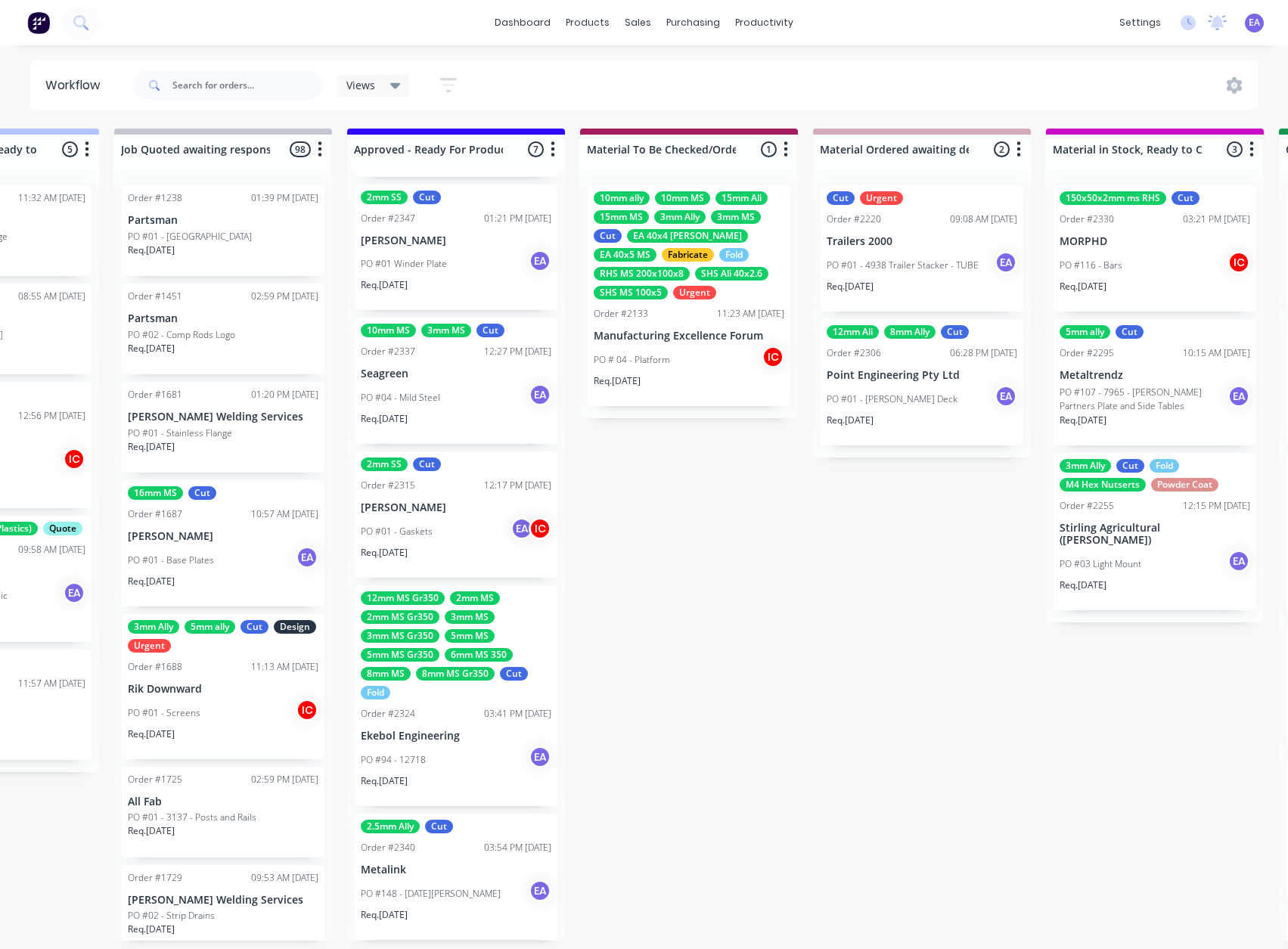
drag, startPoint x: 644, startPoint y: 764, endPoint x: 498, endPoint y: 798, distance: 149.9
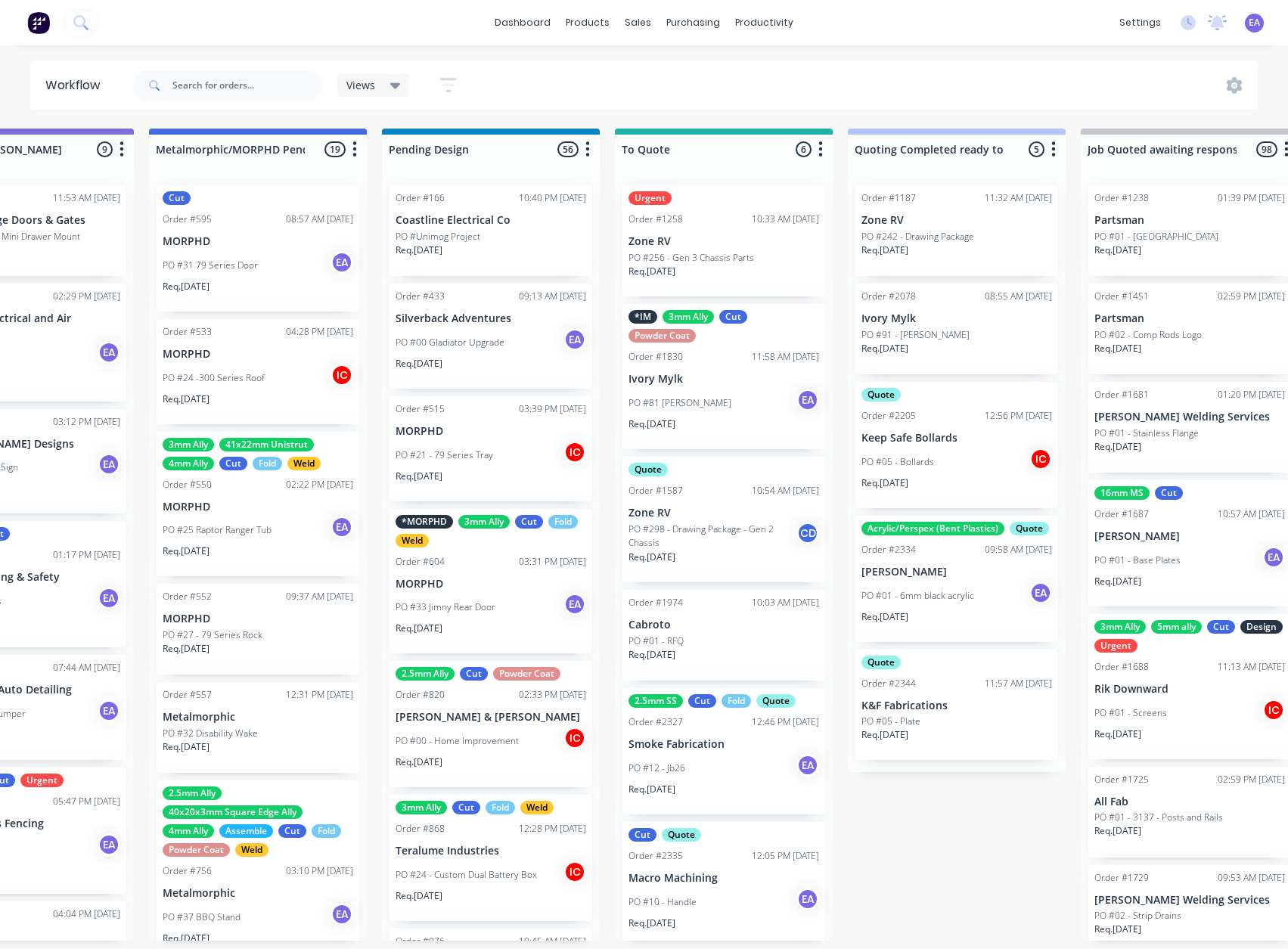
scroll to position [3, 0]
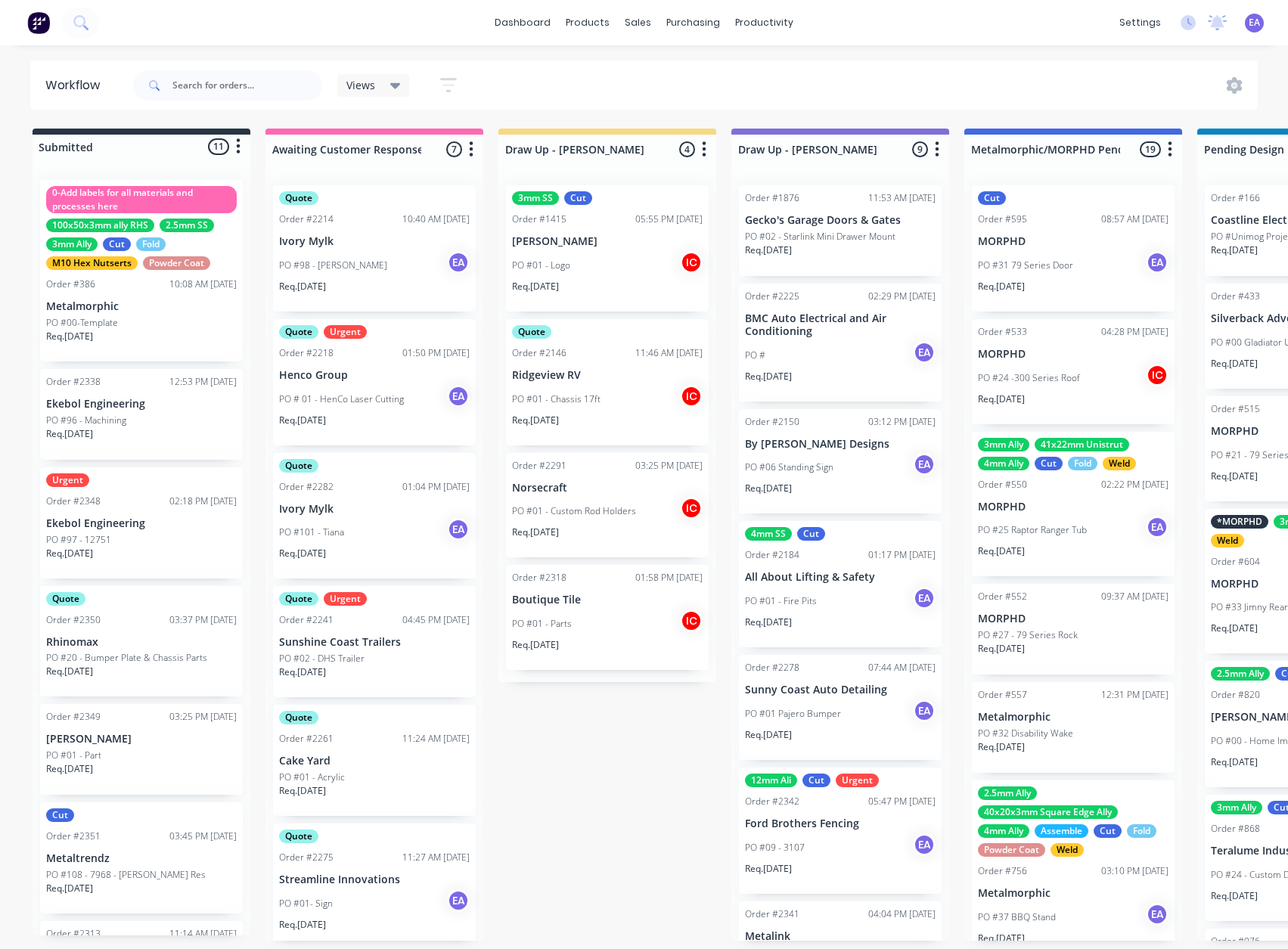
drag, startPoint x: 900, startPoint y: 764, endPoint x: 535, endPoint y: 769, distance: 365.0
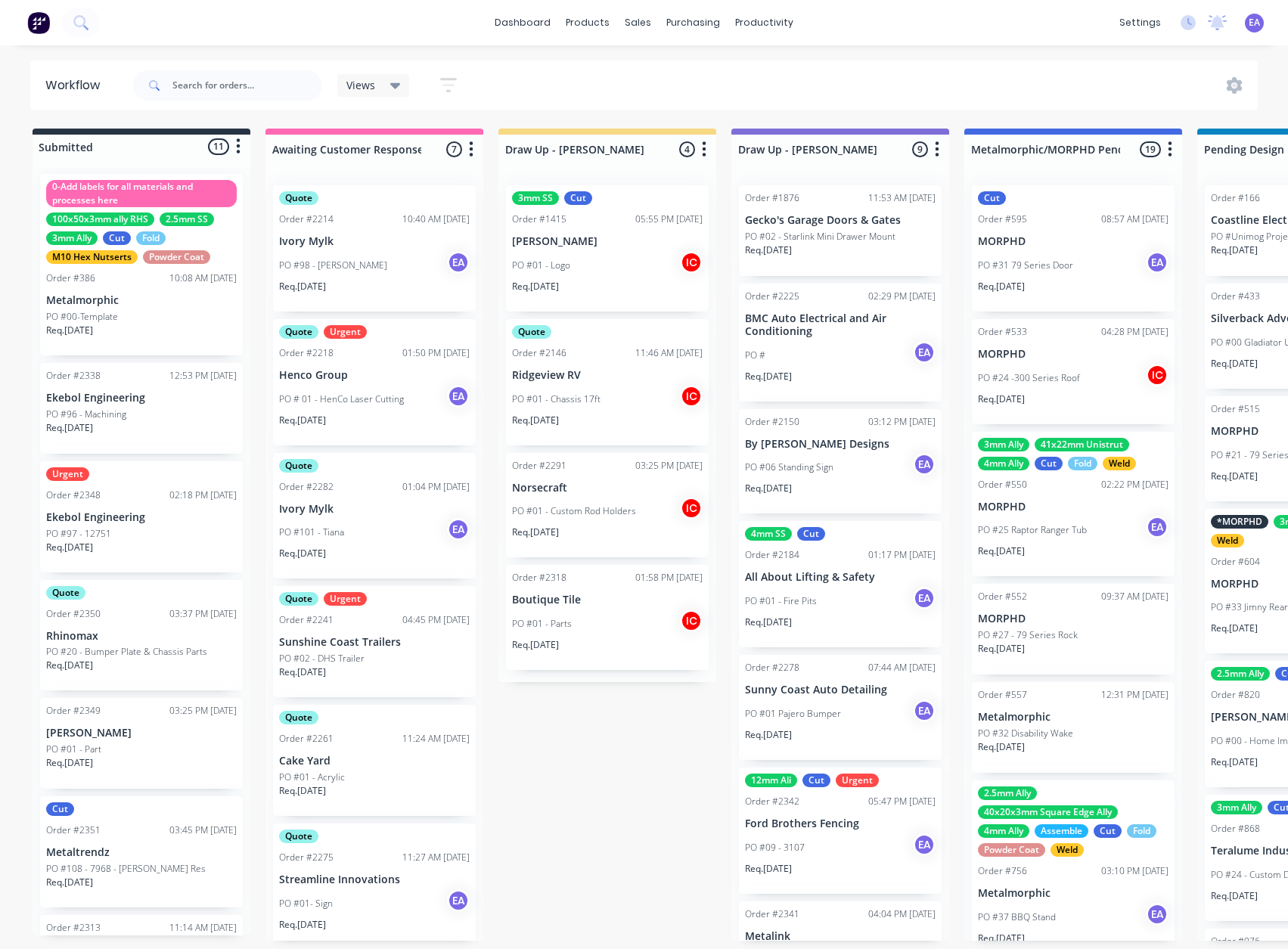
scroll to position [0, 0]
